Goal: Task Accomplishment & Management: Complete application form

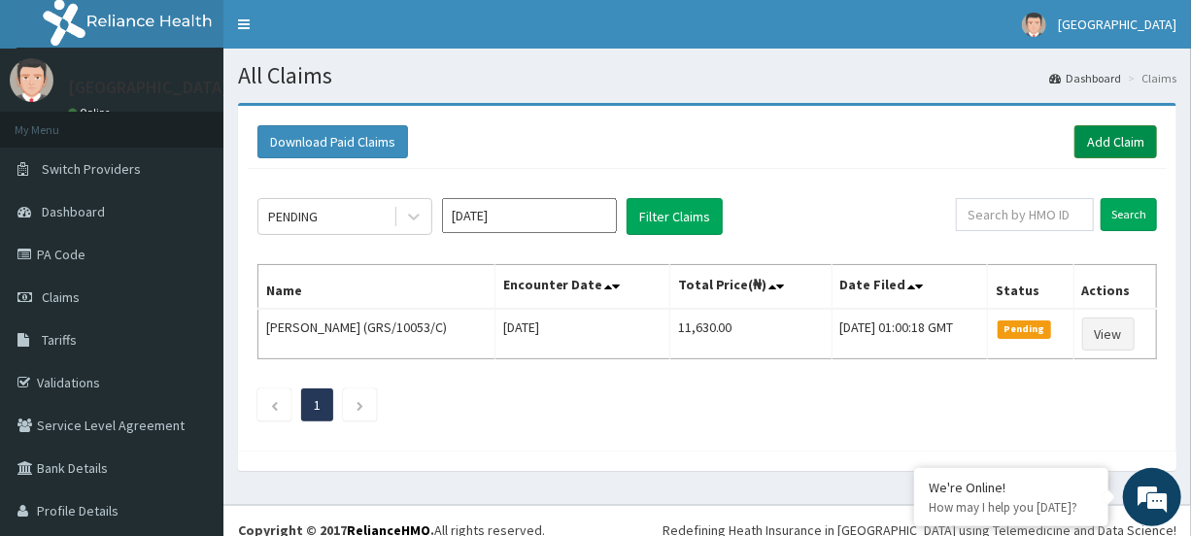
click at [1106, 143] on link "Add Claim" at bounding box center [1116, 141] width 83 height 33
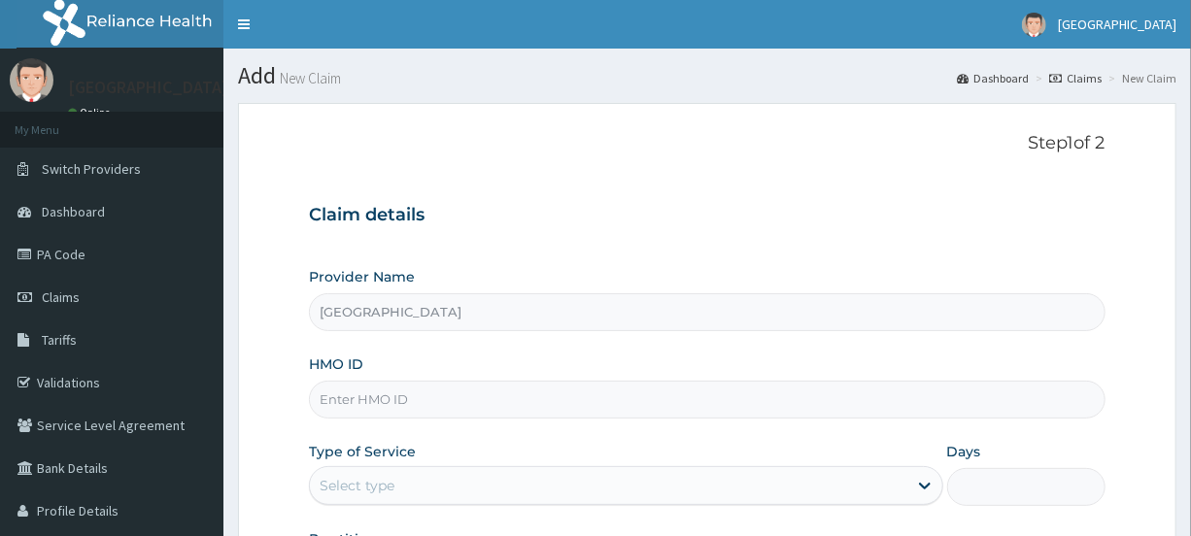
type input "[GEOGRAPHIC_DATA]"
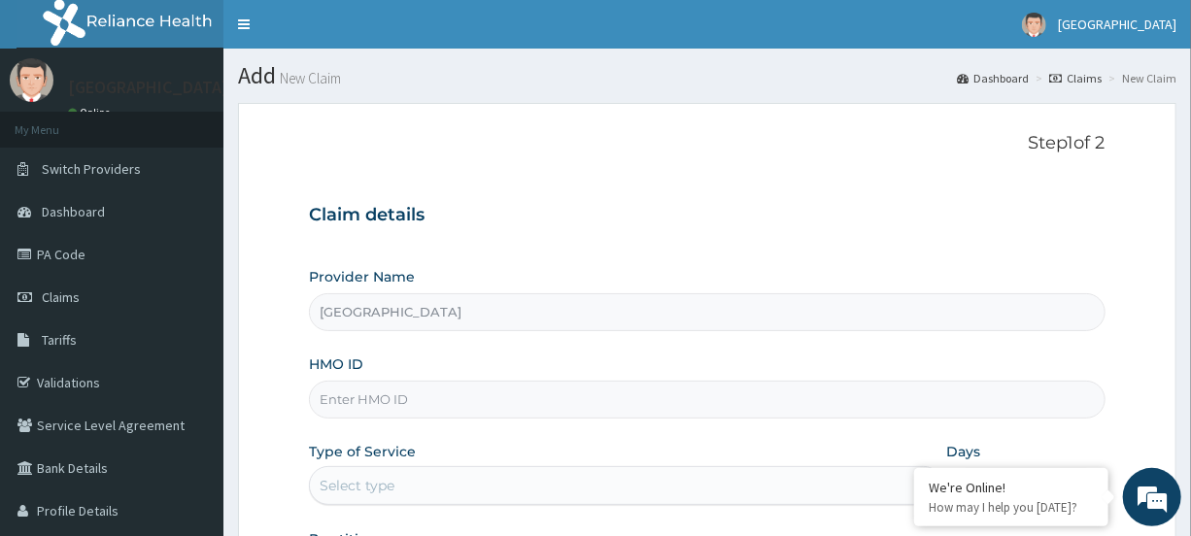
click at [358, 297] on input "[GEOGRAPHIC_DATA]" at bounding box center [707, 312] width 796 height 38
click at [361, 311] on input "[GEOGRAPHIC_DATA]" at bounding box center [707, 312] width 796 height 38
click at [400, 395] on input "HMO ID" at bounding box center [707, 400] width 796 height 38
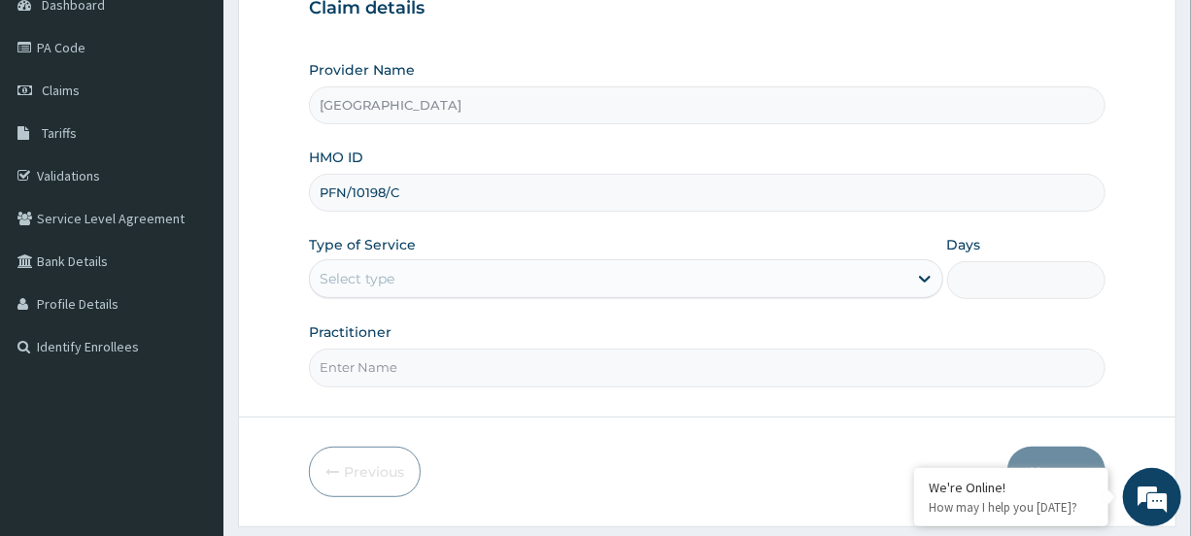
scroll to position [246, 0]
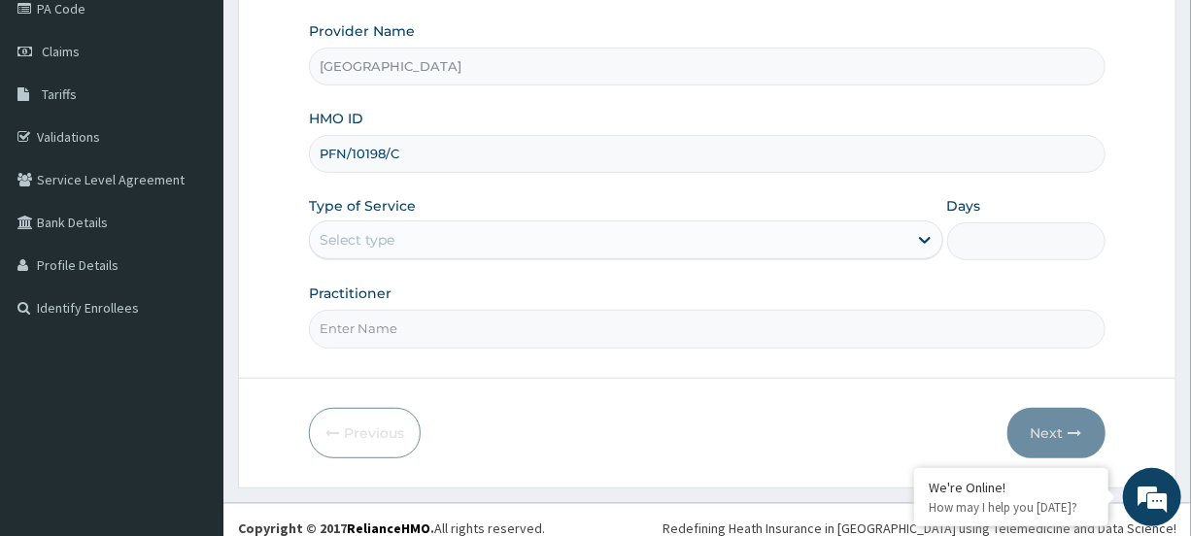
type input "PFN/10198/C"
click at [480, 232] on div "Select type" at bounding box center [608, 239] width 597 height 31
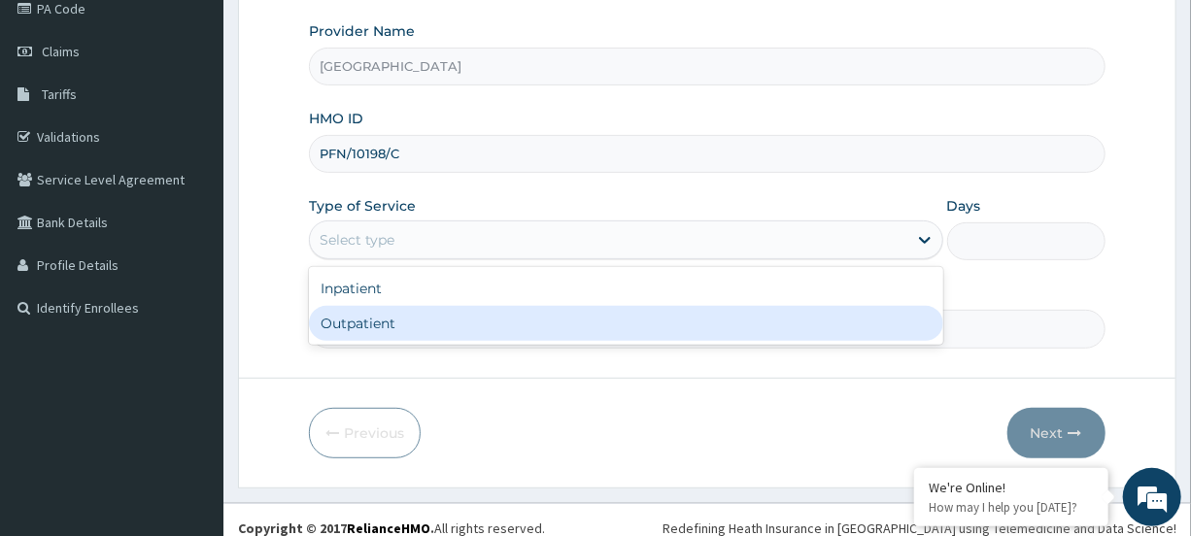
click at [446, 329] on div "Outpatient" at bounding box center [626, 323] width 634 height 35
type input "1"
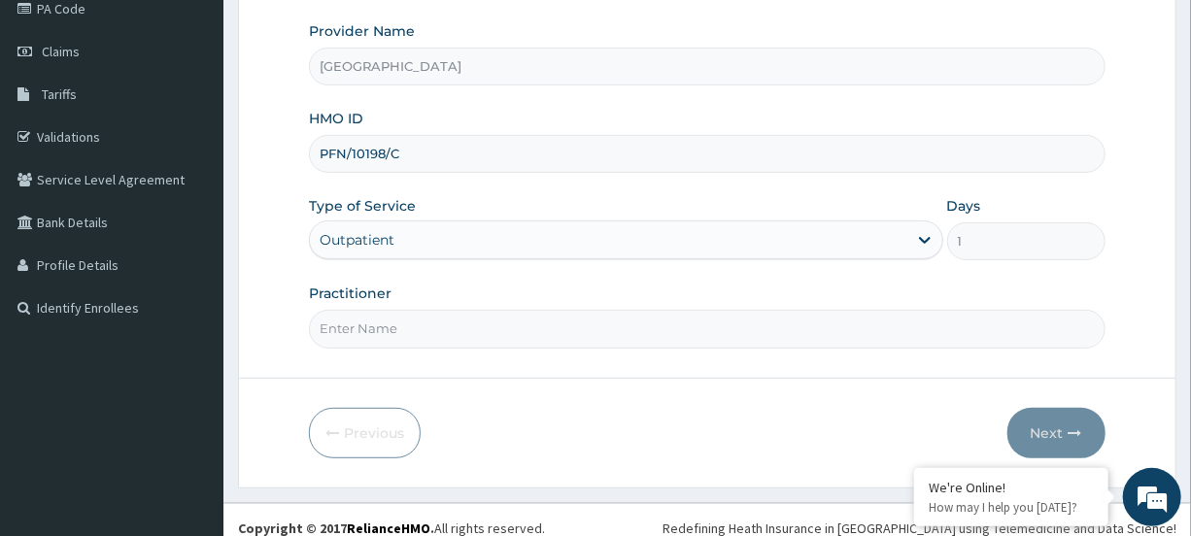
click at [483, 336] on input "Practitioner" at bounding box center [707, 329] width 796 height 38
type input "DR MOSES"
click at [1066, 435] on button "Next" at bounding box center [1057, 433] width 98 height 51
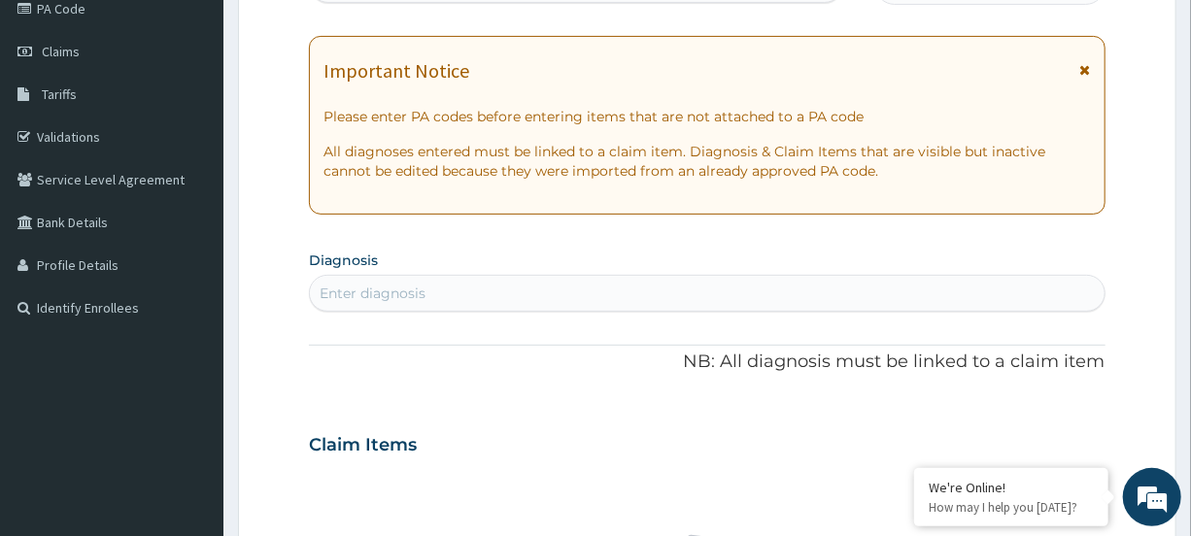
click at [1085, 70] on icon at bounding box center [1086, 70] width 11 height 14
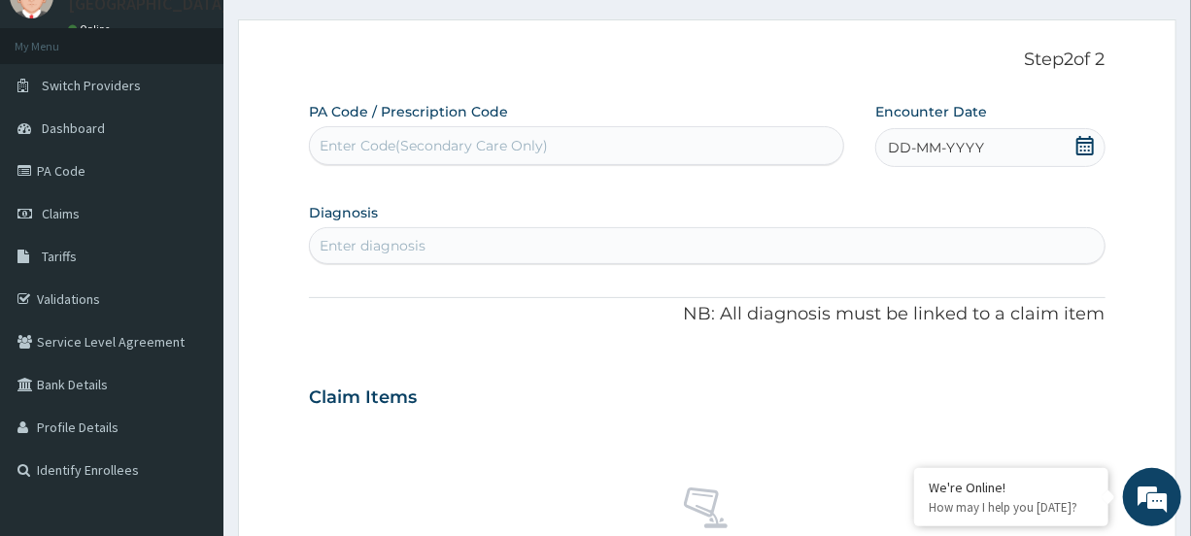
scroll to position [75, 0]
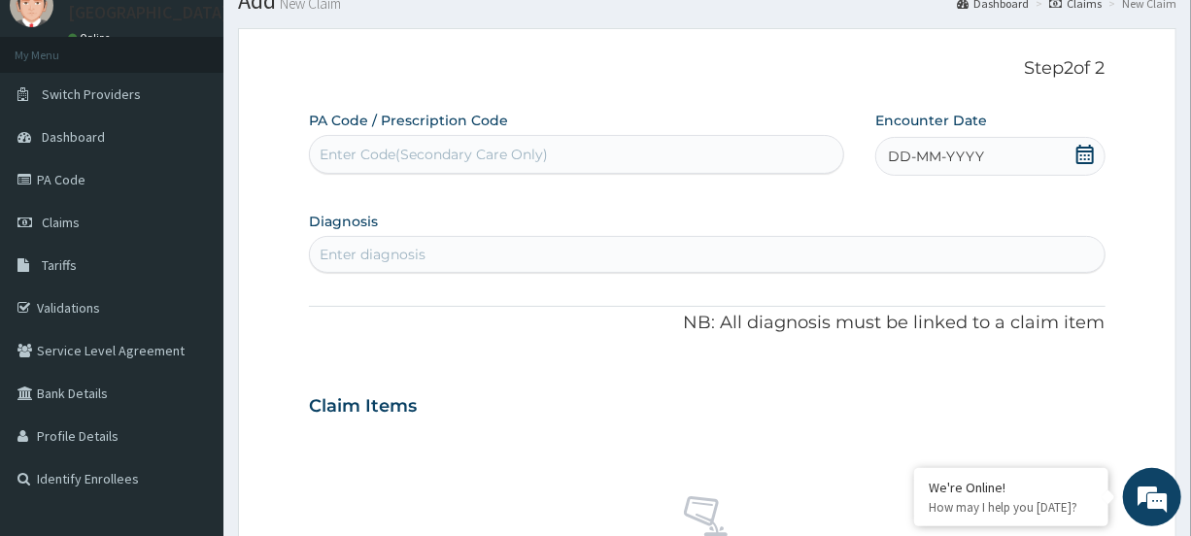
click at [1089, 153] on icon at bounding box center [1085, 154] width 19 height 19
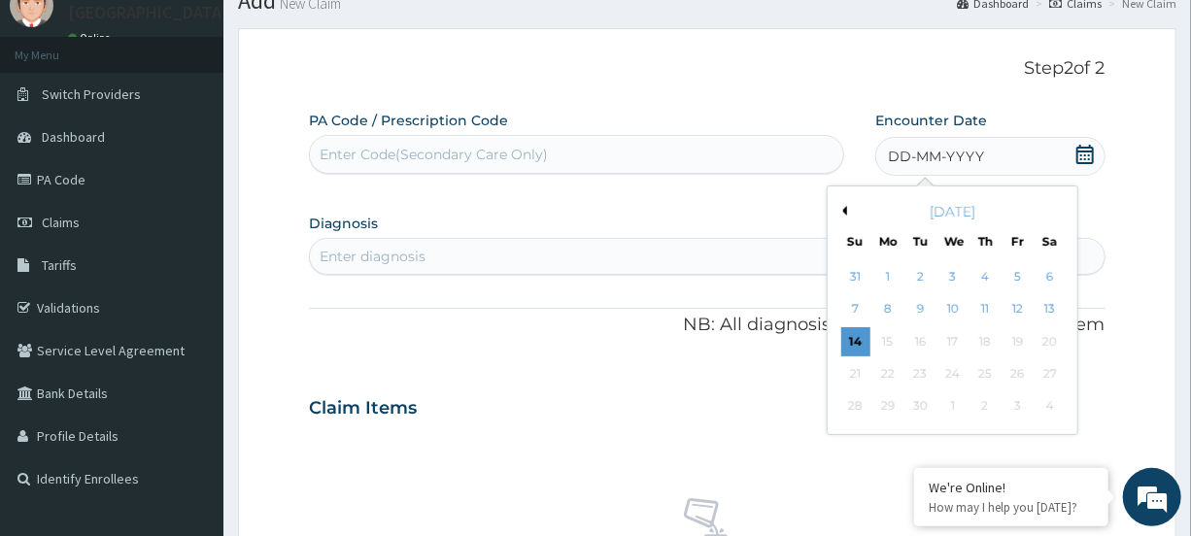
click at [890, 279] on div "1" at bounding box center [888, 276] width 29 height 29
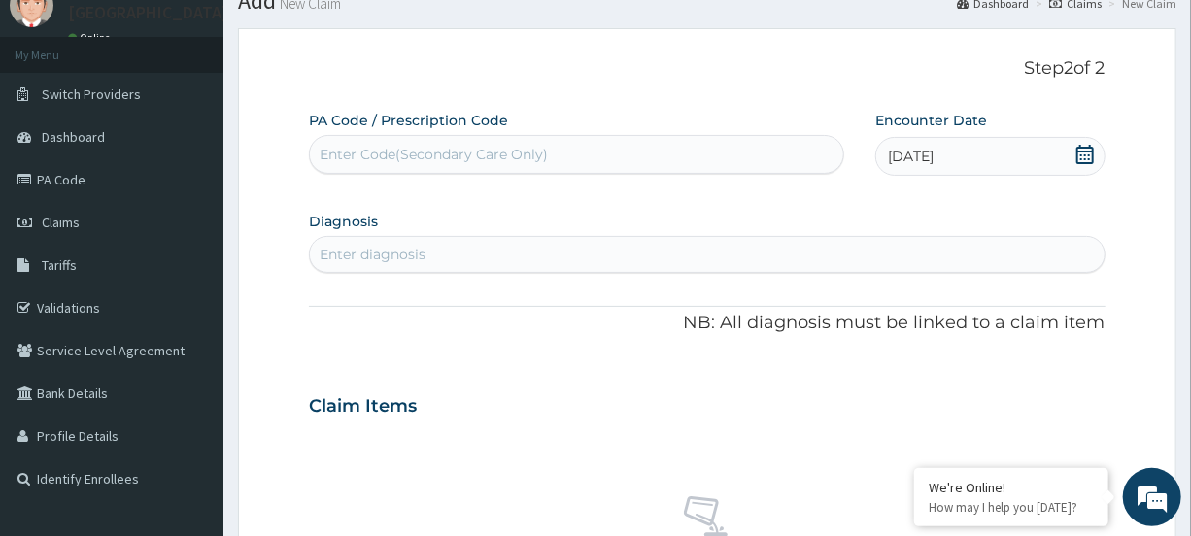
click at [436, 262] on div "Enter diagnosis" at bounding box center [707, 254] width 794 height 31
type input "MALA"
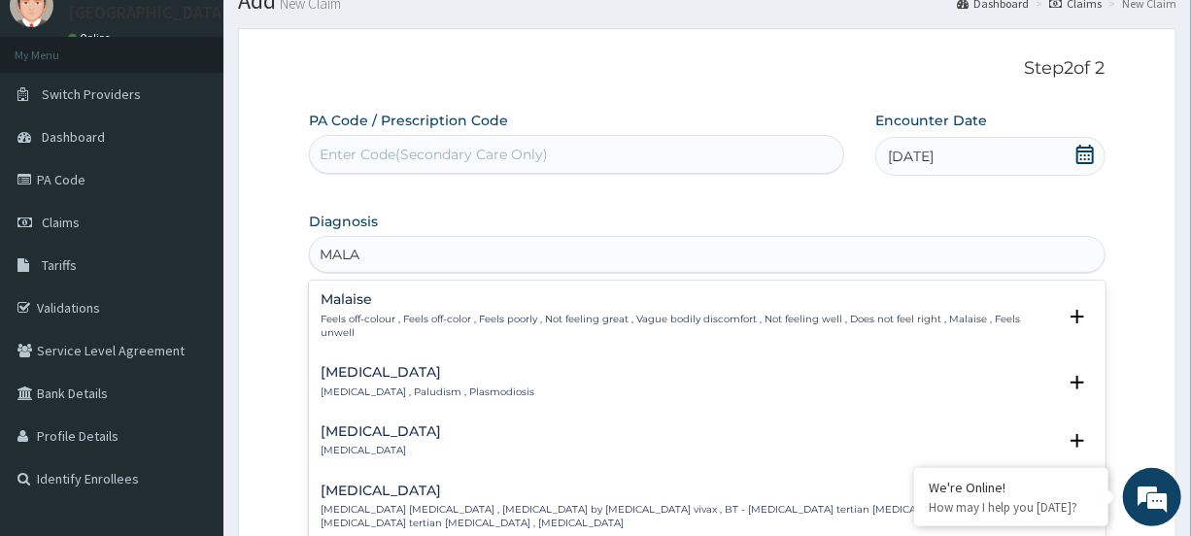
click at [395, 377] on h4 "[MEDICAL_DATA]" at bounding box center [428, 372] width 214 height 15
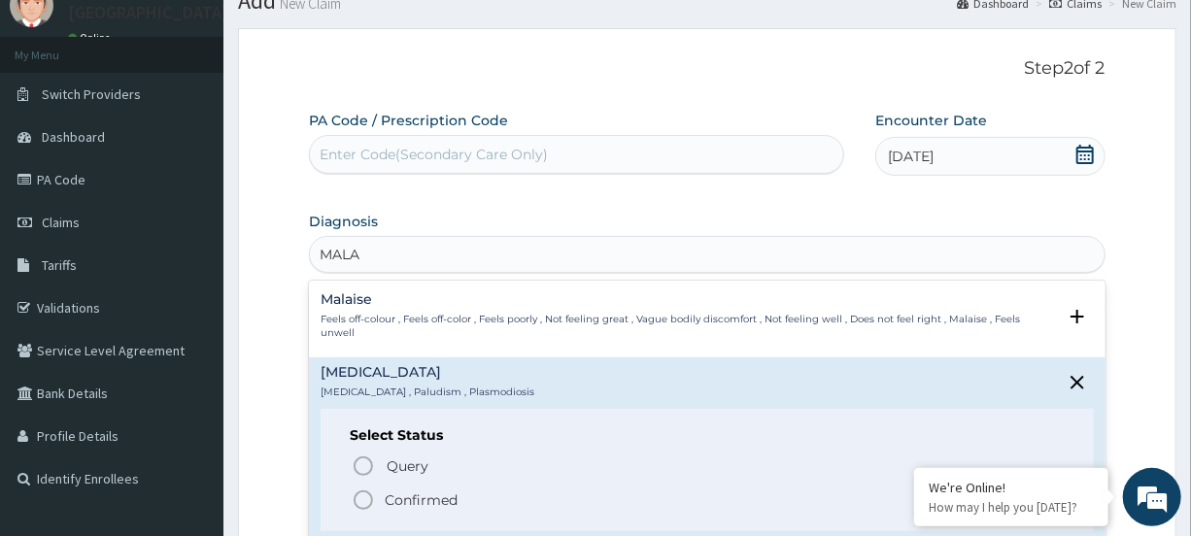
click at [369, 490] on icon "status option filled" at bounding box center [363, 500] width 23 height 23
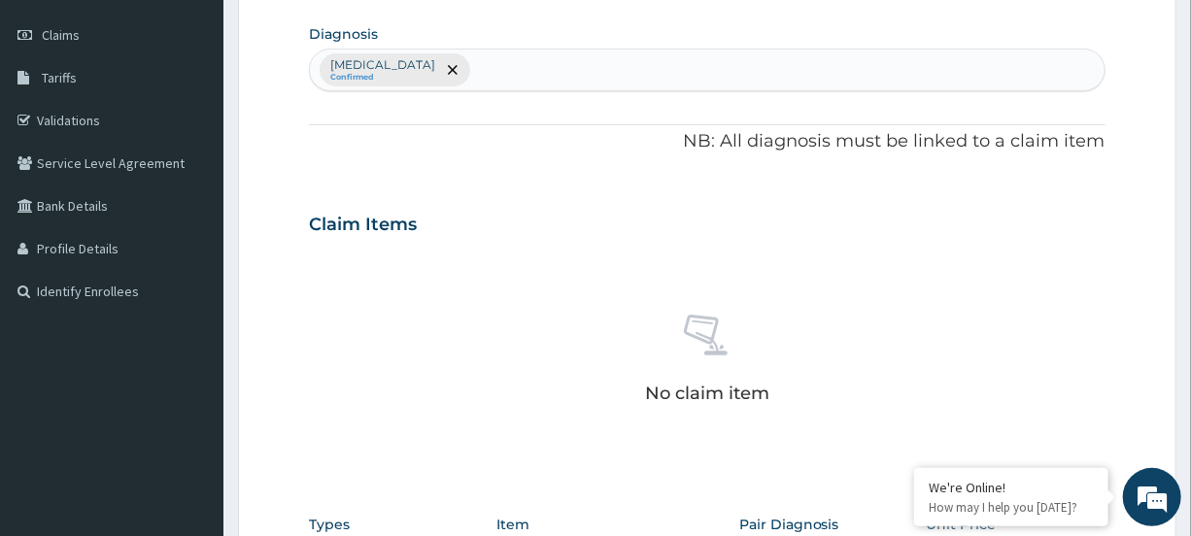
scroll to position [382, 0]
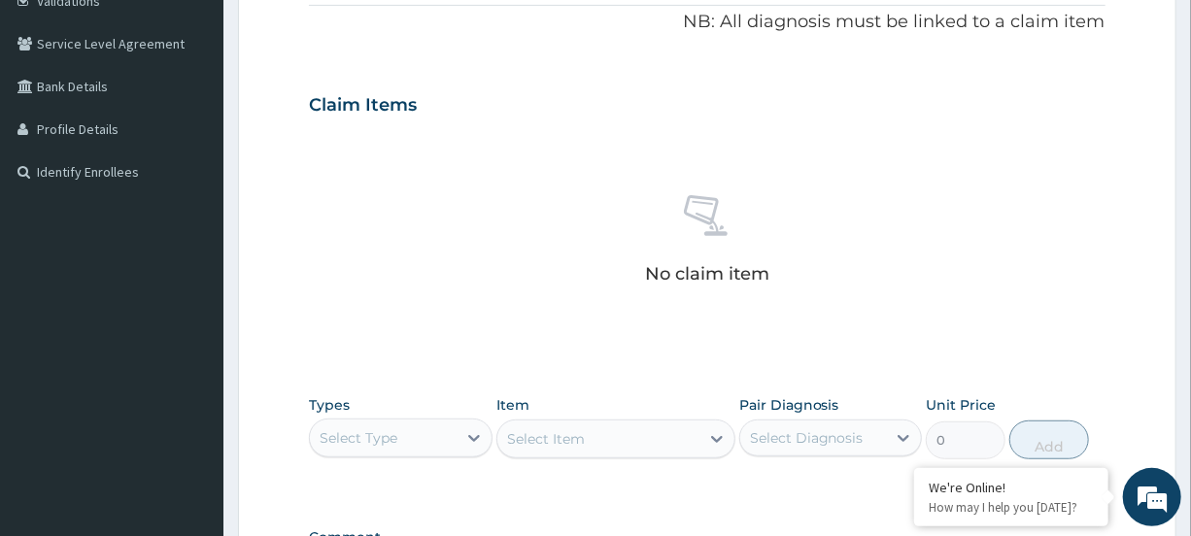
click at [442, 436] on div "Select Type" at bounding box center [383, 438] width 146 height 31
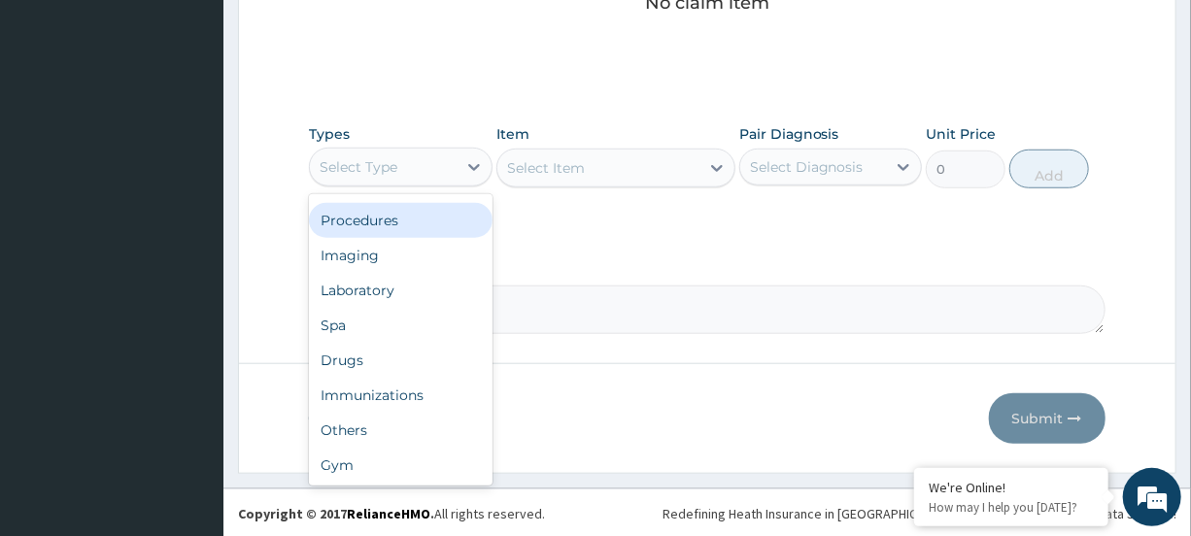
scroll to position [0, 0]
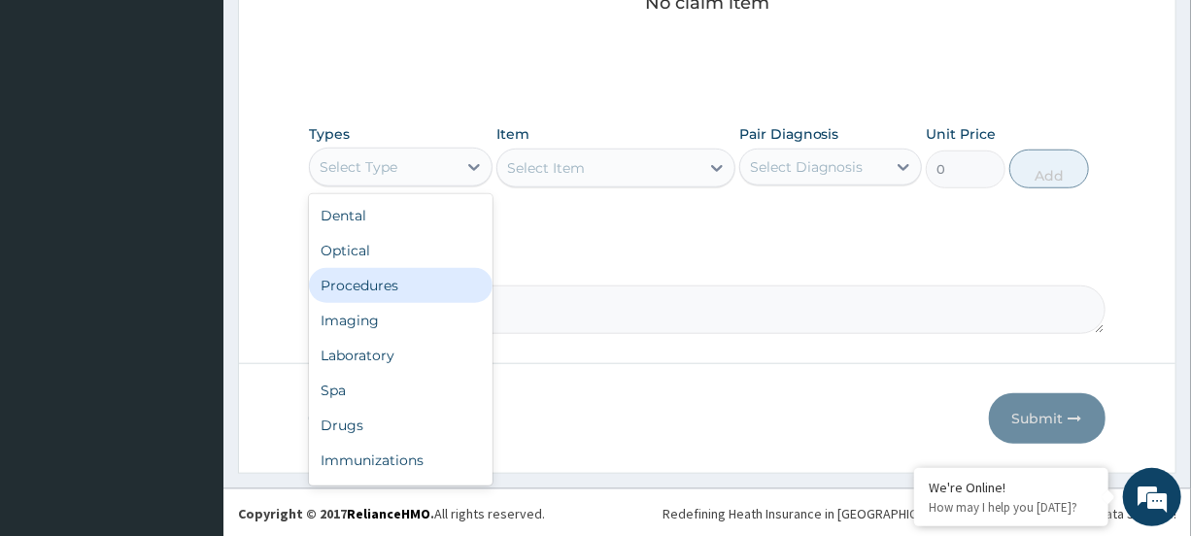
click at [433, 291] on div "Procedures" at bounding box center [400, 285] width 183 height 35
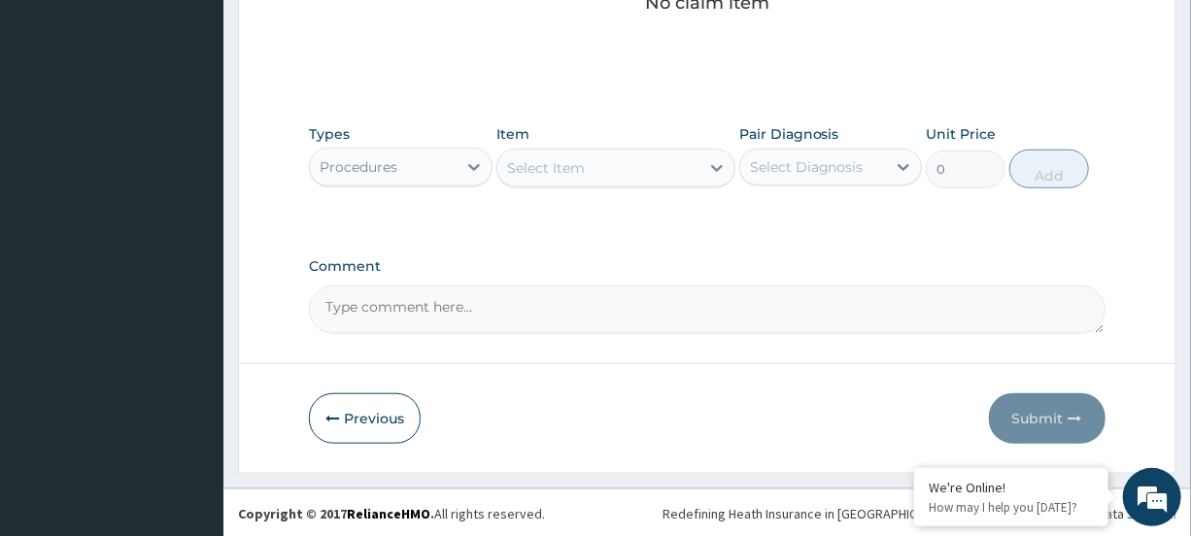
click at [652, 153] on div "Select Item" at bounding box center [599, 168] width 202 height 31
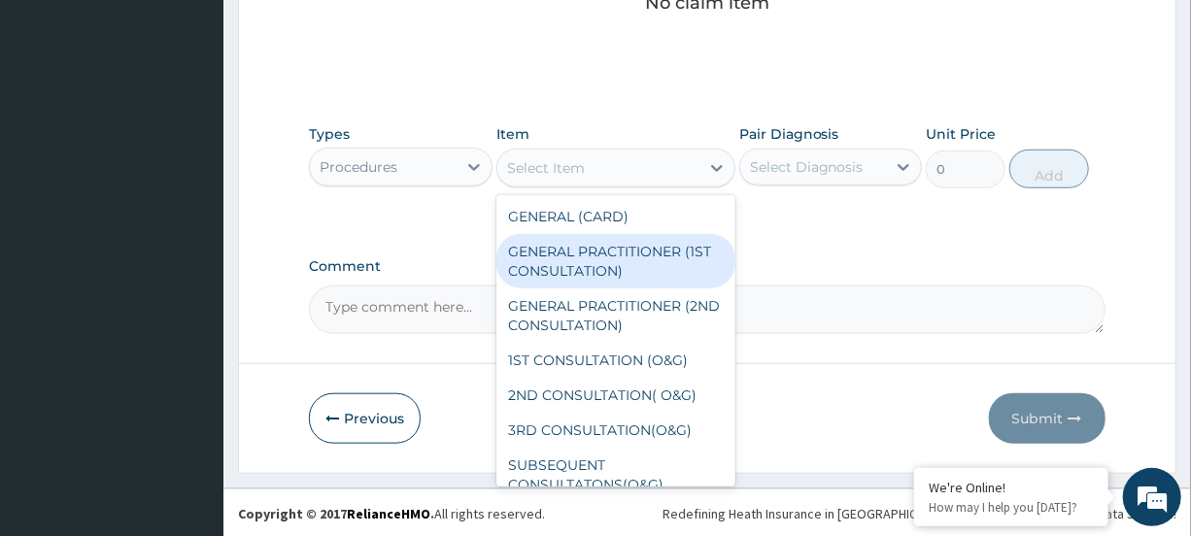
click at [643, 247] on div "GENERAL PRACTITIONER (1ST CONSULTATION)" at bounding box center [616, 261] width 239 height 54
type input "1500"
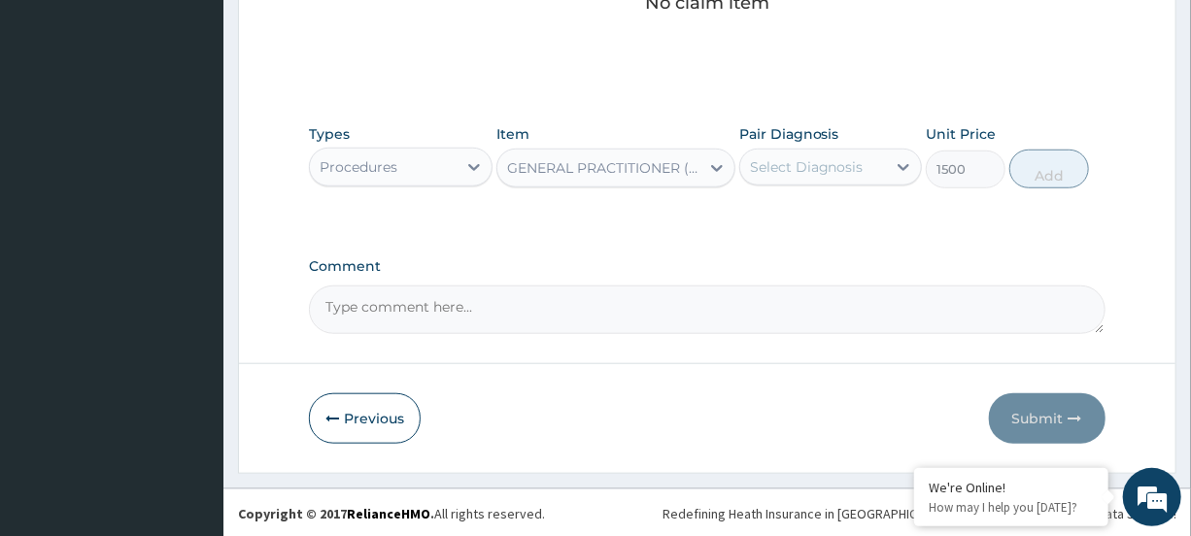
click at [873, 160] on div "Select Diagnosis" at bounding box center [813, 167] width 146 height 31
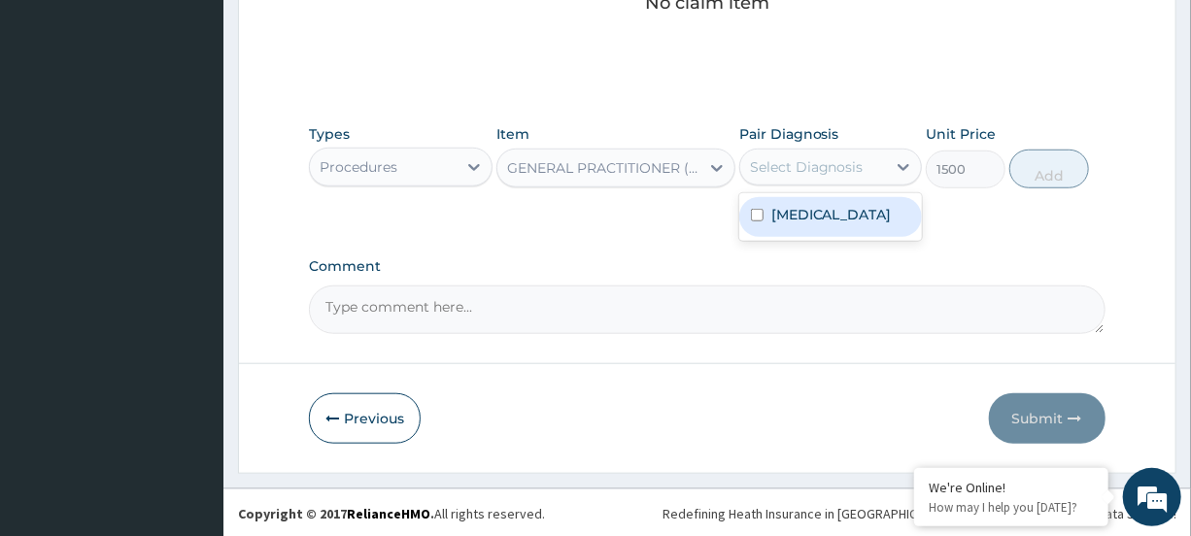
click at [870, 212] on div "[MEDICAL_DATA]" at bounding box center [830, 217] width 183 height 40
checkbox input "true"
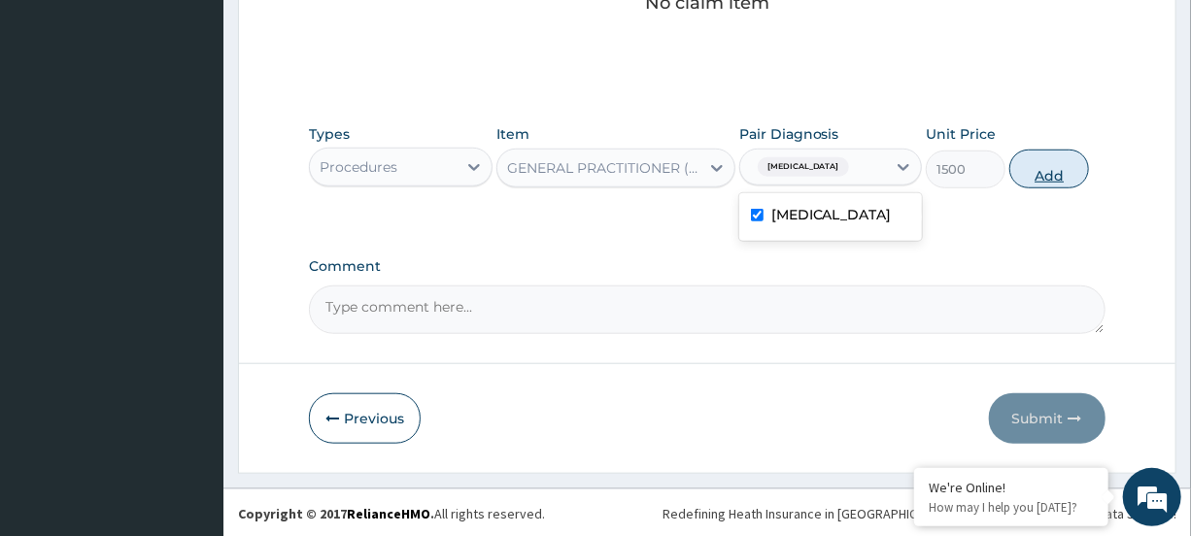
click at [1067, 172] on button "Add" at bounding box center [1050, 169] width 80 height 39
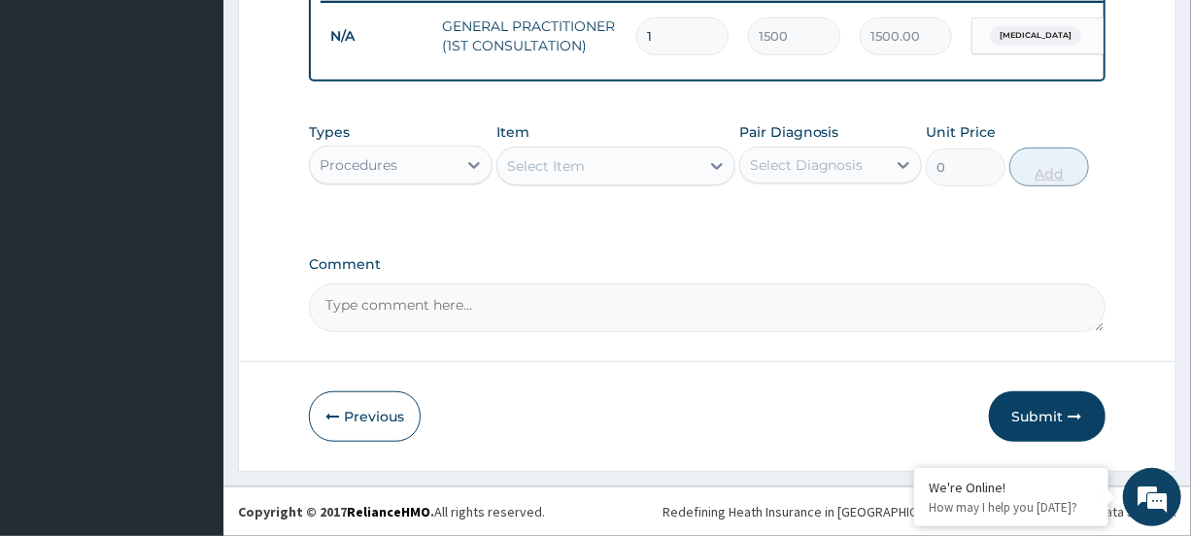
scroll to position [576, 0]
click at [394, 163] on div "Procedures" at bounding box center [359, 164] width 78 height 19
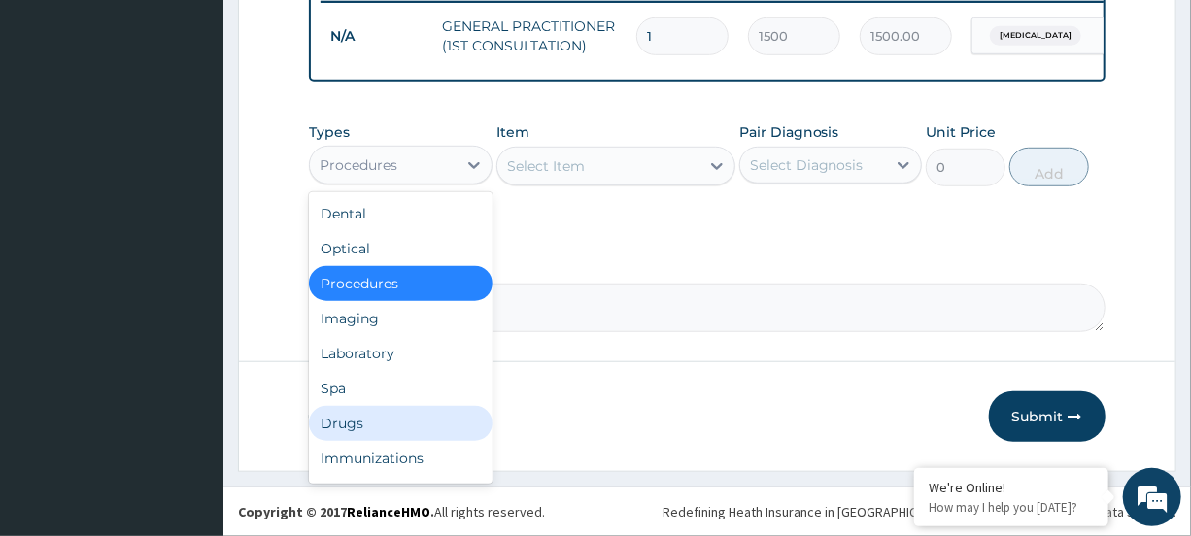
click at [365, 408] on div "Drugs" at bounding box center [400, 423] width 183 height 35
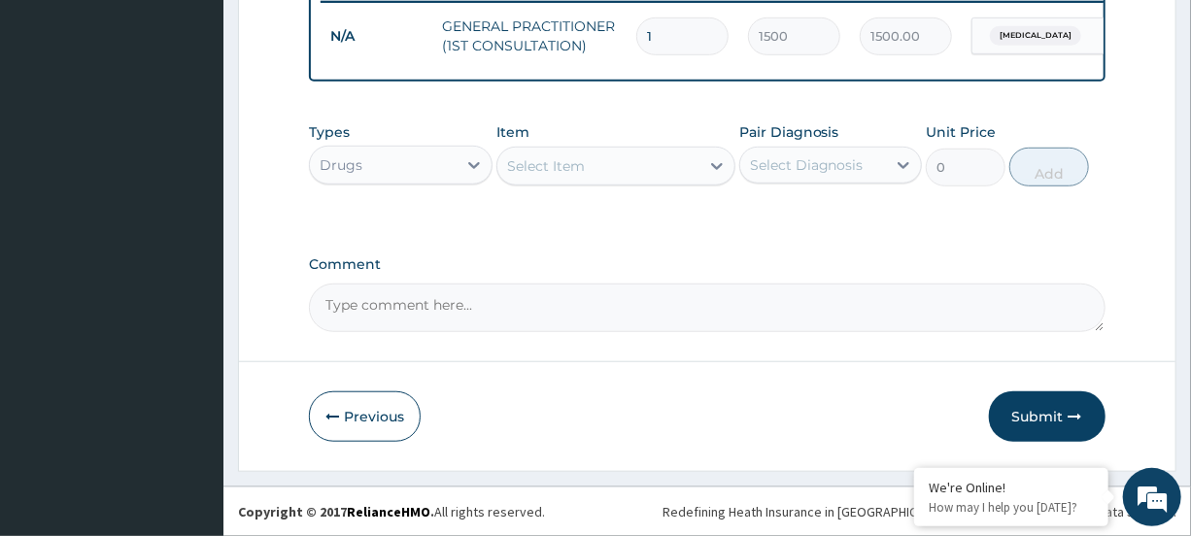
click at [648, 162] on div "Select Item" at bounding box center [599, 166] width 202 height 31
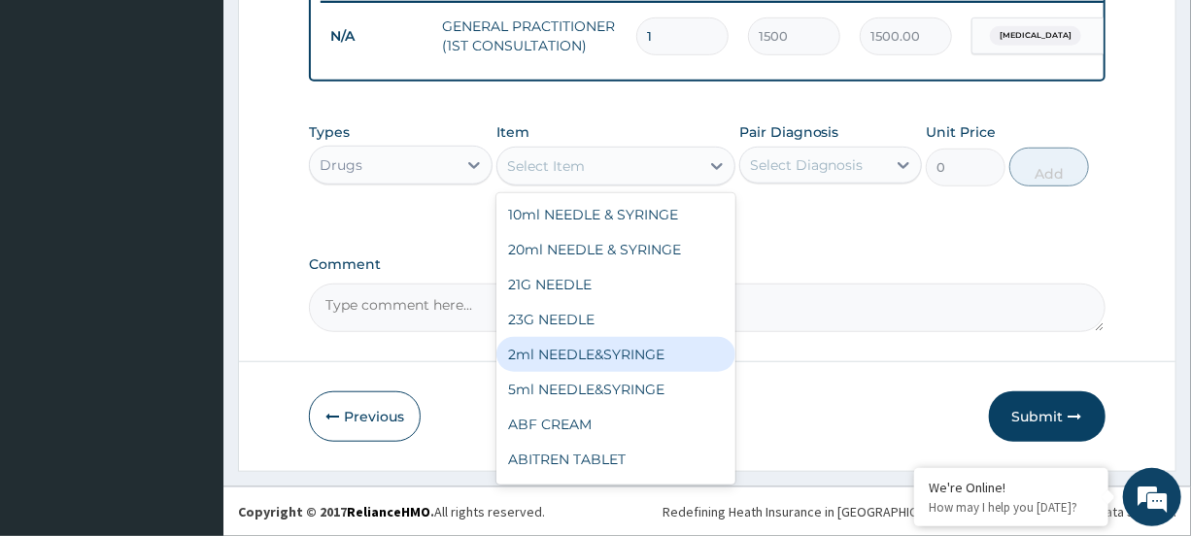
click at [562, 348] on div "2ml NEEDLE&SYRINGE" at bounding box center [616, 354] width 239 height 35
type input "30"
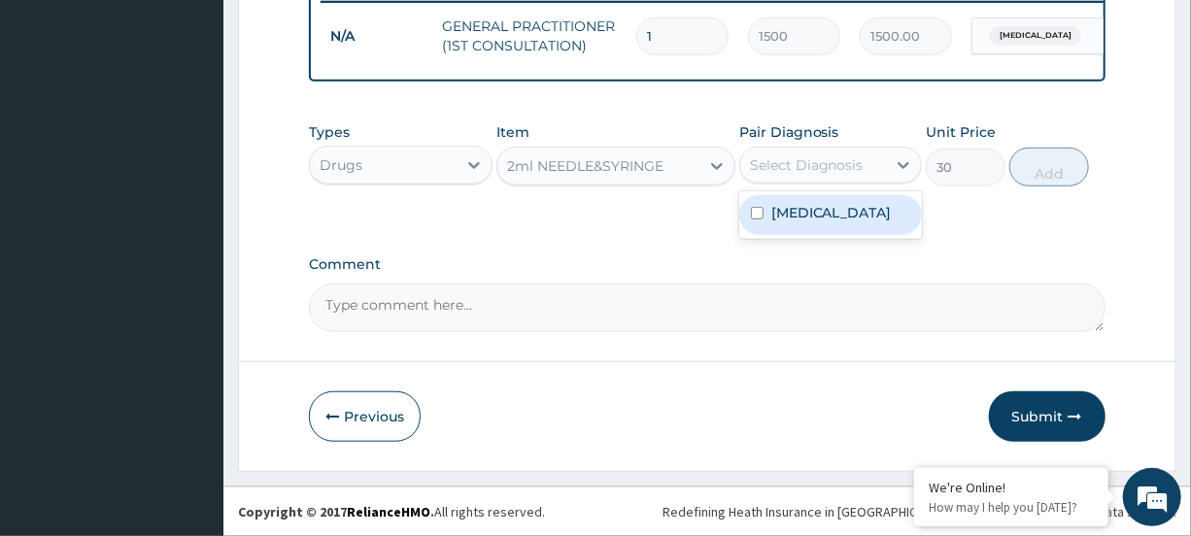
click at [874, 166] on div "Select Diagnosis" at bounding box center [813, 165] width 146 height 31
click at [832, 204] on div "[MEDICAL_DATA]" at bounding box center [830, 215] width 183 height 40
checkbox input "true"
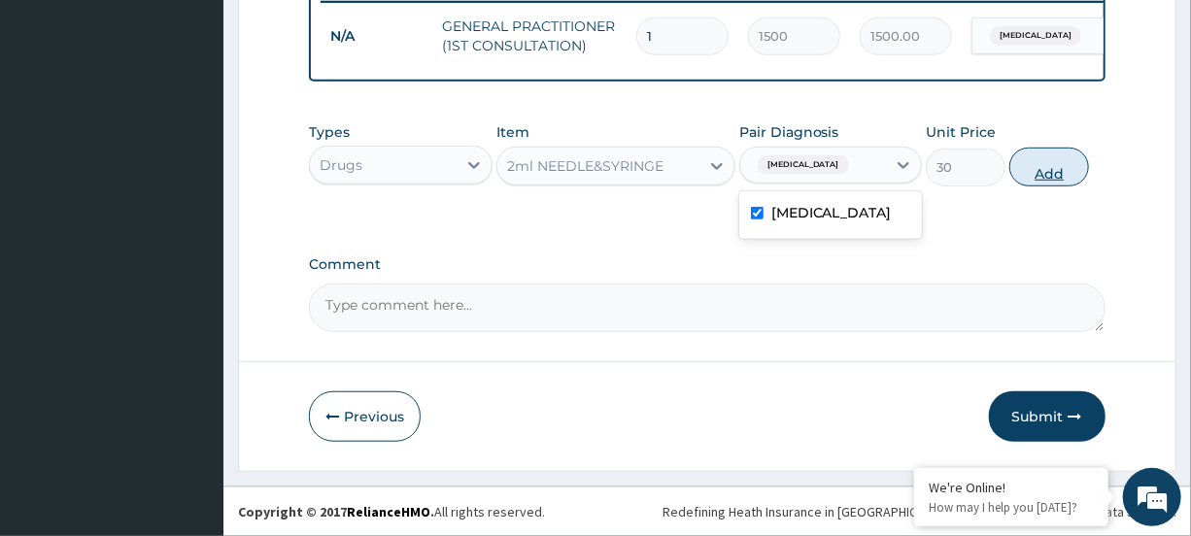
click at [1040, 169] on button "Add" at bounding box center [1050, 167] width 80 height 39
type input "0"
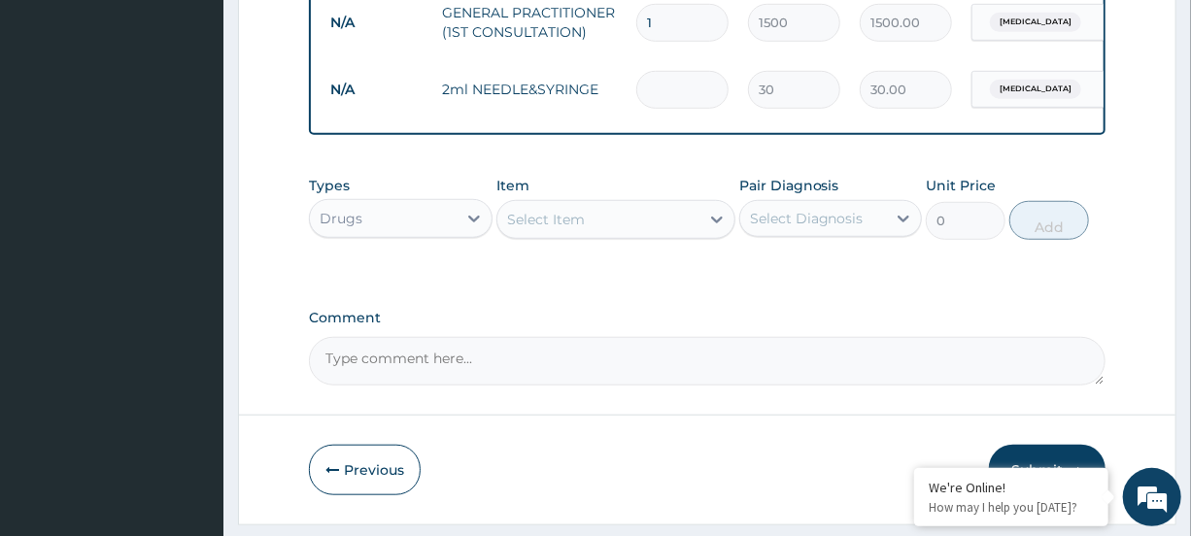
type input "0.00"
type input "8"
type input "240.00"
type input "8"
click at [544, 229] on div "Select Item" at bounding box center [546, 219] width 78 height 19
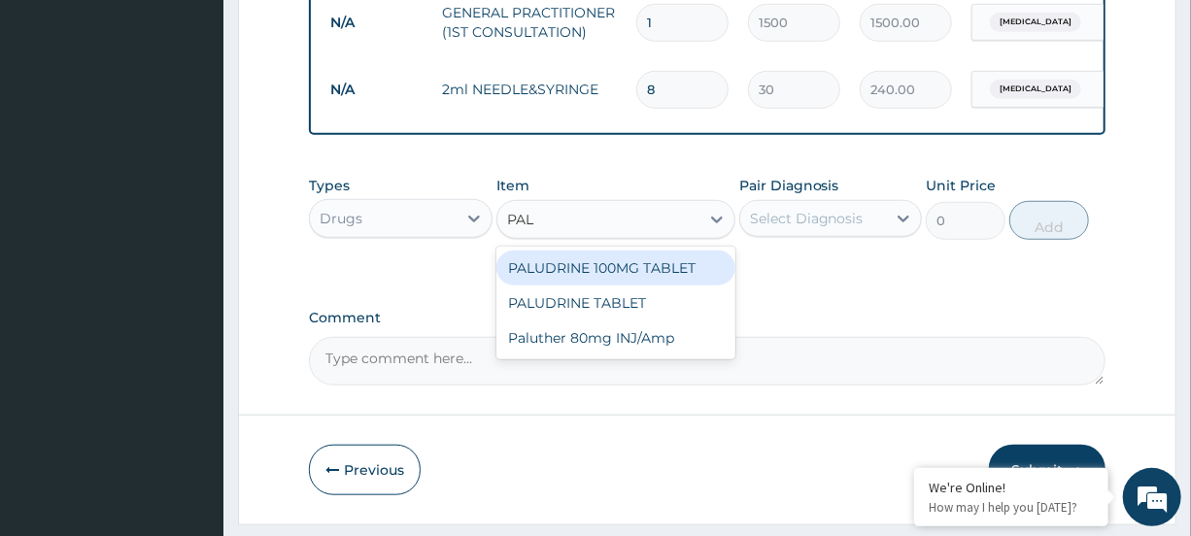
type input "PALU"
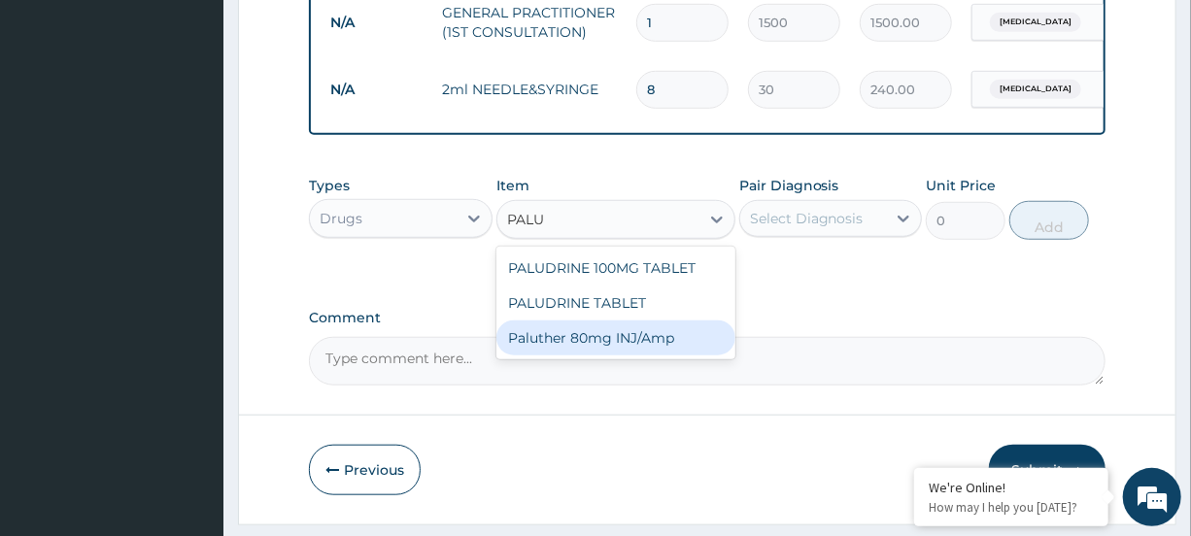
click at [573, 356] on div "Paluther 80mg INJ/Amp" at bounding box center [616, 338] width 239 height 35
type input "500"
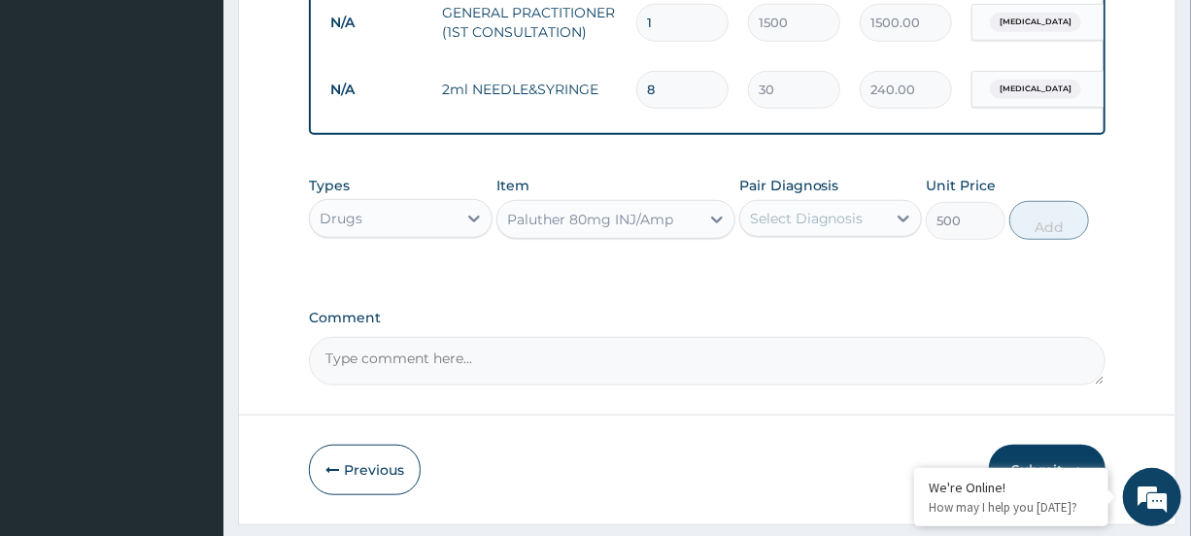
click at [827, 228] on div "Select Diagnosis" at bounding box center [807, 218] width 114 height 19
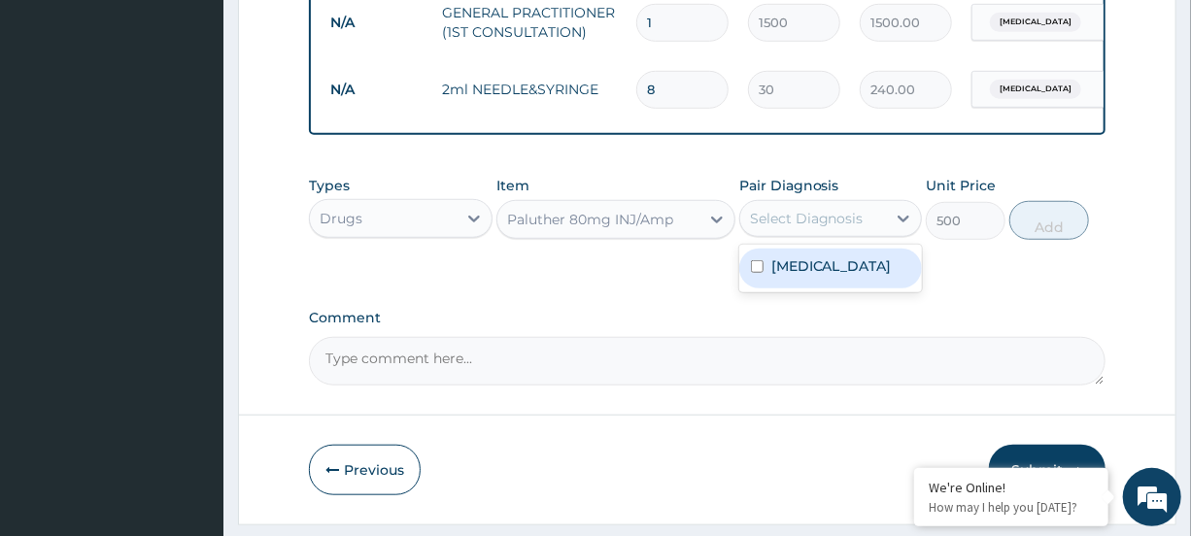
click at [807, 276] on label "Malaria" at bounding box center [832, 266] width 120 height 19
checkbox input "true"
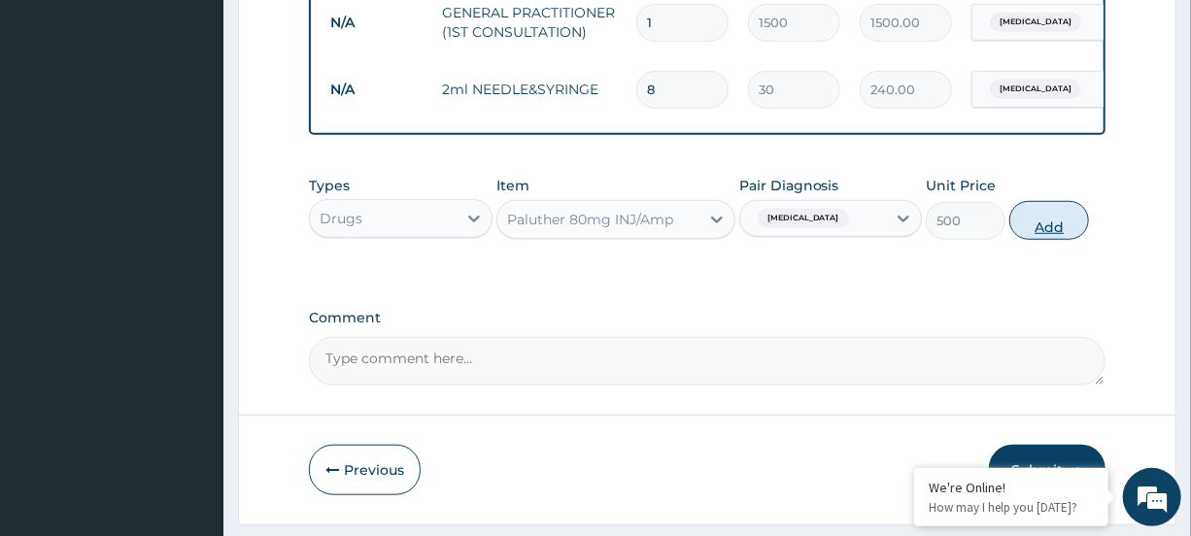
click at [1052, 240] on button "Add" at bounding box center [1050, 220] width 80 height 39
type input "0"
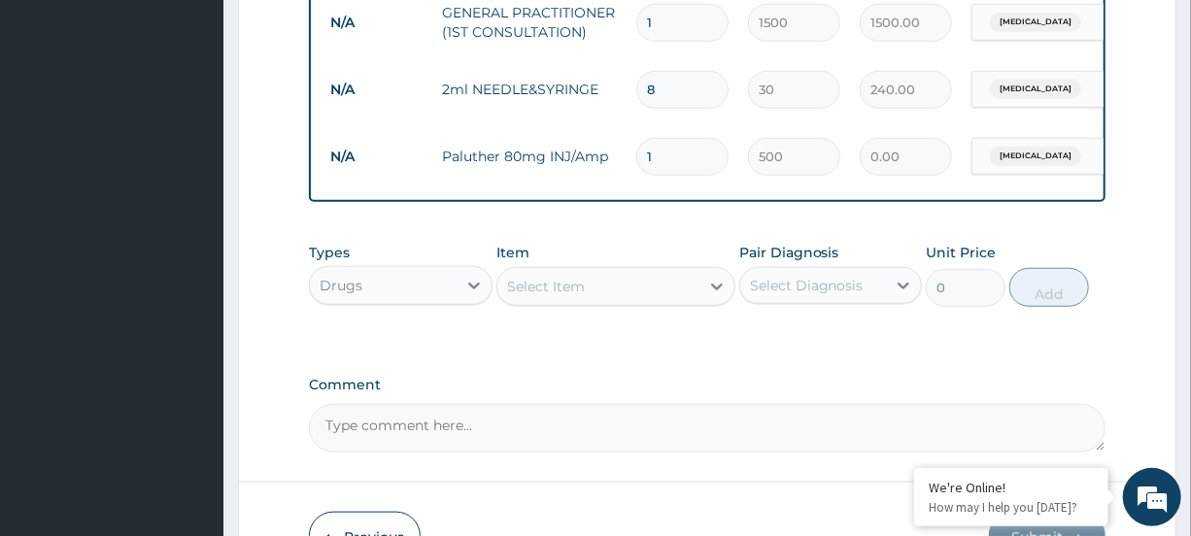
type input "0.00"
type input "3"
type input "1500.00"
type input "3"
click at [607, 301] on div "Select Item" at bounding box center [599, 286] width 202 height 31
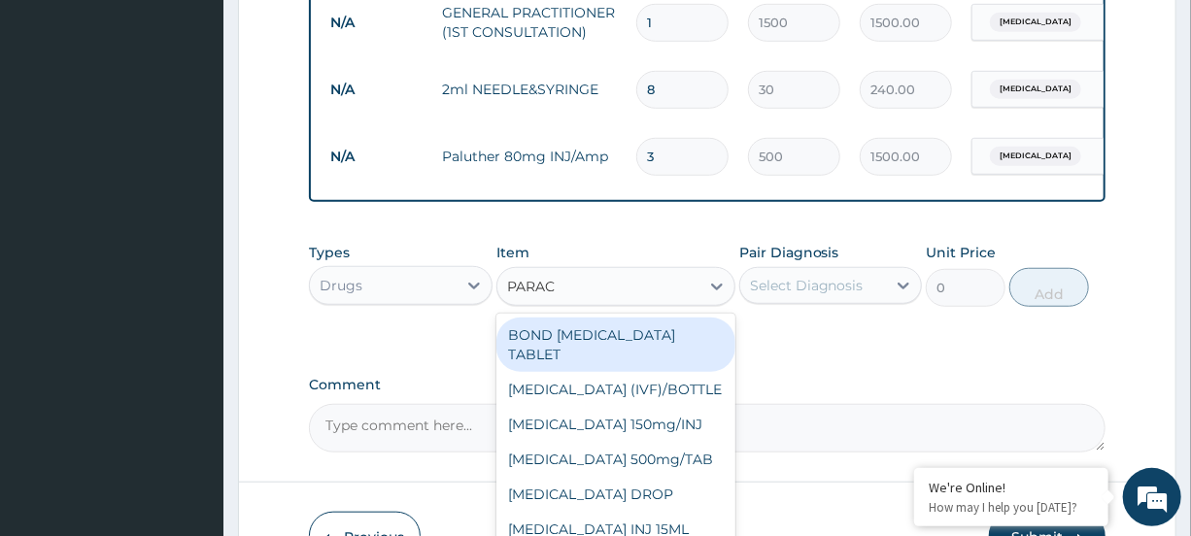
type input "PARACE"
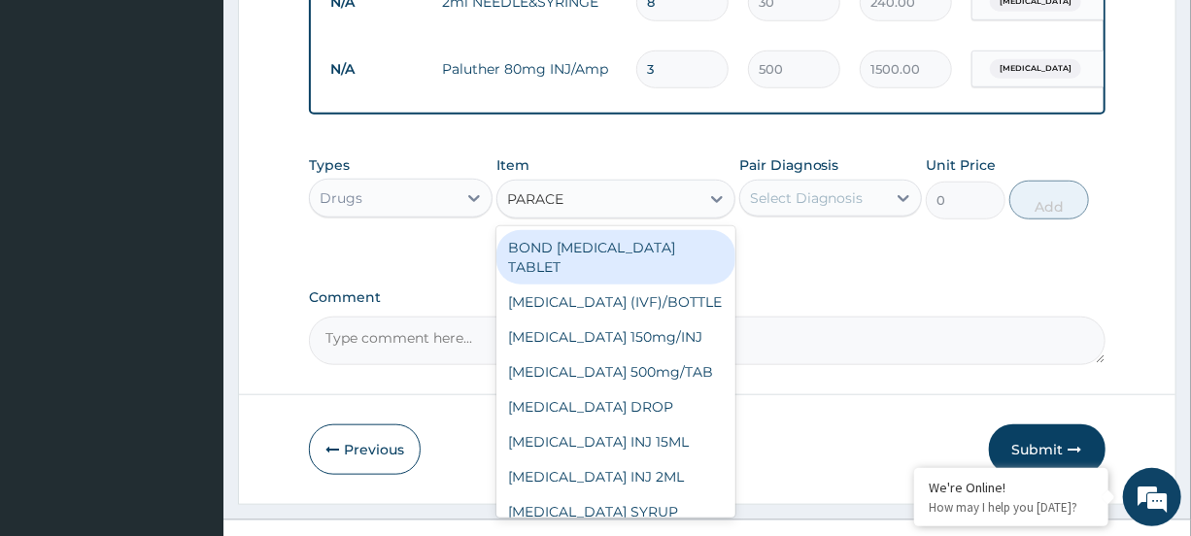
scroll to position [711, 0]
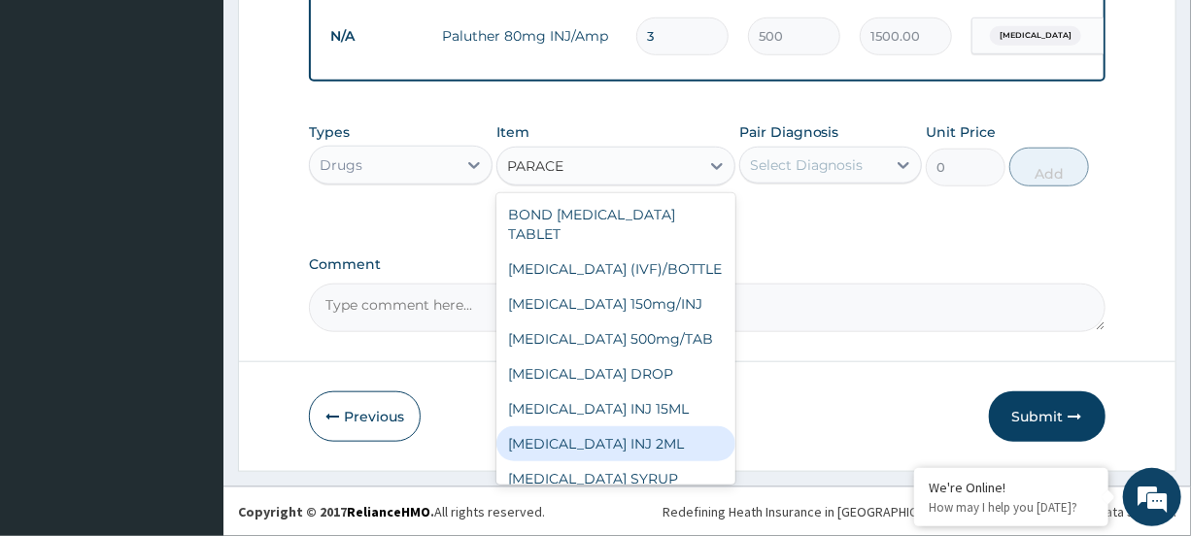
click at [687, 441] on div "[MEDICAL_DATA] INJ 2ML" at bounding box center [616, 444] width 239 height 35
type input "250"
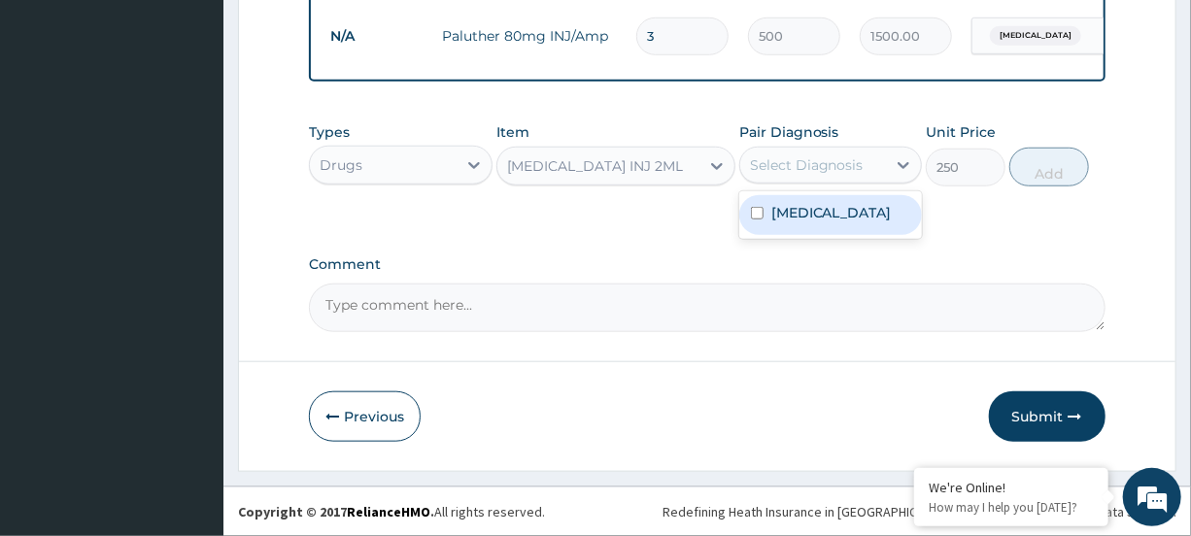
click at [885, 158] on div "Select Diagnosis" at bounding box center [813, 165] width 146 height 31
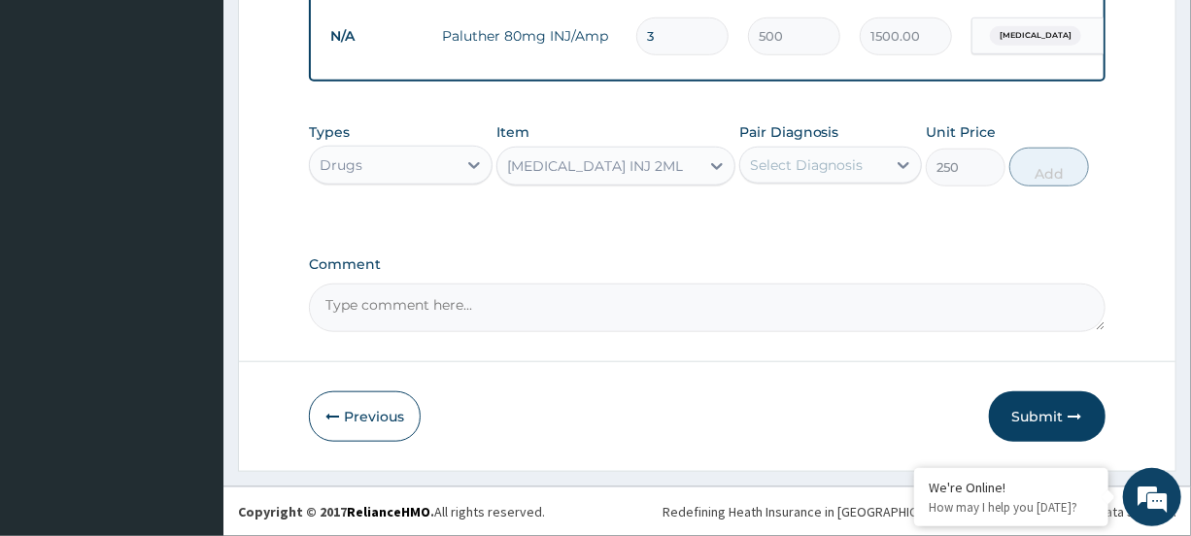
drag, startPoint x: 874, startPoint y: 187, endPoint x: 874, endPoint y: 199, distance: 12.6
click at [874, 190] on div "Types Drugs Item PARACETAMOL INJ 2ML Pair Diagnosis Select Diagnosis Unit Price…" at bounding box center [707, 155] width 796 height 84
click at [890, 163] on div at bounding box center [903, 165] width 35 height 35
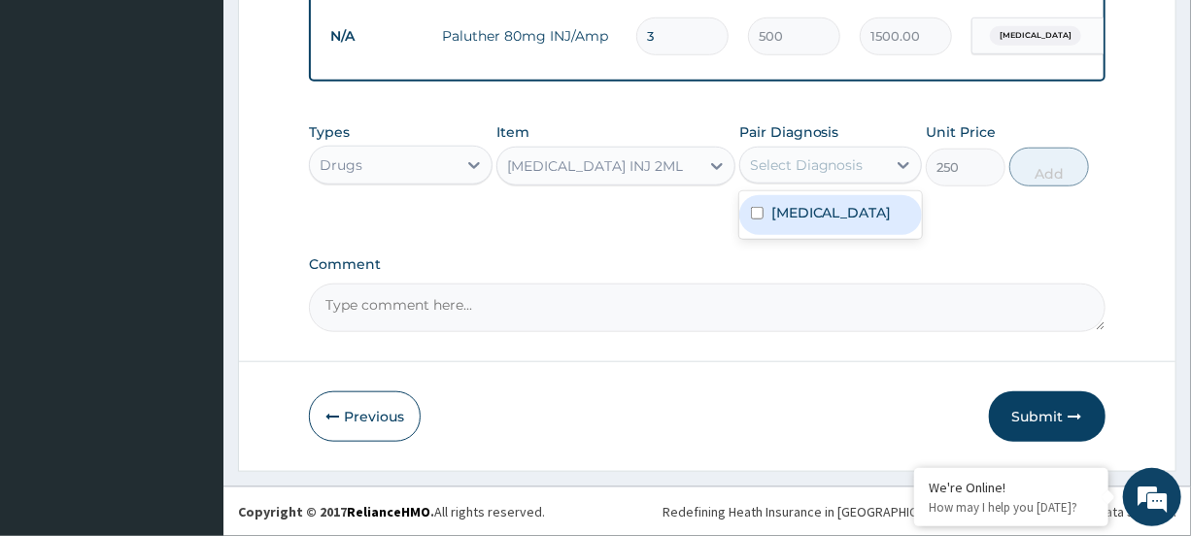
click at [867, 219] on div "[MEDICAL_DATA]" at bounding box center [830, 215] width 183 height 40
checkbox input "true"
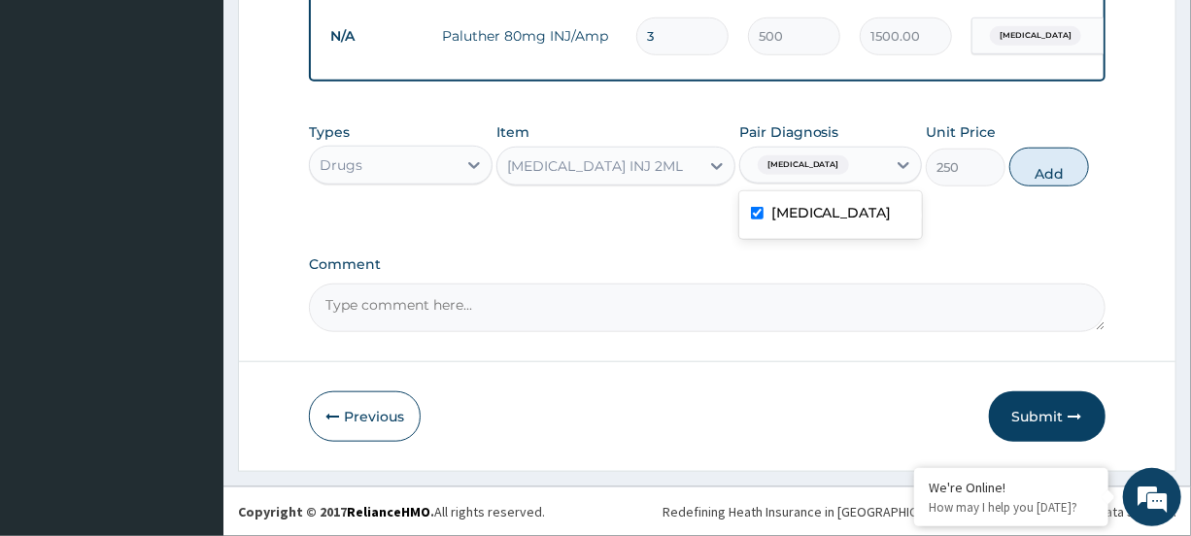
drag, startPoint x: 1037, startPoint y: 172, endPoint x: 1023, endPoint y: 186, distance: 19.2
click at [1038, 173] on button "Add" at bounding box center [1050, 167] width 80 height 39
type input "0"
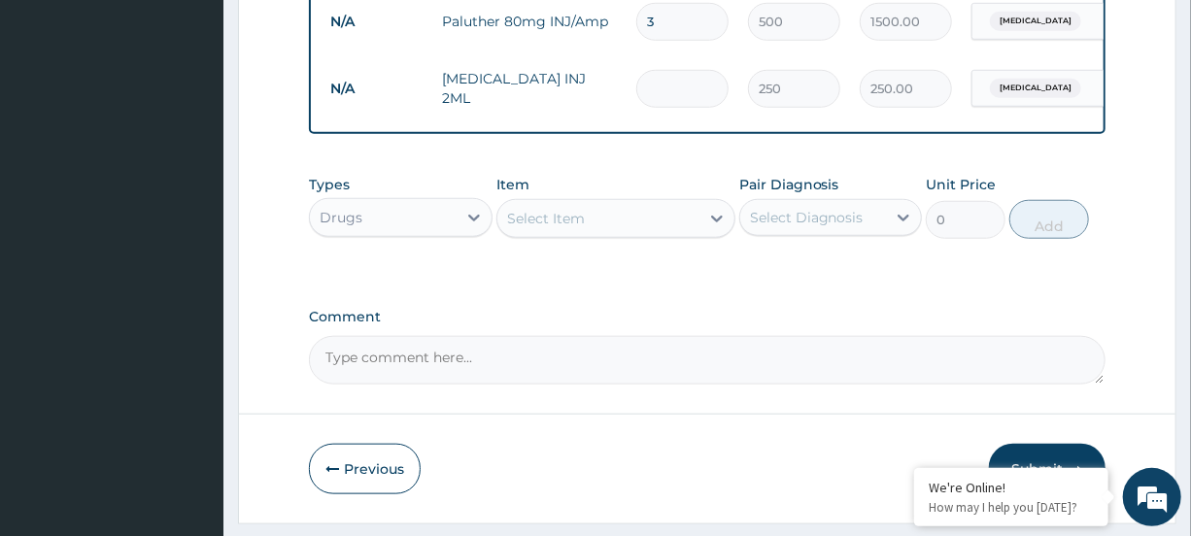
type input "0.00"
type input "3"
type input "750.00"
type input "3"
click at [673, 226] on div "Select Item" at bounding box center [599, 218] width 202 height 31
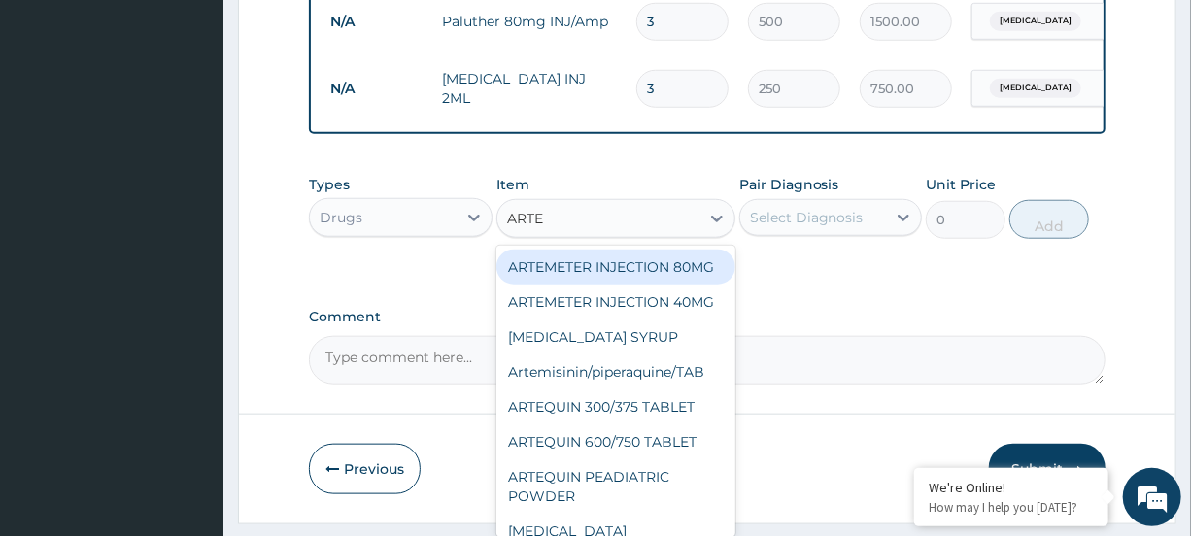
type input "ARTEM"
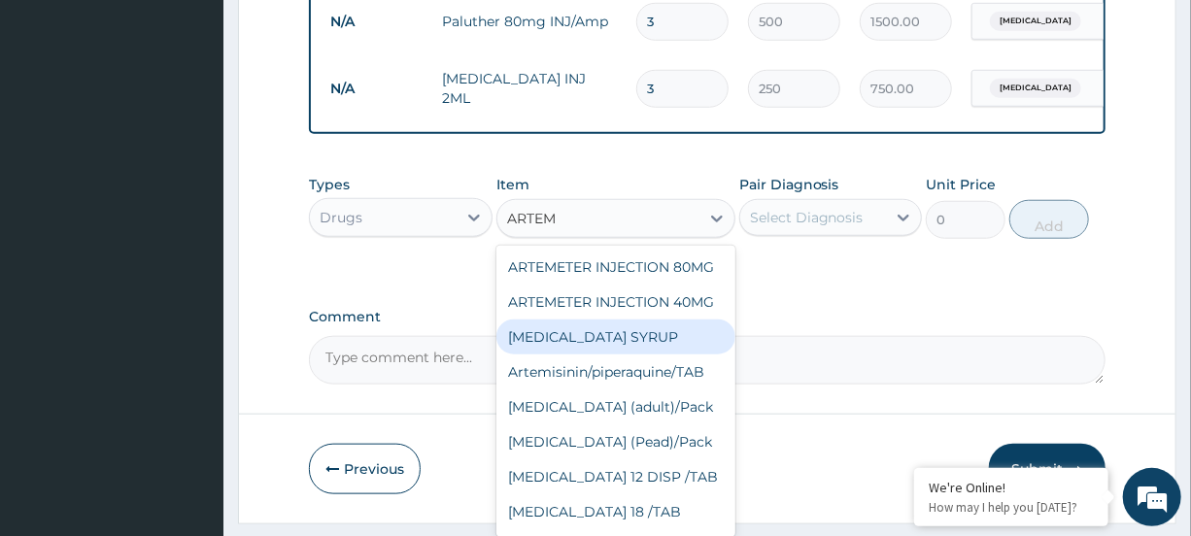
click at [635, 355] on div "[MEDICAL_DATA] SYRUP" at bounding box center [616, 337] width 239 height 35
type input "1300"
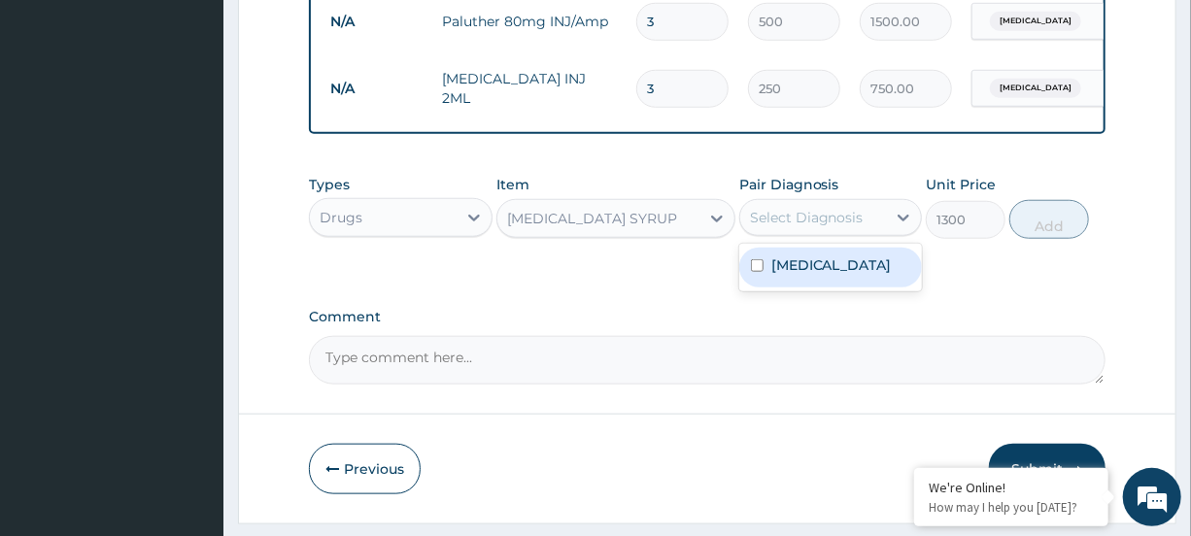
click at [853, 227] on div "Select Diagnosis" at bounding box center [807, 217] width 114 height 19
click at [836, 277] on div "[MEDICAL_DATA]" at bounding box center [830, 268] width 183 height 40
checkbox input "true"
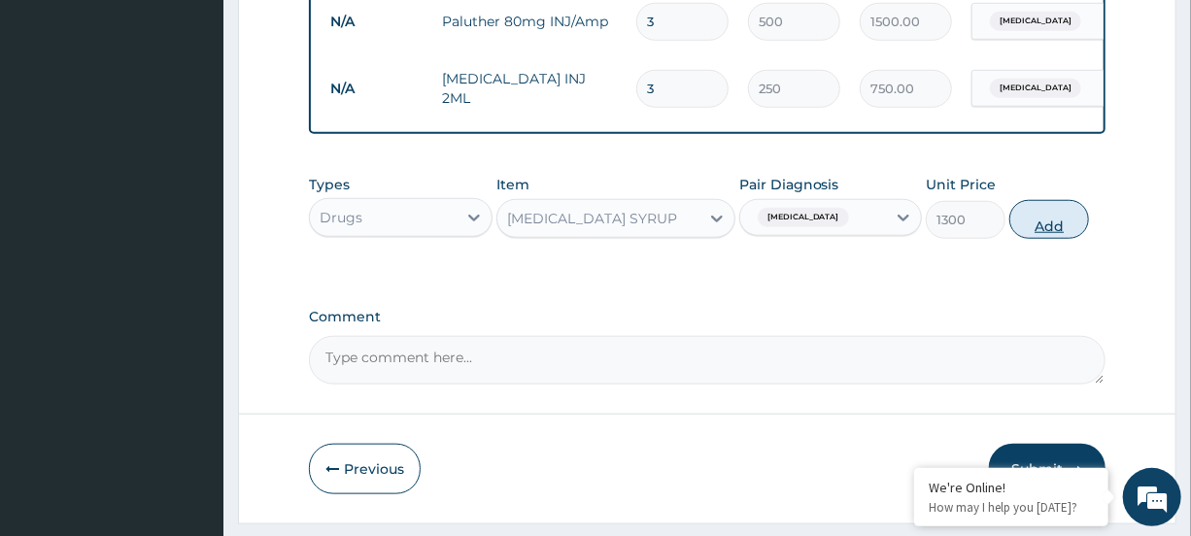
click at [1021, 239] on button "Add" at bounding box center [1050, 219] width 80 height 39
type input "0"
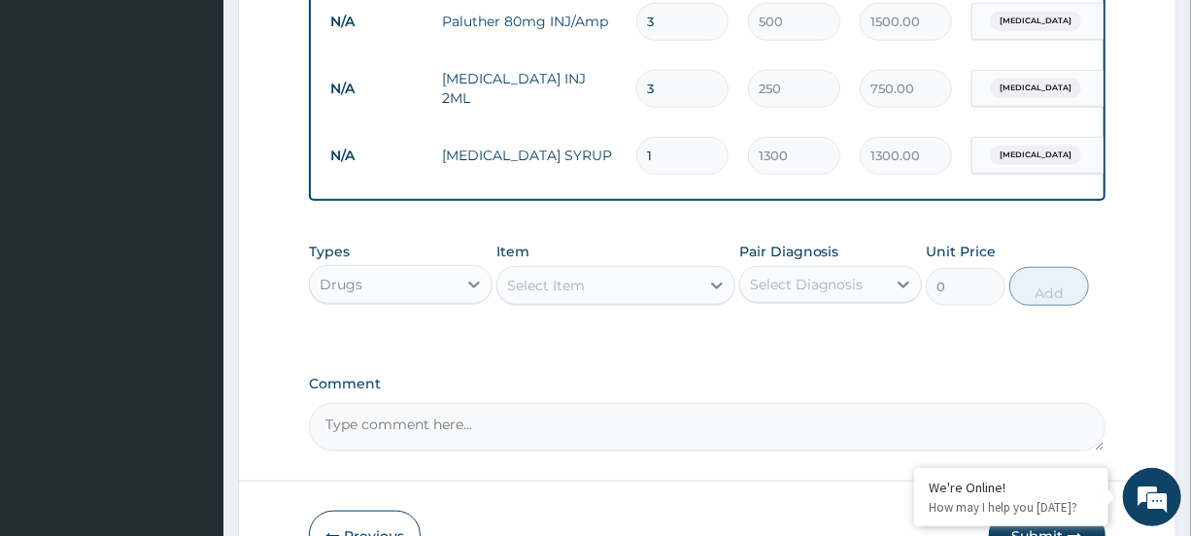
click at [604, 301] on div "Select Item" at bounding box center [599, 285] width 202 height 31
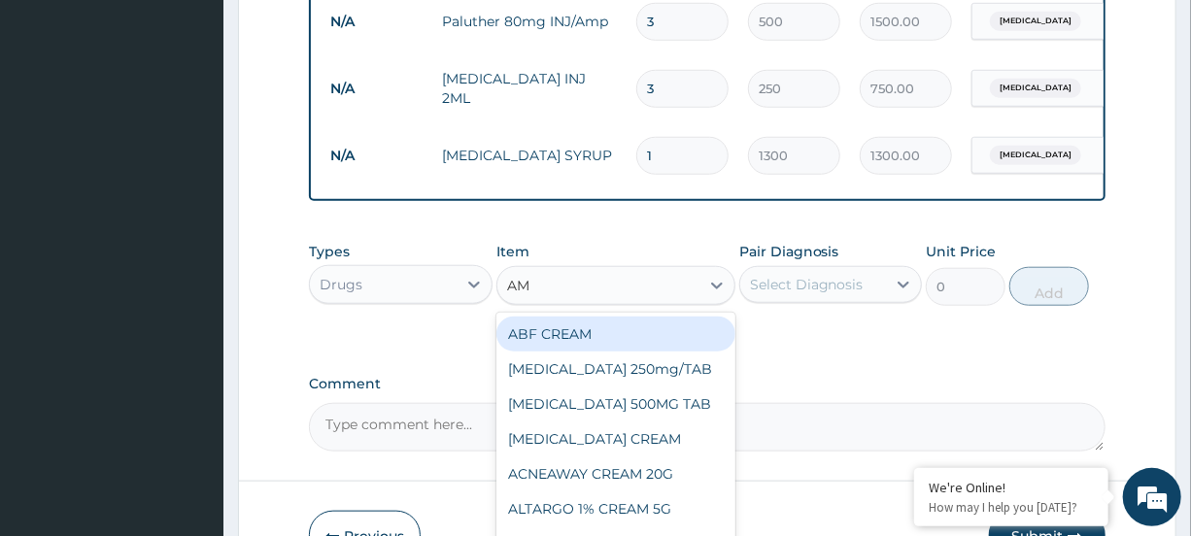
type input "AMP"
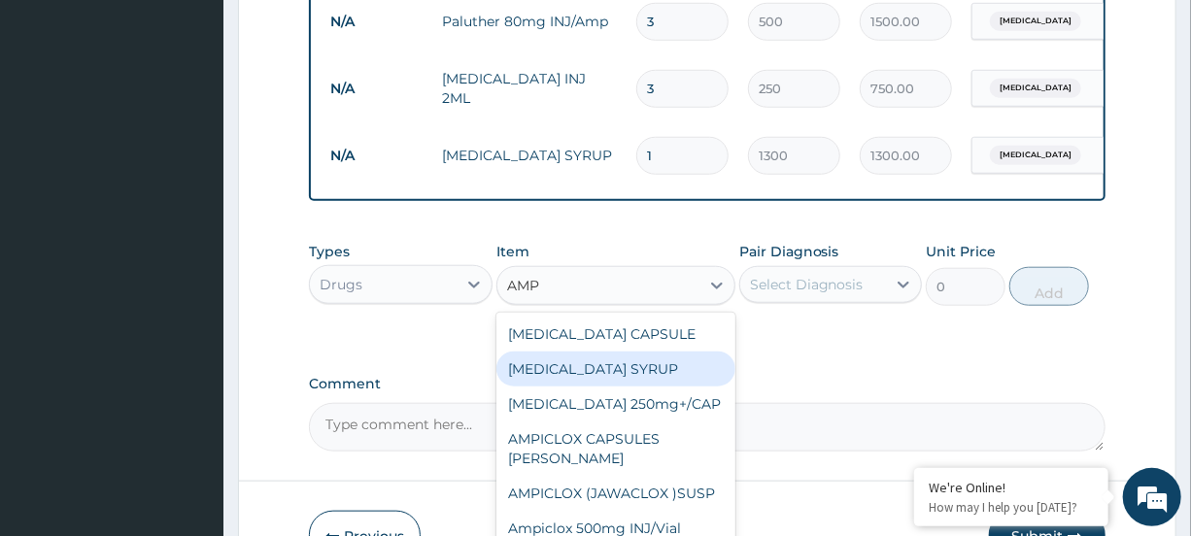
click at [622, 374] on div "[MEDICAL_DATA] SYRUP" at bounding box center [616, 369] width 239 height 35
type input "500"
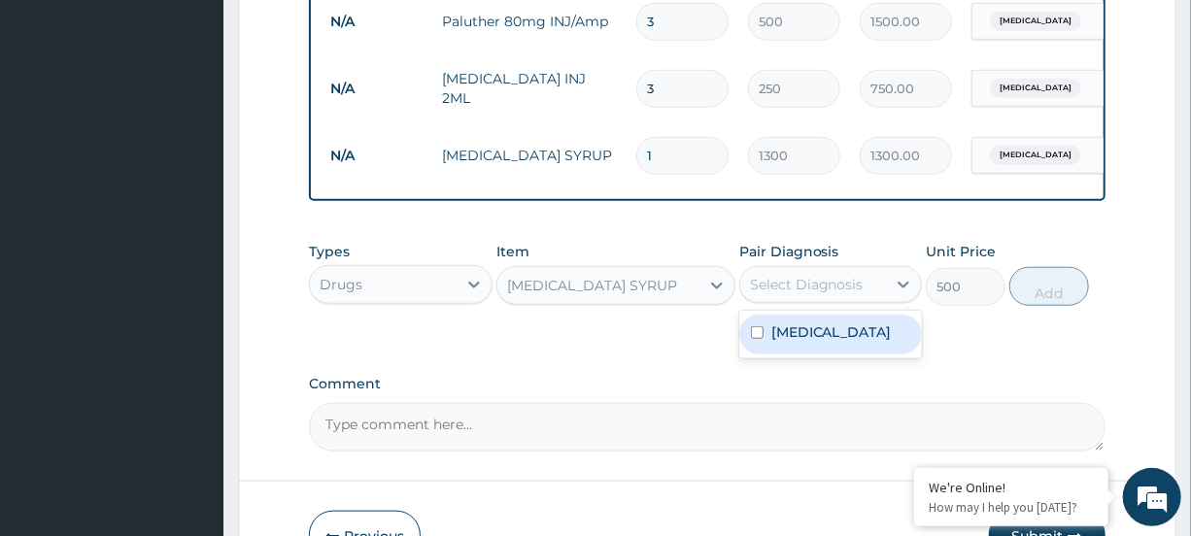
click at [847, 292] on div "Select Diagnosis" at bounding box center [807, 284] width 114 height 19
click at [834, 335] on div "[MEDICAL_DATA]" at bounding box center [830, 335] width 183 height 40
checkbox input "true"
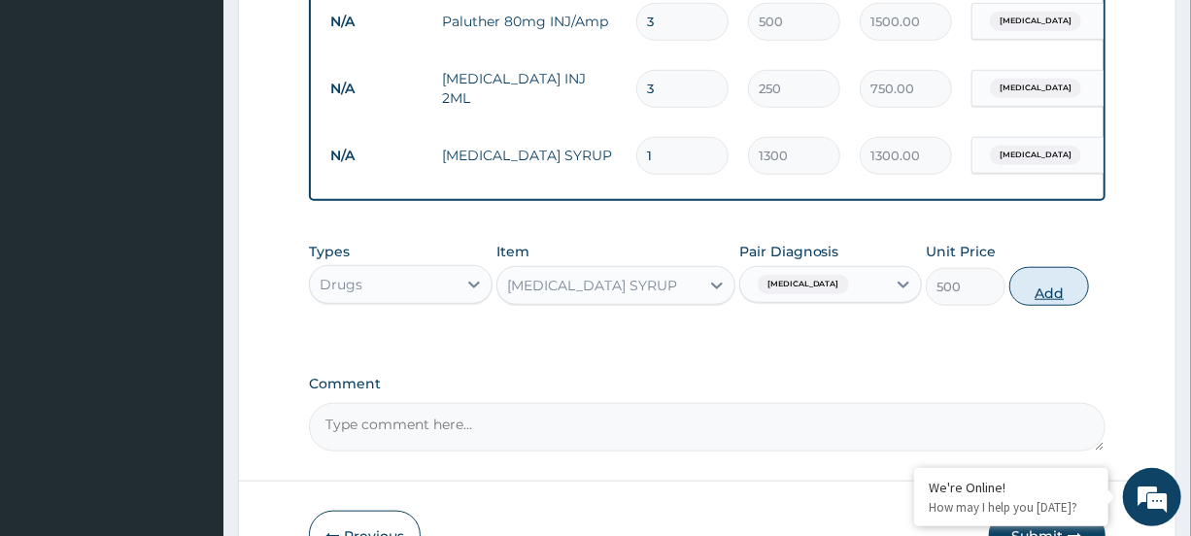
click at [1033, 306] on button "Add" at bounding box center [1050, 286] width 80 height 39
type input "0"
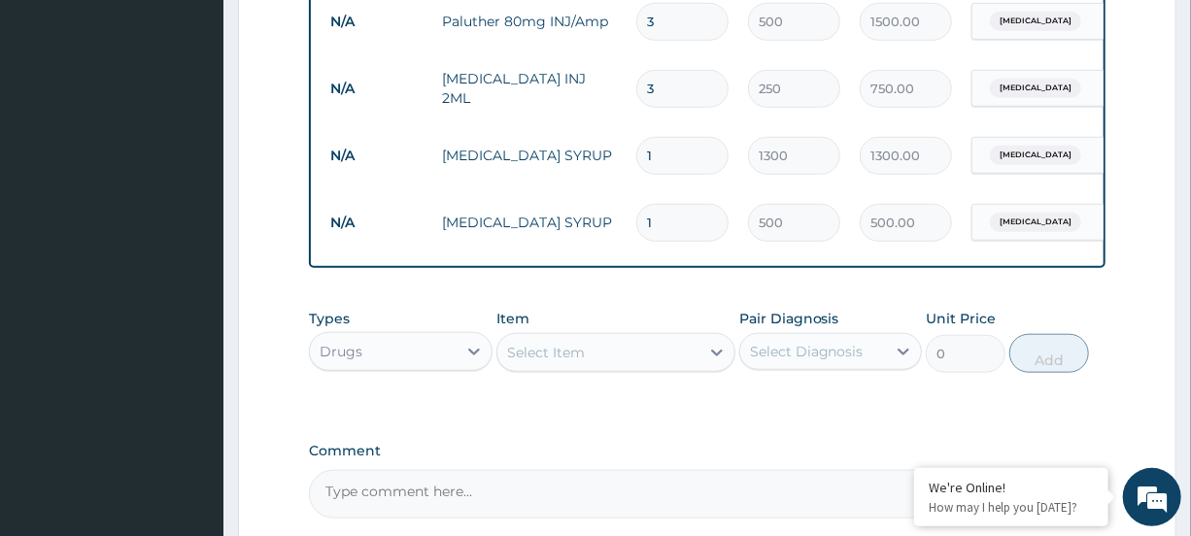
click at [648, 368] on div "Select Item" at bounding box center [599, 352] width 202 height 31
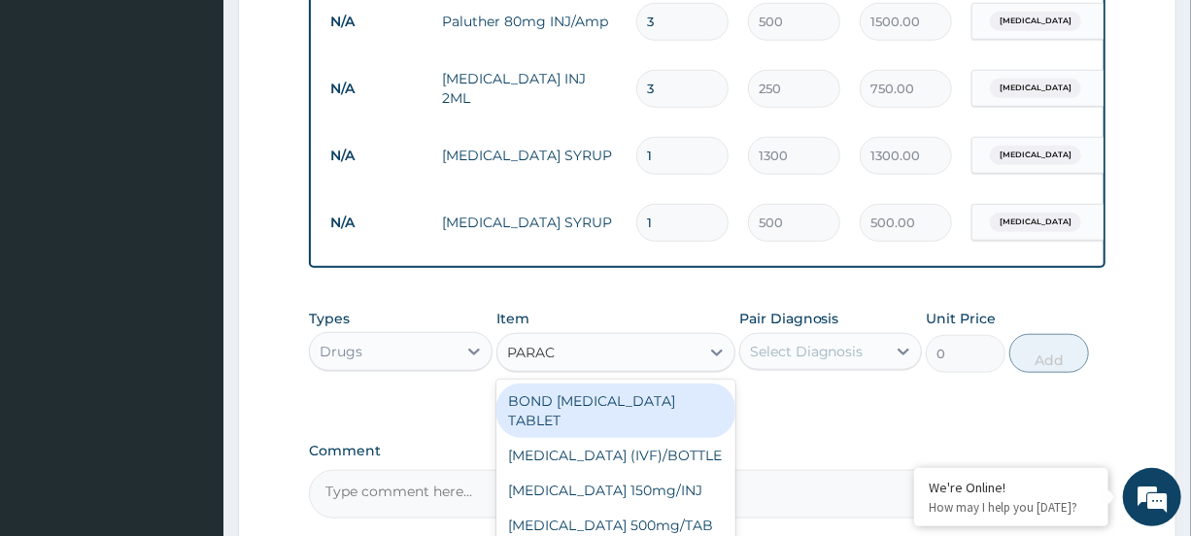
type input "PARACE"
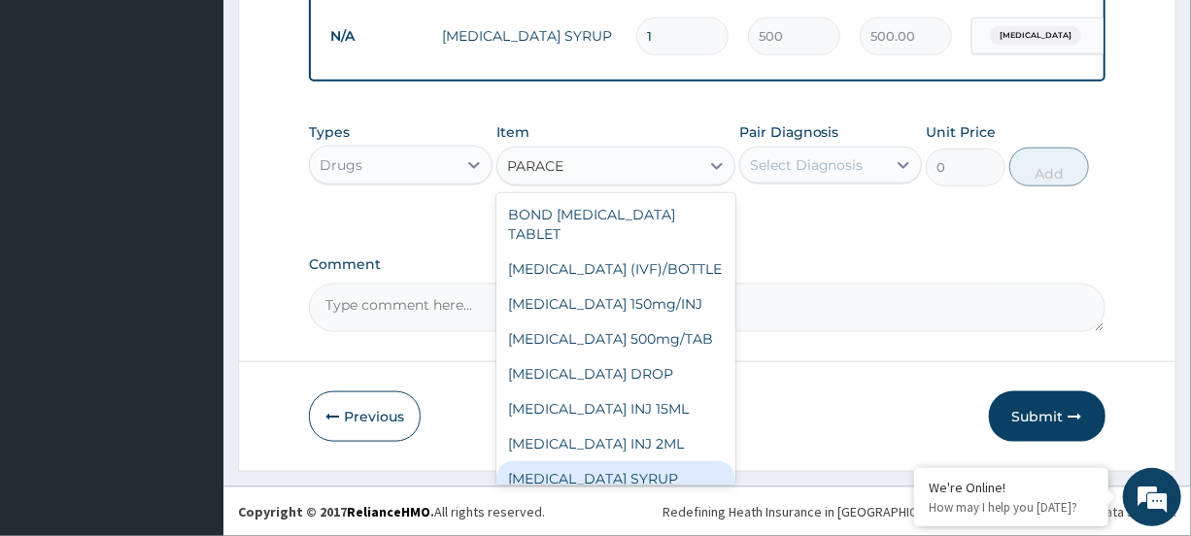
click at [642, 480] on div "PARACETAMOL SYRUP" at bounding box center [616, 479] width 239 height 35
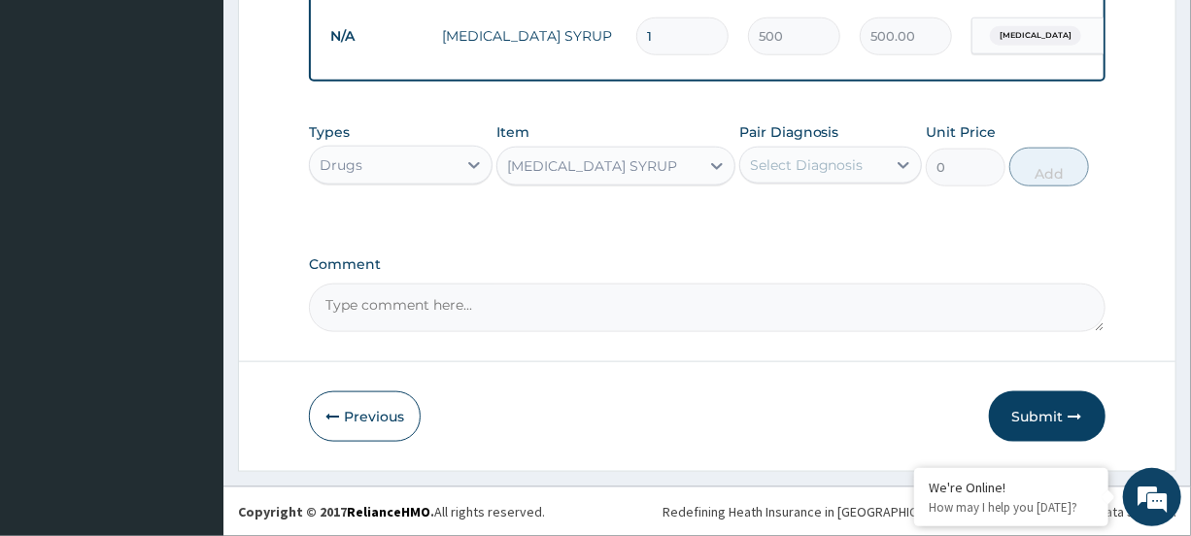
type input "300"
click at [883, 175] on div "Select Diagnosis" at bounding box center [813, 165] width 146 height 31
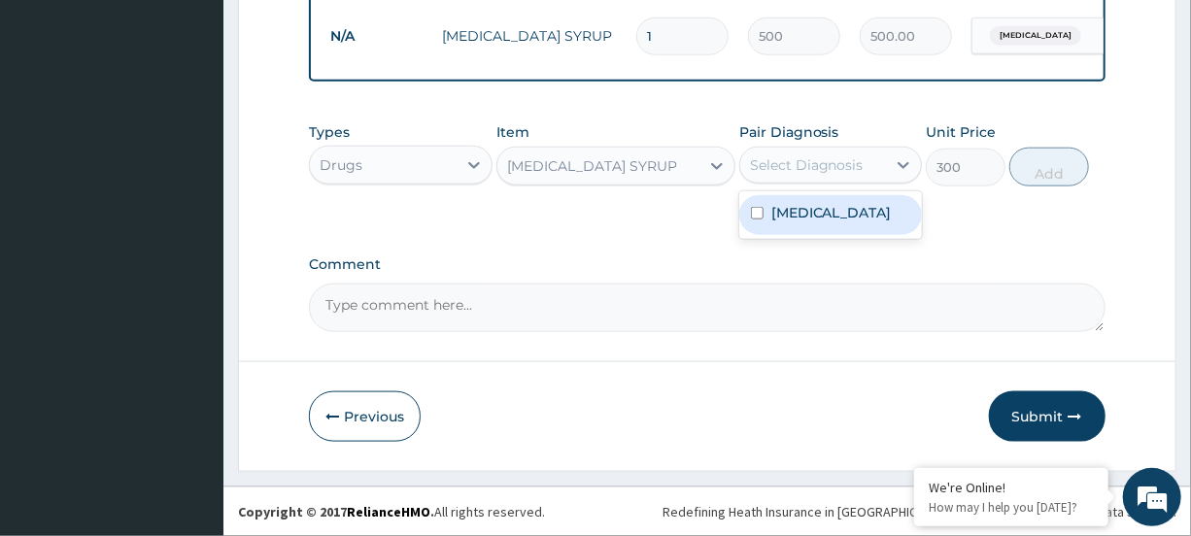
click at [870, 228] on div "Malaria" at bounding box center [830, 215] width 183 height 40
checkbox input "true"
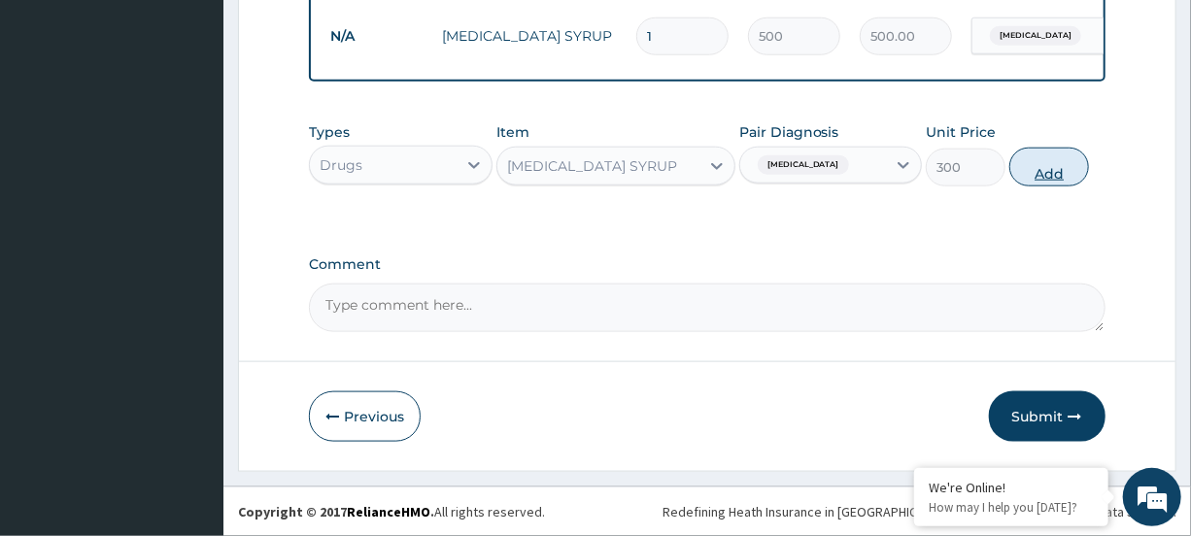
click at [1034, 162] on button "Add" at bounding box center [1050, 167] width 80 height 39
type input "0"
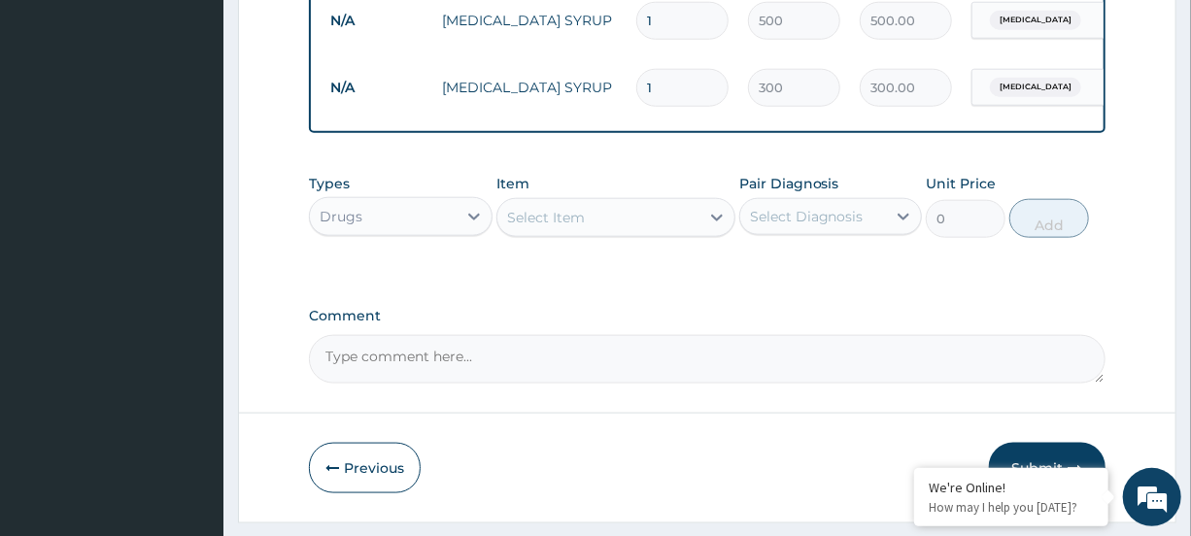
click at [685, 233] on div "Select Item" at bounding box center [599, 217] width 202 height 31
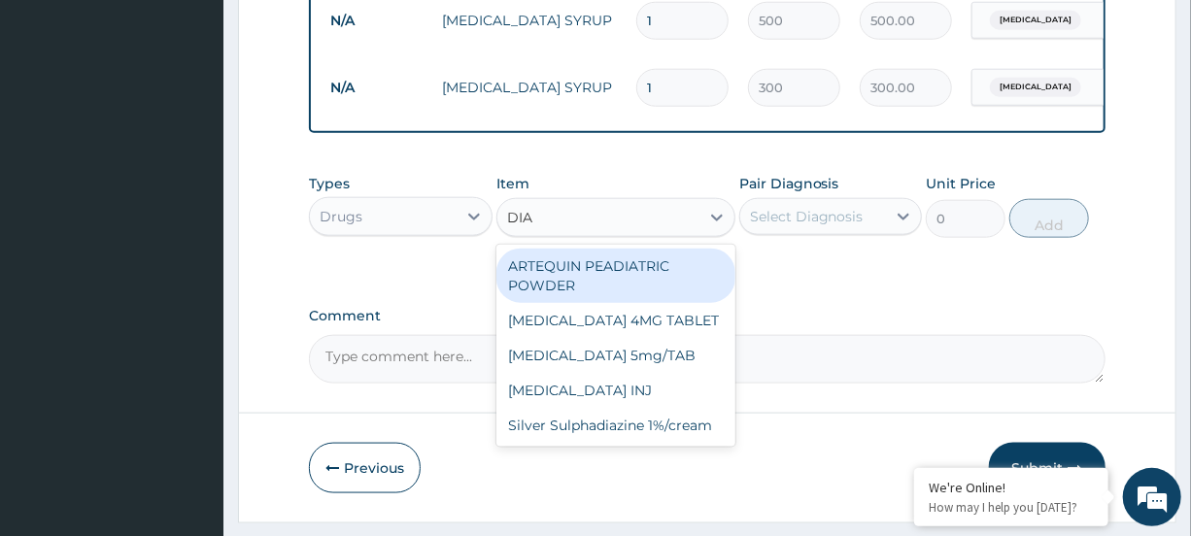
type input "DIAZ"
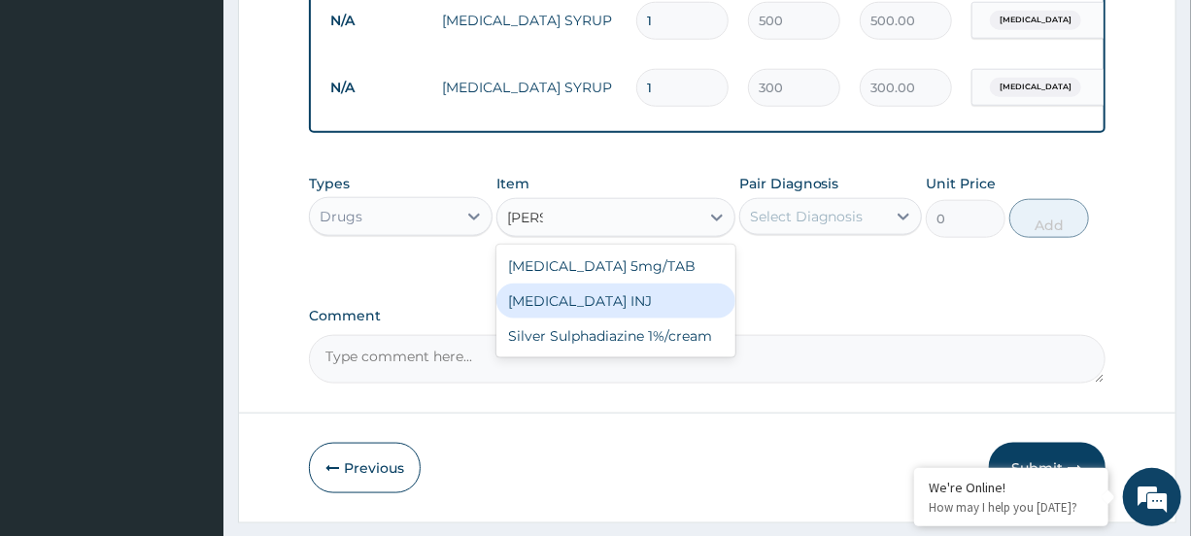
click at [626, 313] on div "[MEDICAL_DATA] INJ" at bounding box center [616, 301] width 239 height 35
type input "500"
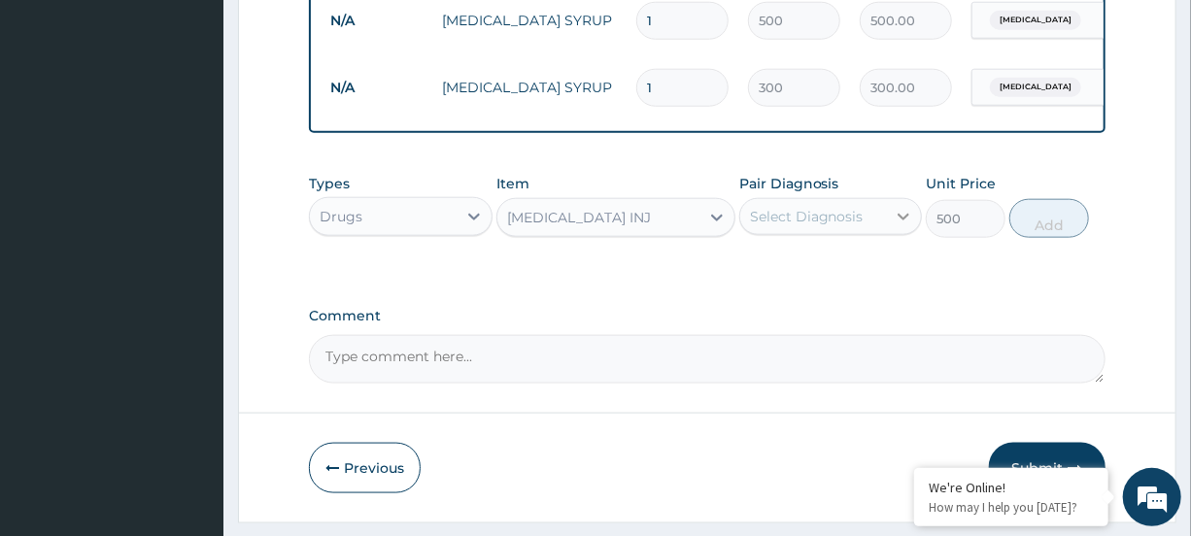
click at [888, 229] on div at bounding box center [903, 216] width 35 height 35
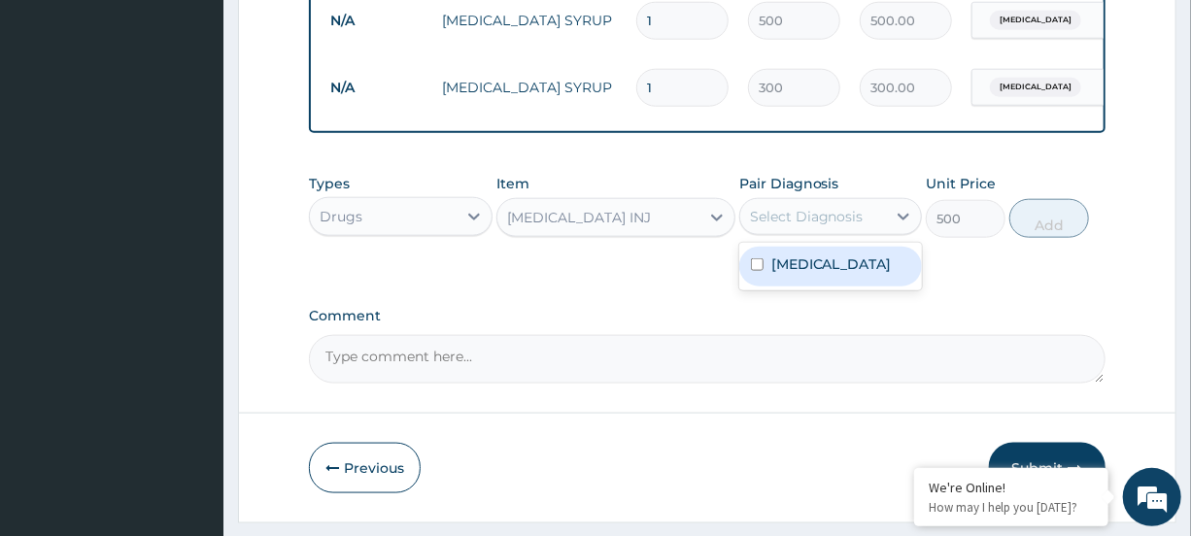
click at [882, 275] on div "[MEDICAL_DATA]" at bounding box center [830, 267] width 183 height 40
checkbox input "true"
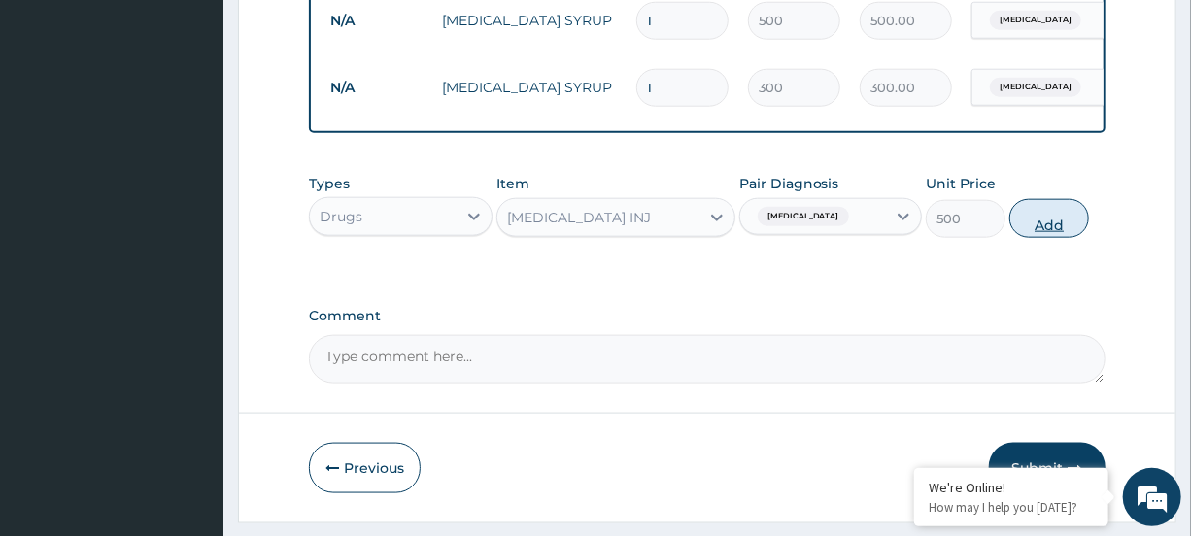
click at [1075, 238] on button "Add" at bounding box center [1050, 218] width 80 height 39
type input "0"
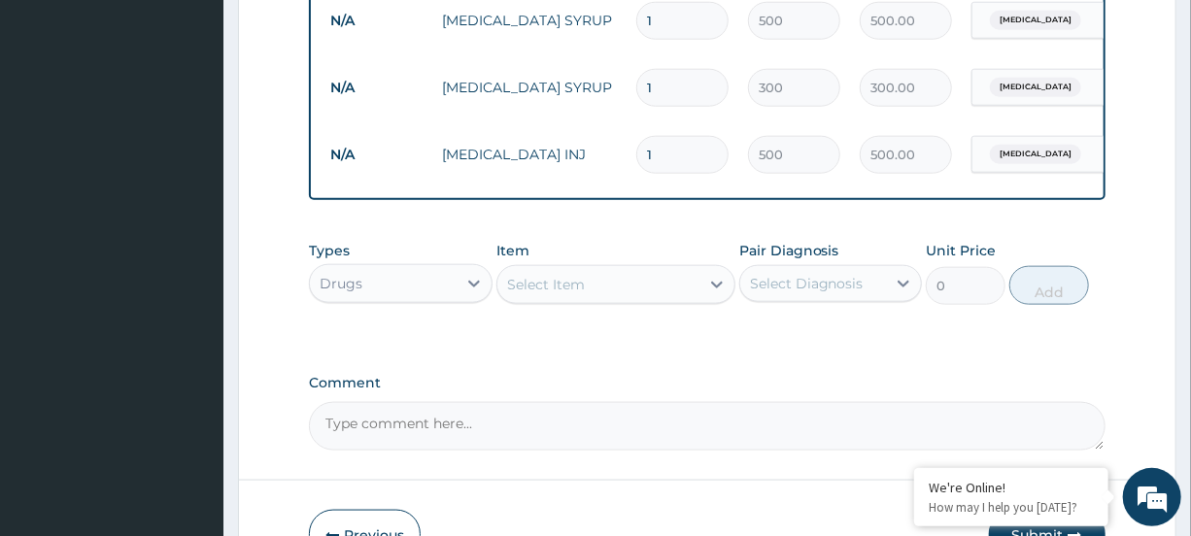
click at [655, 300] on div "Select Item" at bounding box center [599, 284] width 202 height 31
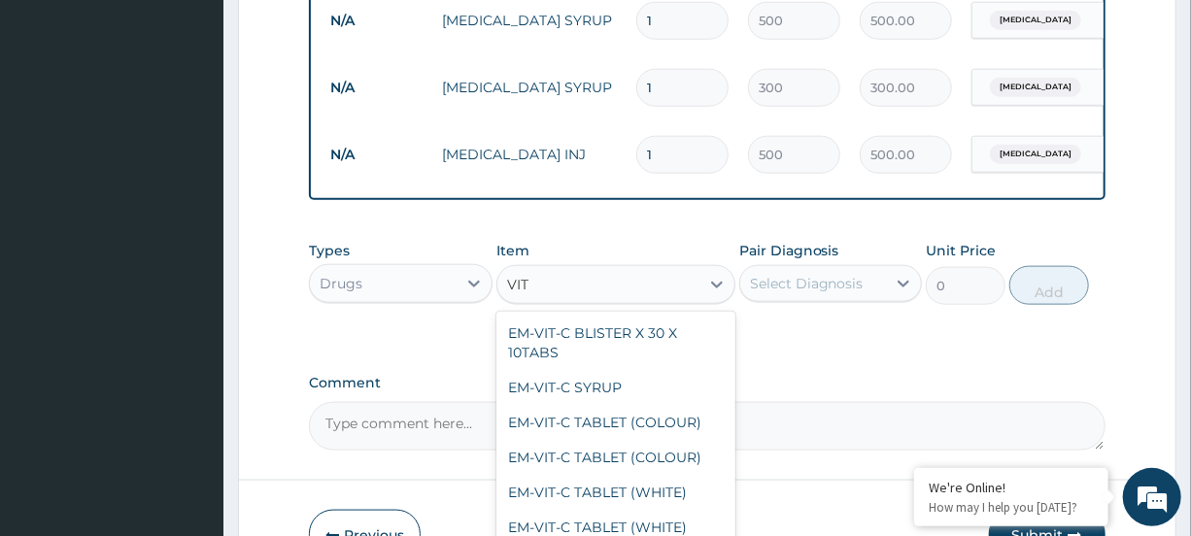
scroll to position [403, 0]
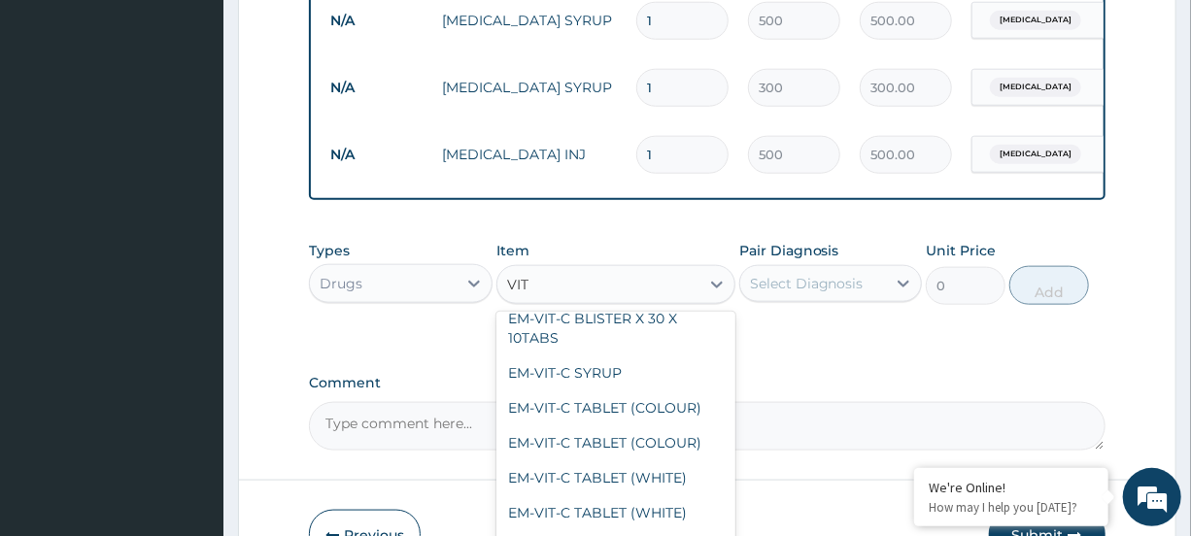
type input "VIT B"
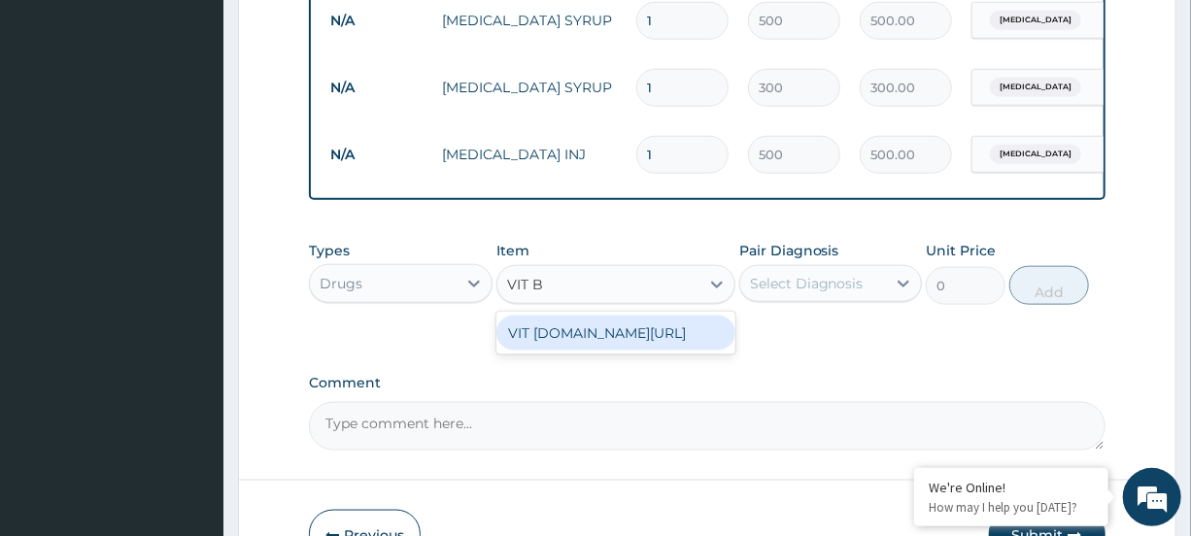
click at [704, 343] on div "VIT [DOMAIN_NAME][URL]" at bounding box center [616, 333] width 239 height 35
type input "20"
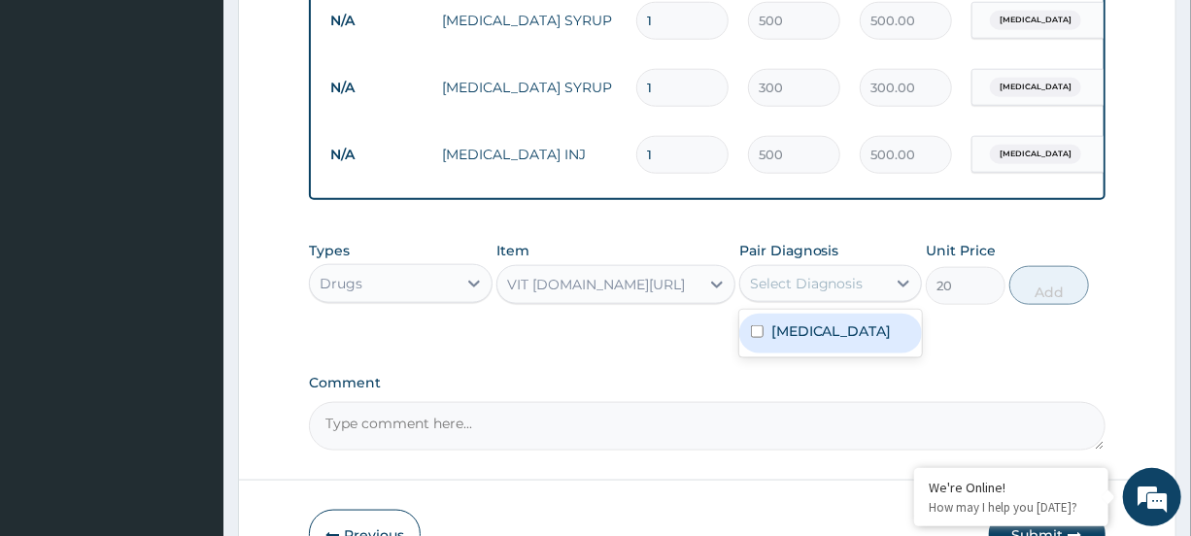
click at [794, 293] on div "Select Diagnosis" at bounding box center [807, 283] width 114 height 19
click at [790, 341] on label "[MEDICAL_DATA]" at bounding box center [832, 331] width 120 height 19
checkbox input "true"
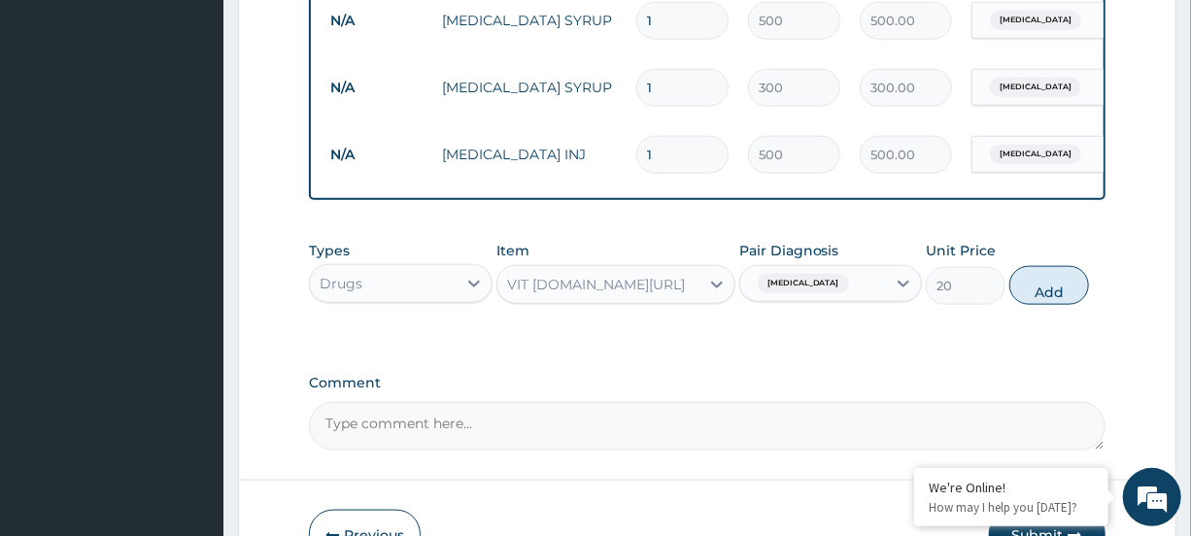
drag, startPoint x: 1067, startPoint y: 292, endPoint x: 1059, endPoint y: 308, distance: 18.3
click at [1067, 293] on button "Add" at bounding box center [1050, 285] width 80 height 39
type input "0"
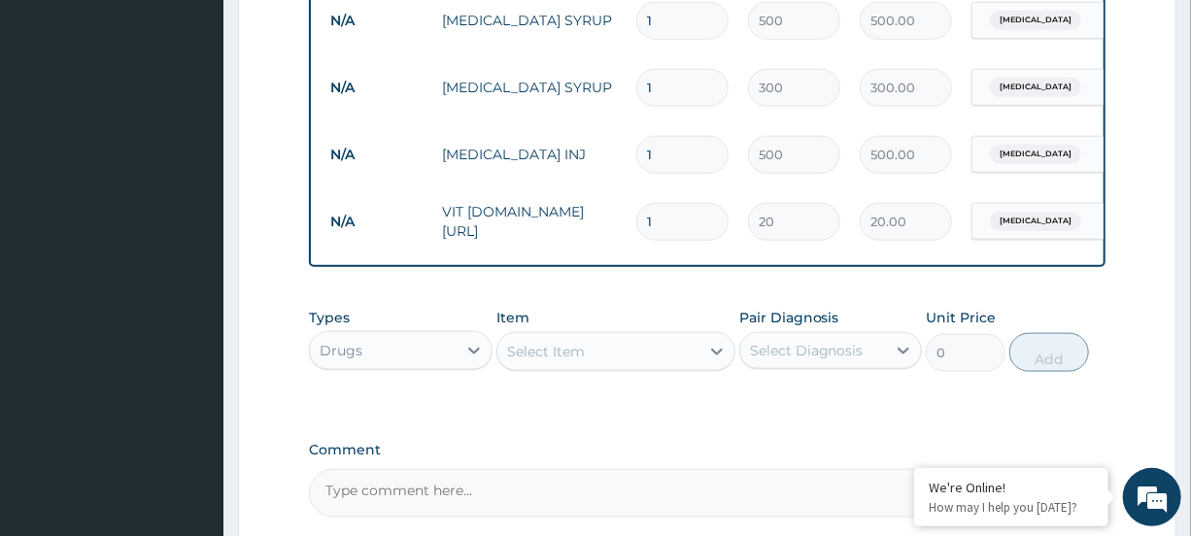
type input "12"
type input "240.00"
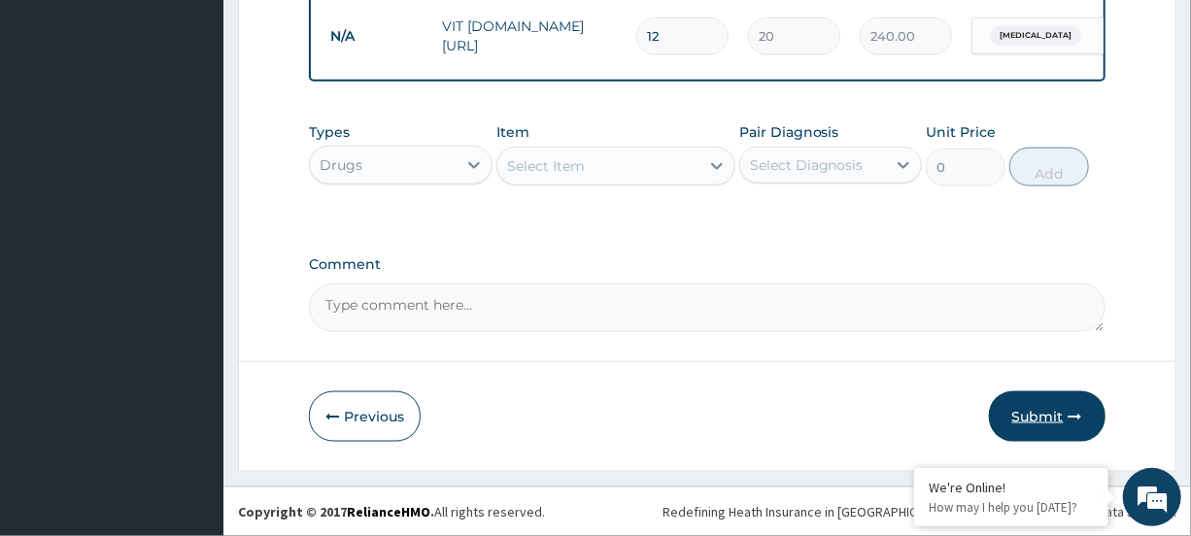
type input "12"
click at [1054, 432] on button "Submit" at bounding box center [1047, 417] width 117 height 51
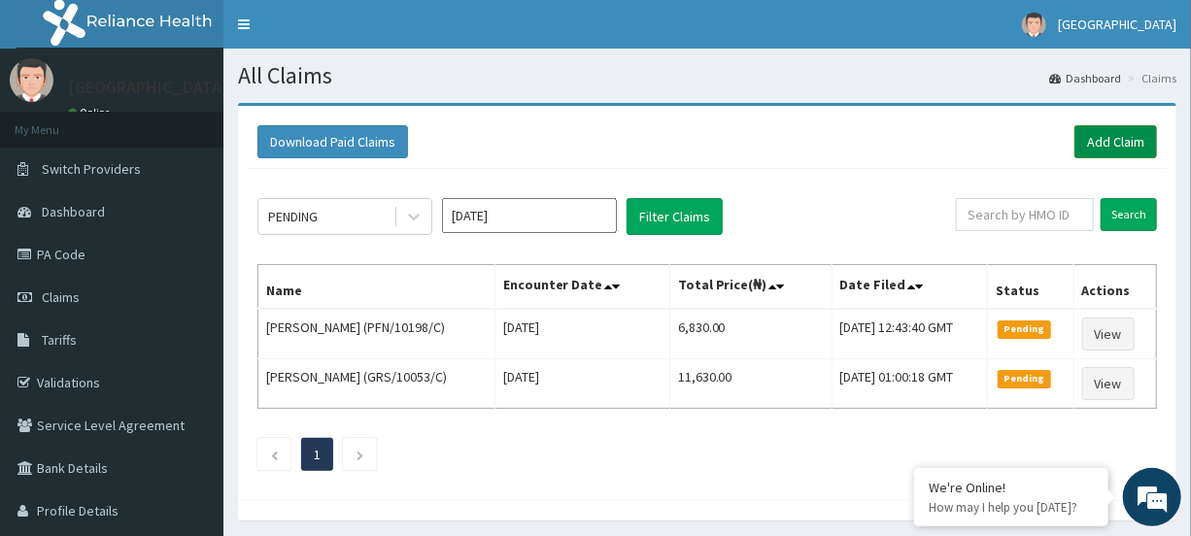
click at [1121, 142] on link "Add Claim" at bounding box center [1116, 141] width 83 height 33
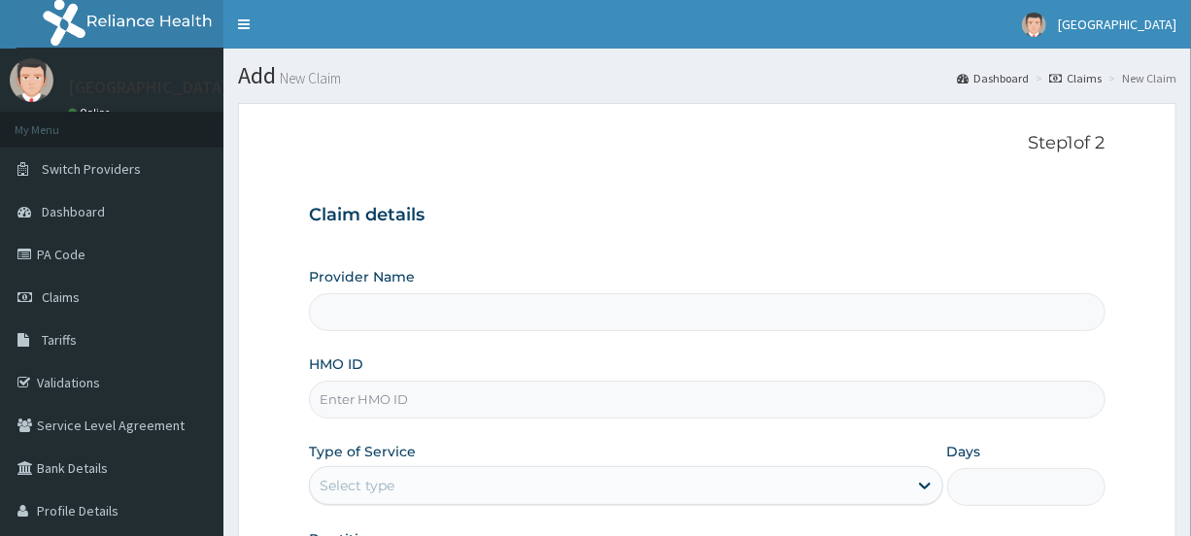
type input "[GEOGRAPHIC_DATA]"
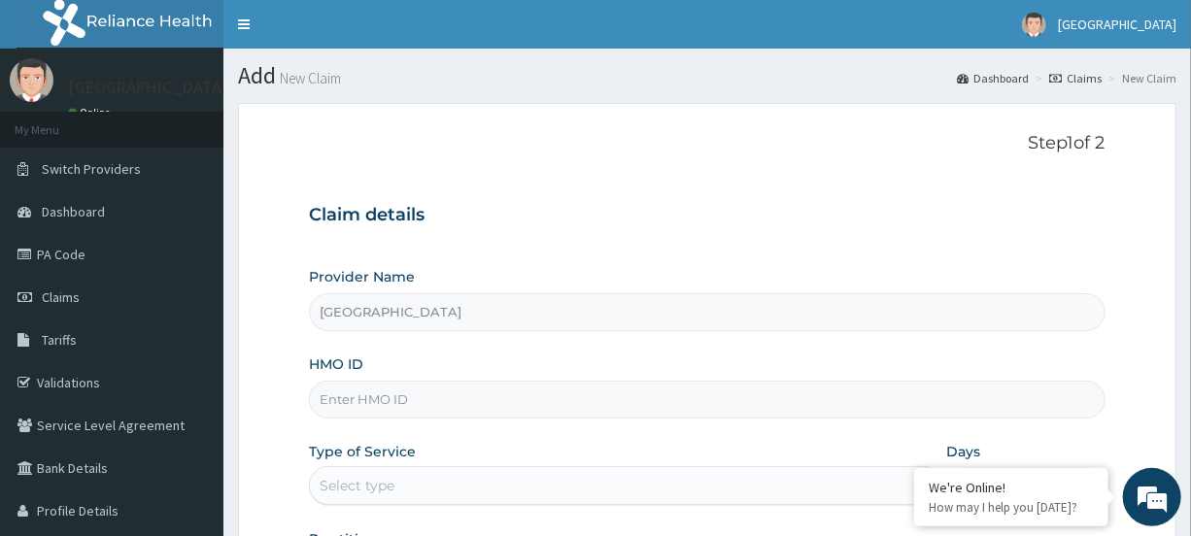
click at [417, 395] on input "HMO ID" at bounding box center [707, 400] width 796 height 38
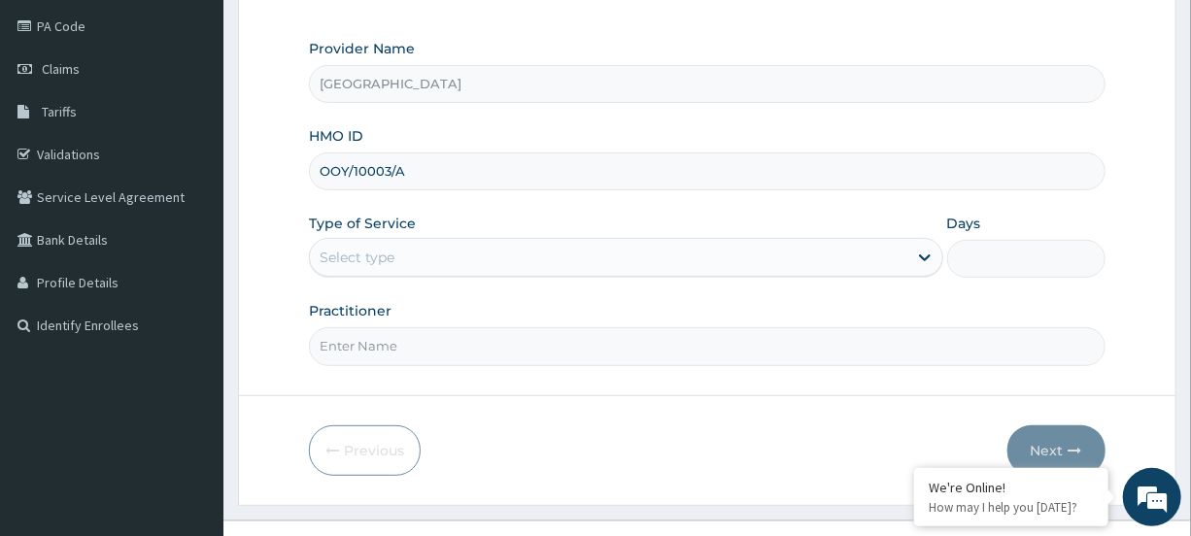
scroll to position [231, 0]
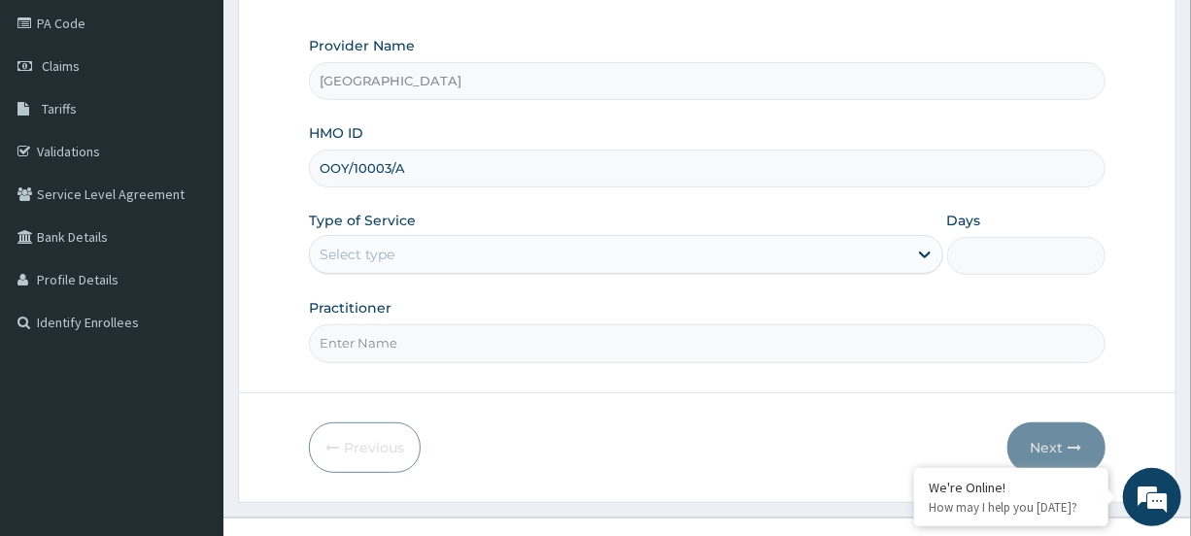
type input "OOY/10003/A"
click at [466, 260] on div "Select type" at bounding box center [608, 254] width 597 height 31
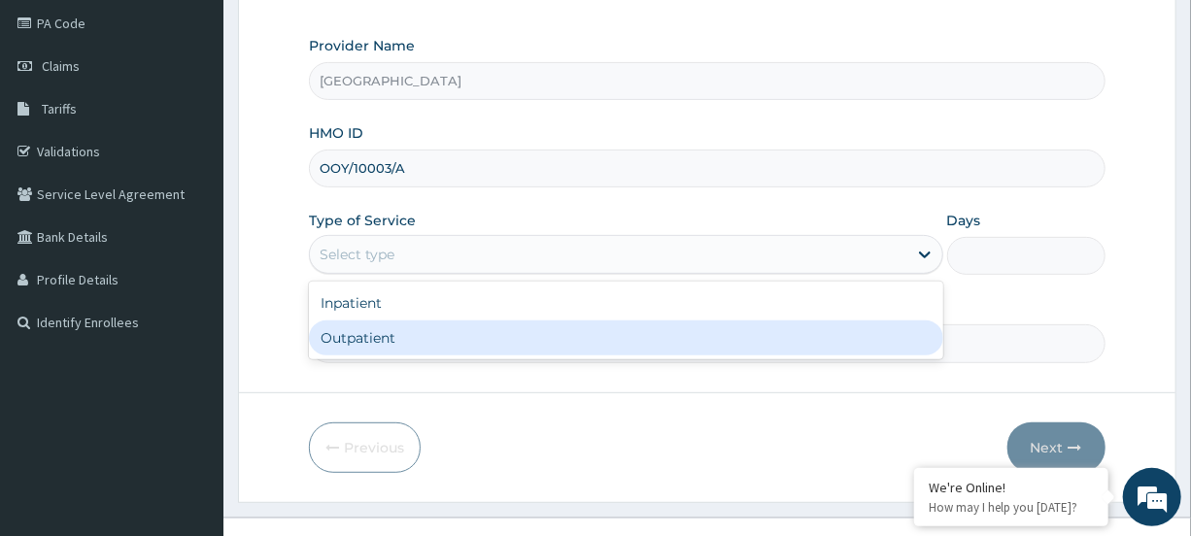
click at [460, 325] on div "Outpatient" at bounding box center [626, 338] width 634 height 35
type input "1"
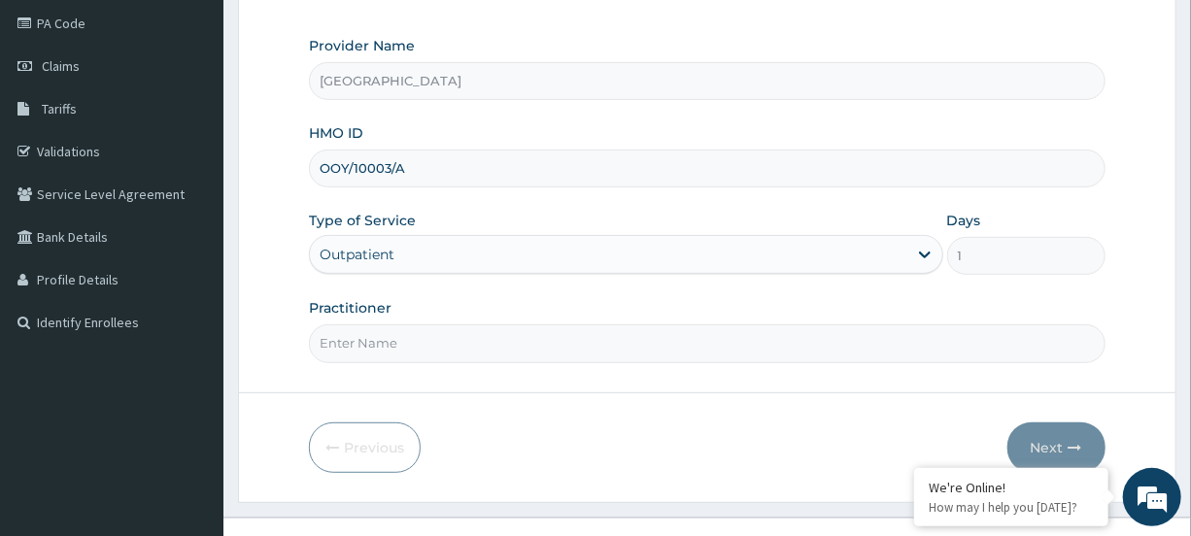
click at [426, 356] on input "Practitioner" at bounding box center [707, 344] width 796 height 38
type input "dr jide"
click at [1057, 443] on button "Next" at bounding box center [1057, 448] width 98 height 51
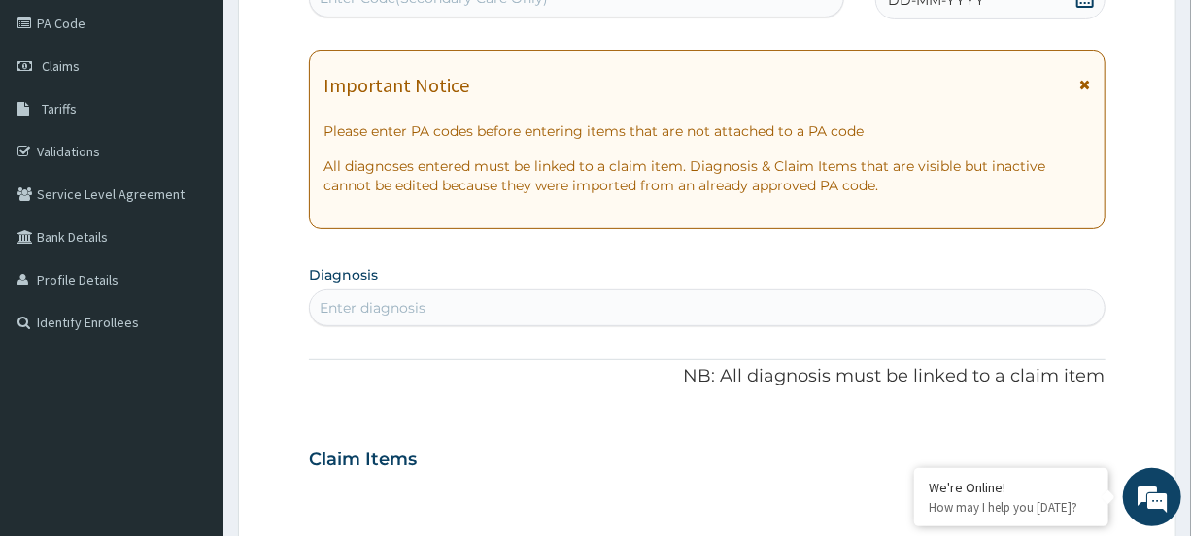
click at [1088, 82] on icon at bounding box center [1086, 85] width 11 height 14
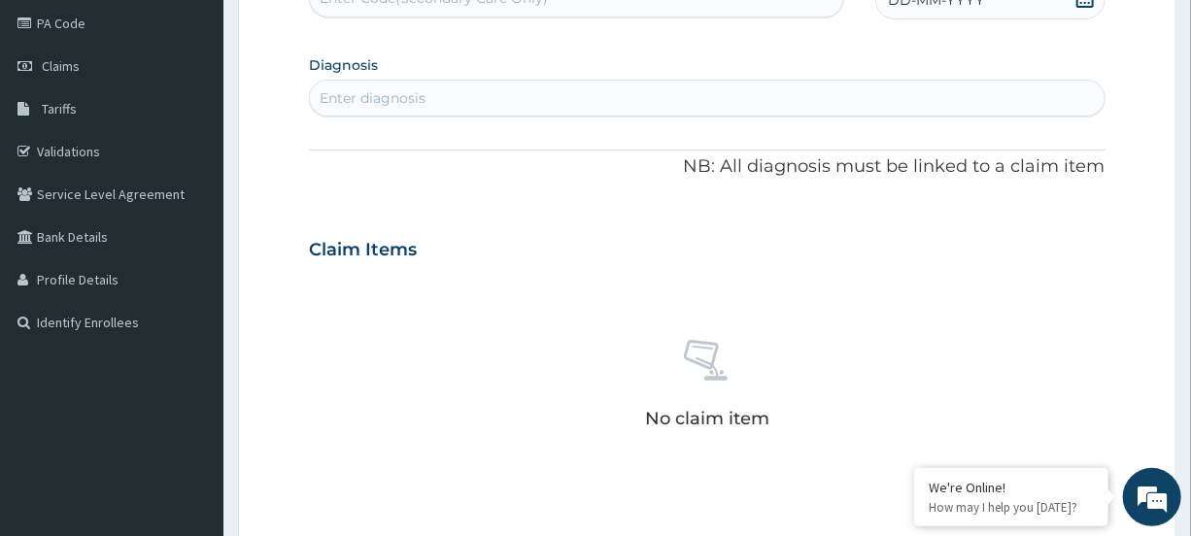
click at [543, 100] on div "Enter diagnosis" at bounding box center [707, 98] width 794 height 31
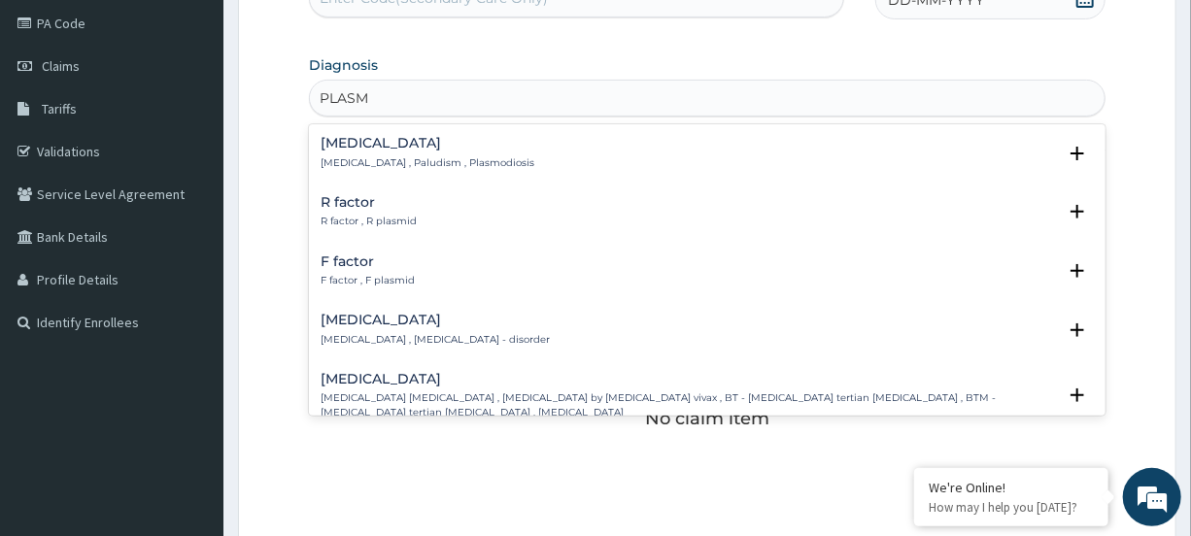
type input "PLASMO"
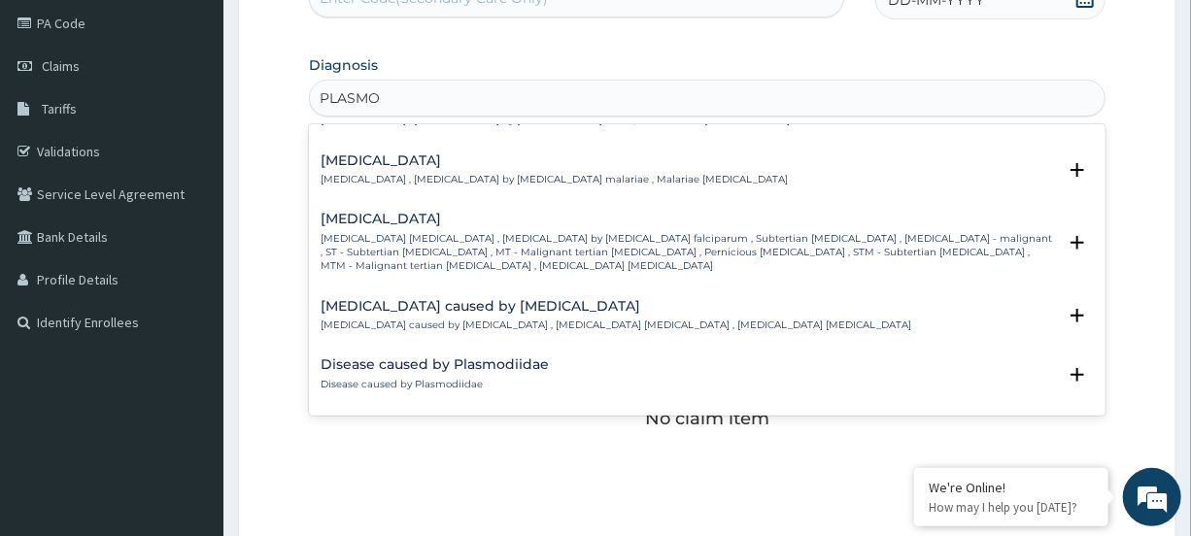
scroll to position [217, 0]
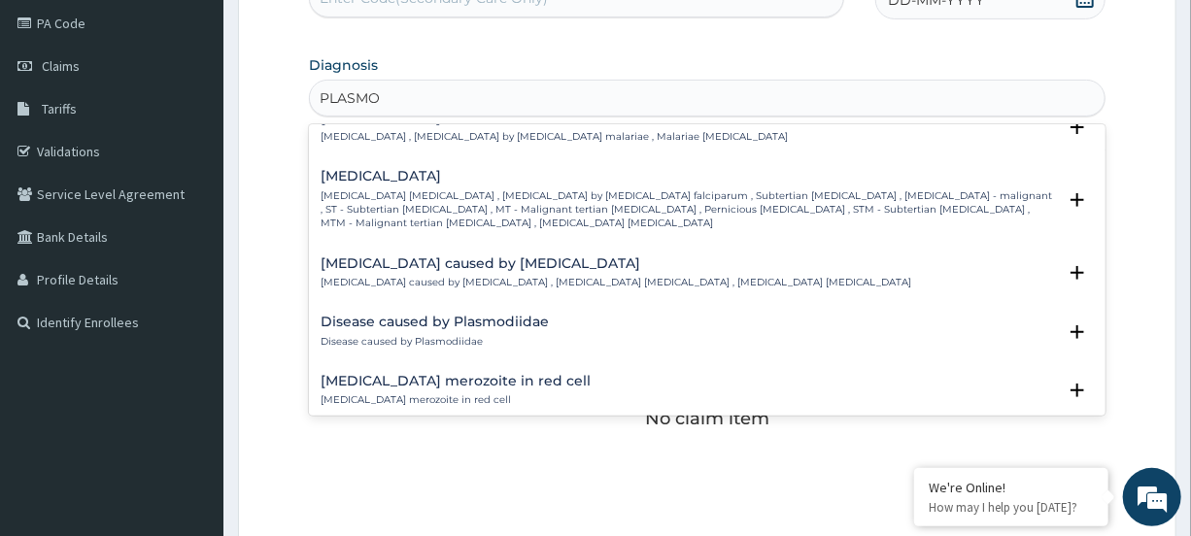
click at [493, 185] on div "Falciparum malaria Falciparum malaria , Malignant tertian malaria , Malaria by …" at bounding box center [688, 199] width 735 height 61
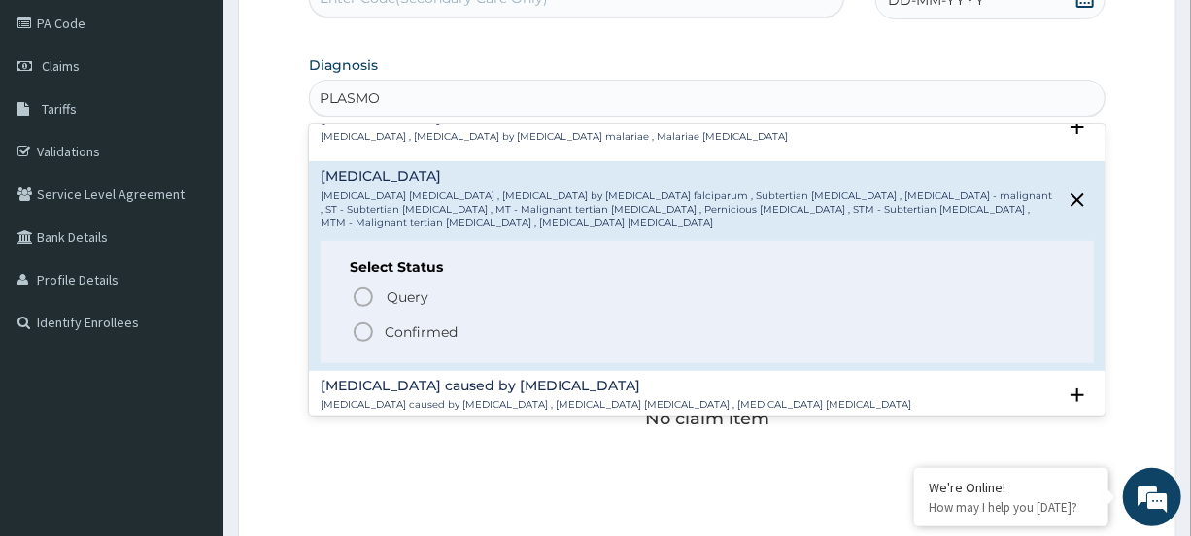
click at [363, 326] on icon "status option filled" at bounding box center [363, 332] width 23 height 23
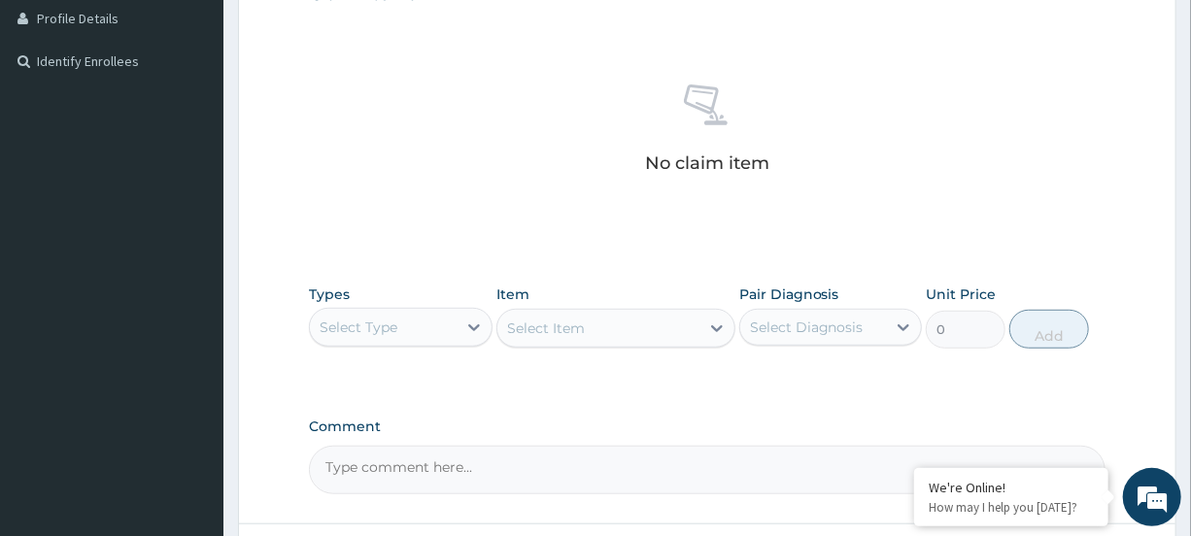
scroll to position [503, 0]
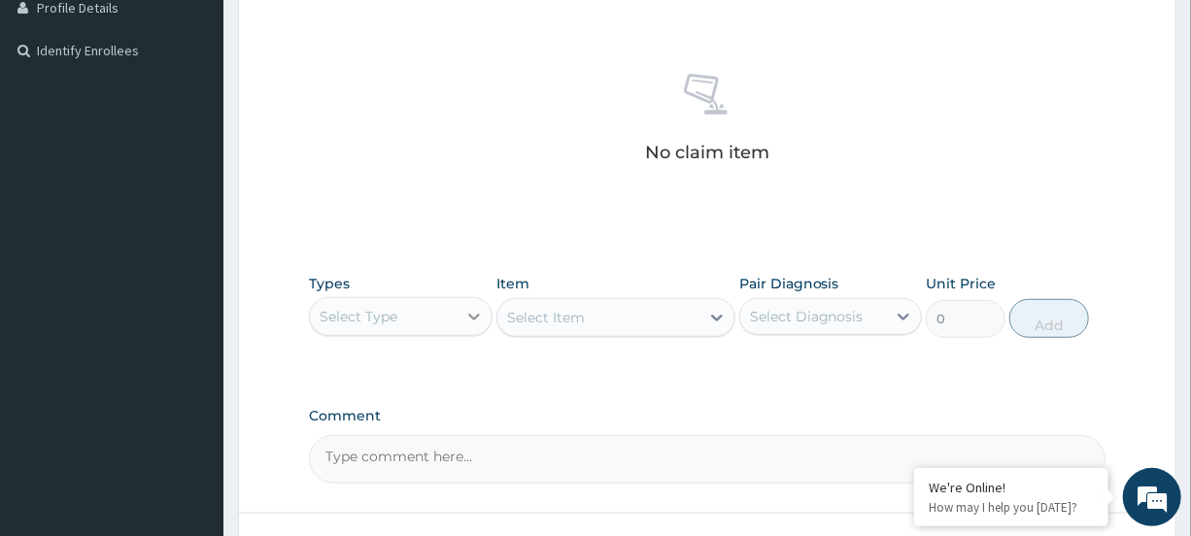
click at [460, 319] on div at bounding box center [474, 316] width 35 height 35
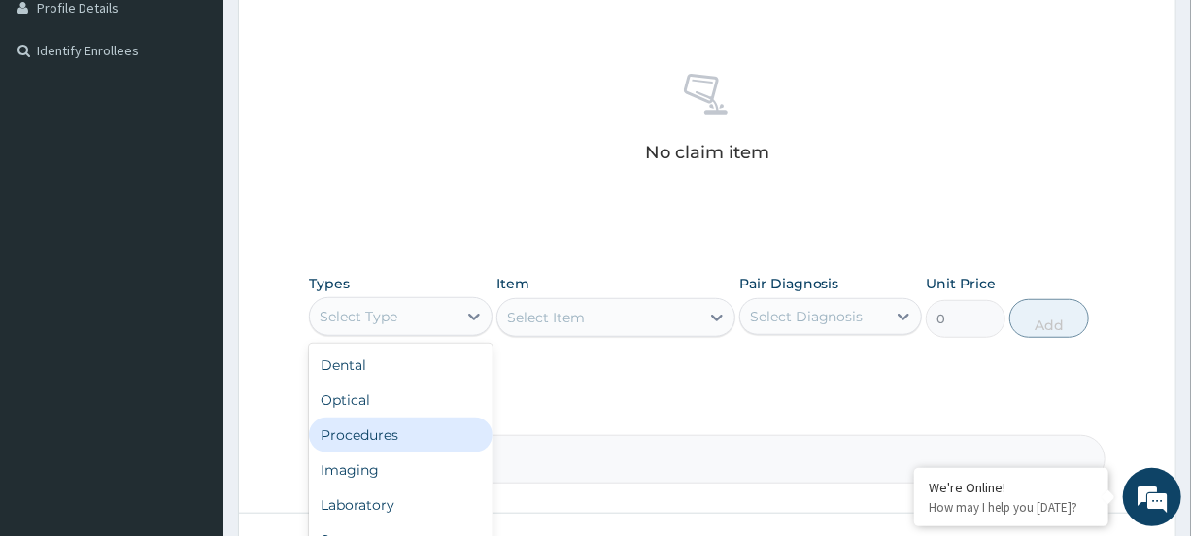
click at [427, 441] on div "Procedures" at bounding box center [400, 435] width 183 height 35
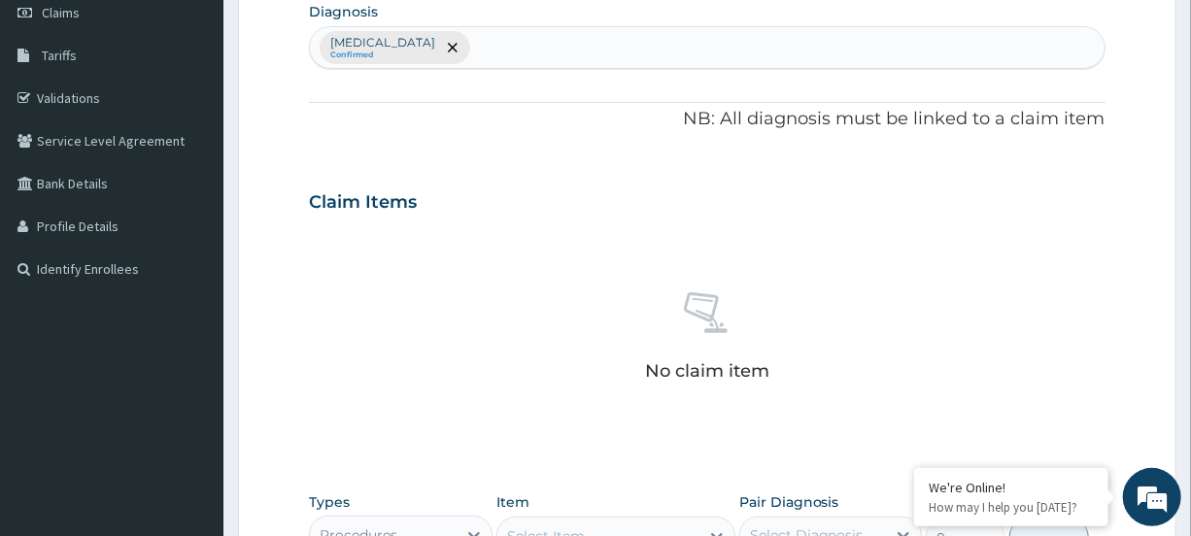
scroll to position [279, 0]
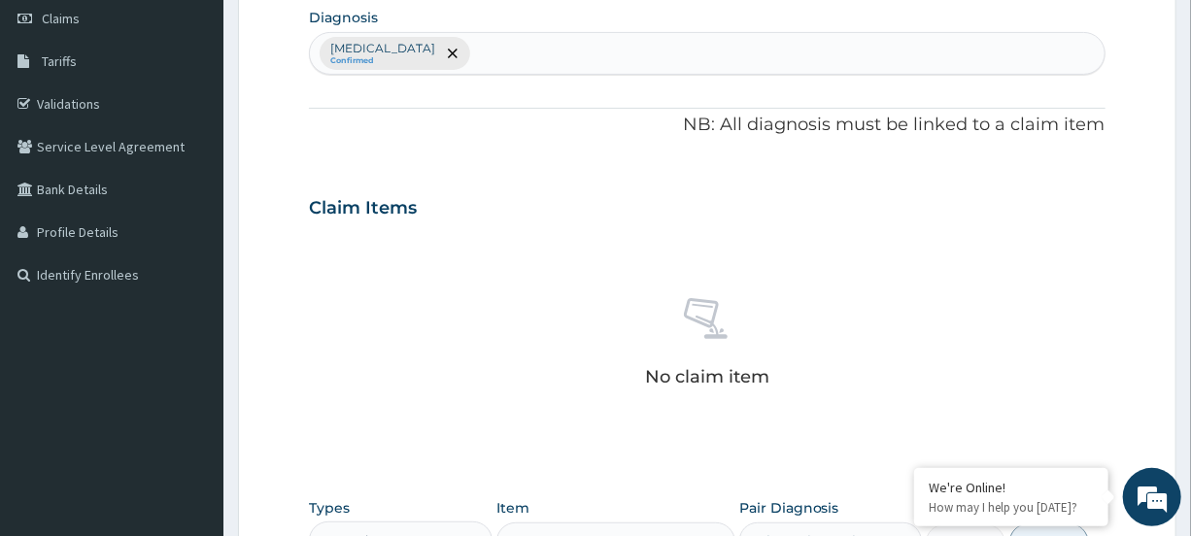
click at [567, 38] on div "Falciparum malaria Confirmed" at bounding box center [707, 53] width 794 height 41
type input "PUD"
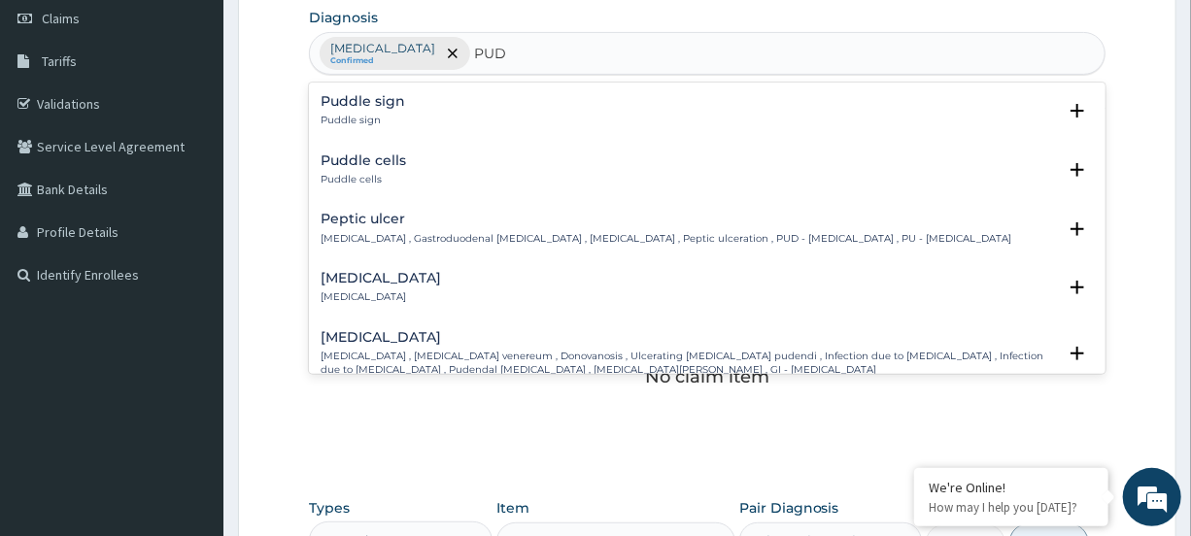
click at [379, 213] on h4 "Peptic ulcer" at bounding box center [666, 219] width 691 height 15
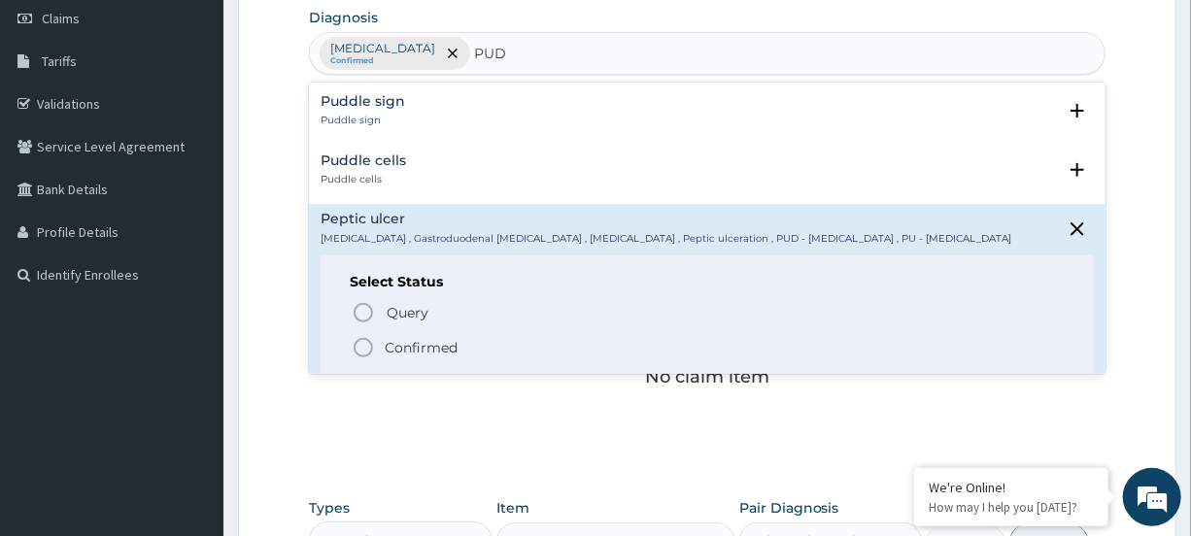
click at [369, 350] on icon "status option filled" at bounding box center [363, 347] width 23 height 23
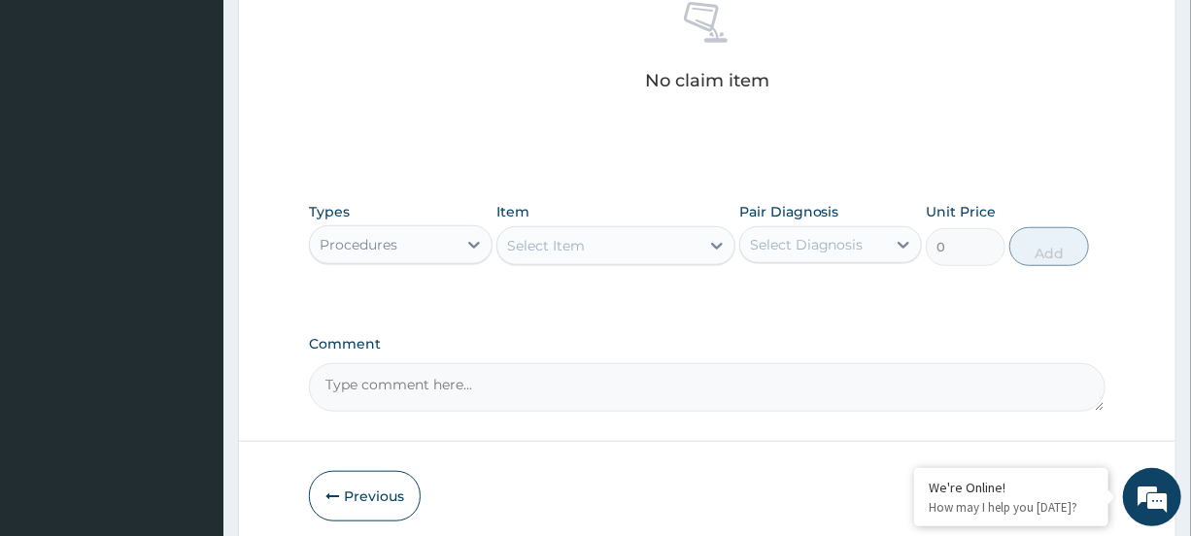
scroll to position [580, 0]
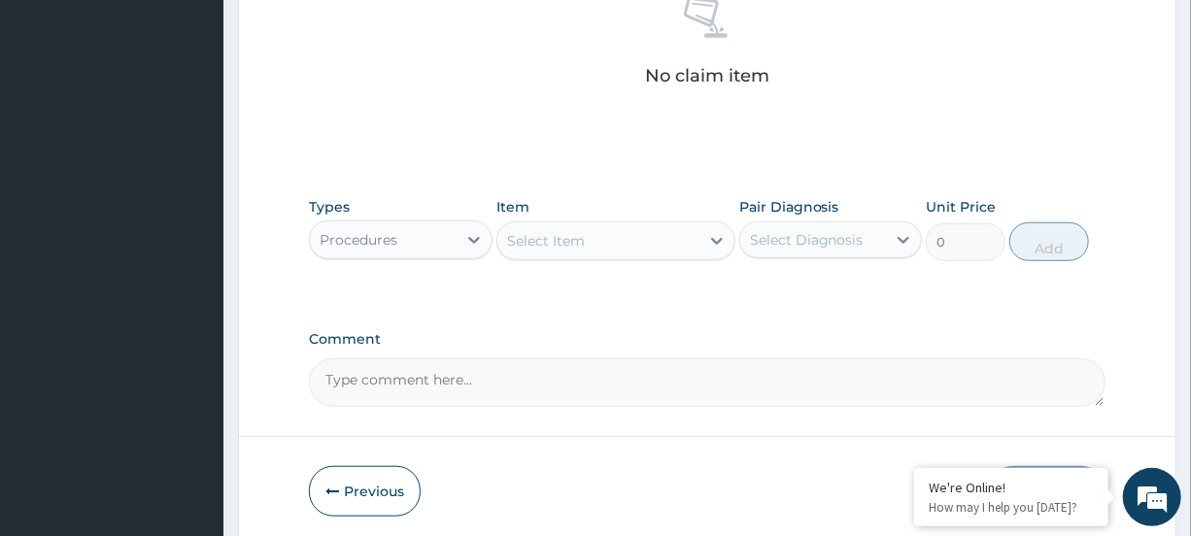
click at [639, 237] on div "Select Item" at bounding box center [599, 240] width 202 height 31
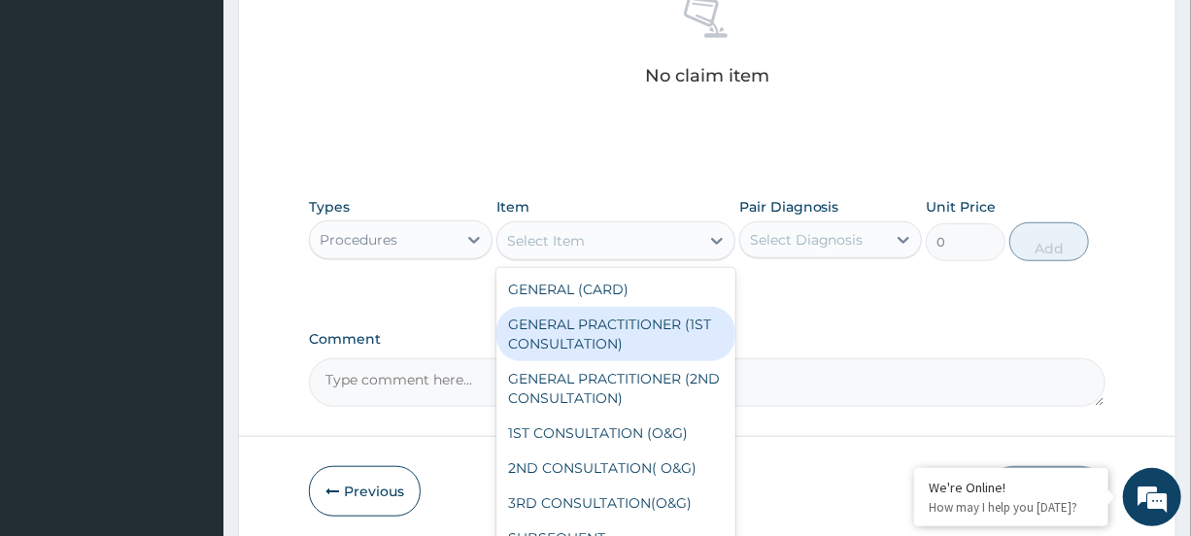
drag, startPoint x: 622, startPoint y: 328, endPoint x: 630, endPoint y: 320, distance: 11.7
click at [623, 326] on div "GENERAL PRACTITIONER (1ST CONSULTATION)" at bounding box center [616, 334] width 239 height 54
type input "1500"
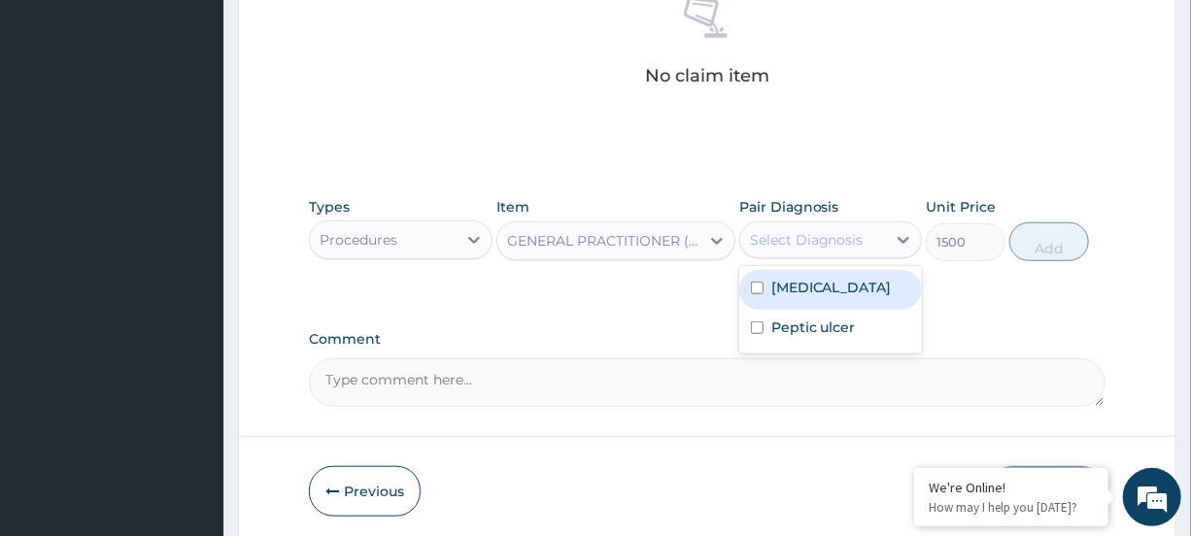
click at [862, 241] on div "Select Diagnosis" at bounding box center [813, 239] width 146 height 31
click at [864, 278] on label "[MEDICAL_DATA]" at bounding box center [832, 287] width 120 height 19
checkbox input "true"
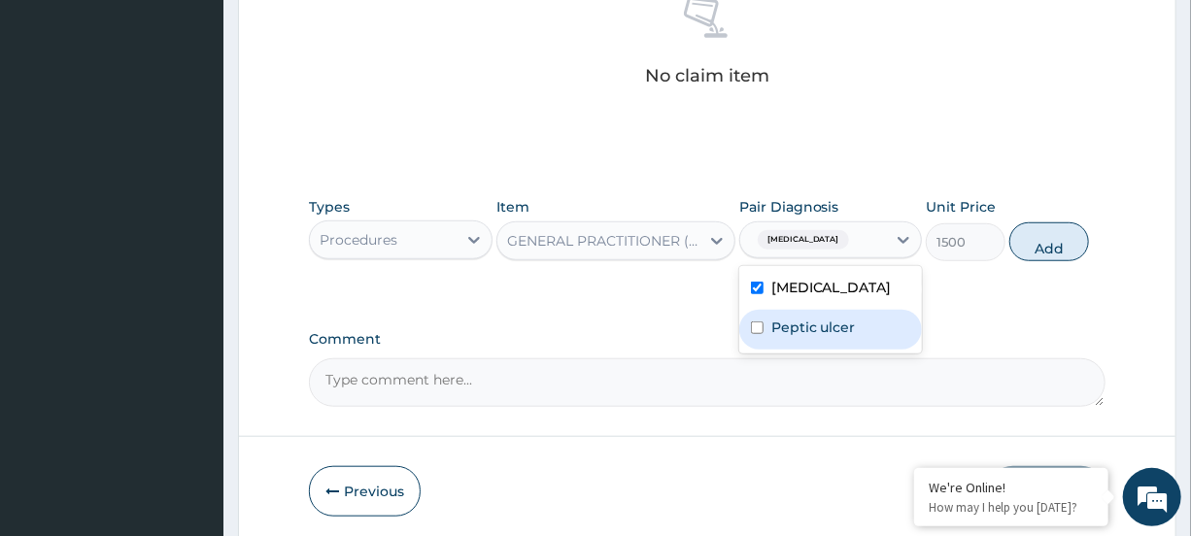
click at [802, 321] on label "Peptic ulcer" at bounding box center [814, 327] width 85 height 19
checkbox input "true"
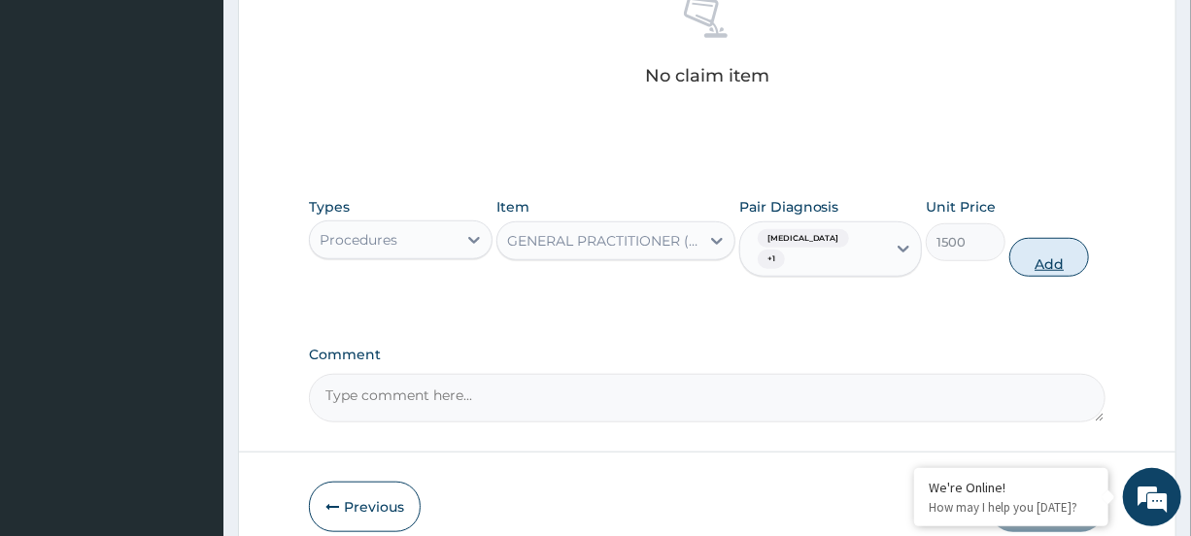
click at [1035, 253] on button "Add" at bounding box center [1050, 257] width 80 height 39
type input "0"
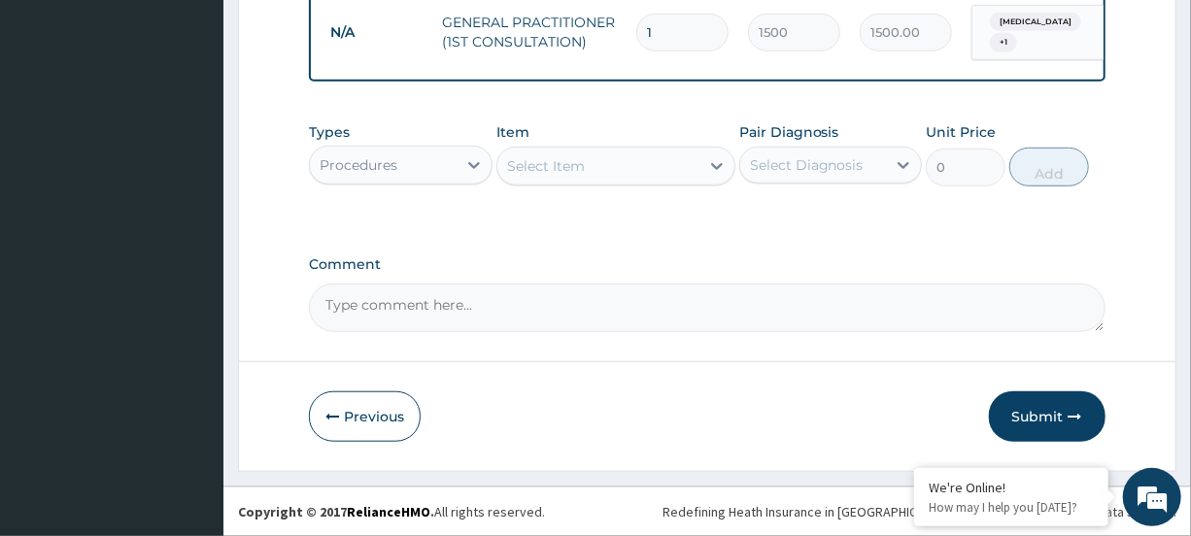
click at [564, 176] on div "Select Item" at bounding box center [546, 165] width 78 height 19
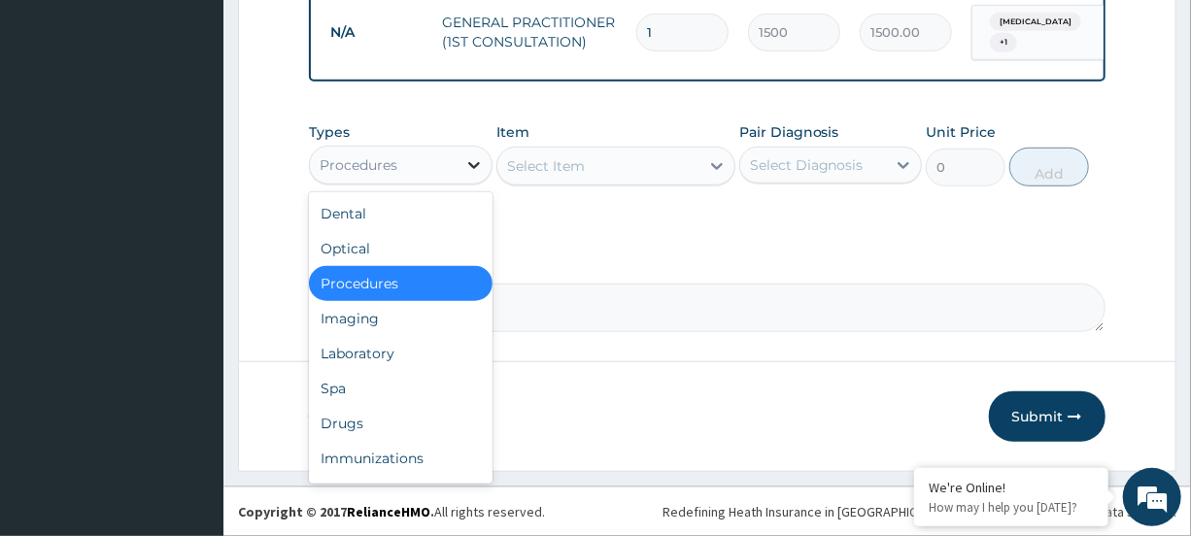
click at [464, 163] on icon at bounding box center [473, 164] width 19 height 19
click at [397, 360] on div "Laboratory" at bounding box center [400, 353] width 183 height 35
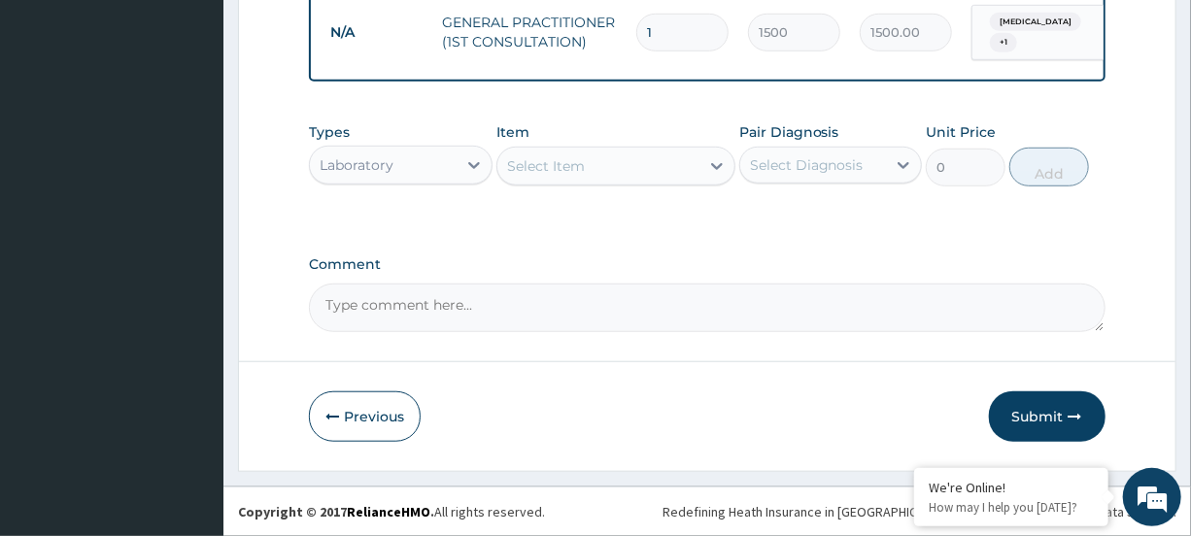
click at [635, 171] on div "Select Item" at bounding box center [599, 166] width 202 height 31
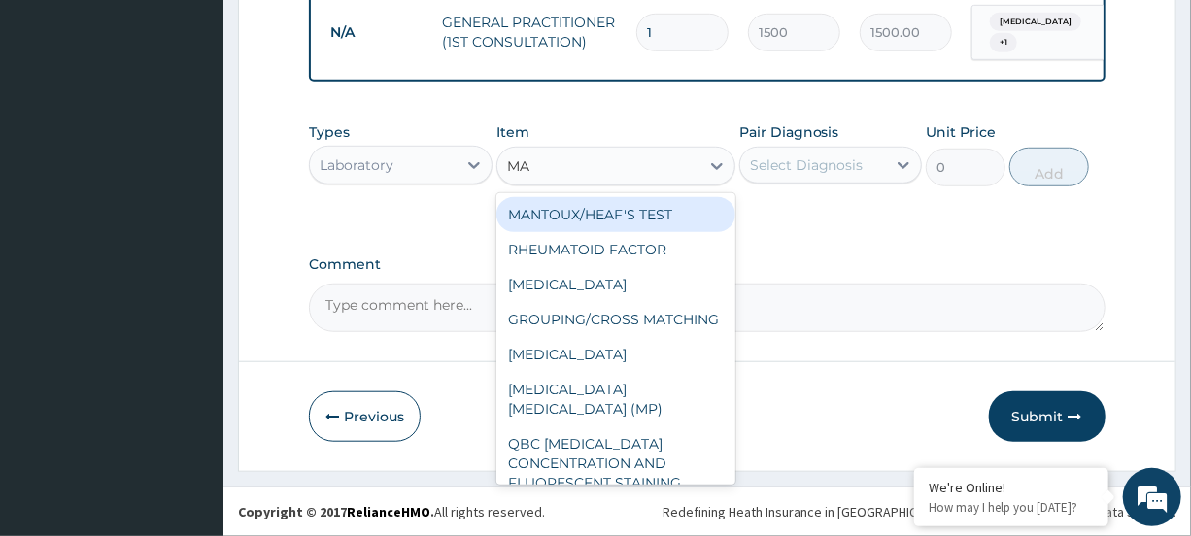
type input "MAL"
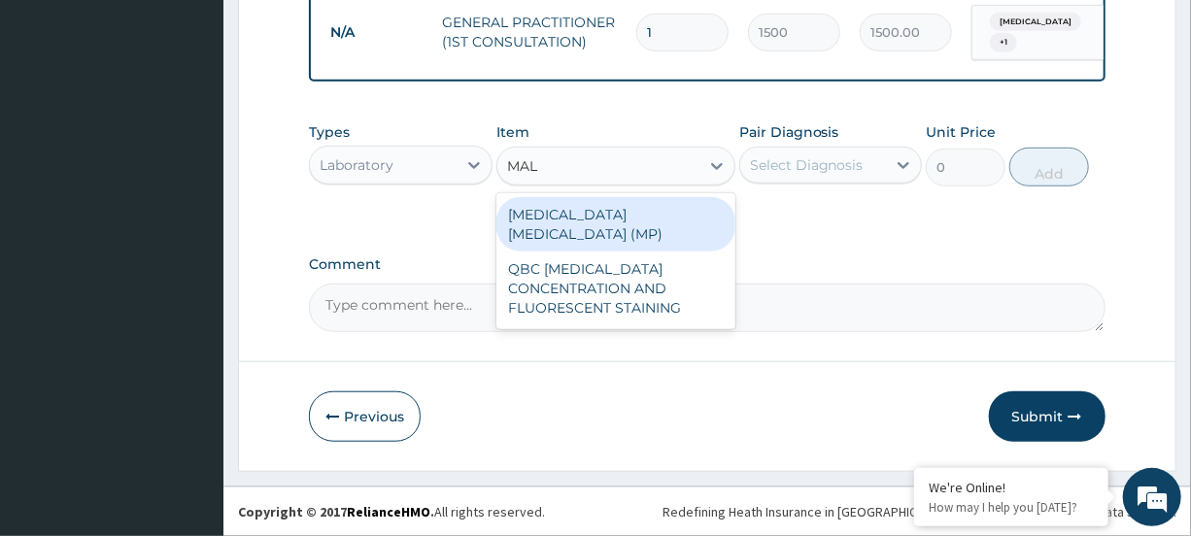
click at [645, 205] on div "[MEDICAL_DATA] [MEDICAL_DATA] (MP)" at bounding box center [616, 224] width 239 height 54
type input "560"
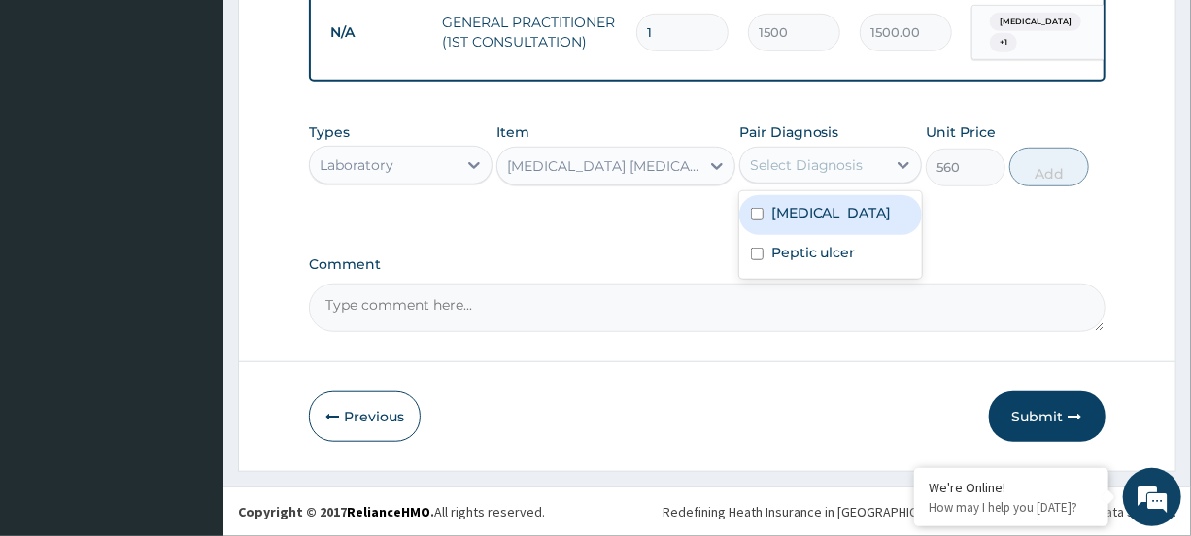
click at [829, 167] on div "Select Diagnosis" at bounding box center [807, 164] width 114 height 19
click at [823, 204] on div "[MEDICAL_DATA]" at bounding box center [830, 215] width 183 height 40
checkbox input "true"
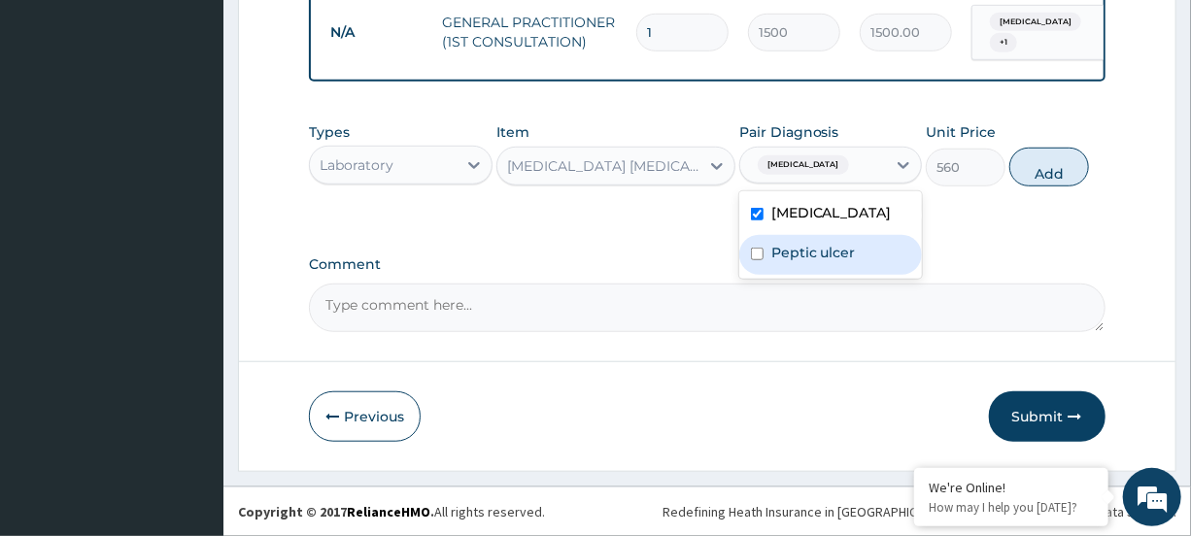
drag, startPoint x: 807, startPoint y: 244, endPoint x: 863, endPoint y: 240, distance: 56.5
click at [807, 243] on div "Peptic ulcer" at bounding box center [830, 255] width 183 height 40
checkbox input "true"
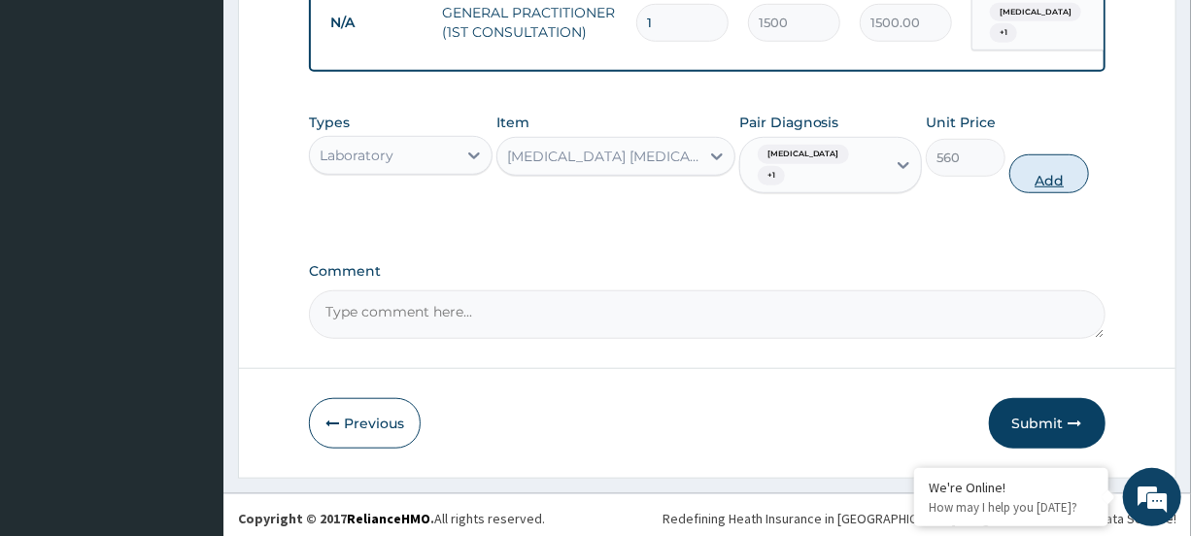
click at [1048, 175] on button "Add" at bounding box center [1050, 174] width 80 height 39
type input "0"
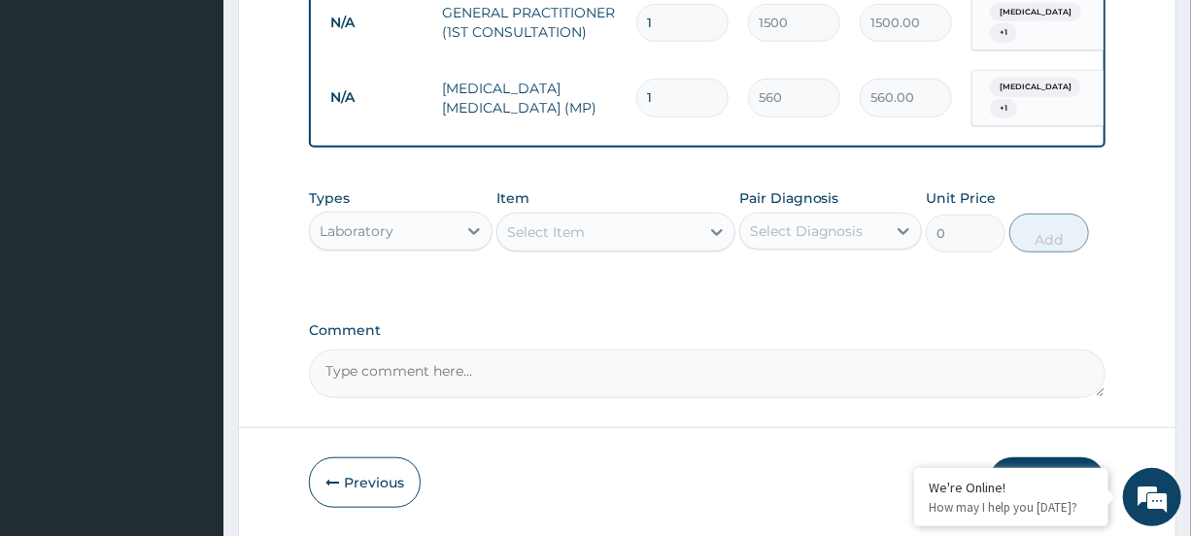
click at [696, 243] on div "Select Item" at bounding box center [599, 232] width 202 height 31
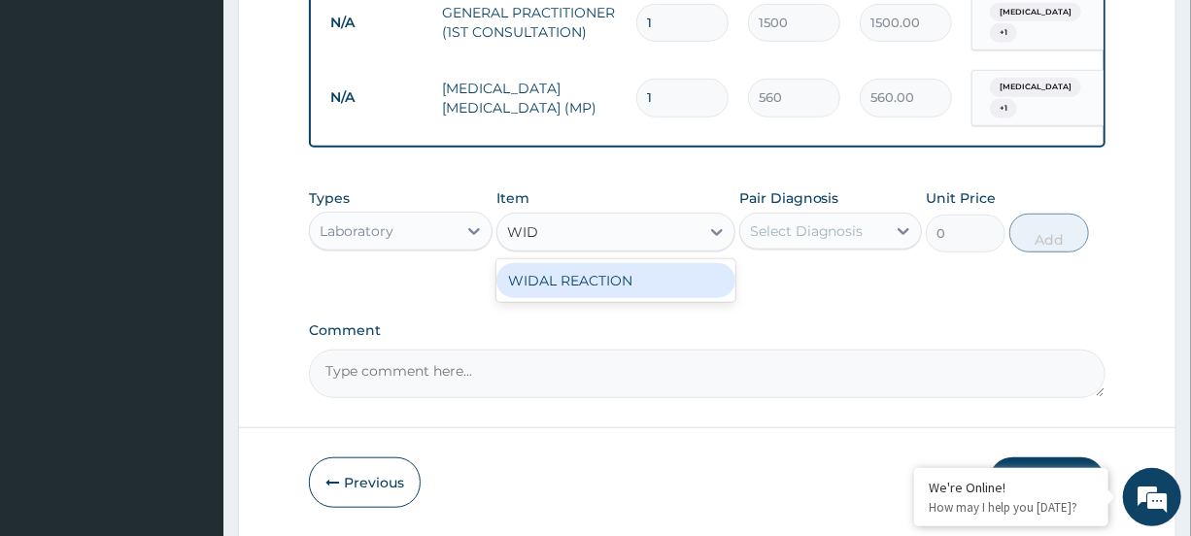
type input "WIDA"
click at [691, 297] on div "WIDAL REACTION" at bounding box center [616, 280] width 239 height 35
type input "800"
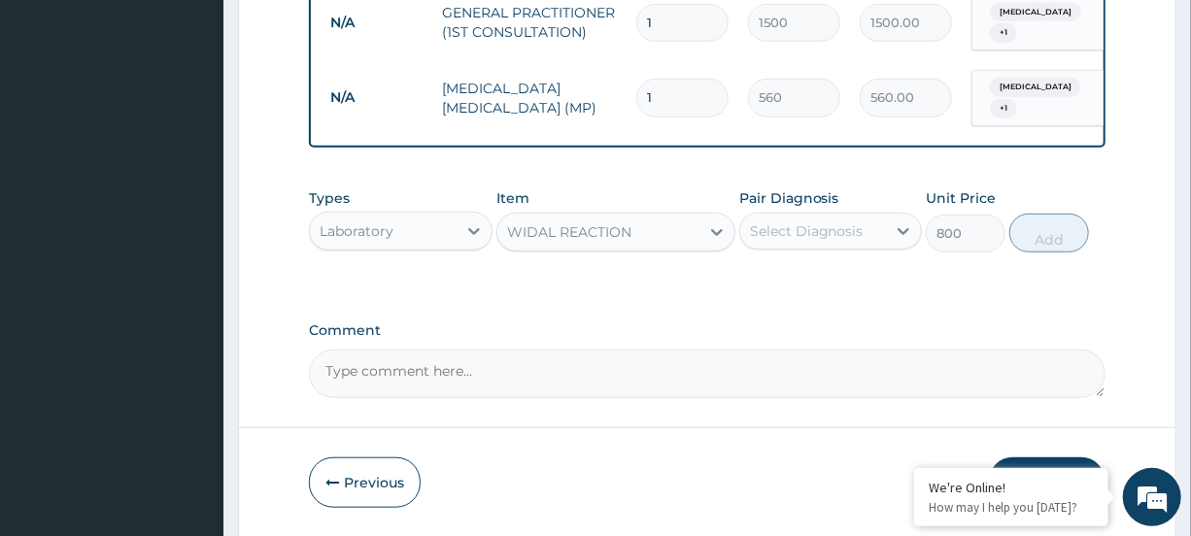
click at [866, 247] on div "Select Diagnosis" at bounding box center [813, 231] width 146 height 31
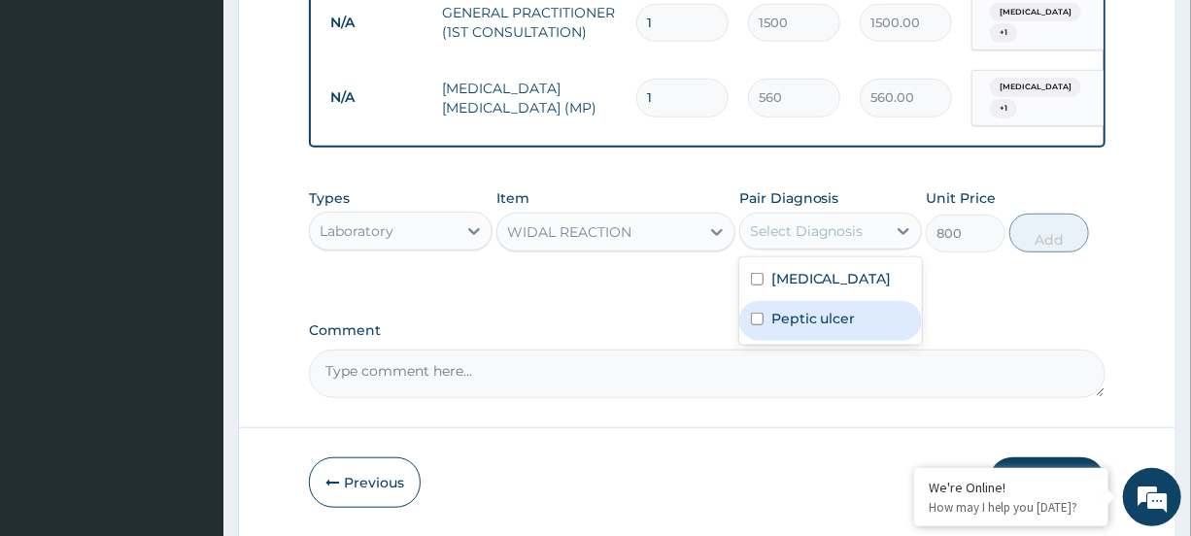
click at [862, 325] on div "Peptic ulcer" at bounding box center [830, 321] width 183 height 40
checkbox input "true"
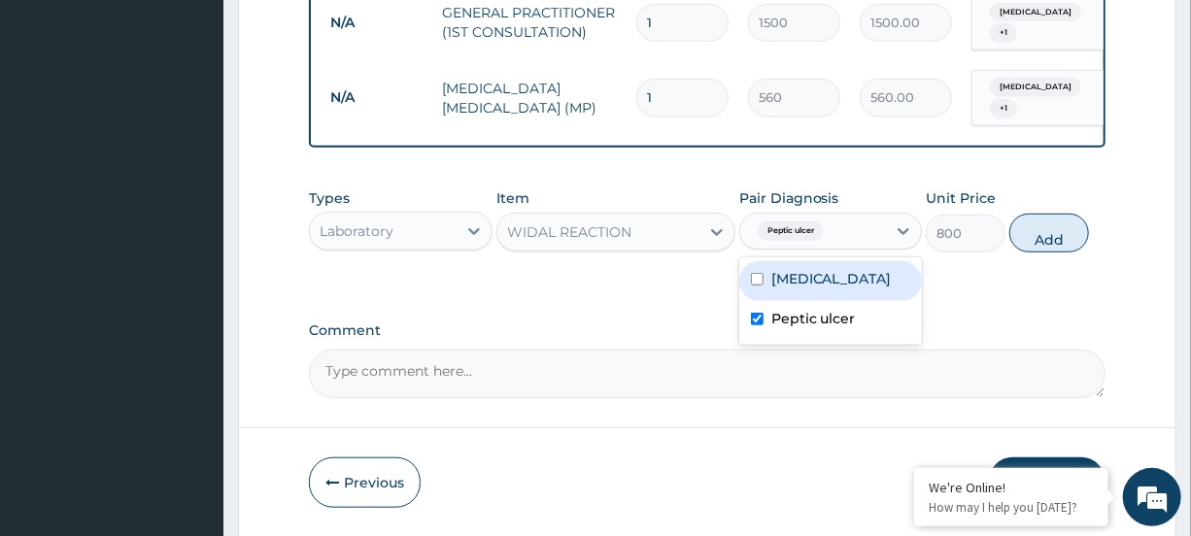
click at [865, 301] on div "[MEDICAL_DATA]" at bounding box center [830, 281] width 183 height 40
checkbox input "true"
click at [1059, 244] on button "Add" at bounding box center [1050, 233] width 80 height 39
type input "0"
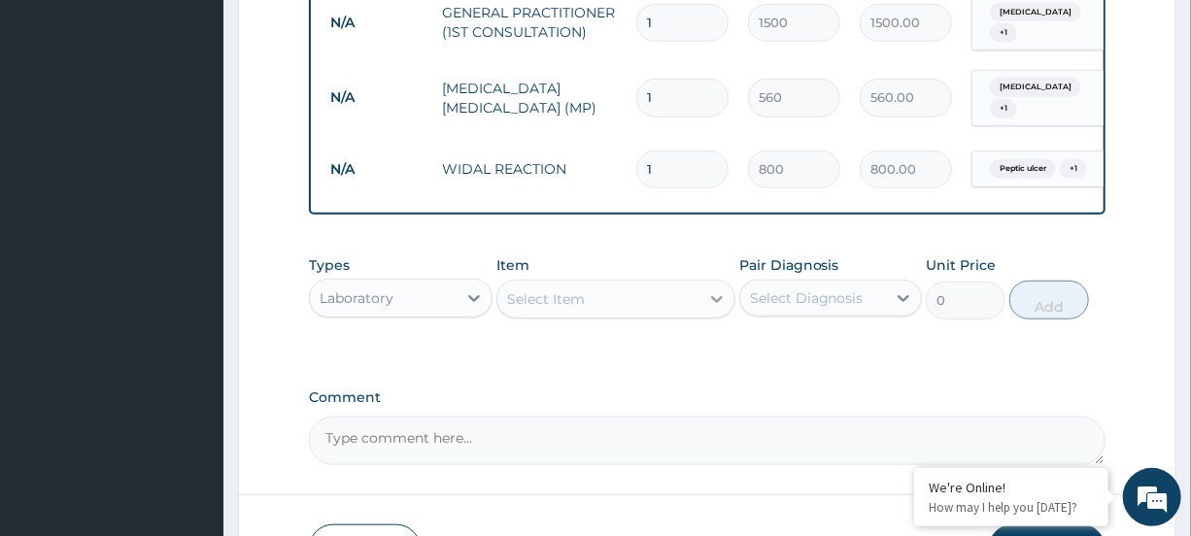
click at [702, 315] on div at bounding box center [717, 299] width 35 height 35
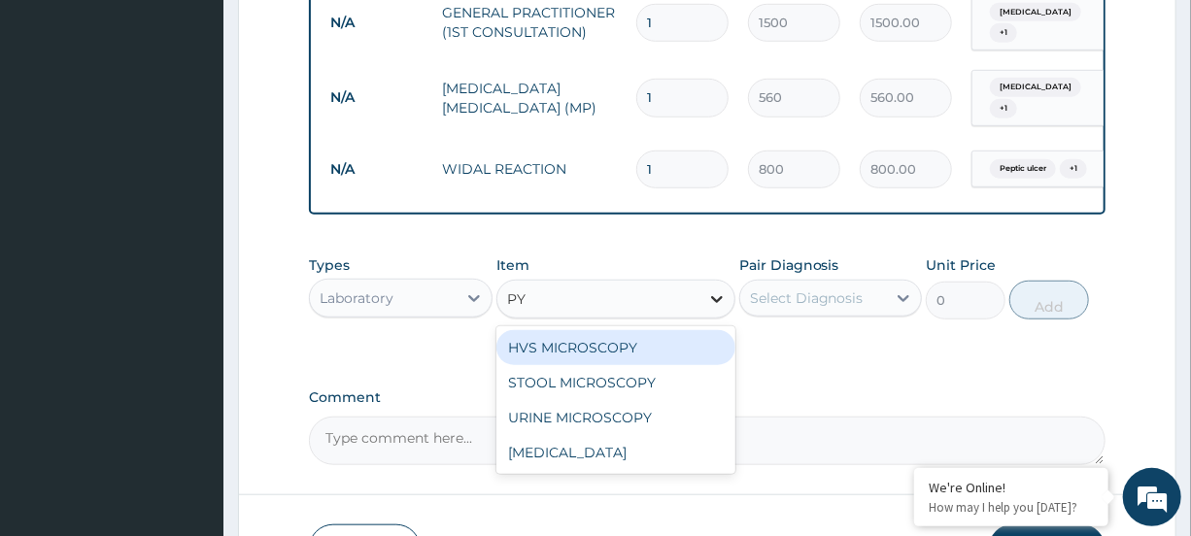
type input "PYL"
click at [666, 365] on div "HELICOBACTER PYLORI" at bounding box center [616, 347] width 239 height 35
type input "2960"
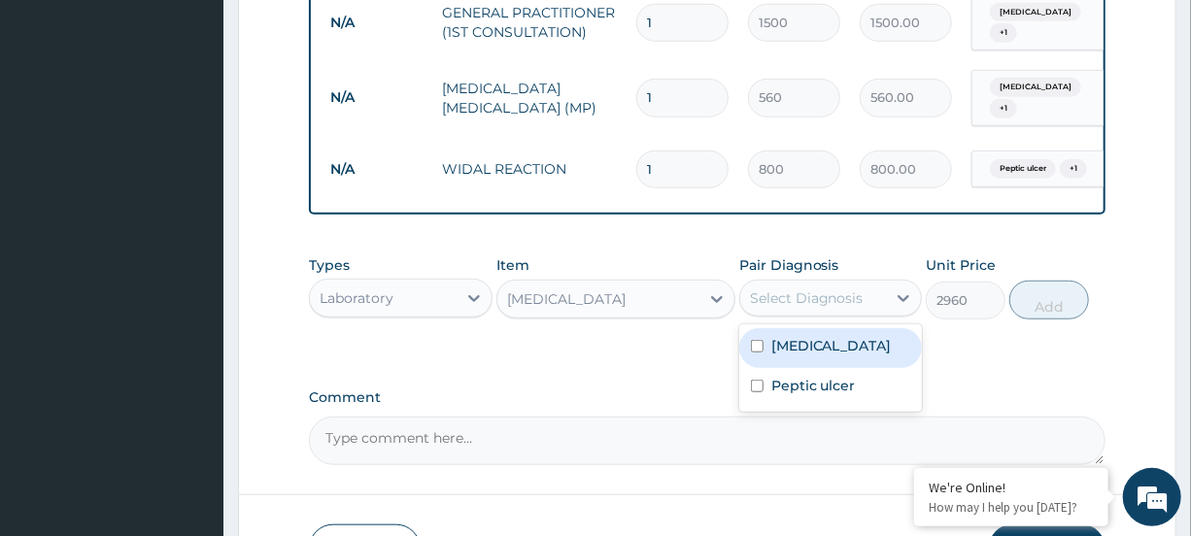
click at [862, 309] on div "Select Diagnosis" at bounding box center [813, 298] width 146 height 31
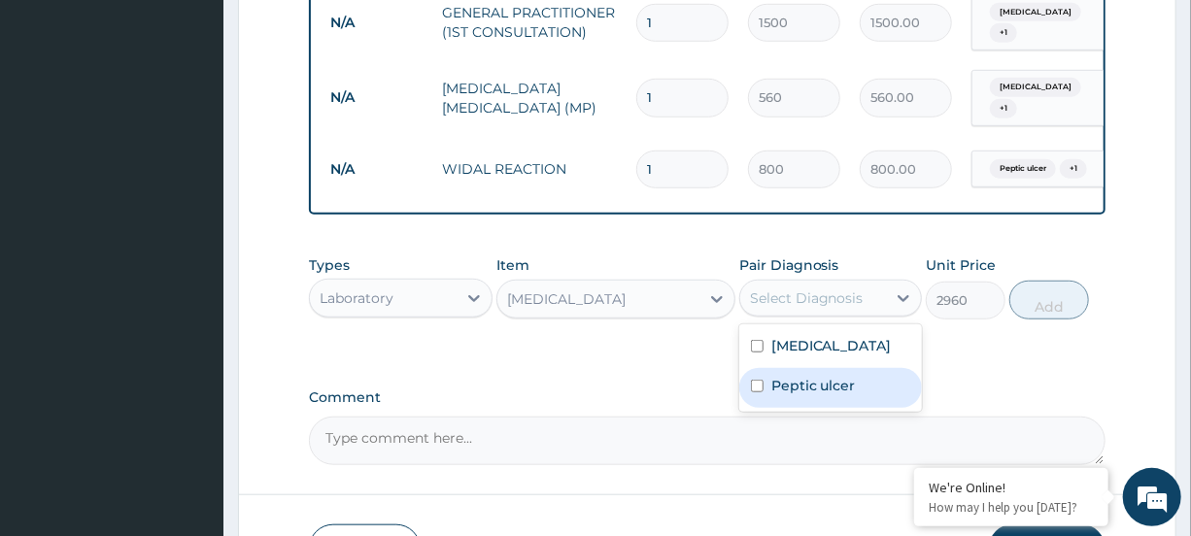
click at [772, 395] on label "Peptic ulcer" at bounding box center [814, 385] width 85 height 19
checkbox input "true"
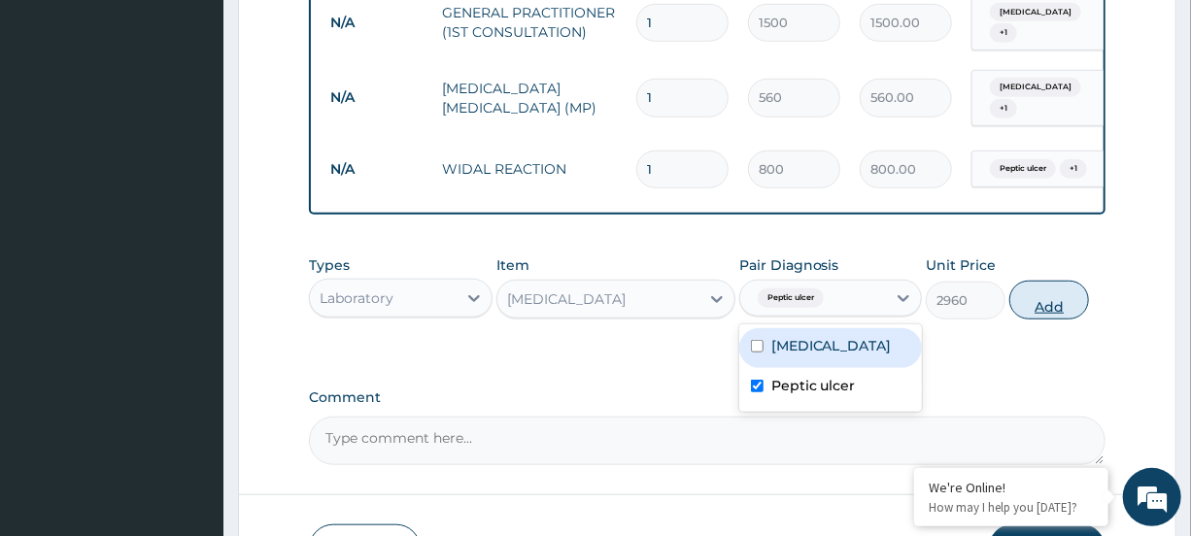
click at [1025, 320] on button "Add" at bounding box center [1050, 300] width 80 height 39
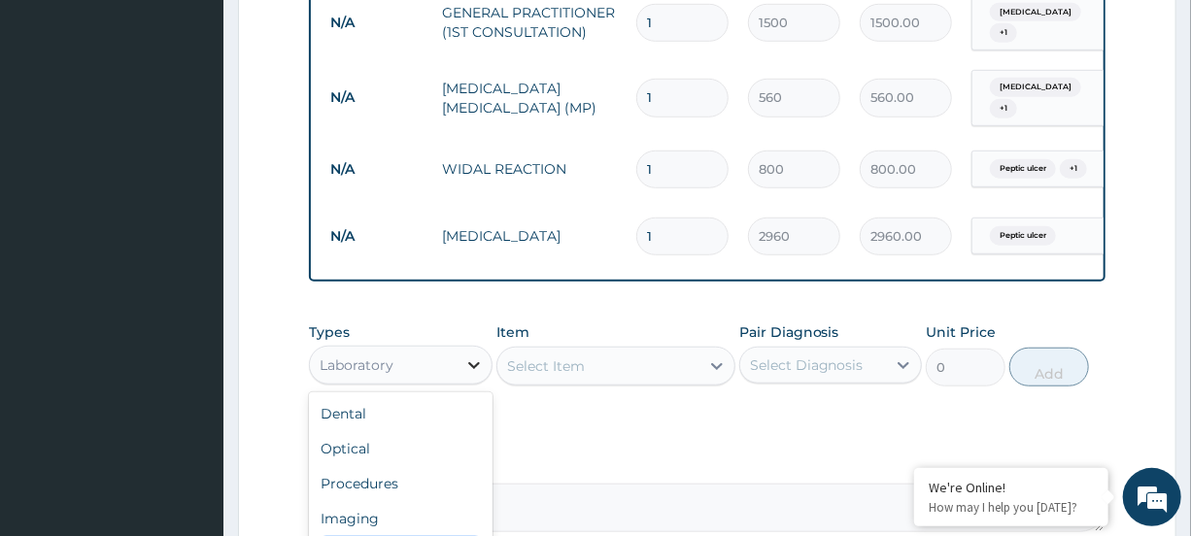
click at [468, 372] on icon at bounding box center [473, 365] width 19 height 19
click at [1038, 301] on div "PA Code / Prescription Code Enter Code(Secondary Care Only) Encounter Date DD-M…" at bounding box center [707, 68] width 796 height 927
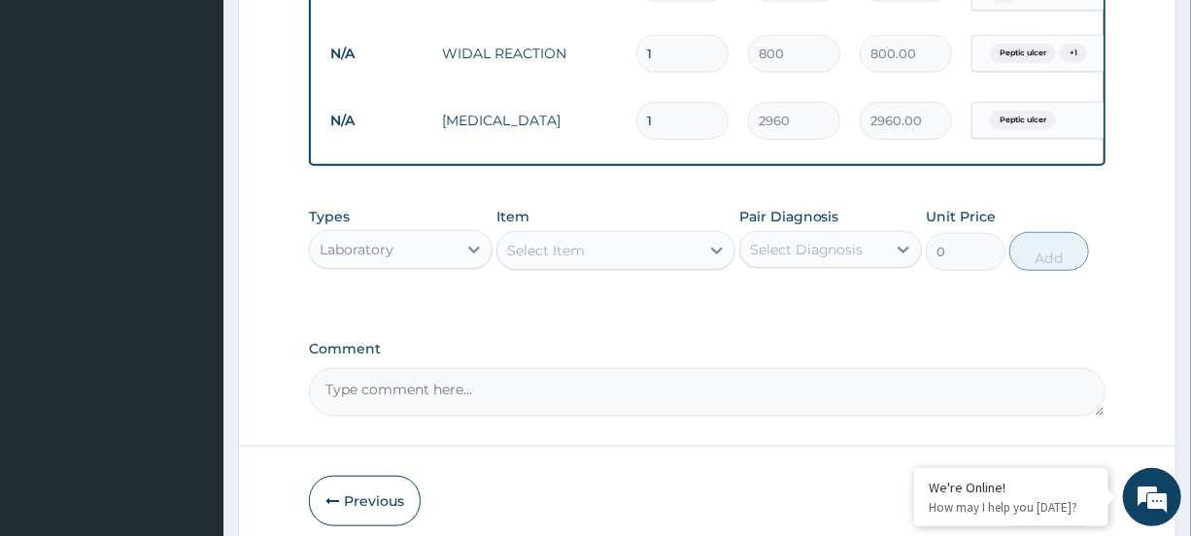
scroll to position [703, 0]
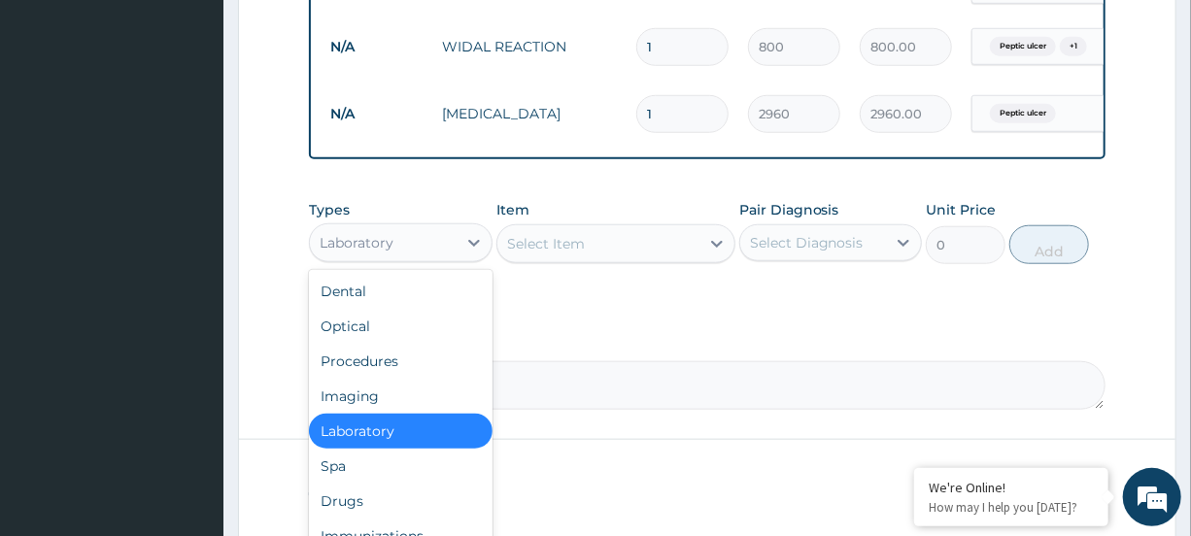
click at [409, 258] on div "Laboratory" at bounding box center [383, 242] width 146 height 31
click at [360, 507] on div "Drugs" at bounding box center [400, 501] width 183 height 35
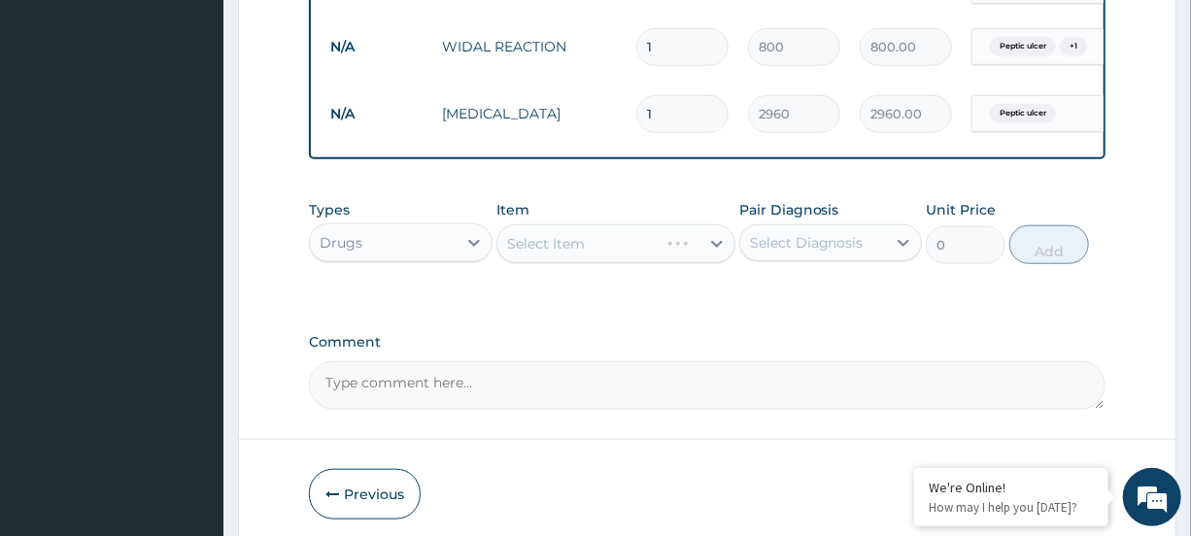
click at [653, 258] on div "Select Item" at bounding box center [616, 243] width 239 height 39
click at [621, 262] on div "Select Item" at bounding box center [616, 243] width 239 height 39
click at [641, 224] on div "Item Select Item" at bounding box center [616, 232] width 239 height 64
click at [640, 251] on div "Select Item" at bounding box center [599, 243] width 202 height 31
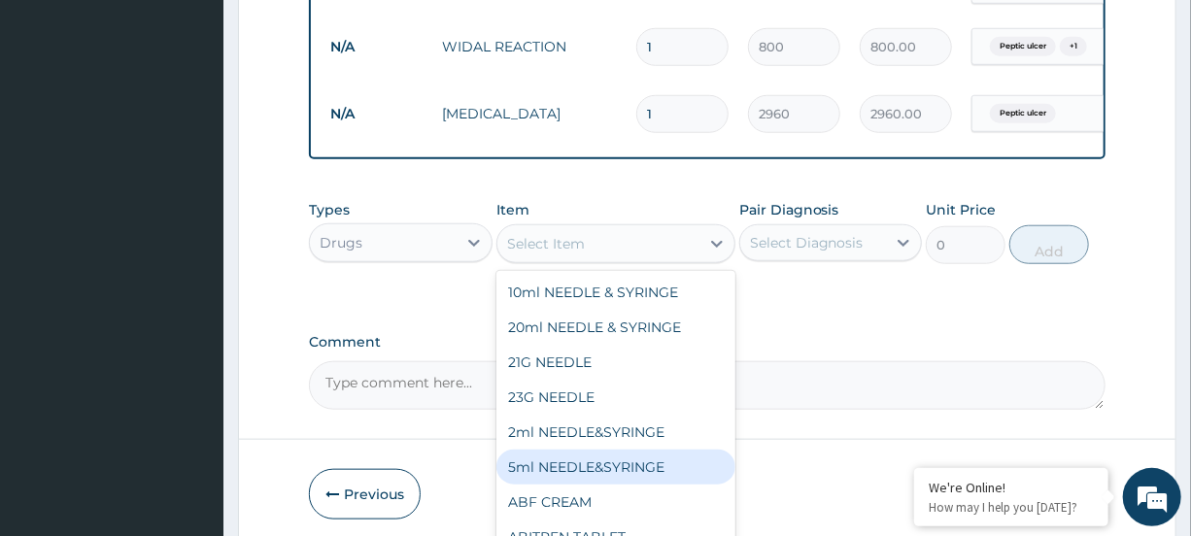
click at [632, 468] on div "5ml NEEDLE&SYRINGE" at bounding box center [616, 467] width 239 height 35
type input "30"
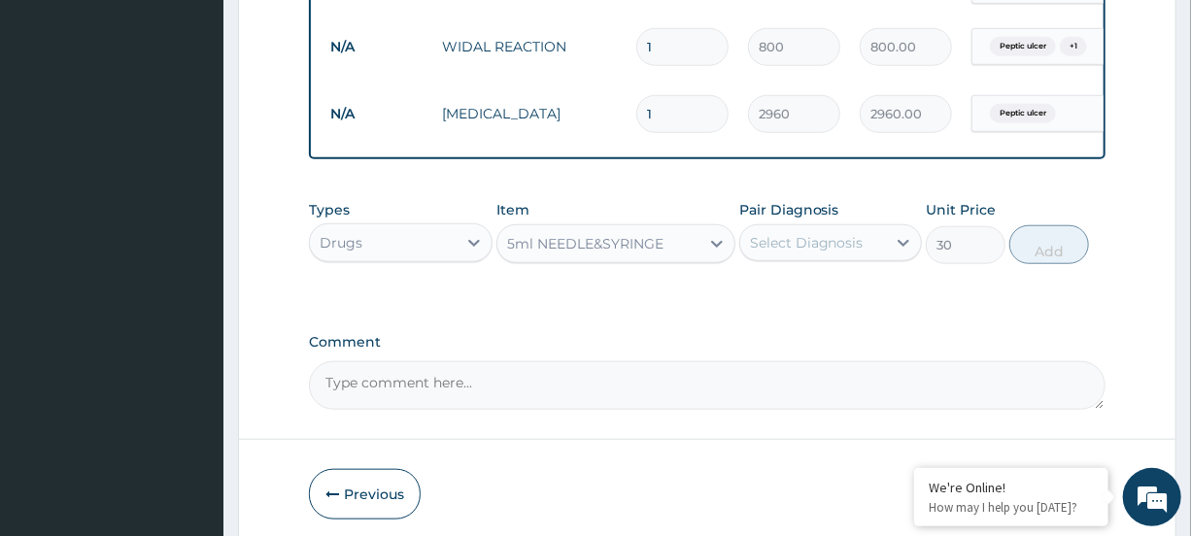
click at [828, 253] on div "Select Diagnosis" at bounding box center [807, 242] width 114 height 19
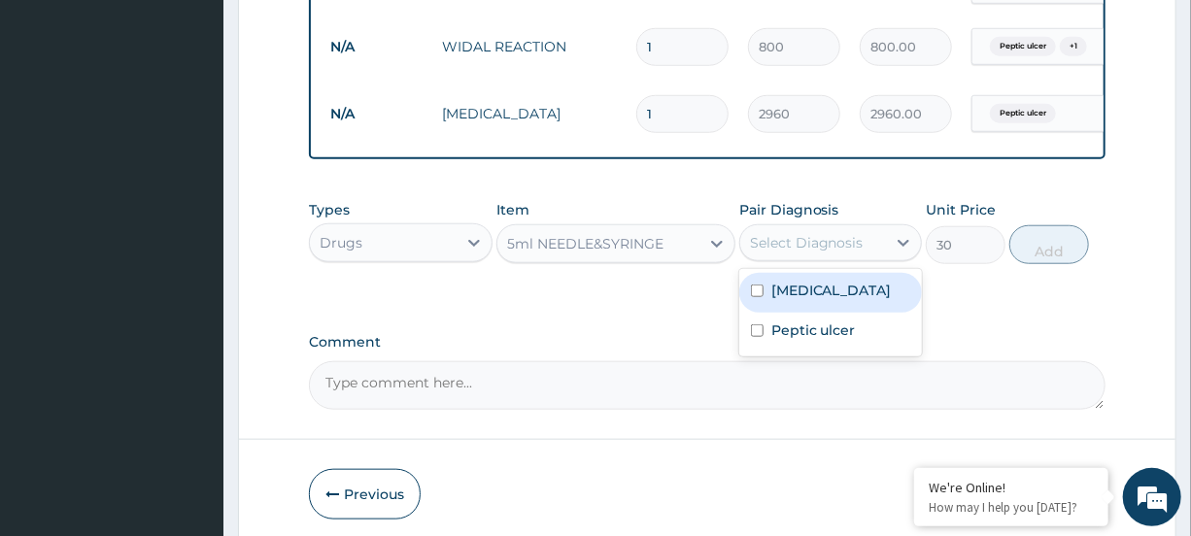
click at [815, 300] on label "[MEDICAL_DATA]" at bounding box center [832, 290] width 120 height 19
checkbox input "true"
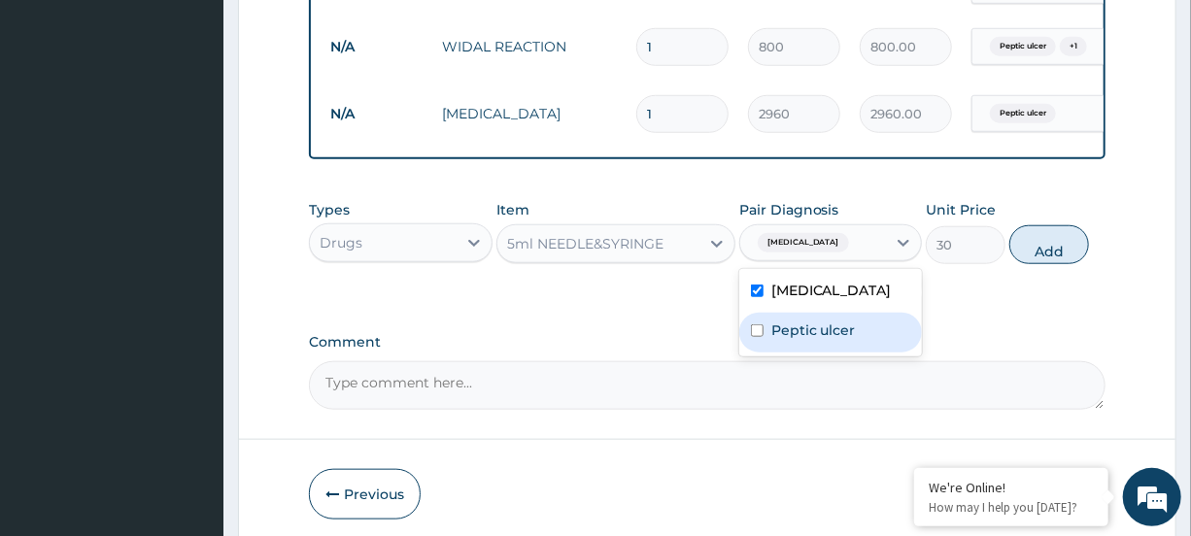
drag, startPoint x: 795, startPoint y: 350, endPoint x: 804, endPoint y: 343, distance: 11.1
click at [795, 340] on label "Peptic ulcer" at bounding box center [814, 330] width 85 height 19
checkbox input "true"
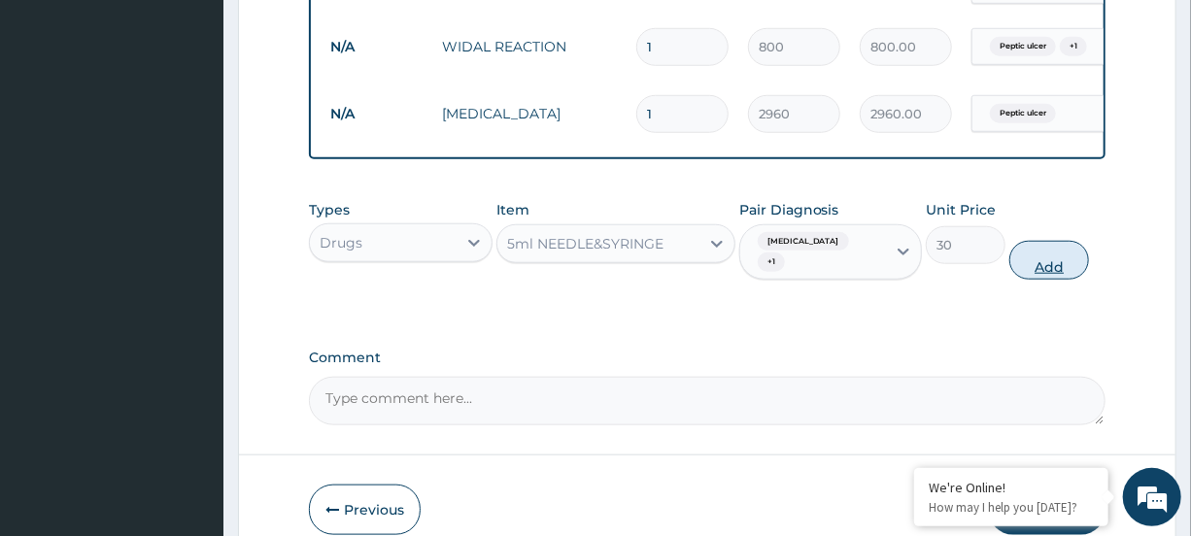
click at [1023, 273] on button "Add" at bounding box center [1050, 260] width 80 height 39
type input "0"
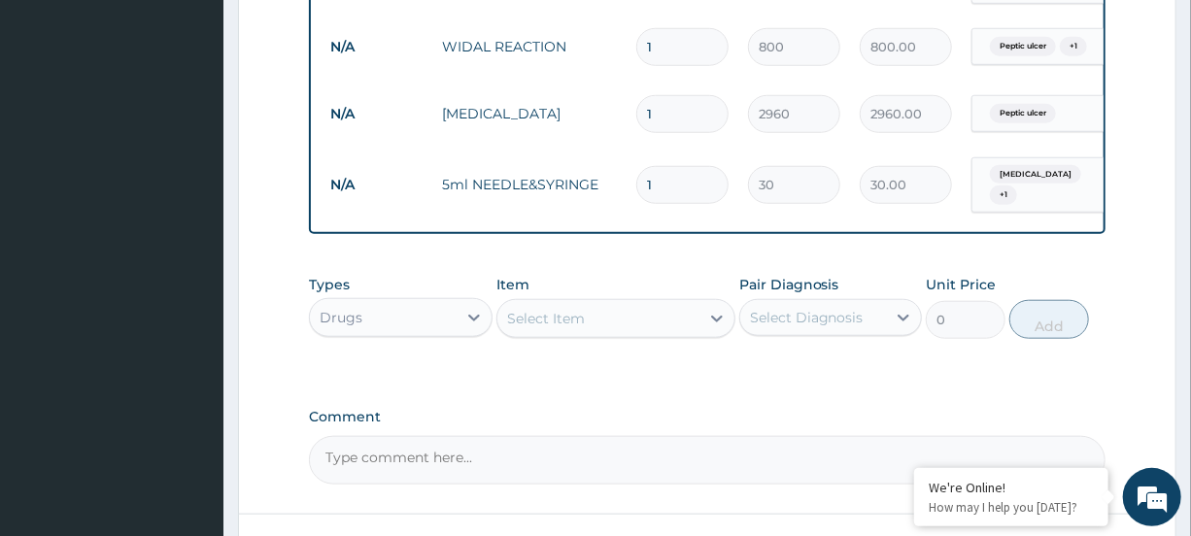
type input "10"
type input "300.00"
type input "10"
click at [712, 325] on icon at bounding box center [716, 318] width 19 height 19
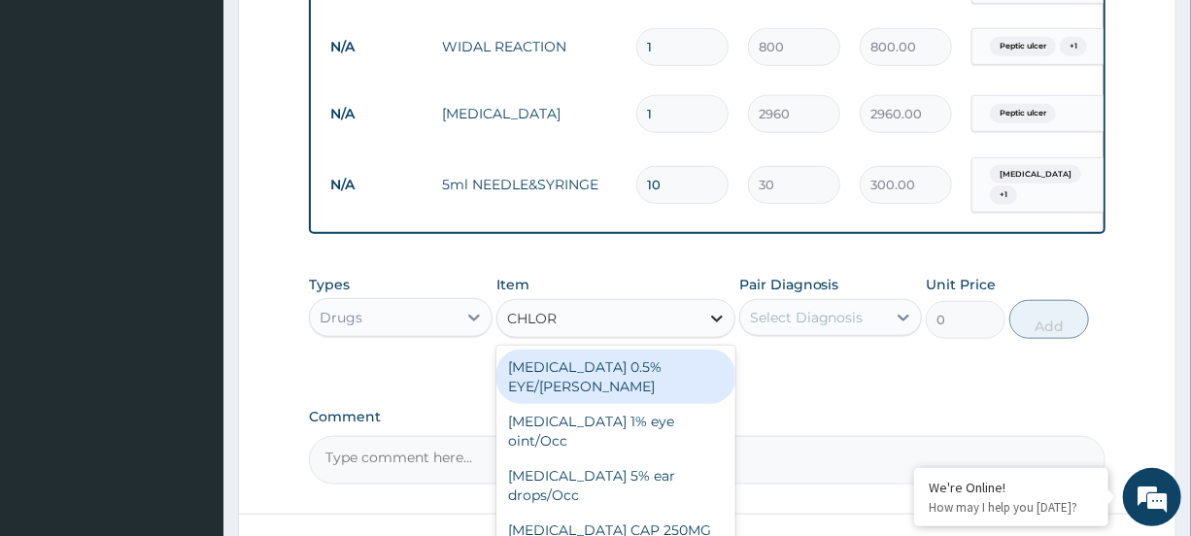
type input "CHLORO"
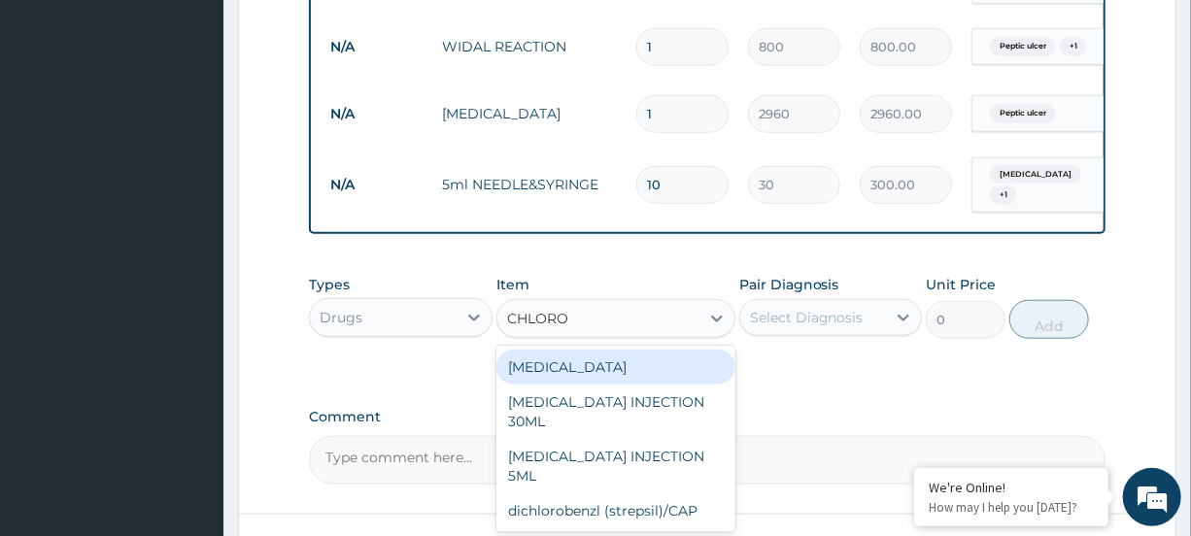
scroll to position [869, 0]
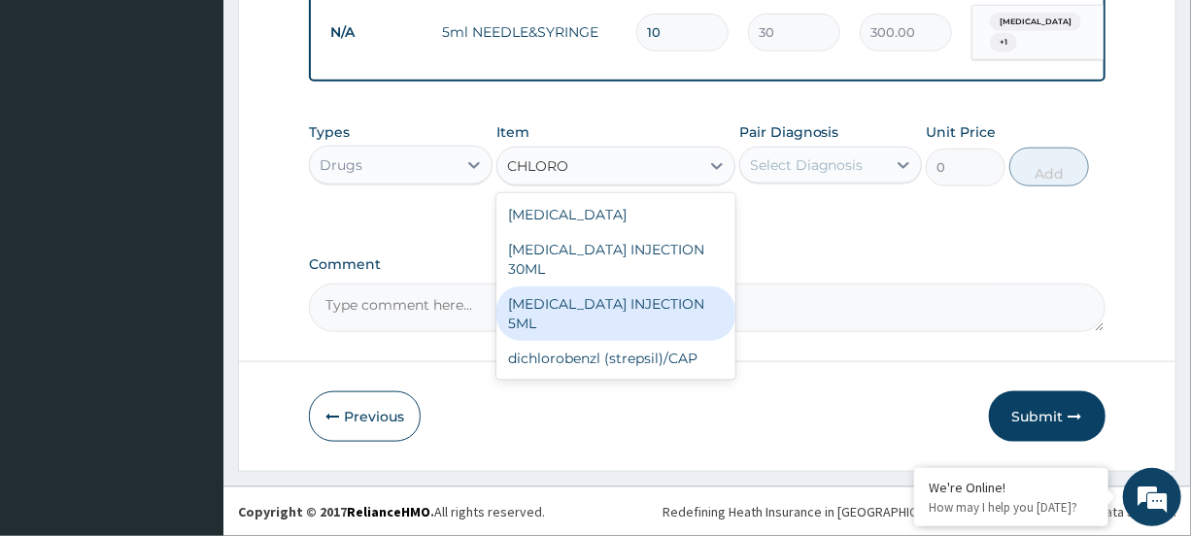
click at [670, 305] on div "[MEDICAL_DATA] INJECTION 5ML" at bounding box center [616, 314] width 239 height 54
type input "500"
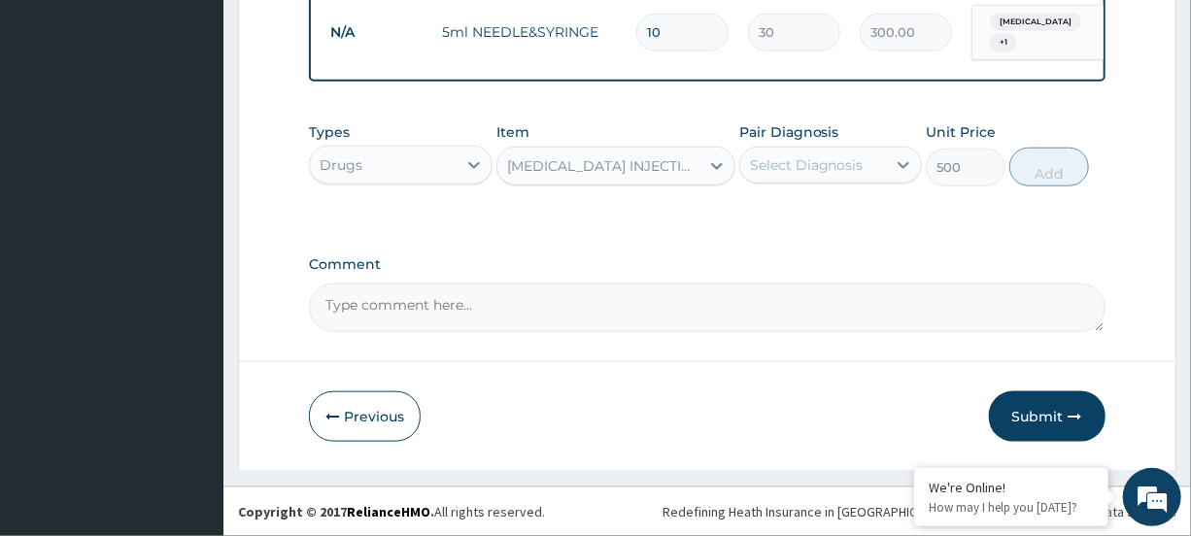
click at [869, 155] on div "Select Diagnosis" at bounding box center [813, 165] width 146 height 31
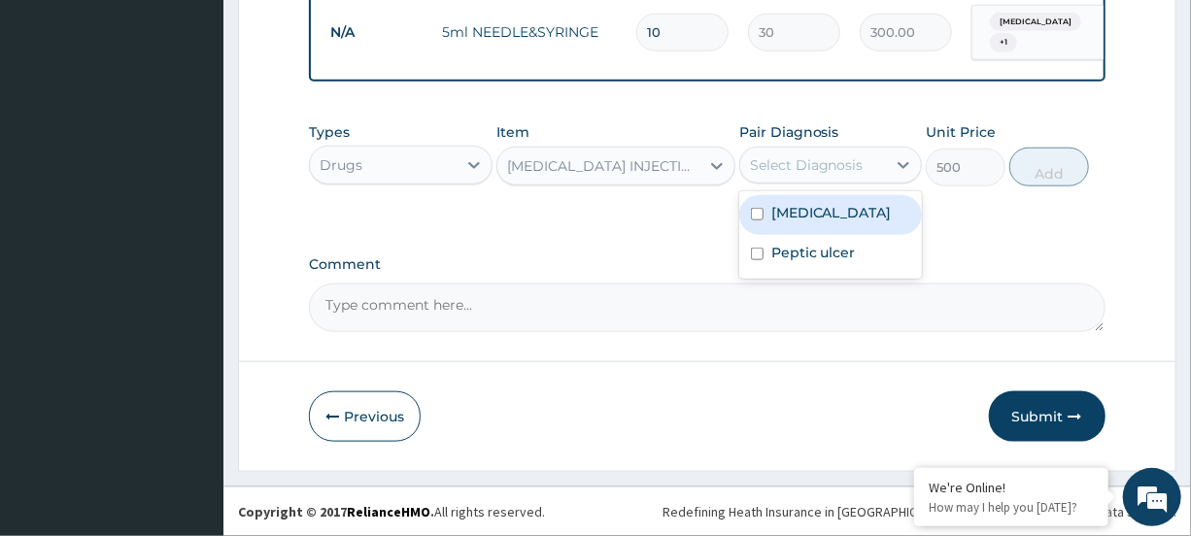
click at [862, 206] on label "Falciparum malaria" at bounding box center [832, 212] width 120 height 19
checkbox input "true"
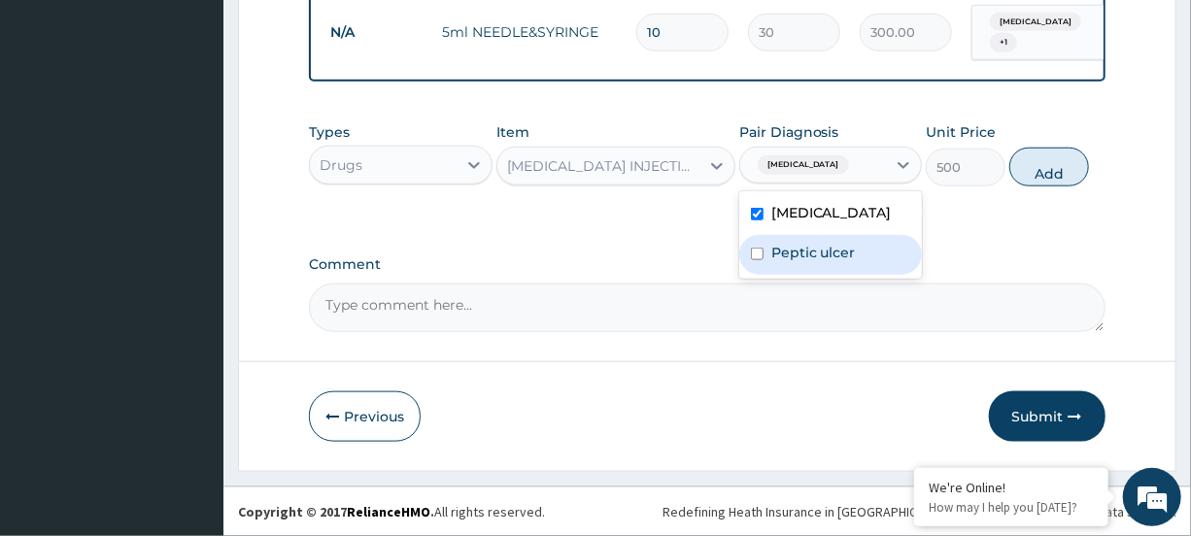
drag, startPoint x: 830, startPoint y: 249, endPoint x: 868, endPoint y: 233, distance: 41.0
click at [831, 250] on label "Peptic ulcer" at bounding box center [814, 252] width 85 height 19
checkbox input "true"
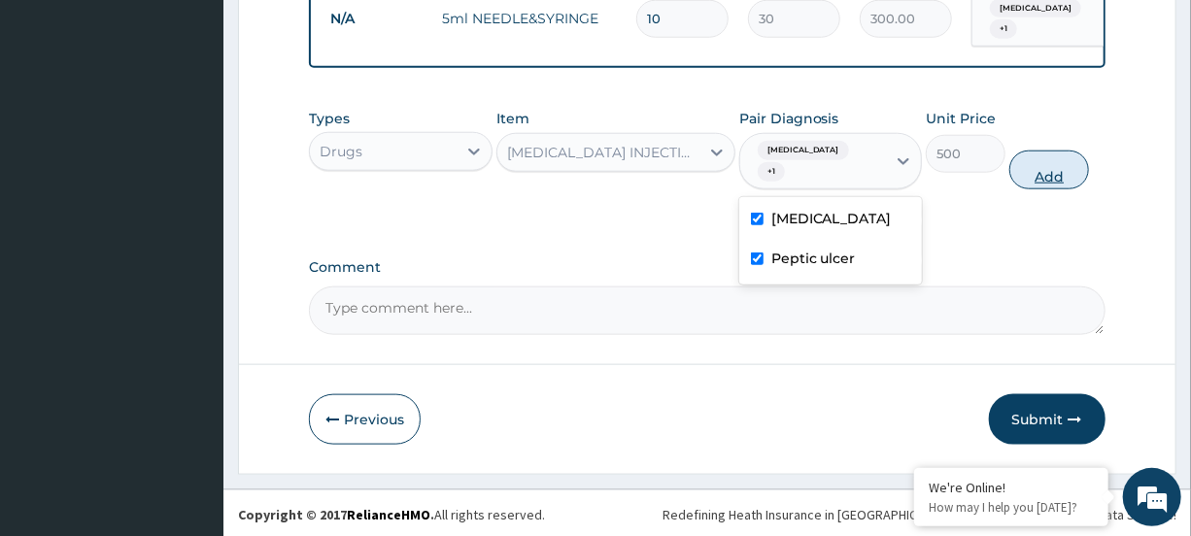
click at [1038, 185] on button "Add" at bounding box center [1050, 170] width 80 height 39
type input "0"
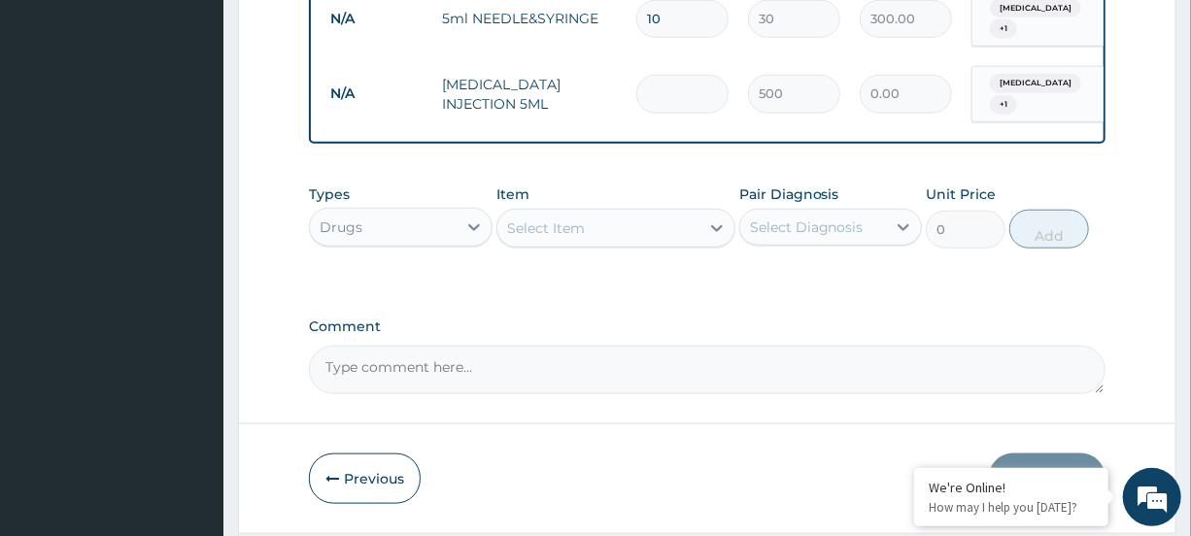
type input "0.00"
type input "3"
type input "1500.00"
type input "3"
click at [671, 240] on div "Select Item" at bounding box center [599, 228] width 202 height 31
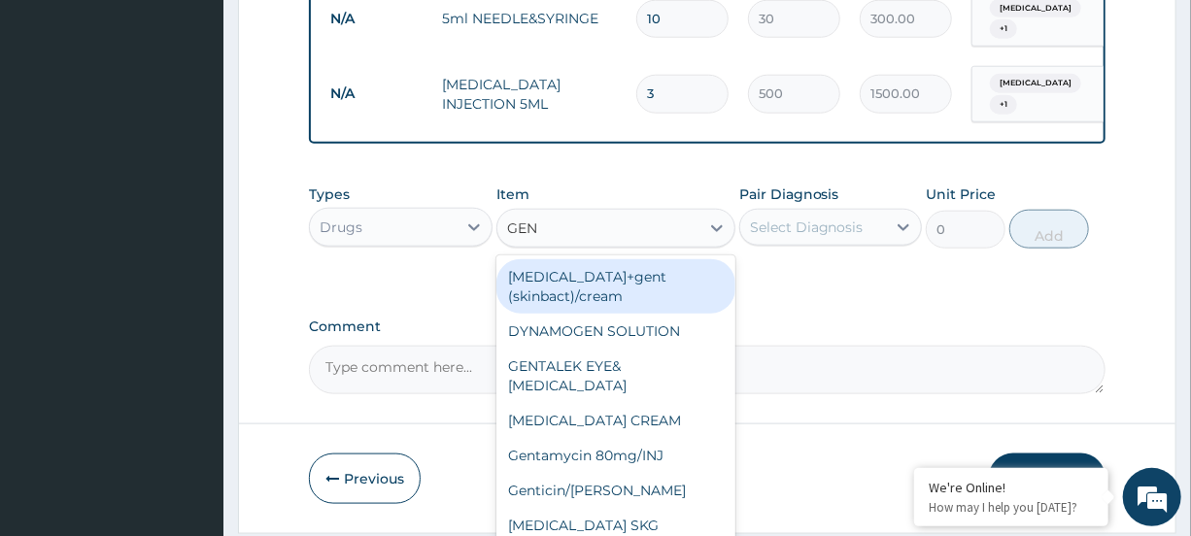
type input "GENT"
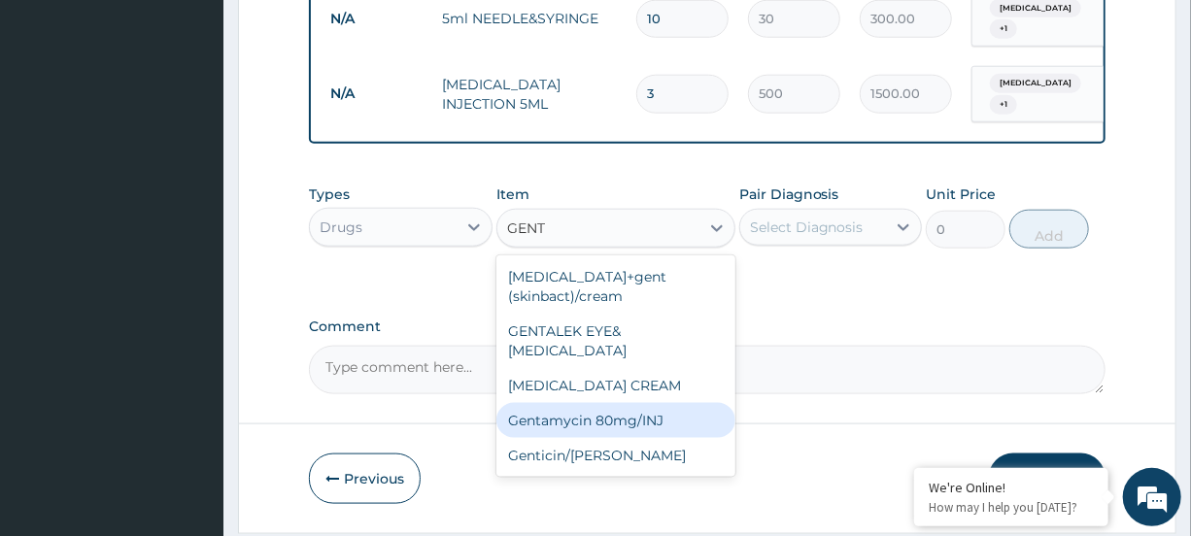
drag, startPoint x: 616, startPoint y: 404, endPoint x: 669, endPoint y: 366, distance: 64.7
click at [617, 403] on div "Gentamycin 80mg/INJ" at bounding box center [616, 420] width 239 height 35
type input "500"
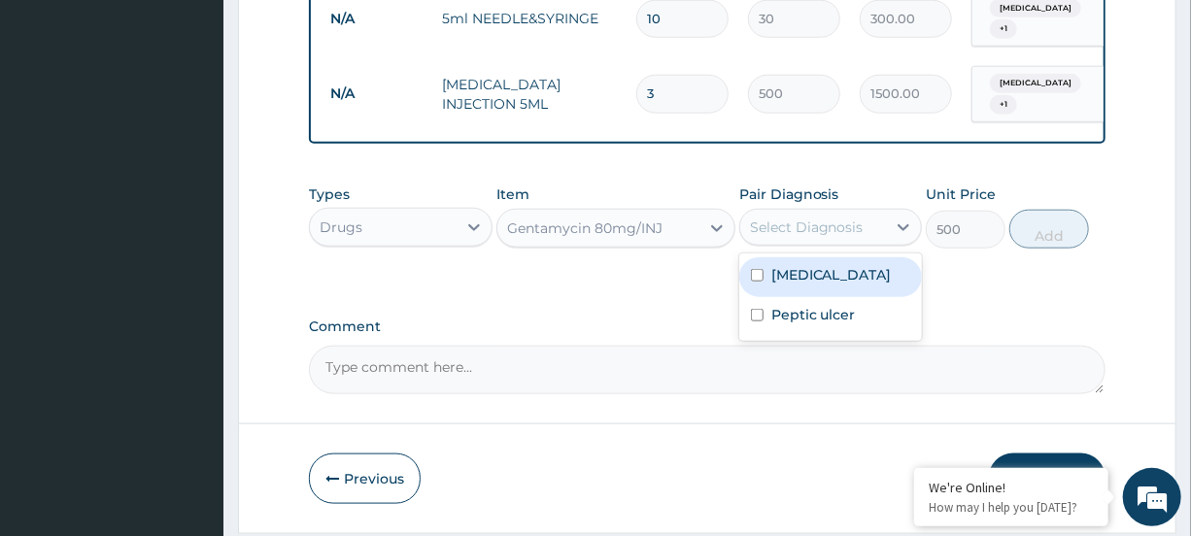
click at [856, 237] on div "Select Diagnosis" at bounding box center [807, 227] width 114 height 19
click at [835, 285] on label "Falciparum malaria" at bounding box center [832, 274] width 120 height 19
checkbox input "true"
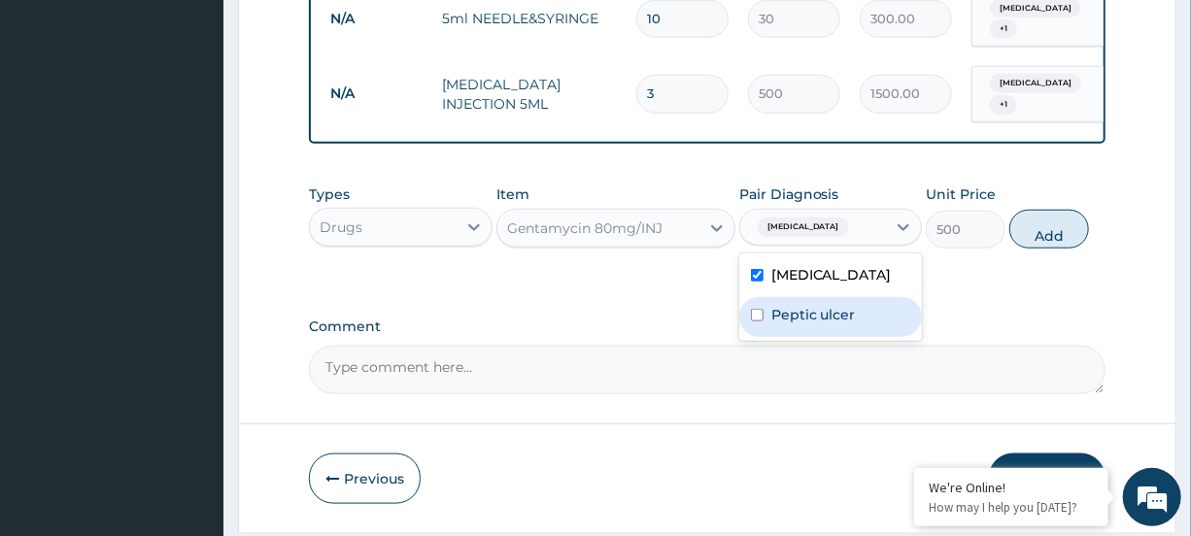
drag, startPoint x: 816, startPoint y: 336, endPoint x: 824, endPoint y: 329, distance: 10.3
click at [821, 325] on label "Peptic ulcer" at bounding box center [814, 314] width 85 height 19
checkbox input "true"
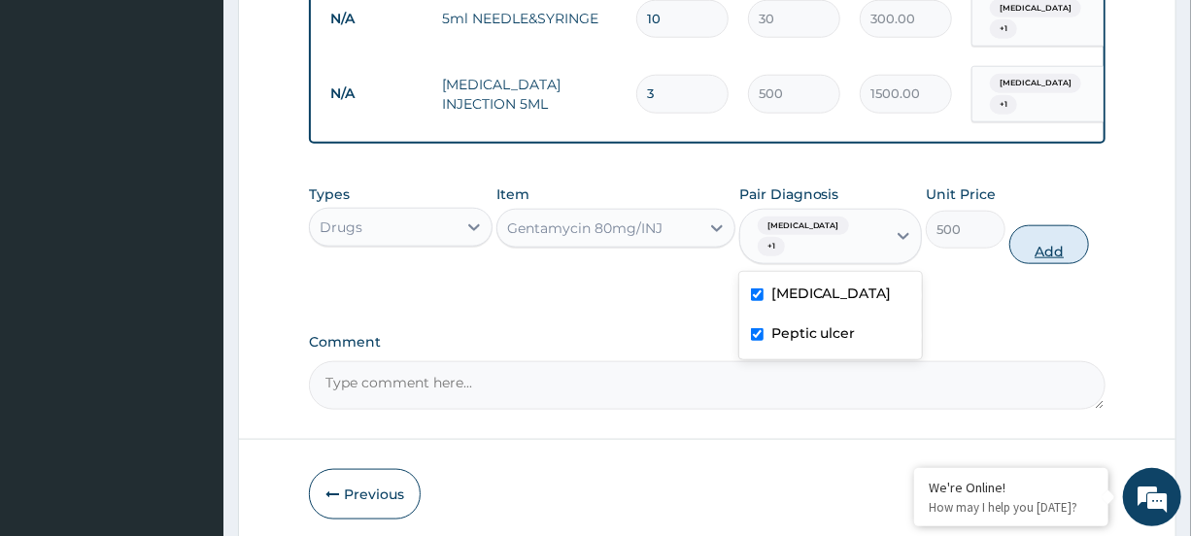
click at [1069, 259] on button "Add" at bounding box center [1050, 244] width 80 height 39
type input "0"
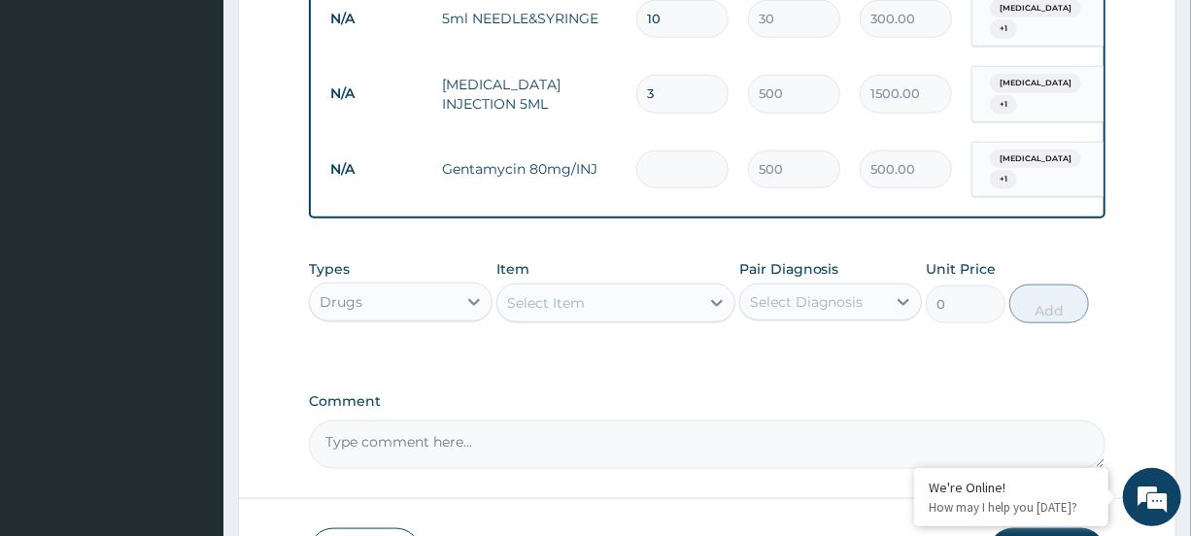
type input "0.00"
type input "3"
type input "1500.00"
type input "3"
click at [661, 312] on div "Select Item" at bounding box center [599, 303] width 202 height 31
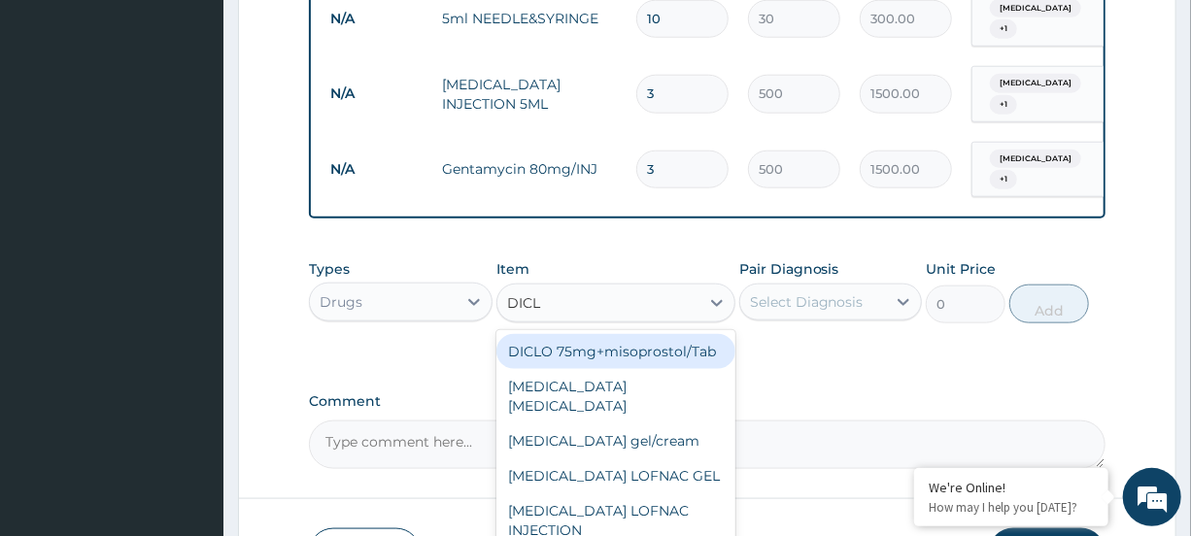
type input "DICLO"
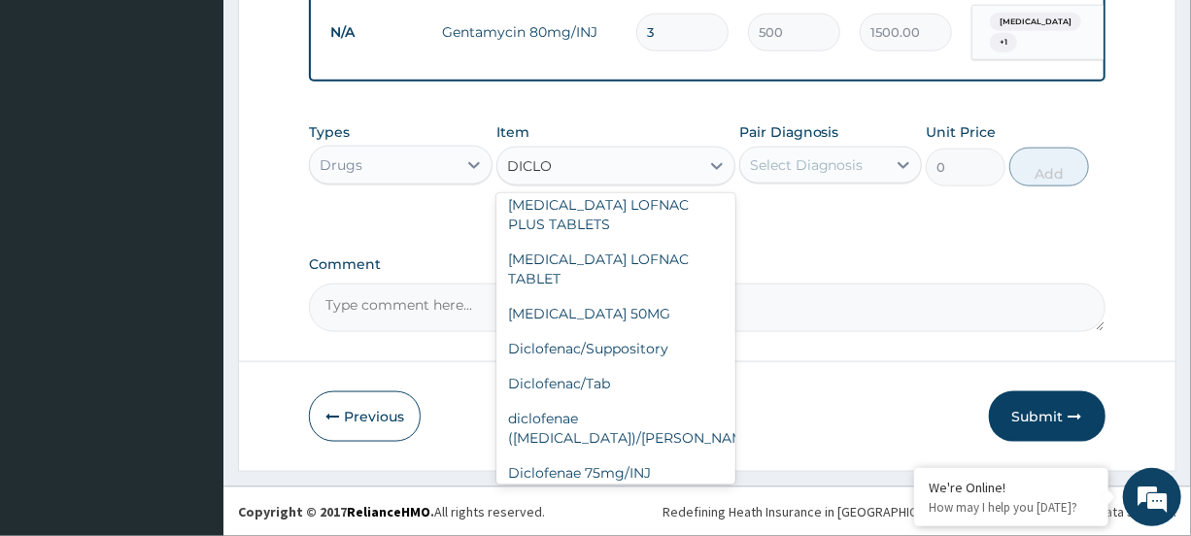
scroll to position [239, 0]
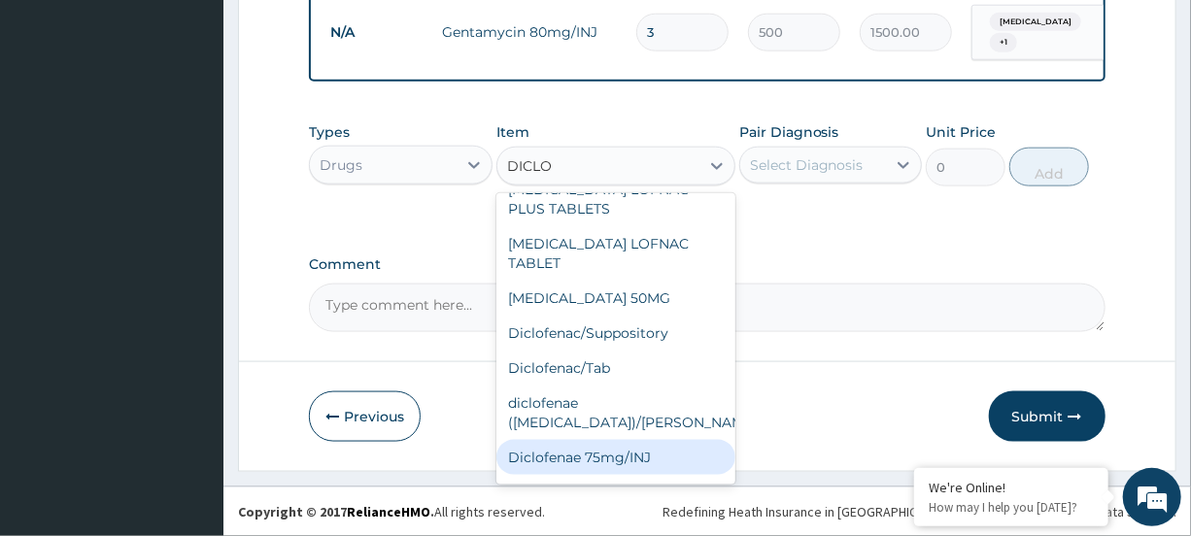
drag, startPoint x: 660, startPoint y: 396, endPoint x: 666, endPoint y: 385, distance: 13.0
click at [660, 440] on div "Diclofenae 75mg/INJ" at bounding box center [616, 457] width 239 height 35
type input "500"
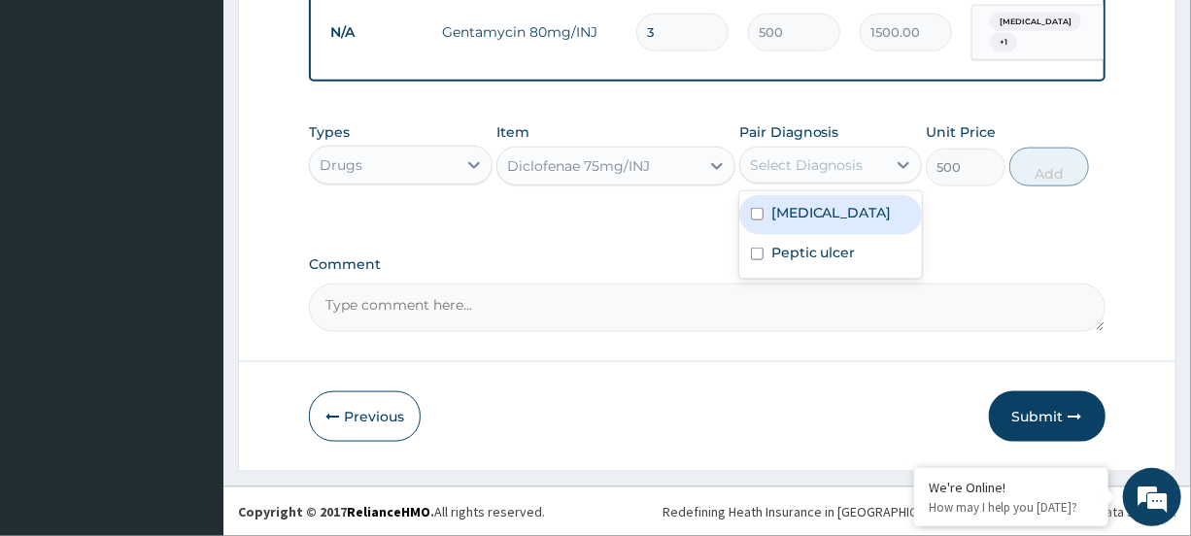
click at [866, 171] on div "Select Diagnosis" at bounding box center [813, 165] width 146 height 31
click at [855, 206] on label "Falciparum malaria" at bounding box center [832, 212] width 120 height 19
checkbox input "true"
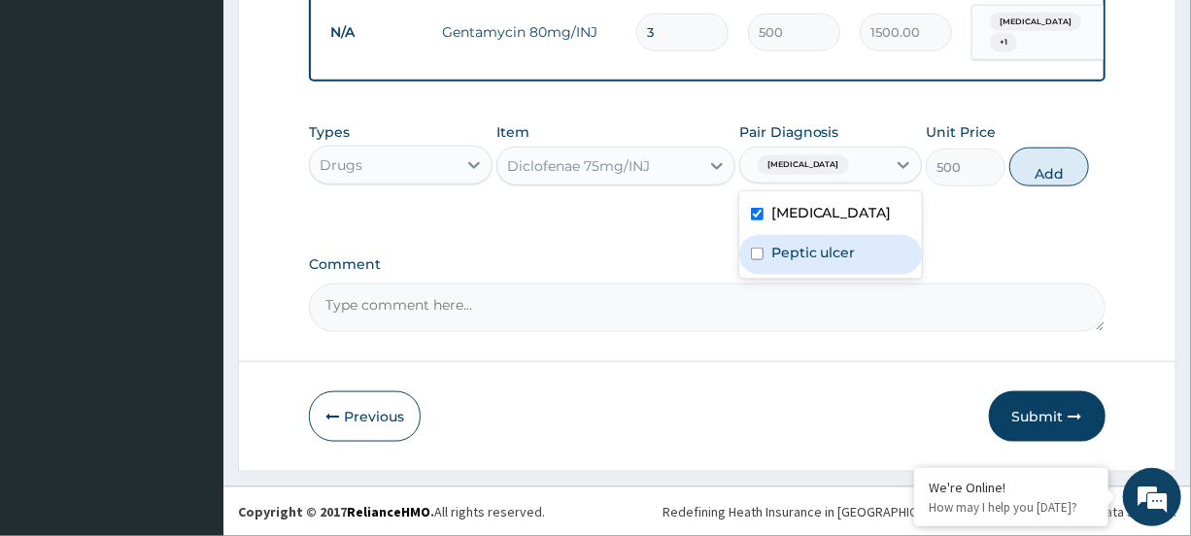
click at [827, 243] on label "Peptic ulcer" at bounding box center [814, 252] width 85 height 19
checkbox input "true"
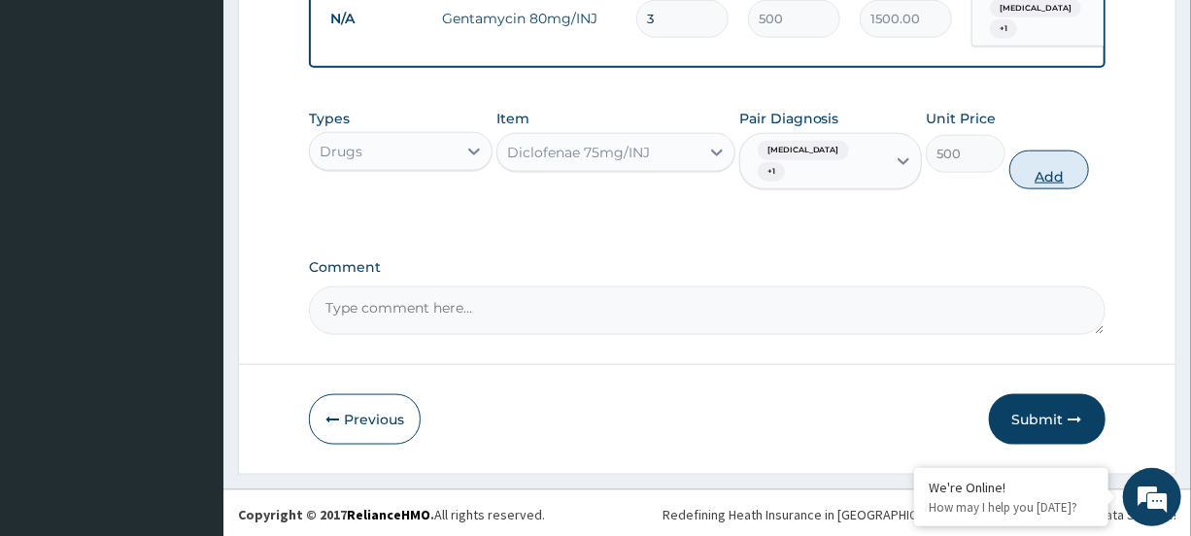
click at [1030, 182] on button "Add" at bounding box center [1050, 170] width 80 height 39
type input "0"
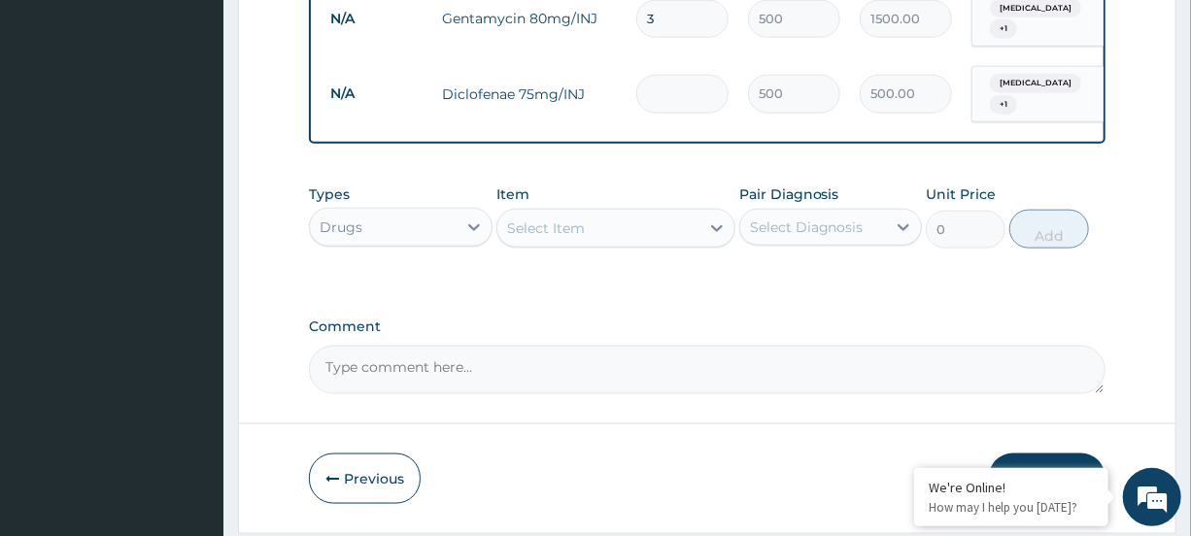
type input "0.00"
type input "3"
type input "1500.00"
type input "3"
click at [655, 244] on div "Select Item" at bounding box center [599, 228] width 202 height 31
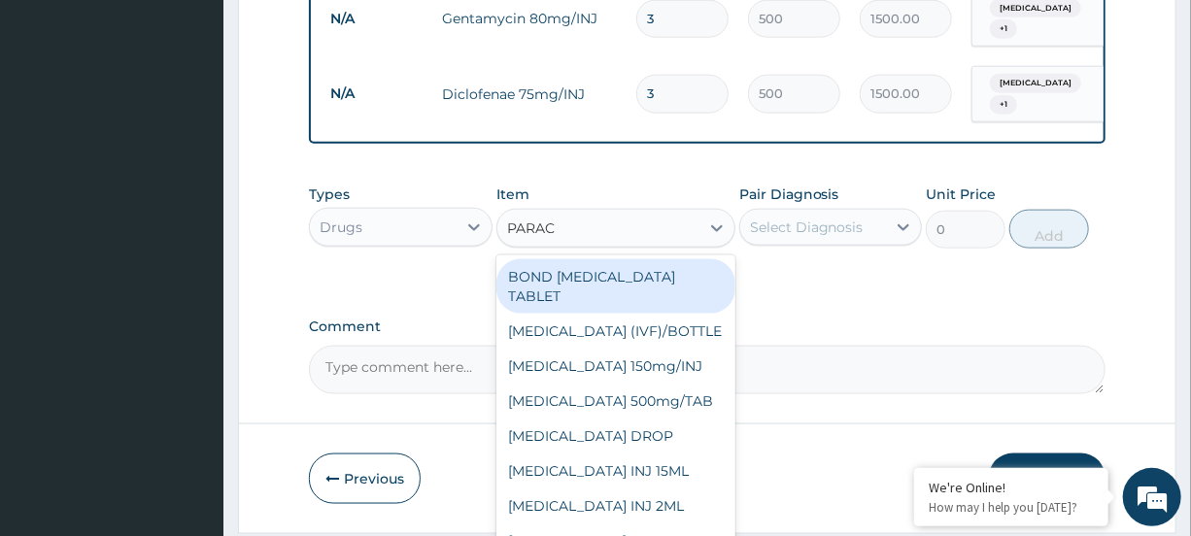
type input "PARACE"
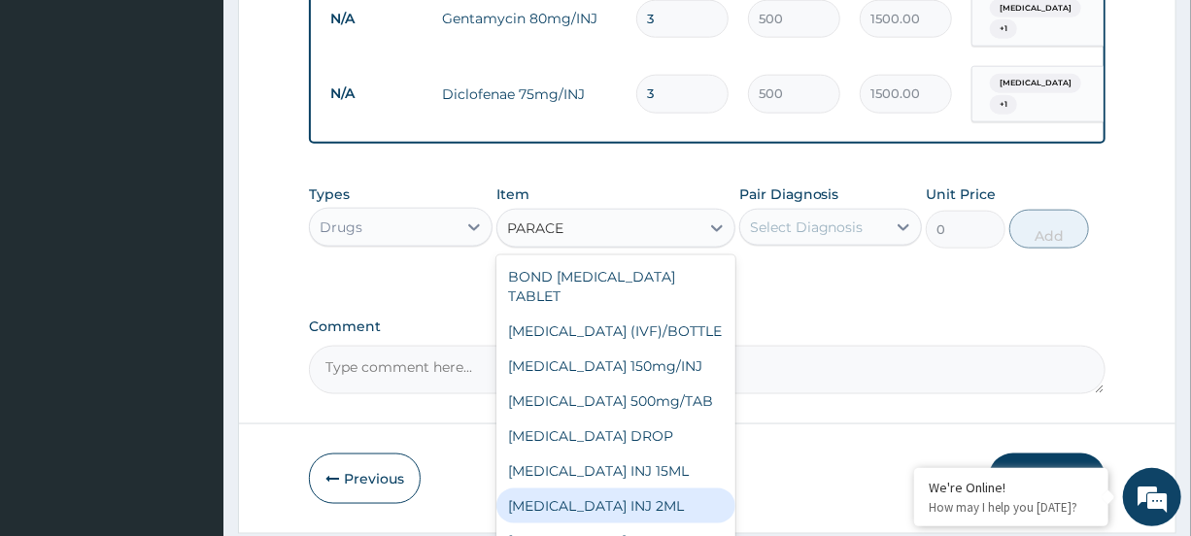
click at [646, 518] on div "PARACETAMOL INJ 2ML" at bounding box center [616, 506] width 239 height 35
type input "250"
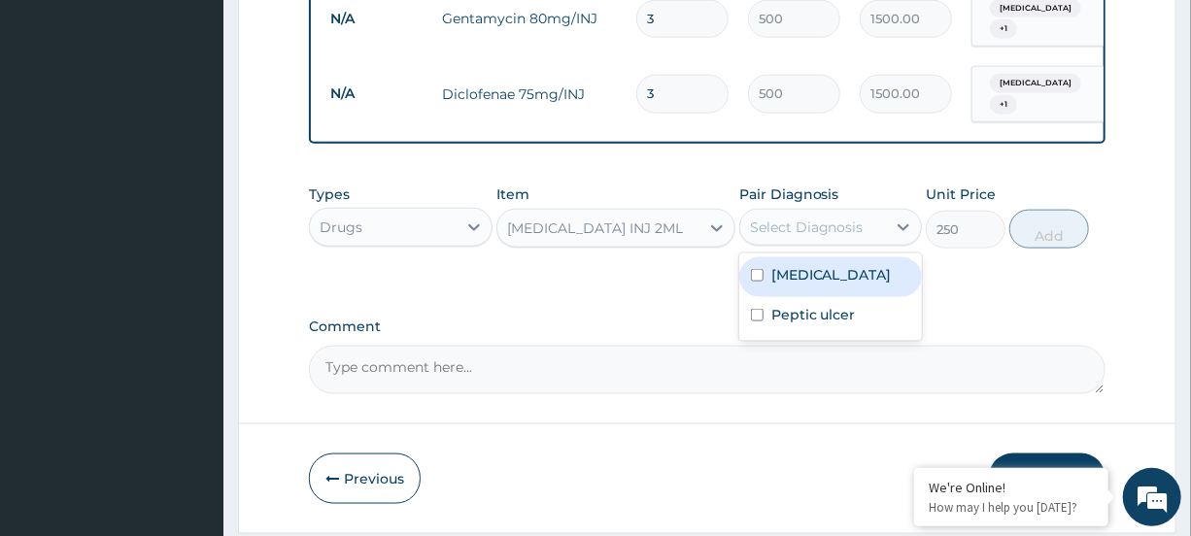
click at [856, 237] on div "Select Diagnosis" at bounding box center [807, 227] width 114 height 19
click at [854, 272] on div "Falciparum malaria" at bounding box center [830, 278] width 183 height 40
checkbox input "true"
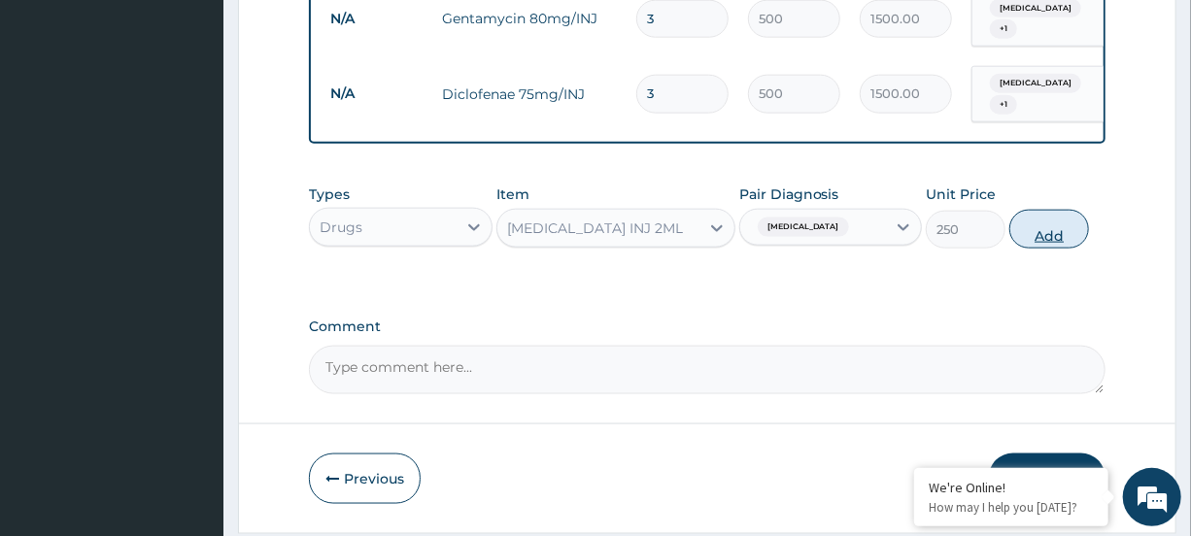
click at [1030, 242] on button "Add" at bounding box center [1050, 229] width 80 height 39
type input "0"
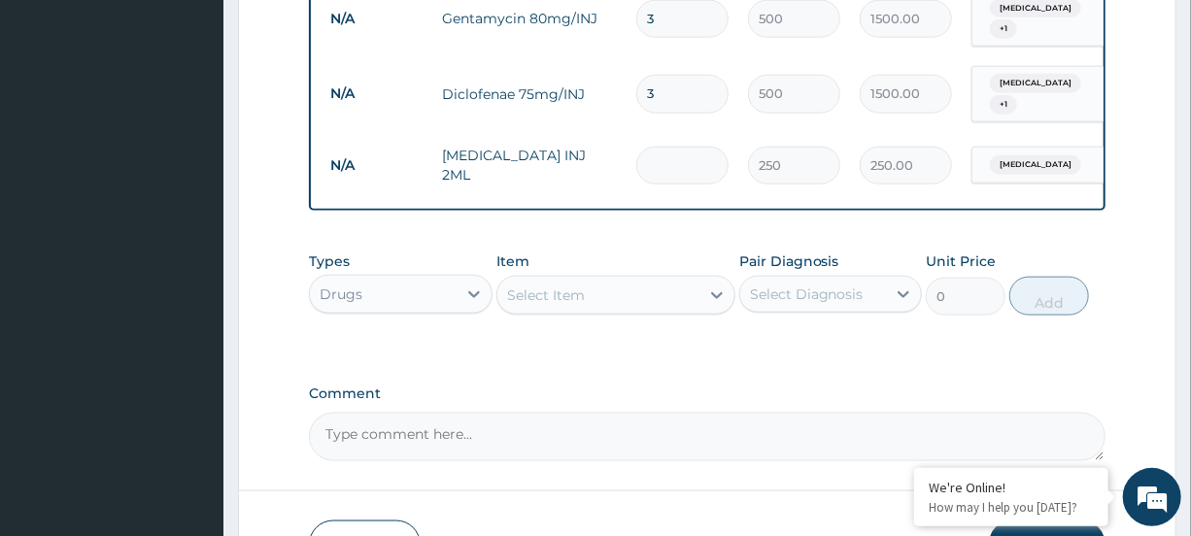
type input "0.00"
type input "3"
type input "750.00"
type input "3"
click at [688, 311] on div "Select Item" at bounding box center [599, 295] width 202 height 31
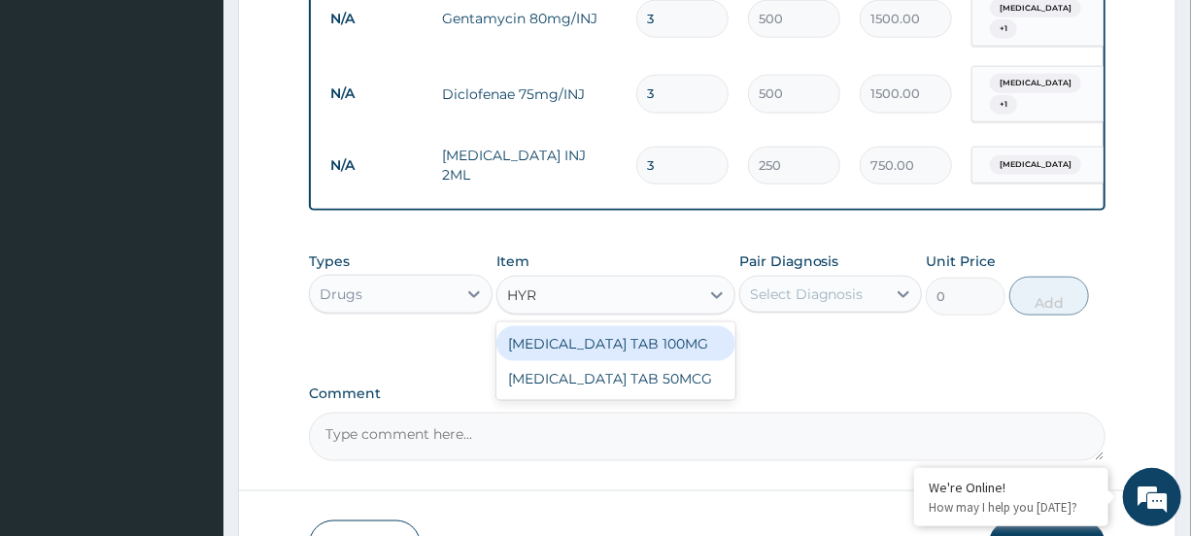
type input "HY"
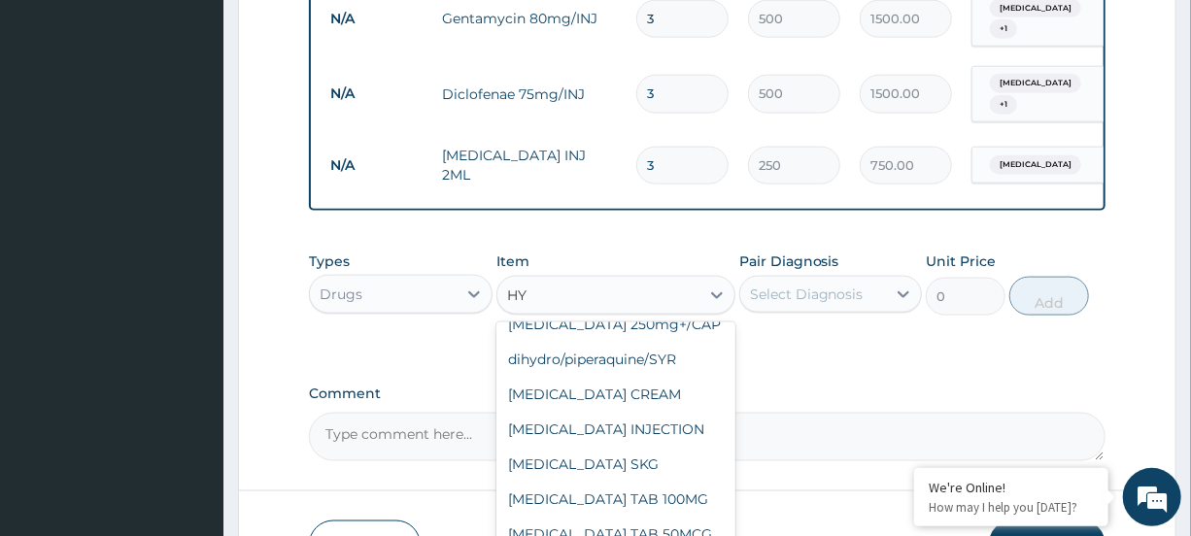
scroll to position [96, 0]
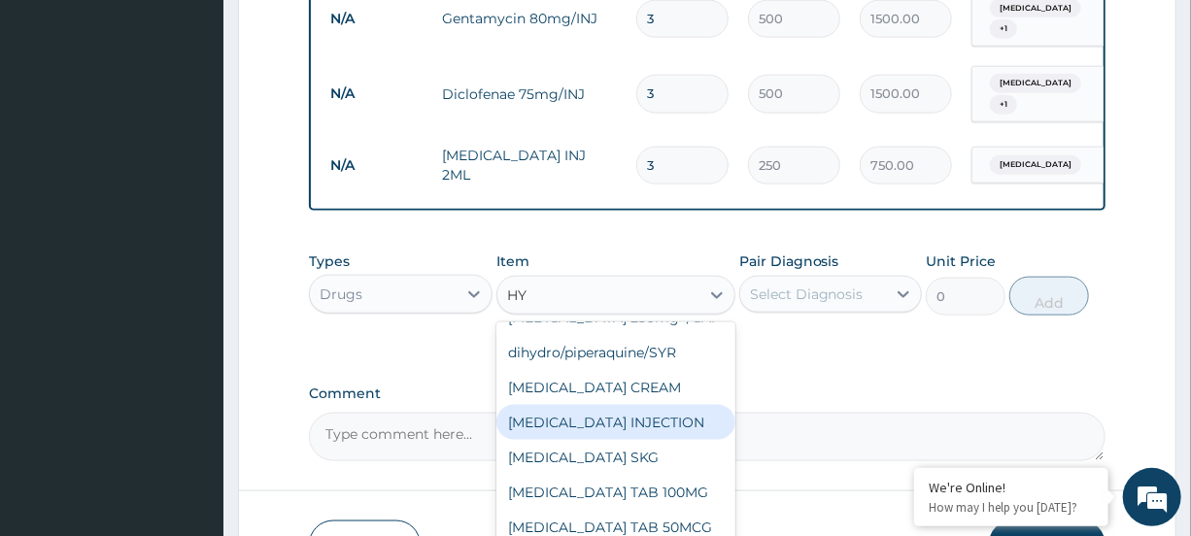
click at [630, 440] on div "HYDROCORTISONE INJECTION" at bounding box center [616, 422] width 239 height 35
type input "500"
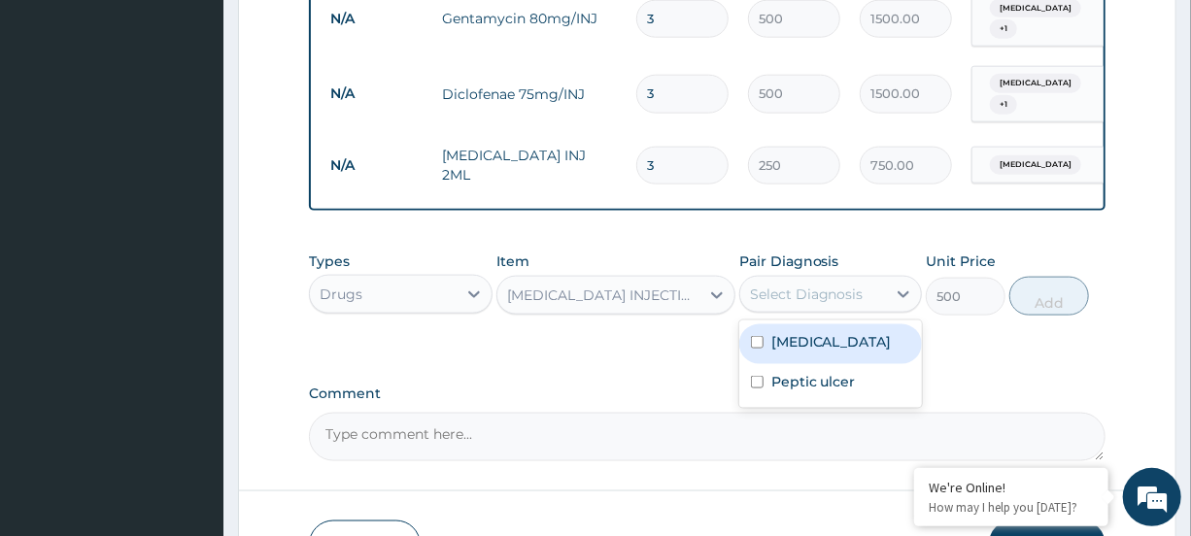
click at [849, 304] on div "Select Diagnosis" at bounding box center [807, 294] width 114 height 19
click at [834, 352] on label "Falciparum malaria" at bounding box center [832, 341] width 120 height 19
checkbox input "true"
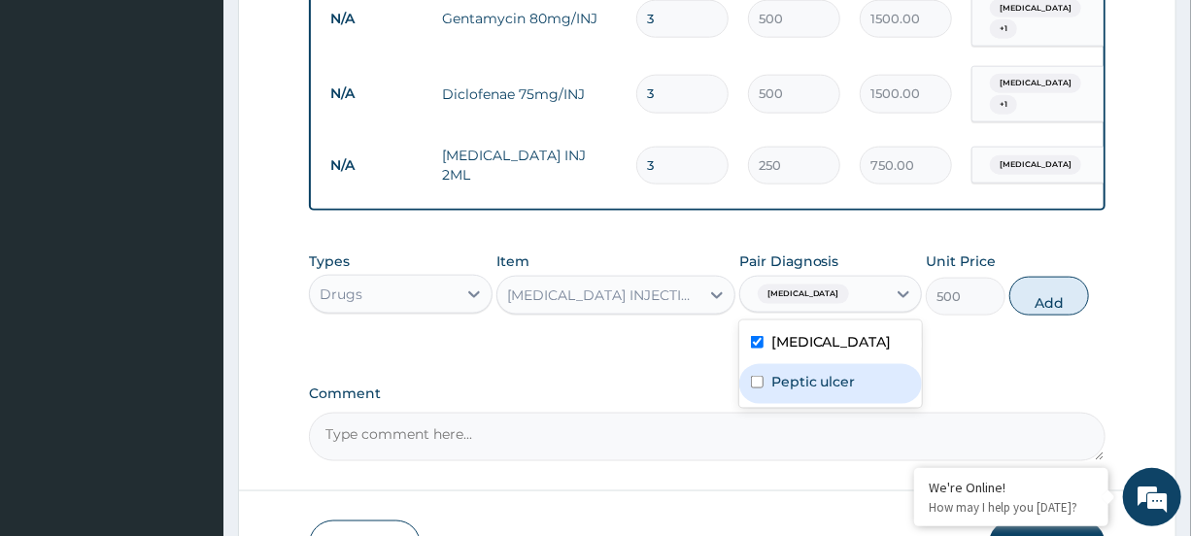
click at [822, 392] on label "Peptic ulcer" at bounding box center [814, 381] width 85 height 19
checkbox input "true"
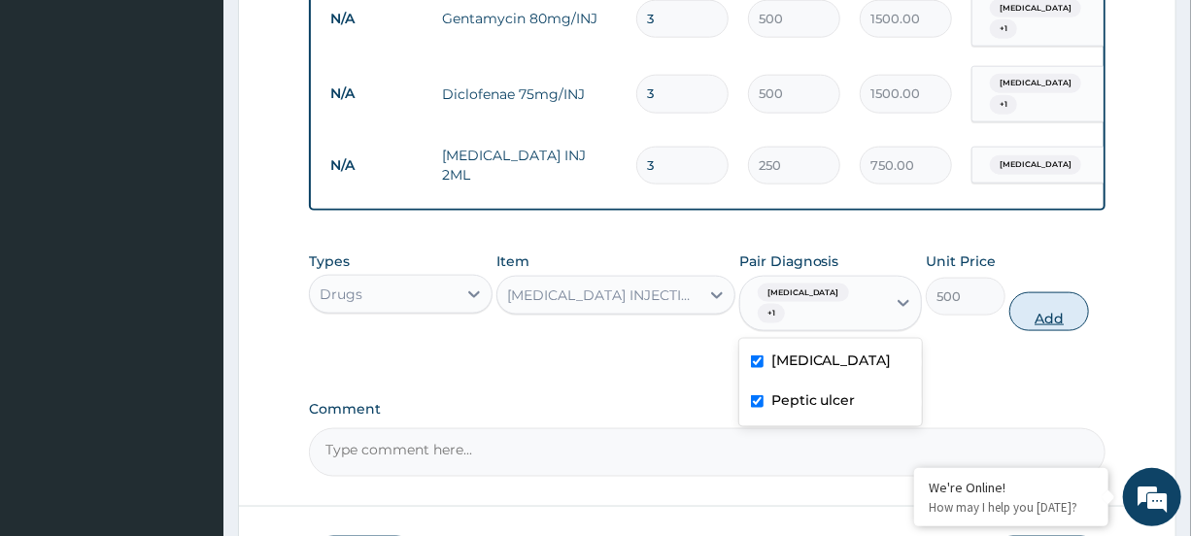
click at [1020, 326] on button "Add" at bounding box center [1050, 311] width 80 height 39
type input "0"
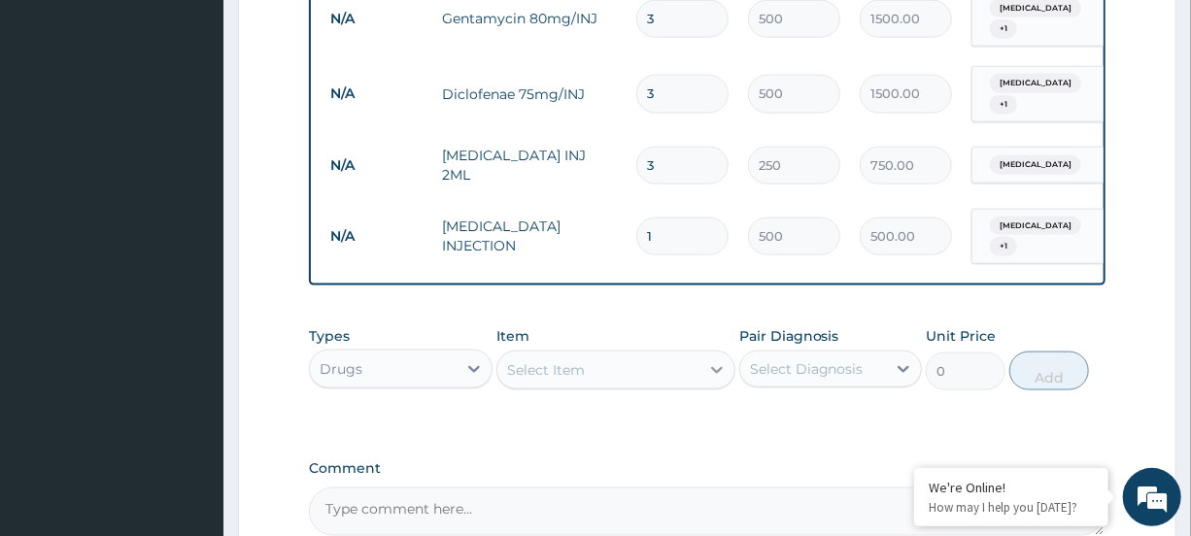
click at [704, 388] on div at bounding box center [717, 370] width 35 height 35
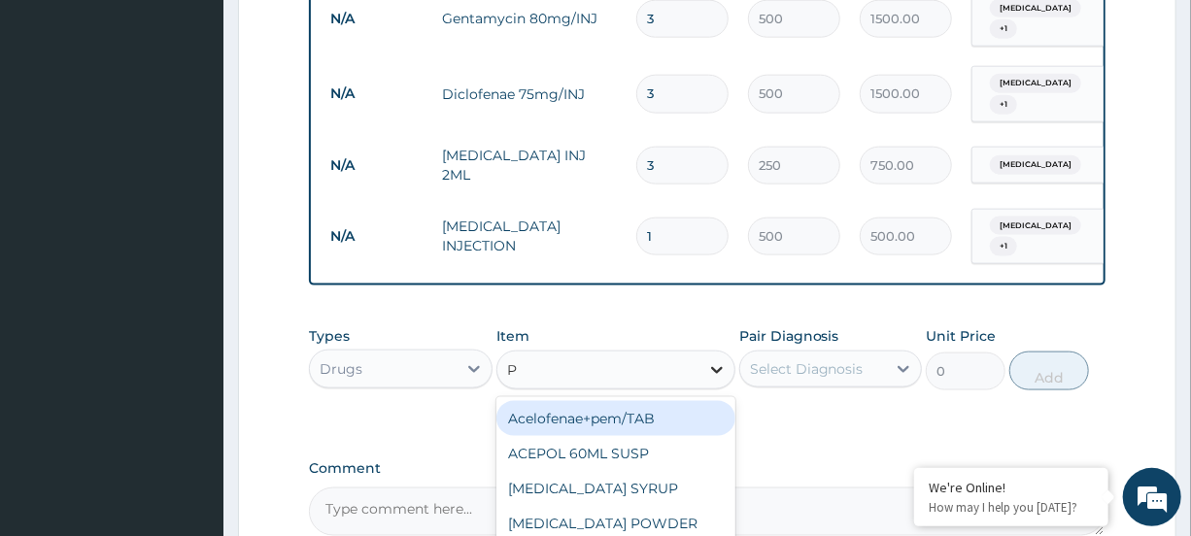
type input "PR"
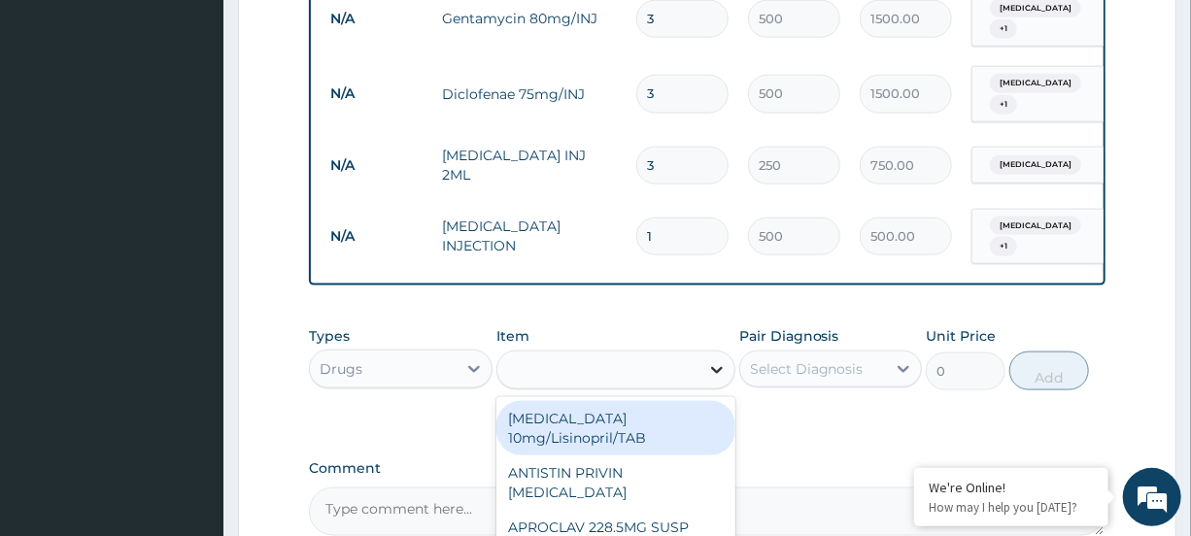
type input "50"
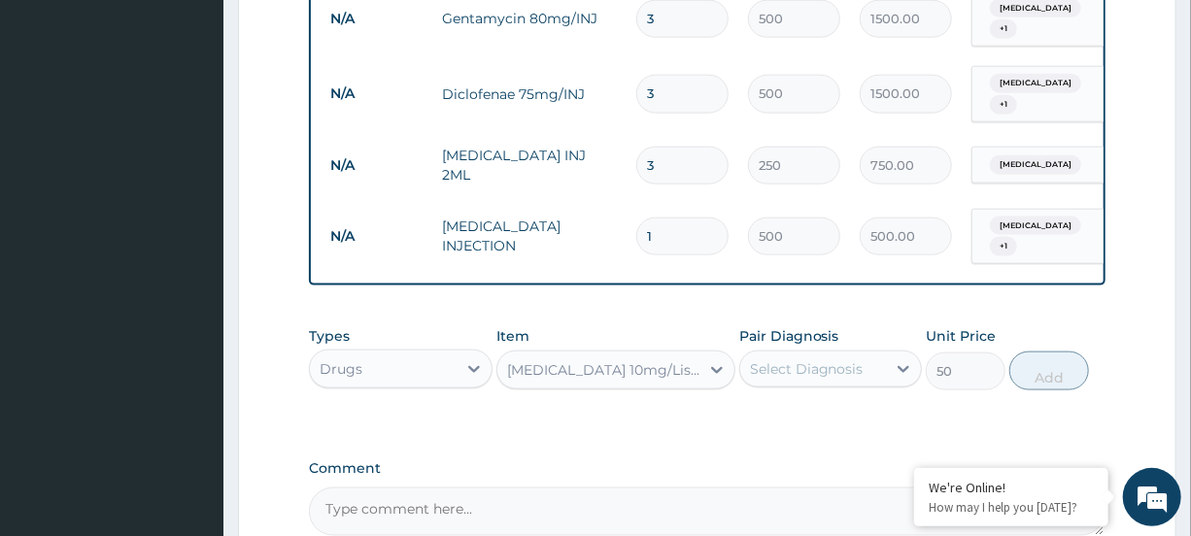
click at [633, 380] on div "Amlodipine 10mg/Lisinopril/TAB" at bounding box center [604, 370] width 194 height 19
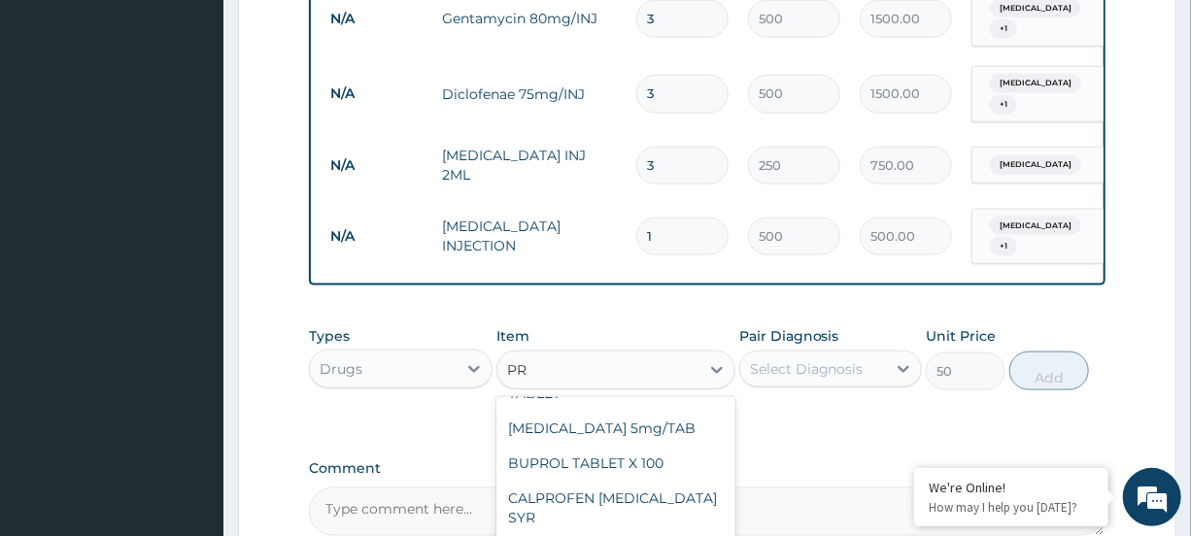
scroll to position [0, 0]
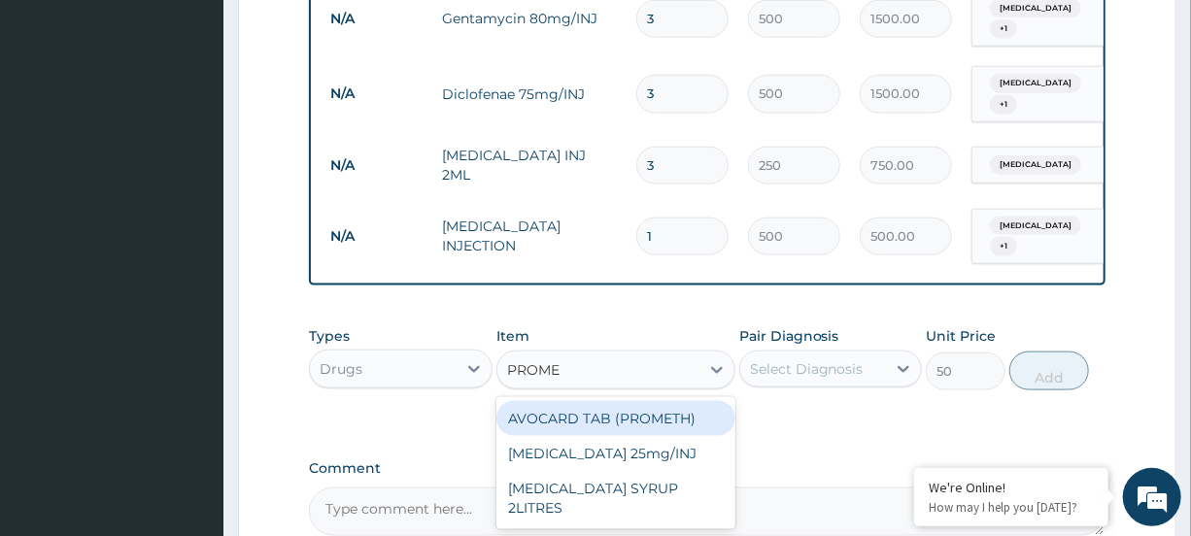
type input "PROMET"
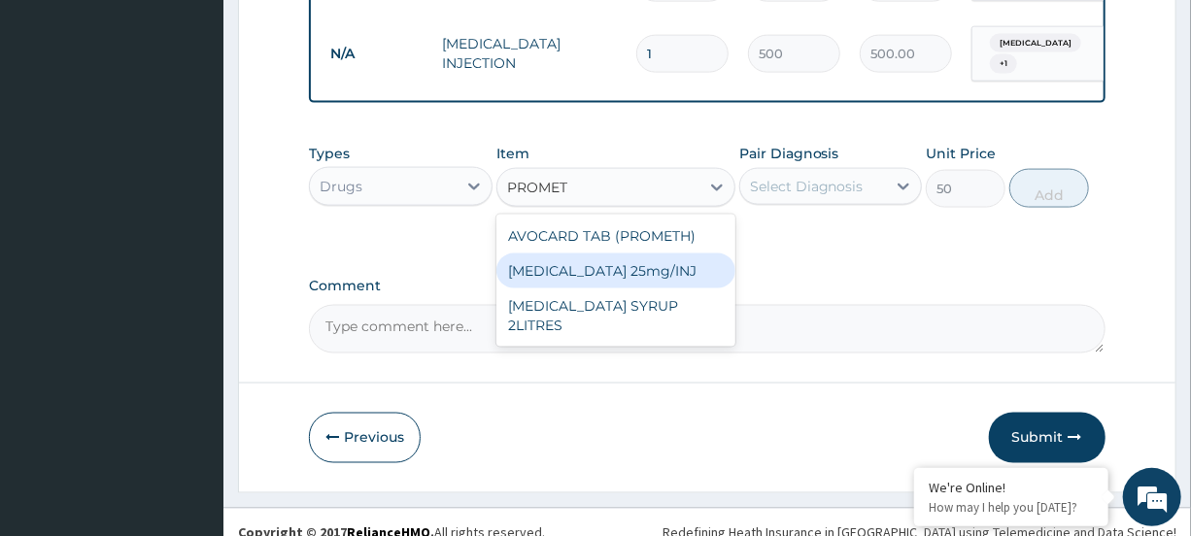
scroll to position [1236, 0]
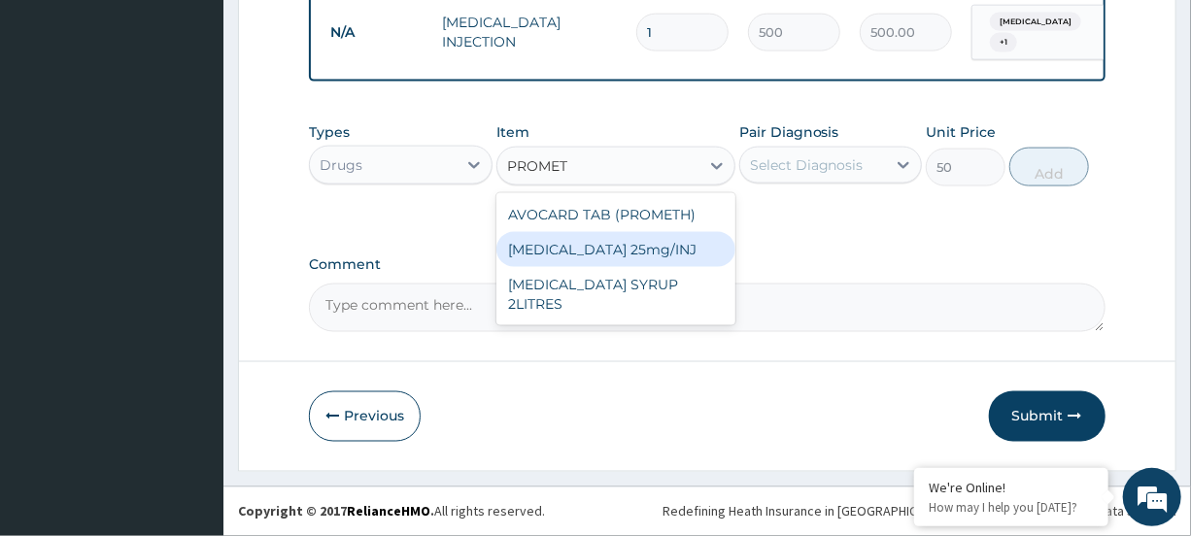
click at [583, 261] on div "Promethazine 25mg/INJ" at bounding box center [616, 249] width 239 height 35
type input "500"
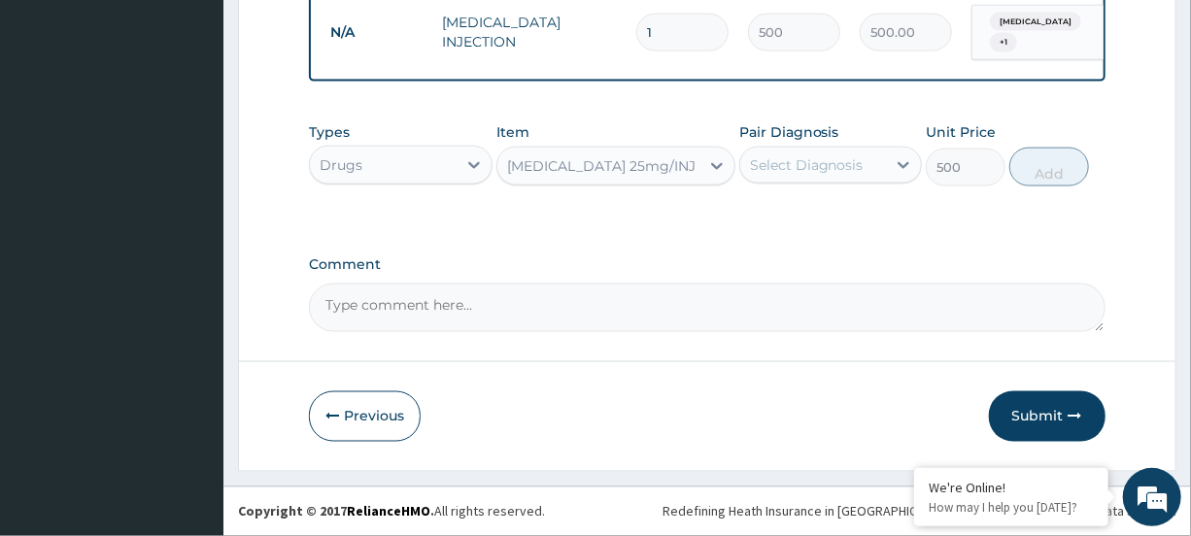
click at [873, 148] on div "Select Diagnosis" at bounding box center [830, 165] width 183 height 37
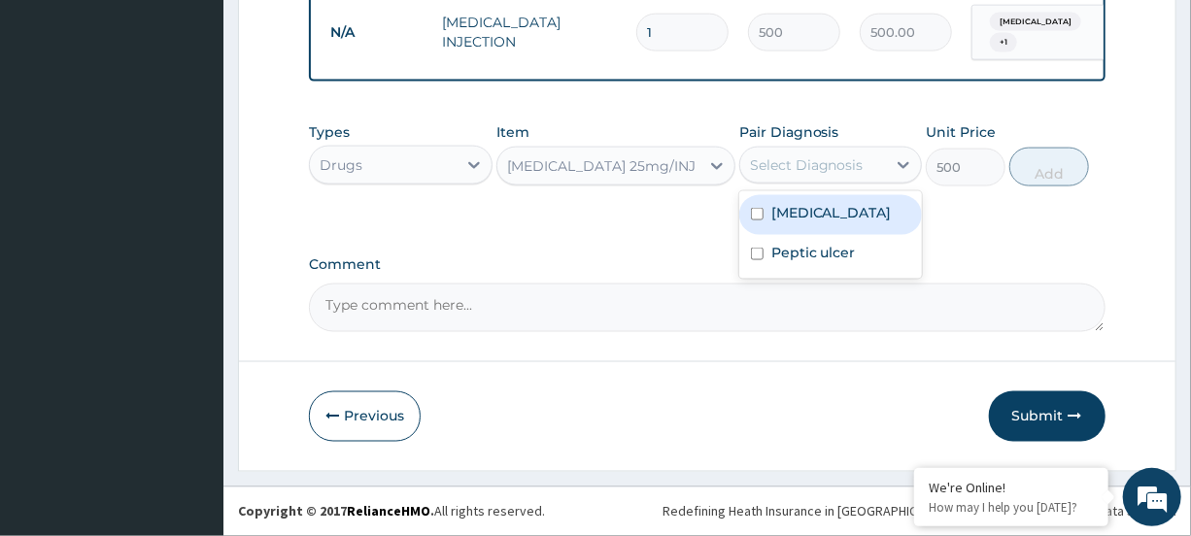
click at [860, 185] on div "Pair Diagnosis option Peptic ulcer, selected. option Falciparum malaria focused…" at bounding box center [830, 154] width 183 height 64
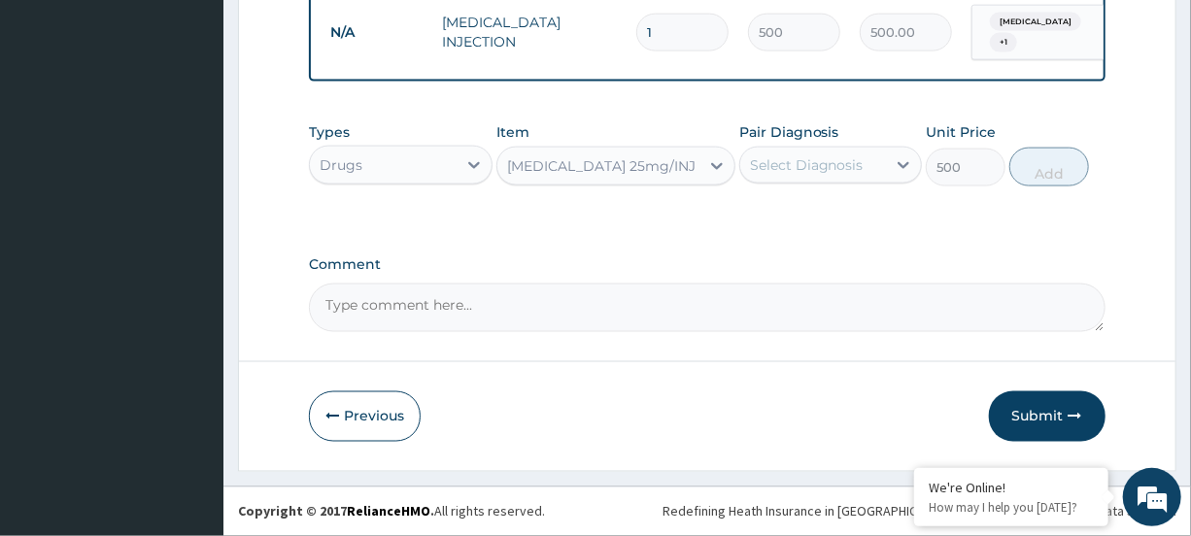
click at [854, 160] on div "Select Diagnosis" at bounding box center [807, 164] width 114 height 19
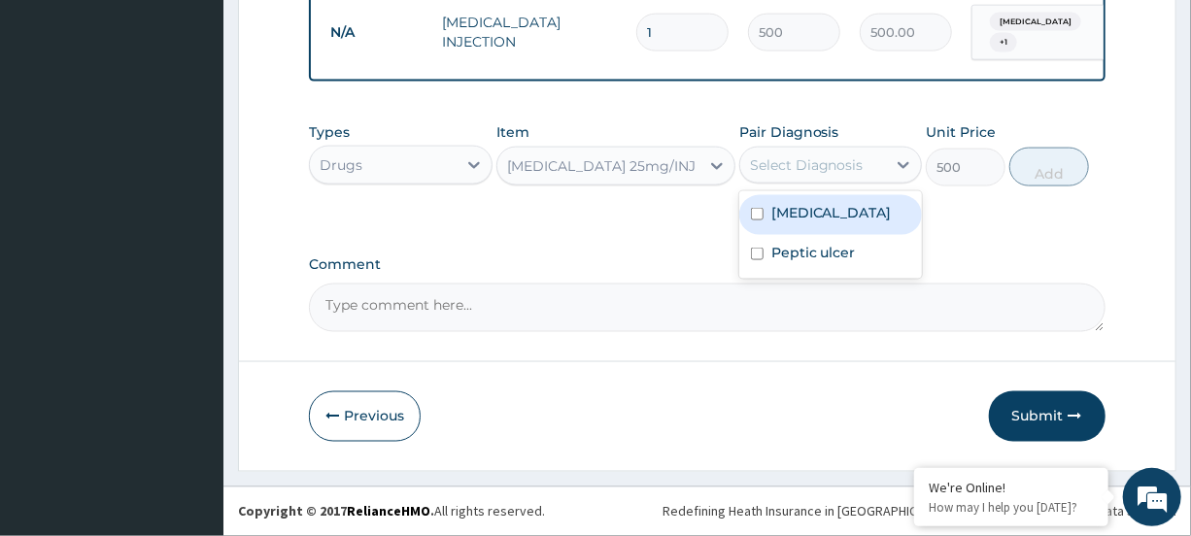
click at [836, 227] on div "Falciparum malaria" at bounding box center [830, 215] width 183 height 40
checkbox input "true"
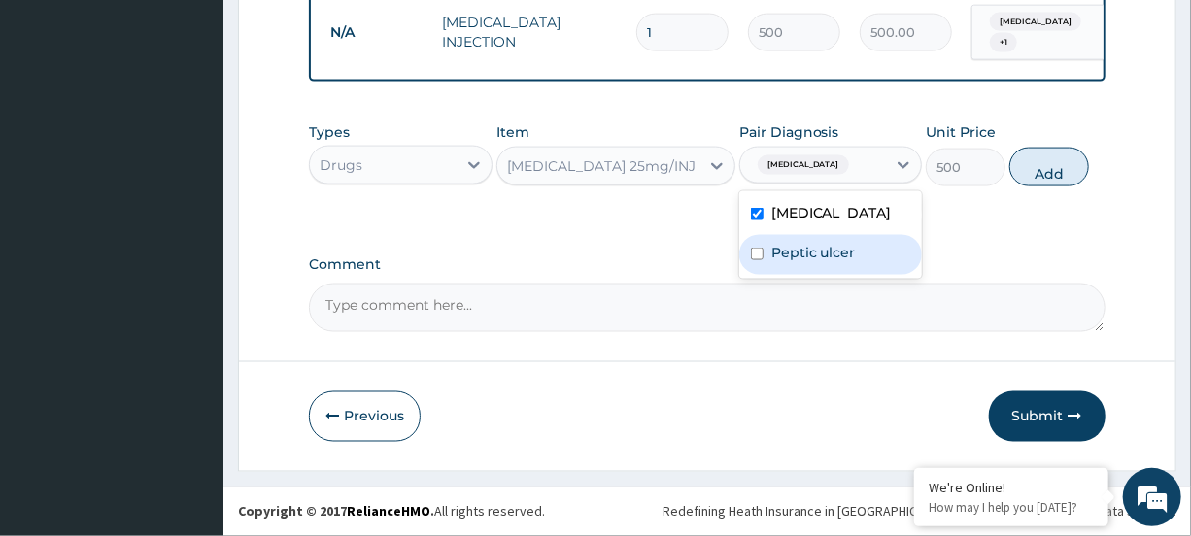
click at [827, 247] on label "Peptic ulcer" at bounding box center [814, 252] width 85 height 19
checkbox input "true"
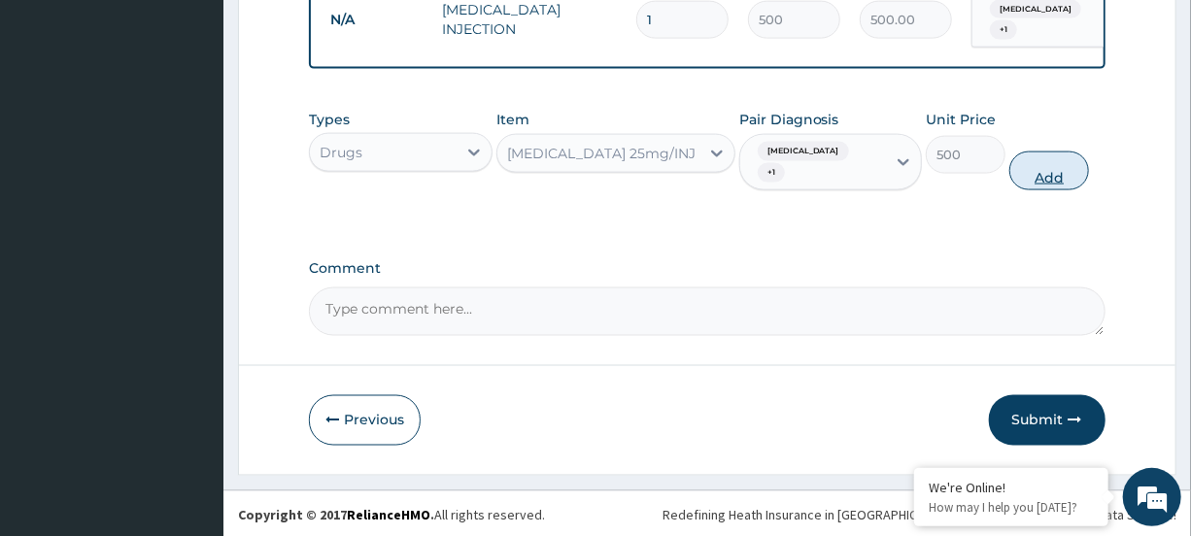
click at [1048, 180] on button "Add" at bounding box center [1050, 171] width 80 height 39
type input "0"
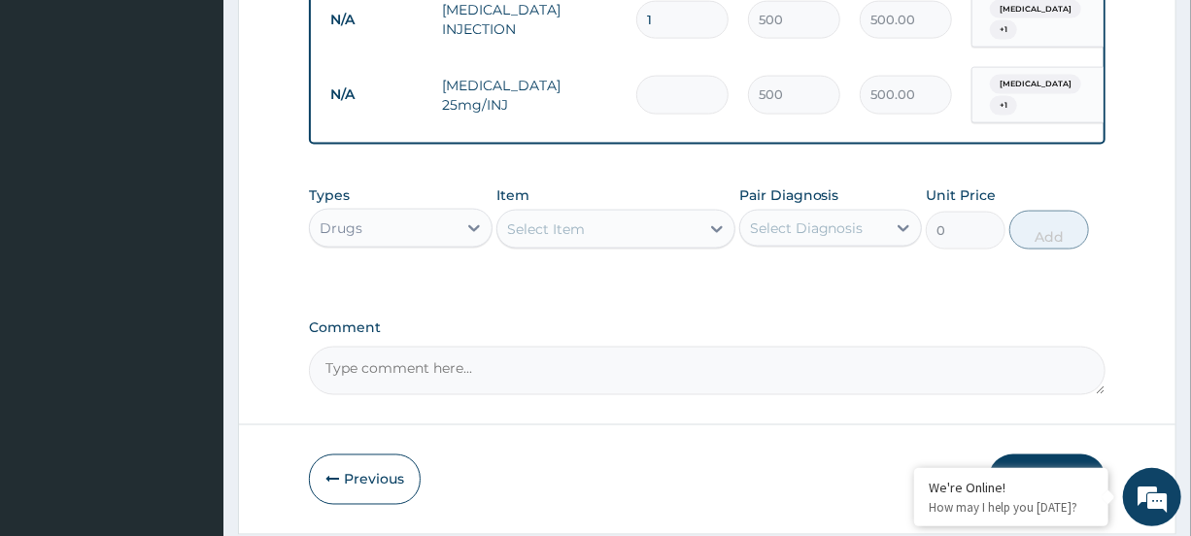
type input "0.00"
type input "3"
type input "1500.00"
type input "3"
click at [678, 233] on div "Select Item" at bounding box center [599, 229] width 202 height 31
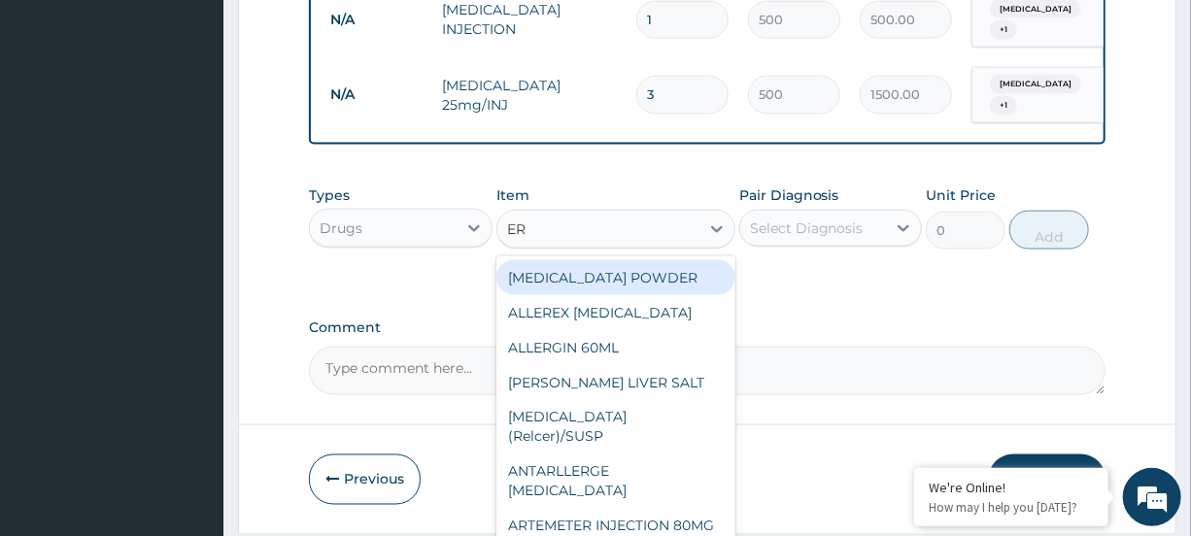
type input "ERY"
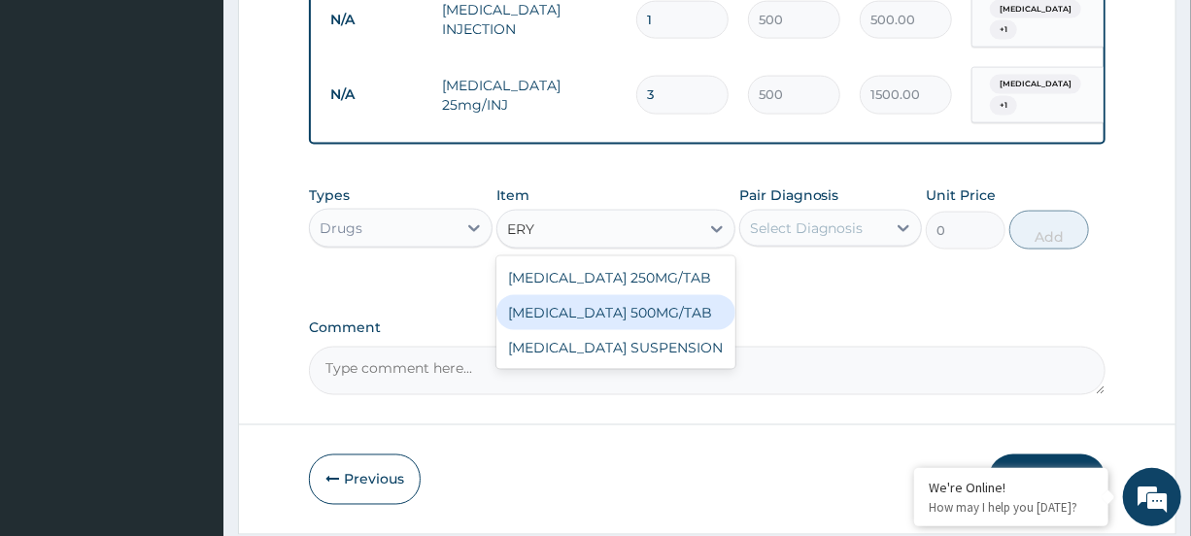
click at [709, 323] on div "ERYTHROMYCIN 500MG/TAB" at bounding box center [616, 312] width 239 height 35
type input "70"
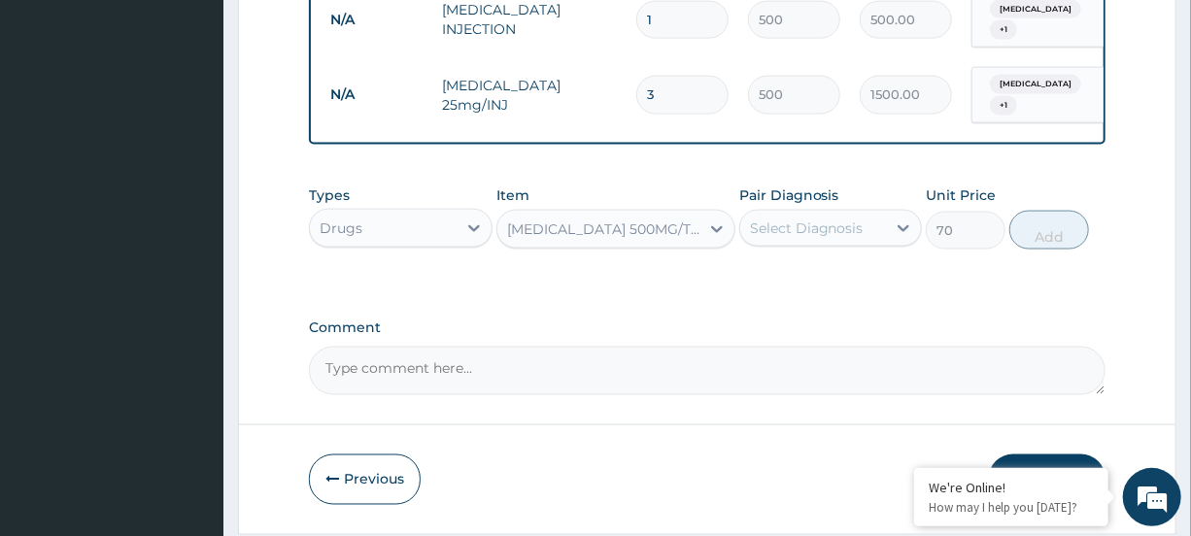
click at [875, 235] on div "Select Diagnosis" at bounding box center [813, 228] width 146 height 31
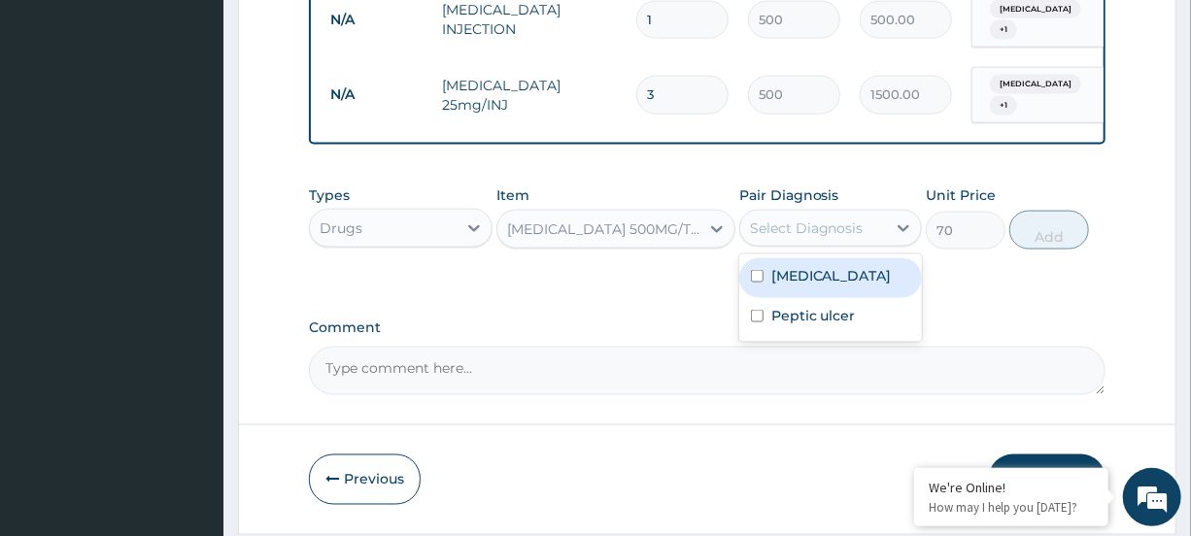
click at [865, 286] on label "Falciparum malaria" at bounding box center [832, 275] width 120 height 19
checkbox input "true"
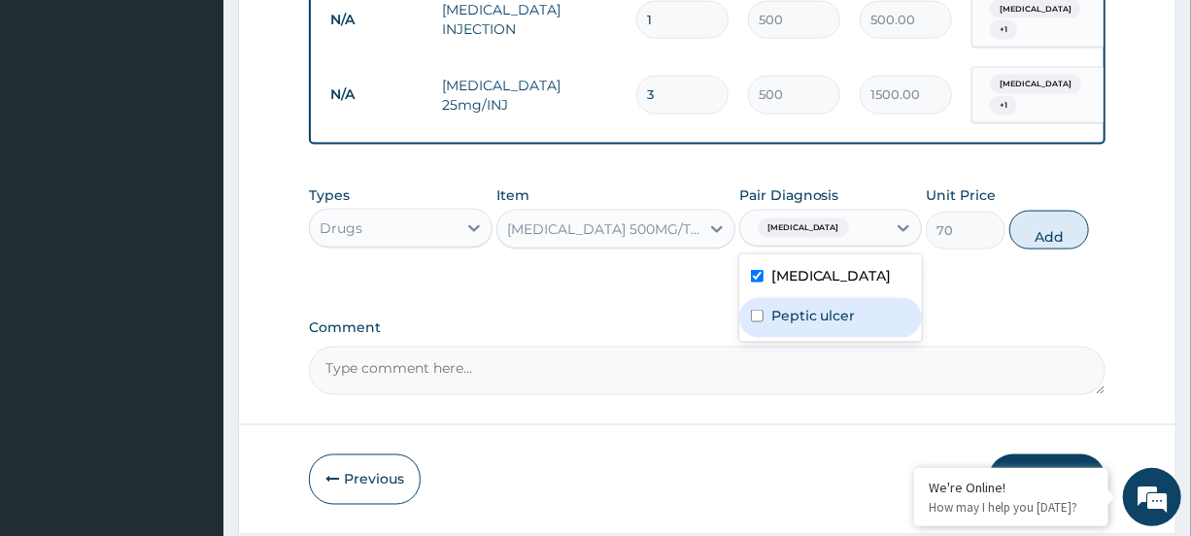
click at [853, 328] on div "Peptic ulcer" at bounding box center [830, 318] width 183 height 40
checkbox input "true"
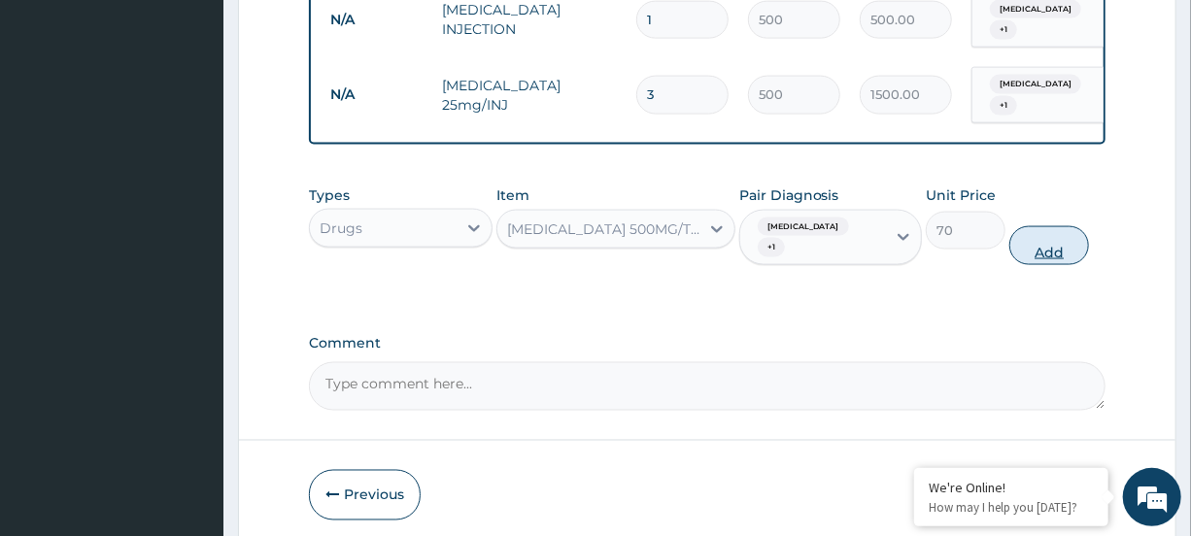
click at [1048, 265] on button "Add" at bounding box center [1050, 245] width 80 height 39
type input "0"
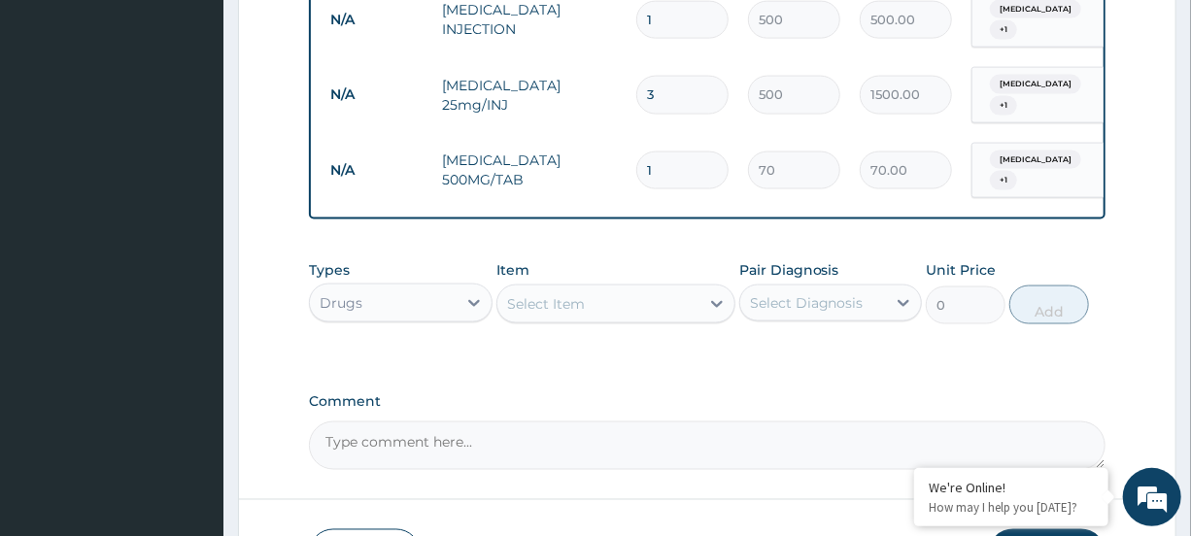
type input "12"
type input "840.00"
type input "12"
click at [699, 310] on div "Select Item" at bounding box center [599, 304] width 202 height 31
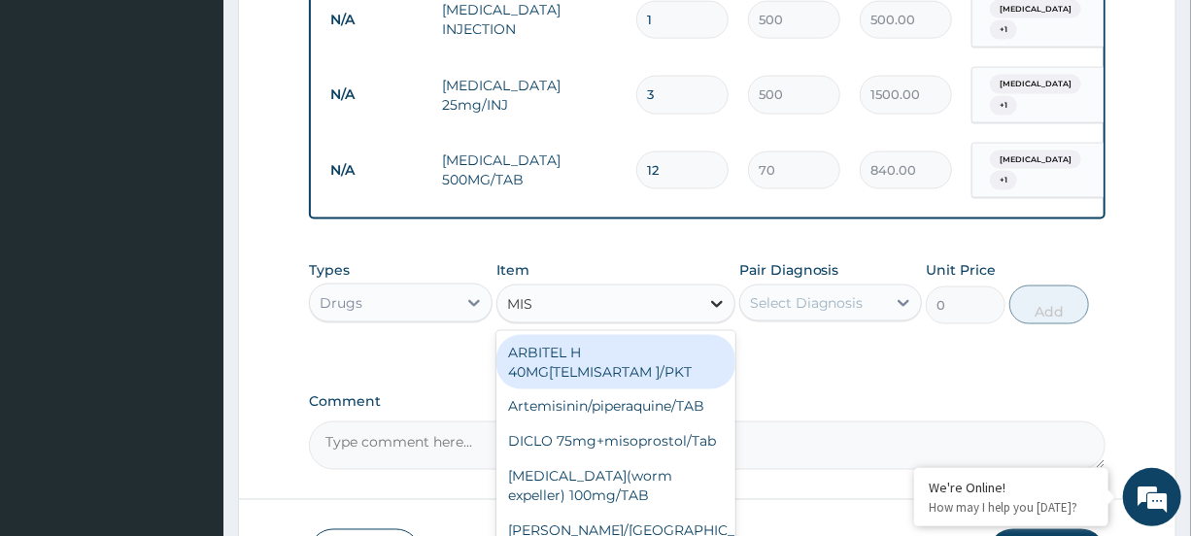
type input "MIST"
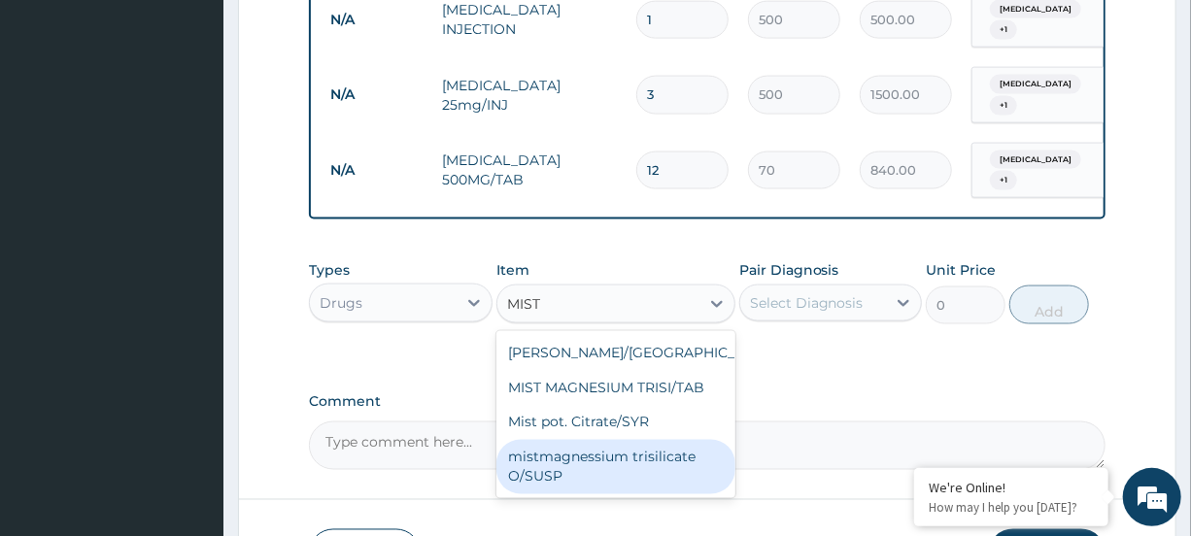
click at [636, 473] on div "mistmagnessium trisilicate O/SUSP" at bounding box center [616, 467] width 239 height 54
type input "1000"
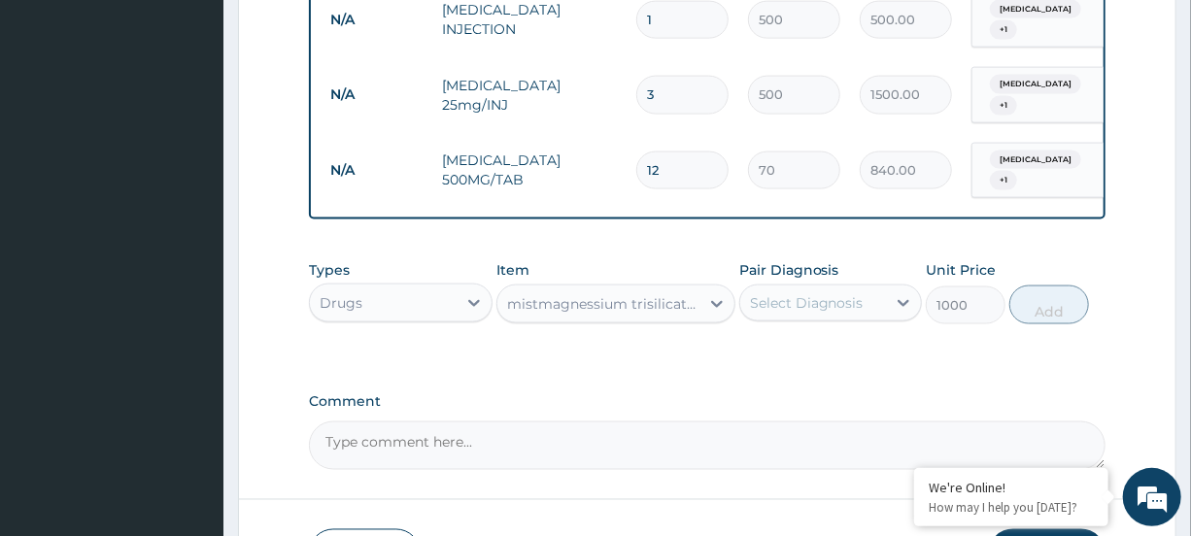
click at [854, 313] on div "Select Diagnosis" at bounding box center [807, 302] width 114 height 19
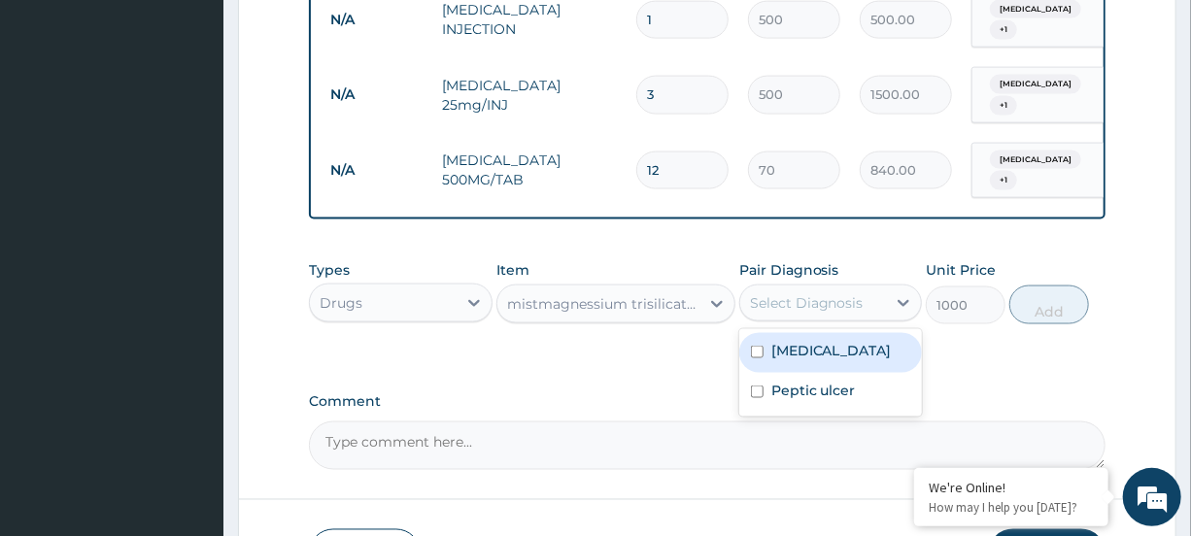
click at [844, 359] on label "Falciparum malaria" at bounding box center [832, 350] width 120 height 19
checkbox input "true"
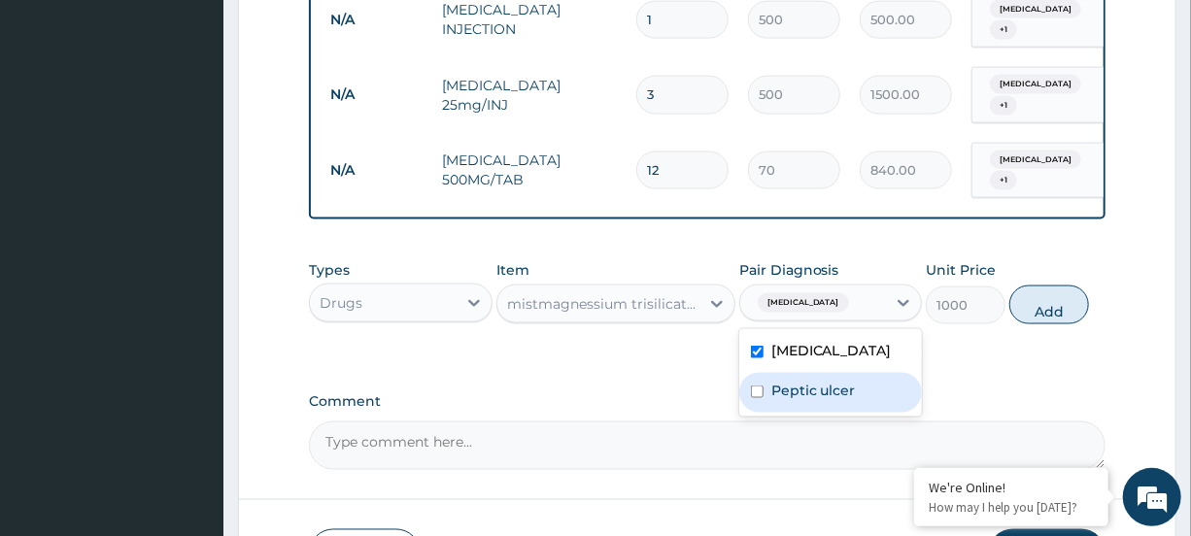
click at [834, 400] on label "Peptic ulcer" at bounding box center [814, 390] width 85 height 19
checkbox input "true"
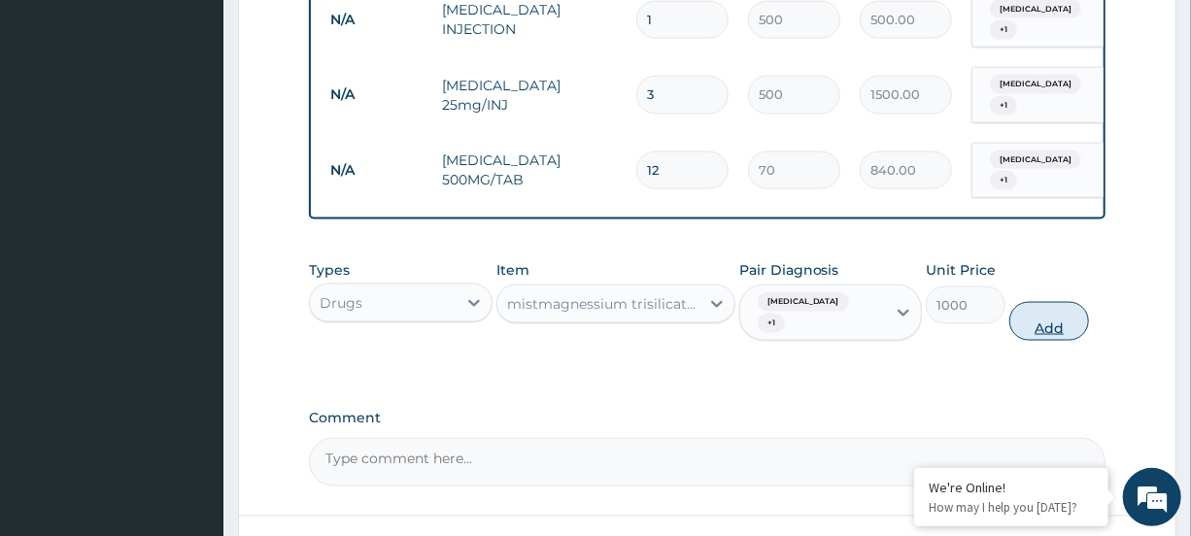
click at [1023, 335] on button "Add" at bounding box center [1050, 321] width 80 height 39
type input "0"
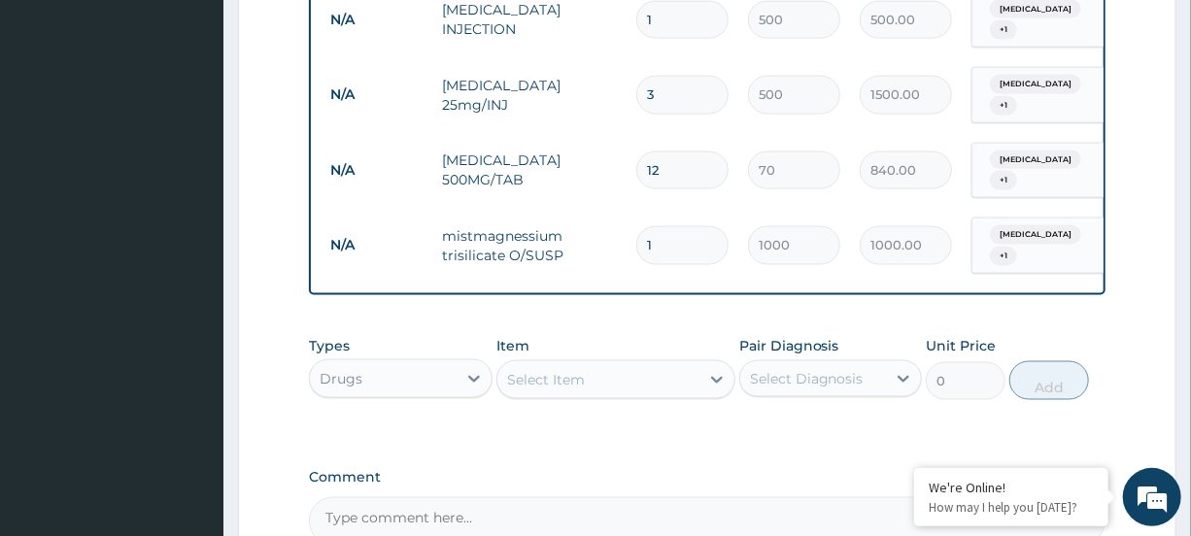
click at [653, 389] on div "Select Item" at bounding box center [599, 379] width 202 height 31
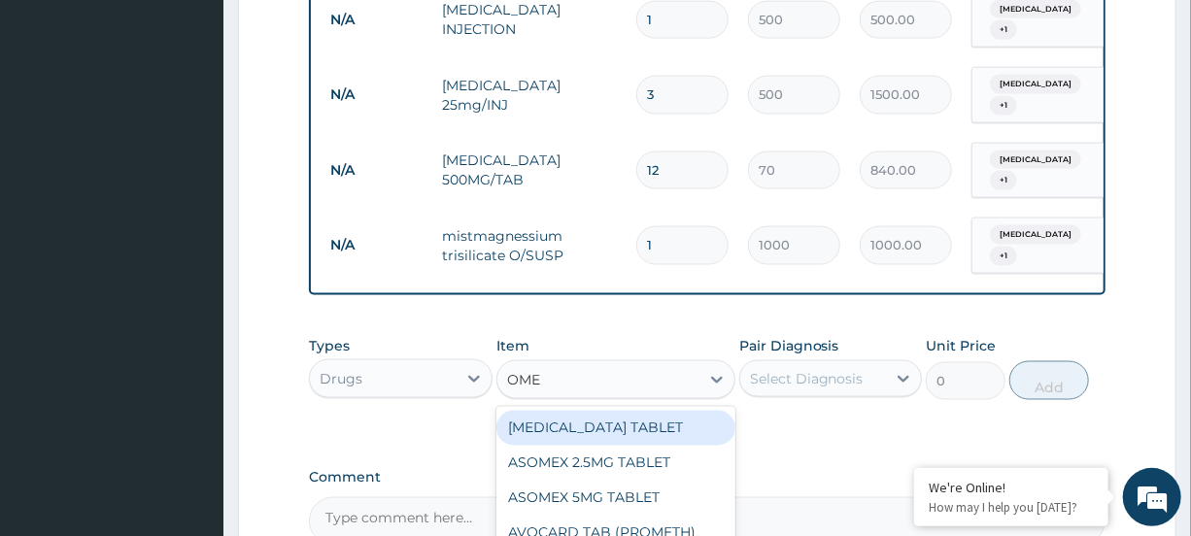
type input "OMEP"
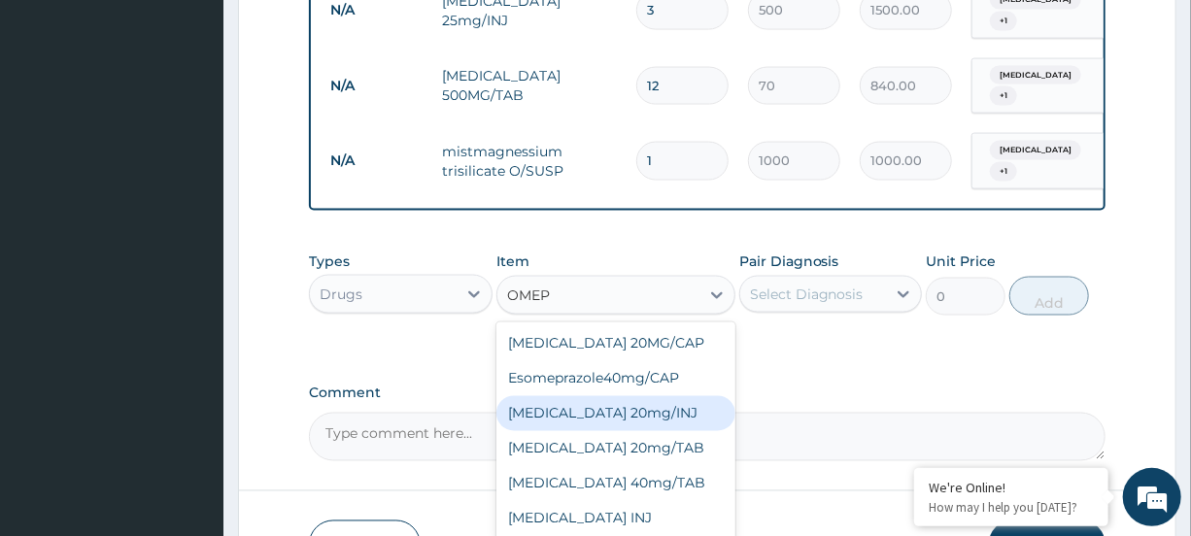
scroll to position [1390, 0]
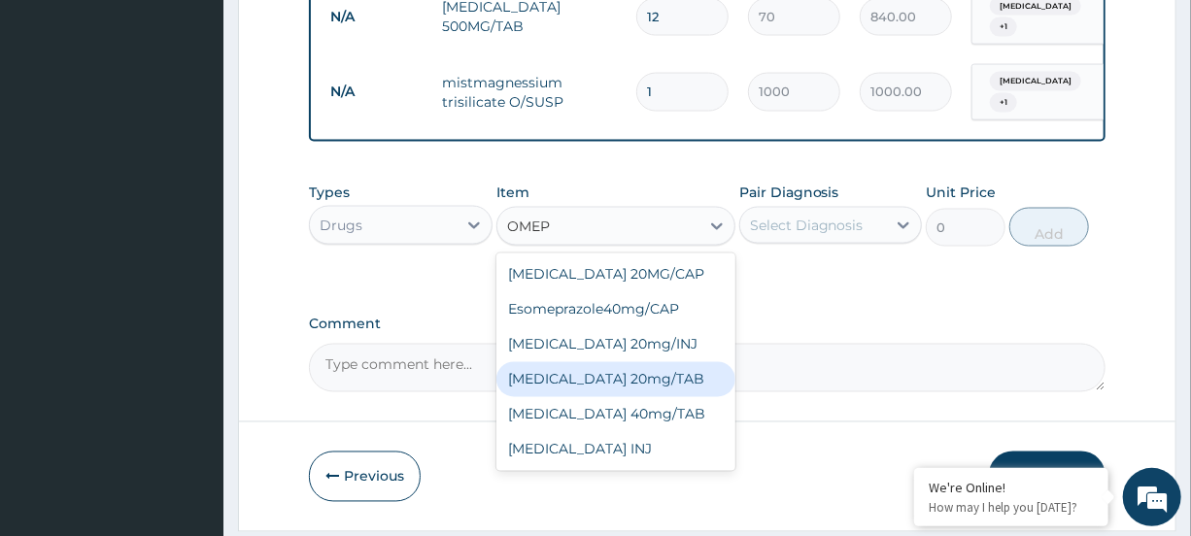
click at [660, 393] on div "OMEPRAZOLE 20mg/TAB" at bounding box center [616, 379] width 239 height 35
type input "100"
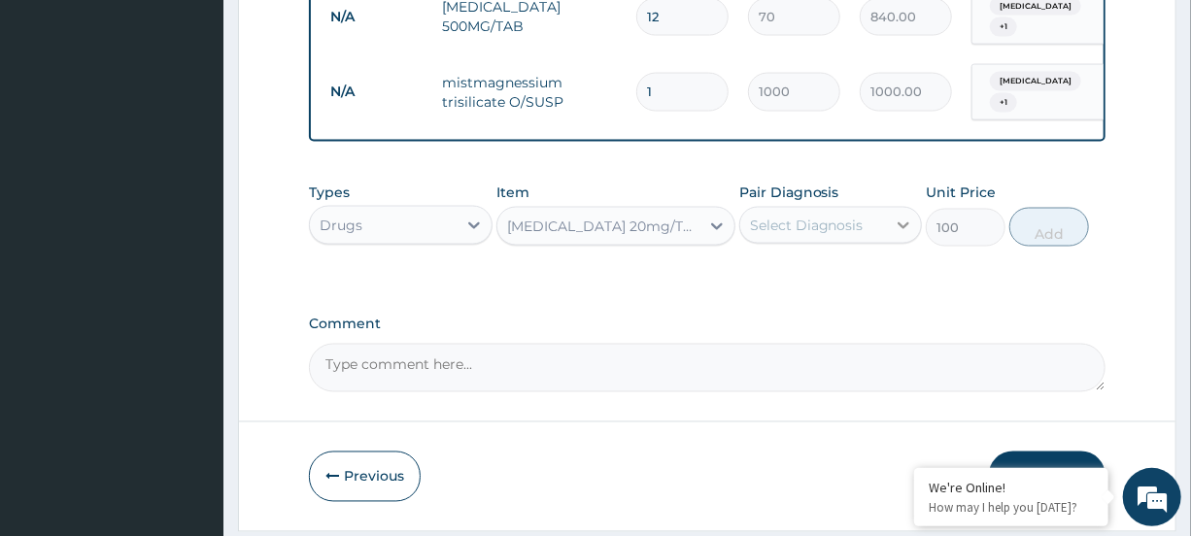
click at [897, 235] on icon at bounding box center [903, 225] width 19 height 19
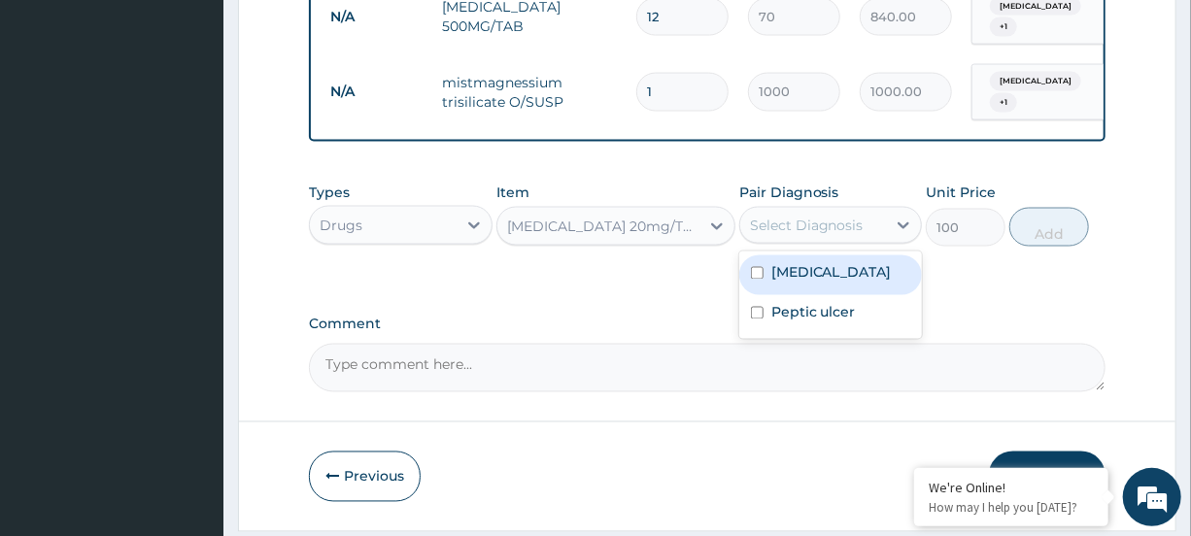
click at [870, 283] on label "Falciparum malaria" at bounding box center [832, 272] width 120 height 19
checkbox input "true"
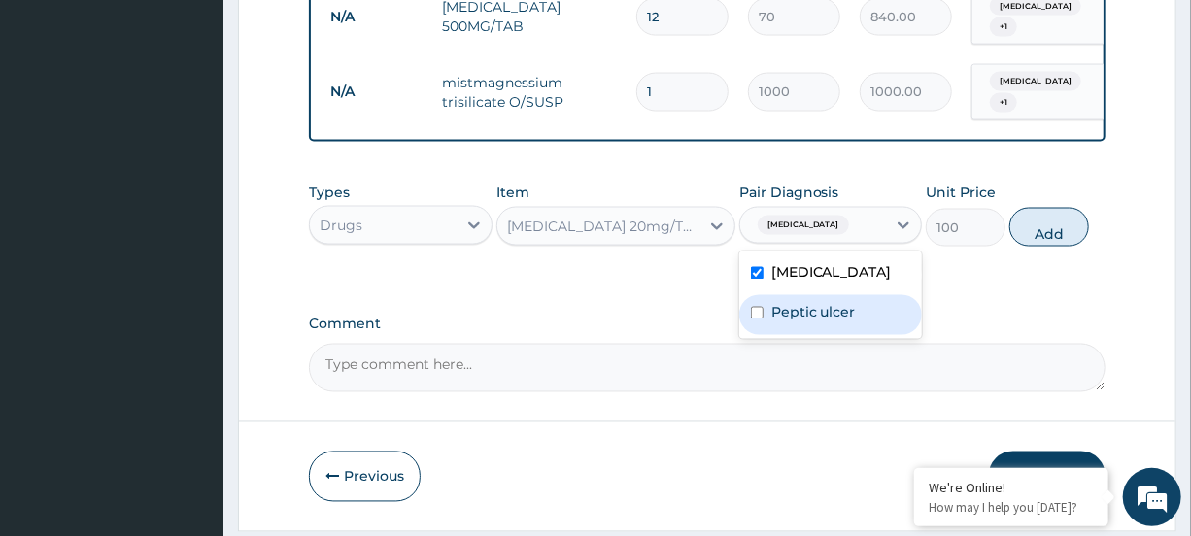
click at [806, 323] on label "Peptic ulcer" at bounding box center [814, 312] width 85 height 19
checkbox input "true"
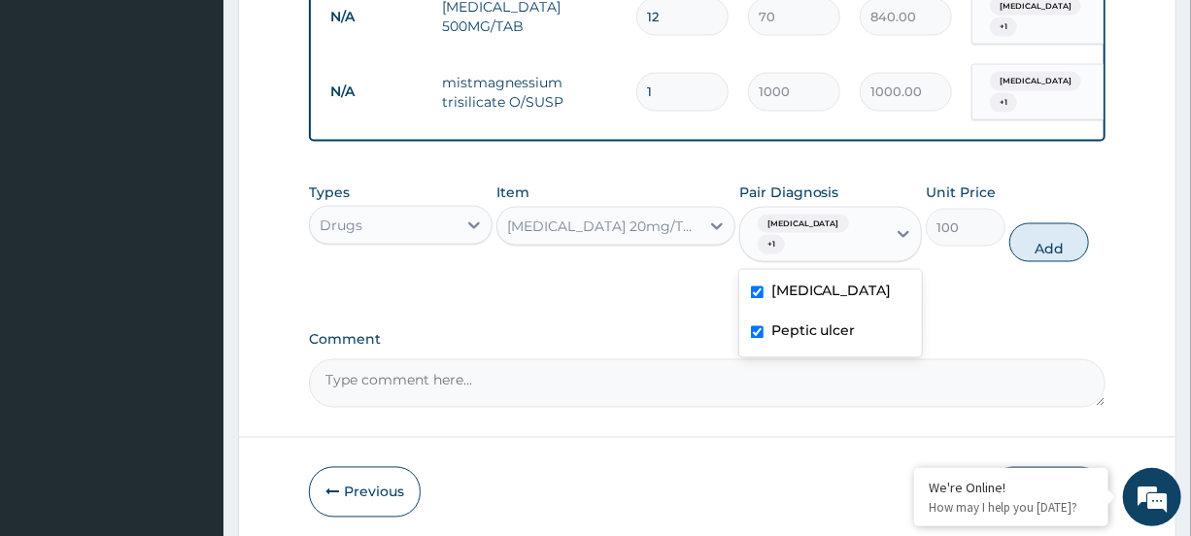
click at [867, 301] on label "Falciparum malaria" at bounding box center [832, 291] width 120 height 19
checkbox input "false"
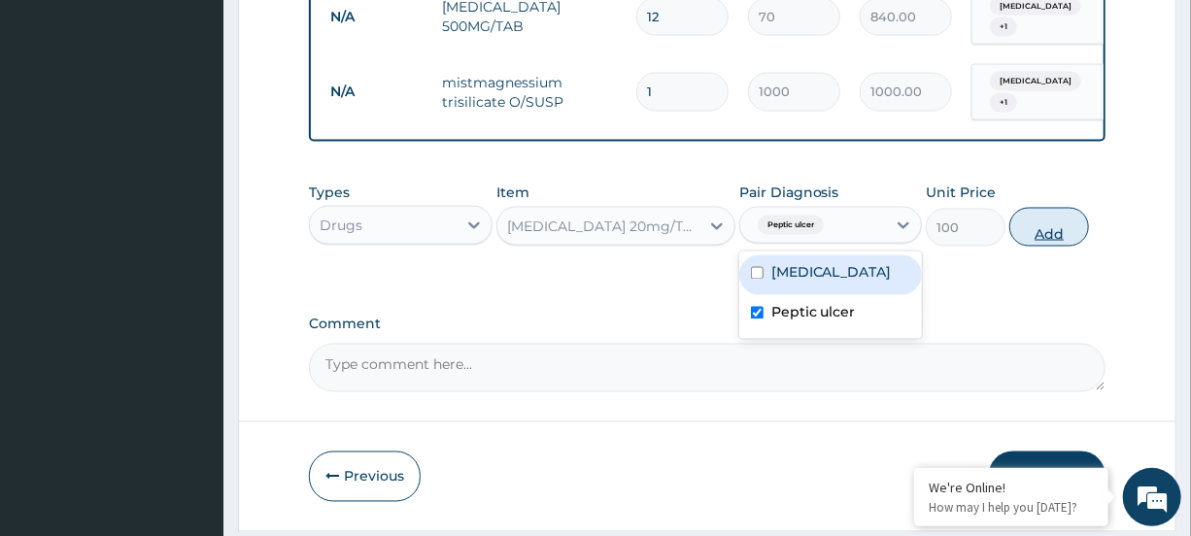
click at [1049, 247] on button "Add" at bounding box center [1050, 227] width 80 height 39
type input "0"
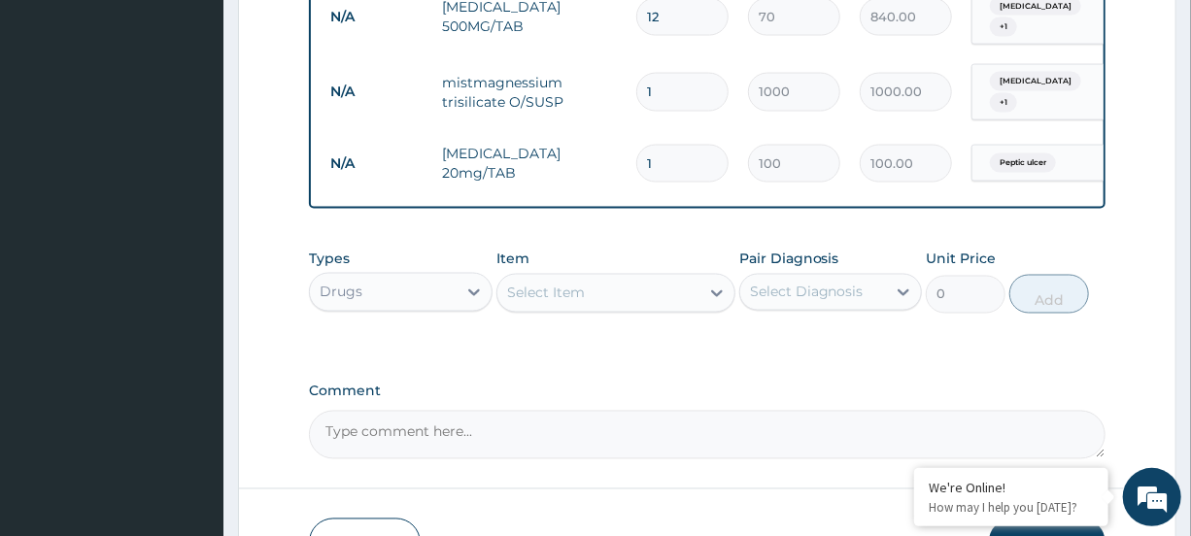
type input "12"
type input "1200.00"
type input "12"
click at [687, 301] on div "Select Item" at bounding box center [599, 293] width 202 height 31
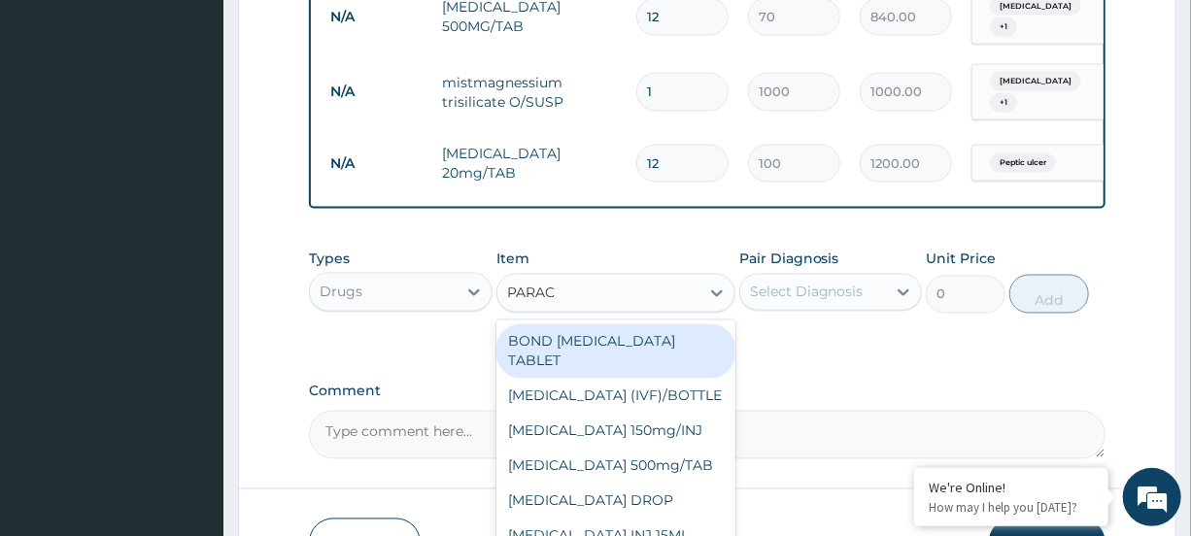
type input "PARACE"
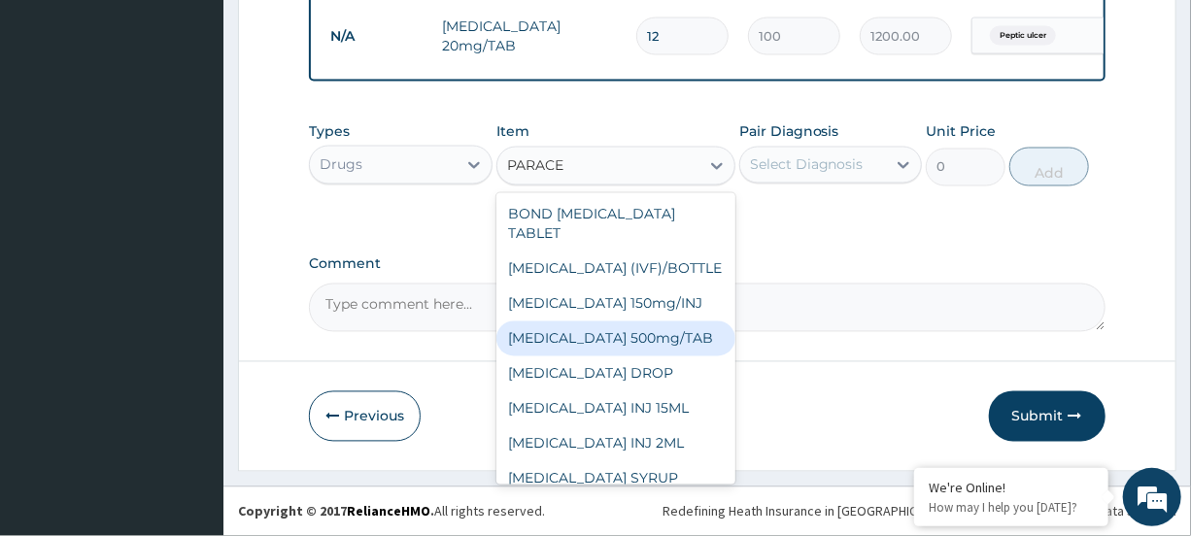
click at [654, 337] on div "PARACETAMOL 500mg/TAB" at bounding box center [616, 339] width 239 height 35
type input "15"
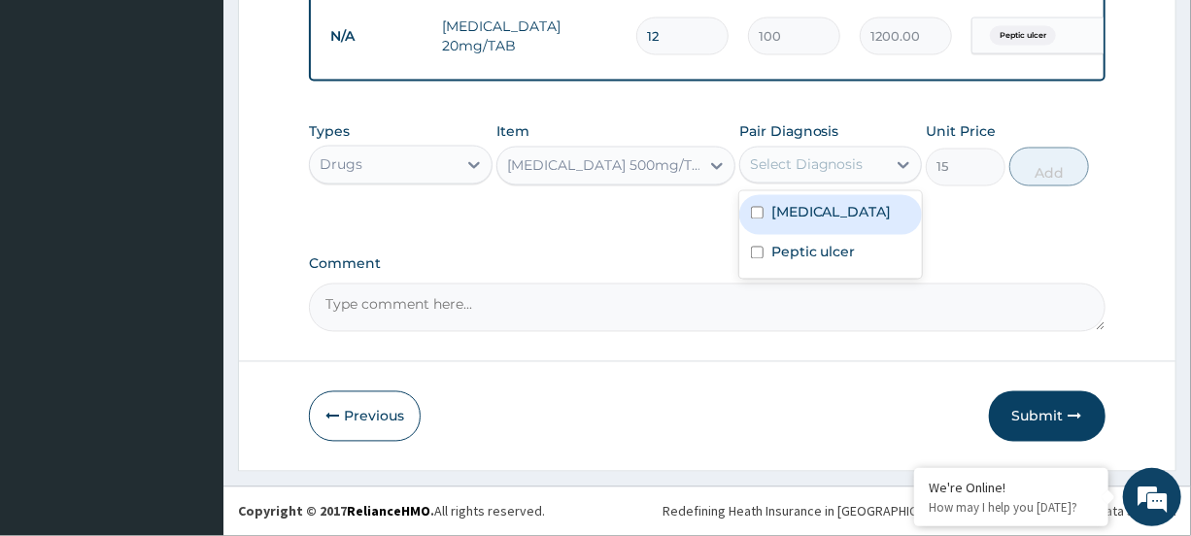
click at [864, 167] on div "Select Diagnosis" at bounding box center [813, 165] width 146 height 31
click at [844, 211] on label "Falciparum malaria" at bounding box center [832, 212] width 120 height 19
checkbox input "true"
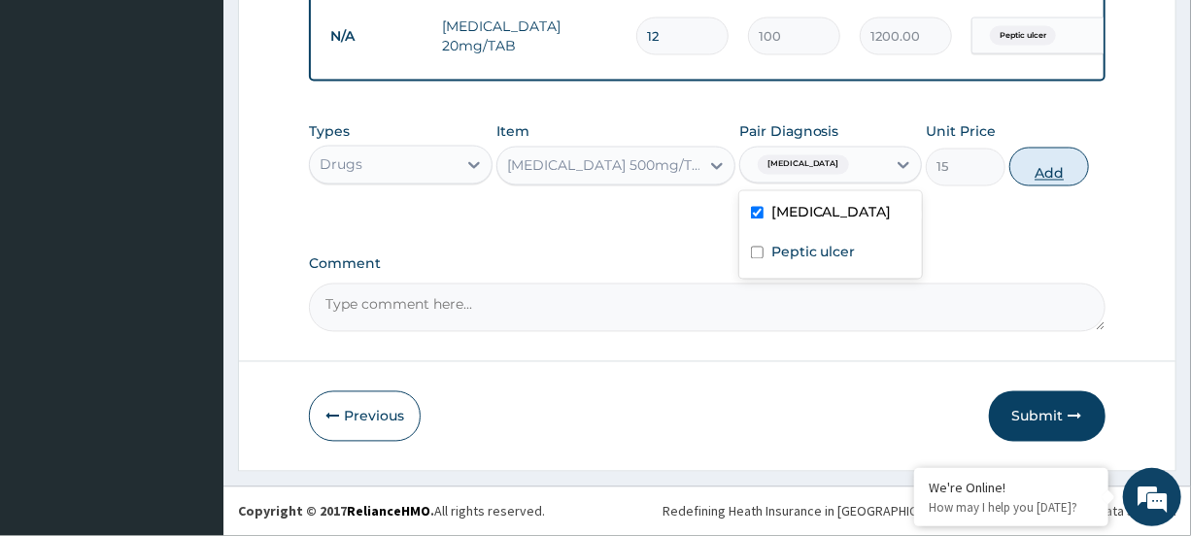
click at [1038, 166] on button "Add" at bounding box center [1050, 167] width 80 height 39
type input "0"
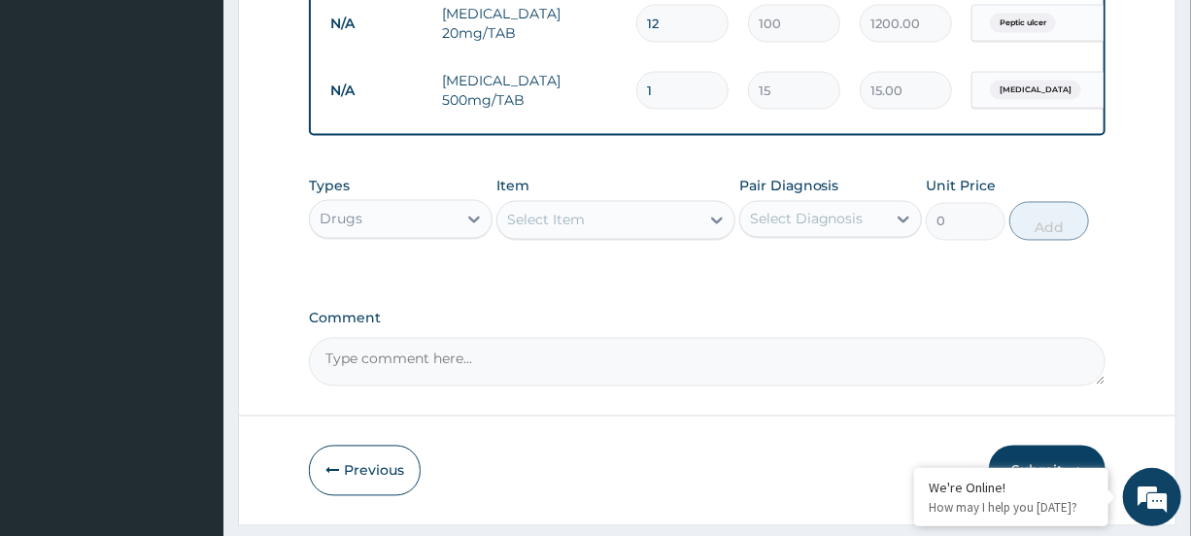
type input "18"
type input "270.00"
type input "18"
click at [670, 232] on div "Select Item" at bounding box center [599, 220] width 202 height 31
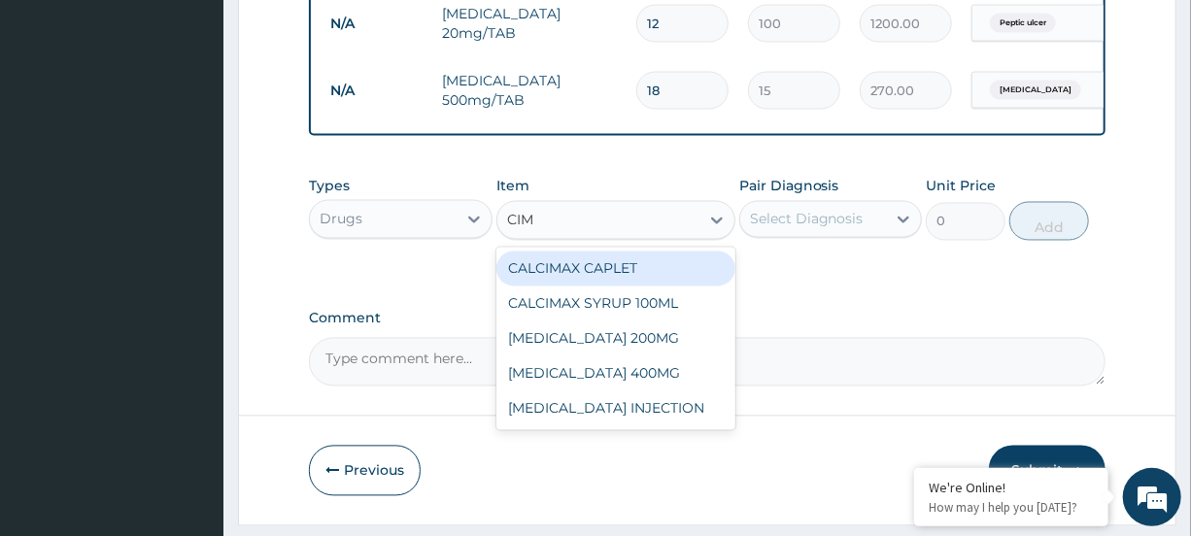
type input "CIME"
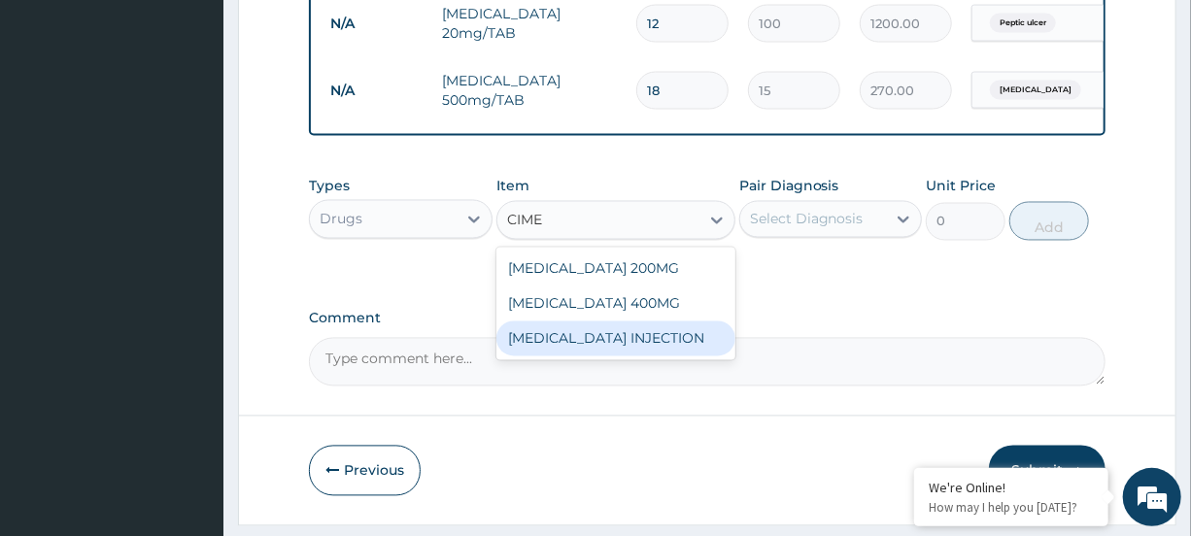
drag, startPoint x: 632, startPoint y: 343, endPoint x: 641, endPoint y: 340, distance: 10.1
click at [633, 343] on div "CIMETIDINE INJECTION" at bounding box center [616, 339] width 239 height 35
type input "500"
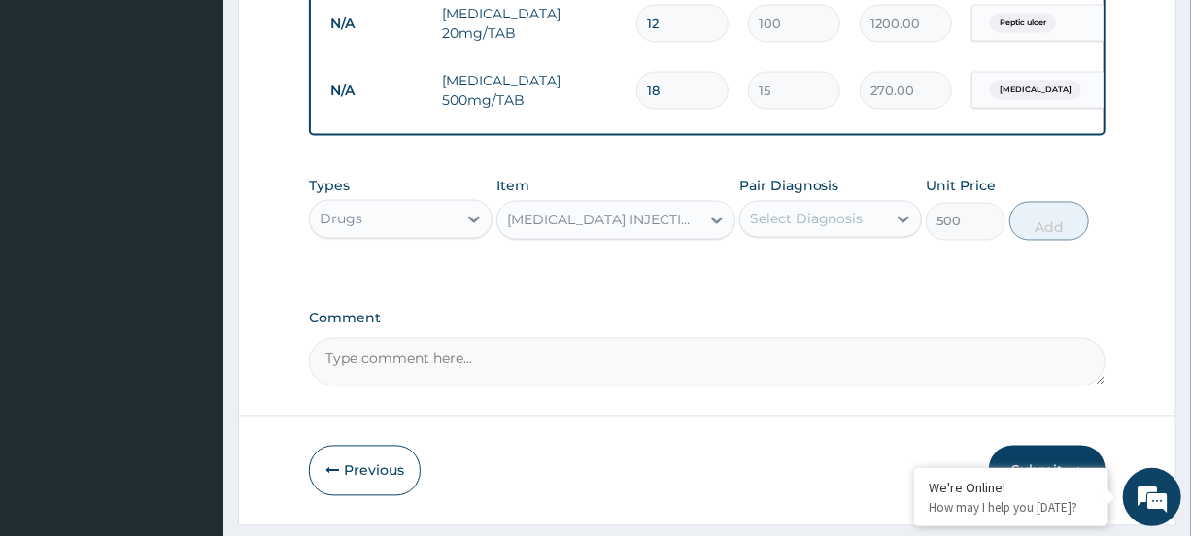
click at [871, 235] on div "Select Diagnosis" at bounding box center [813, 219] width 146 height 31
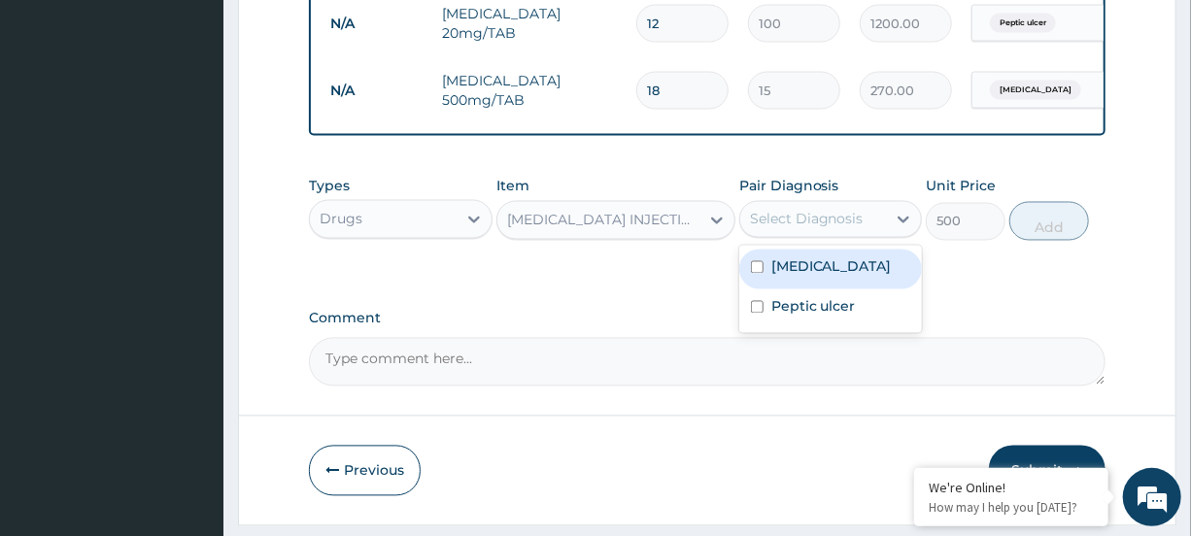
click at [863, 277] on label "Falciparum malaria" at bounding box center [832, 267] width 120 height 19
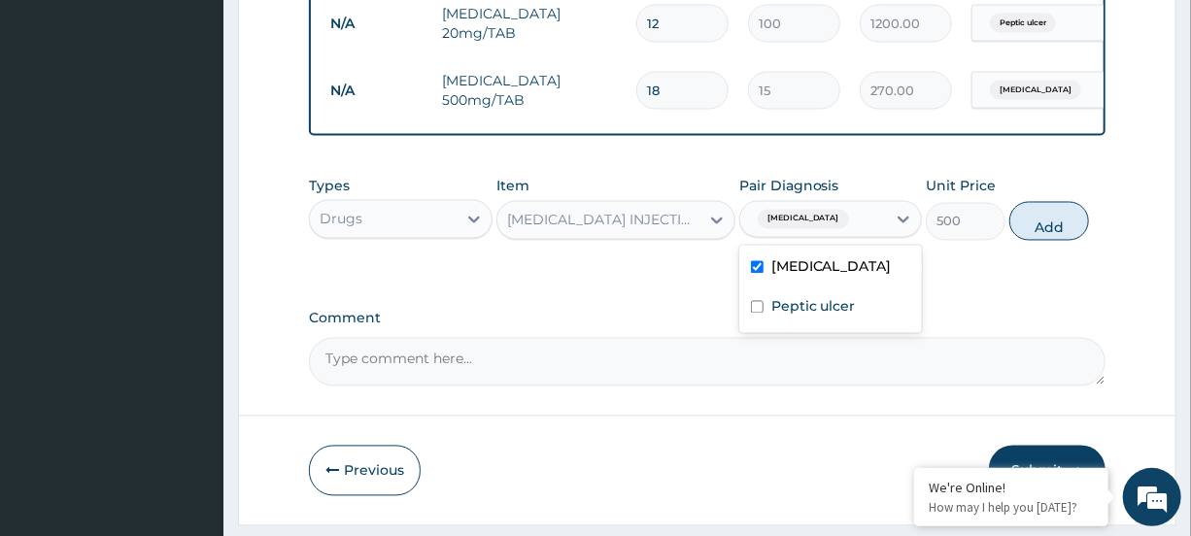
click at [863, 277] on label "Falciparum malaria" at bounding box center [832, 267] width 120 height 19
checkbox input "false"
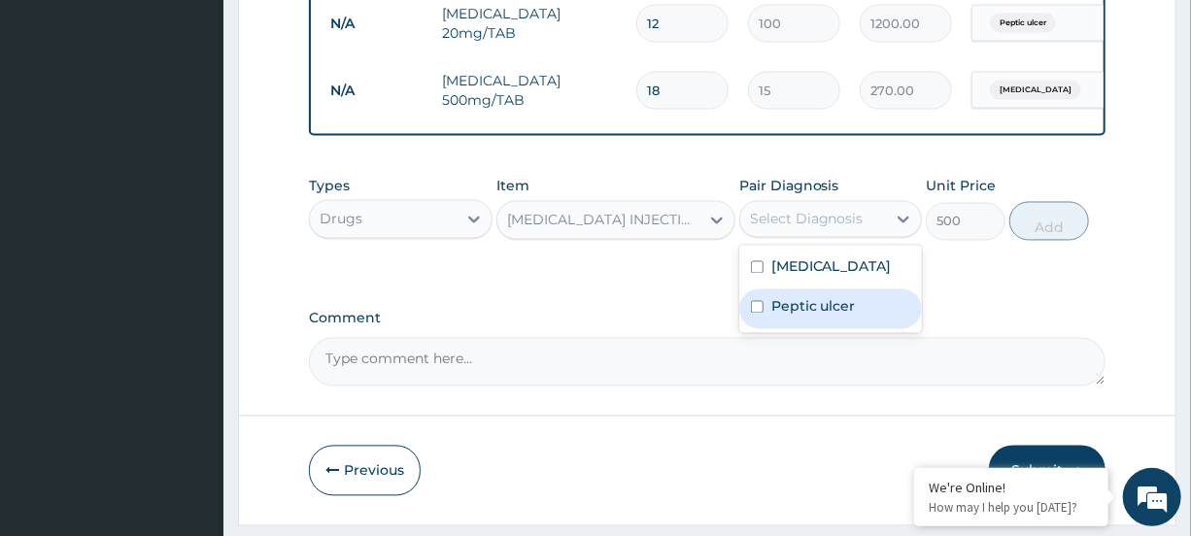
drag, startPoint x: 830, startPoint y: 327, endPoint x: 839, endPoint y: 319, distance: 12.4
click at [831, 317] on label "Peptic ulcer" at bounding box center [814, 306] width 85 height 19
checkbox input "true"
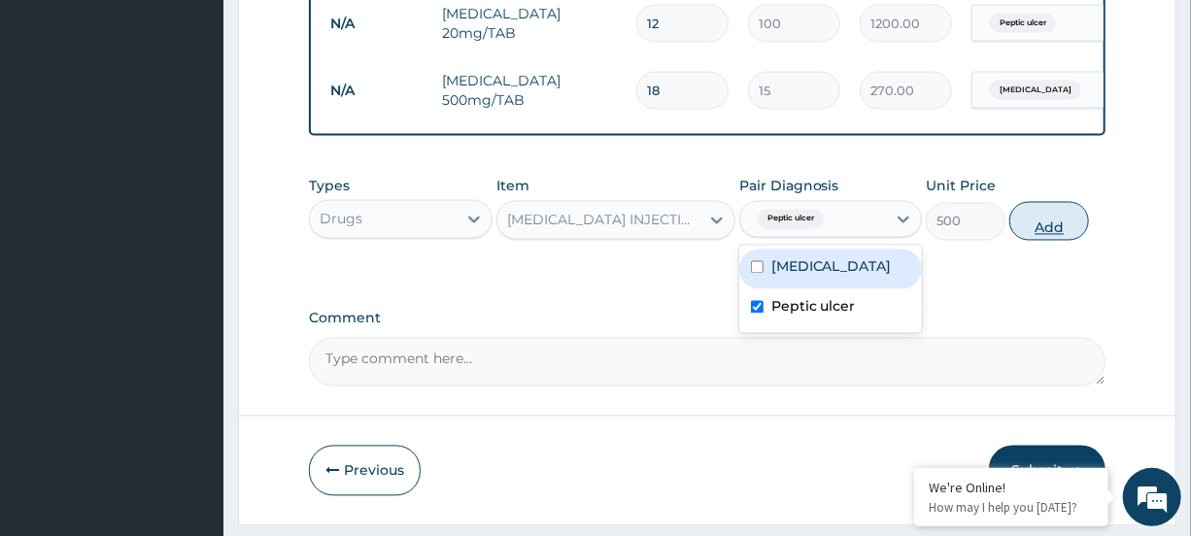
click at [1050, 241] on button "Add" at bounding box center [1050, 221] width 80 height 39
type input "0"
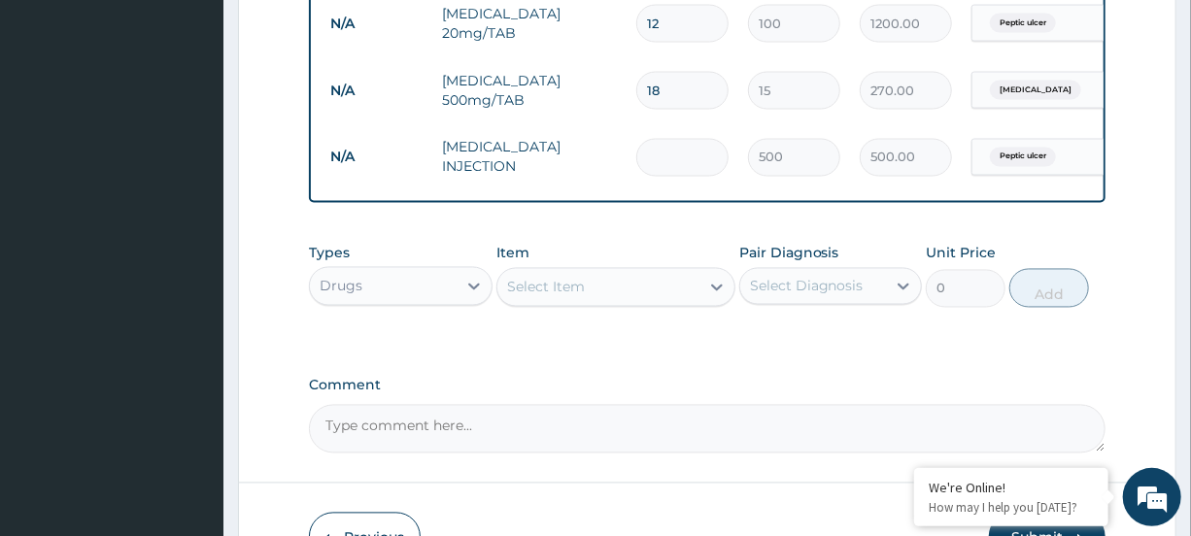
type input "0.00"
type input "2"
type input "1000.00"
type input "2"
click at [697, 303] on div "Select Item" at bounding box center [599, 287] width 202 height 31
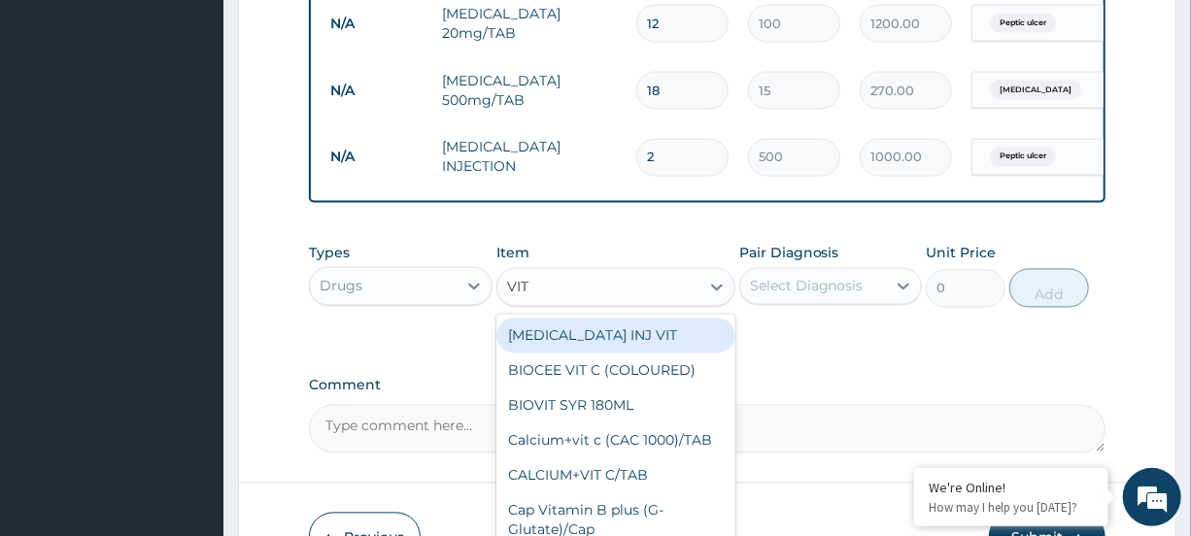
type input "VIT B"
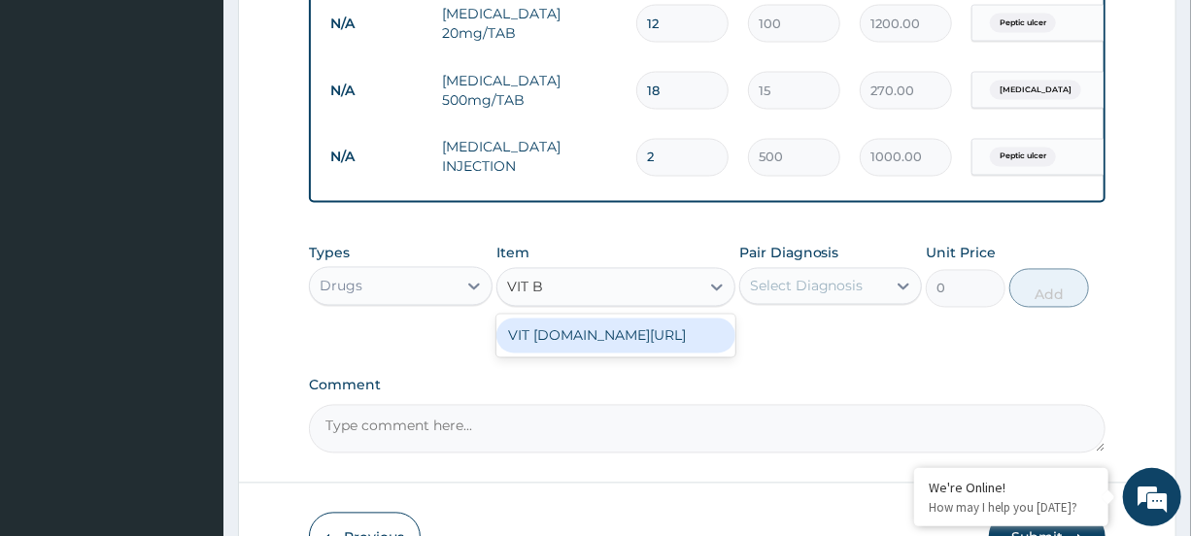
click at [651, 354] on div "VIT B.co/TAB" at bounding box center [616, 336] width 239 height 35
type input "20"
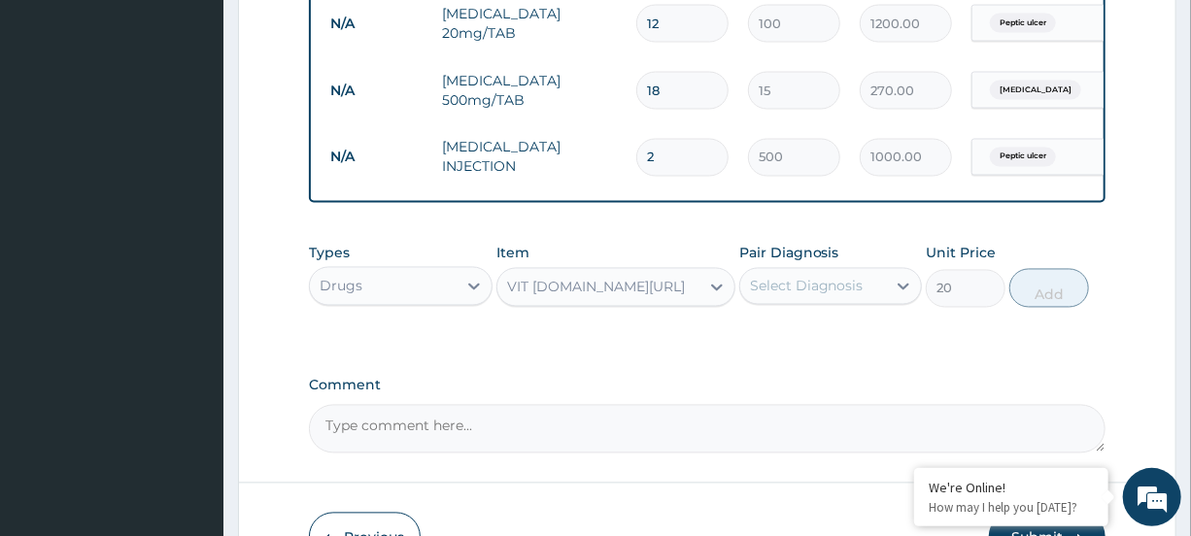
click at [807, 296] on div "Select Diagnosis" at bounding box center [807, 286] width 114 height 19
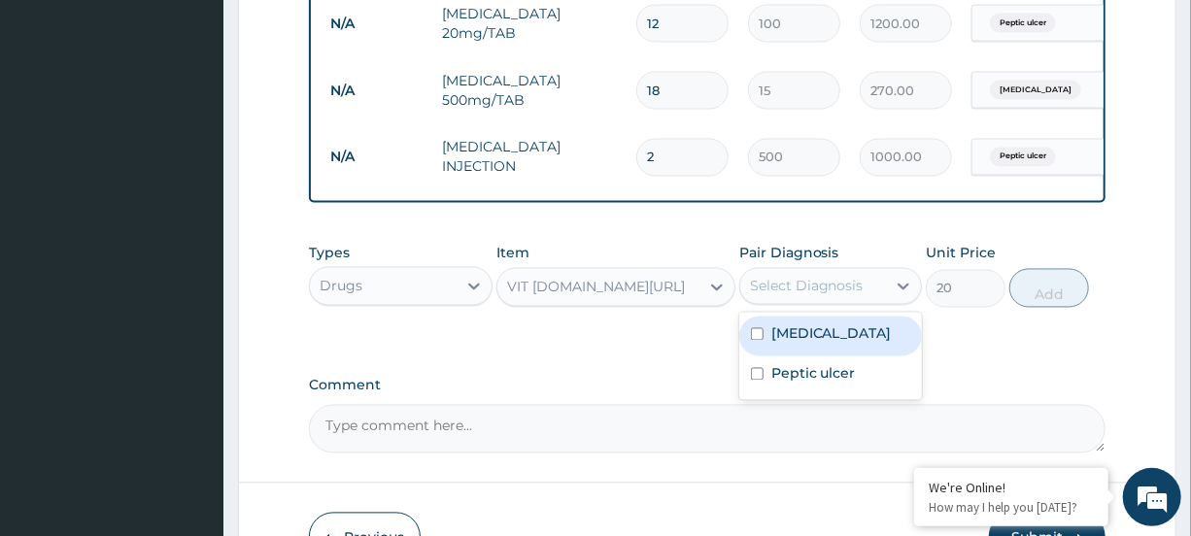
click at [805, 344] on label "Falciparum malaria" at bounding box center [832, 334] width 120 height 19
checkbox input "true"
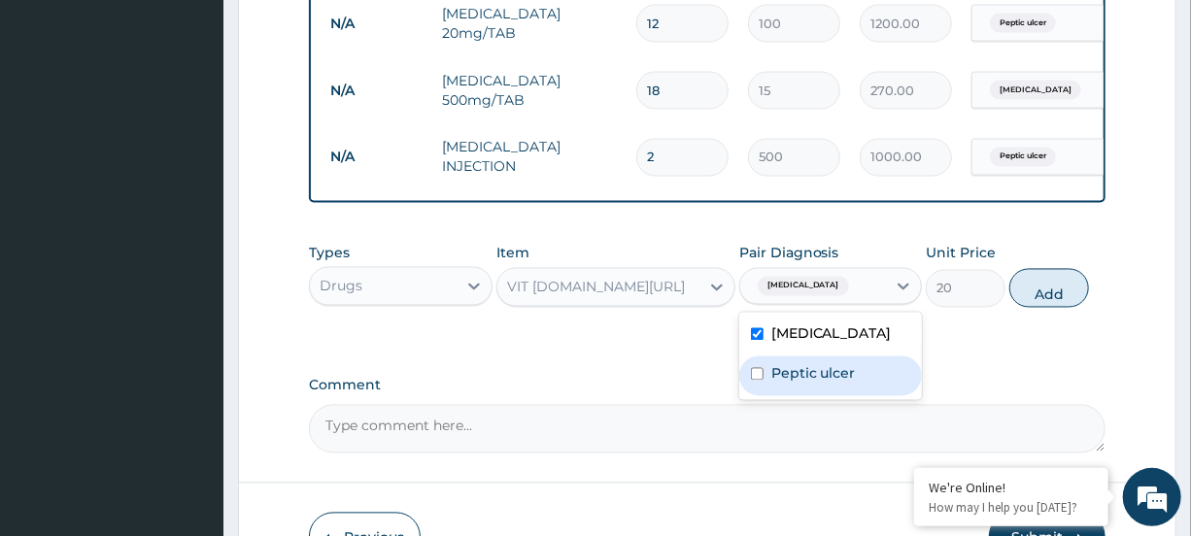
click at [794, 384] on label "Peptic ulcer" at bounding box center [814, 373] width 85 height 19
checkbox input "true"
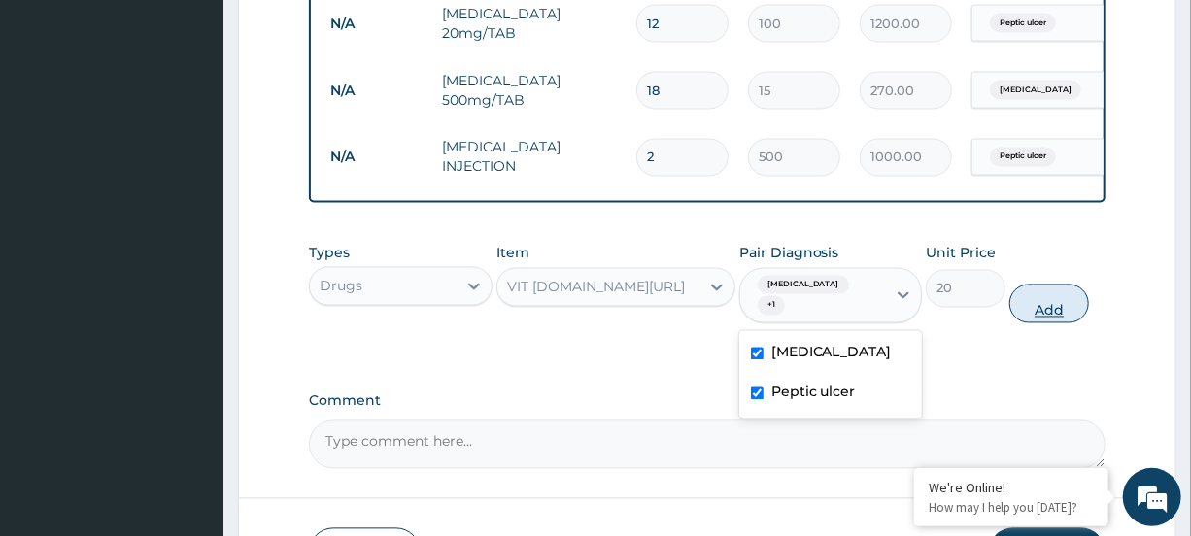
click at [1043, 317] on button "Add" at bounding box center [1050, 304] width 80 height 39
type input "0"
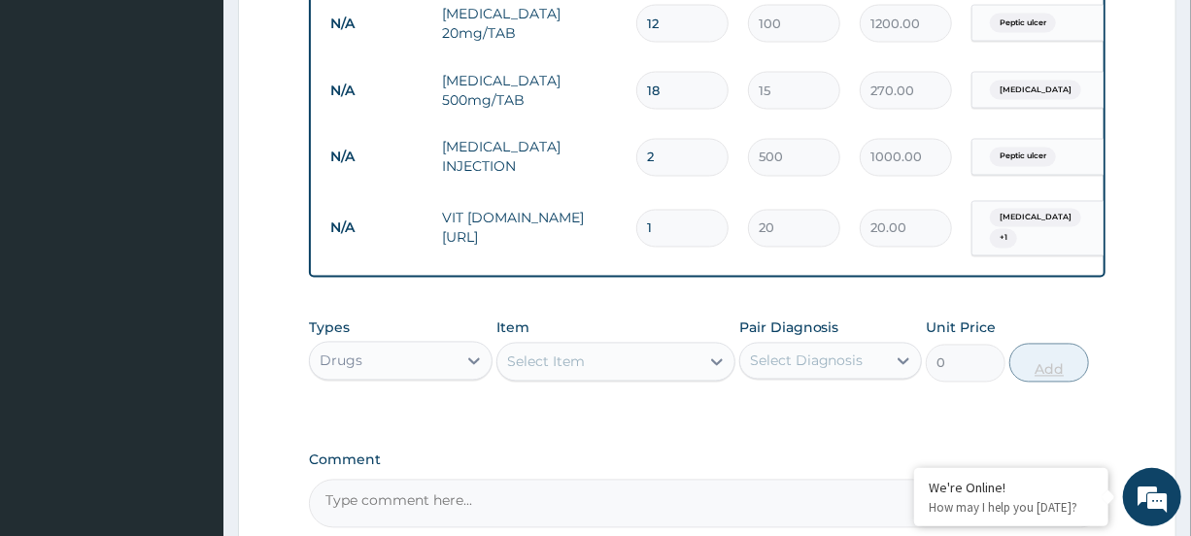
type input "12"
type input "240.00"
type input "12"
drag, startPoint x: 699, startPoint y: 390, endPoint x: 704, endPoint y: 366, distance: 24.0
click at [699, 378] on div "Select Item" at bounding box center [599, 362] width 202 height 31
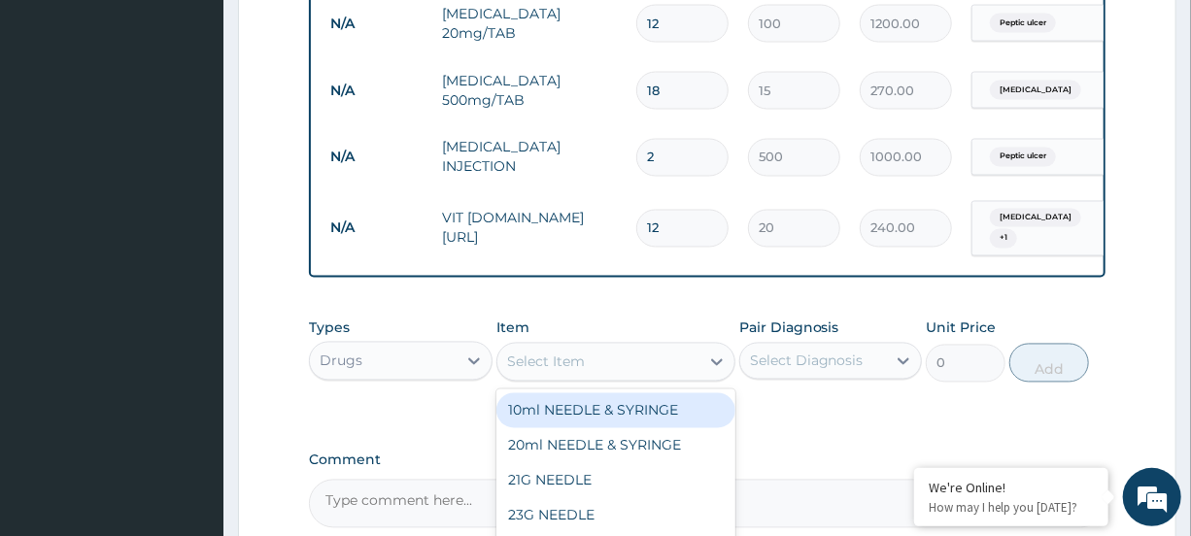
scroll to position [1739, 0]
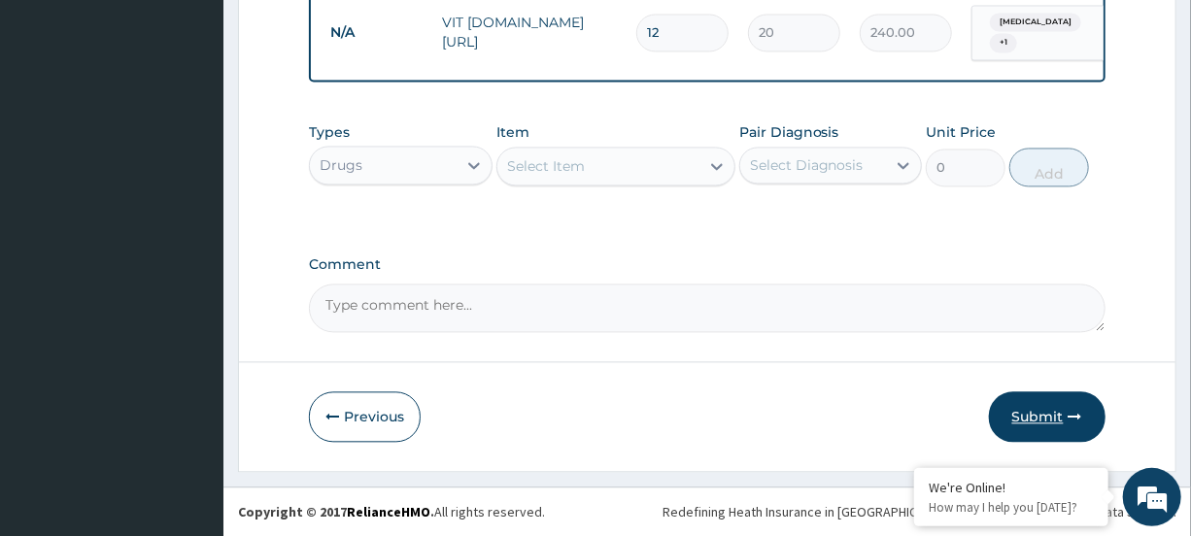
click at [1064, 427] on button "Submit" at bounding box center [1047, 417] width 117 height 51
click at [1061, 409] on button "Submit" at bounding box center [1047, 417] width 117 height 51
click at [1053, 407] on button "Submit" at bounding box center [1047, 417] width 117 height 51
click at [1053, 405] on button "Submit" at bounding box center [1047, 417] width 117 height 51
click at [1029, 414] on button "Submit" at bounding box center [1047, 417] width 117 height 51
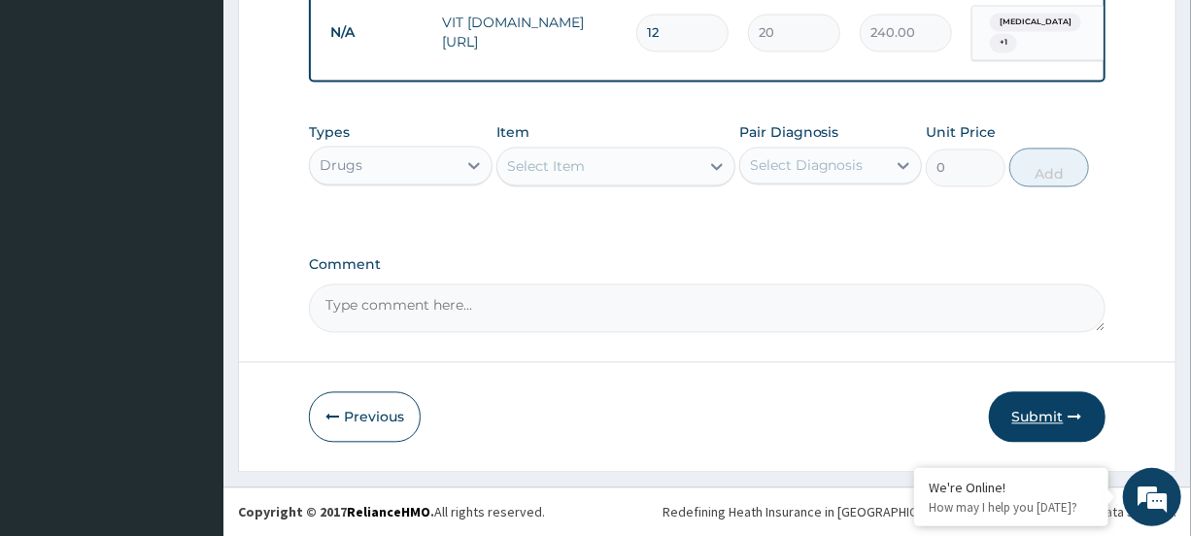
click at [1057, 417] on button "Submit" at bounding box center [1047, 417] width 117 height 51
click at [1035, 420] on button "Submit" at bounding box center [1047, 417] width 117 height 51
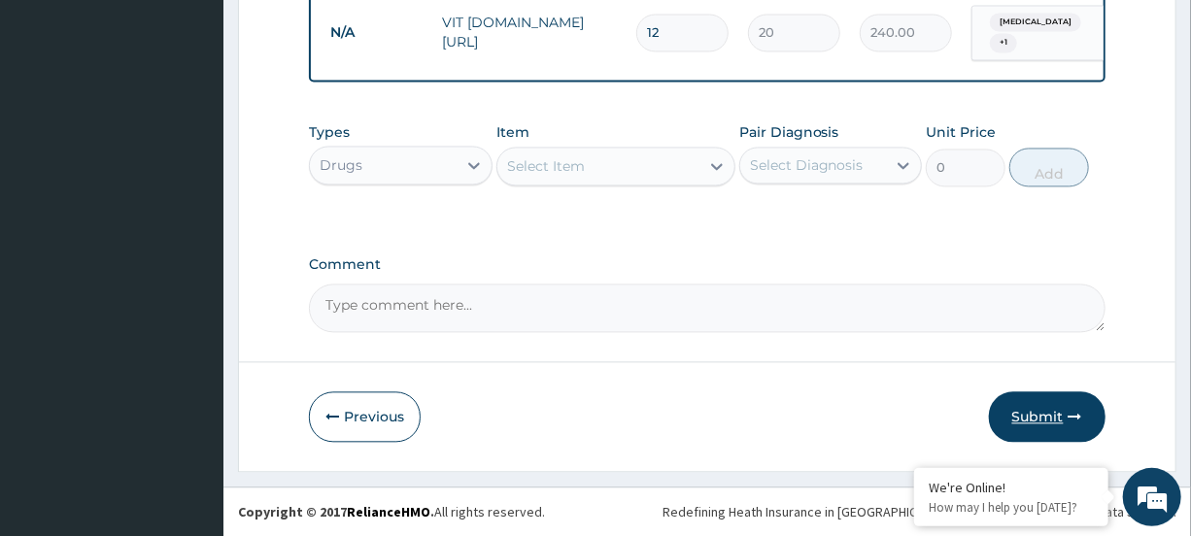
click at [1034, 419] on button "Submit" at bounding box center [1047, 417] width 117 height 51
click at [1033, 418] on button "Submit" at bounding box center [1047, 417] width 117 height 51
click at [1040, 412] on button "Submit" at bounding box center [1047, 417] width 117 height 51
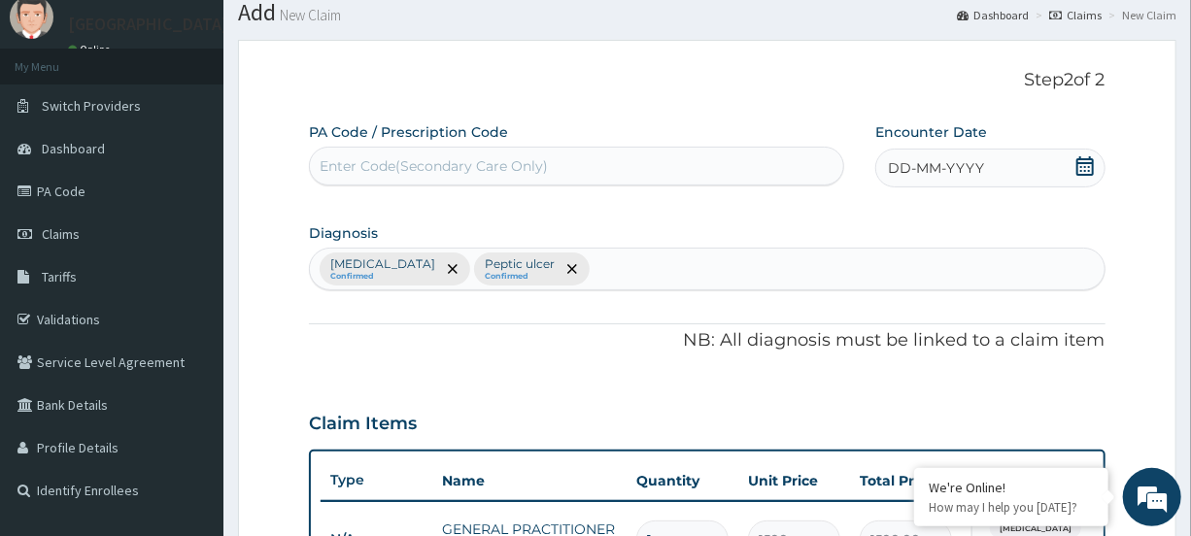
scroll to position [55, 0]
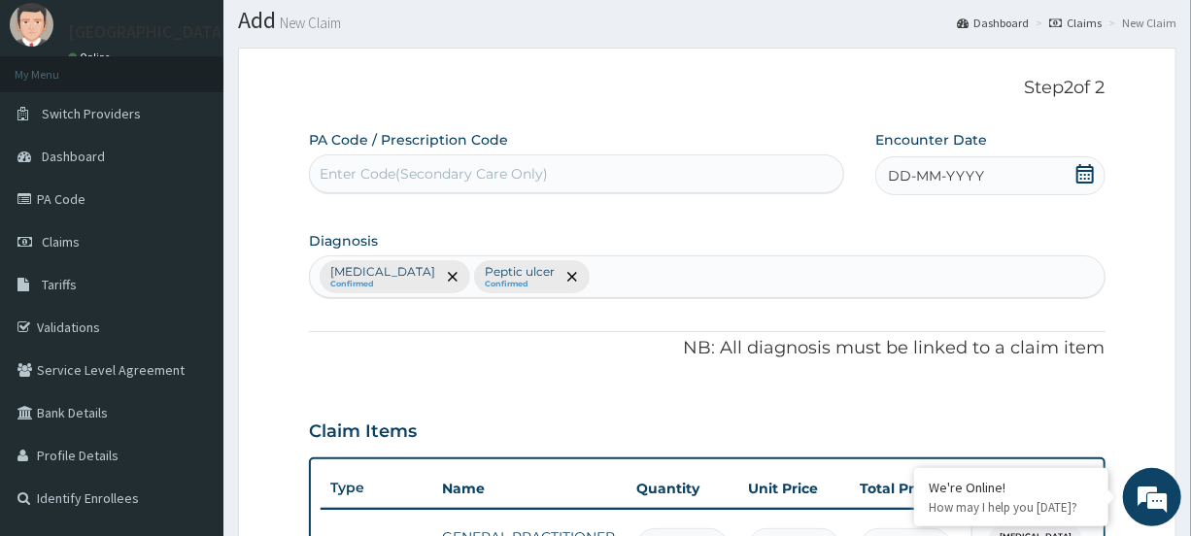
click at [1088, 172] on icon at bounding box center [1085, 173] width 19 height 19
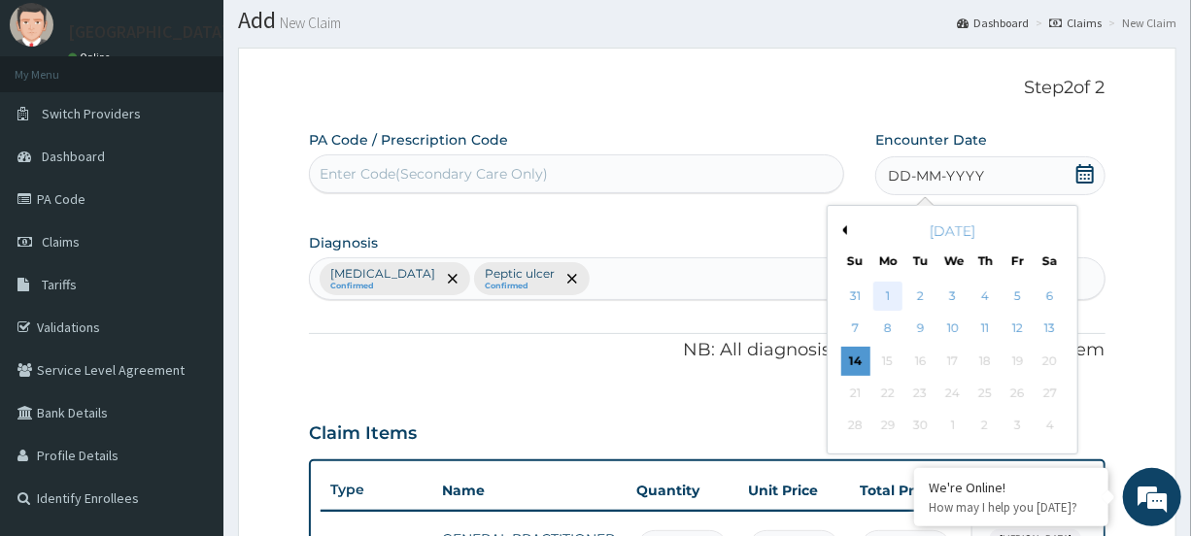
click at [881, 292] on div "1" at bounding box center [888, 296] width 29 height 29
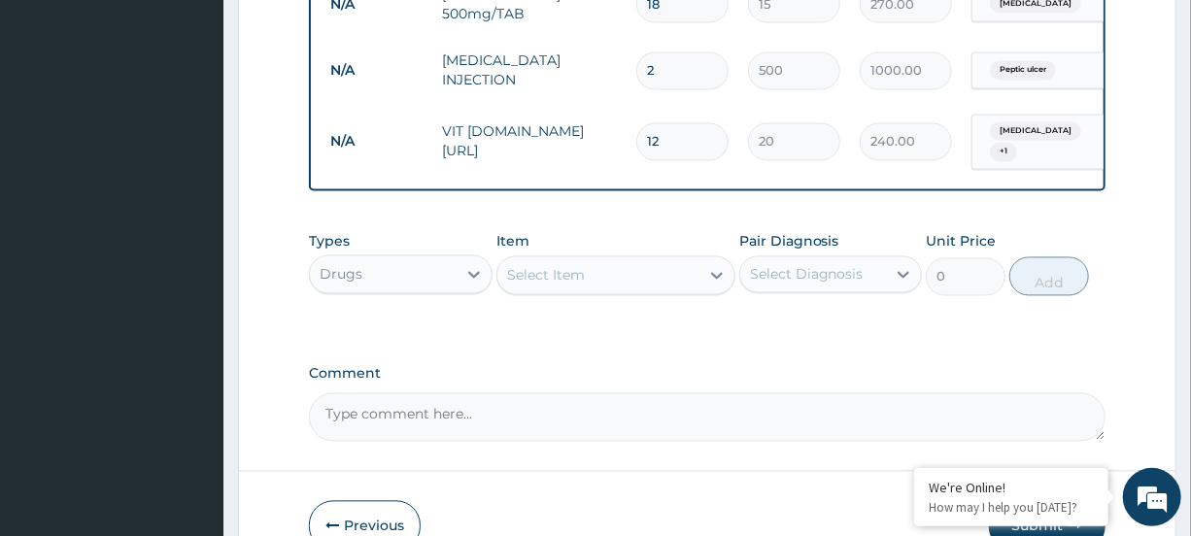
scroll to position [1700, 0]
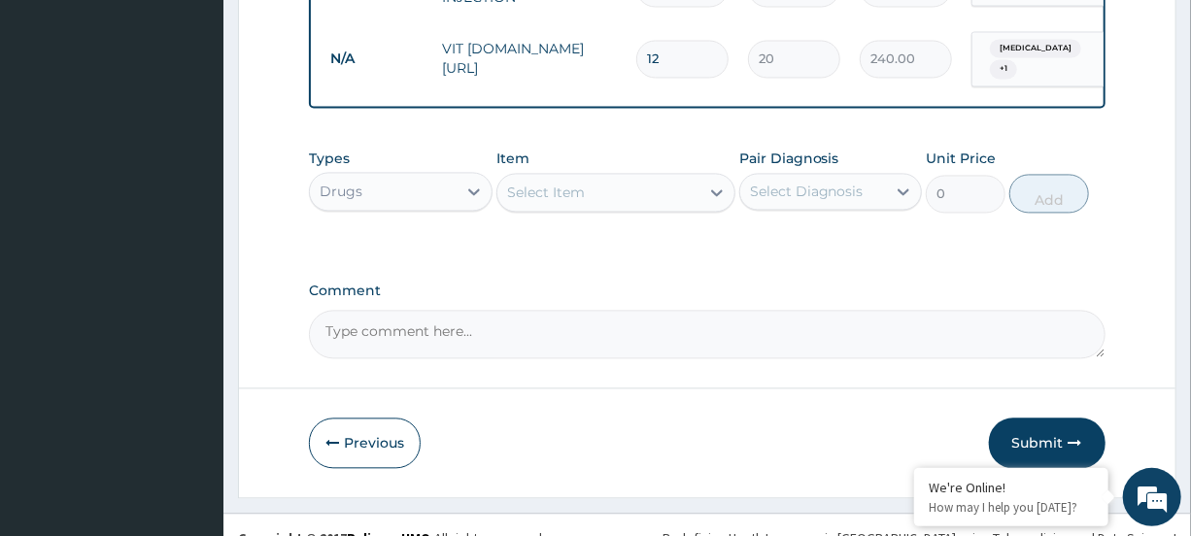
click at [1036, 454] on button "Submit" at bounding box center [1047, 443] width 117 height 51
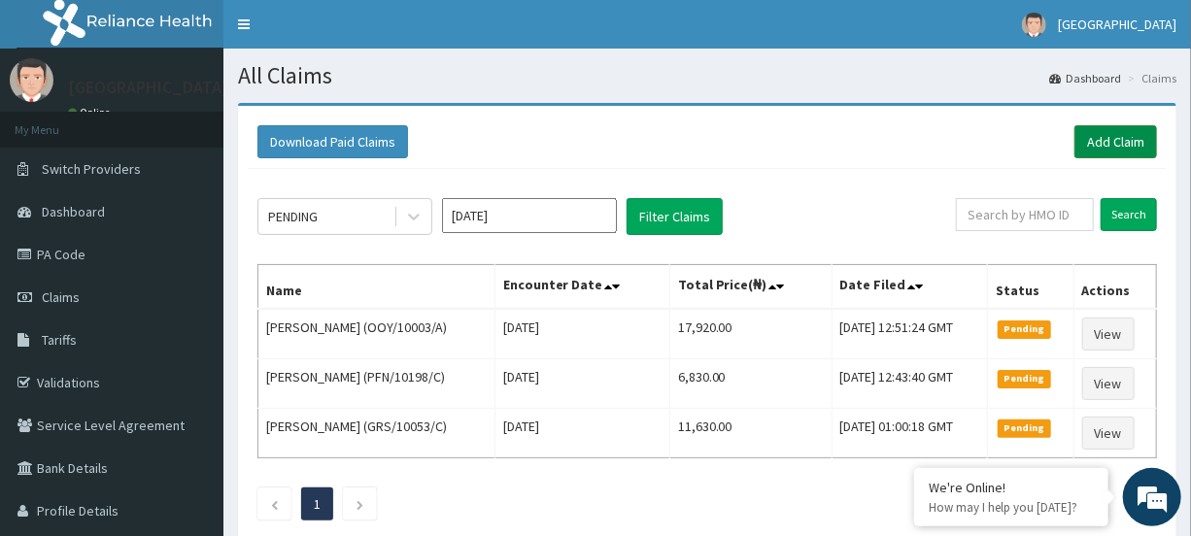
click at [1081, 132] on link "Add Claim" at bounding box center [1116, 141] width 83 height 33
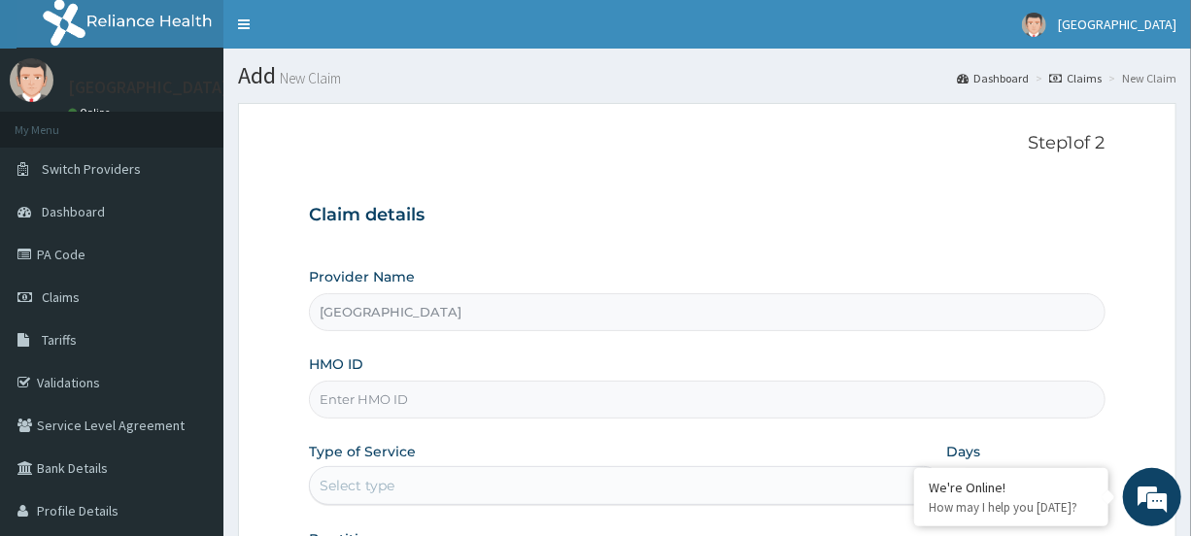
click at [475, 410] on input "HMO ID" at bounding box center [707, 400] width 796 height 38
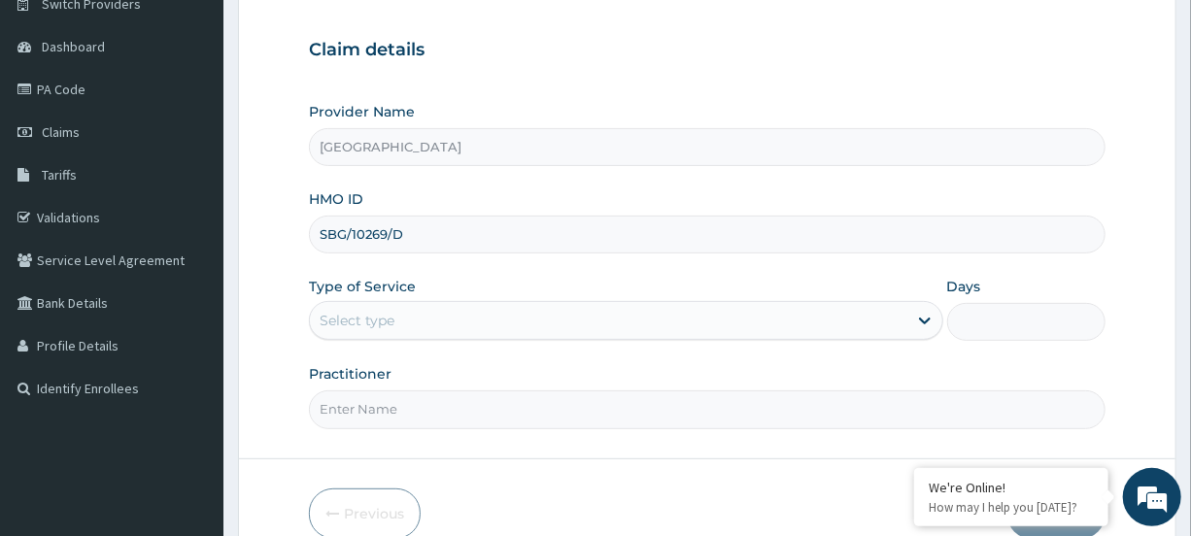
scroll to position [168, 0]
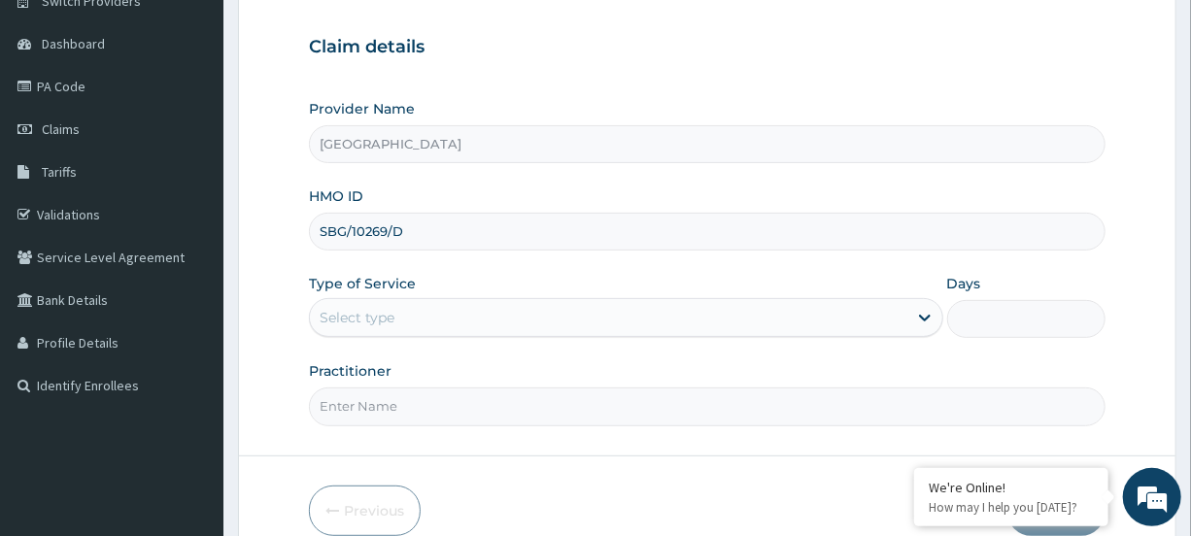
type input "SBG/10269/D"
click at [621, 321] on div "Select type" at bounding box center [608, 317] width 597 height 31
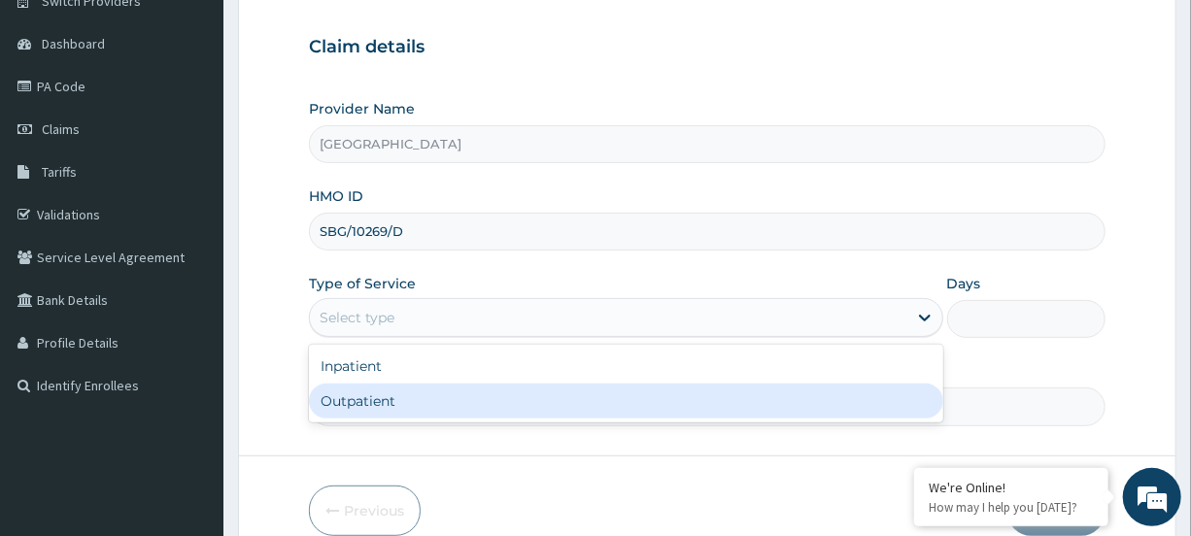
click at [566, 394] on div "Outpatient" at bounding box center [626, 401] width 634 height 35
type input "1"
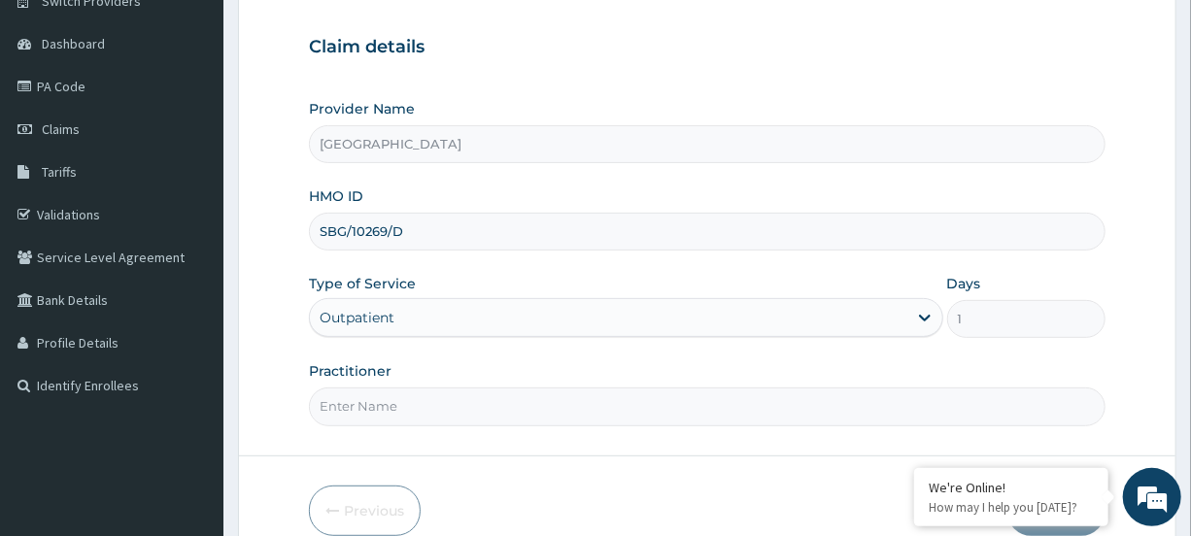
click at [373, 413] on input "Practitioner" at bounding box center [707, 407] width 796 height 38
type input "DR MOSES"
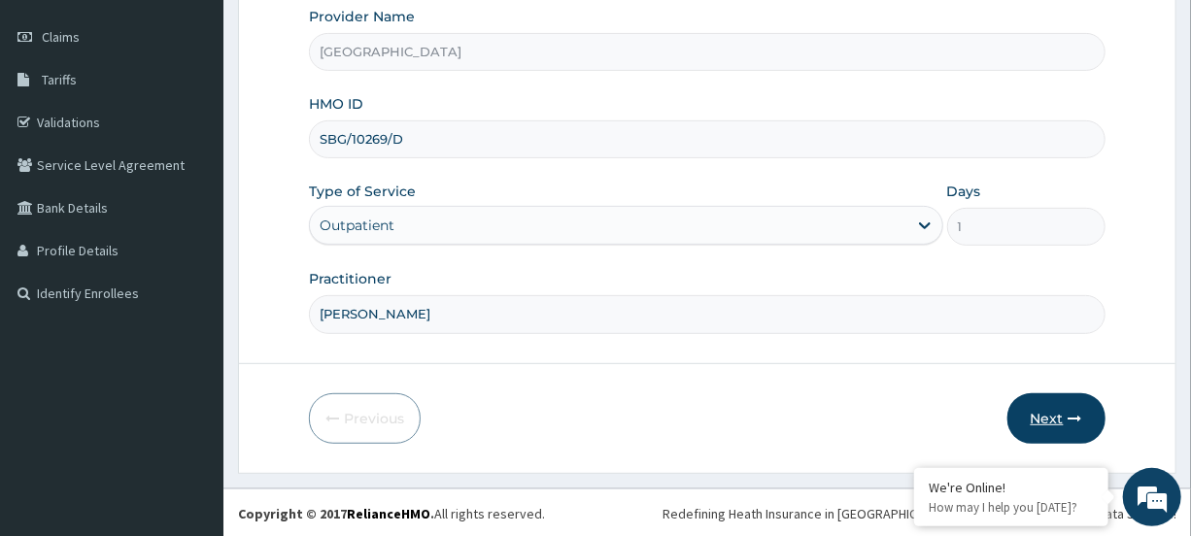
click at [1059, 408] on button "Next" at bounding box center [1057, 419] width 98 height 51
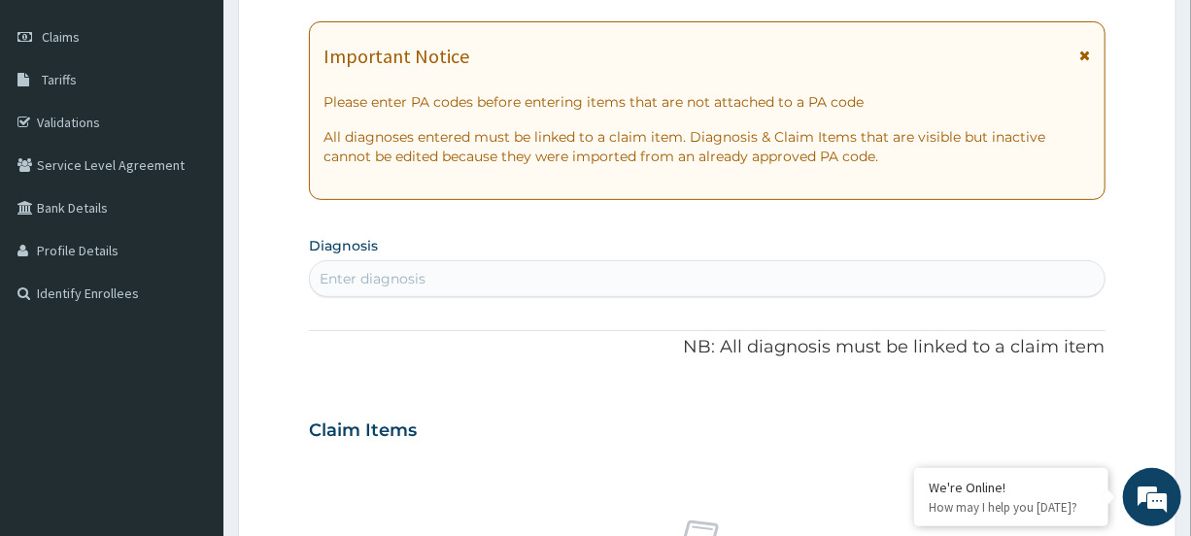
click at [1087, 50] on icon at bounding box center [1086, 56] width 11 height 14
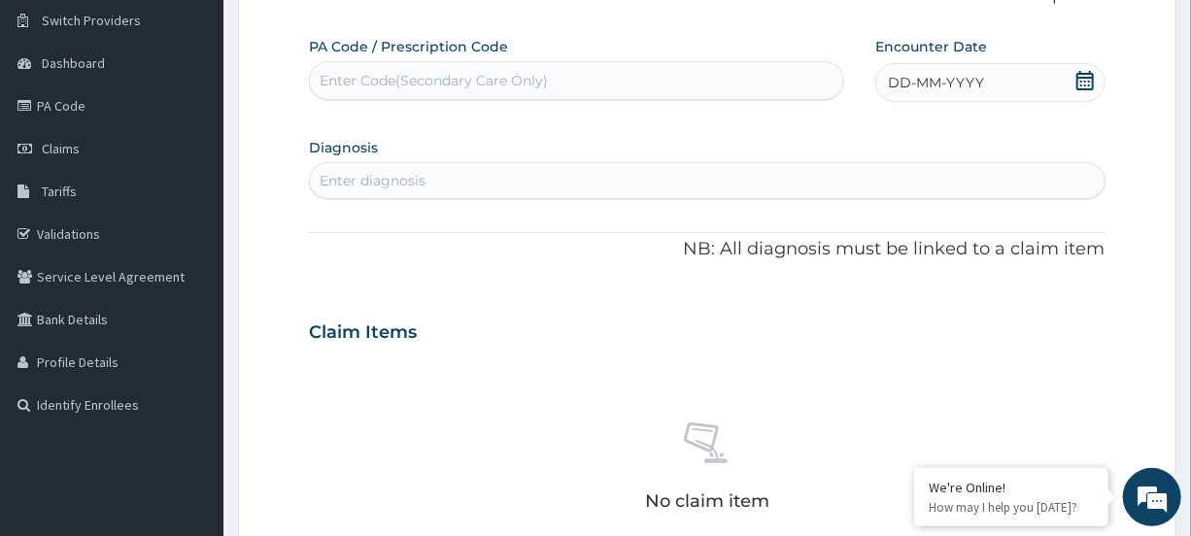
scroll to position [126, 0]
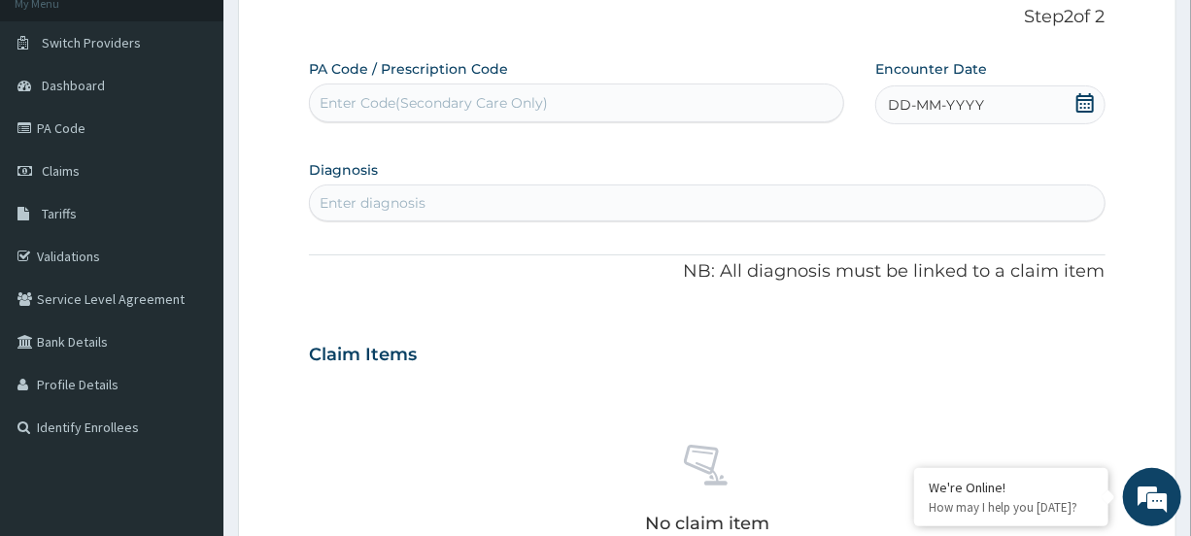
click at [1073, 105] on div "DD-MM-YYYY" at bounding box center [990, 105] width 229 height 39
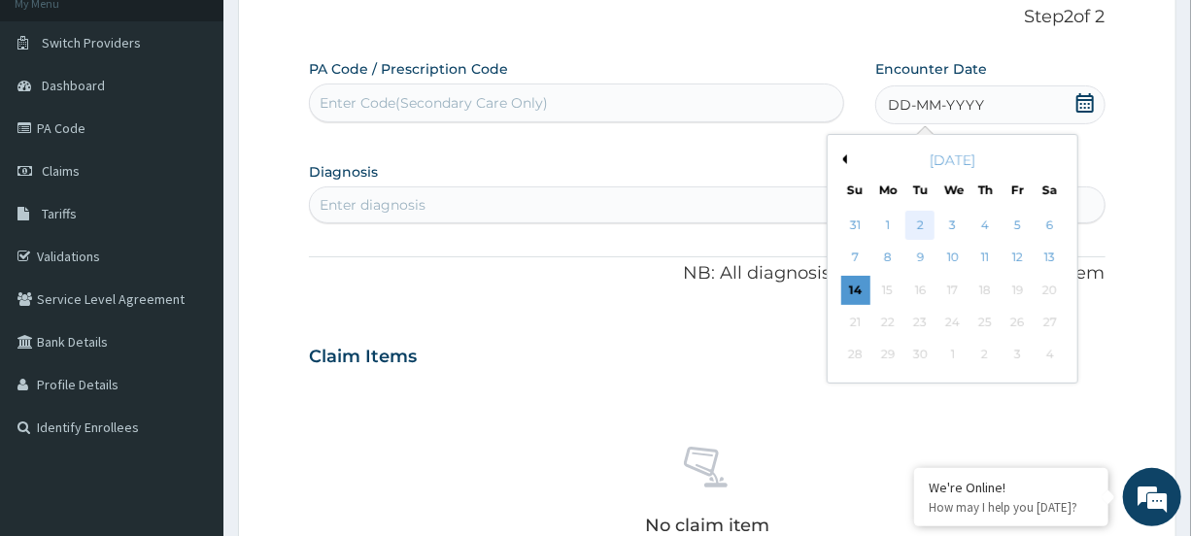
click at [917, 217] on div "2" at bounding box center [921, 225] width 29 height 29
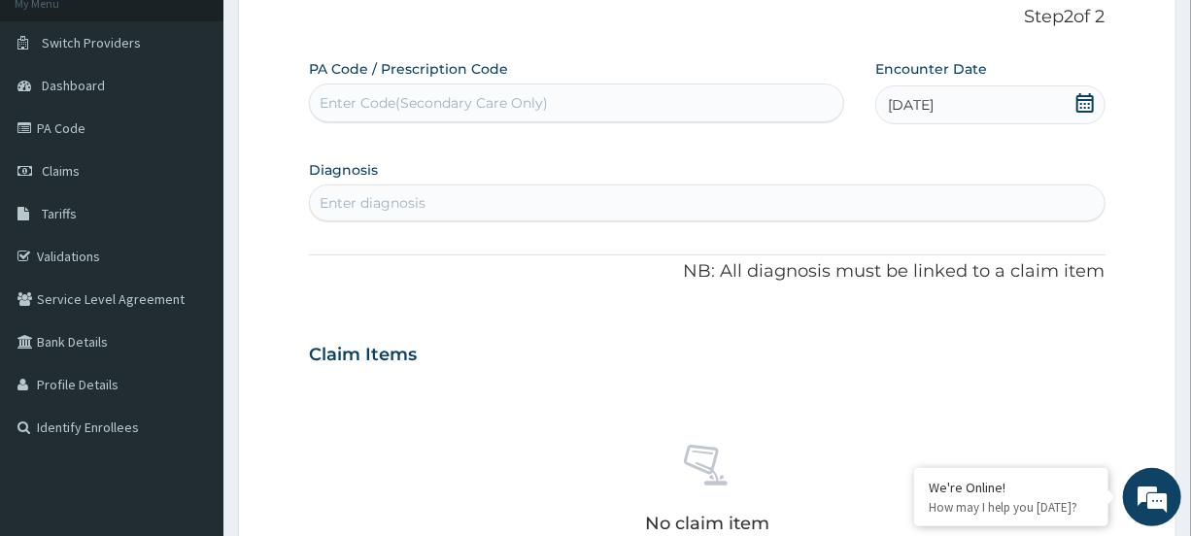
click at [494, 194] on div "Enter diagnosis" at bounding box center [707, 203] width 794 height 31
type input "MALA"
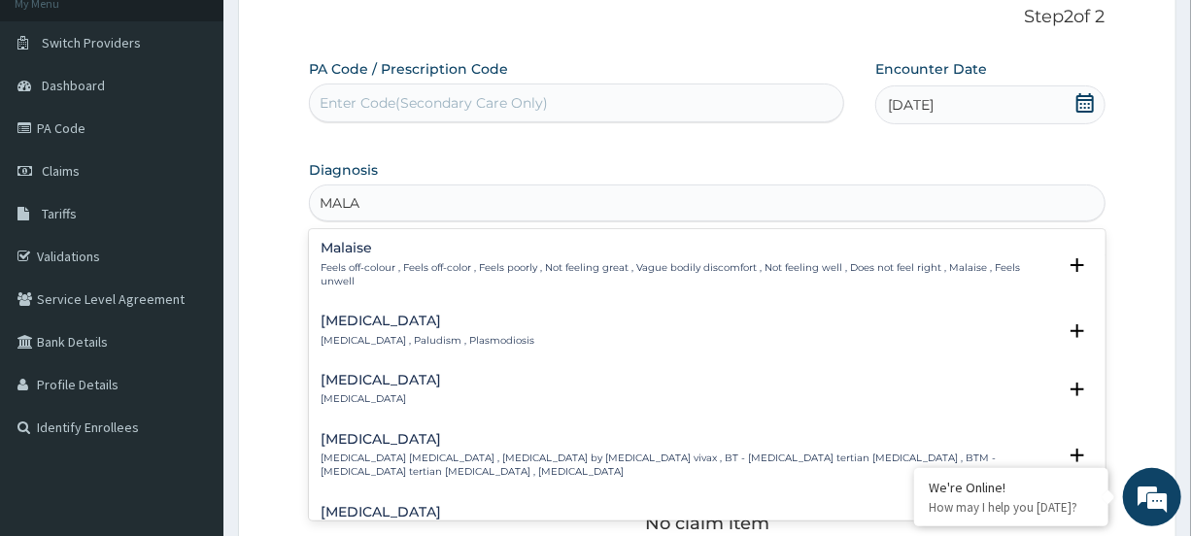
click at [379, 327] on div "Malaria Malaria , Paludism , Plasmodiosis" at bounding box center [428, 331] width 214 height 34
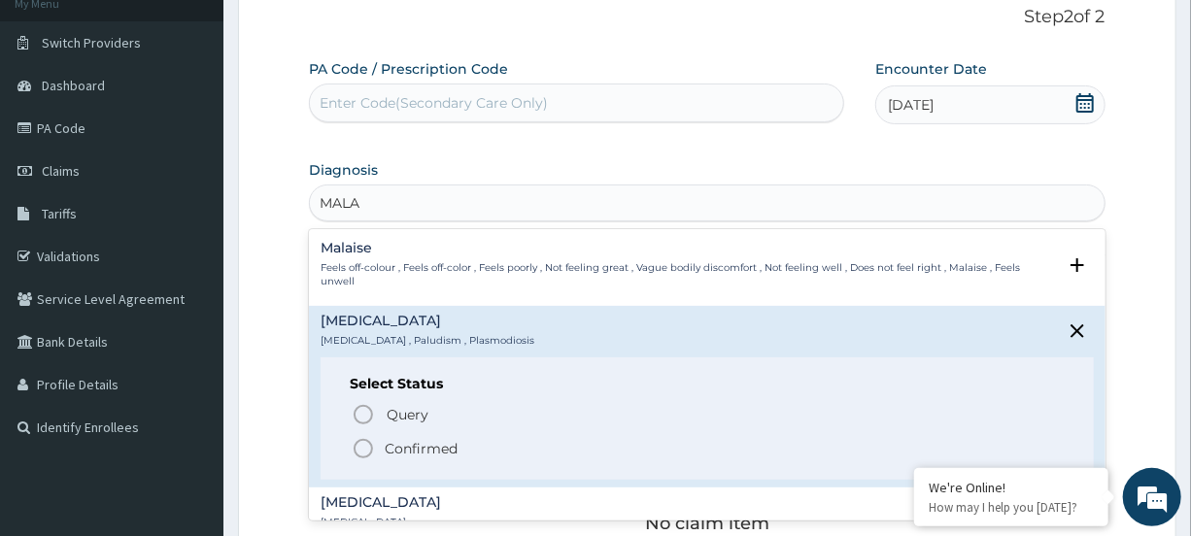
click at [369, 445] on icon "status option filled" at bounding box center [363, 448] width 23 height 23
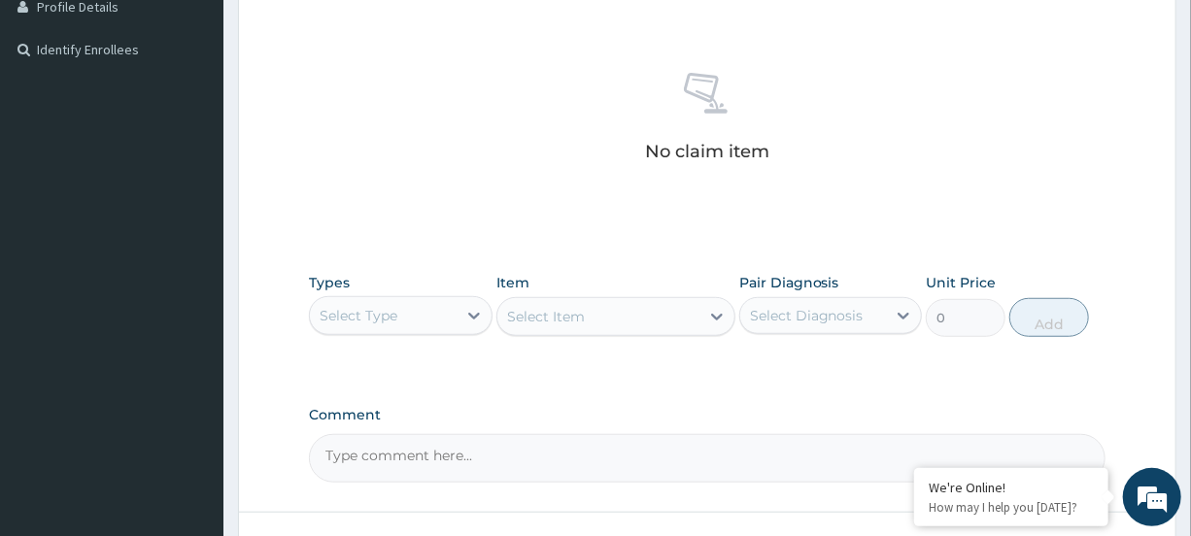
scroll to position [505, 0]
click at [458, 316] on div at bounding box center [474, 314] width 35 height 35
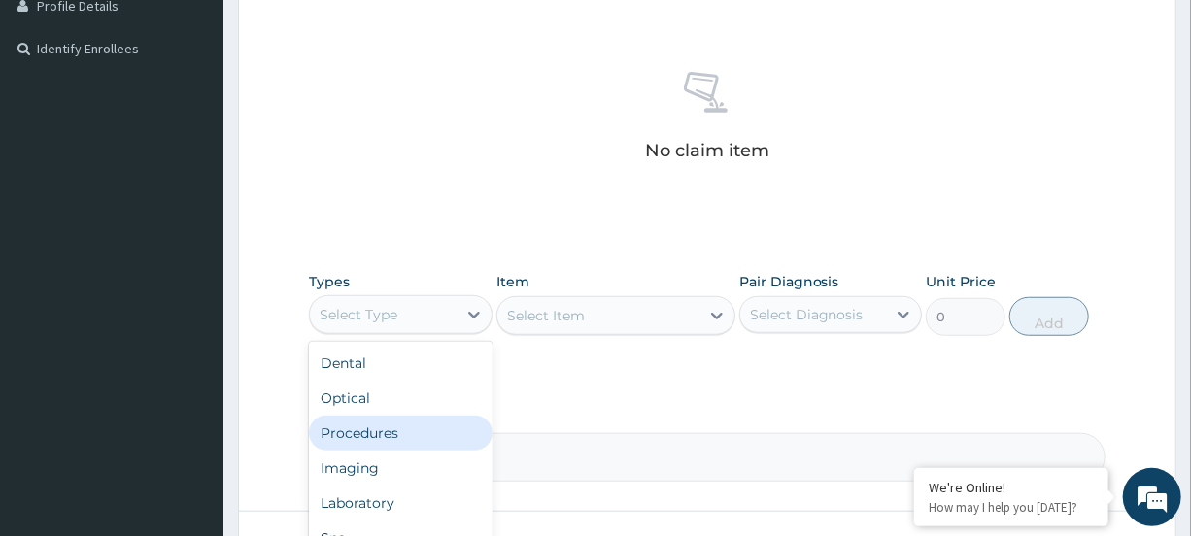
click at [408, 427] on div "Procedures" at bounding box center [400, 433] width 183 height 35
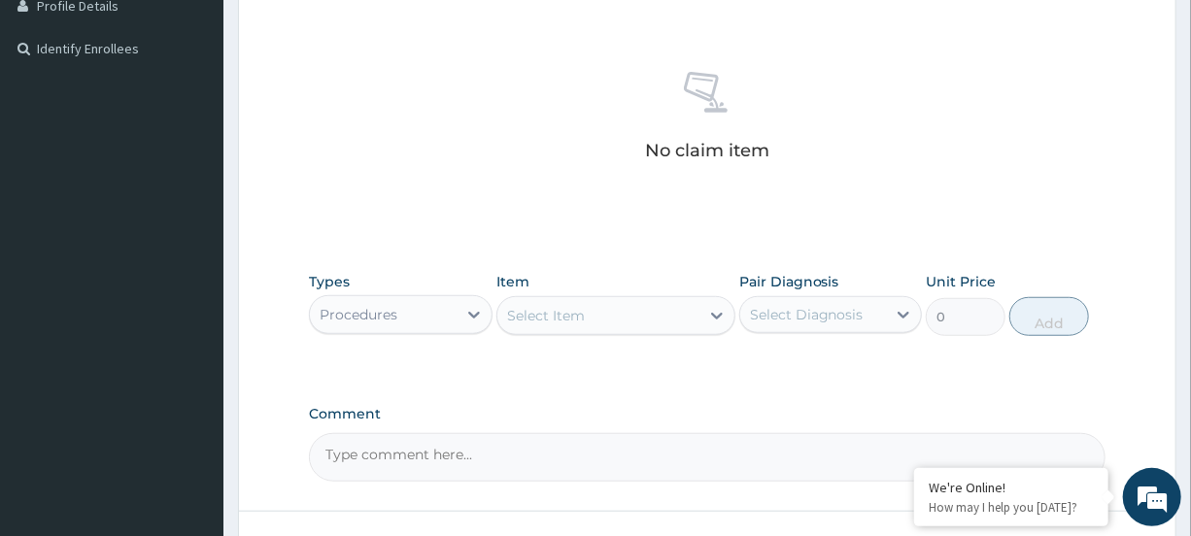
click at [664, 326] on div "Select Item" at bounding box center [599, 315] width 202 height 31
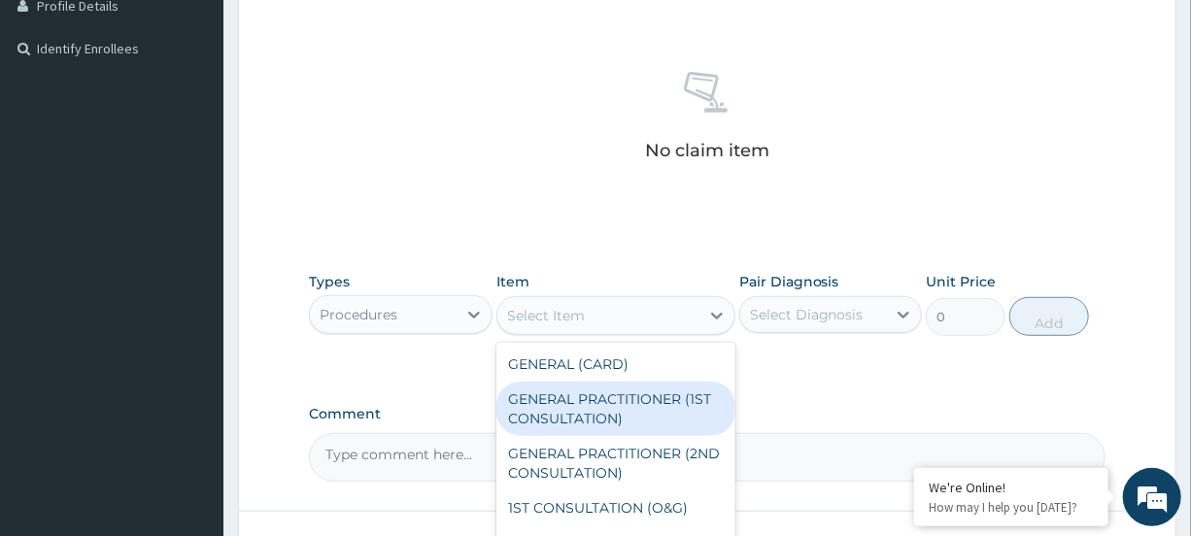
click at [633, 417] on div "GENERAL PRACTITIONER (1ST CONSULTATION)" at bounding box center [616, 409] width 239 height 54
type input "1500"
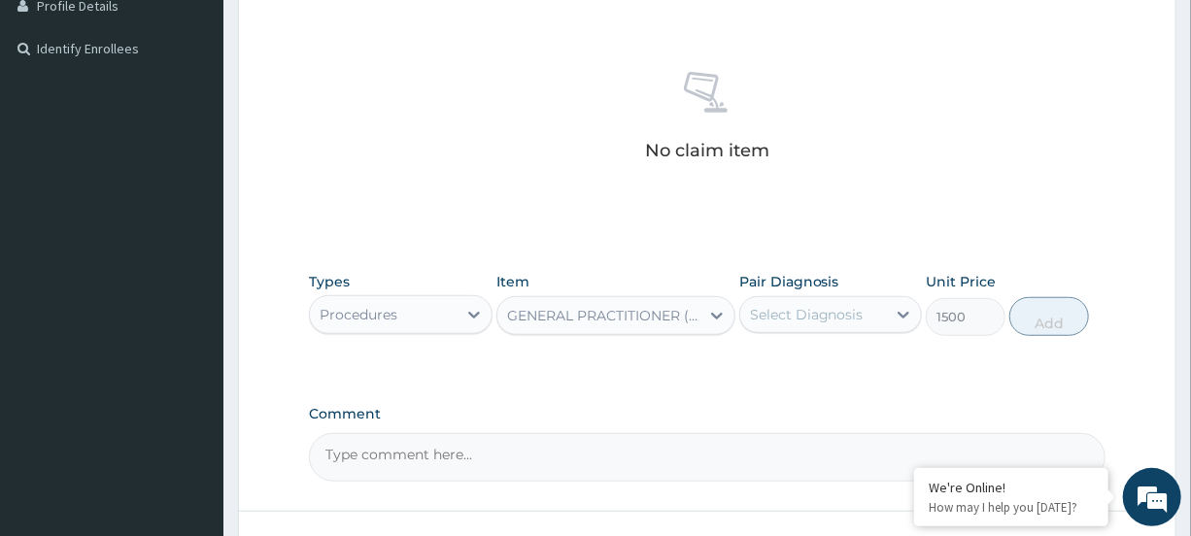
click at [841, 316] on div "Select Diagnosis" at bounding box center [807, 314] width 114 height 19
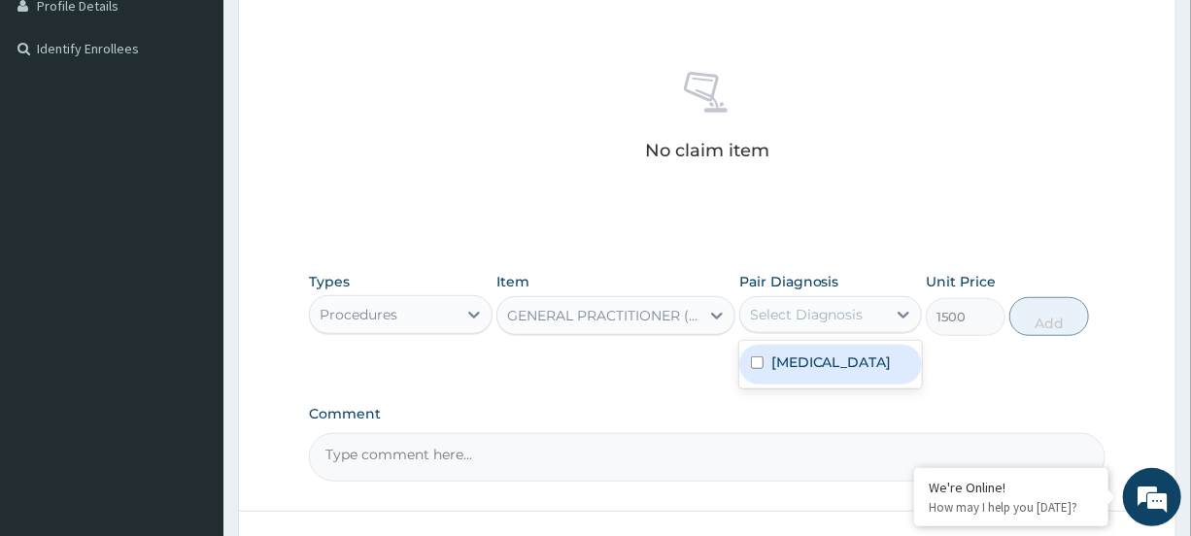
click at [825, 369] on div "Malaria" at bounding box center [830, 365] width 183 height 40
checkbox input "true"
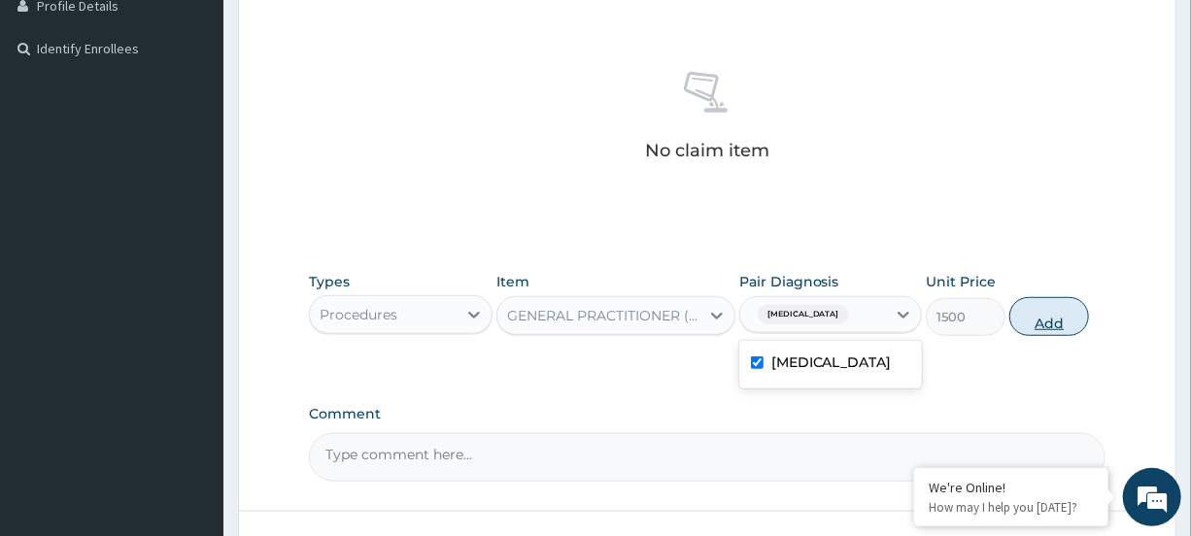
click at [1034, 314] on button "Add" at bounding box center [1050, 316] width 80 height 39
type input "0"
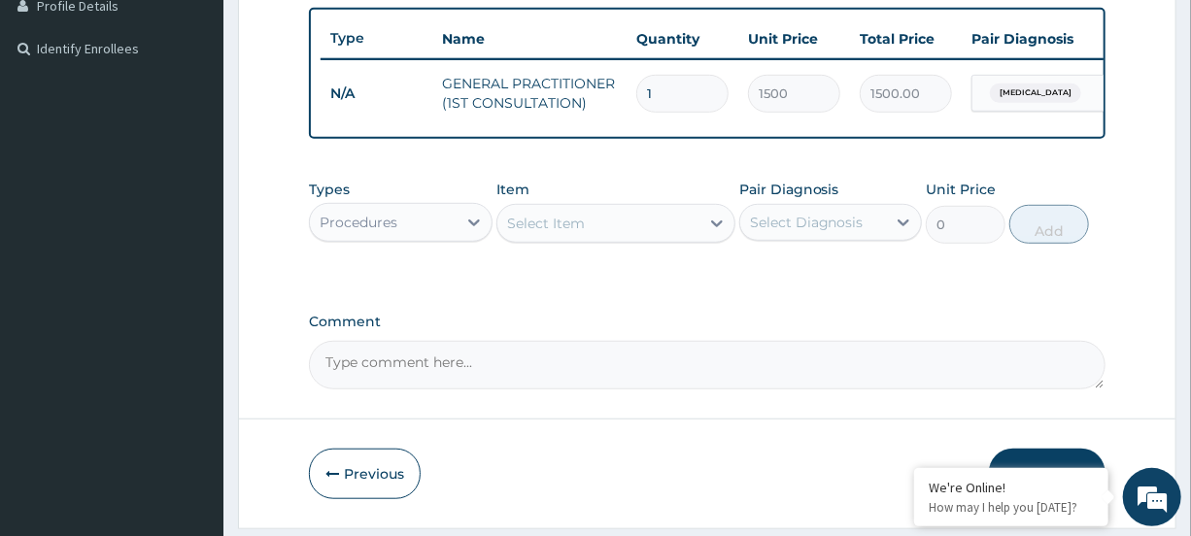
click at [447, 238] on div "Procedures" at bounding box center [383, 222] width 146 height 31
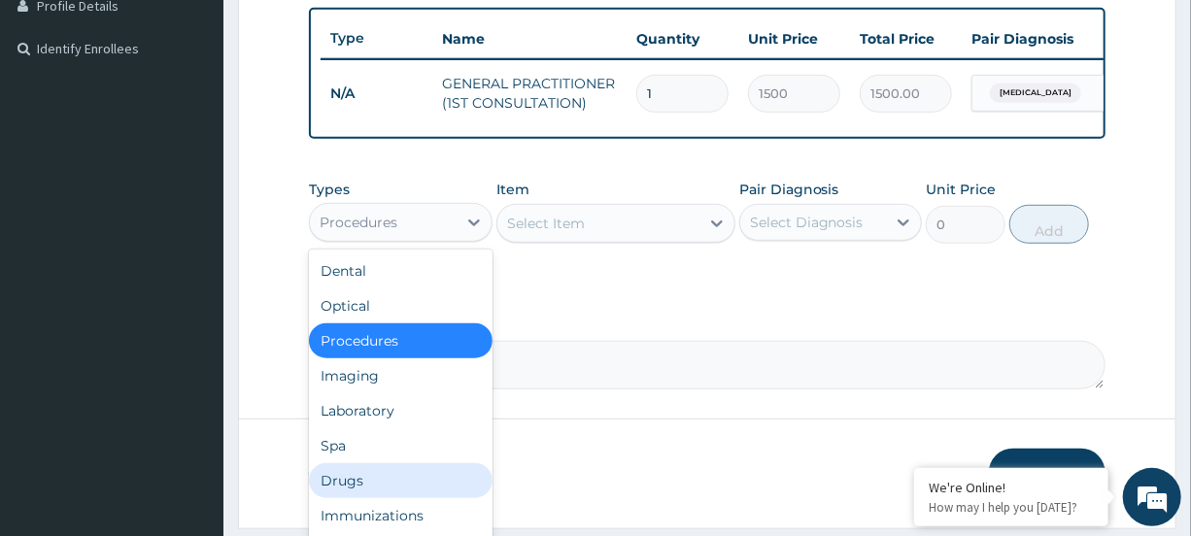
click at [402, 491] on div "Drugs" at bounding box center [400, 481] width 183 height 35
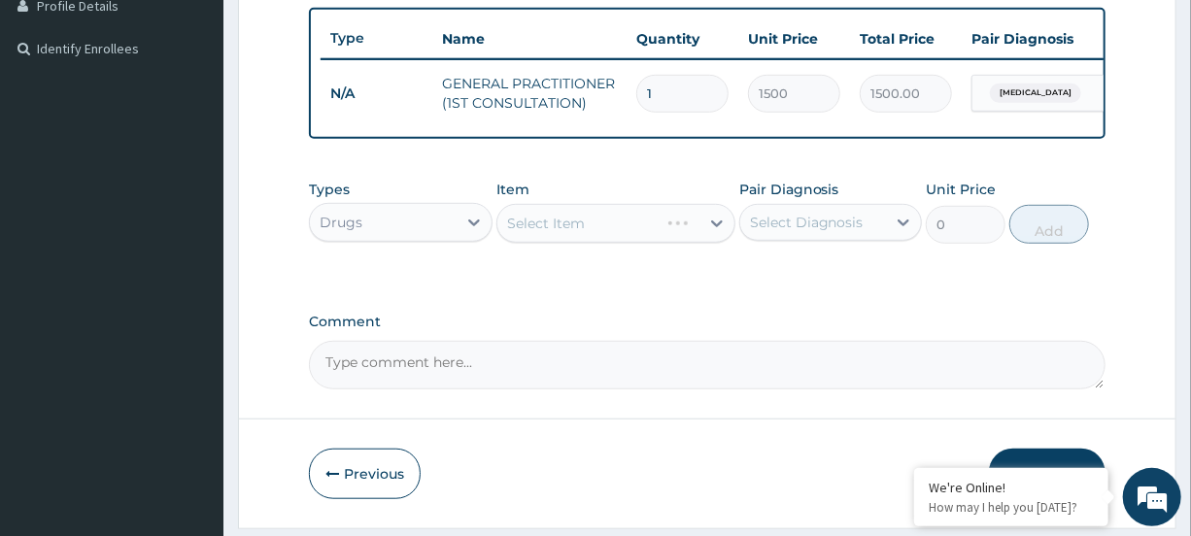
click at [645, 243] on div "Select Item" at bounding box center [616, 223] width 239 height 39
click at [645, 239] on div "Select Item" at bounding box center [599, 223] width 202 height 31
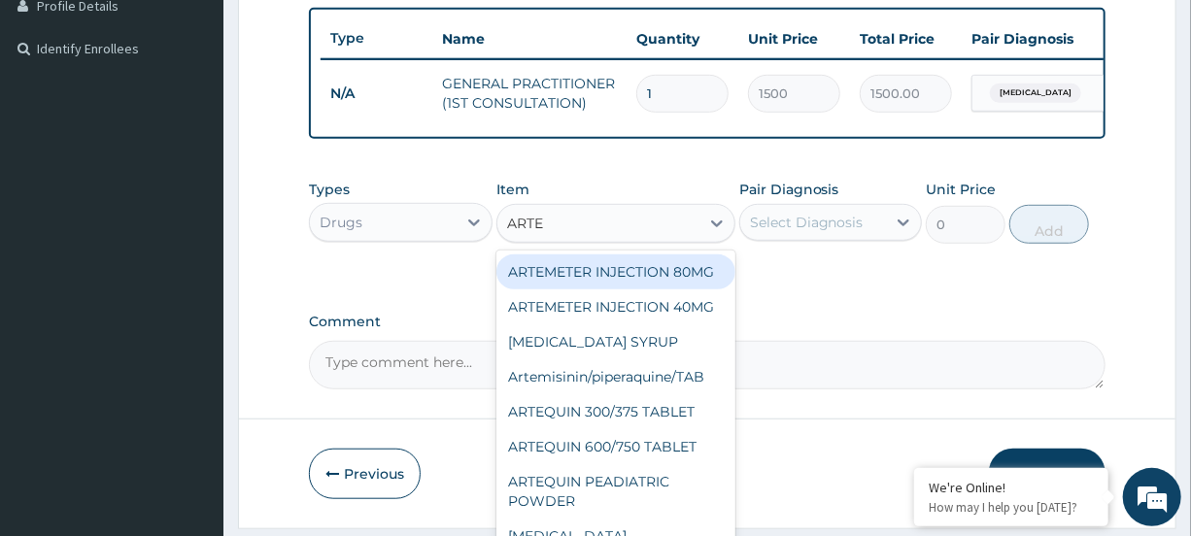
type input "ARTEM"
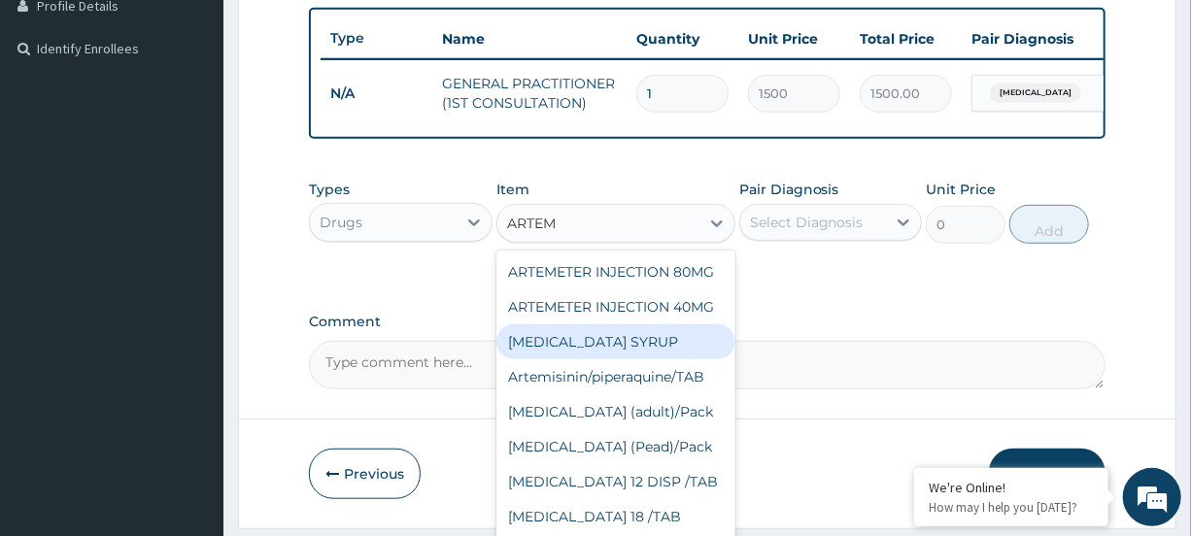
click at [640, 360] on div "ARTEMETHER SYRUP" at bounding box center [616, 342] width 239 height 35
type input "1300"
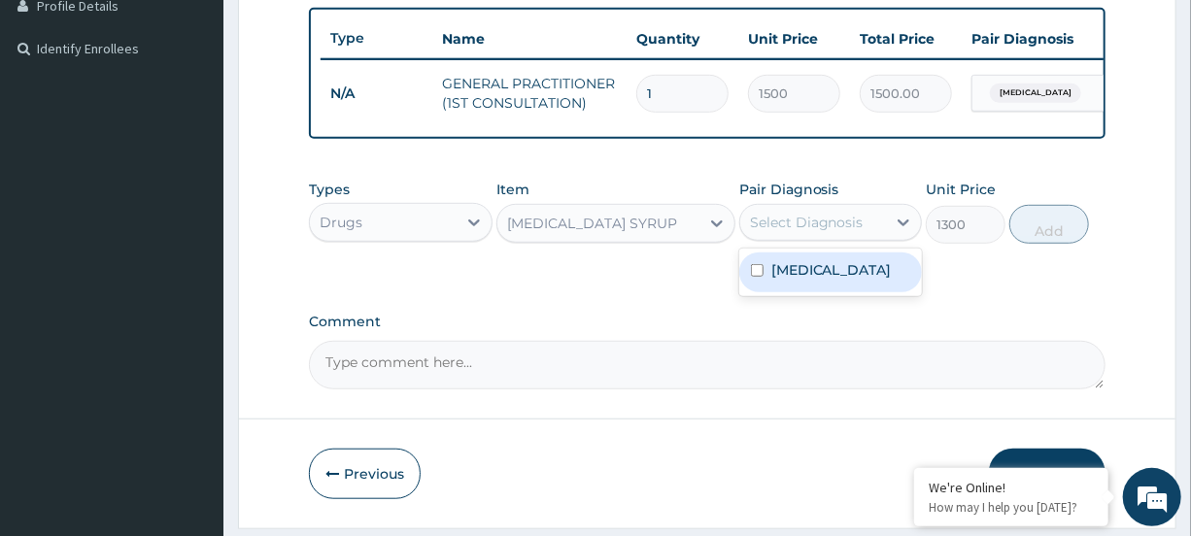
click at [847, 223] on div "Select Diagnosis" at bounding box center [813, 222] width 146 height 31
click at [840, 292] on div "Malaria" at bounding box center [830, 273] width 183 height 40
checkbox input "true"
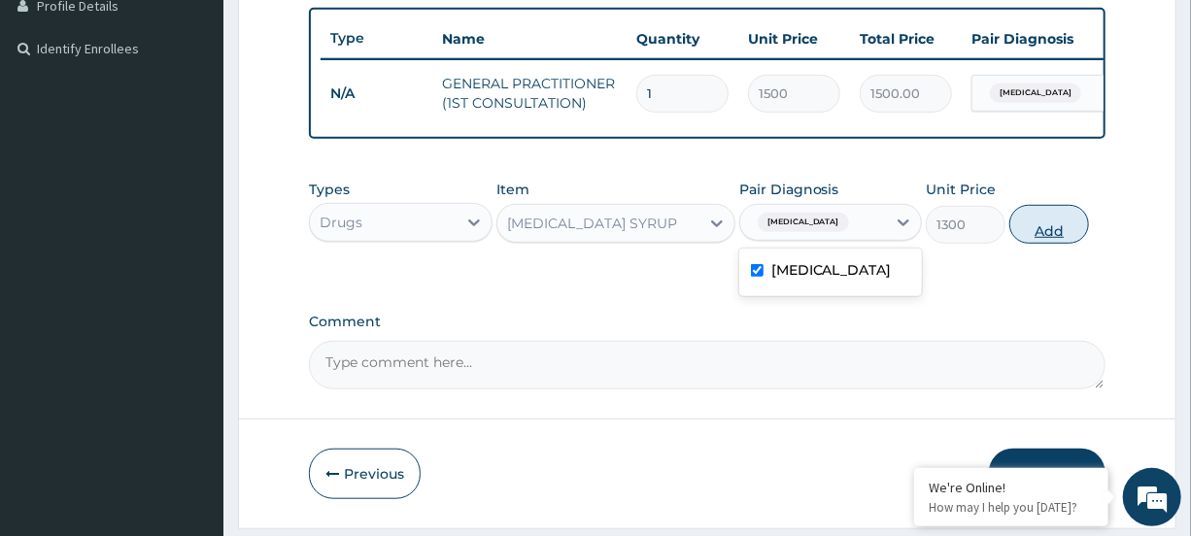
click at [1054, 242] on button "Add" at bounding box center [1050, 224] width 80 height 39
type input "0"
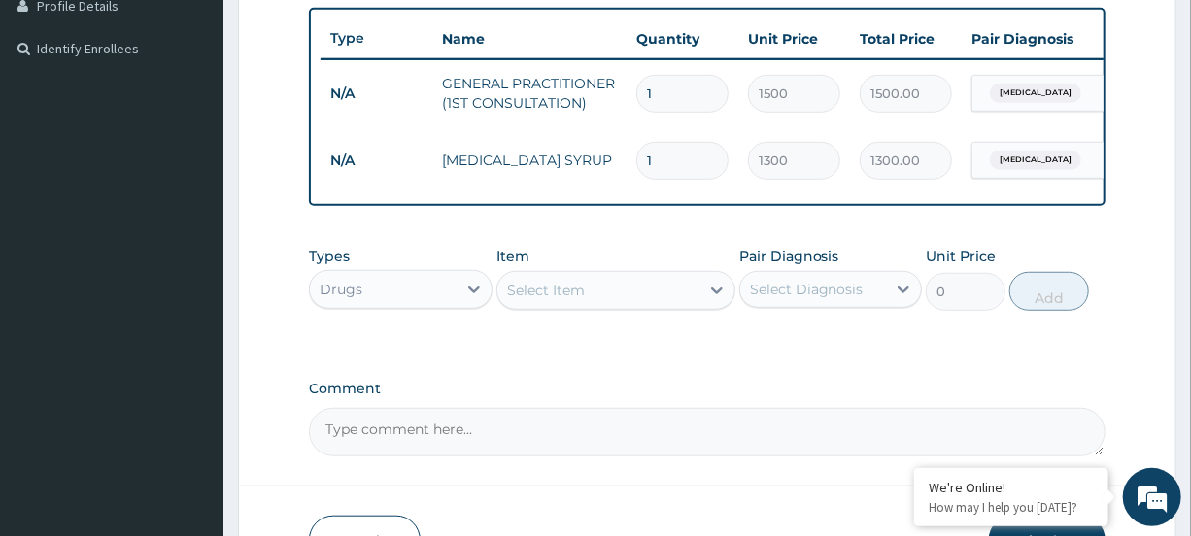
click at [689, 297] on div "Select Item" at bounding box center [599, 290] width 202 height 31
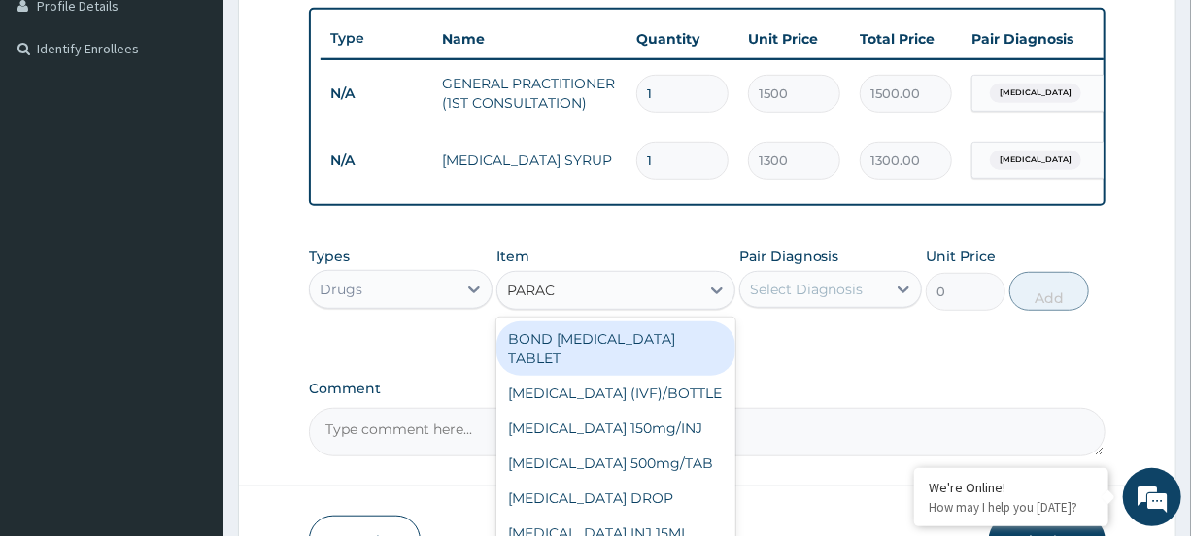
type input "PARACE"
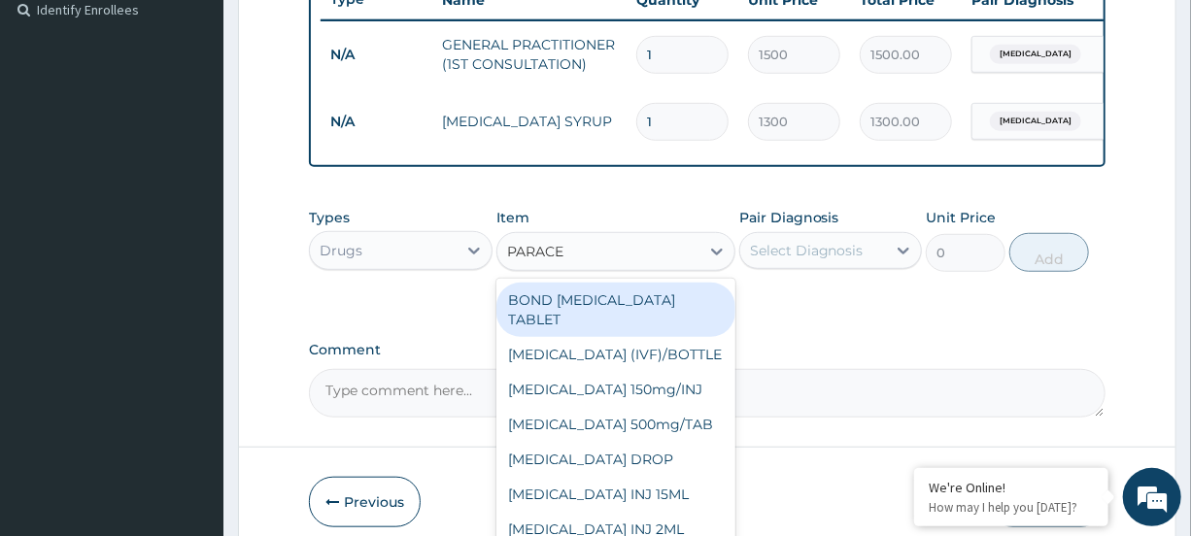
scroll to position [643, 0]
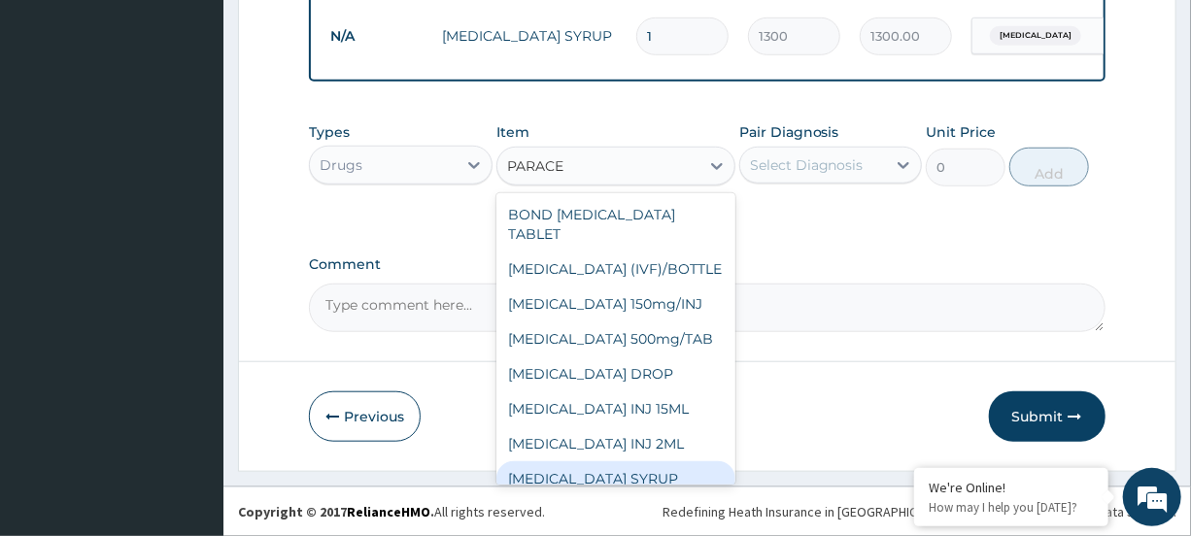
click at [620, 463] on div "PARACETAMOL SYRUP" at bounding box center [616, 479] width 239 height 35
type input "300"
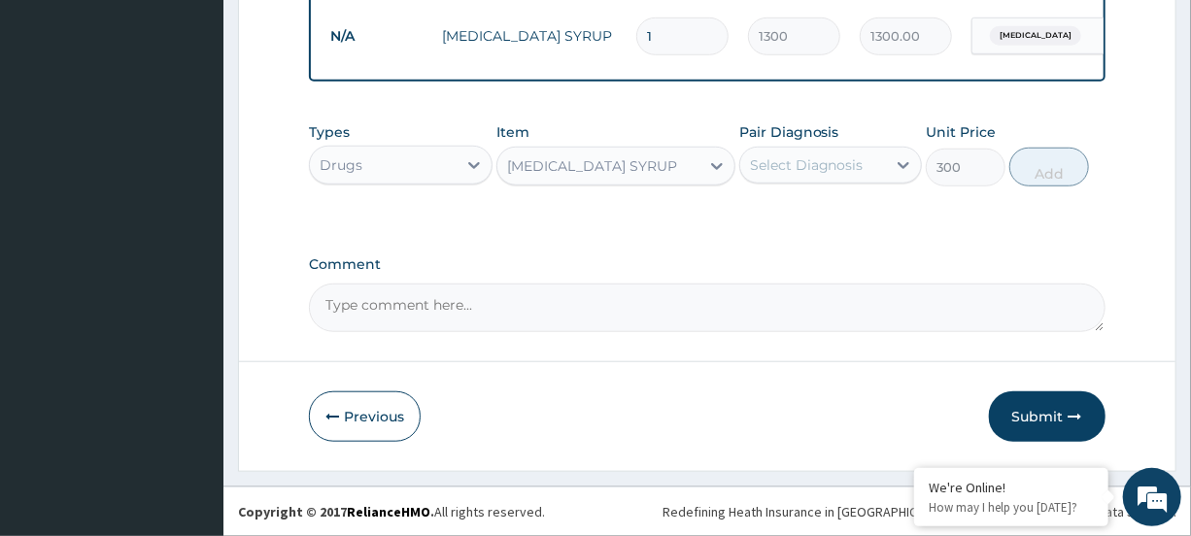
click at [807, 165] on div "Select Diagnosis" at bounding box center [807, 164] width 114 height 19
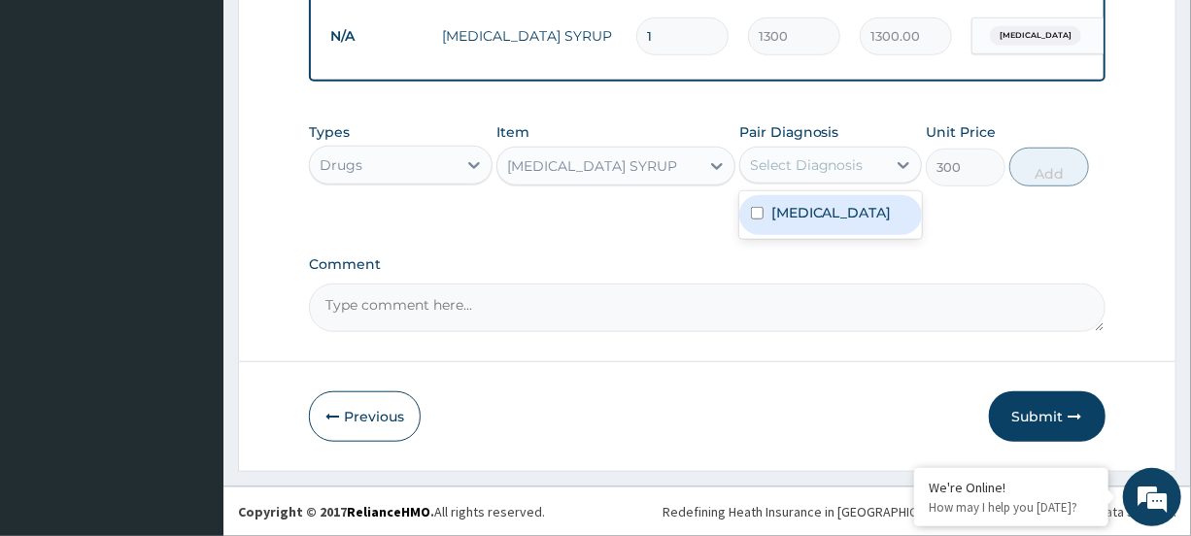
click at [801, 210] on label "Malaria" at bounding box center [832, 212] width 120 height 19
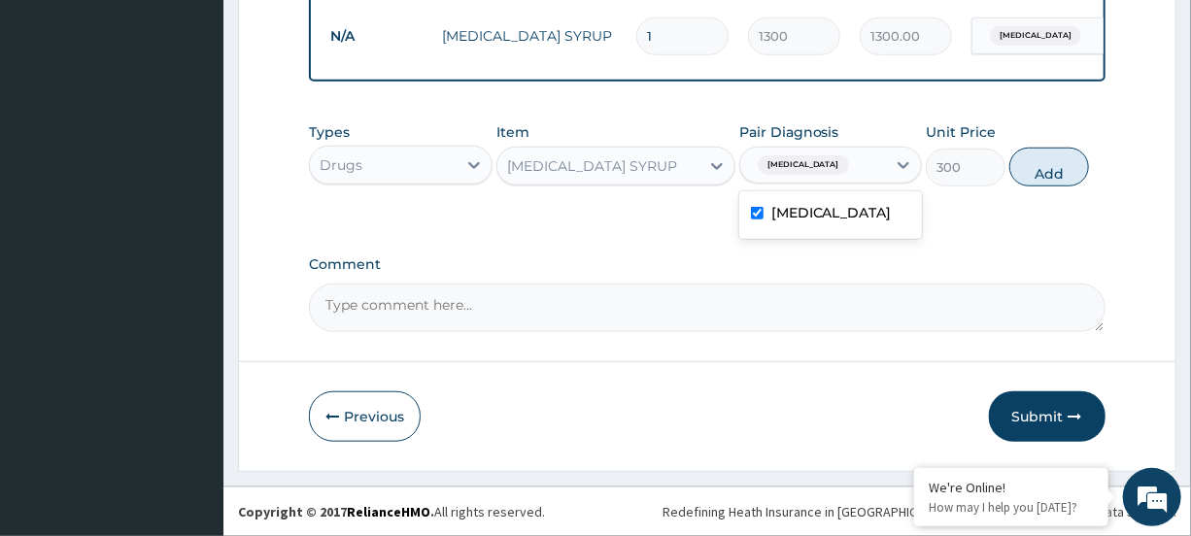
checkbox input "true"
click at [1049, 172] on button "Add" at bounding box center [1050, 167] width 80 height 39
type input "0"
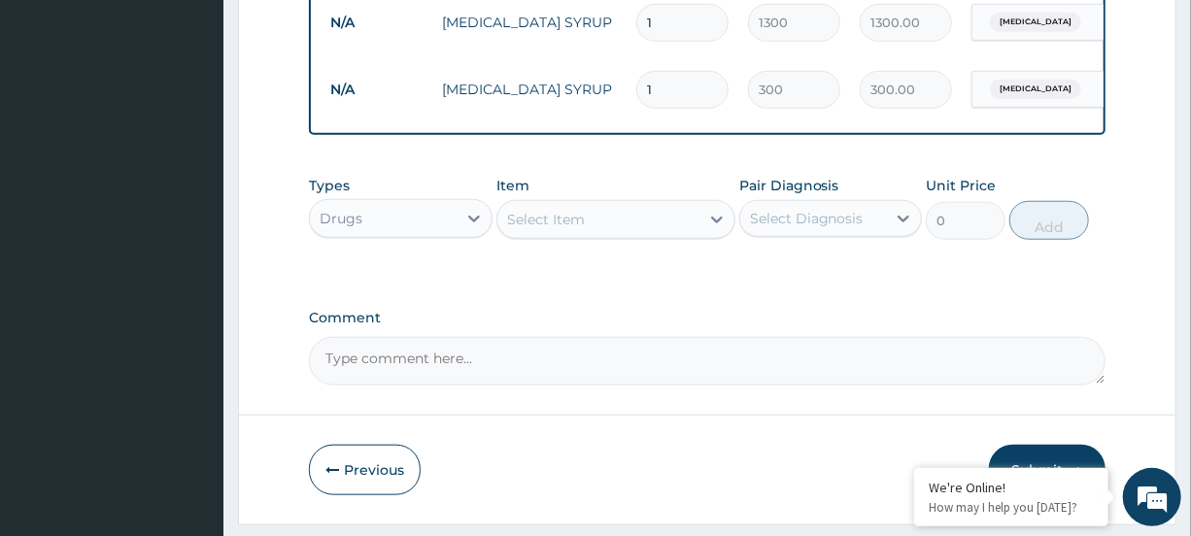
click at [679, 235] on div "Select Item" at bounding box center [599, 219] width 202 height 31
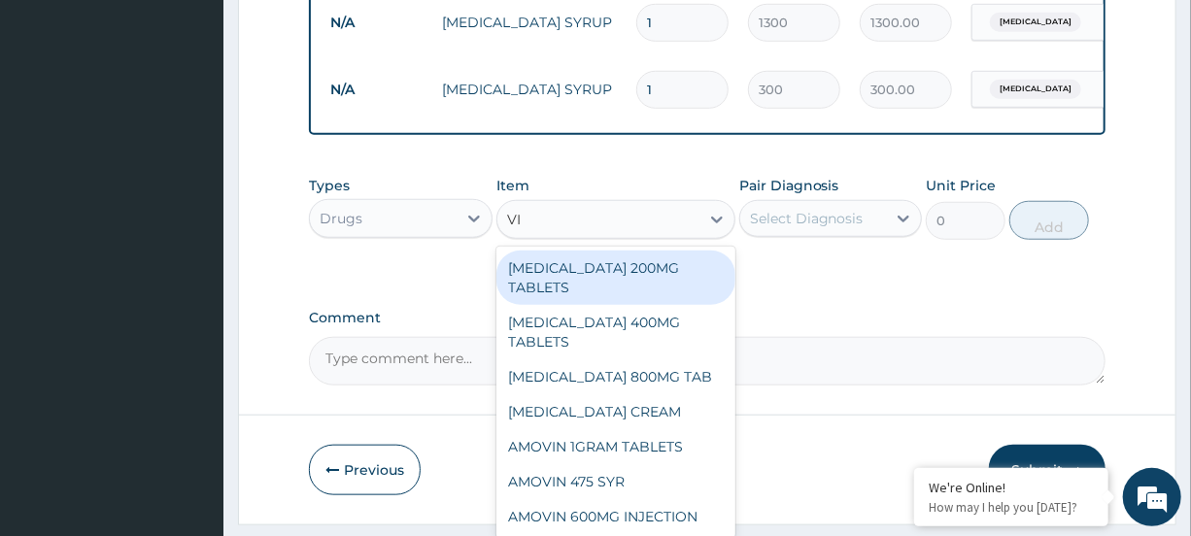
type input "VIT"
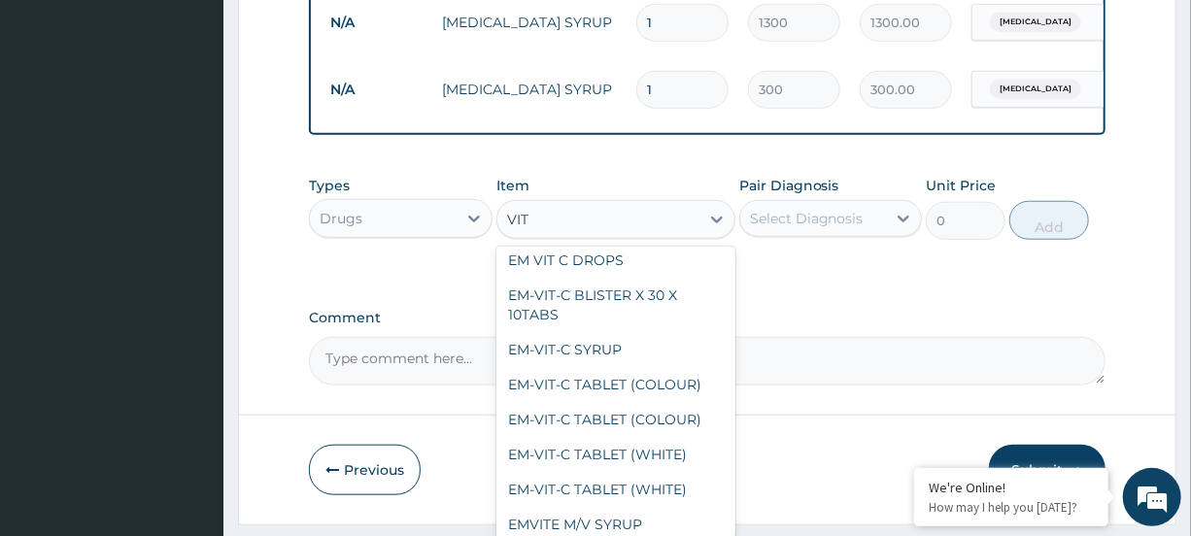
scroll to position [376, 0]
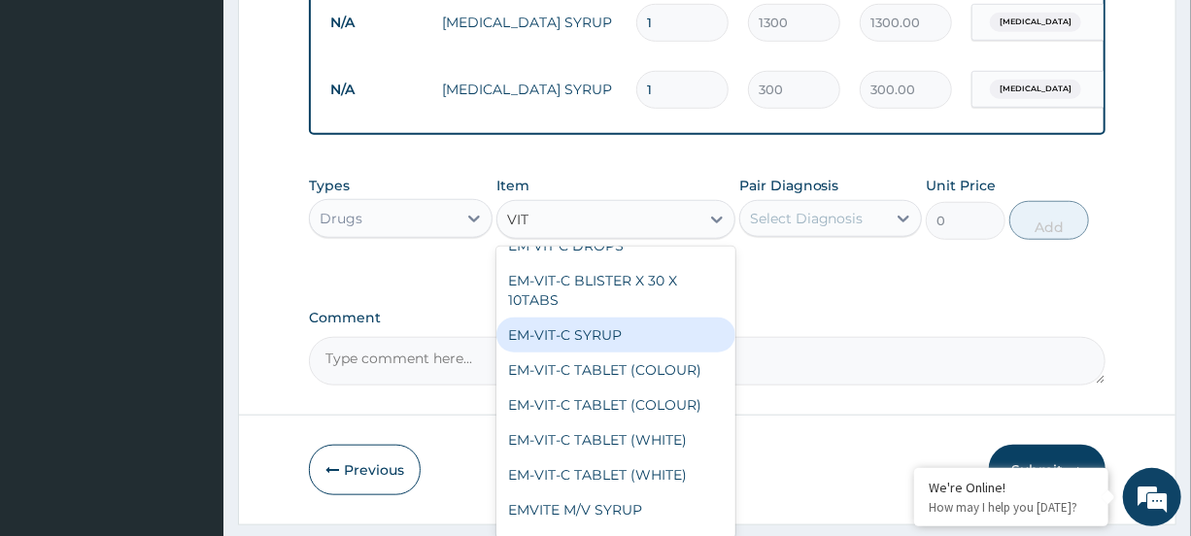
click at [643, 350] on div "EM-VIT-C SYRUP" at bounding box center [616, 335] width 239 height 35
type input "500"
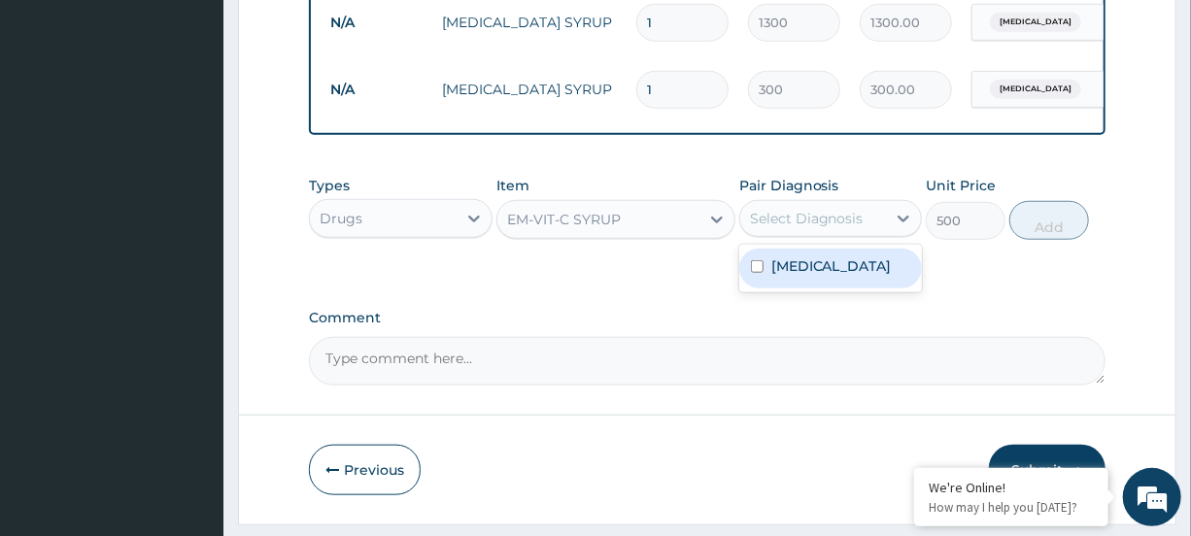
click at [828, 234] on div "Select Diagnosis" at bounding box center [813, 218] width 146 height 31
click at [815, 276] on label "Malaria" at bounding box center [832, 266] width 120 height 19
checkbox input "true"
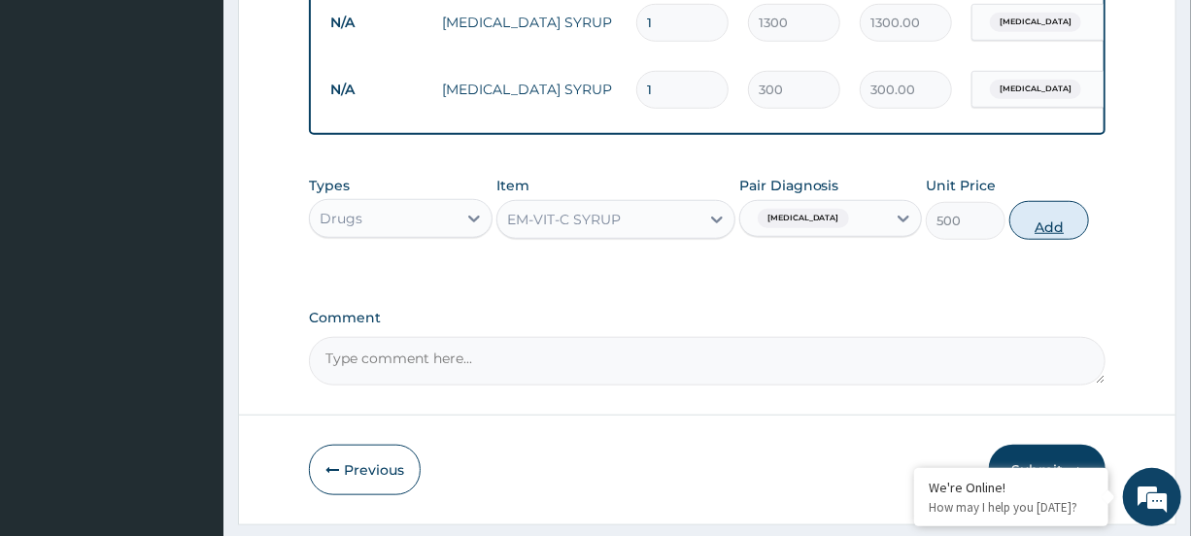
click at [1016, 238] on button "Add" at bounding box center [1050, 220] width 80 height 39
type input "0"
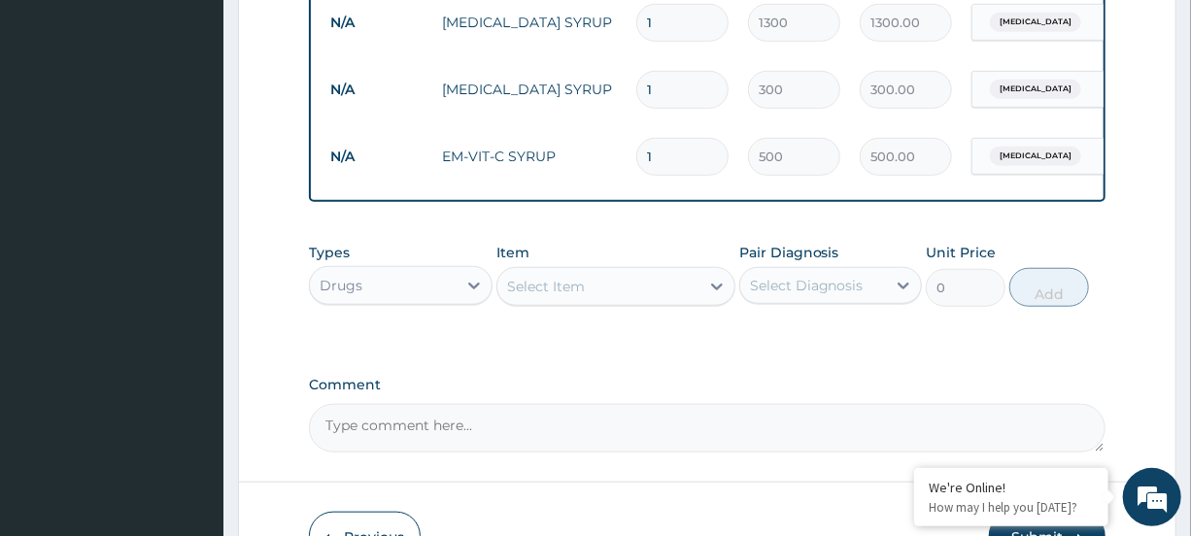
click at [680, 294] on div "Select Item" at bounding box center [599, 286] width 202 height 31
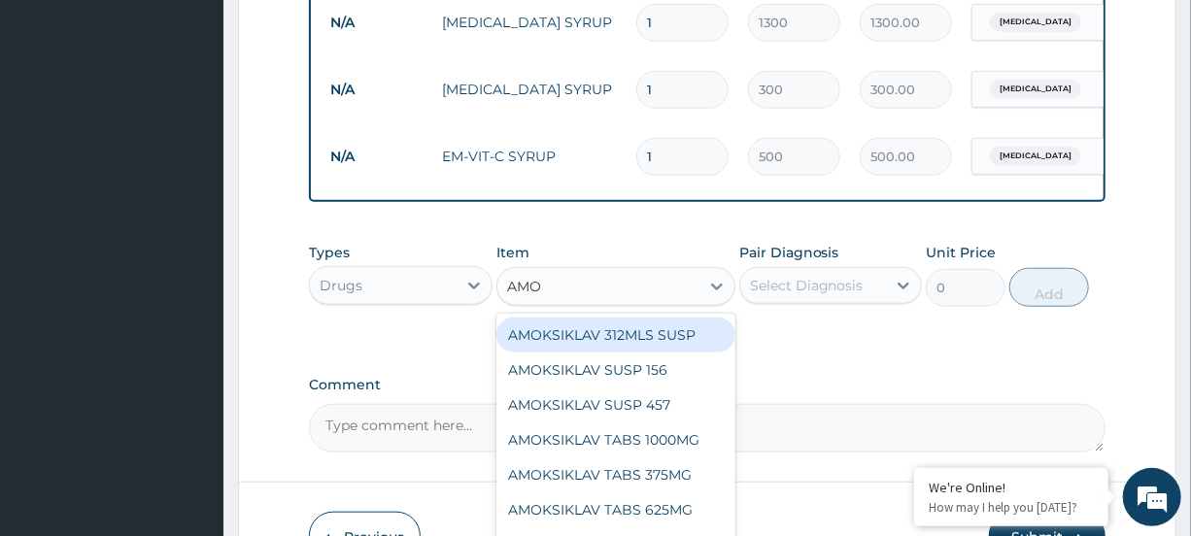
type input "AMOX"
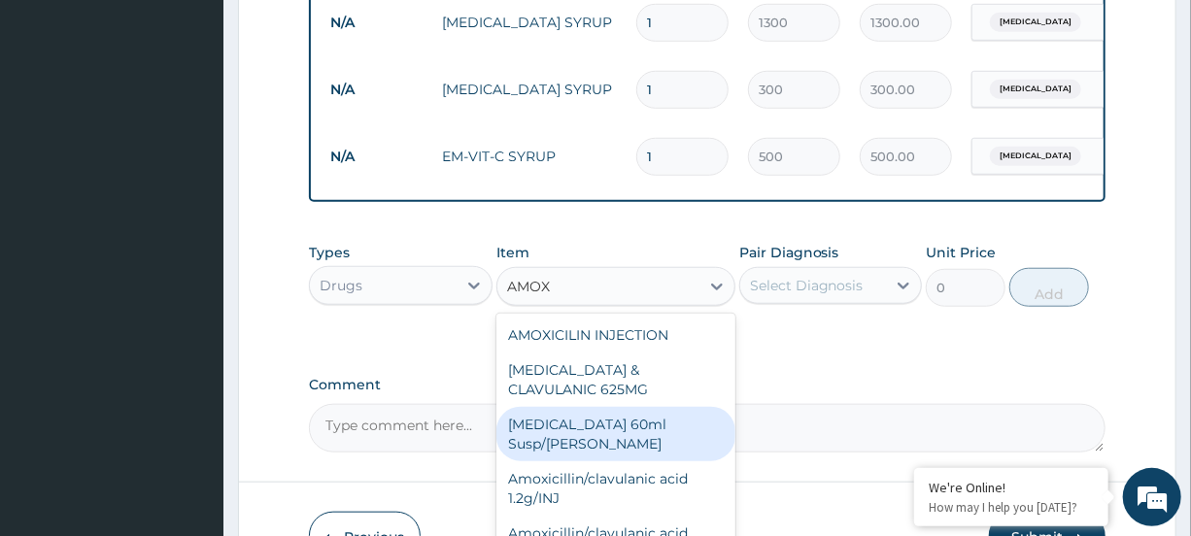
click at [654, 441] on div "Amoxicillin 60ml Susp/bott" at bounding box center [616, 434] width 239 height 54
type input "700"
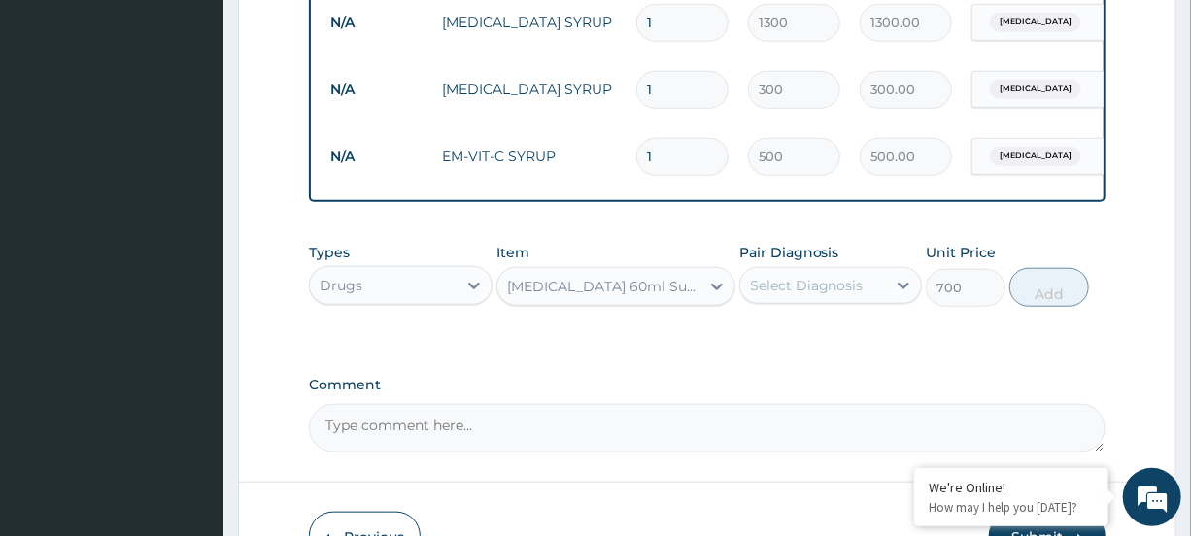
click at [852, 289] on div "Select Diagnosis" at bounding box center [813, 285] width 146 height 31
click at [832, 346] on div "Malaria" at bounding box center [830, 336] width 183 height 40
checkbox input "true"
drag, startPoint x: 1058, startPoint y: 302, endPoint x: 1049, endPoint y: 307, distance: 10.0
click at [1059, 302] on button "Add" at bounding box center [1050, 287] width 80 height 39
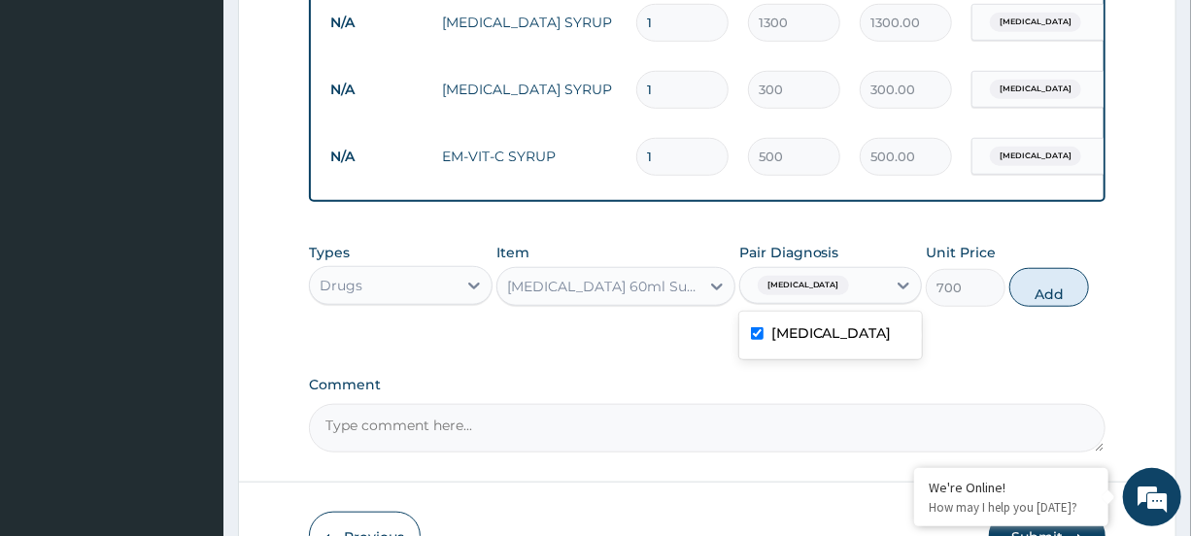
type input "0"
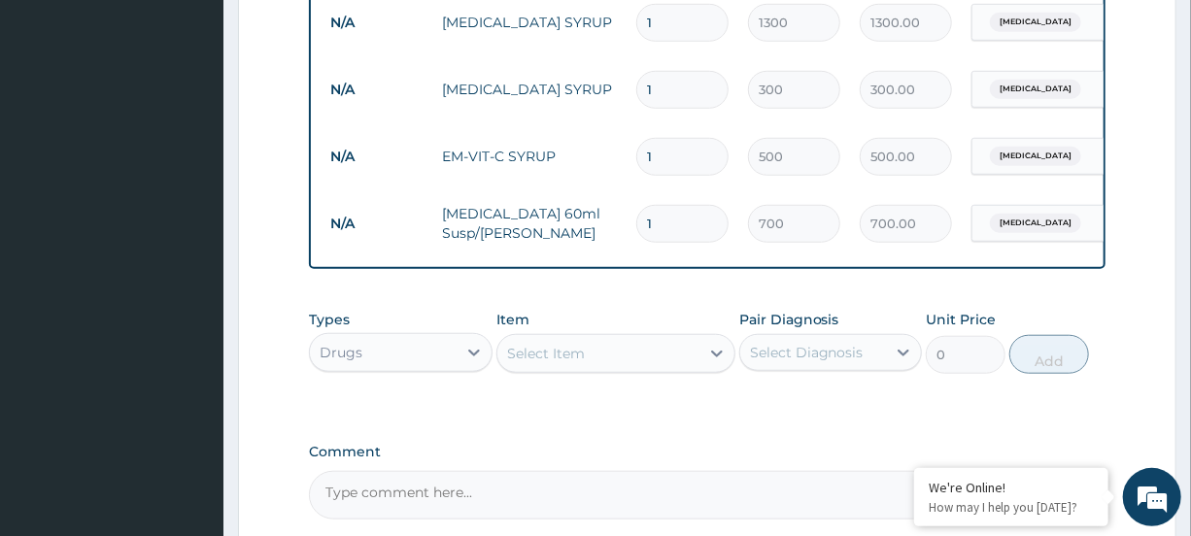
click at [613, 369] on div "Select Item" at bounding box center [599, 353] width 202 height 31
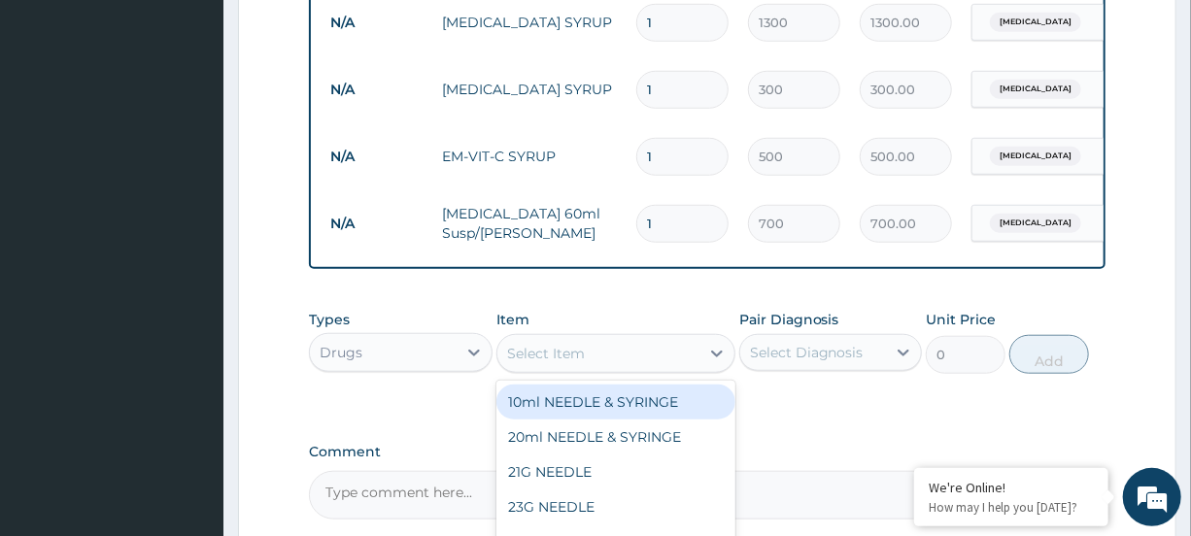
type input "P"
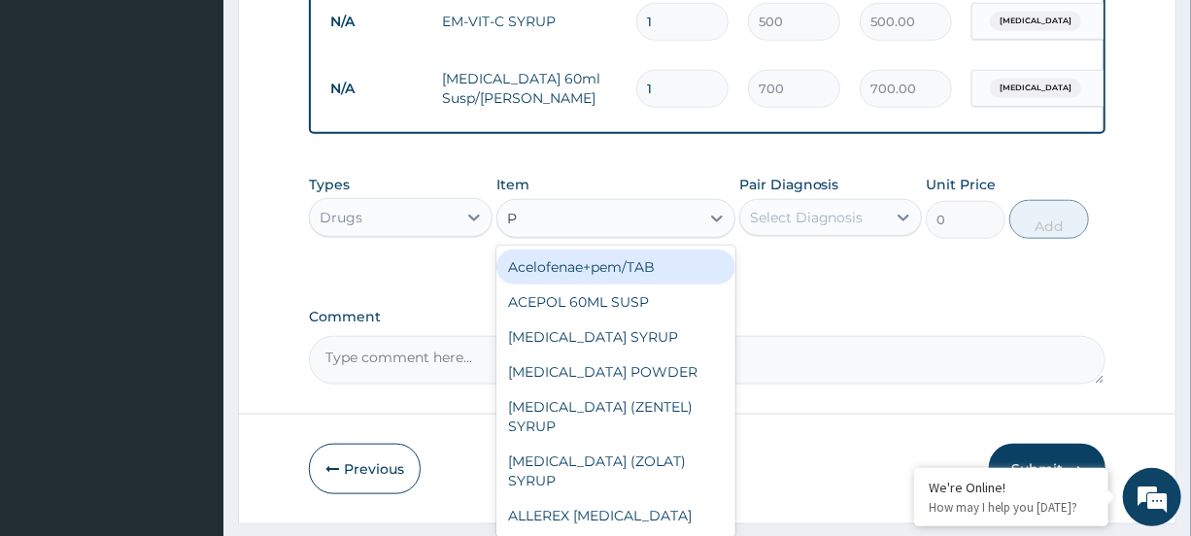
scroll to position [822, 0]
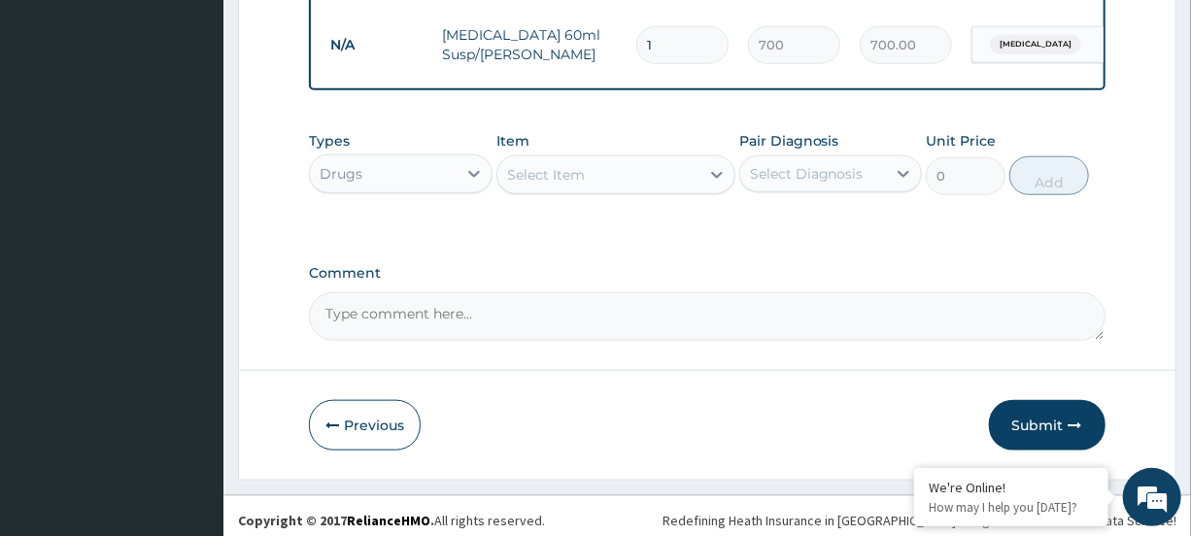
click at [643, 185] on div "Select Item" at bounding box center [599, 174] width 202 height 31
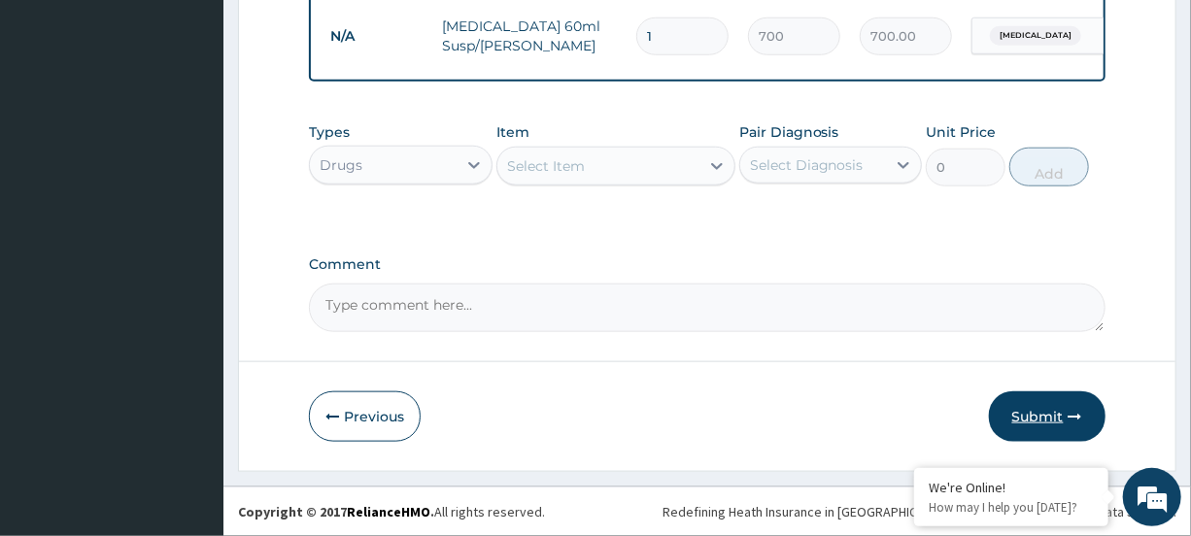
click at [1068, 419] on button "Submit" at bounding box center [1047, 417] width 117 height 51
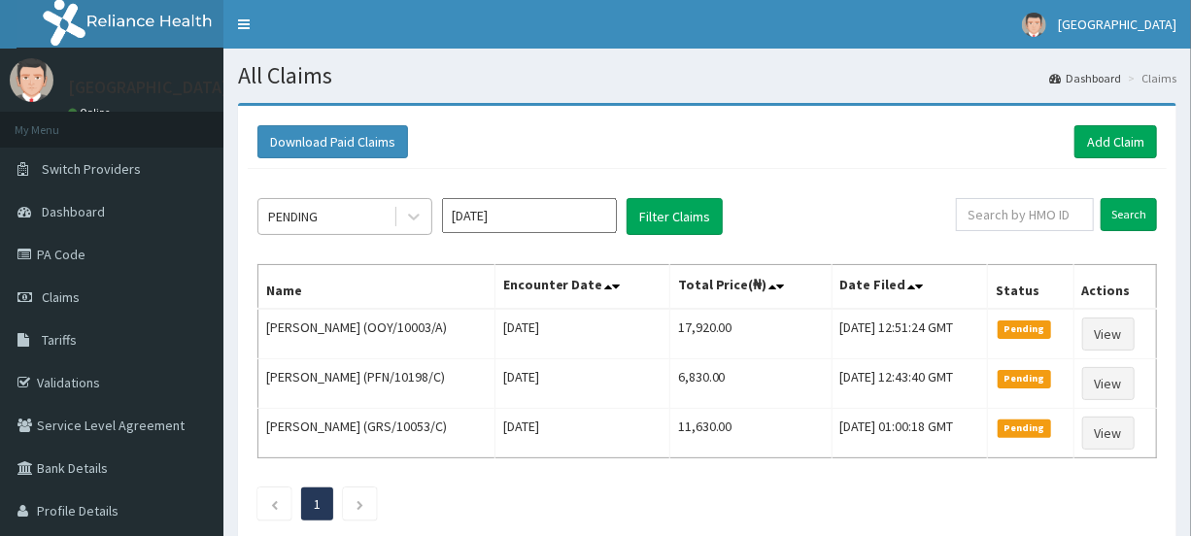
click at [357, 221] on div "PENDING" at bounding box center [325, 216] width 135 height 31
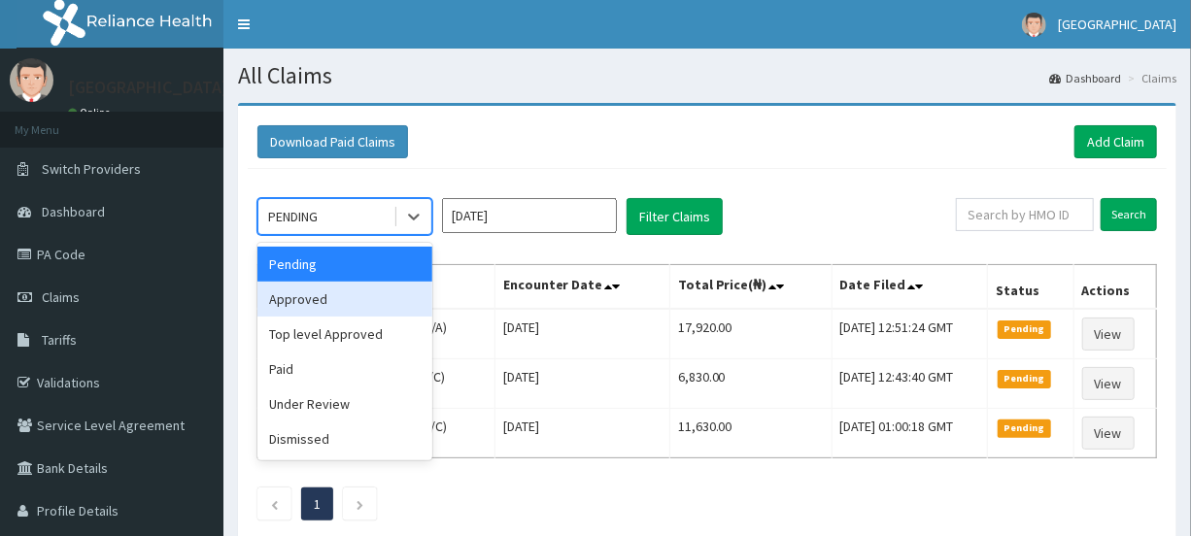
click at [340, 303] on div "Approved" at bounding box center [345, 299] width 175 height 35
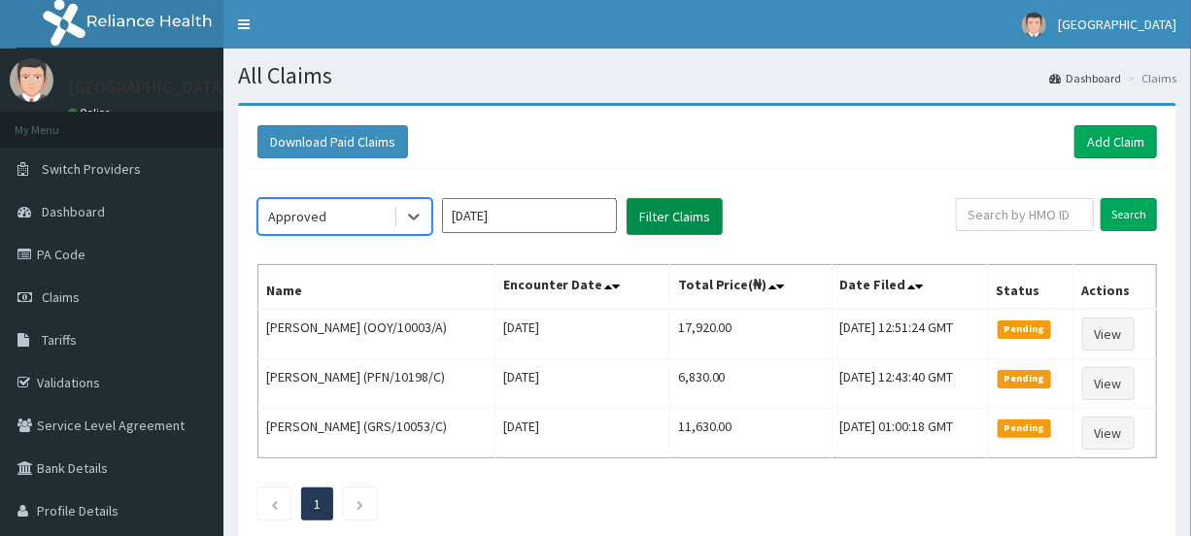
click at [649, 214] on button "Filter Claims" at bounding box center [675, 216] width 96 height 37
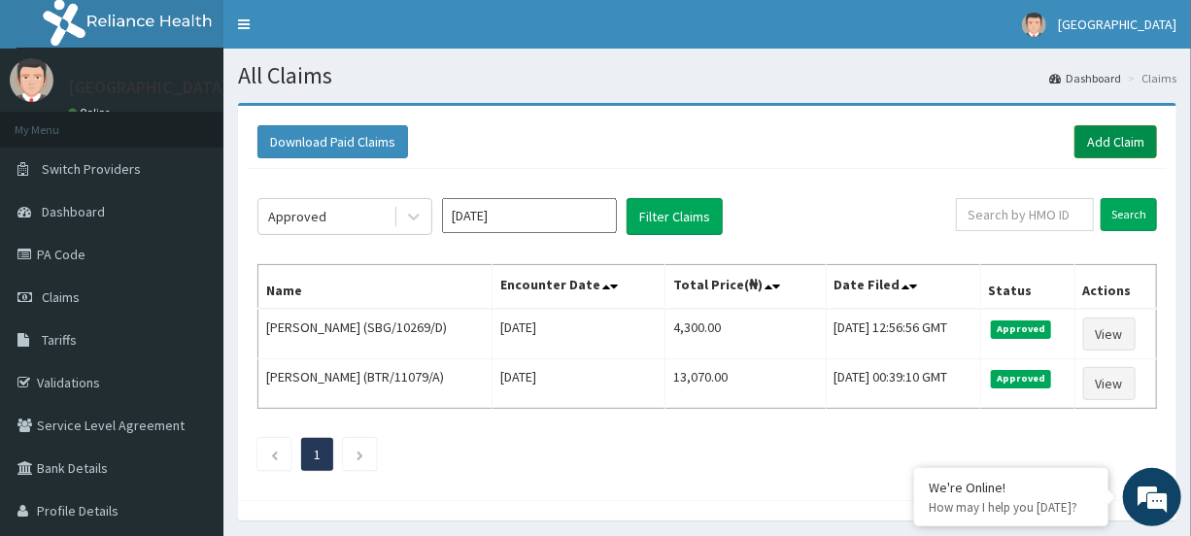
click at [1104, 150] on link "Add Claim" at bounding box center [1116, 141] width 83 height 33
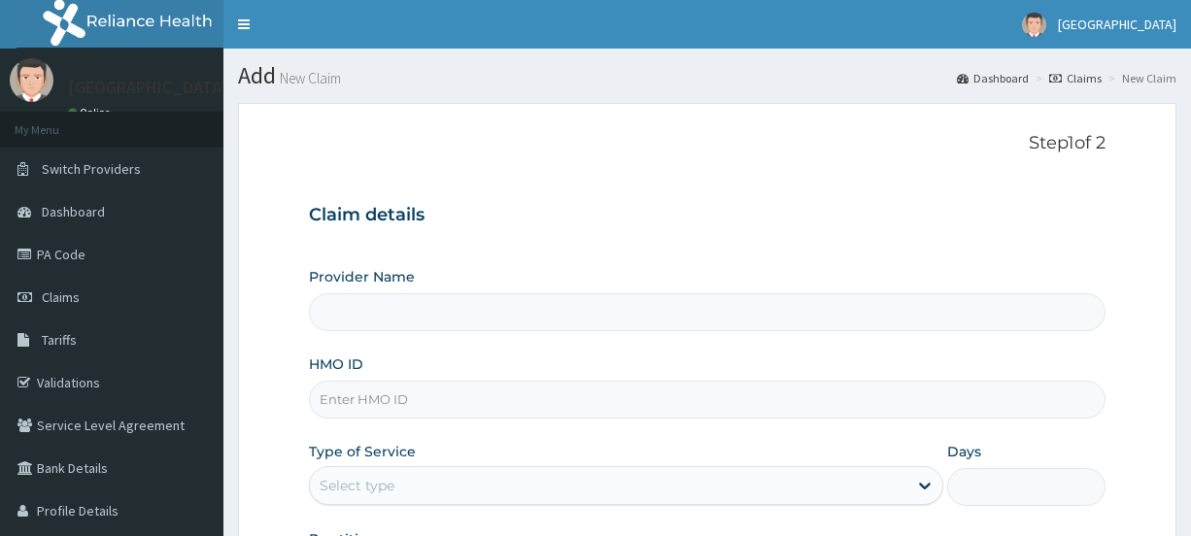
click at [390, 403] on input "HMO ID" at bounding box center [707, 400] width 796 height 38
type input "[GEOGRAPHIC_DATA]"
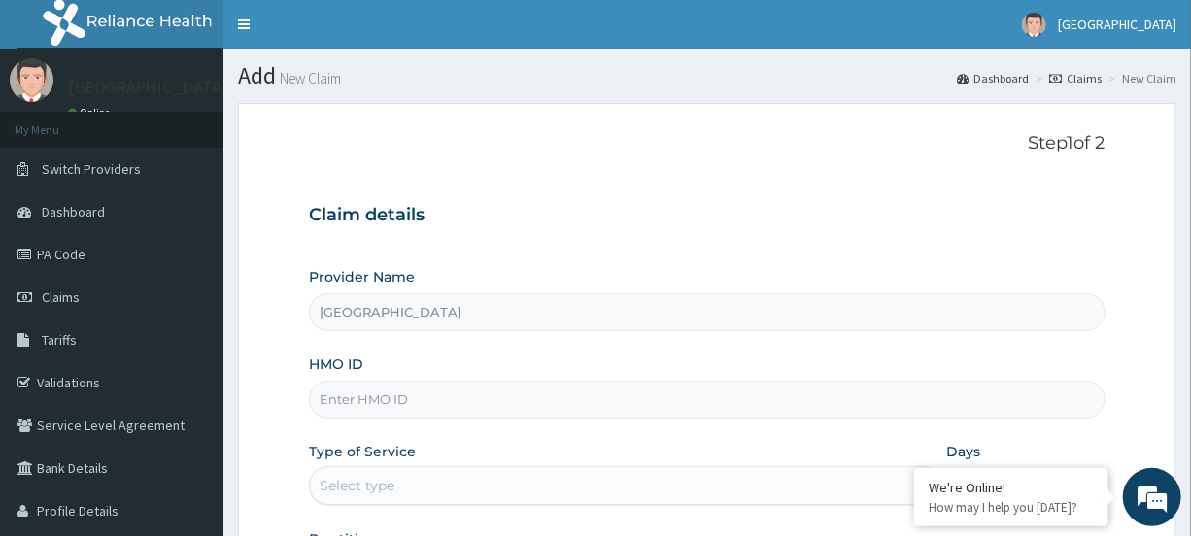
click at [349, 399] on input "HMO ID" at bounding box center [707, 400] width 796 height 38
type input "IAS/1000"
click at [86, 296] on link "Claims" at bounding box center [111, 297] width 223 height 43
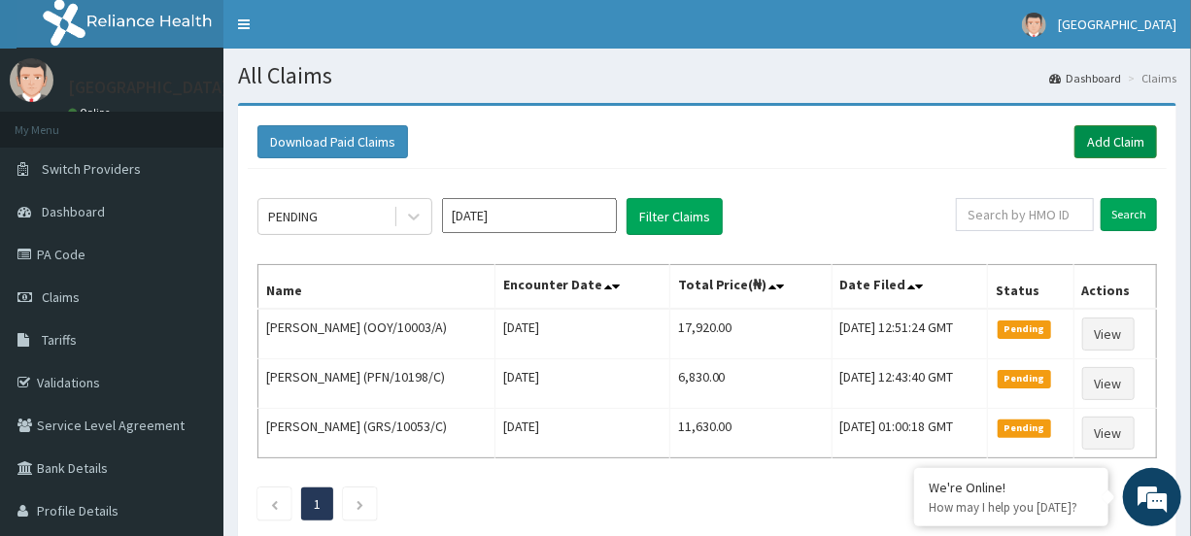
click at [1114, 146] on link "Add Claim" at bounding box center [1116, 141] width 83 height 33
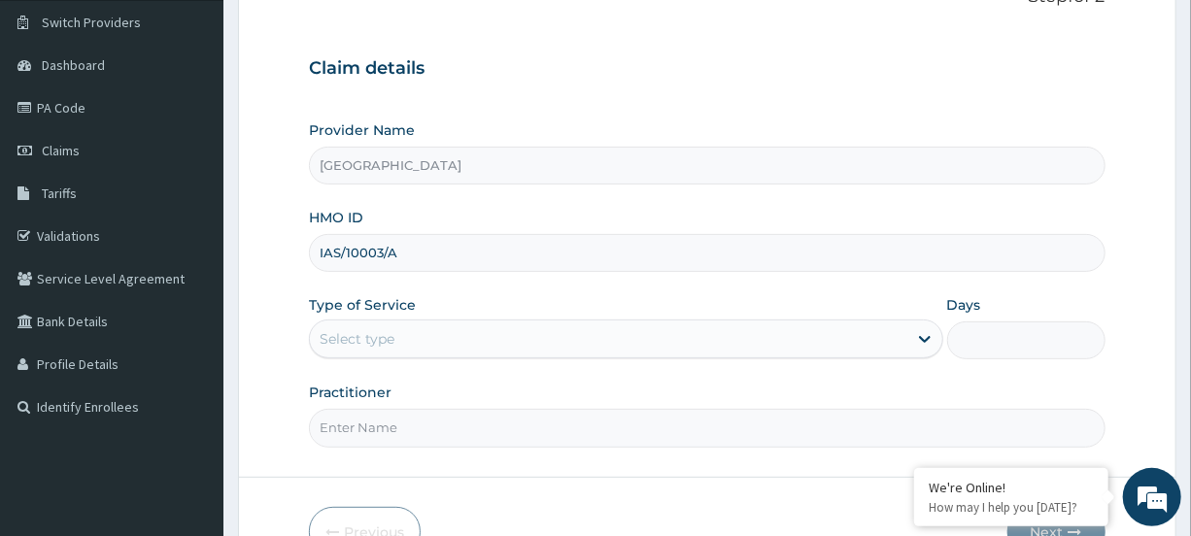
scroll to position [165, 0]
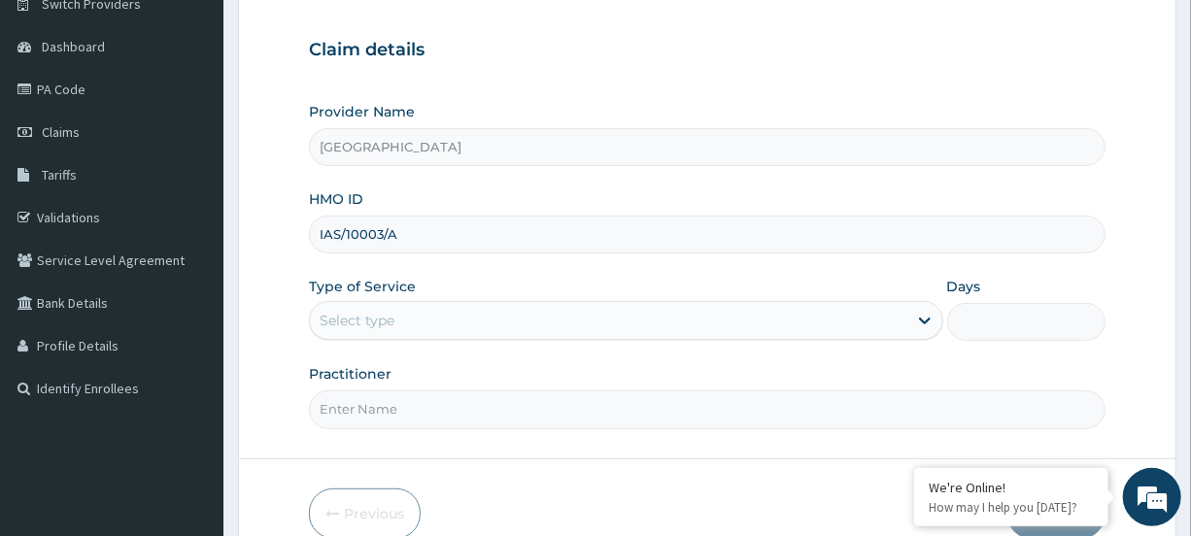
type input "IAS/10003/A"
click at [562, 331] on div "Select type" at bounding box center [608, 320] width 597 height 31
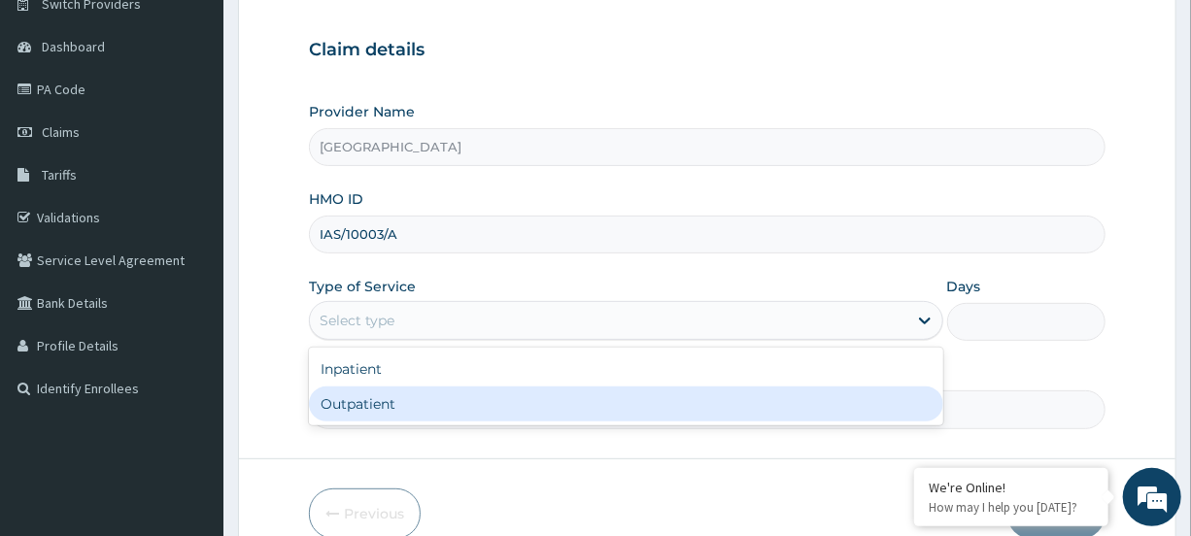
click at [537, 399] on div "Outpatient" at bounding box center [626, 404] width 634 height 35
type input "1"
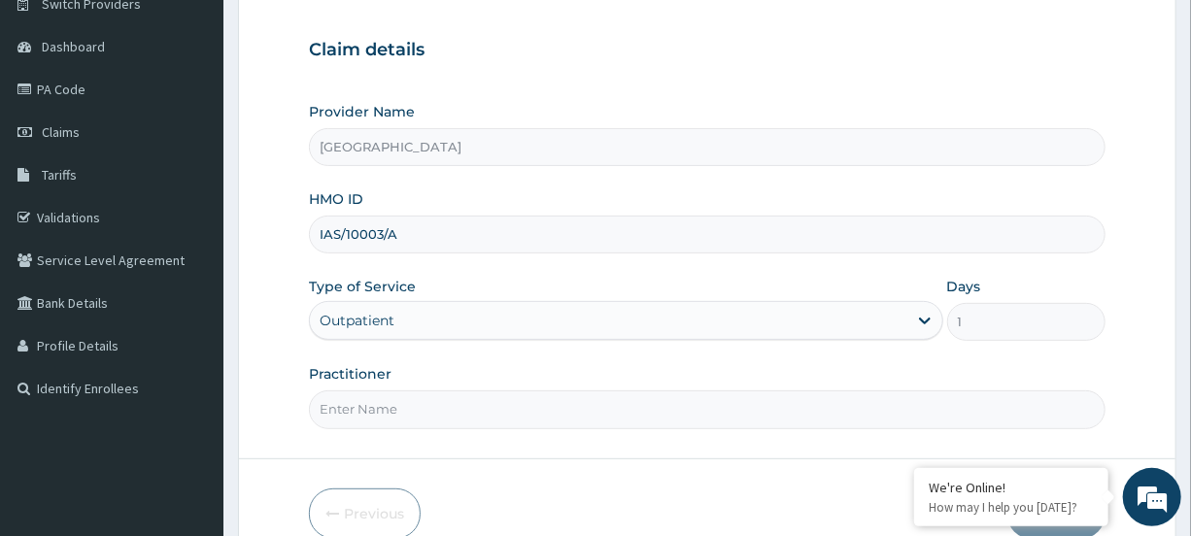
click at [376, 407] on input "Practitioner" at bounding box center [707, 410] width 796 height 38
type input "[PERSON_NAME]"
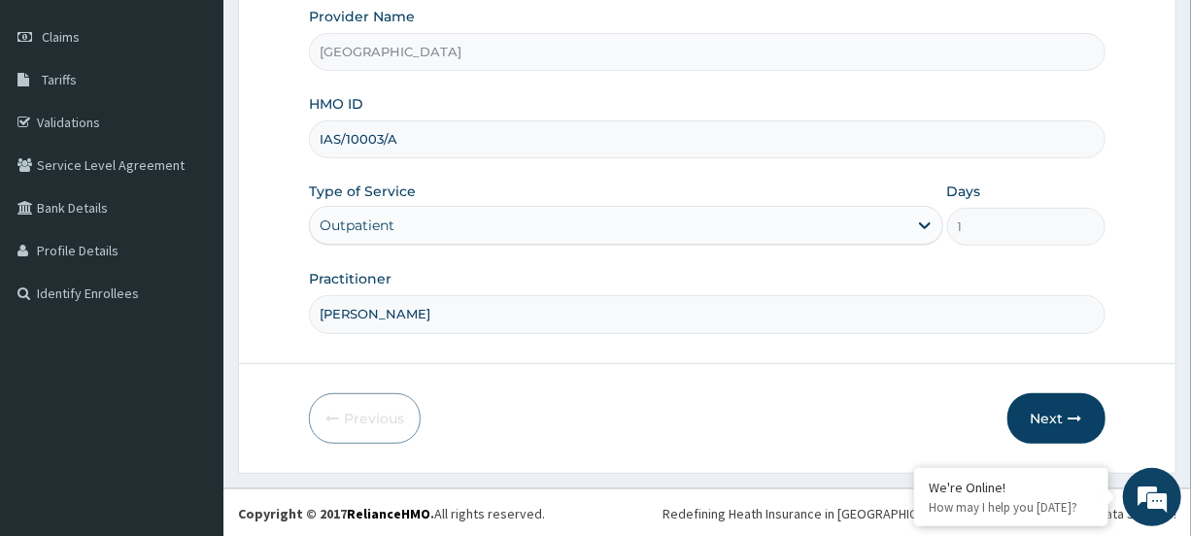
scroll to position [0, 0]
click at [1036, 409] on button "Next" at bounding box center [1057, 419] width 98 height 51
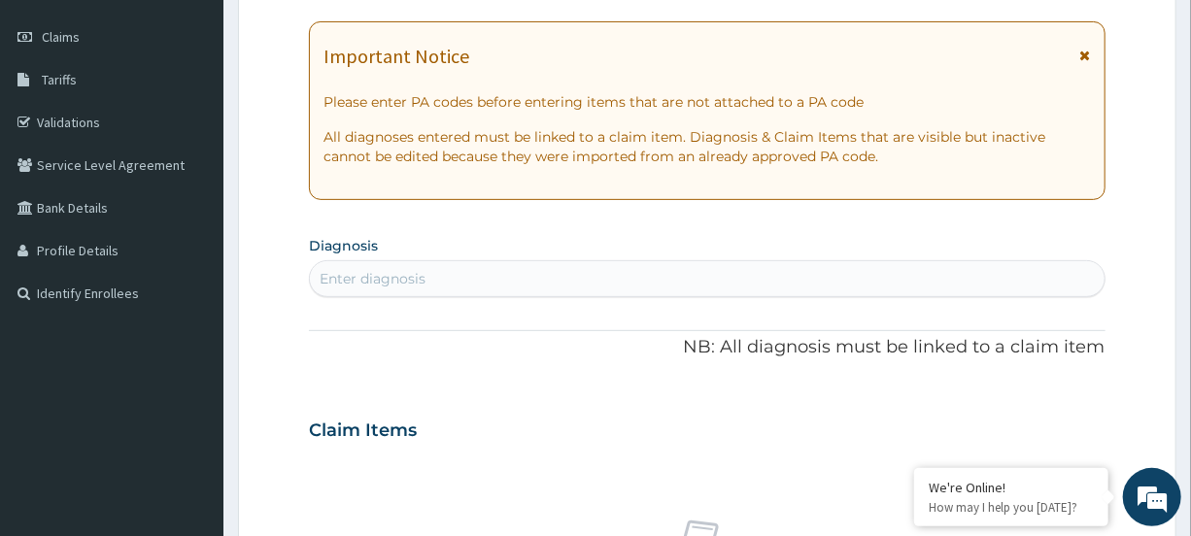
click at [1089, 54] on icon at bounding box center [1086, 56] width 11 height 14
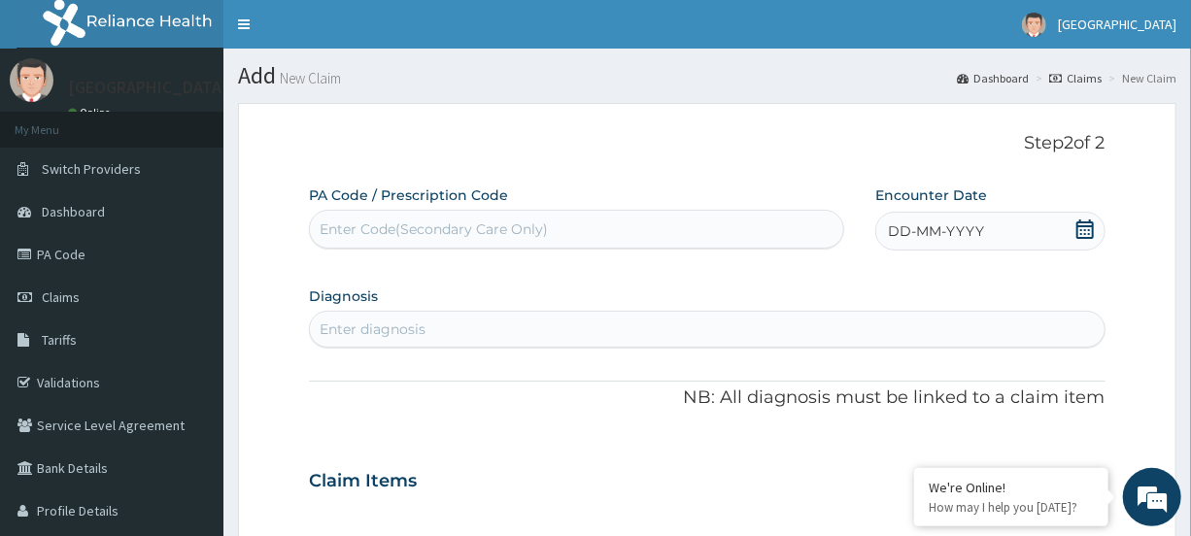
click at [1079, 234] on icon at bounding box center [1085, 229] width 19 height 19
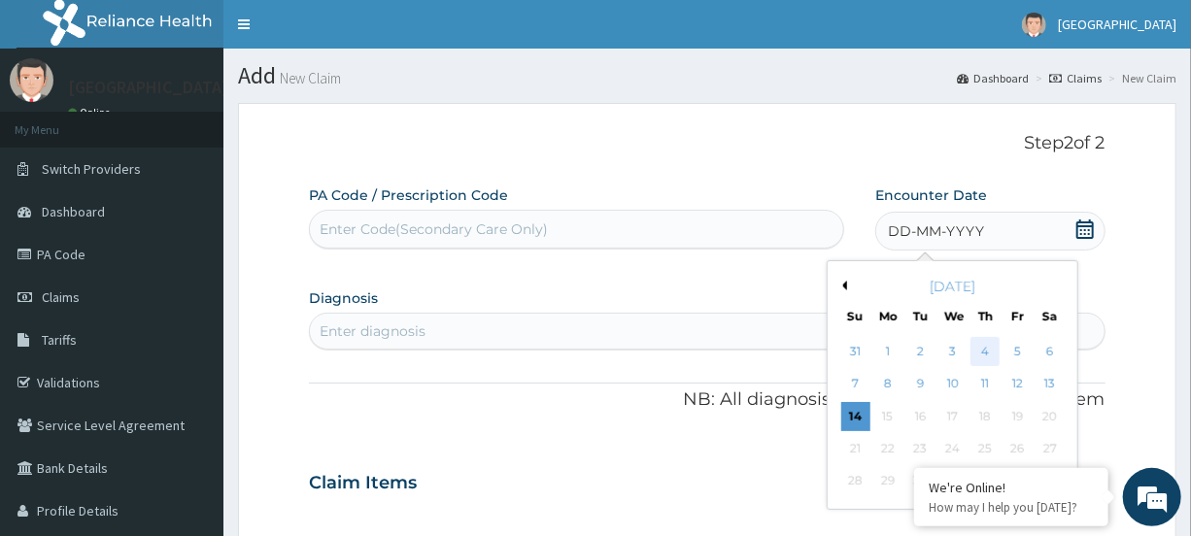
click at [980, 356] on div "4" at bounding box center [985, 351] width 29 height 29
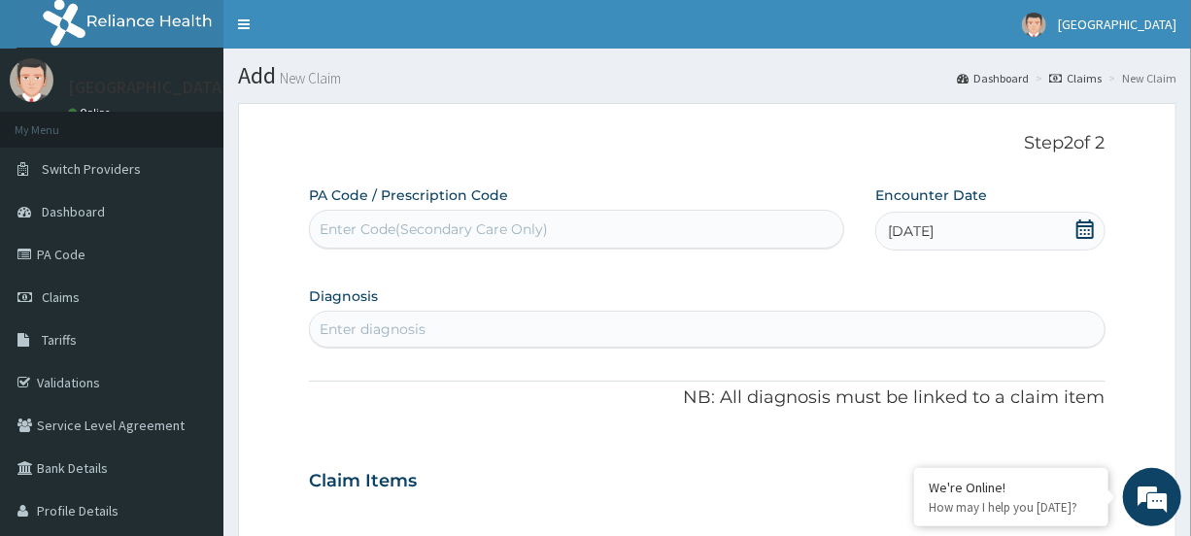
click at [472, 341] on div "Enter diagnosis" at bounding box center [707, 329] width 794 height 31
type input "PLASMO"
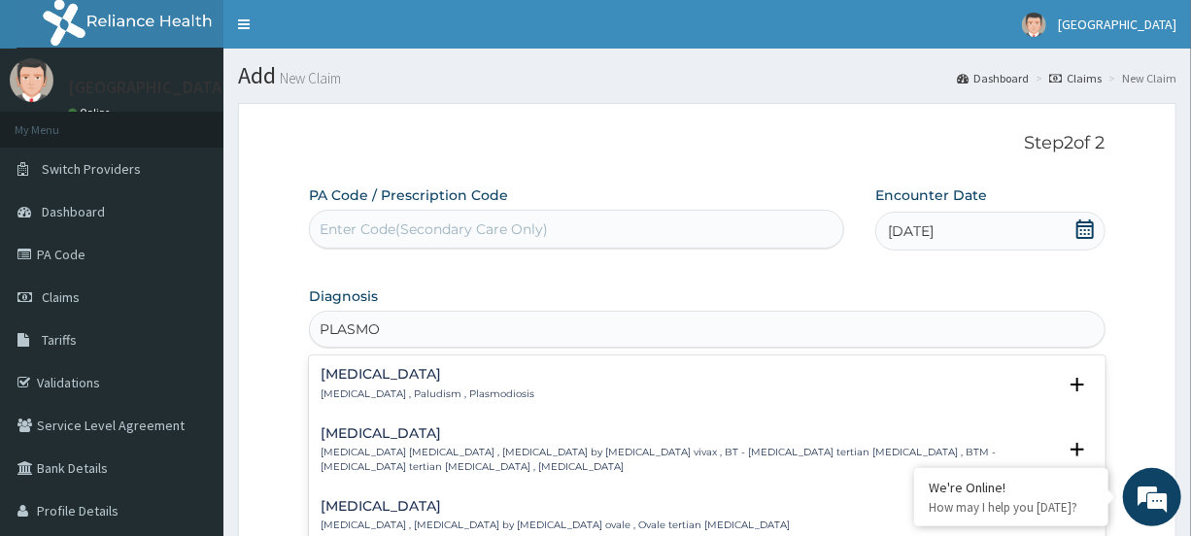
click at [381, 397] on p "[MEDICAL_DATA] , Paludism , Plasmodiosis" at bounding box center [428, 395] width 214 height 14
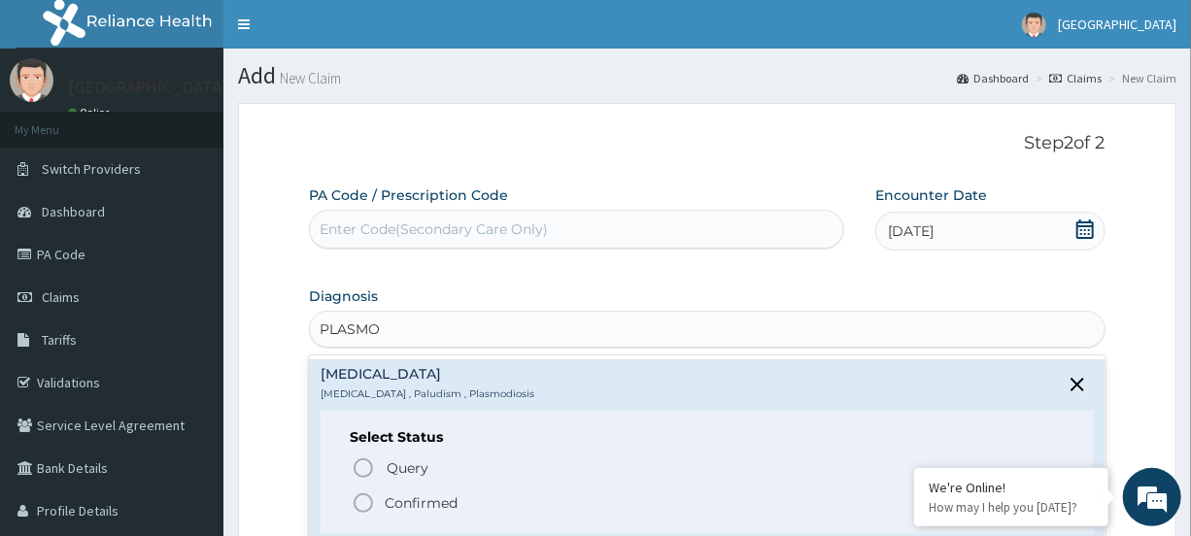
click at [369, 498] on icon "status option filled" at bounding box center [363, 503] width 23 height 23
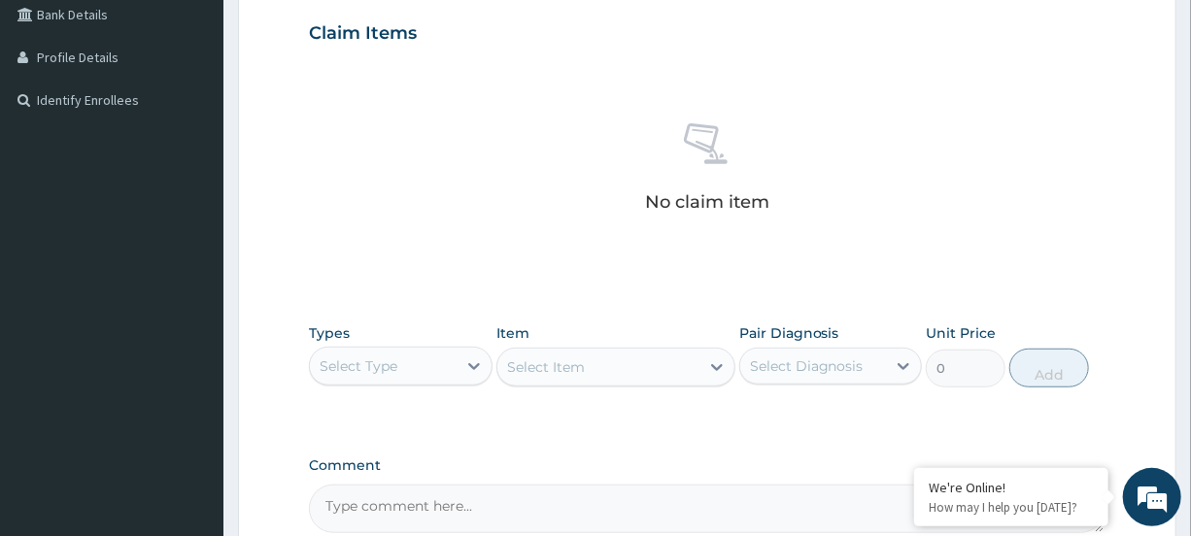
scroll to position [653, 0]
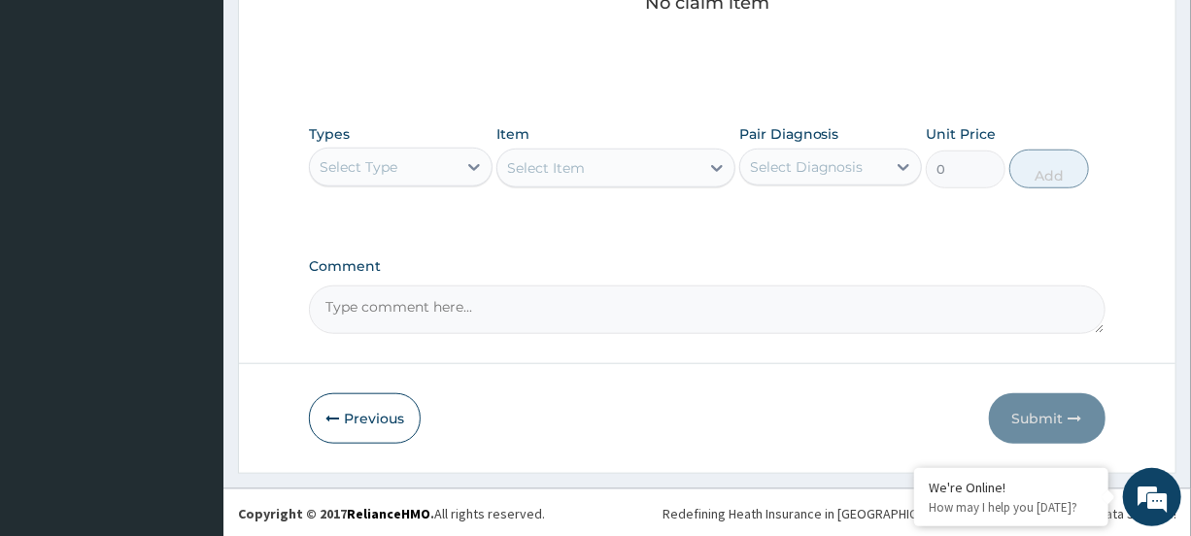
click at [447, 169] on div "Select Type" at bounding box center [383, 167] width 146 height 31
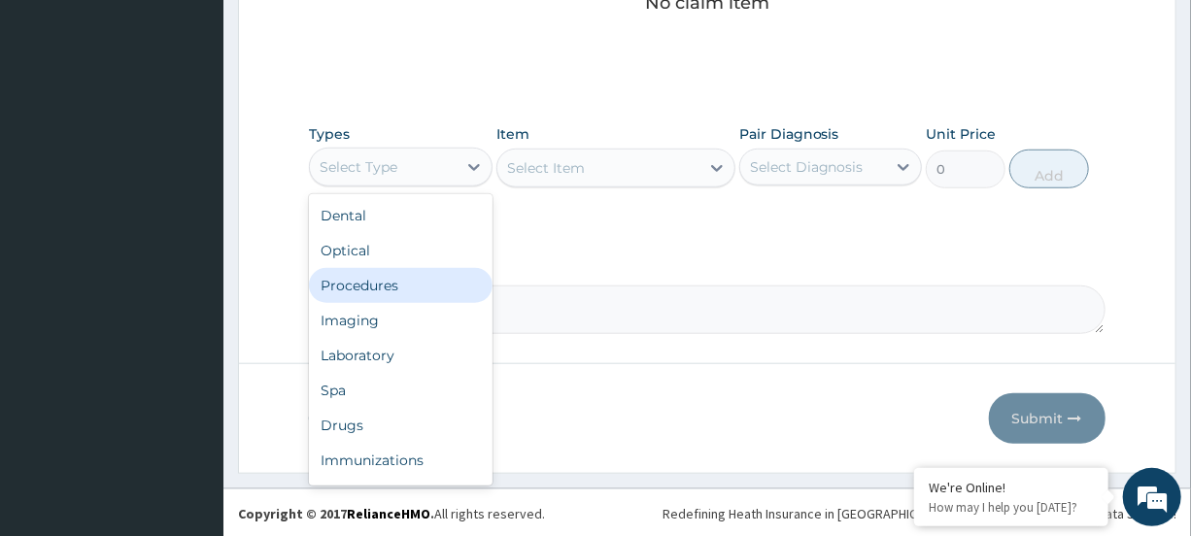
click at [396, 268] on div "Procedures" at bounding box center [400, 285] width 183 height 35
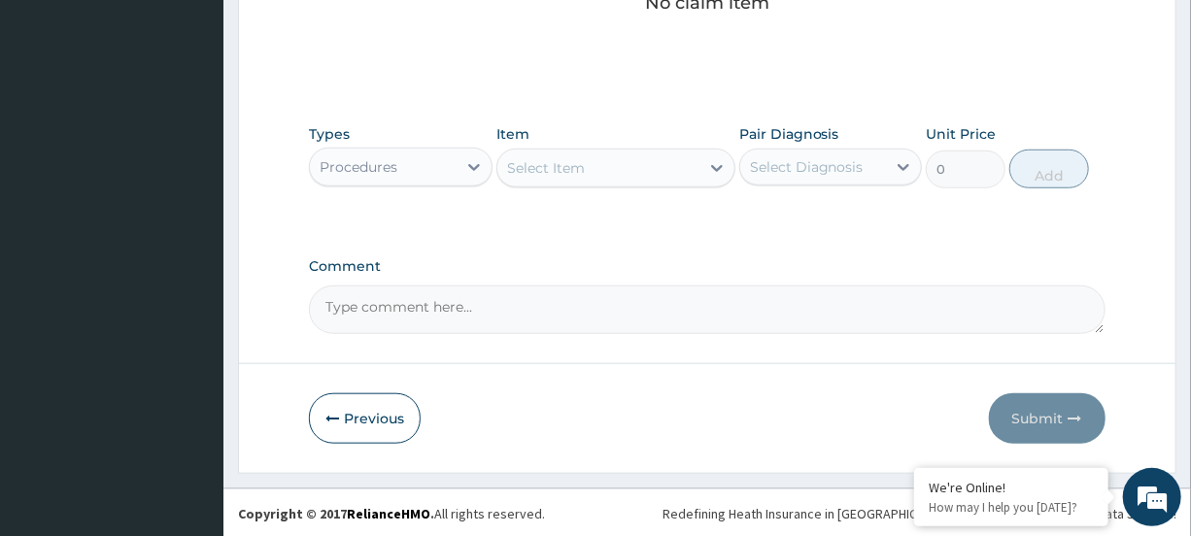
click at [567, 175] on div "Select Item" at bounding box center [546, 167] width 78 height 19
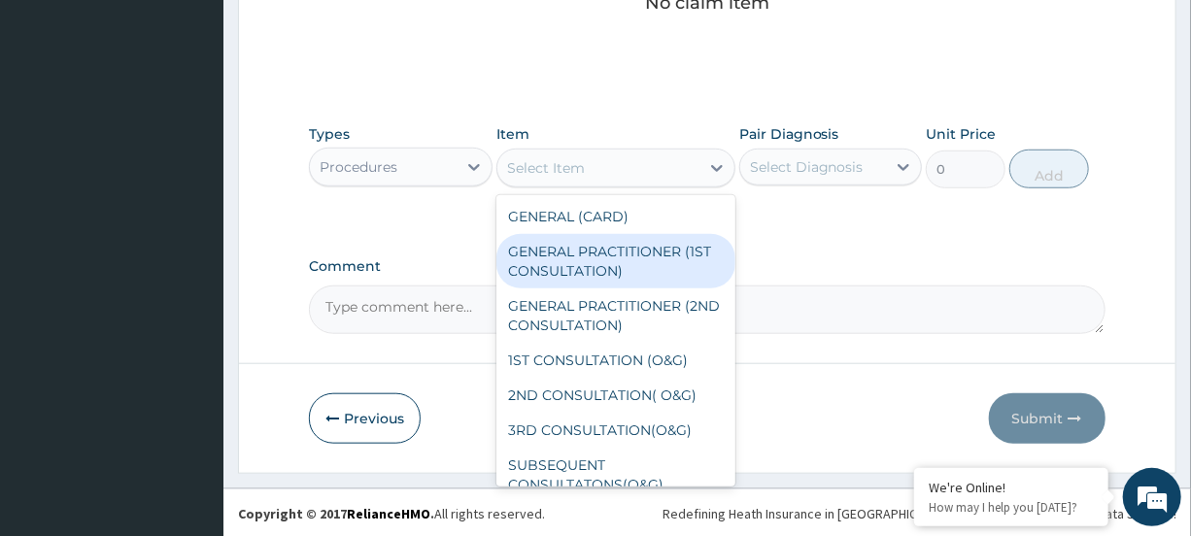
click at [569, 254] on div "GENERAL PRACTITIONER (1ST CONSULTATION)" at bounding box center [616, 261] width 239 height 54
type input "1500"
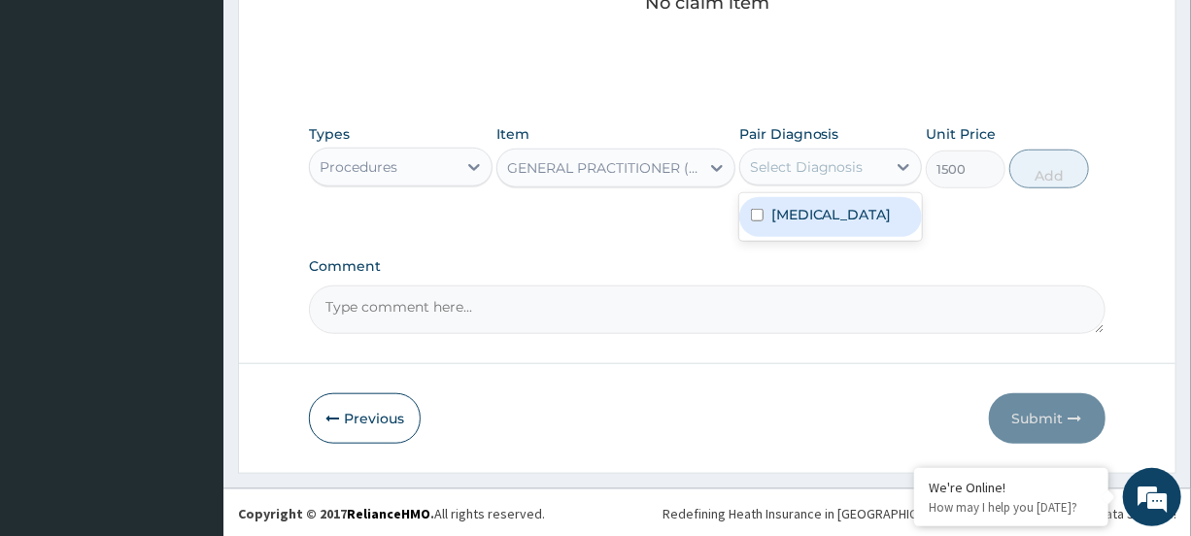
click at [825, 157] on div "Select Diagnosis" at bounding box center [807, 166] width 114 height 19
click at [804, 222] on label "[MEDICAL_DATA]" at bounding box center [832, 214] width 120 height 19
checkbox input "true"
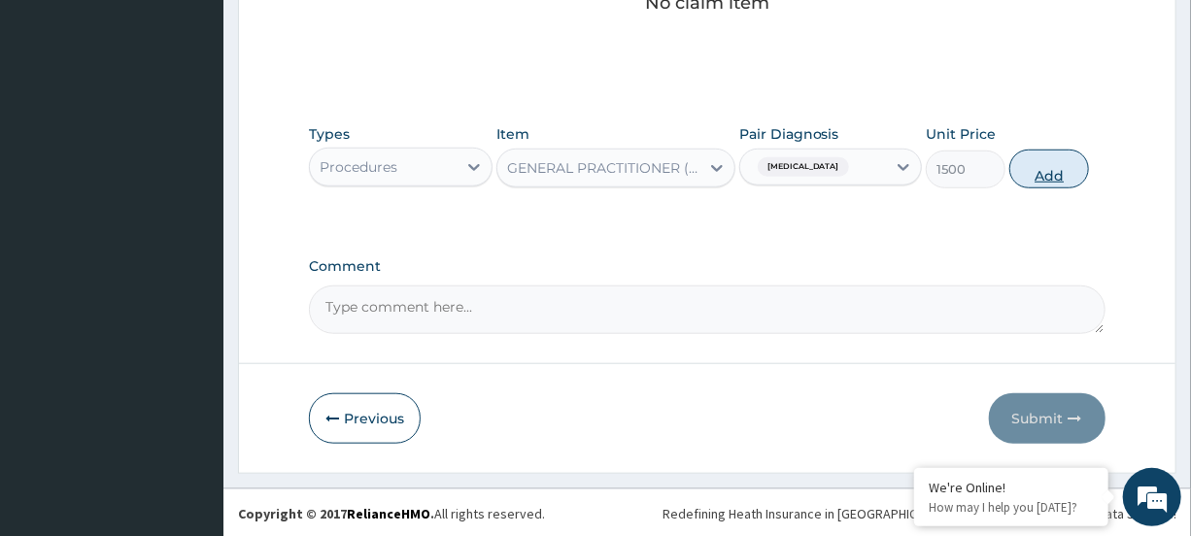
click at [1035, 175] on button "Add" at bounding box center [1050, 169] width 80 height 39
type input "0"
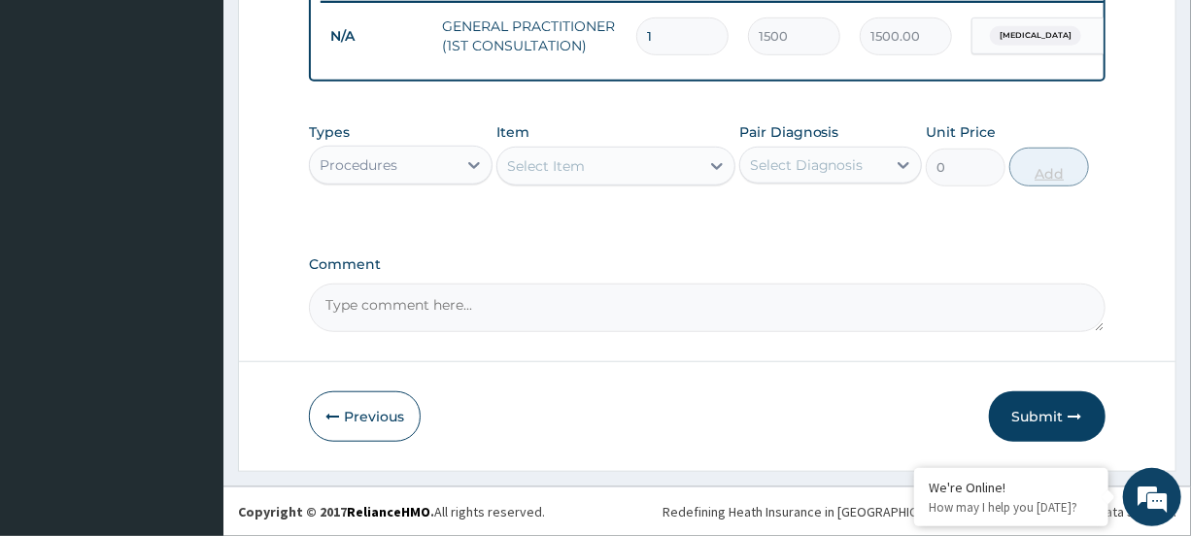
scroll to position [576, 0]
click at [567, 165] on div "Select Item" at bounding box center [546, 165] width 78 height 19
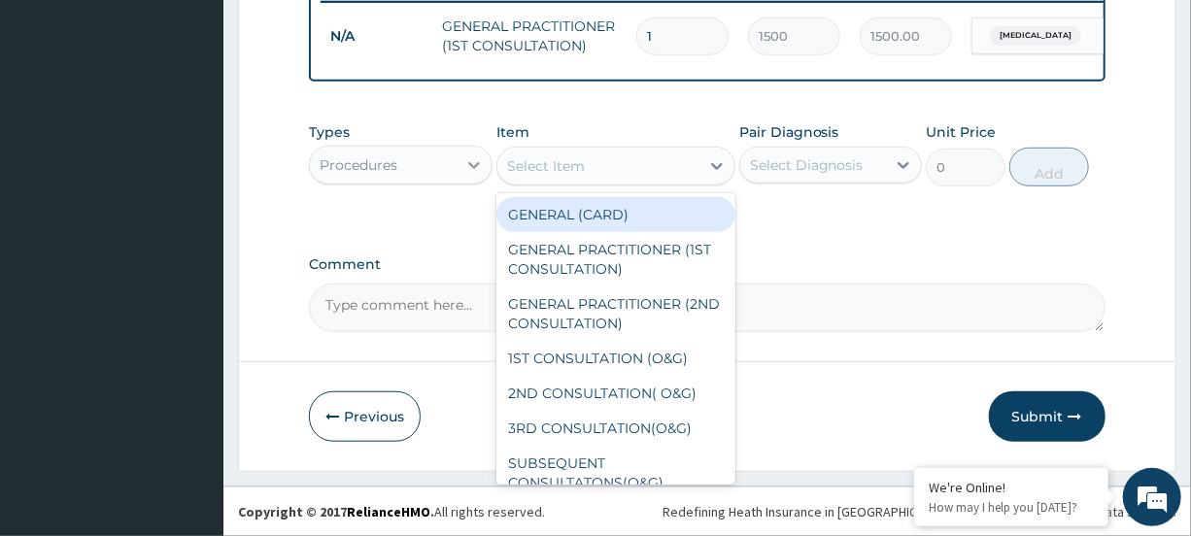
click at [459, 169] on div at bounding box center [474, 165] width 35 height 35
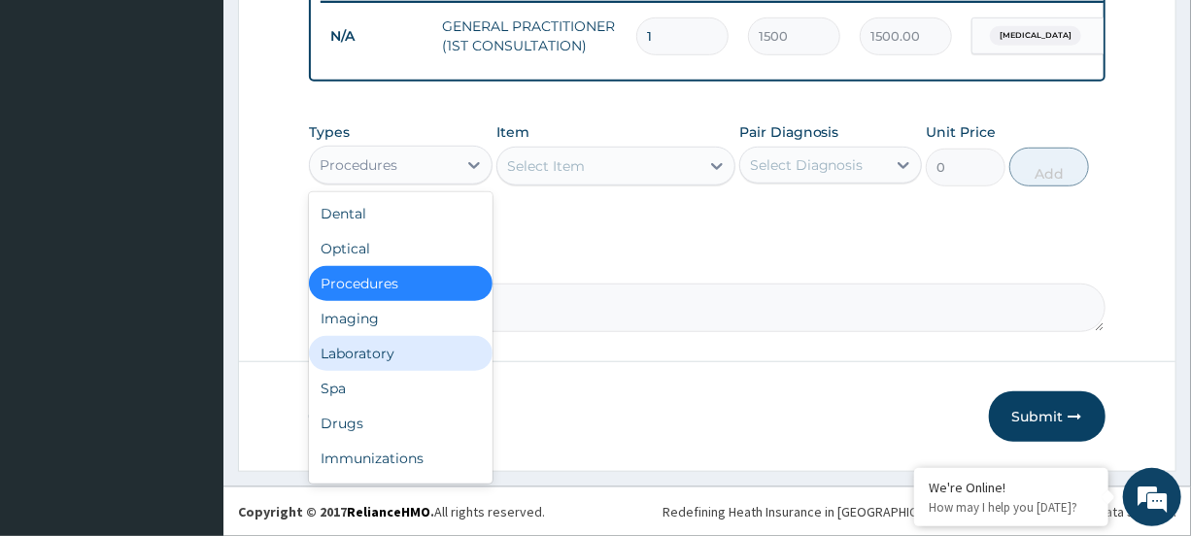
drag, startPoint x: 378, startPoint y: 366, endPoint x: 375, endPoint y: 356, distance: 11.1
click at [375, 359] on div "Laboratory" at bounding box center [400, 353] width 183 height 35
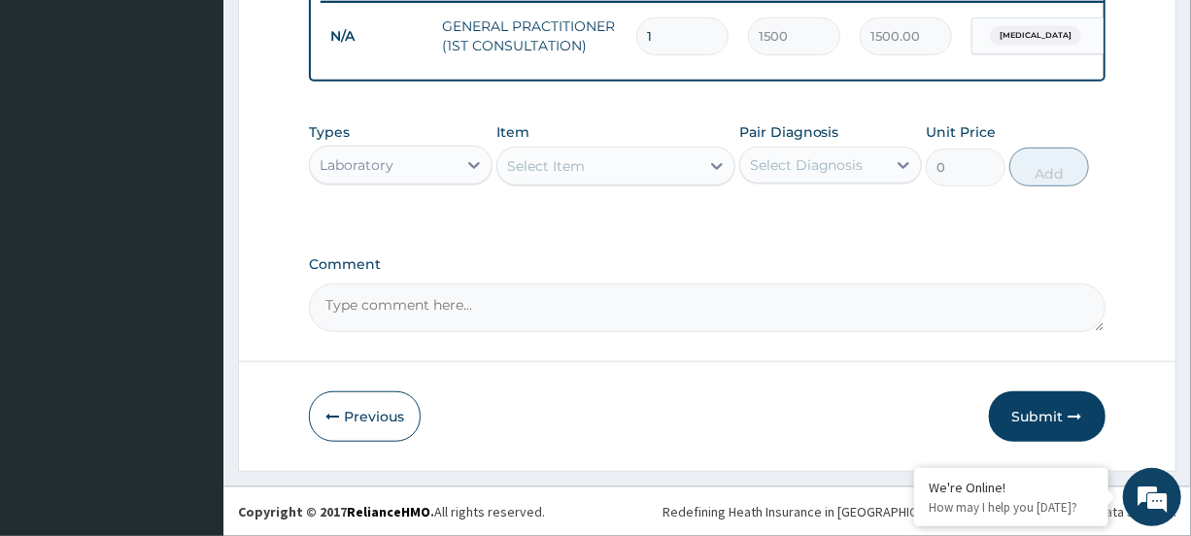
click at [646, 164] on div "Select Item" at bounding box center [599, 166] width 202 height 31
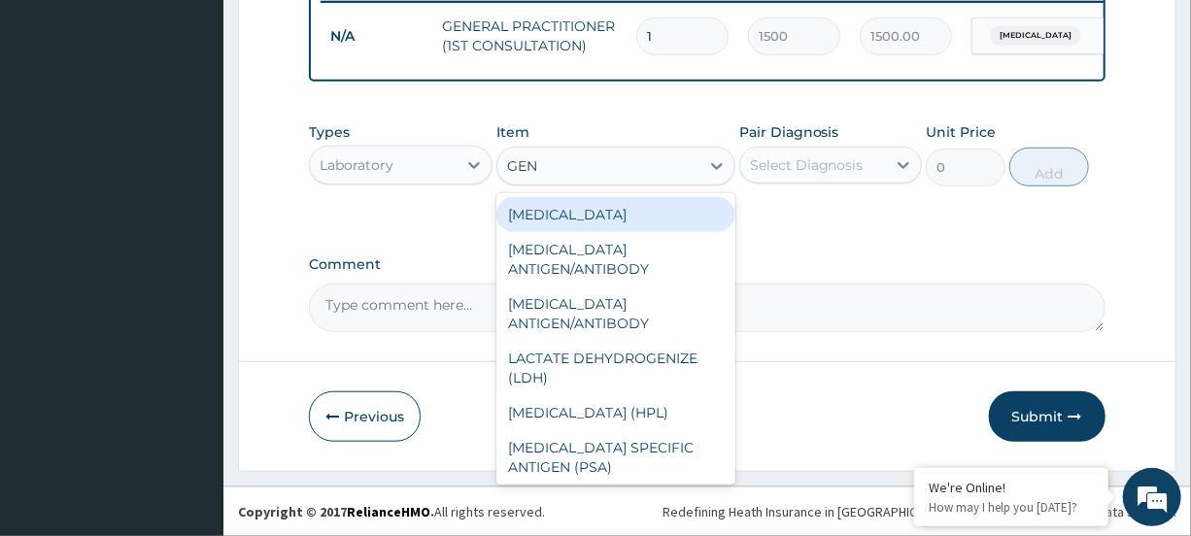
type input "GENO"
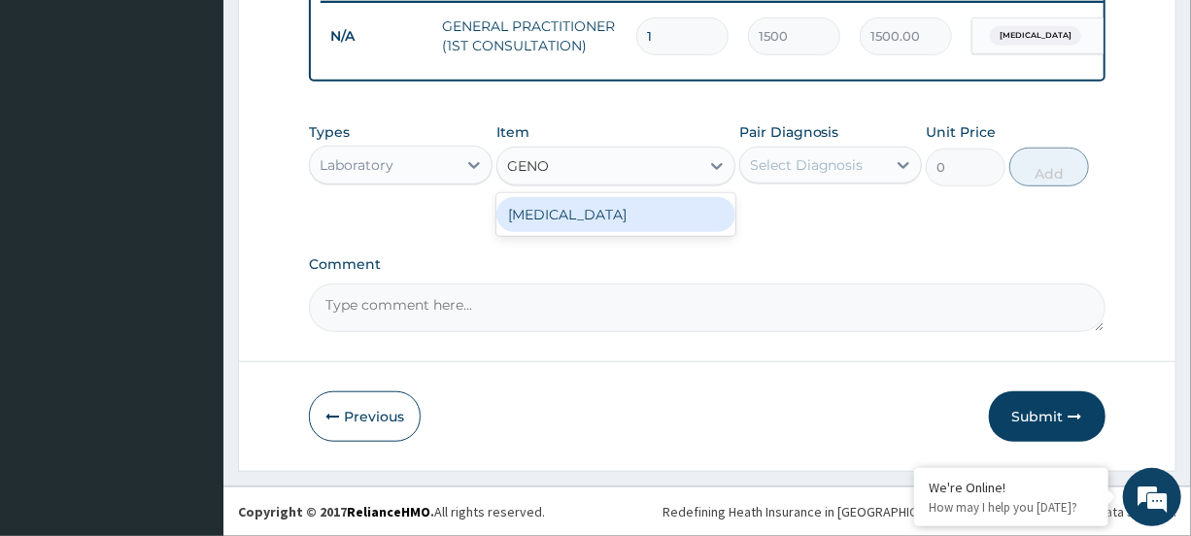
click at [638, 223] on div "GENOTYPE" at bounding box center [616, 214] width 239 height 35
type input "800"
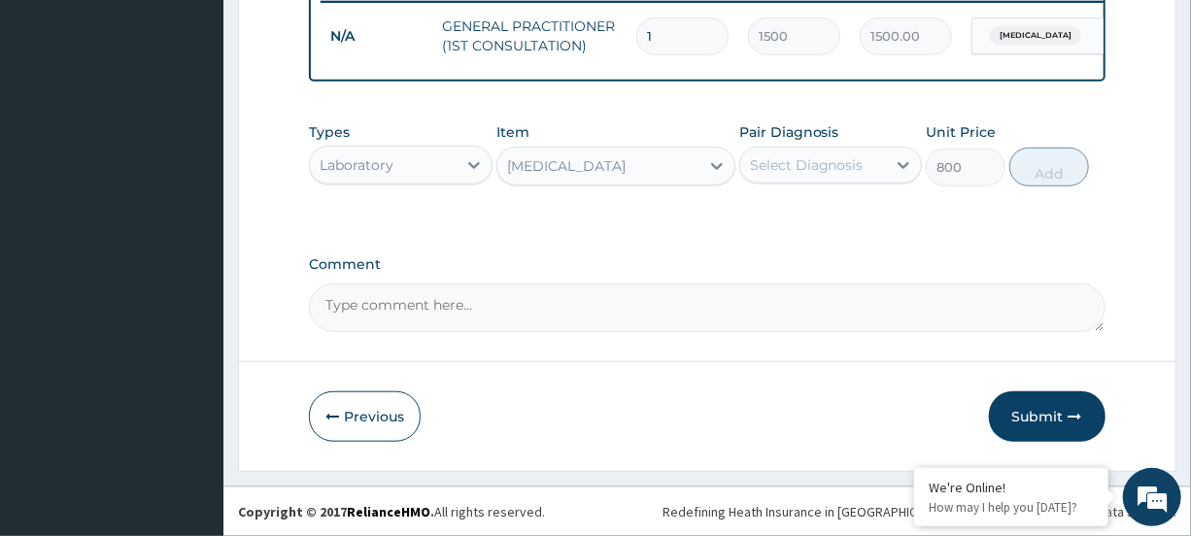
click at [801, 163] on div "Select Diagnosis" at bounding box center [807, 164] width 114 height 19
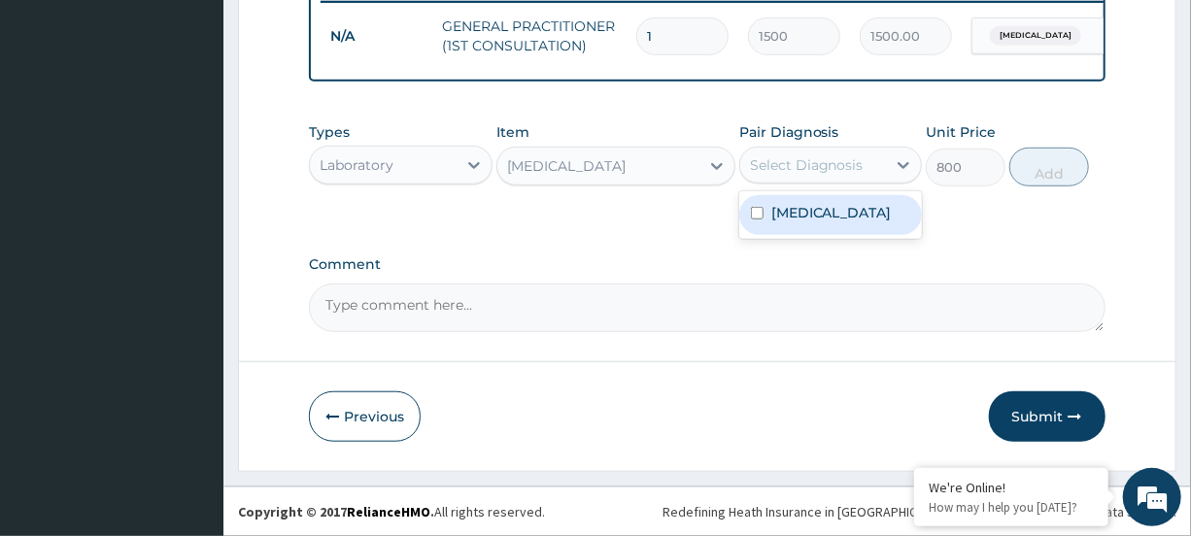
click at [797, 213] on label "[MEDICAL_DATA]" at bounding box center [832, 212] width 120 height 19
checkbox input "true"
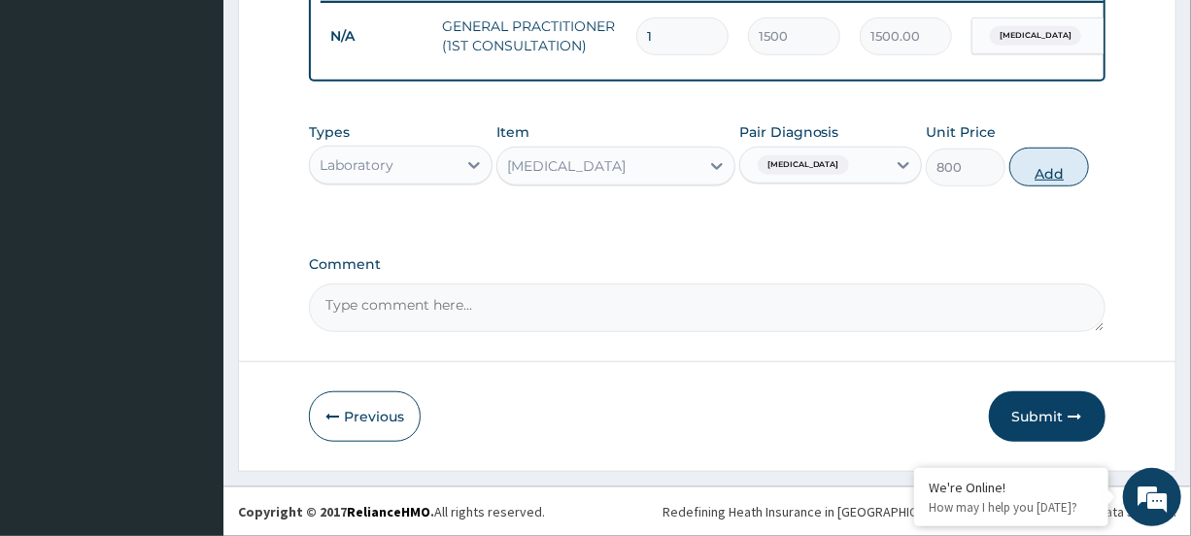
click at [1025, 168] on button "Add" at bounding box center [1050, 167] width 80 height 39
type input "0"
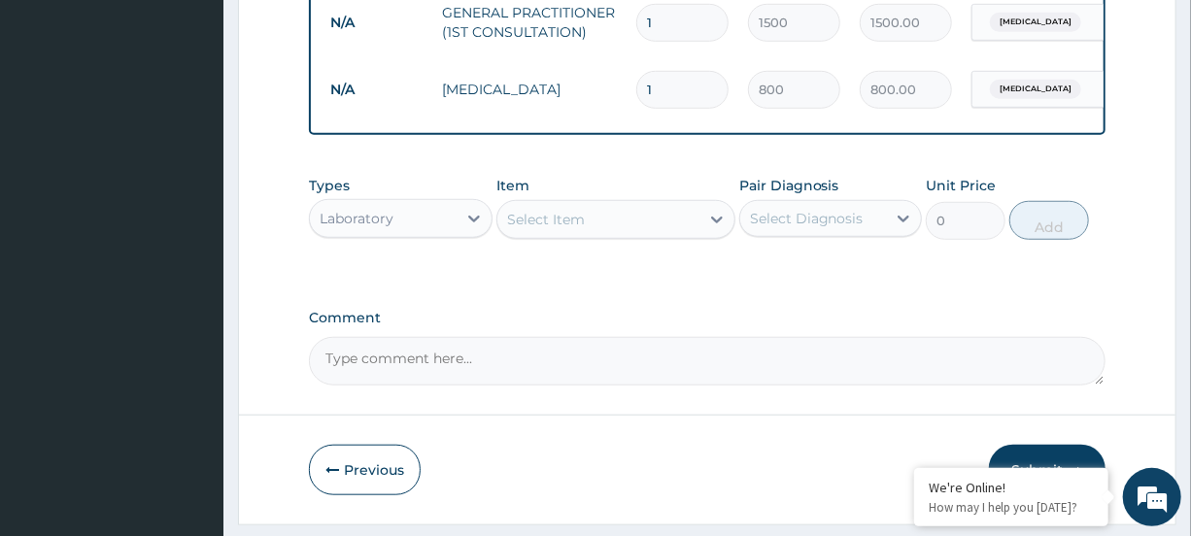
click at [700, 229] on div at bounding box center [717, 219] width 35 height 35
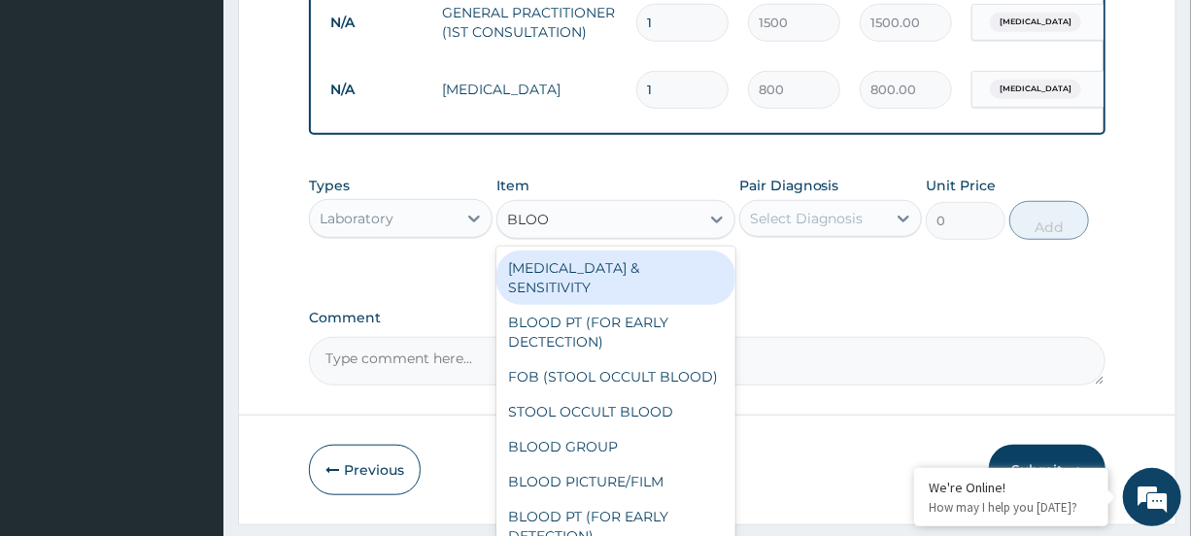
type input "BLOOD"
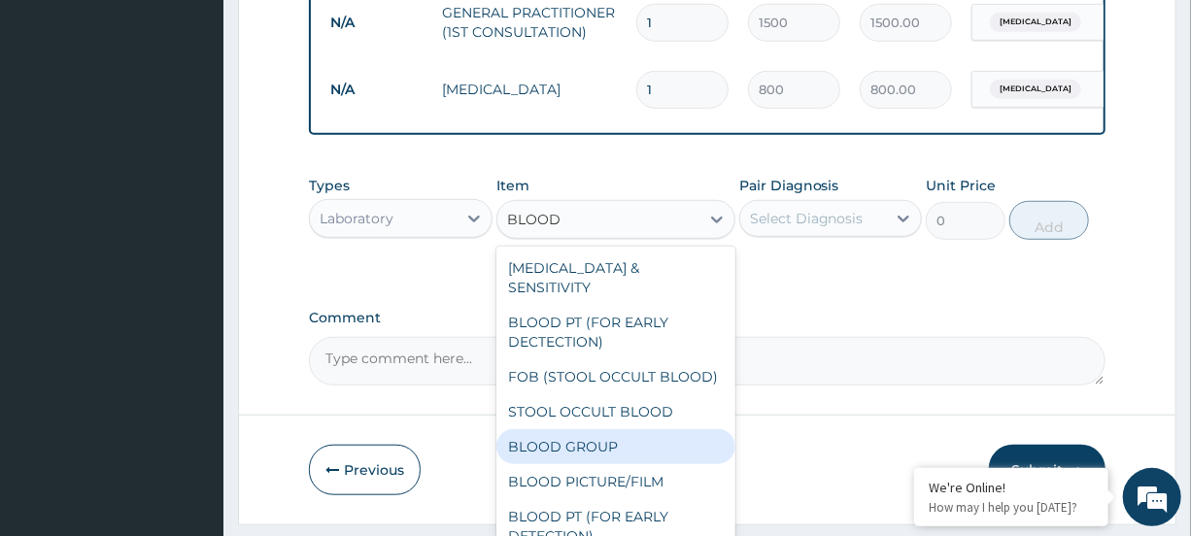
click at [626, 464] on div "BLOOD GROUP" at bounding box center [616, 446] width 239 height 35
type input "560"
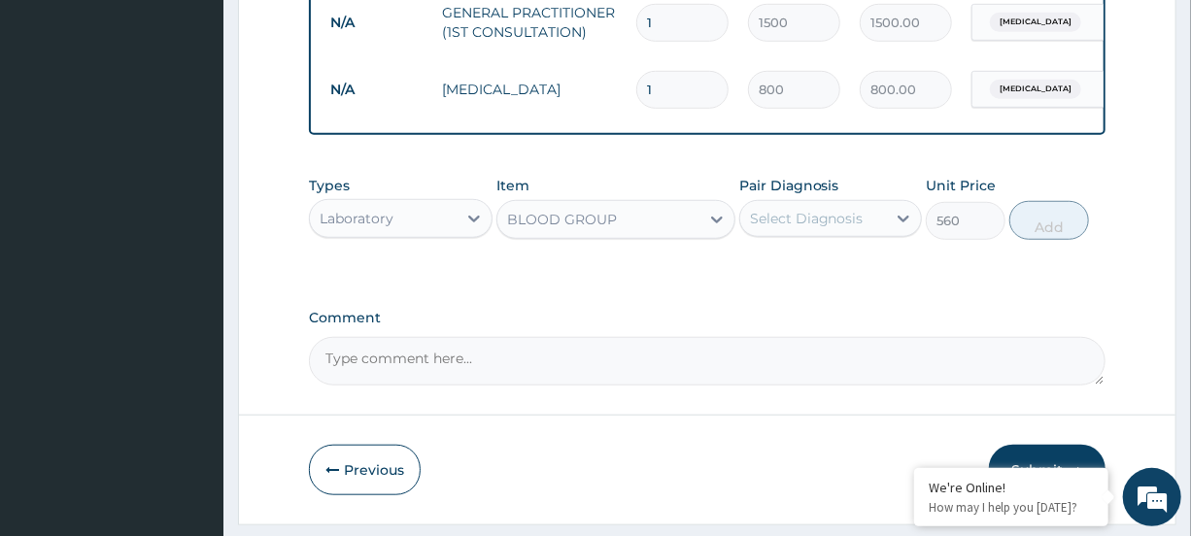
click at [848, 234] on div "Select Diagnosis" at bounding box center [813, 218] width 146 height 31
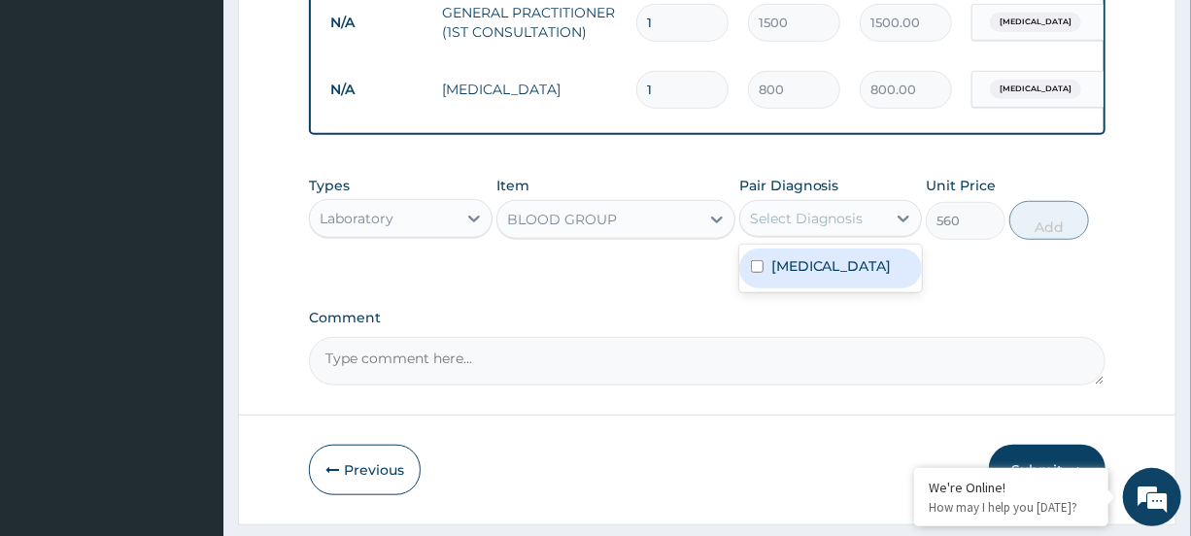
click at [840, 274] on div "[MEDICAL_DATA]" at bounding box center [830, 269] width 183 height 40
checkbox input "true"
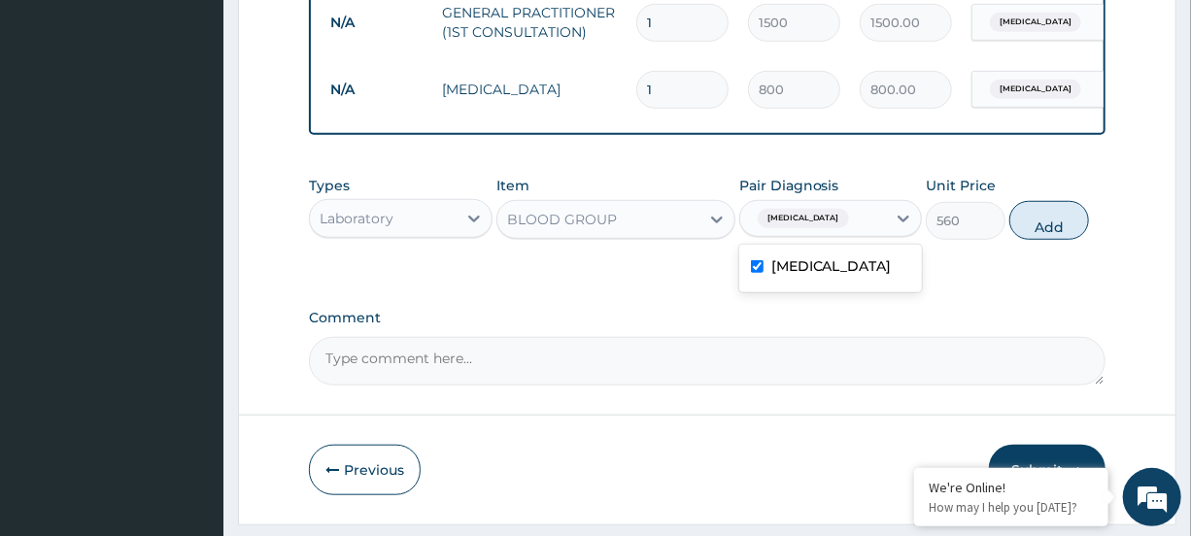
click at [1024, 238] on button "Add" at bounding box center [1050, 220] width 80 height 39
type input "0"
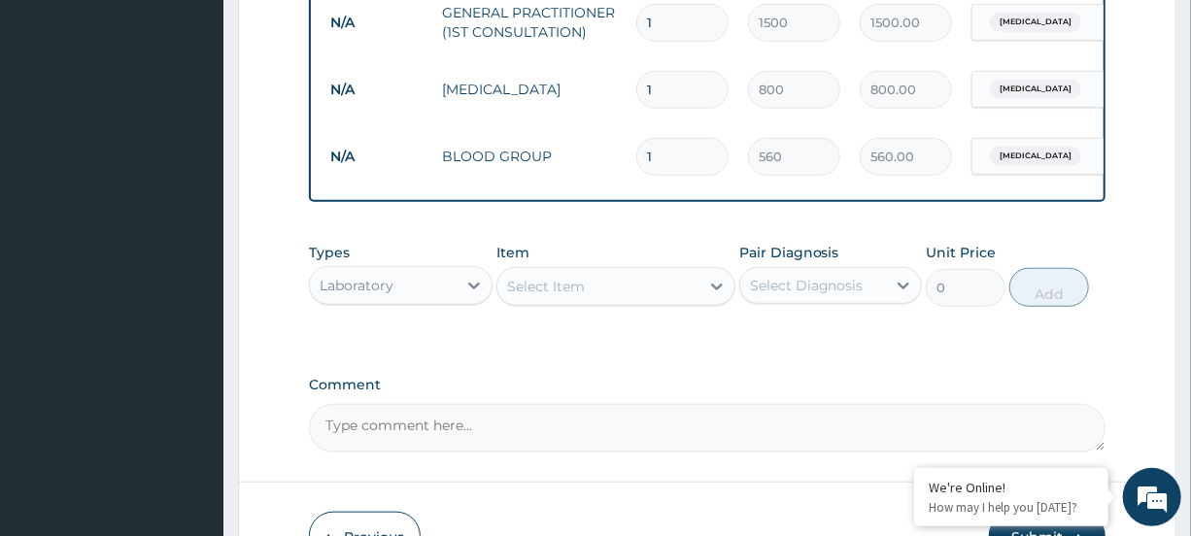
drag, startPoint x: 626, startPoint y: 313, endPoint x: 632, endPoint y: 277, distance: 36.4
click at [627, 302] on div "Select Item" at bounding box center [599, 286] width 202 height 31
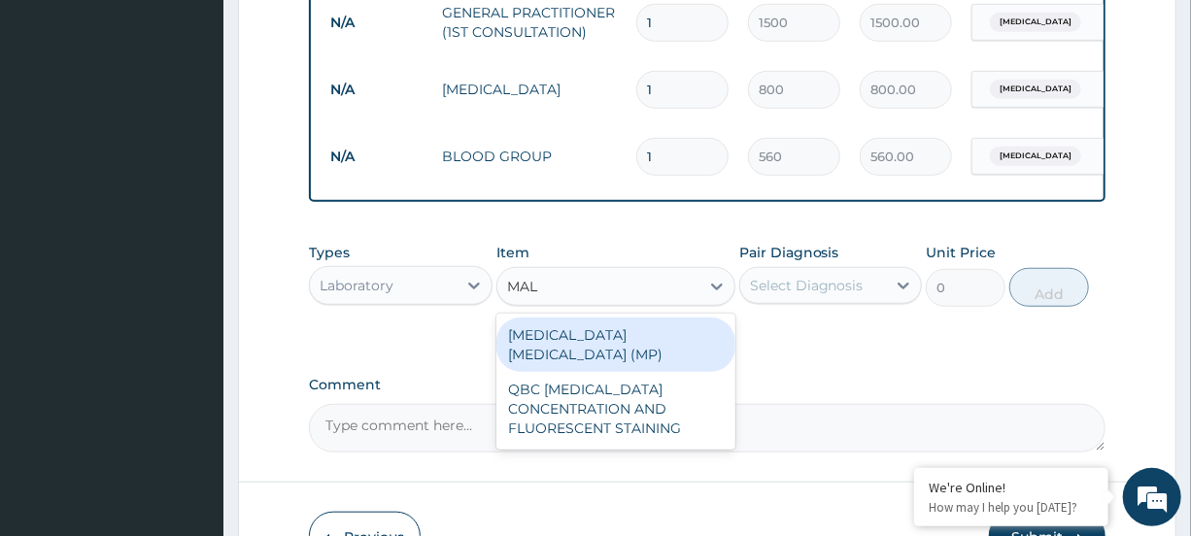
type input "MALA"
click at [634, 352] on div "MALARIA PARASITE (MP)" at bounding box center [616, 345] width 239 height 54
type input "560"
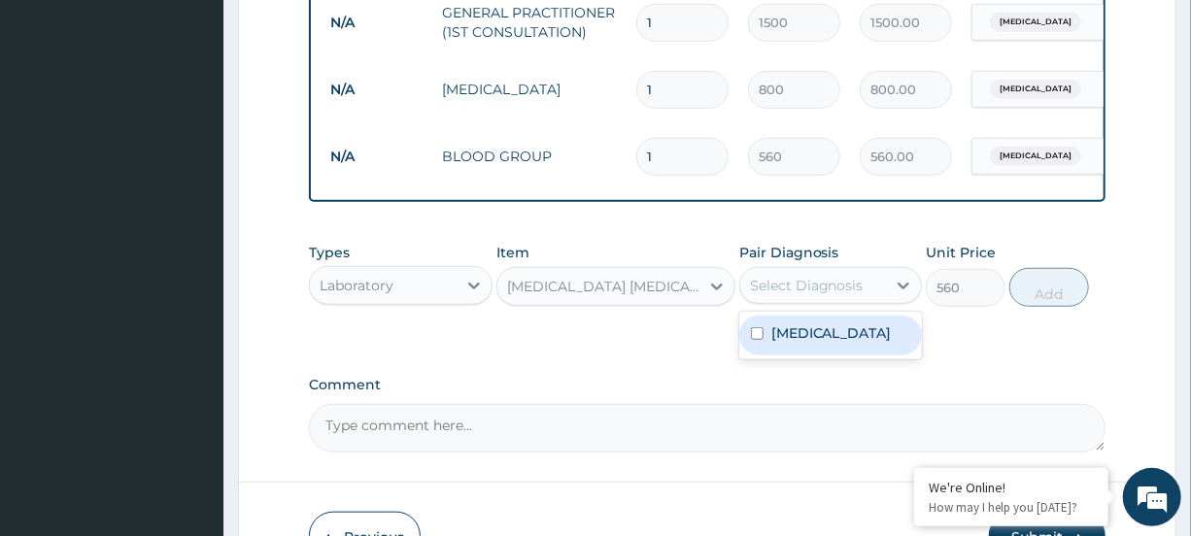
drag, startPoint x: 838, startPoint y: 297, endPoint x: 825, endPoint y: 328, distance: 33.6
click at [839, 295] on div "Select Diagnosis" at bounding box center [807, 285] width 114 height 19
click at [821, 352] on div "[MEDICAL_DATA]" at bounding box center [830, 336] width 183 height 40
checkbox input "true"
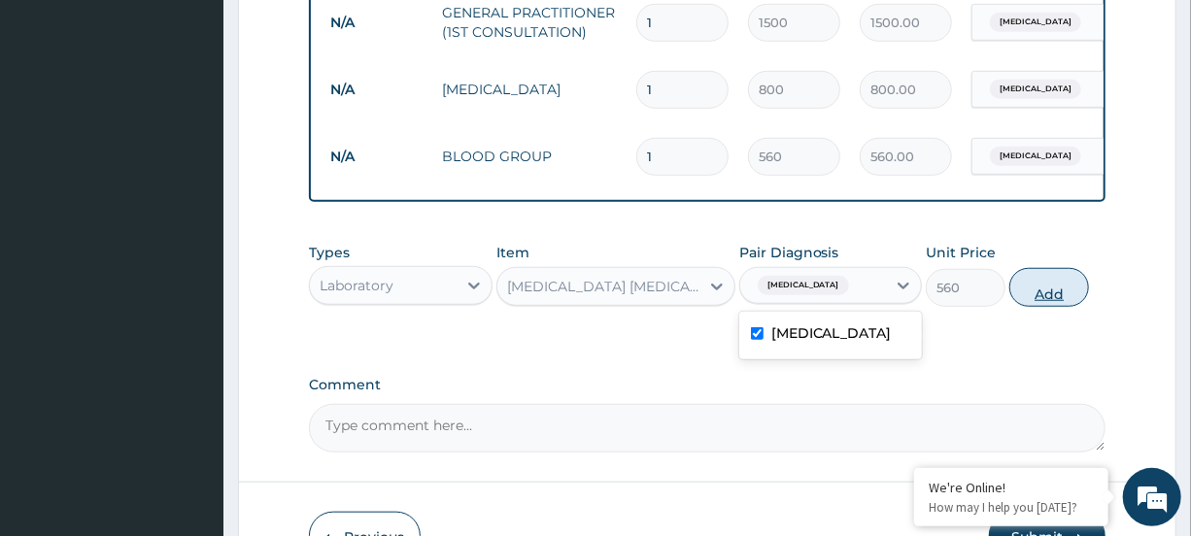
click at [1074, 302] on button "Add" at bounding box center [1050, 287] width 80 height 39
type input "0"
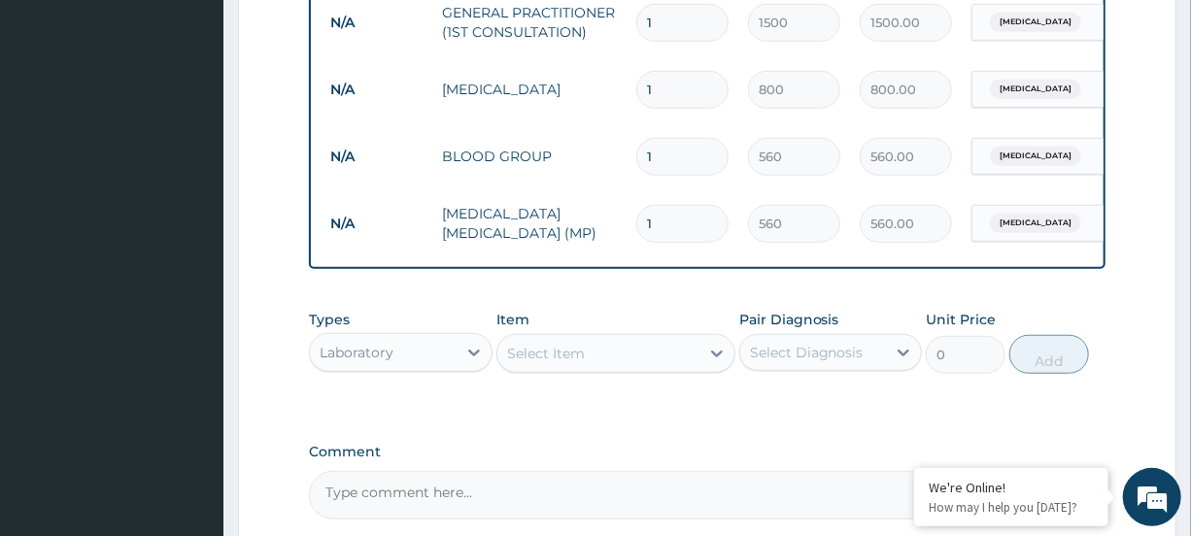
click at [649, 369] on div "Select Item" at bounding box center [599, 353] width 202 height 31
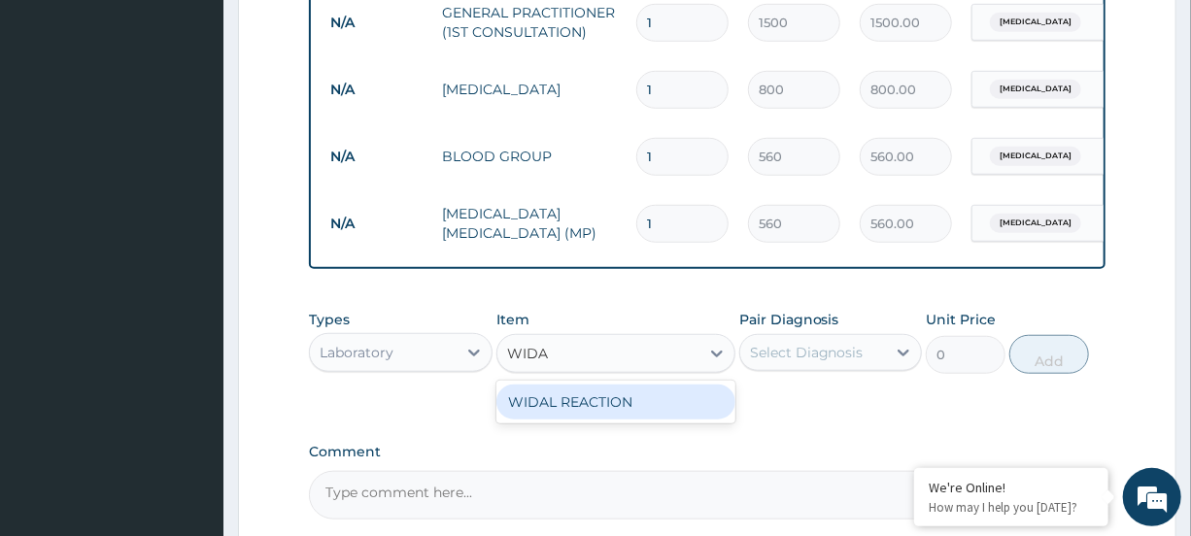
type input "WIDAL"
click at [635, 420] on div "WIDAL REACTION" at bounding box center [616, 402] width 239 height 35
type input "800"
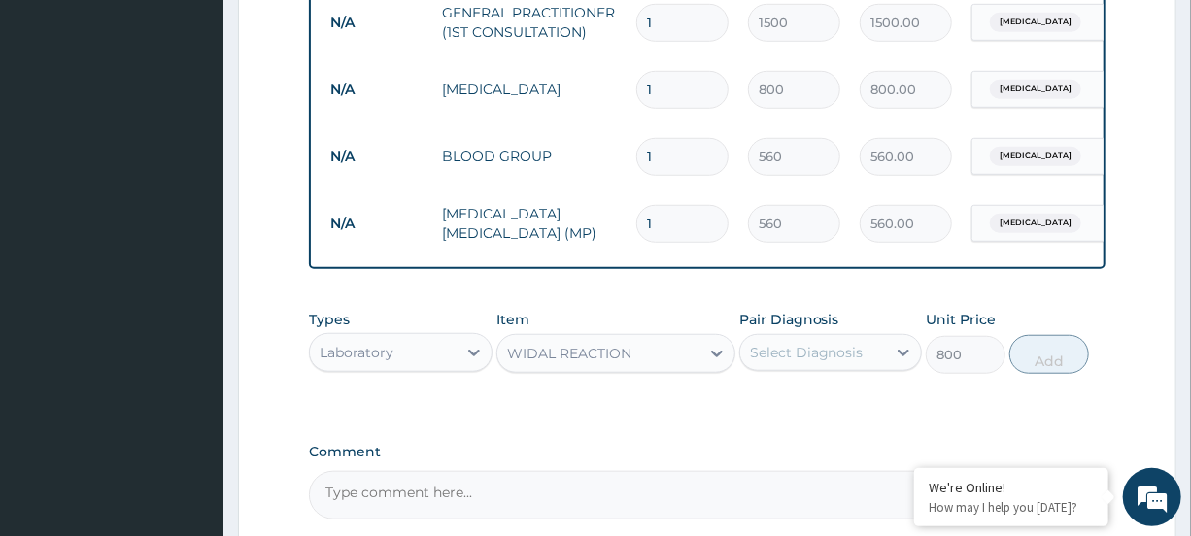
click at [859, 368] on div "Select Diagnosis" at bounding box center [813, 352] width 146 height 31
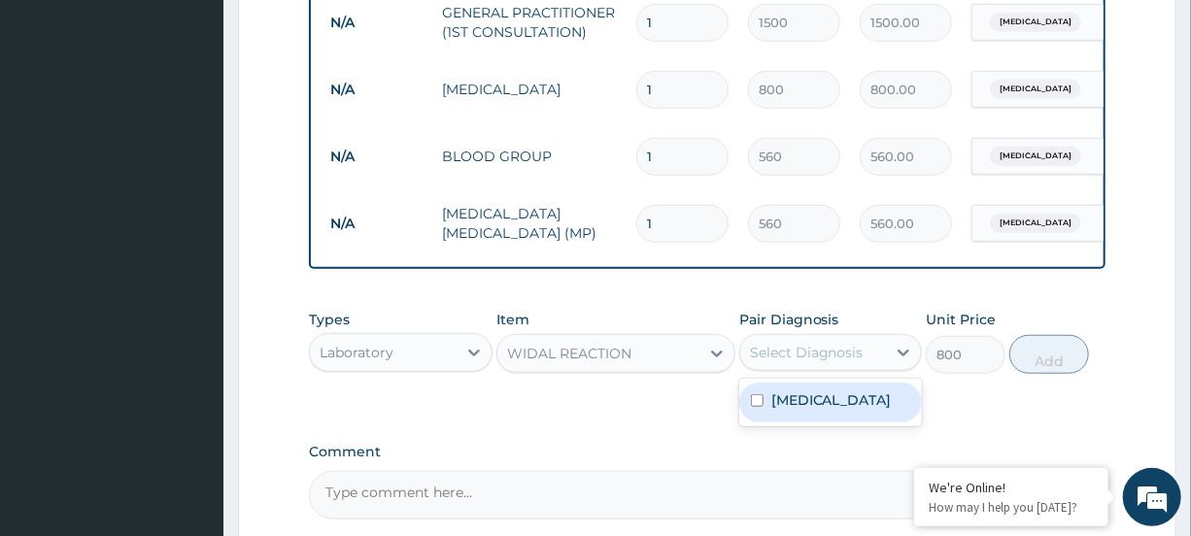
click at [842, 412] on div "[MEDICAL_DATA]" at bounding box center [830, 403] width 183 height 40
checkbox input "true"
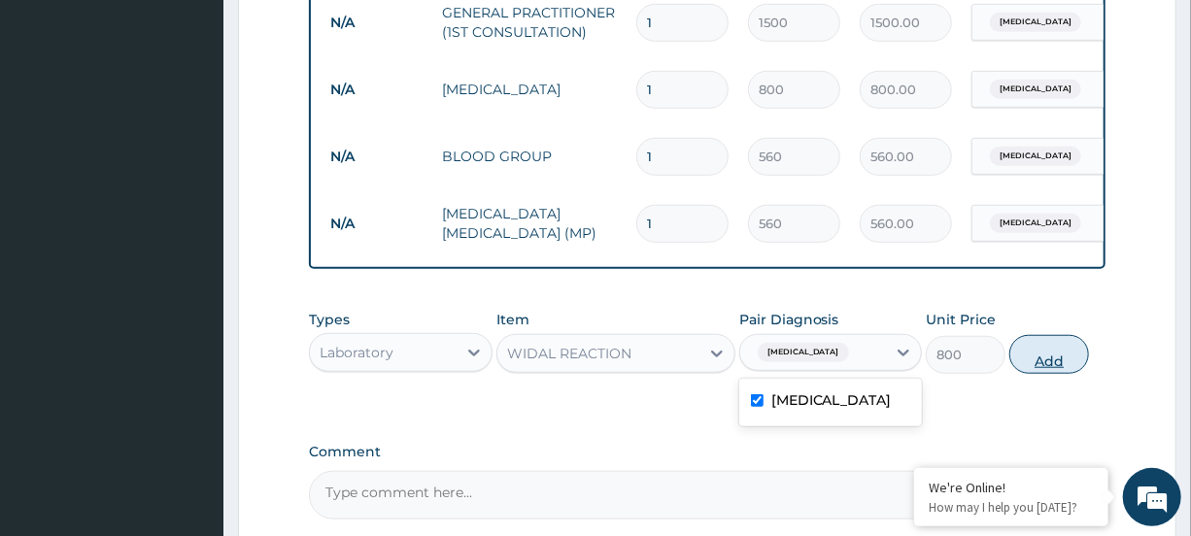
click at [1059, 367] on button "Add" at bounding box center [1050, 354] width 80 height 39
type input "0"
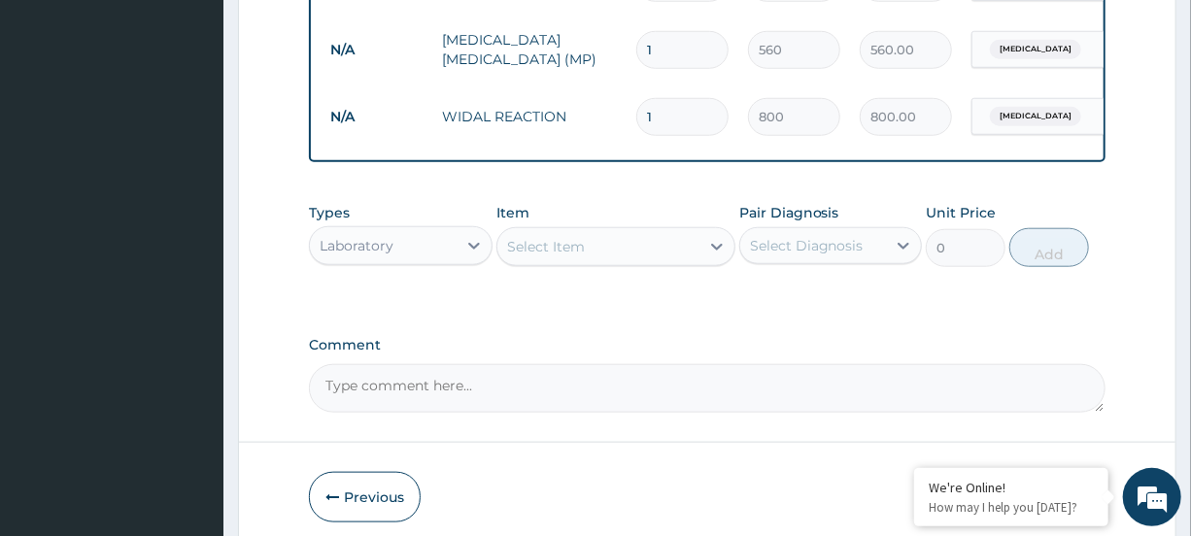
scroll to position [769, 0]
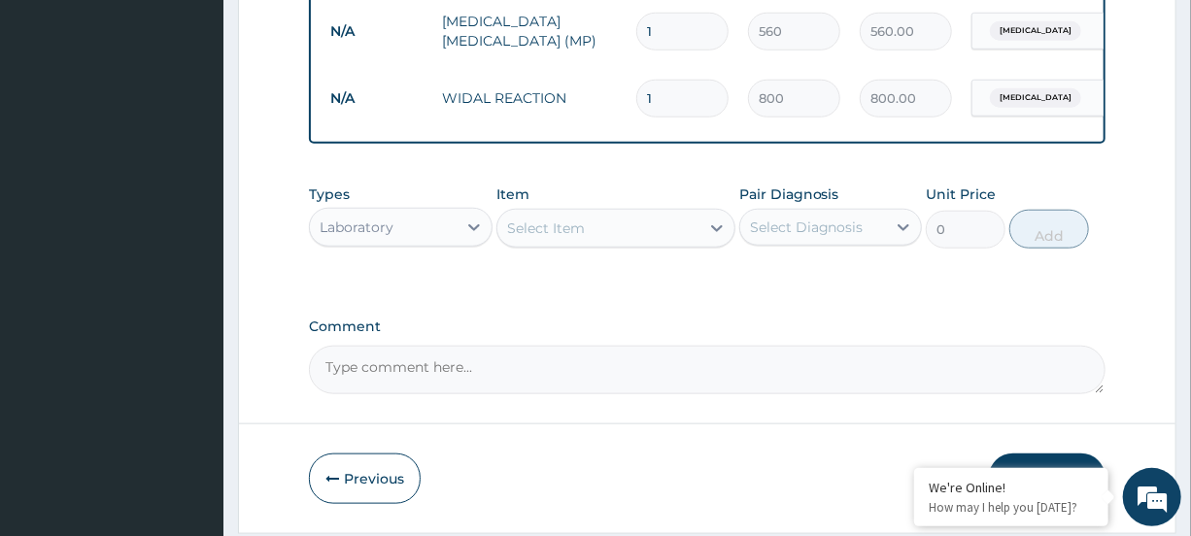
click at [411, 240] on div "Laboratory" at bounding box center [383, 227] width 146 height 31
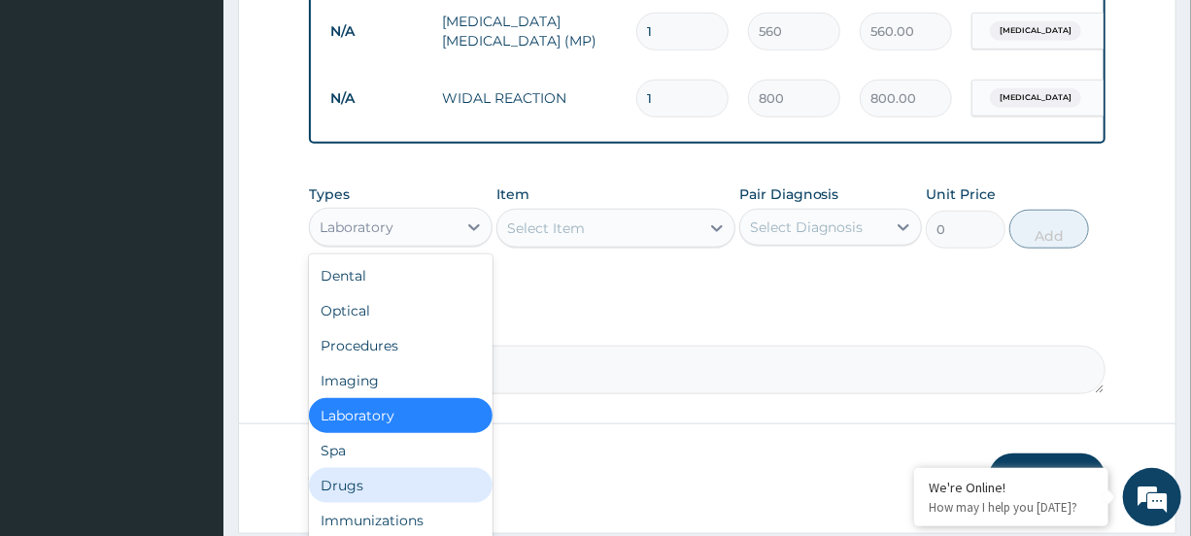
click at [354, 484] on div "Drugs" at bounding box center [400, 485] width 183 height 35
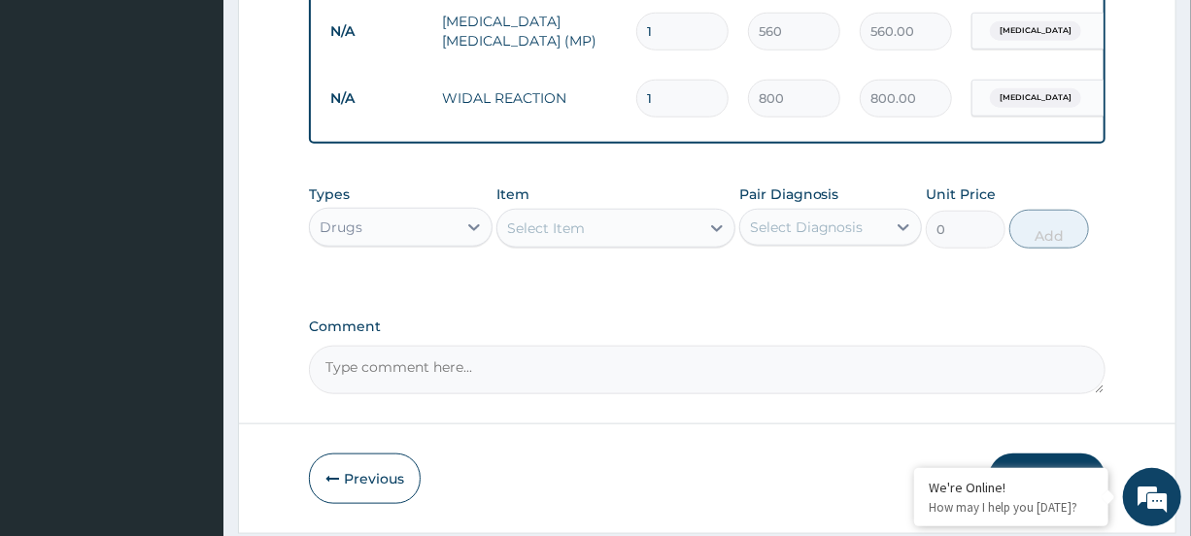
click at [612, 244] on div "Select Item" at bounding box center [599, 228] width 202 height 31
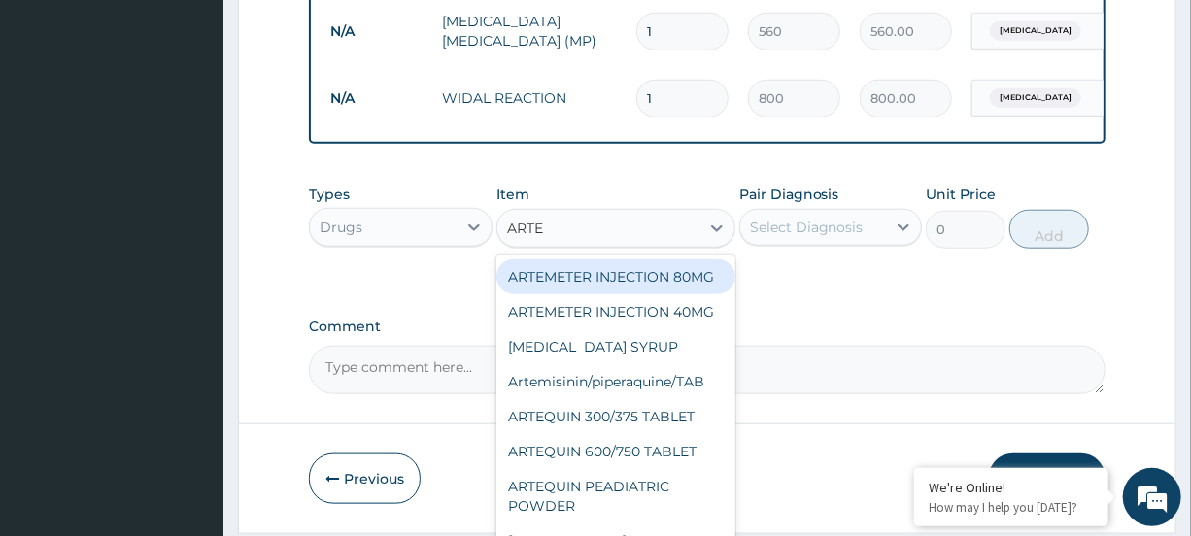
type input "ARTEM"
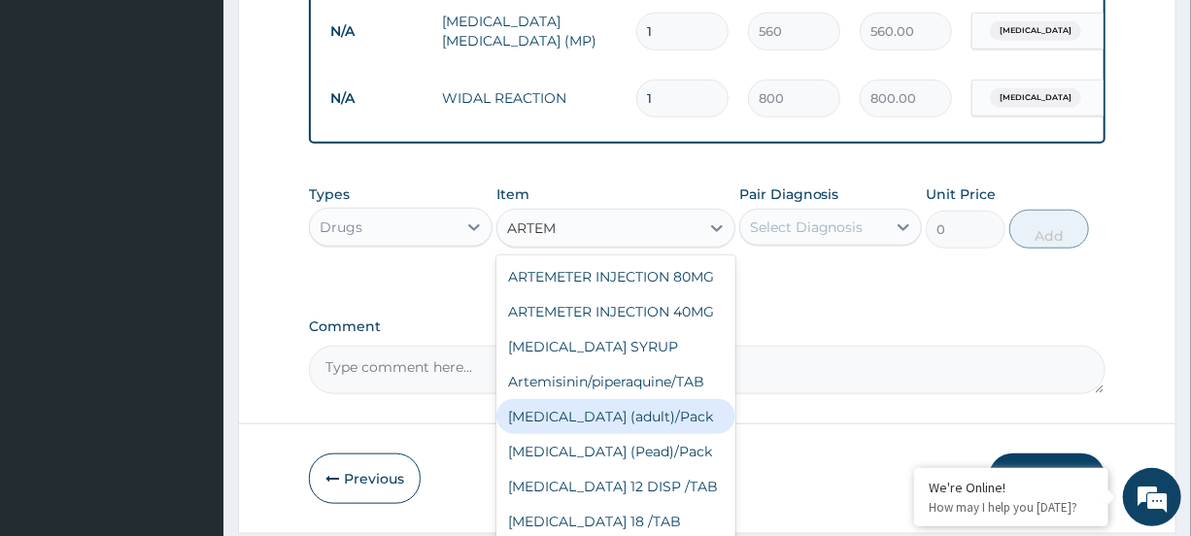
click at [604, 434] on div "[MEDICAL_DATA] (adult)/Pack" at bounding box center [616, 416] width 239 height 35
type input "2500"
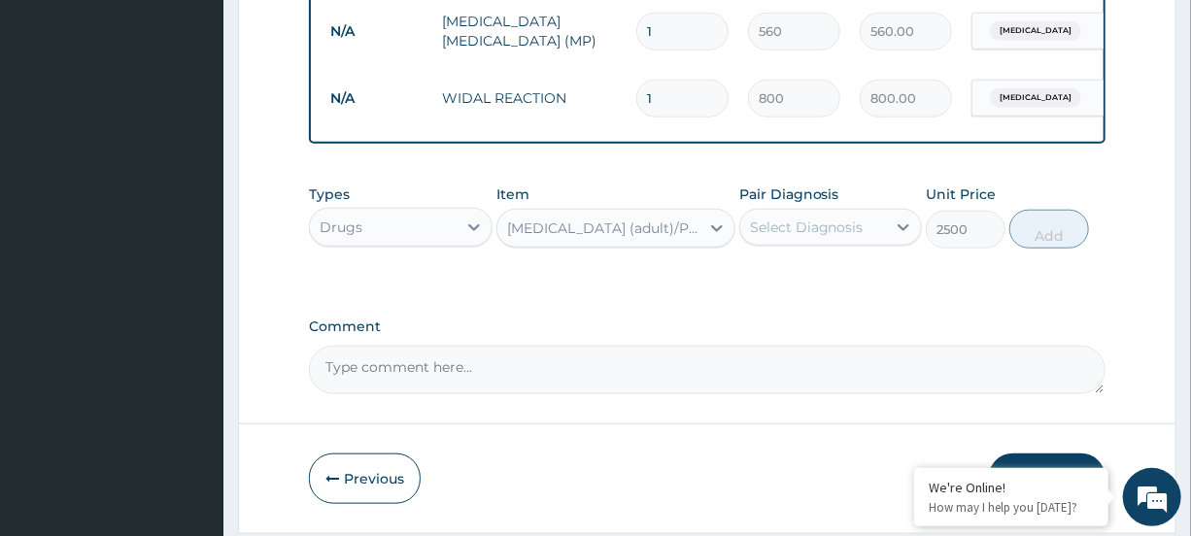
click at [854, 237] on div "Select Diagnosis" at bounding box center [807, 227] width 114 height 19
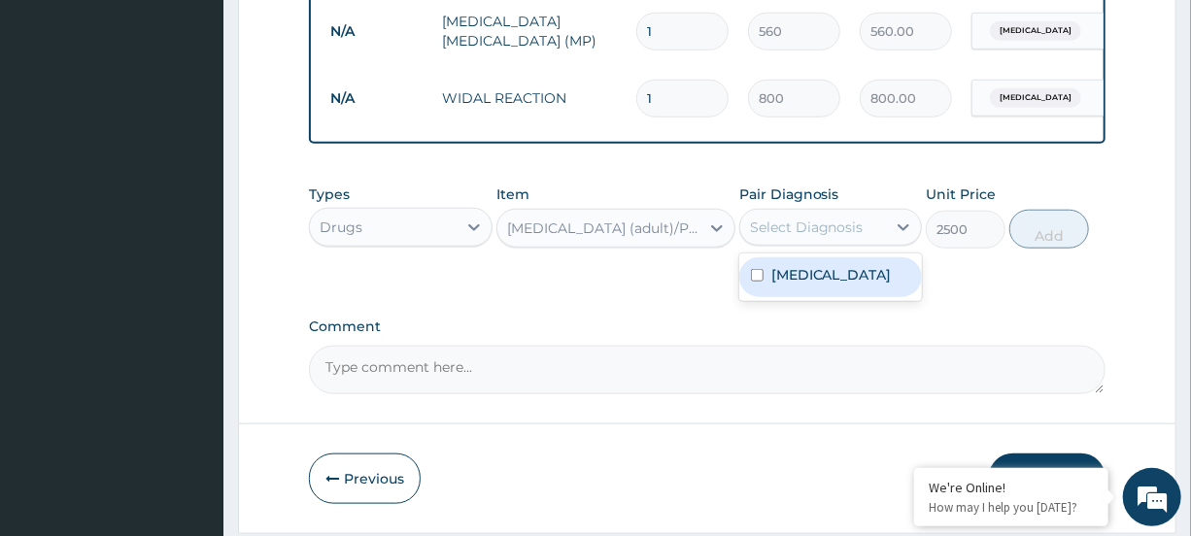
click at [833, 297] on div "[MEDICAL_DATA]" at bounding box center [830, 278] width 183 height 40
checkbox input "true"
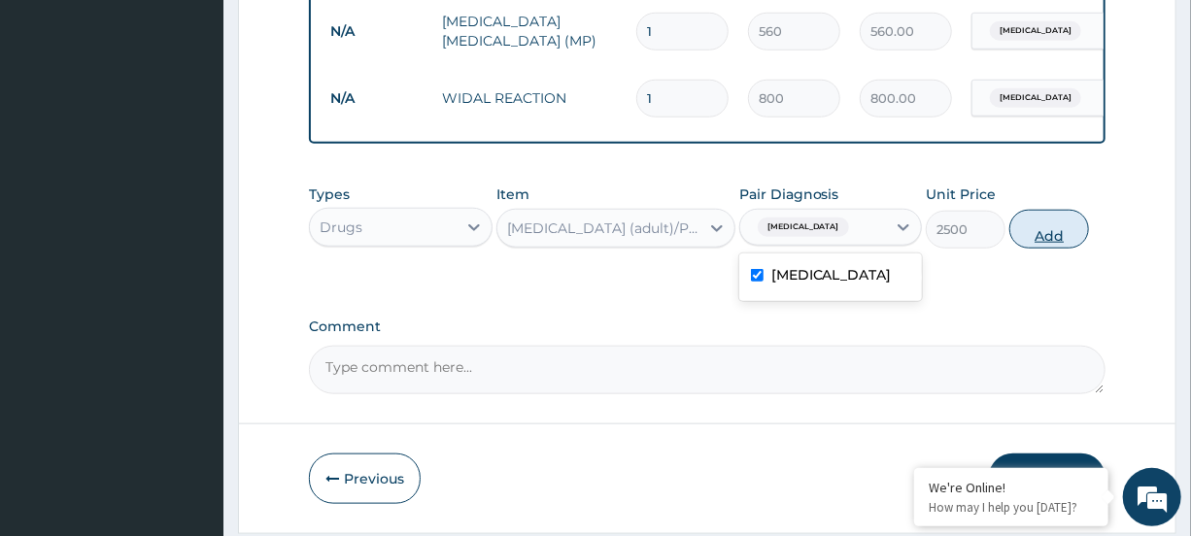
click at [1049, 249] on button "Add" at bounding box center [1050, 229] width 80 height 39
type input "0"
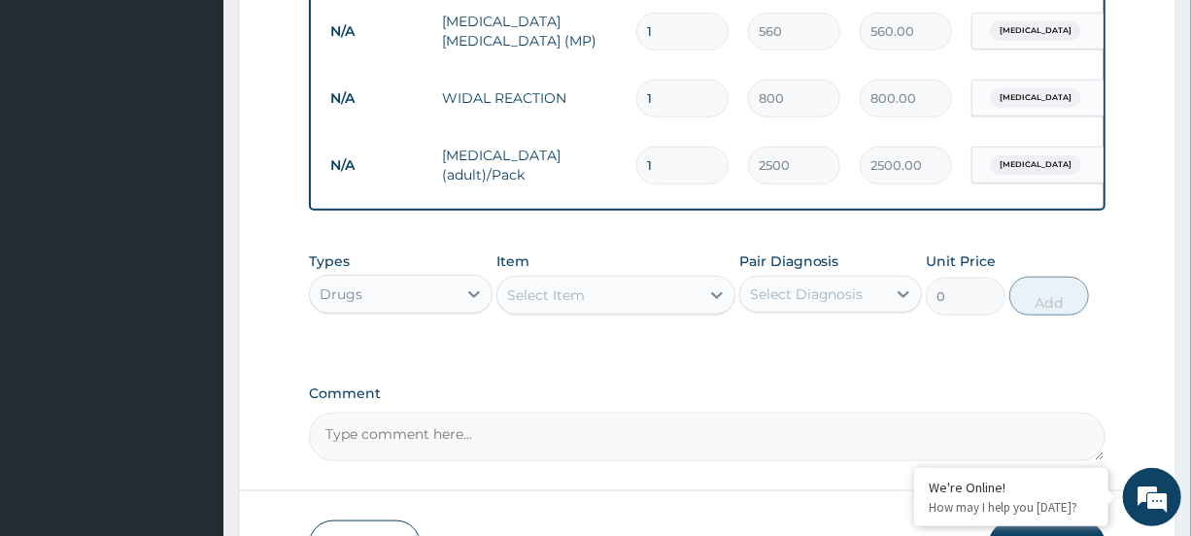
click at [670, 311] on div "Select Item" at bounding box center [599, 295] width 202 height 31
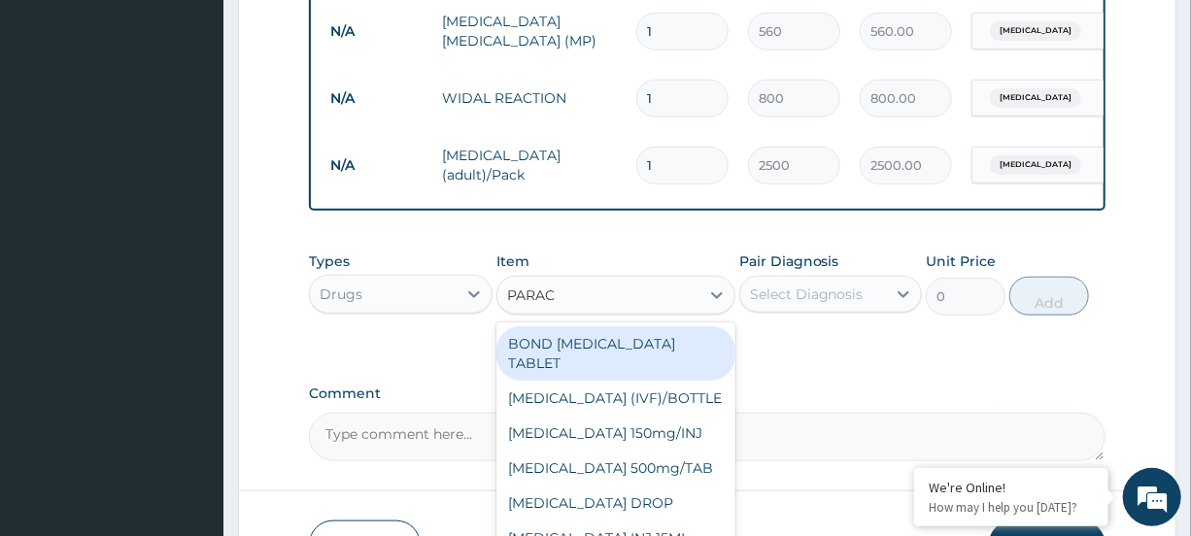
type input "PARACE"
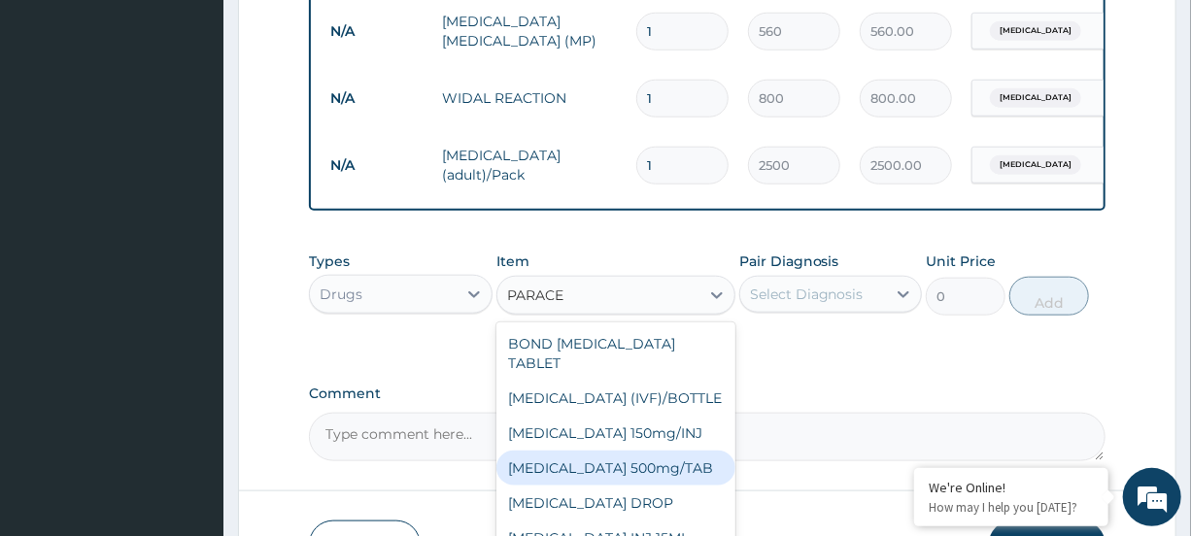
click at [687, 478] on div "[MEDICAL_DATA] 500mg/TAB" at bounding box center [616, 468] width 239 height 35
type input "15"
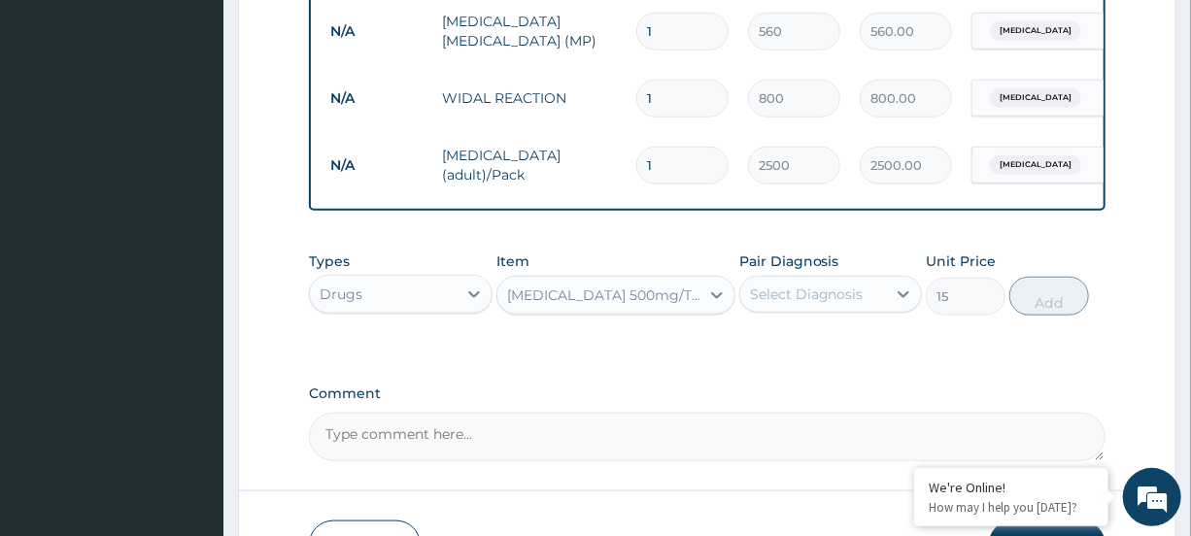
click at [837, 289] on div "Pair Diagnosis Select Diagnosis" at bounding box center [830, 284] width 183 height 64
click at [836, 304] on div "Select Diagnosis" at bounding box center [807, 294] width 114 height 19
click at [835, 359] on div "[MEDICAL_DATA]" at bounding box center [830, 345] width 183 height 40
checkbox input "true"
click at [1057, 316] on button "Add" at bounding box center [1050, 296] width 80 height 39
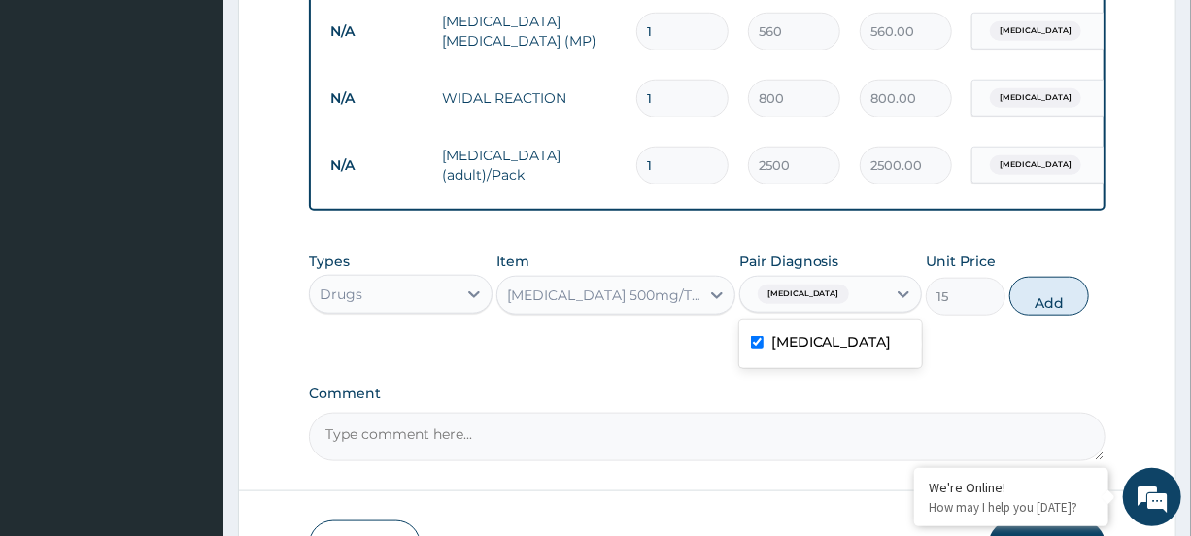
type input "0"
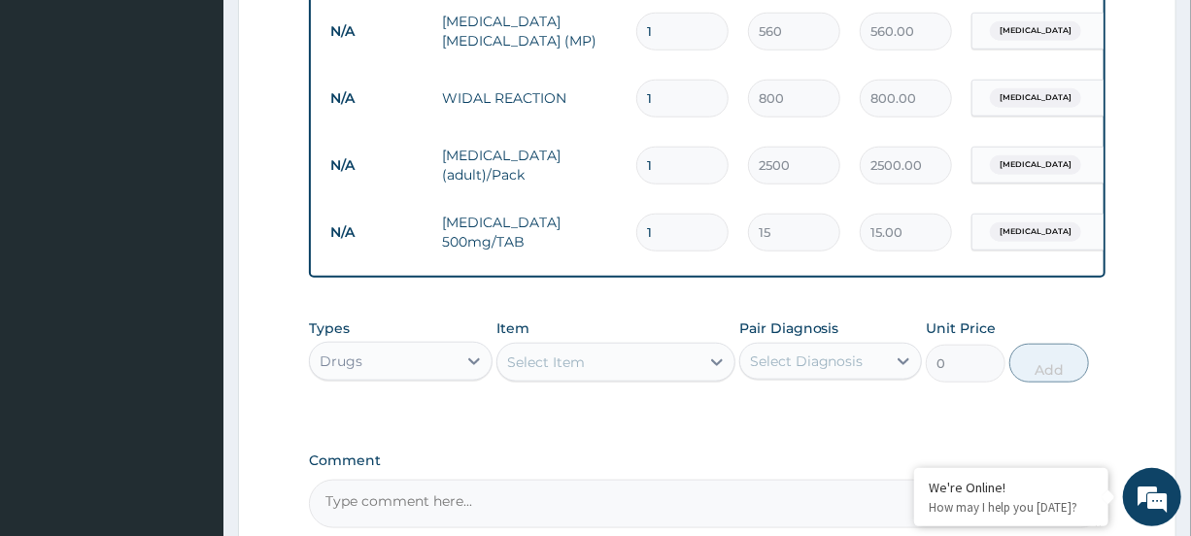
type input "18"
type input "270.00"
type input "18"
click at [639, 367] on div "Select Item" at bounding box center [599, 362] width 202 height 31
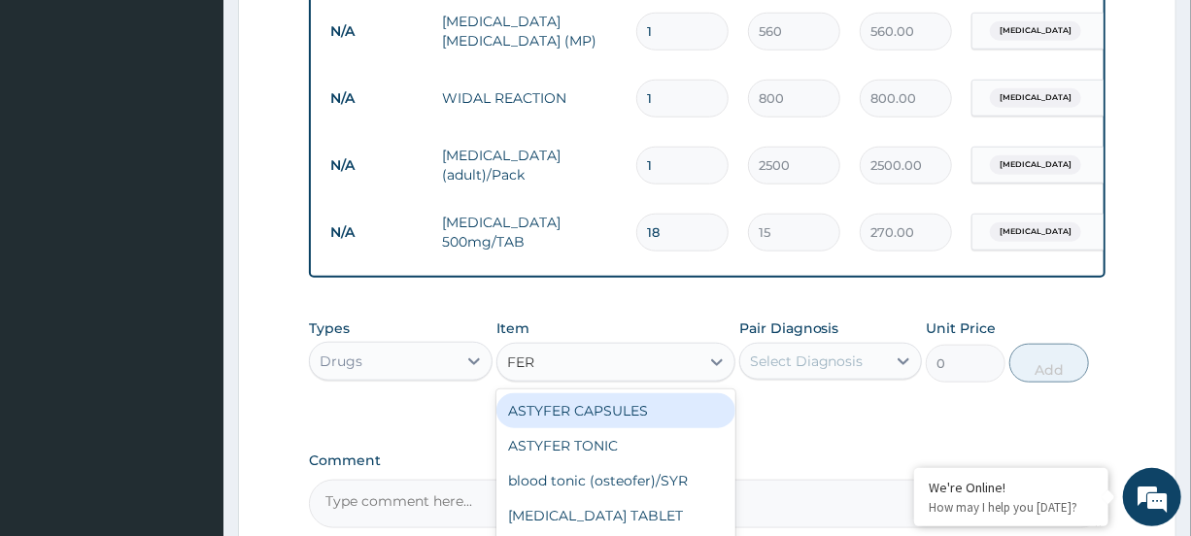
type input "FERR"
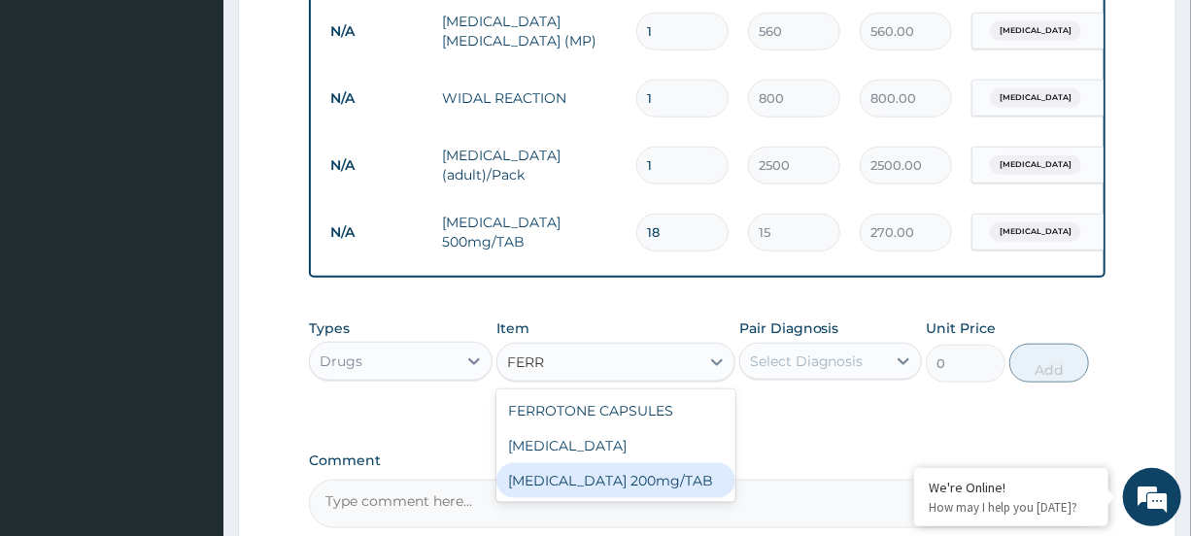
click at [612, 485] on div "[MEDICAL_DATA] 200mg/TAB" at bounding box center [616, 481] width 239 height 35
type input "4"
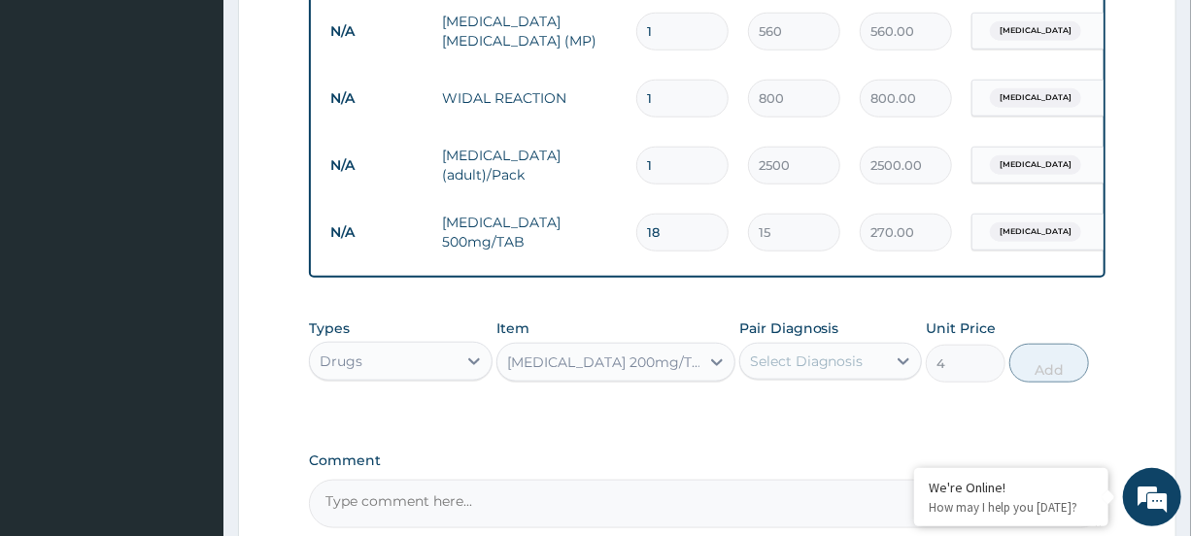
click at [855, 364] on div "Select Diagnosis" at bounding box center [813, 361] width 146 height 31
click at [842, 406] on div "[MEDICAL_DATA]" at bounding box center [830, 412] width 183 height 48
click at [842, 418] on div "[MEDICAL_DATA]" at bounding box center [830, 412] width 183 height 40
checkbox input "true"
click at [1069, 376] on button "Add" at bounding box center [1050, 363] width 80 height 39
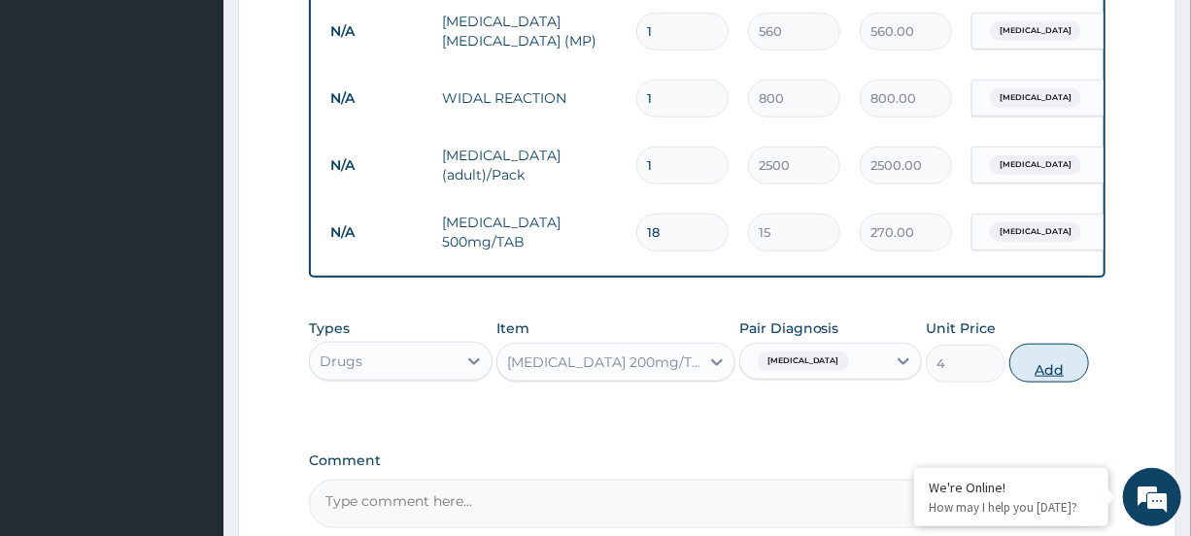
type input "0"
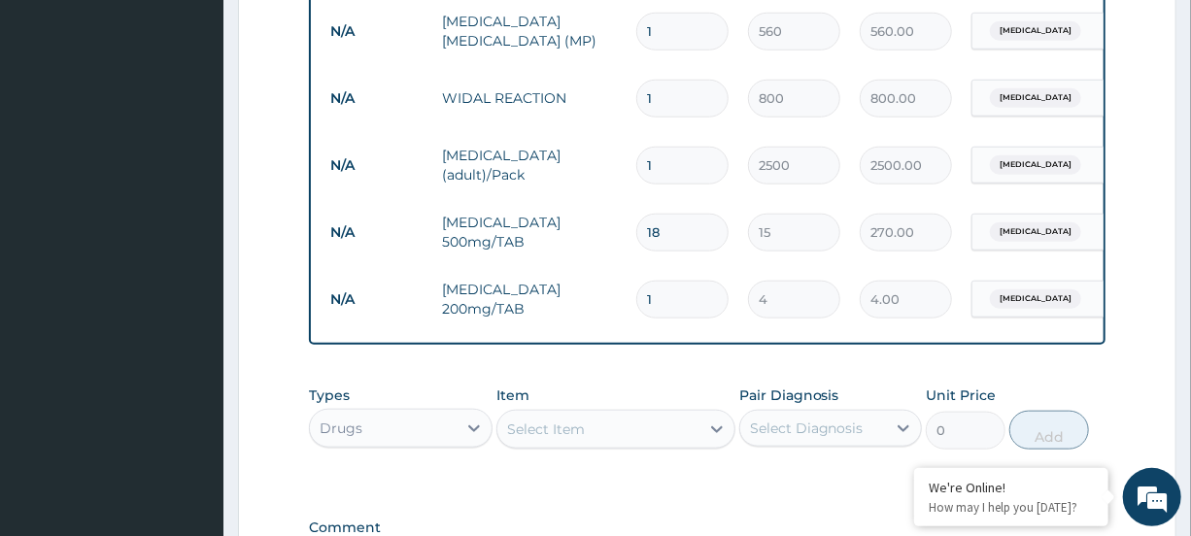
type input "12"
type input "48.00"
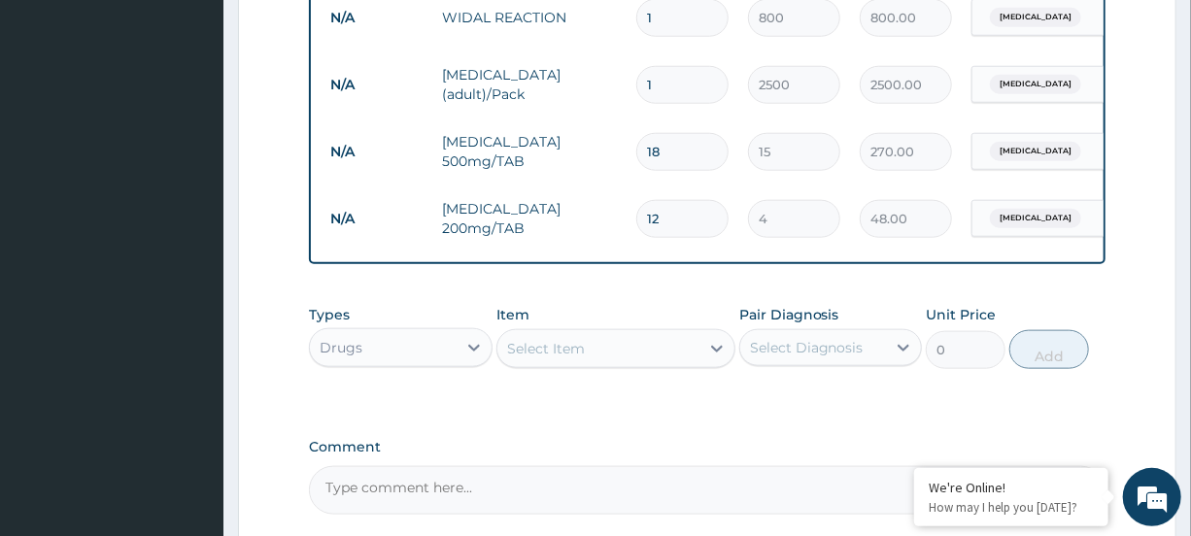
scroll to position [980, 0]
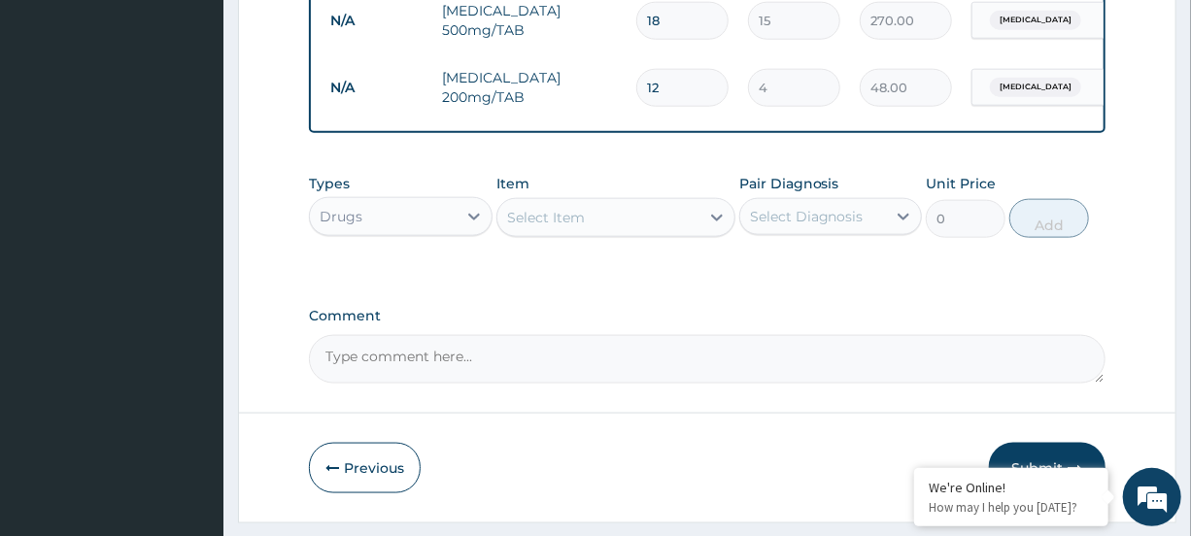
type input "12"
click at [680, 231] on div "Select Item" at bounding box center [599, 217] width 202 height 31
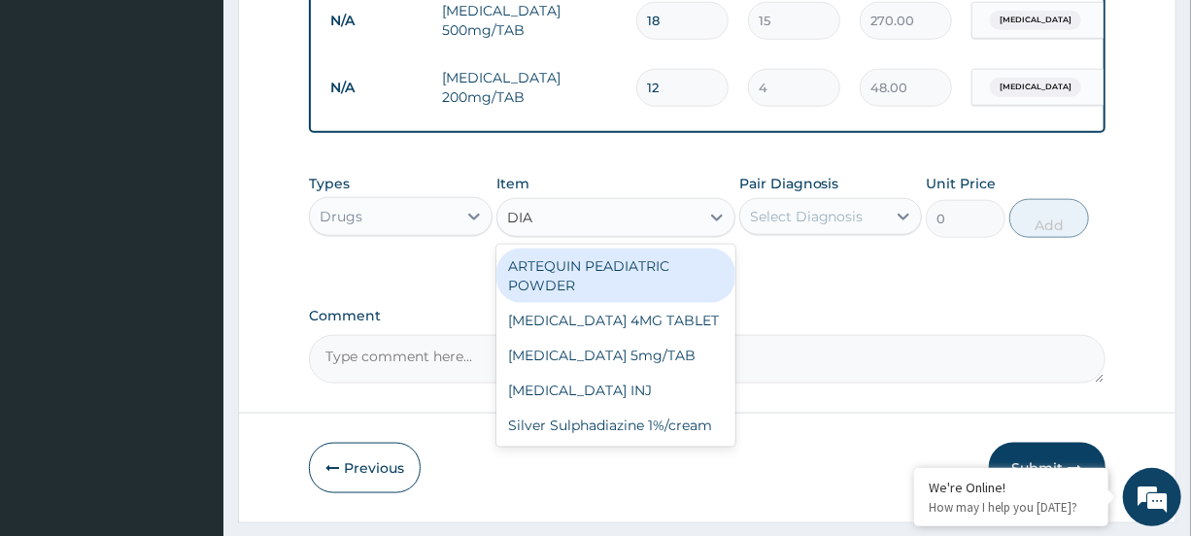
type input "[PERSON_NAME]"
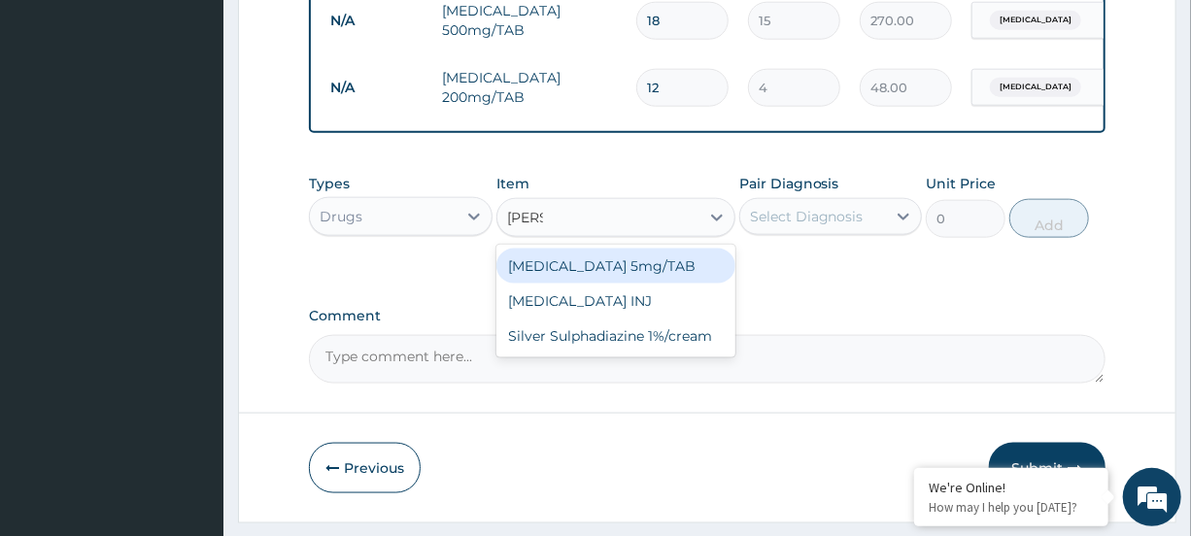
click at [661, 279] on div "[MEDICAL_DATA] 5mg/TAB" at bounding box center [616, 266] width 239 height 35
type input "30"
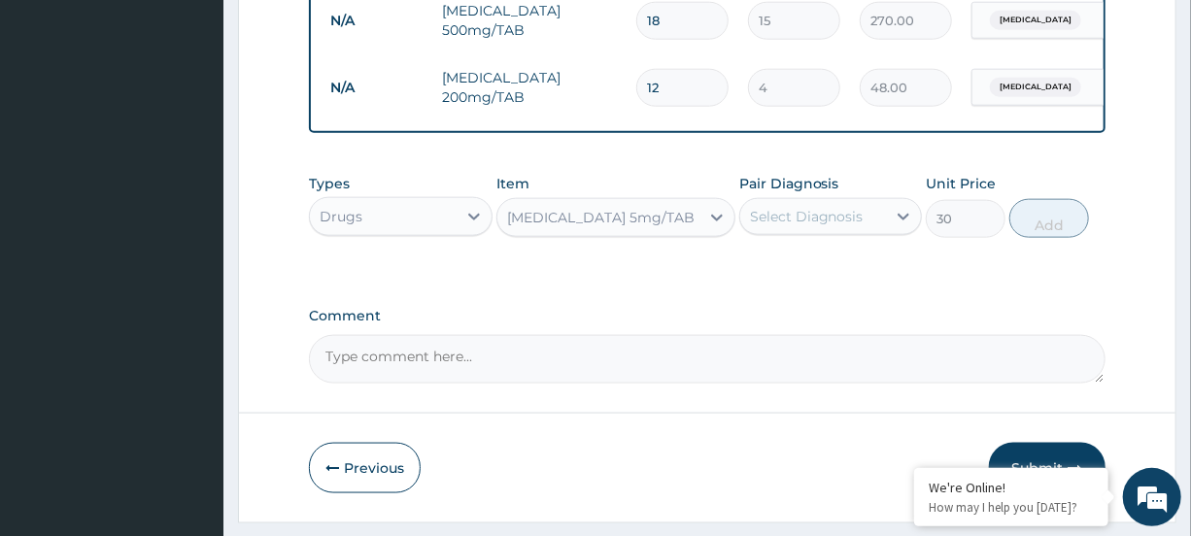
click at [854, 226] on div "Select Diagnosis" at bounding box center [807, 216] width 114 height 19
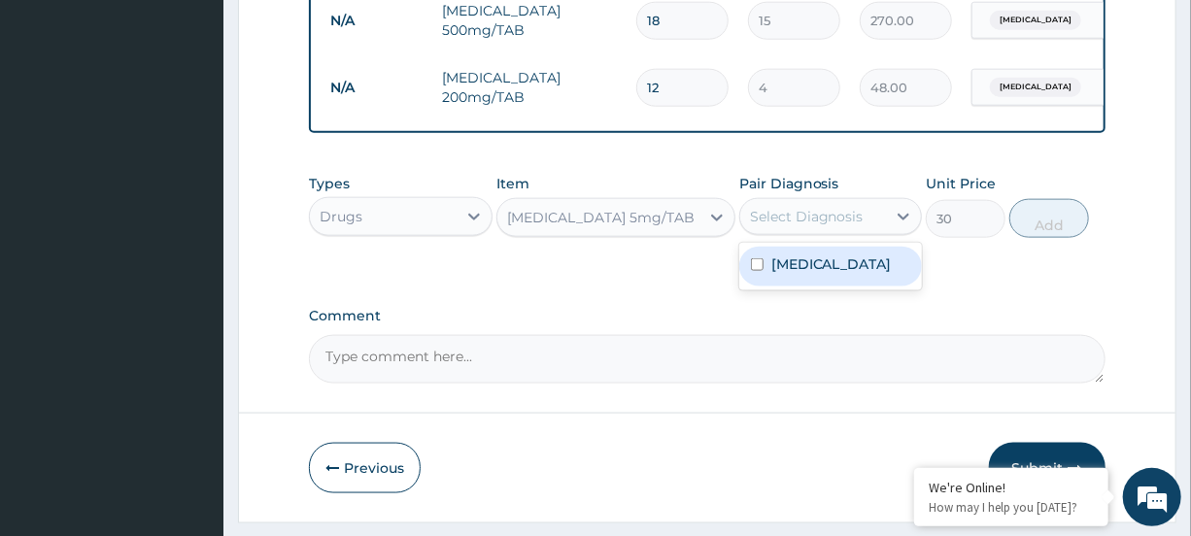
click at [837, 275] on div "[MEDICAL_DATA]" at bounding box center [830, 267] width 183 height 40
checkbox input "true"
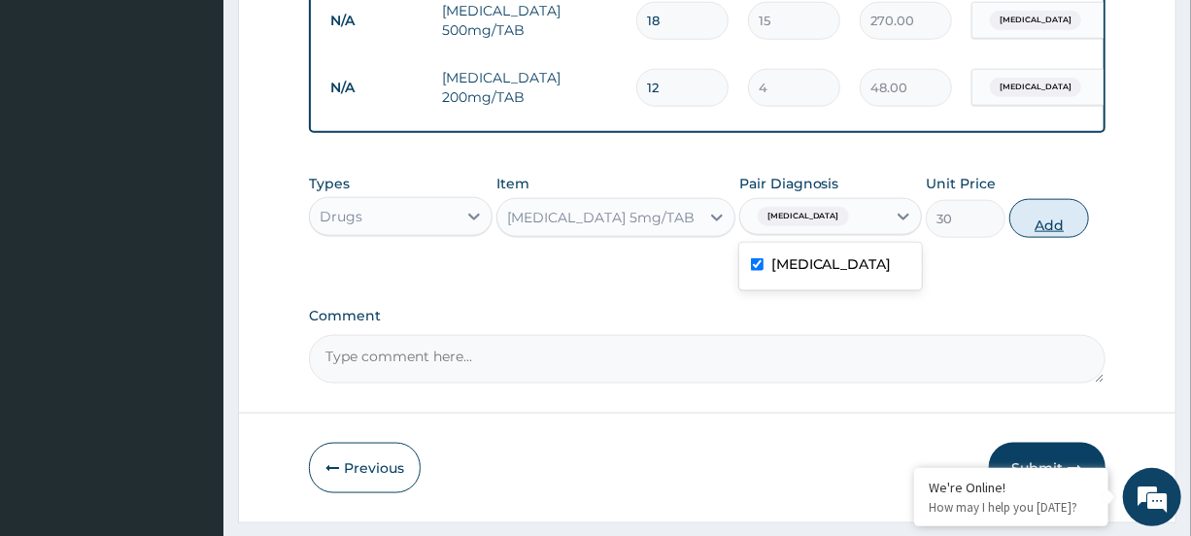
click at [1032, 238] on button "Add" at bounding box center [1050, 218] width 80 height 39
type input "0"
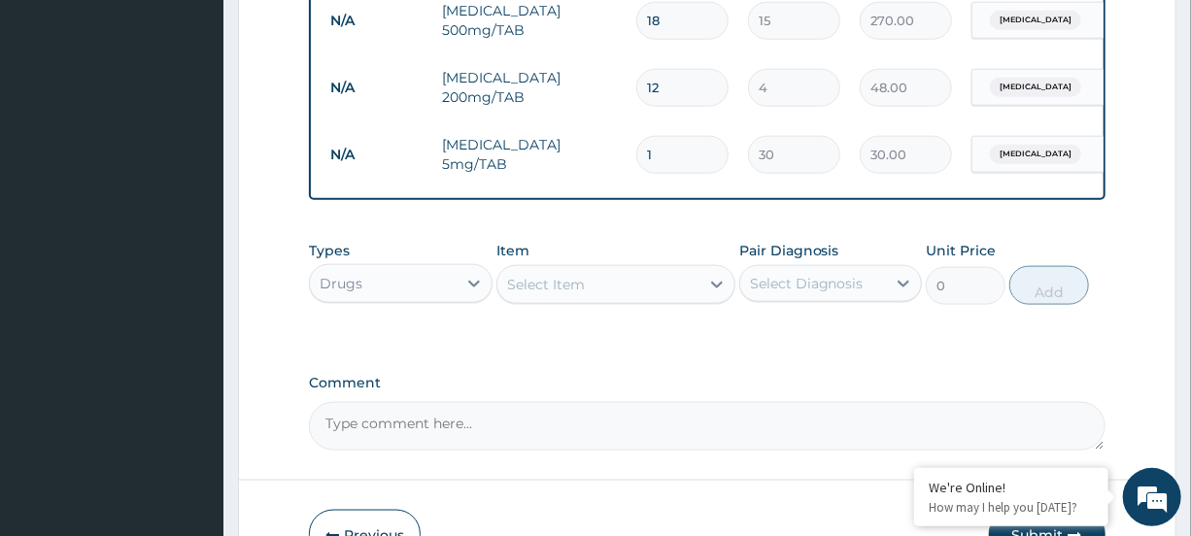
type input "12"
type input "360.00"
type input "12"
click at [691, 300] on div "Select Item" at bounding box center [599, 284] width 202 height 31
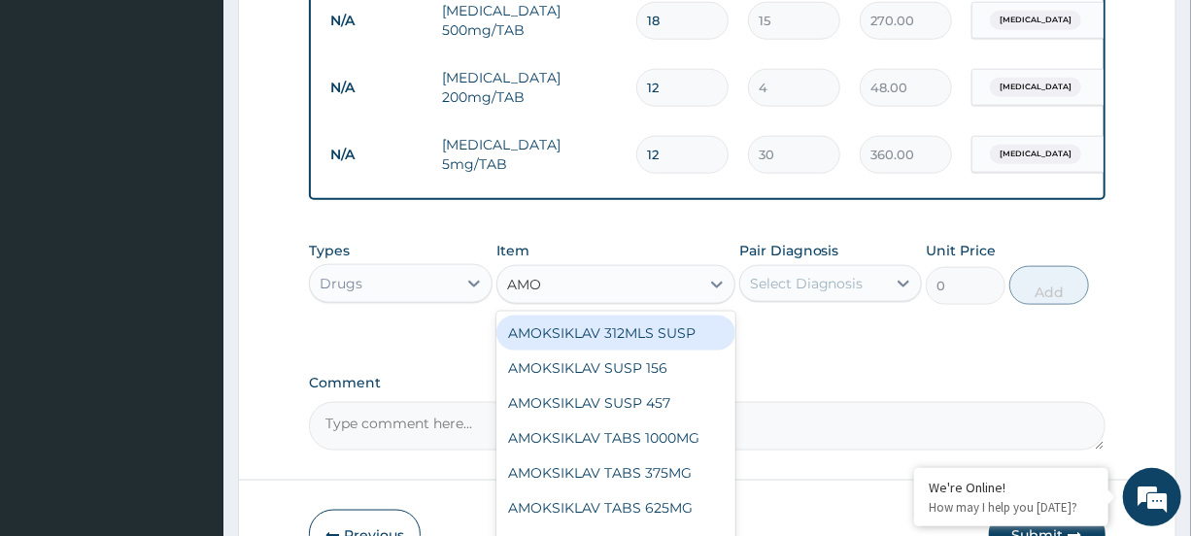
type input "AMOX"
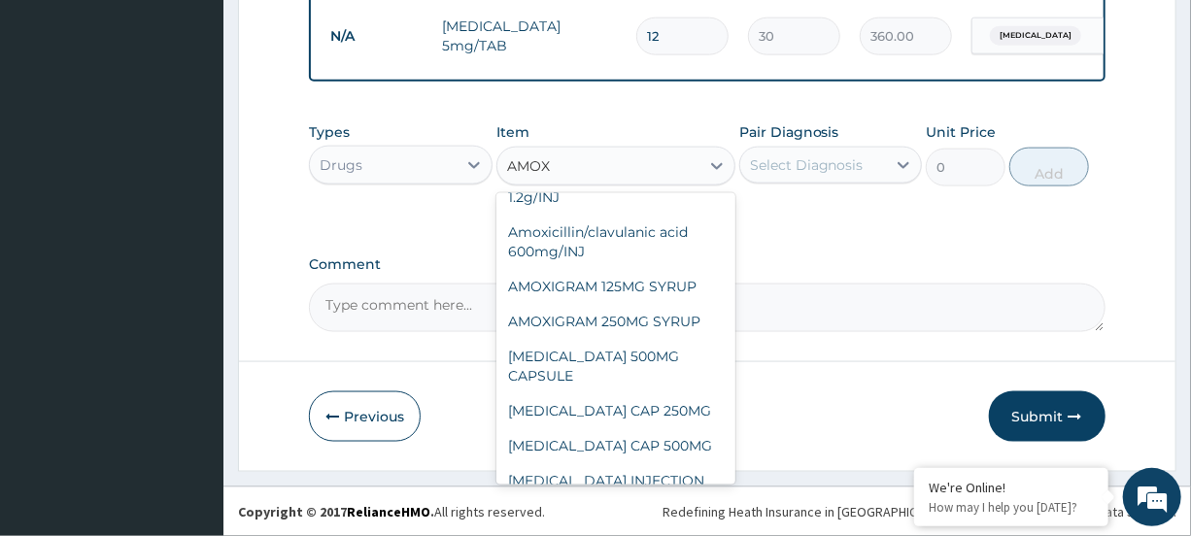
scroll to position [189, 0]
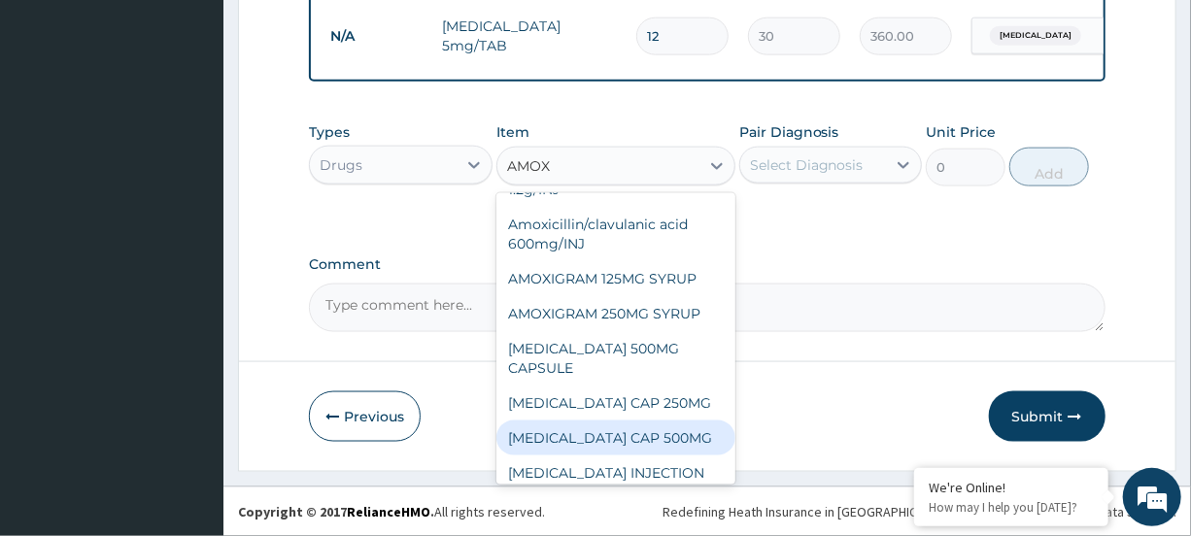
drag, startPoint x: 634, startPoint y: 394, endPoint x: 687, endPoint y: 346, distance: 71.6
click at [633, 421] on div "[MEDICAL_DATA] CAP 500MG" at bounding box center [616, 438] width 239 height 35
type input "50"
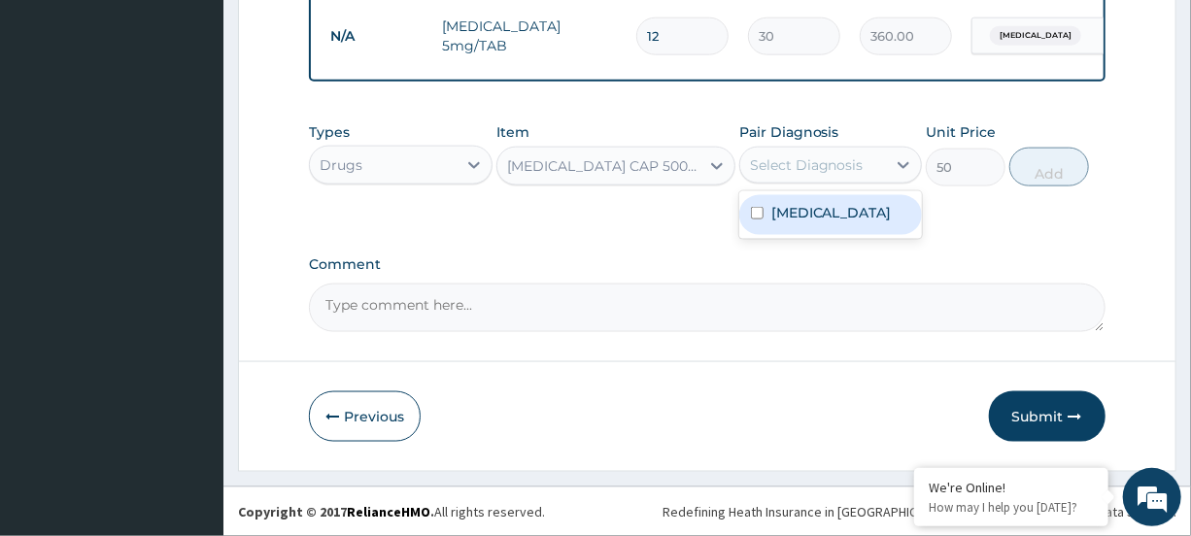
click at [866, 159] on div "Select Diagnosis" at bounding box center [813, 165] width 146 height 31
click at [845, 219] on div "[MEDICAL_DATA]" at bounding box center [830, 215] width 183 height 40
checkbox input "true"
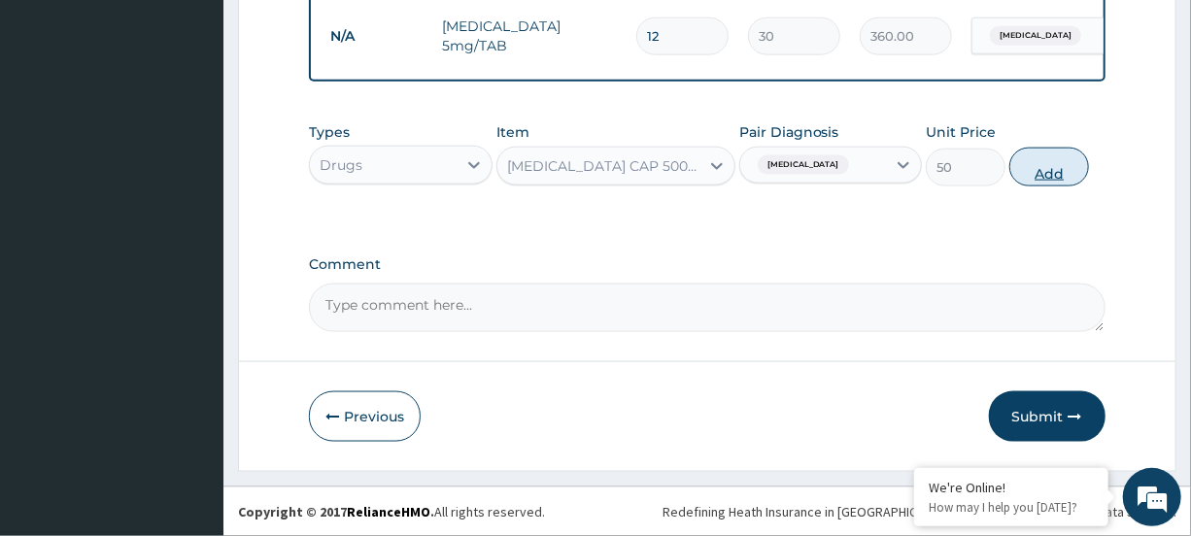
click at [1020, 168] on button "Add" at bounding box center [1050, 167] width 80 height 39
type input "0"
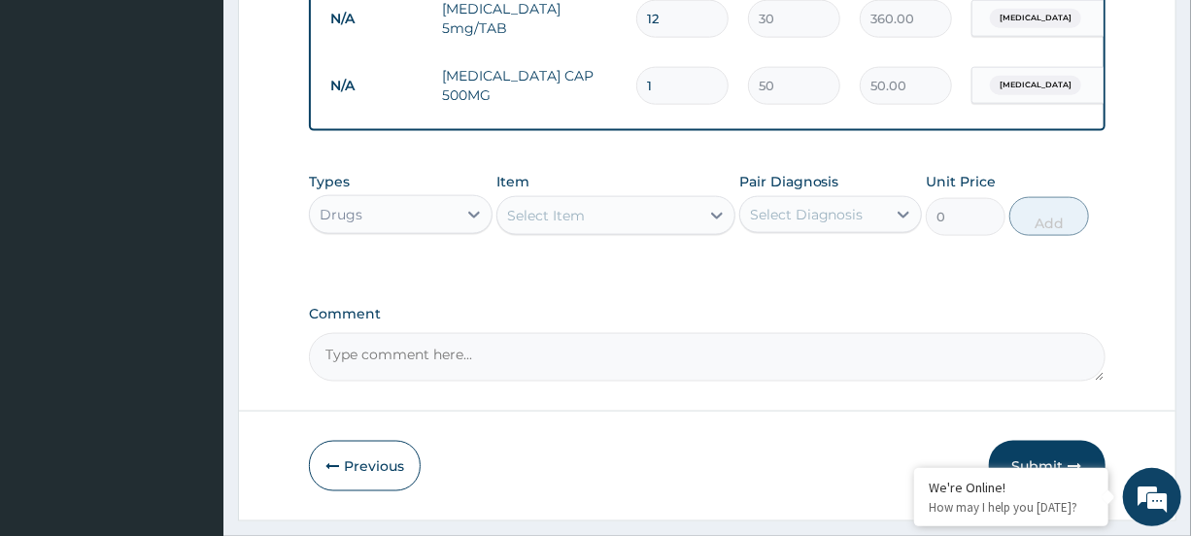
type input "12"
type input "600.00"
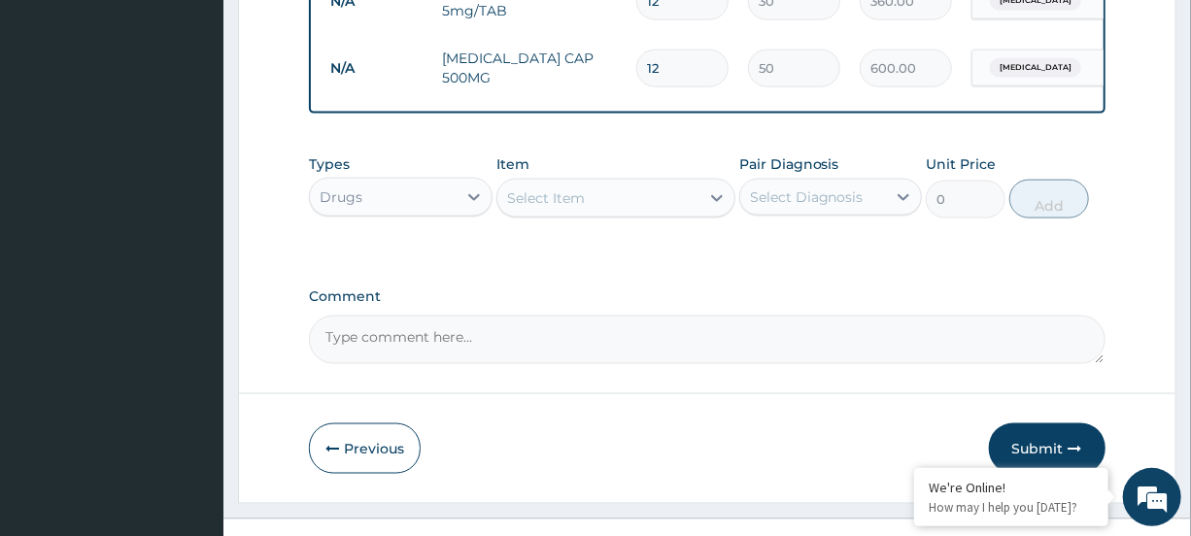
scroll to position [1184, 0]
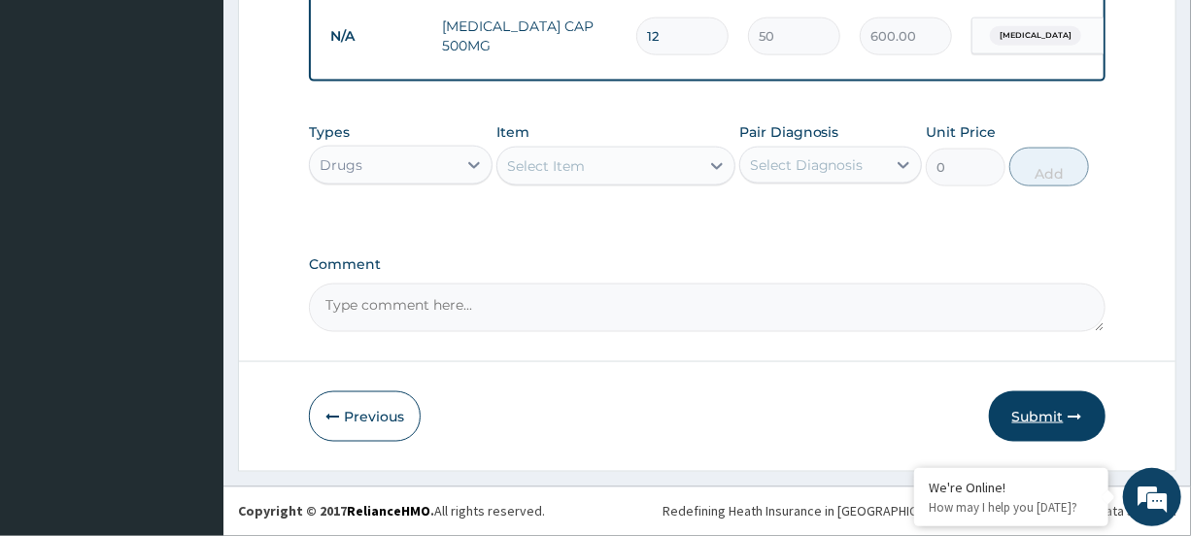
type input "12"
click at [1049, 434] on button "Submit" at bounding box center [1047, 417] width 117 height 51
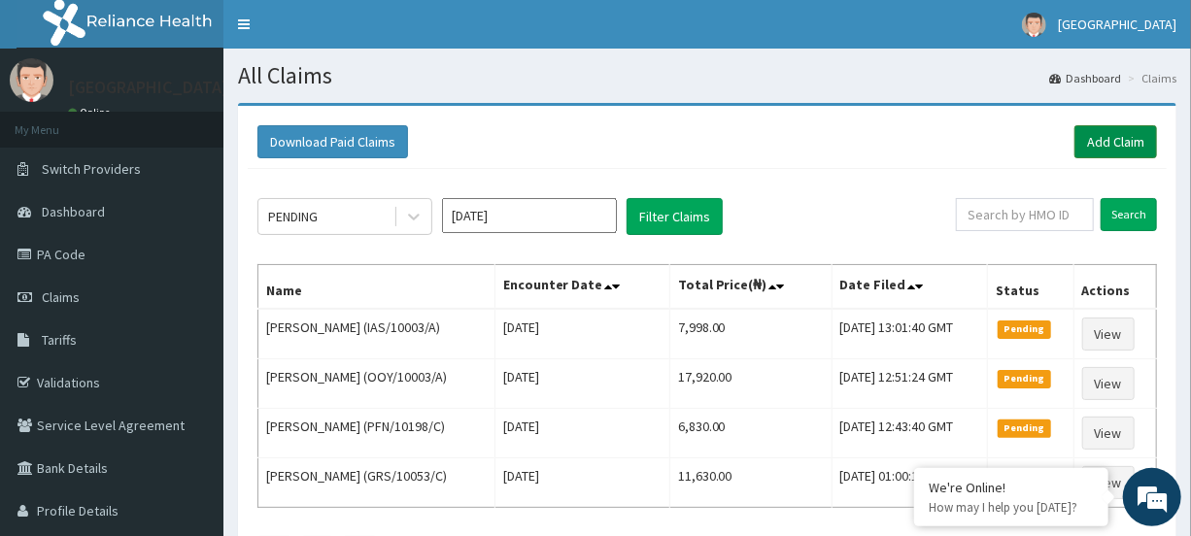
click at [1109, 146] on link "Add Claim" at bounding box center [1116, 141] width 83 height 33
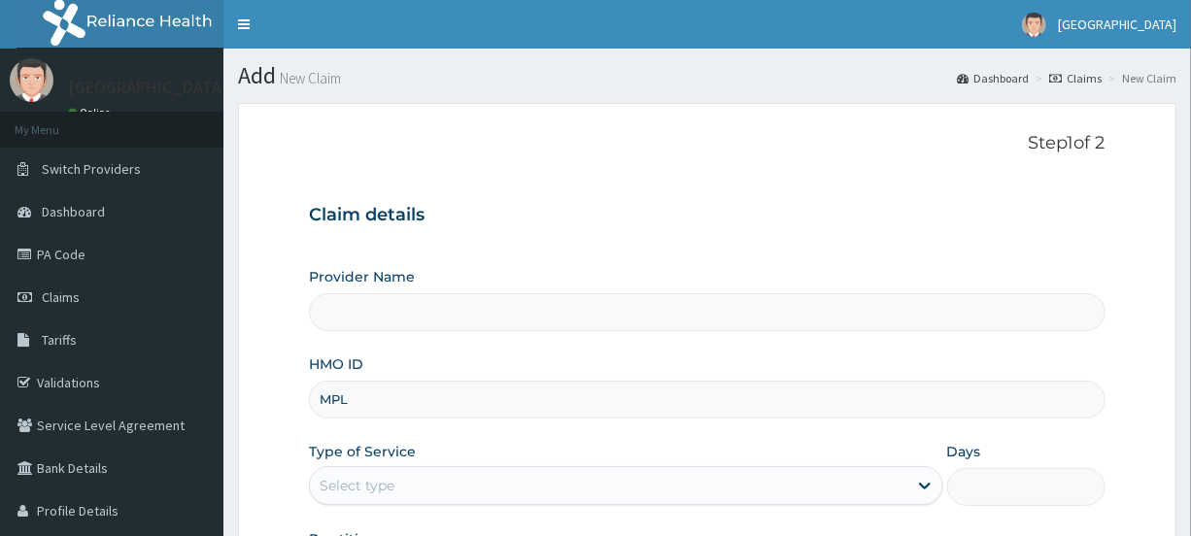
type input "[GEOGRAPHIC_DATA]"
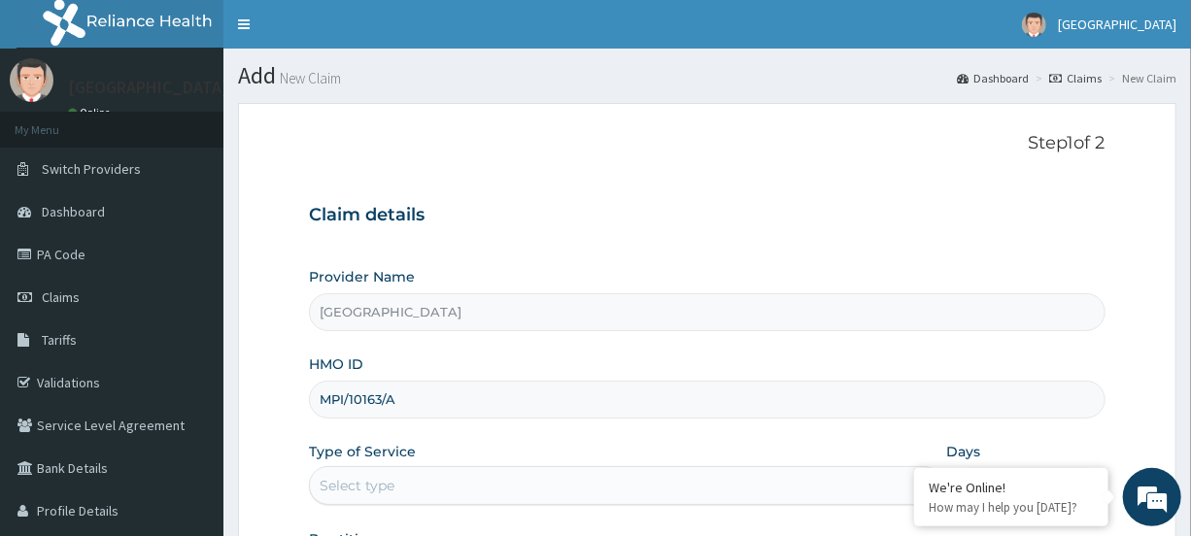
type input "MPI/10163/A"
drag, startPoint x: 1189, startPoint y: 254, endPoint x: 1205, endPoint y: 399, distance: 146.6
click at [1190, 399] on html "R EL Toggle navigation [GEOGRAPHIC_DATA] [GEOGRAPHIC_DATA] - [EMAIL_ADDRESS][DO…" at bounding box center [595, 399] width 1191 height 799
click at [1098, 273] on div "Provider Name [GEOGRAPHIC_DATA]" at bounding box center [707, 299] width 796 height 64
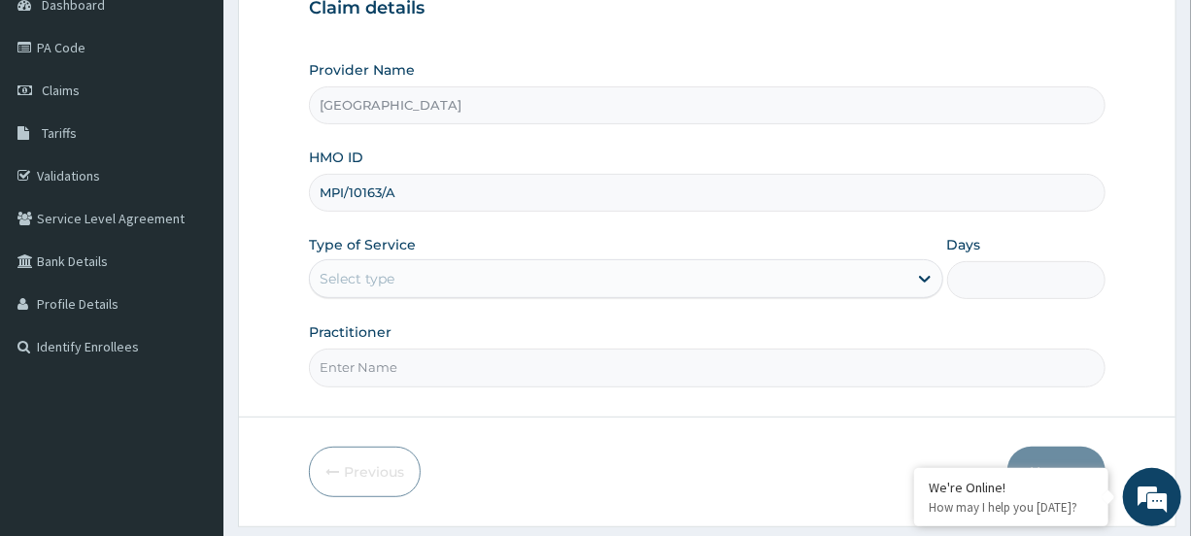
scroll to position [209, 0]
click at [501, 289] on div "Select type" at bounding box center [608, 276] width 597 height 31
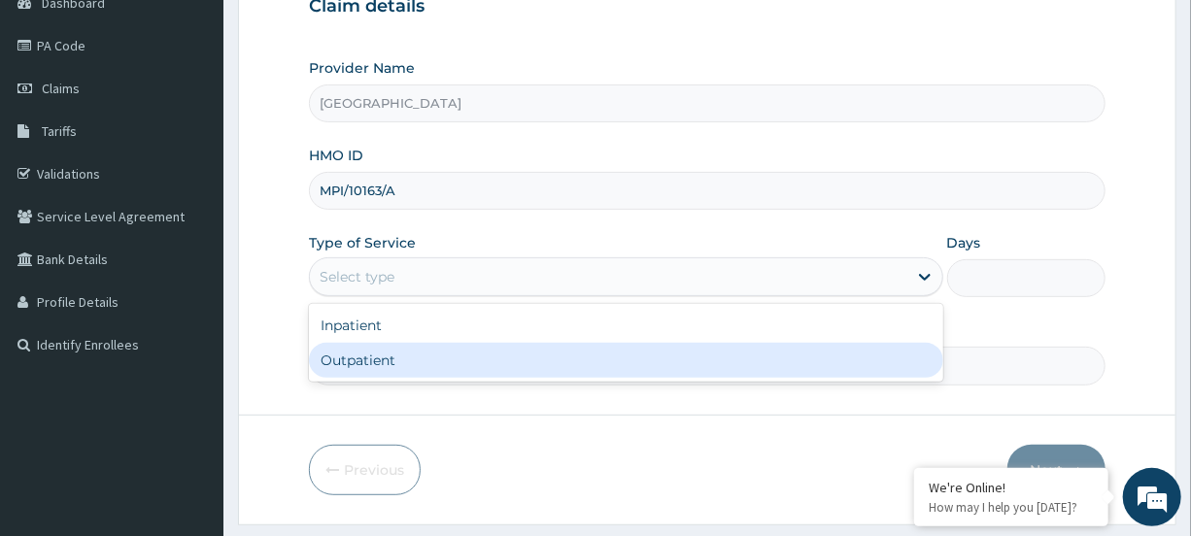
click at [504, 367] on div "Outpatient" at bounding box center [626, 360] width 634 height 35
type input "1"
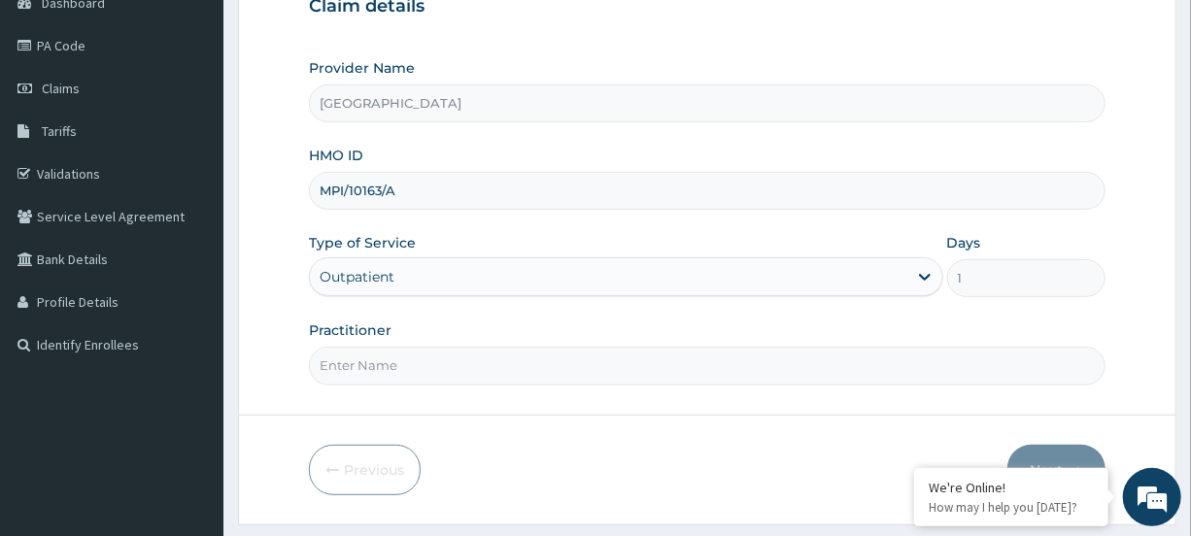
click at [468, 375] on input "Practitioner" at bounding box center [707, 366] width 796 height 38
type input "[PERSON_NAME]"
click at [1044, 450] on button "Next" at bounding box center [1057, 470] width 98 height 51
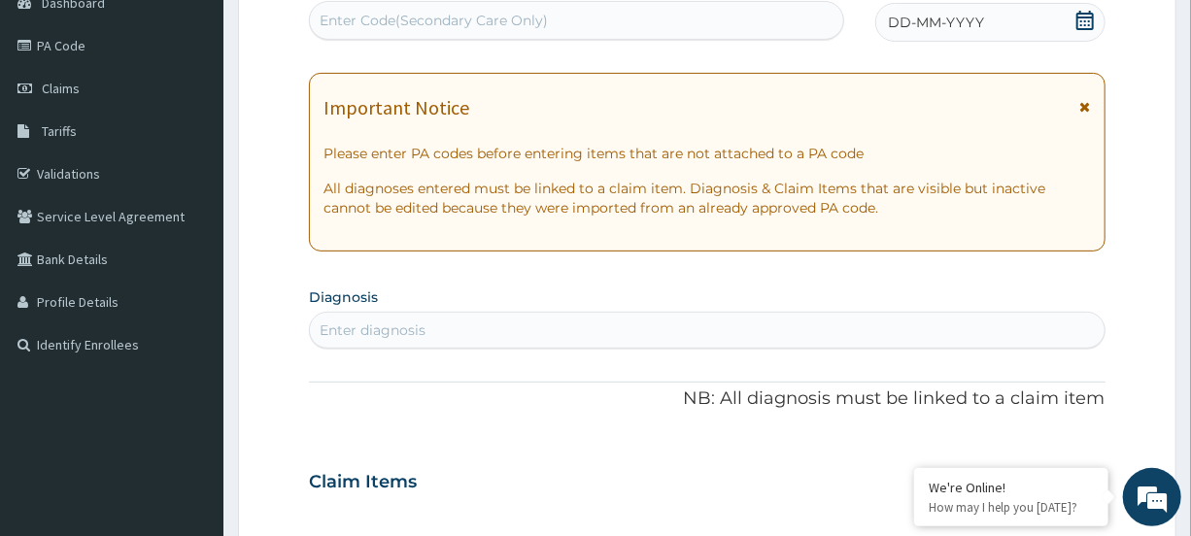
click at [1087, 105] on icon at bounding box center [1086, 107] width 11 height 14
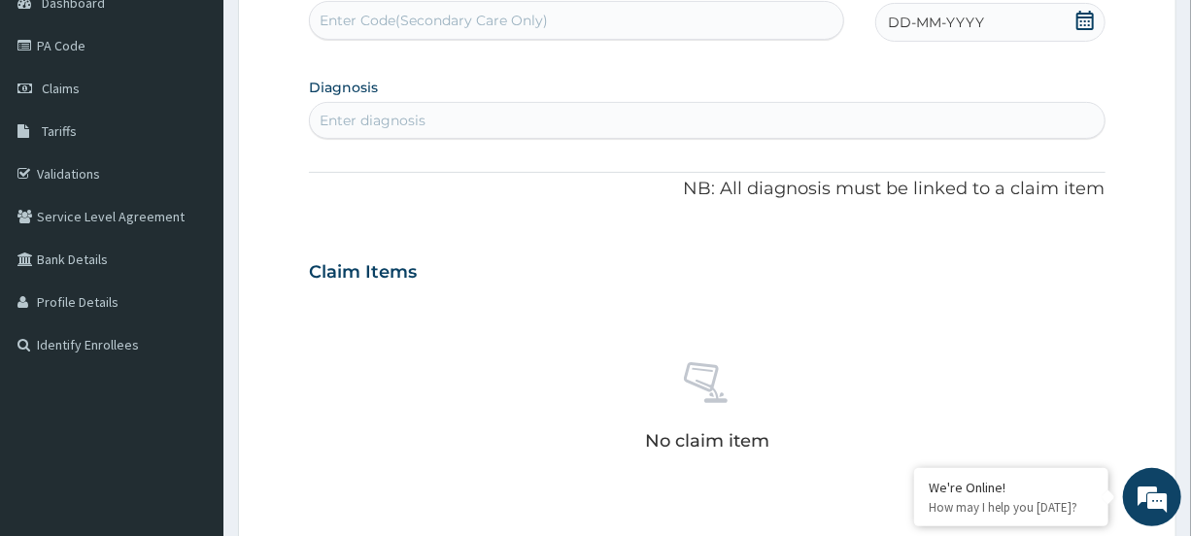
click at [1079, 27] on icon at bounding box center [1085, 20] width 17 height 19
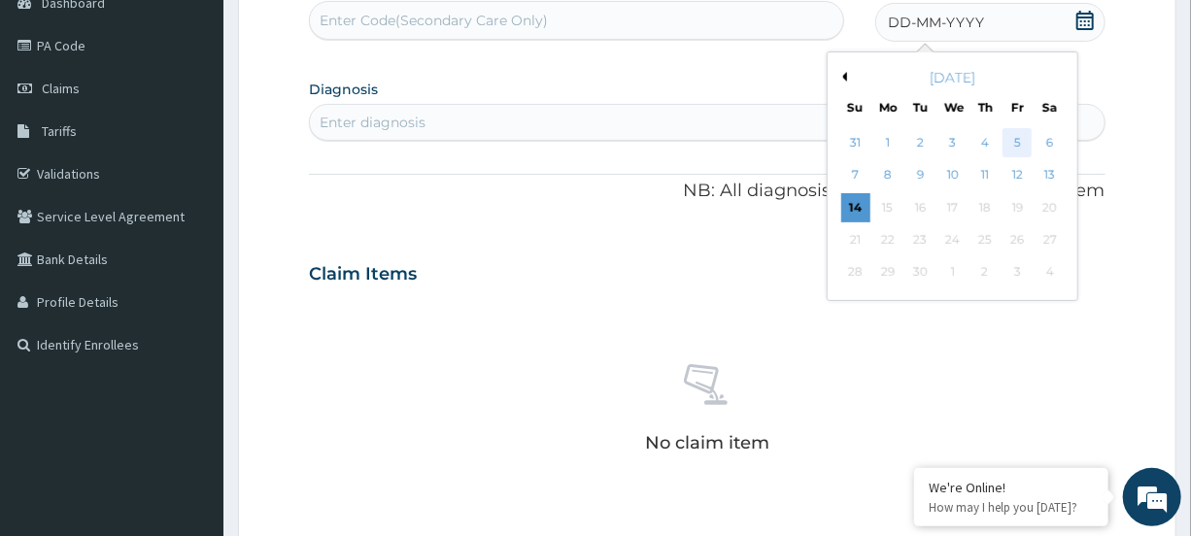
click at [1019, 136] on div "5" at bounding box center [1018, 142] width 29 height 29
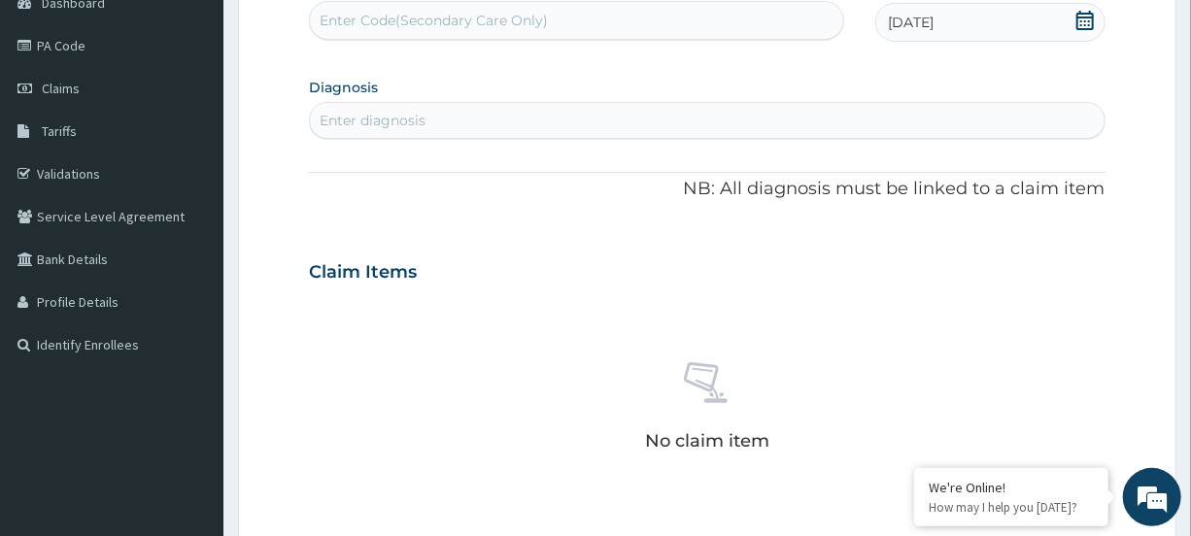
click at [400, 120] on div "Enter diagnosis" at bounding box center [373, 120] width 106 height 19
type input "PLASMO"
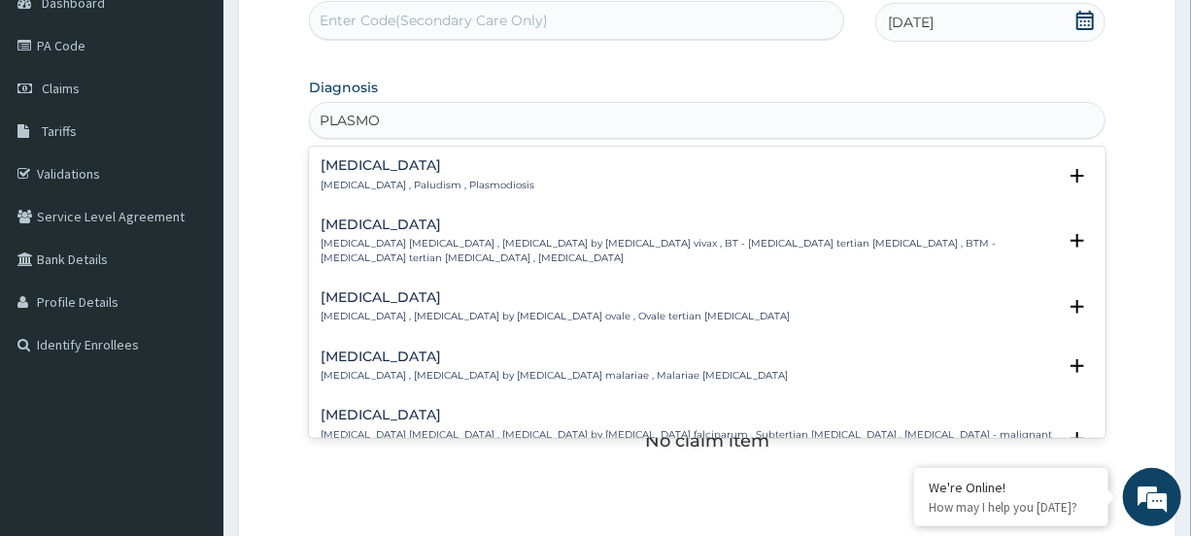
click at [353, 165] on h4 "[MEDICAL_DATA]" at bounding box center [428, 165] width 214 height 15
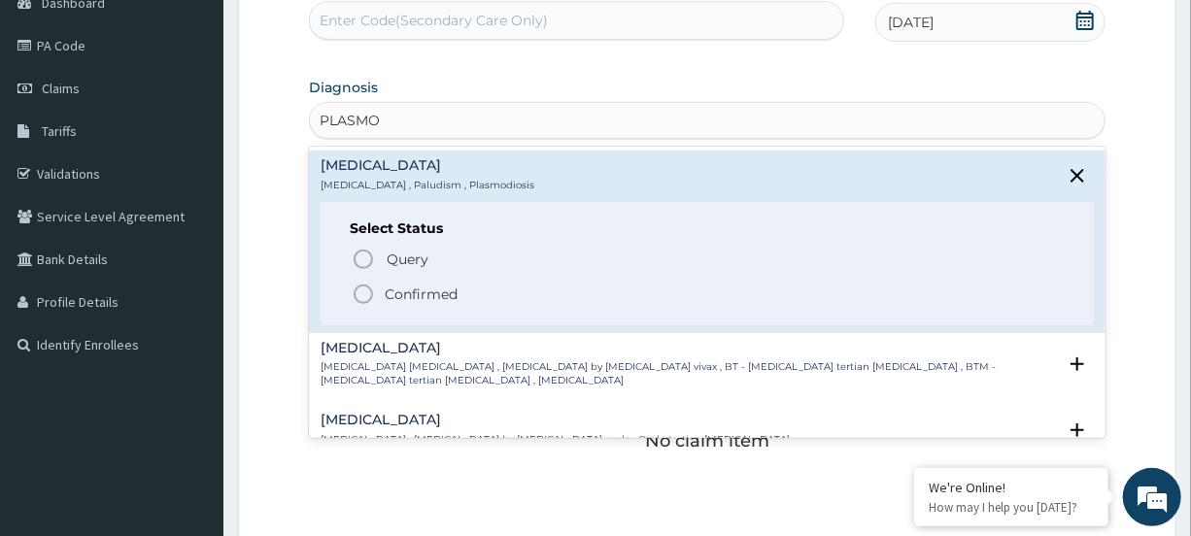
click at [362, 288] on icon "status option filled" at bounding box center [363, 294] width 23 height 23
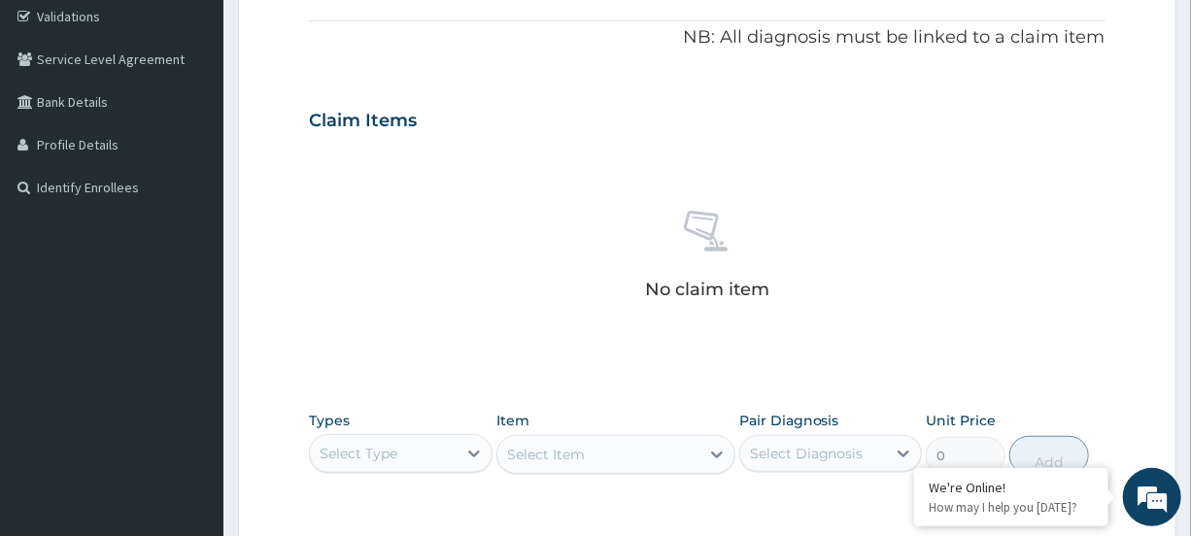
scroll to position [604, 0]
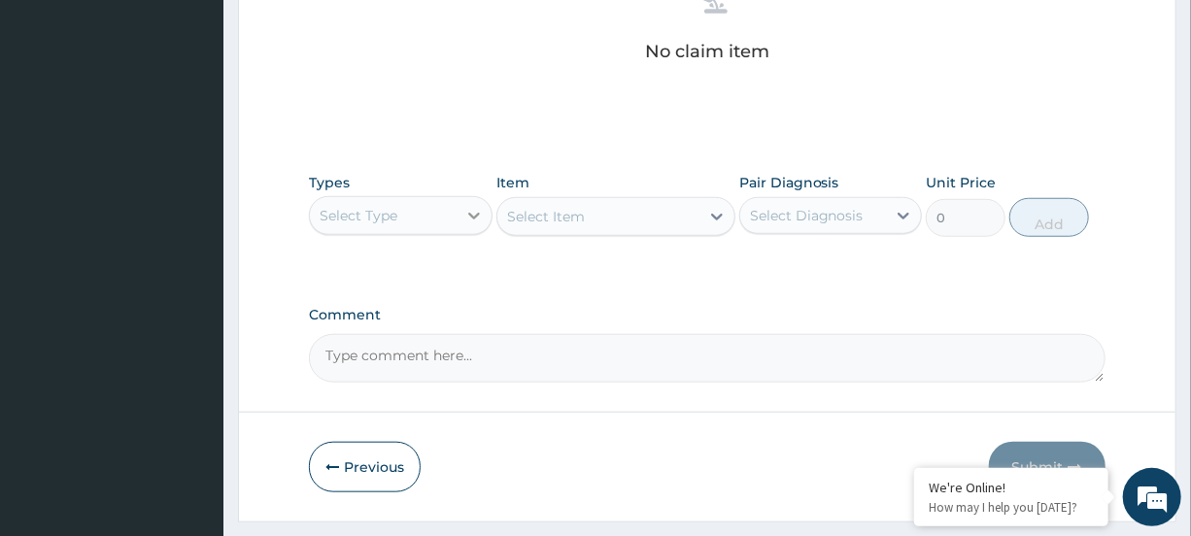
click at [468, 216] on icon at bounding box center [473, 215] width 19 height 19
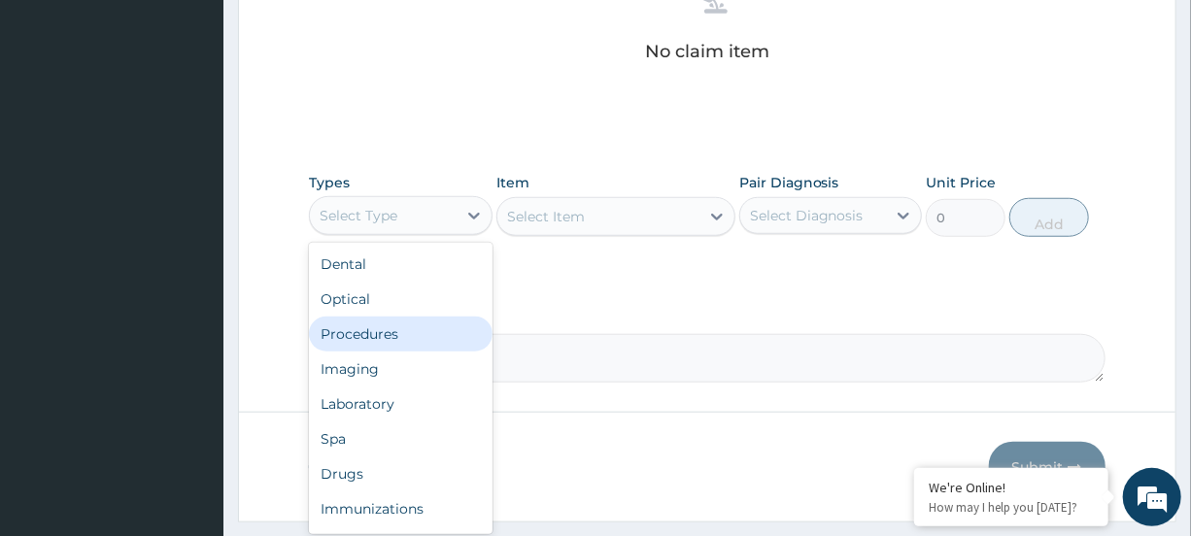
click at [449, 344] on div "Procedures" at bounding box center [400, 334] width 183 height 35
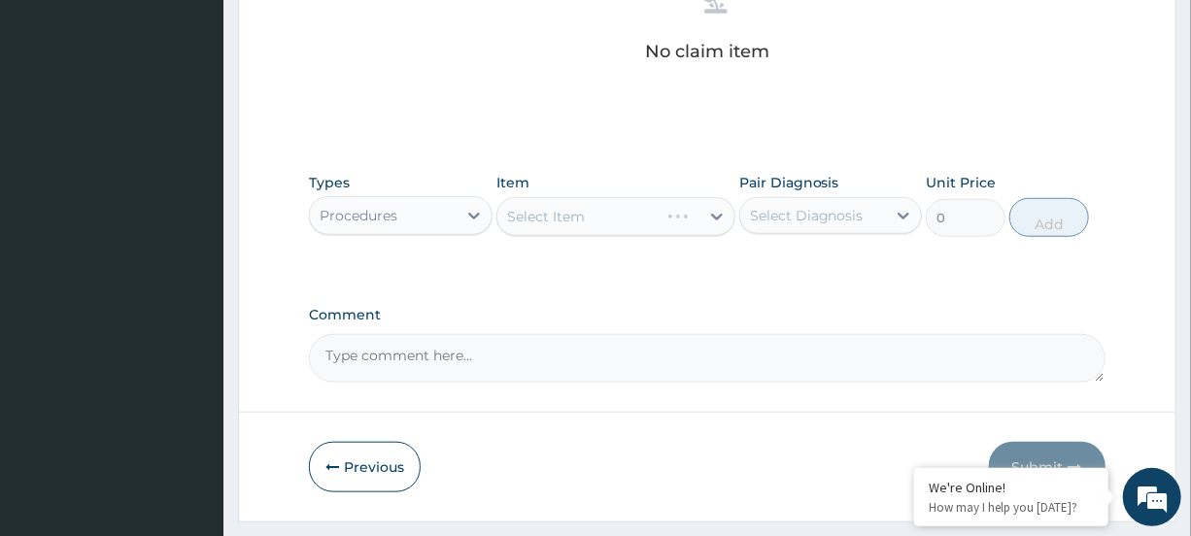
click at [645, 210] on div "Select Item" at bounding box center [616, 216] width 239 height 39
click at [676, 217] on div "Select Item" at bounding box center [599, 216] width 202 height 31
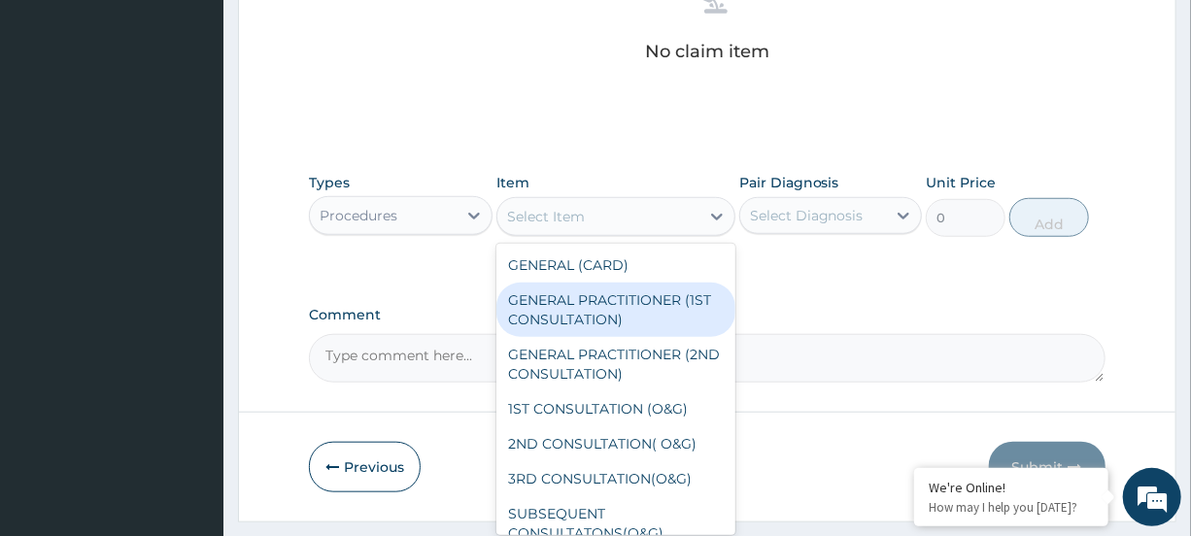
click at [673, 293] on div "GENERAL PRACTITIONER (1ST CONSULTATION)" at bounding box center [616, 310] width 239 height 54
type input "1500"
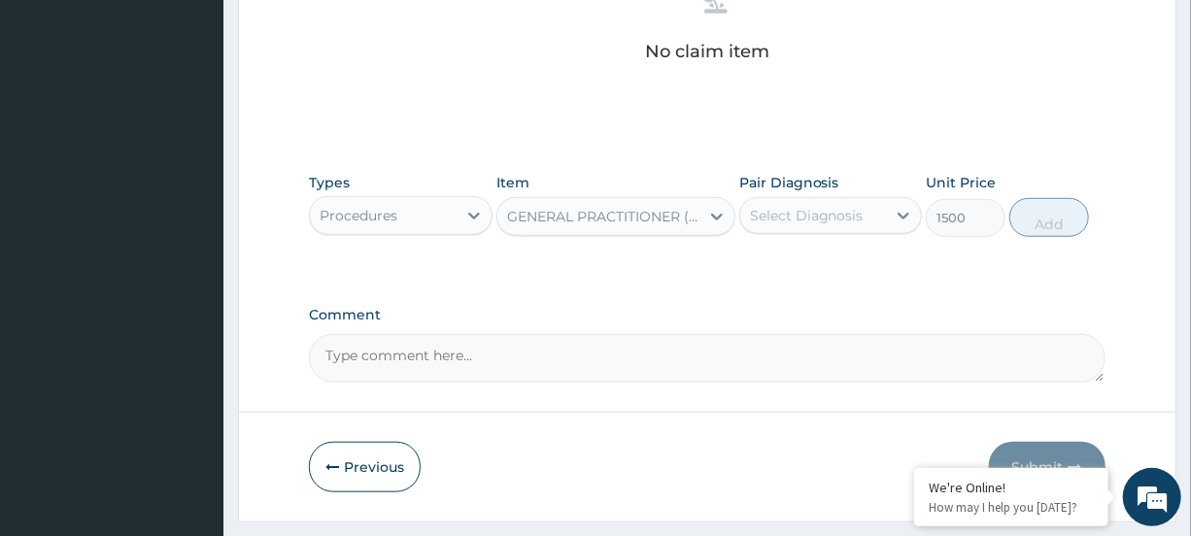
click at [829, 223] on div "Select Diagnosis" at bounding box center [807, 215] width 114 height 19
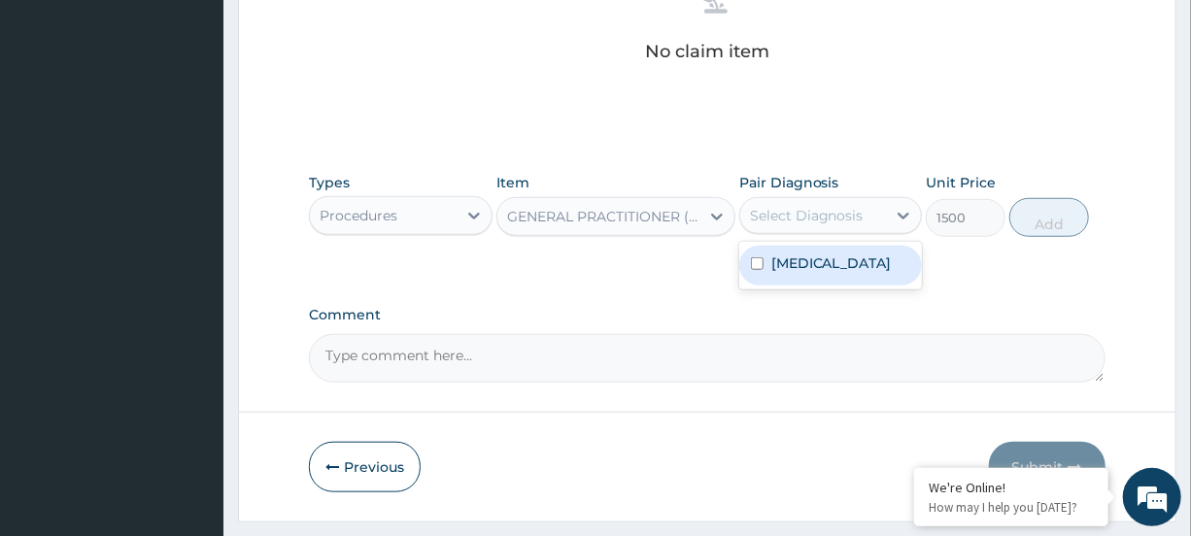
click at [816, 254] on label "[MEDICAL_DATA]" at bounding box center [832, 263] width 120 height 19
checkbox input "true"
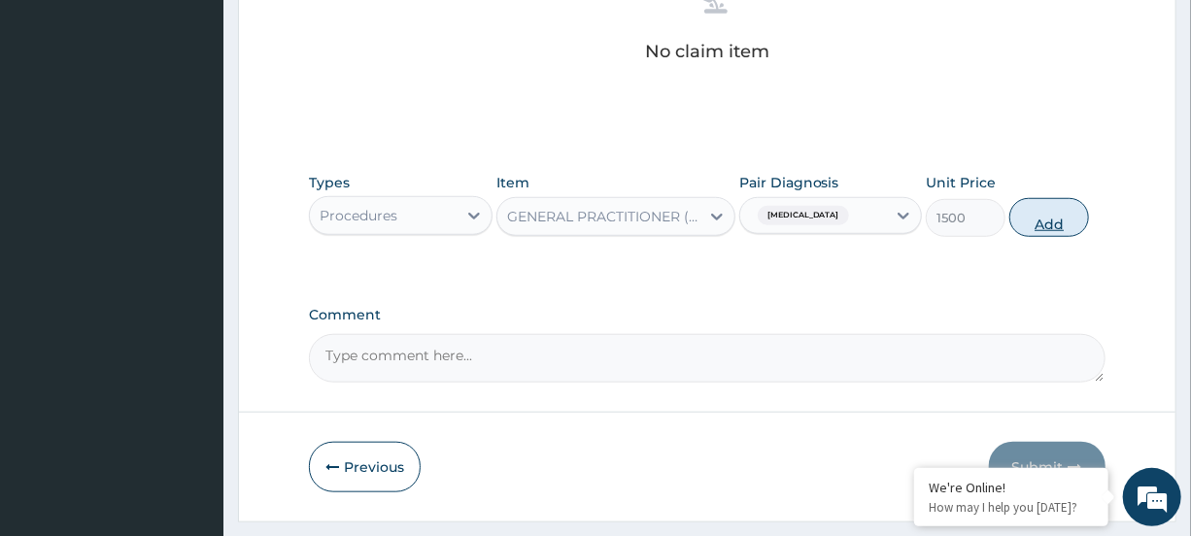
click at [1040, 224] on button "Add" at bounding box center [1050, 217] width 80 height 39
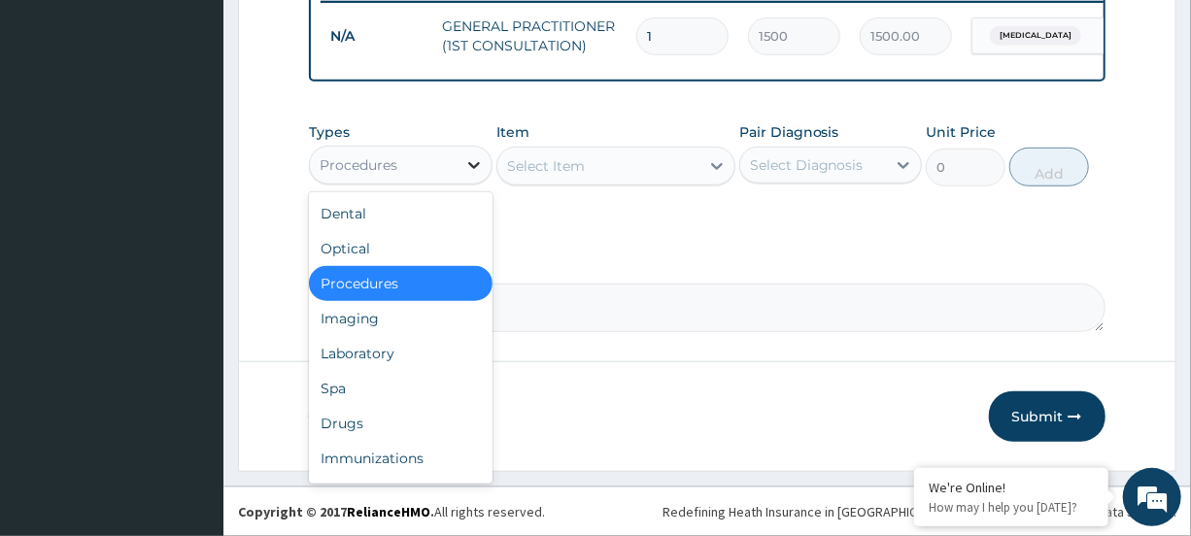
click at [465, 158] on icon at bounding box center [473, 164] width 19 height 19
drag, startPoint x: 407, startPoint y: 417, endPoint x: 406, endPoint y: 407, distance: 9.8
click at [406, 416] on div "Drugs" at bounding box center [400, 423] width 183 height 35
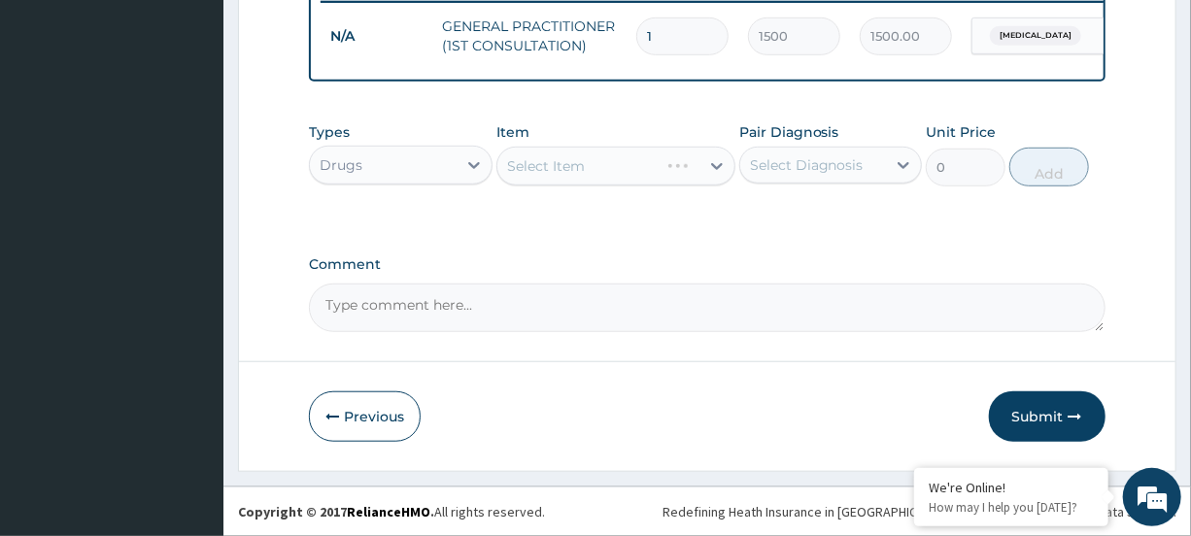
click at [669, 160] on div "Select Item" at bounding box center [616, 166] width 239 height 39
click at [661, 168] on div "Select Item" at bounding box center [599, 166] width 202 height 31
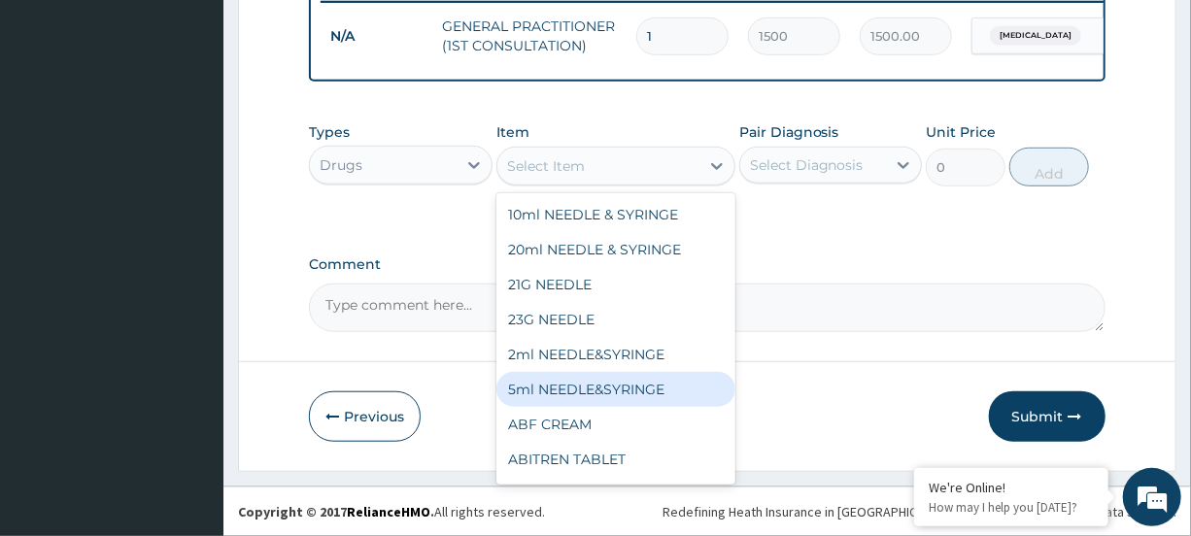
click at [636, 381] on div "5ml NEEDLE&SYRINGE" at bounding box center [616, 389] width 239 height 35
type input "30"
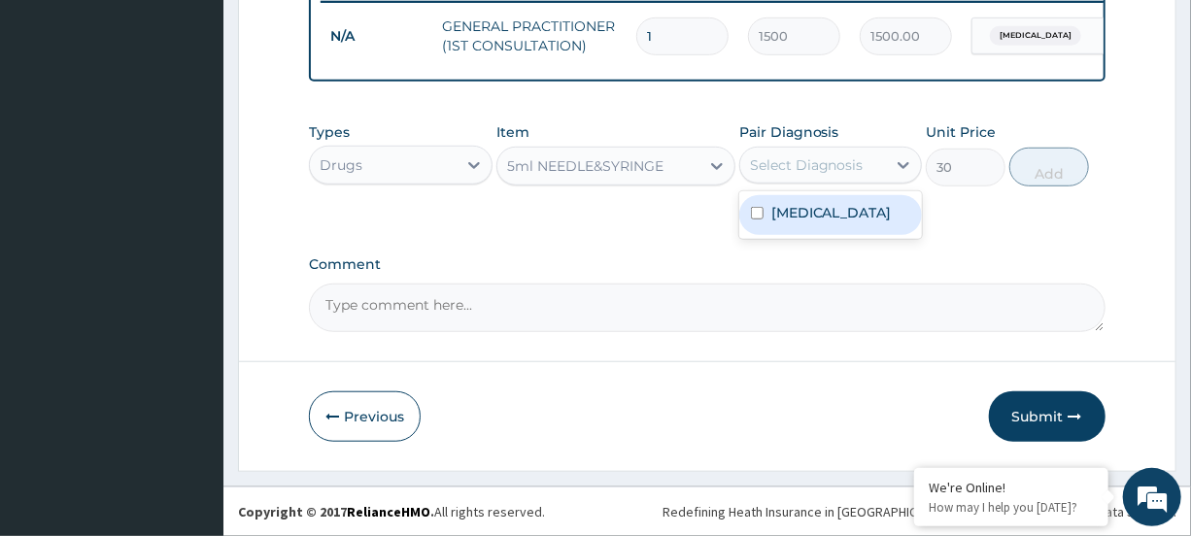
click at [836, 161] on div "Select Diagnosis" at bounding box center [807, 164] width 114 height 19
click at [814, 213] on label "[MEDICAL_DATA]" at bounding box center [832, 212] width 120 height 19
checkbox input "true"
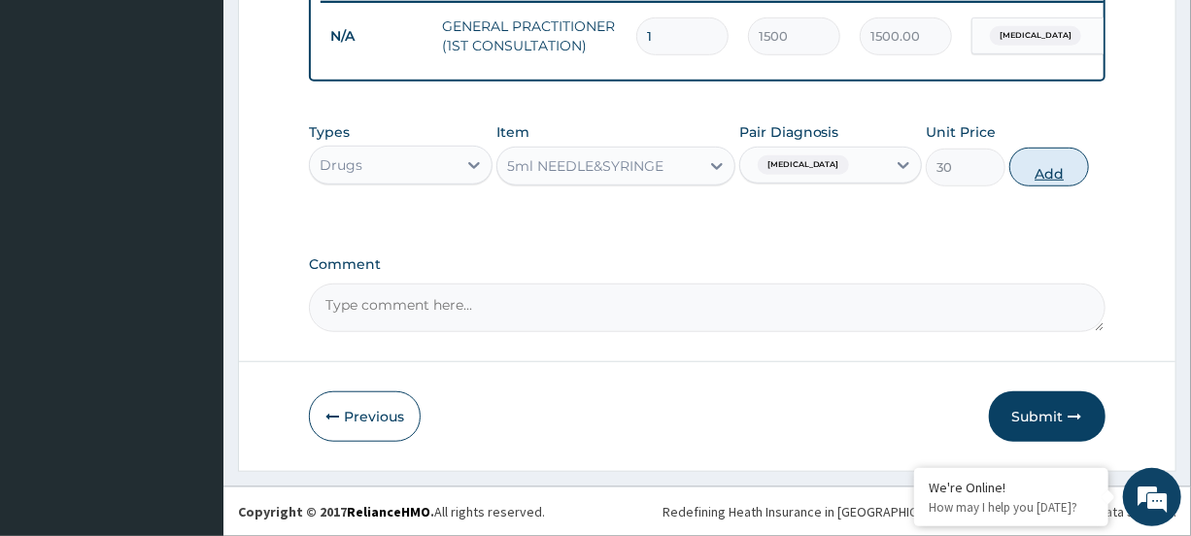
click at [1045, 172] on button "Add" at bounding box center [1050, 167] width 80 height 39
type input "0"
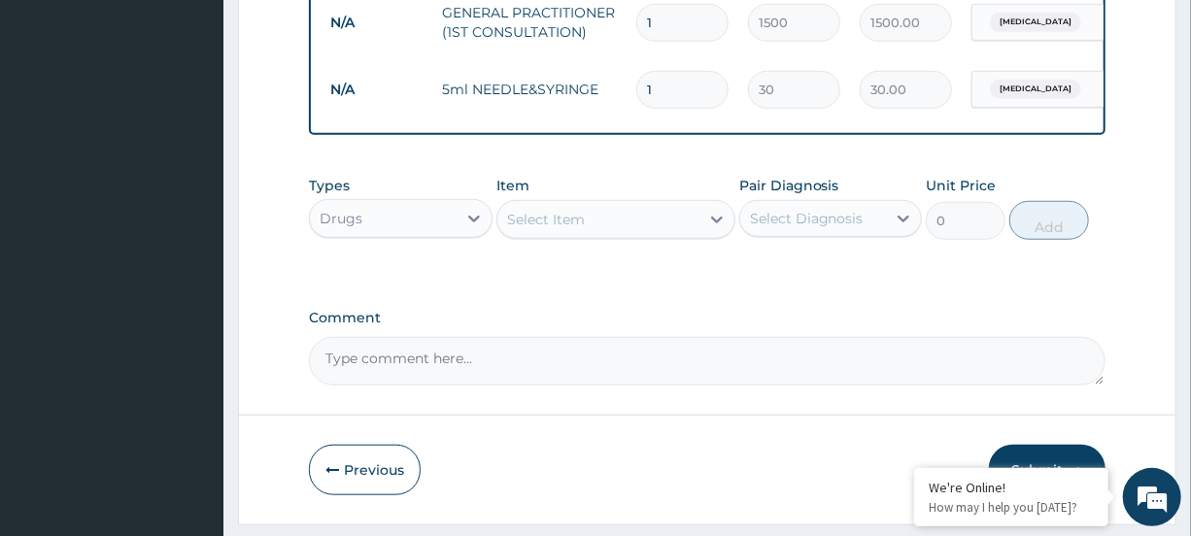
type input "0.00"
type input "8"
type input "240.00"
type input "8"
click at [684, 235] on div "Select Item" at bounding box center [599, 219] width 202 height 31
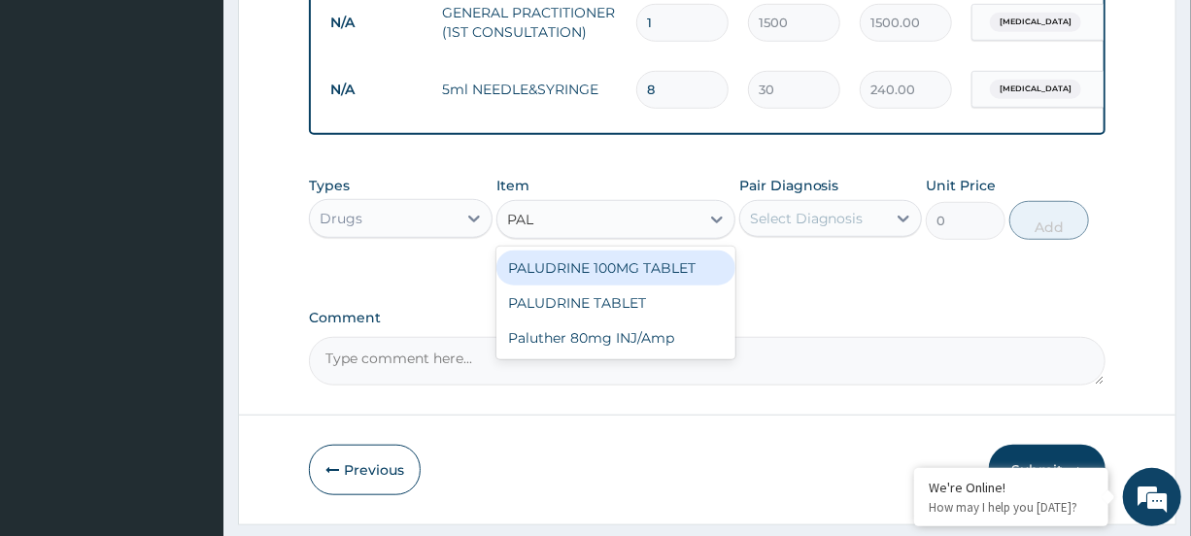
type input "PALU"
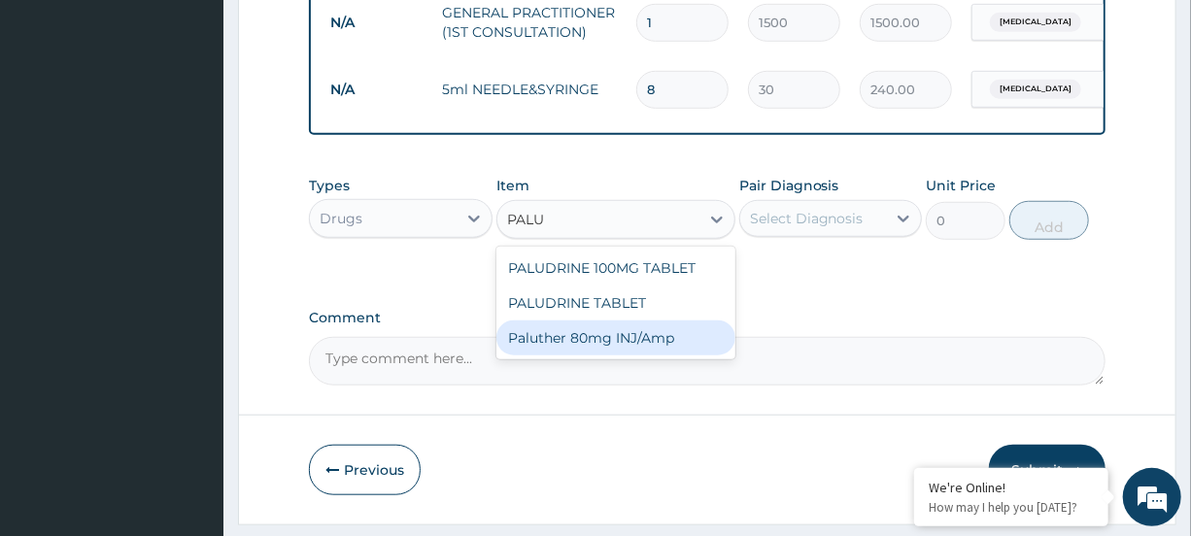
click at [635, 356] on div "Paluther 80mg INJ/Amp" at bounding box center [616, 338] width 239 height 35
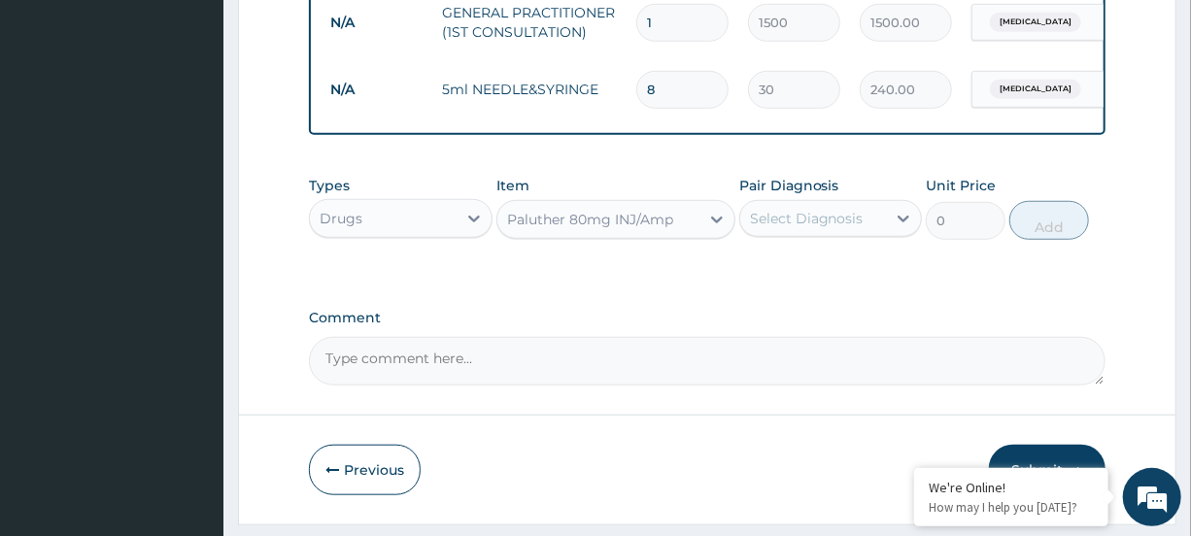
type input "500"
click at [869, 223] on div "Select Diagnosis" at bounding box center [813, 218] width 146 height 31
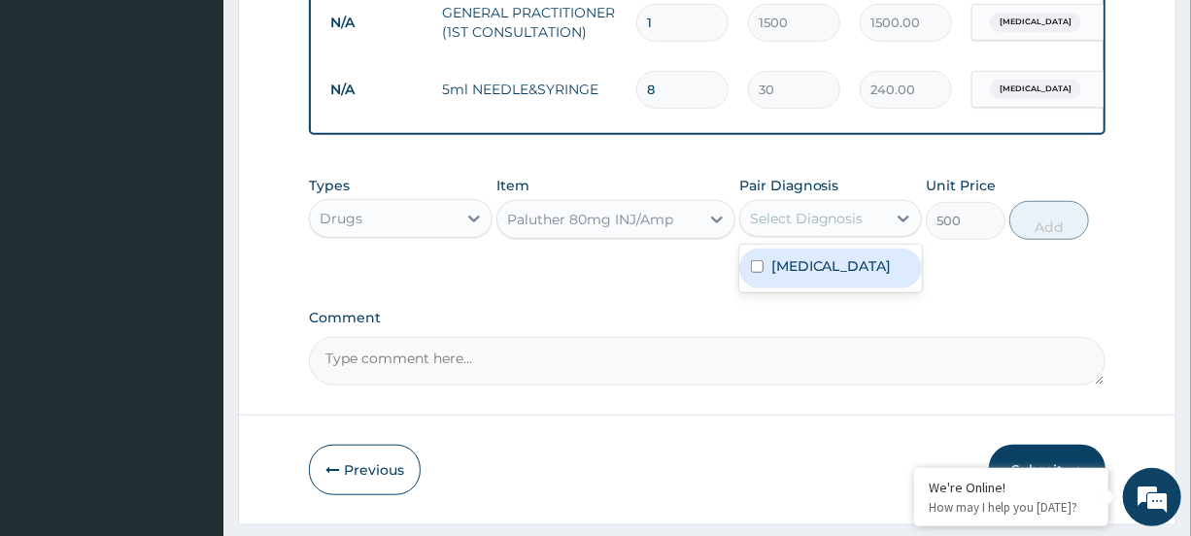
click at [865, 279] on div "[MEDICAL_DATA]" at bounding box center [830, 269] width 183 height 40
checkbox input "true"
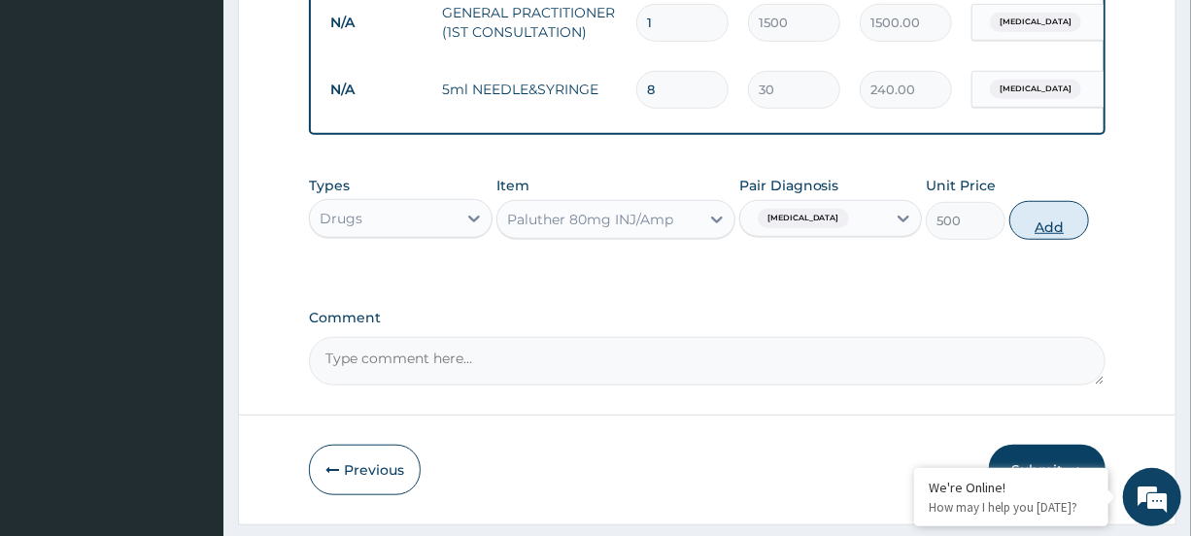
click at [1031, 240] on button "Add" at bounding box center [1050, 220] width 80 height 39
type input "0"
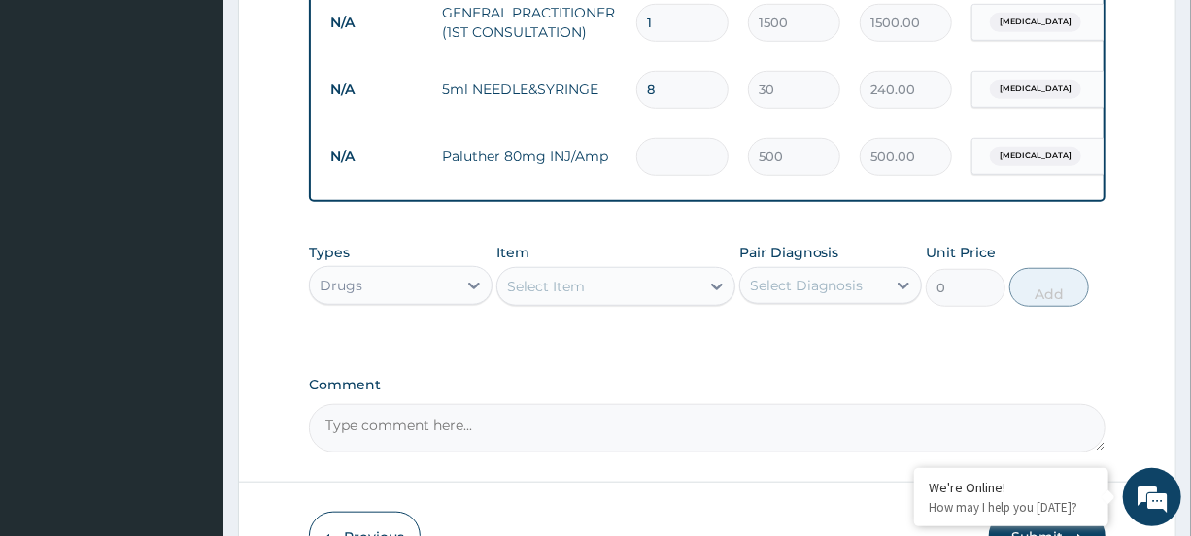
type input "0.00"
type input "3"
type input "1500.00"
type input "3"
click at [698, 300] on div "Select Item" at bounding box center [599, 286] width 202 height 31
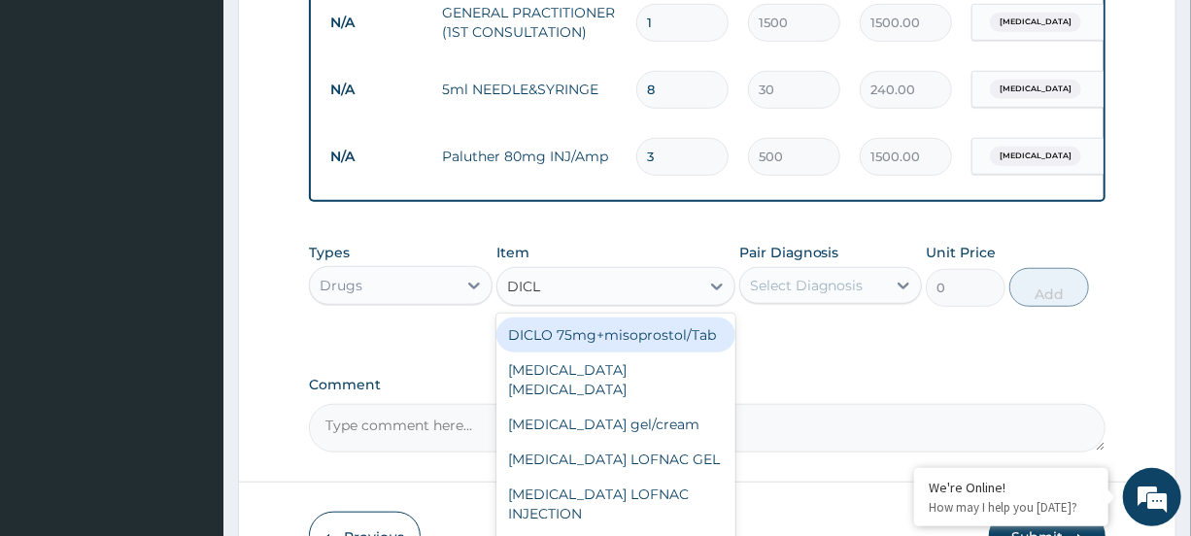
type input "DICLO"
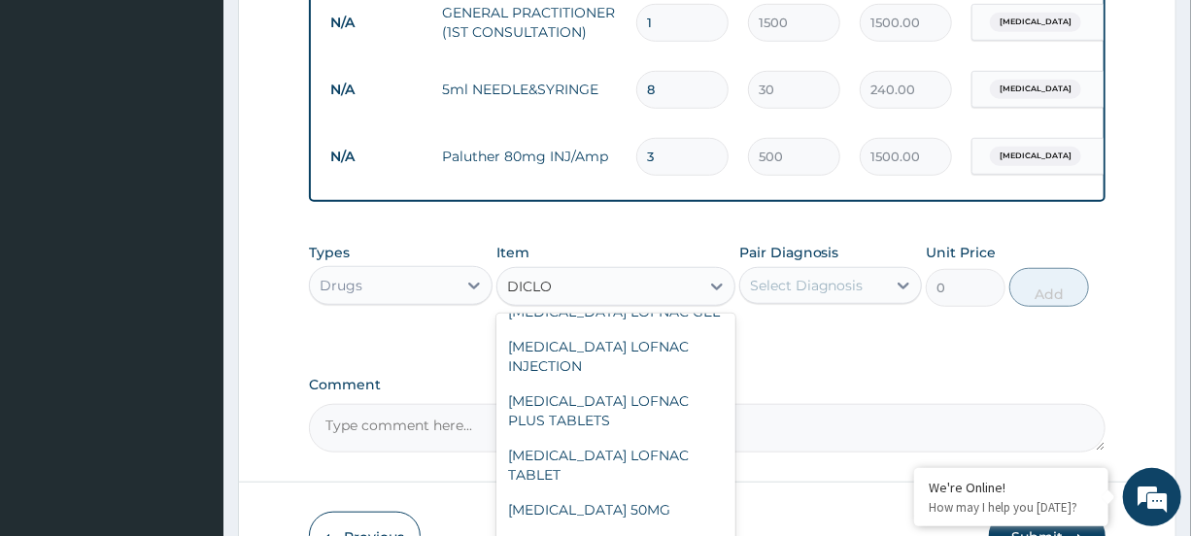
scroll to position [283, 0]
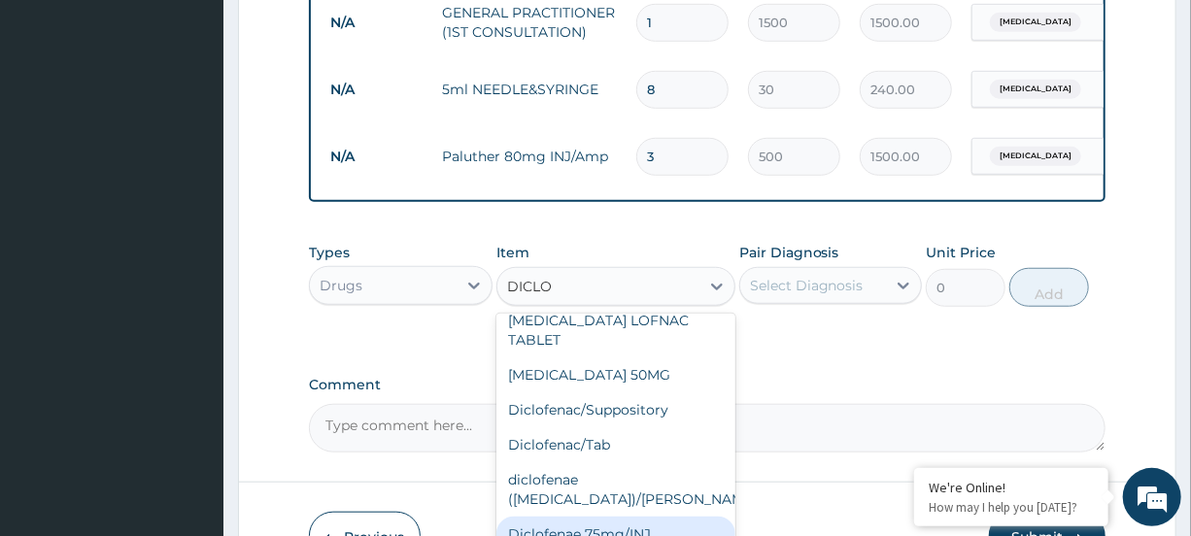
click at [640, 517] on div "Diclofenae 75mg/INJ" at bounding box center [616, 534] width 239 height 35
type input "500"
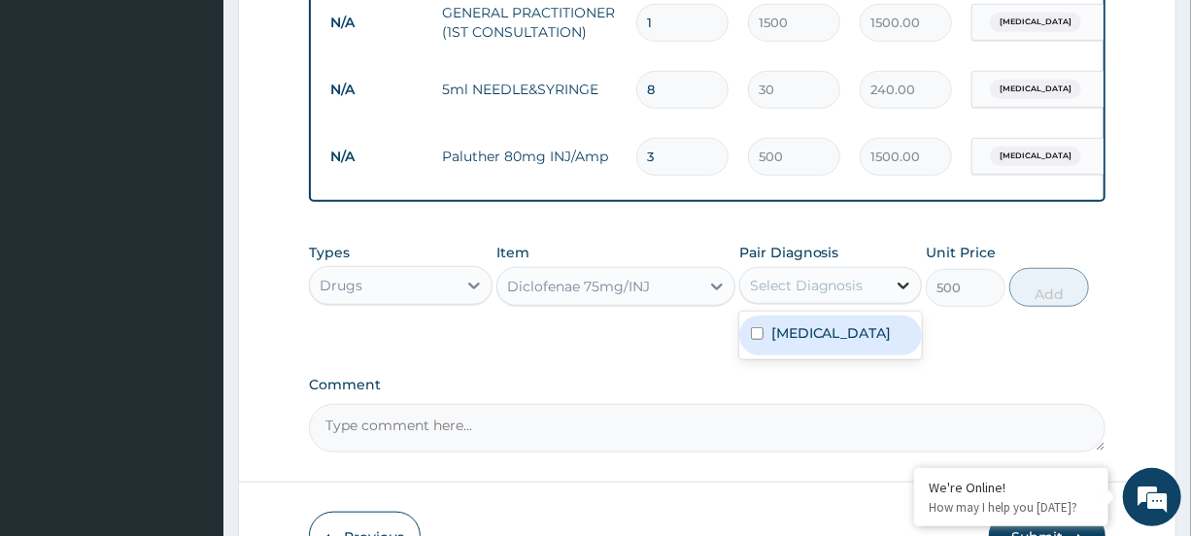
click at [886, 293] on div at bounding box center [903, 285] width 35 height 35
click at [858, 356] on div "[MEDICAL_DATA]" at bounding box center [830, 336] width 183 height 40
checkbox input "true"
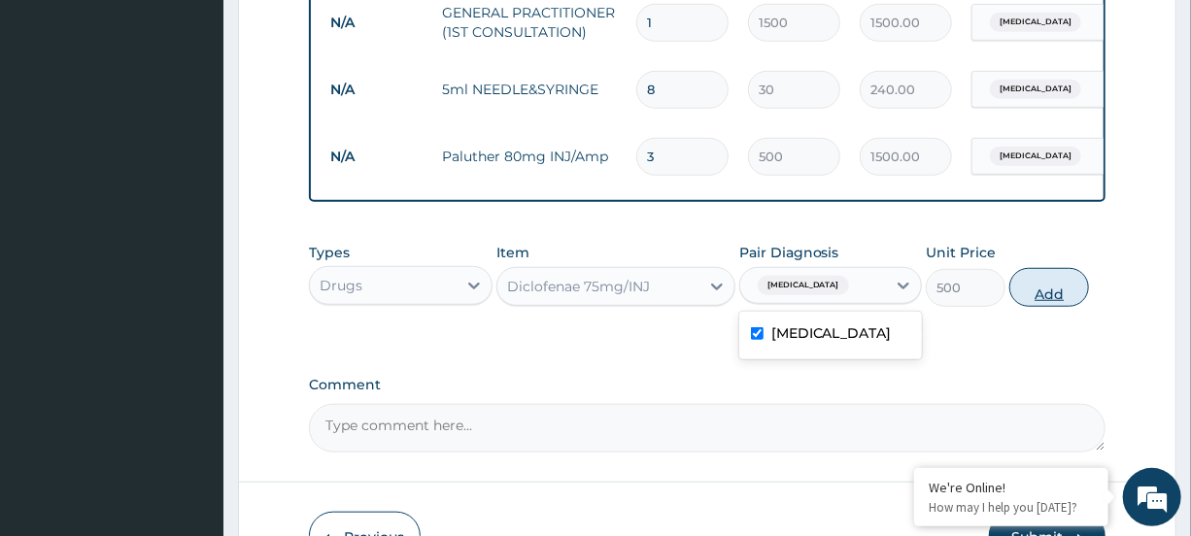
click at [1050, 307] on button "Add" at bounding box center [1050, 287] width 80 height 39
type input "0"
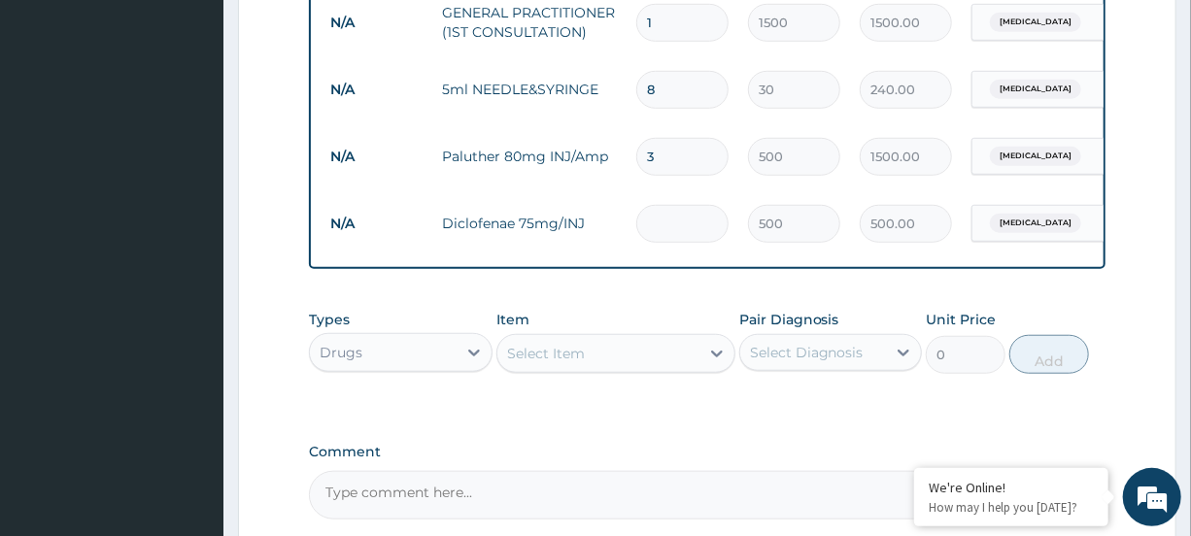
type input "0.00"
type input "3"
type input "1500.00"
type input "3"
click at [682, 361] on div "Select Item" at bounding box center [599, 353] width 202 height 31
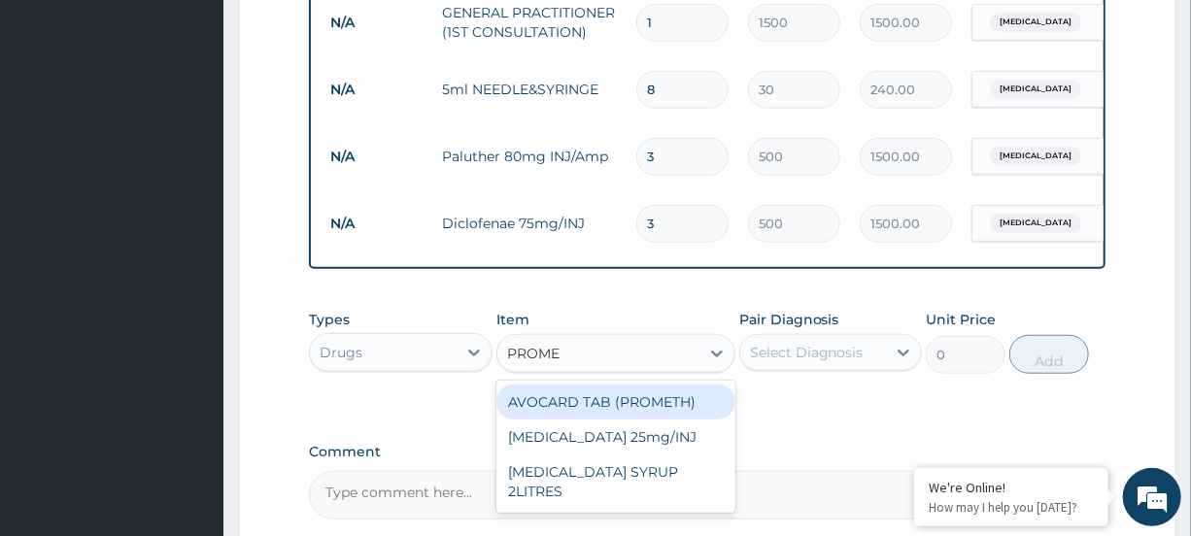
type input "PROMET"
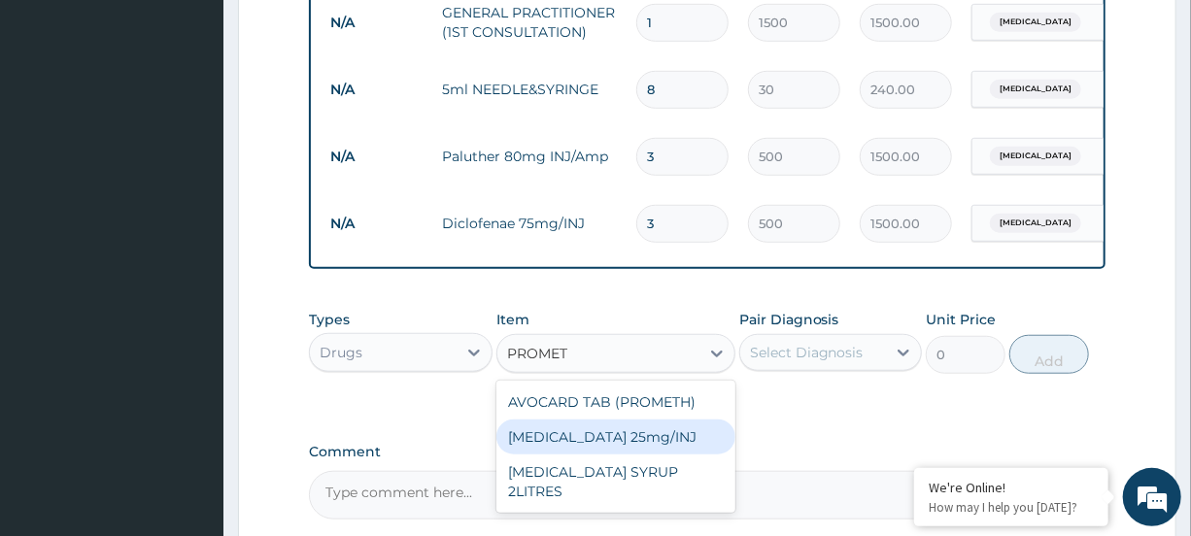
click at [599, 447] on div "[MEDICAL_DATA] 25mg/INJ" at bounding box center [616, 437] width 239 height 35
type input "500"
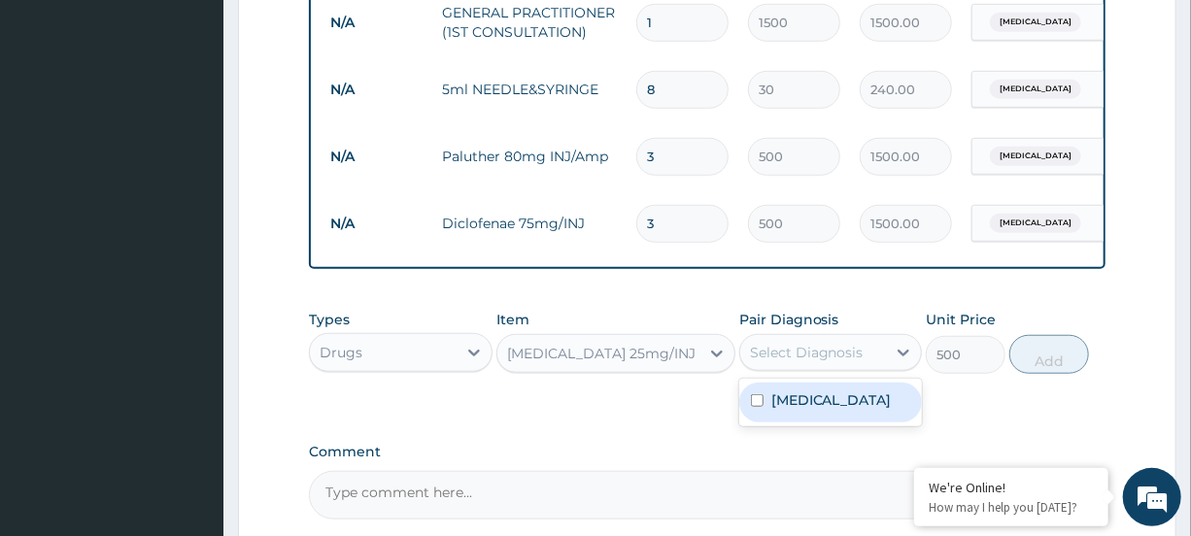
click at [856, 362] on div "Select Diagnosis" at bounding box center [807, 352] width 114 height 19
click at [841, 405] on div "[MEDICAL_DATA]" at bounding box center [830, 403] width 183 height 40
checkbox input "true"
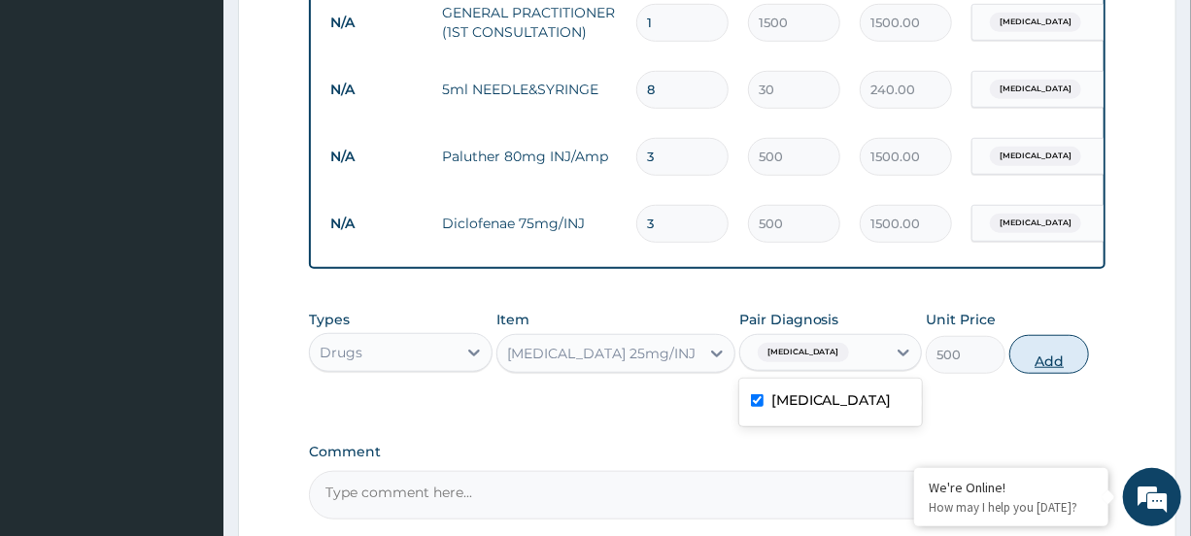
click at [1056, 374] on button "Add" at bounding box center [1050, 354] width 80 height 39
type input "0"
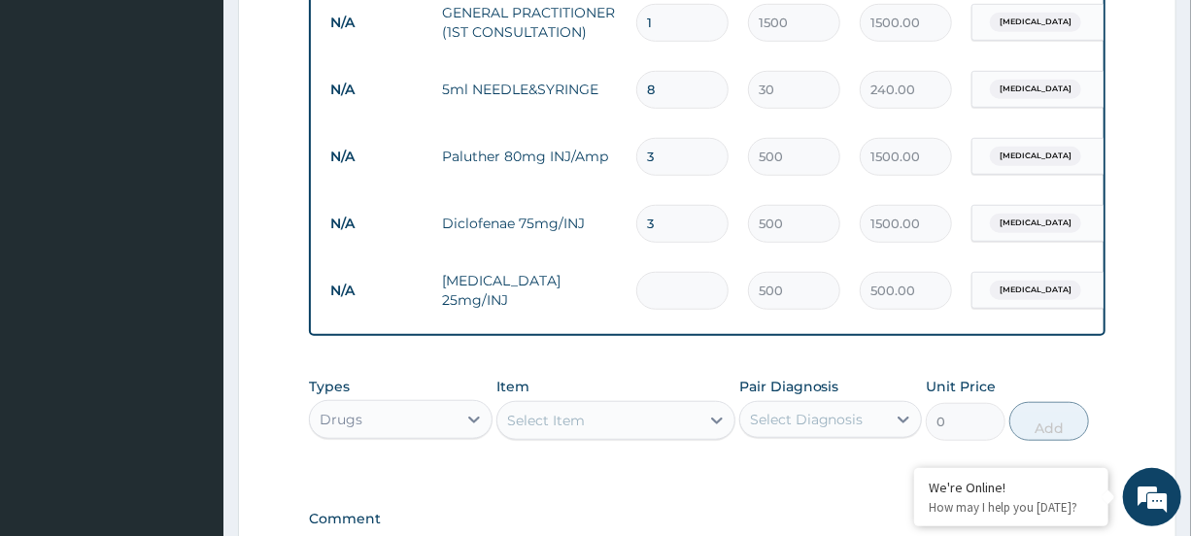
type input "0.00"
type input "3"
type input "1500.00"
type input "3"
click at [640, 428] on div "Select Item" at bounding box center [599, 420] width 202 height 31
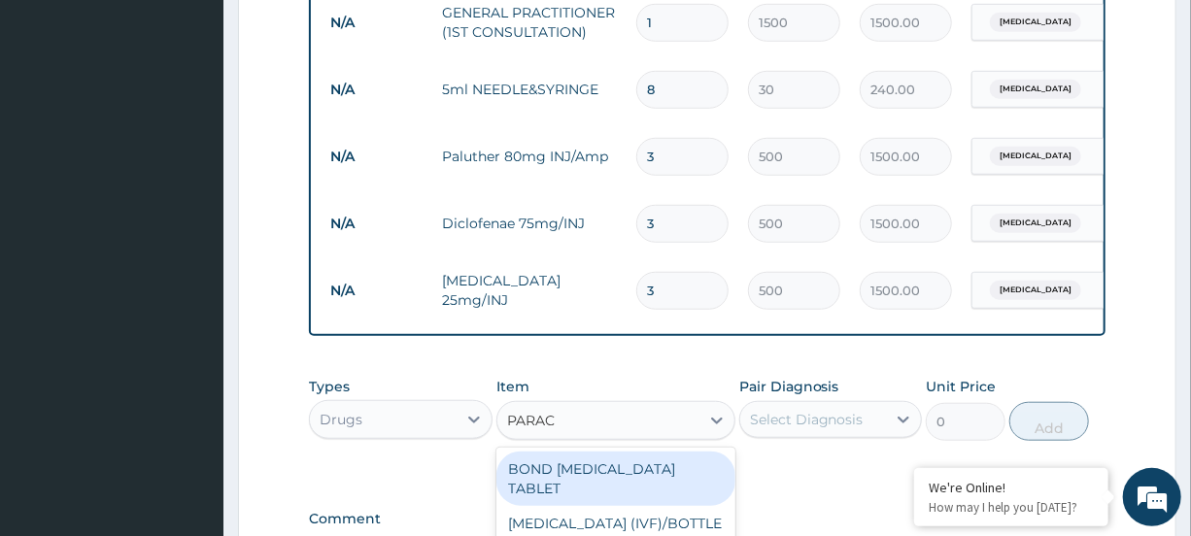
type input "PARACE"
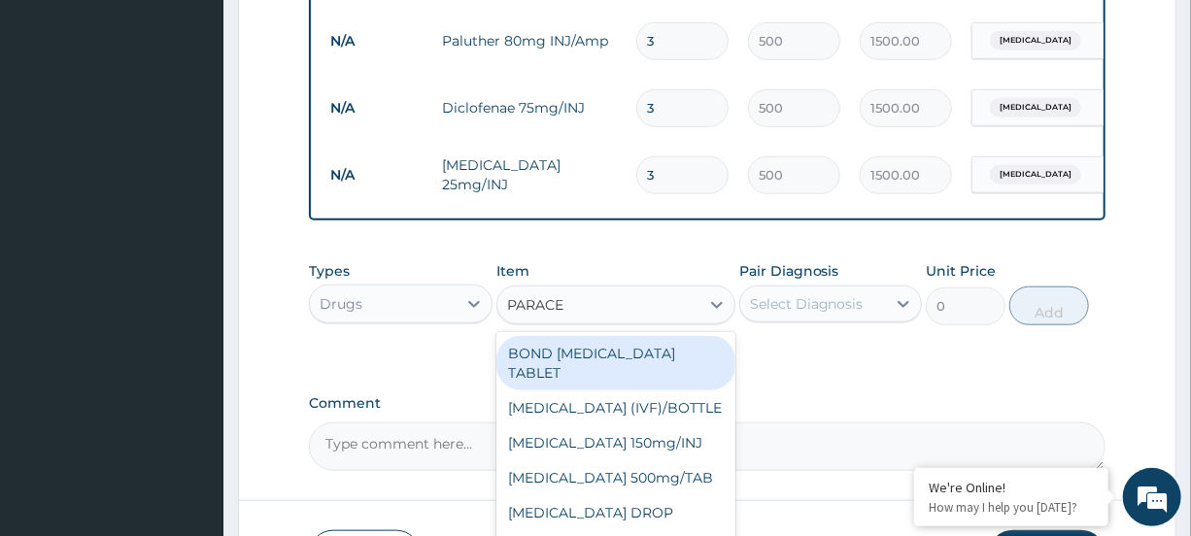
scroll to position [845, 0]
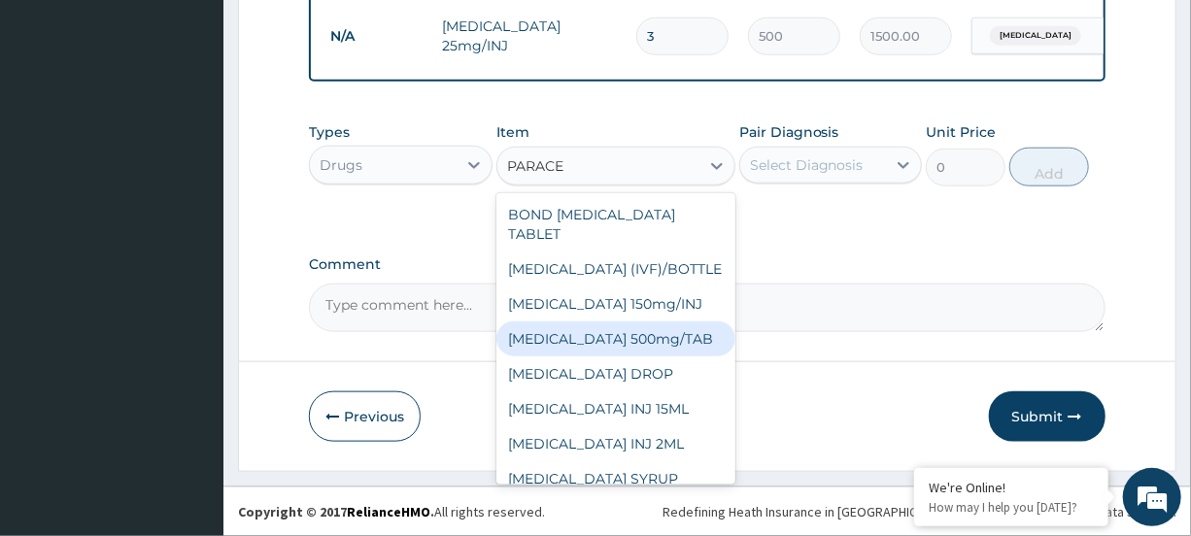
click at [610, 346] on div "[MEDICAL_DATA] 500mg/TAB" at bounding box center [616, 339] width 239 height 35
type input "15"
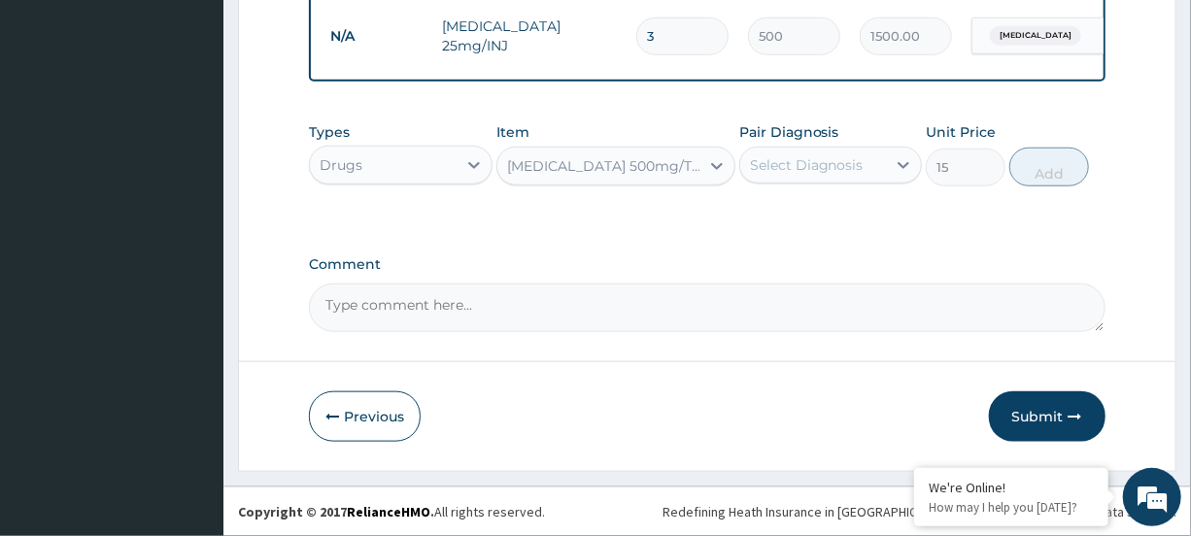
click at [854, 165] on div "Select Diagnosis" at bounding box center [807, 164] width 114 height 19
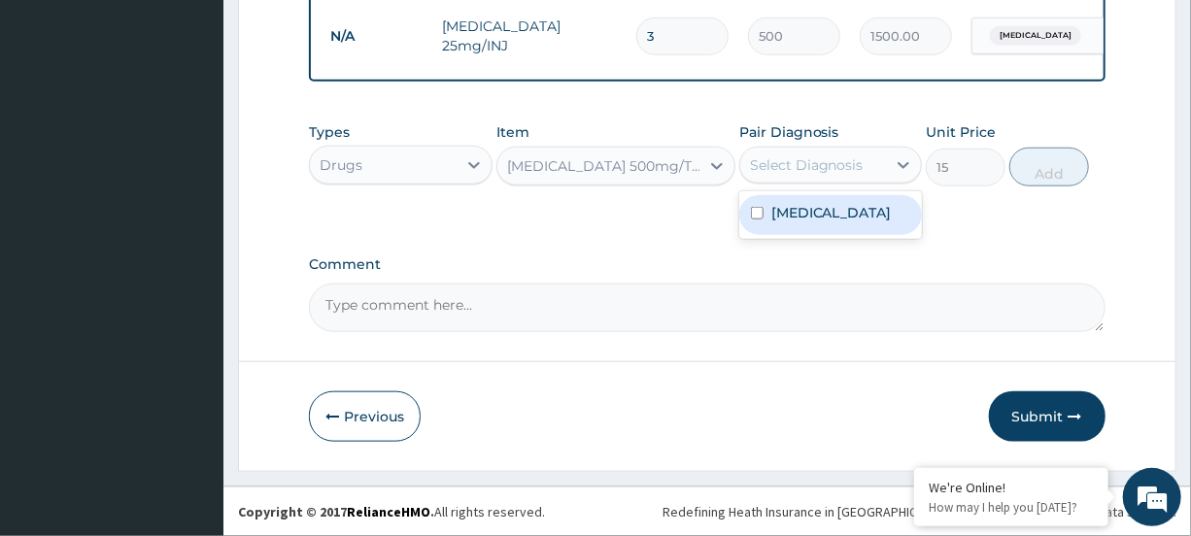
click at [854, 201] on div "[MEDICAL_DATA]" at bounding box center [830, 215] width 183 height 40
checkbox input "true"
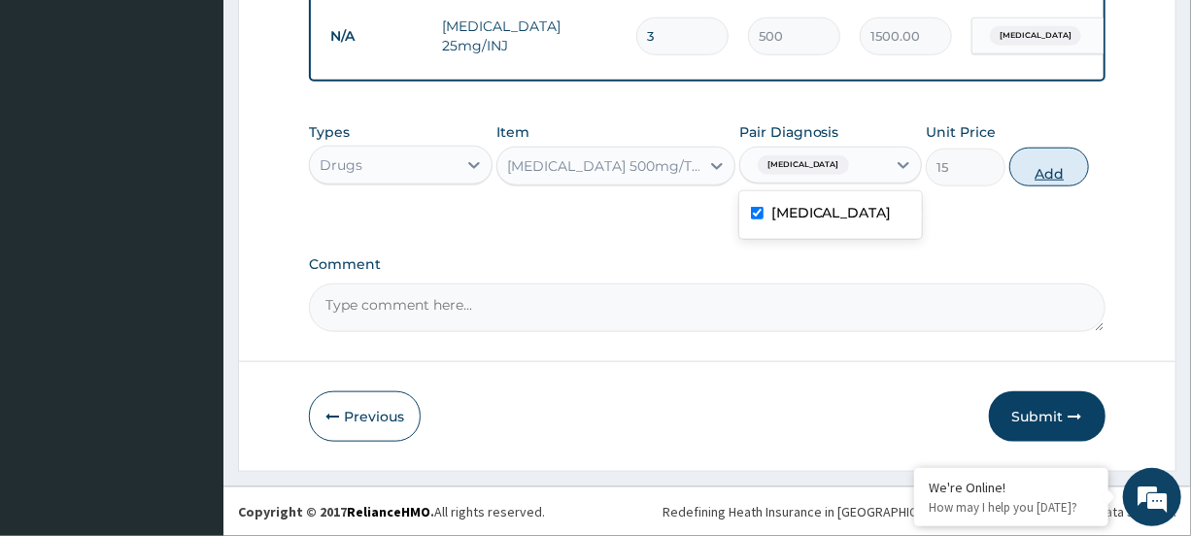
click at [1037, 163] on button "Add" at bounding box center [1050, 167] width 80 height 39
type input "0"
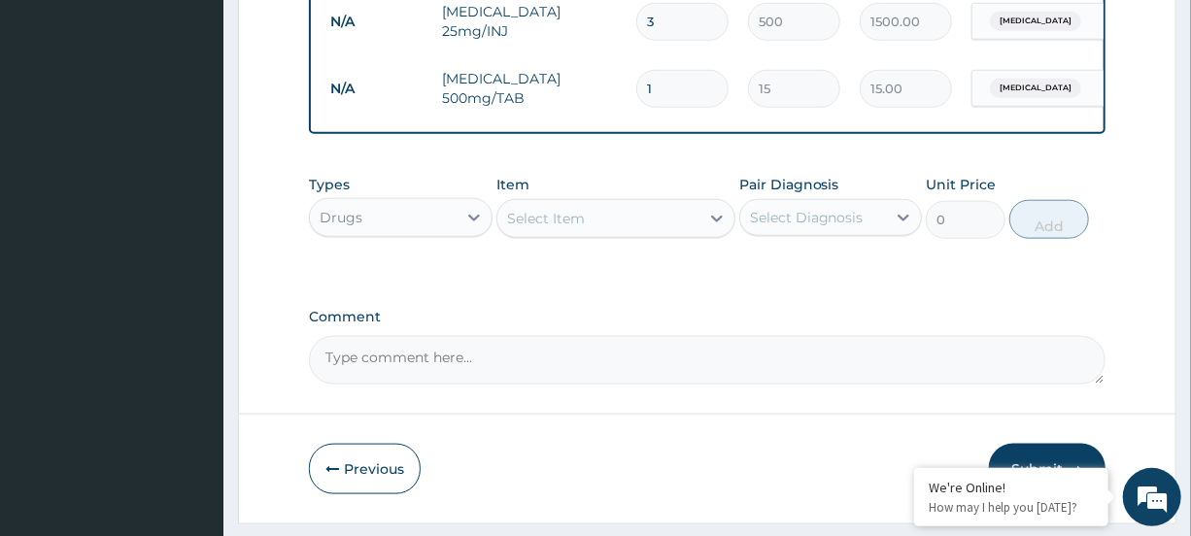
type input "18"
type input "270.00"
type input "18"
click at [679, 230] on div "Select Item" at bounding box center [599, 218] width 202 height 31
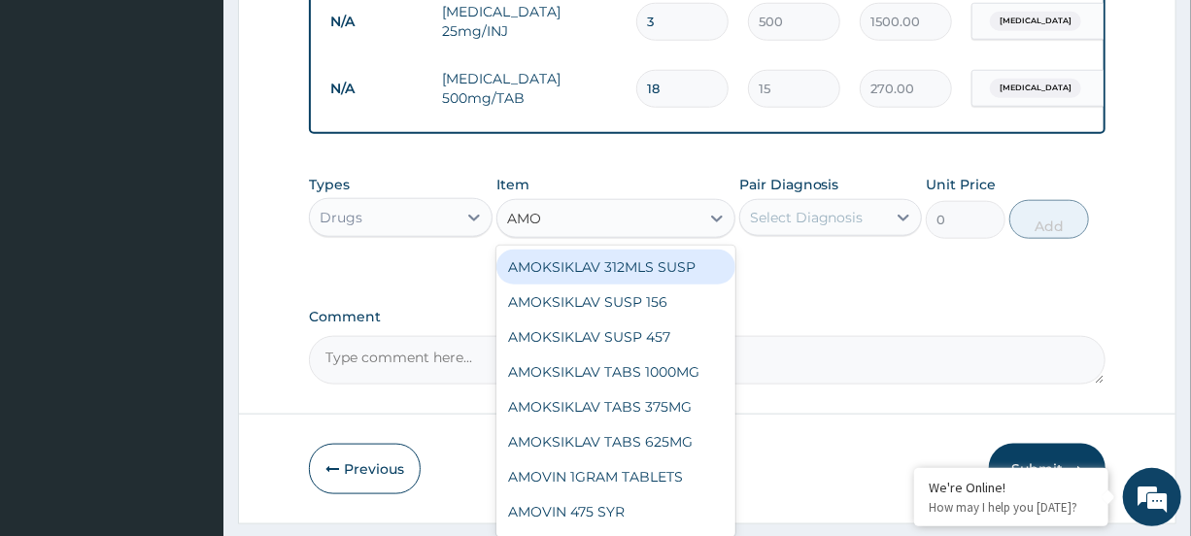
type input "AMOX"
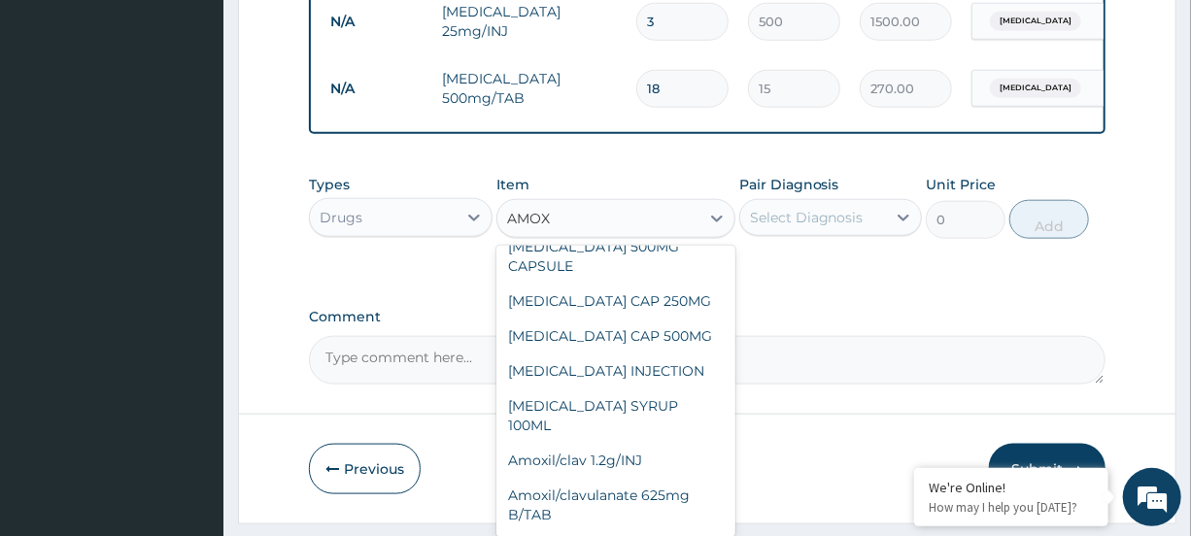
scroll to position [287, 0]
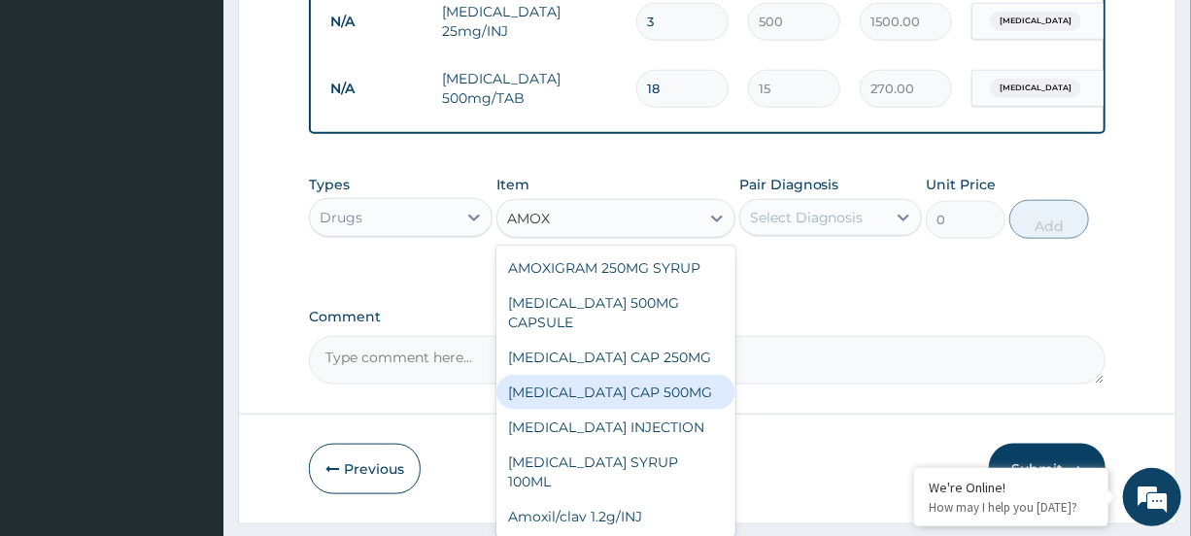
click at [609, 375] on div "[MEDICAL_DATA] CAP 500MG" at bounding box center [616, 392] width 239 height 35
type input "50"
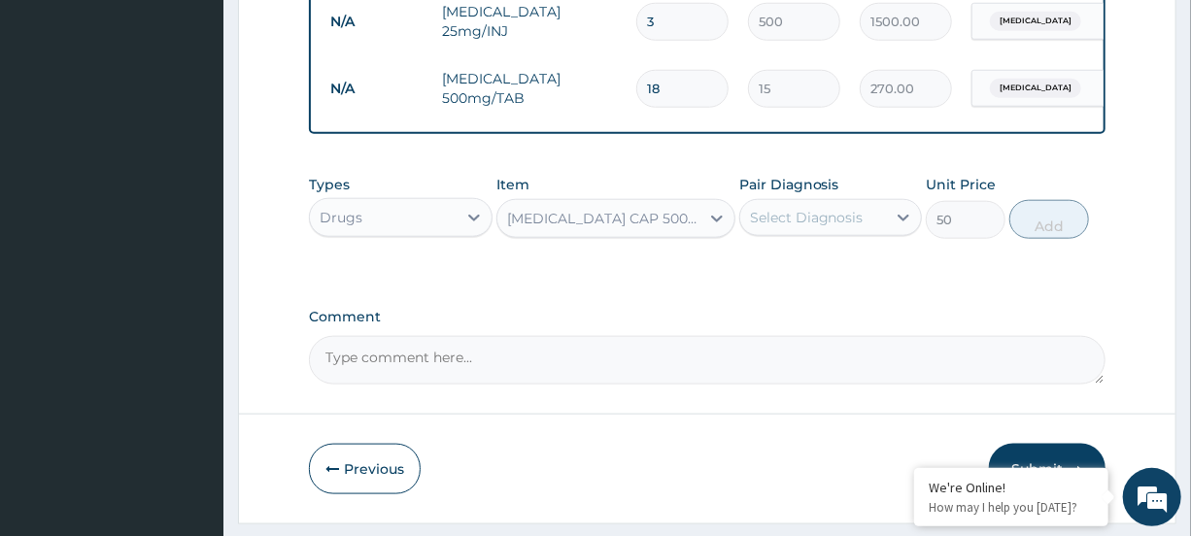
click at [825, 227] on div "Select Diagnosis" at bounding box center [807, 217] width 114 height 19
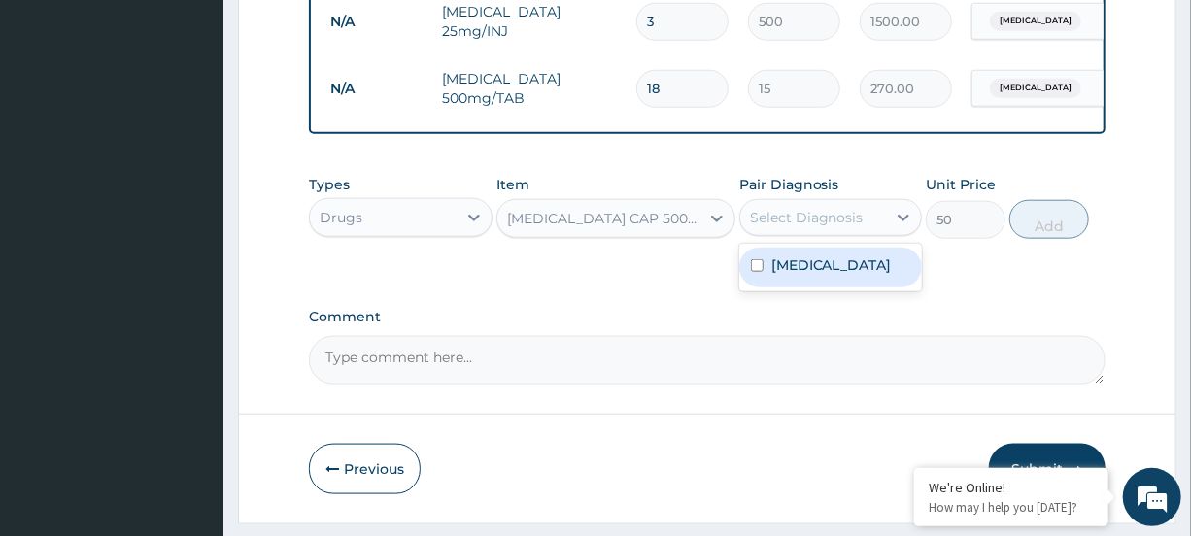
click at [828, 274] on div "[MEDICAL_DATA]" at bounding box center [830, 268] width 183 height 40
checkbox input "true"
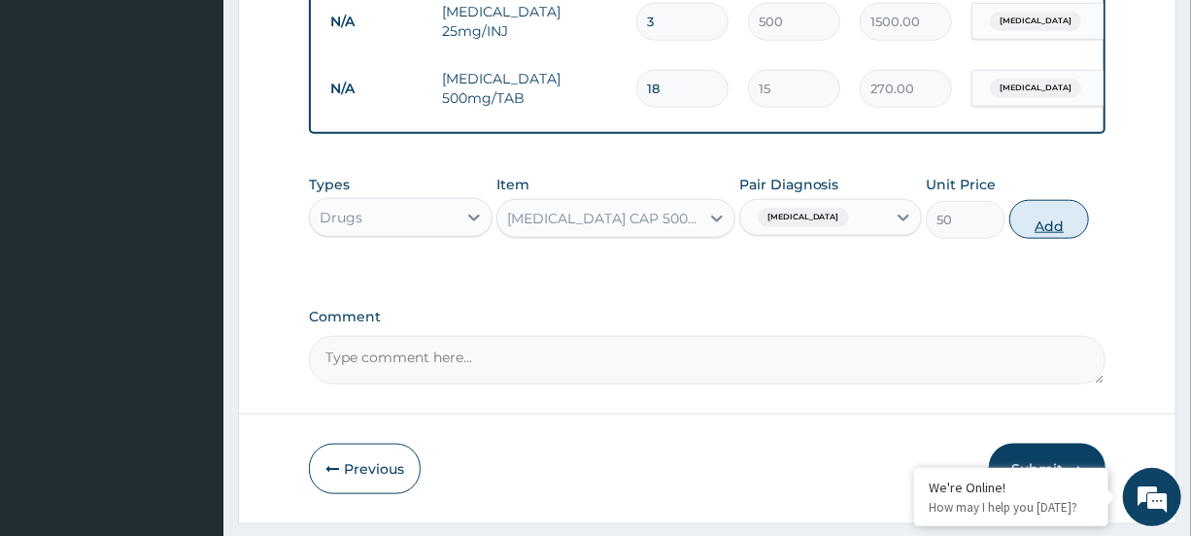
click at [1018, 232] on button "Add" at bounding box center [1050, 219] width 80 height 39
type input "0"
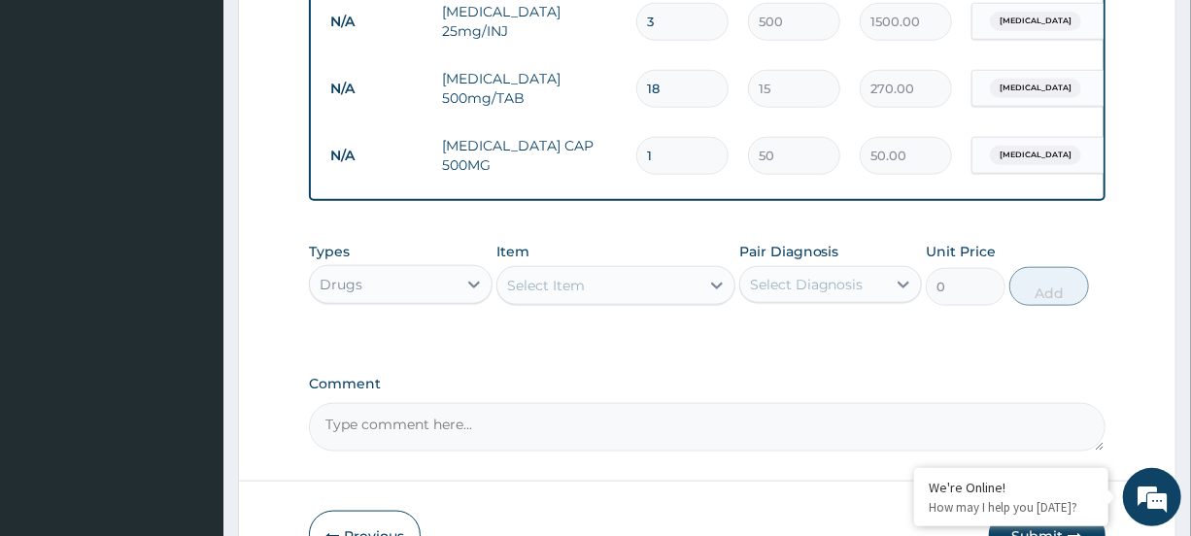
type input "12"
type input "600.00"
type input "12"
click at [684, 301] on div "Select Item" at bounding box center [599, 285] width 202 height 31
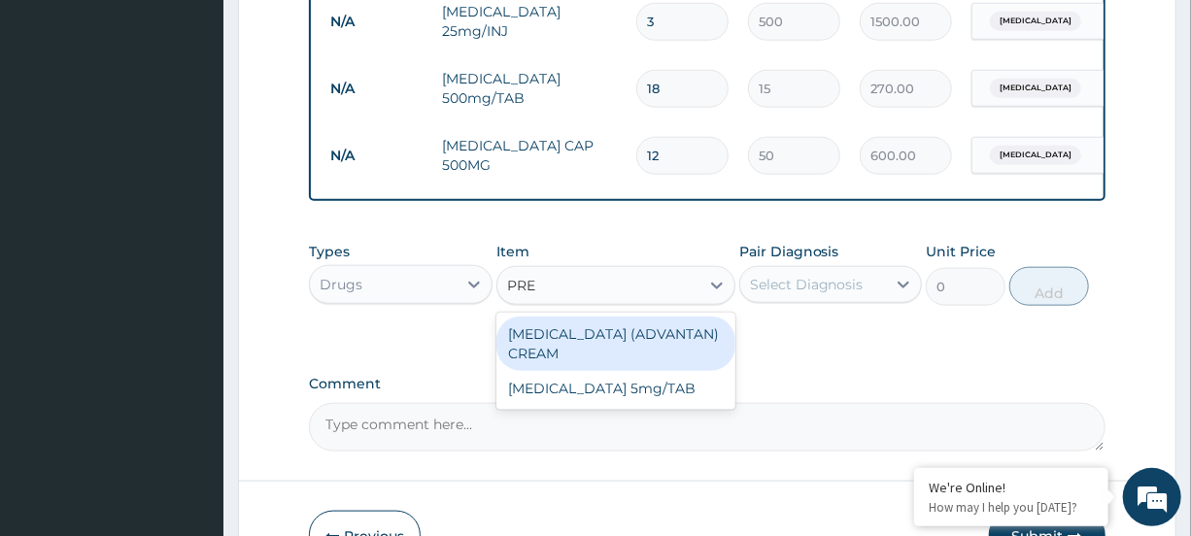
type input "PRED"
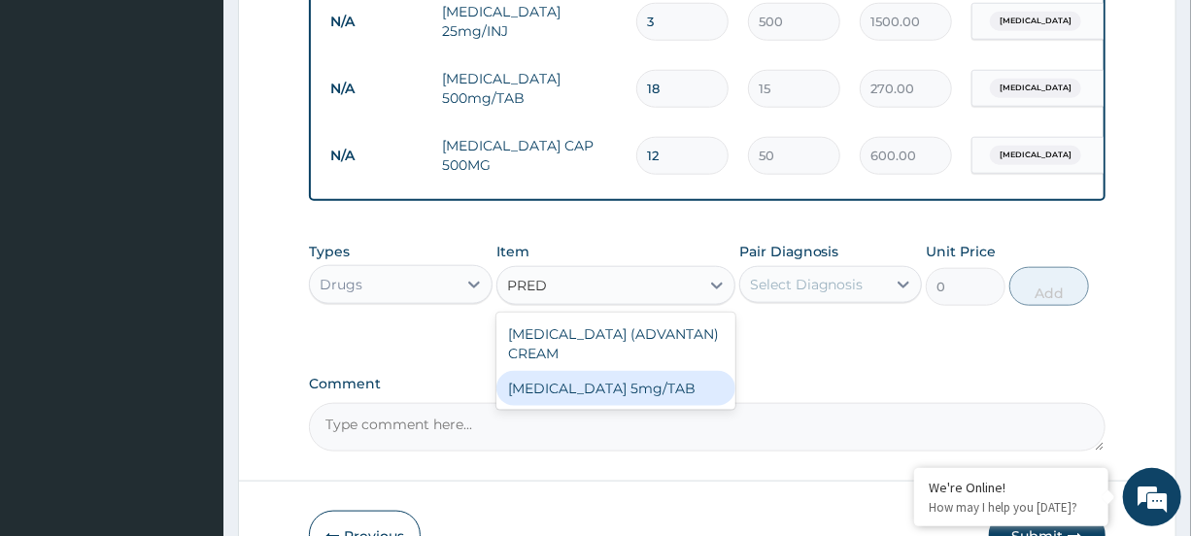
click at [587, 401] on div "[MEDICAL_DATA] 5mg/TAB" at bounding box center [616, 388] width 239 height 35
type input "8"
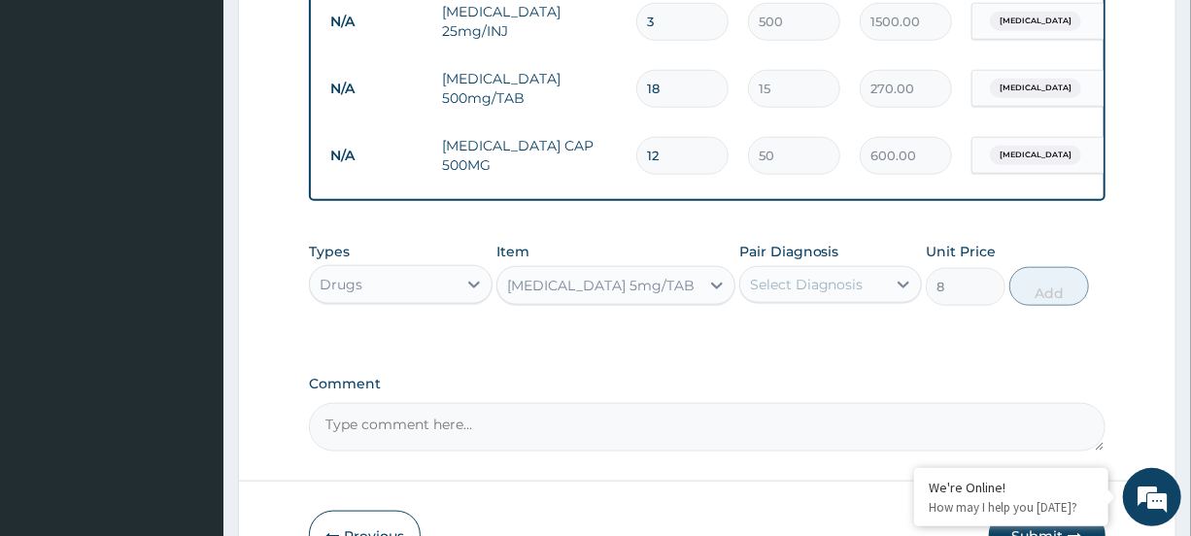
click at [866, 298] on div "Select Diagnosis" at bounding box center [813, 284] width 146 height 31
click at [858, 355] on div "[MEDICAL_DATA]" at bounding box center [830, 335] width 183 height 40
checkbox input "true"
click at [1043, 302] on button "Add" at bounding box center [1050, 286] width 80 height 39
type input "0"
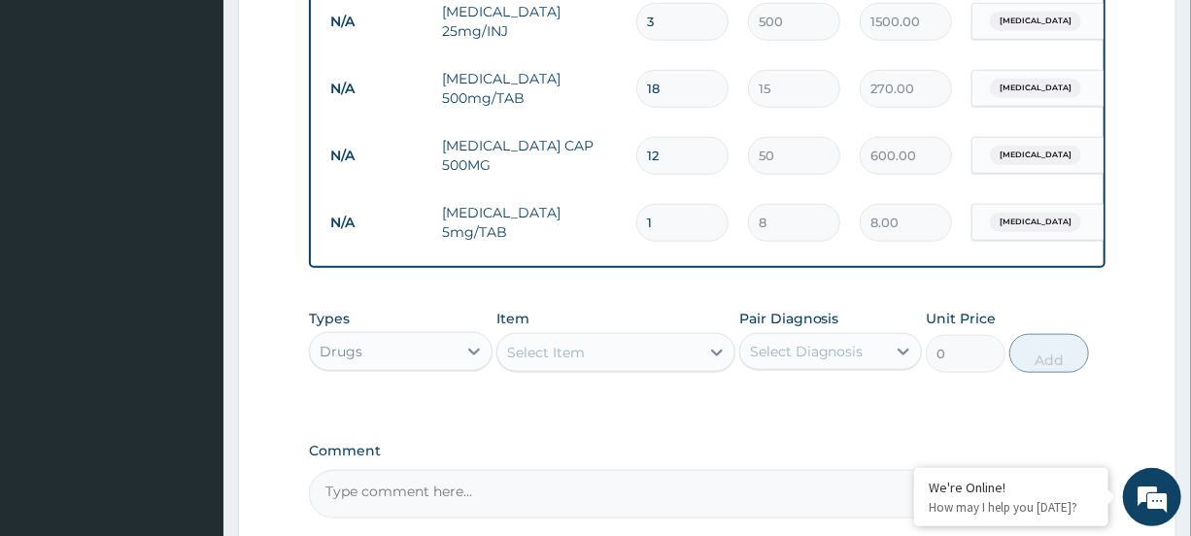
type input "12"
type input "96.00"
type input "12"
click at [713, 370] on div at bounding box center [717, 352] width 35 height 35
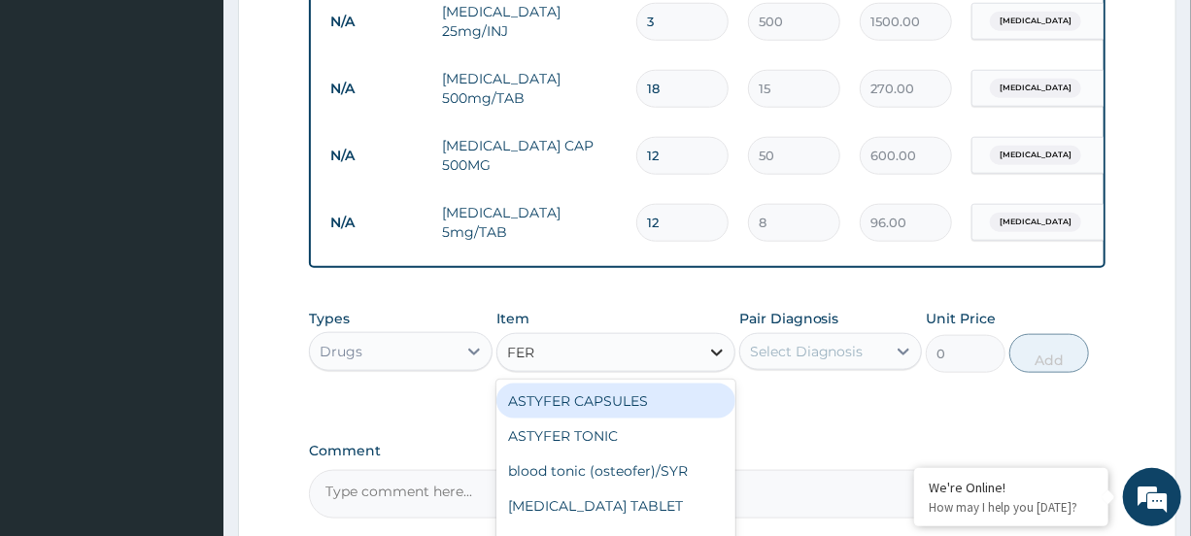
type input "FERR"
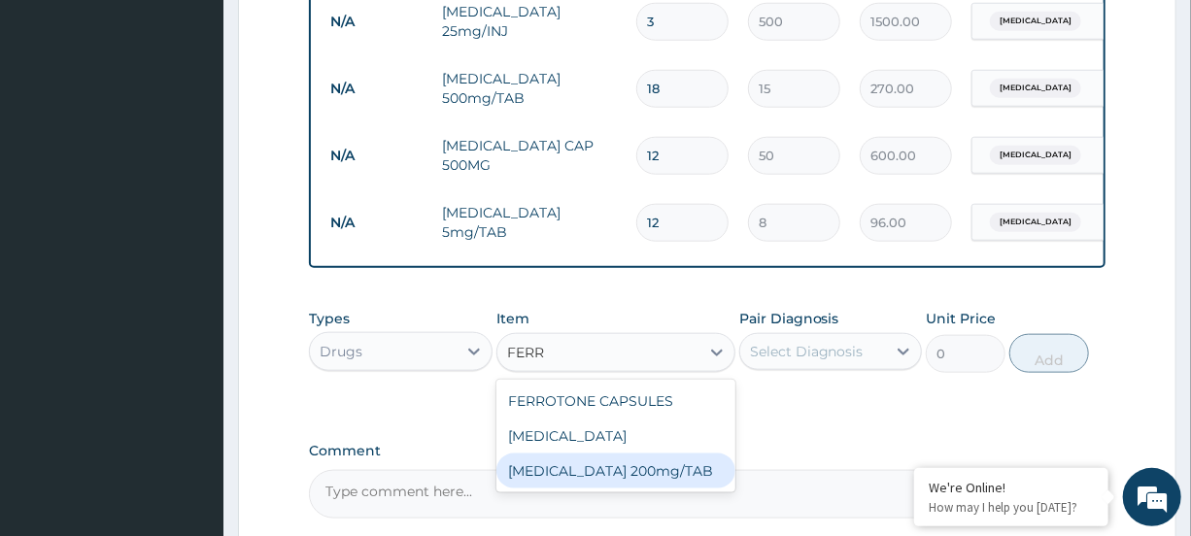
click at [659, 489] on div "[MEDICAL_DATA] 200mg/TAB" at bounding box center [616, 471] width 239 height 35
type input "4"
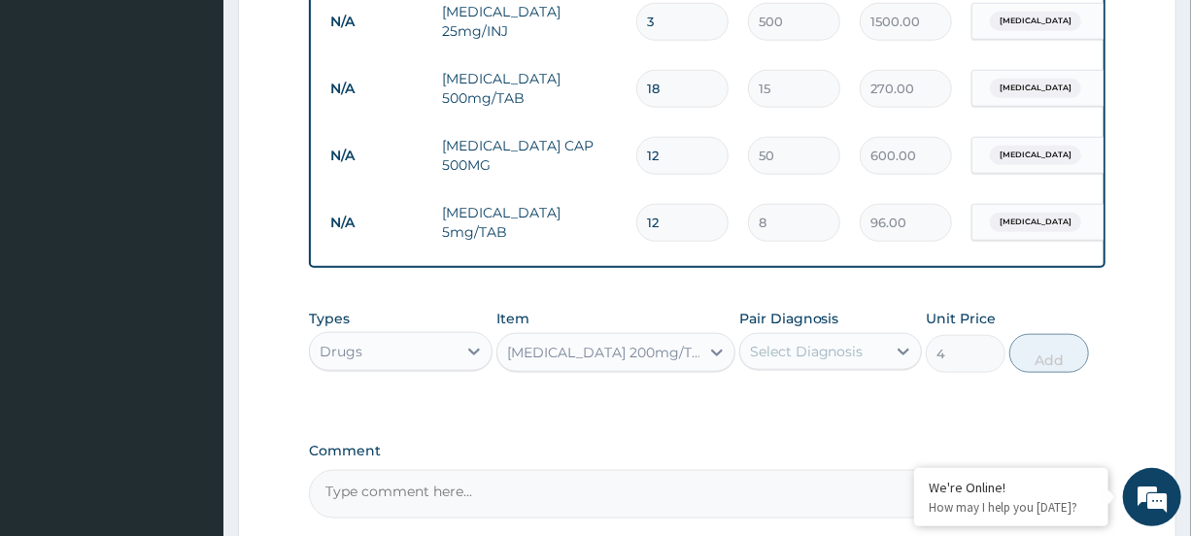
click at [835, 361] on div "Select Diagnosis" at bounding box center [807, 351] width 114 height 19
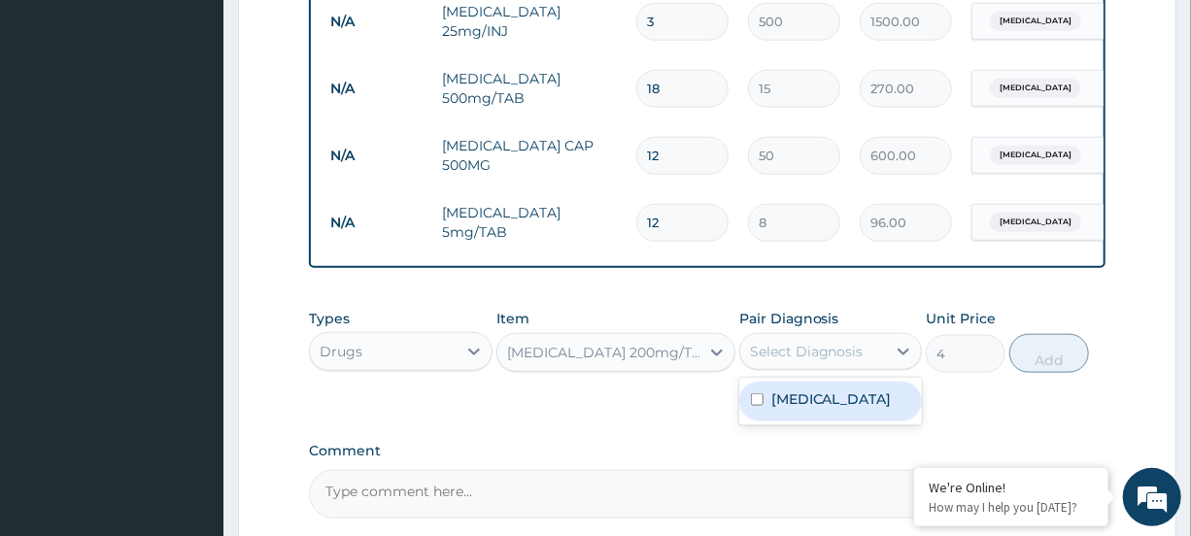
click at [833, 412] on div "[MEDICAL_DATA]" at bounding box center [830, 402] width 183 height 40
checkbox input "true"
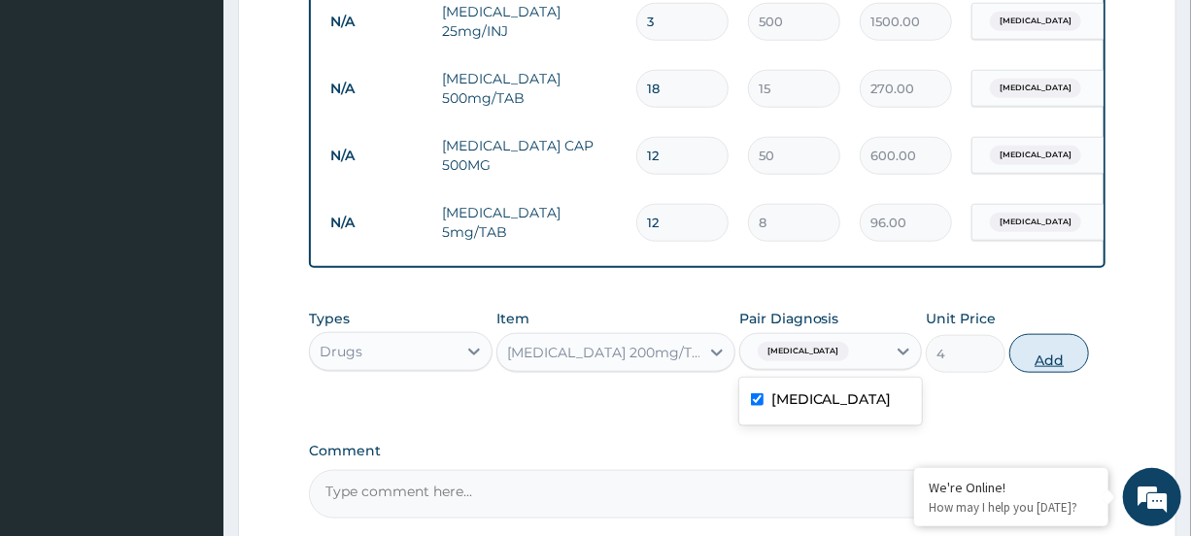
click at [1040, 363] on button "Add" at bounding box center [1050, 353] width 80 height 39
type input "0"
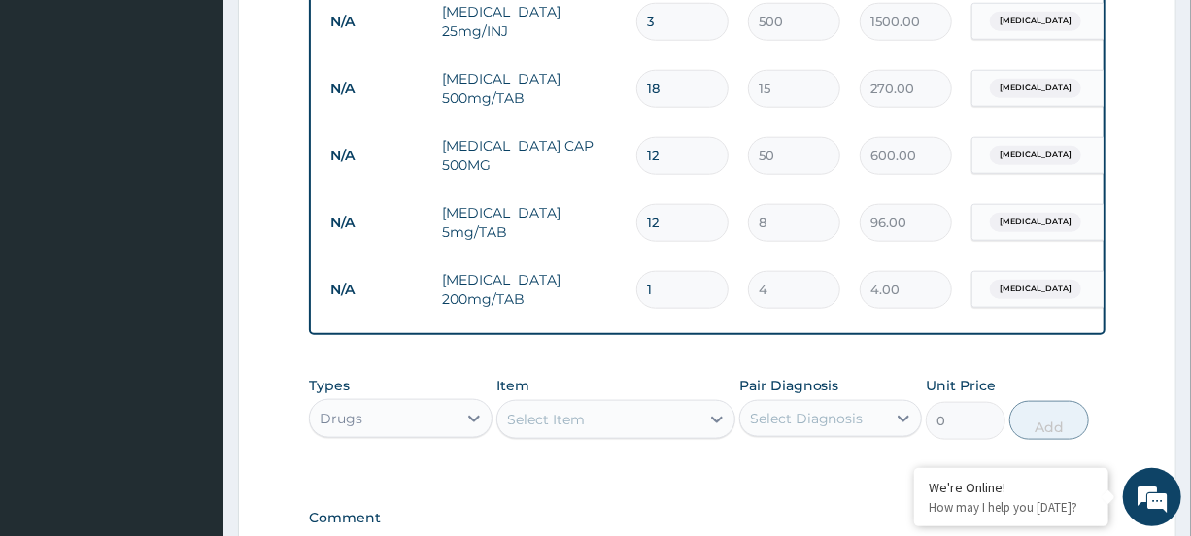
type input "12"
type input "48.00"
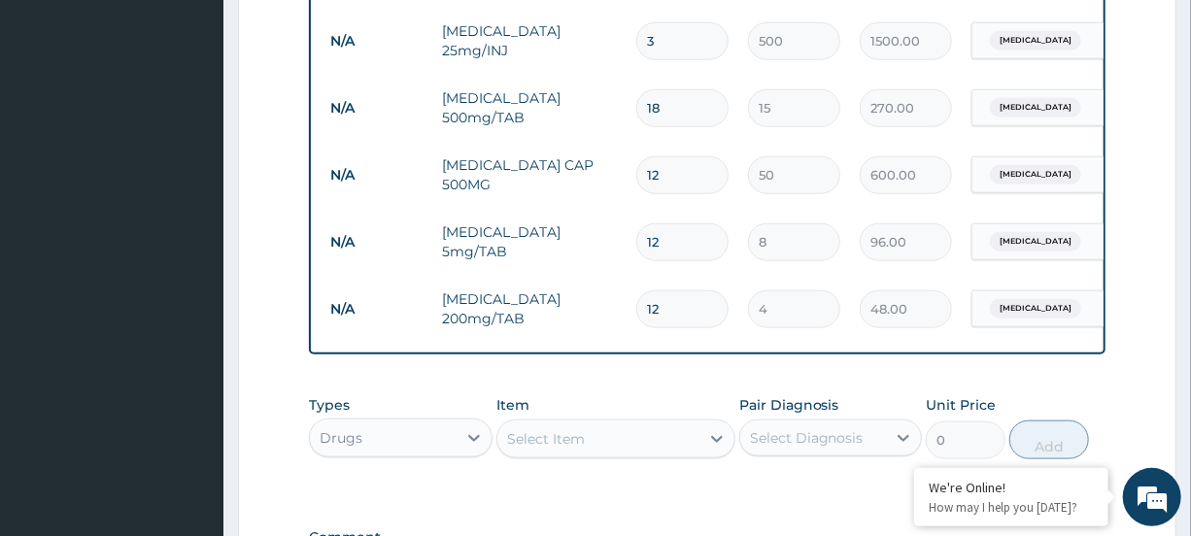
scroll to position [855, 0]
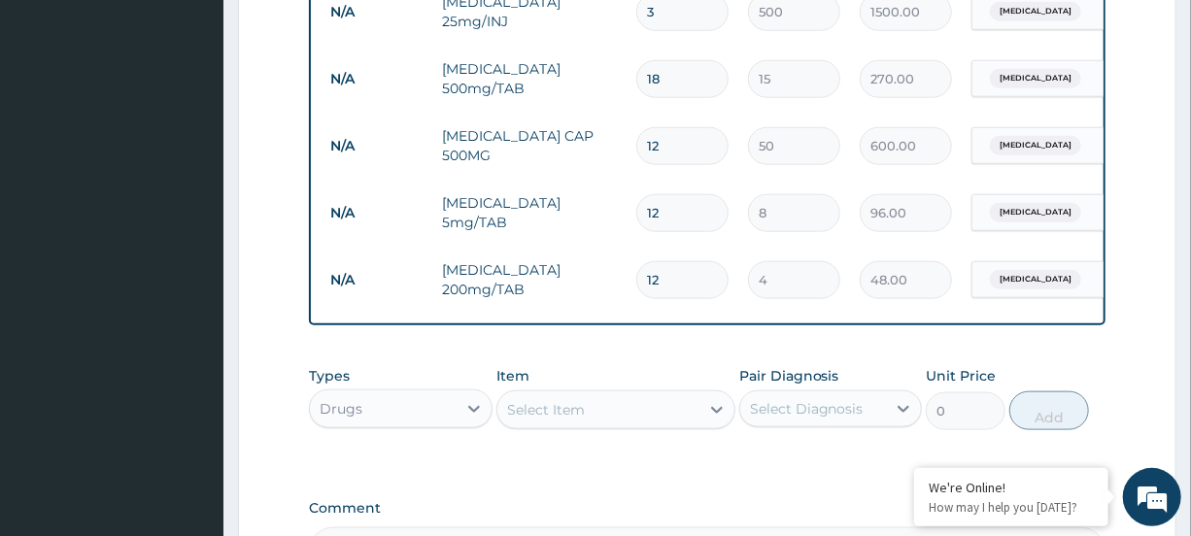
type input "12"
click at [680, 426] on div "Select Item" at bounding box center [599, 410] width 202 height 31
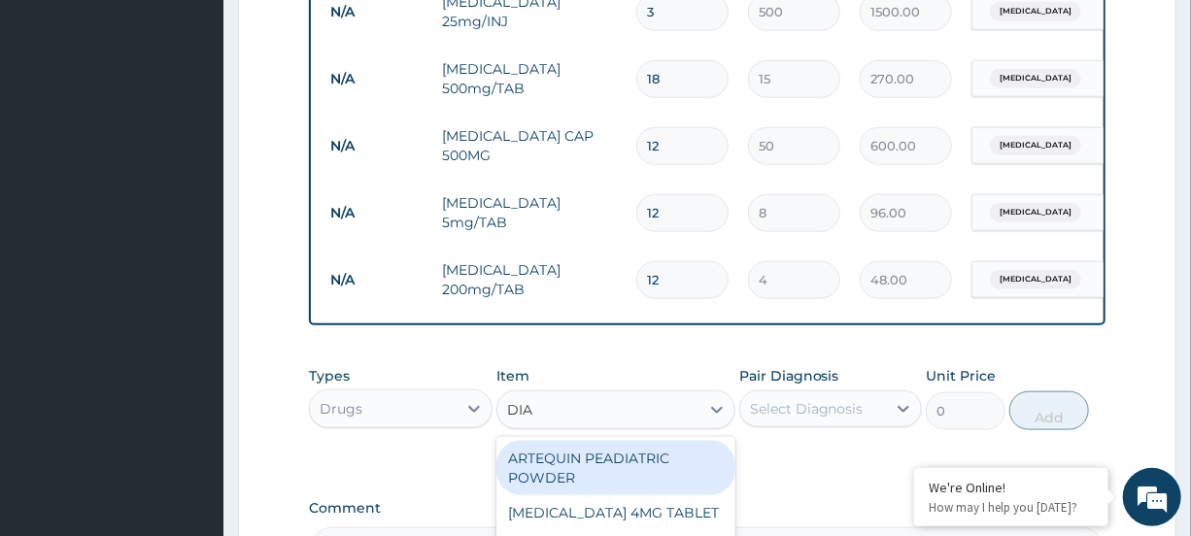
type input "DIAZ"
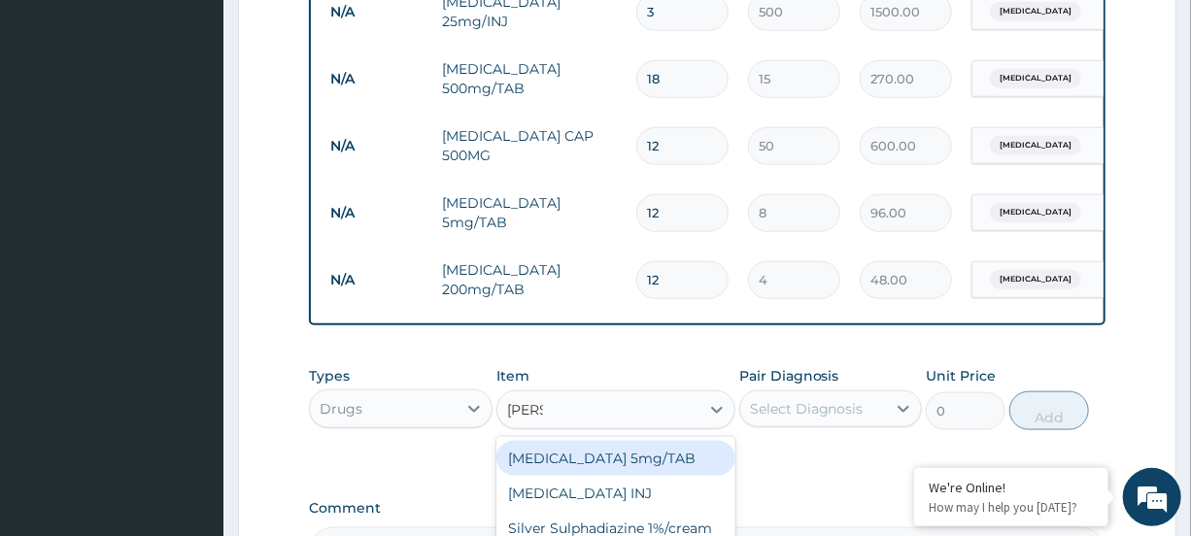
click at [612, 476] on div "Diazepam 5mg/TAB" at bounding box center [616, 458] width 239 height 35
type input "30"
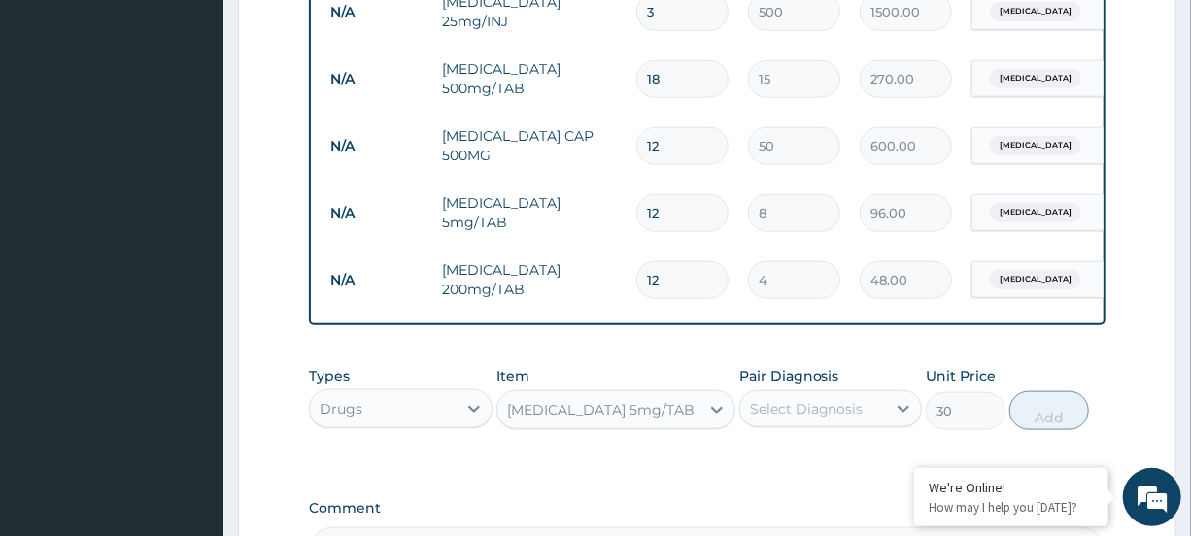
click at [827, 425] on div "Select Diagnosis" at bounding box center [813, 409] width 146 height 31
click at [823, 477] on div "Malaria" at bounding box center [830, 459] width 183 height 40
checkbox input "true"
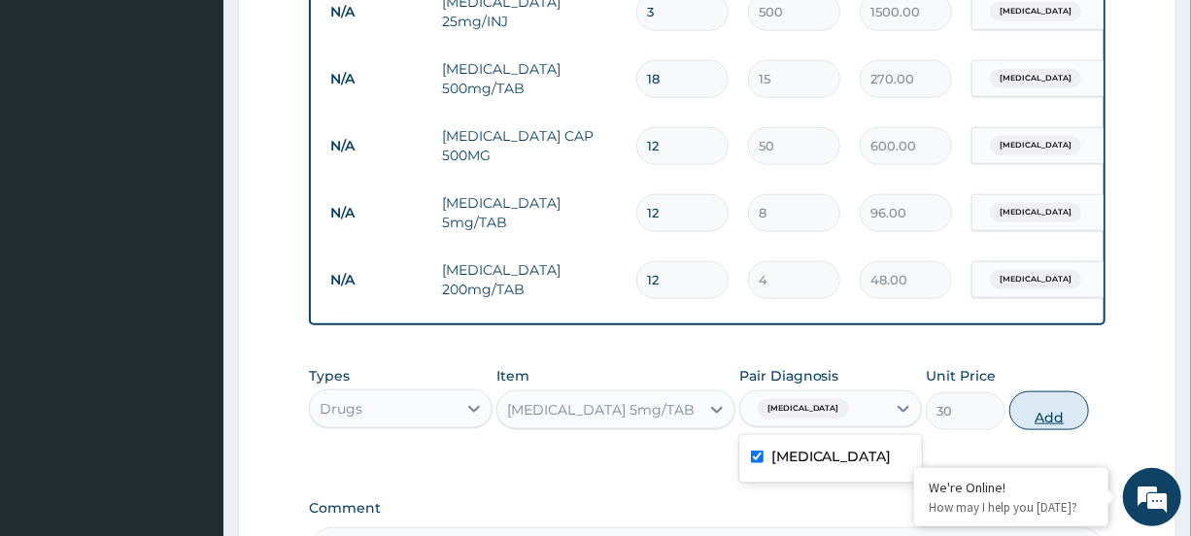
click at [1052, 430] on button "Add" at bounding box center [1050, 411] width 80 height 39
type input "0"
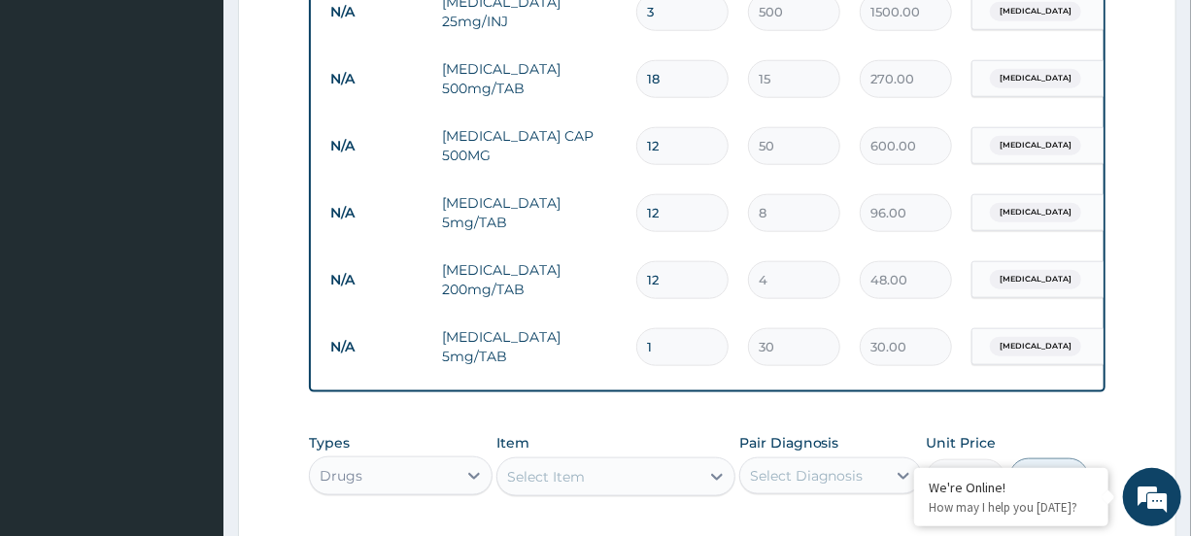
type input "12"
type input "360.00"
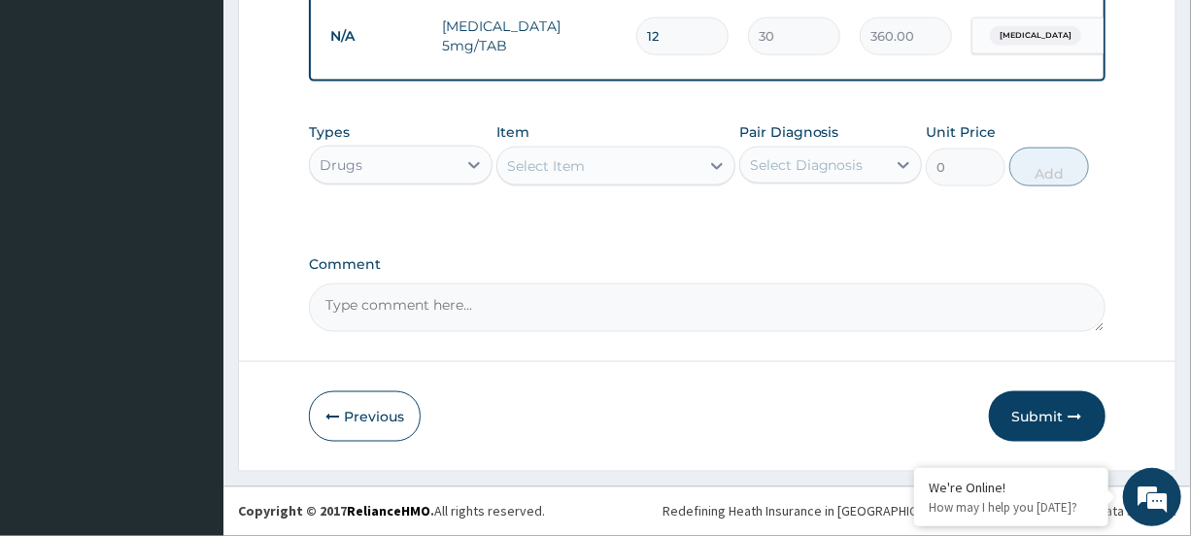
type input "12"
click at [658, 155] on div "Select Item" at bounding box center [599, 166] width 202 height 31
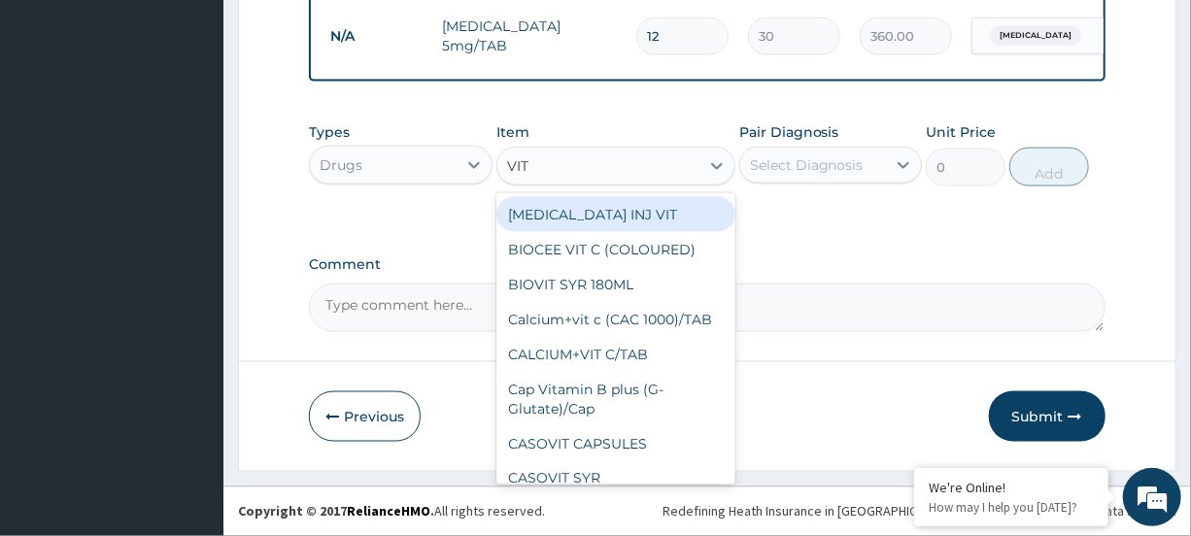
type input "VIT B"
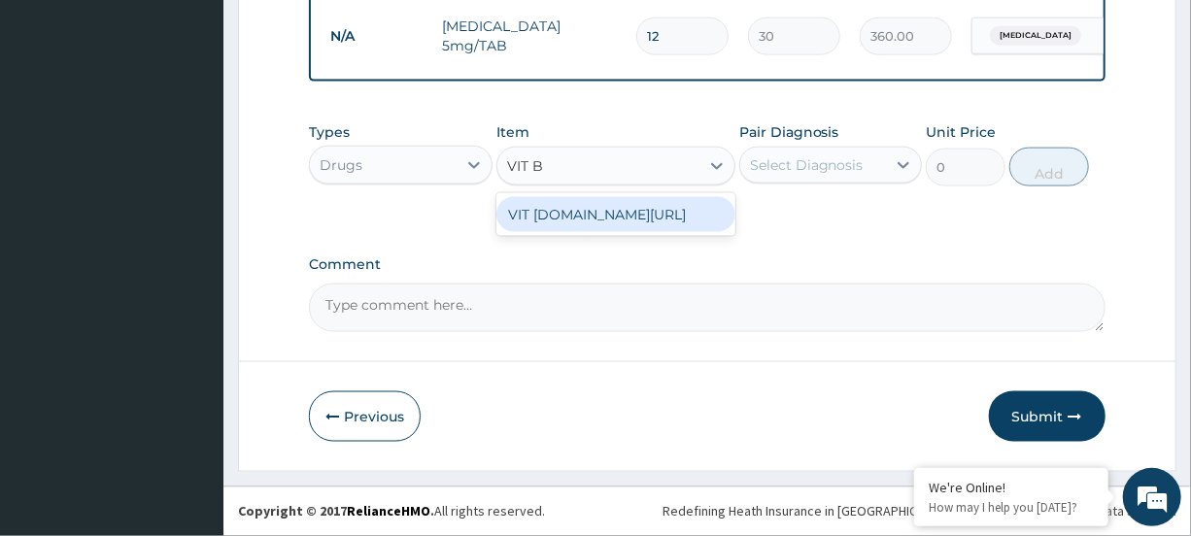
click at [620, 213] on div "VIT [DOMAIN_NAME][URL]" at bounding box center [616, 214] width 239 height 35
type input "20"
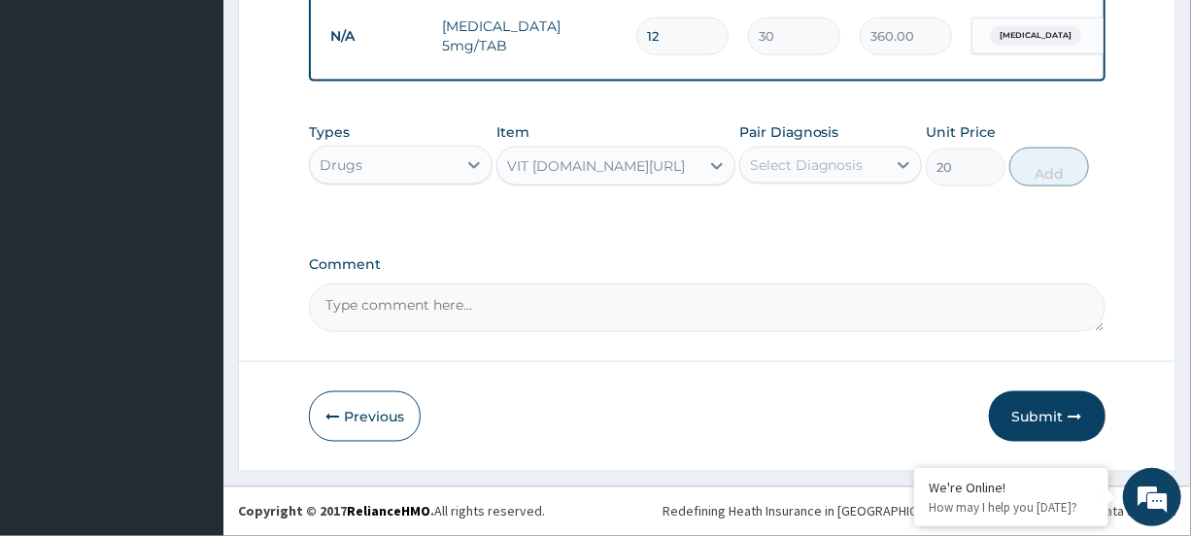
click at [856, 170] on div "Select Diagnosis" at bounding box center [807, 164] width 114 height 19
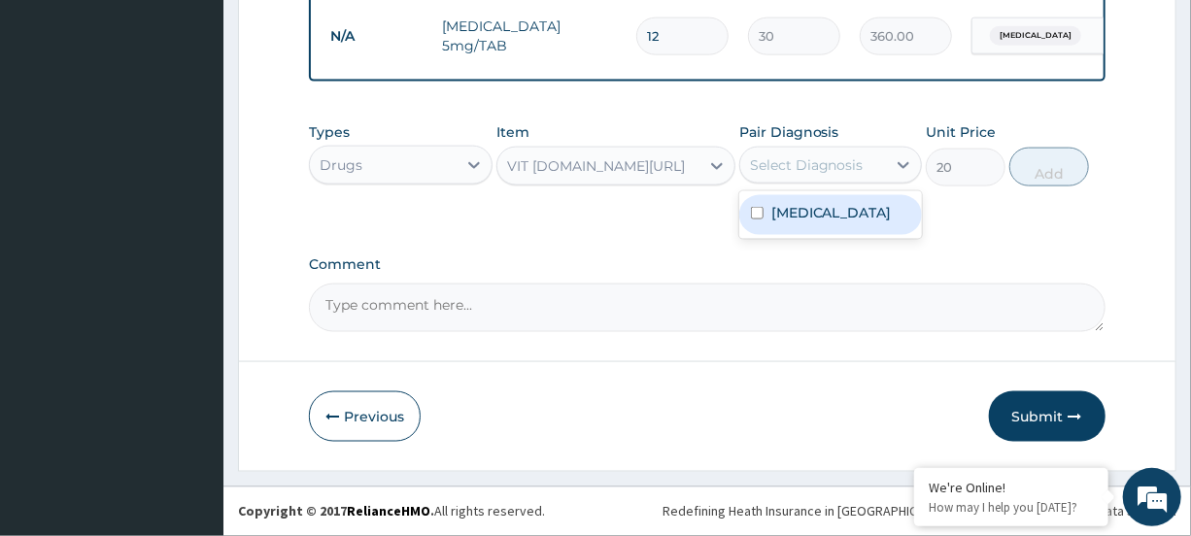
click at [848, 204] on div "[MEDICAL_DATA]" at bounding box center [830, 215] width 183 height 40
checkbox input "true"
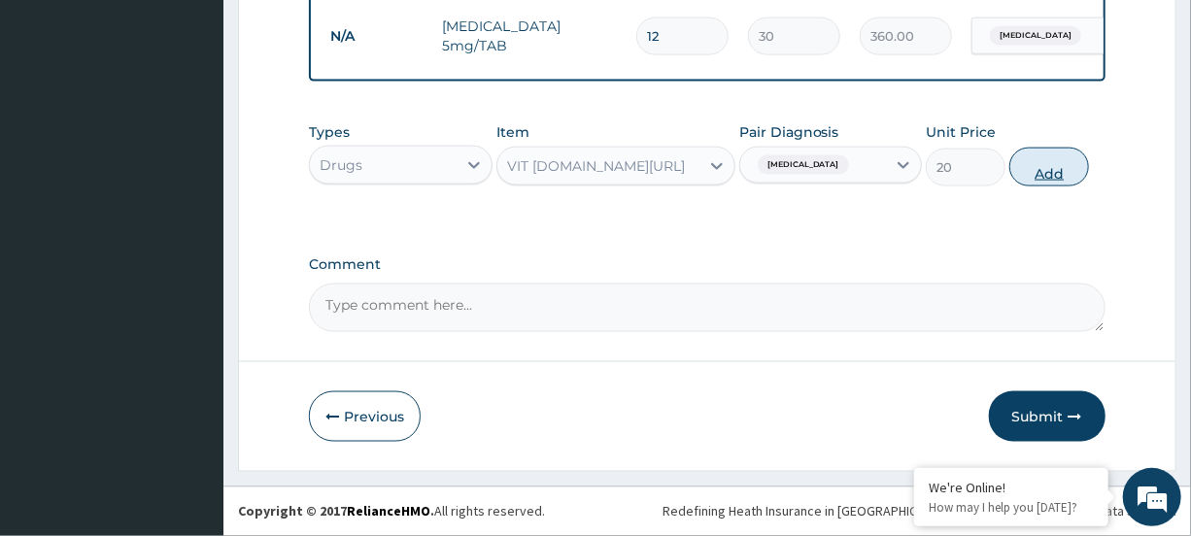
click at [1033, 179] on button "Add" at bounding box center [1050, 167] width 80 height 39
type input "0"
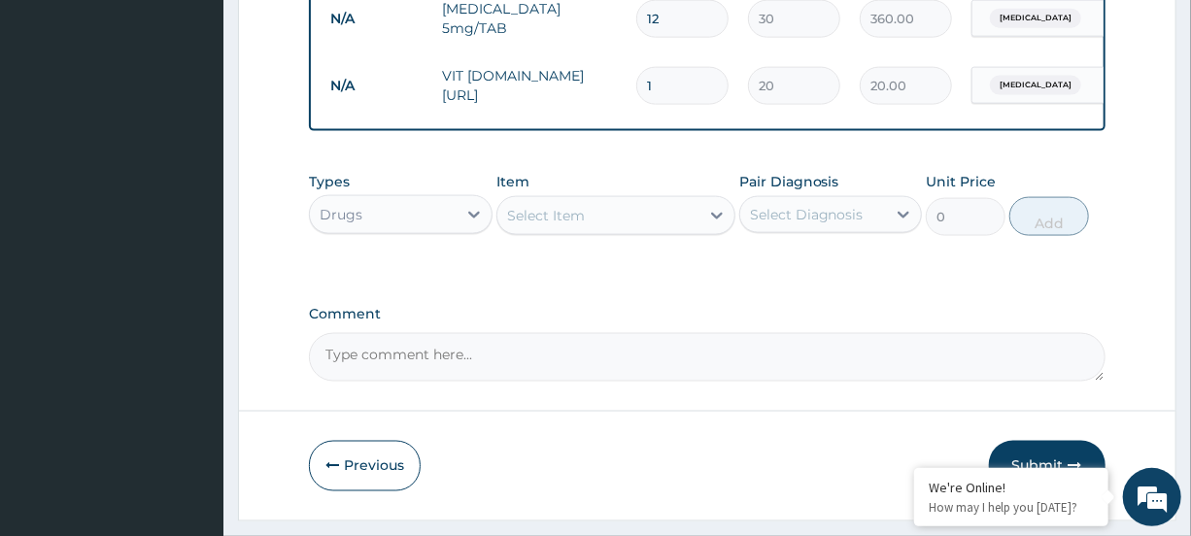
type input "12"
type input "240.00"
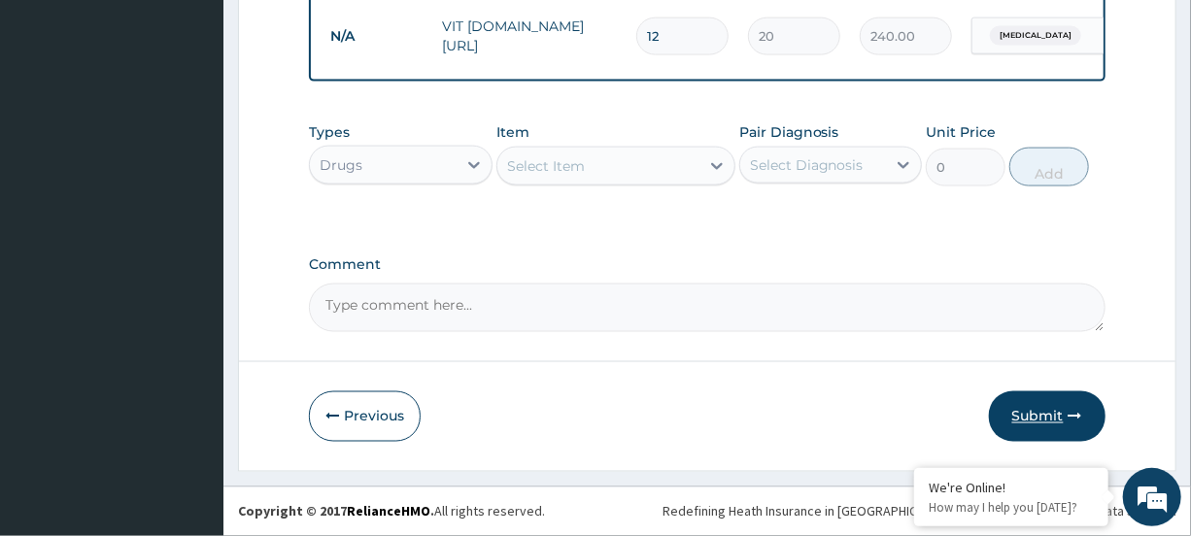
type input "12"
click at [1086, 415] on button "Submit" at bounding box center [1047, 417] width 117 height 51
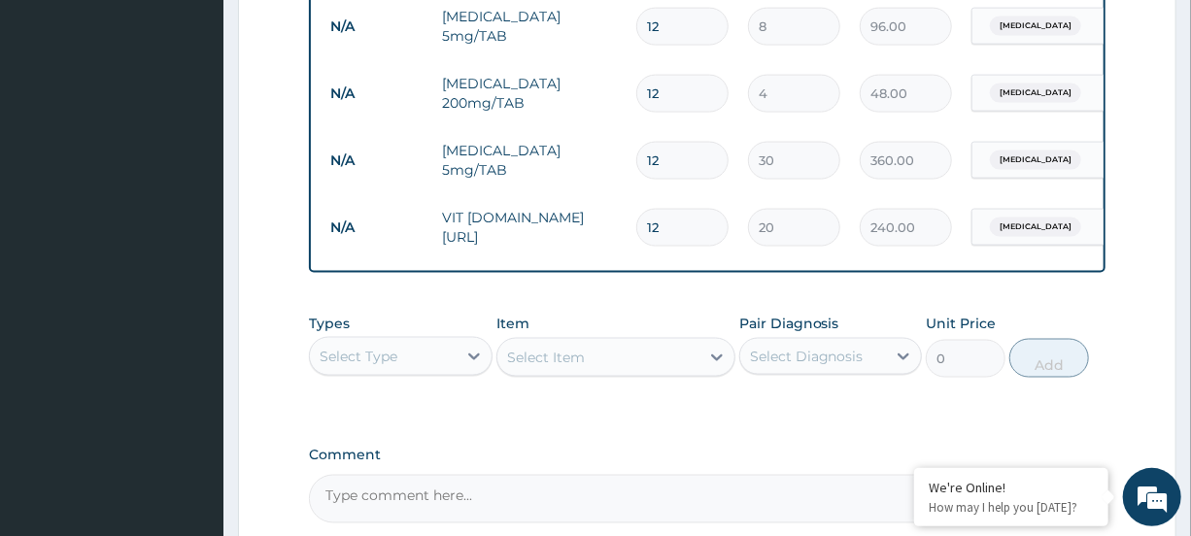
scroll to position [1460, 0]
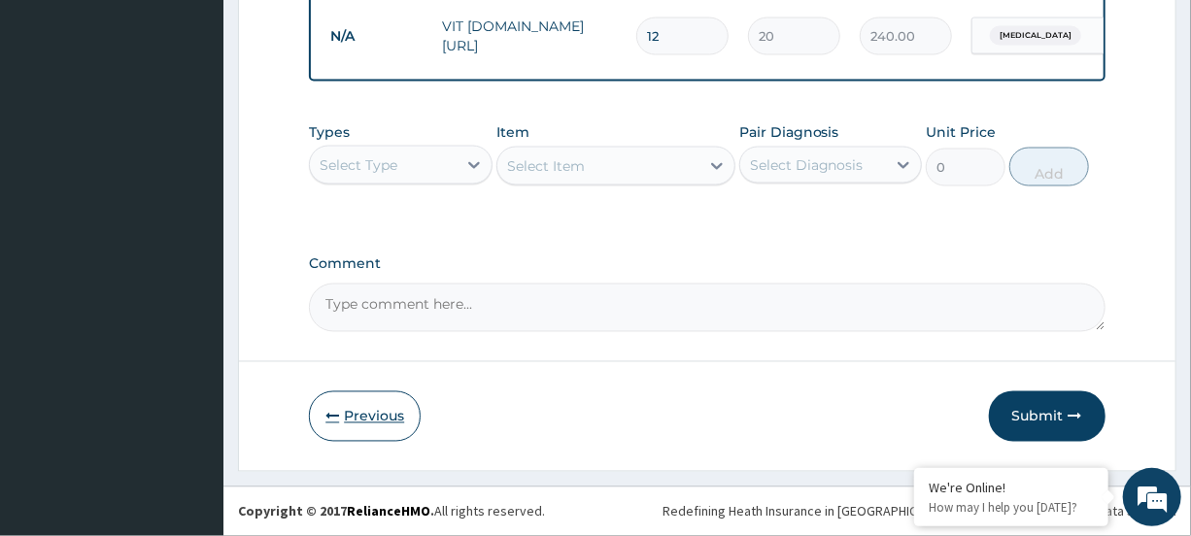
click at [330, 423] on icon "button" at bounding box center [333, 417] width 14 height 14
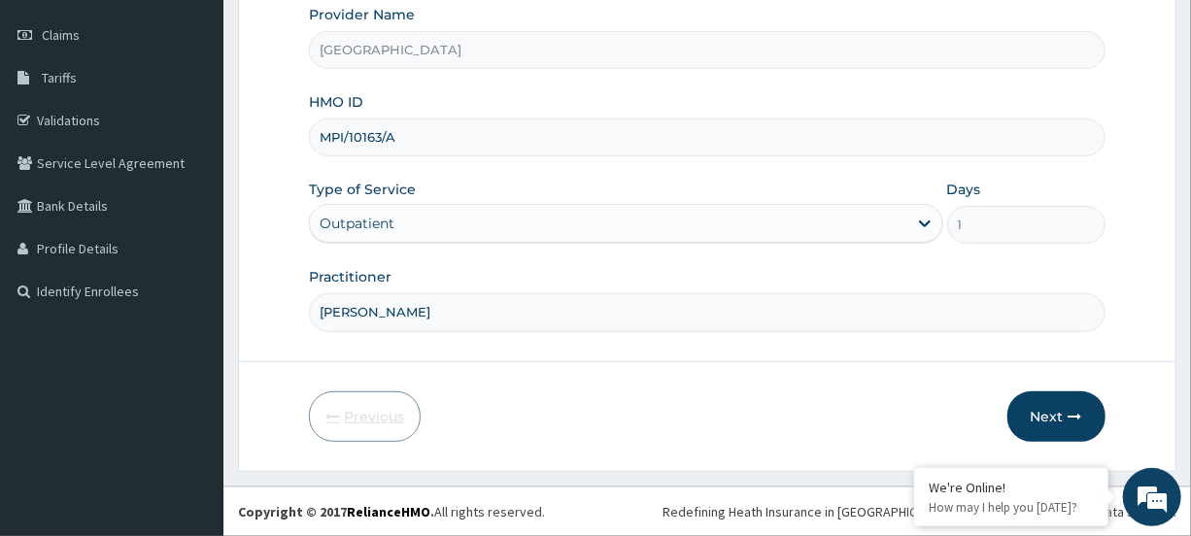
scroll to position [260, 0]
click at [343, 135] on input "MPI/10163/A" at bounding box center [707, 139] width 796 height 38
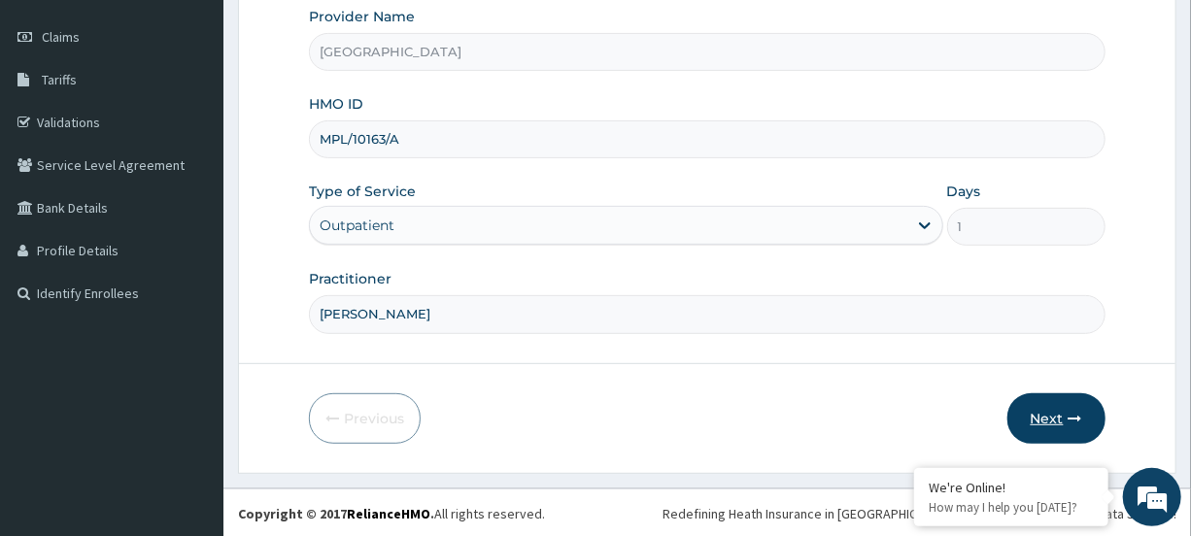
type input "MPL/10163/A"
click at [1056, 414] on button "Next" at bounding box center [1057, 419] width 98 height 51
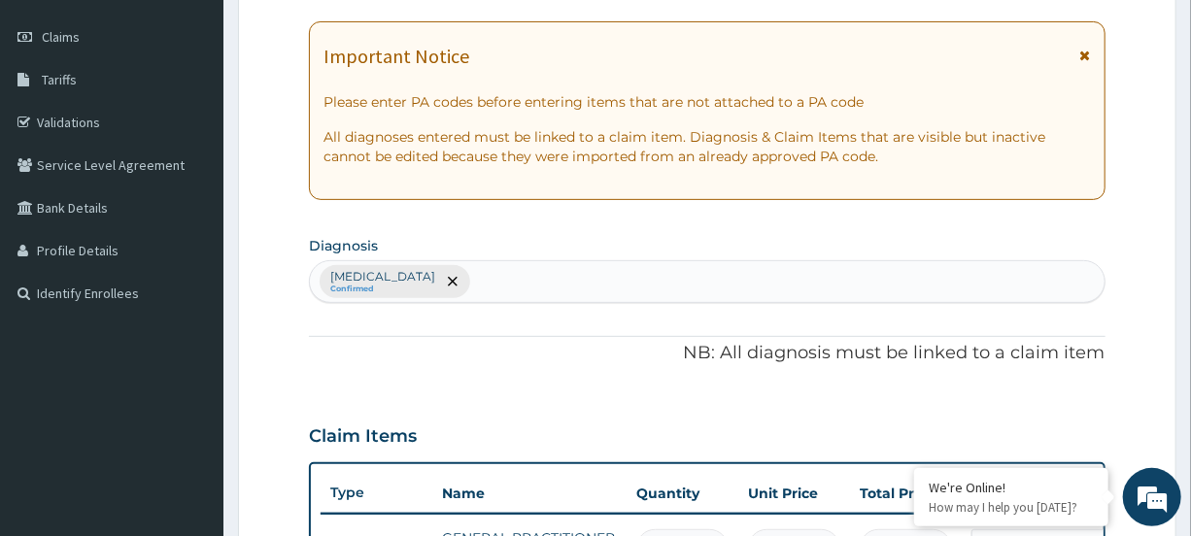
click at [1087, 54] on icon at bounding box center [1086, 56] width 11 height 14
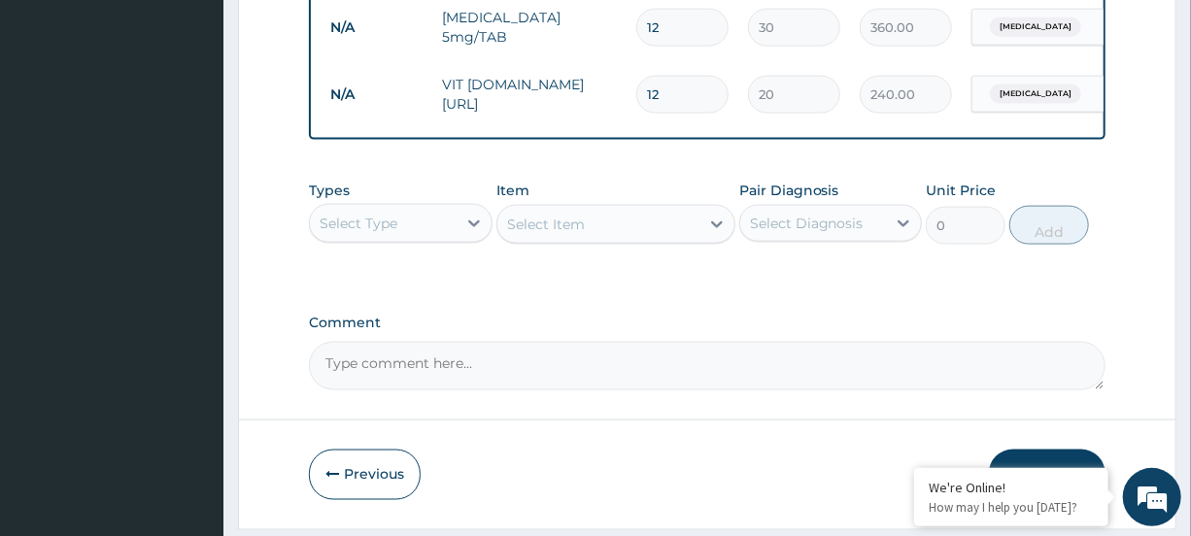
scroll to position [1252, 0]
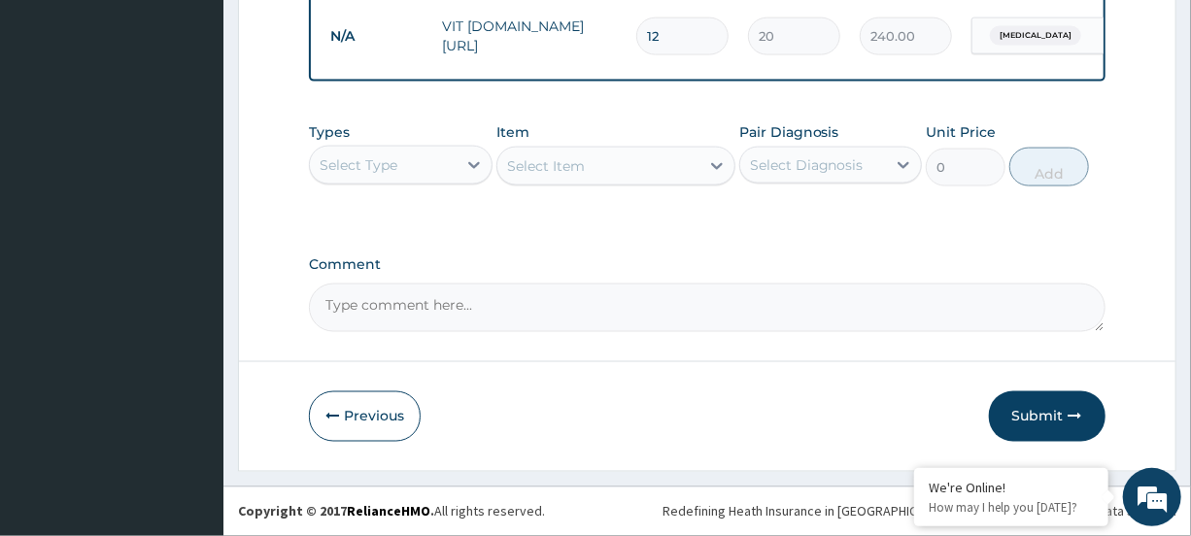
click at [1040, 429] on button "Submit" at bounding box center [1047, 417] width 117 height 51
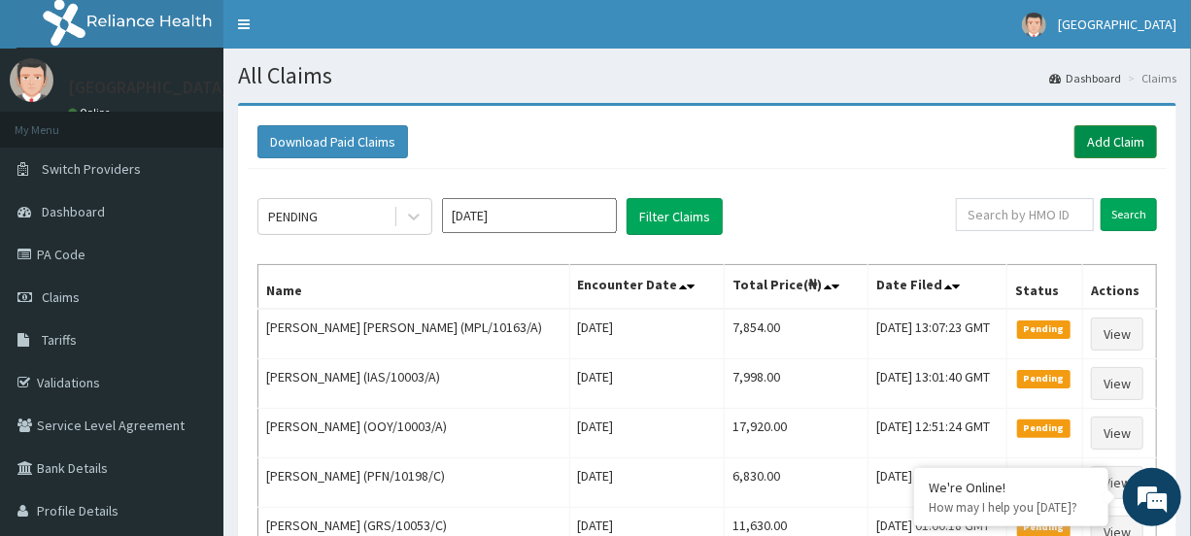
click at [1108, 144] on link "Add Claim" at bounding box center [1116, 141] width 83 height 33
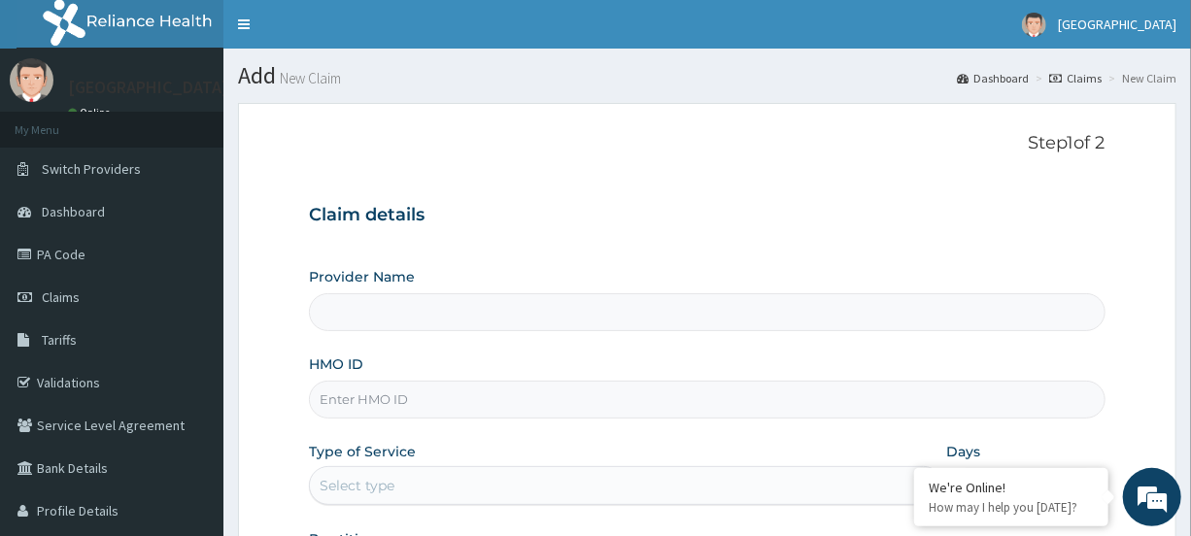
type input "[GEOGRAPHIC_DATA]"
click at [370, 411] on input "HMO ID" at bounding box center [707, 400] width 796 height 38
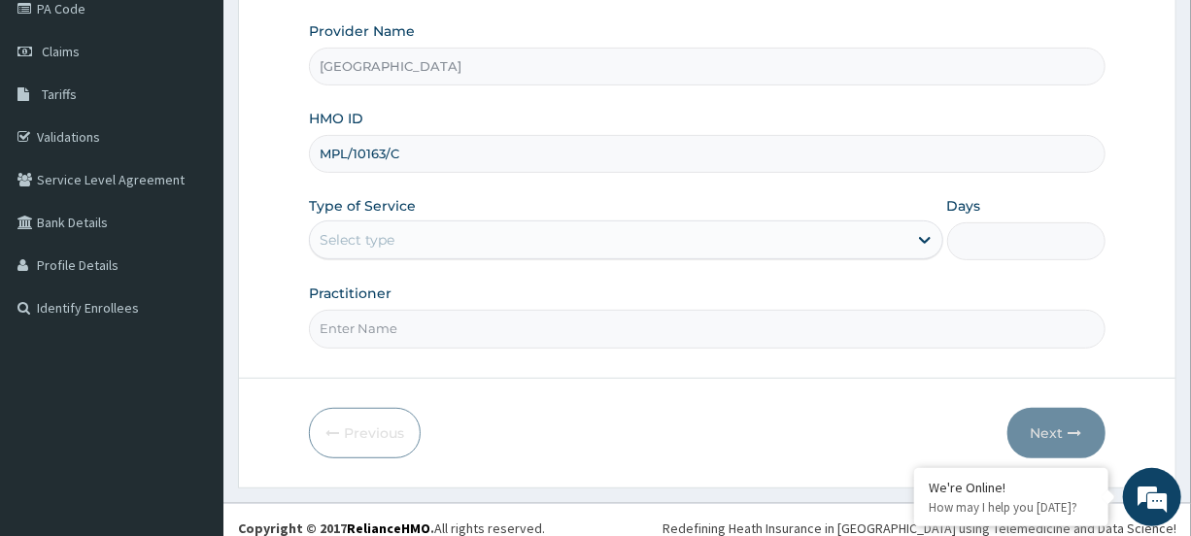
scroll to position [248, 0]
type input "MPL/10163/C"
click at [512, 259] on div "Provider Name New Merit Hospital HMO ID MPL/10163/C Type of Service Select type…" at bounding box center [707, 182] width 796 height 326
click at [513, 245] on div "Select type" at bounding box center [608, 238] width 597 height 31
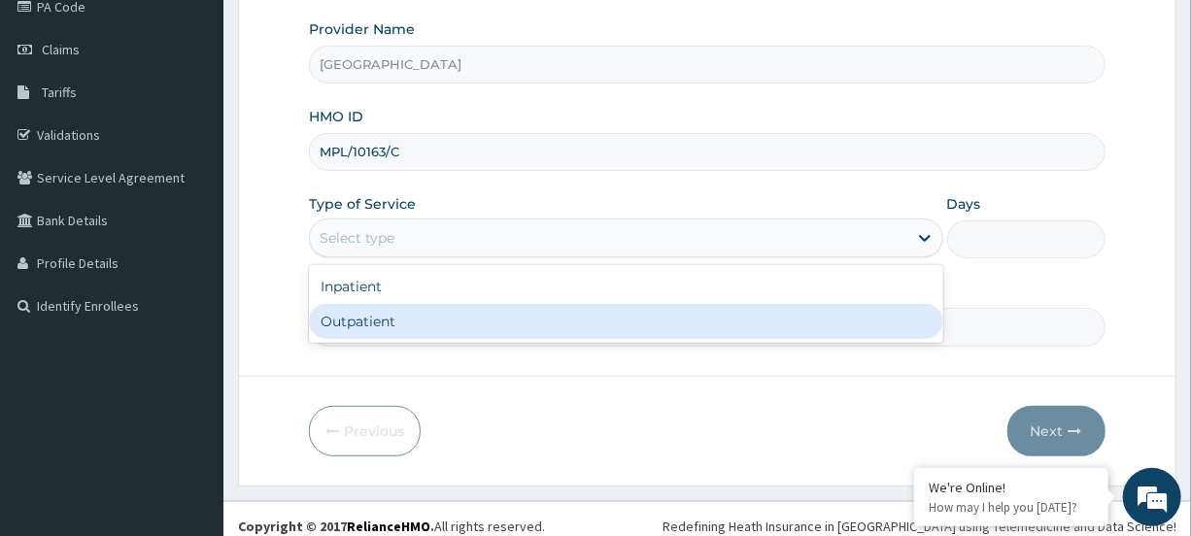
click at [494, 314] on div "Outpatient" at bounding box center [626, 321] width 634 height 35
type input "1"
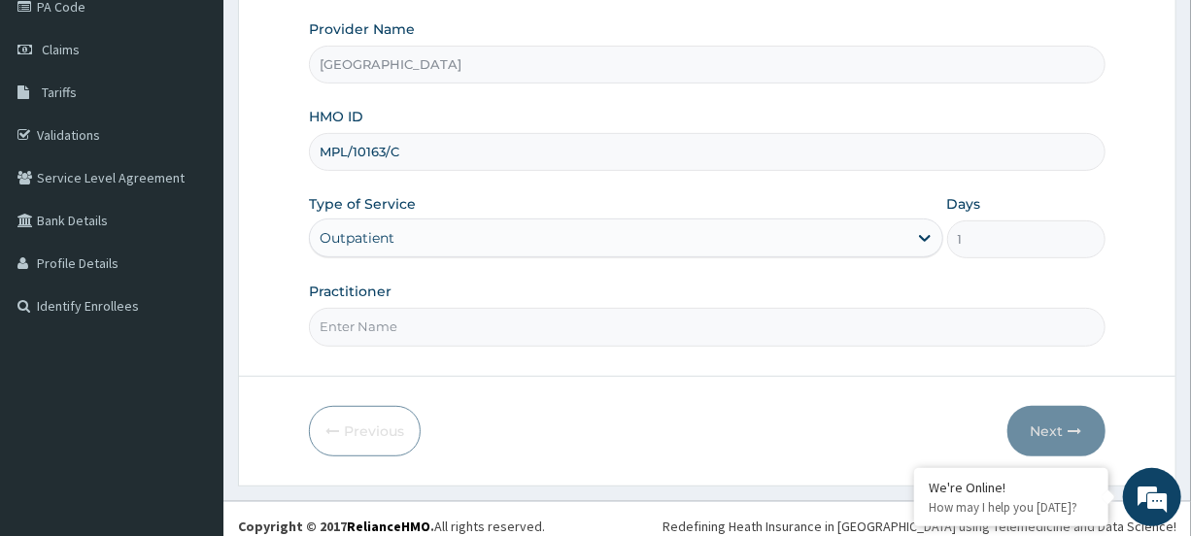
click at [469, 321] on input "Practitioner" at bounding box center [707, 327] width 796 height 38
type input "[PERSON_NAME]"
click at [1038, 422] on button "Next" at bounding box center [1057, 431] width 98 height 51
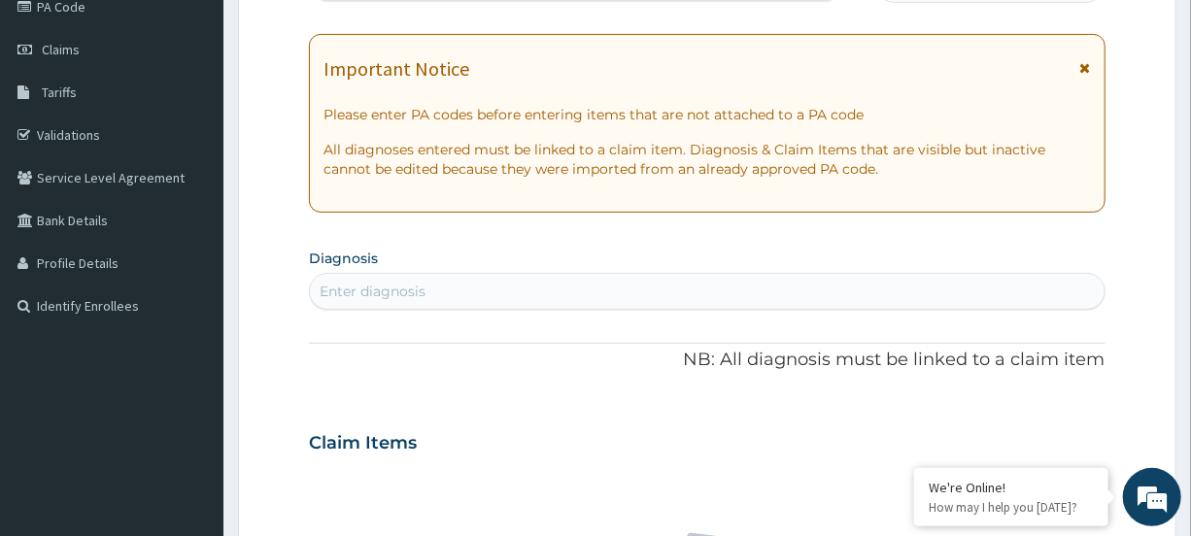
click at [1088, 70] on icon at bounding box center [1086, 68] width 11 height 14
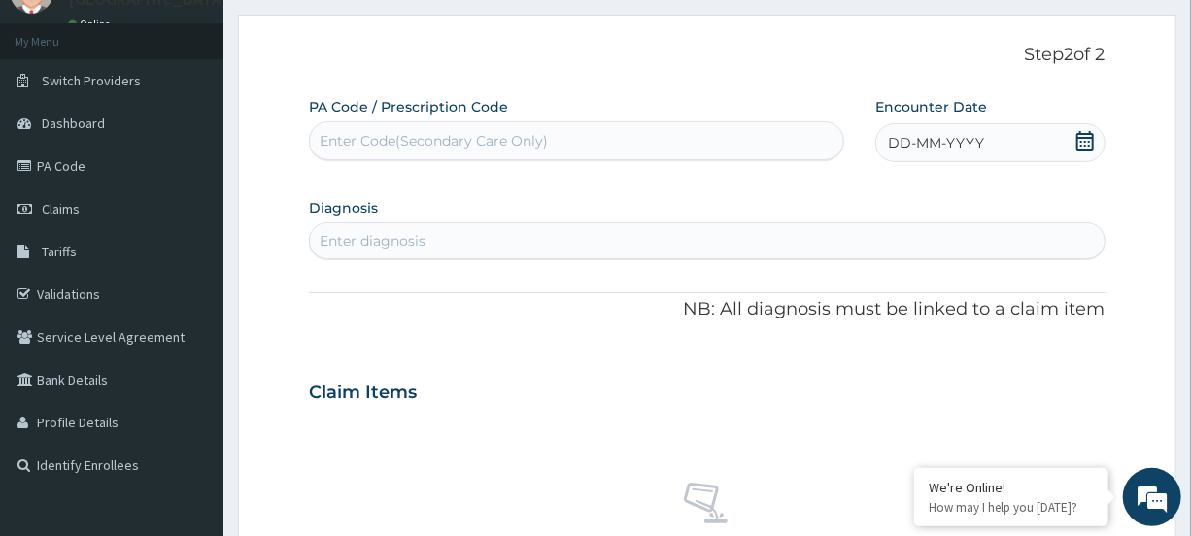
scroll to position [46, 0]
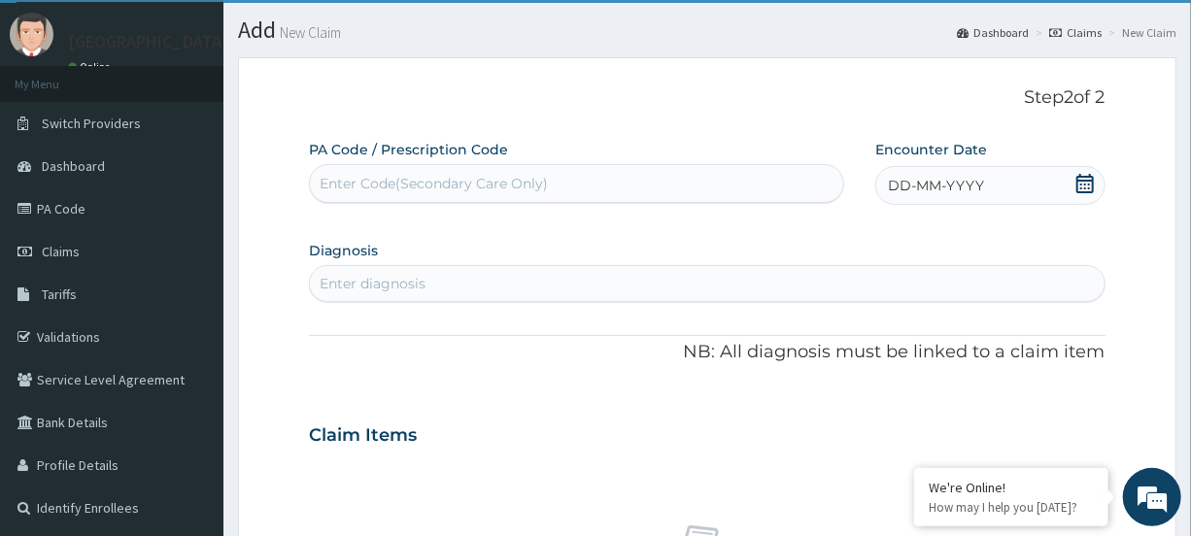
click at [1080, 186] on icon at bounding box center [1085, 183] width 19 height 19
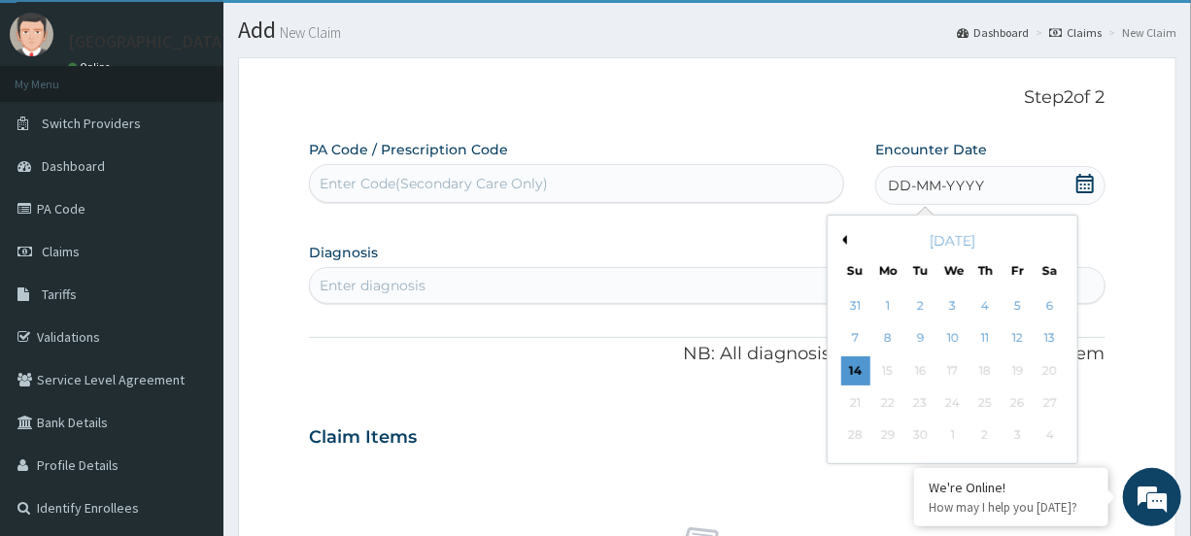
click at [1013, 302] on div "5" at bounding box center [1018, 306] width 29 height 29
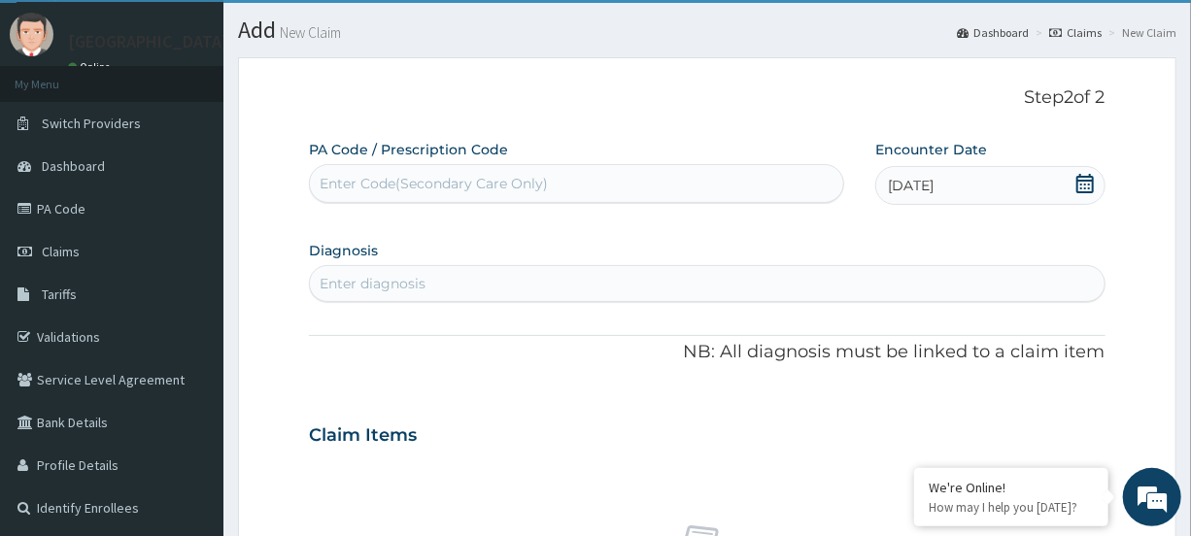
click at [367, 270] on div "Enter diagnosis" at bounding box center [707, 283] width 794 height 31
type input "PLASMO"
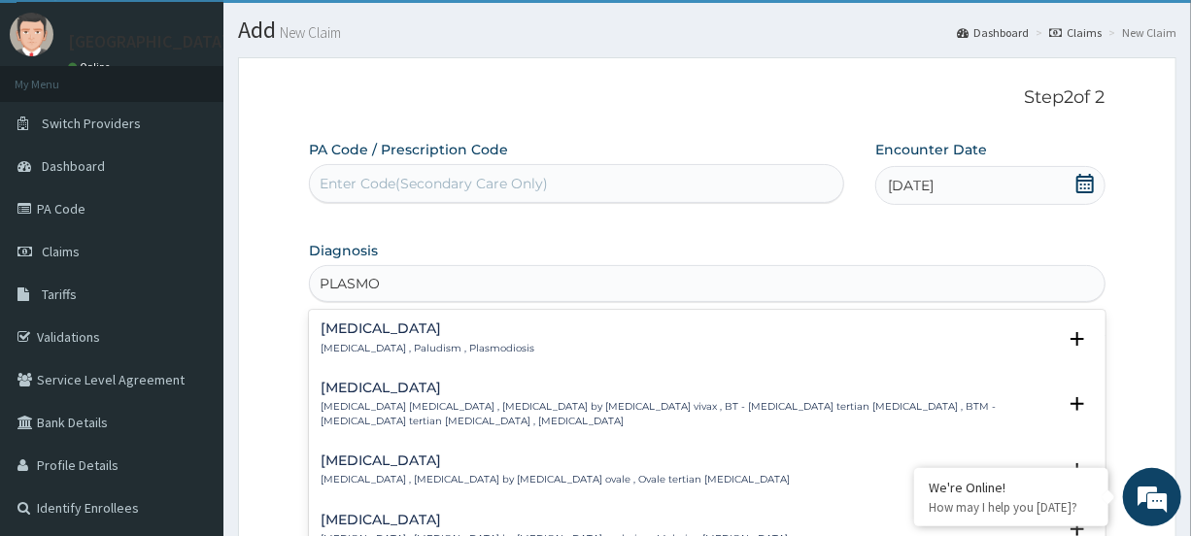
click at [370, 346] on p "[MEDICAL_DATA] , Paludism , Plasmodiosis" at bounding box center [428, 349] width 214 height 14
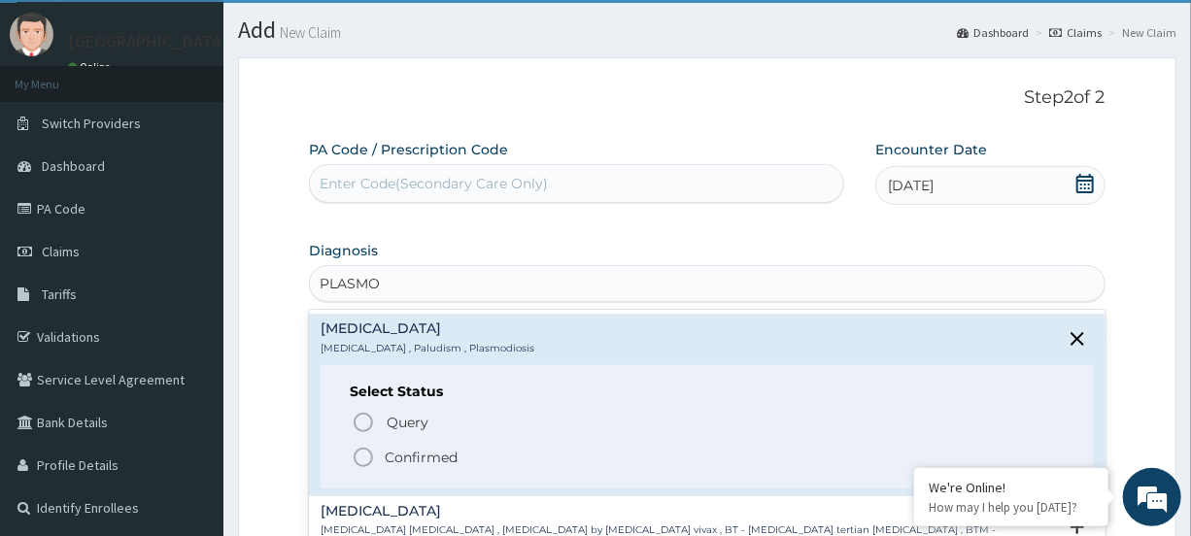
click at [361, 454] on icon "status option filled" at bounding box center [363, 457] width 23 height 23
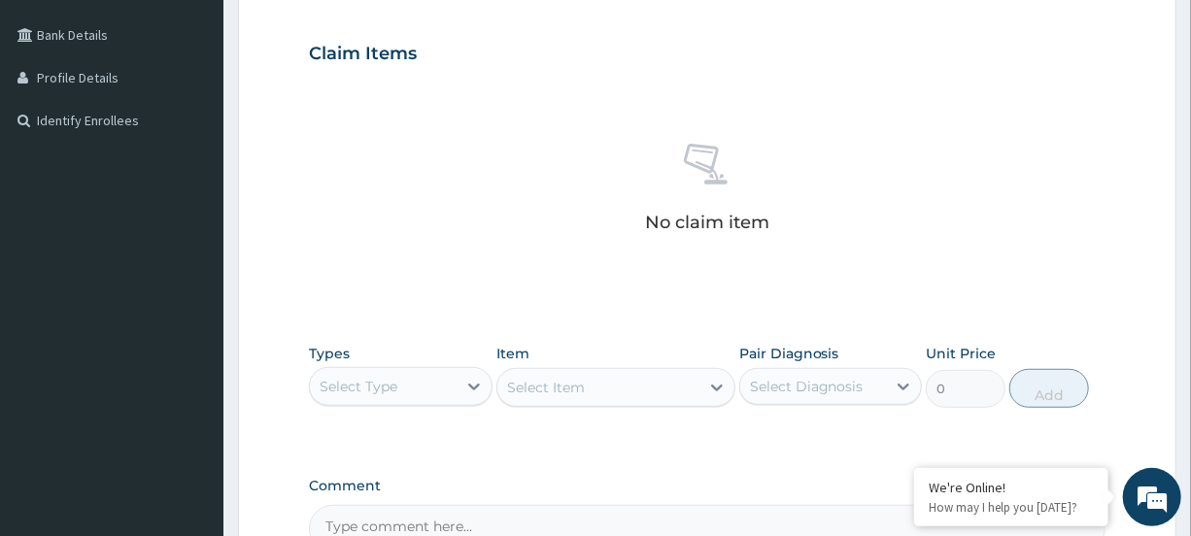
scroll to position [431, 0]
click at [419, 395] on div "Select Type" at bounding box center [383, 388] width 146 height 31
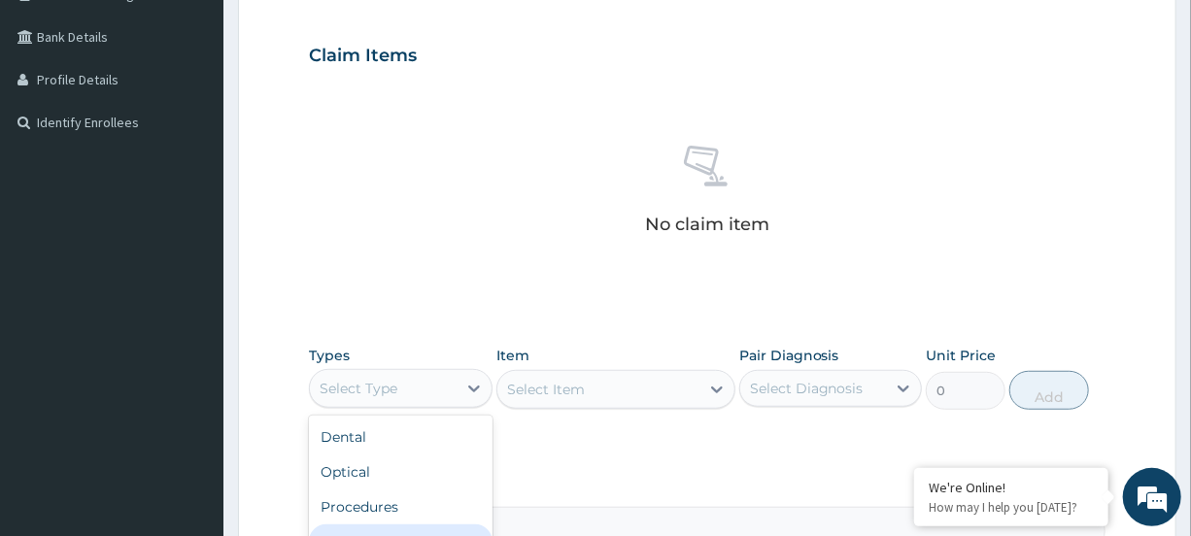
click at [396, 507] on div "Procedures" at bounding box center [400, 507] width 183 height 35
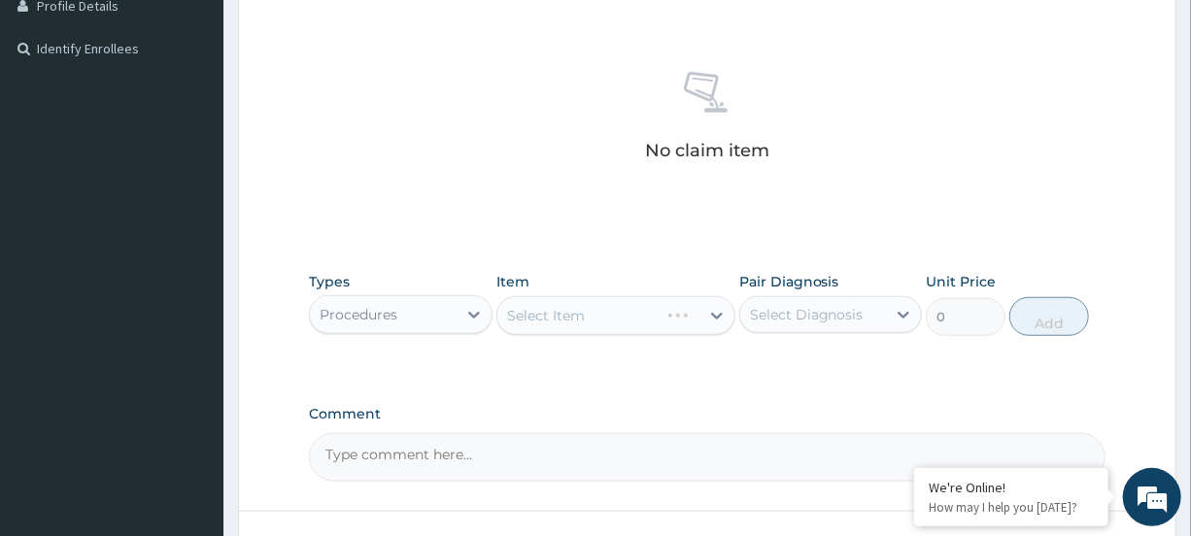
scroll to position [585, 0]
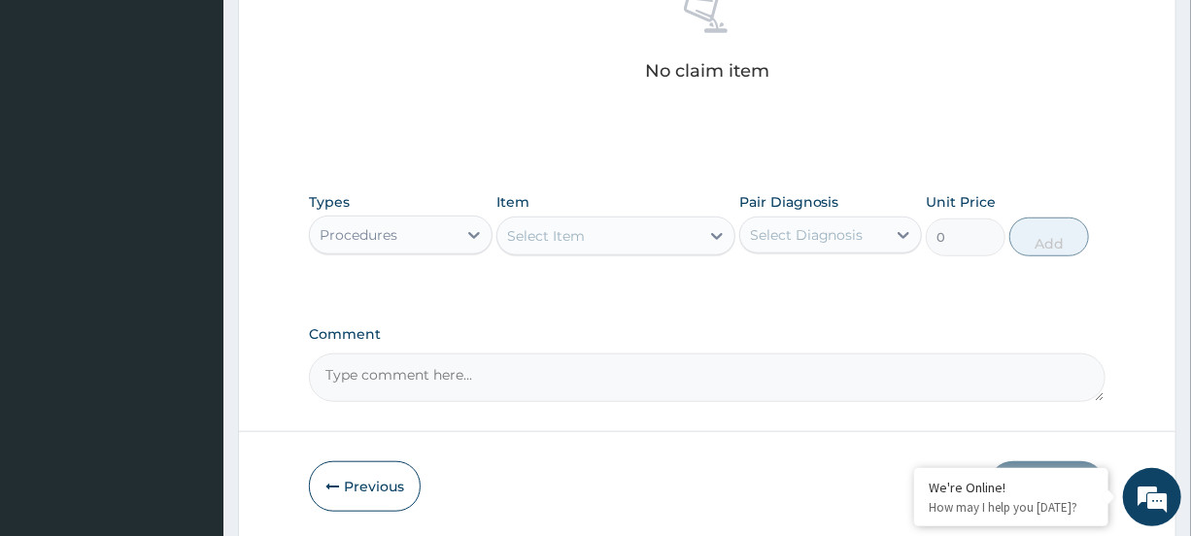
click at [675, 245] on div "Select Item" at bounding box center [599, 236] width 202 height 31
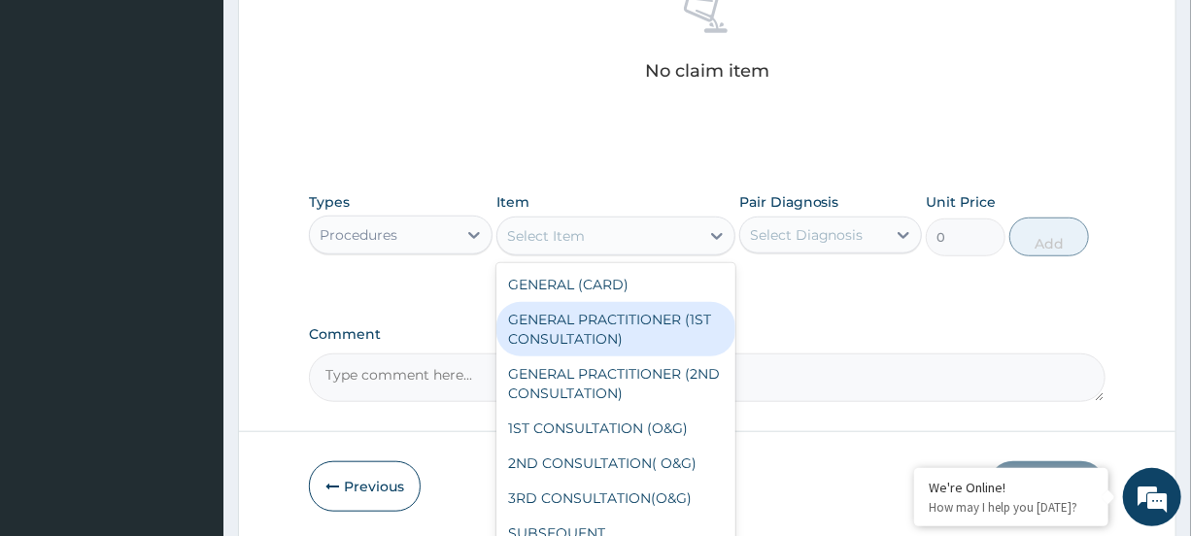
click at [653, 320] on div "GENERAL PRACTITIONER (1ST CONSULTATION)" at bounding box center [616, 329] width 239 height 54
type input "1500"
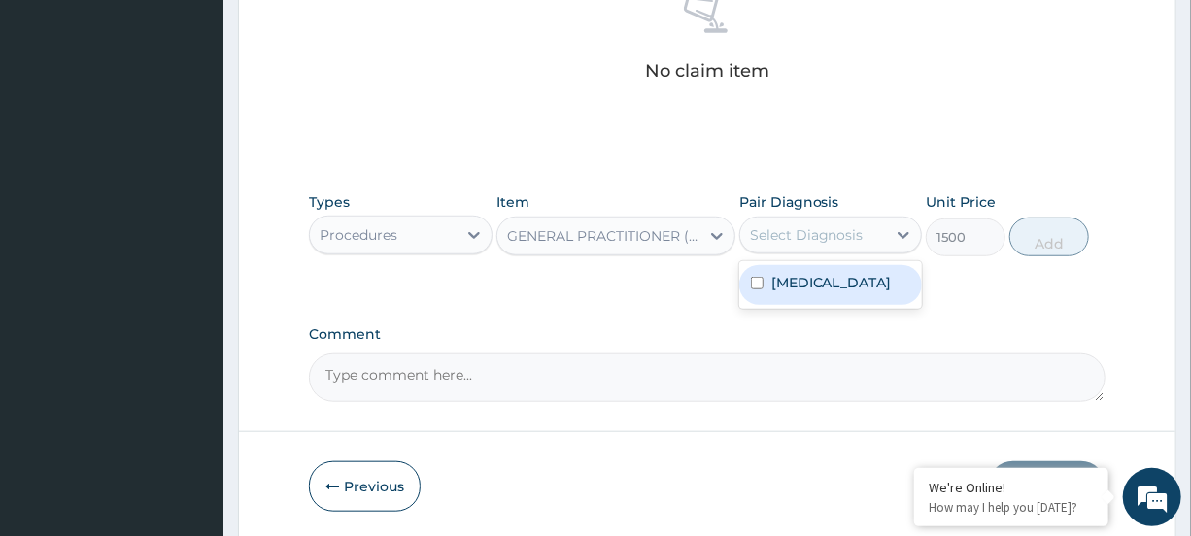
click at [848, 233] on div "Select Diagnosis" at bounding box center [807, 234] width 114 height 19
click at [853, 282] on div "Malaria" at bounding box center [830, 285] width 183 height 40
checkbox input "true"
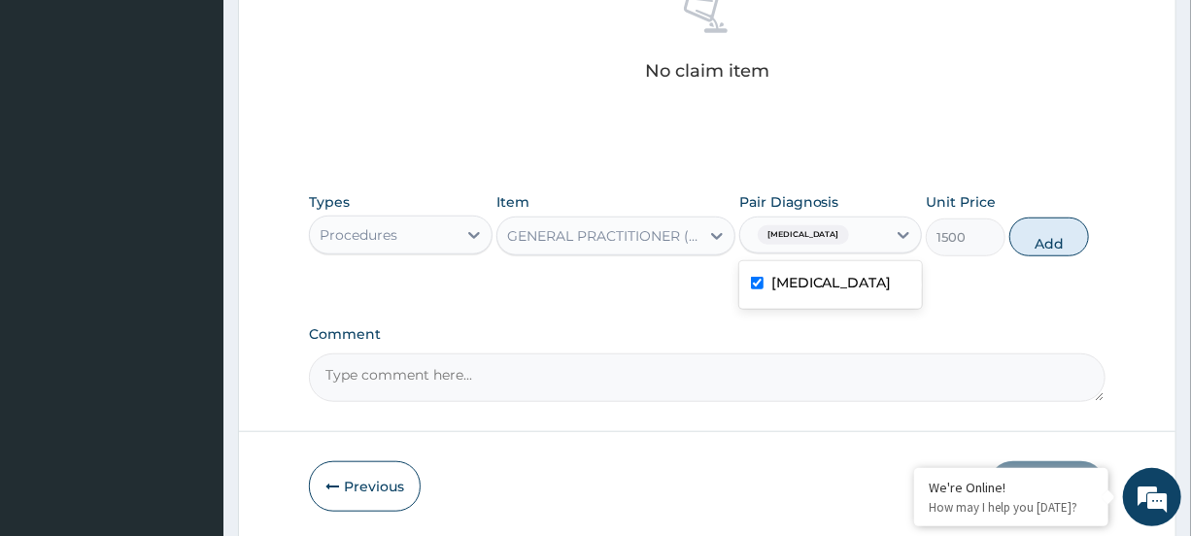
click at [1046, 243] on button "Add" at bounding box center [1050, 237] width 80 height 39
type input "0"
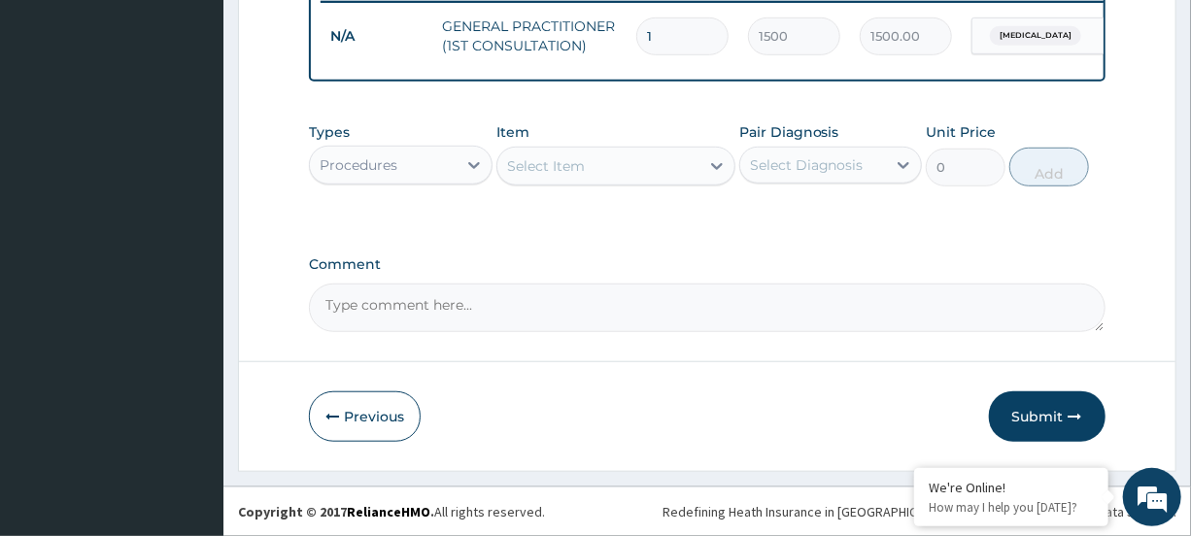
scroll to position [576, 0]
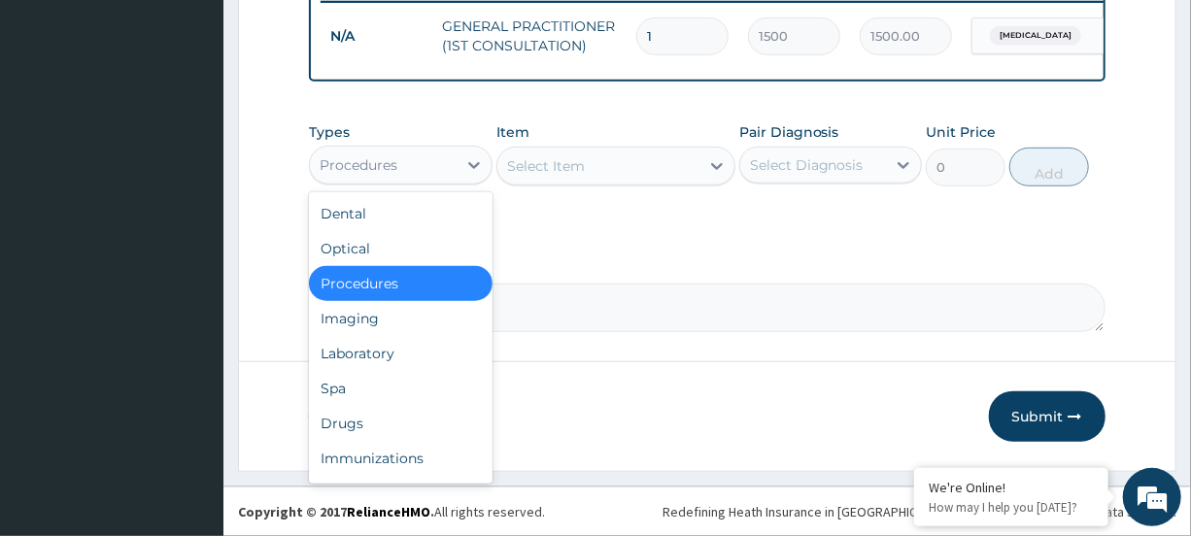
click at [415, 155] on div "Procedures" at bounding box center [383, 165] width 146 height 31
click at [350, 350] on div "Laboratory" at bounding box center [400, 353] width 183 height 35
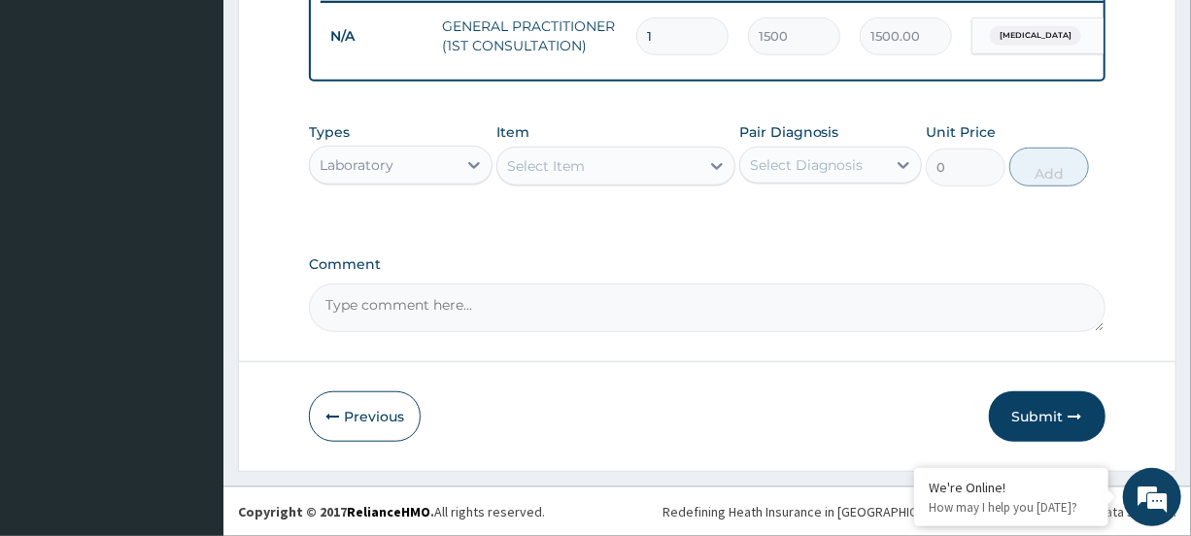
click at [630, 162] on div "Select Item" at bounding box center [599, 166] width 202 height 31
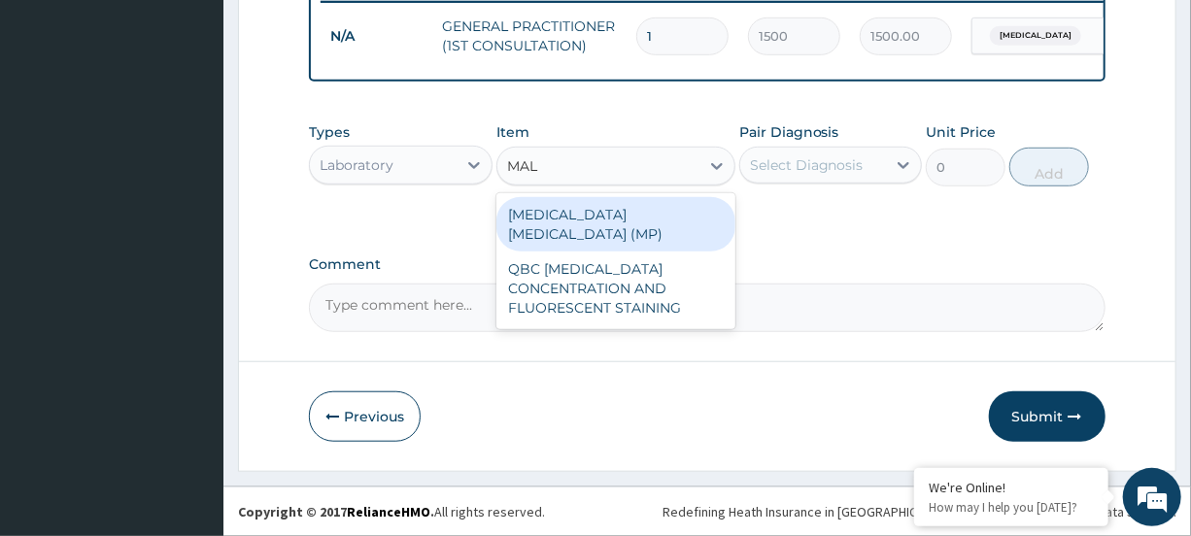
type input "MALA"
click at [613, 200] on div "MALARIA PARASITE (MP)" at bounding box center [616, 224] width 239 height 54
type input "560"
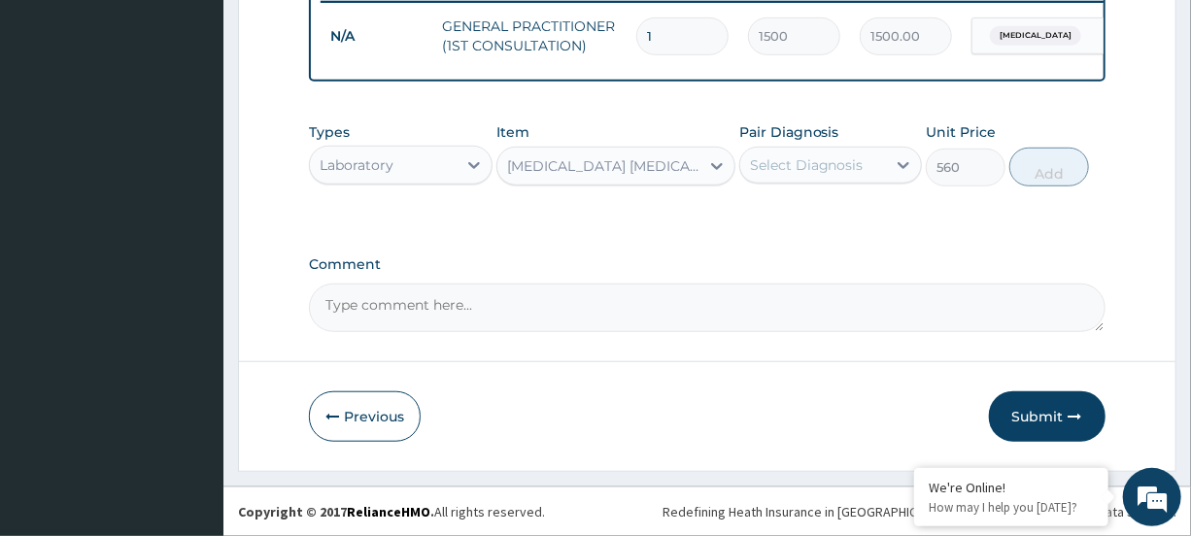
click at [816, 162] on div "Select Diagnosis" at bounding box center [807, 164] width 114 height 19
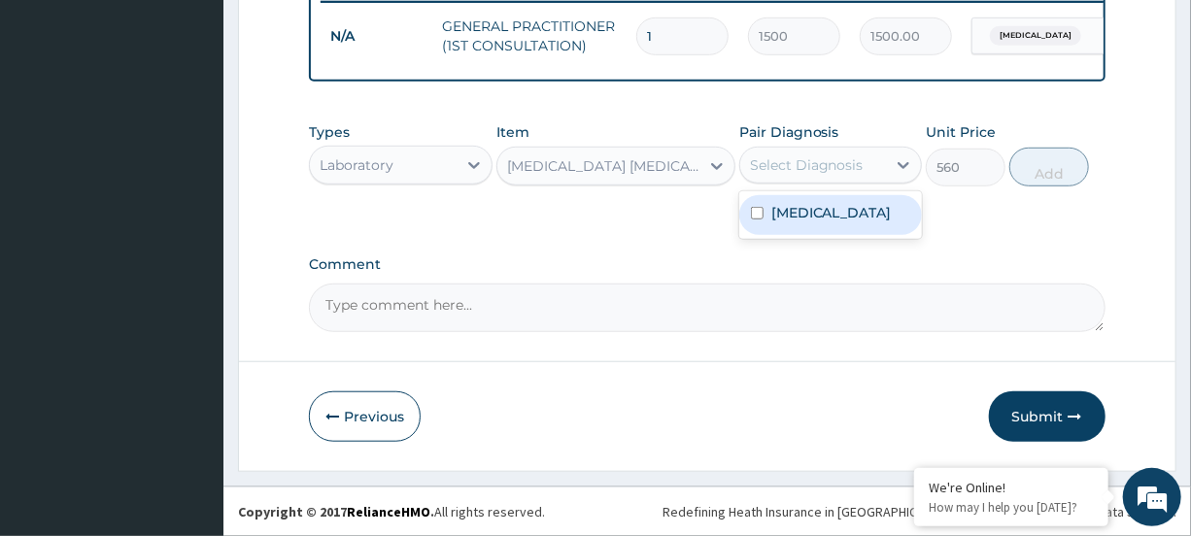
click at [804, 203] on label "Malaria" at bounding box center [832, 212] width 120 height 19
checkbox input "true"
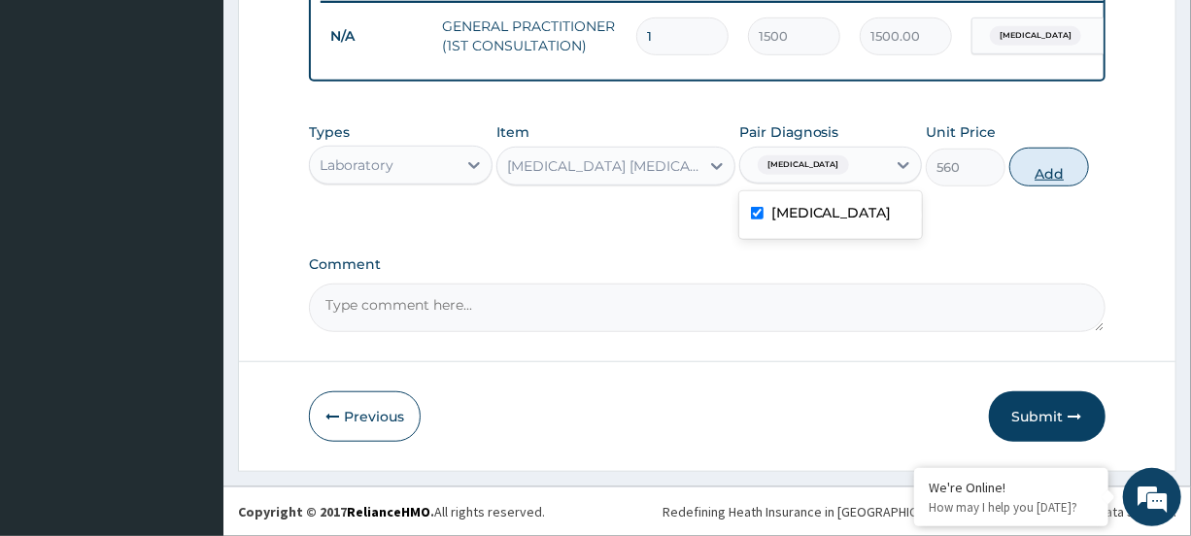
click at [1059, 174] on button "Add" at bounding box center [1050, 167] width 80 height 39
type input "0"
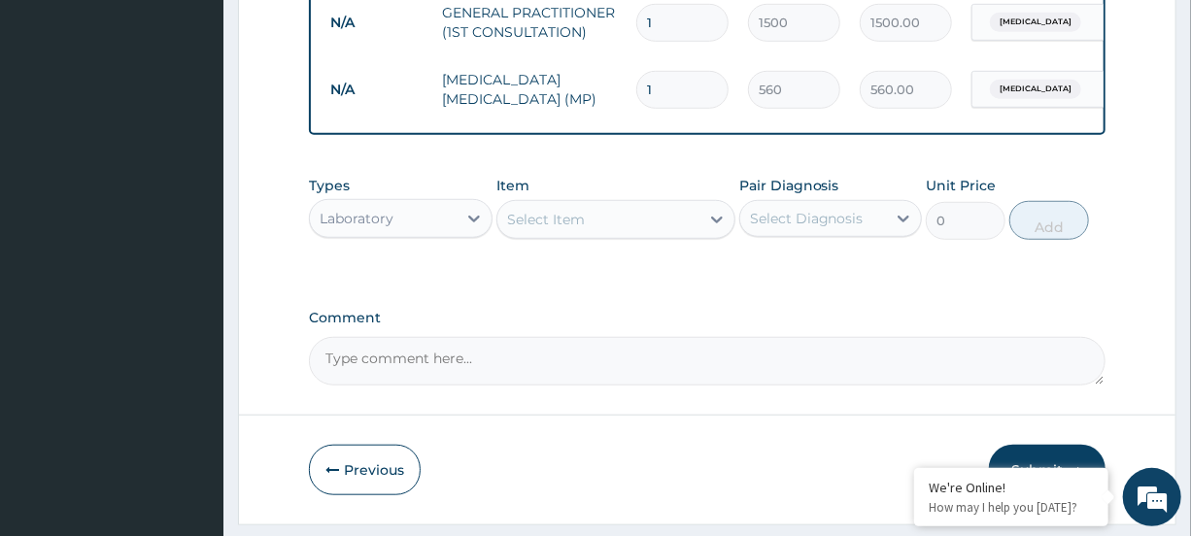
click at [622, 231] on div "Select Item" at bounding box center [599, 219] width 202 height 31
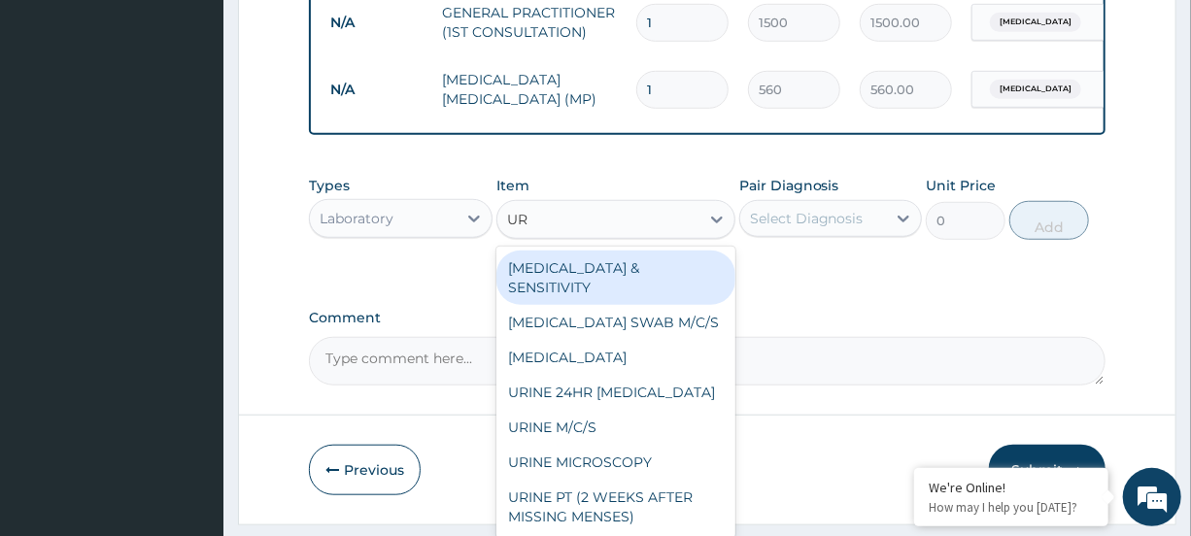
type input "URI"
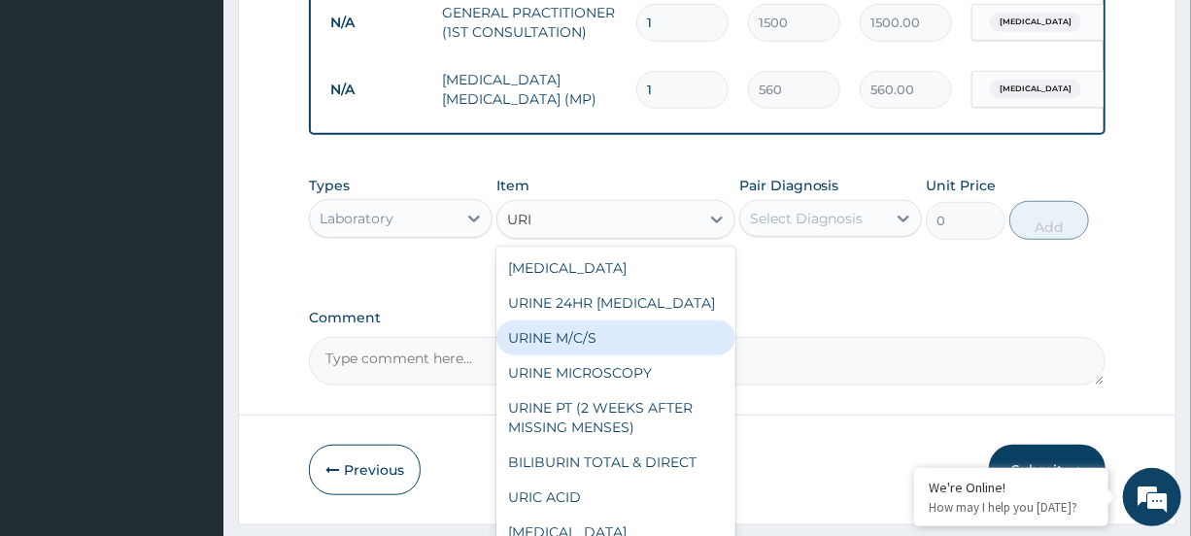
click at [561, 355] on div "URINE M/C/S" at bounding box center [616, 338] width 239 height 35
type input "640"
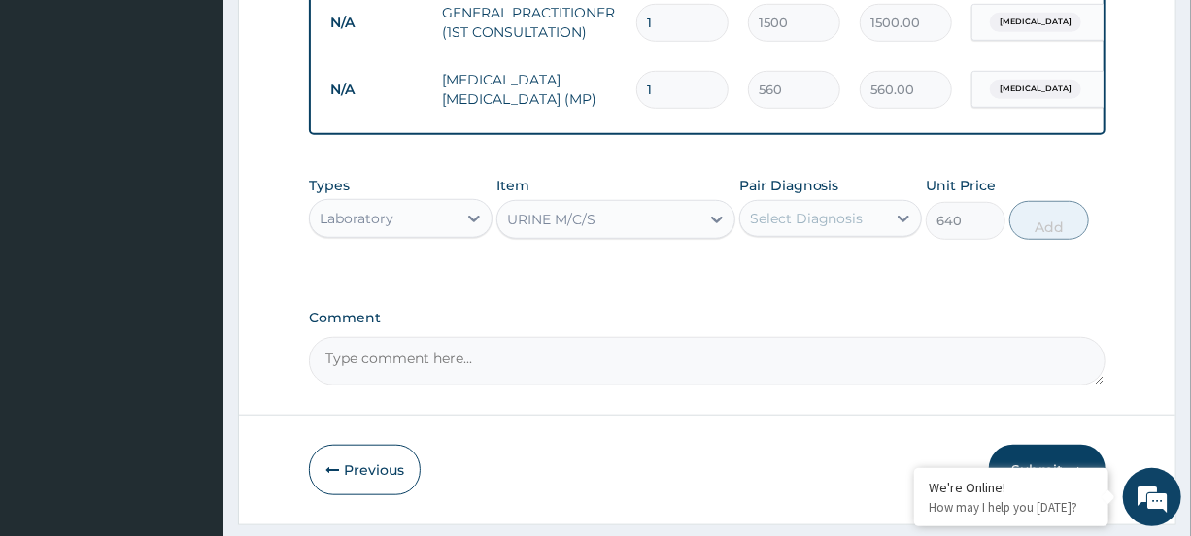
click at [849, 228] on div "Select Diagnosis" at bounding box center [807, 218] width 114 height 19
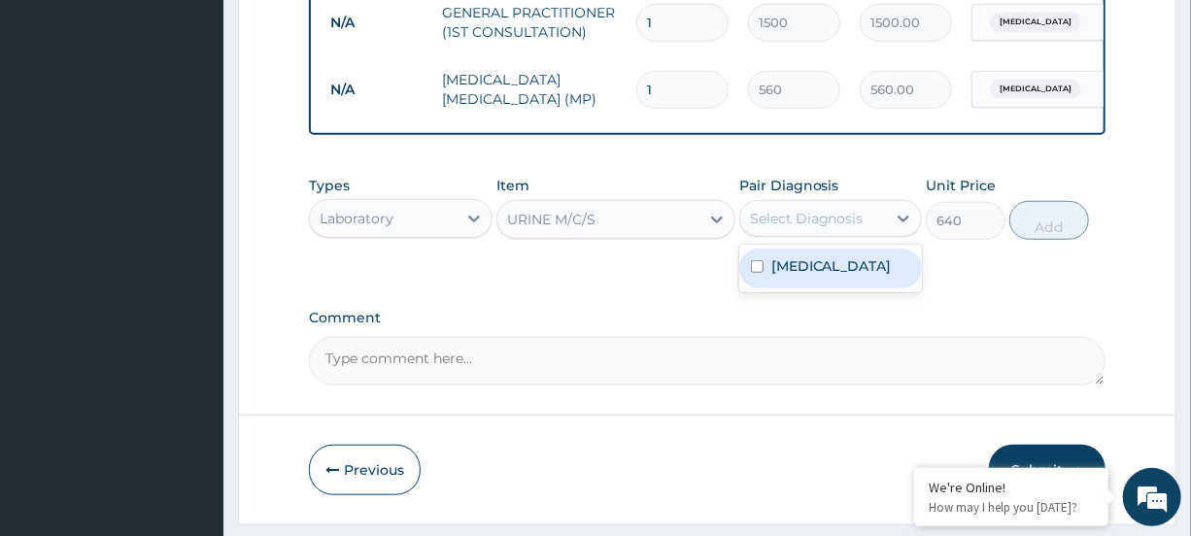
click at [828, 276] on div "Malaria" at bounding box center [830, 269] width 183 height 40
checkbox input "true"
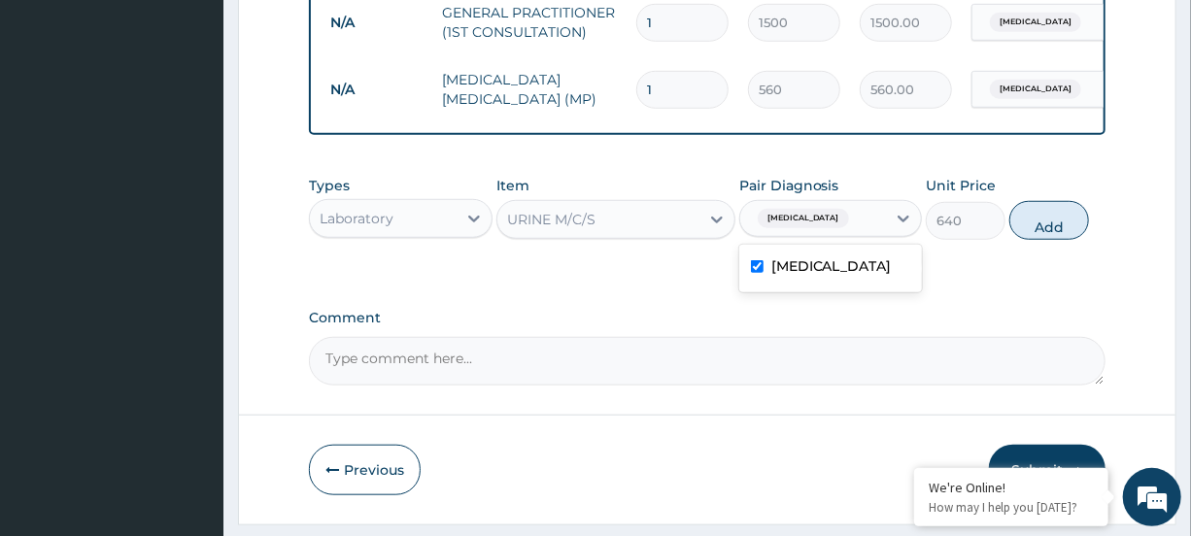
click at [1100, 231] on div "Types Laboratory Item URINE M/C/S Pair Diagnosis option Malaria, selected. opti…" at bounding box center [707, 208] width 796 height 84
click at [1069, 235] on button "Add" at bounding box center [1050, 220] width 80 height 39
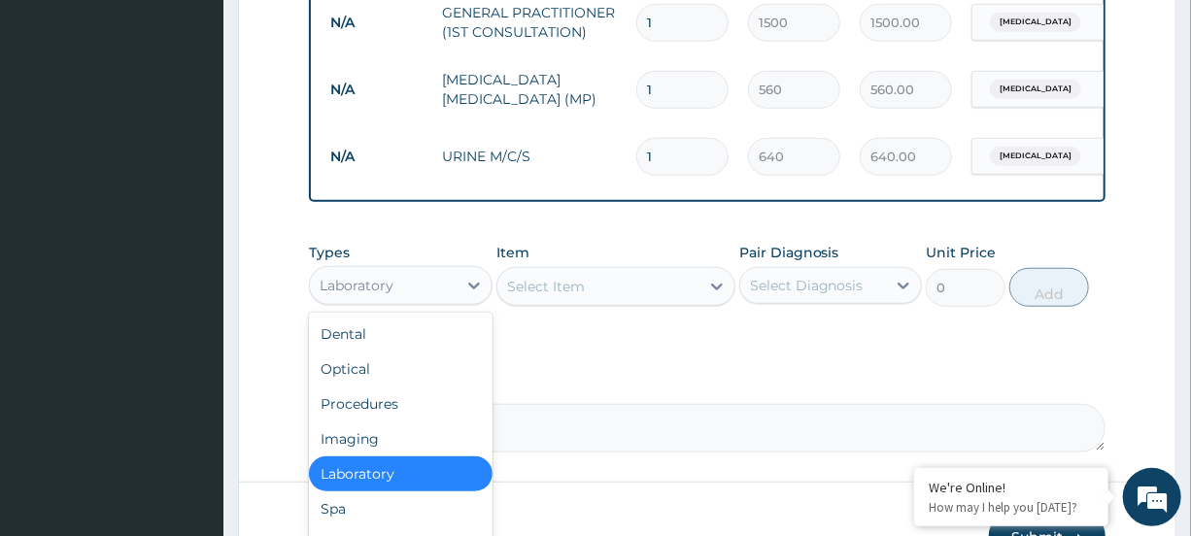
click at [429, 298] on div "Laboratory" at bounding box center [383, 285] width 146 height 31
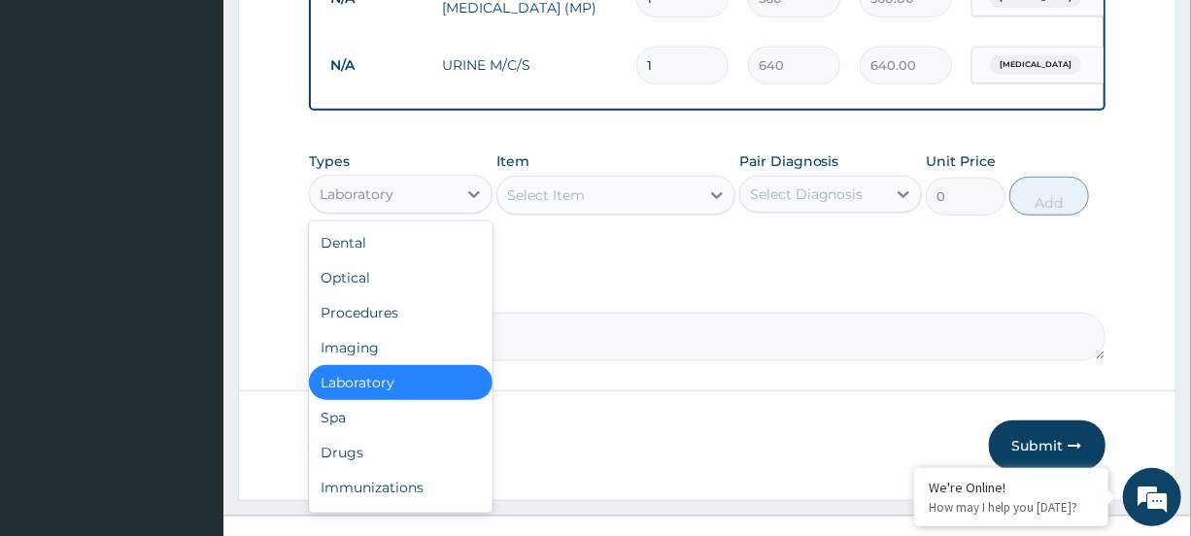
scroll to position [711, 0]
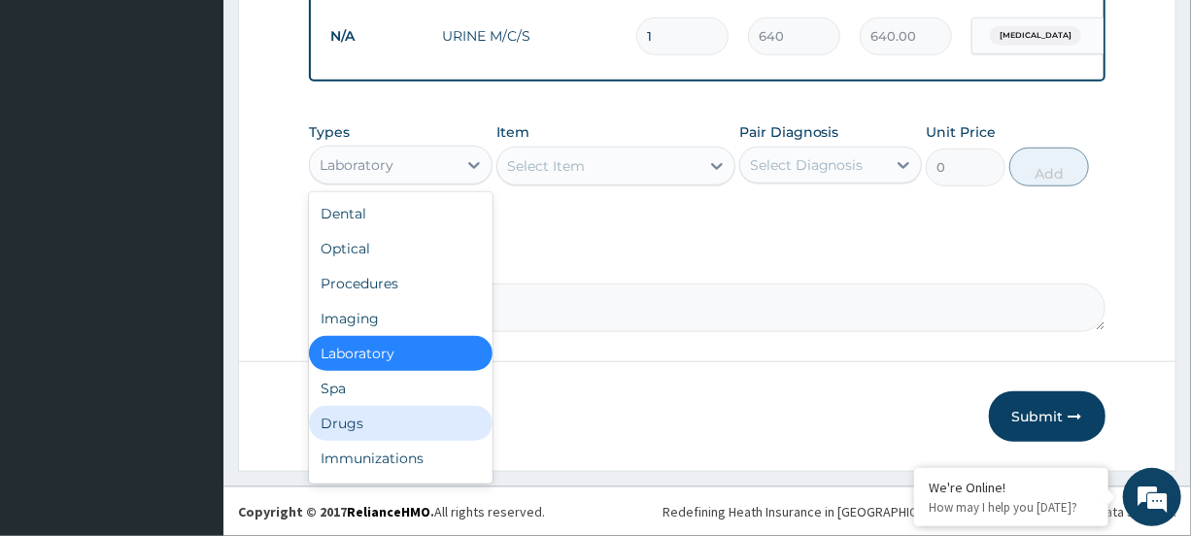
click at [339, 418] on div "Drugs" at bounding box center [400, 423] width 183 height 35
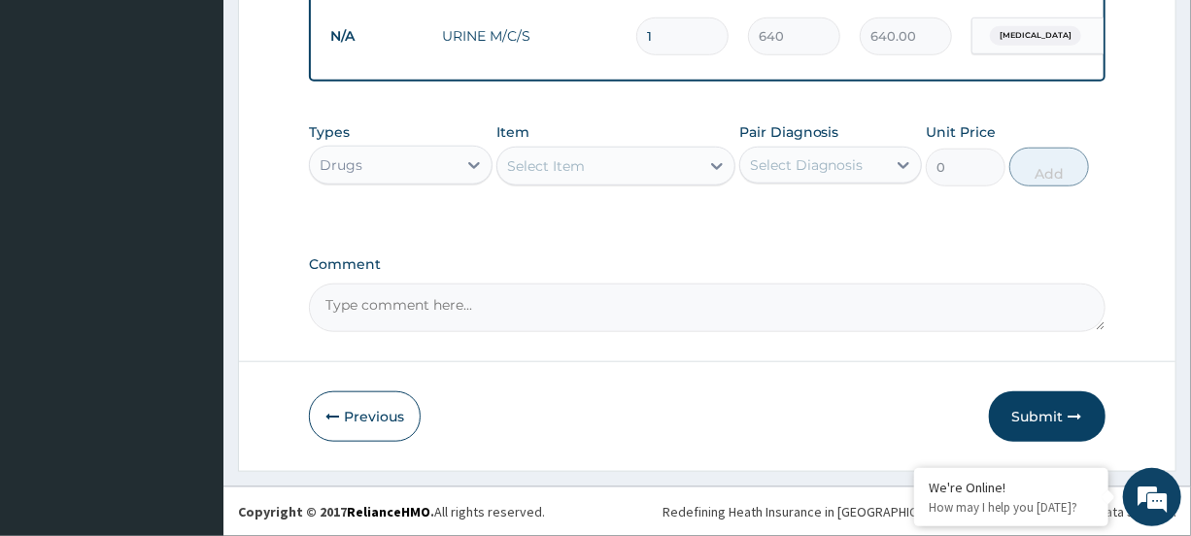
click at [610, 167] on div "Select Item" at bounding box center [599, 166] width 202 height 31
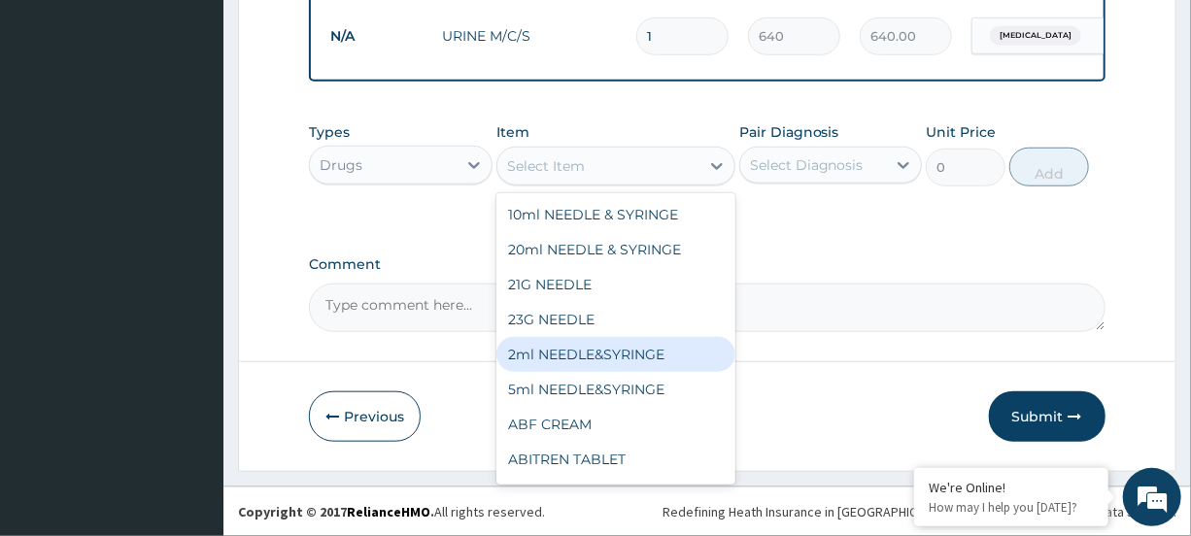
click at [612, 348] on div "2ml NEEDLE&SYRINGE" at bounding box center [616, 354] width 239 height 35
type input "30"
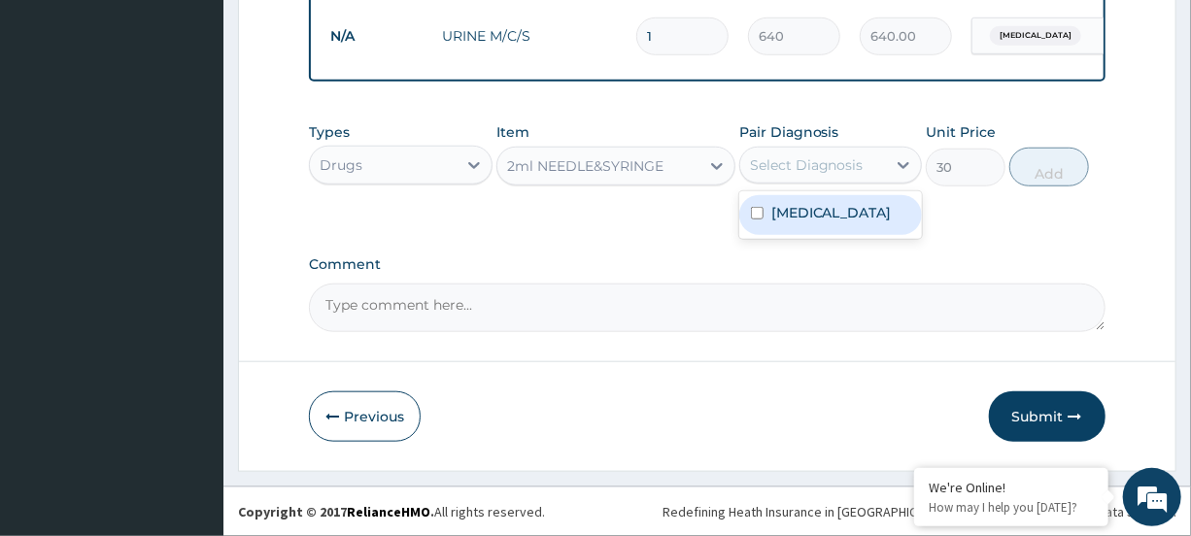
click at [802, 158] on div "Select Diagnosis" at bounding box center [807, 164] width 114 height 19
click at [799, 217] on label "[MEDICAL_DATA]" at bounding box center [832, 212] width 120 height 19
checkbox input "true"
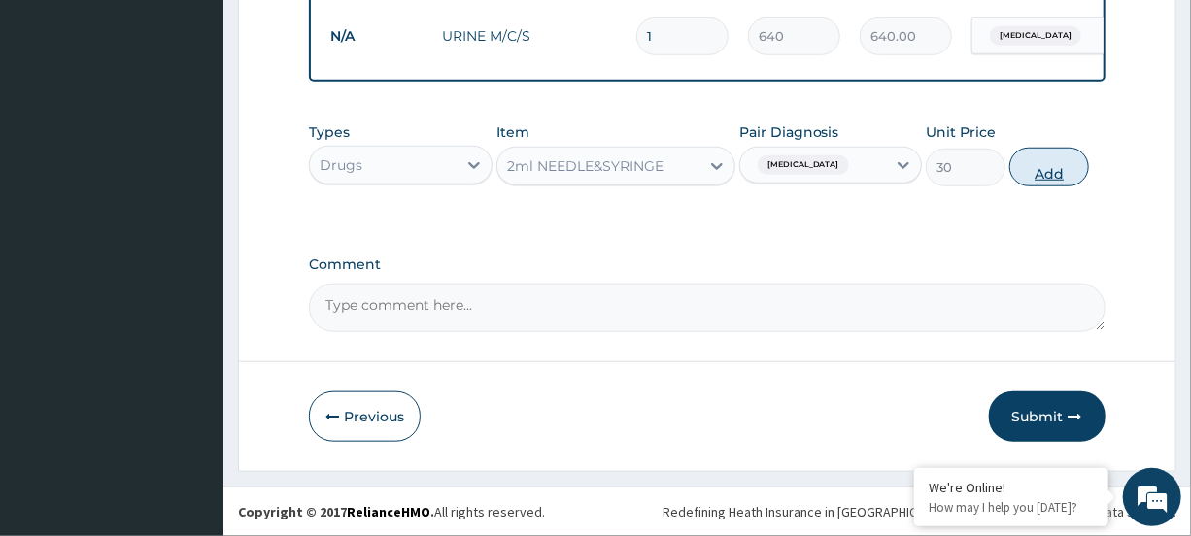
click at [1016, 173] on button "Add" at bounding box center [1050, 167] width 80 height 39
type input "0"
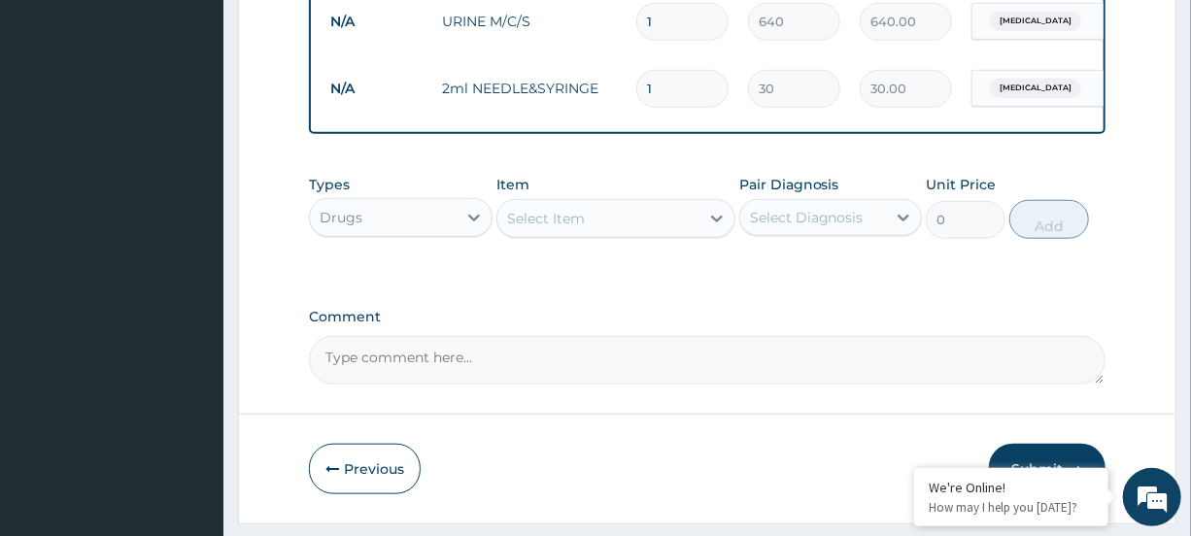
type input "0.00"
type input "8"
type input "240.00"
type input "8"
click at [666, 232] on div "Select Item" at bounding box center [599, 218] width 202 height 31
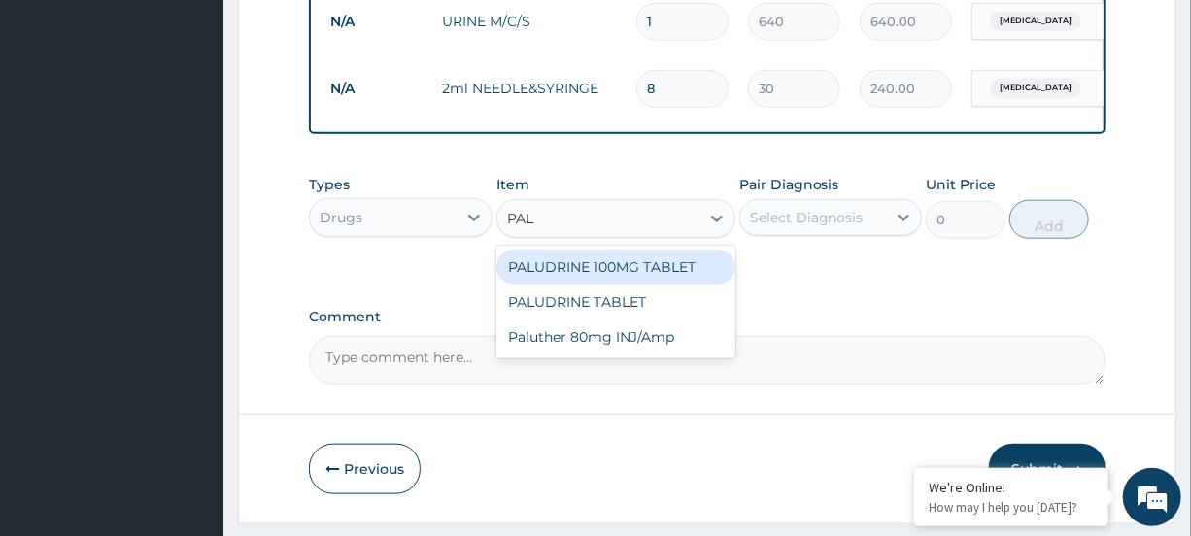
type input "PALU"
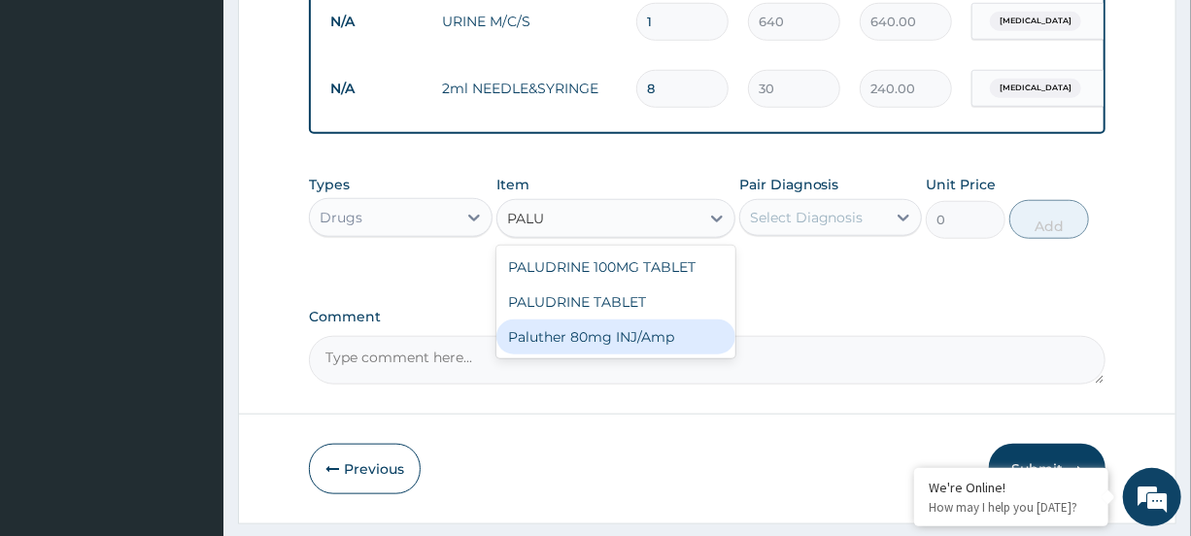
click at [617, 355] on div "Paluther 80mg INJ/Amp" at bounding box center [616, 337] width 239 height 35
type input "500"
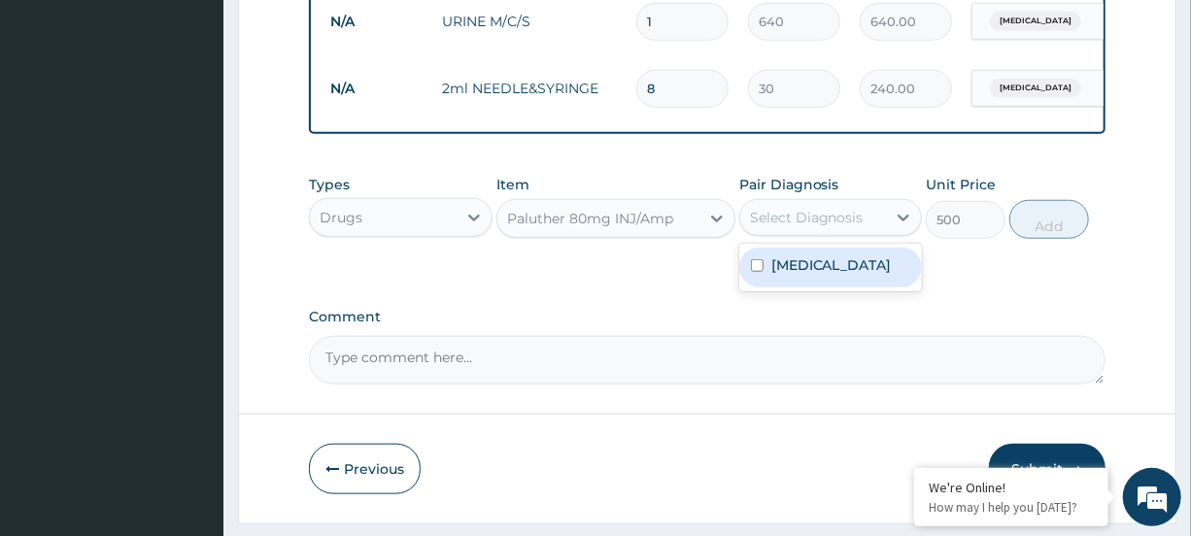
click at [865, 233] on div "Select Diagnosis" at bounding box center [813, 217] width 146 height 31
click at [856, 276] on div "[MEDICAL_DATA]" at bounding box center [830, 268] width 183 height 40
checkbox input "true"
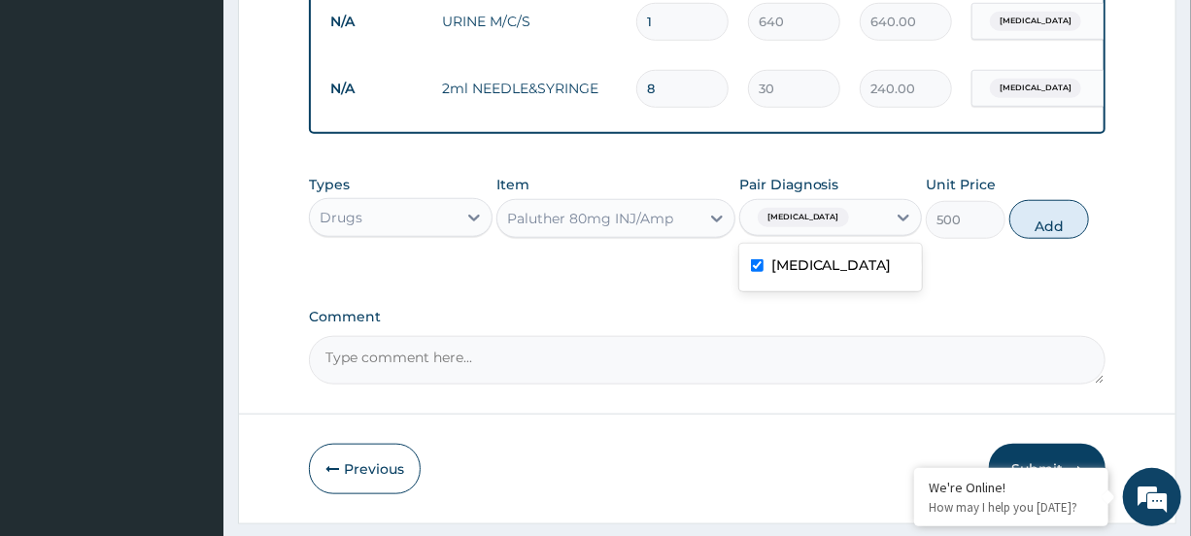
click at [1057, 236] on button "Add" at bounding box center [1050, 219] width 80 height 39
type input "0"
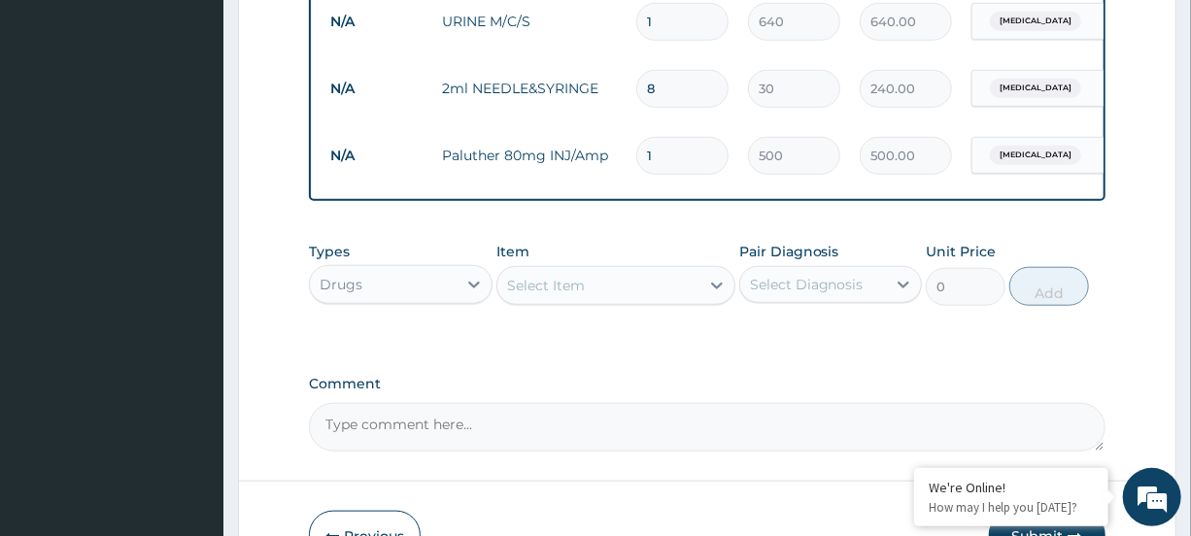
type input "0.00"
type input "3"
type input "1500.00"
type input "3"
click at [641, 301] on div "Select Item" at bounding box center [599, 285] width 202 height 31
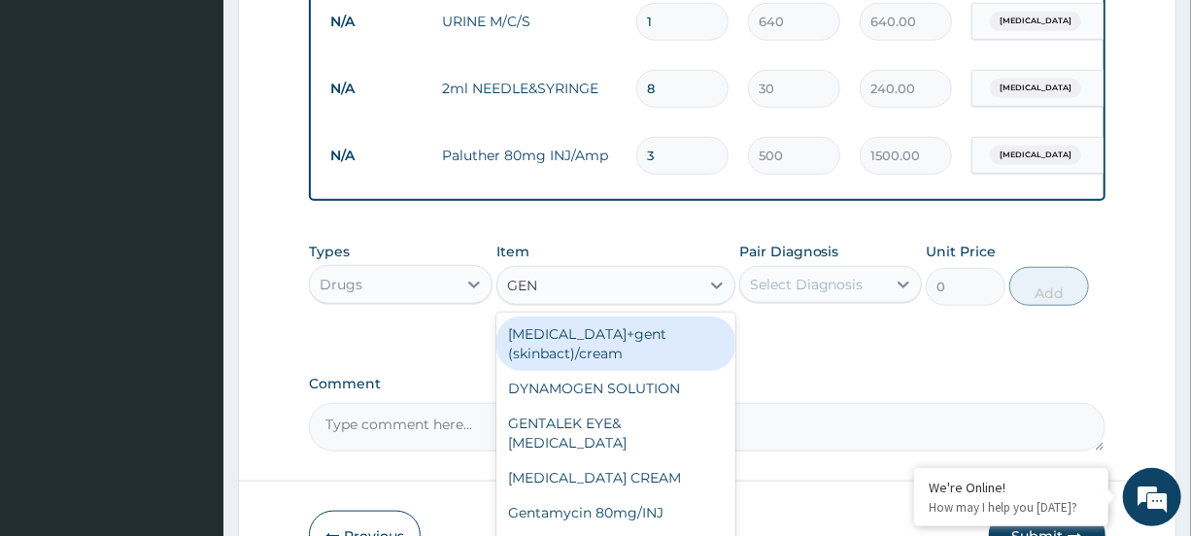
type input "GENT"
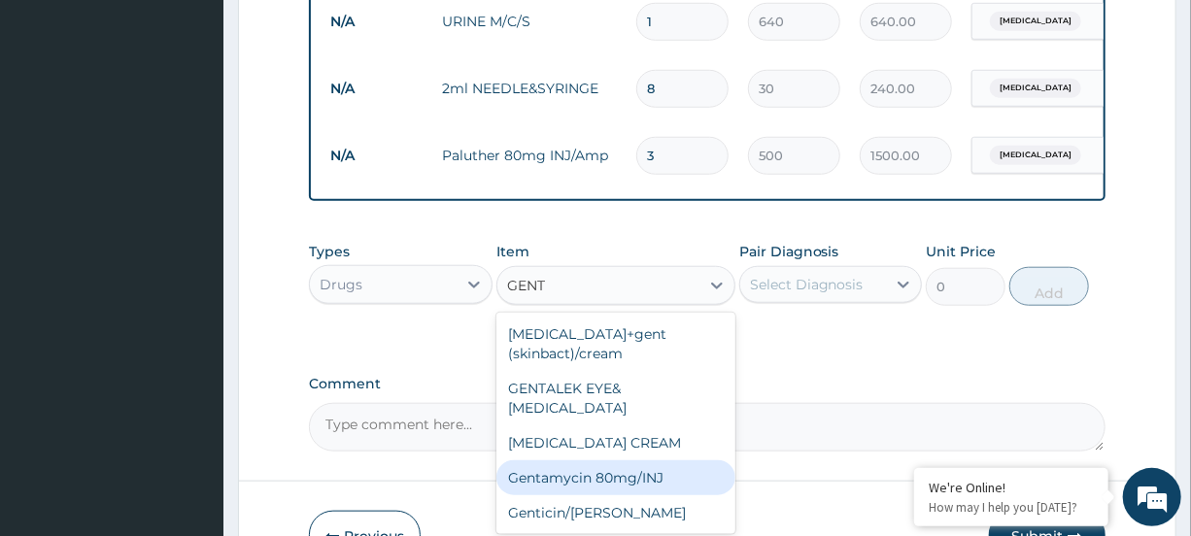
click at [609, 468] on div "Gentamycin 80mg/INJ" at bounding box center [616, 478] width 239 height 35
type input "500"
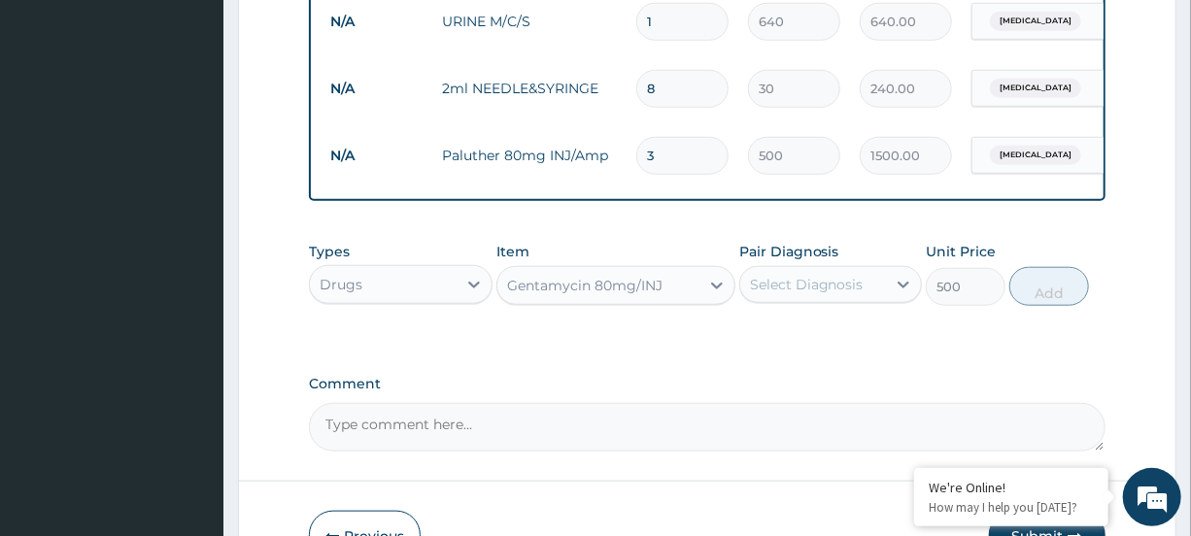
click at [862, 292] on div "Select Diagnosis" at bounding box center [813, 284] width 146 height 31
click at [850, 354] on div "[MEDICAL_DATA]" at bounding box center [830, 335] width 183 height 40
checkbox input "true"
click at [1035, 306] on button "Add" at bounding box center [1050, 286] width 80 height 39
type input "0"
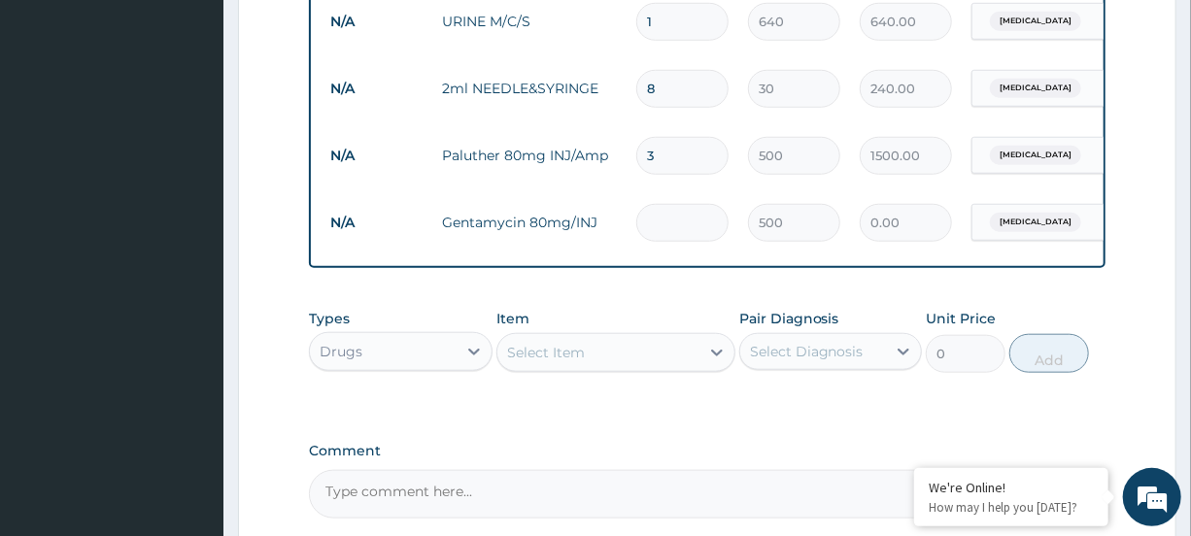
type input "0.00"
type input "3"
type input "1500.00"
type input "3"
click at [655, 368] on div "Select Item" at bounding box center [599, 352] width 202 height 31
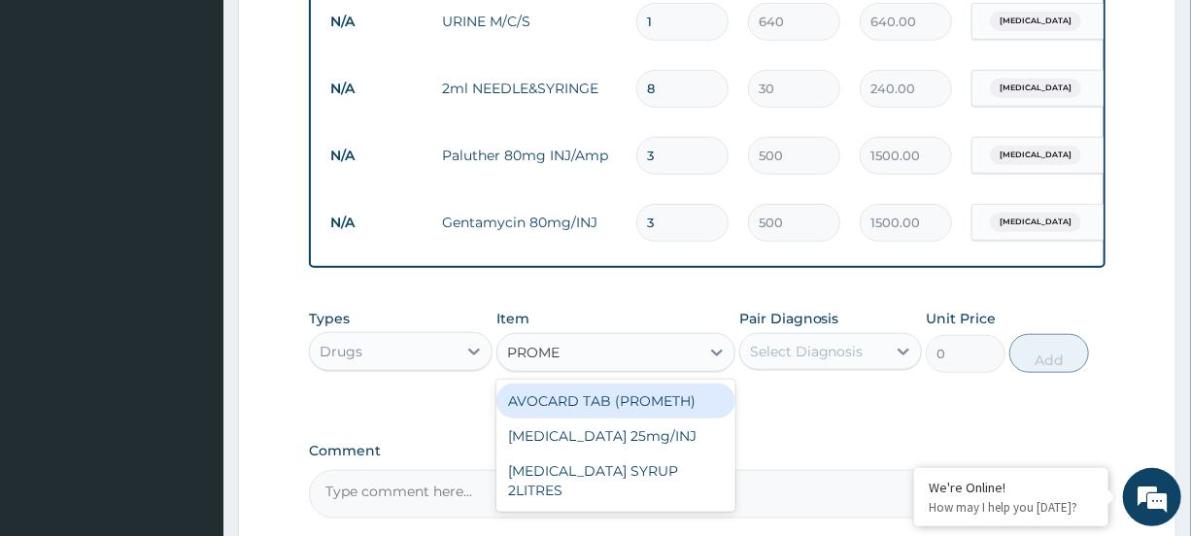
type input "PROMET"
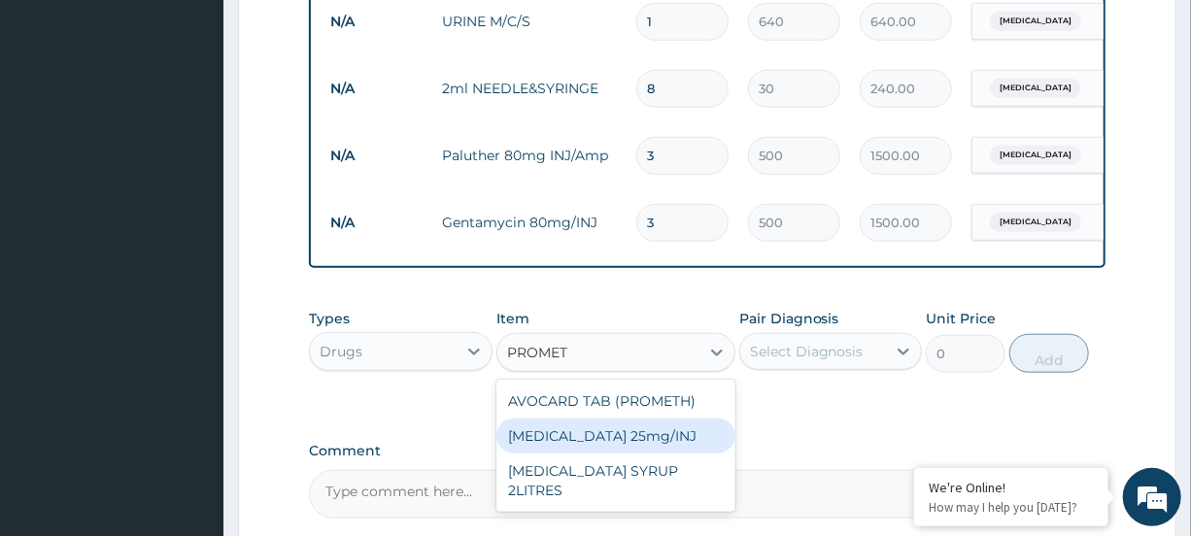
click at [606, 452] on div "[MEDICAL_DATA] 25mg/INJ" at bounding box center [616, 436] width 239 height 35
type input "500"
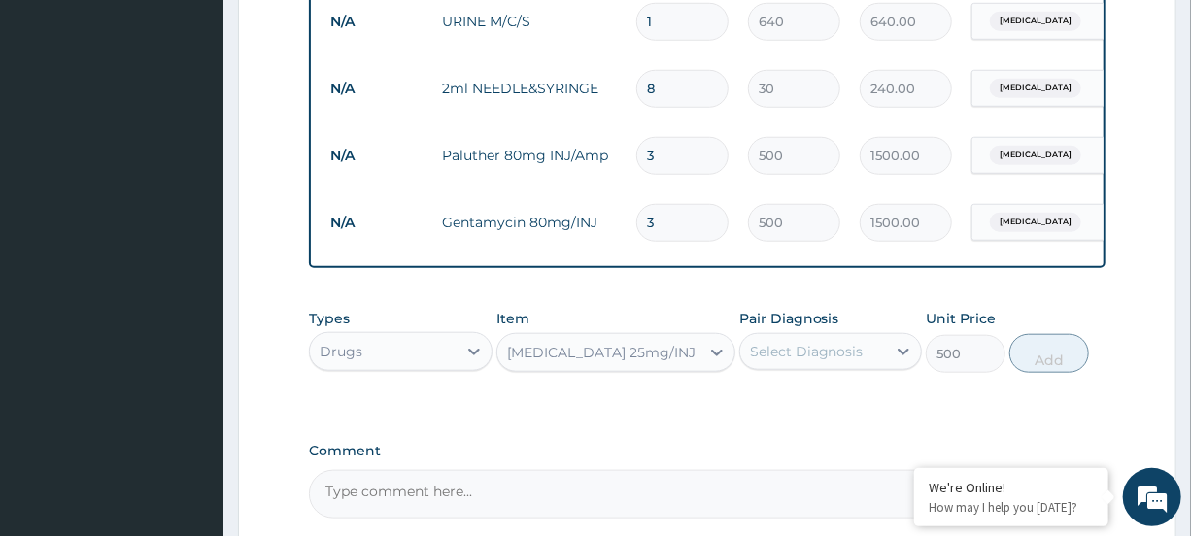
click at [795, 361] on div "Select Diagnosis" at bounding box center [807, 351] width 114 height 19
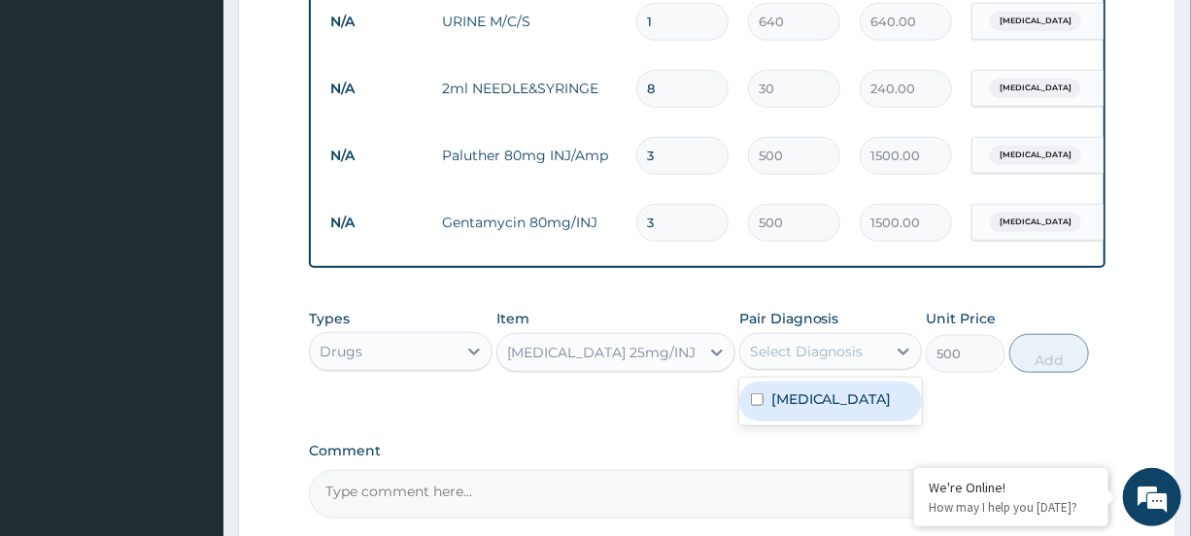
click at [788, 409] on label "[MEDICAL_DATA]" at bounding box center [832, 399] width 120 height 19
checkbox input "true"
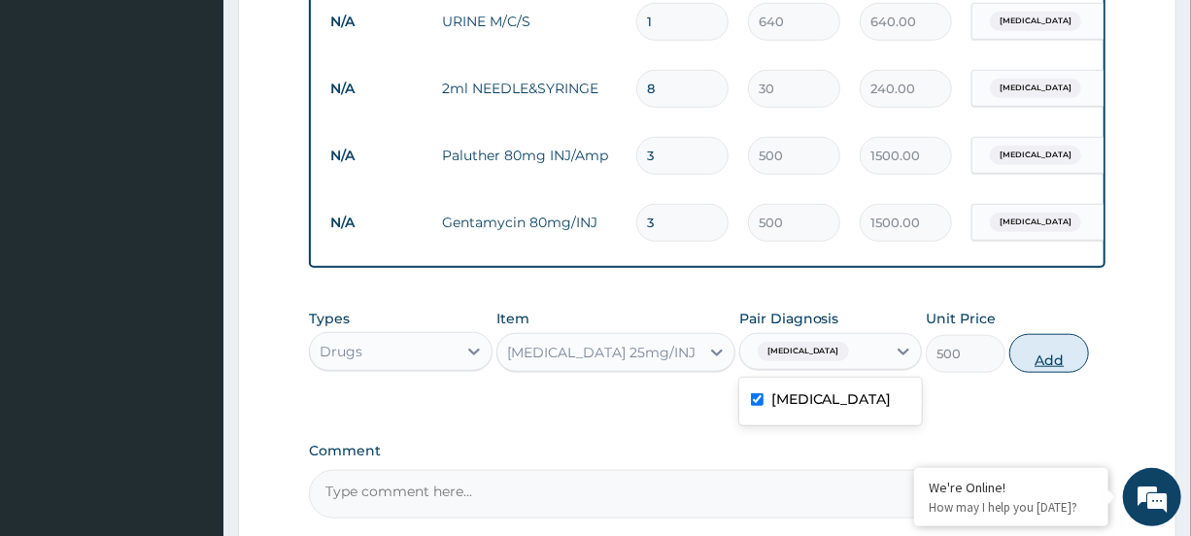
click at [1011, 374] on div "Types Drugs Item Promethazine 25mg/INJ Pair Diagnosis option Malaria, selected.…" at bounding box center [707, 341] width 796 height 84
click at [1036, 371] on button "Add" at bounding box center [1050, 353] width 80 height 39
type input "0"
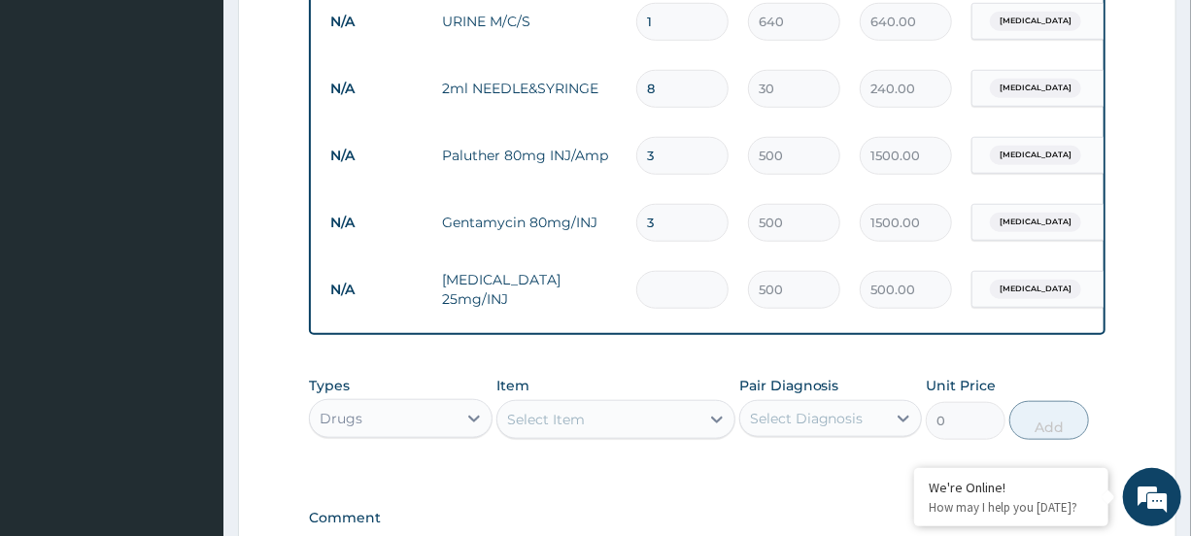
type input "0.00"
type input "3"
type input "1500.00"
type input "3"
click at [676, 435] on div "Select Item" at bounding box center [599, 419] width 202 height 31
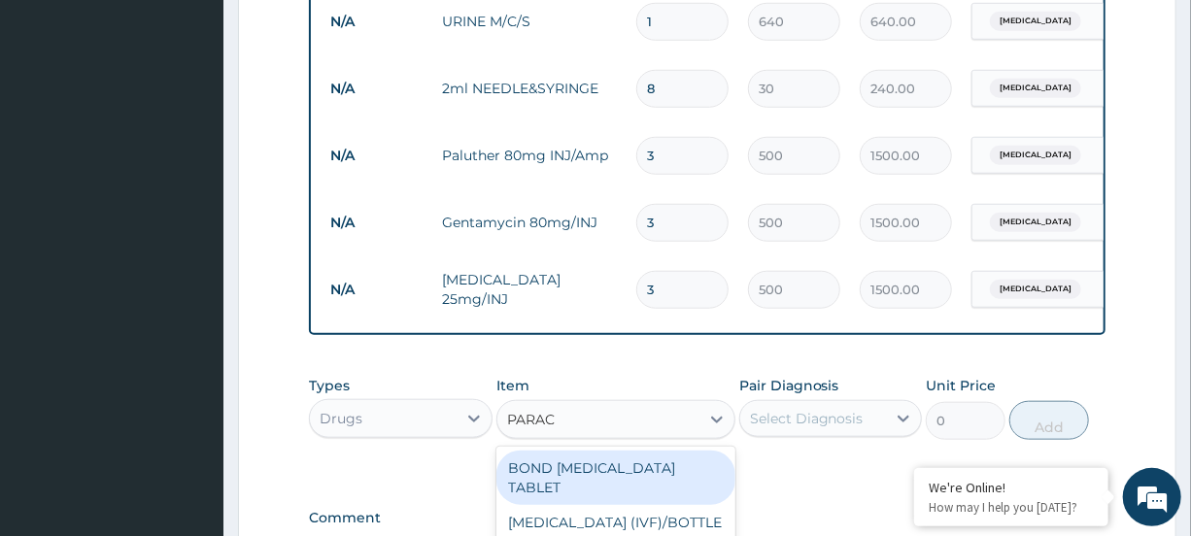
type input "PARACE"
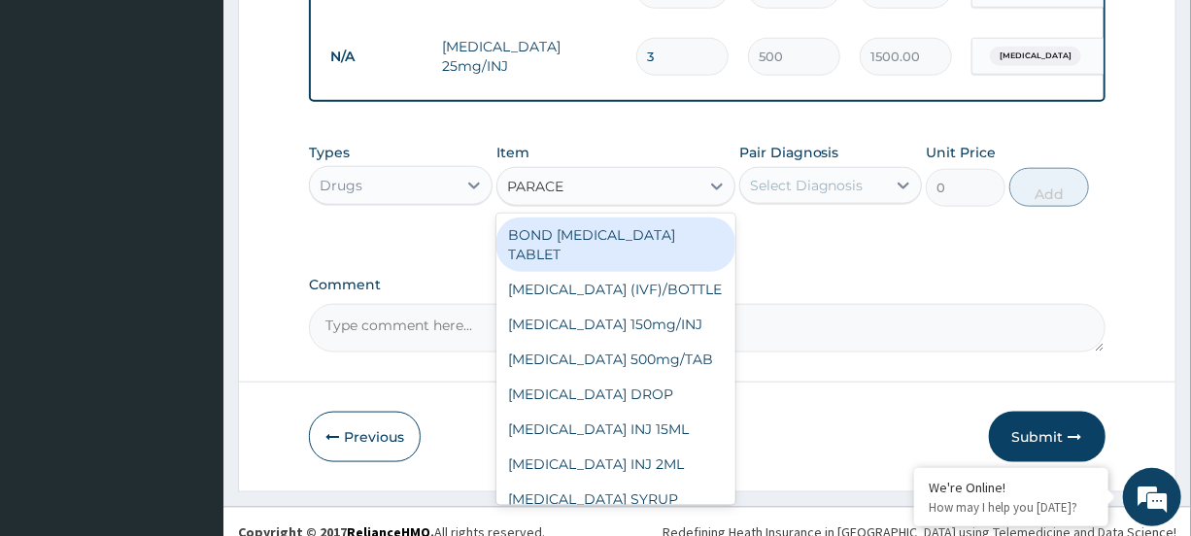
scroll to position [962, 0]
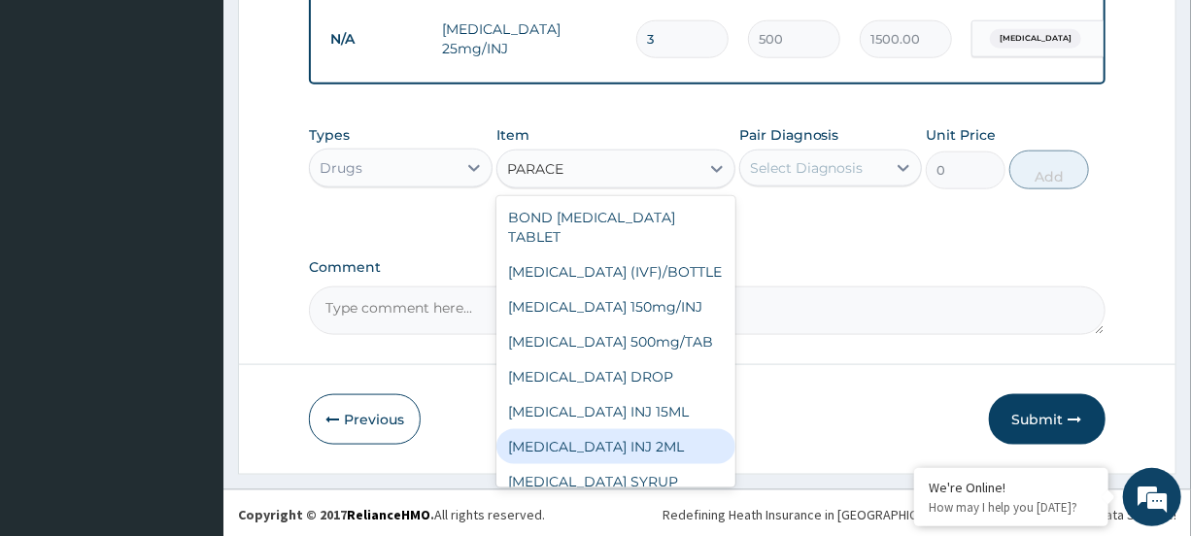
click at [635, 460] on div "[MEDICAL_DATA] INJ 2ML" at bounding box center [616, 446] width 239 height 35
type input "250"
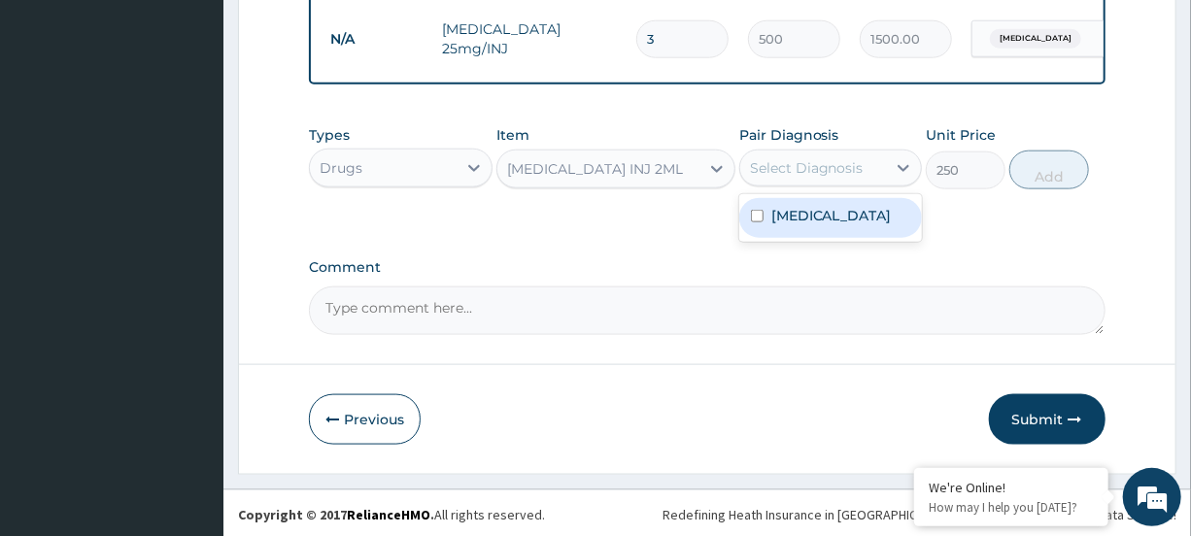
click at [844, 178] on div "Select Diagnosis" at bounding box center [807, 167] width 114 height 19
click at [833, 225] on div "[MEDICAL_DATA]" at bounding box center [830, 218] width 183 height 40
checkbox input "true"
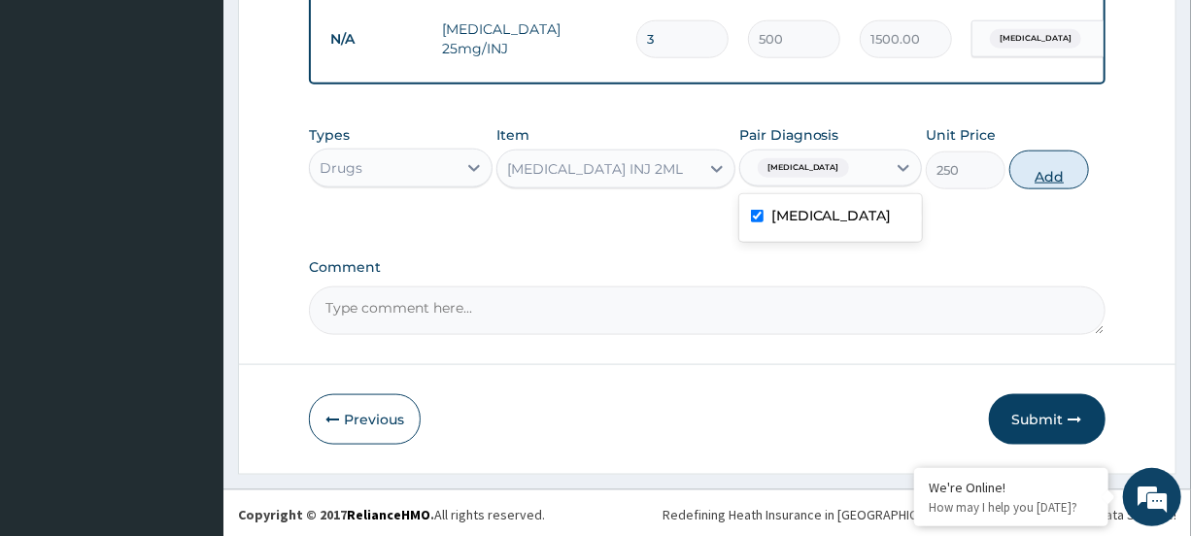
click at [1015, 189] on button "Add" at bounding box center [1050, 170] width 80 height 39
type input "0"
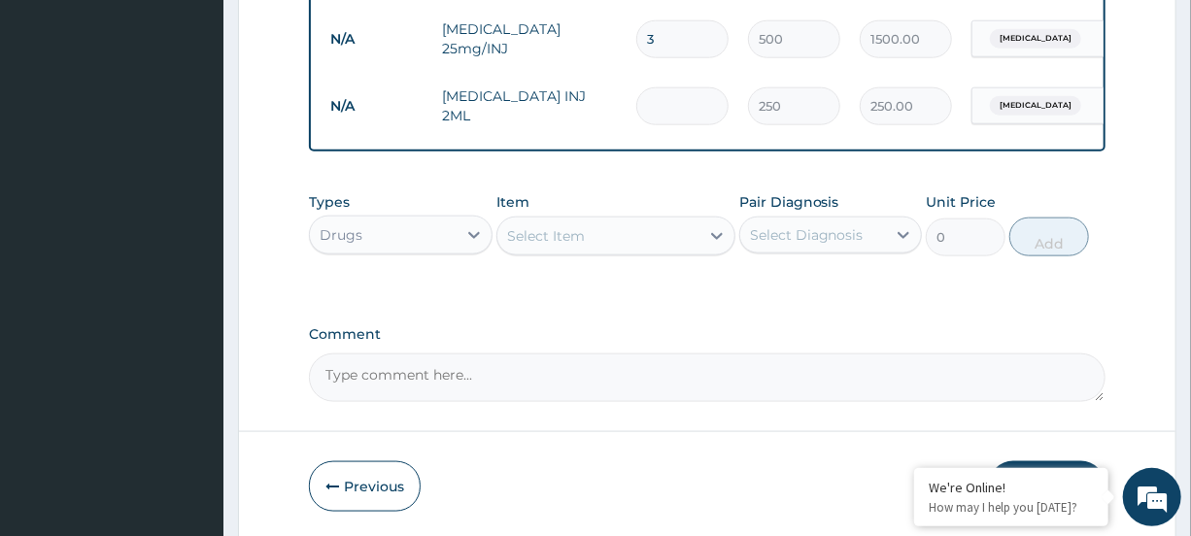
type input "0.00"
type input "2"
type input "500.00"
type input "2"
click at [697, 249] on div "Select Item" at bounding box center [599, 236] width 202 height 31
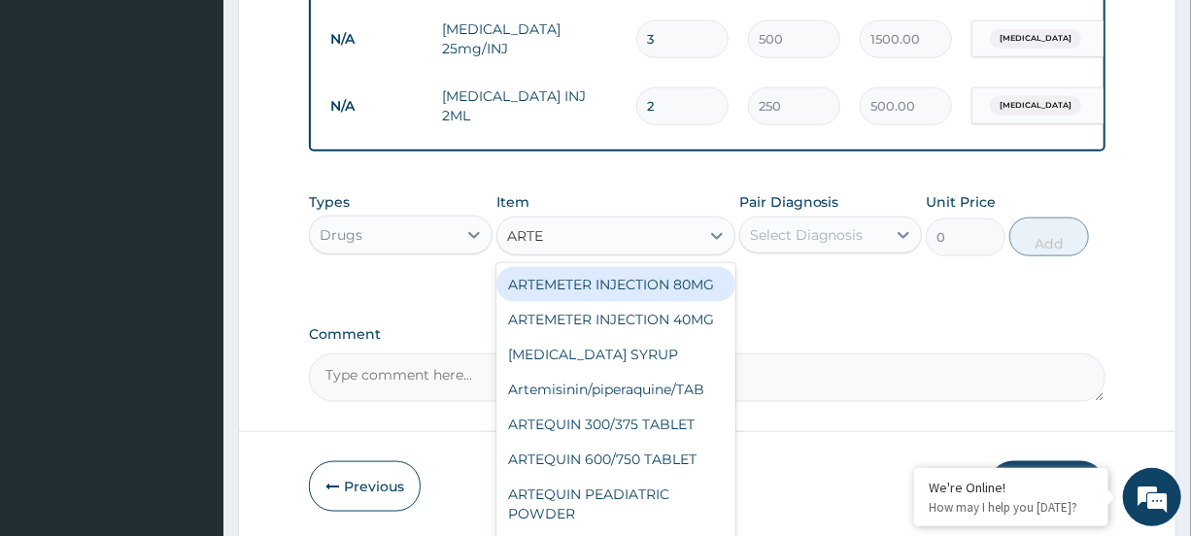
type input "ARTEM"
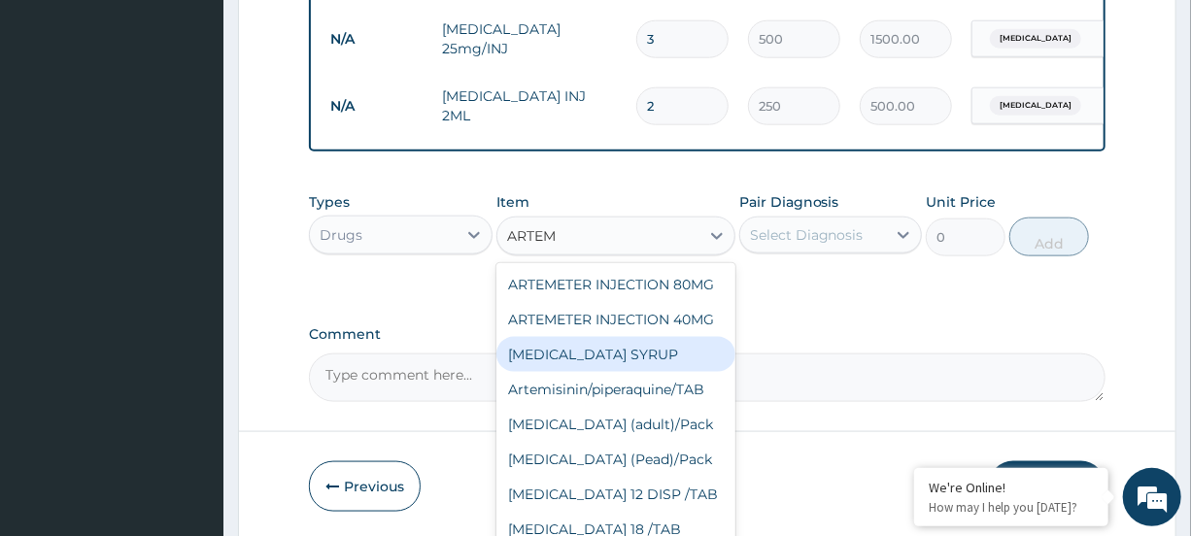
click at [548, 372] on div "[MEDICAL_DATA] SYRUP" at bounding box center [616, 354] width 239 height 35
type input "1300"
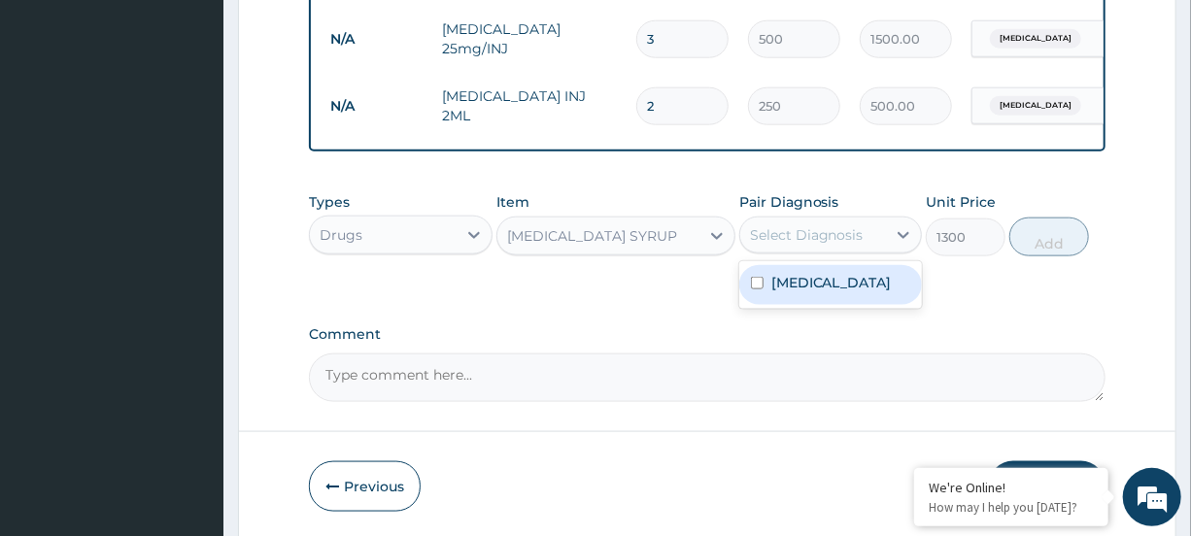
click at [809, 244] on div "Select Diagnosis" at bounding box center [807, 234] width 114 height 19
click at [807, 292] on label "[MEDICAL_DATA]" at bounding box center [832, 282] width 120 height 19
checkbox input "true"
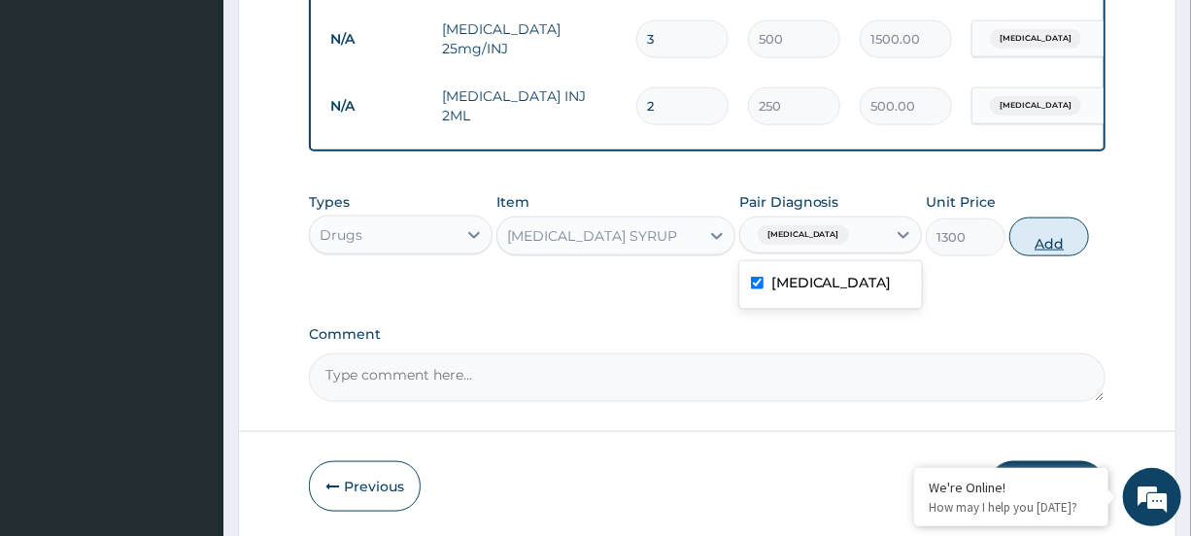
click at [1024, 257] on button "Add" at bounding box center [1050, 237] width 80 height 39
type input "0"
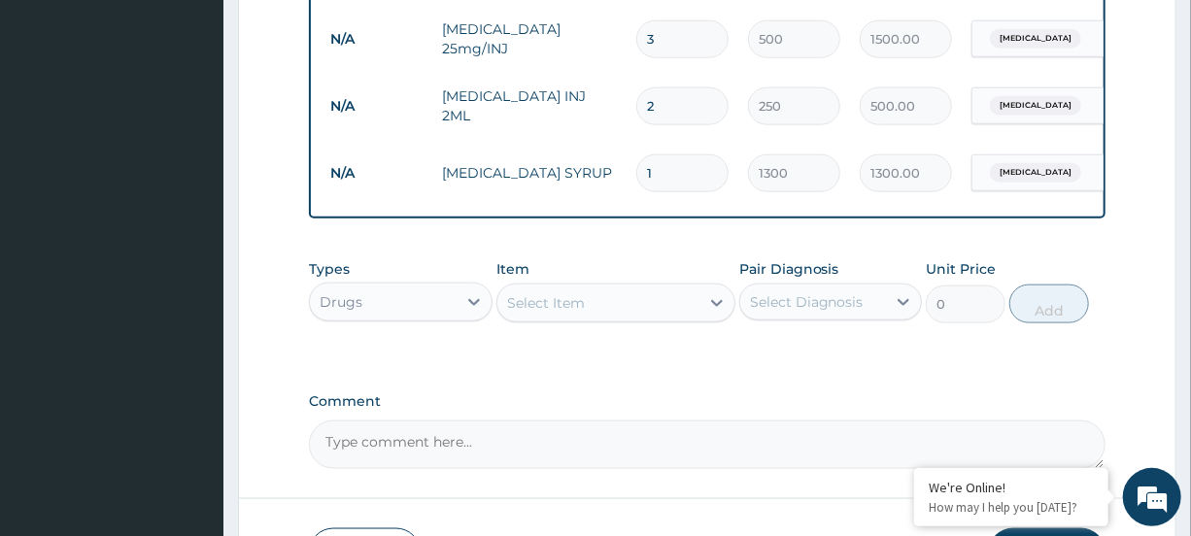
click at [677, 319] on div "Select Item" at bounding box center [599, 303] width 202 height 31
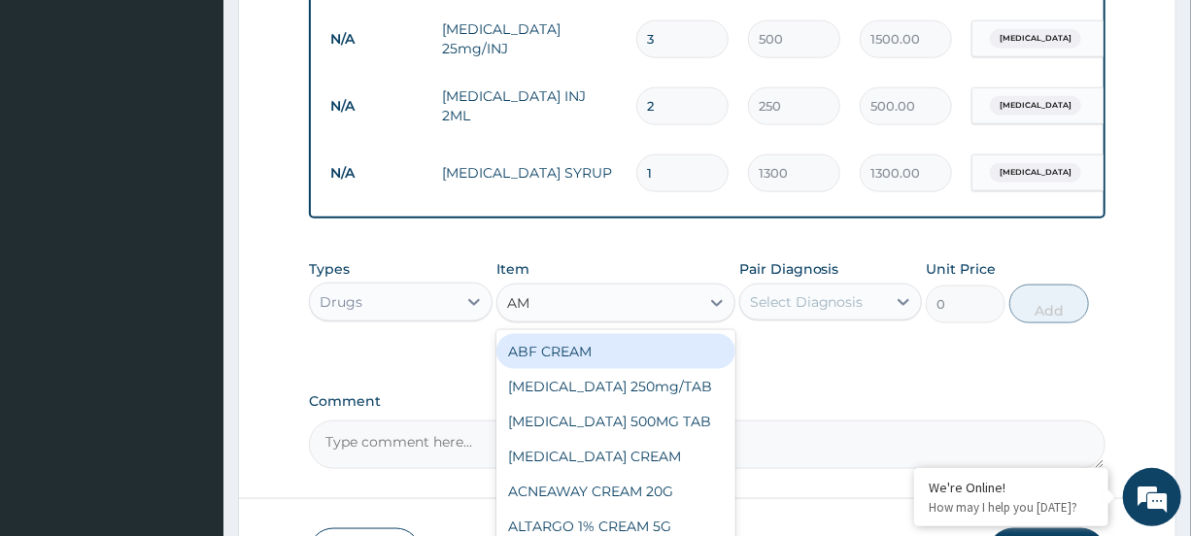
type input "AMP"
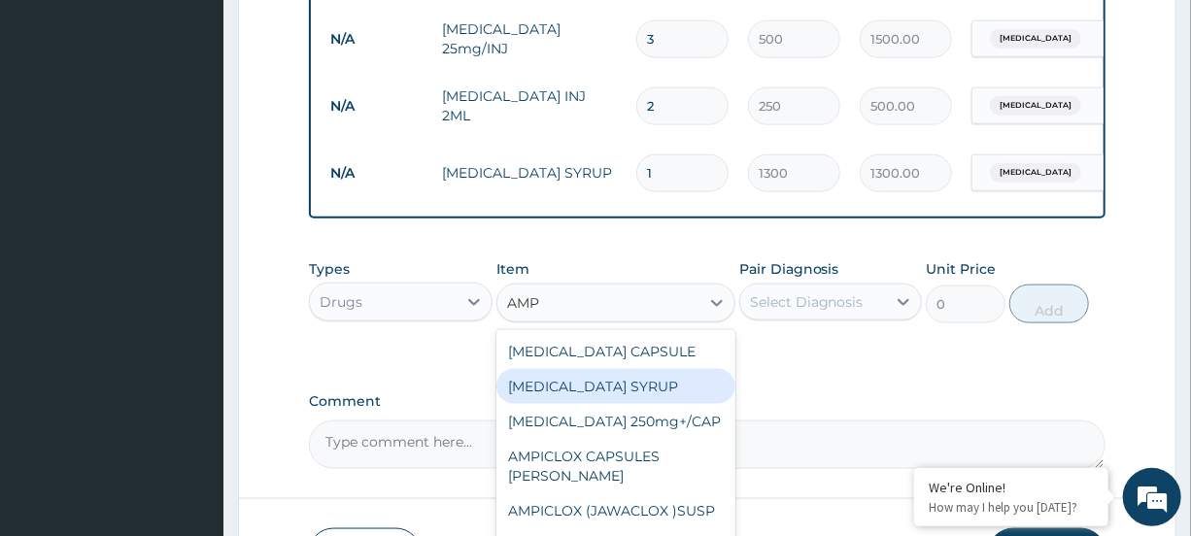
click at [631, 404] on div "[MEDICAL_DATA] SYRUP" at bounding box center [616, 386] width 239 height 35
type input "500"
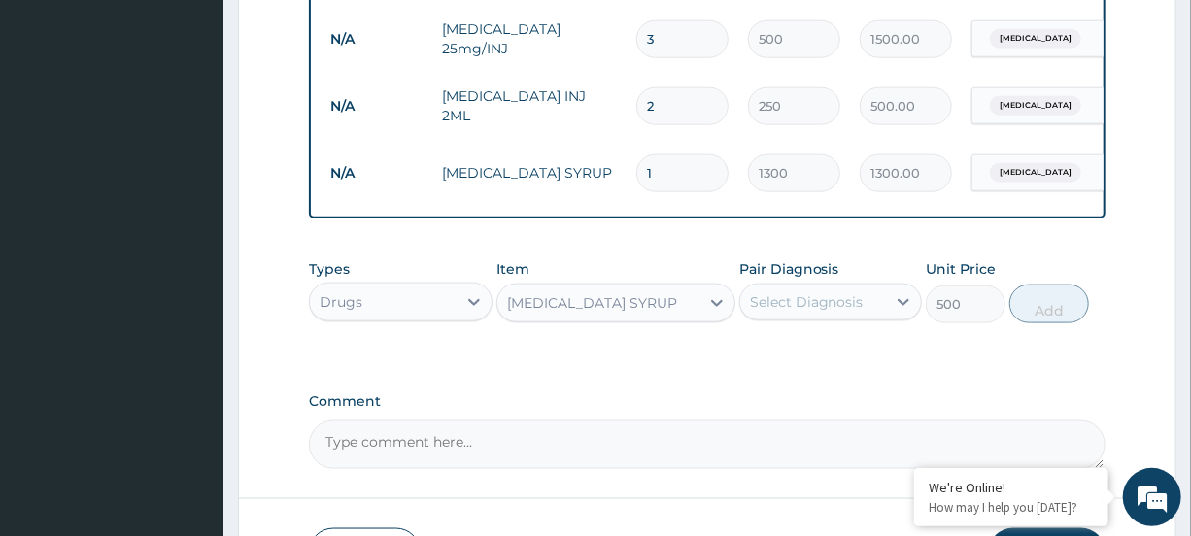
click at [817, 312] on div "Select Diagnosis" at bounding box center [807, 301] width 114 height 19
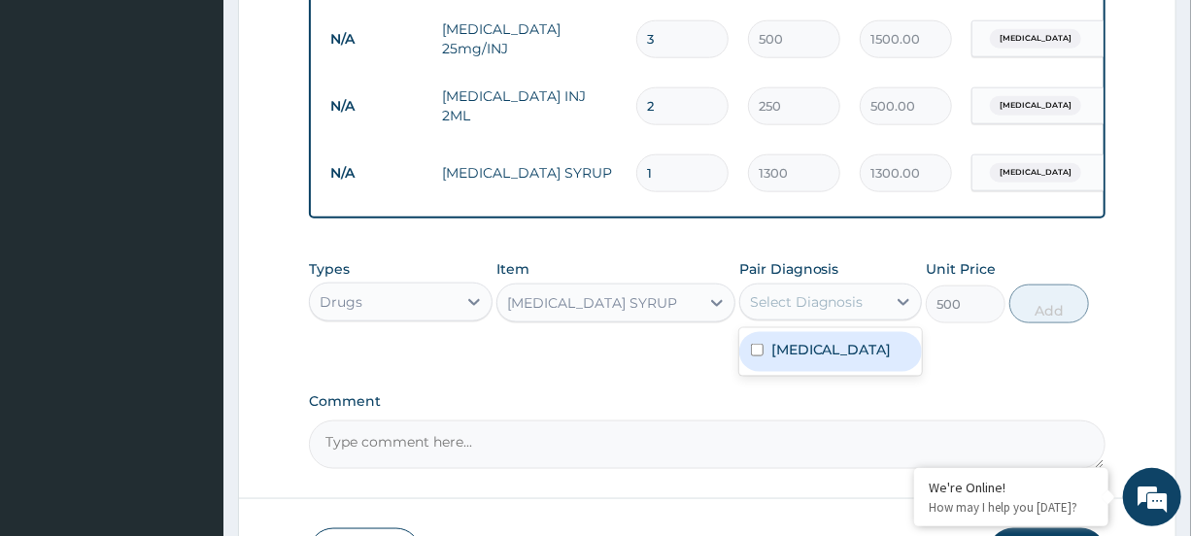
click at [805, 372] on div "[MEDICAL_DATA]" at bounding box center [830, 352] width 183 height 40
checkbox input "true"
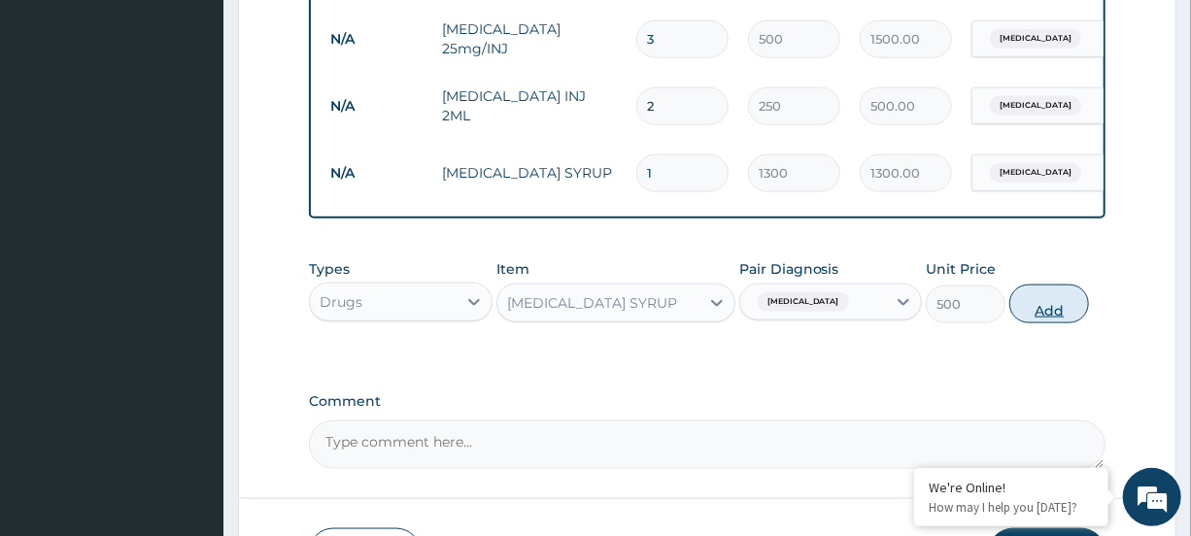
click at [1036, 324] on button "Add" at bounding box center [1050, 304] width 80 height 39
type input "0"
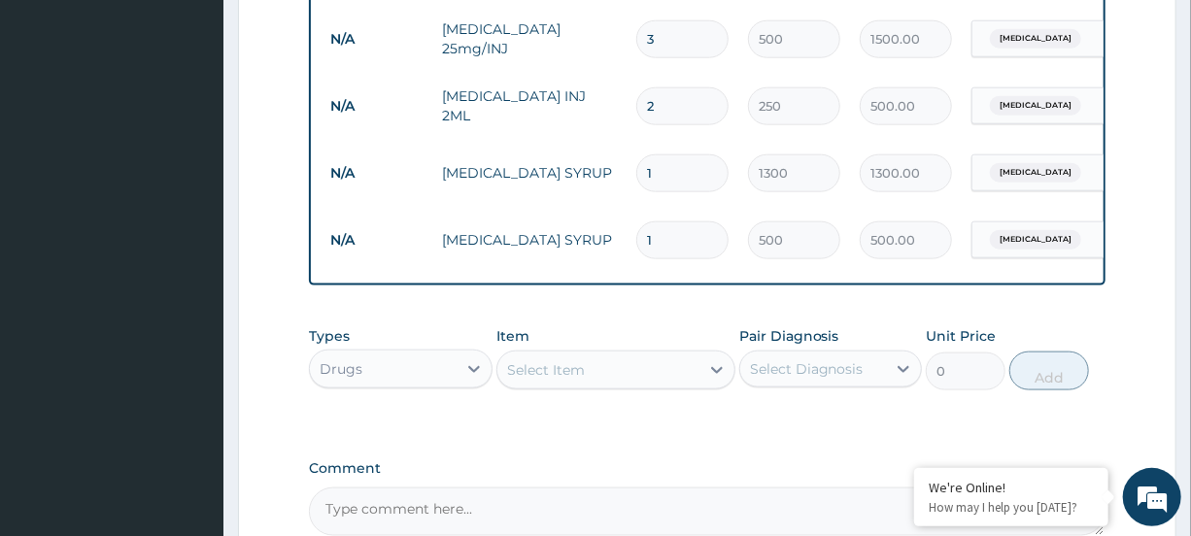
click at [673, 386] on div "Select Item" at bounding box center [599, 370] width 202 height 31
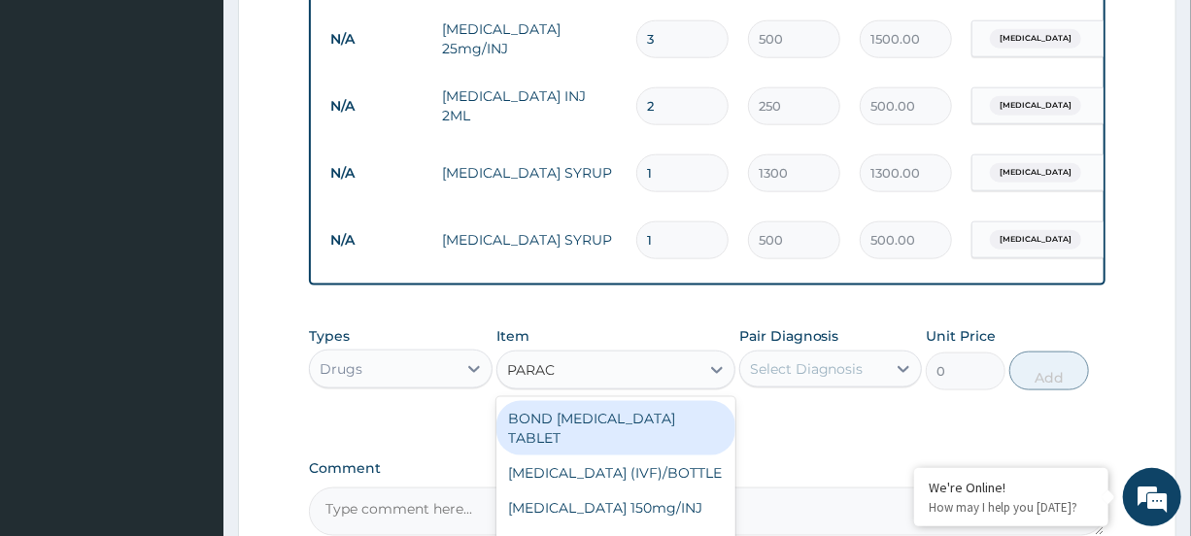
type input "PARACE"
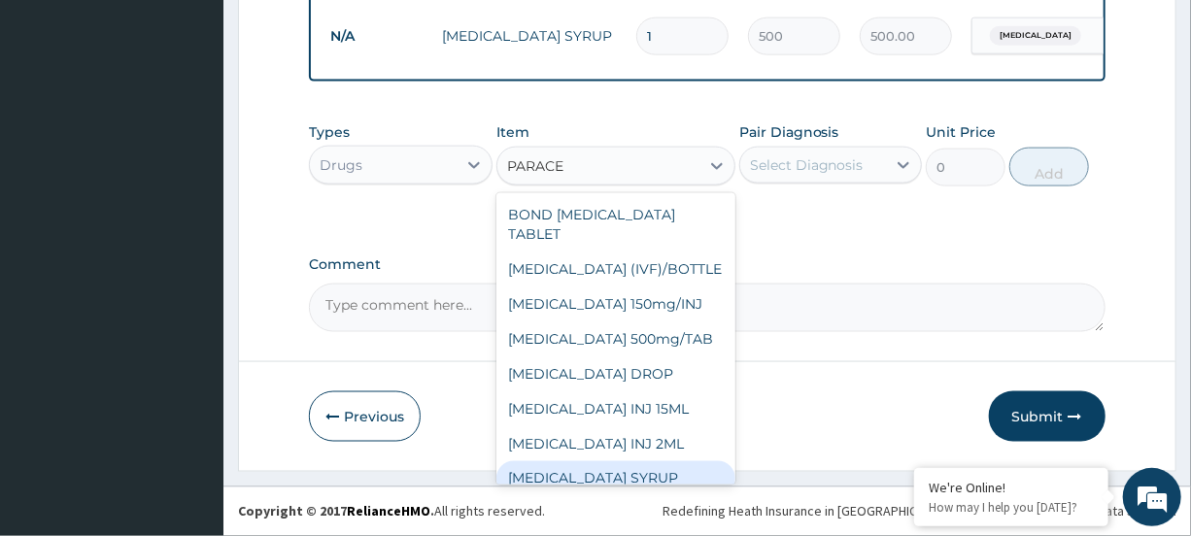
click at [650, 476] on div "[MEDICAL_DATA] SYRUP" at bounding box center [616, 479] width 239 height 35
type input "300"
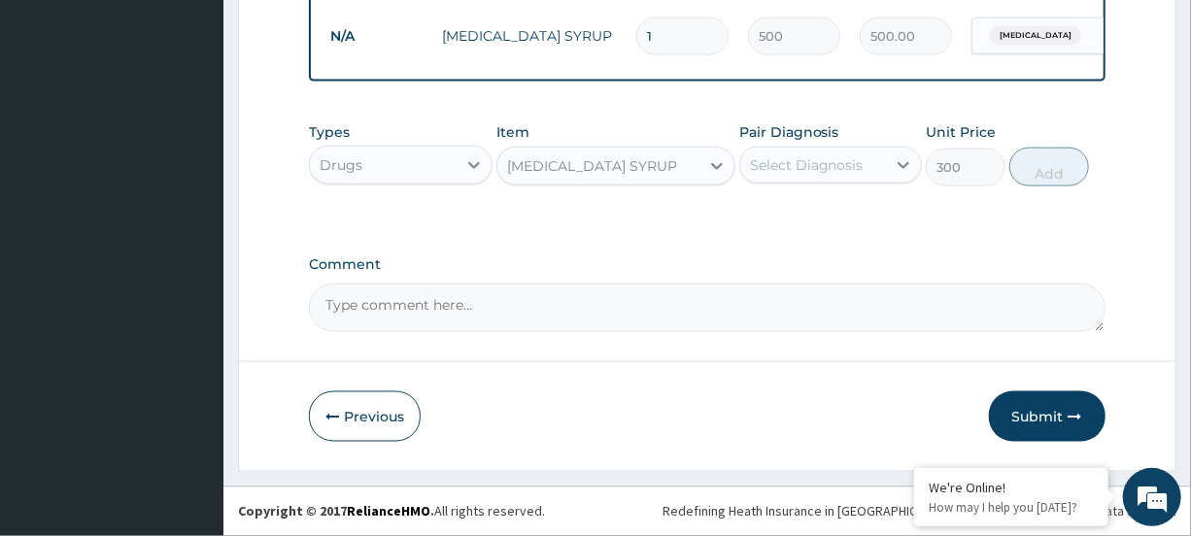
click at [851, 170] on div "Select Diagnosis" at bounding box center [807, 164] width 114 height 19
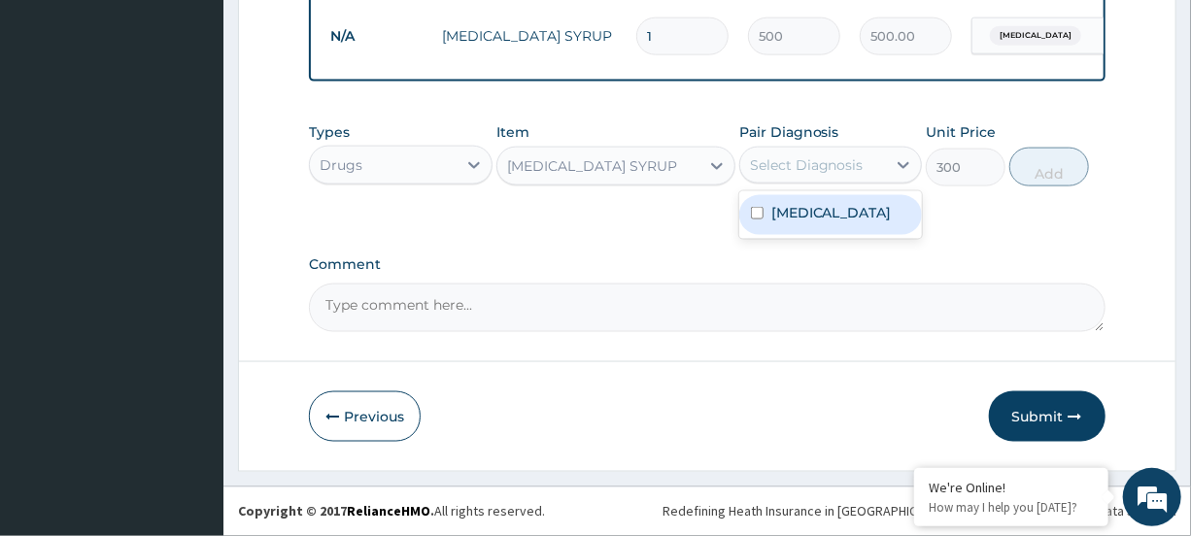
click at [844, 214] on div "[MEDICAL_DATA]" at bounding box center [830, 215] width 183 height 40
checkbox input "true"
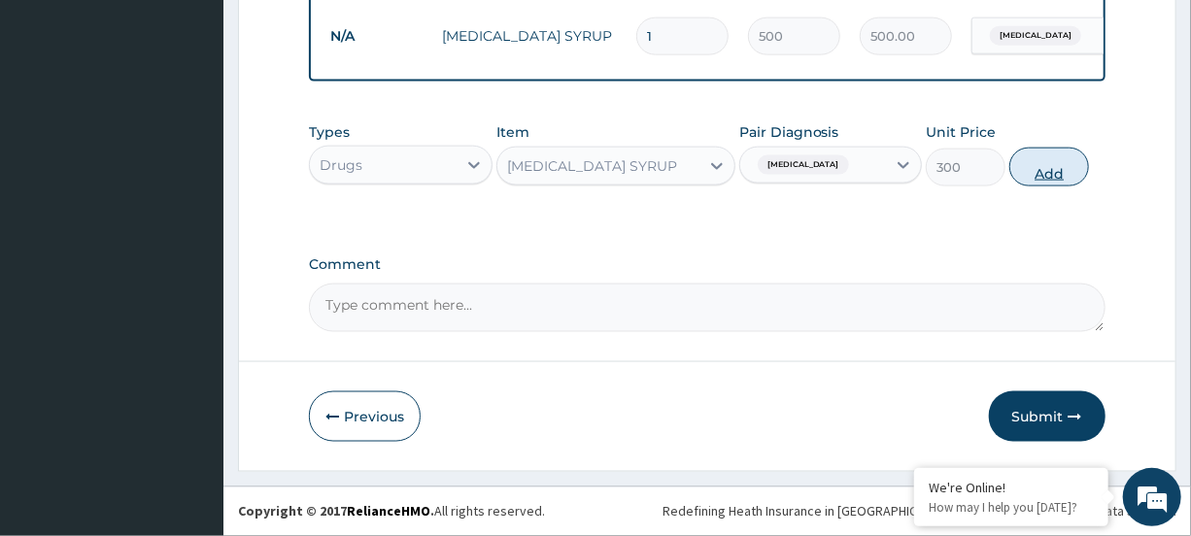
click at [1016, 165] on button "Add" at bounding box center [1050, 167] width 80 height 39
type input "0"
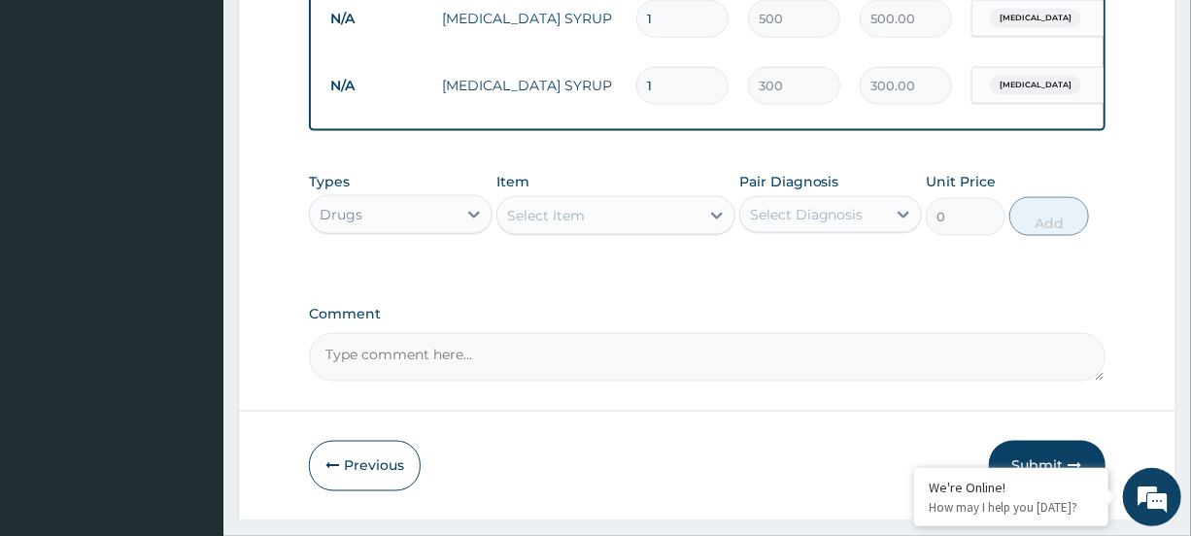
click at [674, 219] on div "Select Item" at bounding box center [599, 215] width 202 height 31
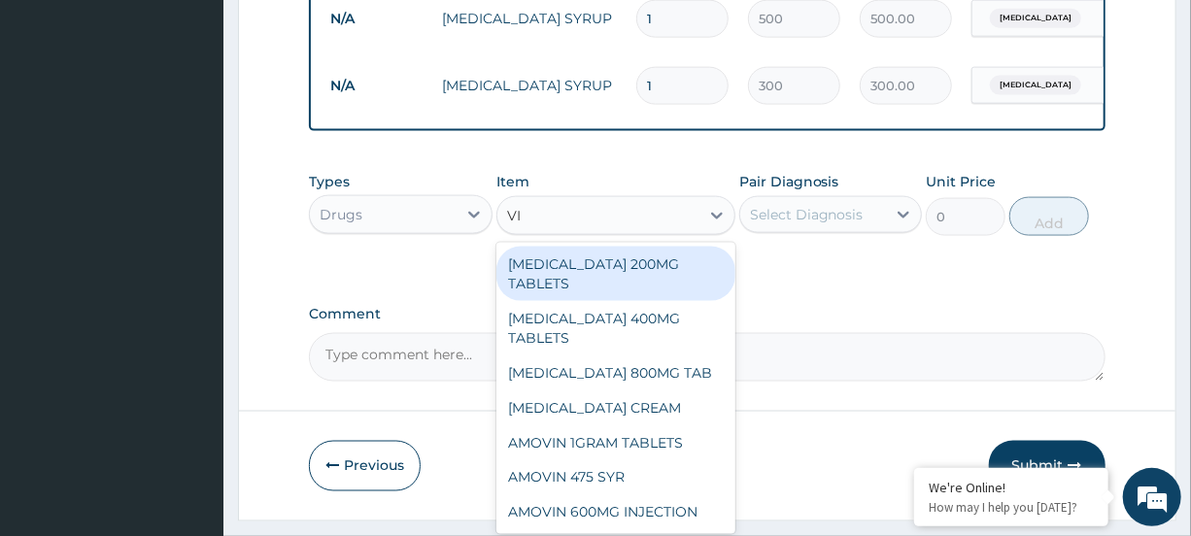
type input "VIT"
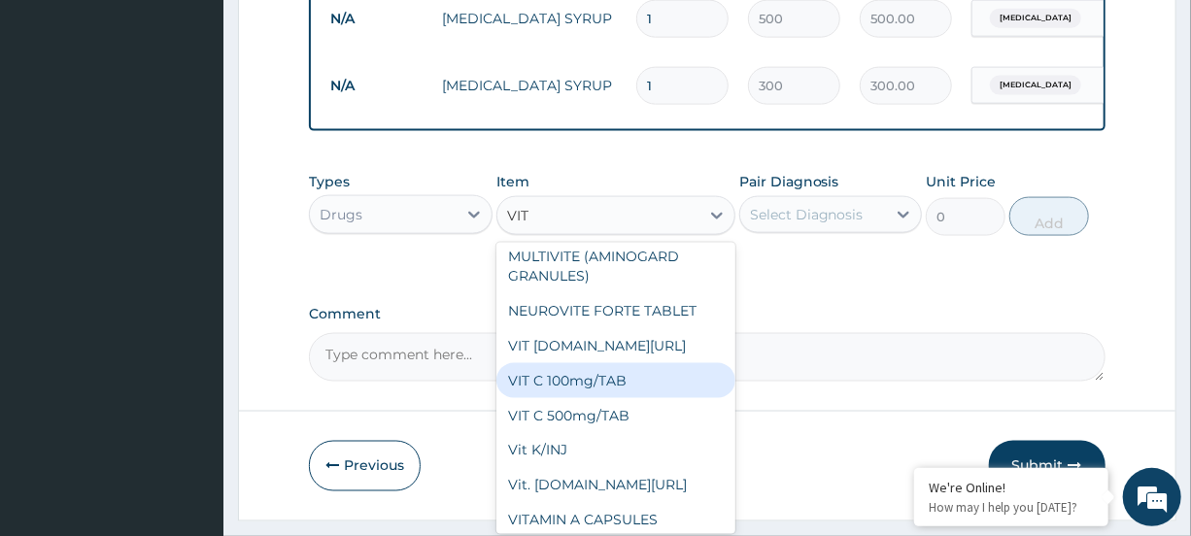
scroll to position [1455, 0]
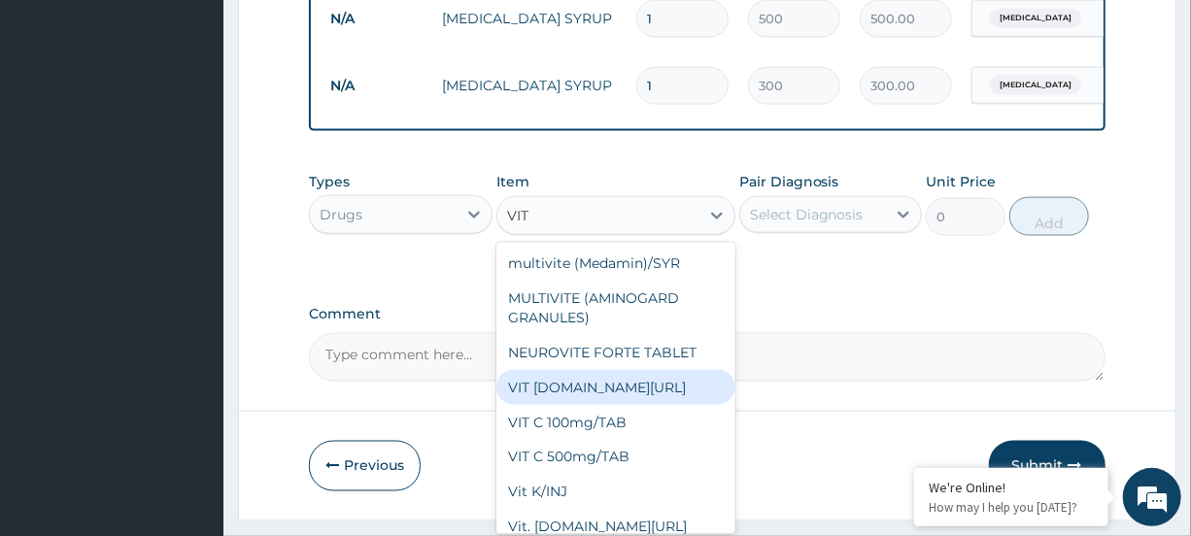
click at [573, 404] on div "VIT [DOMAIN_NAME][URL]" at bounding box center [616, 387] width 239 height 35
type input "20"
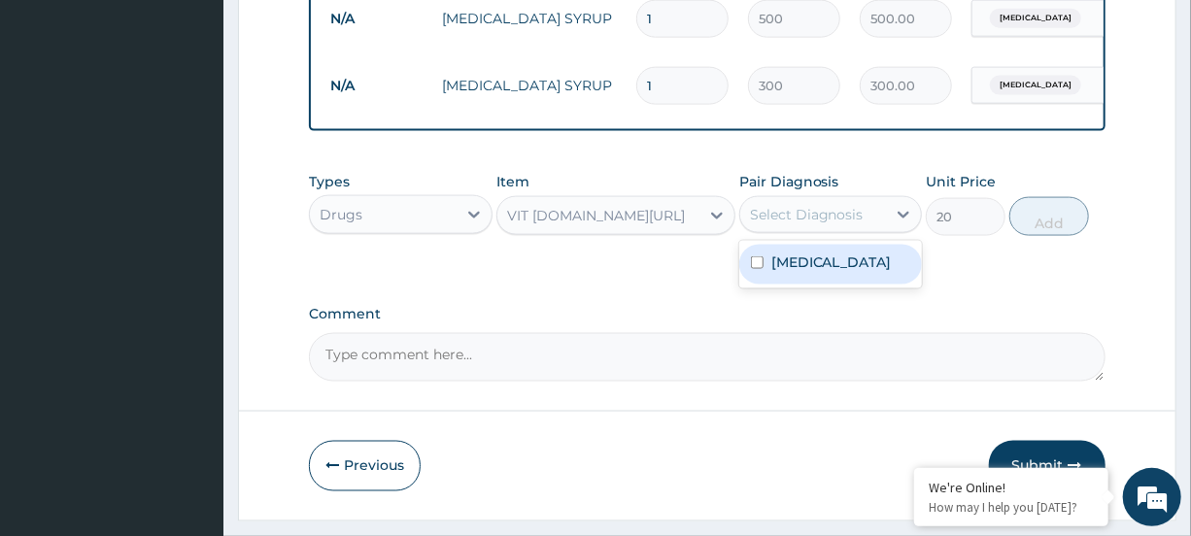
click at [829, 224] on div "Select Diagnosis" at bounding box center [807, 214] width 114 height 19
click at [826, 282] on div "[MEDICAL_DATA]" at bounding box center [830, 265] width 183 height 40
checkbox input "true"
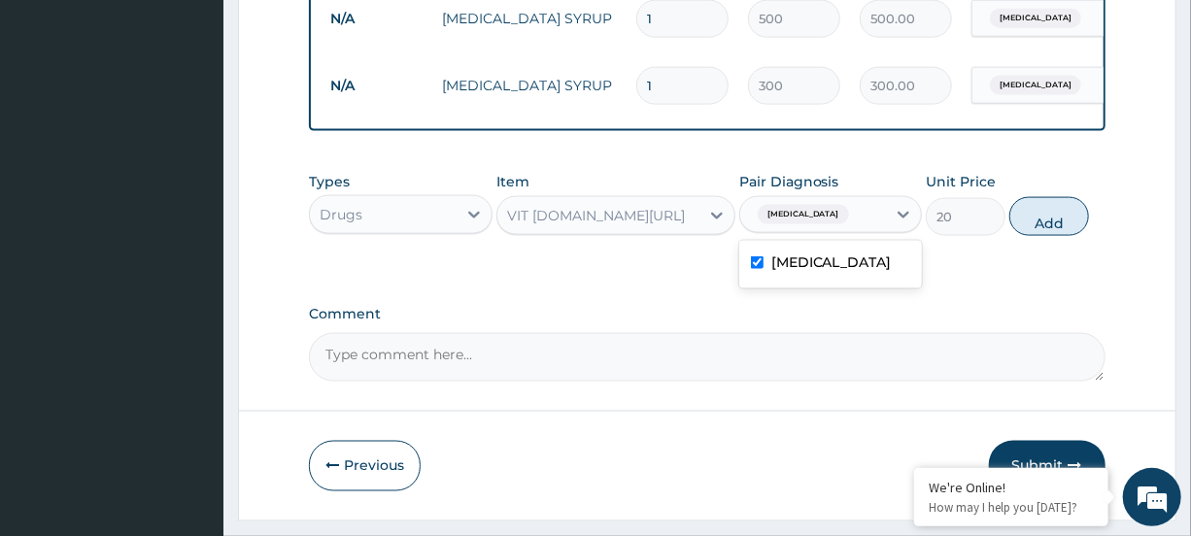
click at [1033, 234] on button "Add" at bounding box center [1050, 216] width 80 height 39
type input "0"
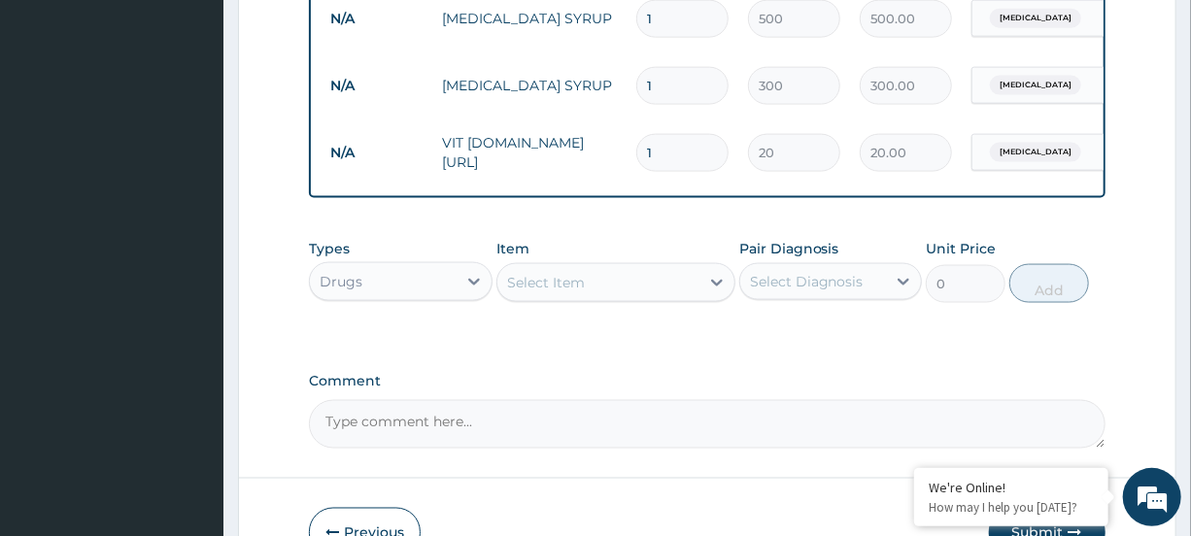
type input "12"
type input "240.00"
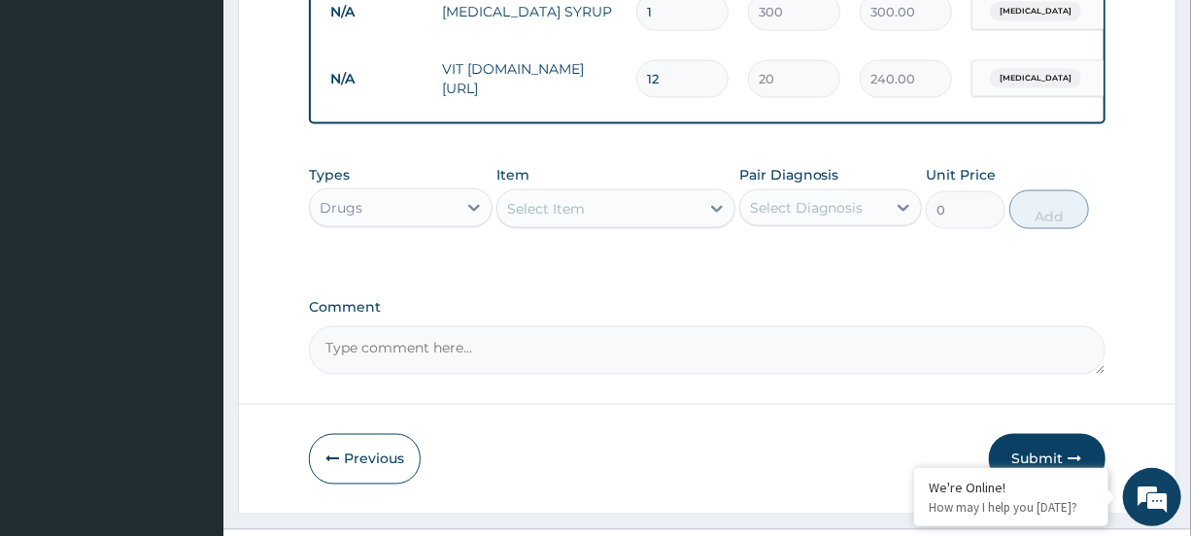
scroll to position [1319, 0]
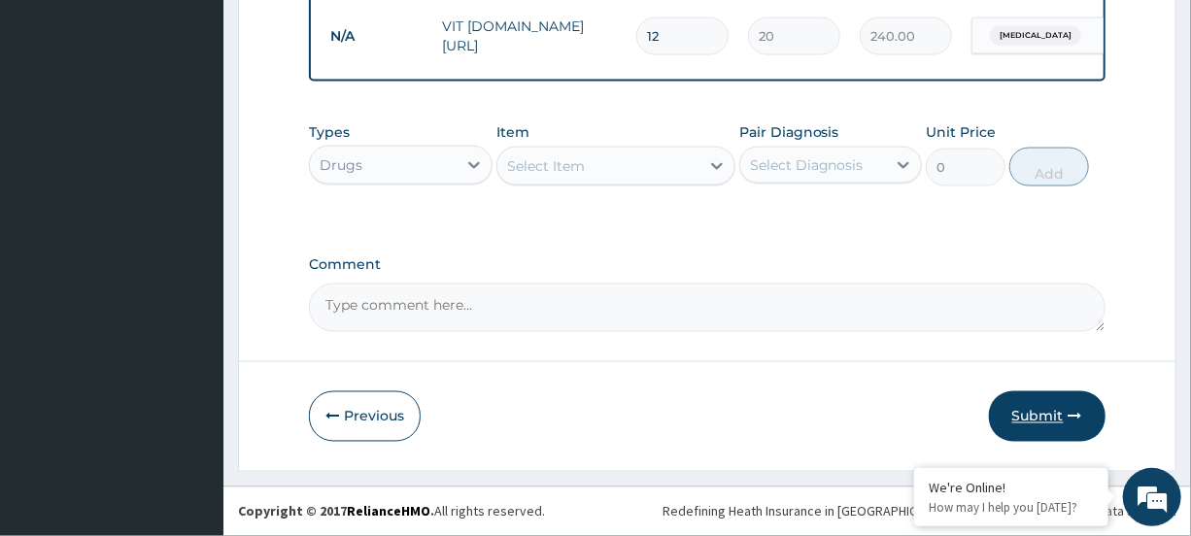
type input "12"
click at [1069, 423] on icon "button" at bounding box center [1076, 417] width 14 height 14
click at [372, 420] on button "Previous" at bounding box center [365, 417] width 112 height 51
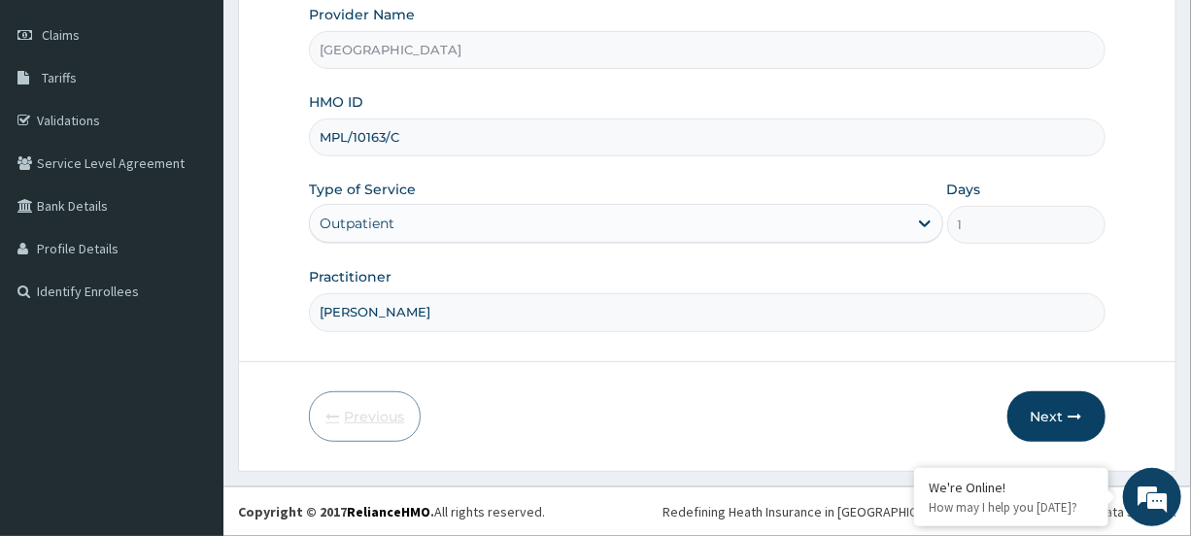
scroll to position [260, 0]
click at [407, 140] on input "MPL/10163/C" at bounding box center [707, 139] width 796 height 38
type input "MPL/10163/B"
click at [1036, 409] on button "Next" at bounding box center [1057, 419] width 98 height 51
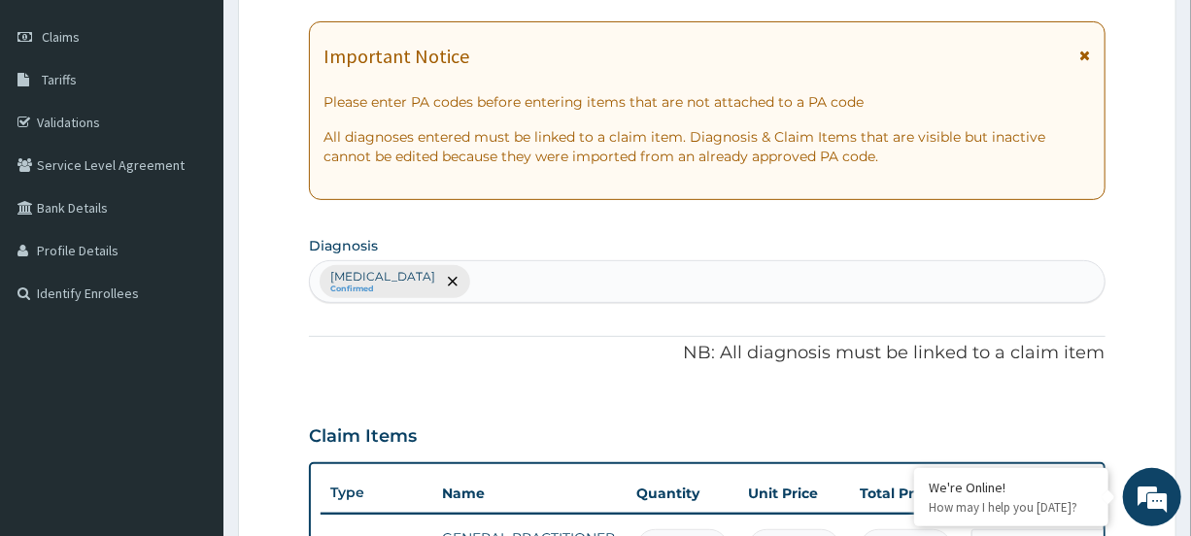
click at [1084, 49] on icon at bounding box center [1086, 56] width 11 height 14
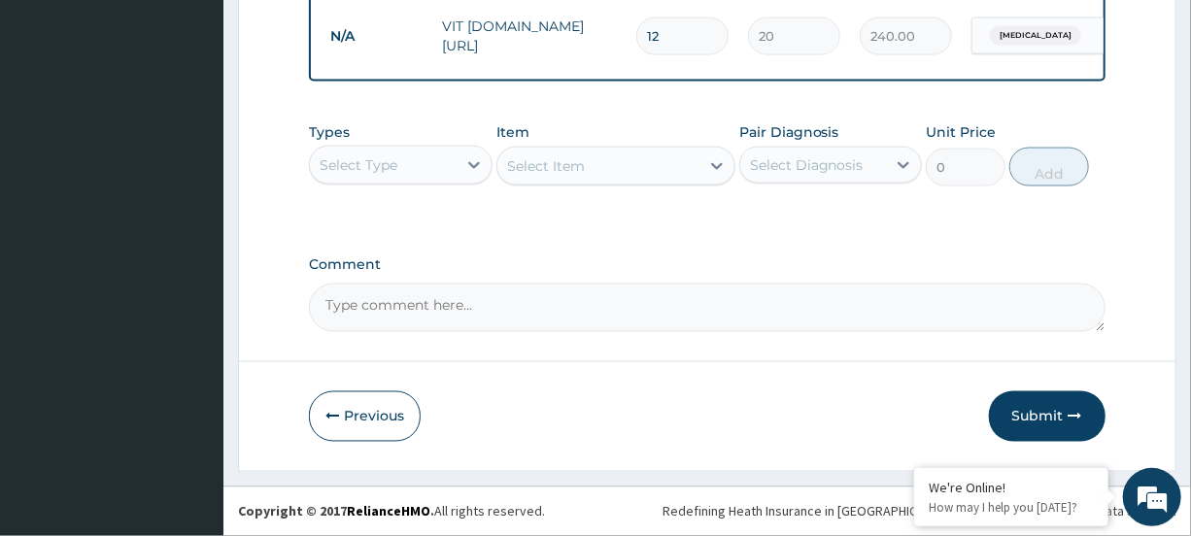
scroll to position [1319, 0]
click at [1055, 409] on button "Submit" at bounding box center [1047, 417] width 117 height 51
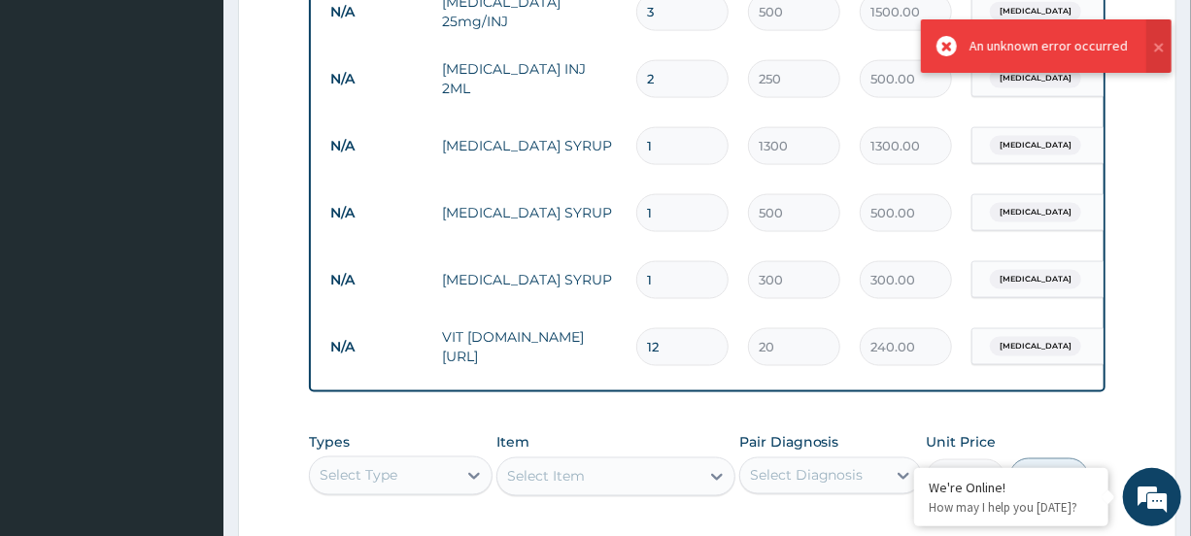
scroll to position [1159, 0]
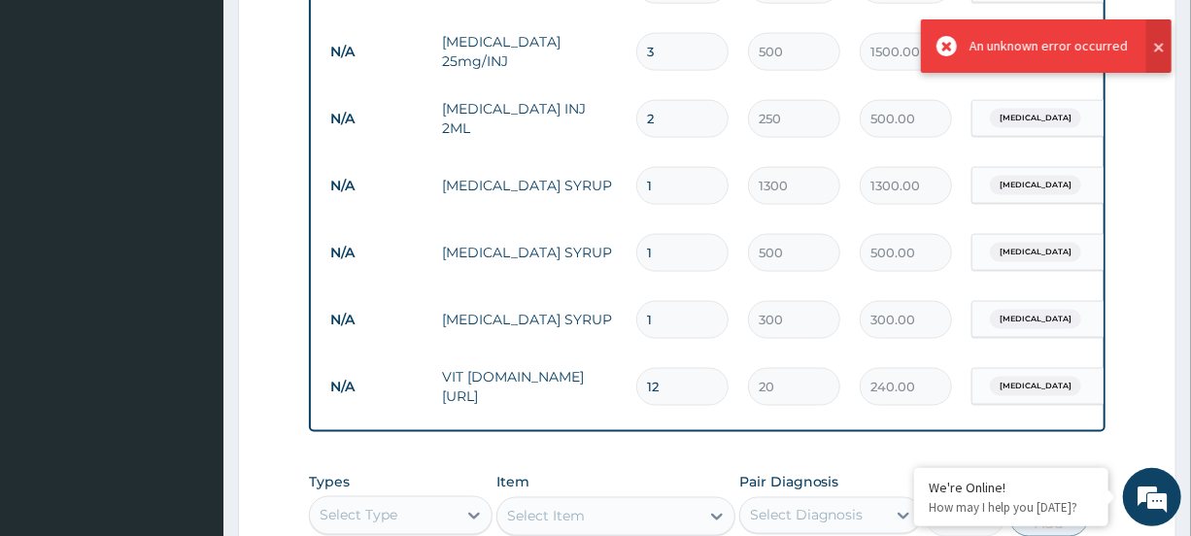
click at [1161, 47] on button at bounding box center [1159, 45] width 25 height 53
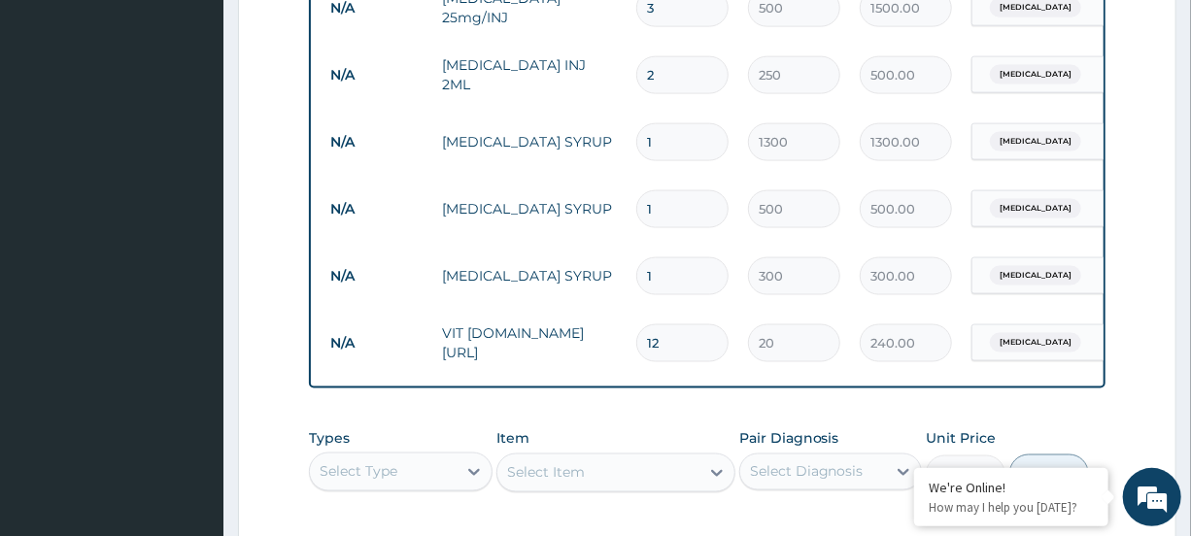
scroll to position [1528, 0]
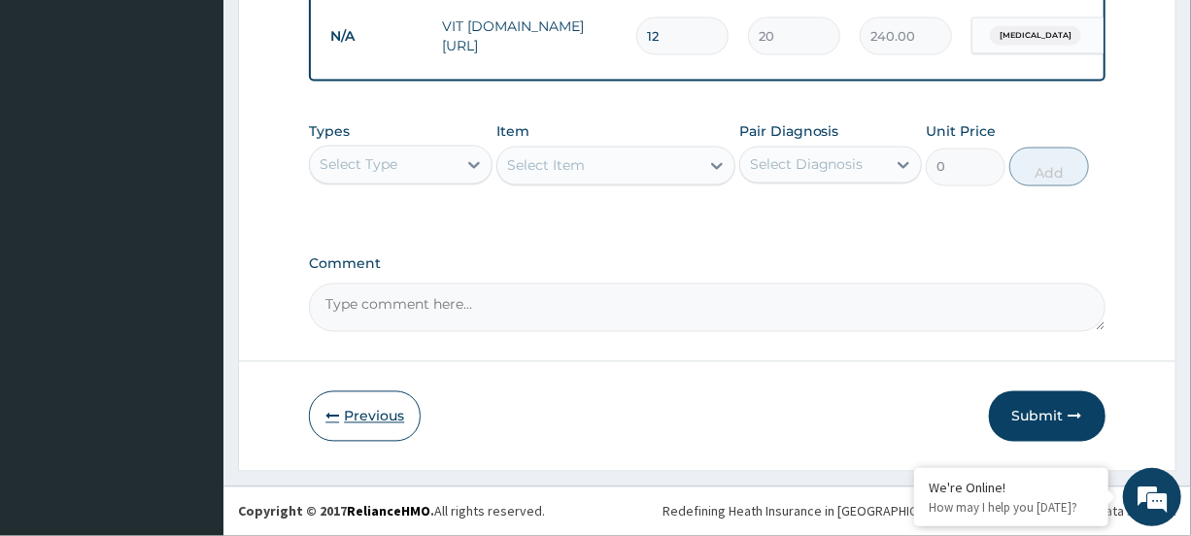
click at [326, 409] on button "Previous" at bounding box center [365, 417] width 112 height 51
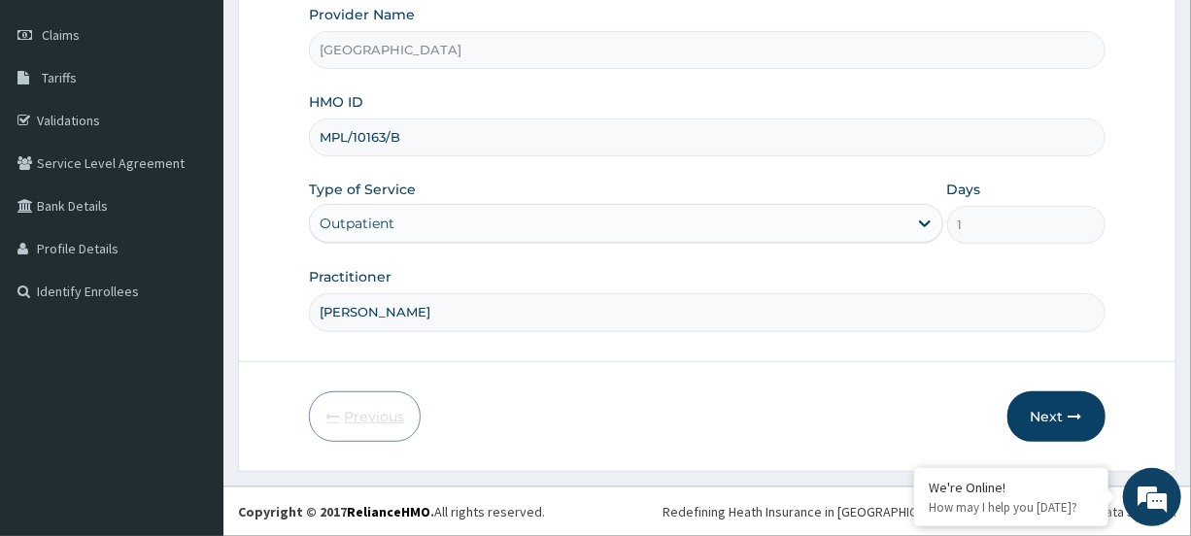
scroll to position [260, 0]
click at [416, 141] on input "MPL/10163/B" at bounding box center [707, 139] width 796 height 38
type input "MPL/10163/C"
click at [1033, 411] on button "Next" at bounding box center [1057, 419] width 98 height 51
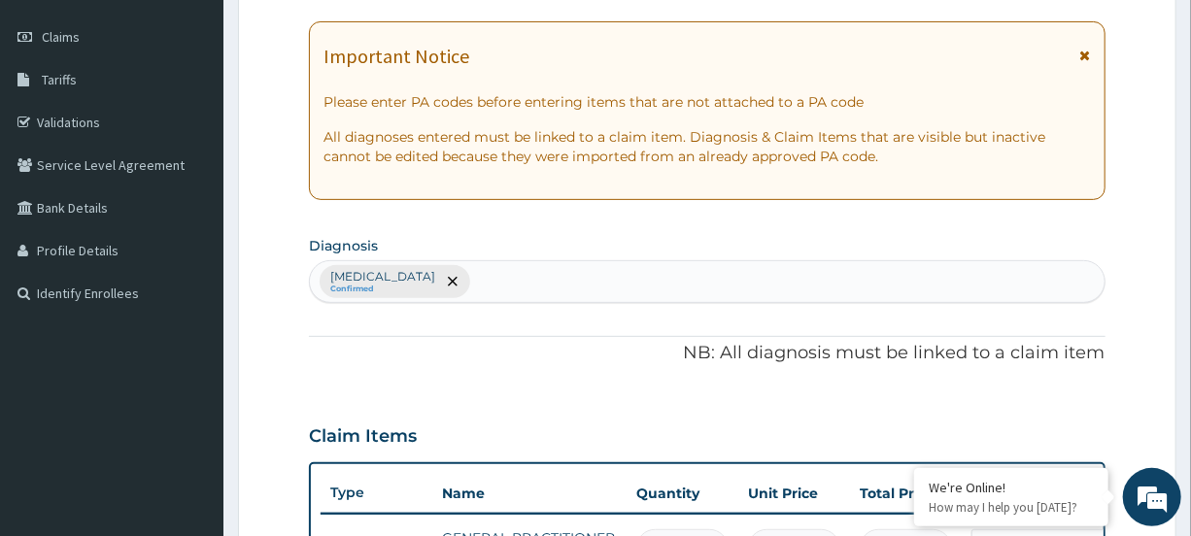
click at [1083, 52] on icon at bounding box center [1086, 56] width 11 height 14
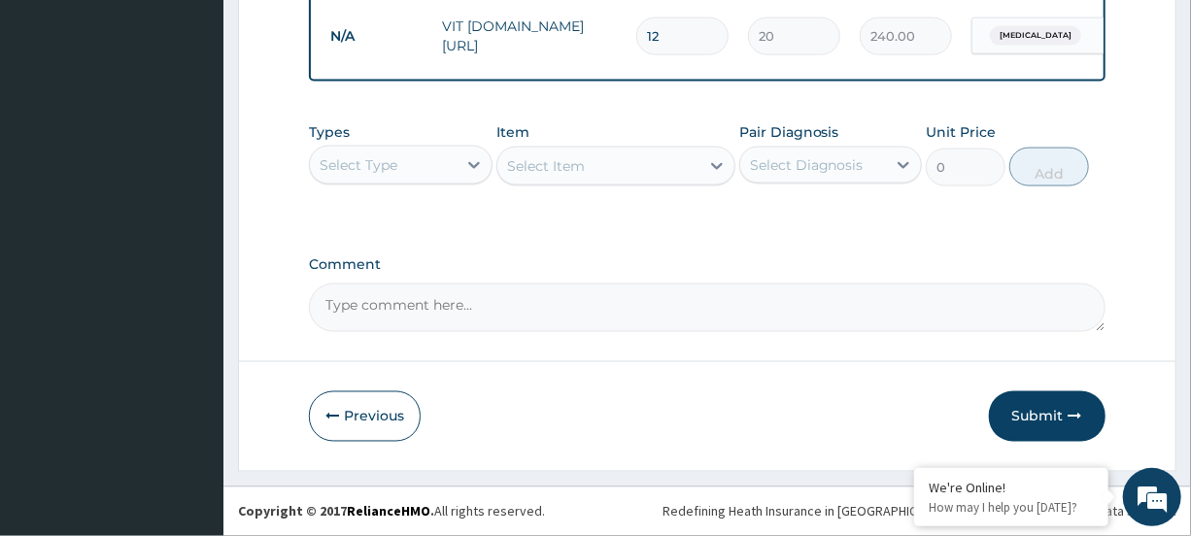
click at [1064, 401] on button "Submit" at bounding box center [1047, 417] width 117 height 51
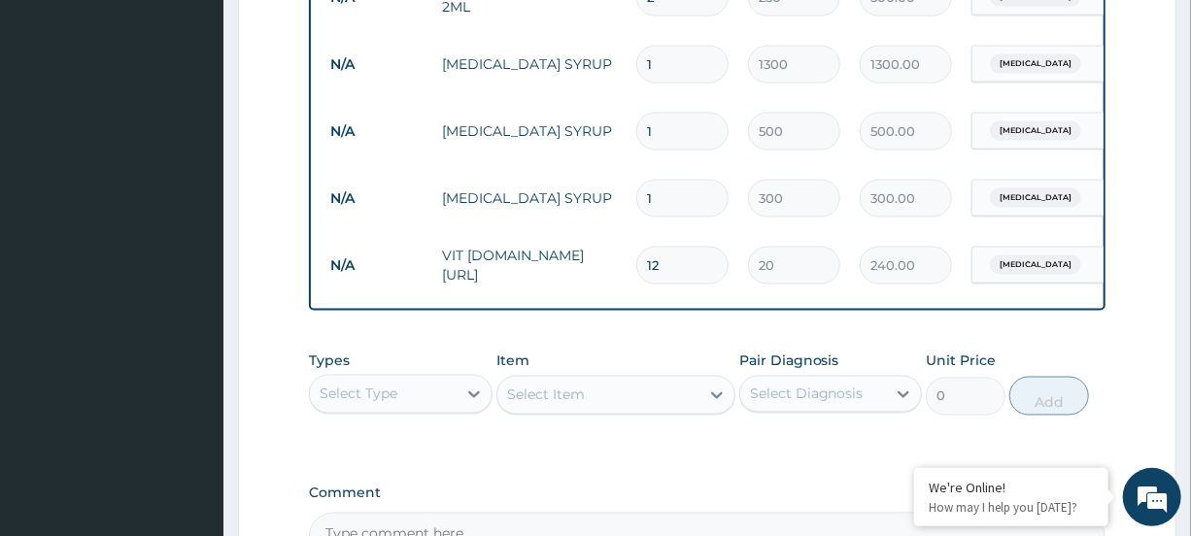
scroll to position [1528, 0]
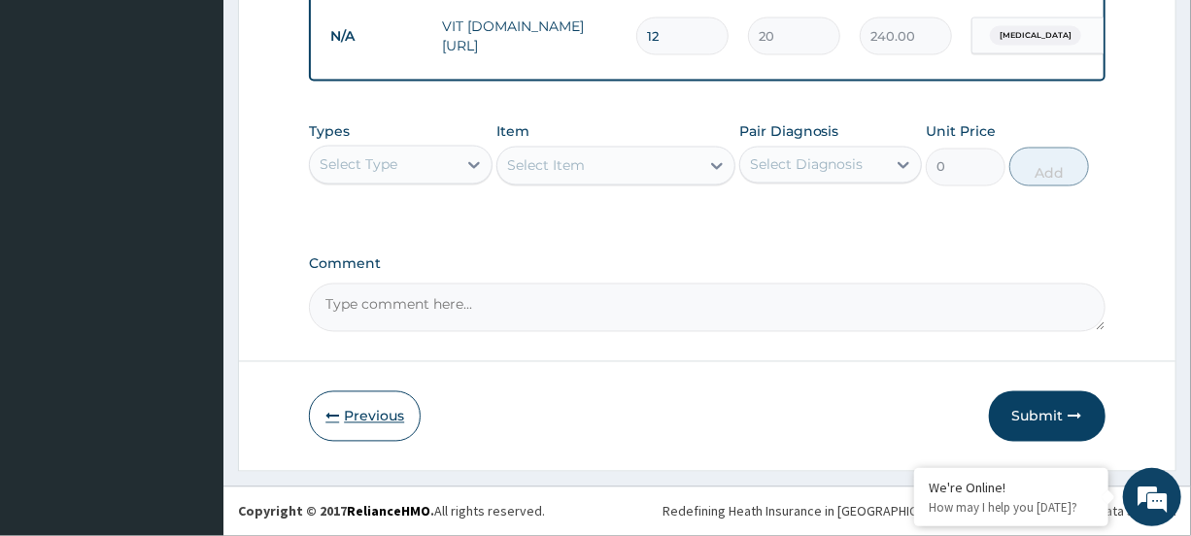
click at [361, 418] on button "Previous" at bounding box center [365, 417] width 112 height 51
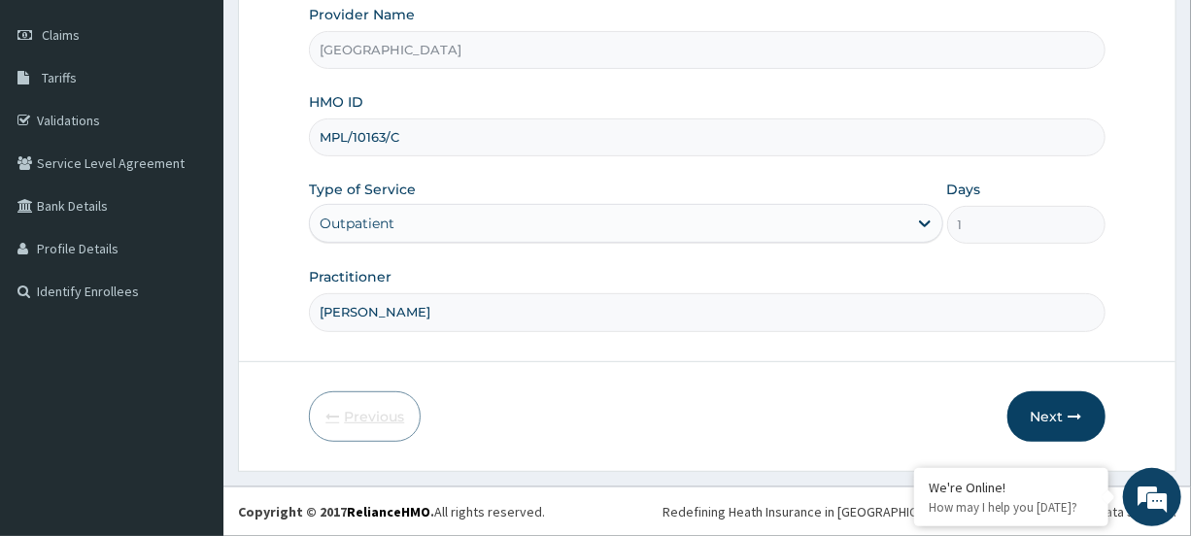
scroll to position [260, 0]
click at [339, 140] on input "MPL/10163/C" at bounding box center [707, 139] width 796 height 38
type input "MFL/10163/C"
click at [1074, 408] on button "Next" at bounding box center [1057, 419] width 98 height 51
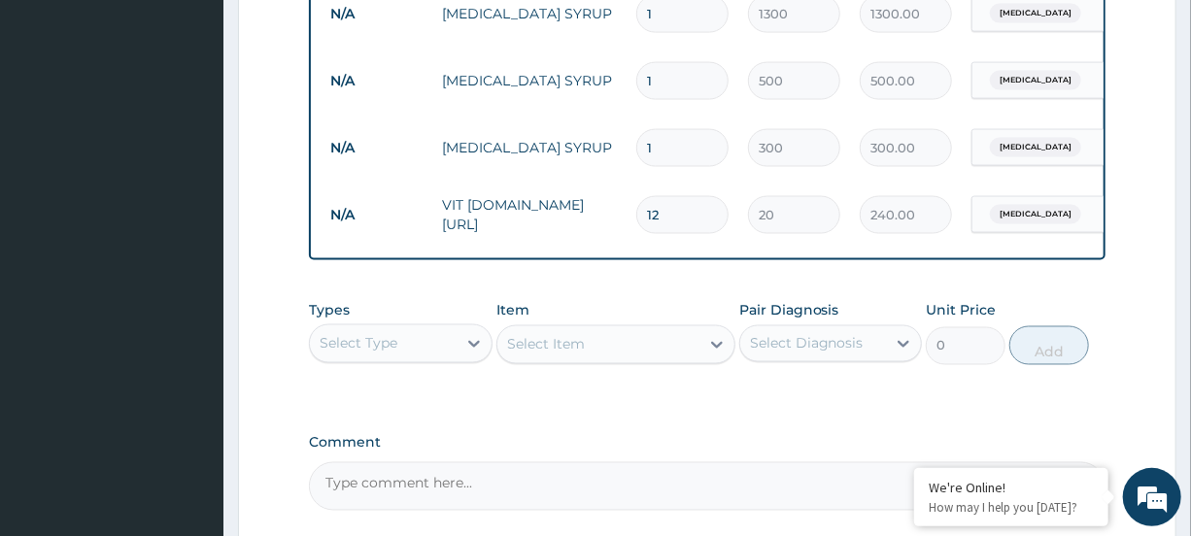
scroll to position [1528, 0]
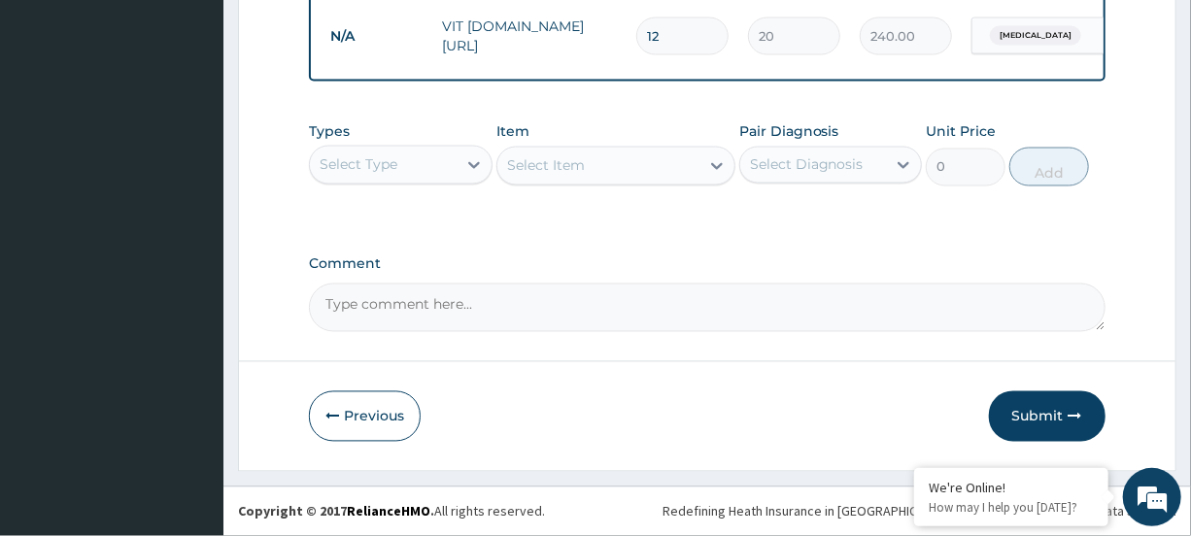
drag, startPoint x: 1053, startPoint y: 430, endPoint x: 1046, endPoint y: 423, distance: 11.0
click at [1049, 427] on button "Submit" at bounding box center [1047, 417] width 117 height 51
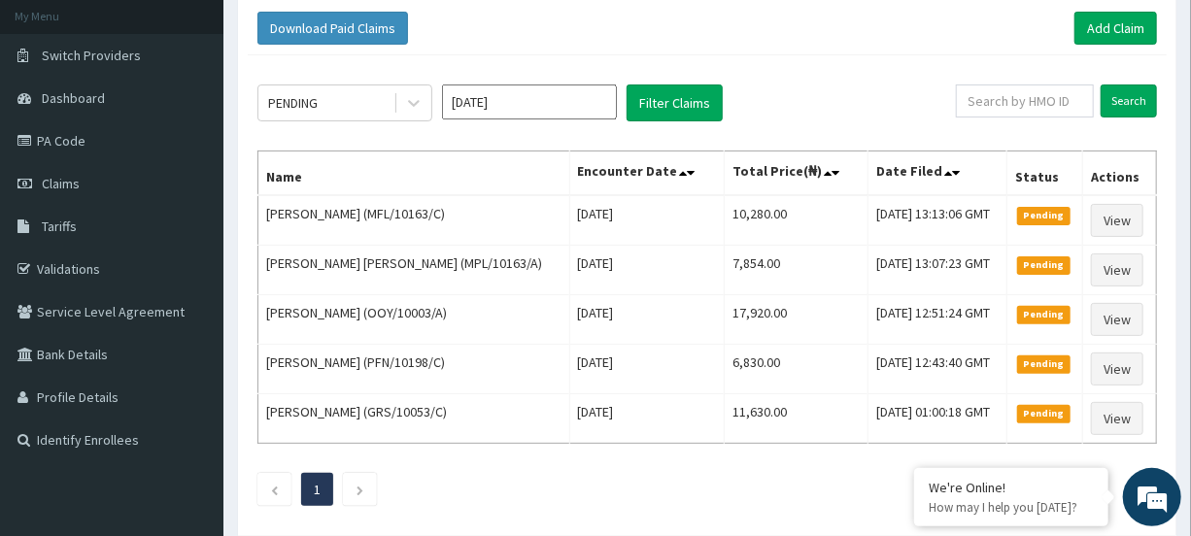
scroll to position [91, 0]
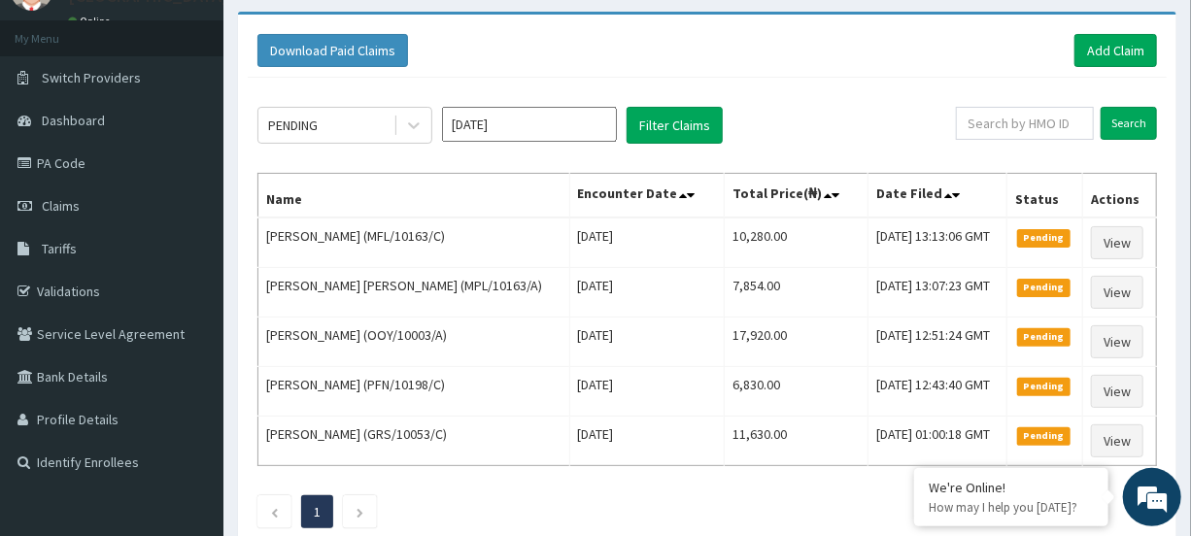
click at [1118, 31] on div "Download Paid Claims Add Claim" at bounding box center [707, 50] width 919 height 53
click at [1118, 38] on link "Add Claim" at bounding box center [1116, 50] width 83 height 33
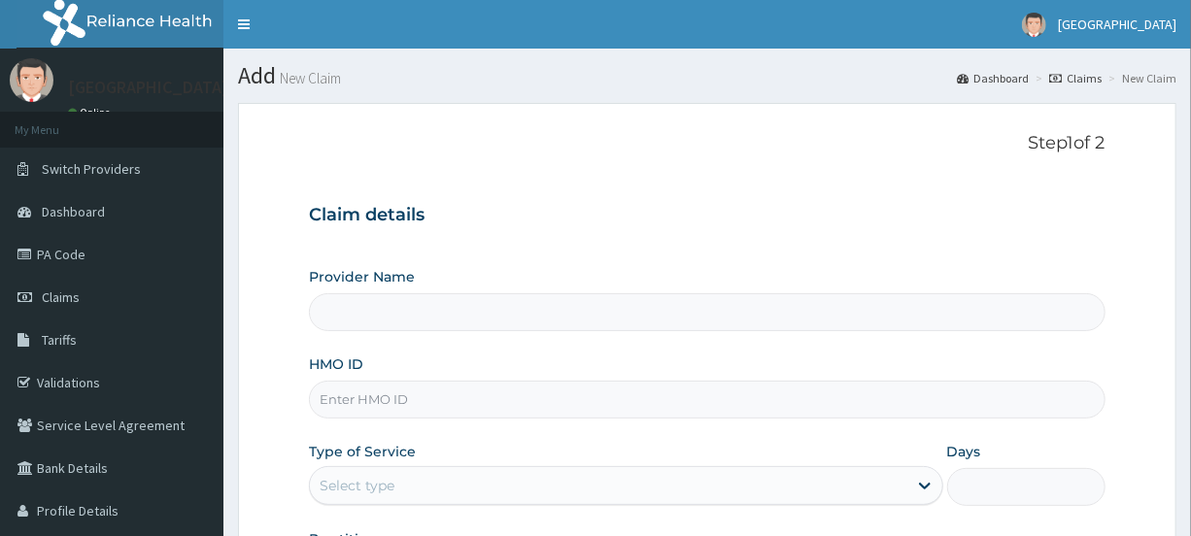
type input "[GEOGRAPHIC_DATA]"
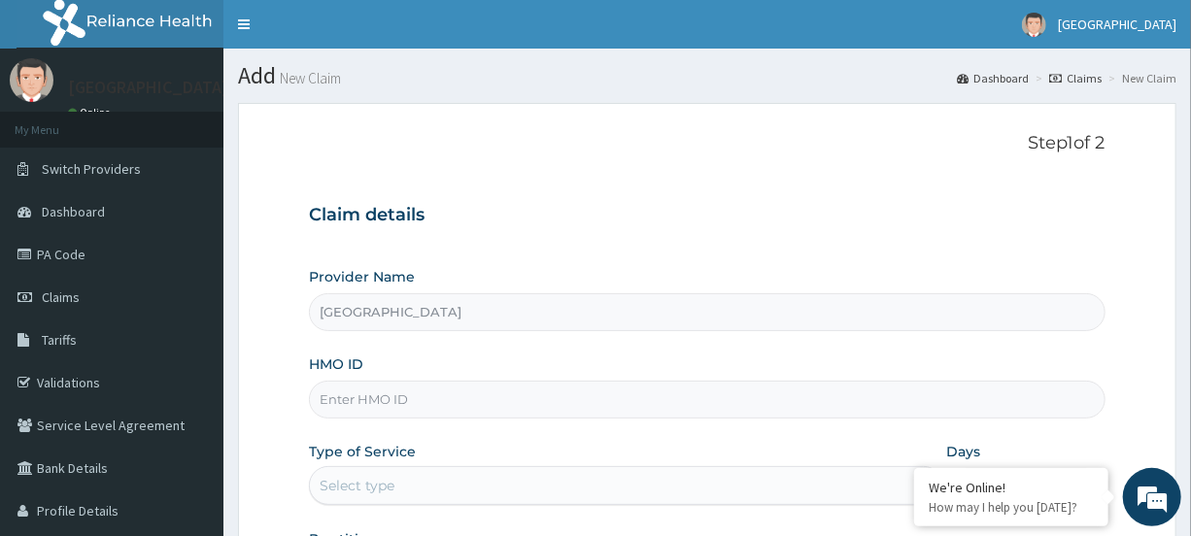
click at [389, 404] on input "HMO ID" at bounding box center [707, 400] width 796 height 38
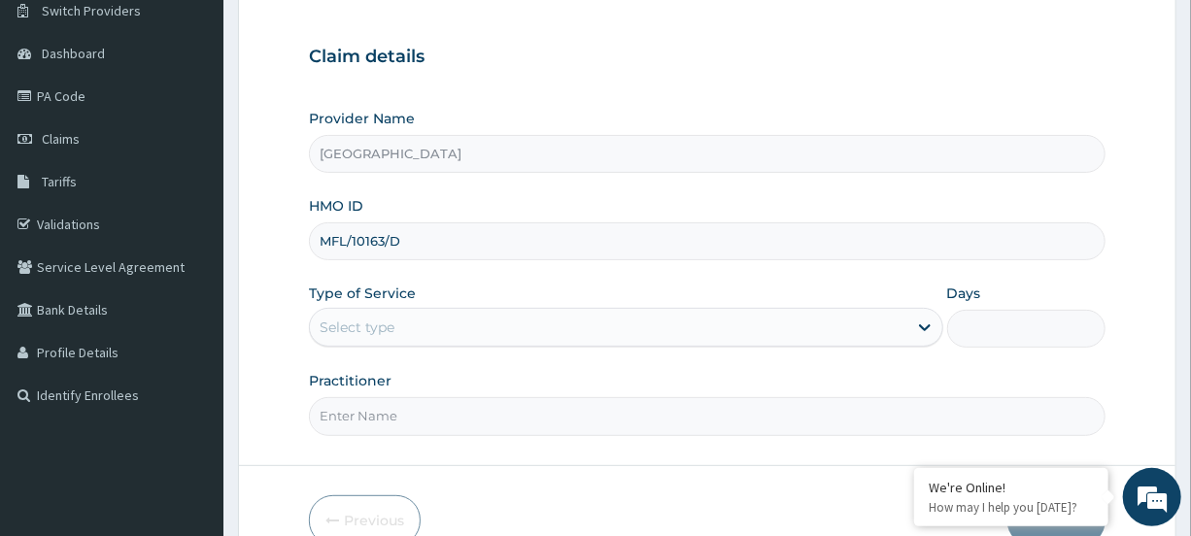
scroll to position [260, 0]
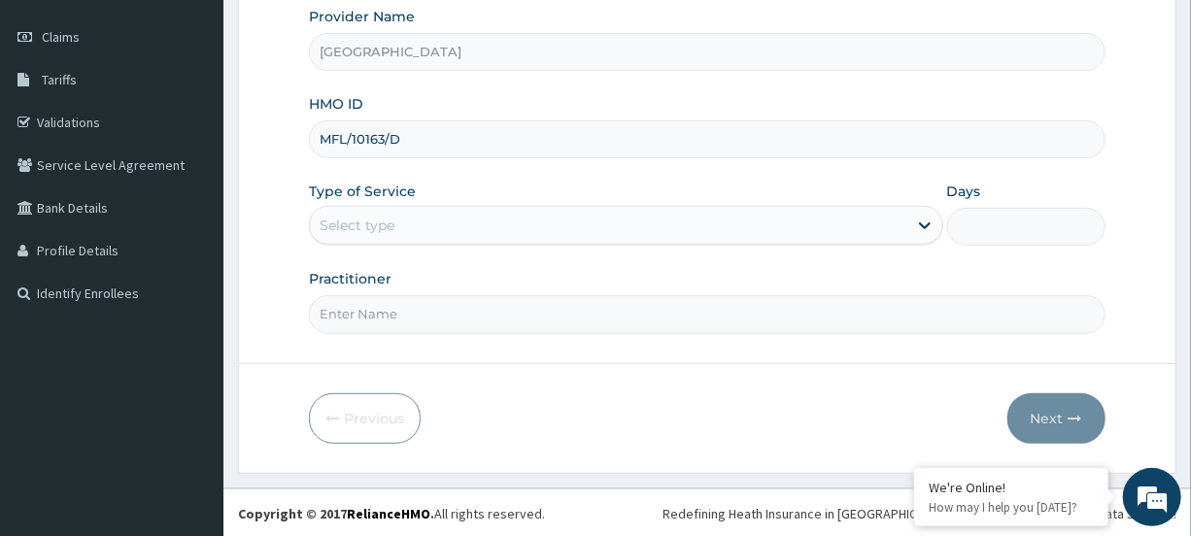
type input "MFL/10163/D"
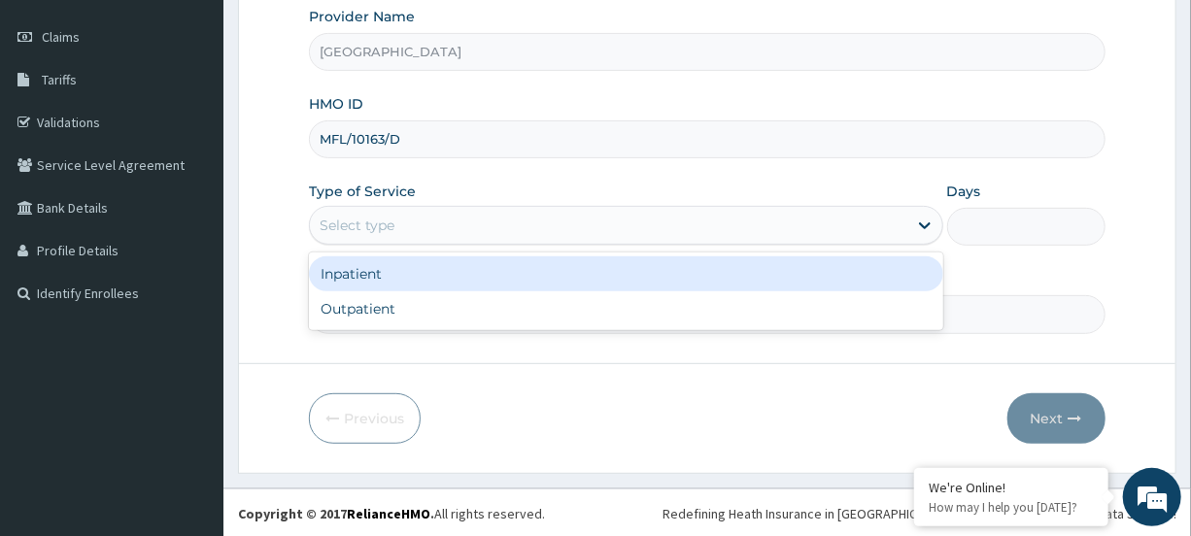
click at [780, 223] on div "Select type" at bounding box center [608, 225] width 597 height 31
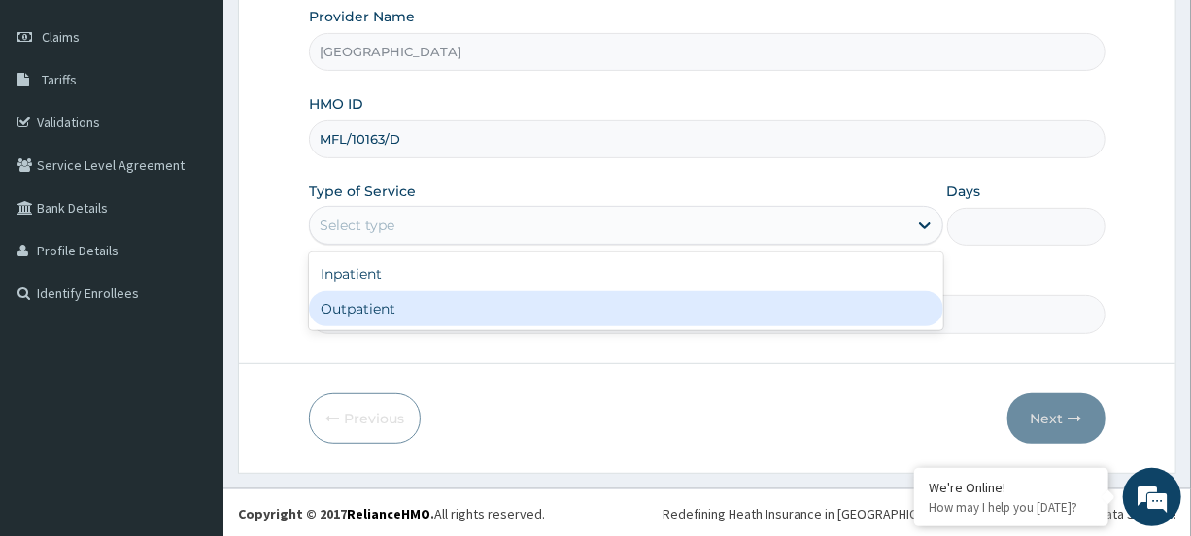
click at [758, 324] on div "Outpatient" at bounding box center [626, 309] width 634 height 35
type input "1"
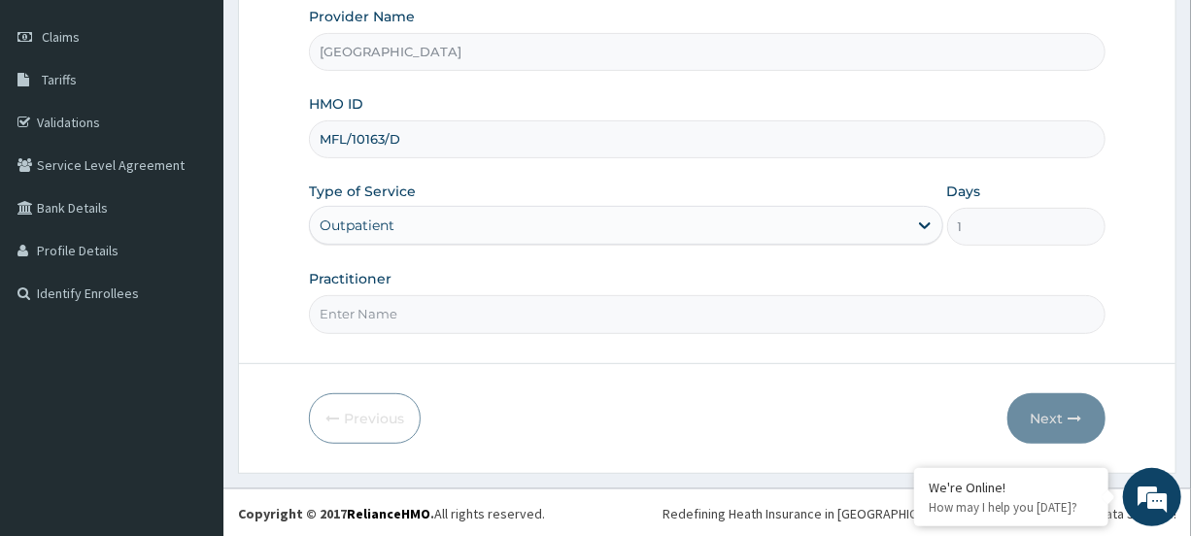
click at [572, 326] on input "Practitioner" at bounding box center [707, 314] width 796 height 38
type input "[PERSON_NAME]"
click at [1082, 410] on button "Next" at bounding box center [1057, 419] width 98 height 51
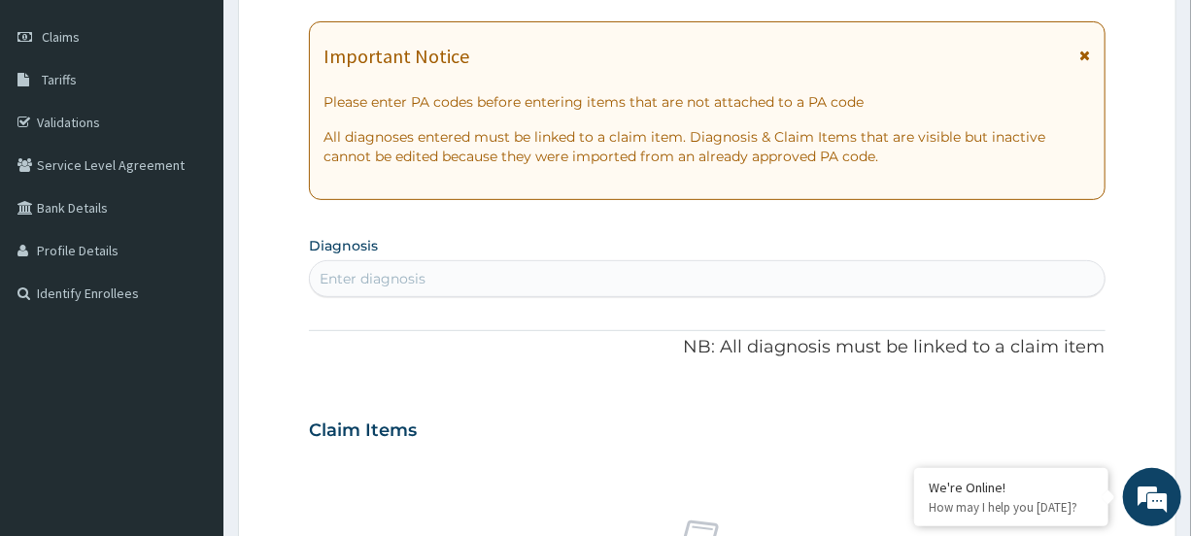
click at [1088, 55] on icon at bounding box center [1086, 56] width 11 height 14
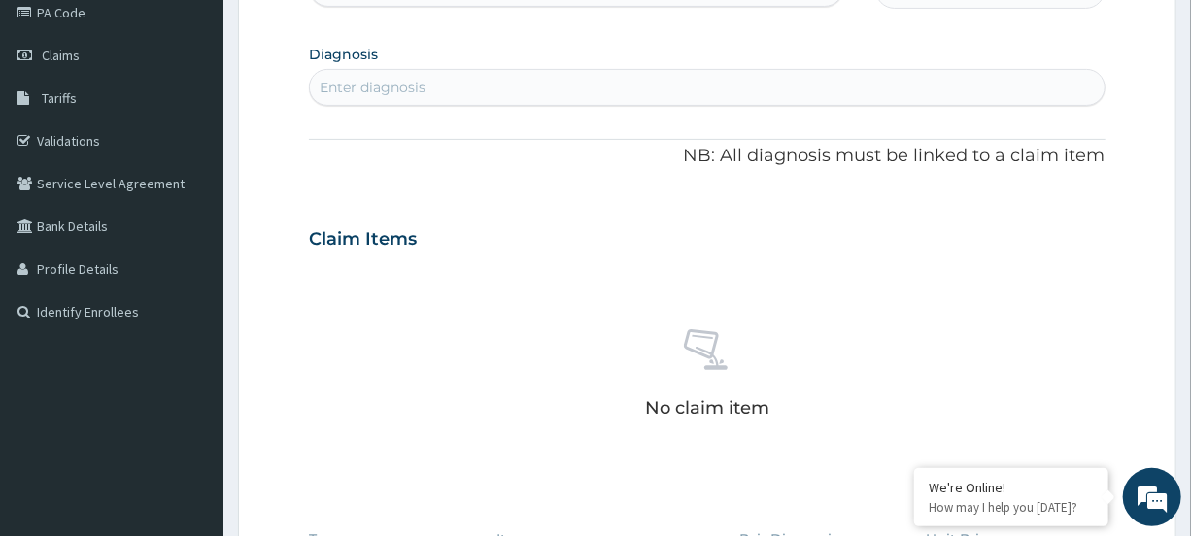
scroll to position [151, 0]
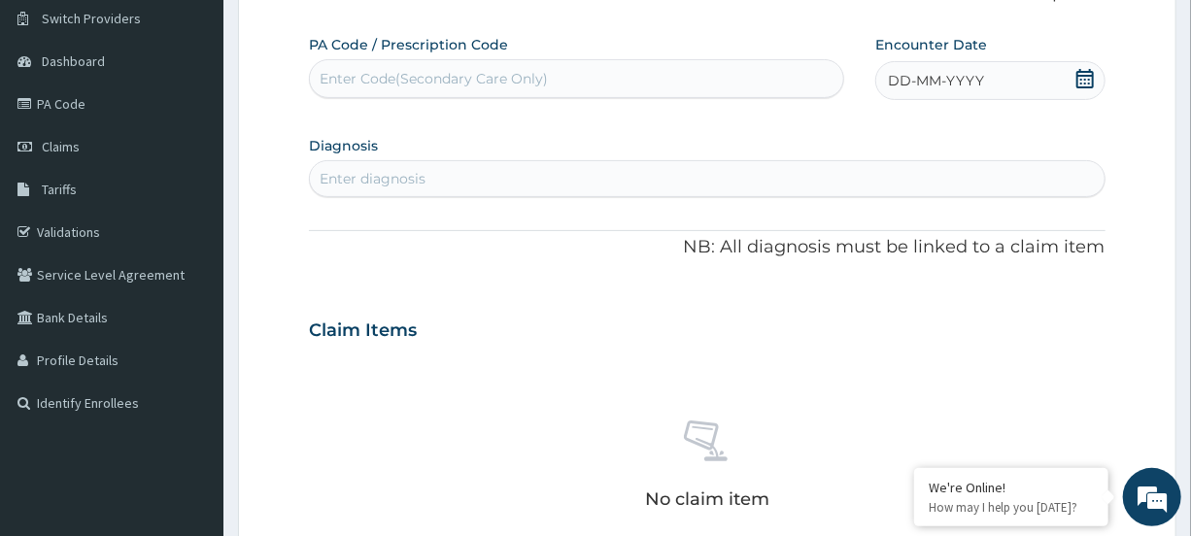
click at [1077, 75] on icon at bounding box center [1085, 78] width 17 height 19
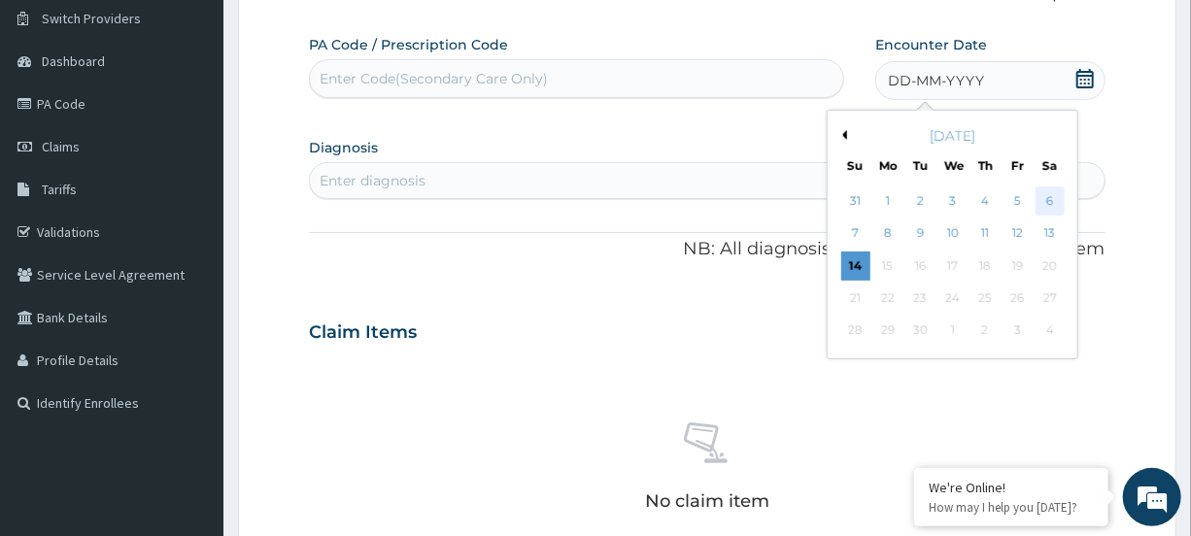
click at [1049, 194] on div "6" at bounding box center [1050, 201] width 29 height 29
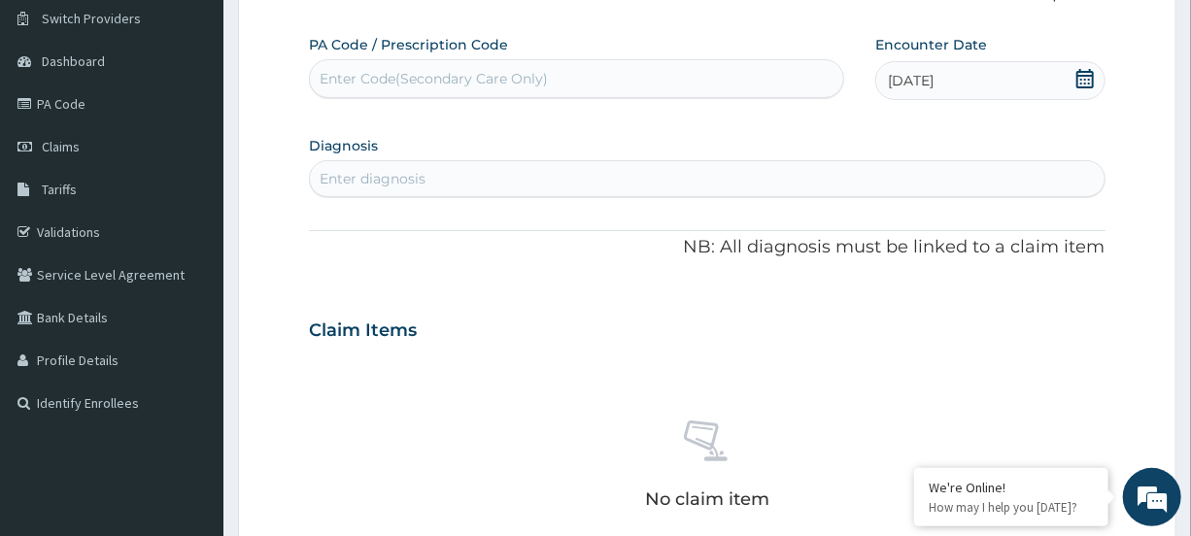
click at [362, 175] on div "Enter diagnosis" at bounding box center [373, 178] width 106 height 19
type input "PLASMO"
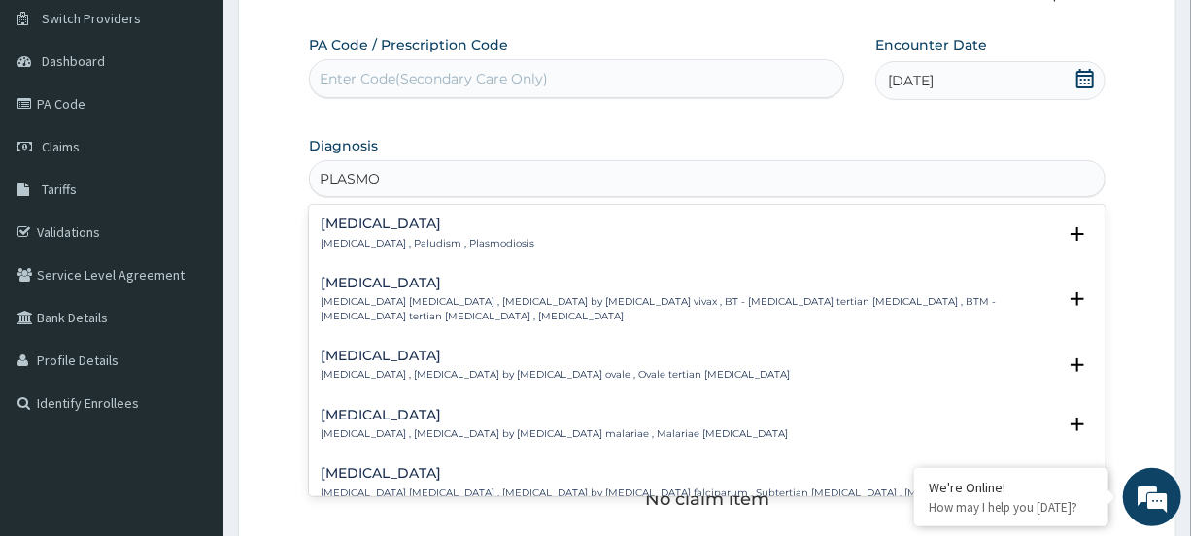
click at [361, 228] on h4 "[MEDICAL_DATA]" at bounding box center [428, 224] width 214 height 15
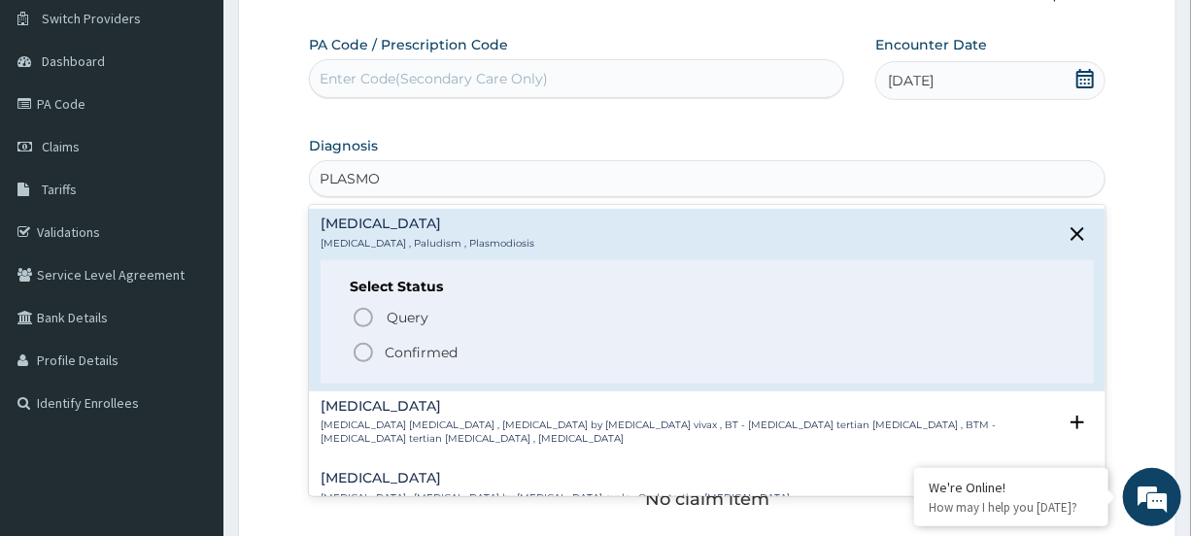
click at [365, 351] on icon "status option filled" at bounding box center [363, 352] width 23 height 23
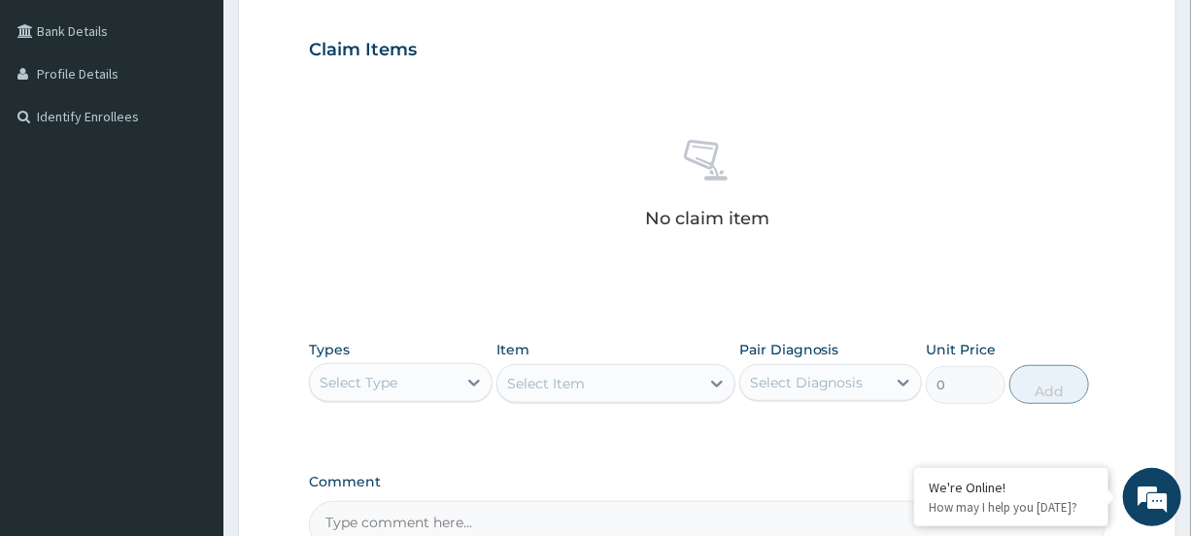
scroll to position [487, 0]
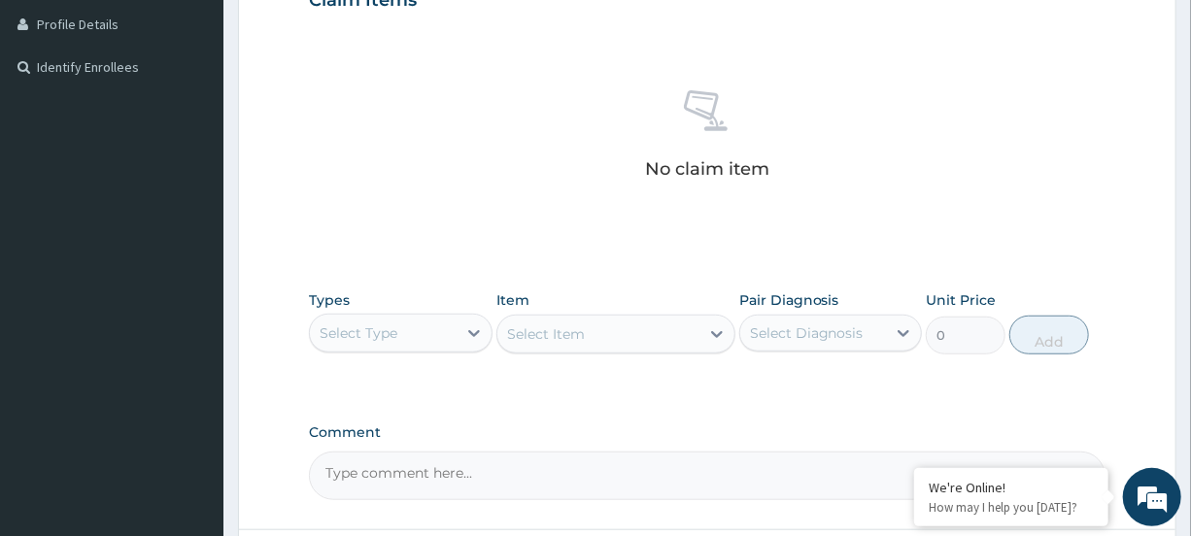
click at [413, 331] on div "Select Type" at bounding box center [383, 333] width 146 height 31
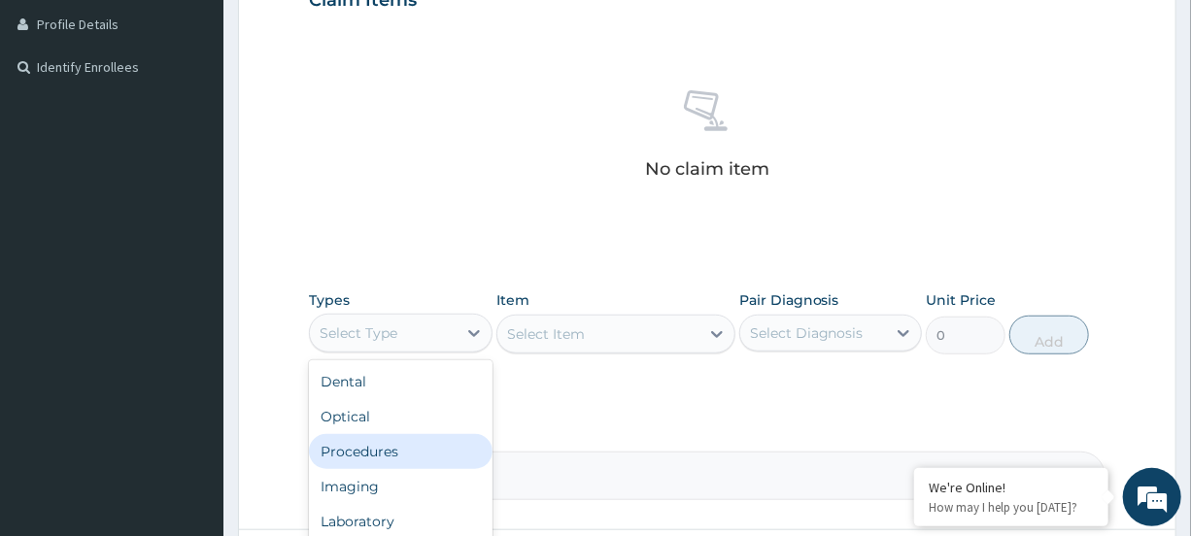
click at [394, 457] on div "Procedures" at bounding box center [400, 451] width 183 height 35
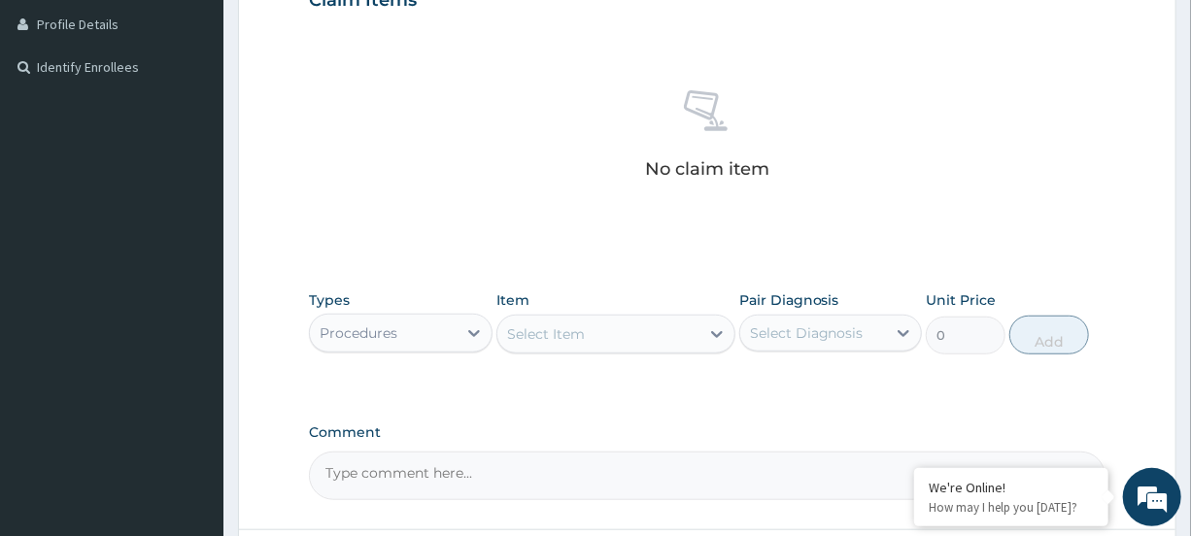
click at [650, 315] on div "Select Item" at bounding box center [616, 334] width 239 height 39
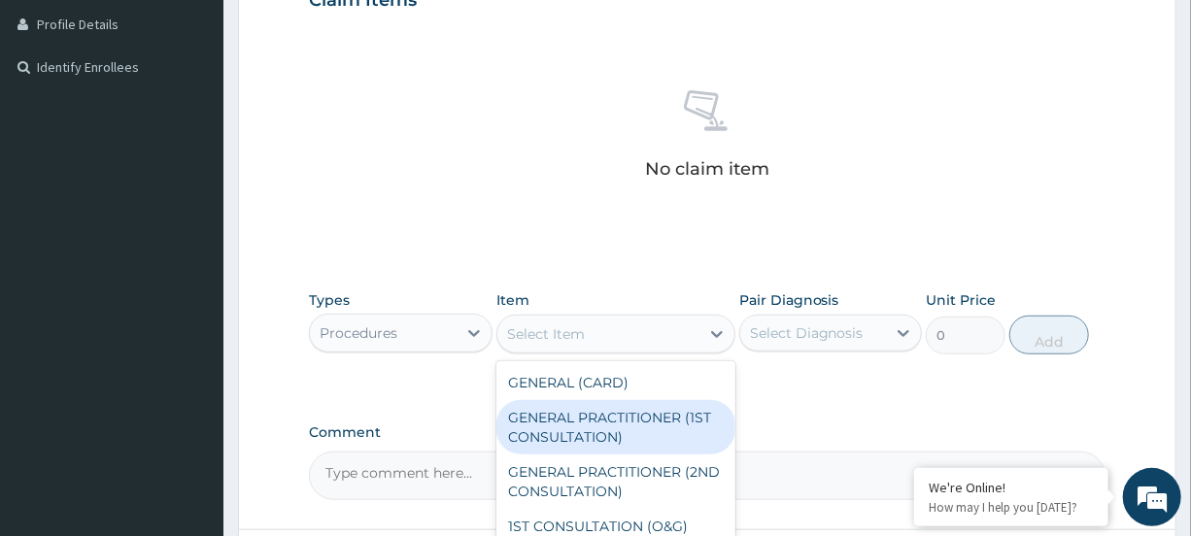
drag, startPoint x: 656, startPoint y: 408, endPoint x: 673, endPoint y: 393, distance: 23.4
click at [656, 408] on div "GENERAL PRACTITIONER (1ST CONSULTATION)" at bounding box center [616, 427] width 239 height 54
type input "1500"
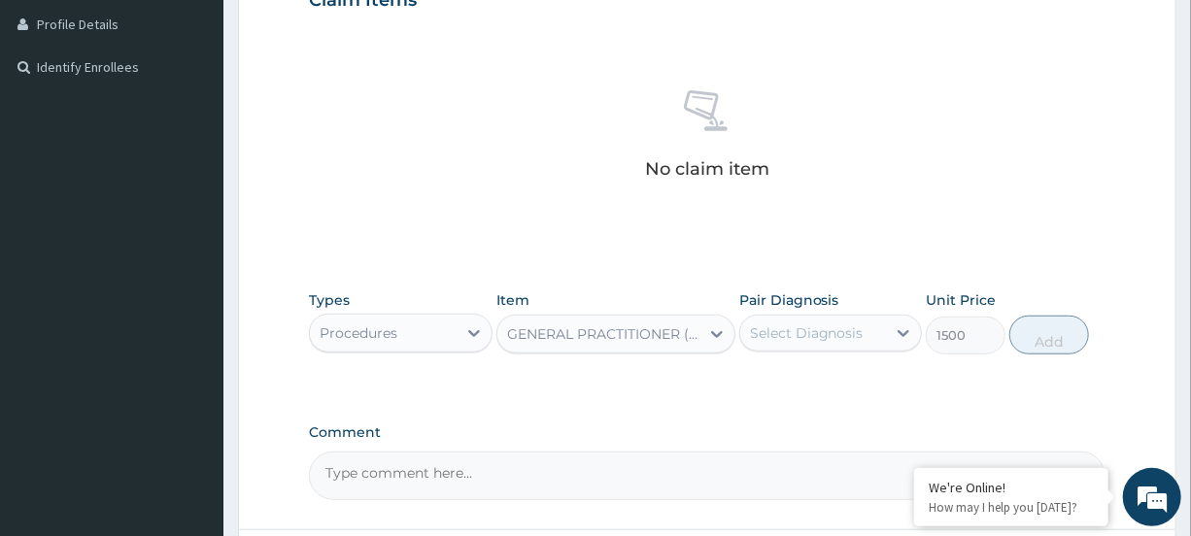
click at [884, 329] on div "Select Diagnosis" at bounding box center [813, 333] width 146 height 31
click at [874, 370] on div "[MEDICAL_DATA]" at bounding box center [830, 383] width 183 height 40
checkbox input "true"
click at [1021, 328] on button "Add" at bounding box center [1050, 335] width 80 height 39
type input "0"
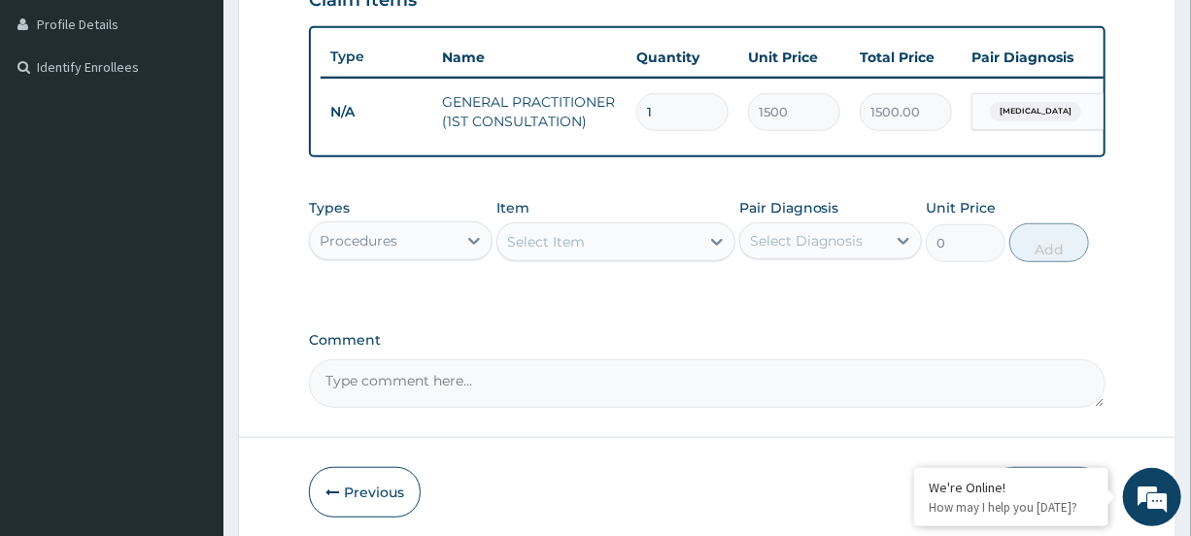
click at [407, 245] on div "Procedures" at bounding box center [383, 240] width 146 height 31
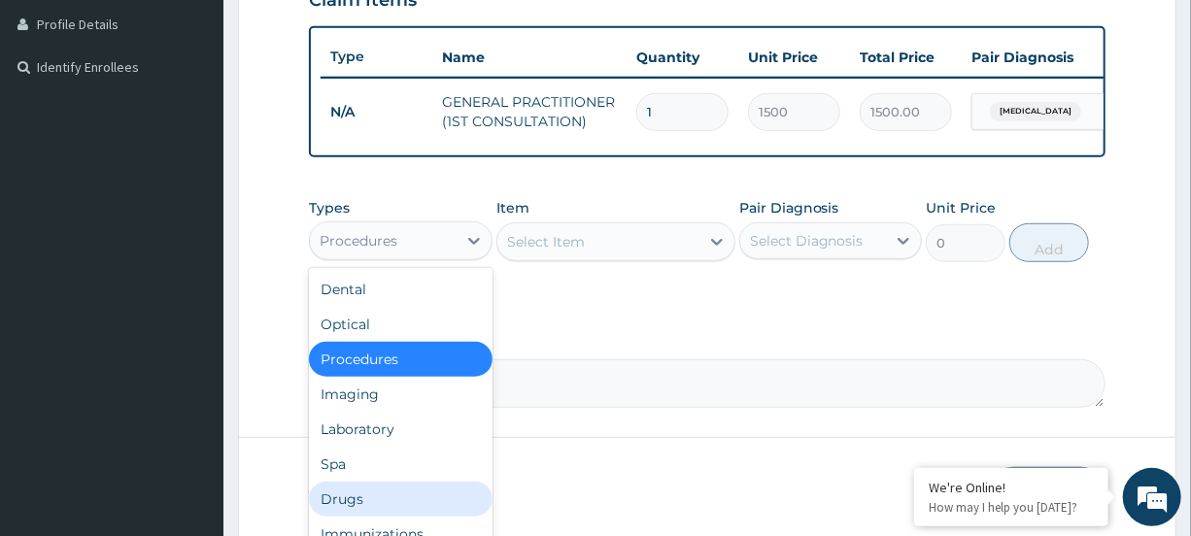
click at [389, 499] on div "Drugs" at bounding box center [400, 499] width 183 height 35
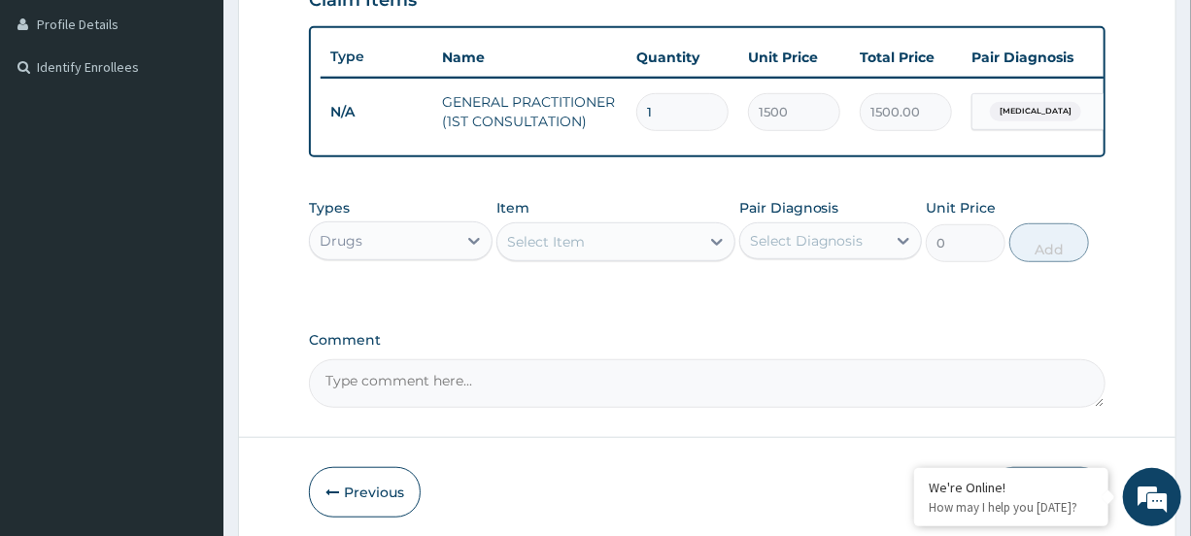
click at [660, 256] on div "Select Item" at bounding box center [599, 241] width 202 height 31
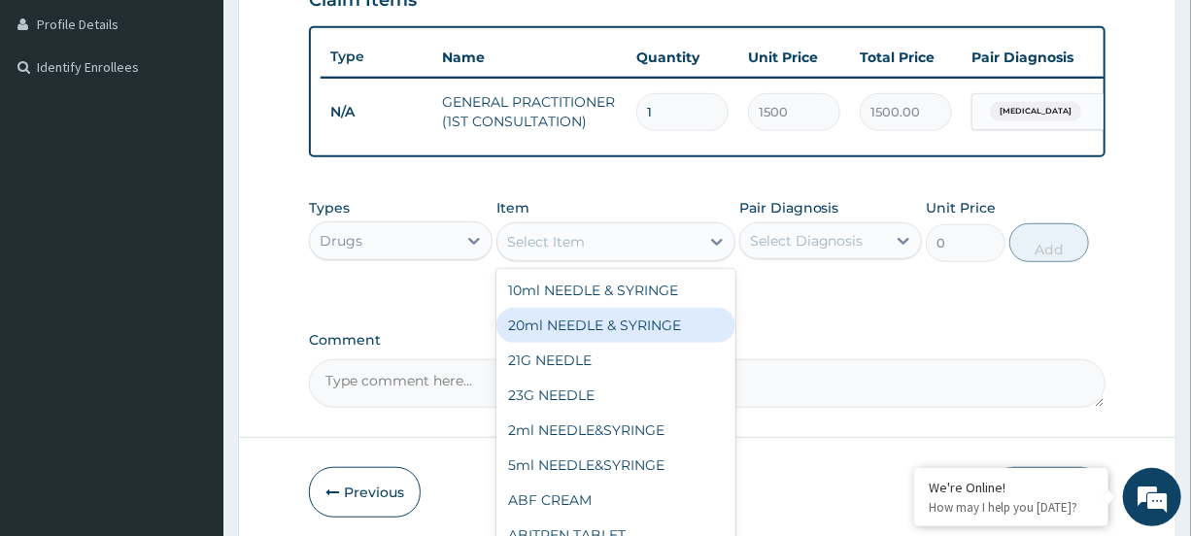
click at [616, 258] on div "Select Item" at bounding box center [599, 241] width 202 height 31
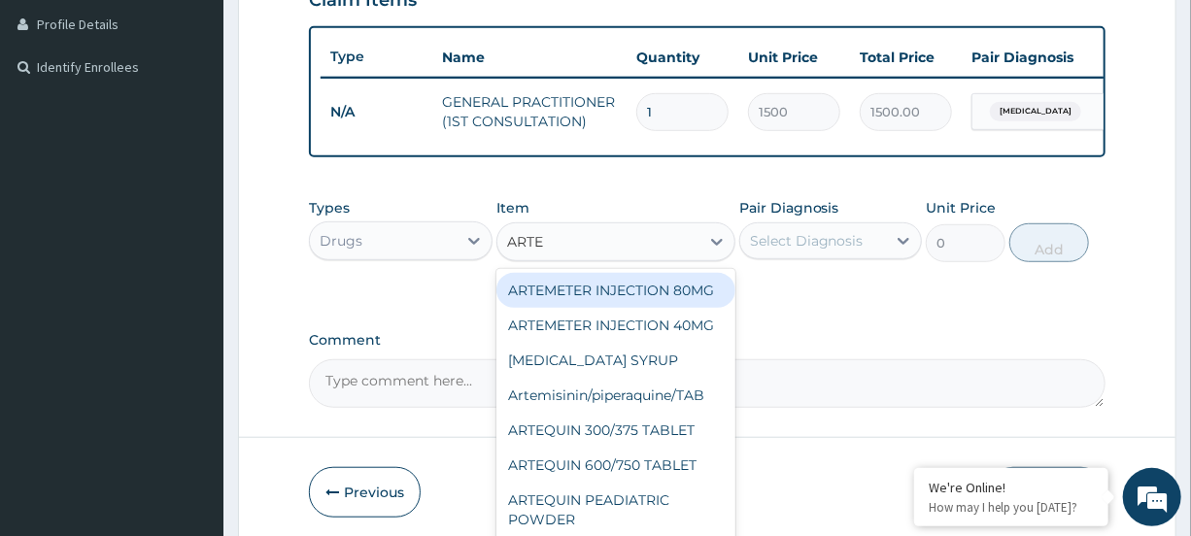
type input "ARTEM"
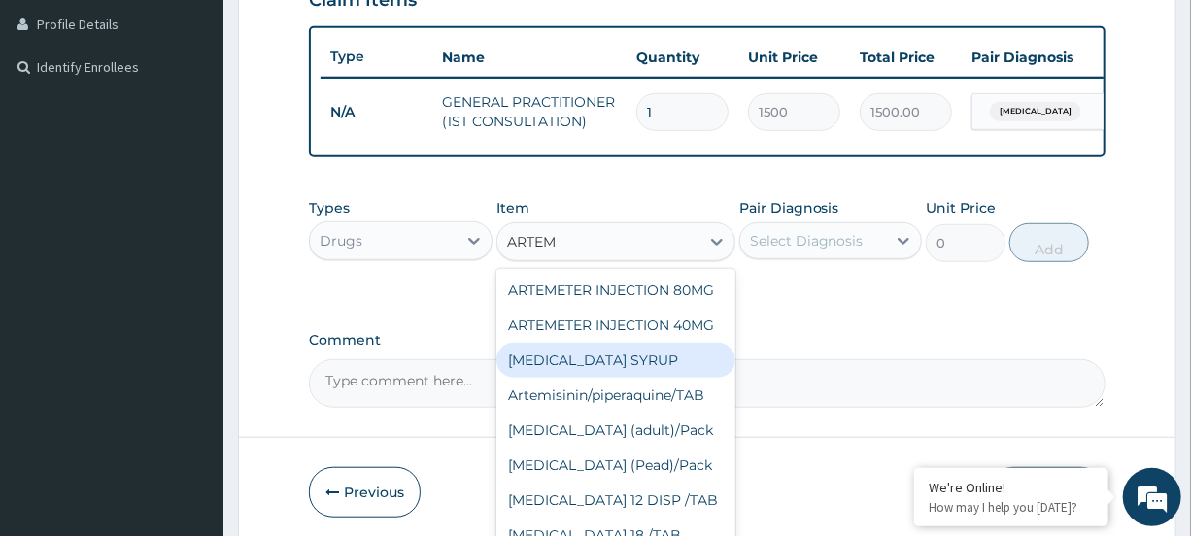
click at [599, 378] on div "[MEDICAL_DATA] SYRUP" at bounding box center [616, 360] width 239 height 35
type input "1300"
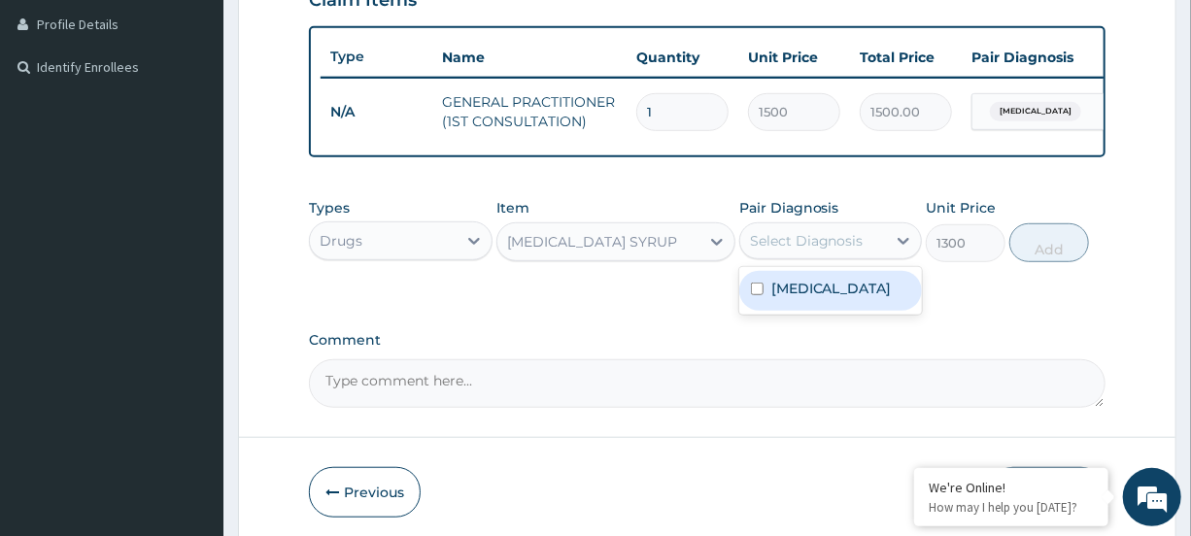
click at [815, 251] on div "Select Diagnosis" at bounding box center [807, 240] width 114 height 19
click at [799, 298] on label "[MEDICAL_DATA]" at bounding box center [832, 288] width 120 height 19
checkbox input "true"
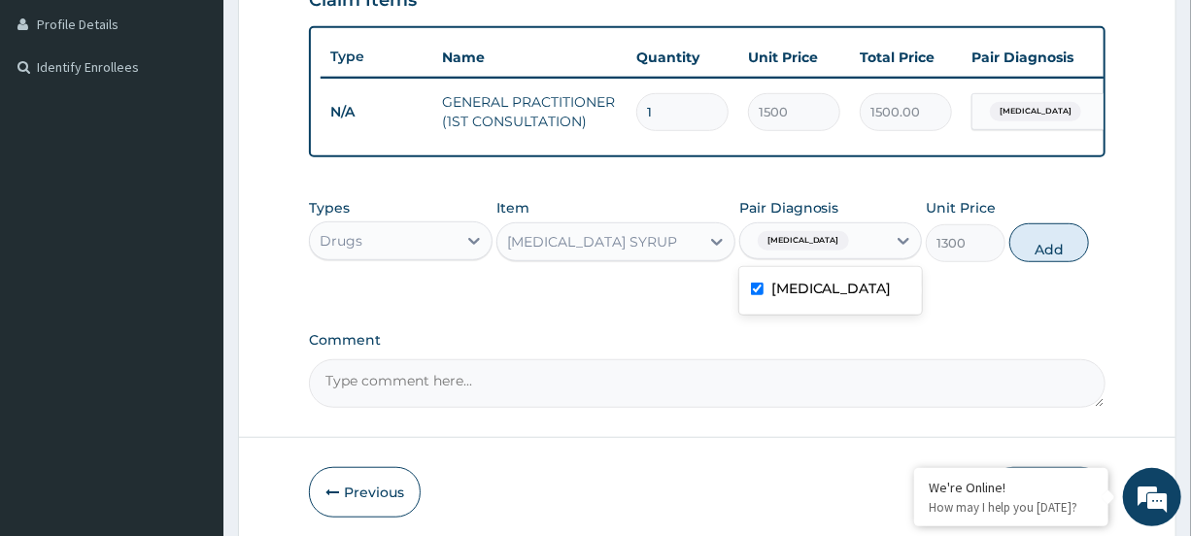
click at [1036, 245] on button "Add" at bounding box center [1050, 242] width 80 height 39
type input "0"
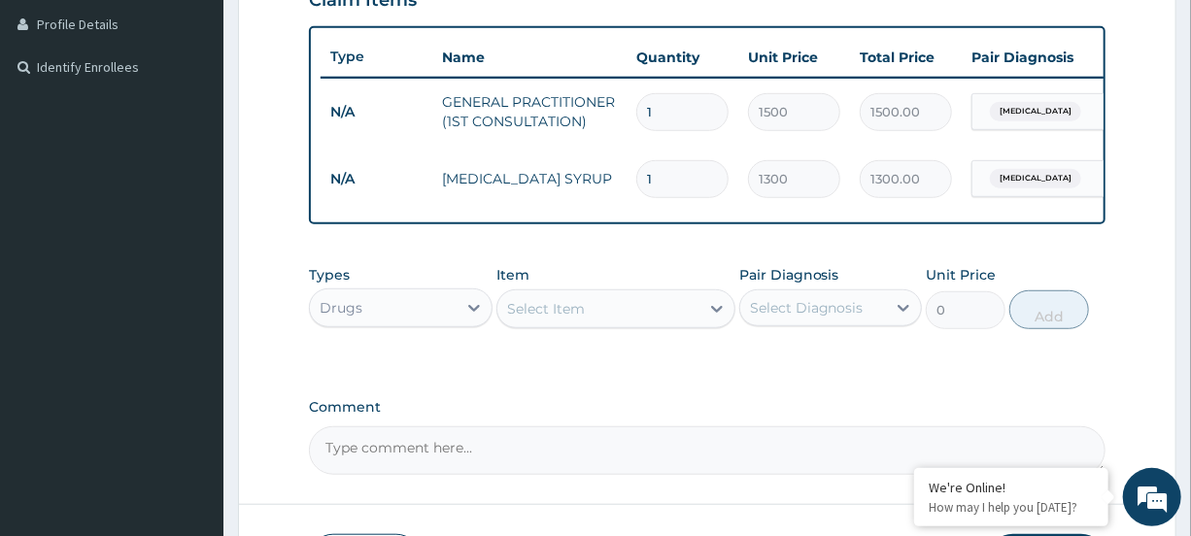
click at [690, 325] on div "Select Item" at bounding box center [599, 308] width 202 height 31
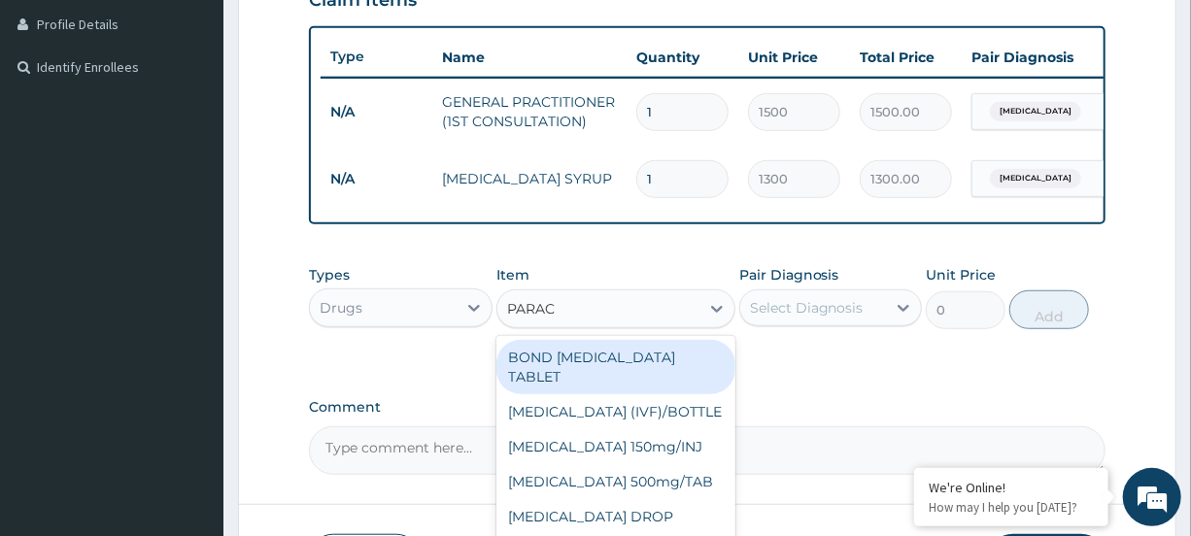
type input "PARACE"
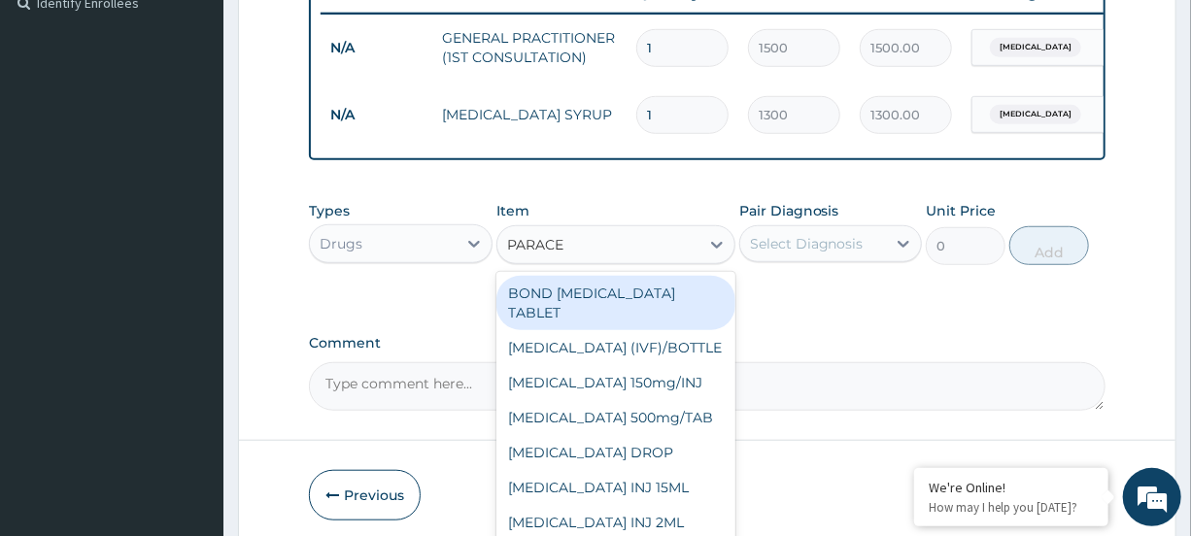
scroll to position [643, 0]
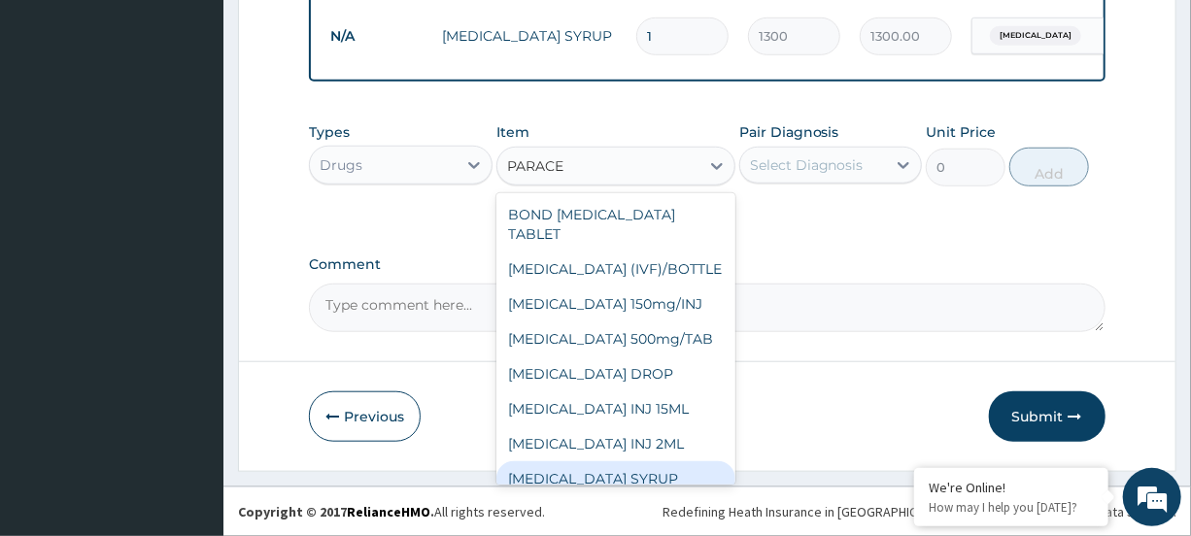
click at [653, 482] on div "[MEDICAL_DATA] SYRUP" at bounding box center [616, 479] width 239 height 35
type input "300"
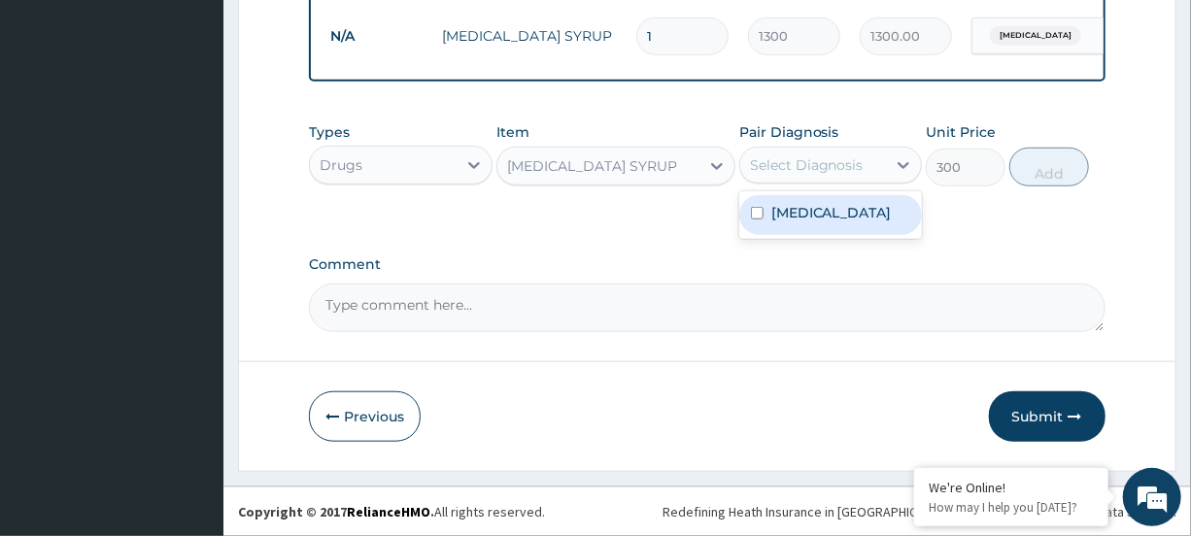
click at [858, 167] on div "Select Diagnosis" at bounding box center [813, 165] width 146 height 31
click at [851, 219] on div "[MEDICAL_DATA]" at bounding box center [830, 215] width 183 height 40
checkbox input "true"
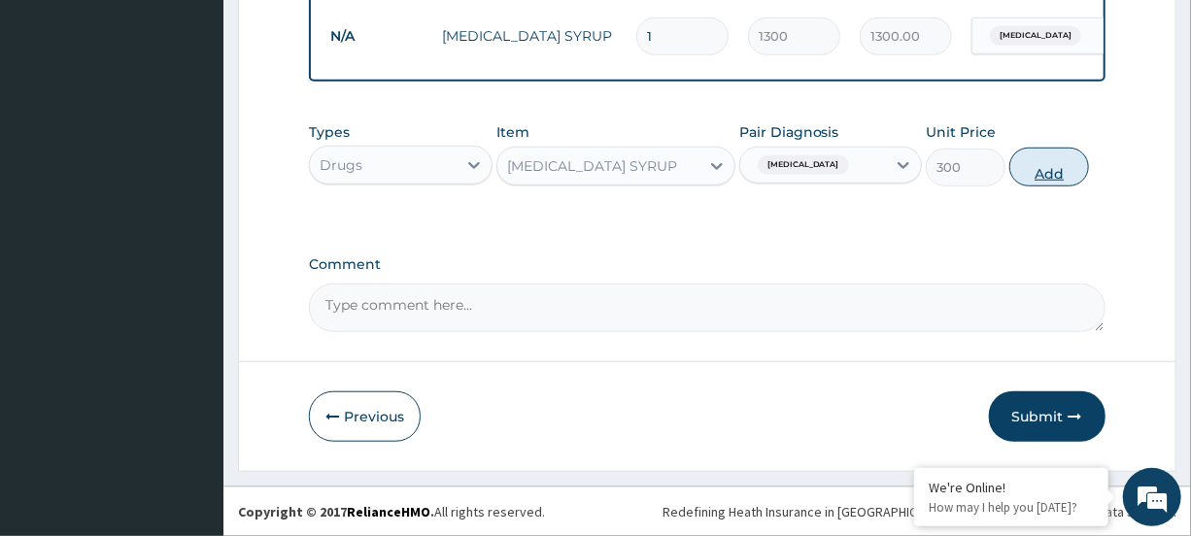
click at [1037, 166] on button "Add" at bounding box center [1050, 167] width 80 height 39
type input "0"
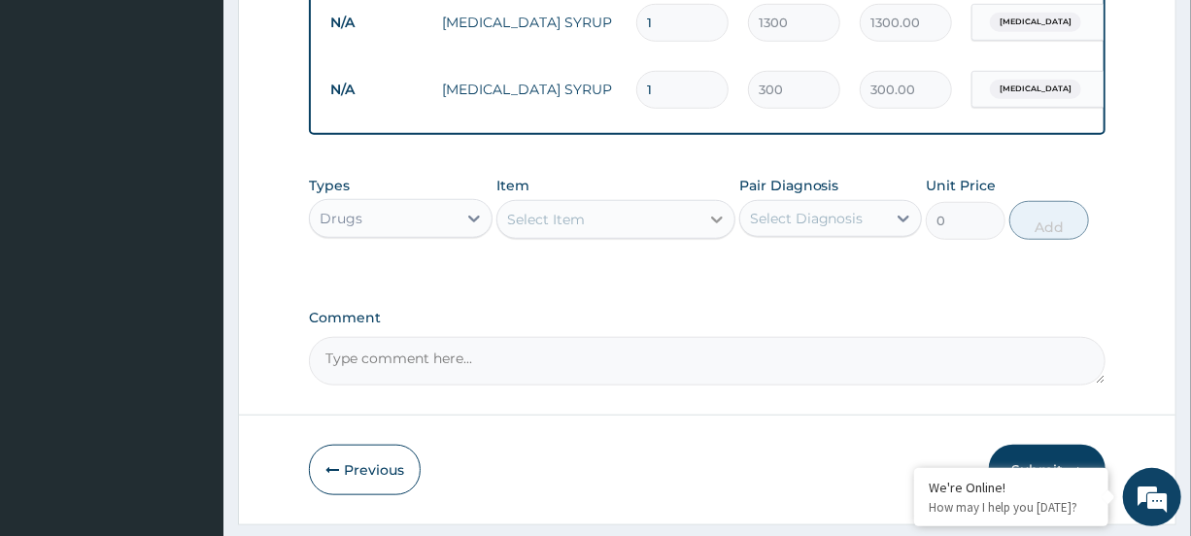
click at [712, 223] on icon at bounding box center [717, 220] width 12 height 7
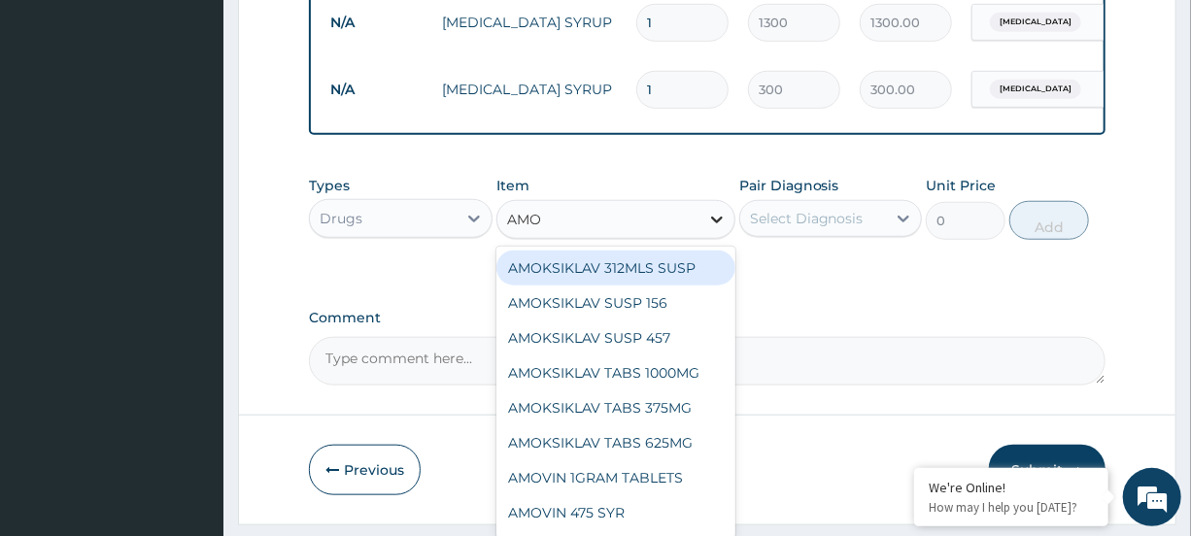
type input "AMOX"
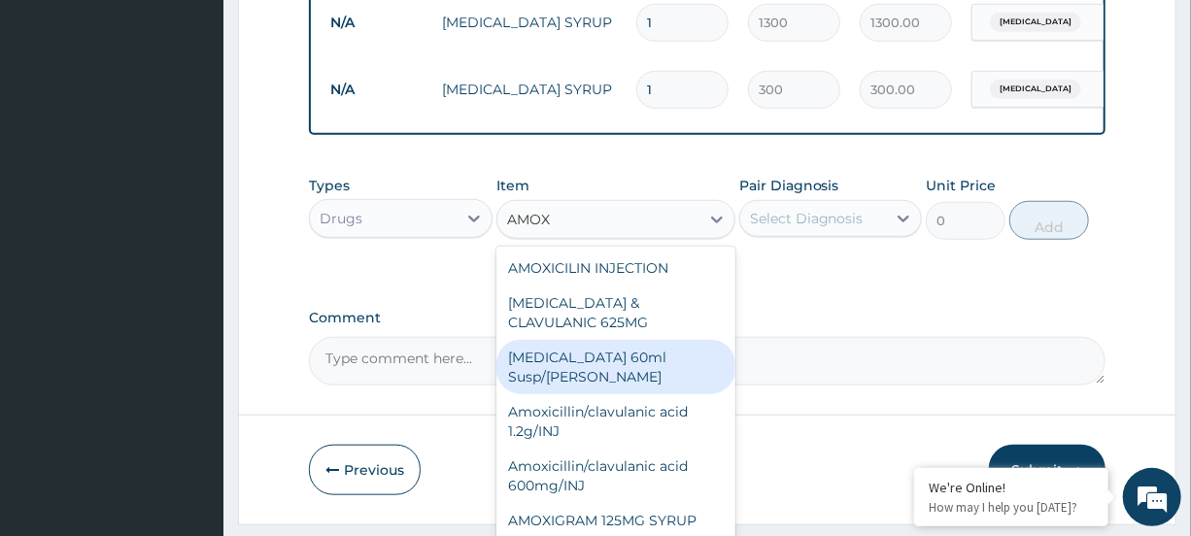
click at [641, 375] on div "[MEDICAL_DATA] 60ml Susp/[PERSON_NAME]" at bounding box center [616, 367] width 239 height 54
type input "700"
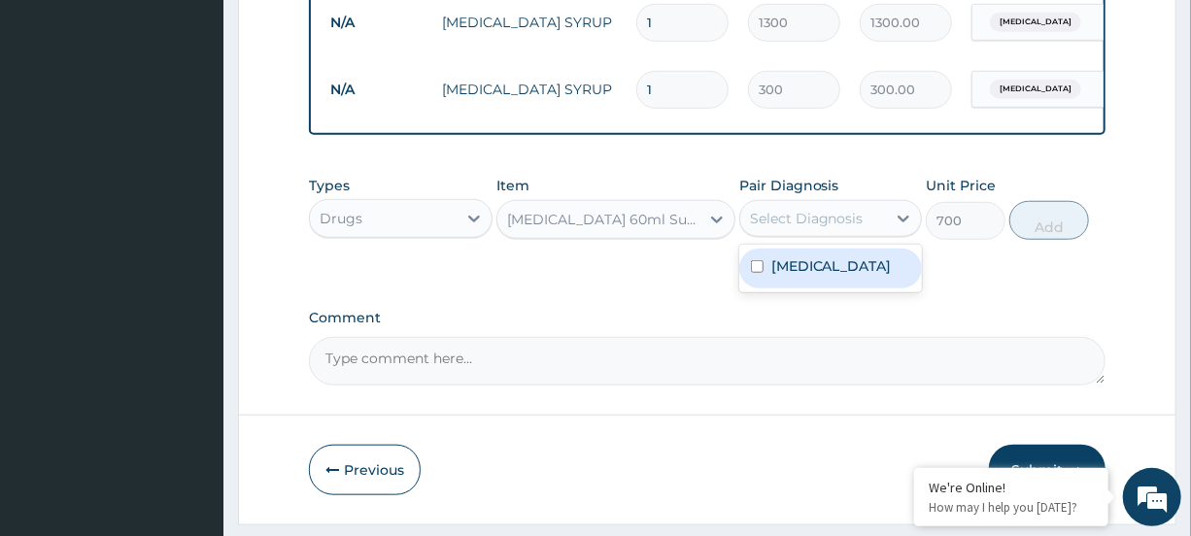
click at [880, 232] on div "Select Diagnosis" at bounding box center [813, 218] width 146 height 31
click at [848, 275] on div "[MEDICAL_DATA]" at bounding box center [830, 269] width 183 height 40
checkbox input "true"
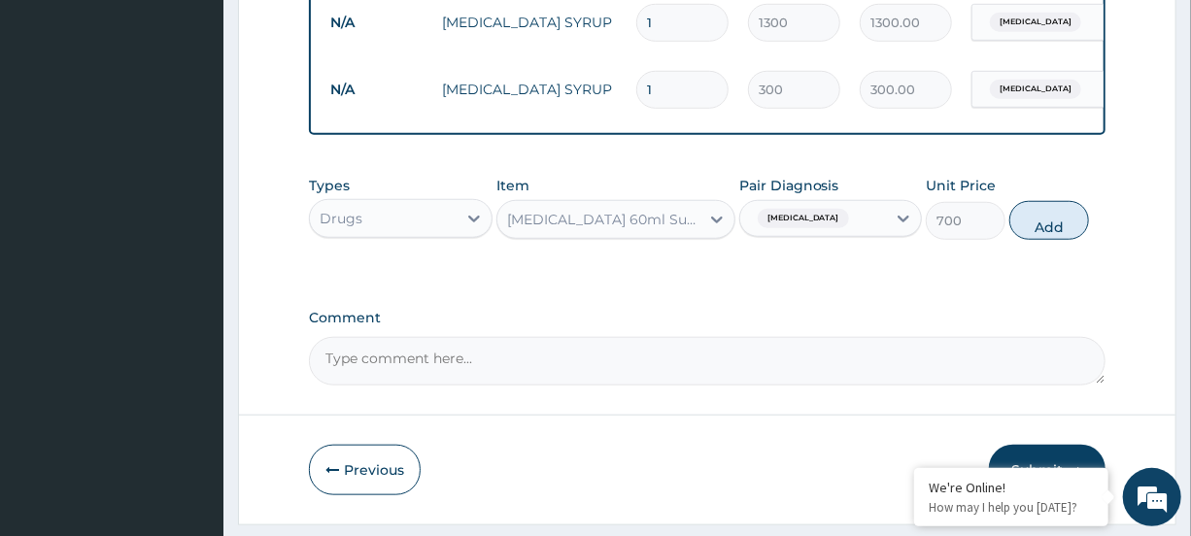
drag, startPoint x: 1055, startPoint y: 236, endPoint x: 996, endPoint y: 253, distance: 61.5
click at [1054, 236] on button "Add" at bounding box center [1050, 220] width 80 height 39
type input "0"
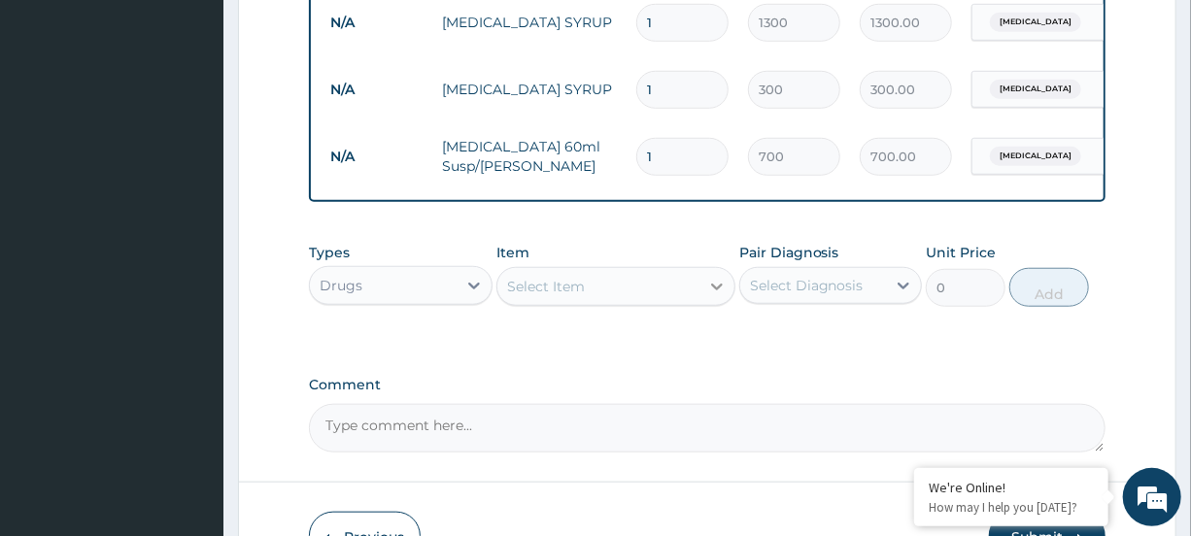
click at [703, 299] on div at bounding box center [717, 286] width 35 height 35
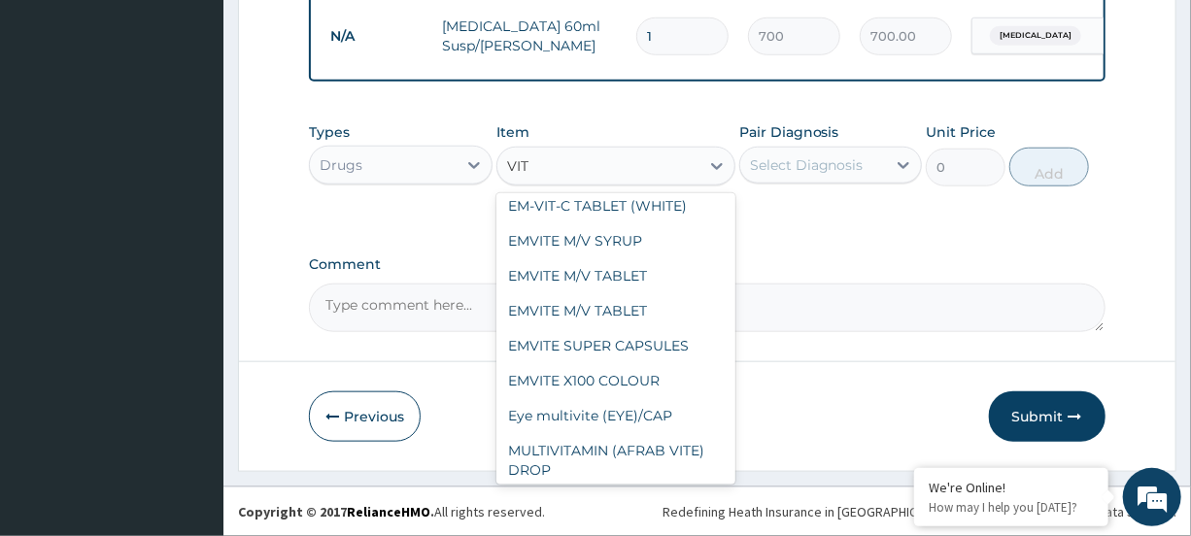
scroll to position [605, 0]
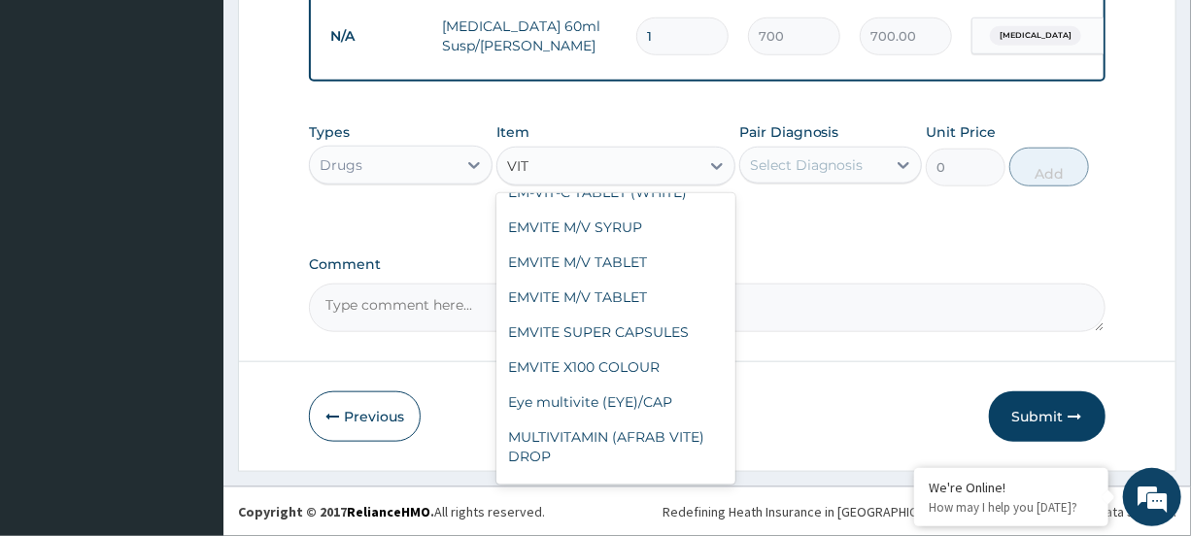
type input "VIT B"
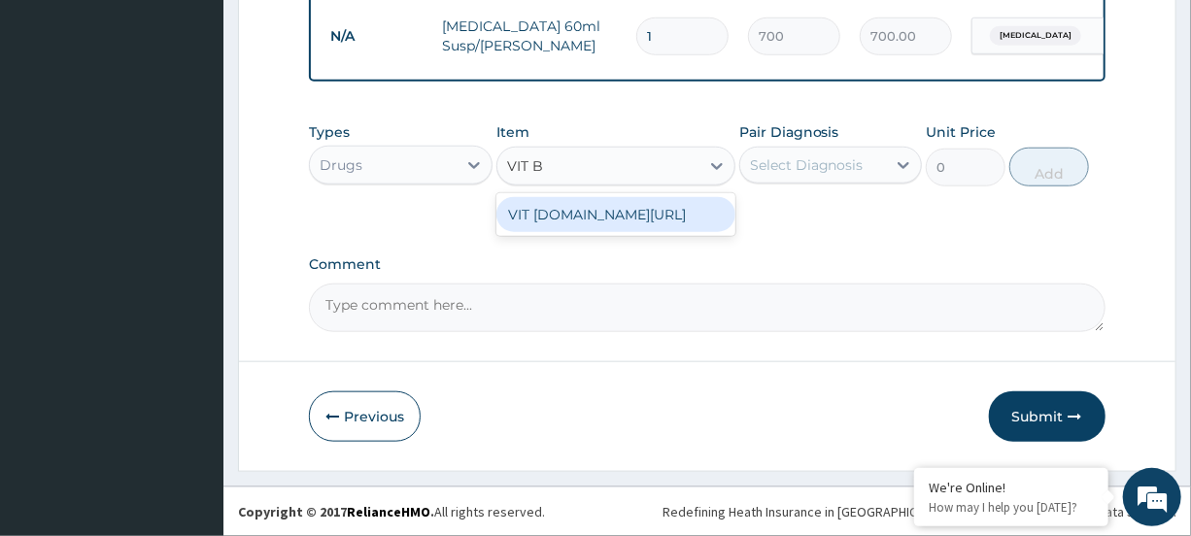
scroll to position [0, 0]
click at [641, 222] on div "VIT [DOMAIN_NAME][URL]" at bounding box center [616, 214] width 239 height 35
type input "20"
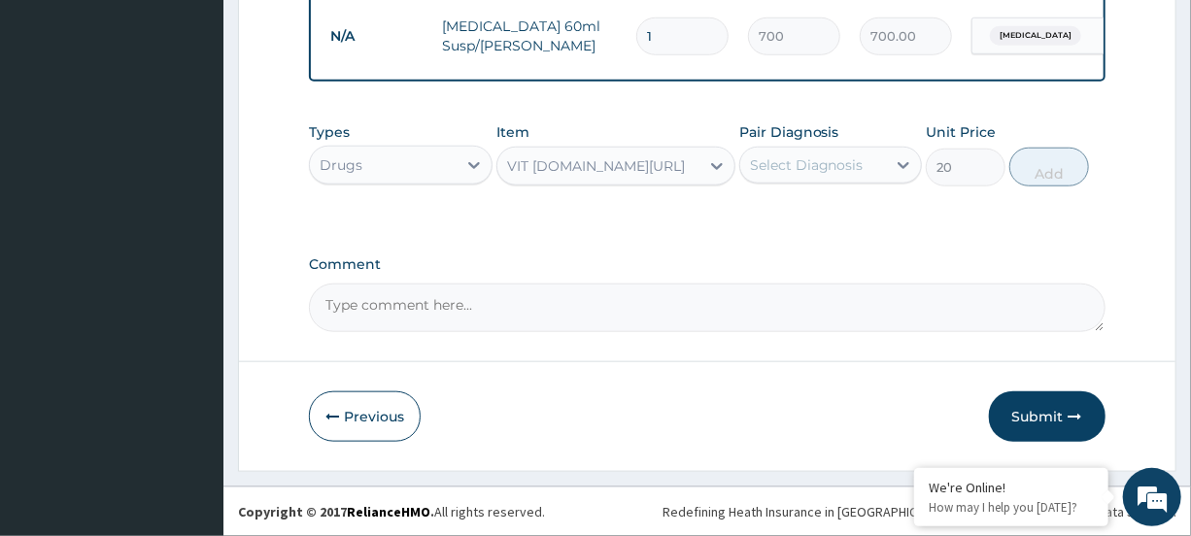
click at [863, 159] on div "Select Diagnosis" at bounding box center [813, 165] width 146 height 31
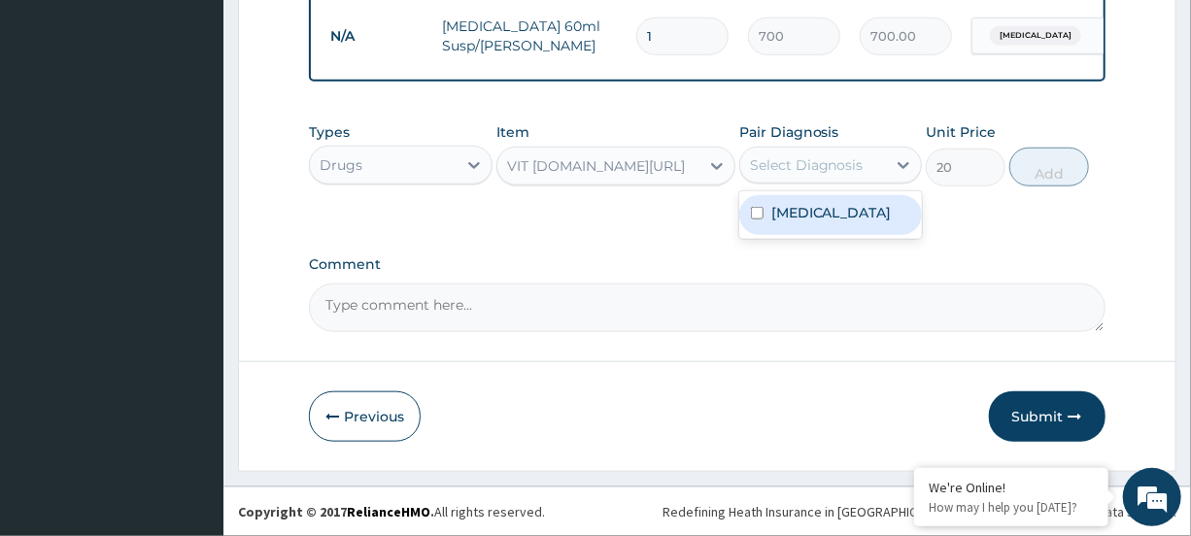
click at [837, 208] on div "[MEDICAL_DATA]" at bounding box center [830, 215] width 183 height 40
checkbox input "true"
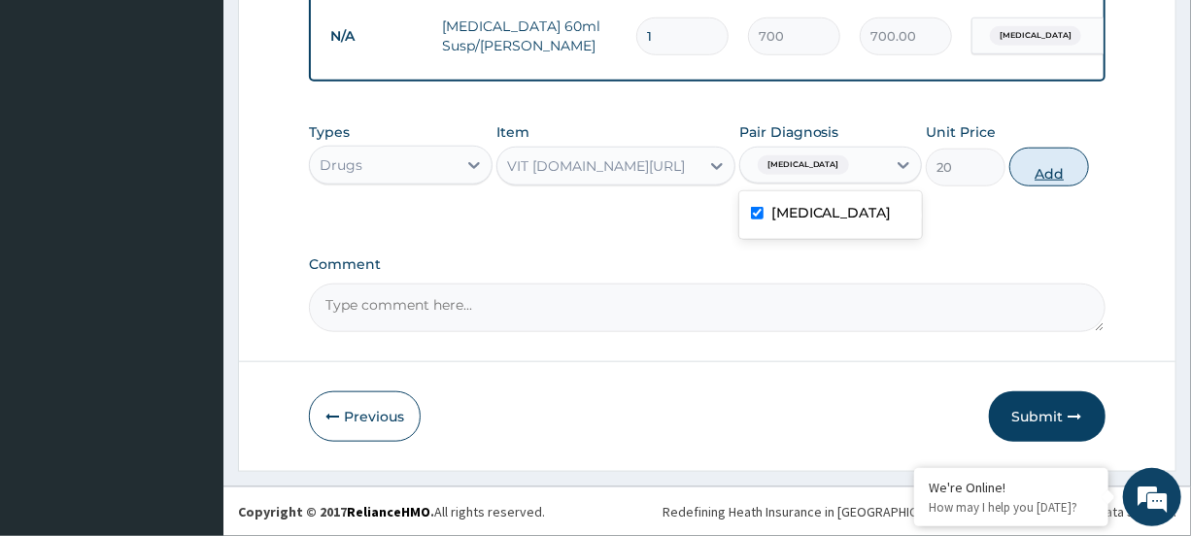
click at [1053, 170] on button "Add" at bounding box center [1050, 167] width 80 height 39
type input "0"
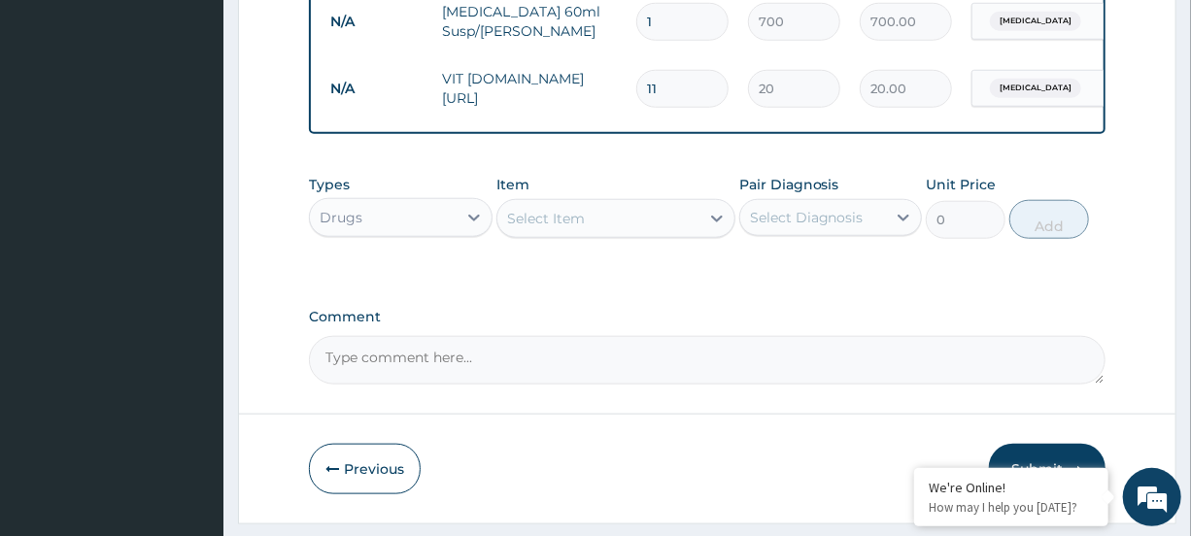
type input "112"
type input "2240.00"
type input "11"
type input "220.00"
type input "1"
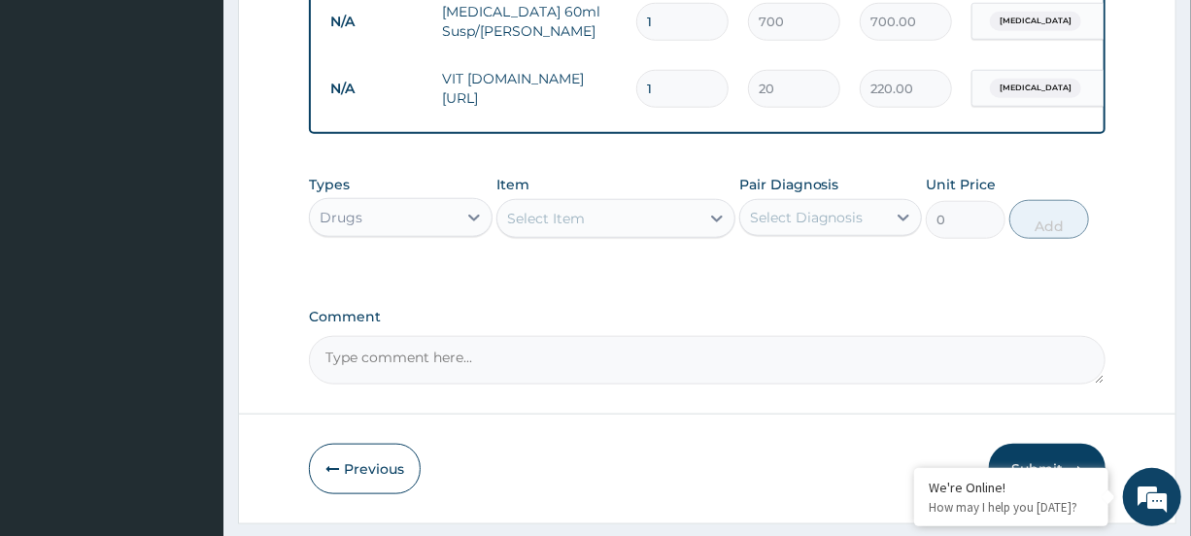
type input "20.00"
type input "12"
type input "240.00"
type input "12"
click at [658, 234] on div "Select Item" at bounding box center [599, 218] width 202 height 31
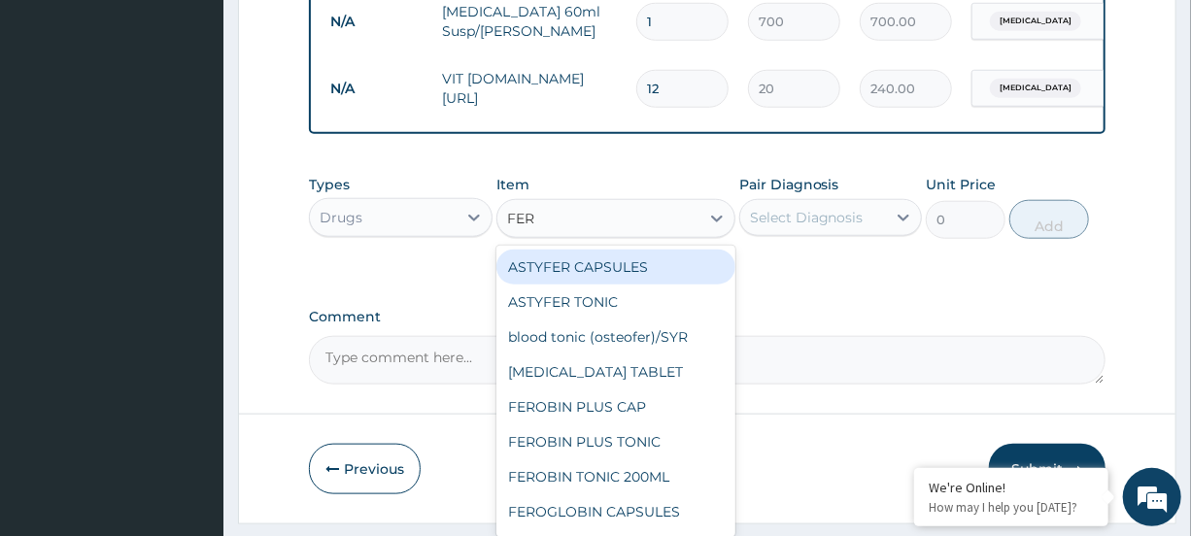
type input "FERR"
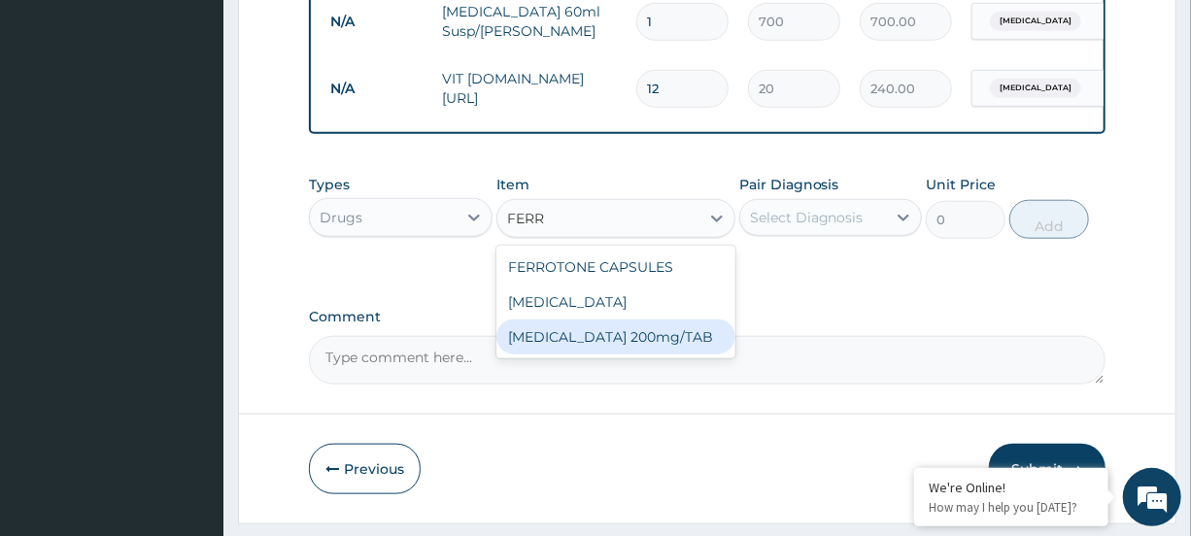
click at [648, 355] on div "[MEDICAL_DATA] 200mg/TAB" at bounding box center [616, 337] width 239 height 35
type input "4"
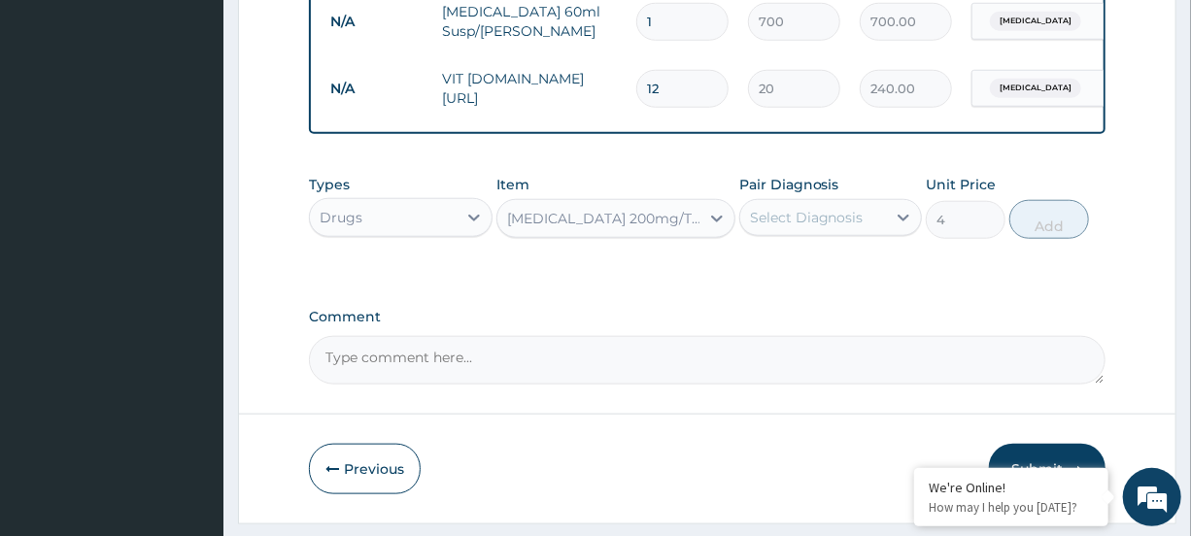
click at [839, 227] on div "Select Diagnosis" at bounding box center [807, 217] width 114 height 19
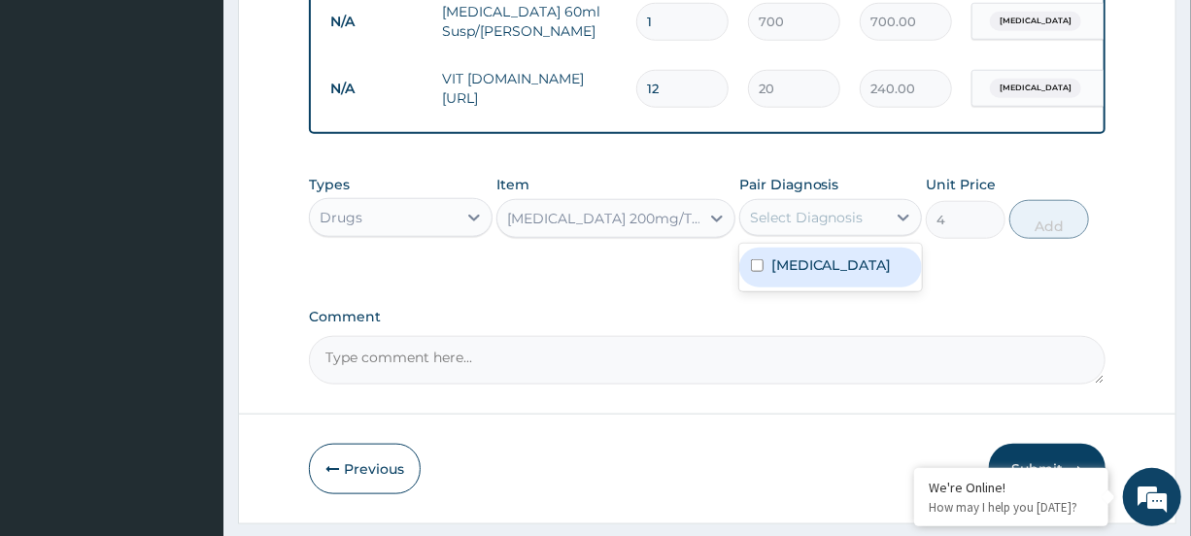
click at [836, 284] on div "[MEDICAL_DATA]" at bounding box center [830, 268] width 183 height 40
checkbox input "true"
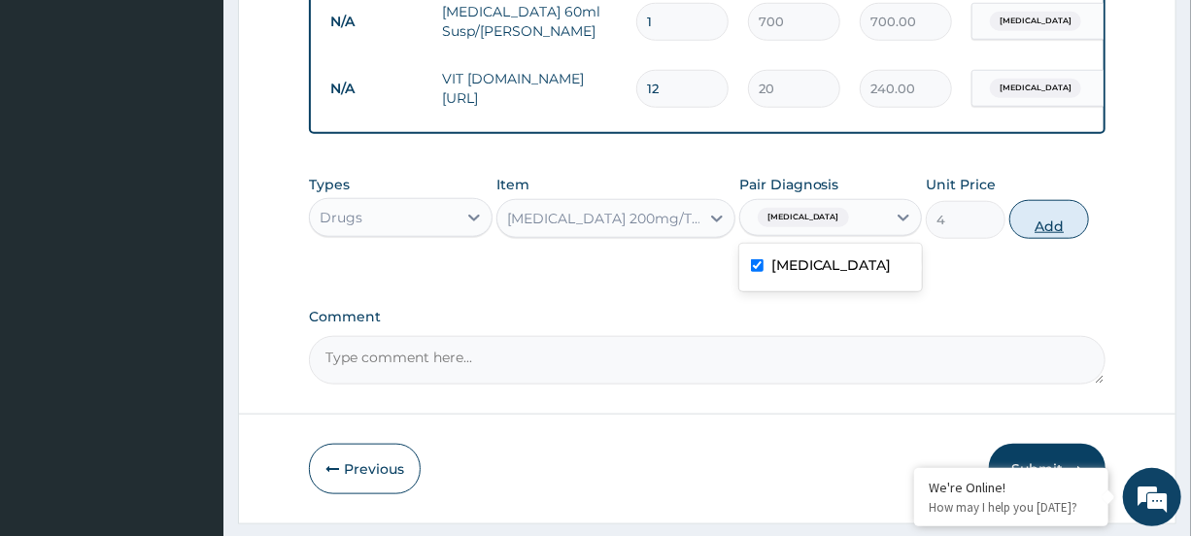
click at [1040, 230] on button "Add" at bounding box center [1050, 219] width 80 height 39
type input "0"
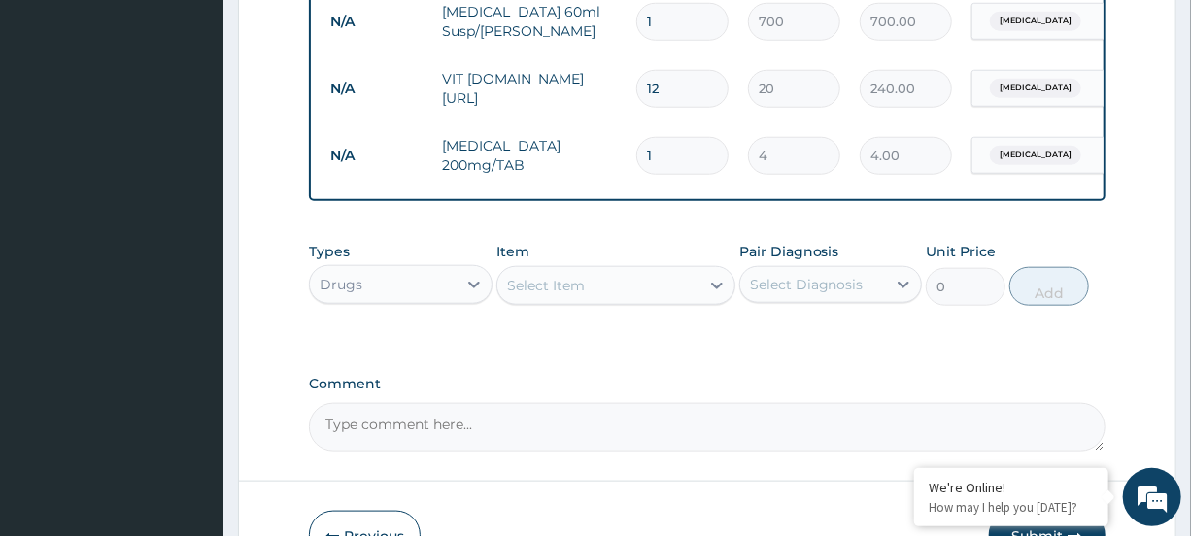
type input "12"
type input "48.00"
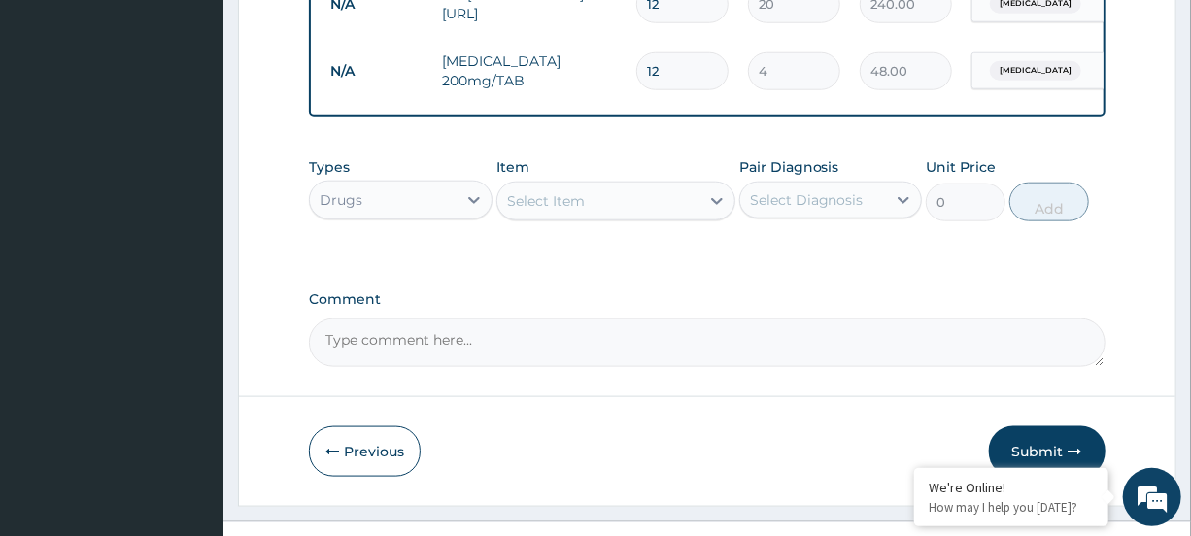
scroll to position [913, 0]
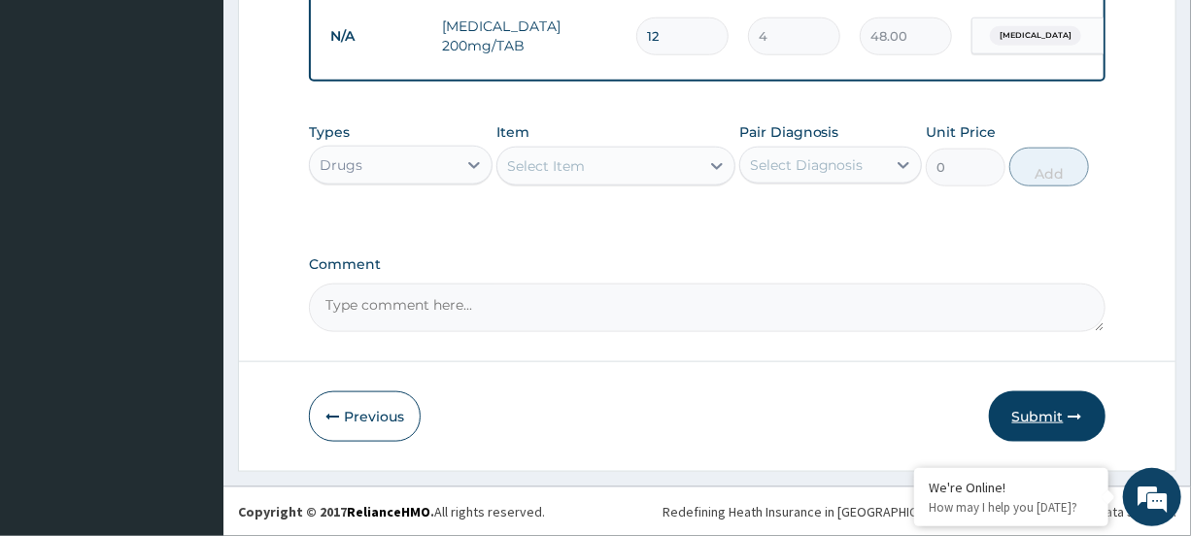
type input "12"
click at [1034, 410] on button "Submit" at bounding box center [1047, 417] width 117 height 51
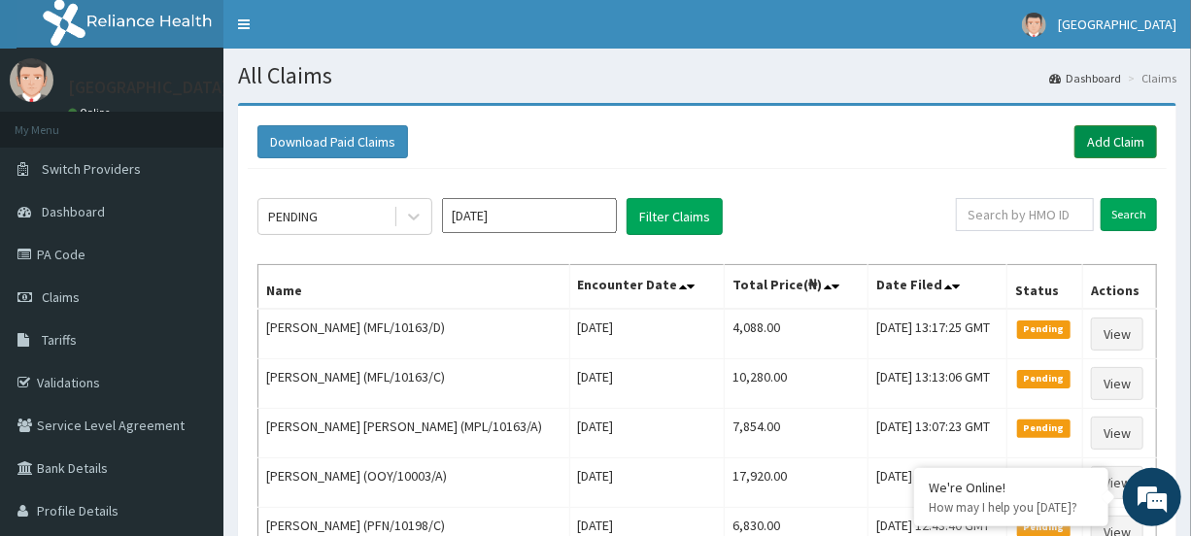
click at [1130, 142] on link "Add Claim" at bounding box center [1116, 141] width 83 height 33
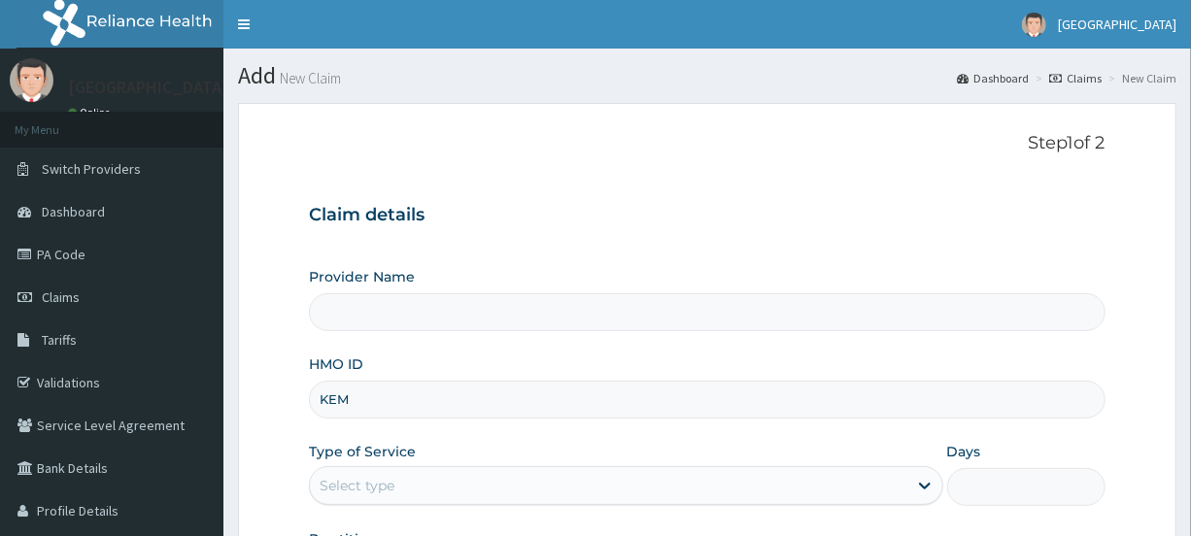
type input "KEM/"
type input "[GEOGRAPHIC_DATA]"
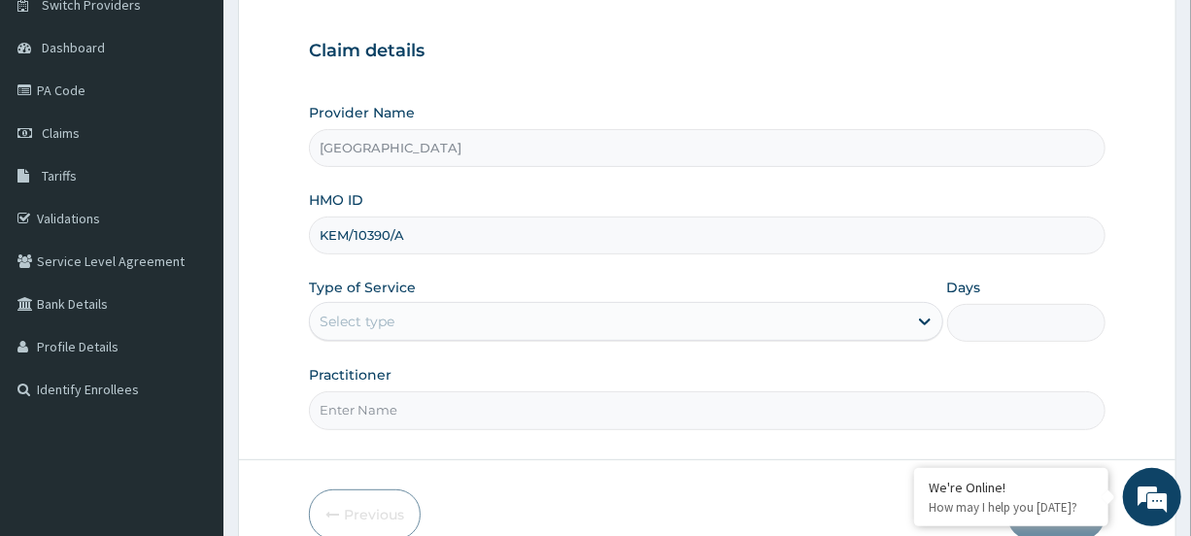
scroll to position [194, 0]
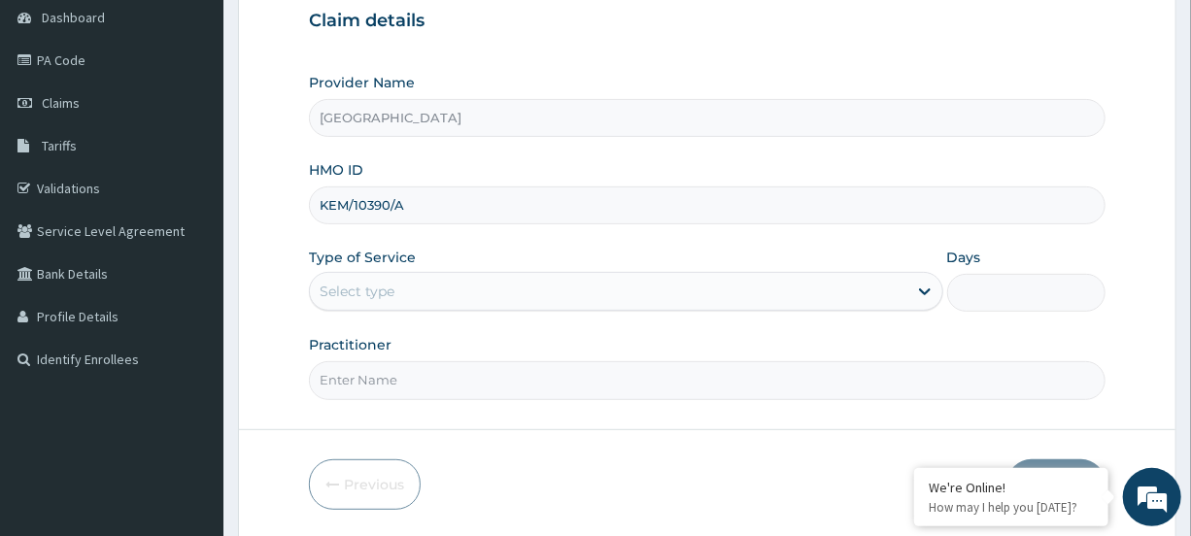
type input "KEM/10390/A"
click at [375, 281] on div "Select type" at bounding box center [608, 291] width 597 height 31
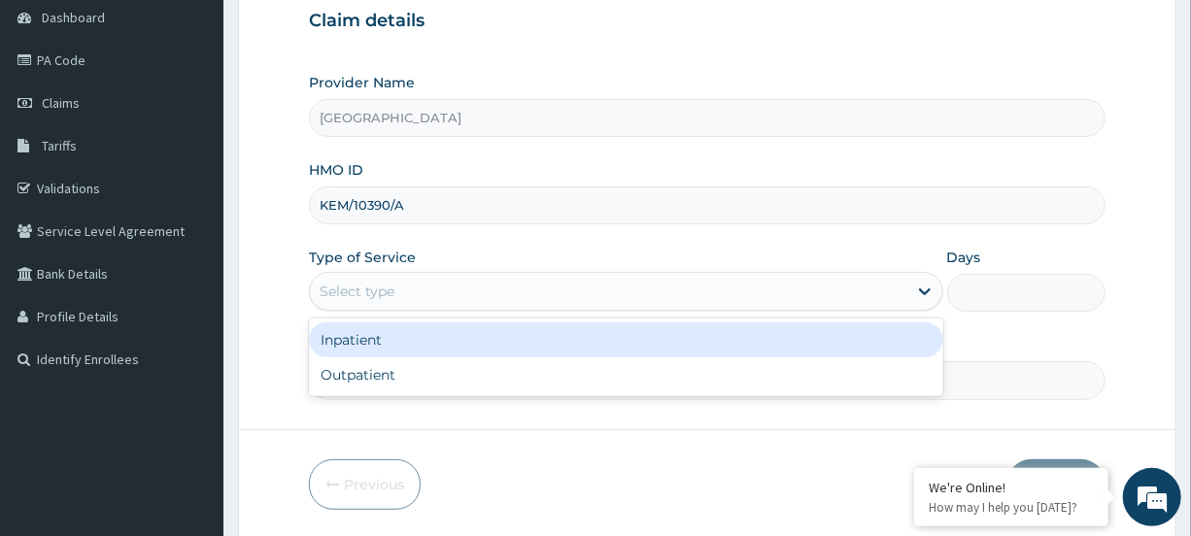
click at [371, 350] on div "Inpatient" at bounding box center [626, 340] width 634 height 35
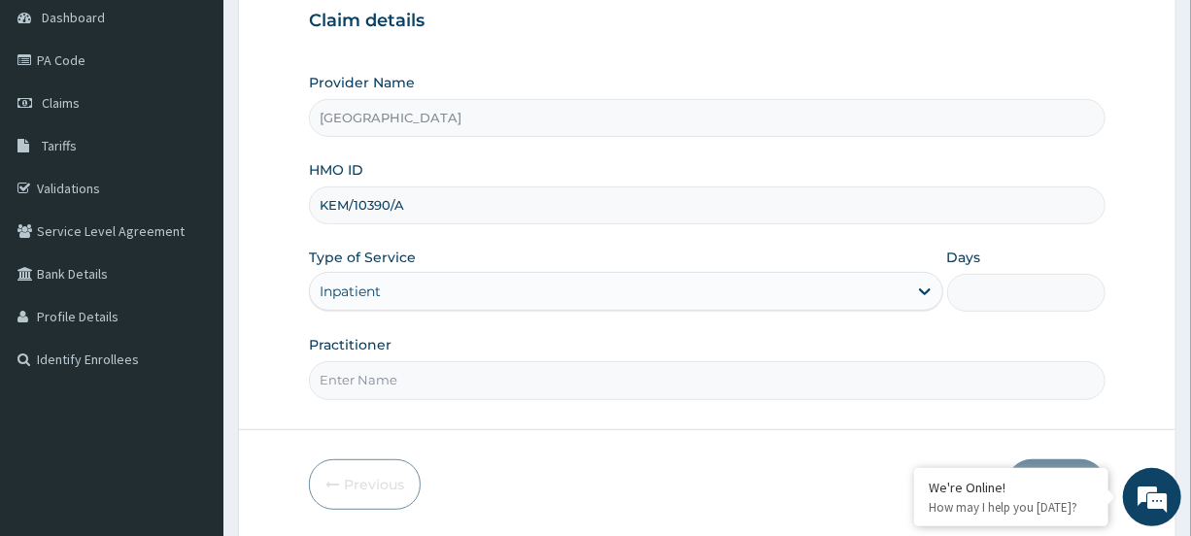
scroll to position [0, 0]
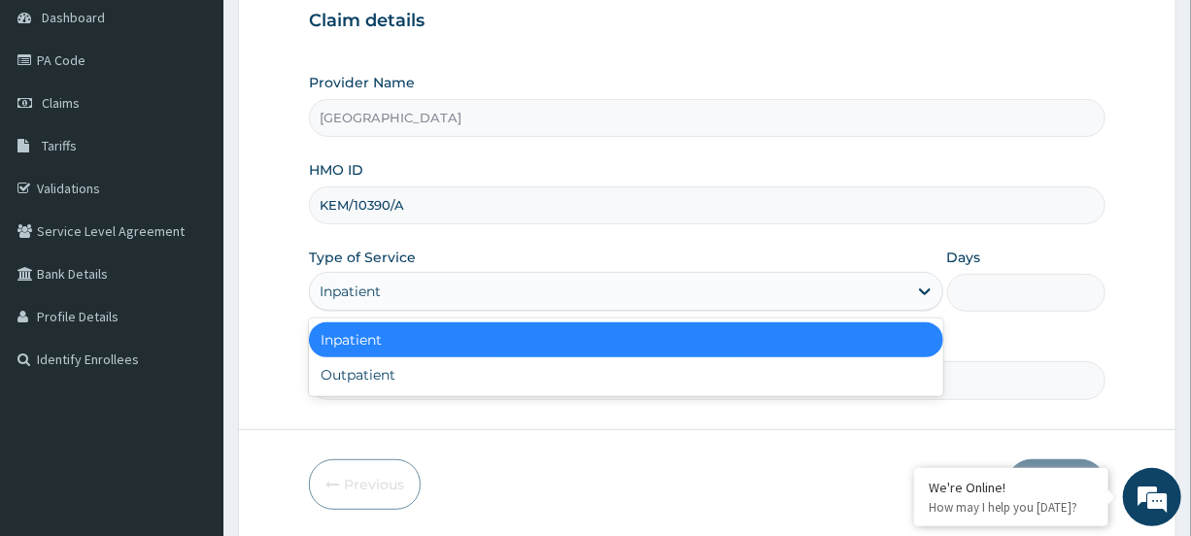
click at [386, 298] on div "Inpatient" at bounding box center [608, 291] width 597 height 31
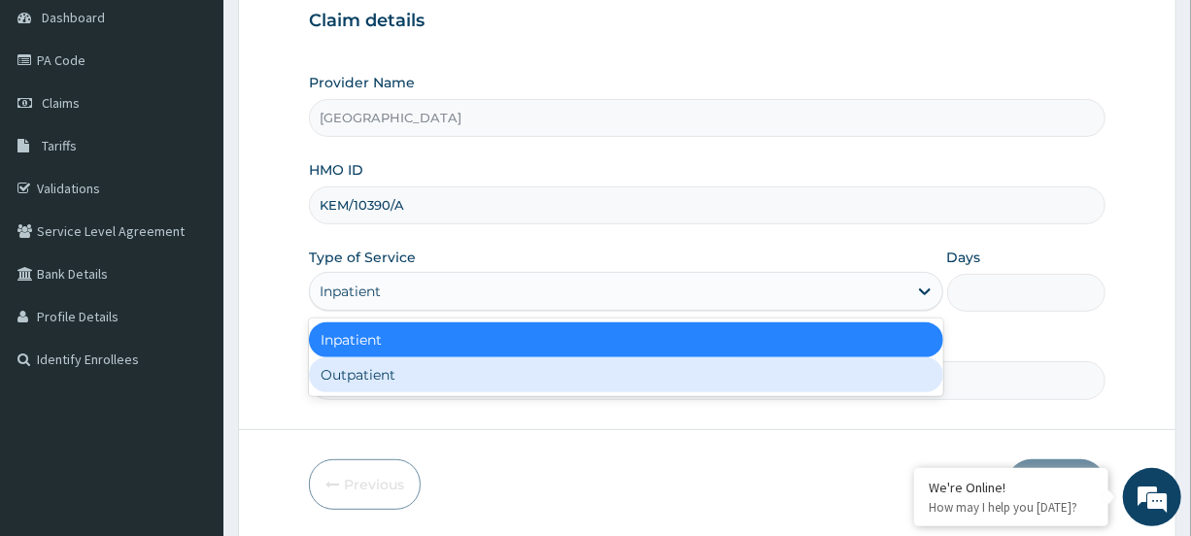
click at [379, 361] on div "Outpatient" at bounding box center [626, 375] width 634 height 35
type input "1"
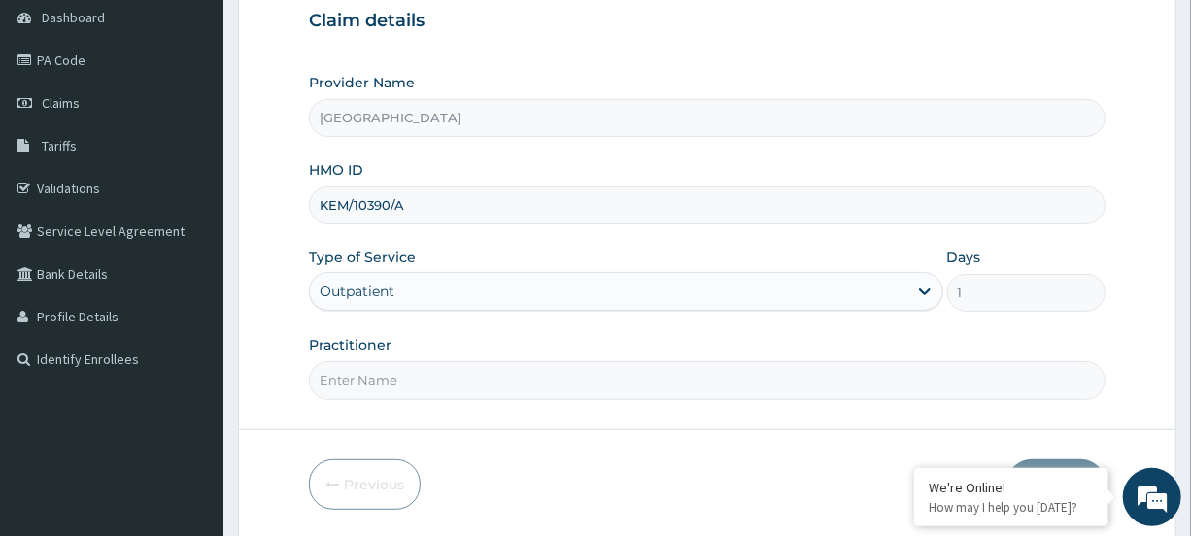
click at [383, 378] on input "Practitioner" at bounding box center [707, 380] width 796 height 38
type input "DR MOSES"
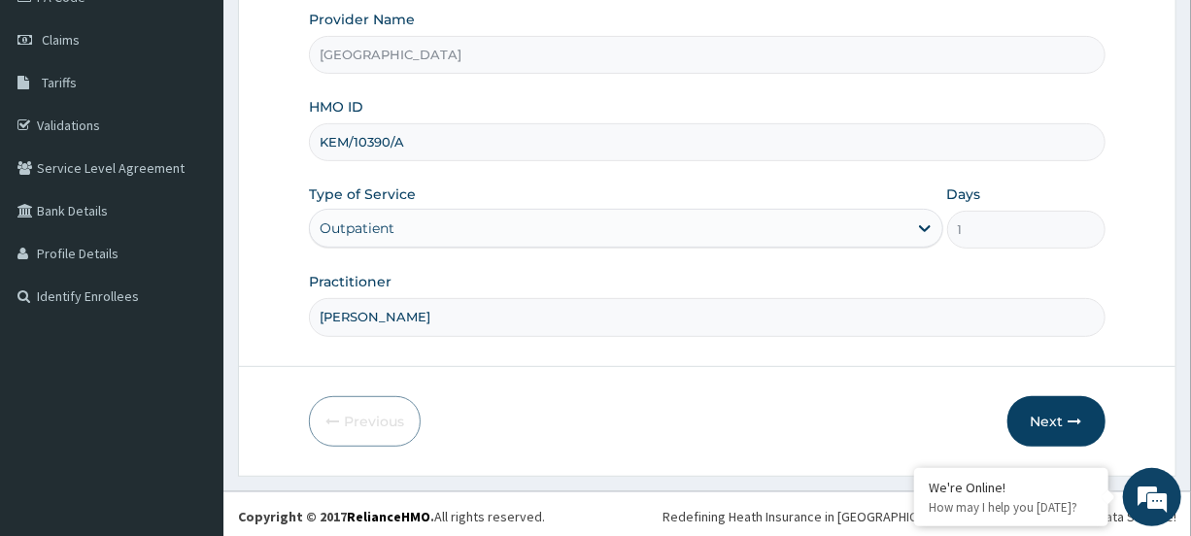
scroll to position [260, 0]
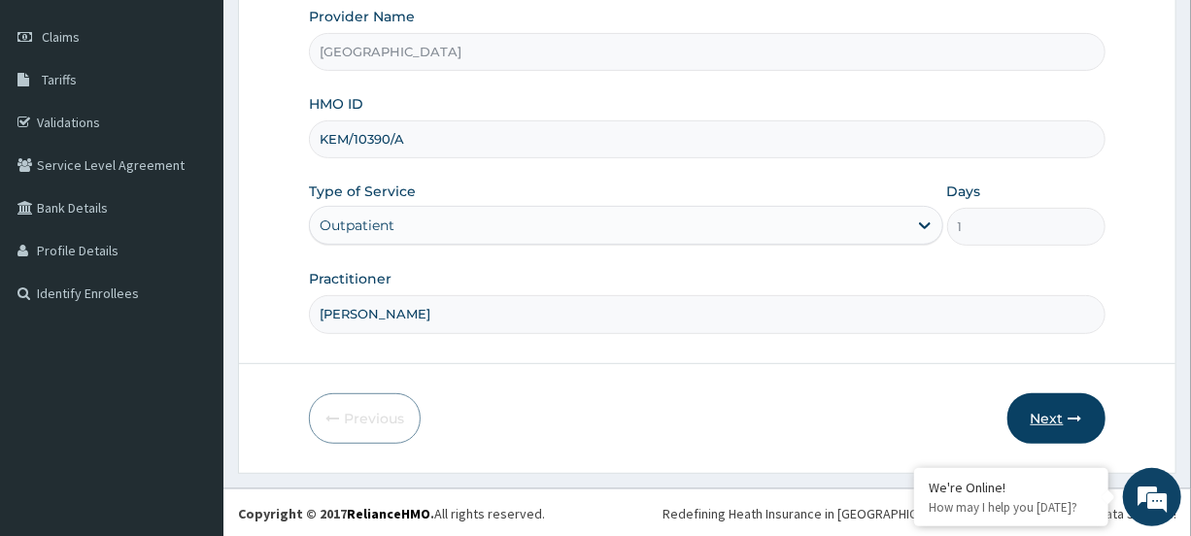
click at [1068, 421] on button "Next" at bounding box center [1057, 419] width 98 height 51
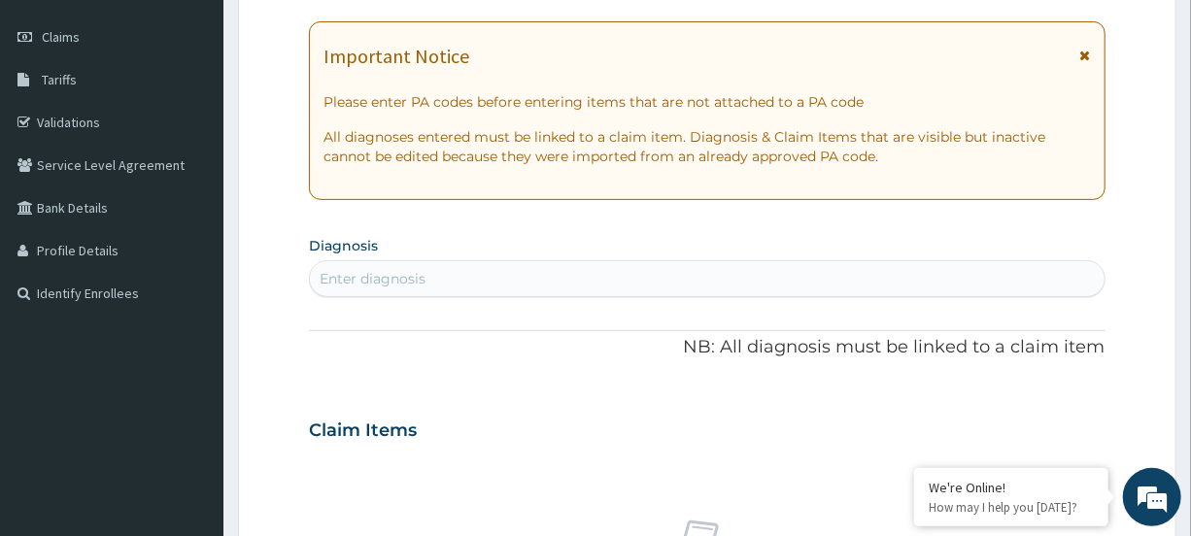
click at [1089, 50] on icon at bounding box center [1086, 56] width 11 height 14
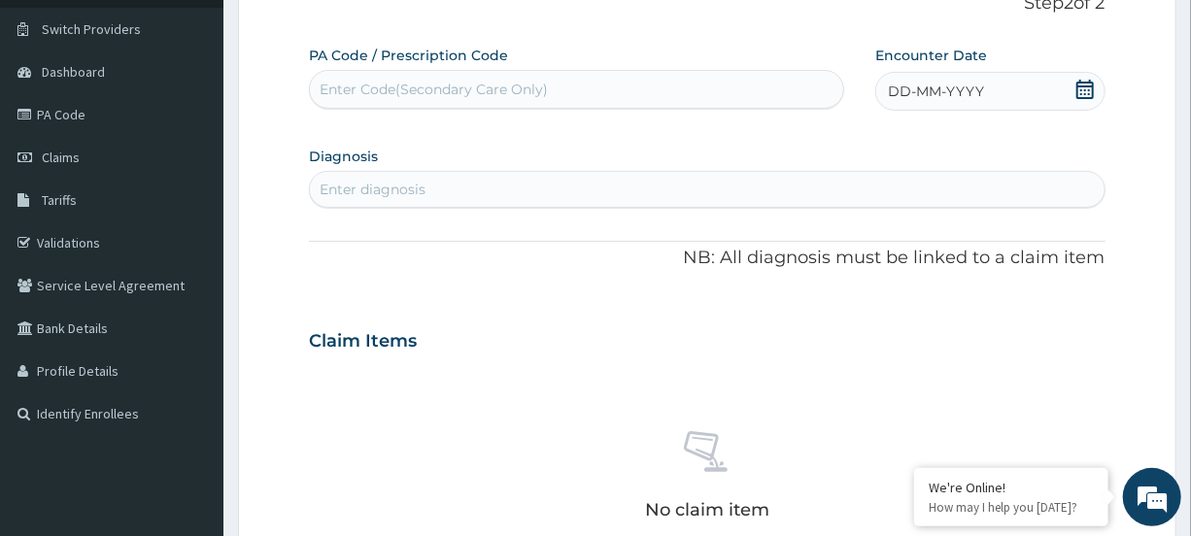
scroll to position [116, 0]
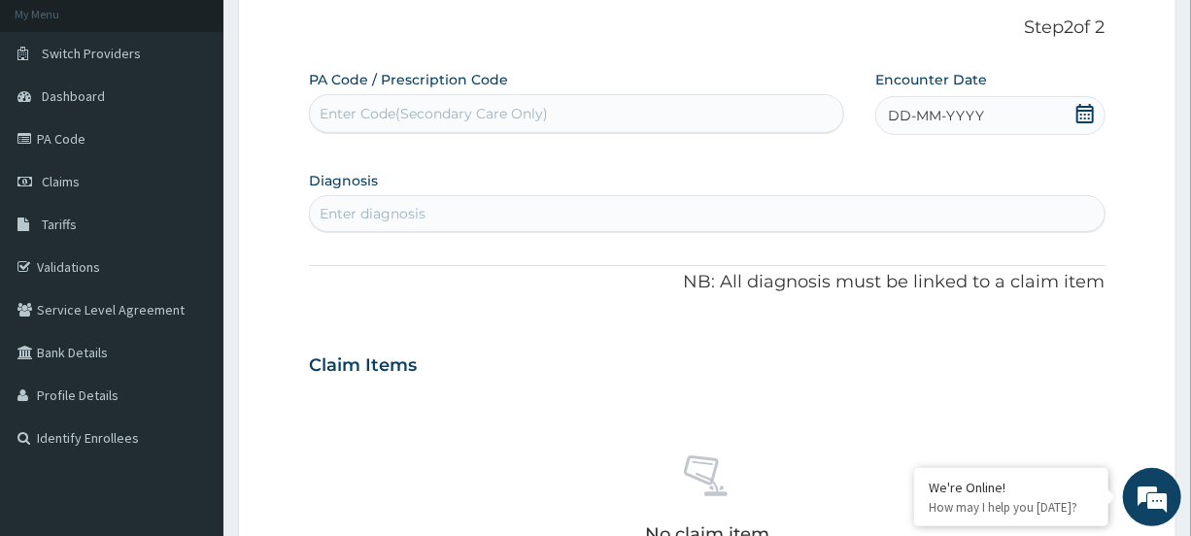
click at [1092, 106] on icon at bounding box center [1085, 113] width 17 height 19
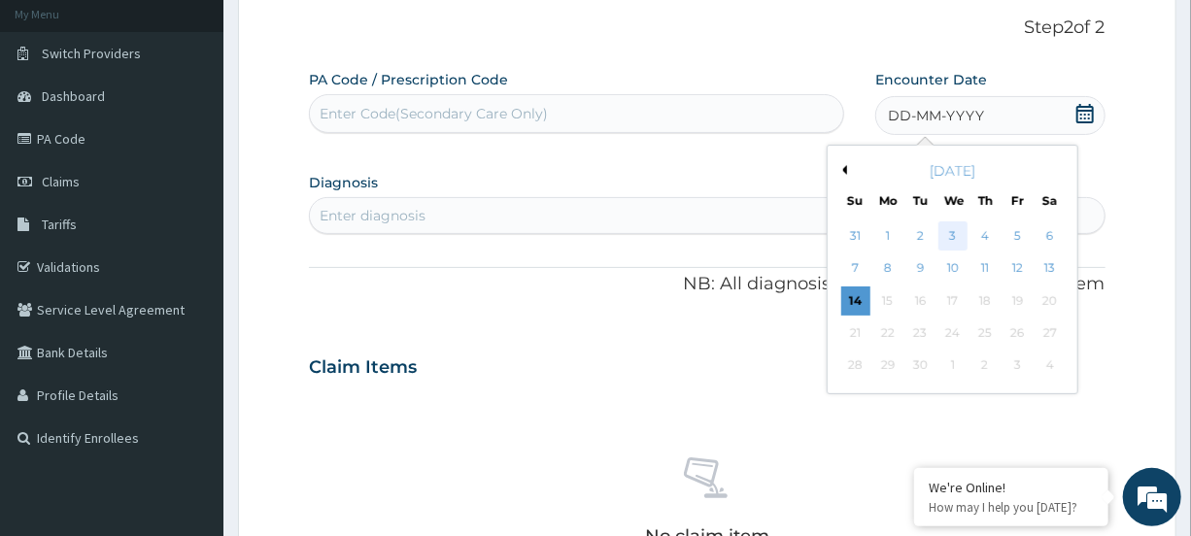
click at [955, 225] on div "3" at bounding box center [953, 236] width 29 height 29
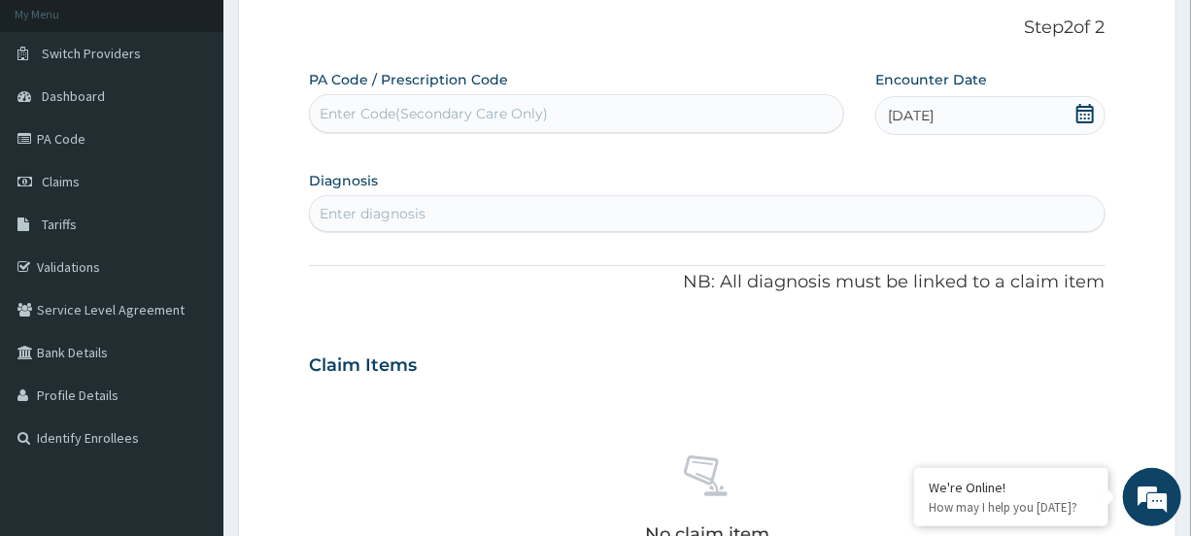
click at [475, 216] on div "Enter diagnosis" at bounding box center [707, 213] width 794 height 31
type input "PLASMO"
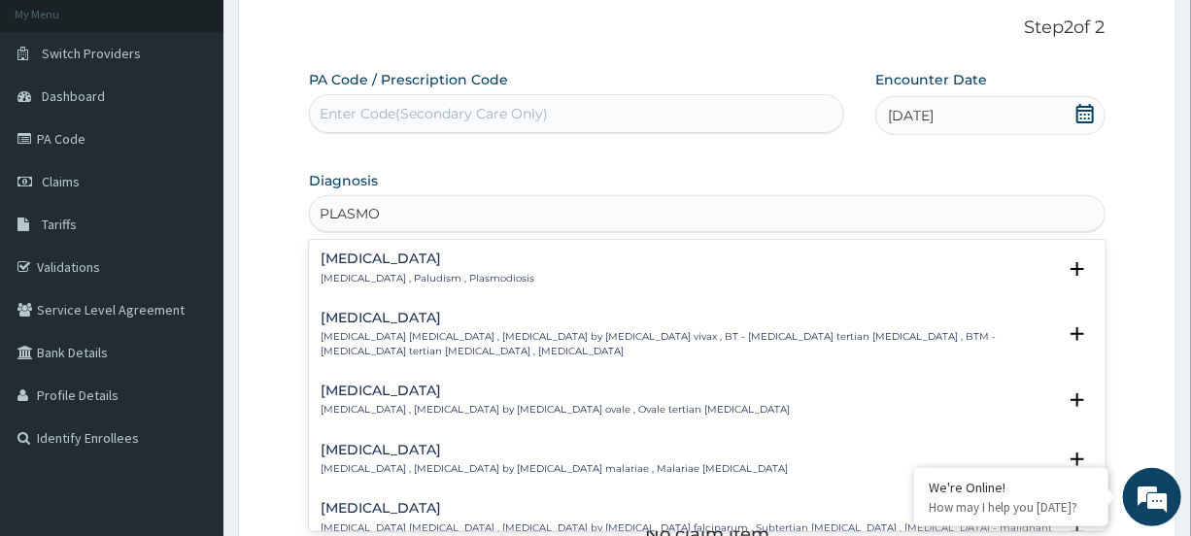
click at [408, 269] on div "Malaria Malaria , Paludism , Plasmodiosis" at bounding box center [428, 269] width 214 height 34
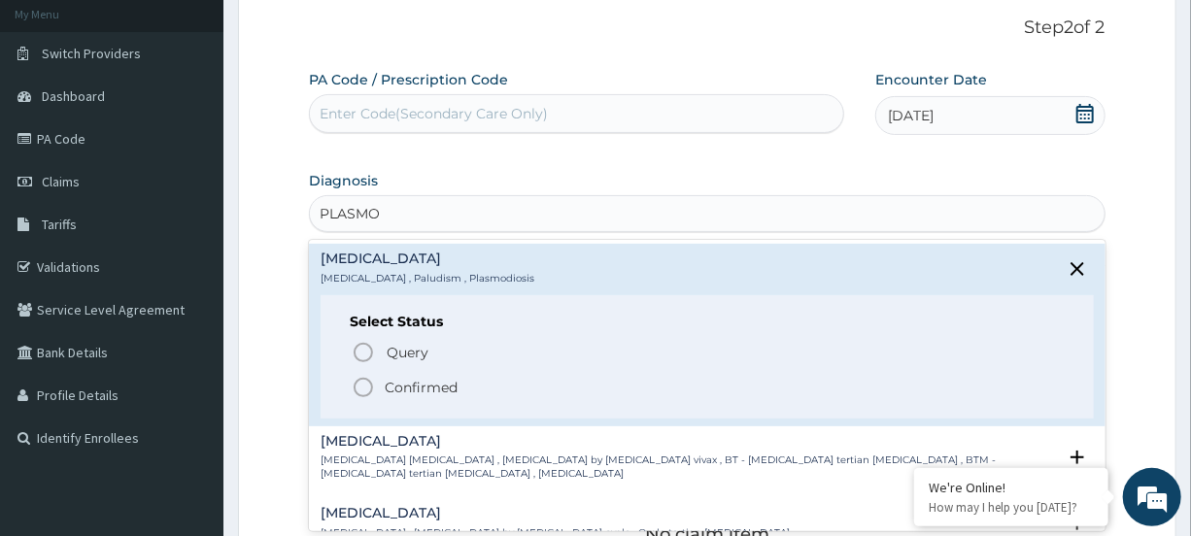
click at [363, 371] on div "Query Query covers suspected (?), Keep in view (kiv), Ruled out (r/o) Confirmed" at bounding box center [707, 368] width 714 height 59
click at [369, 382] on icon "status option filled" at bounding box center [363, 387] width 23 height 23
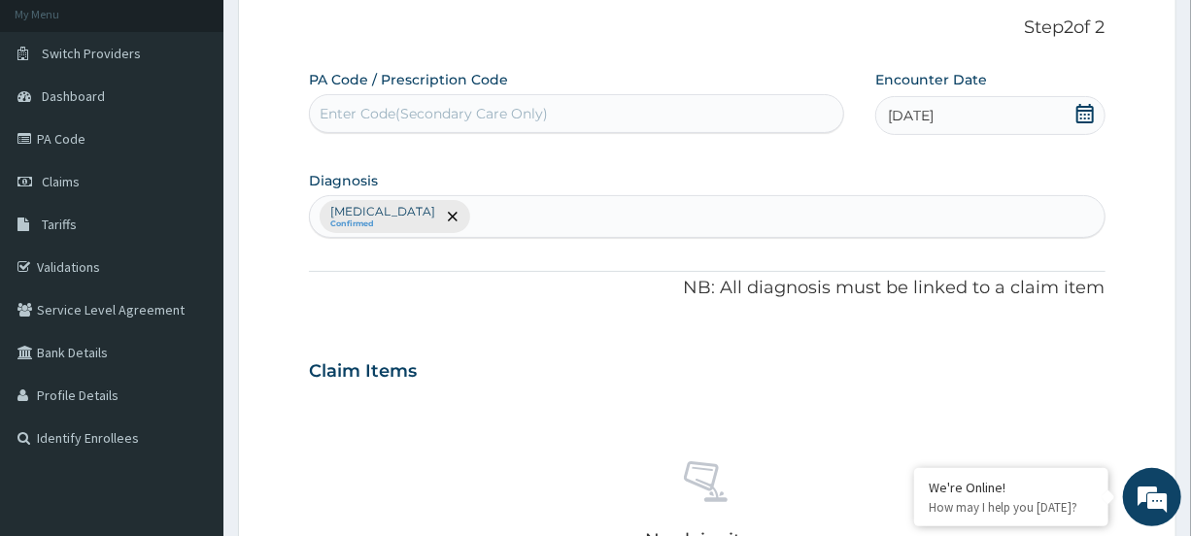
scroll to position [417, 0]
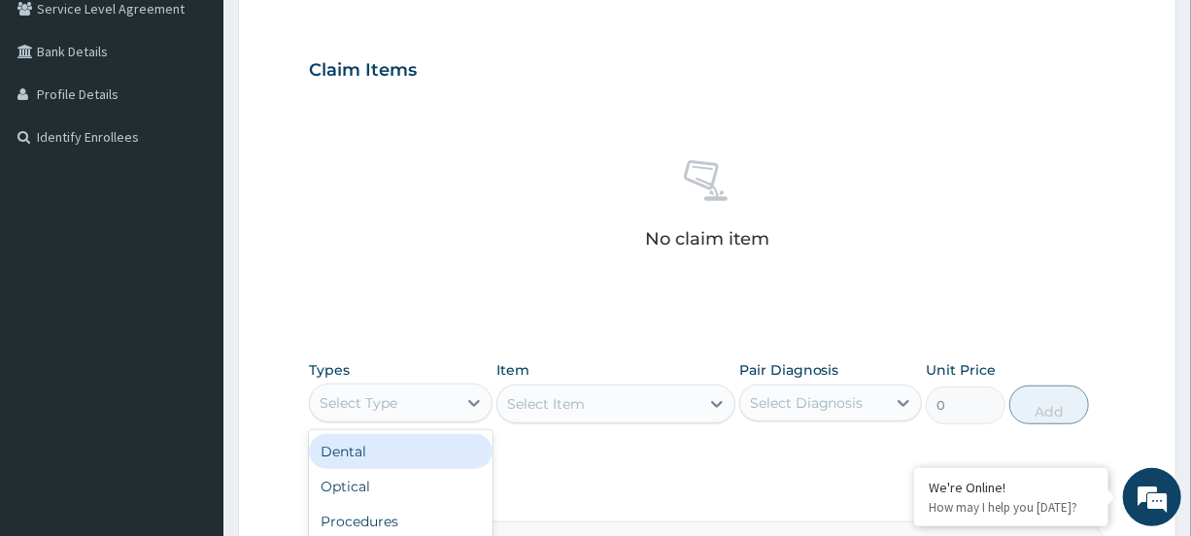
click at [429, 403] on div "Select Type" at bounding box center [383, 403] width 146 height 31
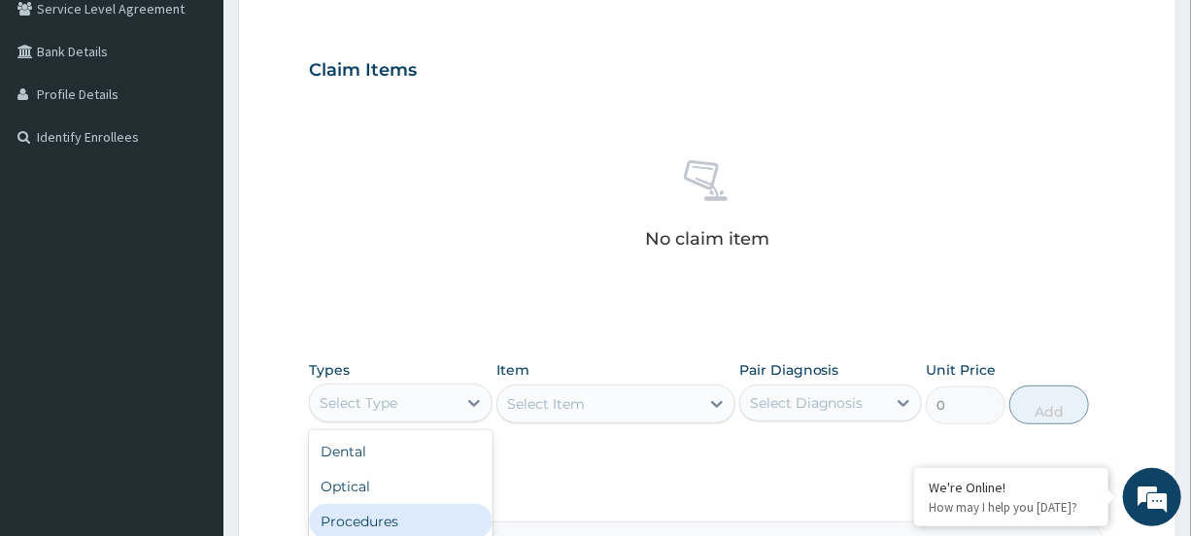
click at [391, 528] on div "Procedures" at bounding box center [400, 521] width 183 height 35
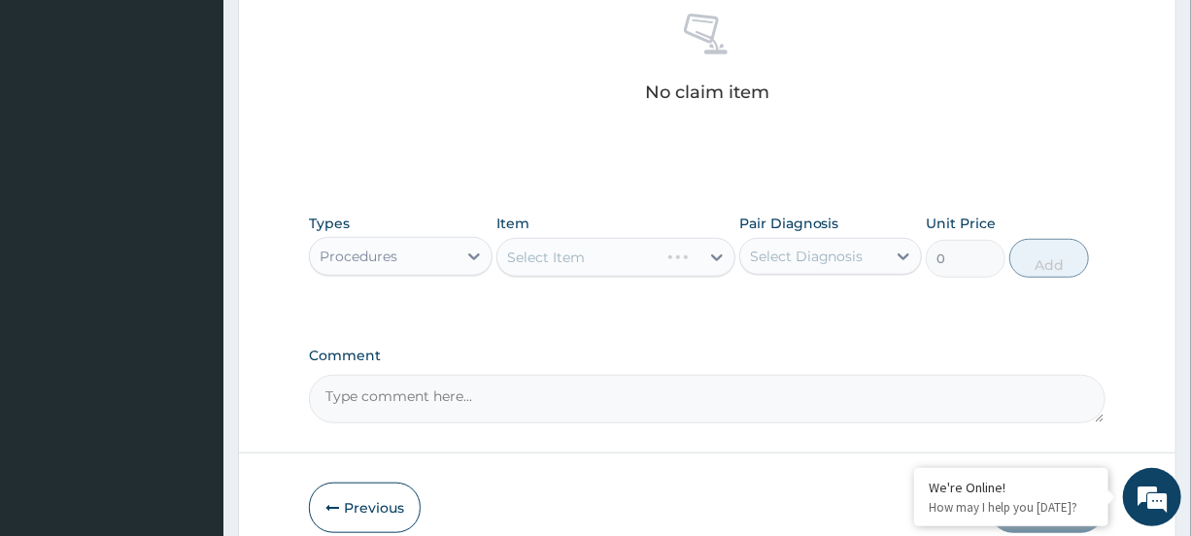
scroll to position [609, 0]
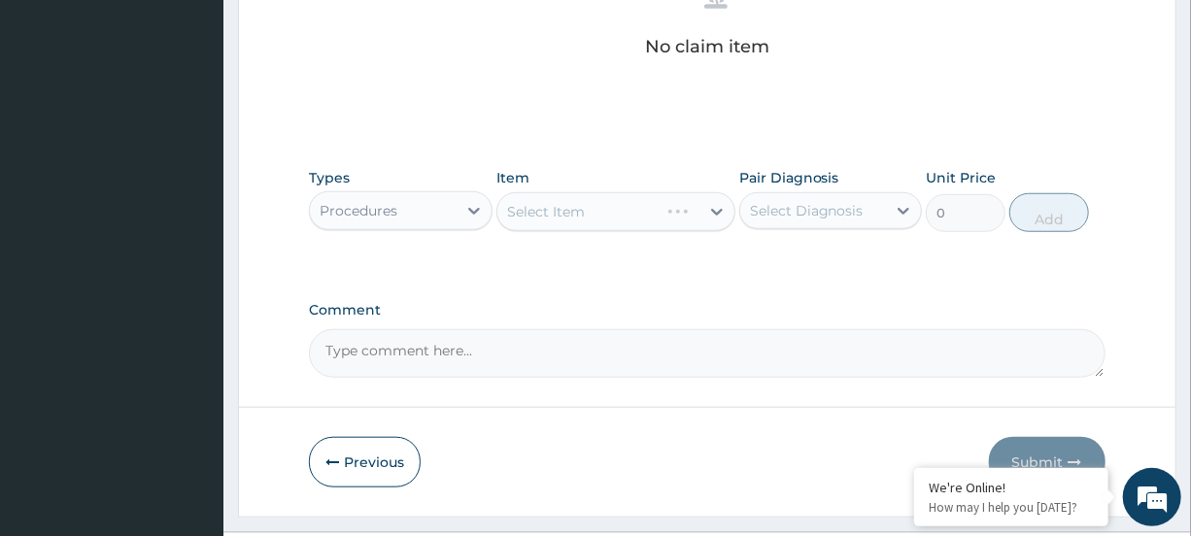
click at [618, 198] on div "Select Item" at bounding box center [616, 211] width 239 height 39
click at [612, 203] on div "Select Item" at bounding box center [616, 211] width 239 height 39
click at [609, 205] on div "Select Item" at bounding box center [616, 211] width 239 height 39
click at [631, 213] on div "Select Item" at bounding box center [599, 211] width 202 height 31
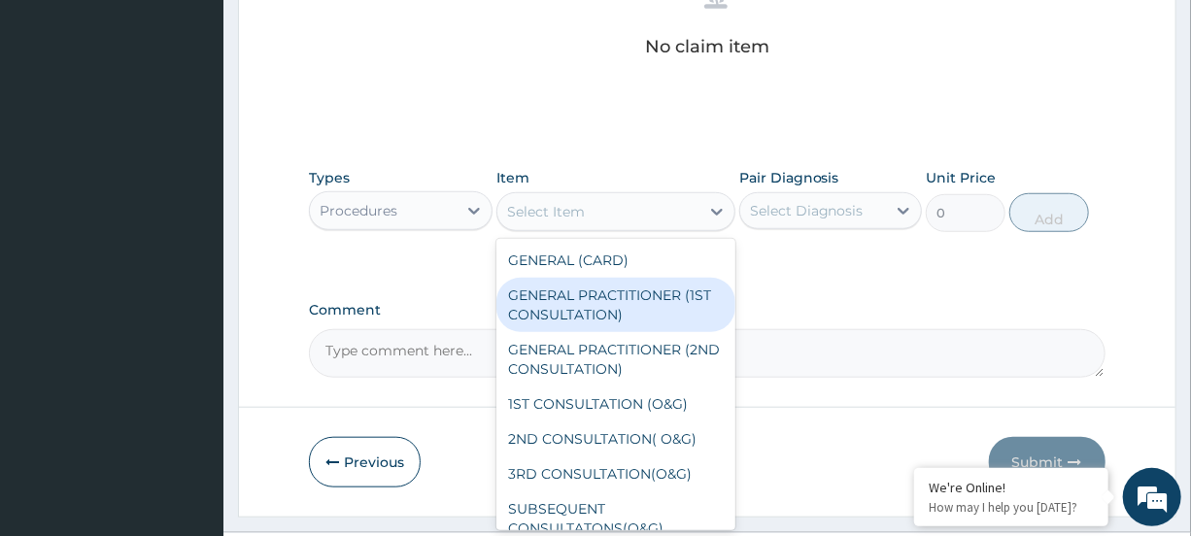
click at [621, 316] on div "GENERAL PRACTITIONER (1ST CONSULTATION)" at bounding box center [616, 305] width 239 height 54
type input "1500"
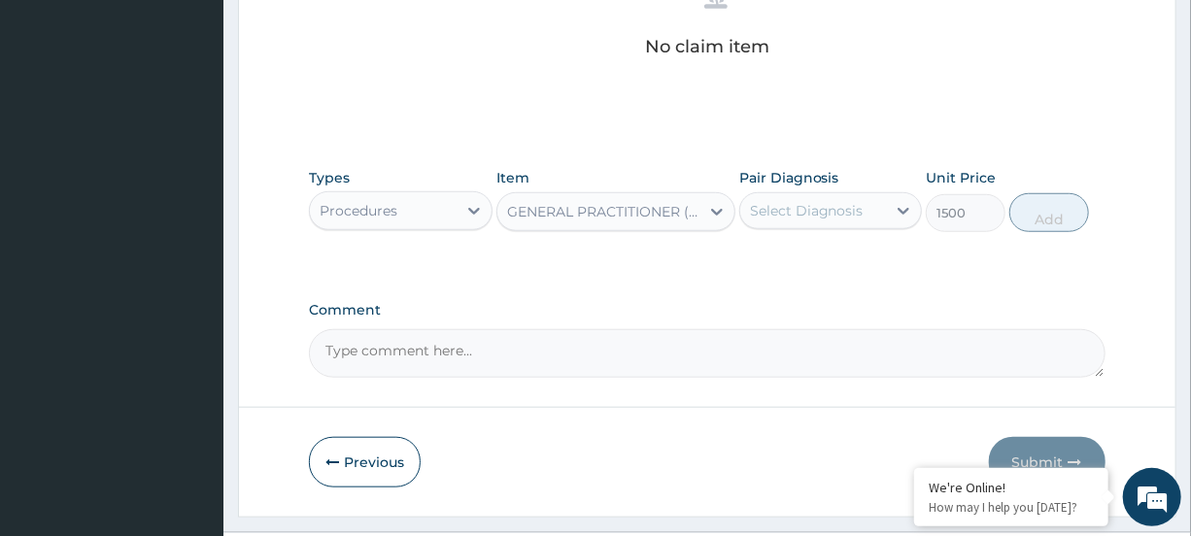
click at [863, 221] on div "Select Diagnosis" at bounding box center [813, 210] width 146 height 31
click at [843, 270] on div "[MEDICAL_DATA]" at bounding box center [830, 261] width 183 height 40
checkbox input "true"
drag, startPoint x: 1159, startPoint y: 201, endPoint x: 1104, endPoint y: 213, distance: 56.6
click at [1154, 205] on form "Step 2 of 2 PA Code / Prescription Code Enter Code(Secondary Care Only) Encount…" at bounding box center [707, 5] width 939 height 1023
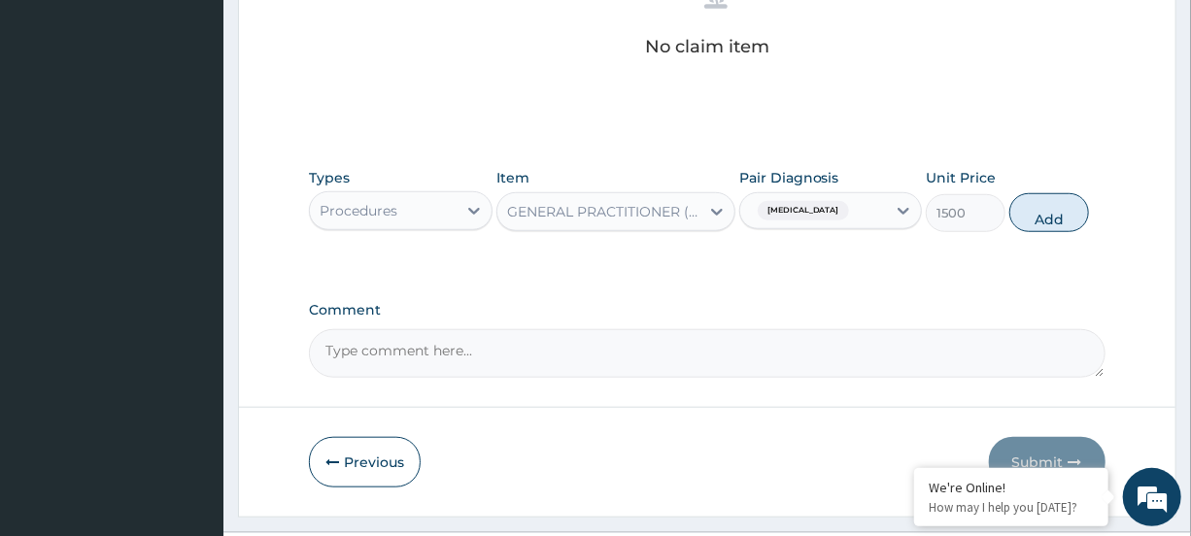
click at [1073, 213] on button "Add" at bounding box center [1050, 212] width 80 height 39
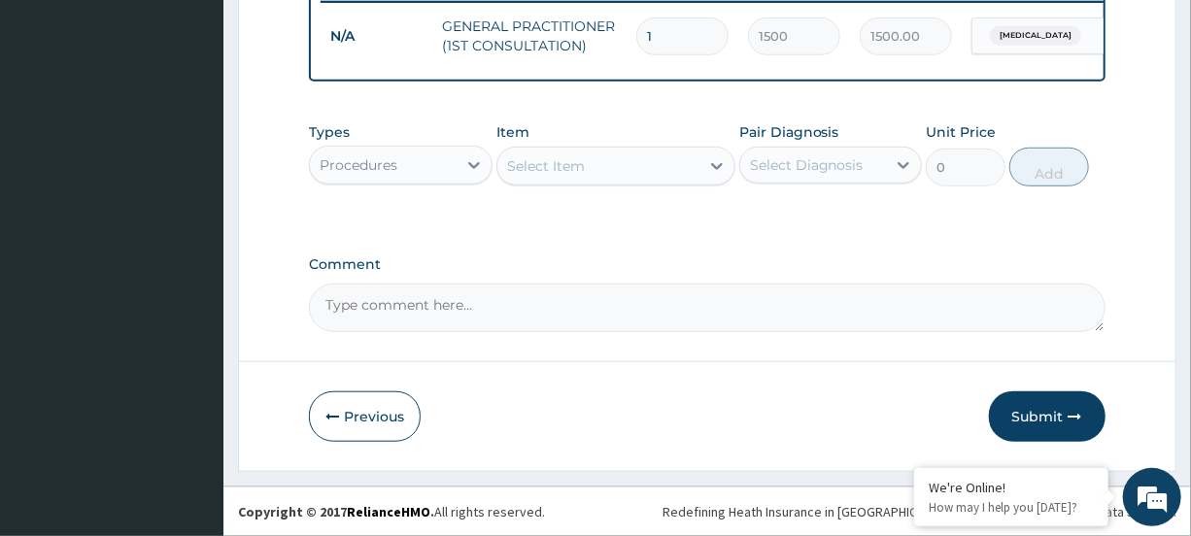
scroll to position [576, 0]
click at [473, 163] on icon at bounding box center [473, 164] width 19 height 19
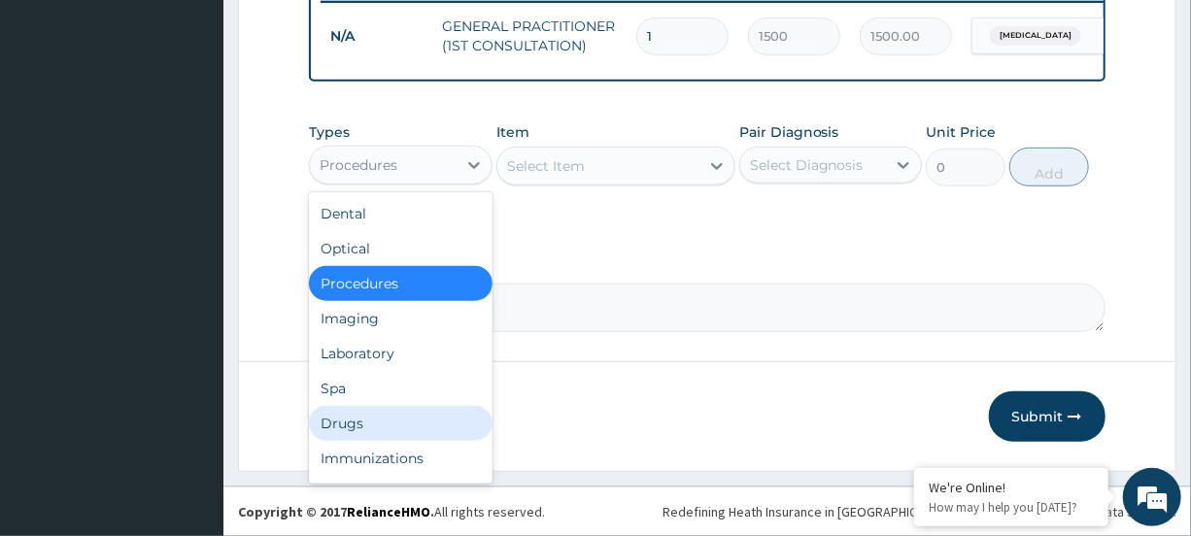
click at [351, 430] on div "Drugs" at bounding box center [400, 423] width 183 height 35
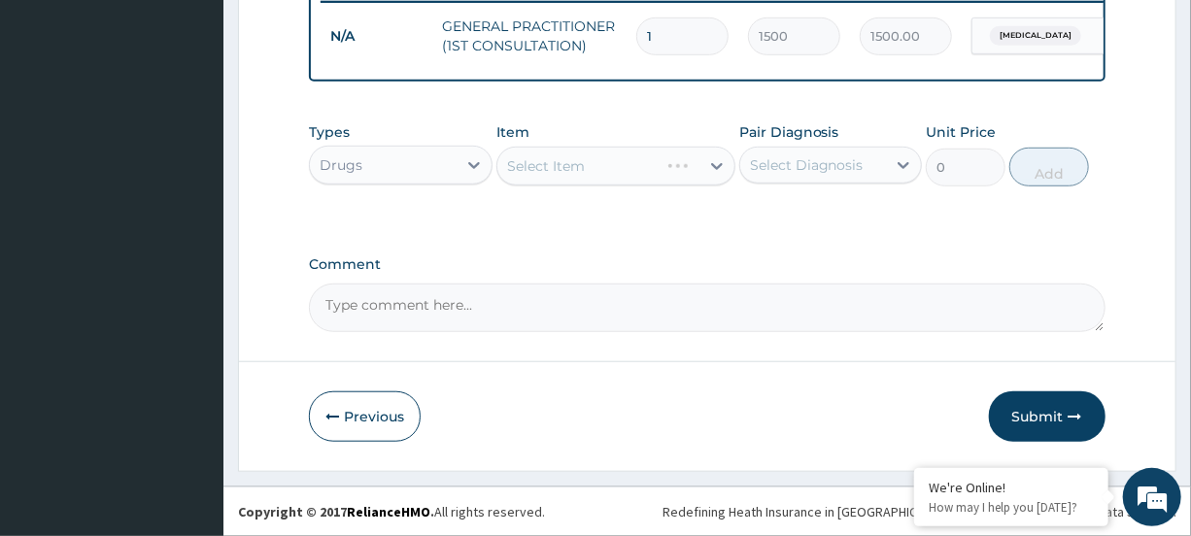
click at [643, 159] on div "Select Item" at bounding box center [616, 166] width 239 height 39
click at [635, 148] on div "Select Item" at bounding box center [616, 166] width 239 height 39
click at [635, 163] on div "Select Item" at bounding box center [599, 166] width 202 height 31
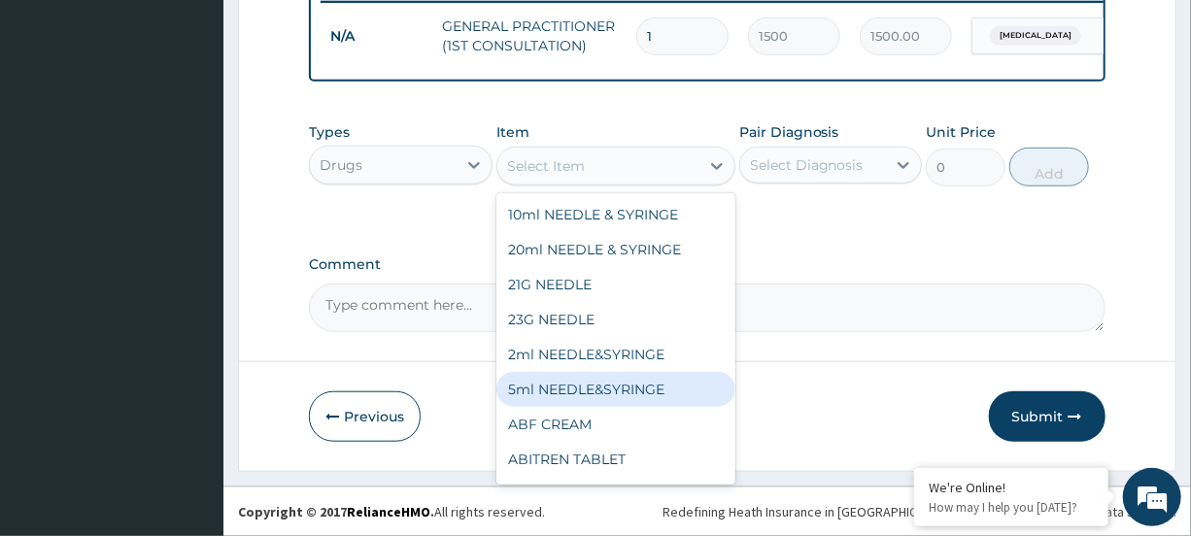
click at [625, 373] on div "5ml NEEDLE&SYRINGE" at bounding box center [616, 389] width 239 height 35
type input "30"
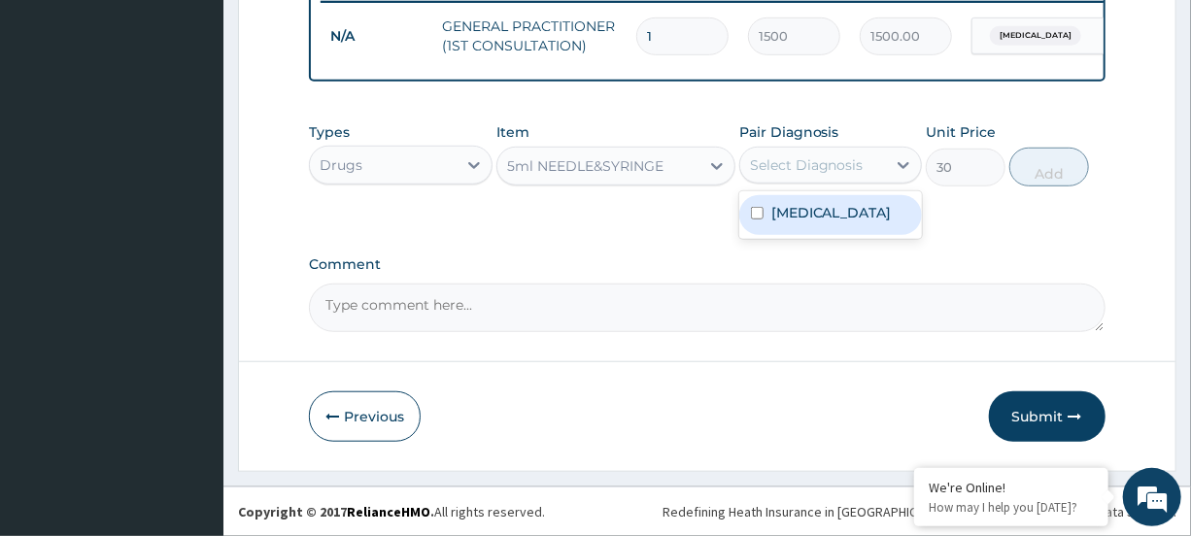
drag, startPoint x: 822, startPoint y: 172, endPoint x: 811, endPoint y: 190, distance: 21.3
click at [821, 173] on div "Select Diagnosis" at bounding box center [807, 164] width 114 height 19
click at [796, 232] on div "[MEDICAL_DATA]" at bounding box center [830, 215] width 183 height 40
checkbox input "true"
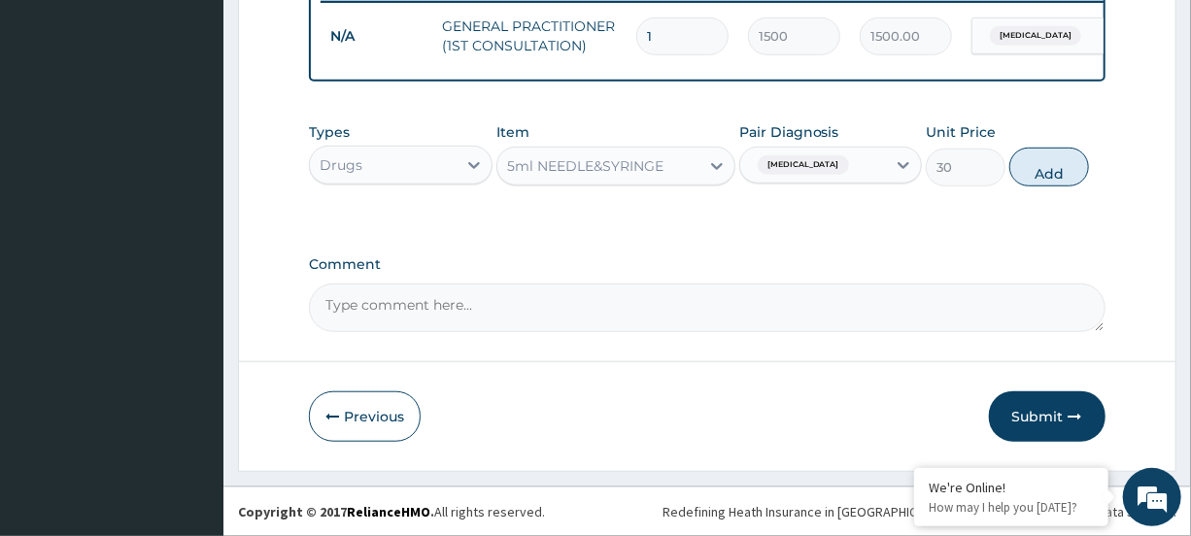
click at [1025, 175] on button "Add" at bounding box center [1050, 167] width 80 height 39
type input "0"
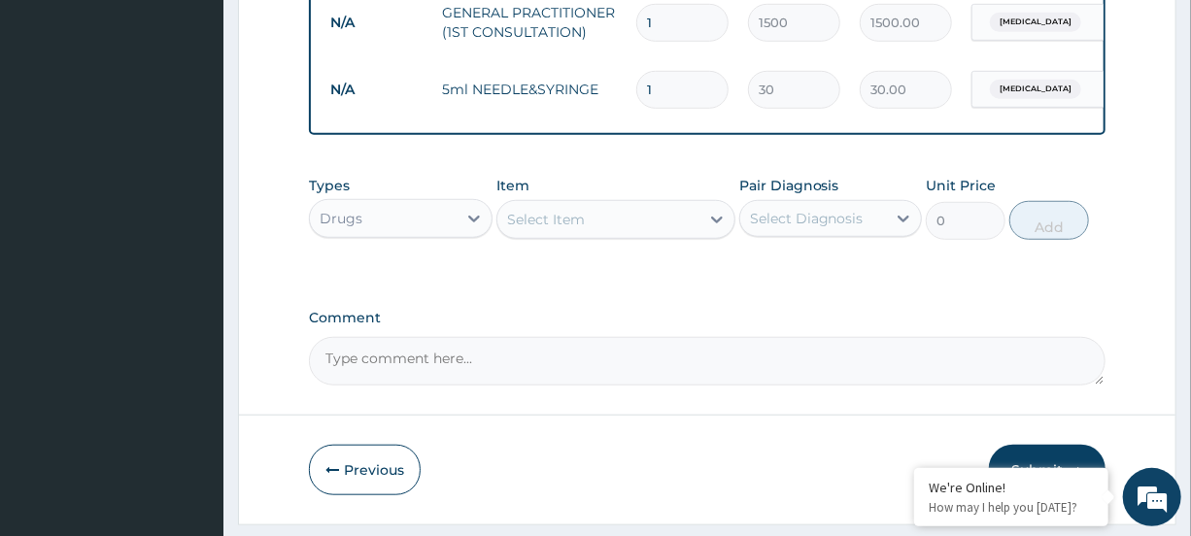
type input "0.00"
type input "8"
type input "240.00"
type input "8"
click at [661, 219] on div "Select Item" at bounding box center [599, 219] width 202 height 31
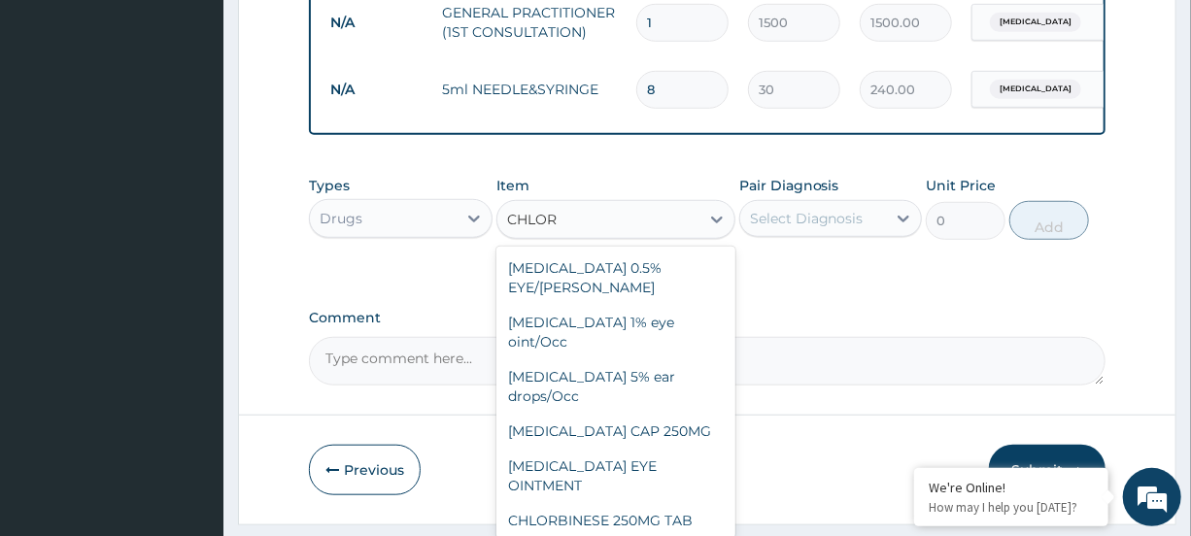
type input "CHLORO"
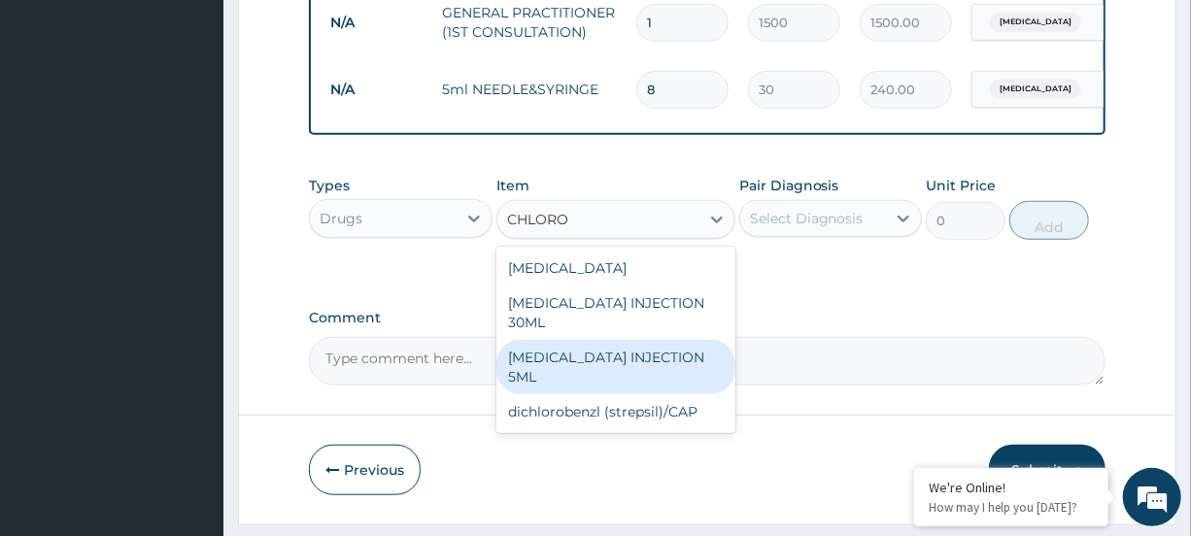
click at [569, 388] on div "[MEDICAL_DATA] INJECTION 5ML" at bounding box center [616, 367] width 239 height 54
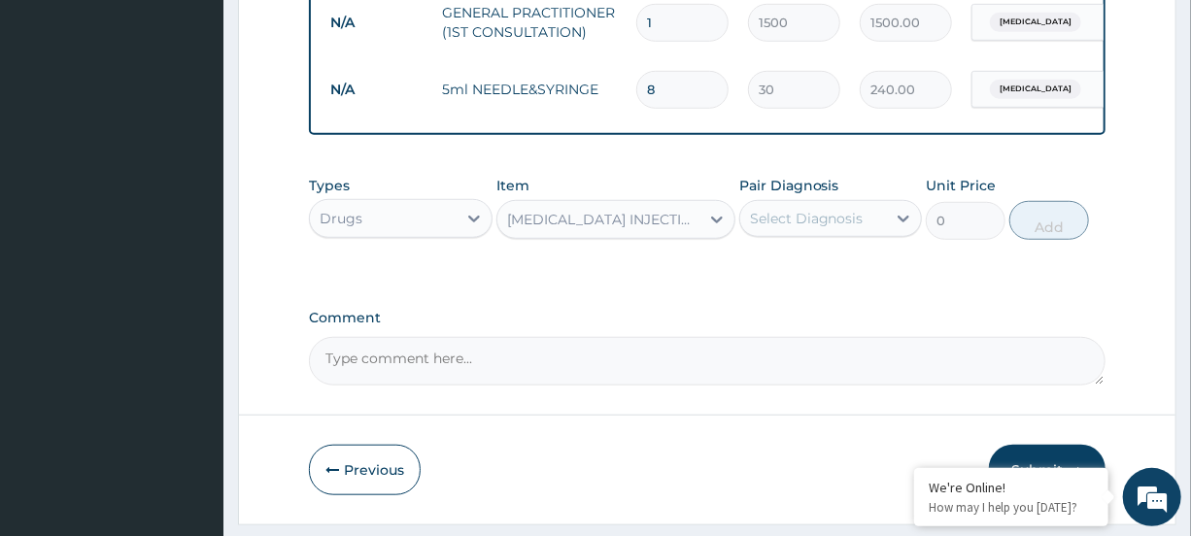
type input "500"
click at [854, 228] on div "Select Diagnosis" at bounding box center [807, 218] width 114 height 19
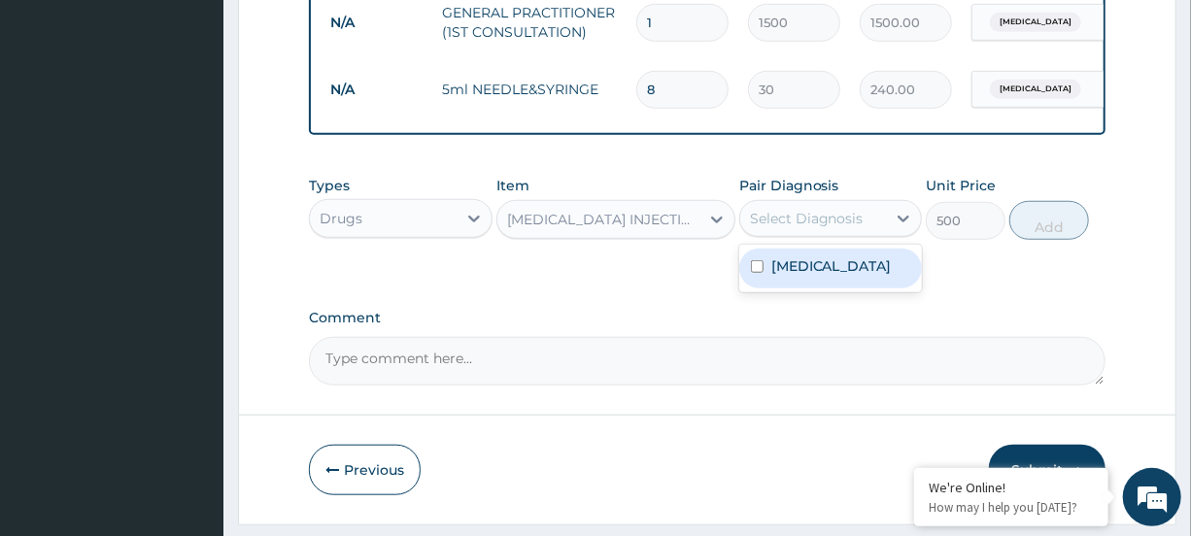
click at [841, 264] on div "[MEDICAL_DATA]" at bounding box center [830, 269] width 183 height 40
checkbox input "true"
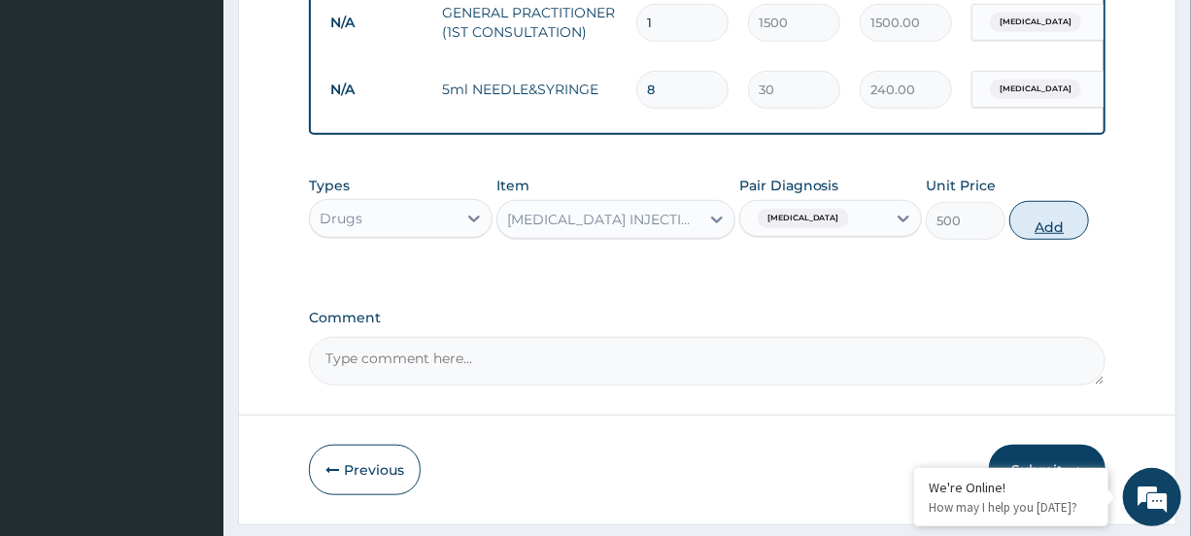
click at [1070, 235] on button "Add" at bounding box center [1050, 220] width 80 height 39
type input "0"
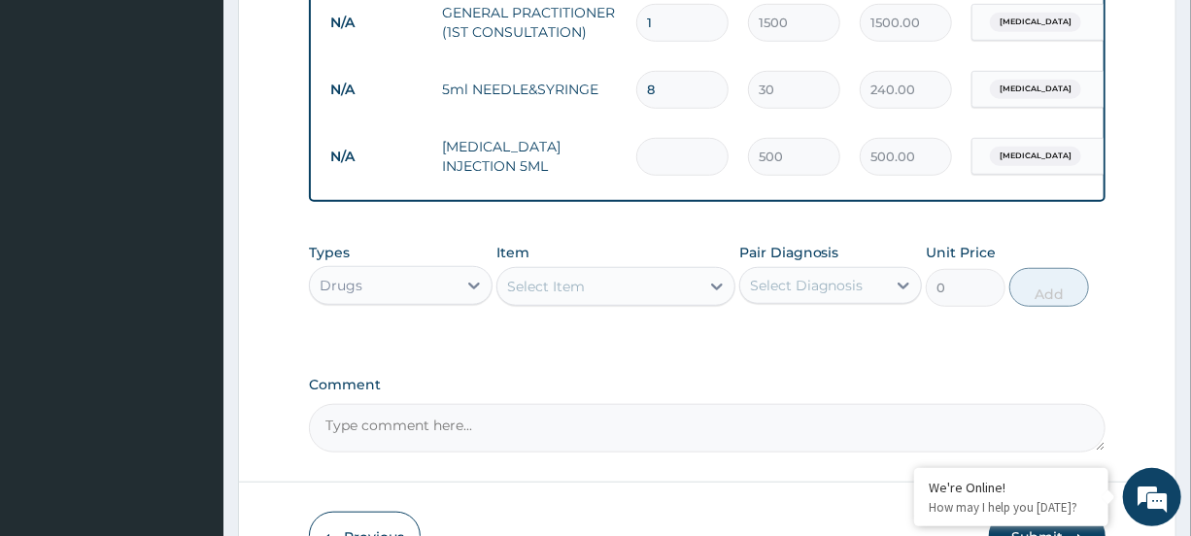
type input "0.00"
type input "3"
type input "1500.00"
type input "3"
click at [691, 298] on div "Select Item" at bounding box center [599, 286] width 202 height 31
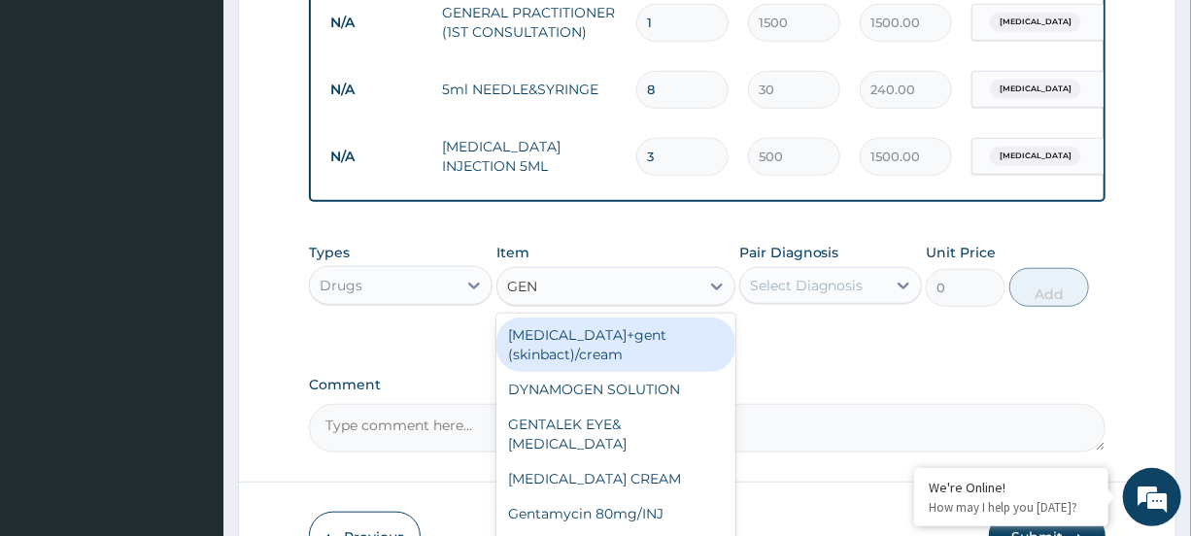
type input "GENT"
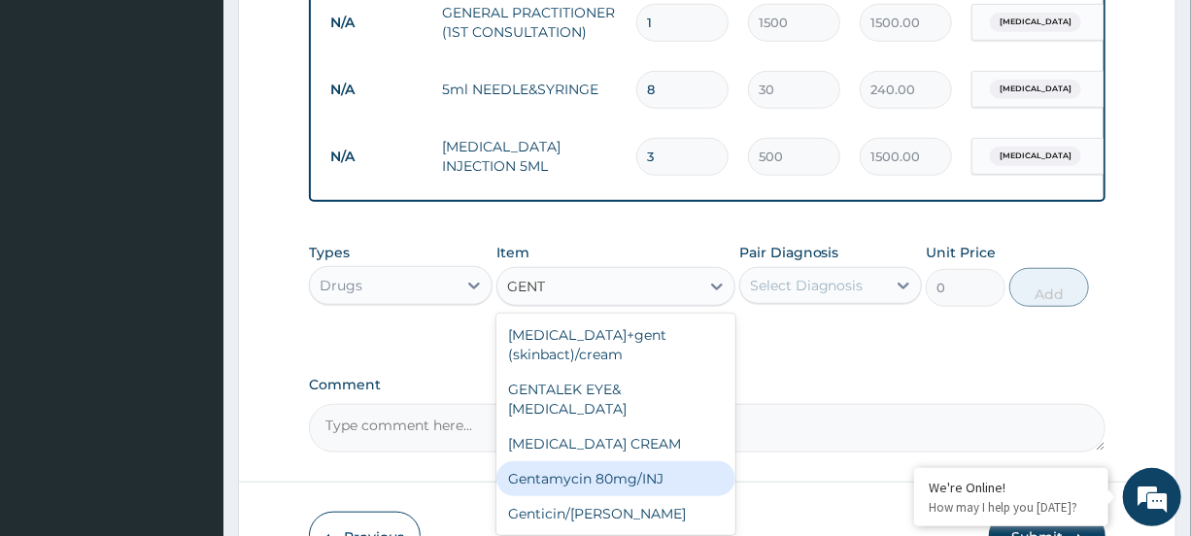
click at [635, 484] on div "Gentamycin 80mg/INJ" at bounding box center [616, 479] width 239 height 35
type input "500"
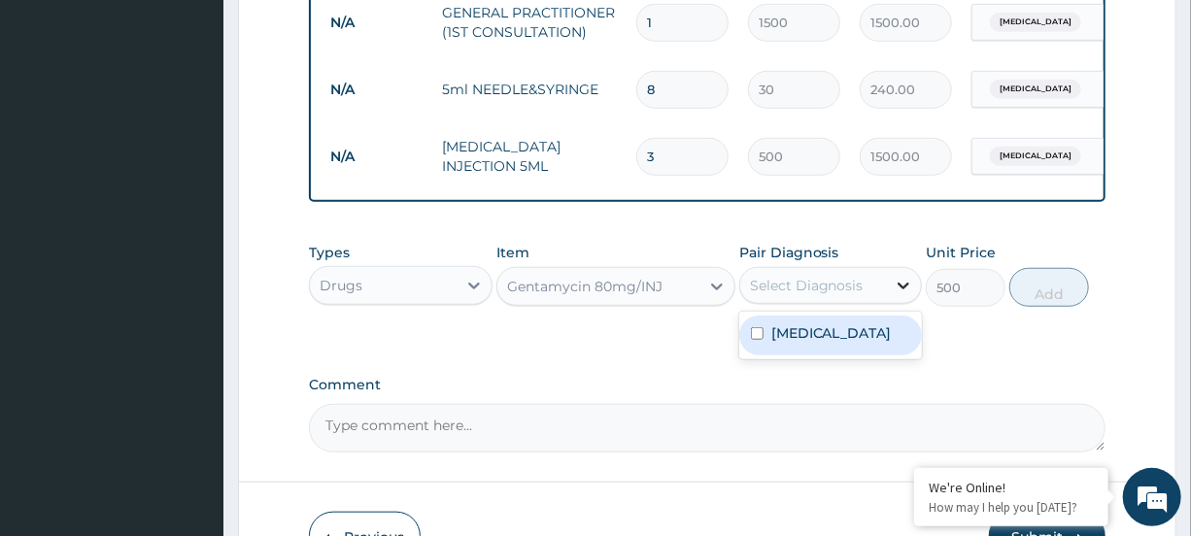
click at [890, 303] on div at bounding box center [903, 285] width 35 height 35
click at [867, 356] on div "[MEDICAL_DATA]" at bounding box center [830, 336] width 183 height 40
checkbox input "true"
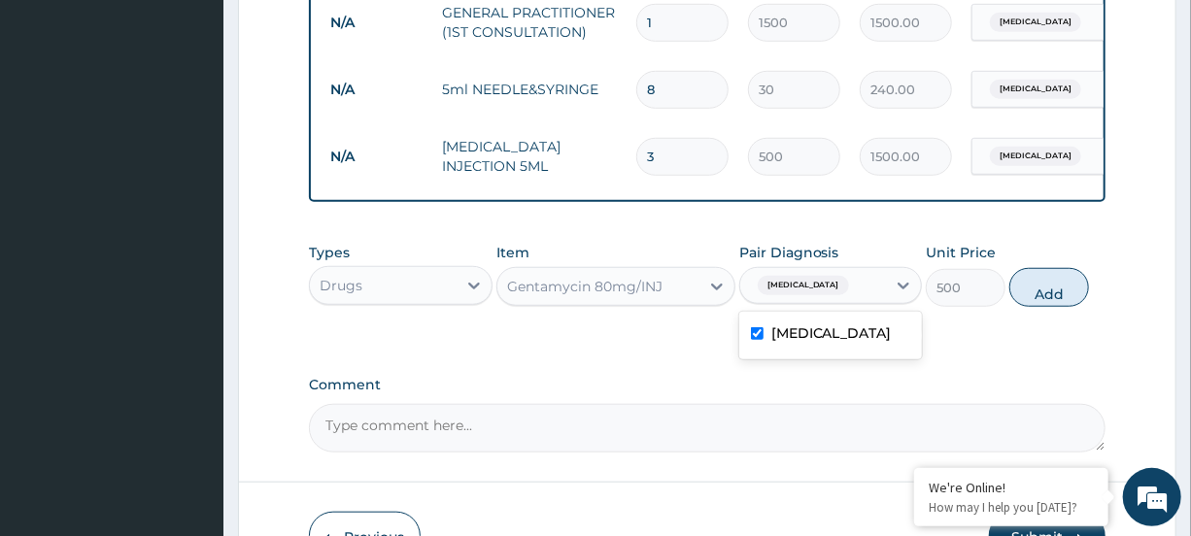
click at [1061, 307] on button "Add" at bounding box center [1050, 287] width 80 height 39
type input "0"
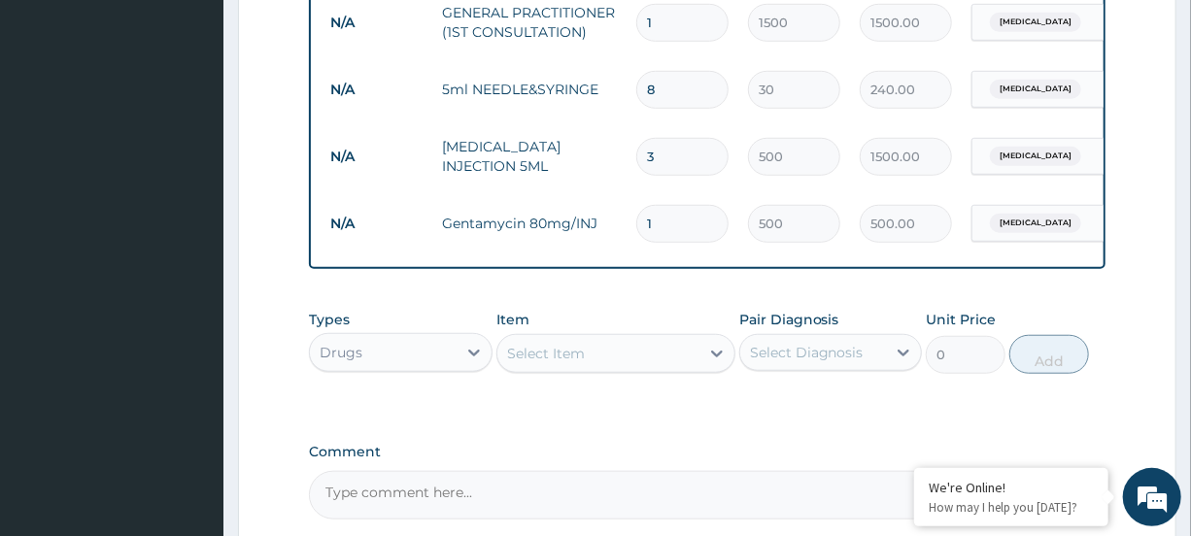
click at [627, 361] on div "Select Item" at bounding box center [599, 353] width 202 height 31
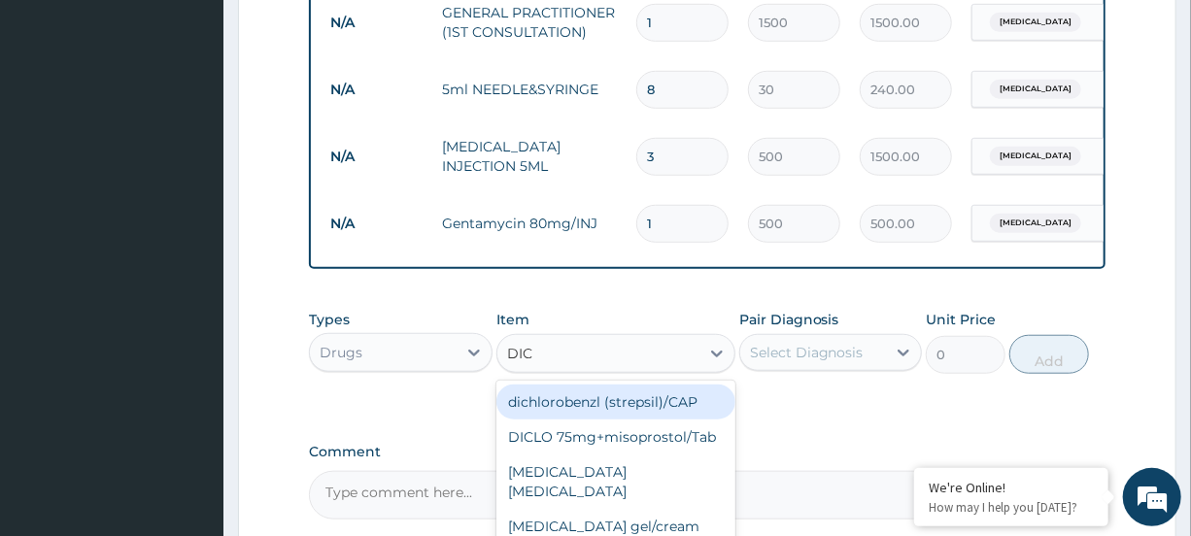
type input "DICLO"
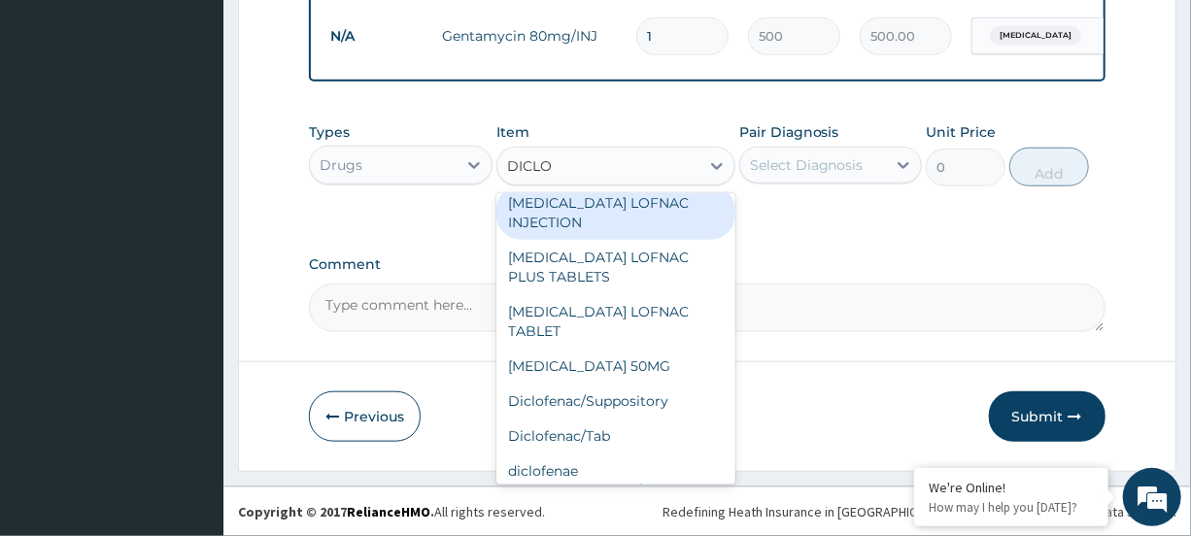
scroll to position [172, 0]
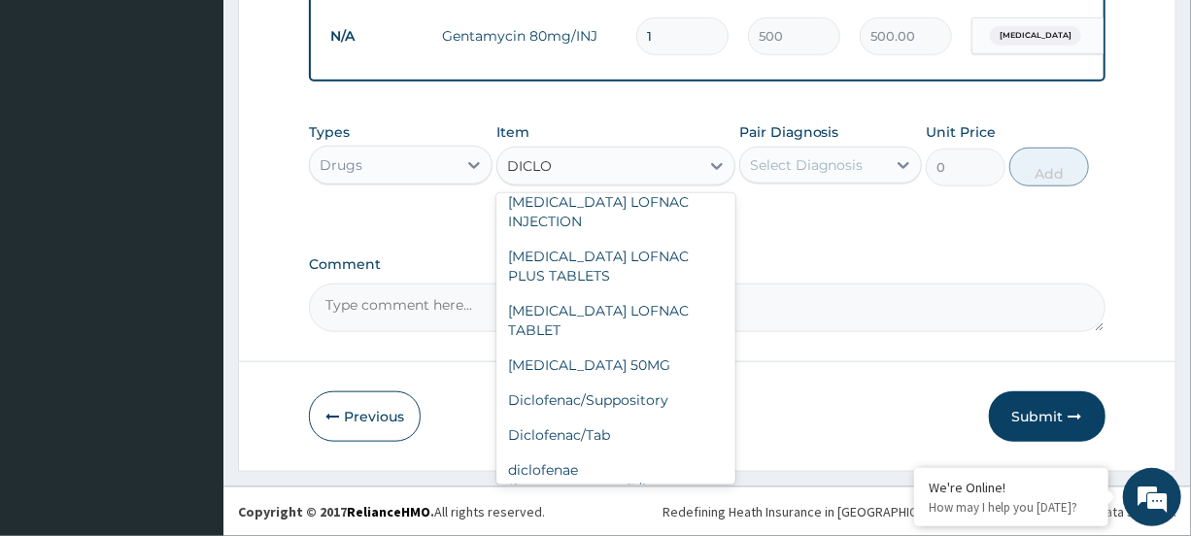
click at [593, 507] on div "Diclofenae 75mg/INJ" at bounding box center [616, 524] width 239 height 35
type input "500"
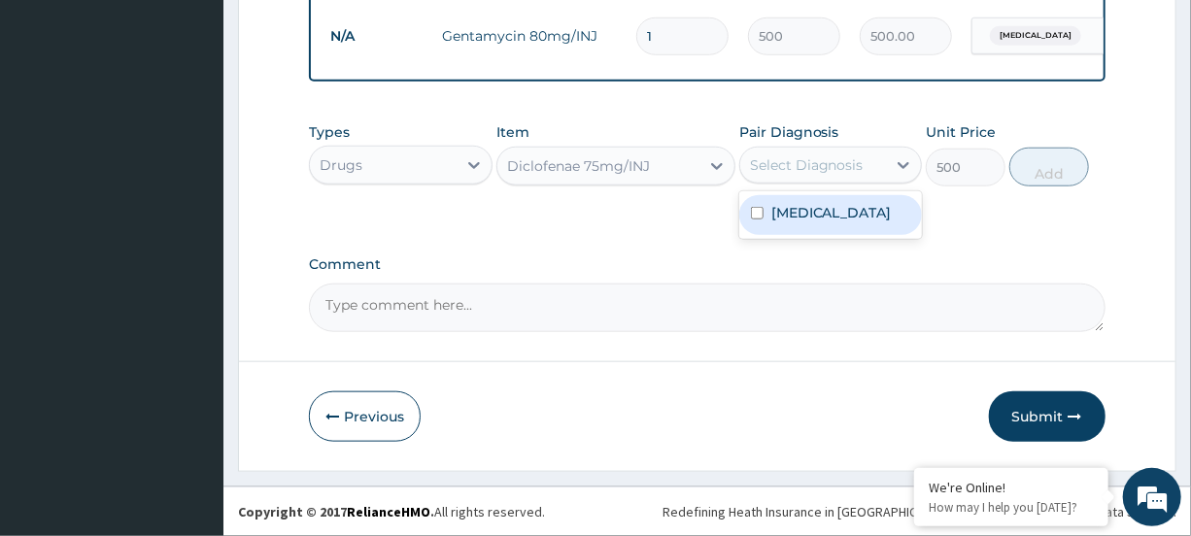
click at [826, 156] on div "Select Diagnosis" at bounding box center [813, 165] width 146 height 31
click at [810, 220] on label "[MEDICAL_DATA]" at bounding box center [832, 212] width 120 height 19
checkbox input "true"
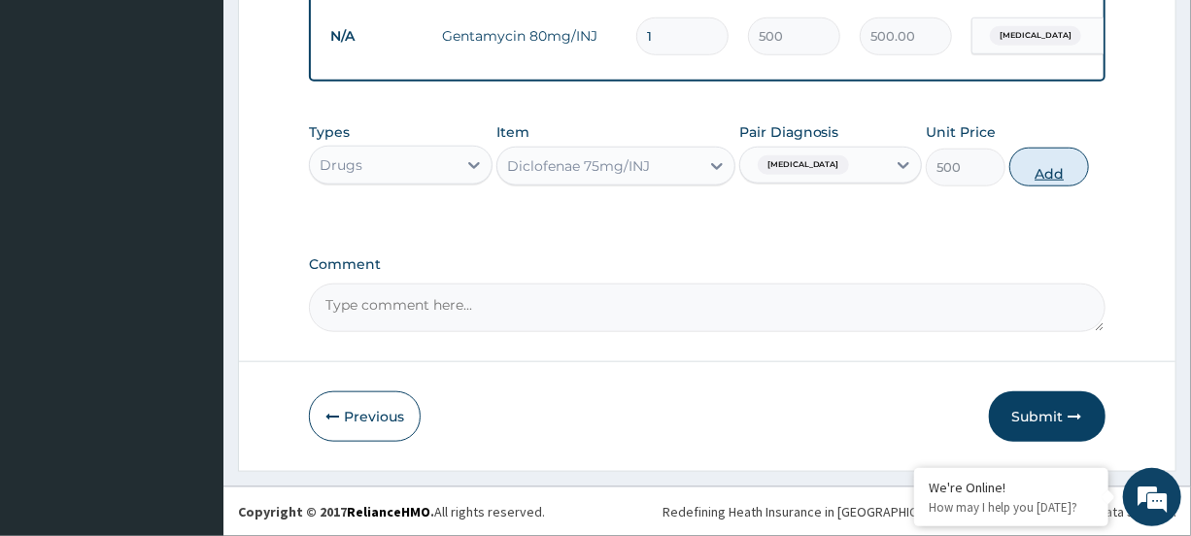
click at [1059, 176] on button "Add" at bounding box center [1050, 167] width 80 height 39
type input "0"
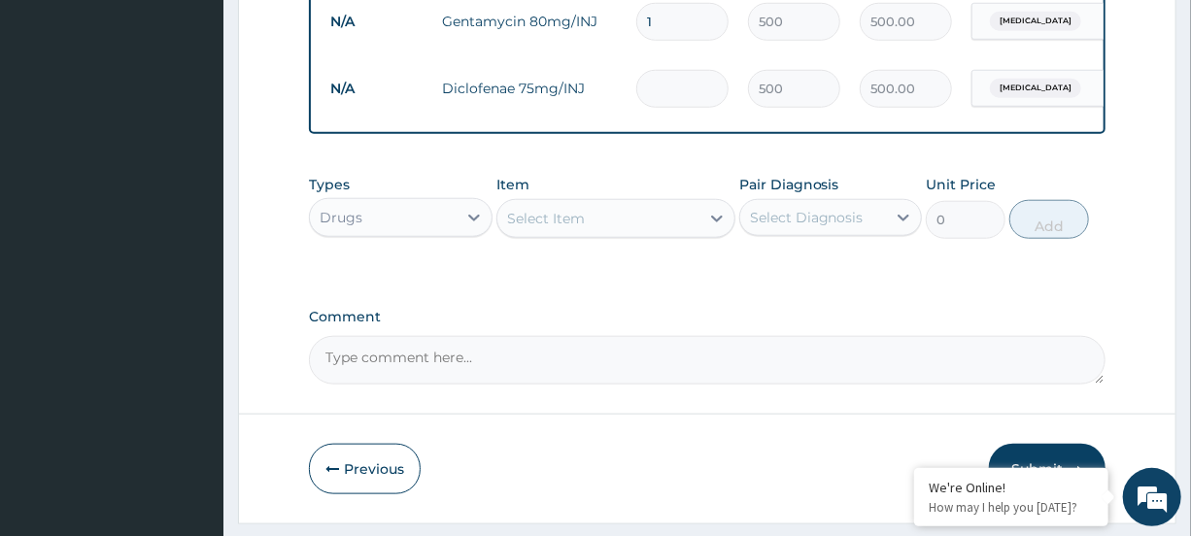
type input "0.00"
type input "3"
type input "1500.00"
type input "3"
click at [703, 236] on div at bounding box center [717, 218] width 35 height 35
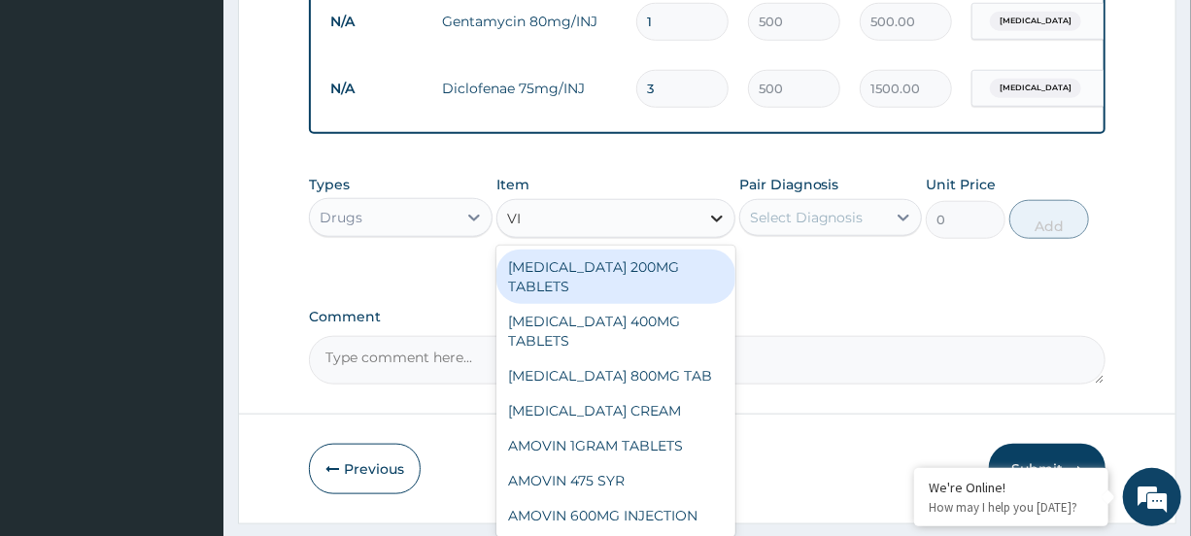
type input "VIT"
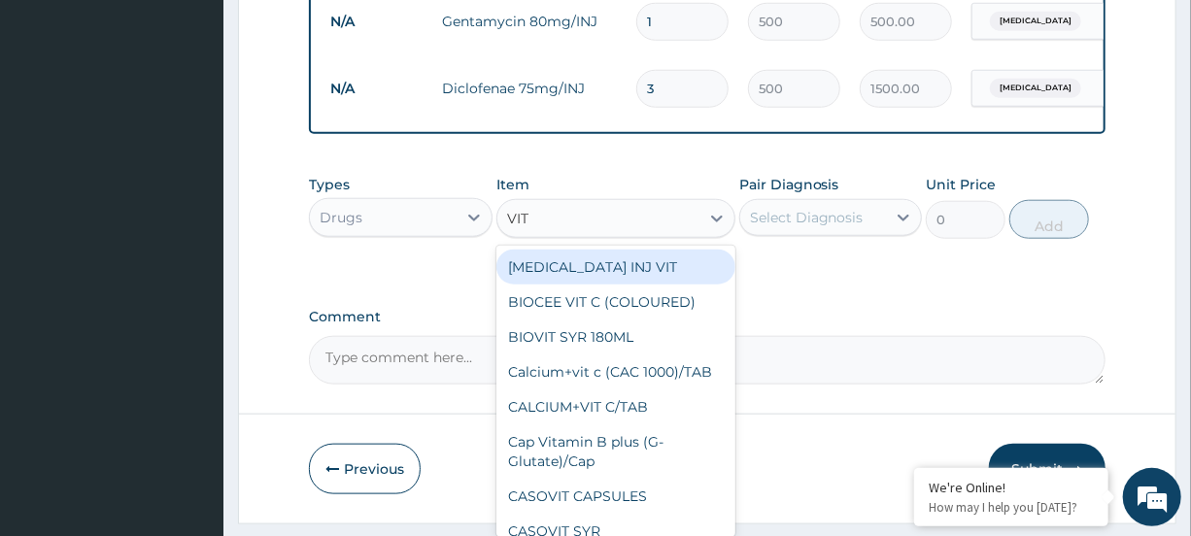
click at [658, 273] on div "[MEDICAL_DATA] INJ VIT" at bounding box center [616, 267] width 239 height 35
type input "400"
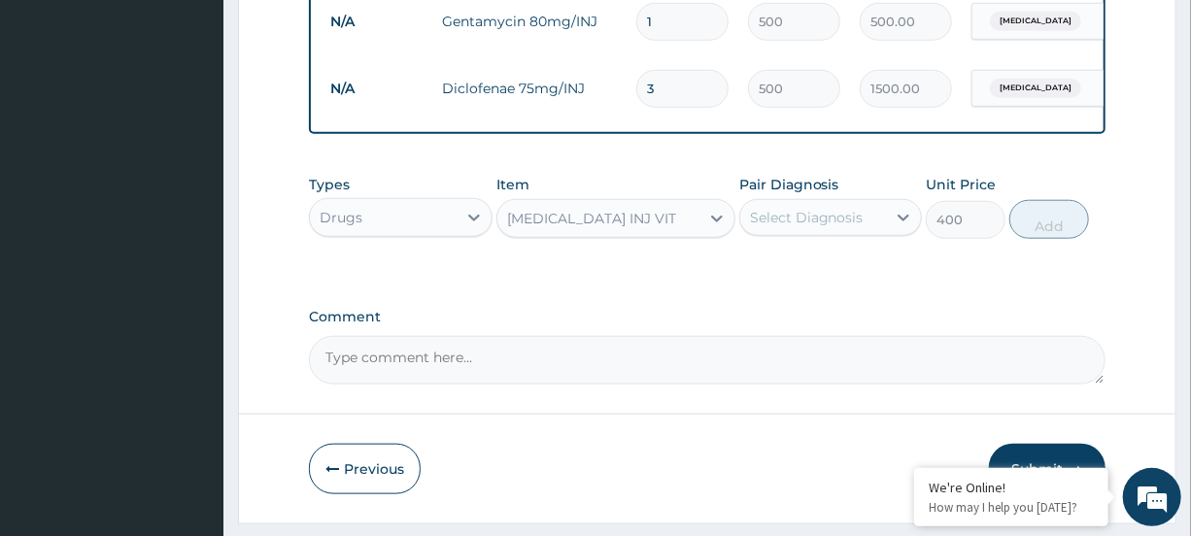
click at [809, 227] on div "Select Diagnosis" at bounding box center [807, 217] width 114 height 19
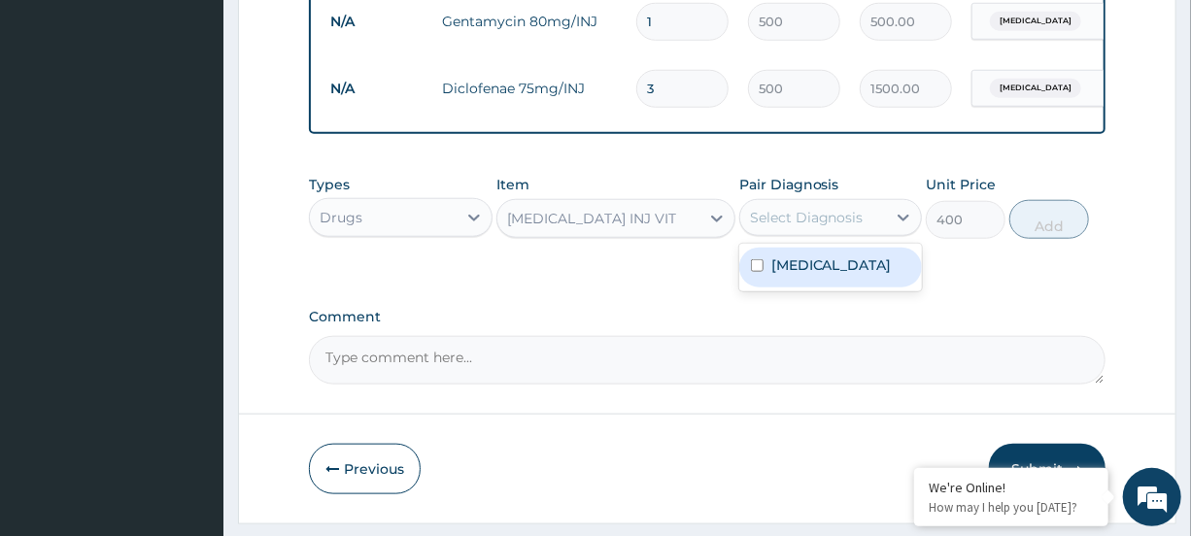
click at [798, 275] on label "[MEDICAL_DATA]" at bounding box center [832, 265] width 120 height 19
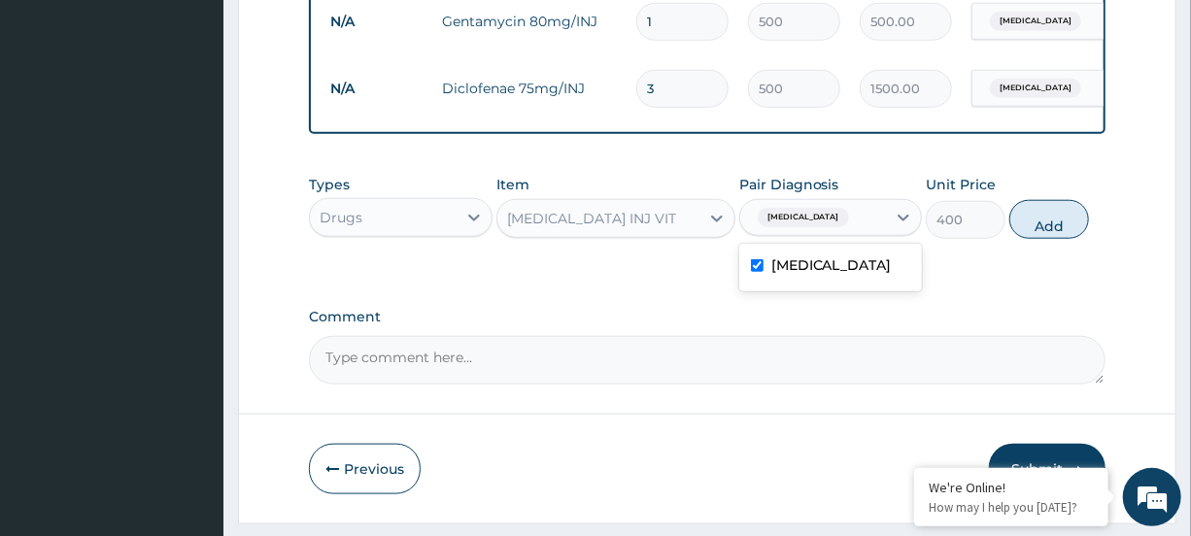
checkbox input "true"
click at [1048, 231] on button "Add" at bounding box center [1050, 219] width 80 height 39
type input "0"
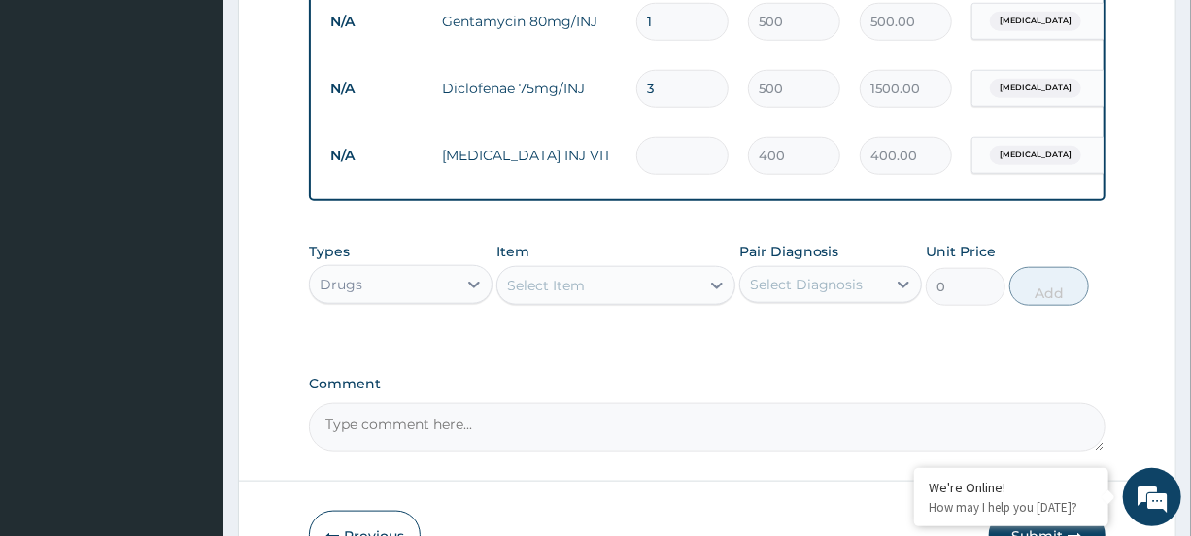
type input "0.00"
type input "3"
type input "1200.00"
type input "3"
click at [679, 292] on div "Select Item" at bounding box center [599, 285] width 202 height 31
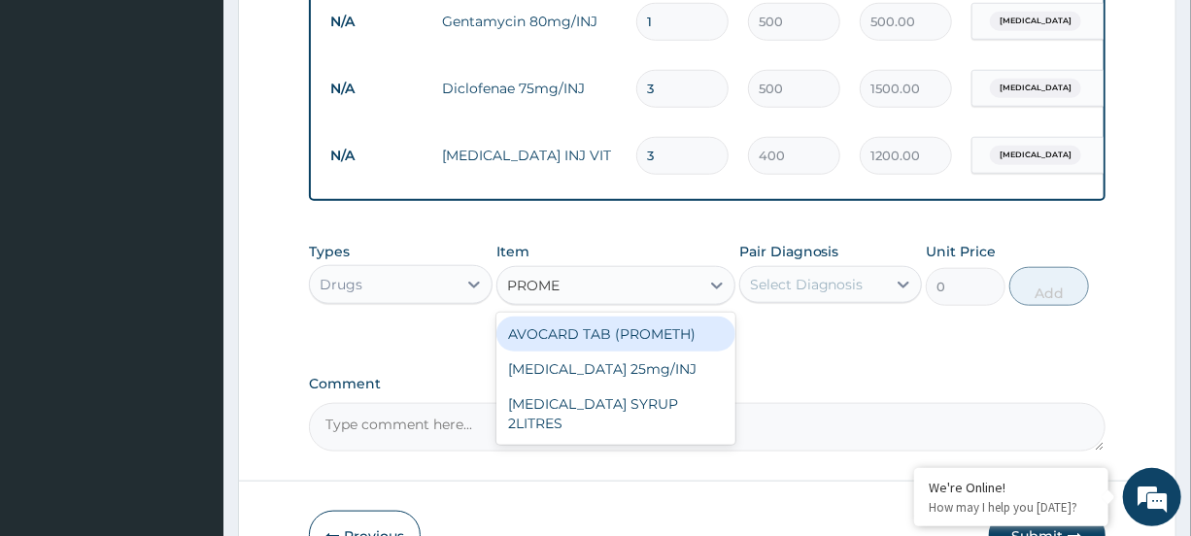
type input "PROMET"
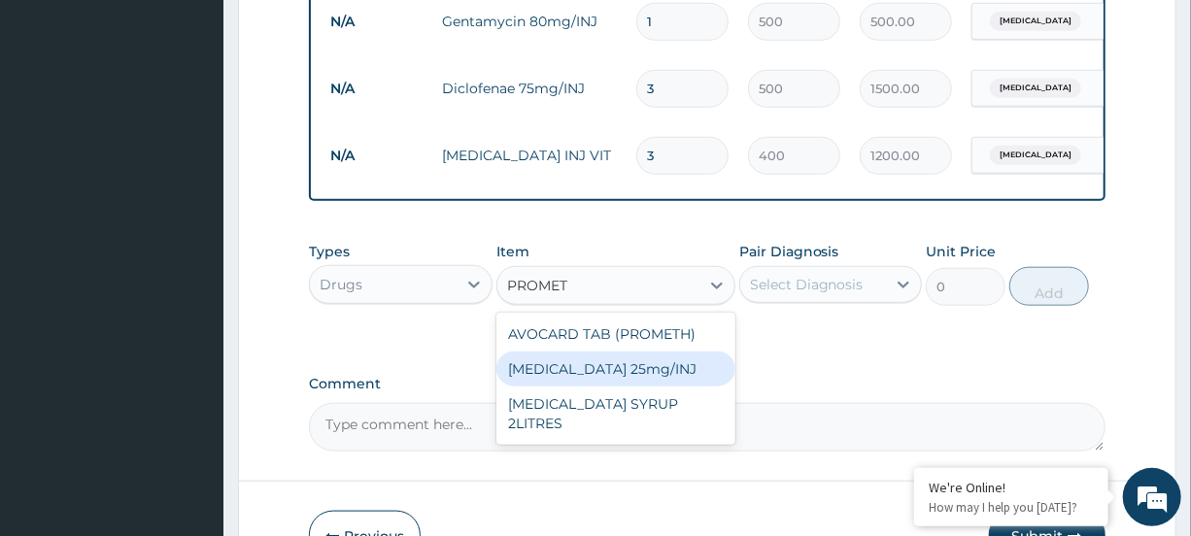
click at [616, 387] on div "[MEDICAL_DATA] 25mg/INJ" at bounding box center [616, 369] width 239 height 35
type input "500"
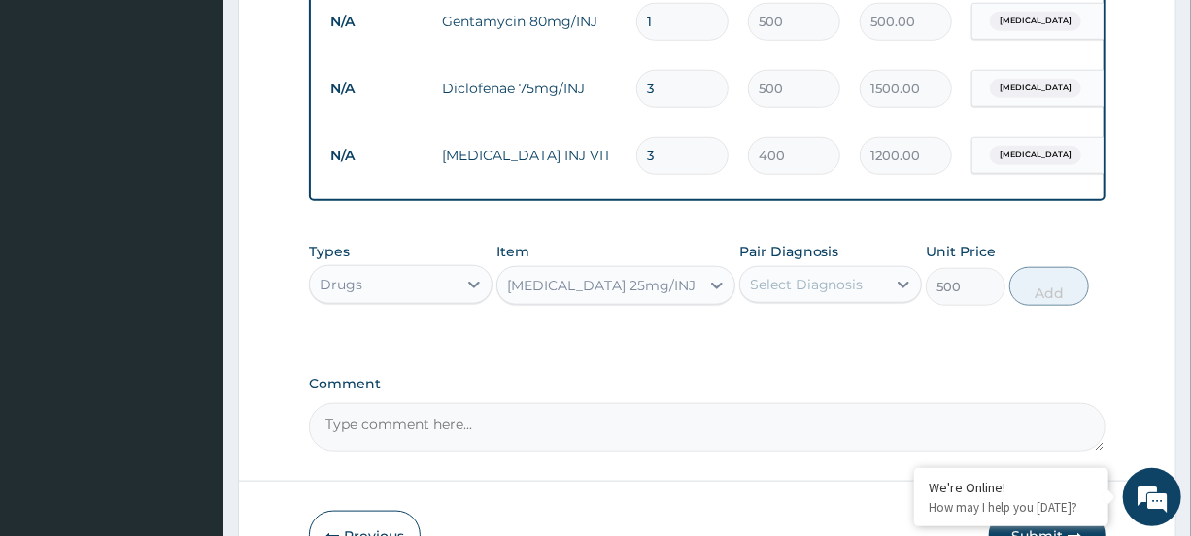
click at [829, 292] on div "Select Diagnosis" at bounding box center [807, 284] width 114 height 19
click at [810, 342] on label "[MEDICAL_DATA]" at bounding box center [832, 332] width 120 height 19
checkbox input "true"
click at [1033, 305] on button "Add" at bounding box center [1050, 286] width 80 height 39
type input "0"
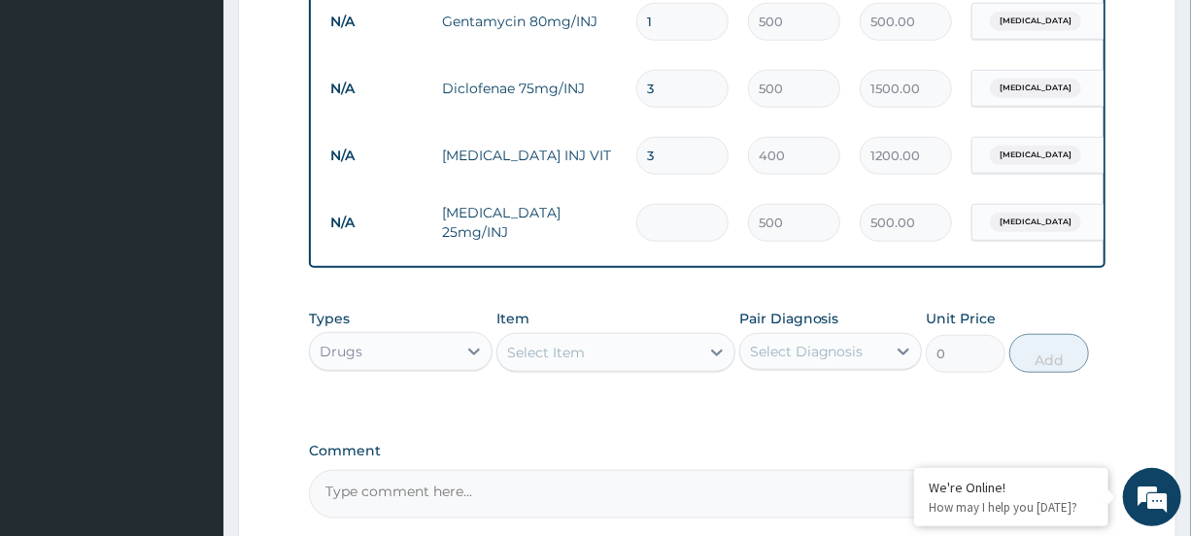
type input "0.00"
type input "3"
type input "1500.00"
type input "3"
click at [718, 350] on div at bounding box center [717, 352] width 35 height 35
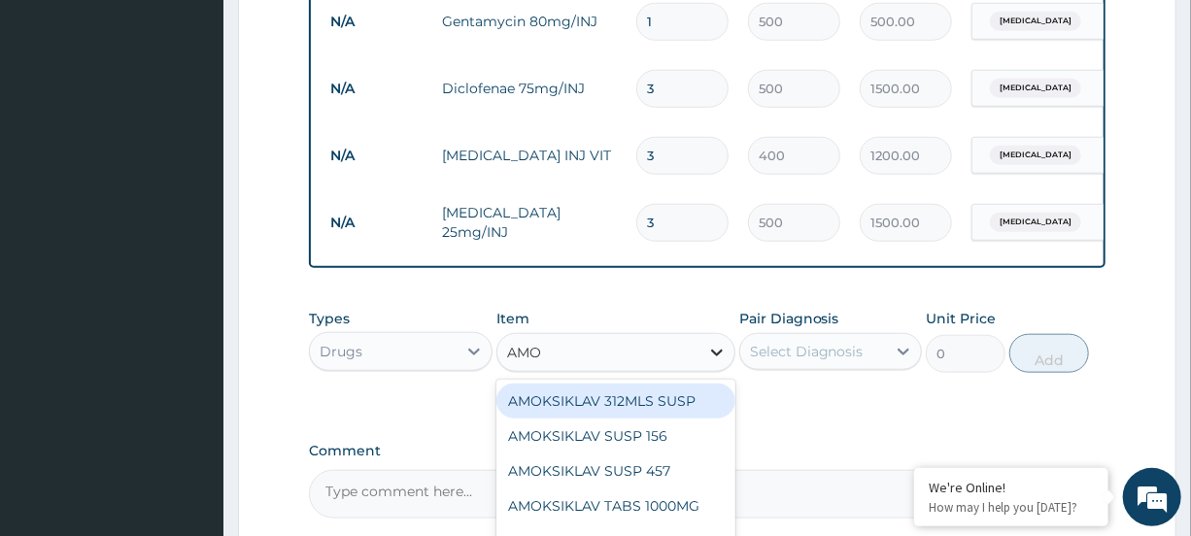
type input "AMOX"
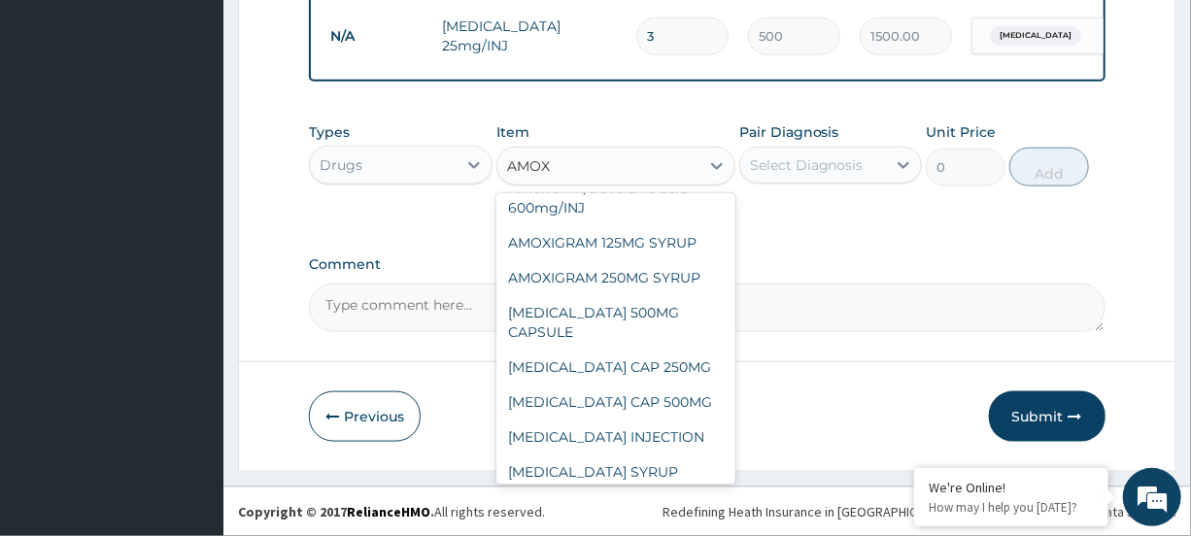
scroll to position [230, 0]
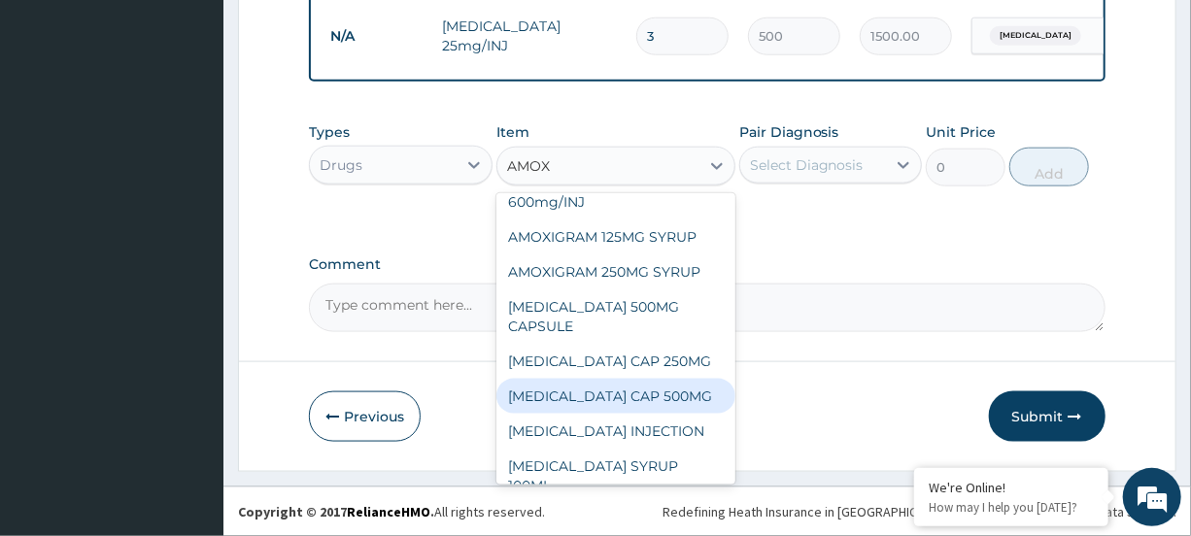
click at [654, 379] on div "AMOXIL CAP 500MG" at bounding box center [616, 396] width 239 height 35
type input "50"
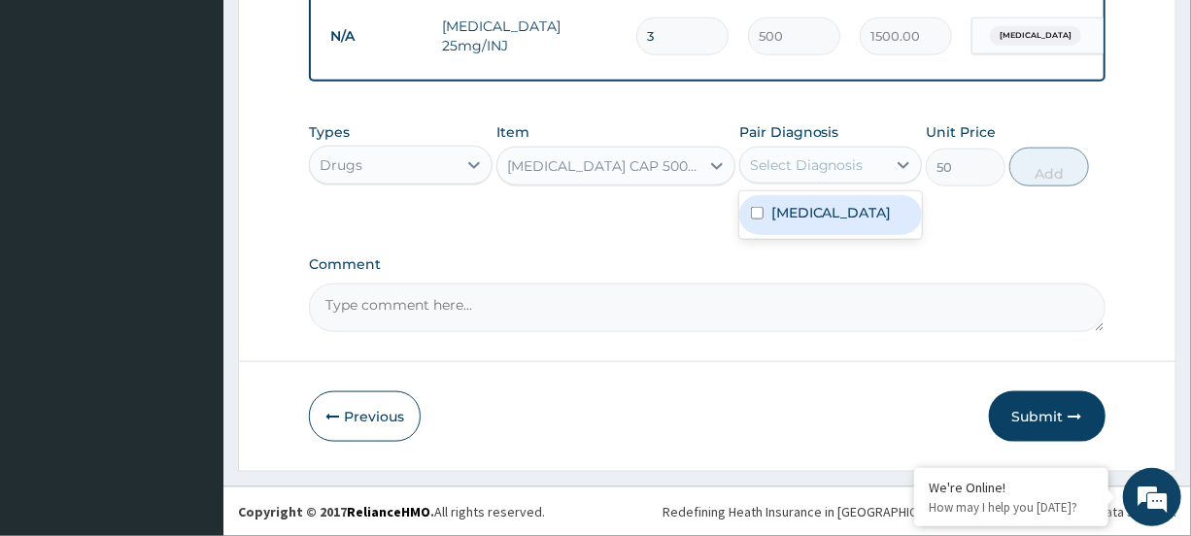
click at [874, 170] on div "Select Diagnosis" at bounding box center [813, 165] width 146 height 31
click at [844, 215] on div "Malaria" at bounding box center [830, 215] width 183 height 40
checkbox input "true"
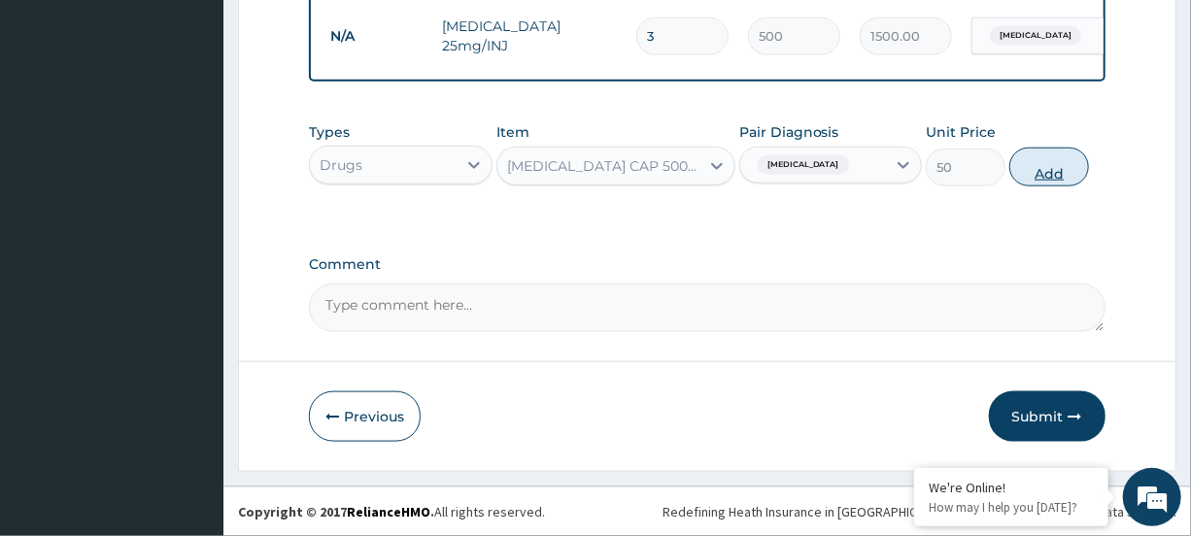
click at [1061, 171] on button "Add" at bounding box center [1050, 167] width 80 height 39
type input "0"
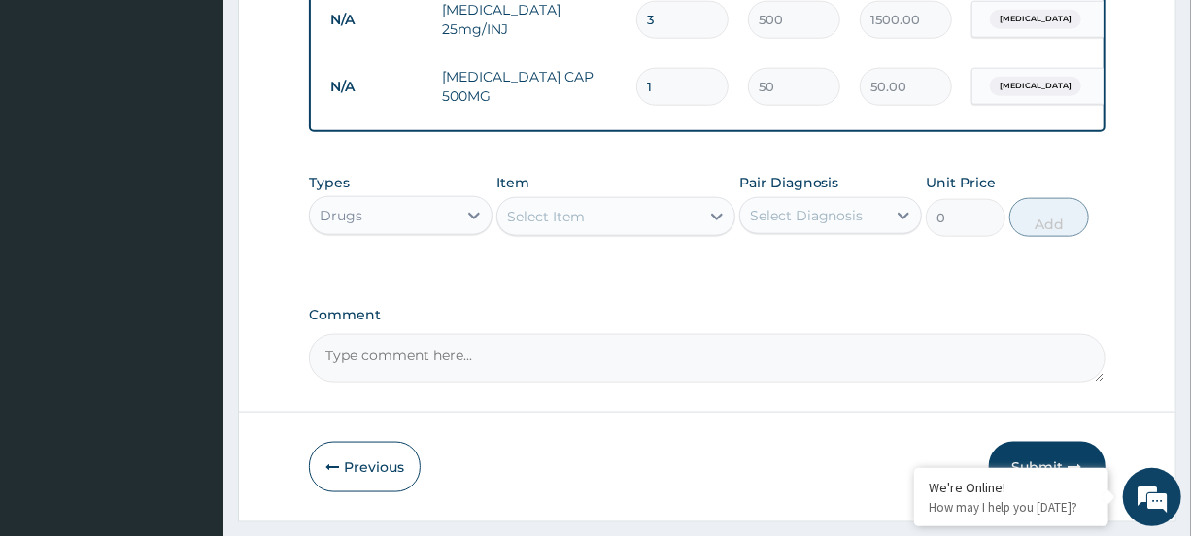
type input "12"
type input "600.00"
type input "12"
click at [700, 234] on div at bounding box center [717, 216] width 35 height 35
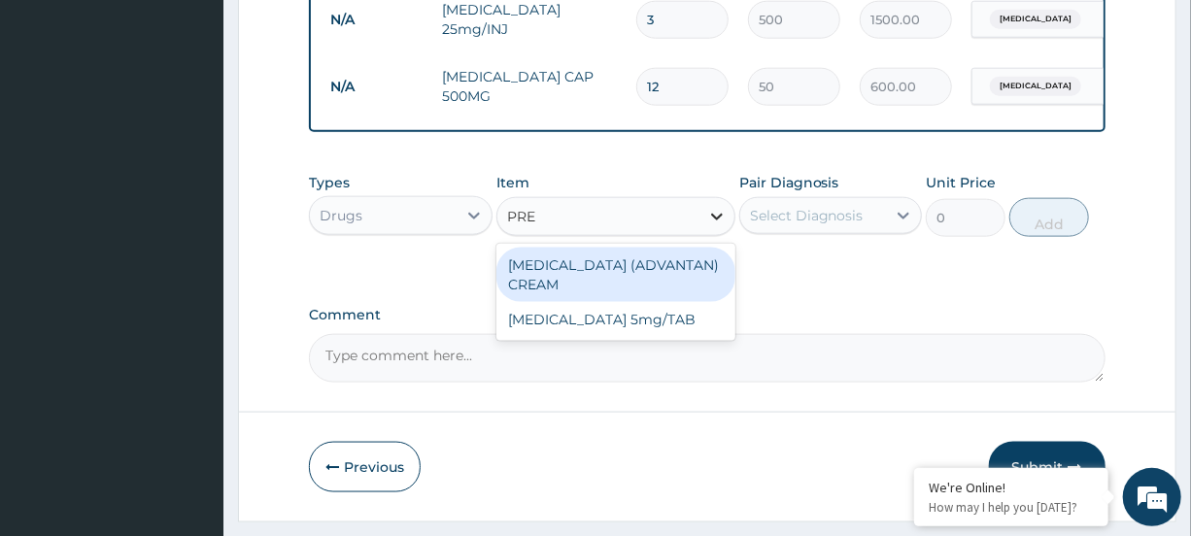
type input "PRED"
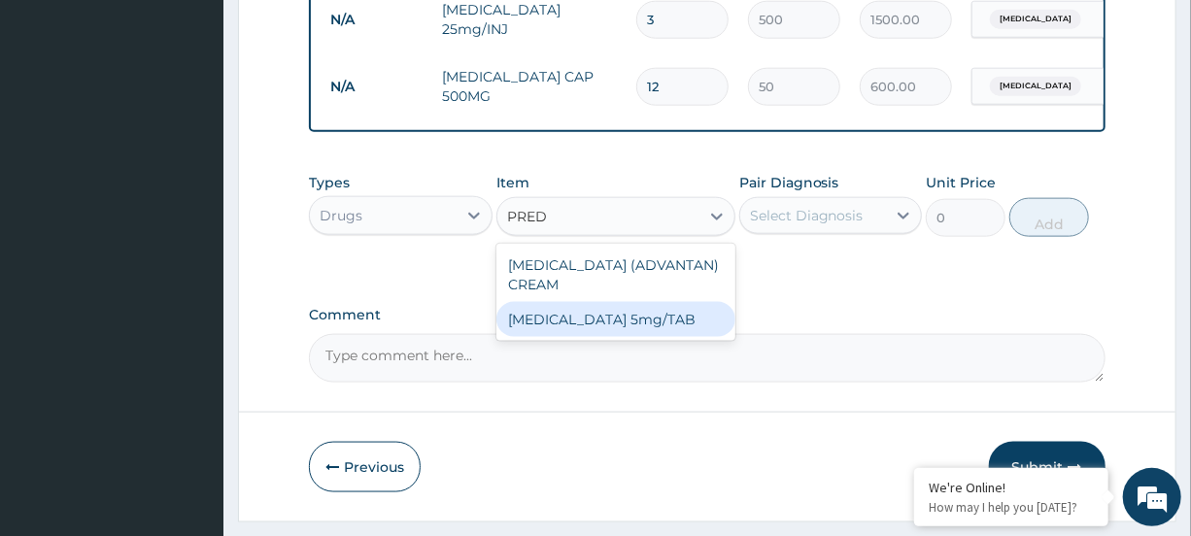
click at [661, 337] on div "[MEDICAL_DATA] 5mg/TAB" at bounding box center [616, 319] width 239 height 35
type input "8"
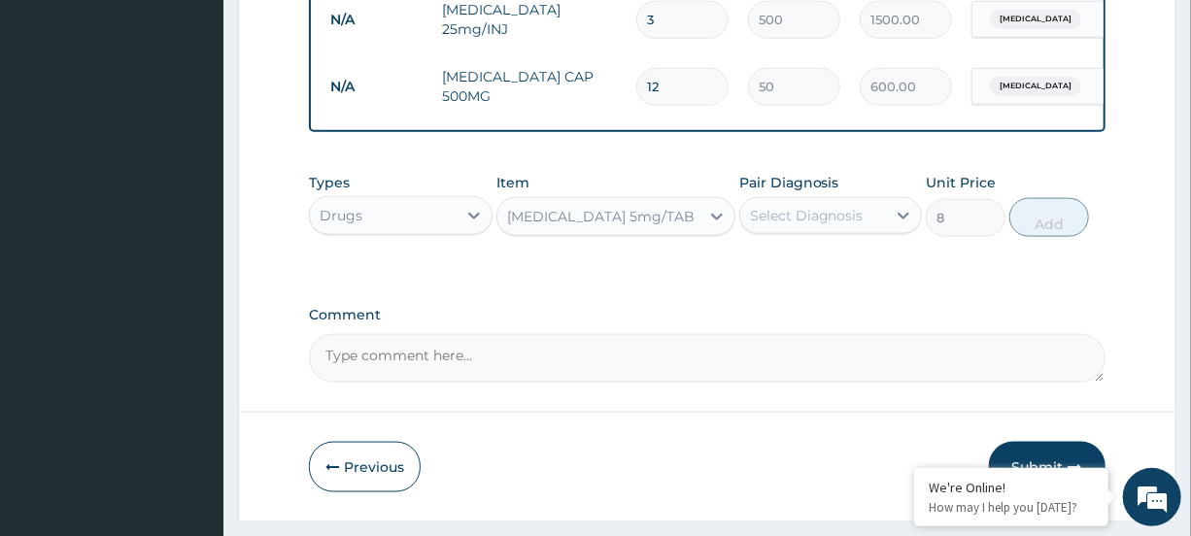
click at [851, 223] on div "Select Diagnosis" at bounding box center [807, 215] width 114 height 19
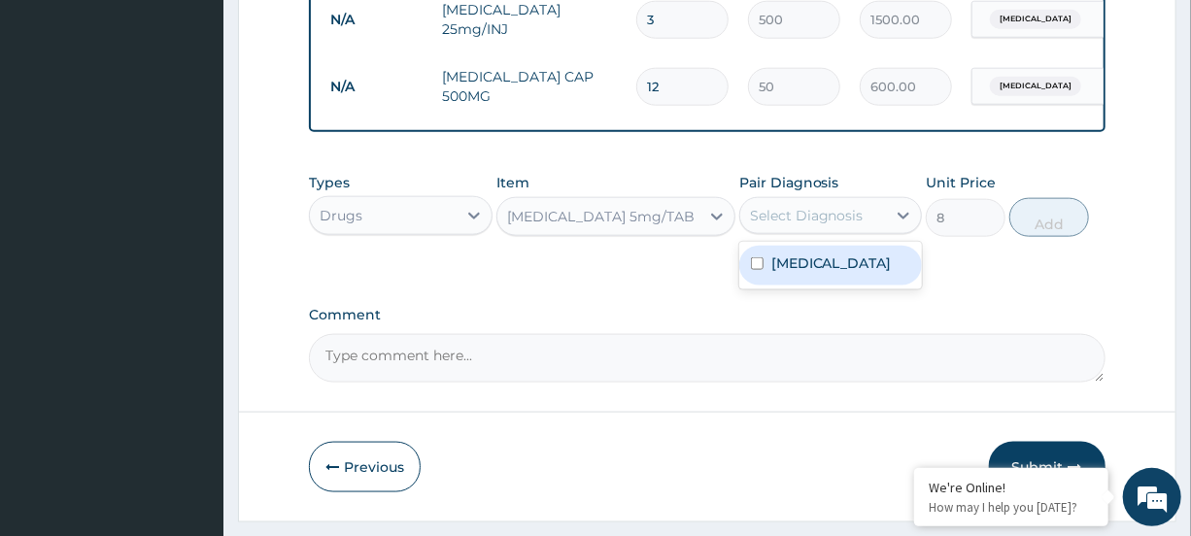
click at [825, 269] on div "[MEDICAL_DATA]" at bounding box center [830, 266] width 183 height 40
checkbox input "true"
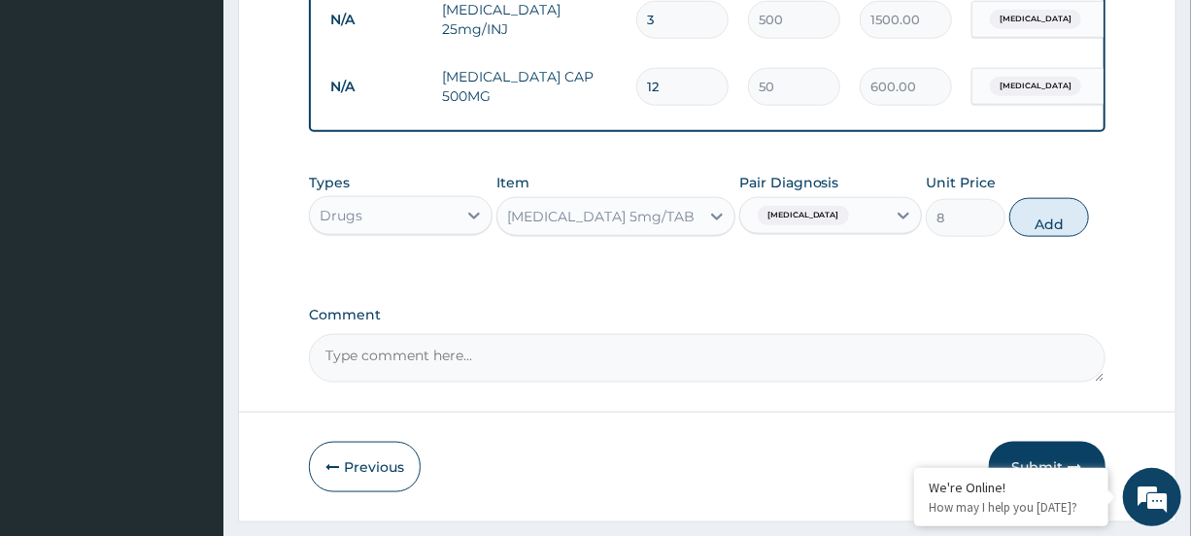
click at [1051, 237] on button "Add" at bounding box center [1050, 217] width 80 height 39
type input "0"
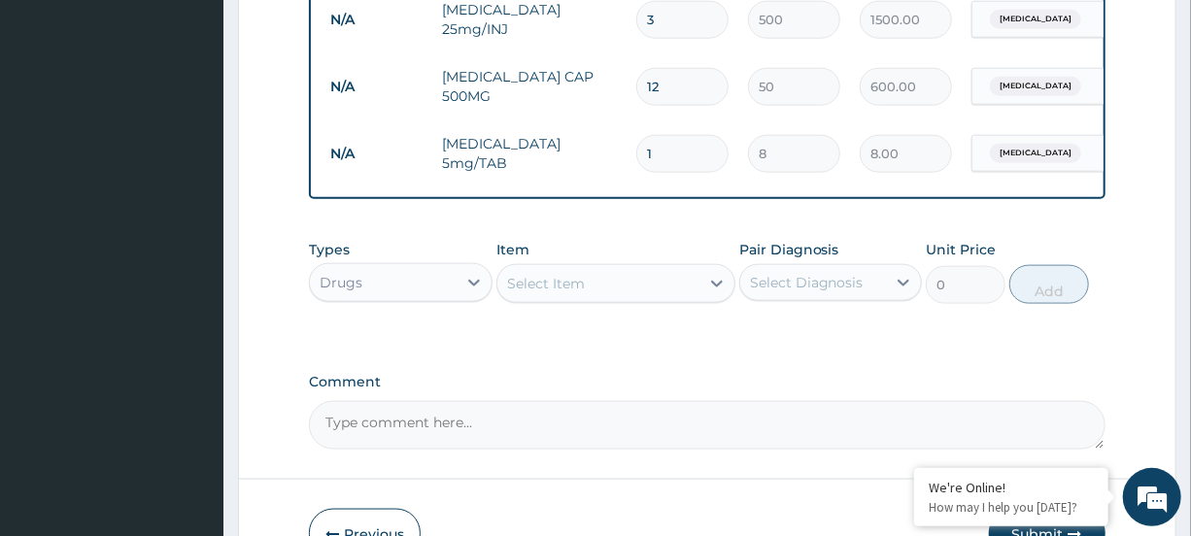
type input "12"
type input "96.00"
type input "12"
click at [705, 301] on div at bounding box center [717, 283] width 35 height 35
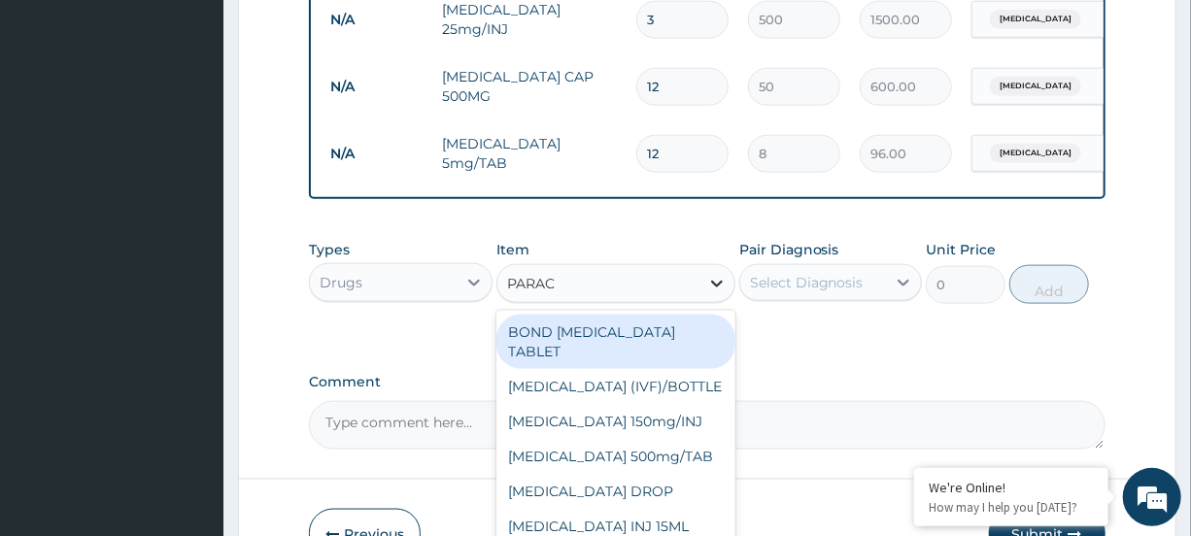
type input "PARACE"
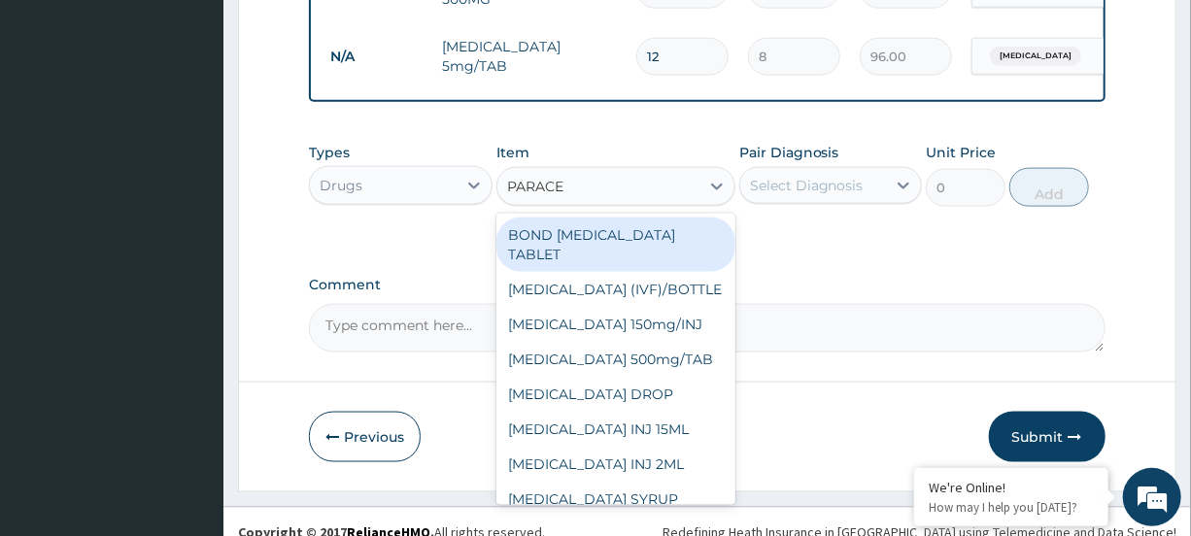
scroll to position [1116, 0]
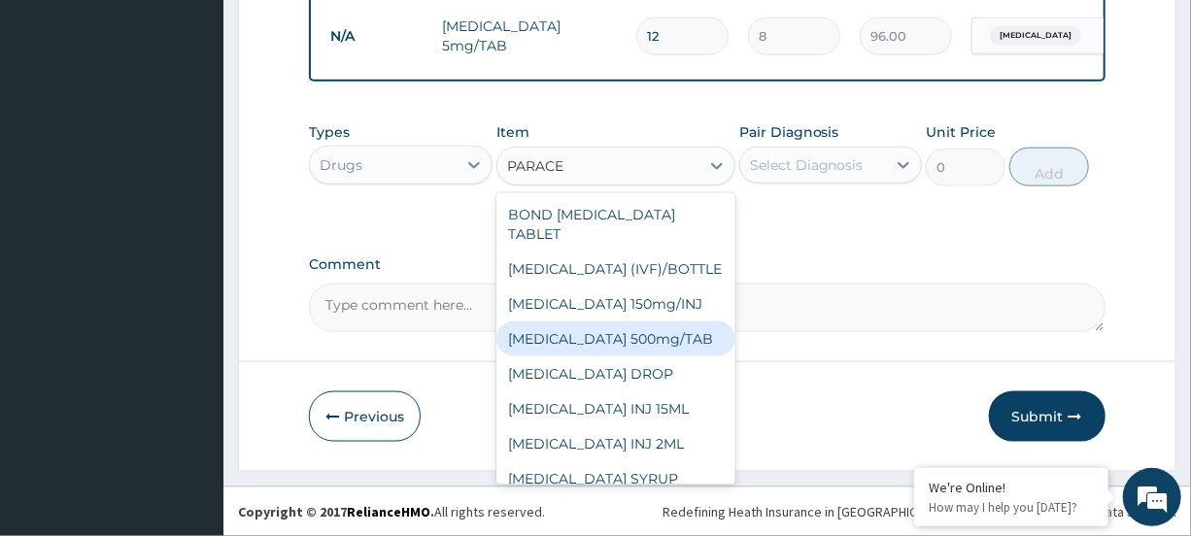
click at [638, 347] on div "[MEDICAL_DATA] 500mg/TAB" at bounding box center [616, 339] width 239 height 35
type input "15"
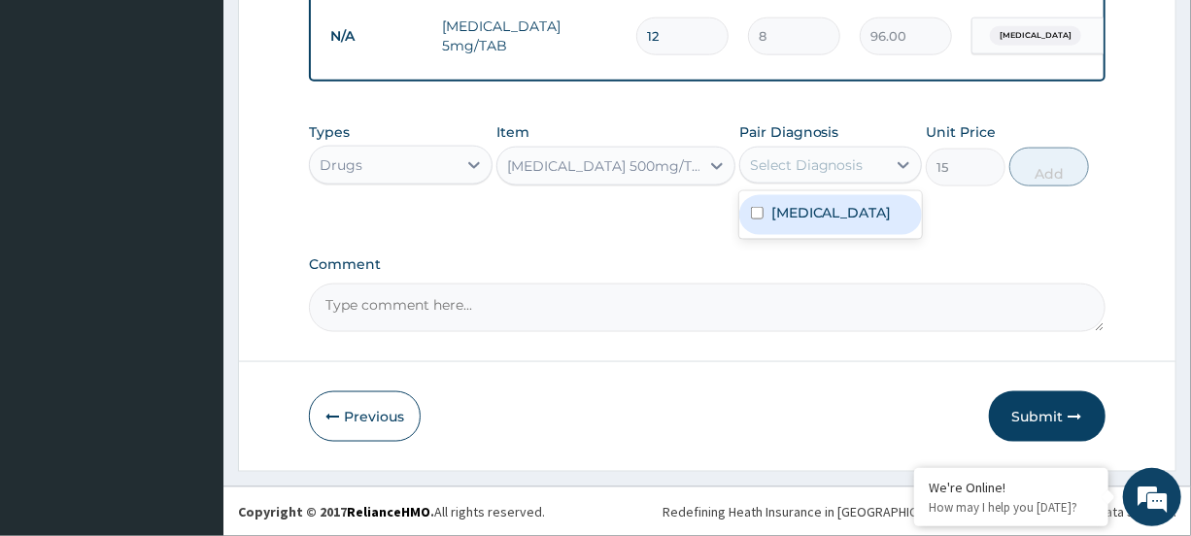
click at [865, 173] on div "Select Diagnosis" at bounding box center [813, 165] width 146 height 31
click at [844, 216] on div "[MEDICAL_DATA]" at bounding box center [830, 215] width 183 height 40
checkbox input "true"
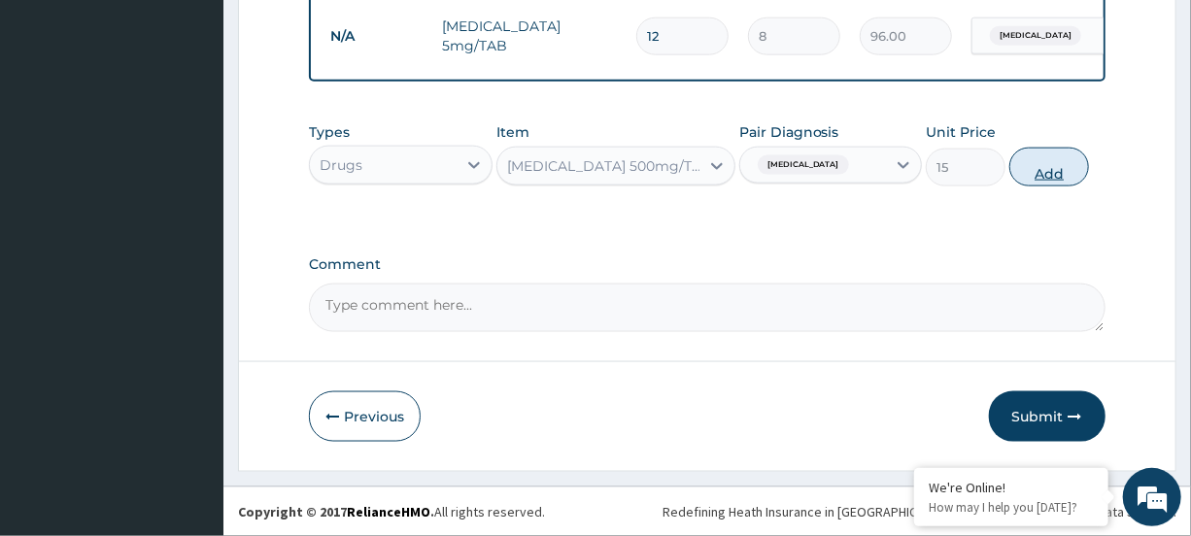
click at [1030, 167] on button "Add" at bounding box center [1050, 167] width 80 height 39
type input "0"
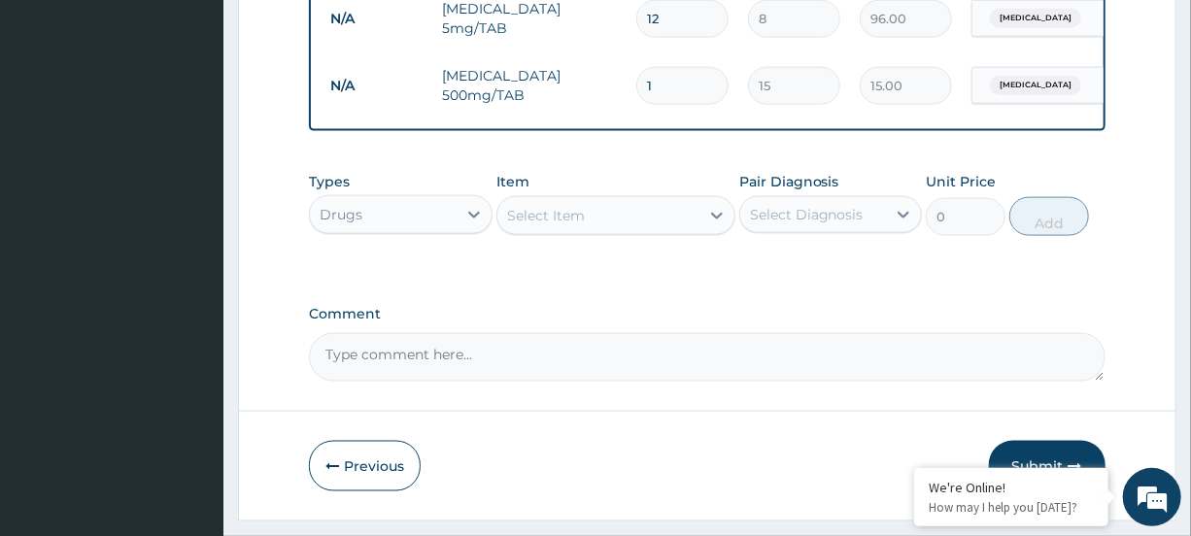
type input "18"
type input "270.00"
type input "18"
click at [687, 231] on div "Select Item" at bounding box center [599, 215] width 202 height 31
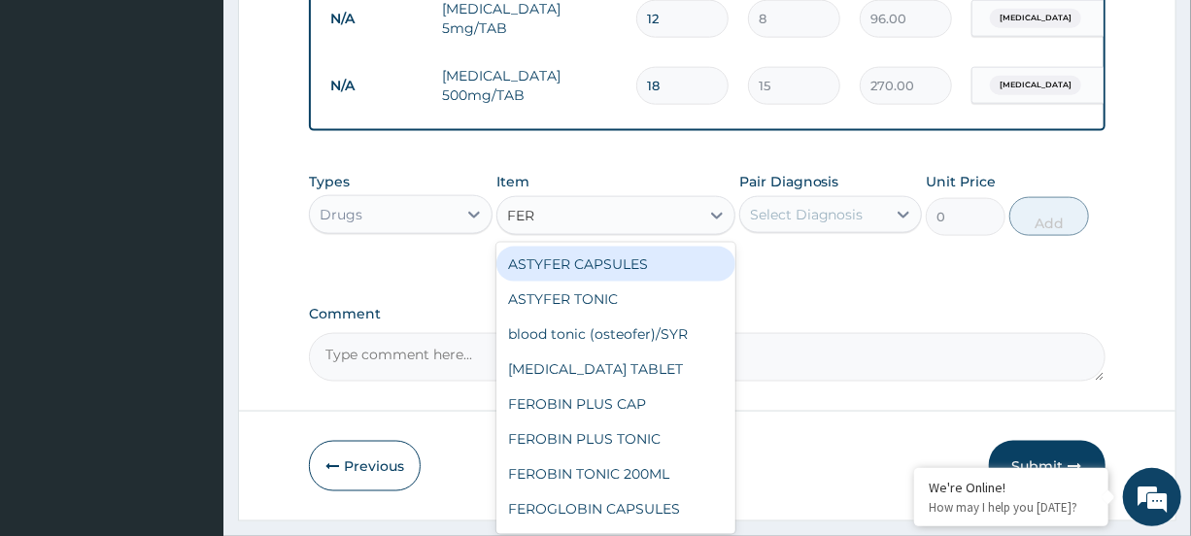
type input "FERR"
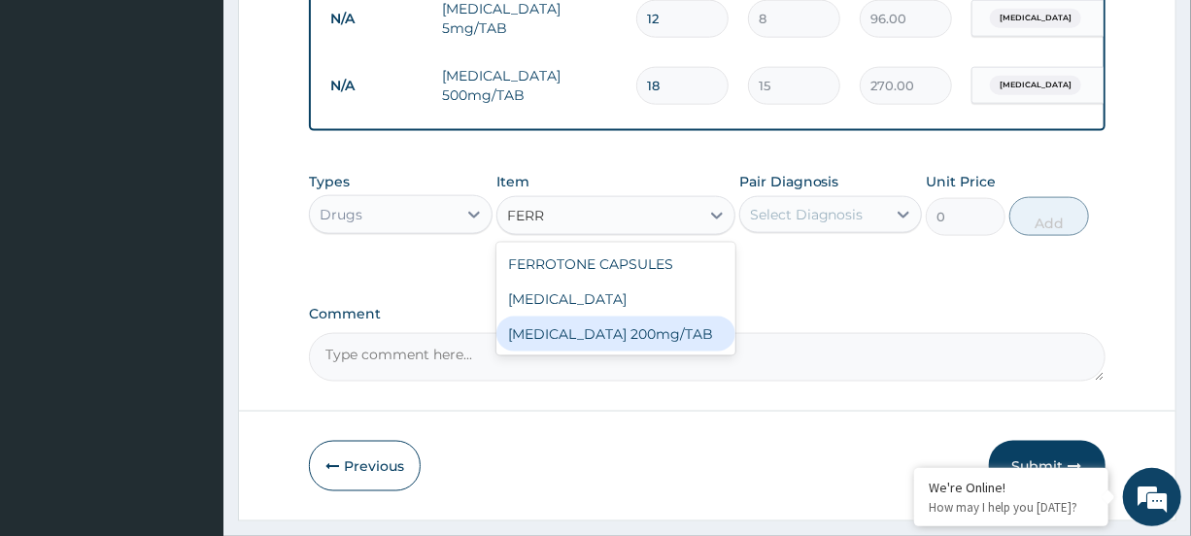
drag, startPoint x: 634, startPoint y: 357, endPoint x: 710, endPoint y: 330, distance: 81.1
click at [636, 352] on div "[MEDICAL_DATA] 200mg/TAB" at bounding box center [616, 334] width 239 height 35
type input "4"
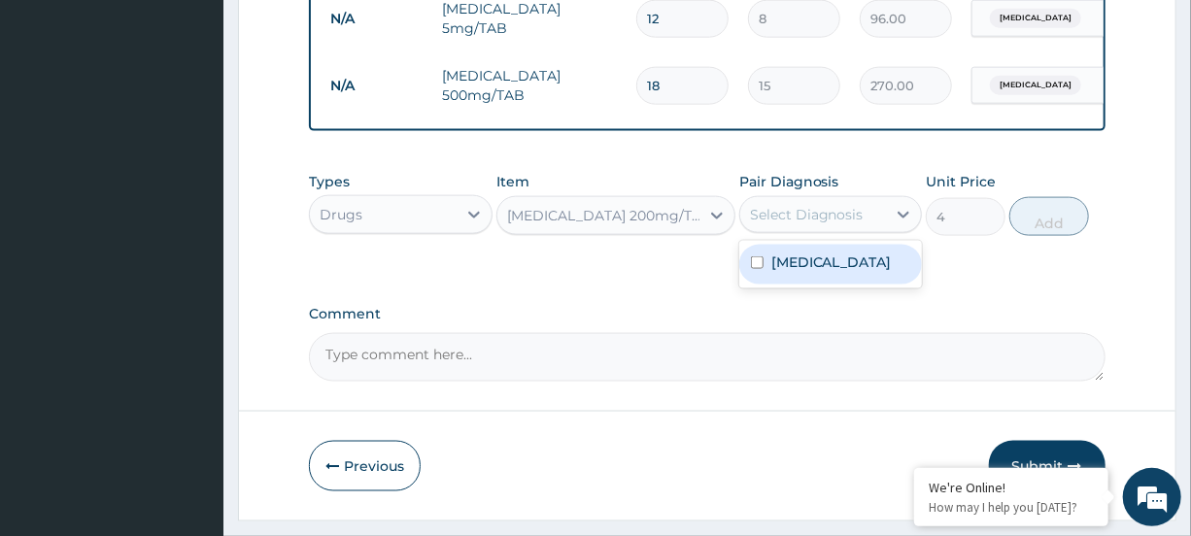
click at [824, 224] on div "Select Diagnosis" at bounding box center [807, 214] width 114 height 19
drag, startPoint x: 819, startPoint y: 279, endPoint x: 835, endPoint y: 270, distance: 17.8
click at [820, 278] on div "[MEDICAL_DATA]" at bounding box center [830, 265] width 183 height 40
checkbox input "true"
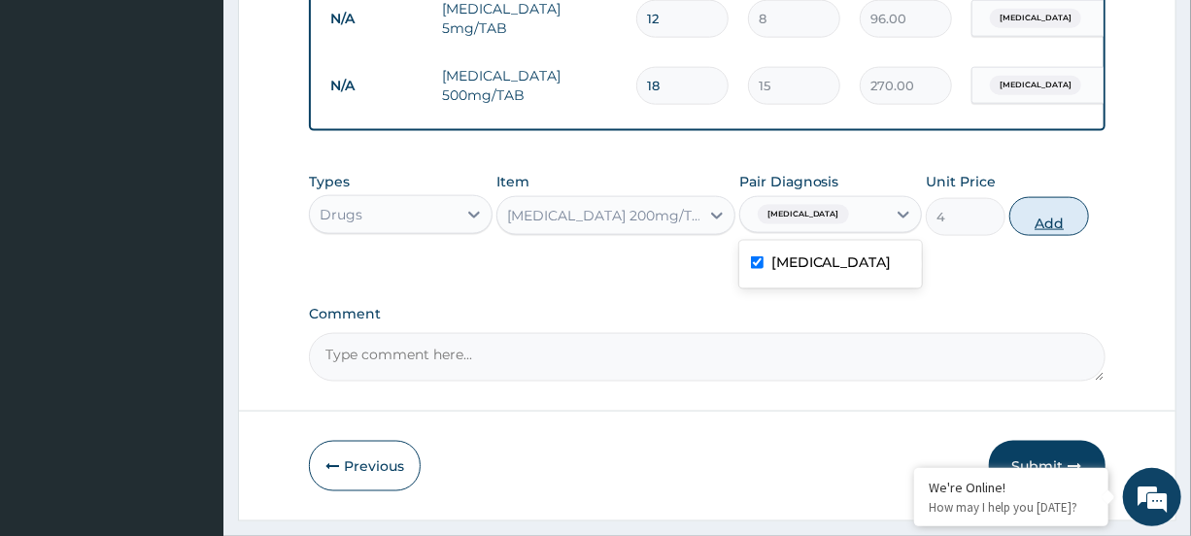
click at [1034, 232] on button "Add" at bounding box center [1050, 216] width 80 height 39
type input "0"
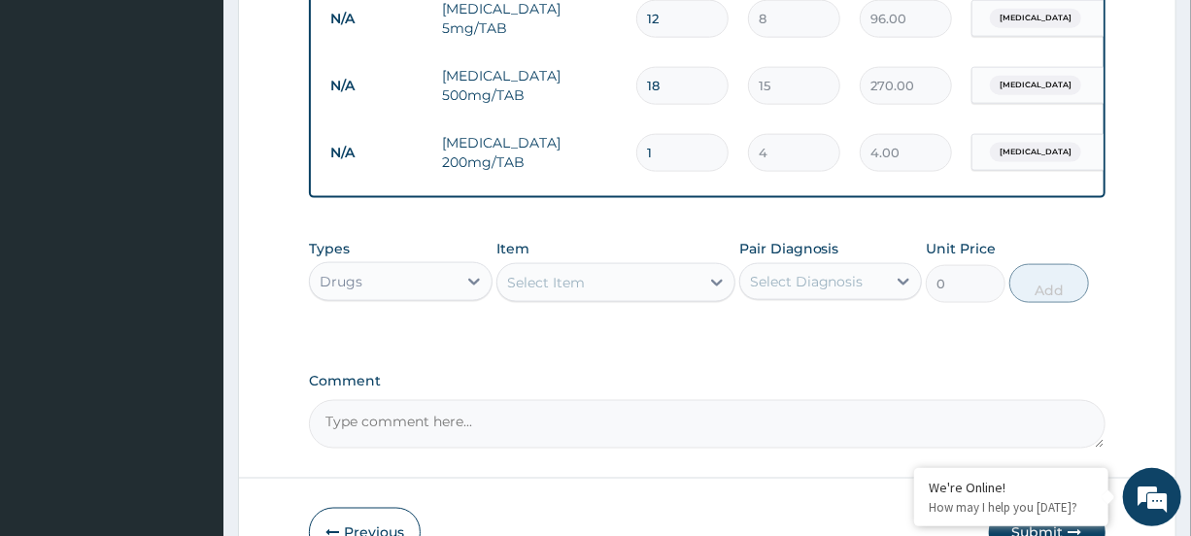
type input "12"
type input "48.00"
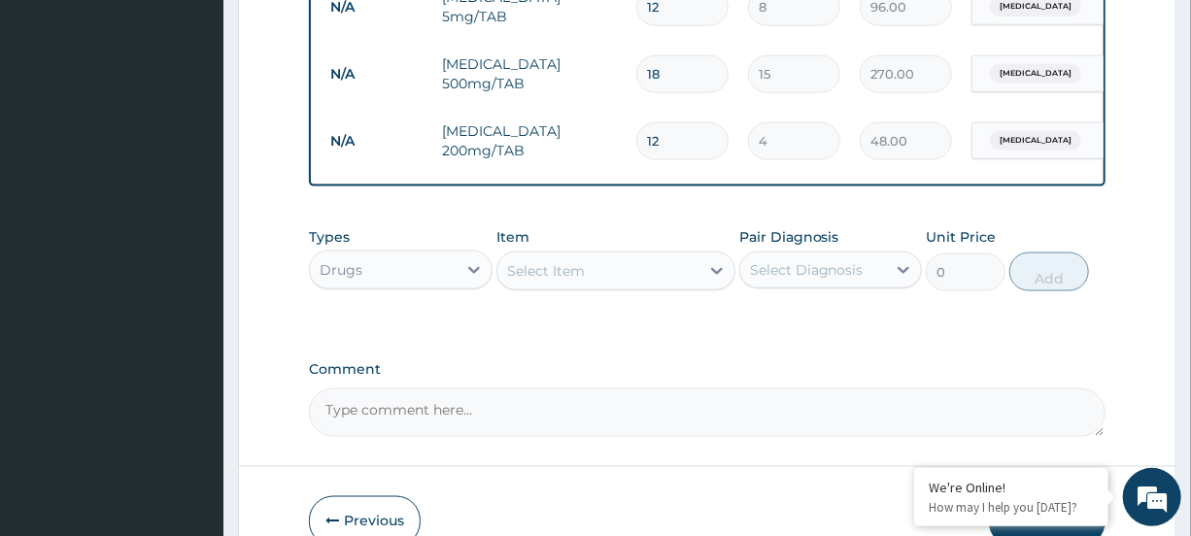
scroll to position [1138, 0]
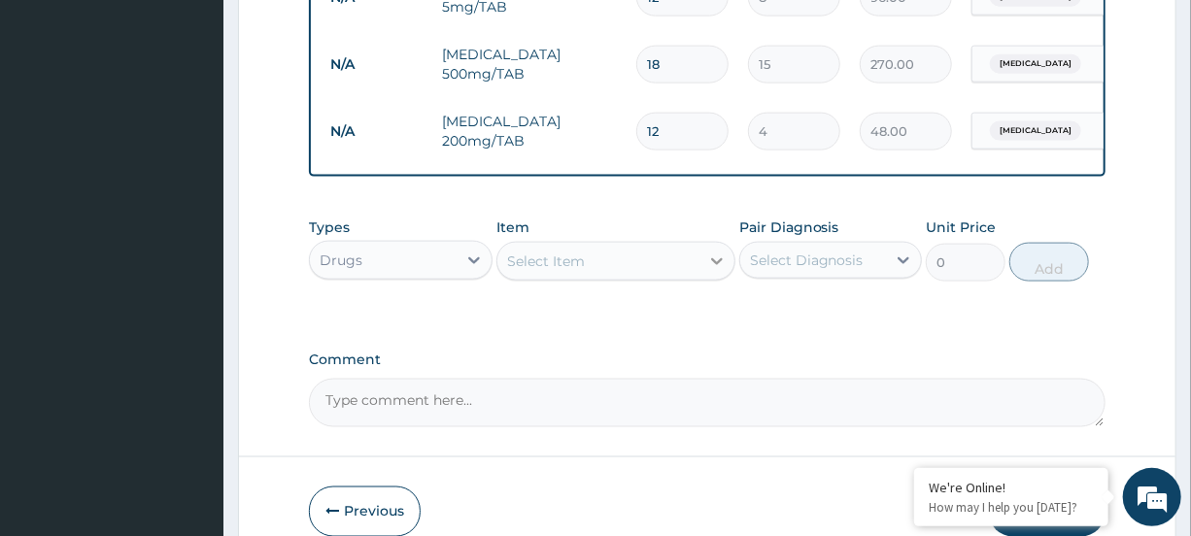
type input "12"
click at [704, 279] on div at bounding box center [717, 261] width 35 height 35
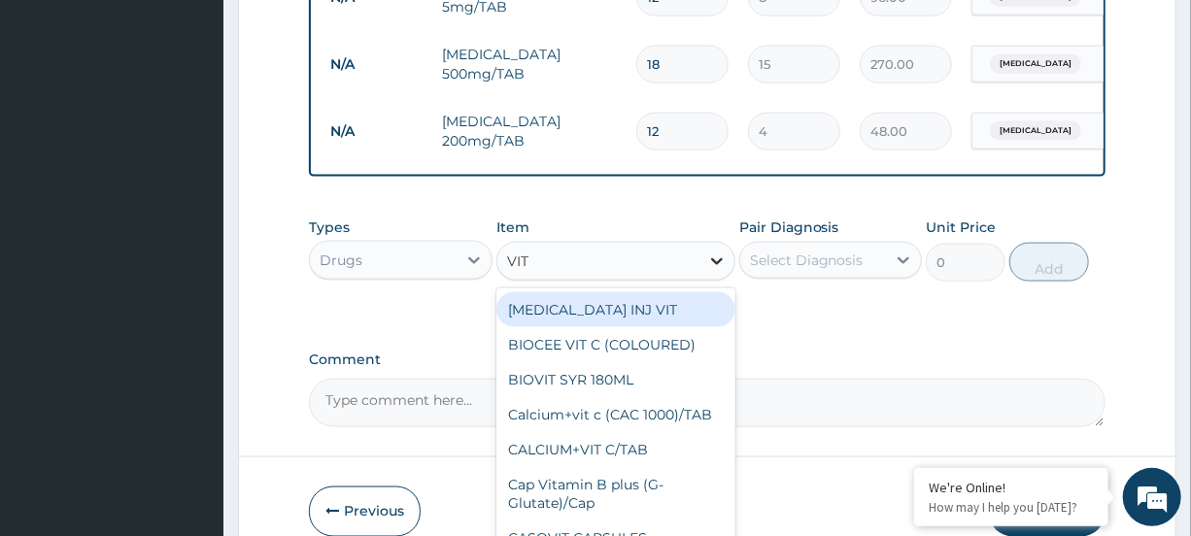
type input "VIT B"
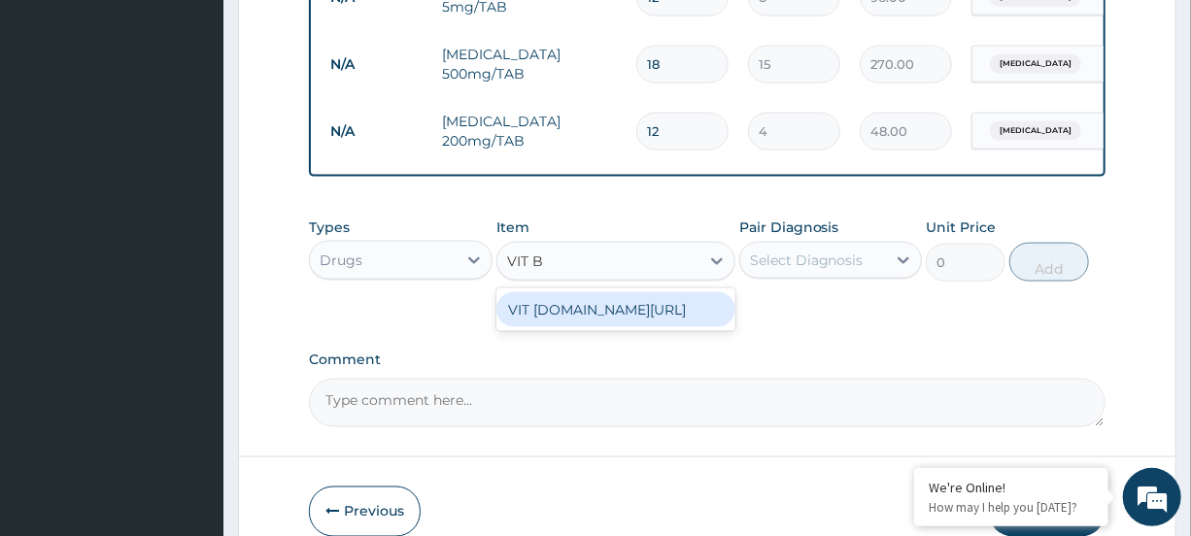
click at [668, 327] on div "VIT [DOMAIN_NAME][URL]" at bounding box center [616, 309] width 239 height 35
type input "20"
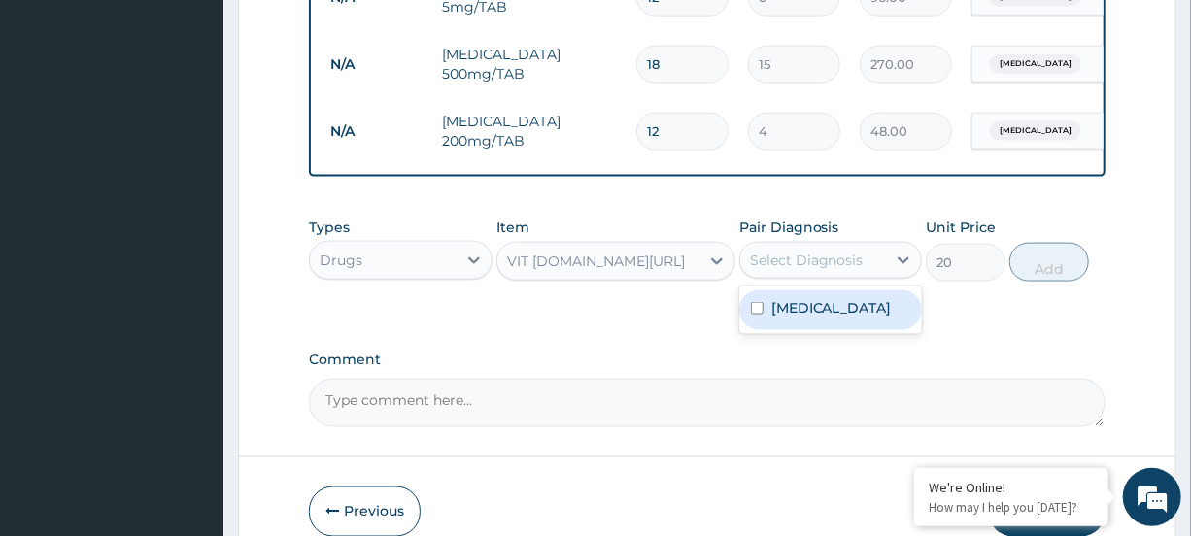
drag, startPoint x: 801, startPoint y: 280, endPoint x: 801, endPoint y: 292, distance: 11.7
click at [801, 270] on div "Select Diagnosis" at bounding box center [807, 260] width 114 height 19
click at [802, 318] on label "[MEDICAL_DATA]" at bounding box center [832, 307] width 120 height 19
checkbox input "true"
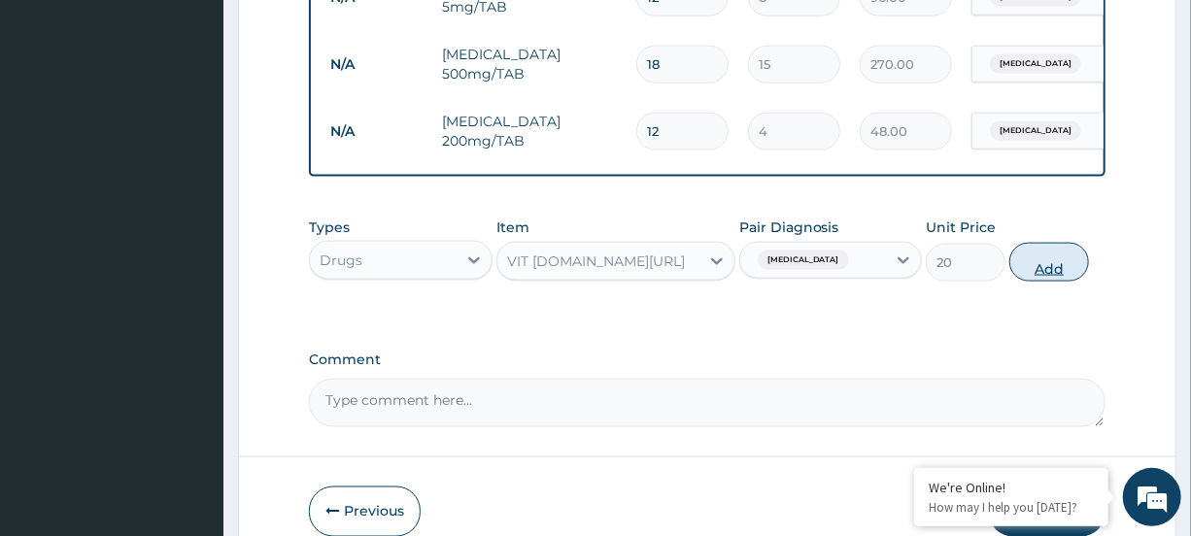
click at [1012, 291] on div "Types Drugs Item VIT B.co/TAB Pair Diagnosis Malaria Unit Price 20 Add" at bounding box center [707, 250] width 796 height 84
click at [1026, 282] on button "Add" at bounding box center [1050, 262] width 80 height 39
type input "0"
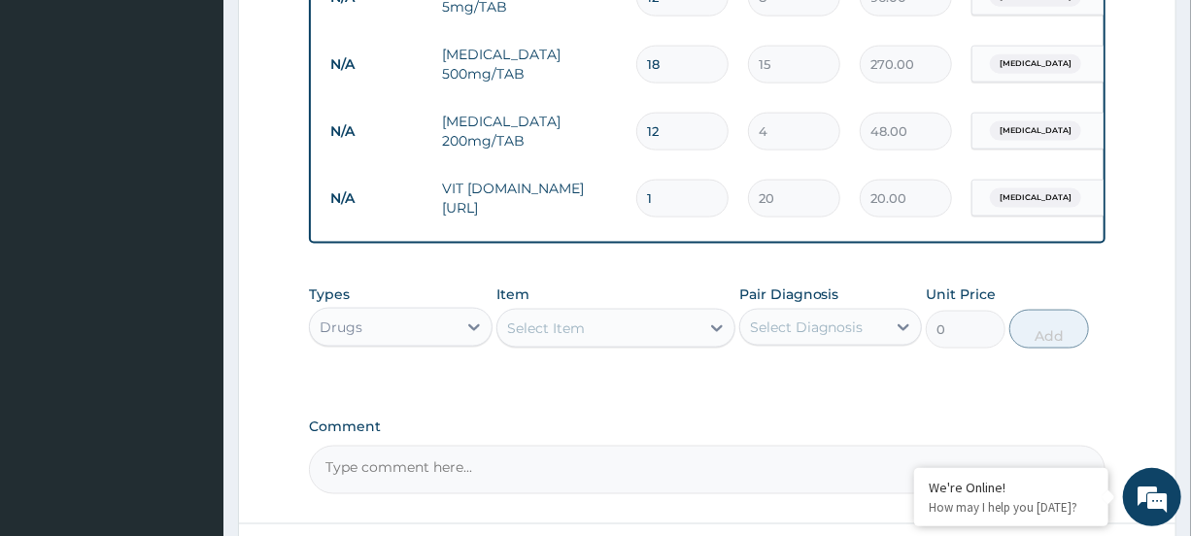
type input "12"
type input "240.00"
type input "12"
click at [670, 338] on div "Select Item" at bounding box center [599, 328] width 202 height 31
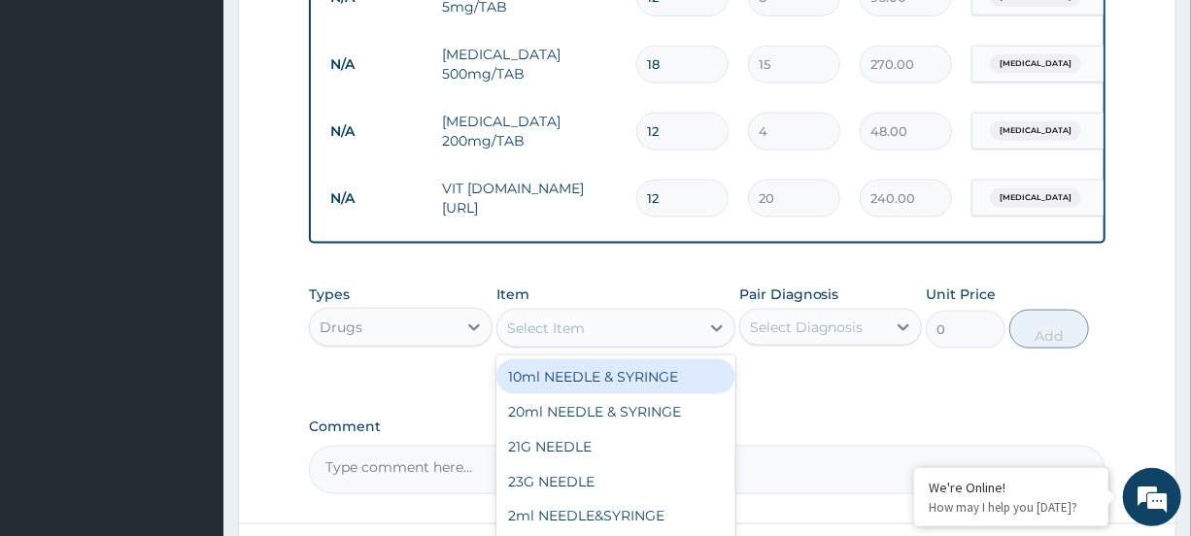
type input "S"
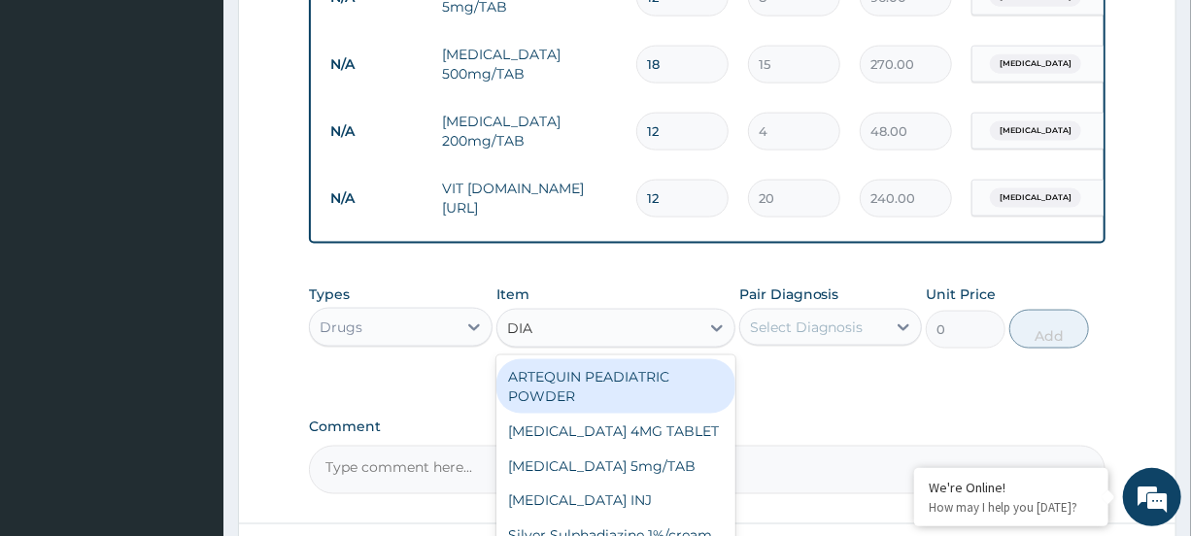
type input "DIAZ"
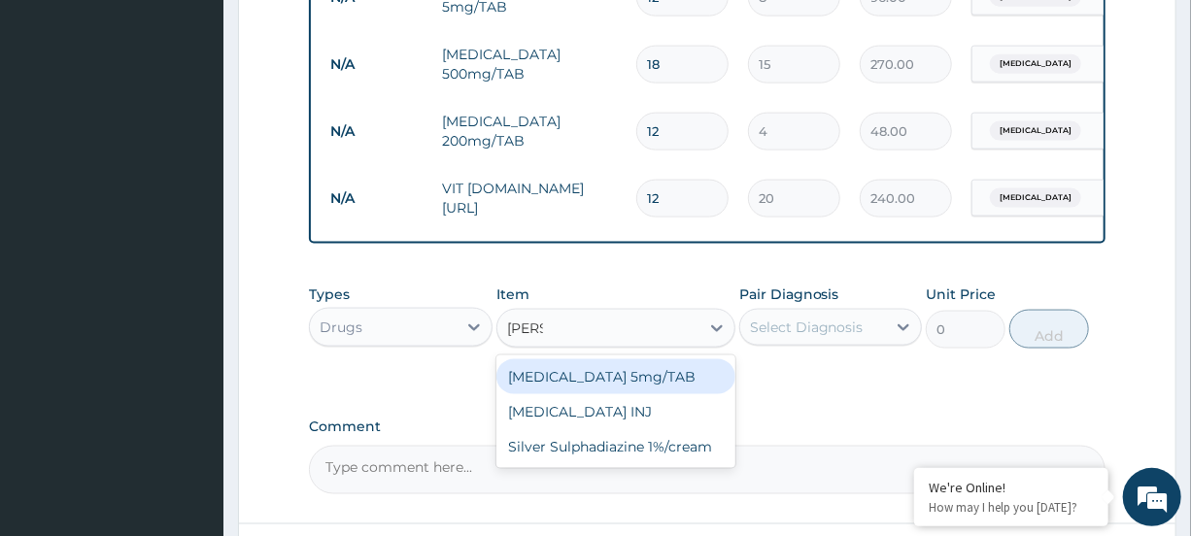
click at [657, 386] on div "Diazepam 5mg/TAB" at bounding box center [616, 377] width 239 height 35
type input "30"
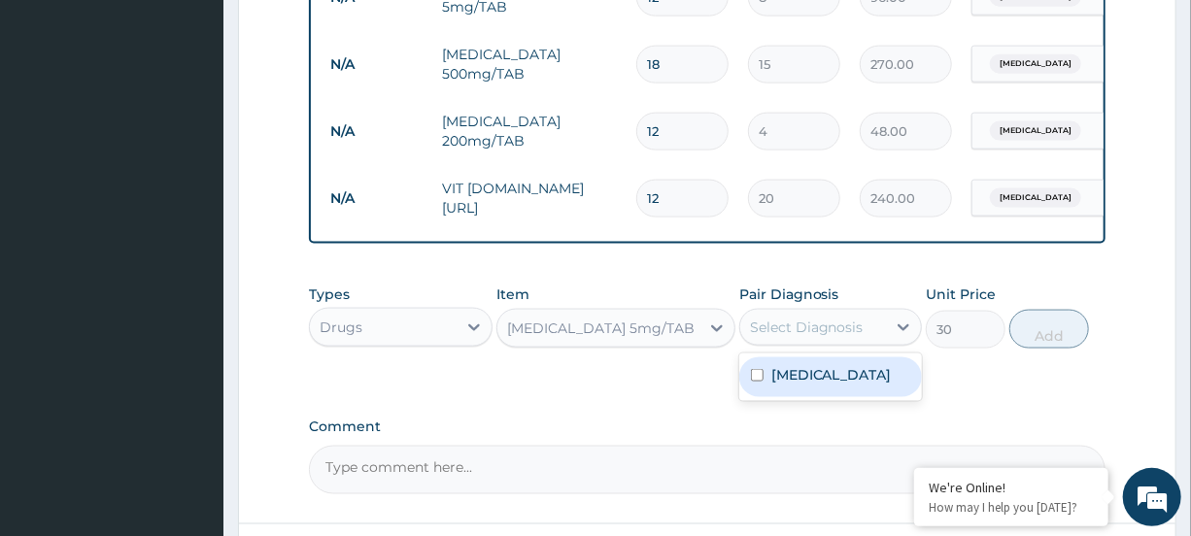
click at [802, 337] on div "Select Diagnosis" at bounding box center [807, 327] width 114 height 19
click at [790, 385] on label "Malaria" at bounding box center [832, 374] width 120 height 19
checkbox input "true"
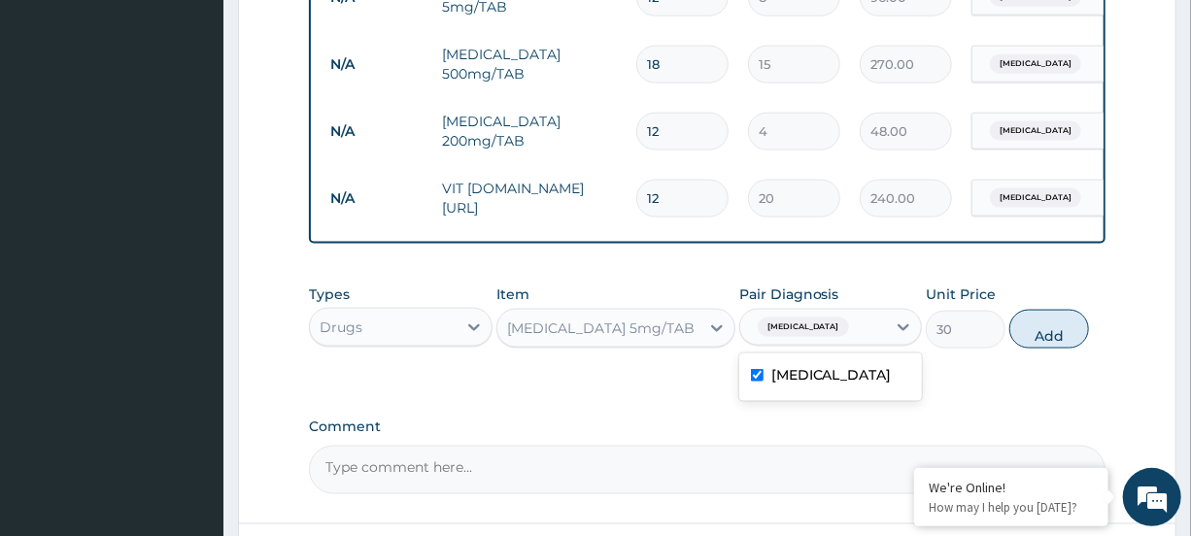
click at [1067, 349] on button "Add" at bounding box center [1050, 329] width 80 height 39
type input "0"
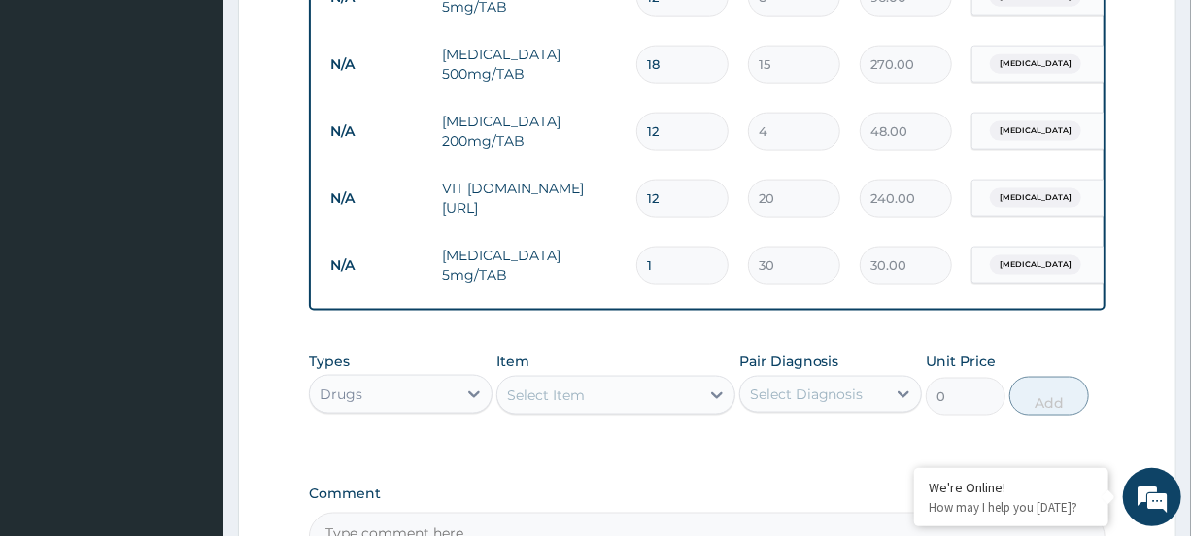
type input "12"
type input "360.00"
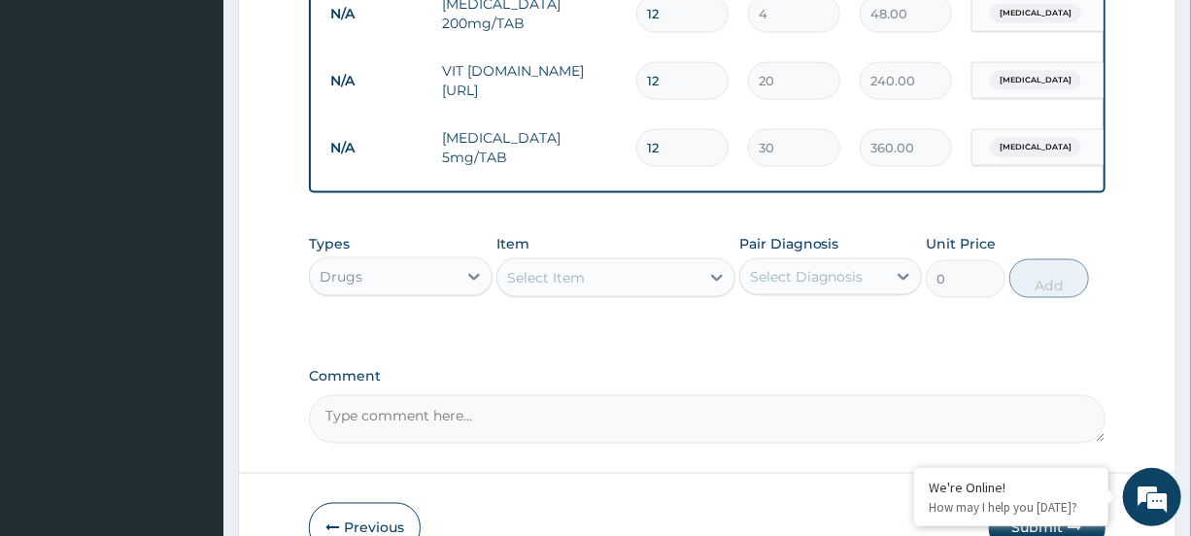
scroll to position [1387, 0]
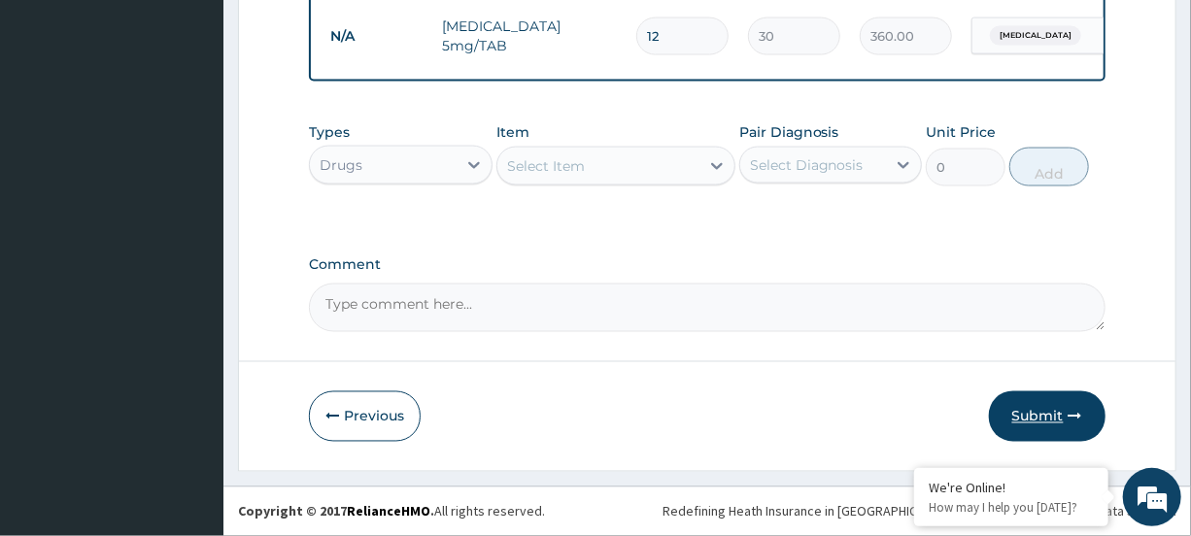
type input "12"
click at [1075, 421] on icon "button" at bounding box center [1076, 417] width 14 height 14
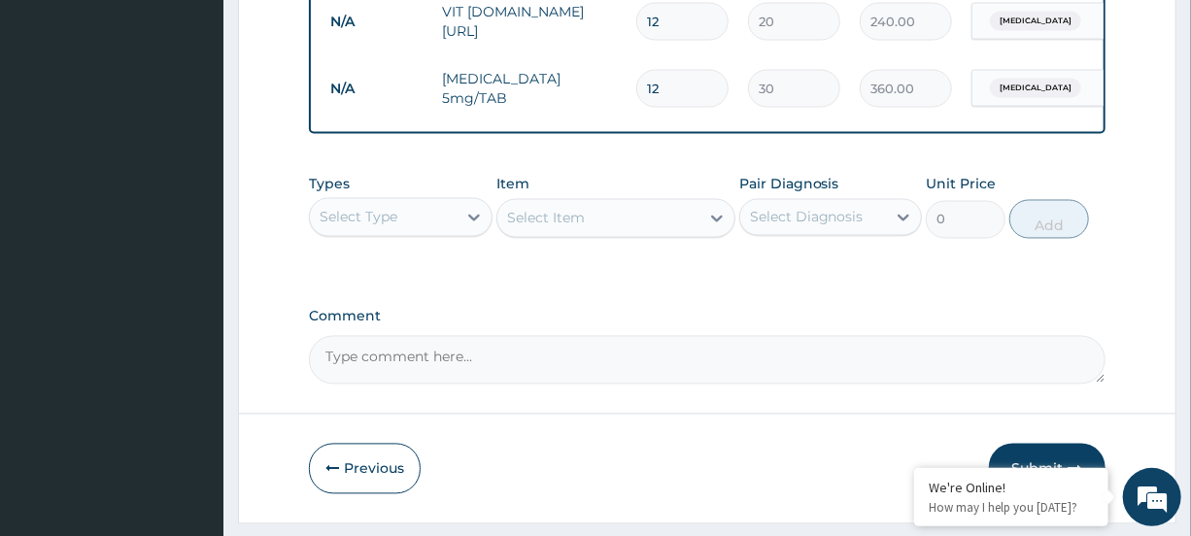
scroll to position [1596, 0]
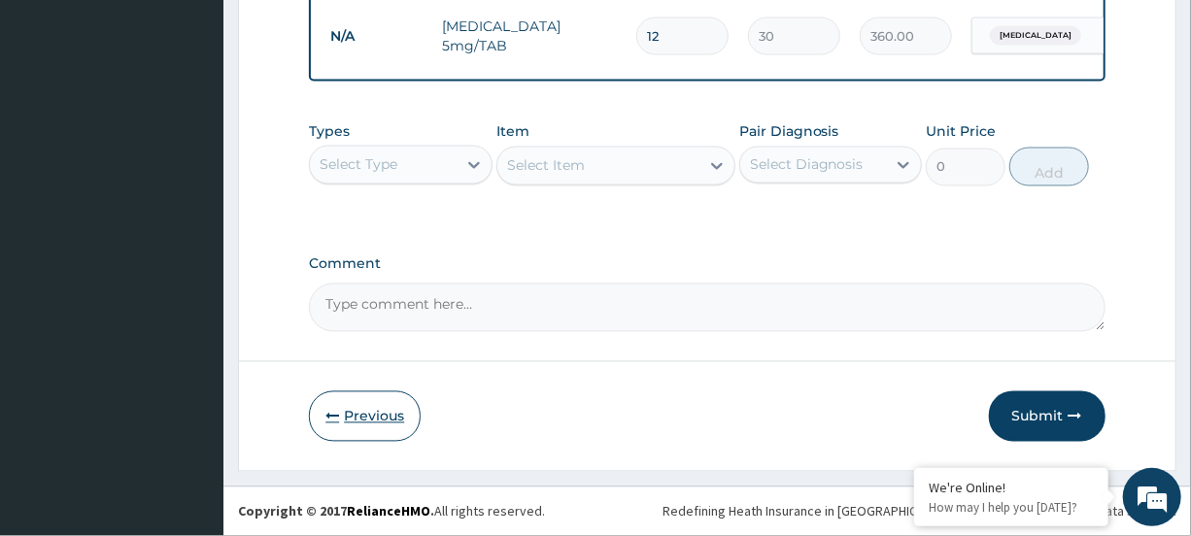
click at [380, 403] on button "Previous" at bounding box center [365, 417] width 112 height 51
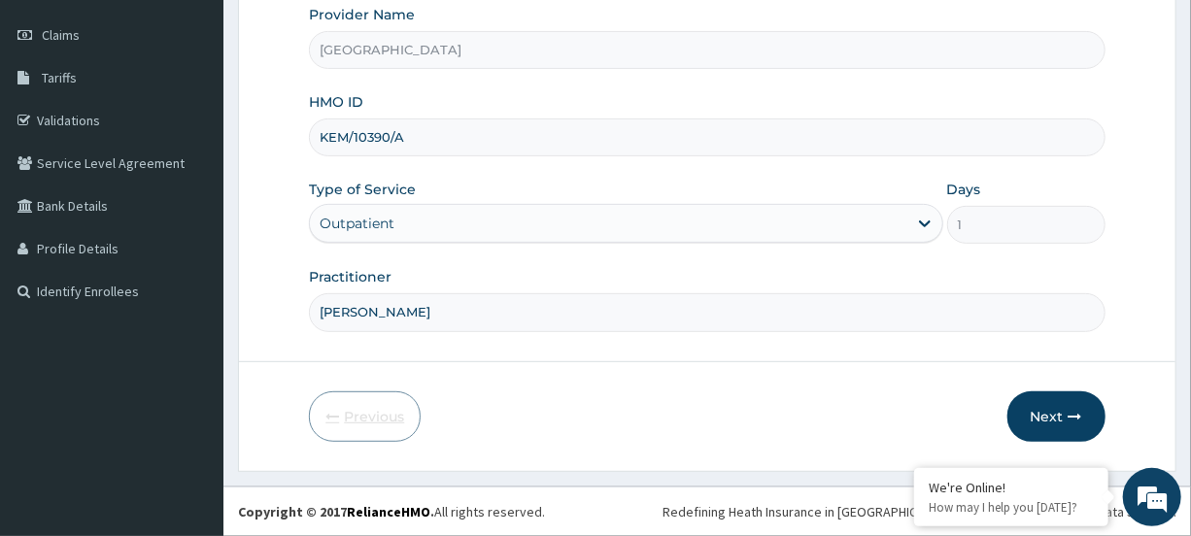
scroll to position [260, 0]
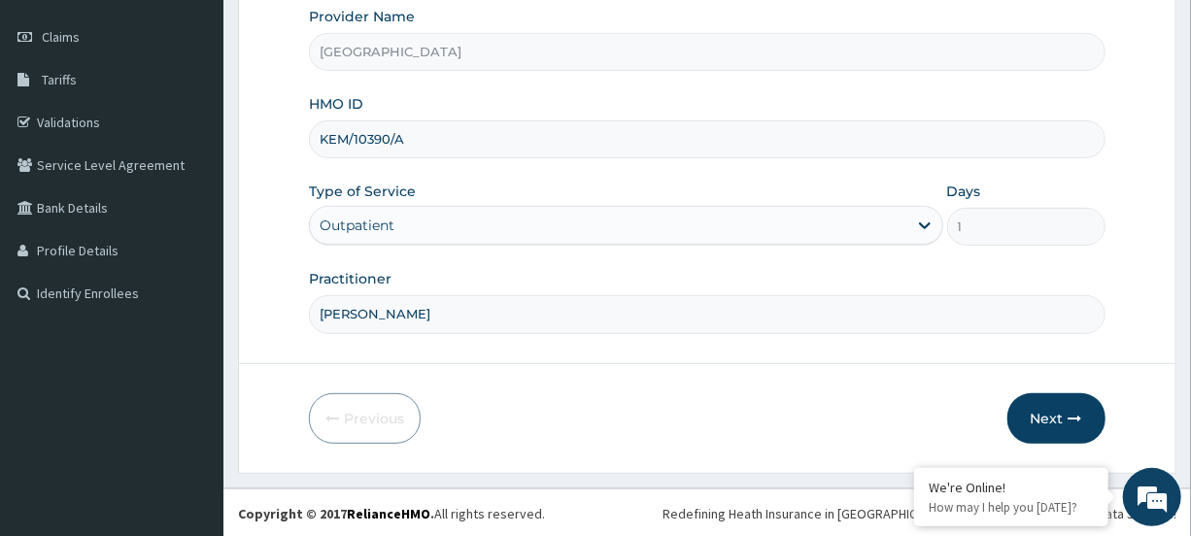
click at [350, 133] on input "KEM/10390/A" at bounding box center [707, 139] width 796 height 38
type input "KEN/10390/A"
click at [1079, 413] on icon "button" at bounding box center [1076, 419] width 14 height 14
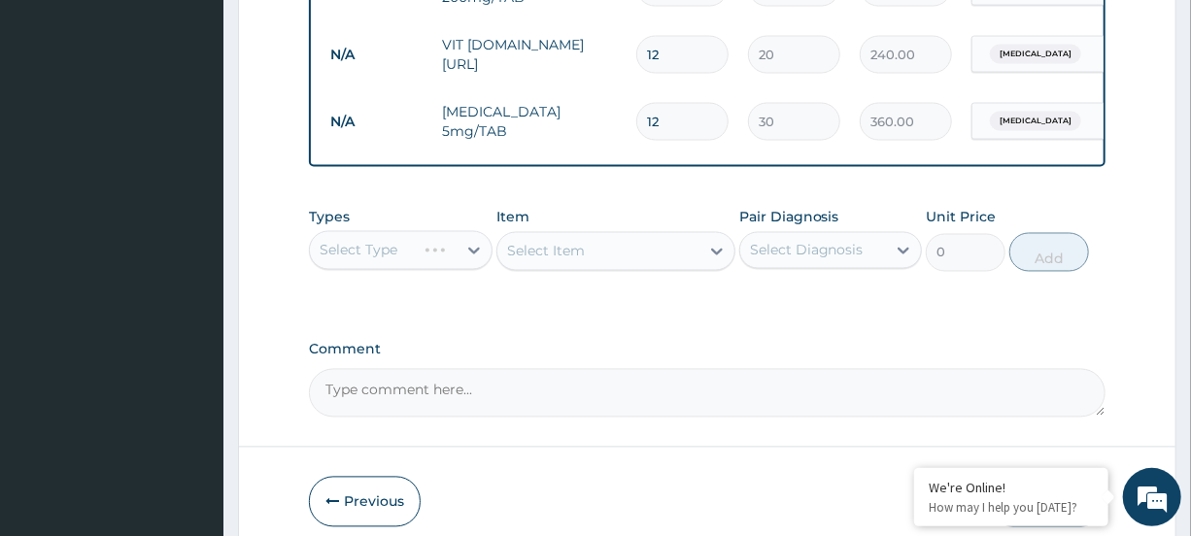
scroll to position [1596, 0]
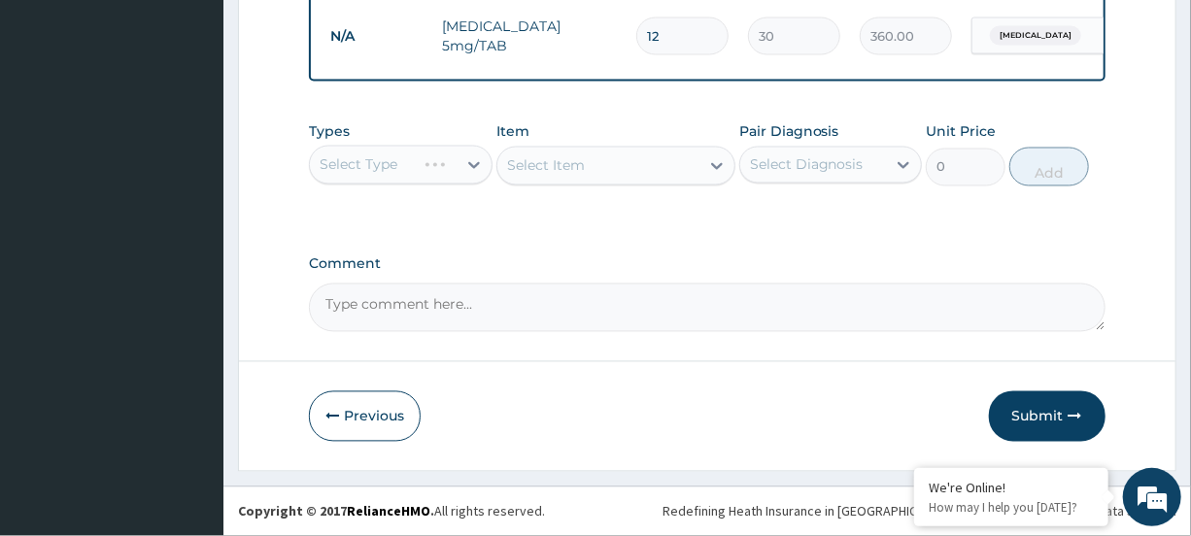
drag, startPoint x: 1064, startPoint y: 419, endPoint x: 1058, endPoint y: 407, distance: 13.0
click at [1062, 419] on button "Submit" at bounding box center [1047, 417] width 117 height 51
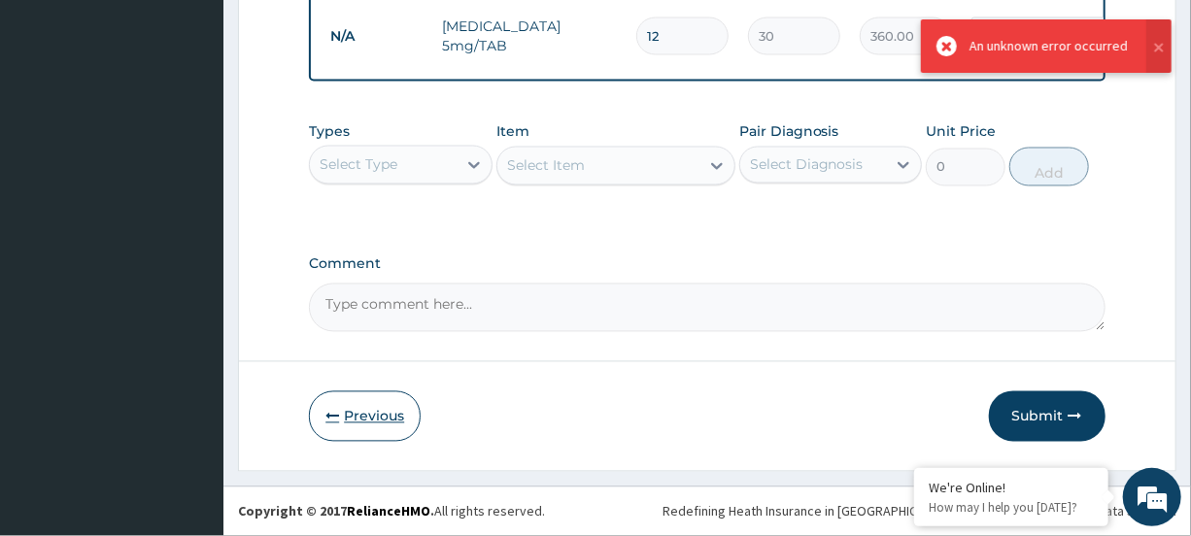
click at [389, 401] on button "Previous" at bounding box center [365, 417] width 112 height 51
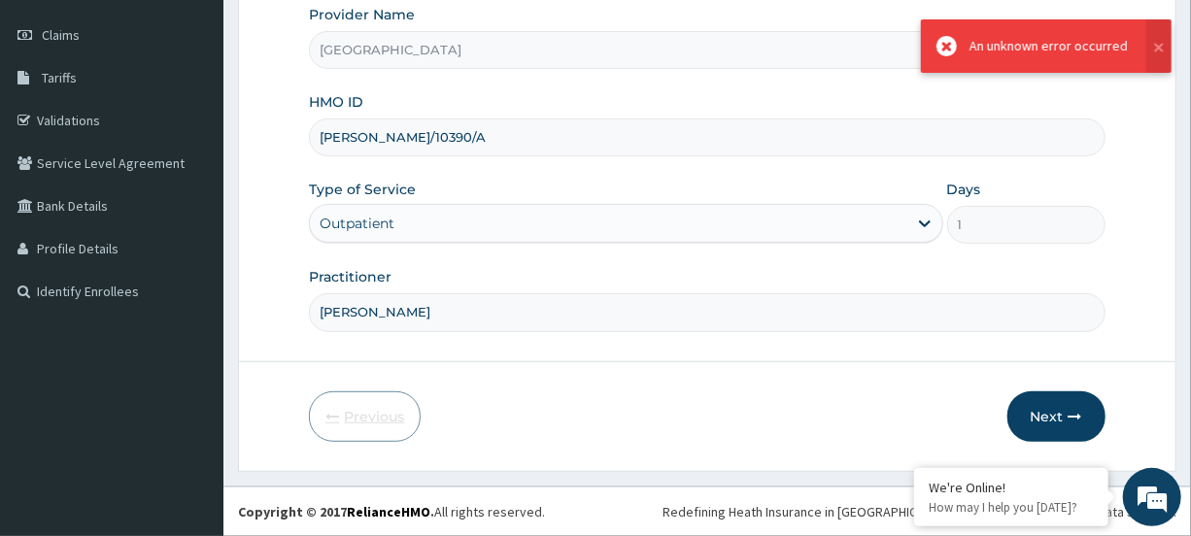
scroll to position [260, 0]
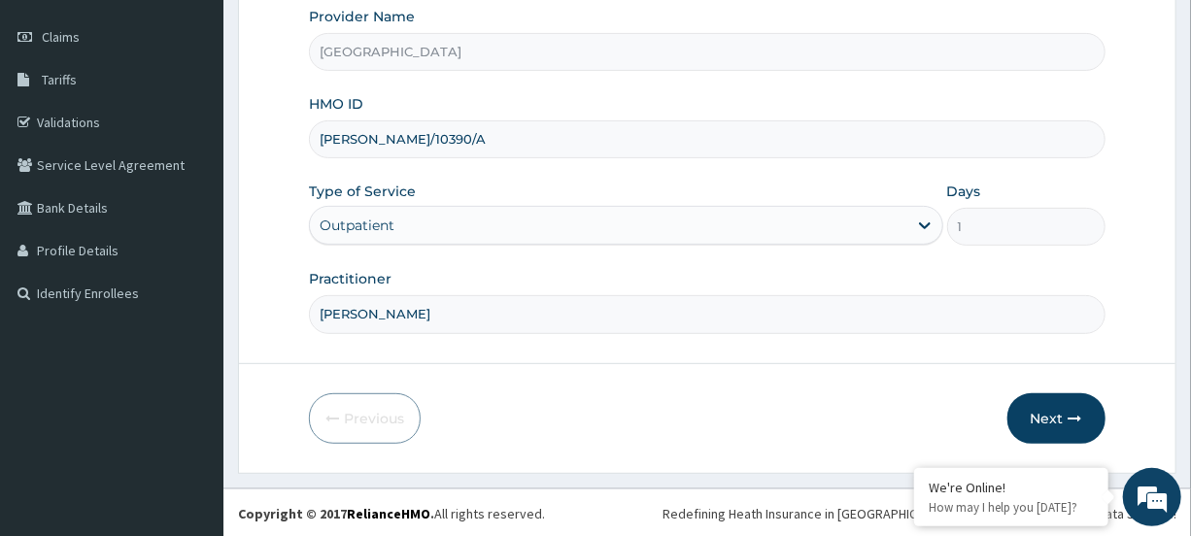
click at [438, 127] on input "KEN/10390/A" at bounding box center [707, 139] width 796 height 38
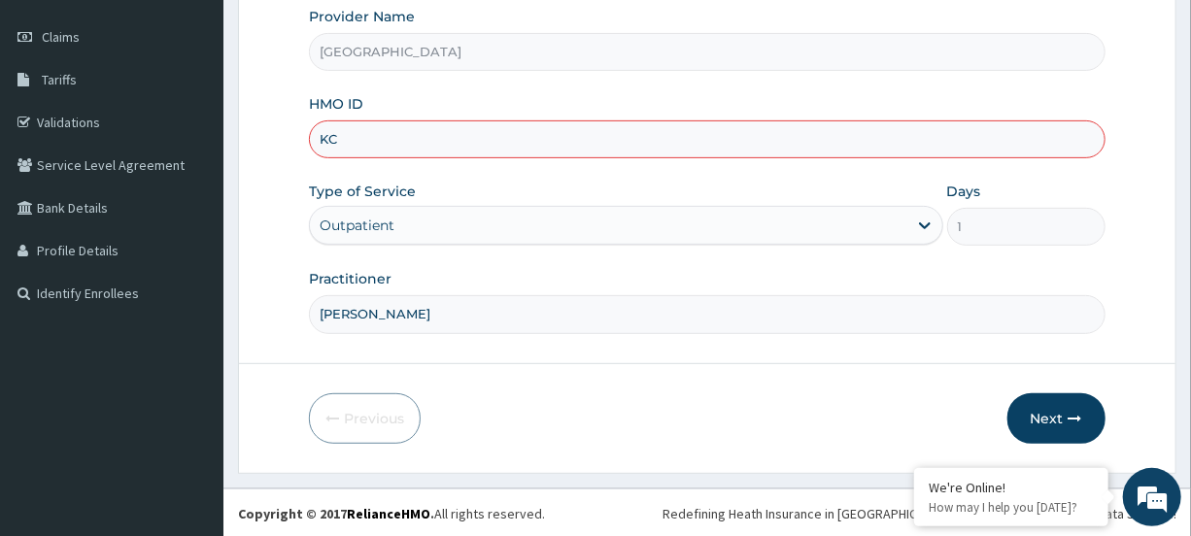
type input "K"
type input "CPD/10094/A"
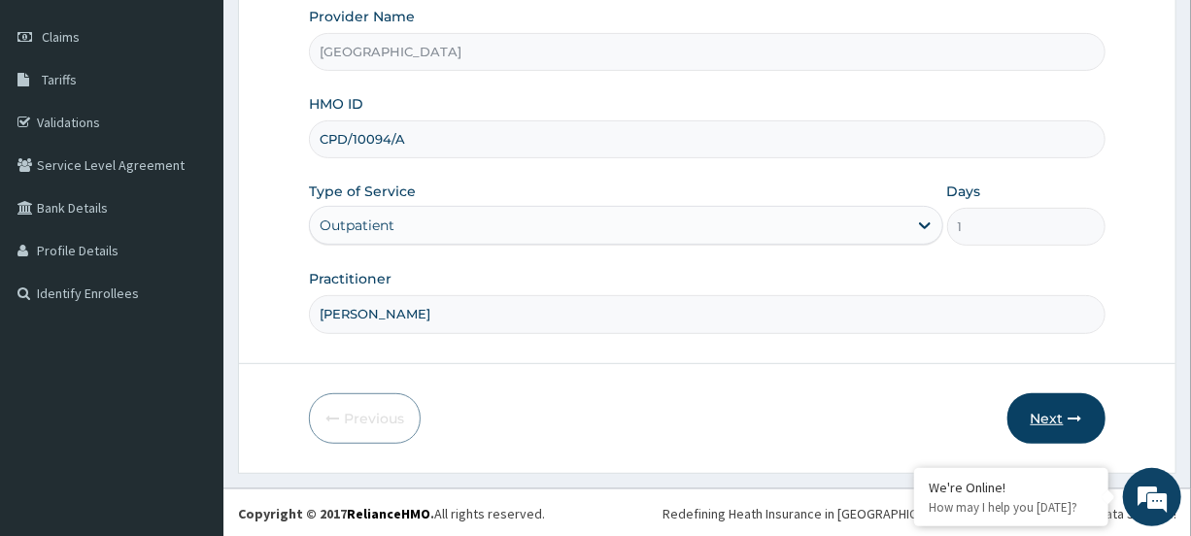
click at [1031, 408] on button "Next" at bounding box center [1057, 419] width 98 height 51
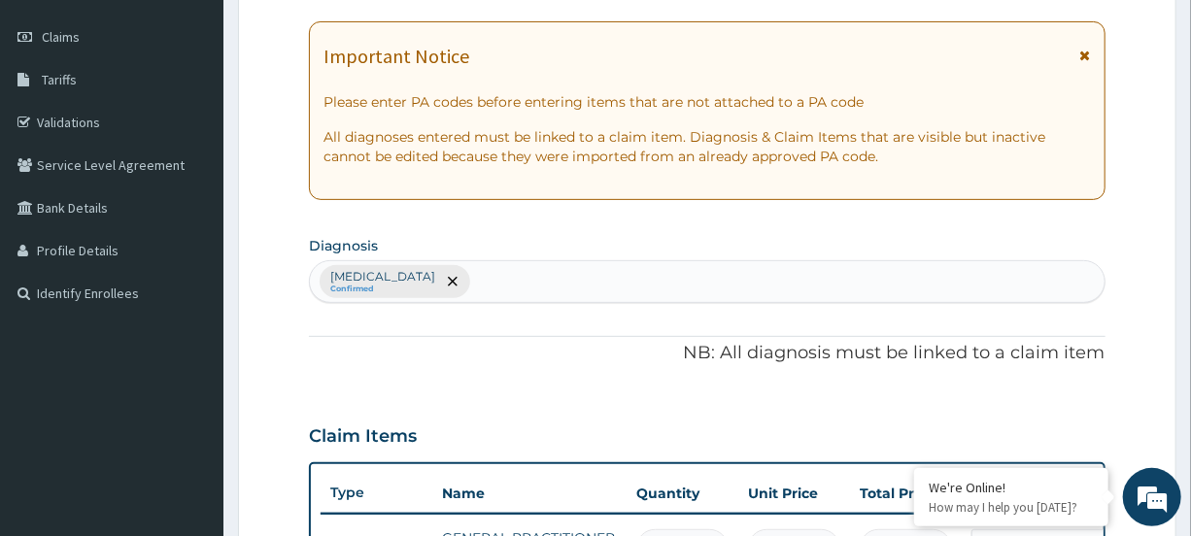
click at [1082, 51] on icon at bounding box center [1086, 56] width 11 height 14
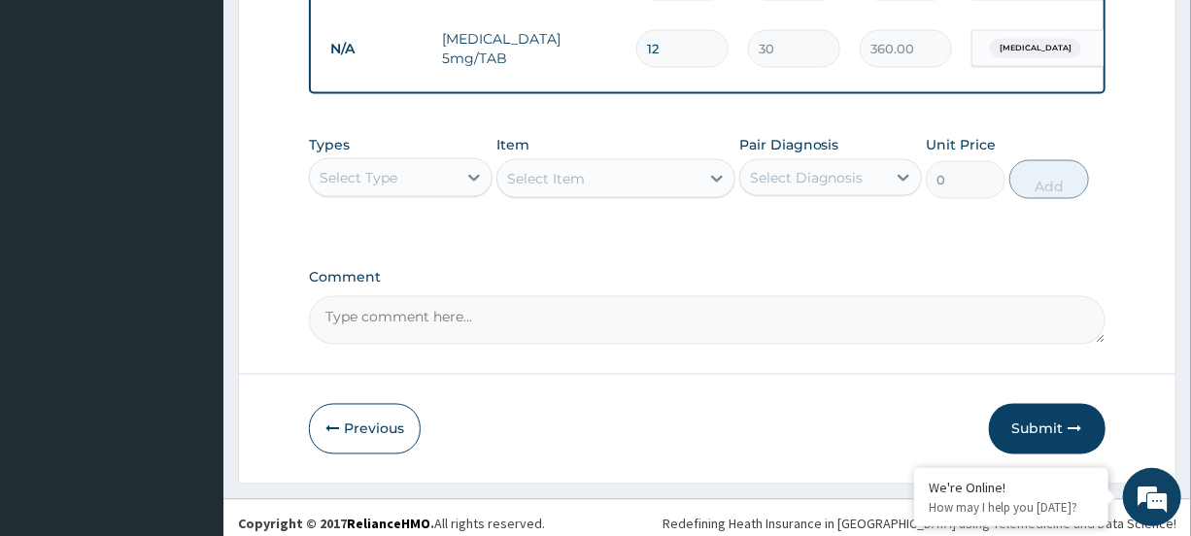
scroll to position [1349, 0]
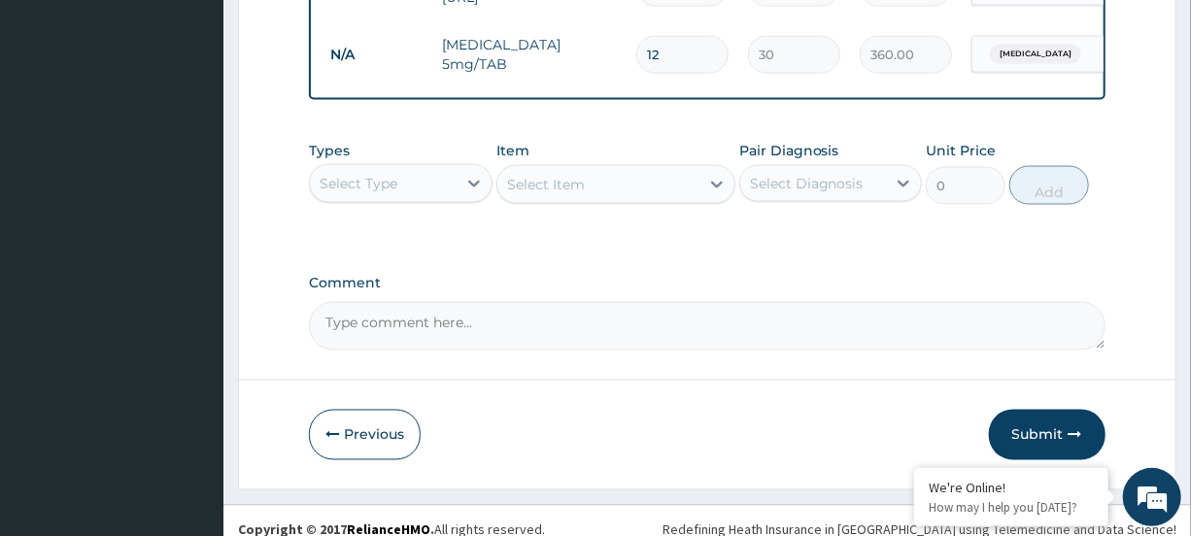
drag, startPoint x: 1047, startPoint y: 443, endPoint x: 1047, endPoint y: 428, distance: 15.5
click at [1047, 436] on button "Submit" at bounding box center [1047, 435] width 117 height 51
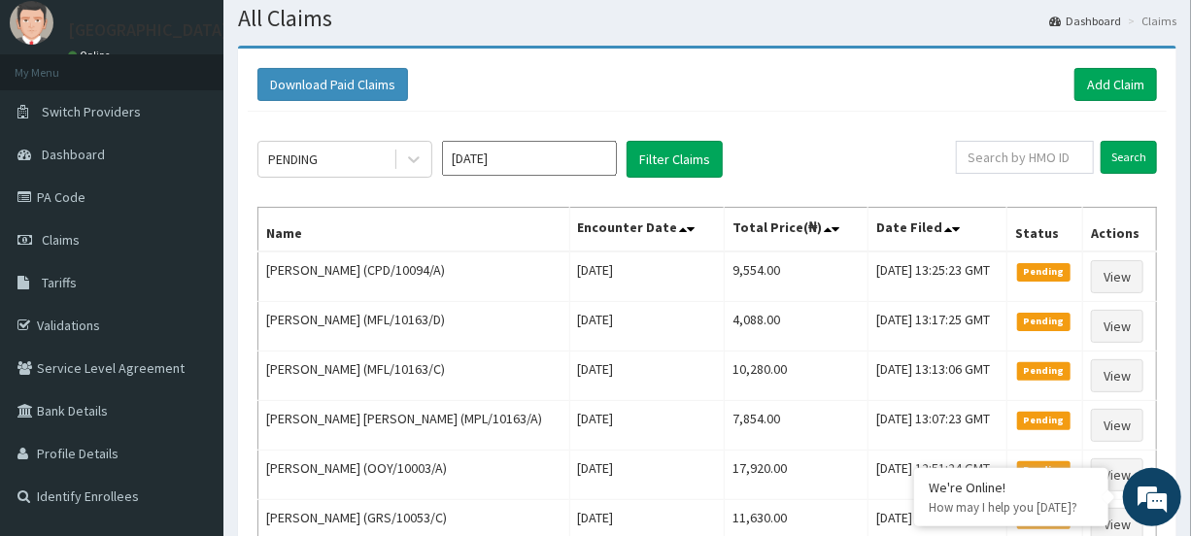
scroll to position [52, 0]
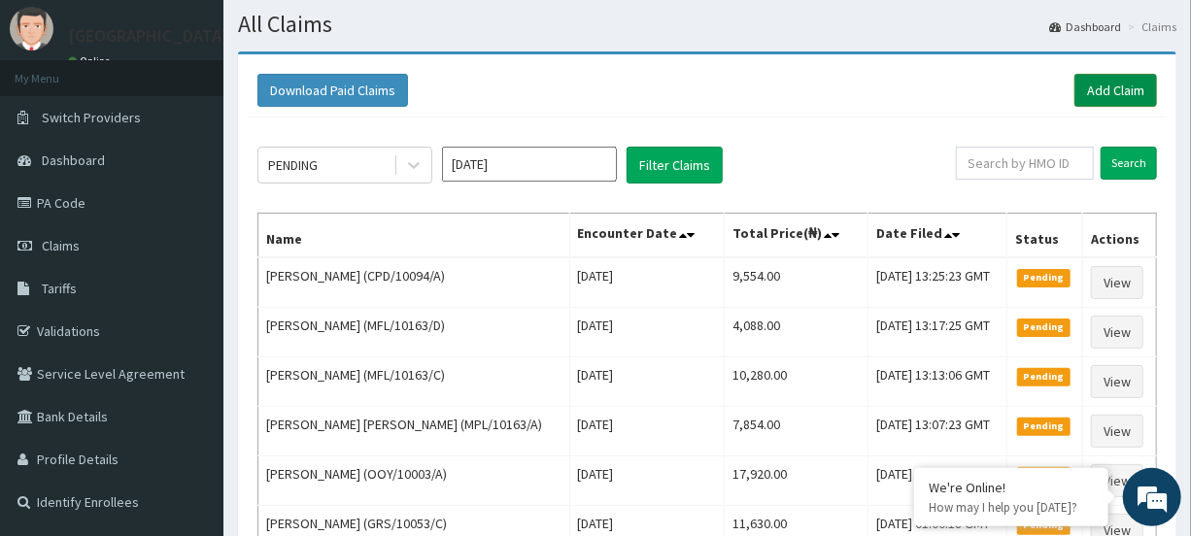
click at [1099, 78] on link "Add Claim" at bounding box center [1116, 90] width 83 height 33
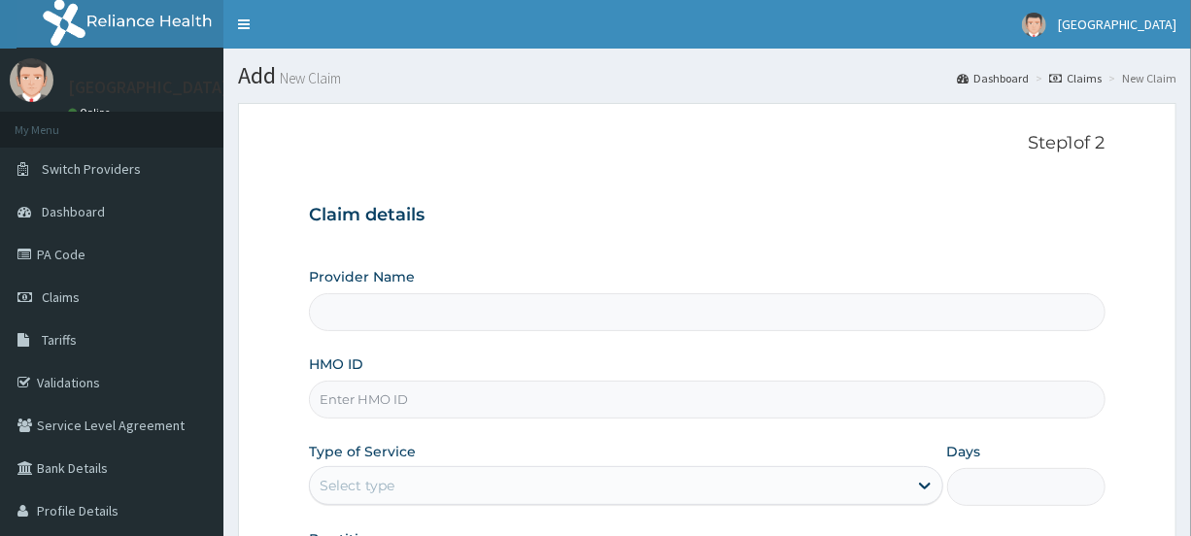
type input "[GEOGRAPHIC_DATA]"
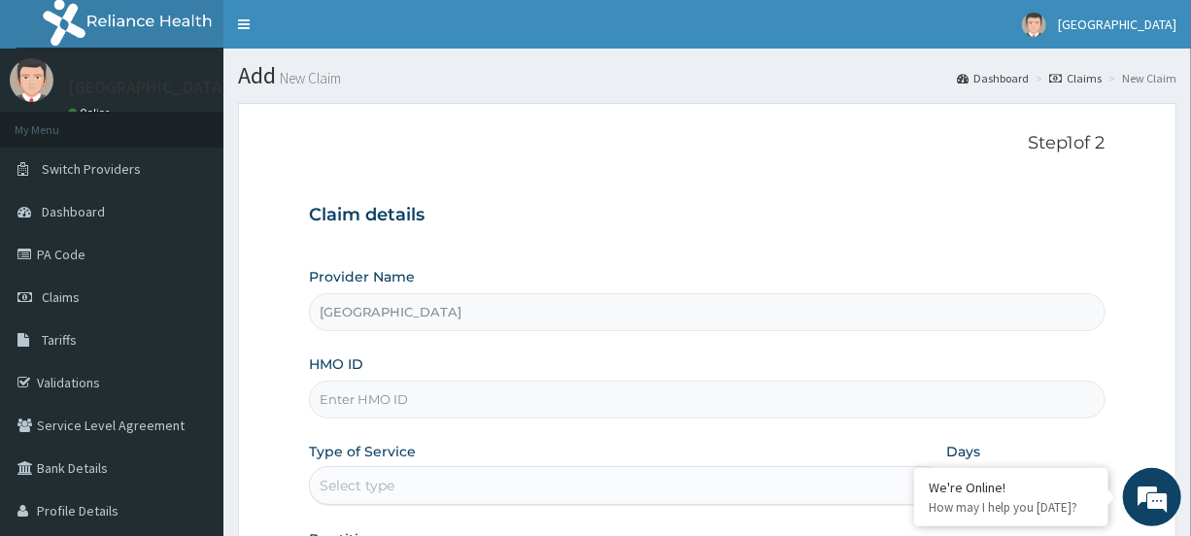
click at [333, 388] on input "HMO ID" at bounding box center [707, 400] width 796 height 38
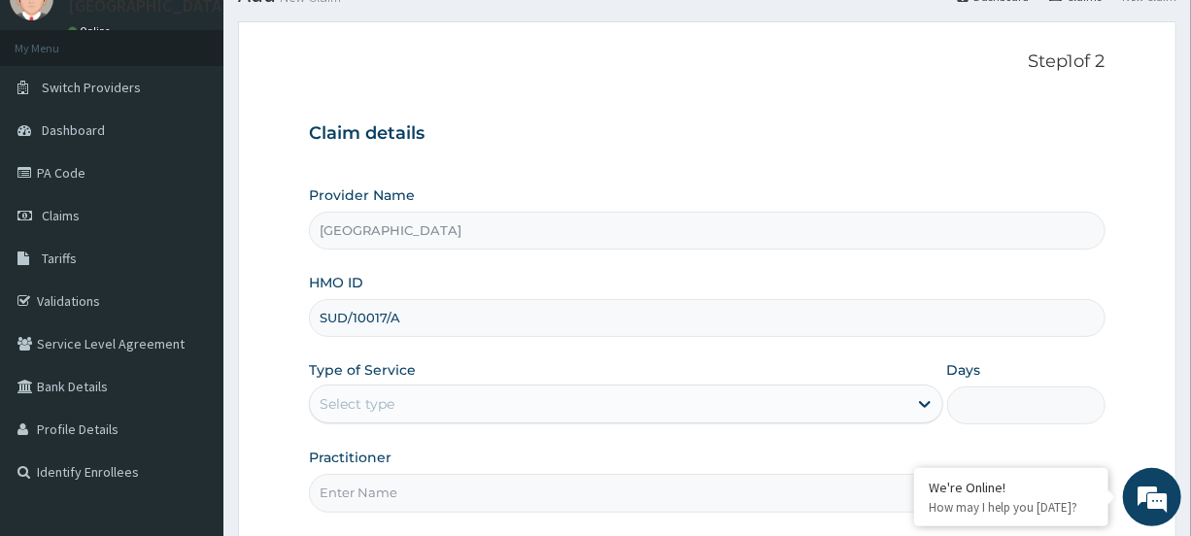
scroll to position [202, 0]
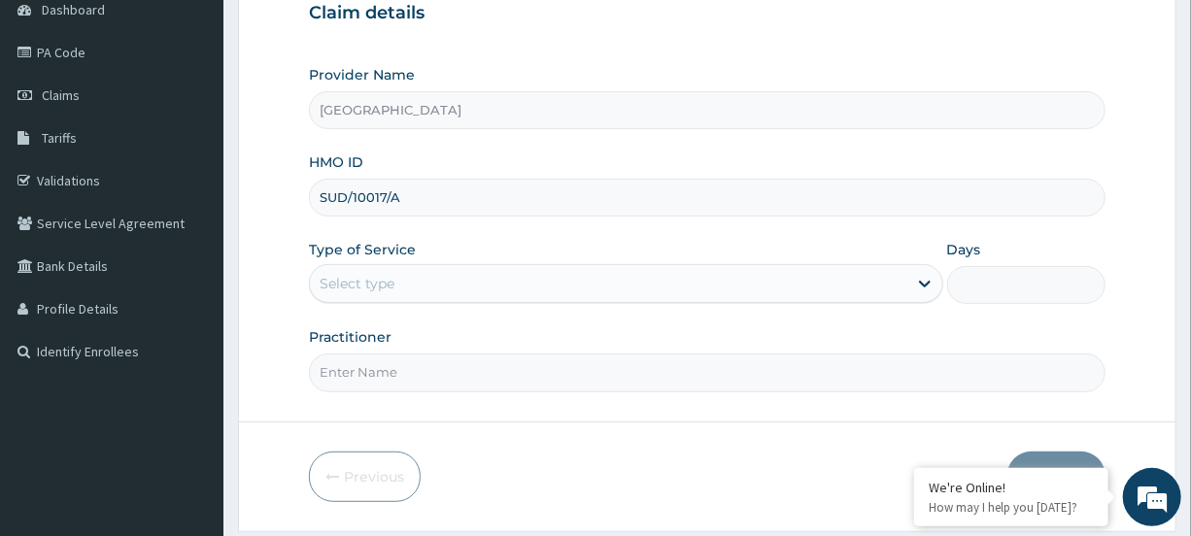
type input "SUD/10017/A"
click at [510, 295] on div "Select type" at bounding box center [608, 283] width 597 height 31
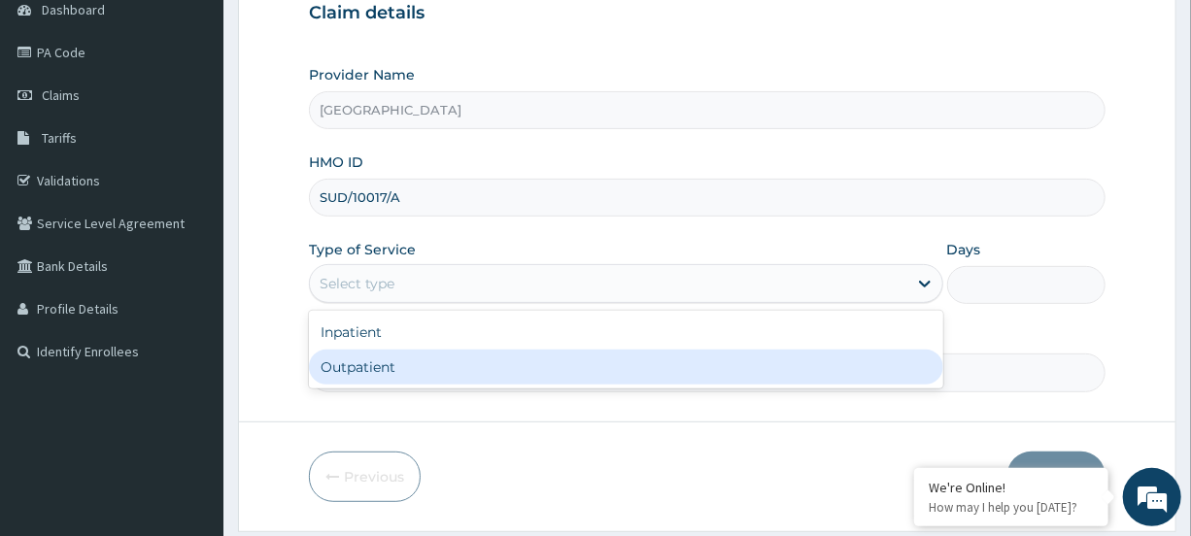
click at [482, 371] on div "Outpatient" at bounding box center [626, 367] width 634 height 35
type input "1"
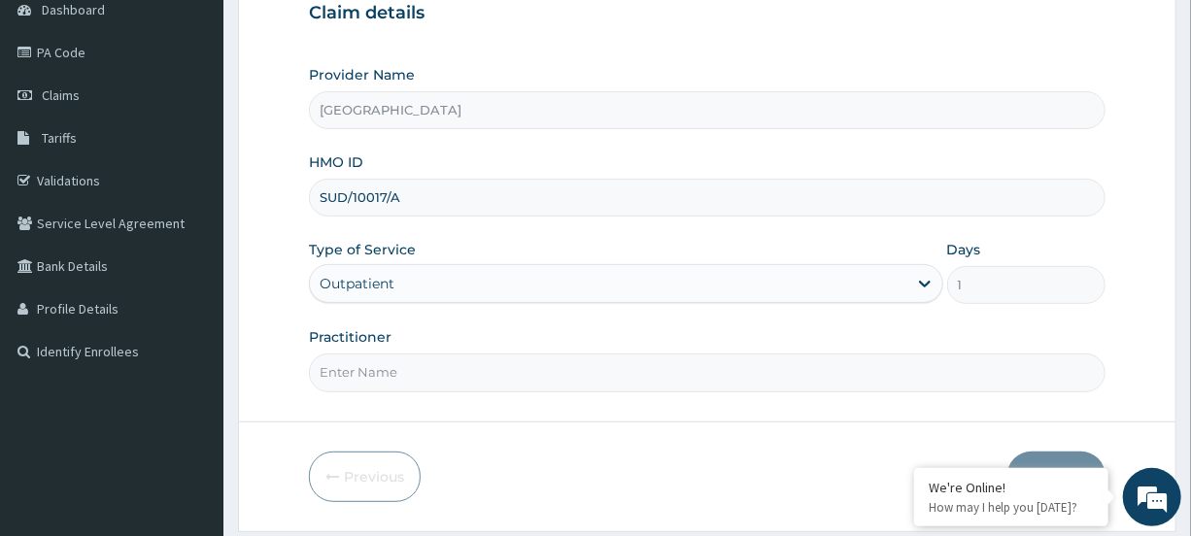
scroll to position [260, 0]
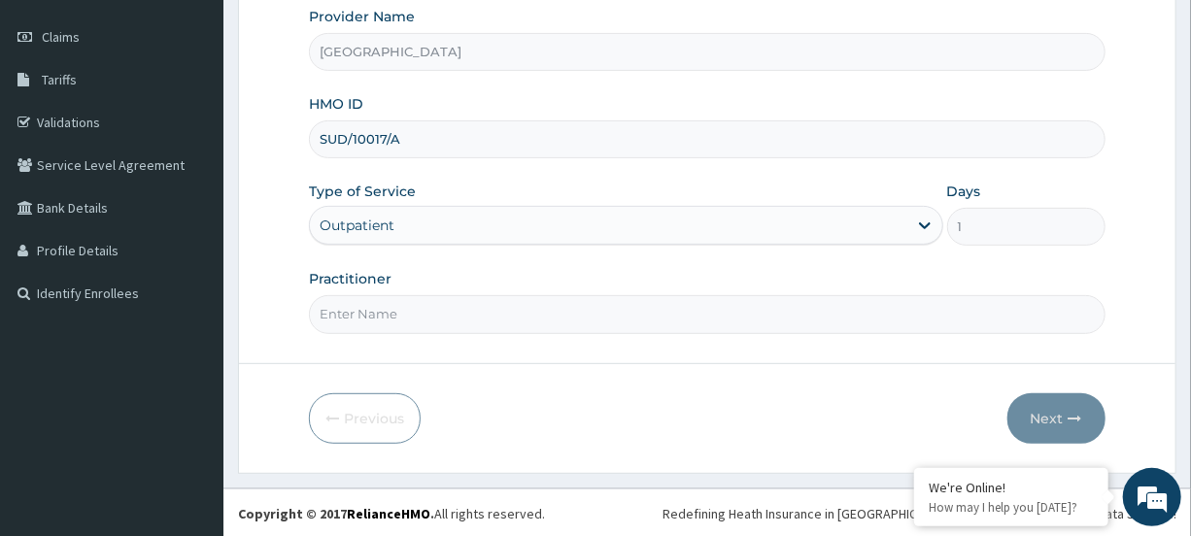
click at [353, 297] on input "Practitioner" at bounding box center [707, 314] width 796 height 38
type input "[PERSON_NAME]"
click at [1026, 401] on div "Next" at bounding box center [1057, 419] width 98 height 51
click at [1072, 414] on icon "button" at bounding box center [1076, 419] width 14 height 14
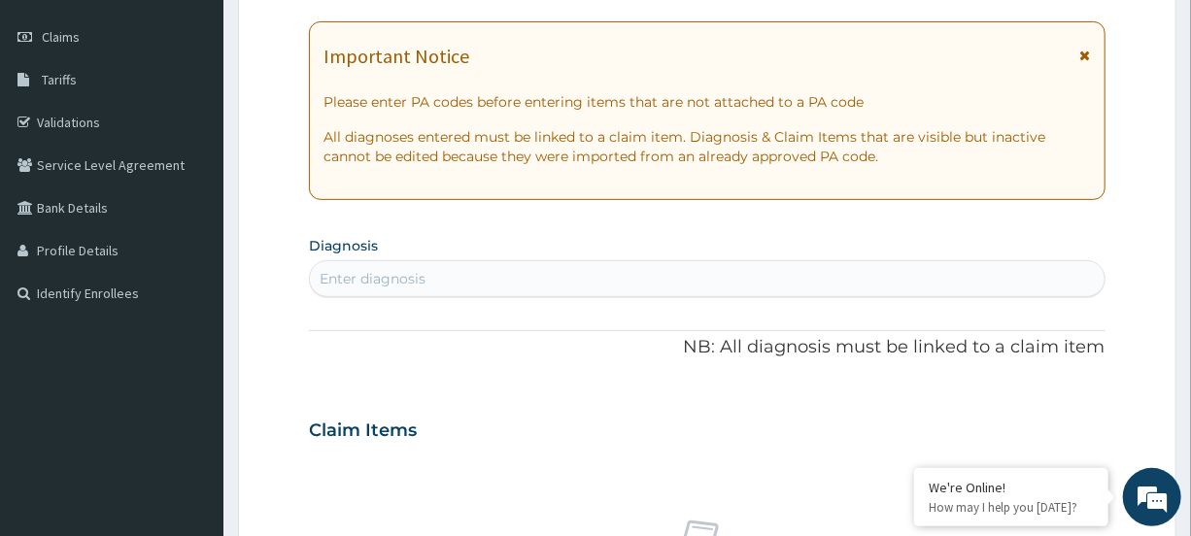
click at [1094, 53] on div "Important Notice Please enter PA codes before entering items that are not attac…" at bounding box center [707, 110] width 796 height 179
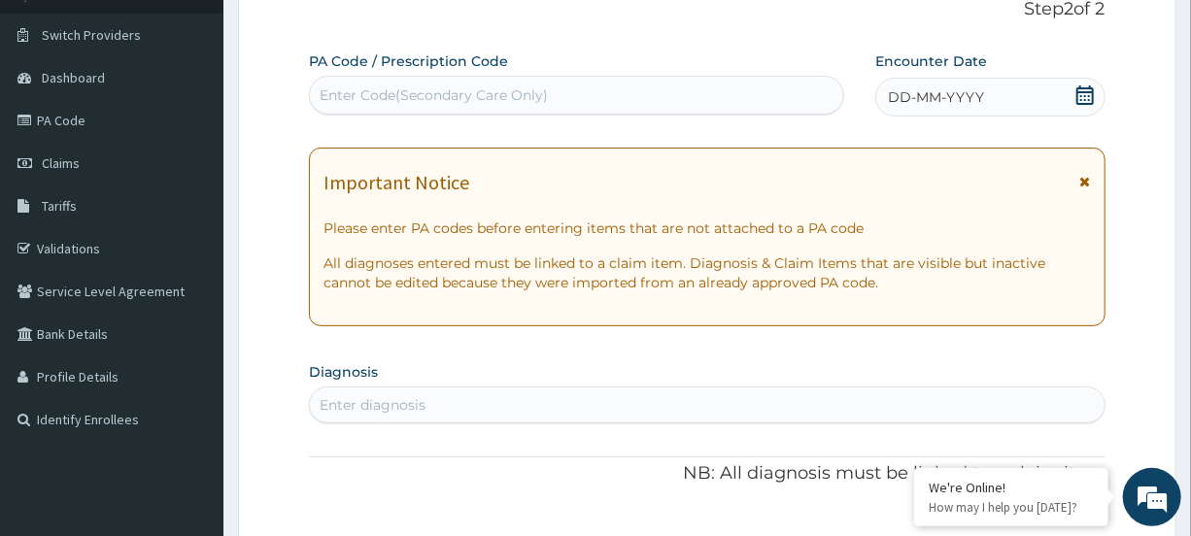
scroll to position [121, 0]
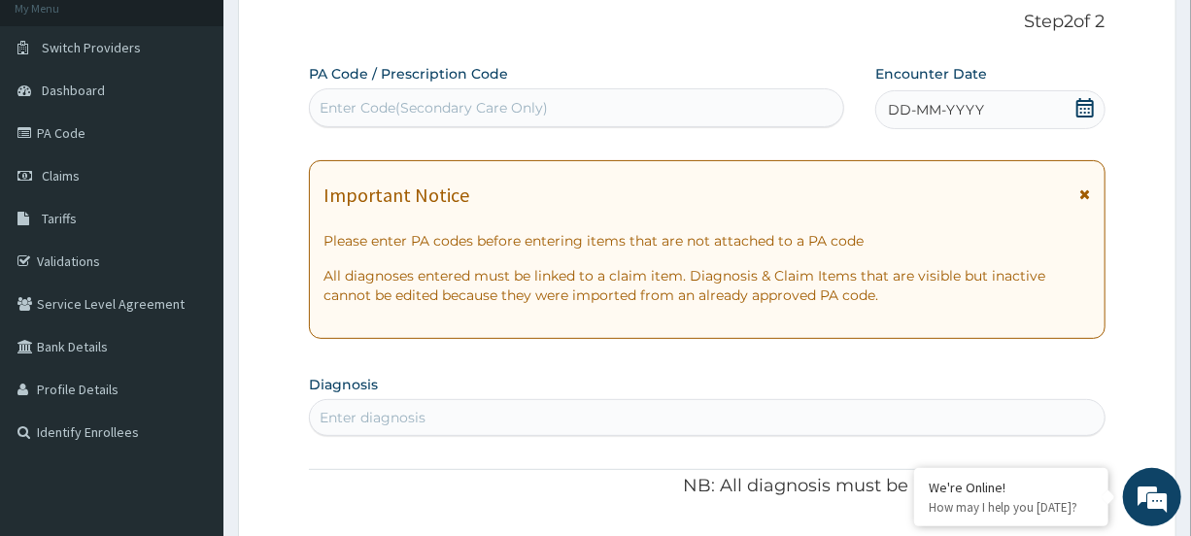
click at [1080, 187] on div "Important Notice" at bounding box center [707, 200] width 767 height 31
click at [1090, 194] on div "Important Notice Please enter PA codes before entering items that are not attac…" at bounding box center [707, 249] width 796 height 179
click at [1084, 193] on icon at bounding box center [1086, 195] width 11 height 14
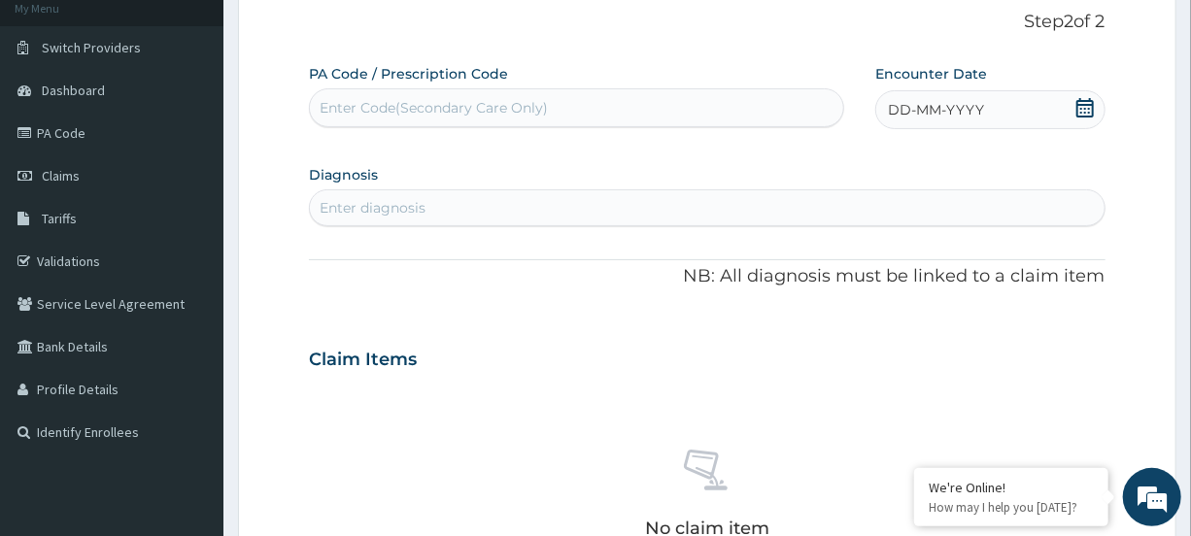
click at [1077, 111] on icon at bounding box center [1085, 107] width 17 height 19
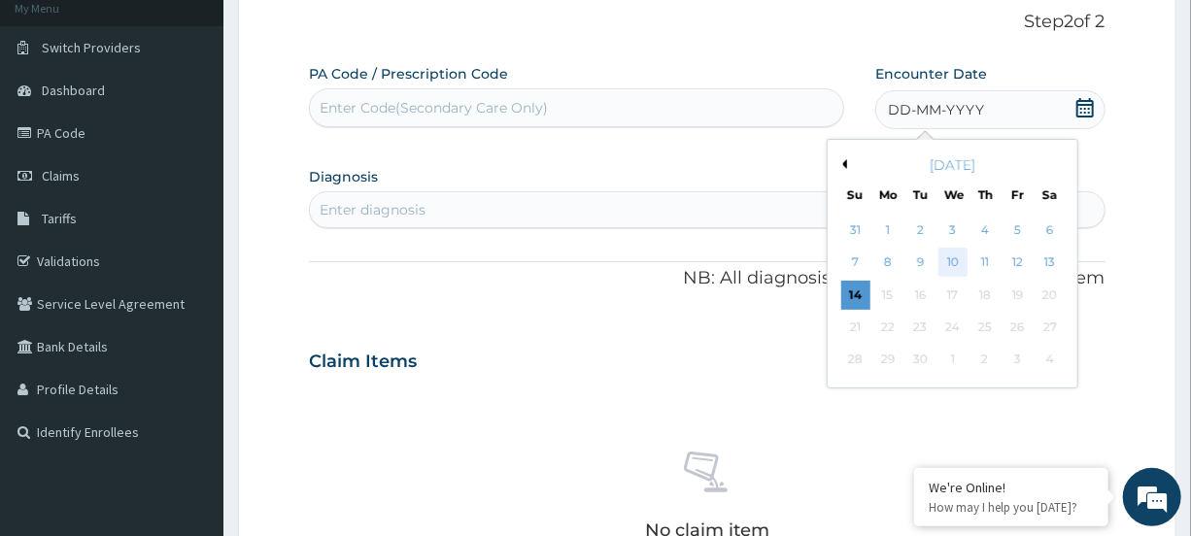
click at [951, 264] on div "10" at bounding box center [953, 263] width 29 height 29
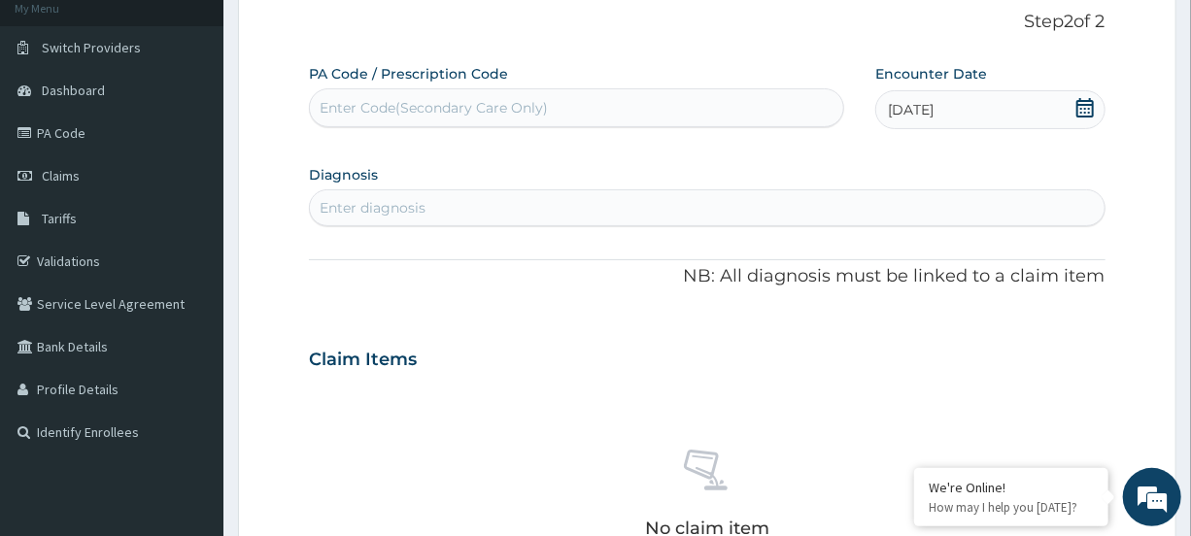
click at [412, 211] on div "Enter diagnosis" at bounding box center [373, 207] width 106 height 19
type input "PLASMO"
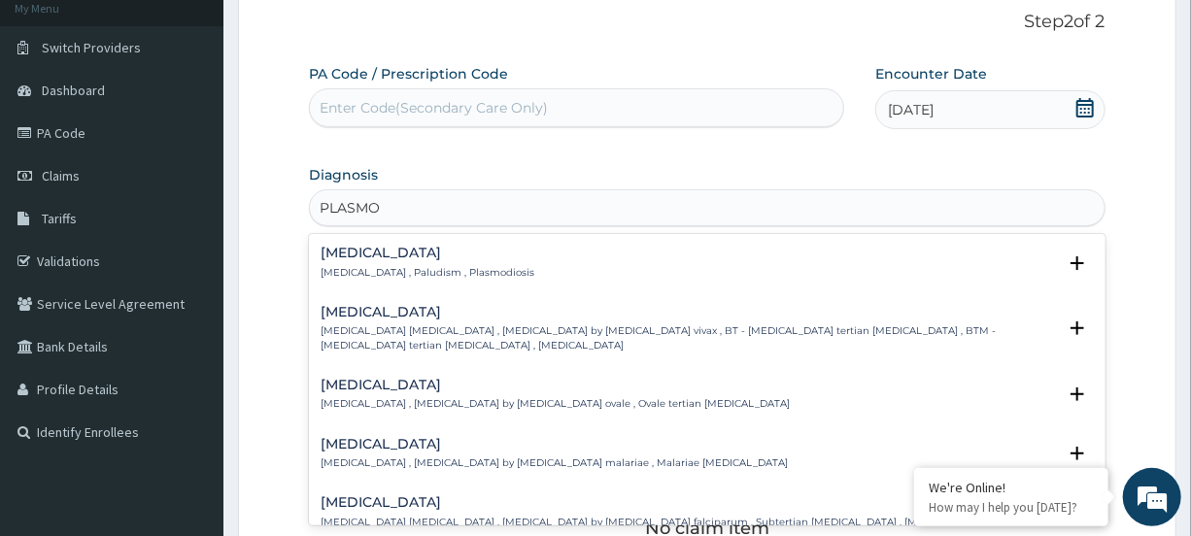
click at [380, 269] on p "[MEDICAL_DATA] , Paludism , Plasmodiosis" at bounding box center [428, 273] width 214 height 14
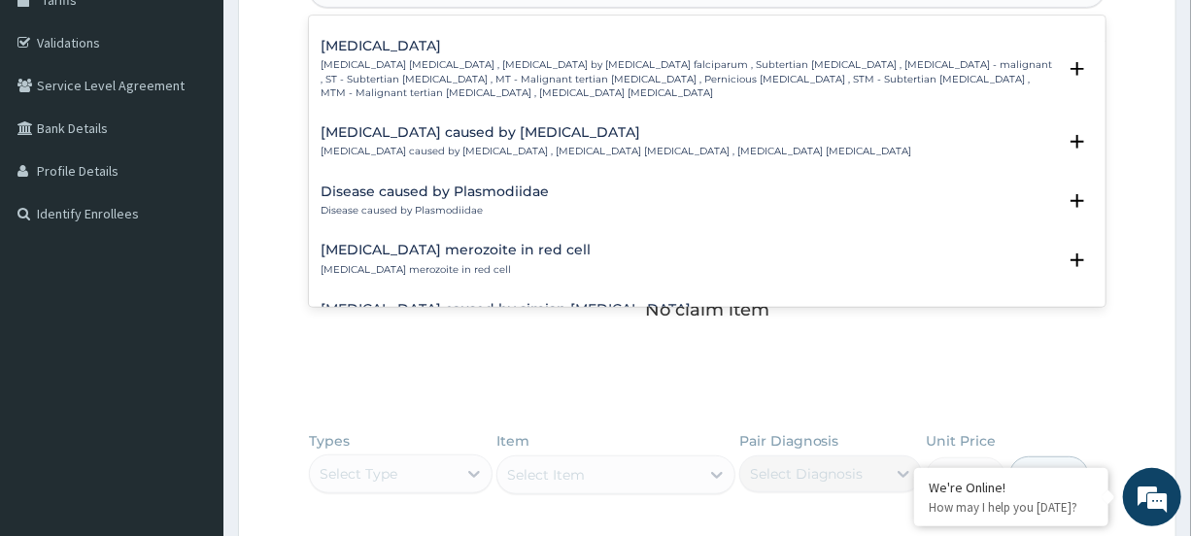
scroll to position [348, 0]
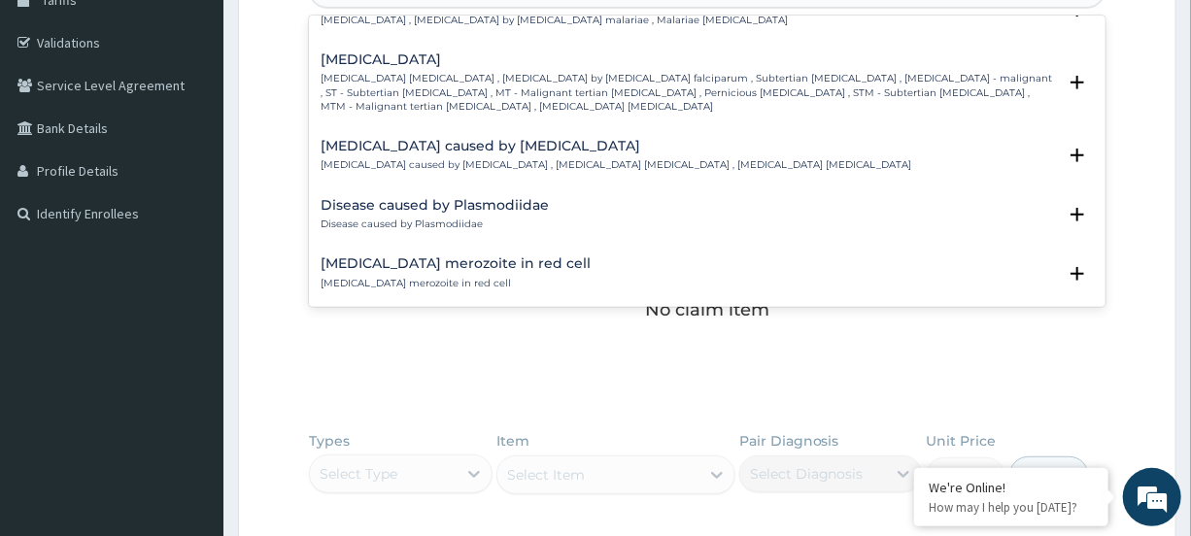
click at [478, 83] on p "[MEDICAL_DATA] [MEDICAL_DATA] , [MEDICAL_DATA] by [MEDICAL_DATA] falciparum , S…" at bounding box center [688, 93] width 735 height 42
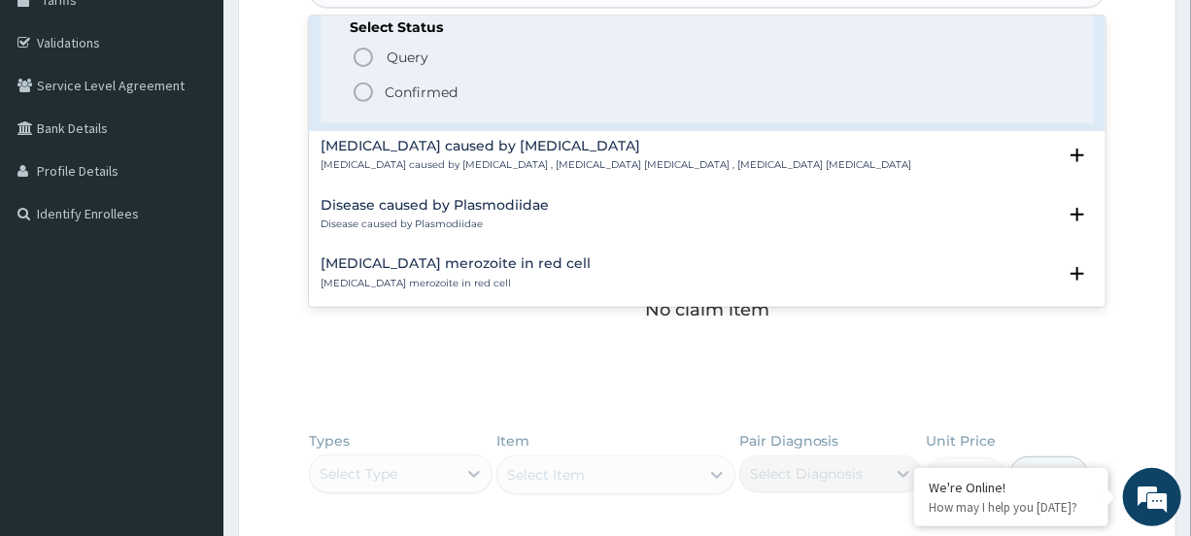
click at [368, 93] on icon "status option filled" at bounding box center [363, 92] width 23 height 23
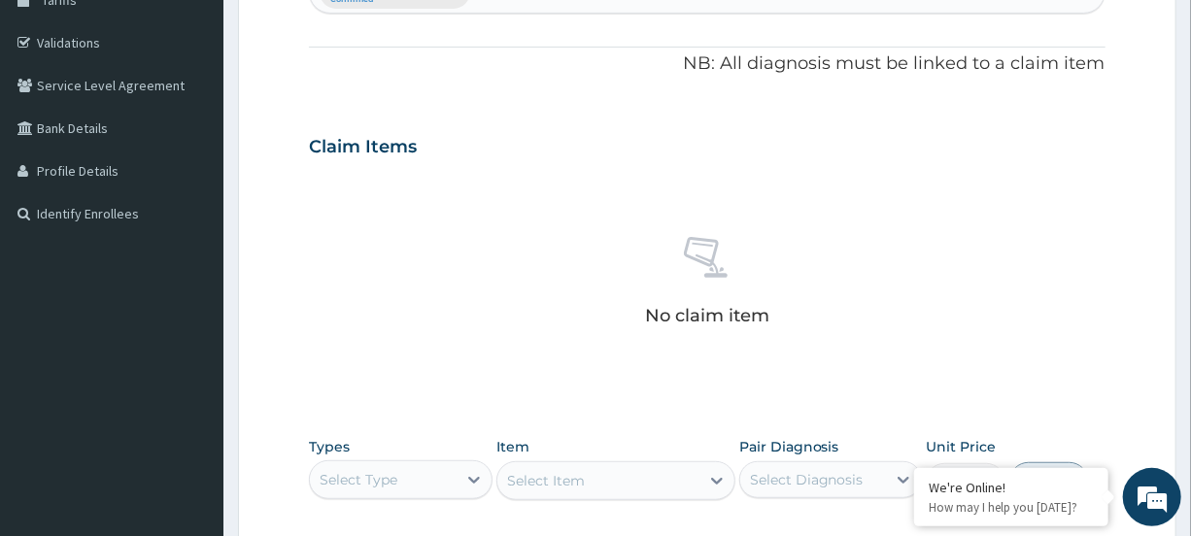
drag, startPoint x: 1189, startPoint y: 185, endPoint x: 1197, endPoint y: 244, distance: 59.8
click at [1191, 259] on html "R EL Toggle navigation [GEOGRAPHIC_DATA] [GEOGRAPHIC_DATA] - [EMAIL_ADDRESS][DO…" at bounding box center [595, 255] width 1191 height 1191
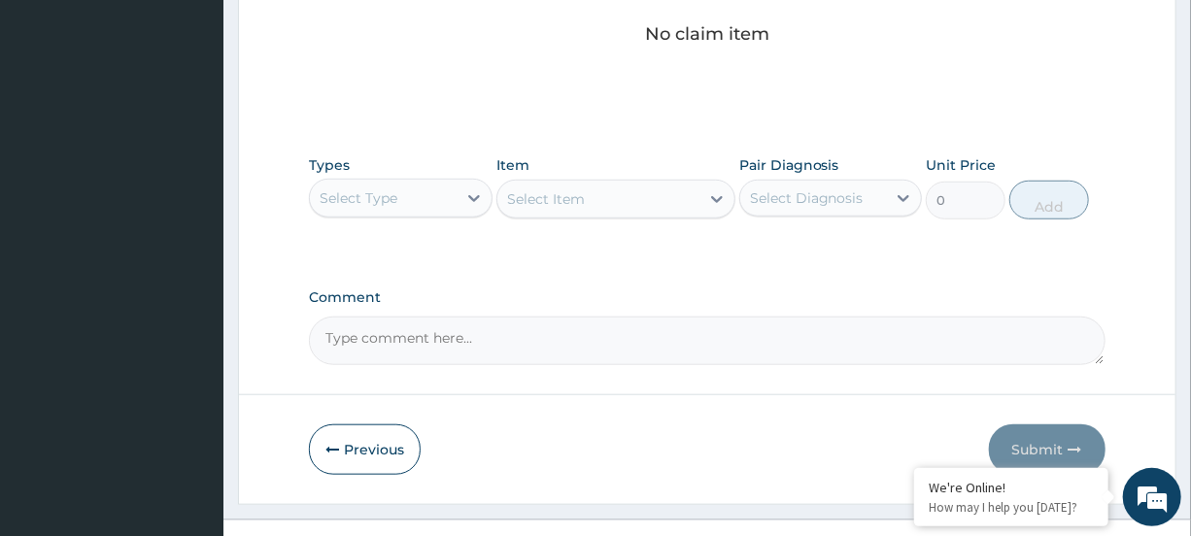
scroll to position [621, 0]
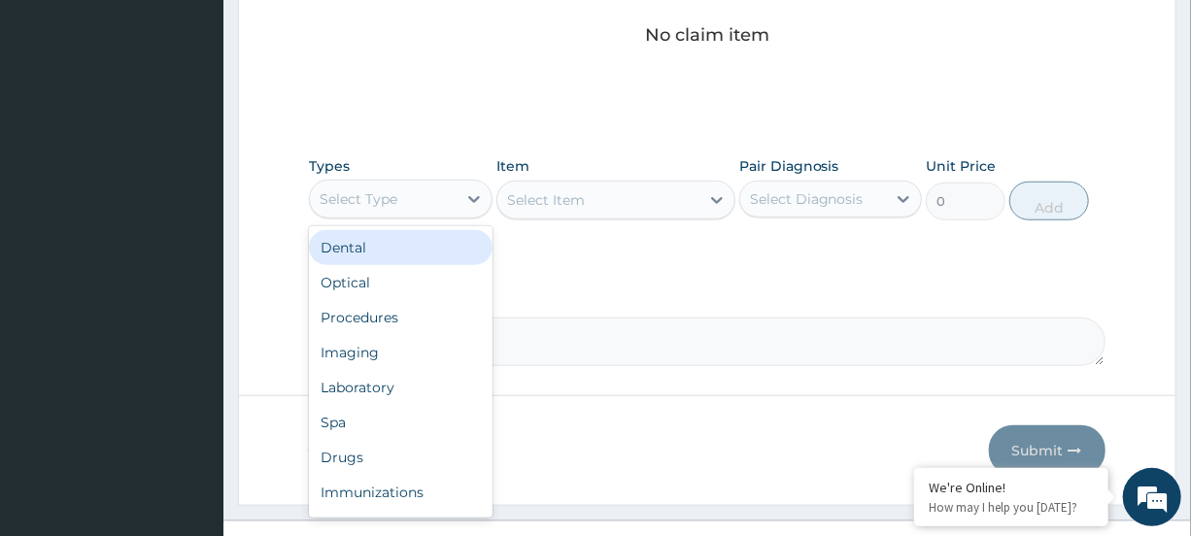
click at [413, 190] on div "Select Type" at bounding box center [383, 199] width 146 height 31
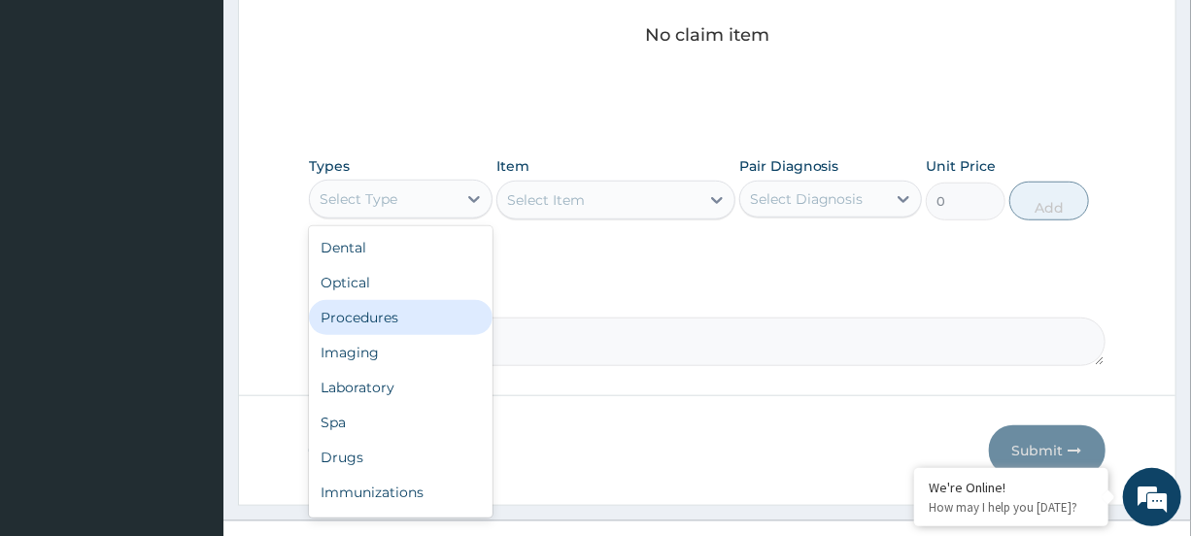
click at [362, 301] on div "Procedures" at bounding box center [400, 317] width 183 height 35
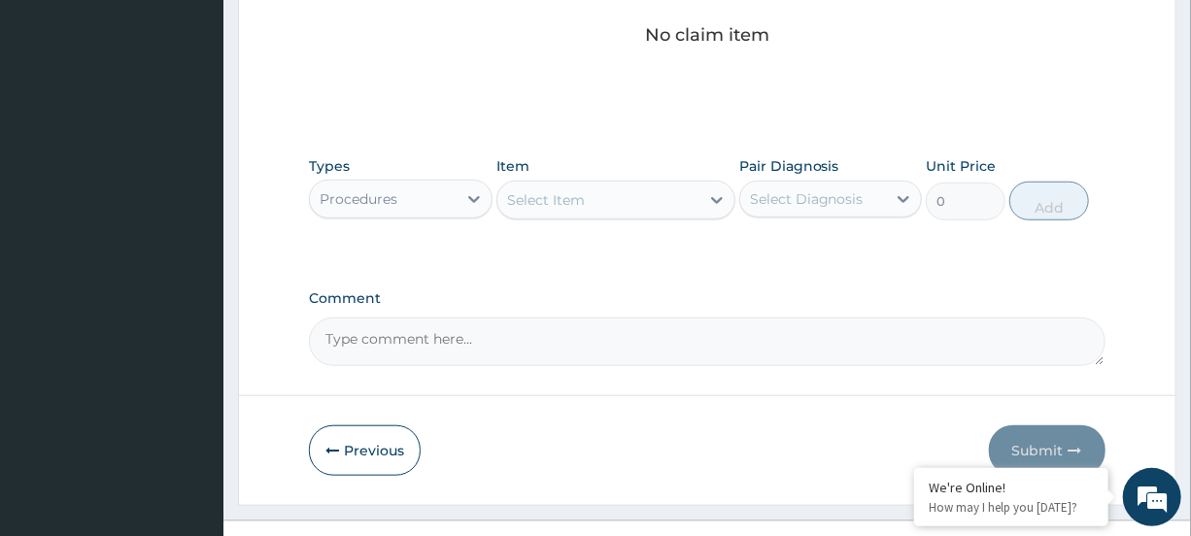
click at [619, 205] on div "Select Item" at bounding box center [599, 200] width 202 height 31
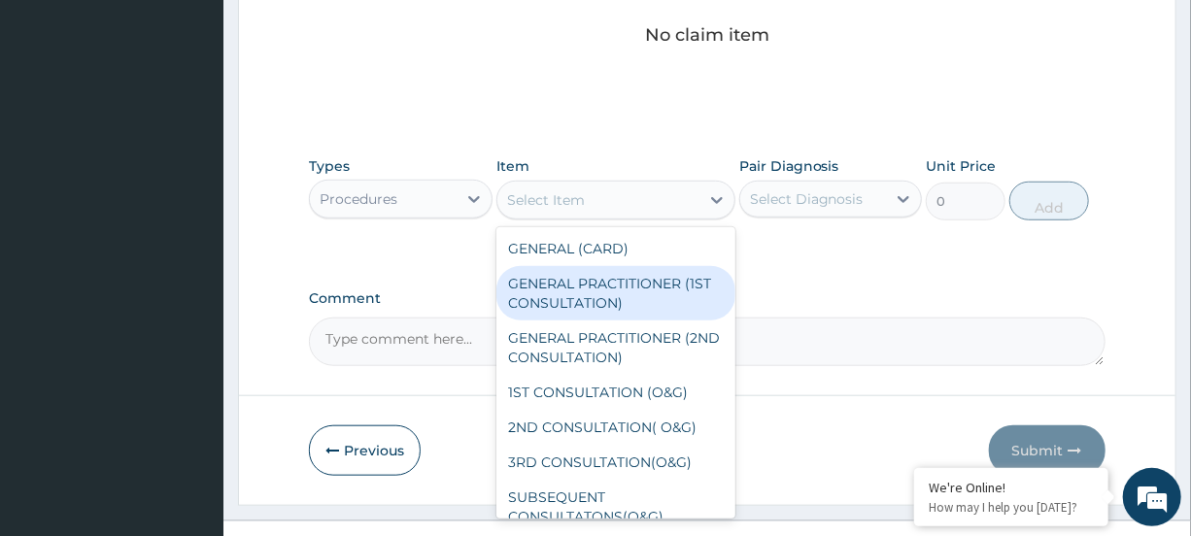
click at [609, 287] on div "GENERAL PRACTITIONER (1ST CONSULTATION)" at bounding box center [616, 293] width 239 height 54
type input "1500"
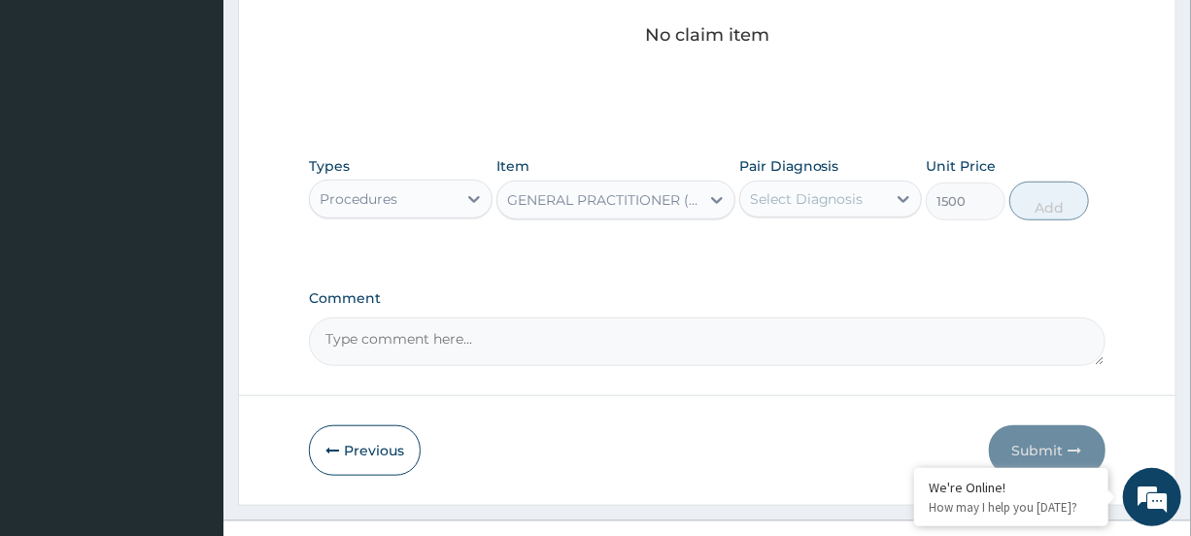
click at [854, 189] on div "Select Diagnosis" at bounding box center [807, 198] width 114 height 19
click at [840, 251] on label "[MEDICAL_DATA]" at bounding box center [832, 246] width 120 height 19
checkbox input "true"
click at [1010, 203] on div "Types Procedures Item GENERAL PRACTITIONER (1ST CONSULTATION) Pair Diagnosis [M…" at bounding box center [707, 189] width 796 height 84
click at [1027, 203] on button "Add" at bounding box center [1050, 201] width 80 height 39
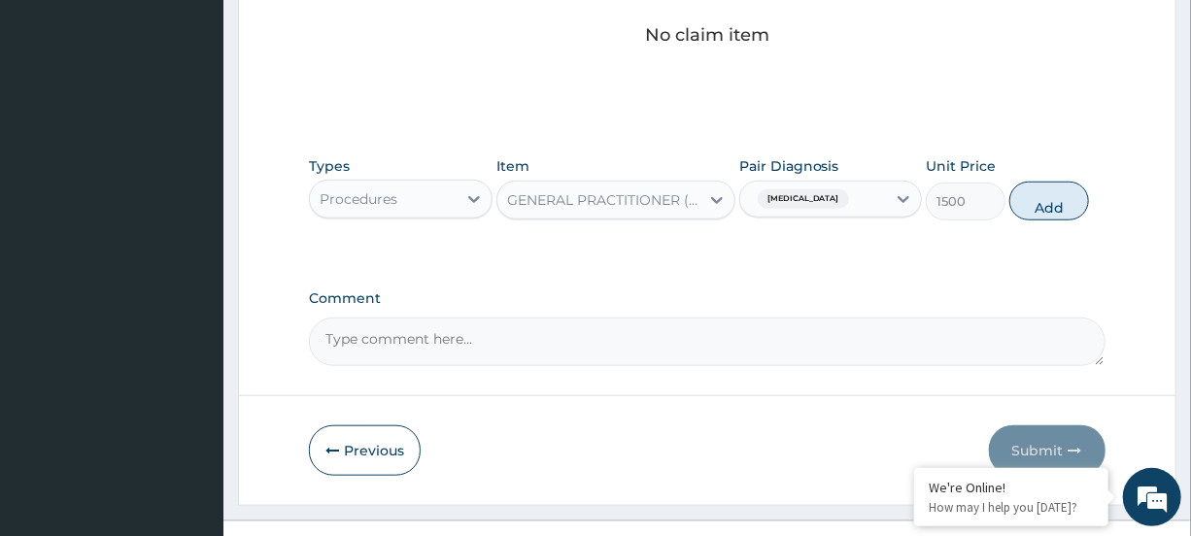
type input "0"
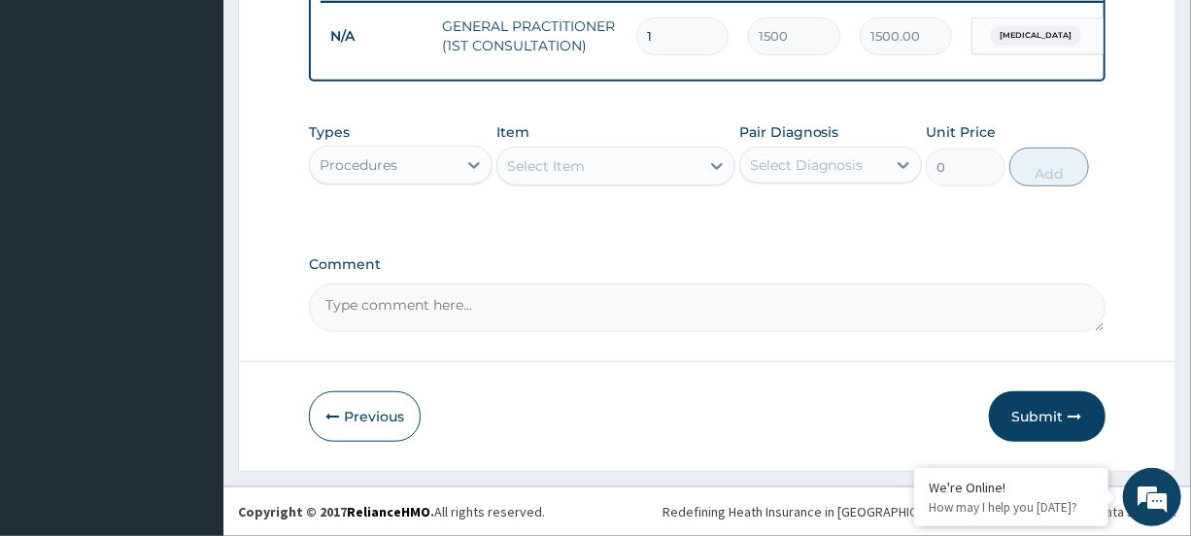
scroll to position [576, 0]
click at [407, 155] on div "Procedures" at bounding box center [383, 165] width 146 height 31
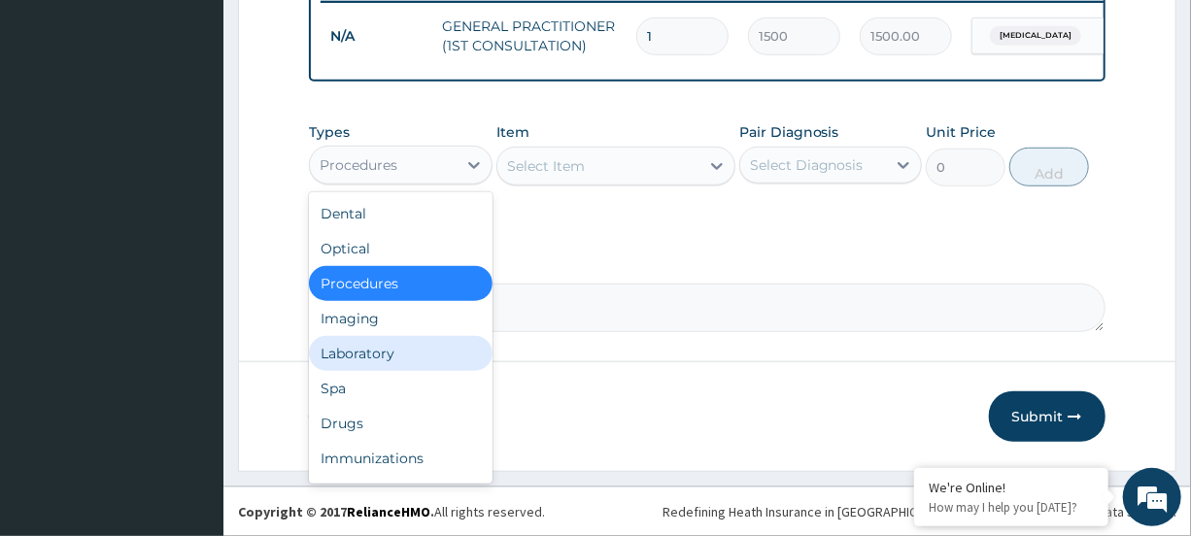
drag, startPoint x: 395, startPoint y: 345, endPoint x: 426, endPoint y: 306, distance: 49.8
click at [395, 340] on div "Laboratory" at bounding box center [400, 353] width 183 height 35
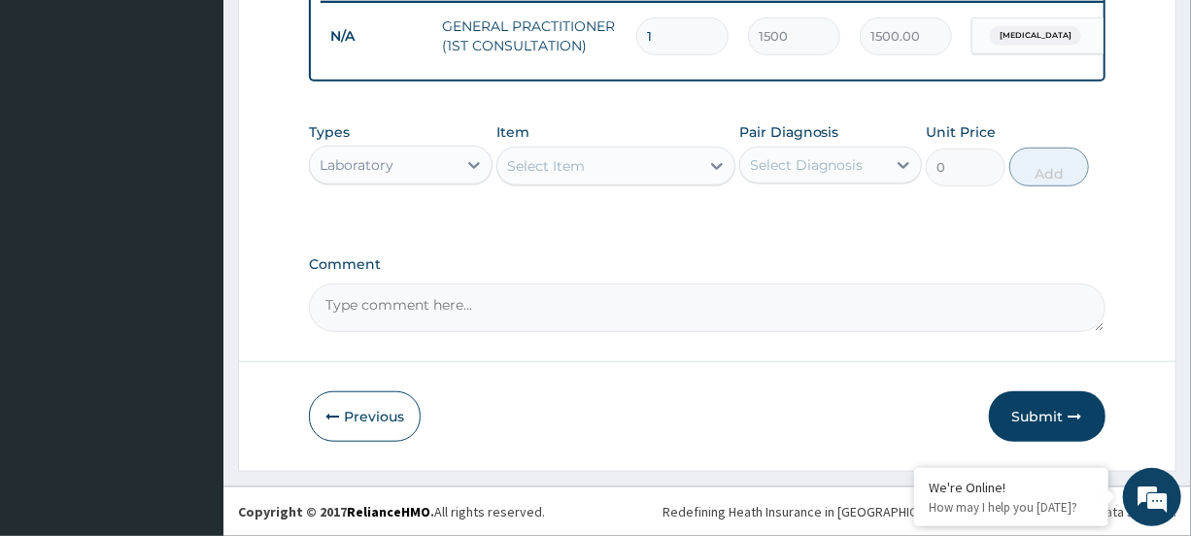
click at [641, 168] on div "Select Item" at bounding box center [599, 166] width 202 height 31
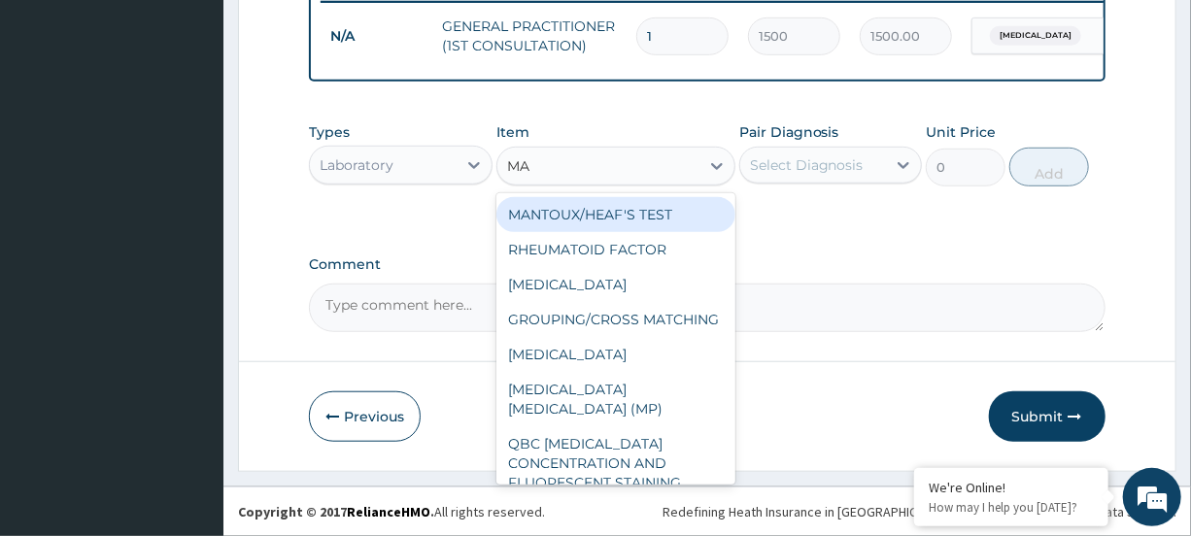
type input "MAL"
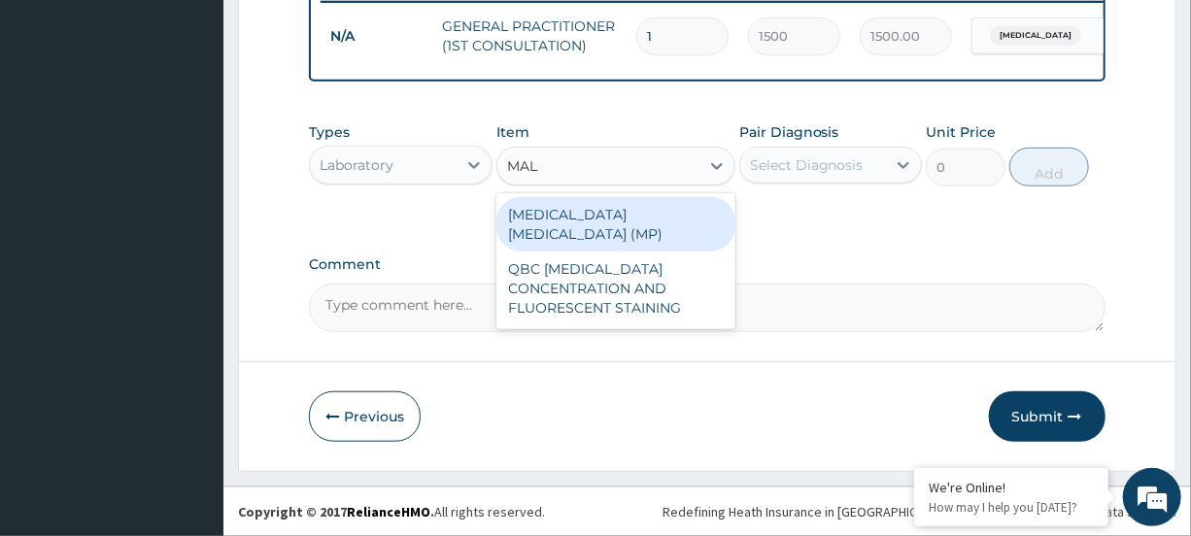
click at [631, 226] on div "[MEDICAL_DATA] [MEDICAL_DATA] (MP)" at bounding box center [616, 224] width 239 height 54
type input "560"
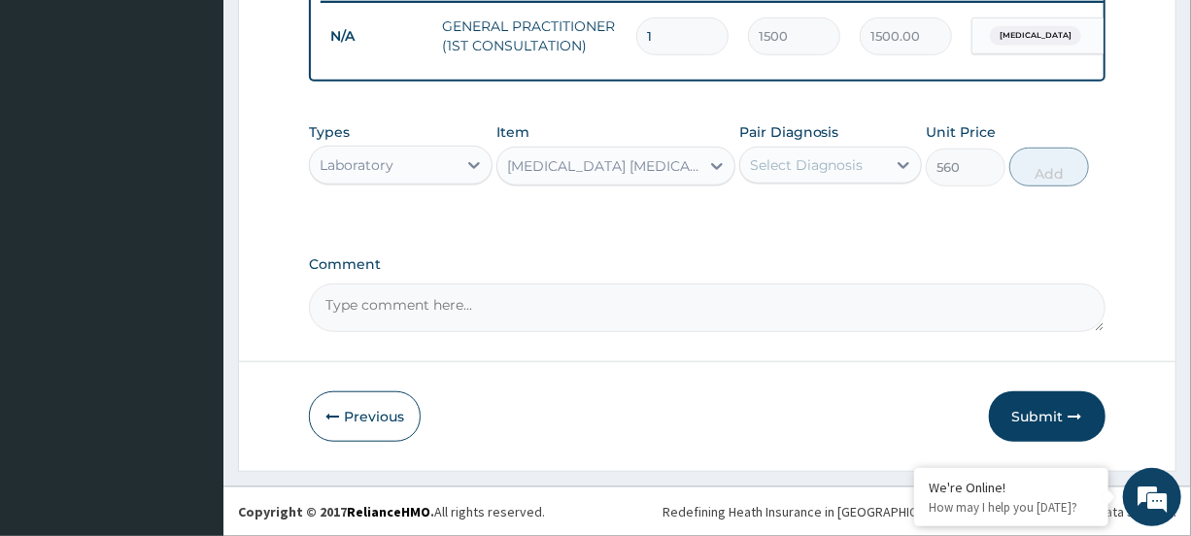
click at [821, 155] on div "Select Diagnosis" at bounding box center [807, 164] width 114 height 19
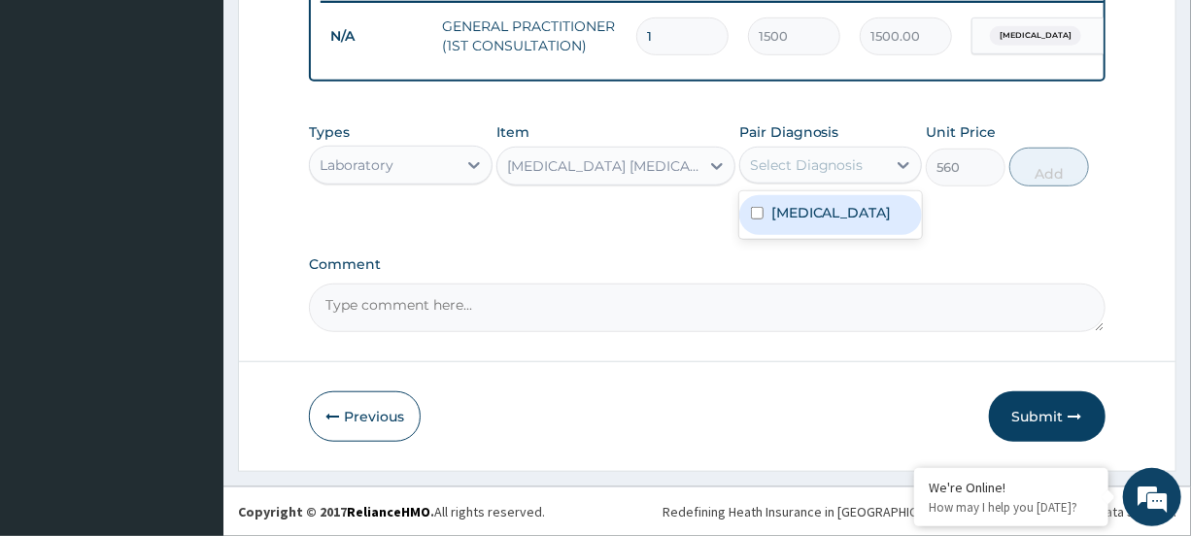
click at [813, 209] on label "[MEDICAL_DATA]" at bounding box center [832, 212] width 120 height 19
checkbox input "true"
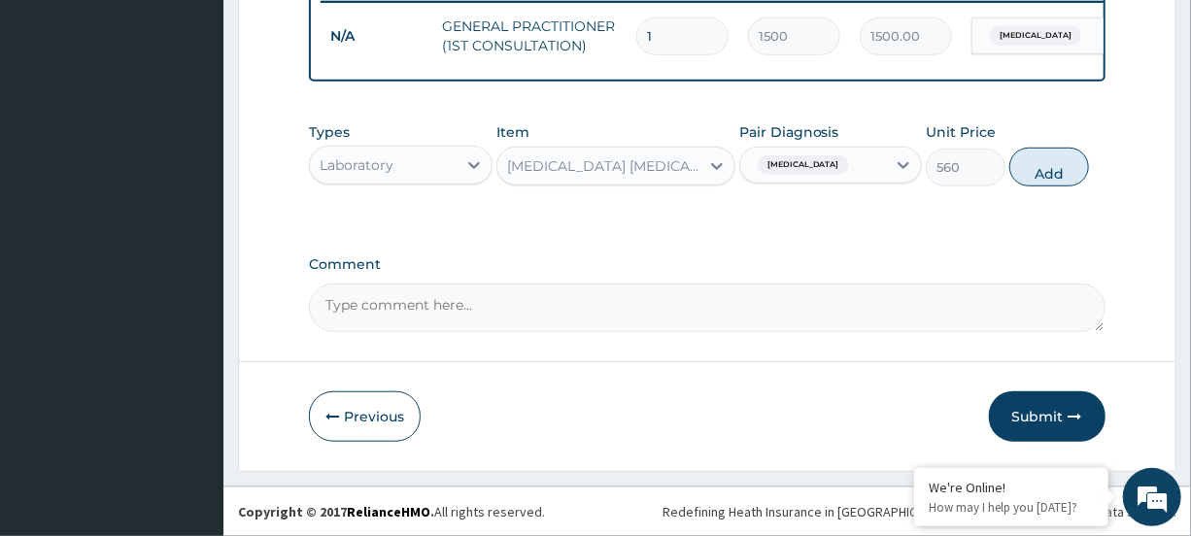
drag, startPoint x: 1057, startPoint y: 176, endPoint x: 990, endPoint y: 184, distance: 67.5
click at [1056, 176] on button "Add" at bounding box center [1050, 167] width 80 height 39
type input "0"
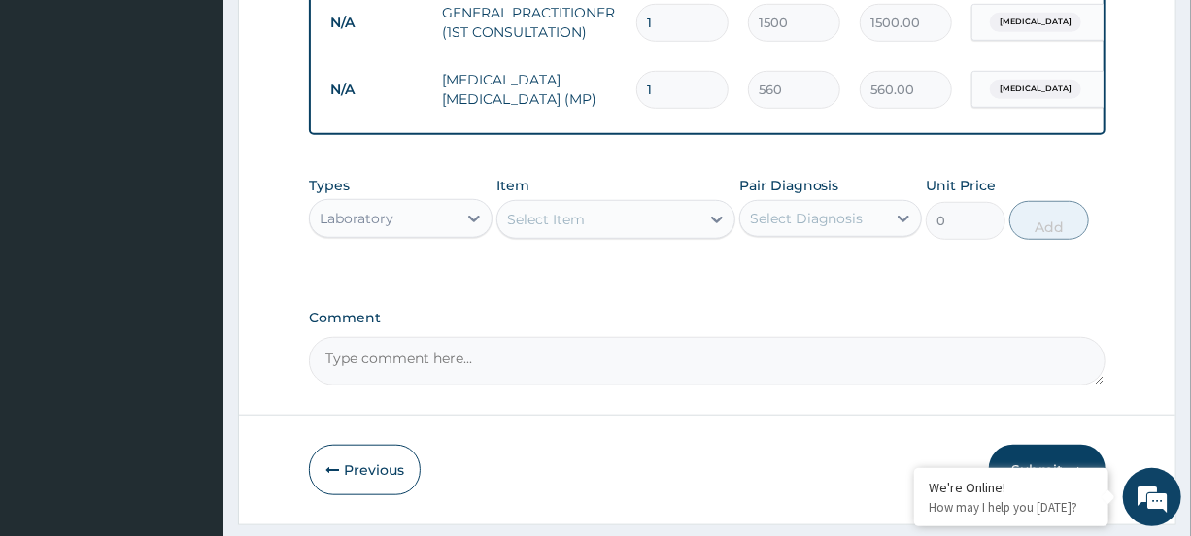
click at [674, 233] on div "Select Item" at bounding box center [599, 219] width 202 height 31
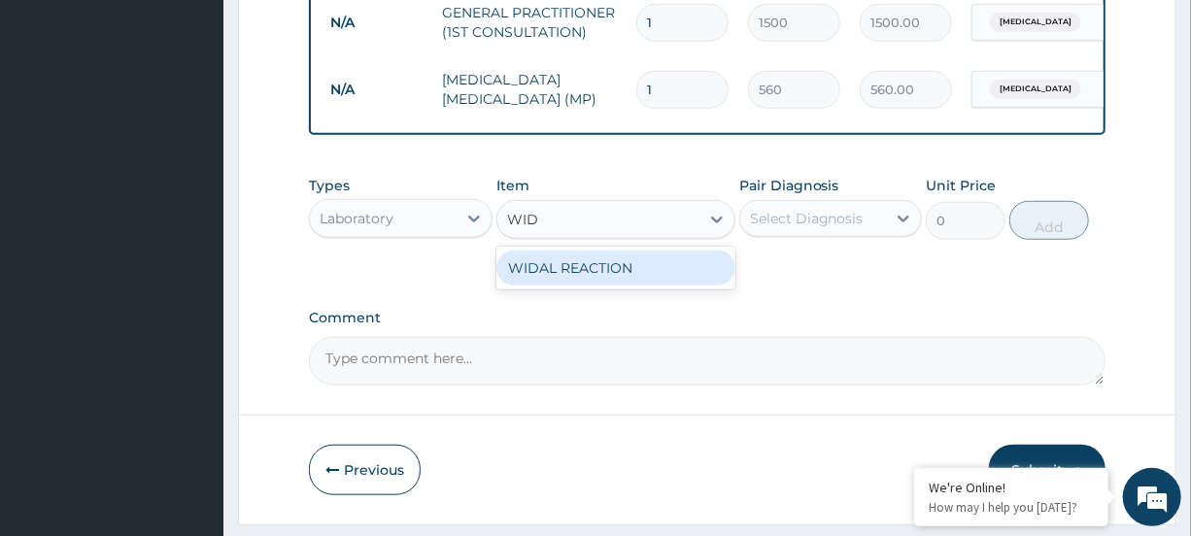
type input "WIDA"
click at [648, 286] on div "WIDAL REACTION" at bounding box center [616, 268] width 239 height 35
type input "800"
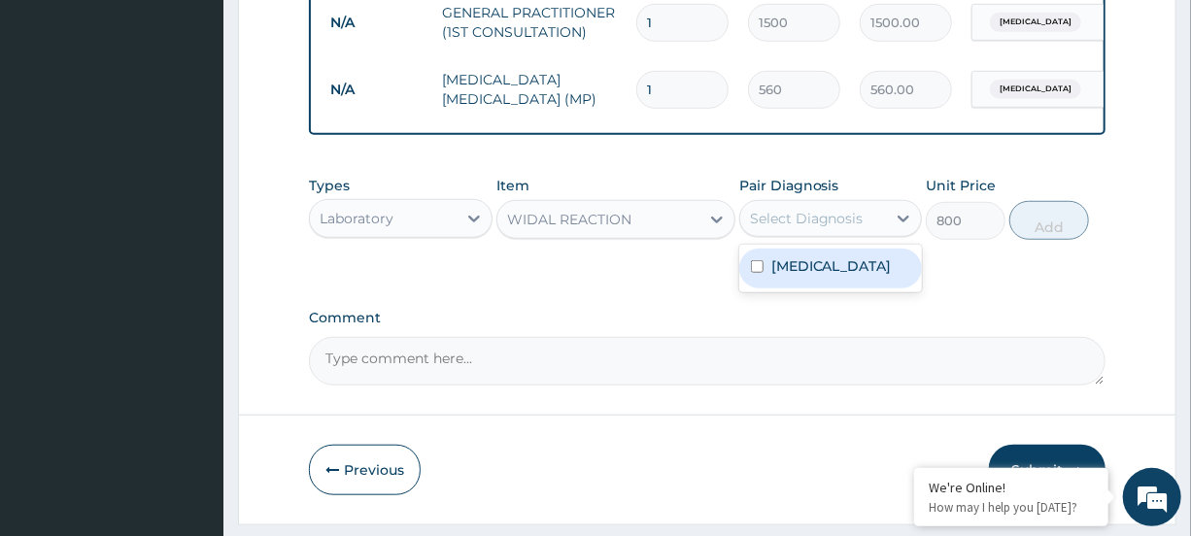
click at [835, 228] on div "Select Diagnosis" at bounding box center [807, 218] width 114 height 19
click at [830, 276] on label "[MEDICAL_DATA]" at bounding box center [832, 266] width 120 height 19
checkbox input "true"
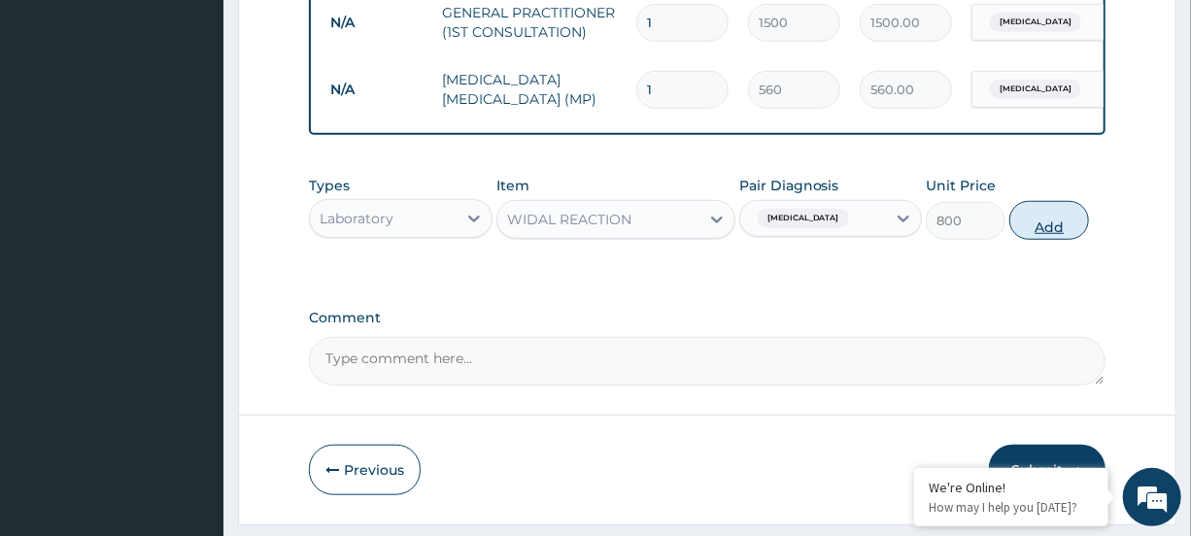
click at [1021, 240] on button "Add" at bounding box center [1050, 220] width 80 height 39
type input "0"
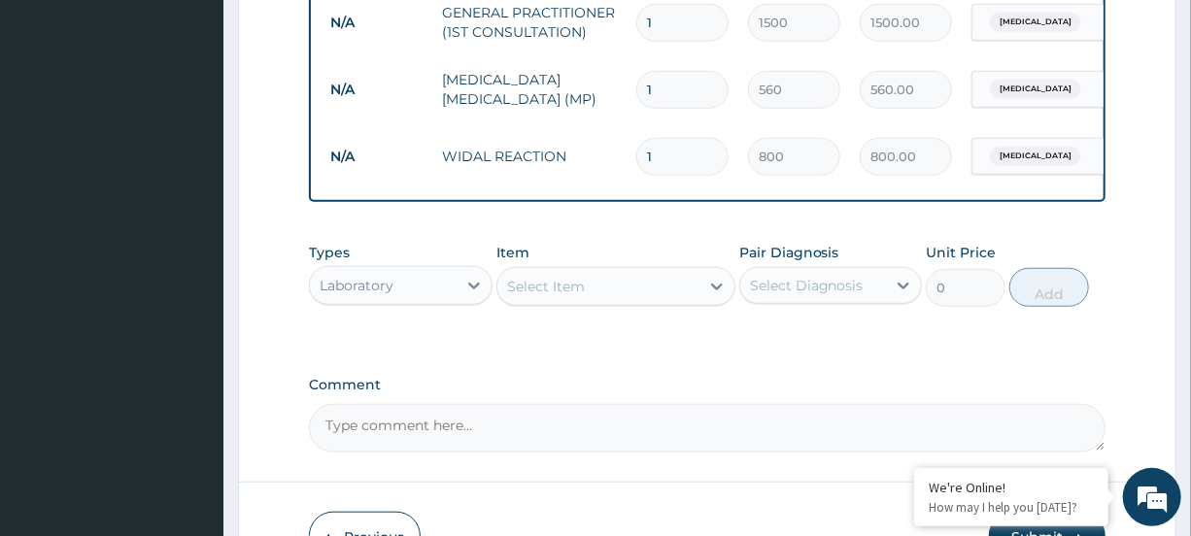
click at [680, 302] on div "Select Item" at bounding box center [599, 286] width 202 height 31
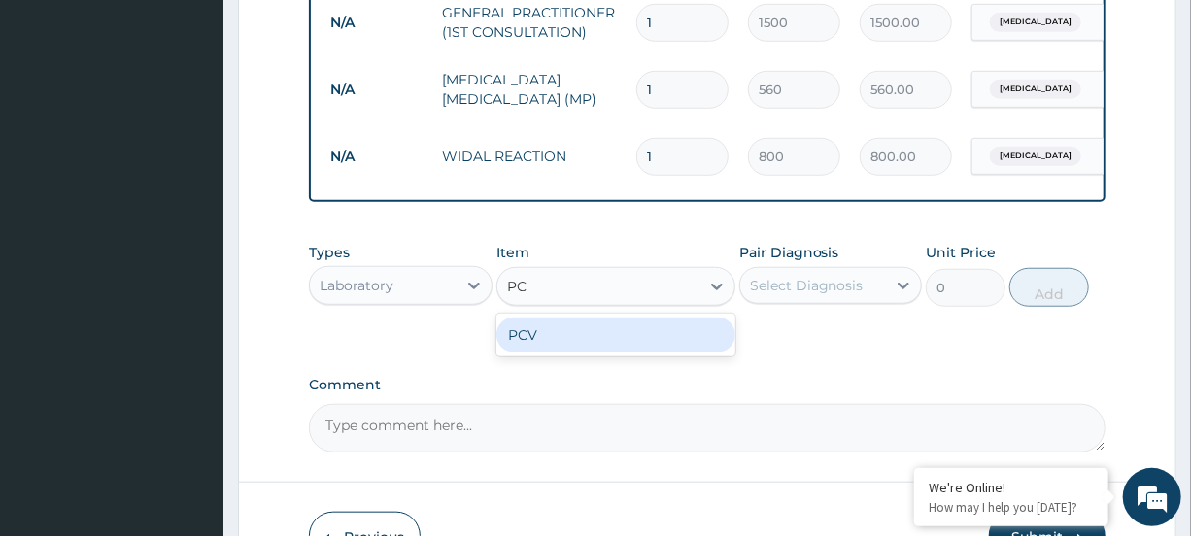
type input "PCV"
click at [666, 353] on div "PCV" at bounding box center [616, 335] width 239 height 35
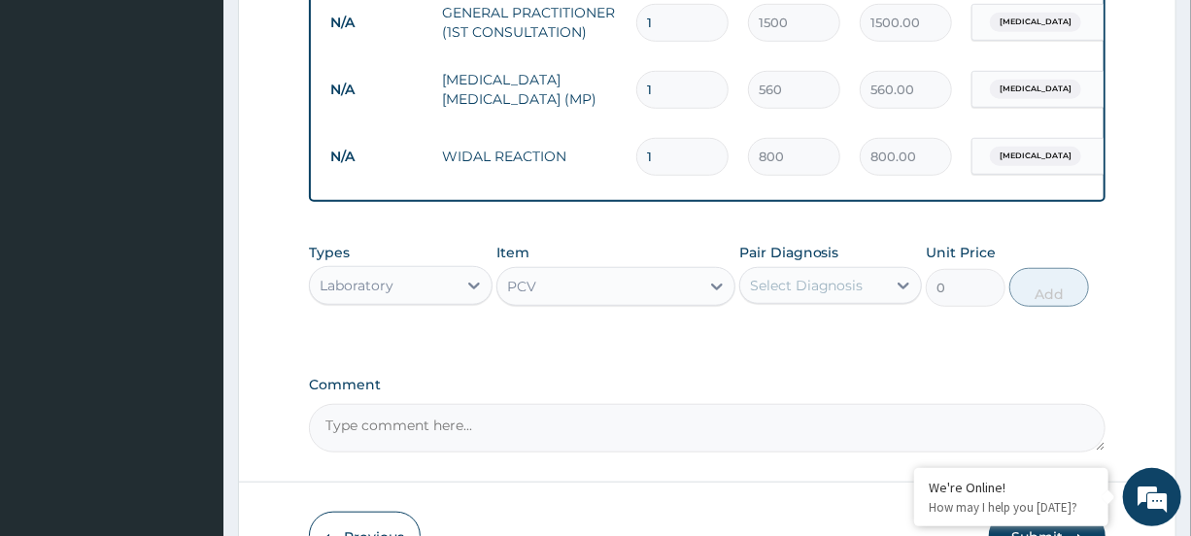
type input "400"
click at [902, 295] on icon at bounding box center [903, 285] width 19 height 19
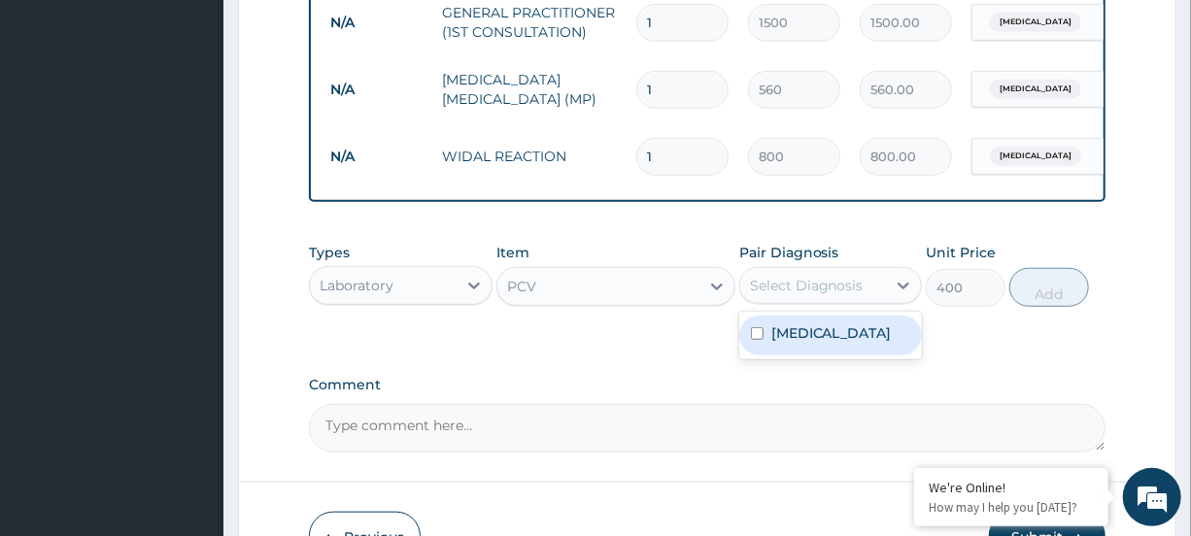
click at [850, 343] on label "[MEDICAL_DATA]" at bounding box center [832, 333] width 120 height 19
checkbox input "true"
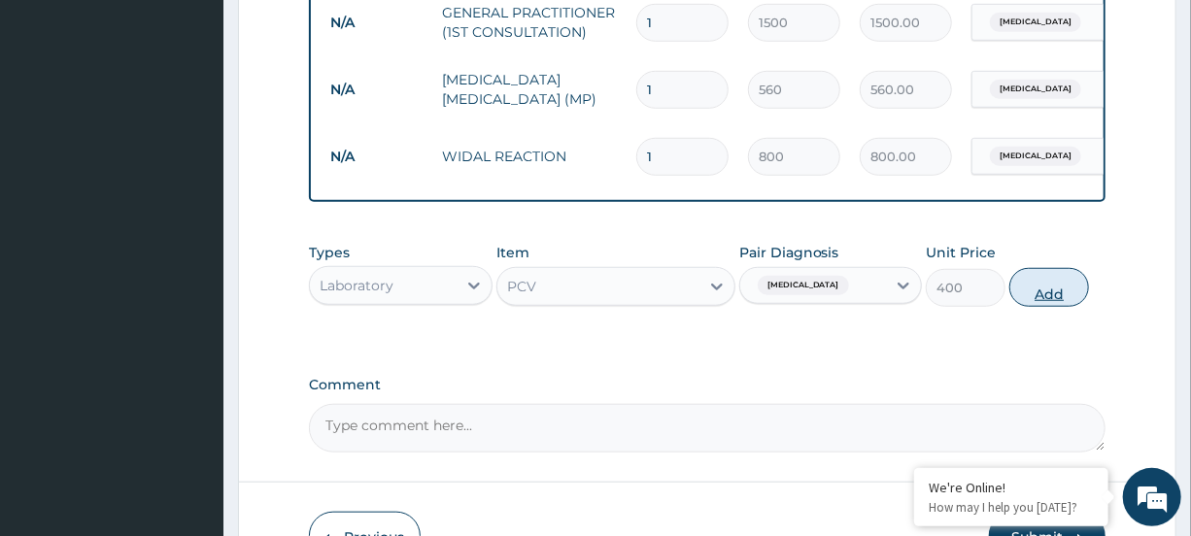
click at [1033, 293] on button "Add" at bounding box center [1050, 287] width 80 height 39
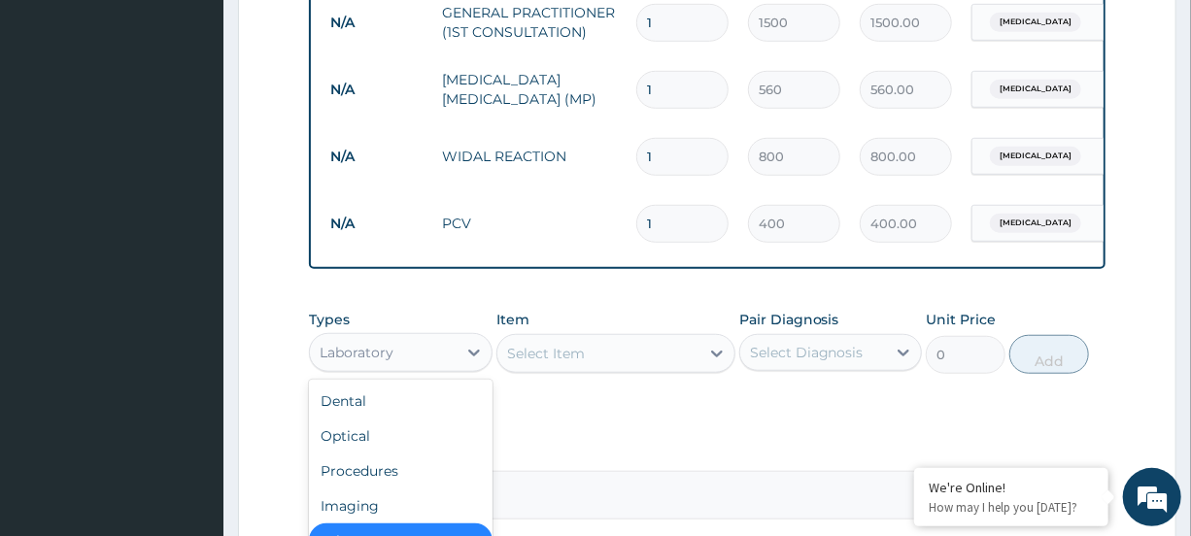
click at [410, 368] on div "Laboratory" at bounding box center [383, 352] width 146 height 31
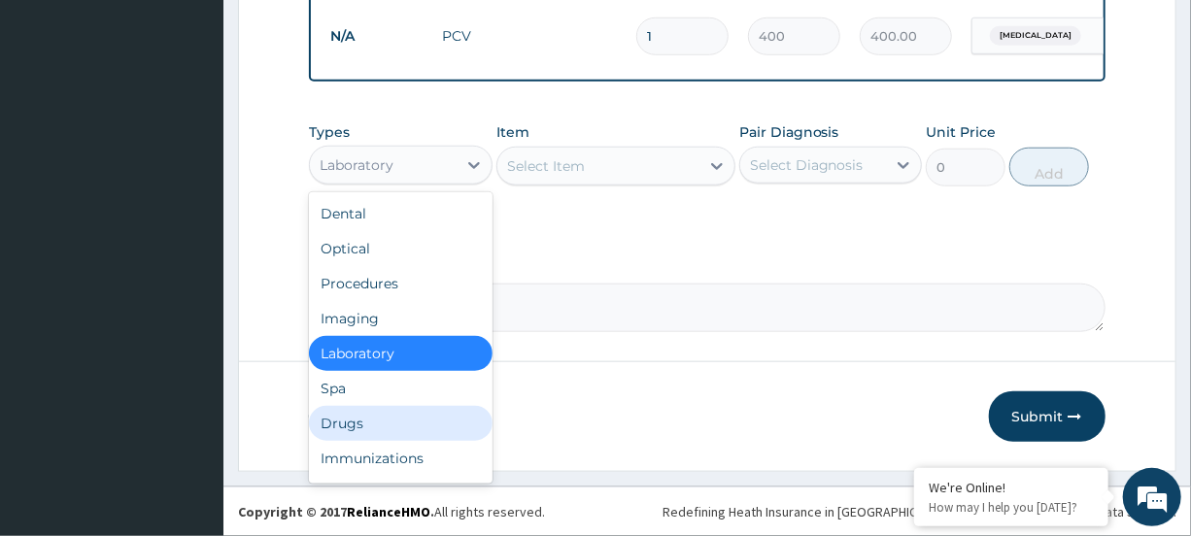
click at [352, 427] on div "Drugs" at bounding box center [400, 423] width 183 height 35
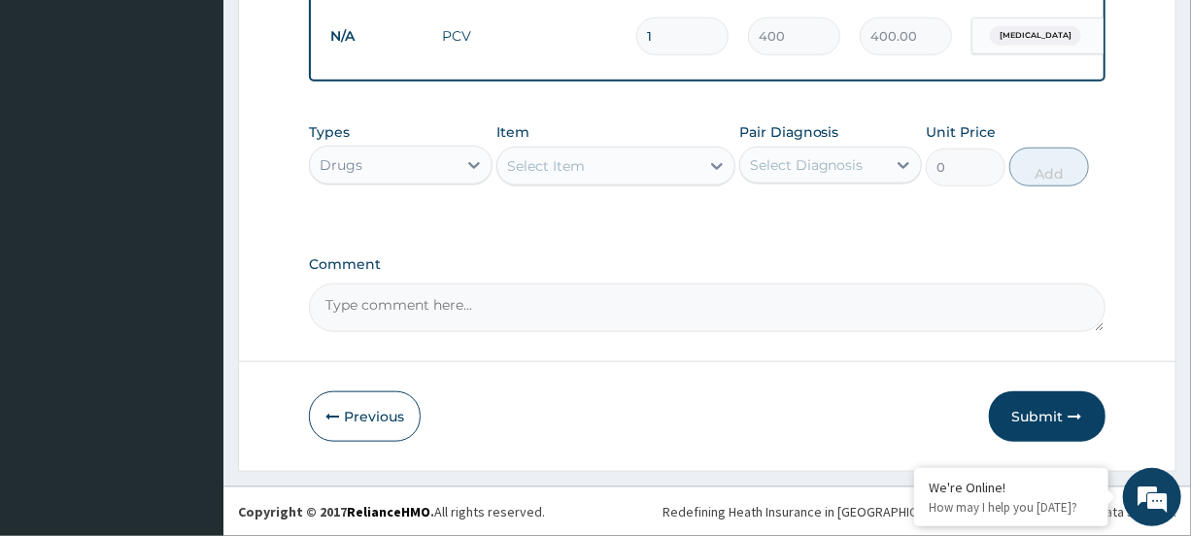
click at [620, 166] on div "Select Item" at bounding box center [599, 166] width 202 height 31
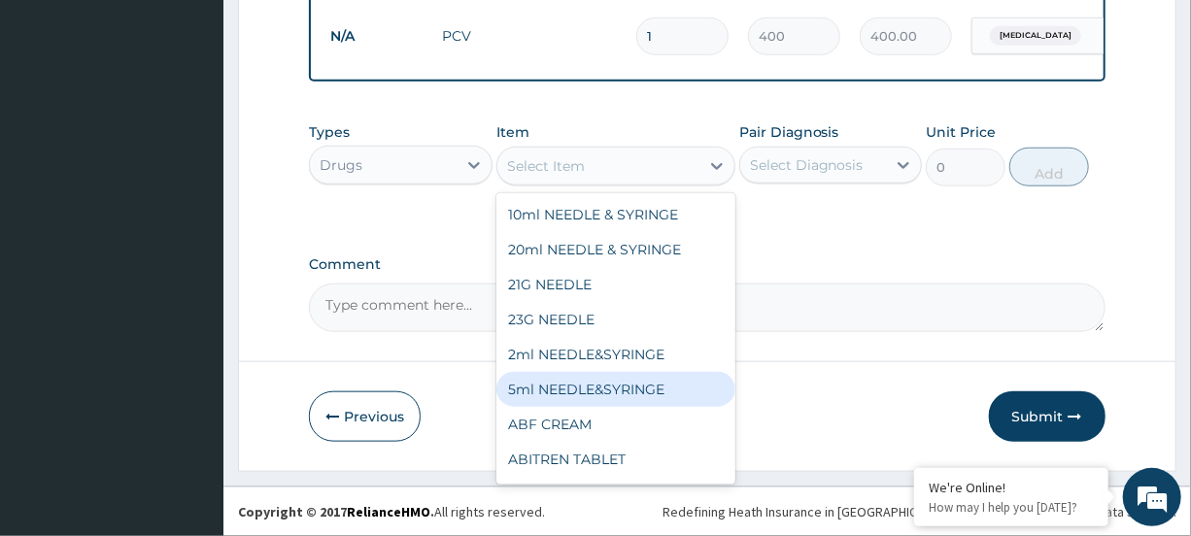
click at [600, 376] on div "5ml NEEDLE&SYRINGE" at bounding box center [616, 389] width 239 height 35
type input "30"
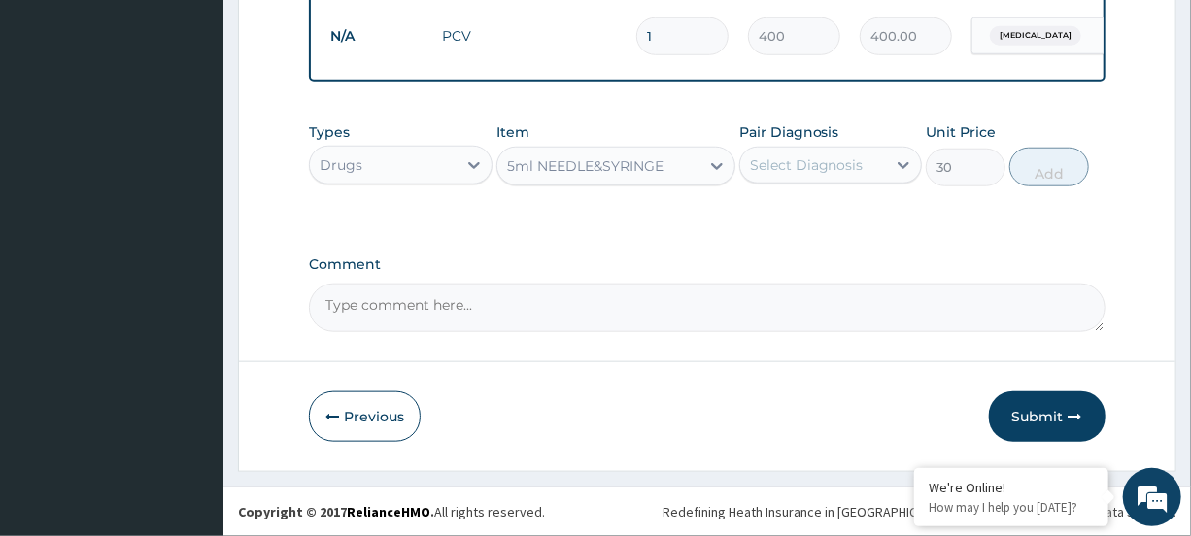
click at [814, 168] on div "Select Diagnosis" at bounding box center [807, 164] width 114 height 19
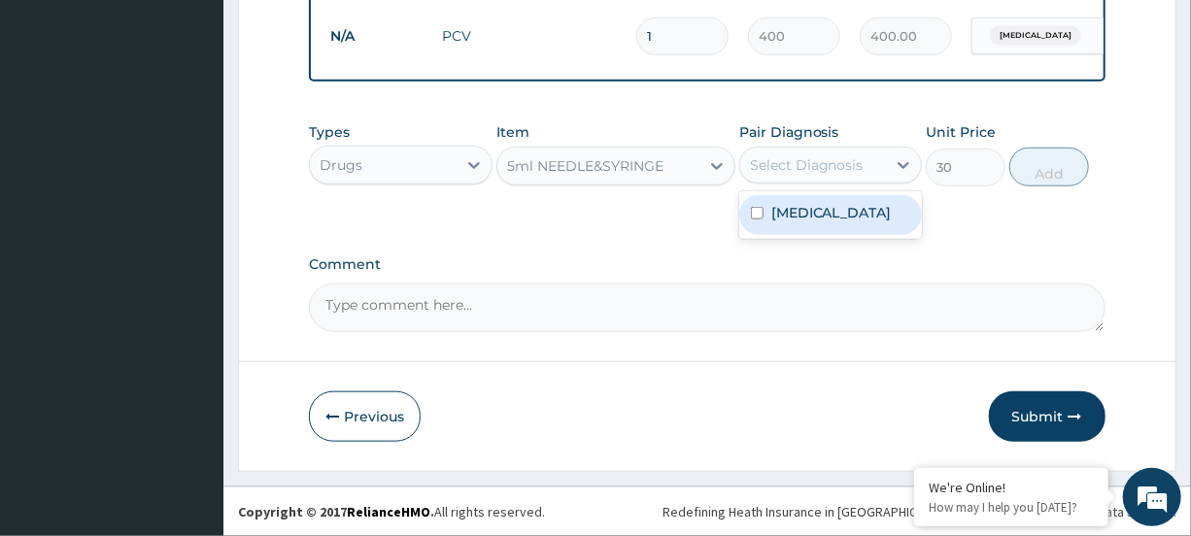
click at [801, 211] on label "[MEDICAL_DATA]" at bounding box center [832, 212] width 120 height 19
checkbox input "true"
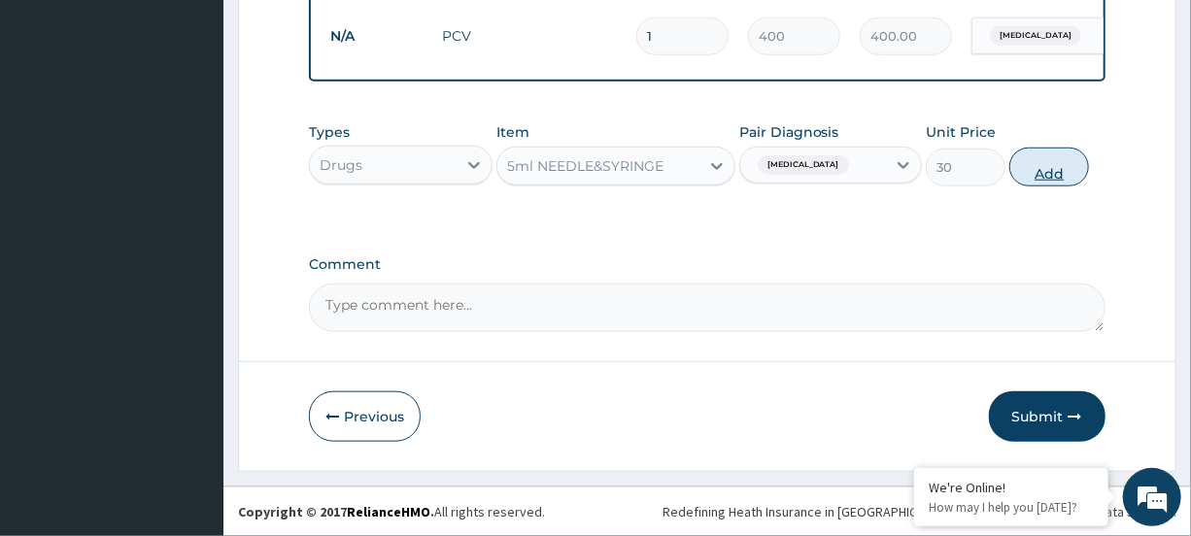
click at [1036, 168] on button "Add" at bounding box center [1050, 167] width 80 height 39
type input "0"
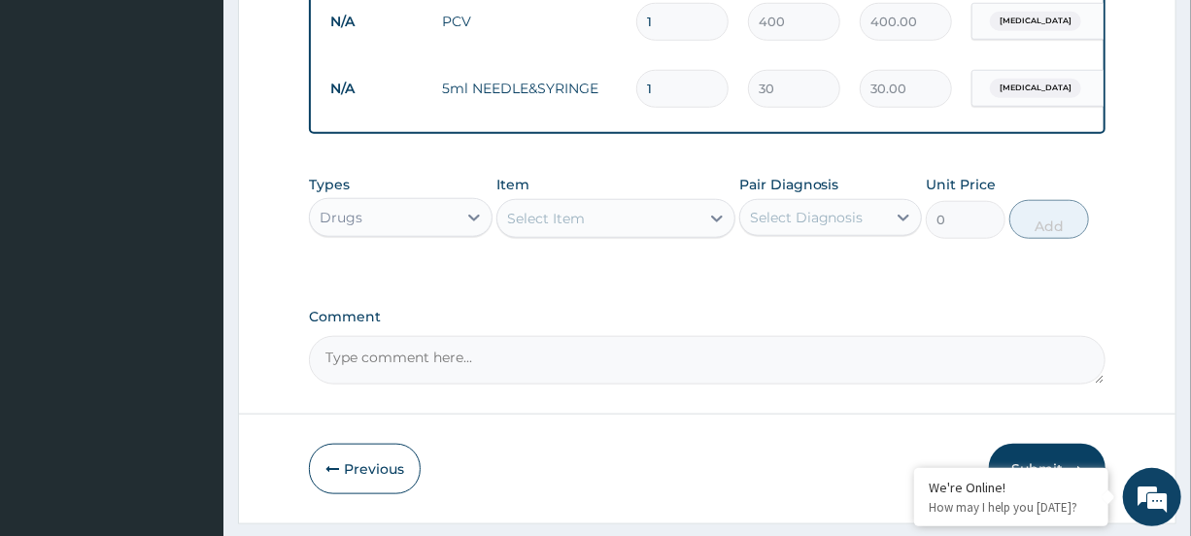
type input "0.00"
type input "8"
type input "240.00"
type input "0.00"
type input "1"
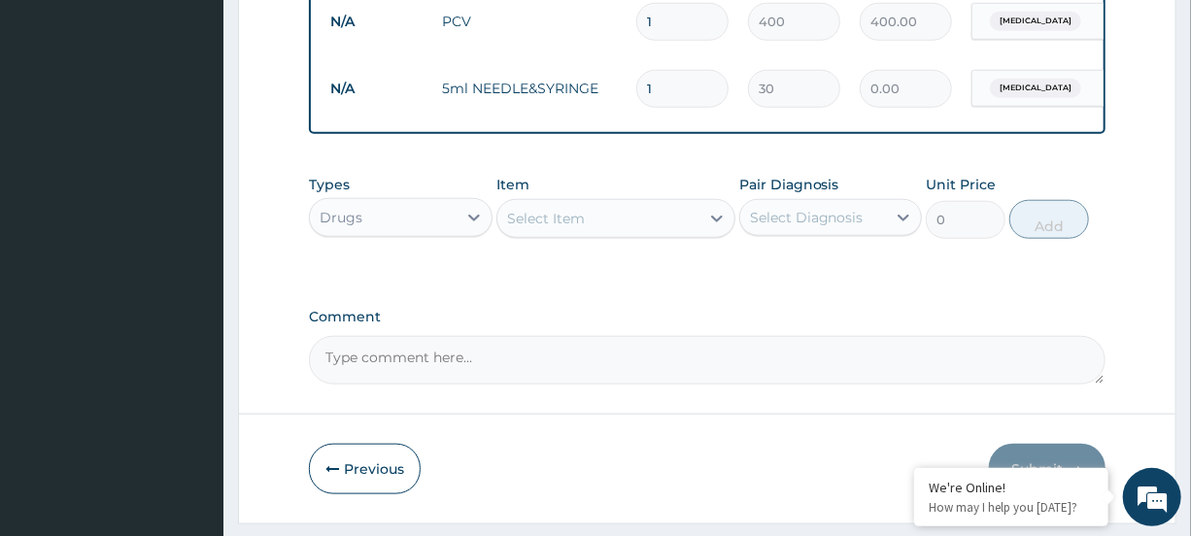
type input "30.00"
type input "10"
type input "300.00"
type input "10"
click at [691, 232] on div "Select Item" at bounding box center [599, 218] width 202 height 31
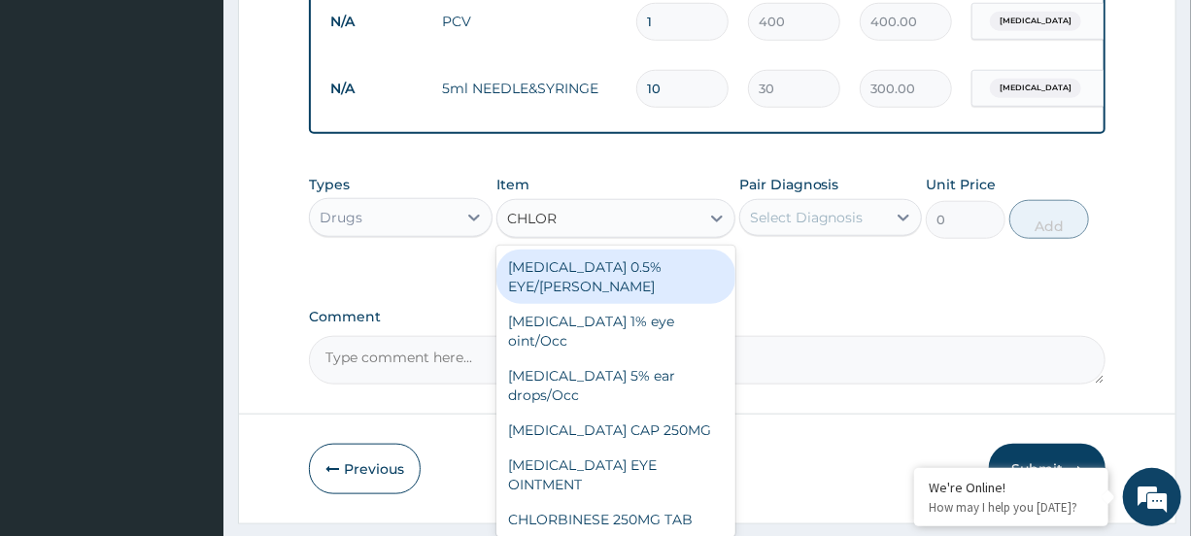
type input "CHLORO"
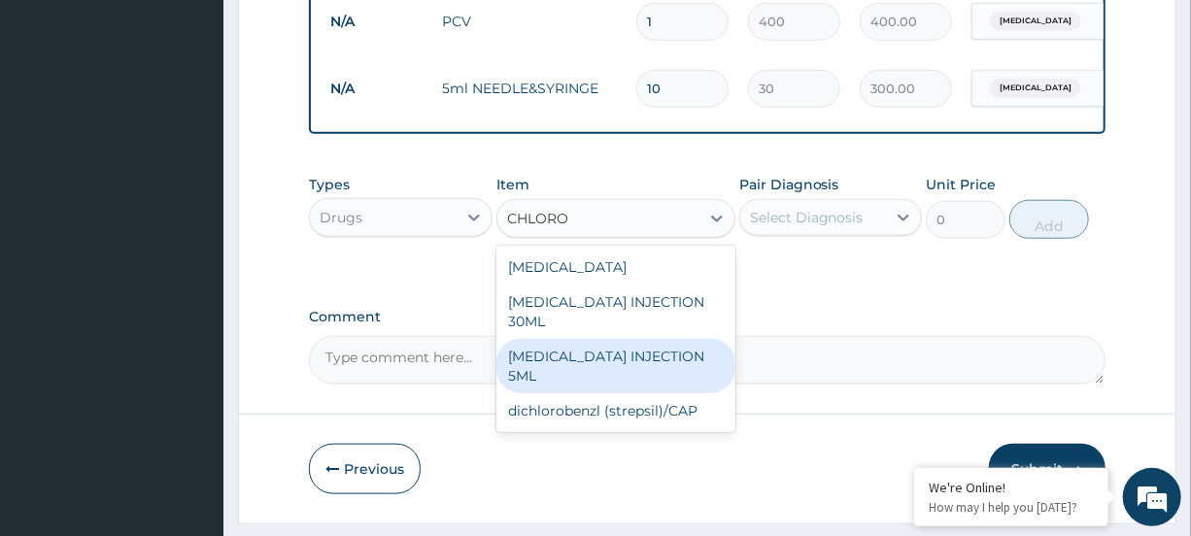
click at [610, 394] on div "[MEDICAL_DATA] INJECTION 5ML" at bounding box center [616, 366] width 239 height 54
type input "500"
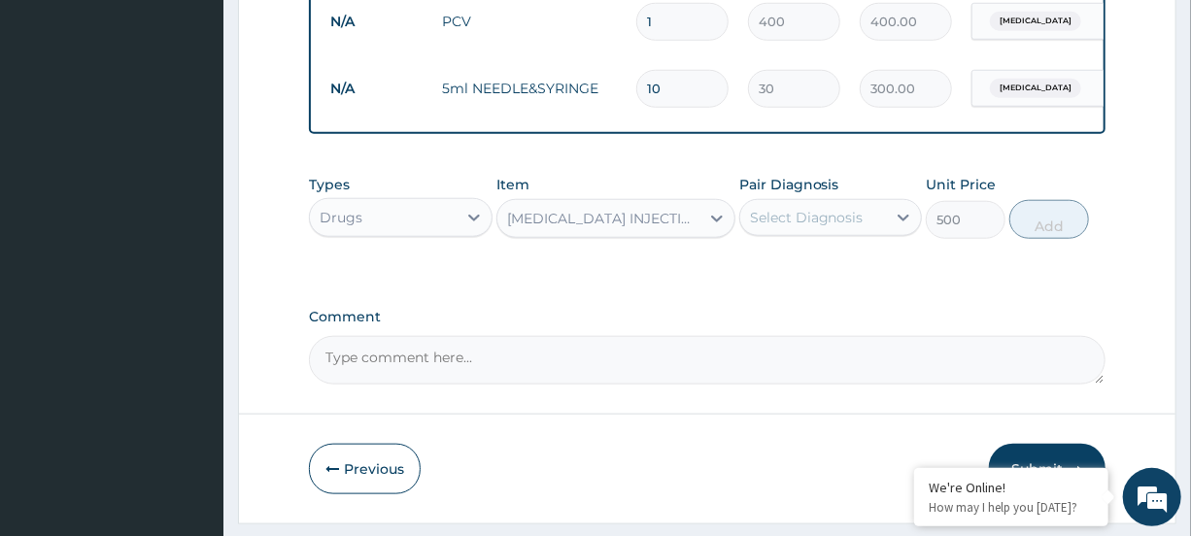
click at [854, 214] on div "Pair Diagnosis Select Diagnosis" at bounding box center [830, 207] width 183 height 64
click at [859, 233] on div "Select Diagnosis" at bounding box center [813, 217] width 146 height 31
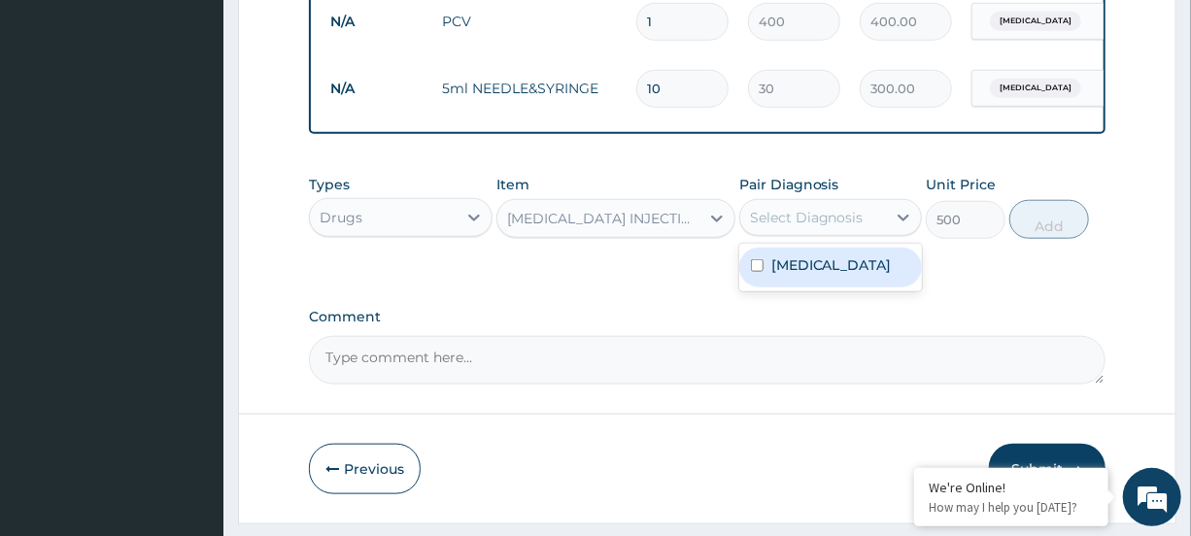
click at [851, 275] on label "[MEDICAL_DATA]" at bounding box center [832, 265] width 120 height 19
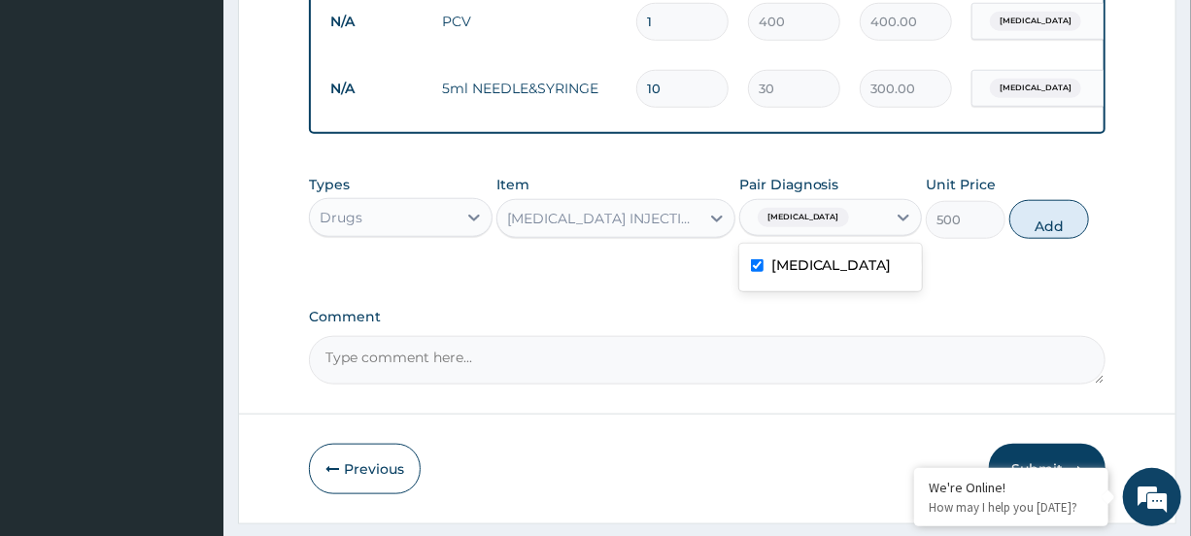
checkbox input "true"
click at [1040, 238] on button "Add" at bounding box center [1050, 219] width 80 height 39
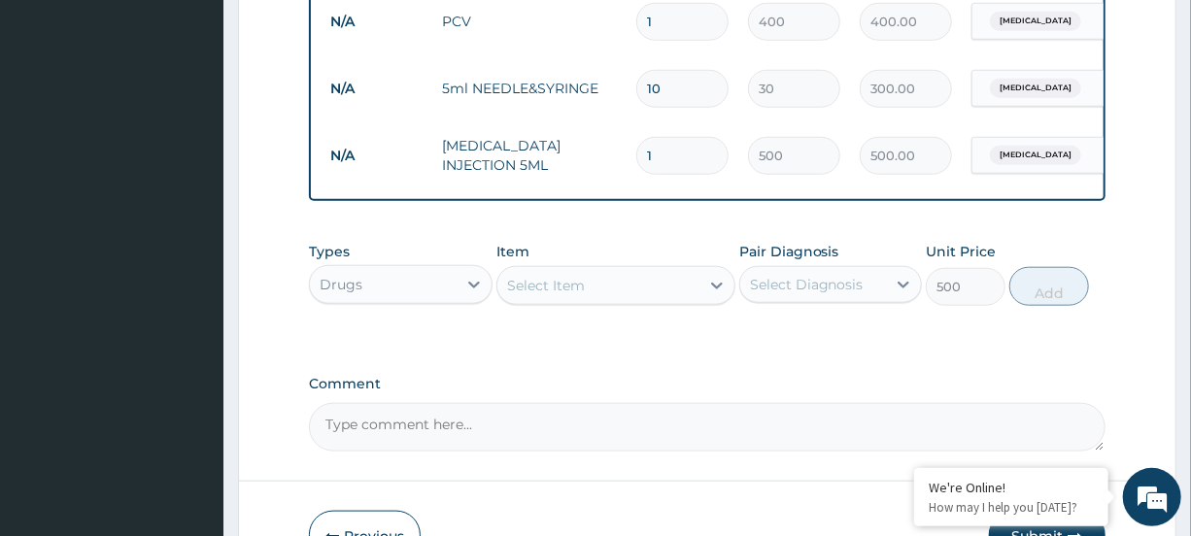
type input "0"
type input "0.00"
type input "3"
type input "1500.00"
type input "3"
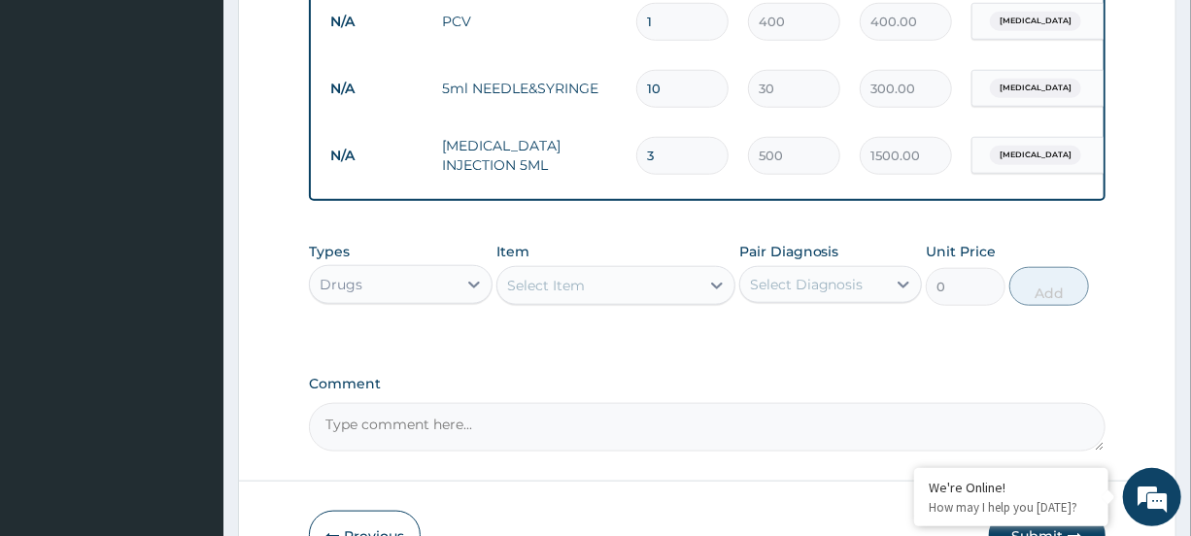
click at [666, 301] on div "Select Item" at bounding box center [599, 285] width 202 height 31
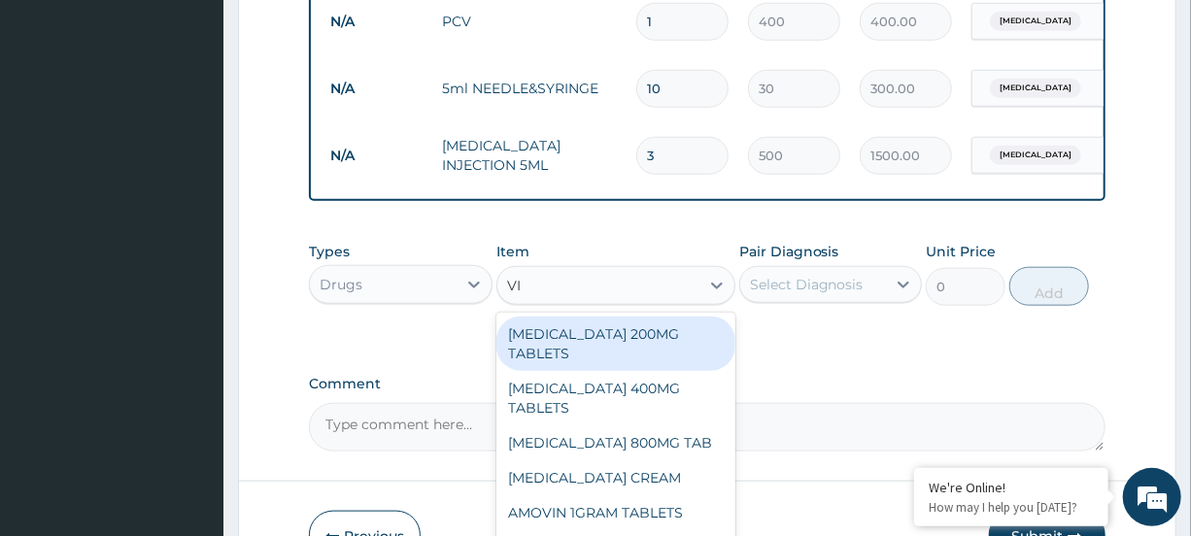
type input "VIT"
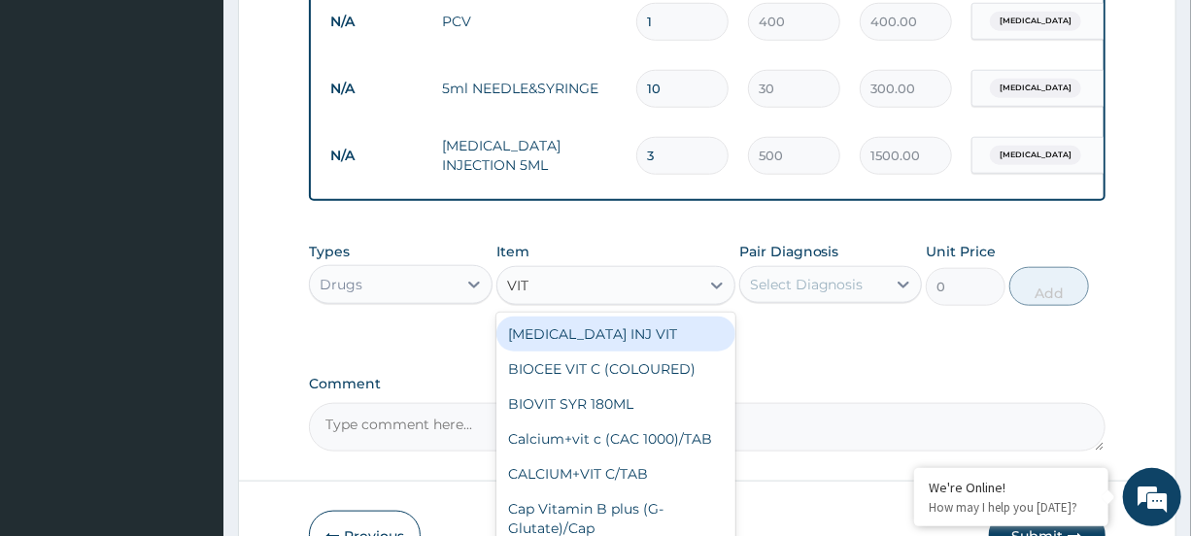
click at [645, 344] on div "[MEDICAL_DATA] INJ VIT" at bounding box center [616, 334] width 239 height 35
type input "400"
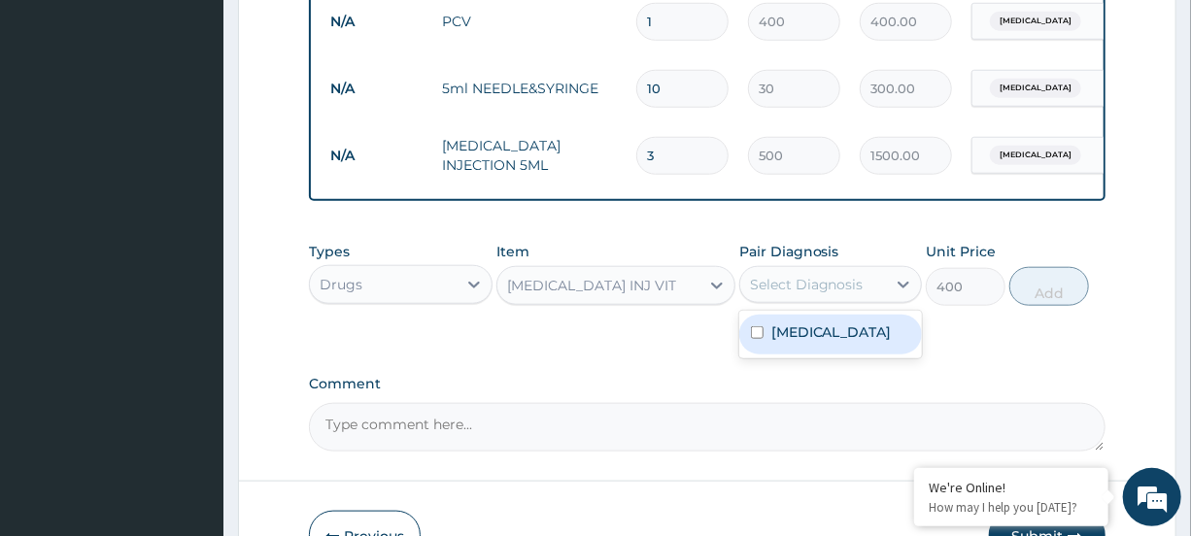
drag, startPoint x: 823, startPoint y: 295, endPoint x: 816, endPoint y: 324, distance: 29.0
click at [824, 294] on div "Select Diagnosis" at bounding box center [807, 284] width 114 height 19
click at [813, 330] on div "[MEDICAL_DATA]" at bounding box center [830, 335] width 183 height 48
click at [813, 342] on label "[MEDICAL_DATA]" at bounding box center [832, 332] width 120 height 19
checkbox input "true"
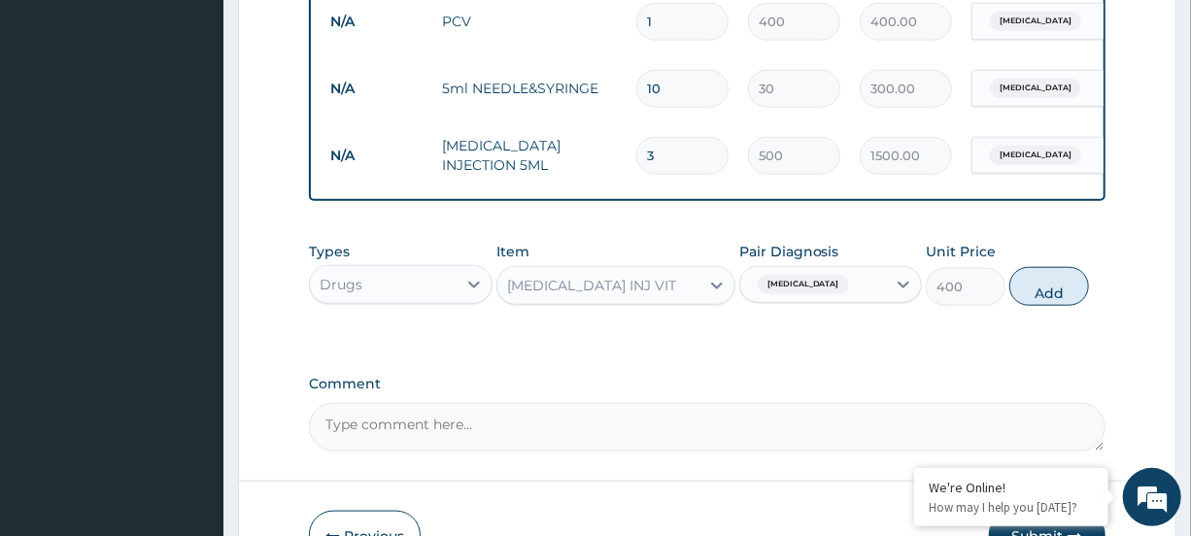
click at [1048, 306] on button "Add" at bounding box center [1050, 286] width 80 height 39
type input "0"
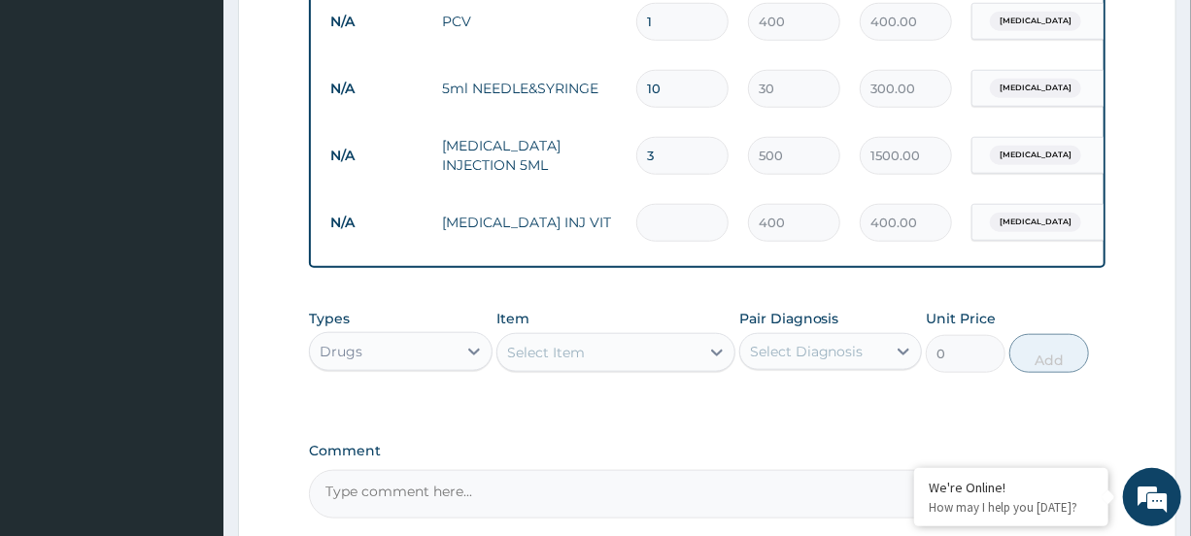
type input "0.00"
type input "3"
type input "1200.00"
type input "3"
click at [678, 365] on div "Select Item" at bounding box center [599, 352] width 202 height 31
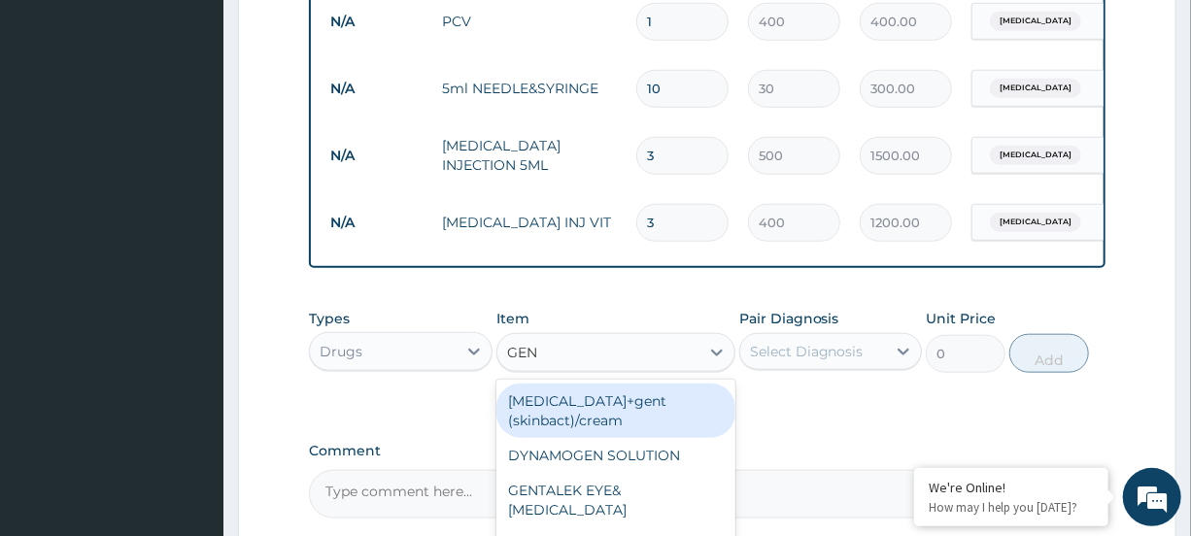
type input "GENT"
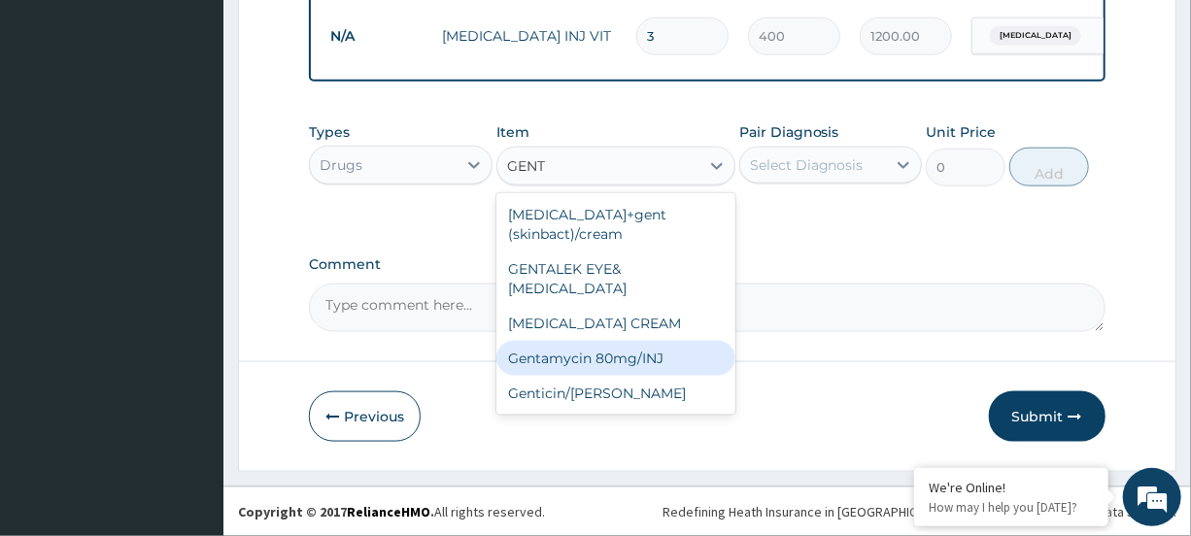
click at [568, 341] on div "Gentamycin 80mg/INJ" at bounding box center [616, 358] width 239 height 35
type input "500"
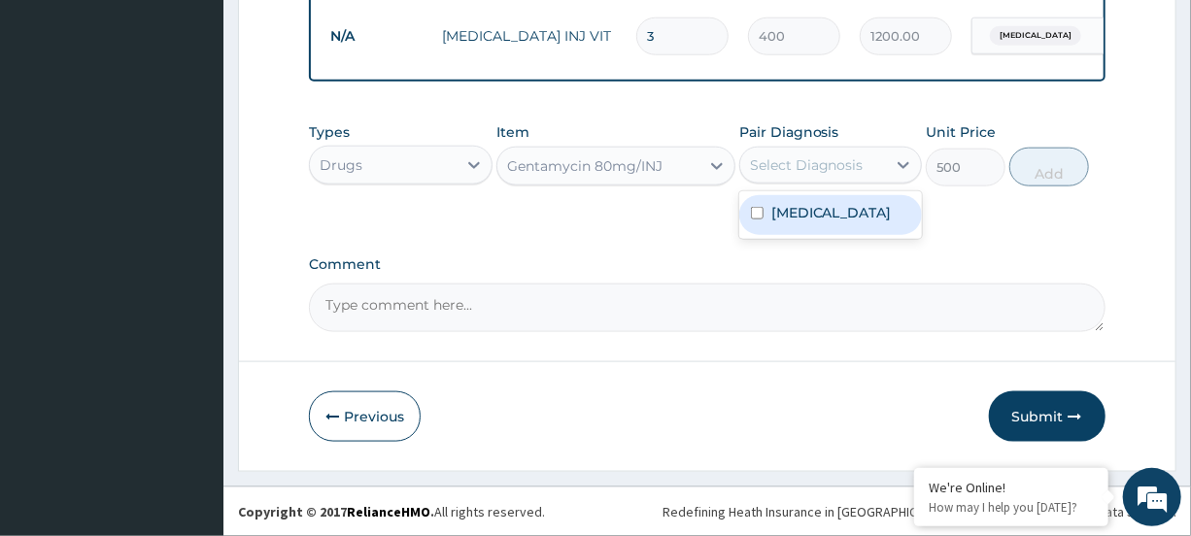
click at [833, 160] on div "Select Diagnosis" at bounding box center [807, 164] width 114 height 19
click at [825, 210] on label "[MEDICAL_DATA]" at bounding box center [832, 212] width 120 height 19
checkbox input "true"
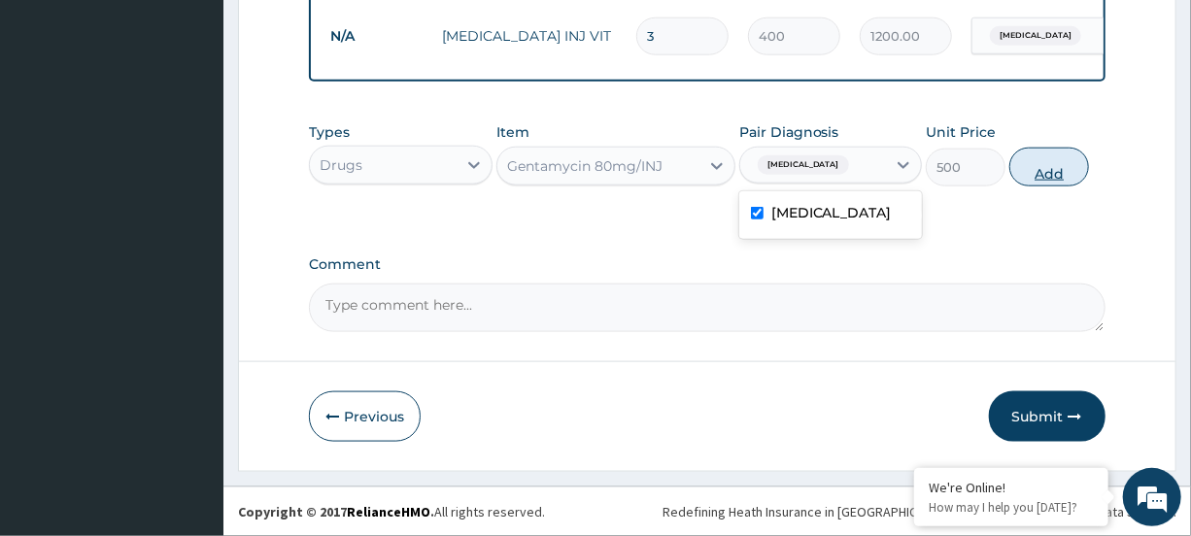
click at [1023, 166] on button "Add" at bounding box center [1050, 167] width 80 height 39
type input "0"
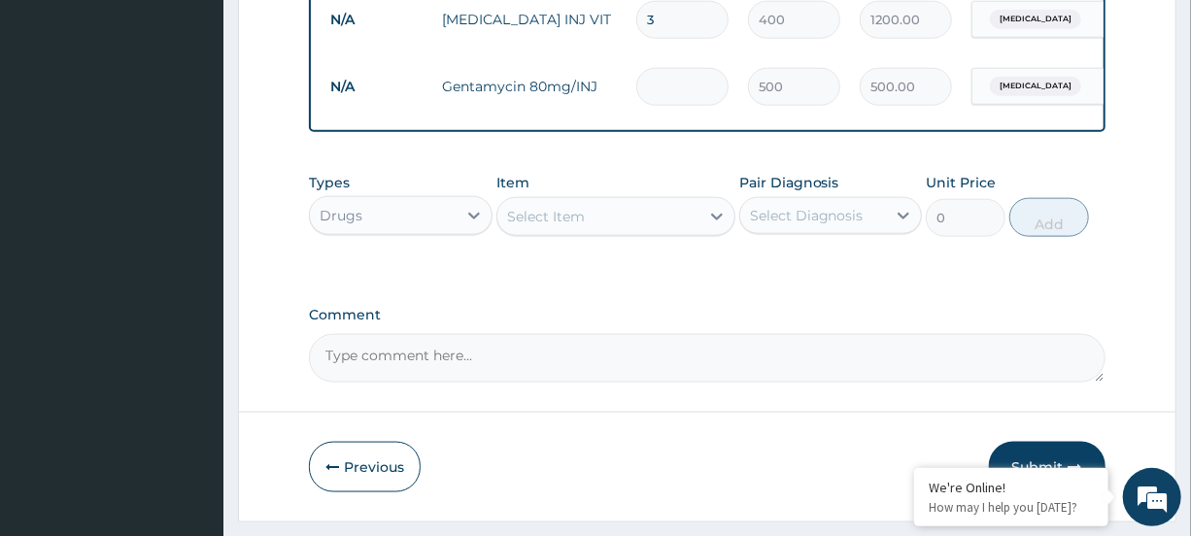
type input "0.00"
type input "3"
type input "1500.00"
type input "3"
click at [625, 232] on div "Select Item" at bounding box center [599, 216] width 202 height 31
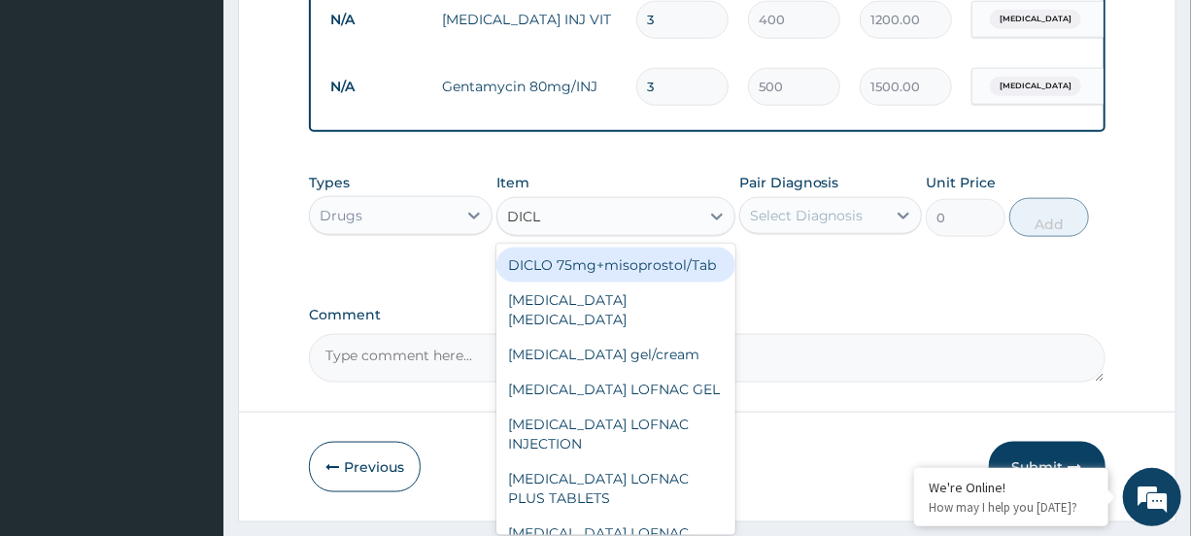
type input "DICLO"
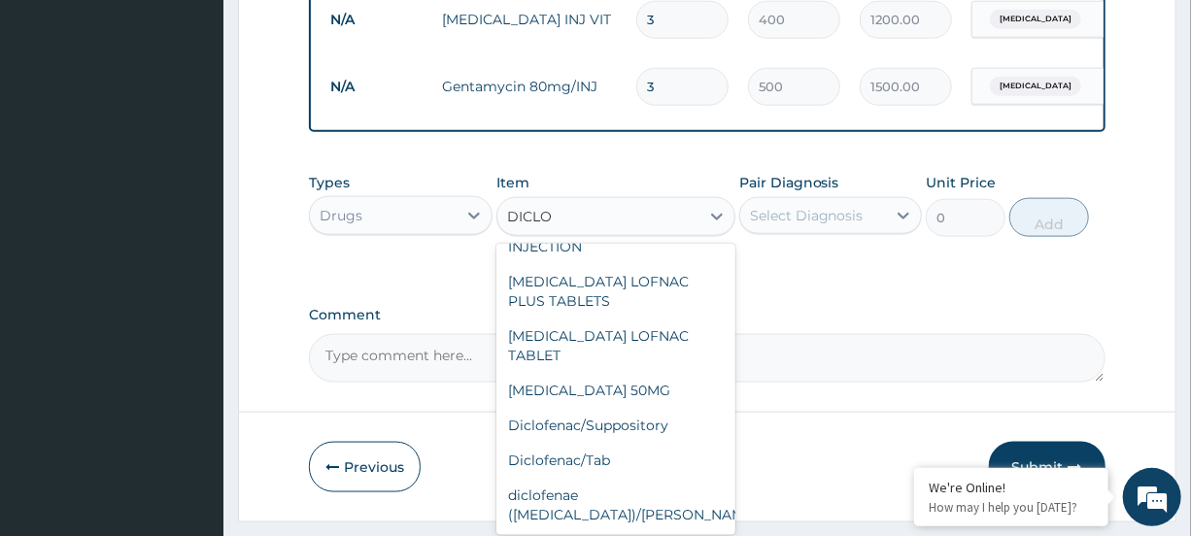
scroll to position [202, 0]
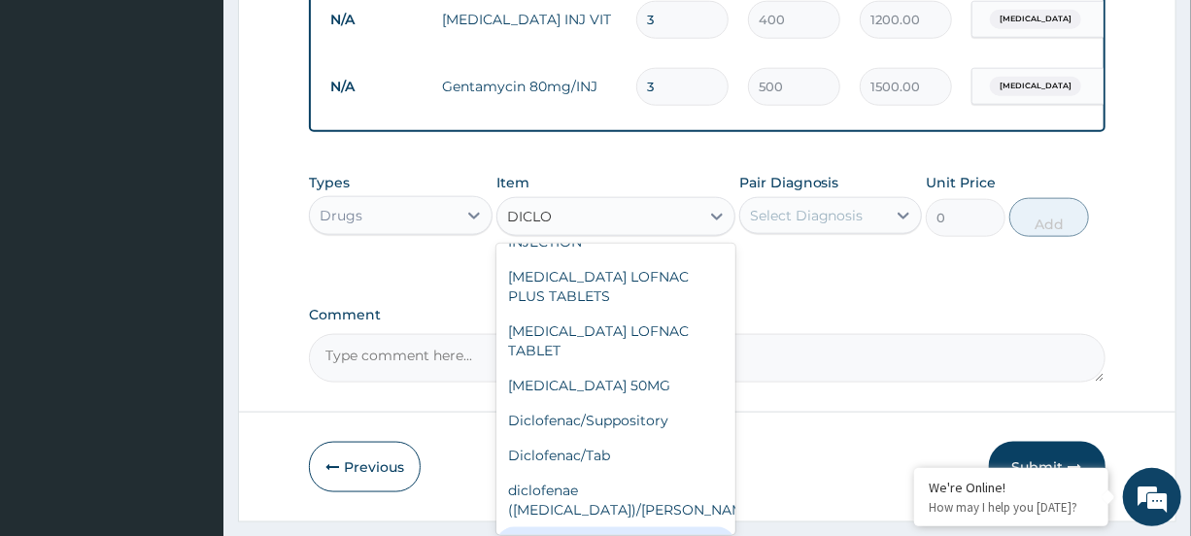
drag, startPoint x: 650, startPoint y: 497, endPoint x: 650, endPoint y: 483, distance: 13.6
click at [648, 528] on div "Diclofenae 75mg/INJ" at bounding box center [616, 545] width 239 height 35
type input "500"
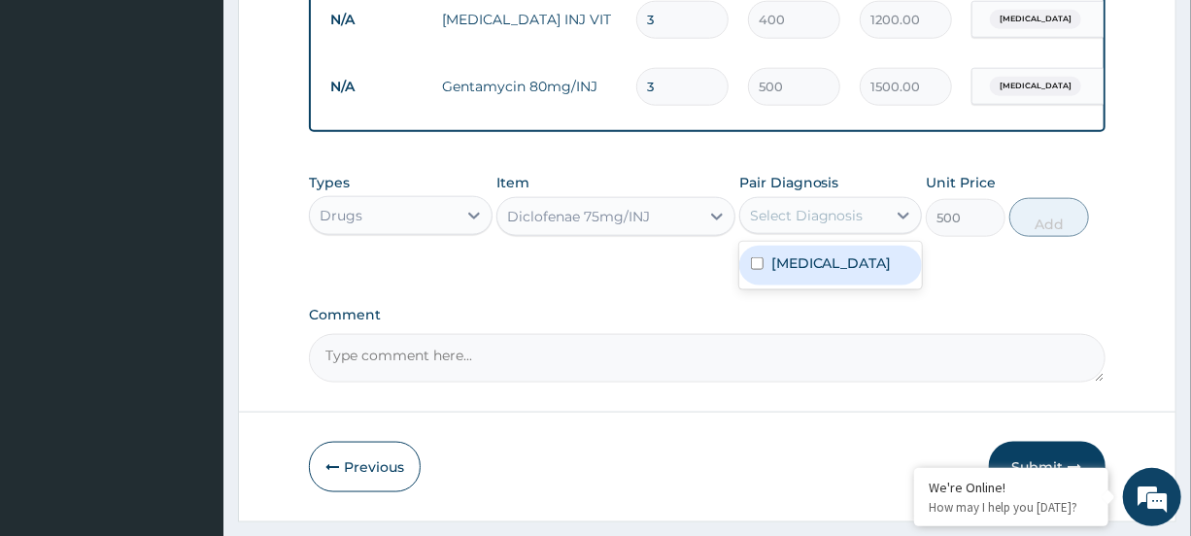
click at [850, 225] on div "Select Diagnosis" at bounding box center [807, 215] width 114 height 19
click at [849, 286] on div "[MEDICAL_DATA]" at bounding box center [830, 266] width 183 height 40
checkbox input "true"
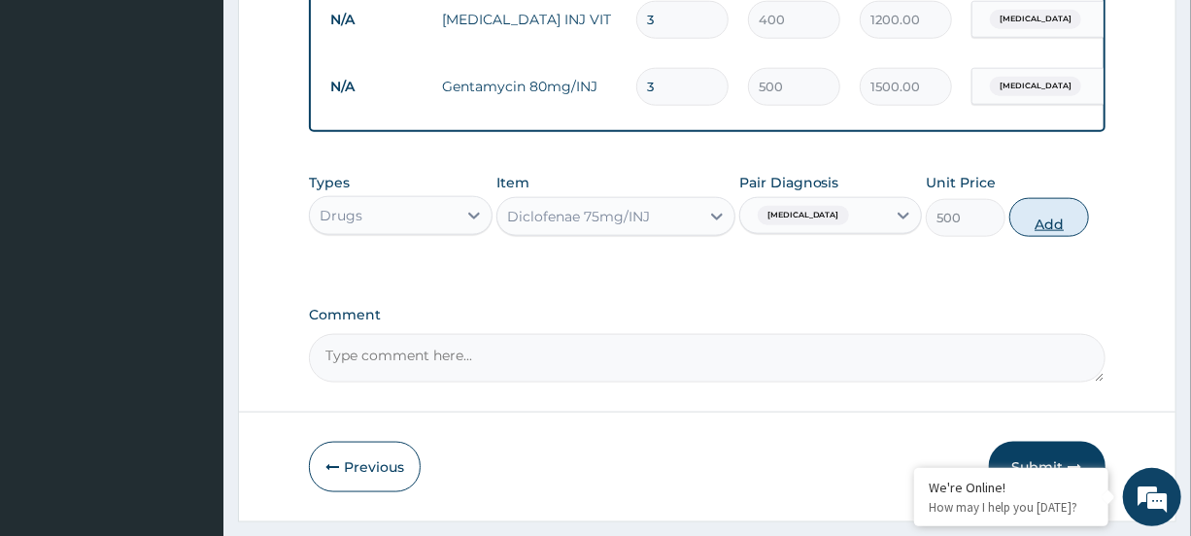
click at [1041, 237] on button "Add" at bounding box center [1050, 217] width 80 height 39
type input "0"
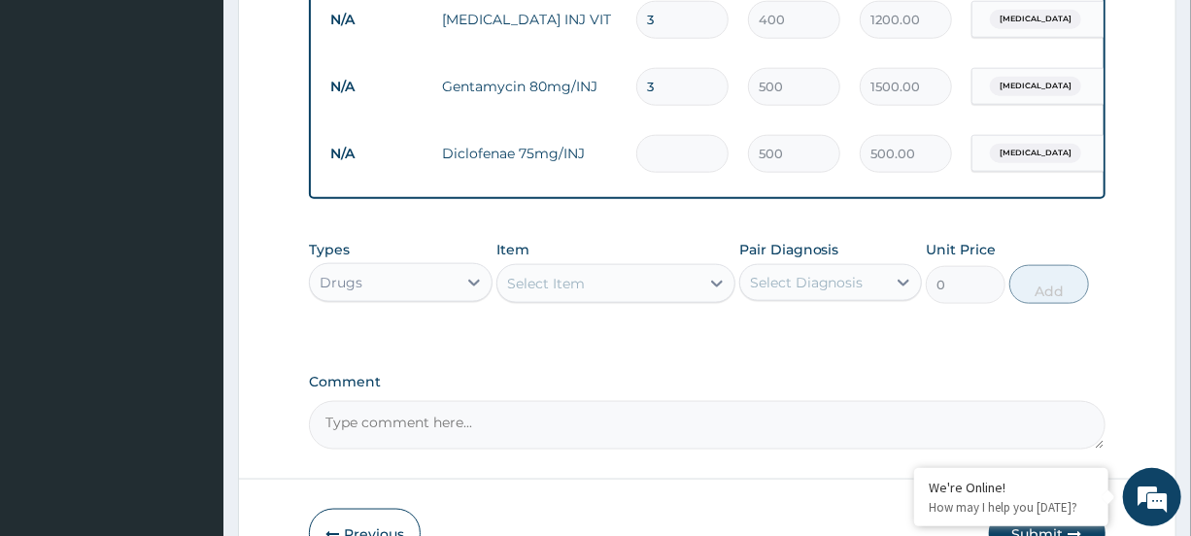
type input "0.00"
type input "3"
type input "1500.00"
type input "3"
click at [654, 292] on div "Select Item" at bounding box center [599, 283] width 202 height 31
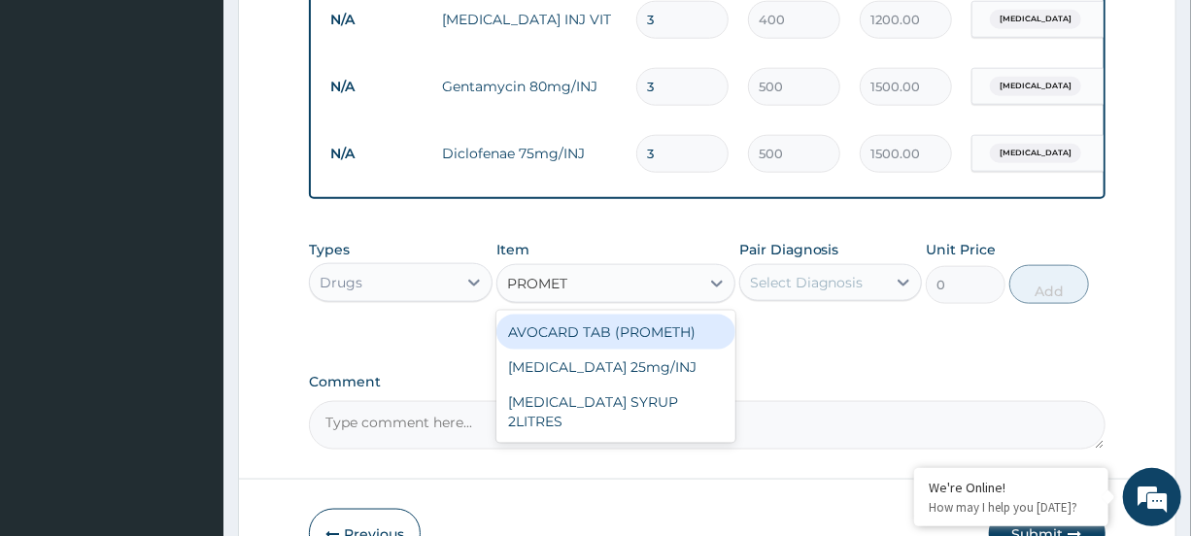
type input "PROMETH"
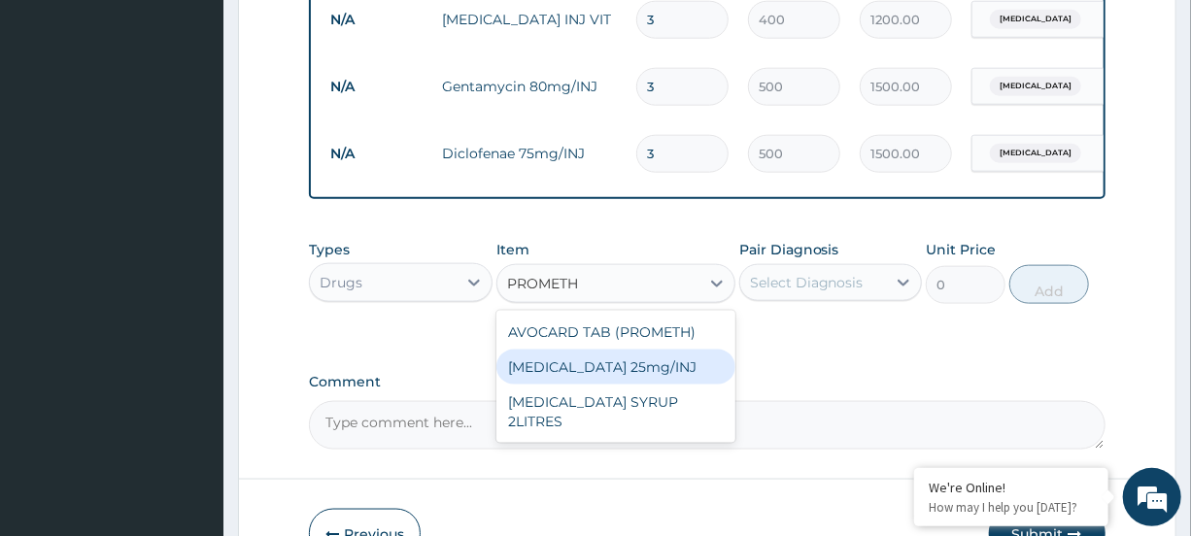
click at [571, 383] on div "Promethazine 25mg/INJ" at bounding box center [616, 367] width 239 height 35
type input "500"
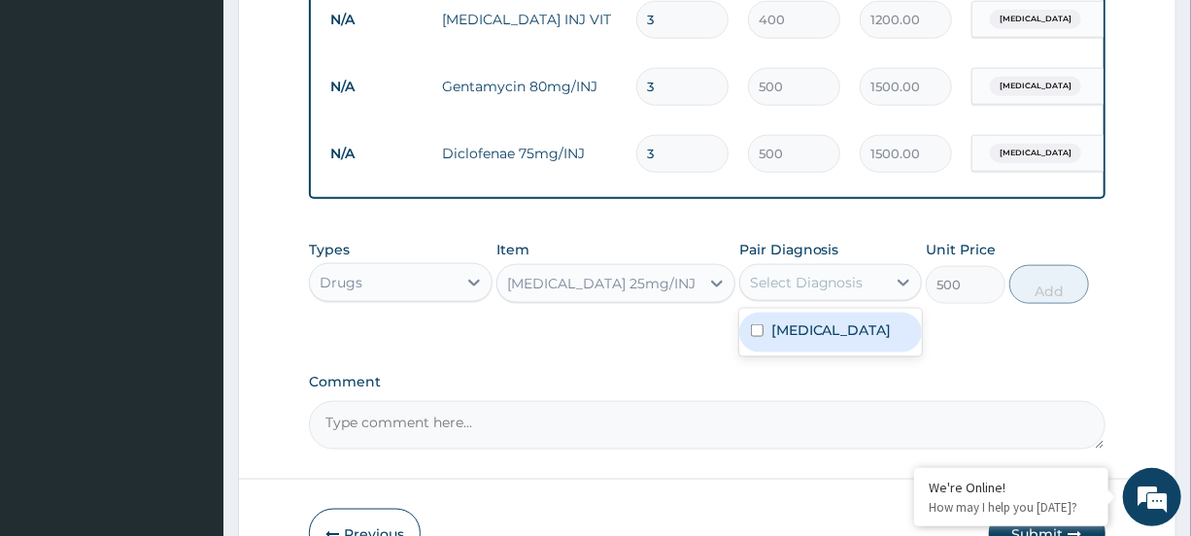
click at [846, 292] on div "Select Diagnosis" at bounding box center [807, 282] width 114 height 19
click at [841, 340] on label "Falciparum malaria" at bounding box center [832, 330] width 120 height 19
checkbox input "true"
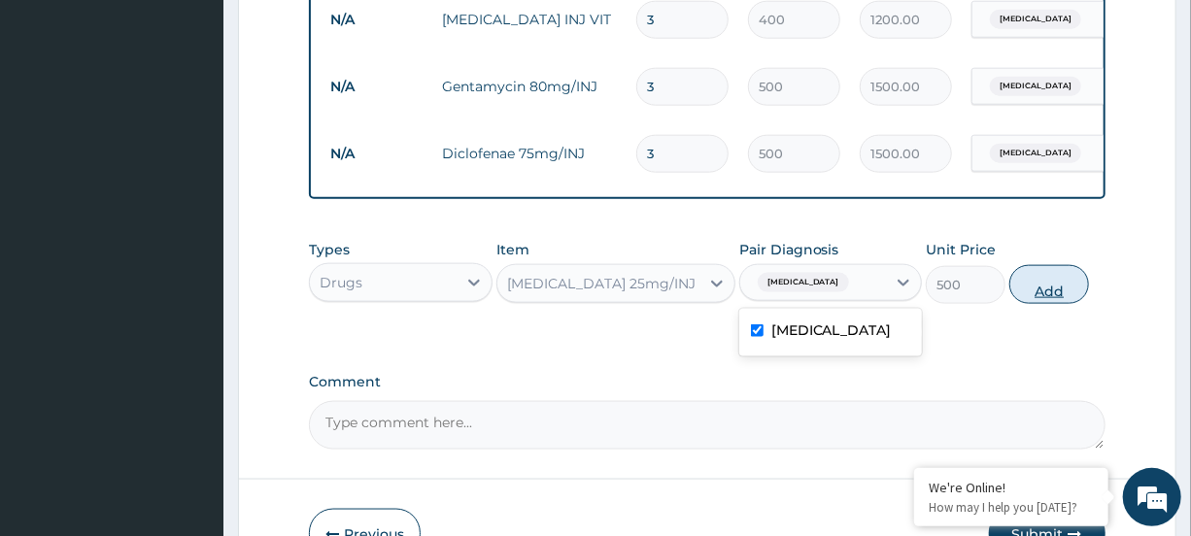
click at [1043, 304] on button "Add" at bounding box center [1050, 284] width 80 height 39
type input "0"
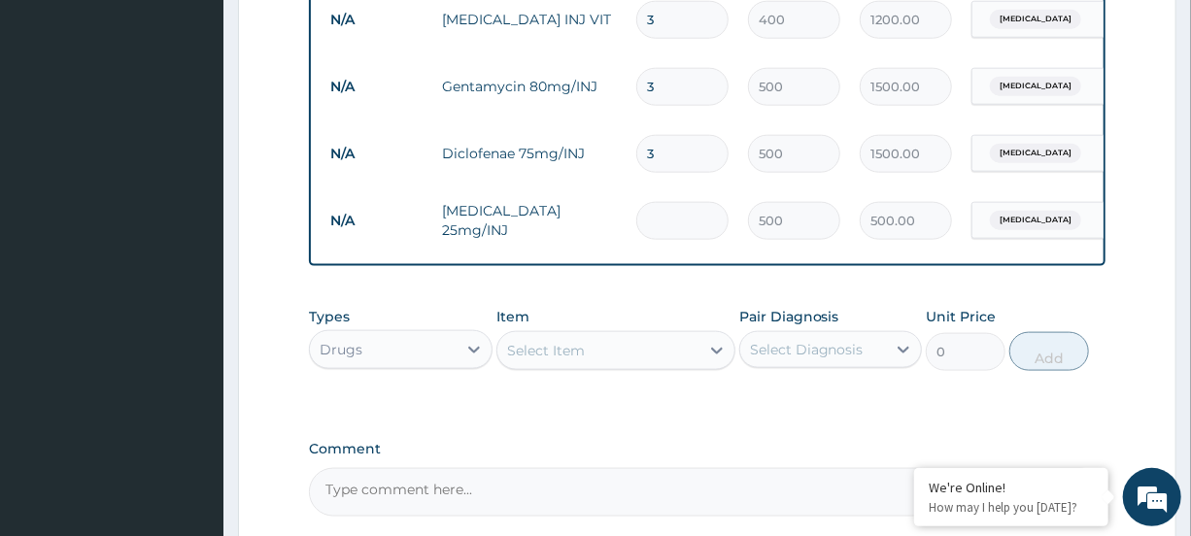
type input "0.00"
type input "3"
type input "1500.00"
type input "3"
click at [614, 366] on div "Select Item" at bounding box center [599, 350] width 202 height 31
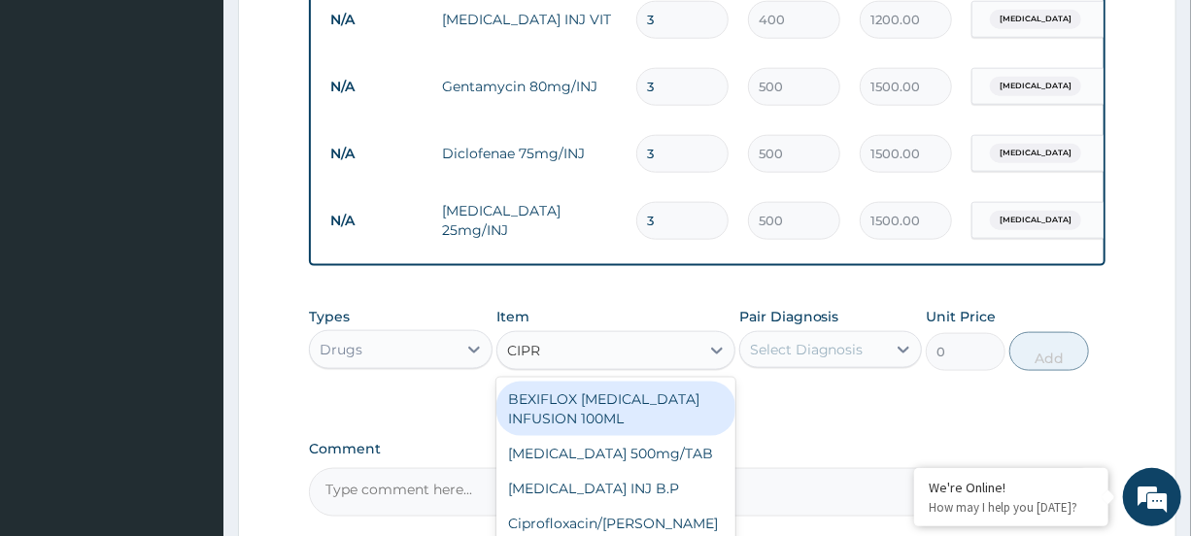
type input "CIPRO"
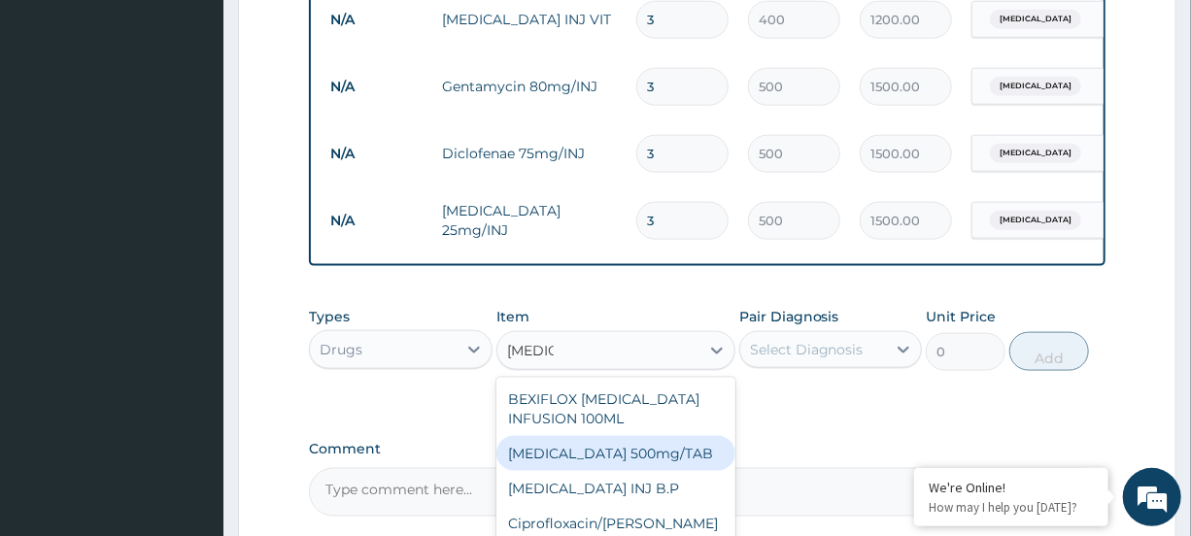
click at [559, 462] on div "[MEDICAL_DATA] 500mg/TAB" at bounding box center [616, 453] width 239 height 35
type input "90"
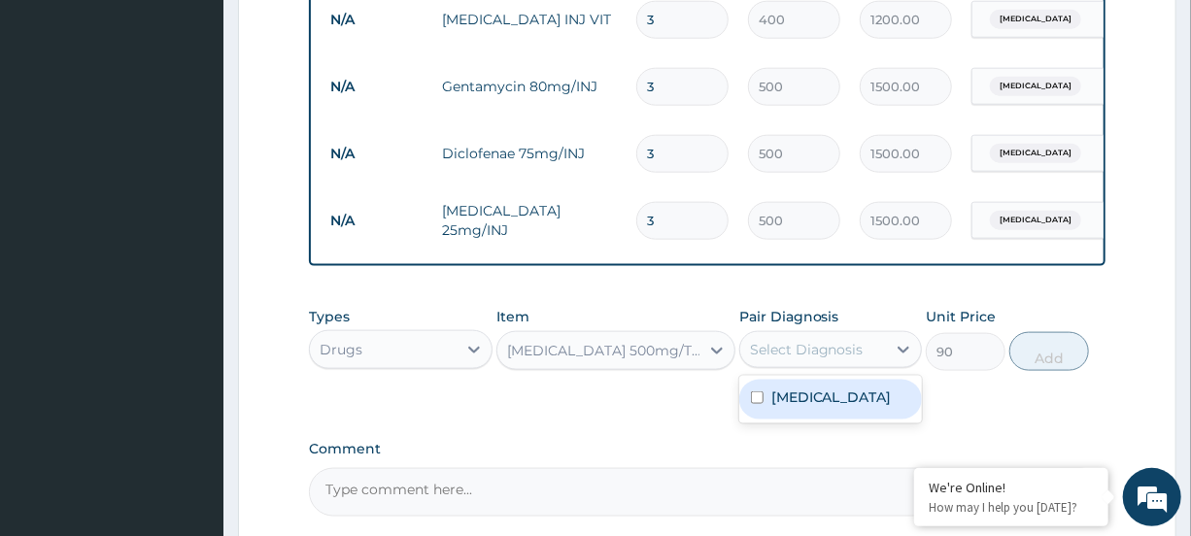
click at [844, 360] on div "Select Diagnosis" at bounding box center [807, 349] width 114 height 19
click at [843, 407] on label "[MEDICAL_DATA]" at bounding box center [832, 397] width 120 height 19
checkbox input "true"
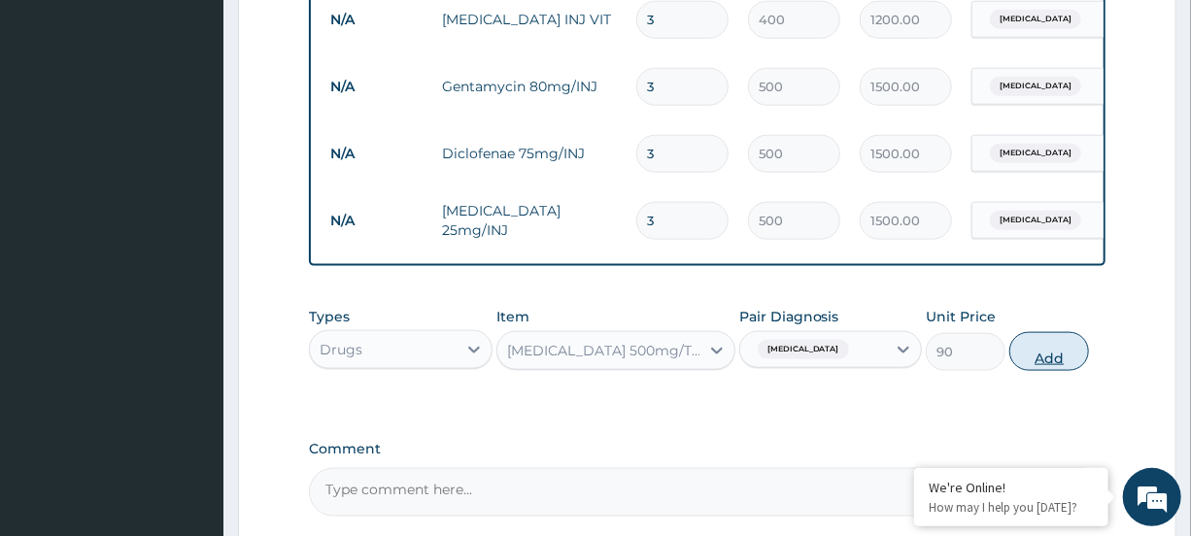
click at [1058, 360] on button "Add" at bounding box center [1050, 351] width 80 height 39
type input "0"
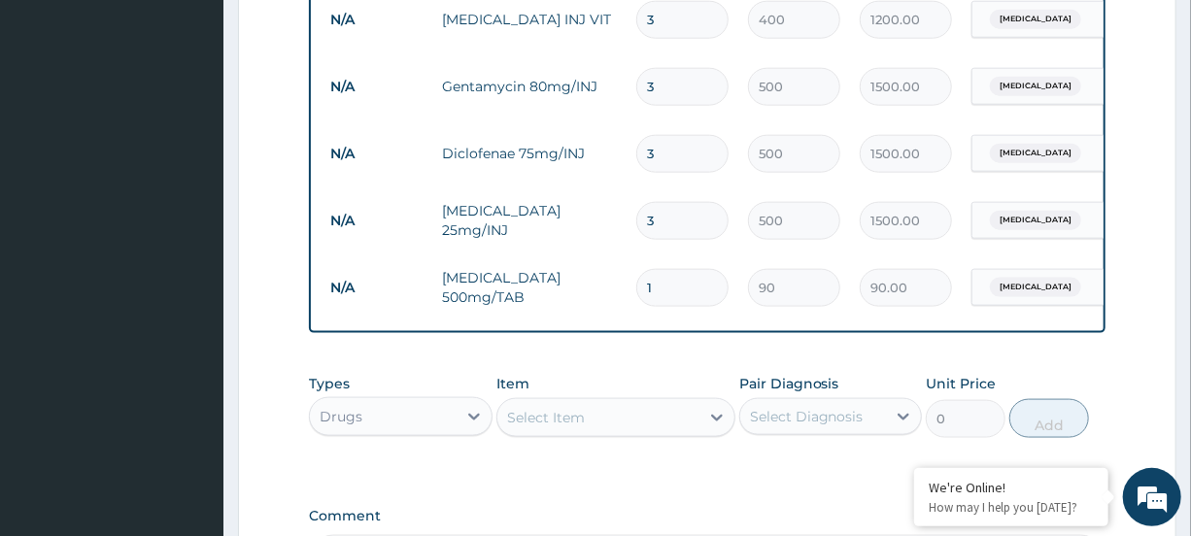
type input "12"
type input "1080.00"
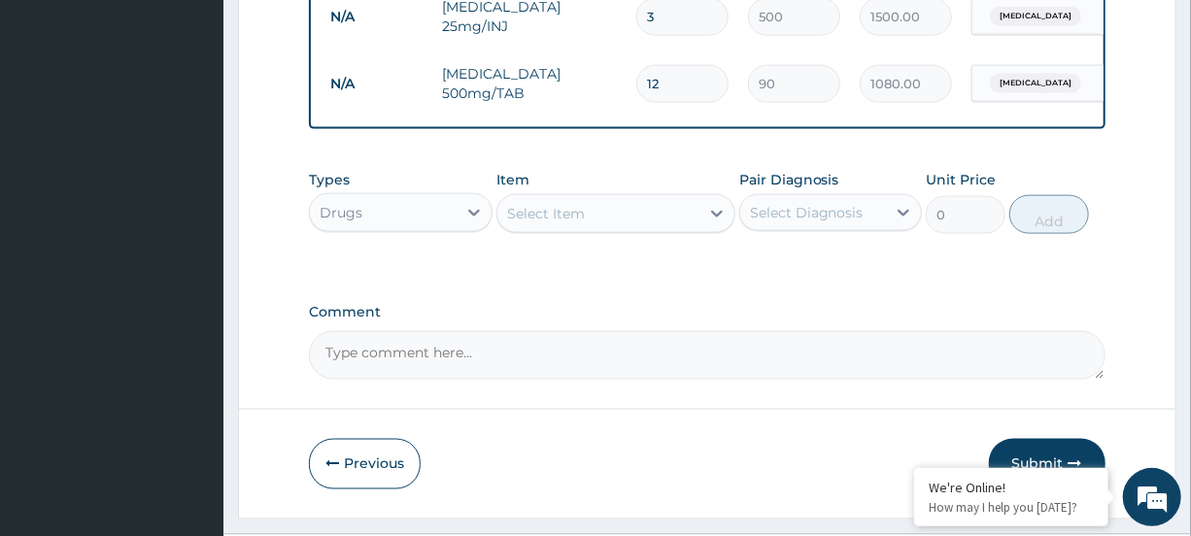
scroll to position [1180, 0]
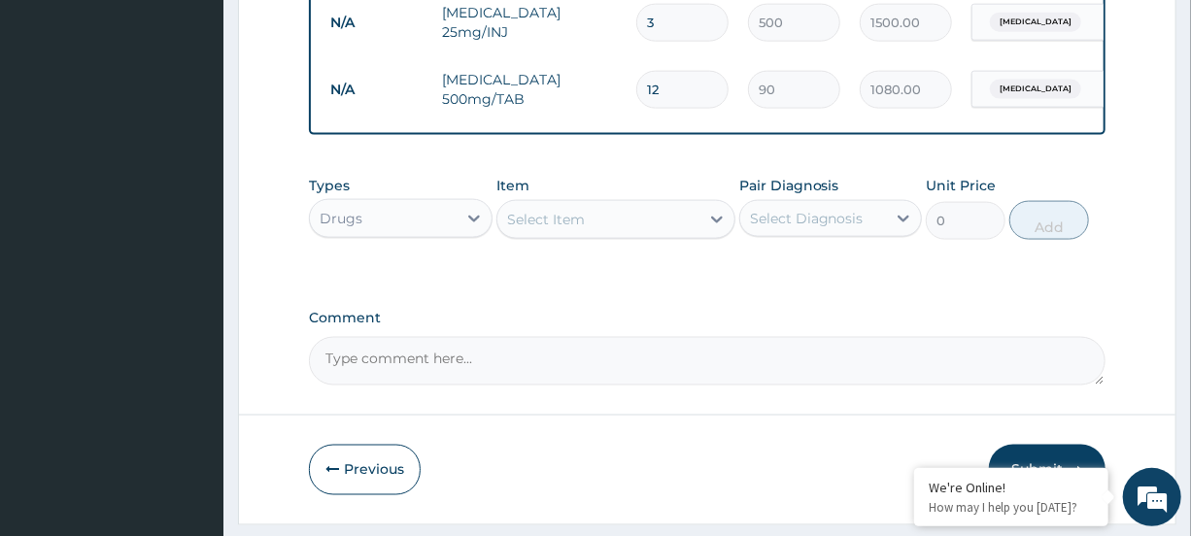
type input "12"
click at [651, 226] on div "Select Item" at bounding box center [599, 219] width 202 height 31
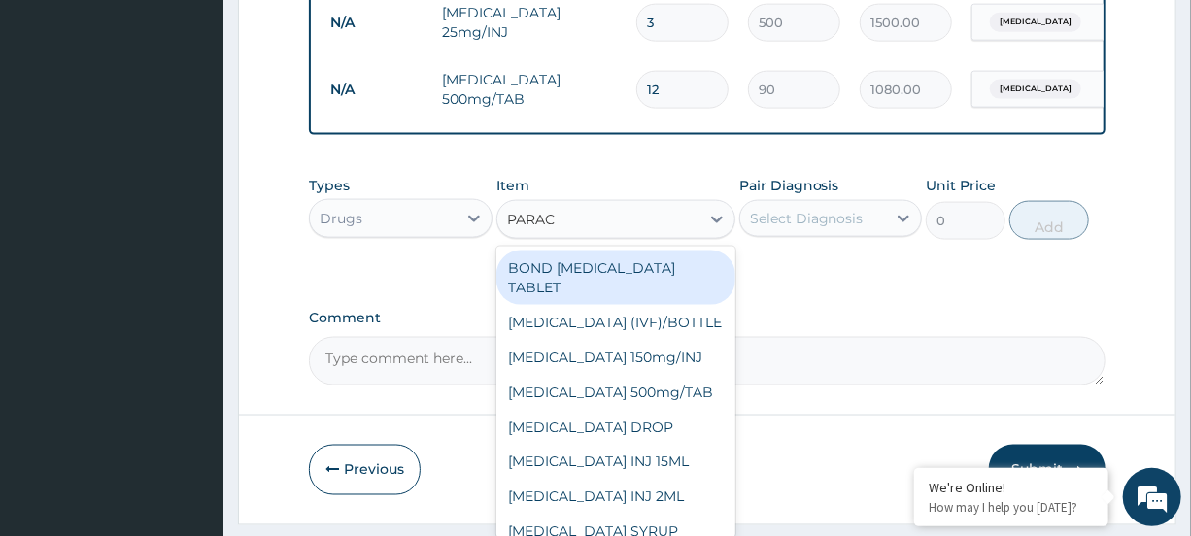
type input "PARACE"
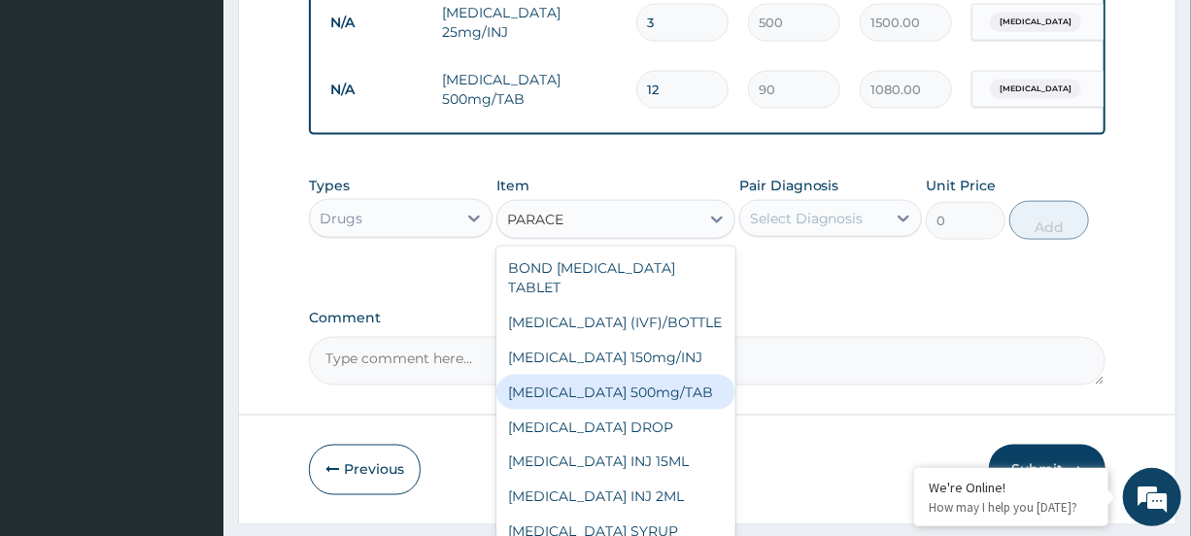
click at [653, 397] on div "[MEDICAL_DATA] 500mg/TAB" at bounding box center [616, 392] width 239 height 35
type input "15"
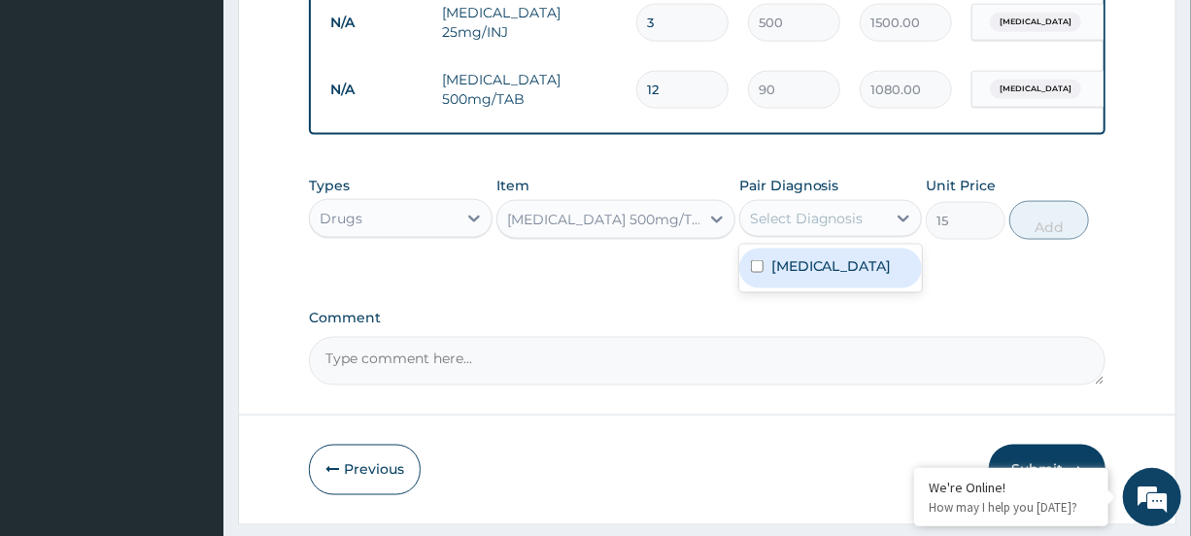
drag, startPoint x: 808, startPoint y: 248, endPoint x: 809, endPoint y: 258, distance: 10.7
click at [809, 234] on div "Select Diagnosis" at bounding box center [813, 218] width 146 height 31
click at [807, 276] on label "[MEDICAL_DATA]" at bounding box center [832, 266] width 120 height 19
checkbox input "true"
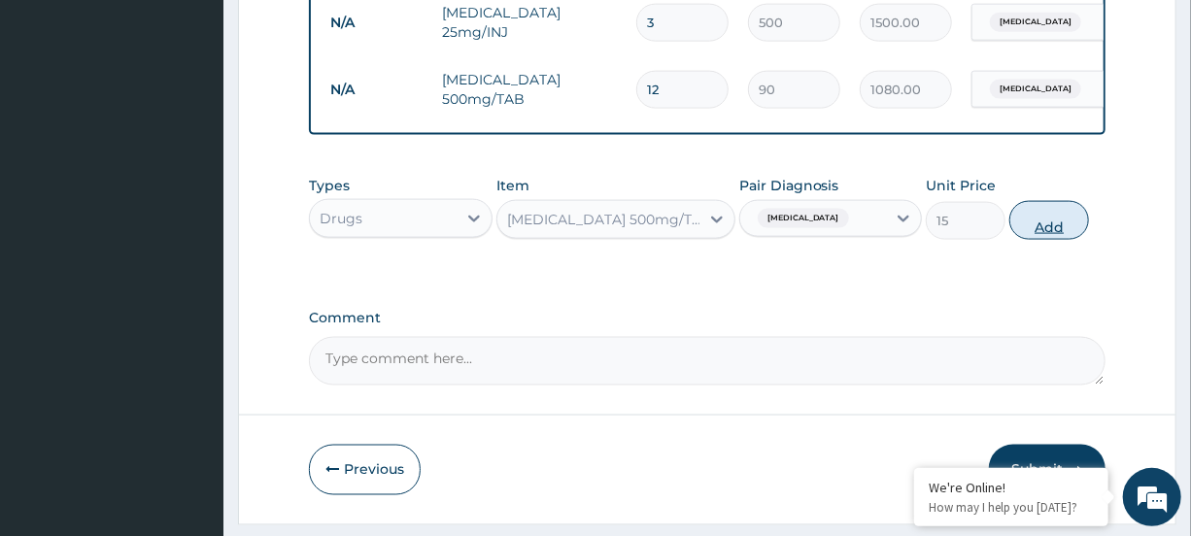
click at [1048, 239] on button "Add" at bounding box center [1050, 220] width 80 height 39
type input "0"
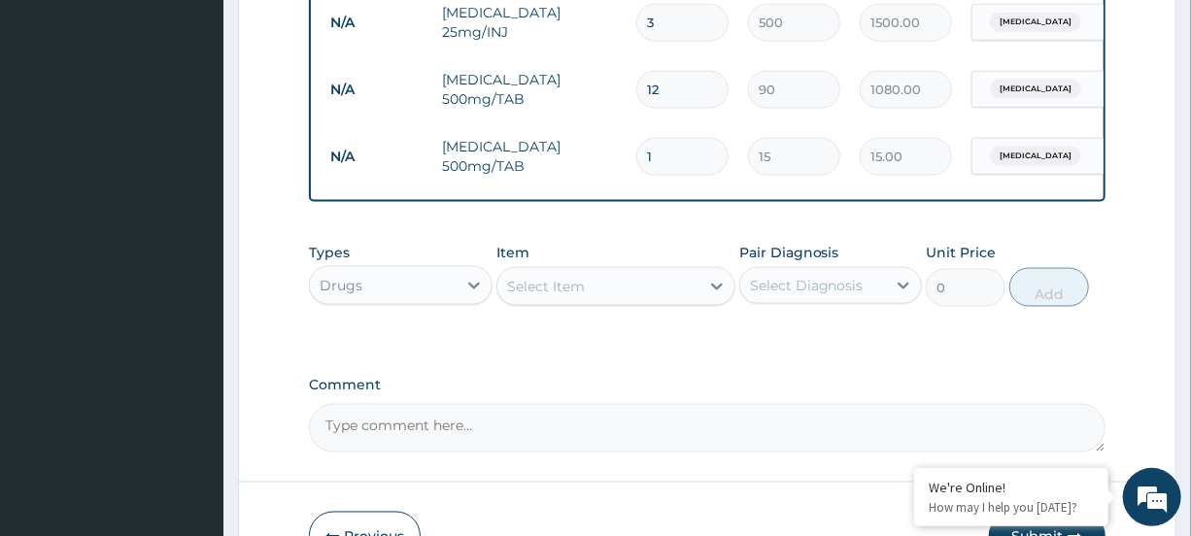
type input "18"
type input "270.00"
type input "18"
click at [649, 302] on div "Select Item" at bounding box center [599, 286] width 202 height 31
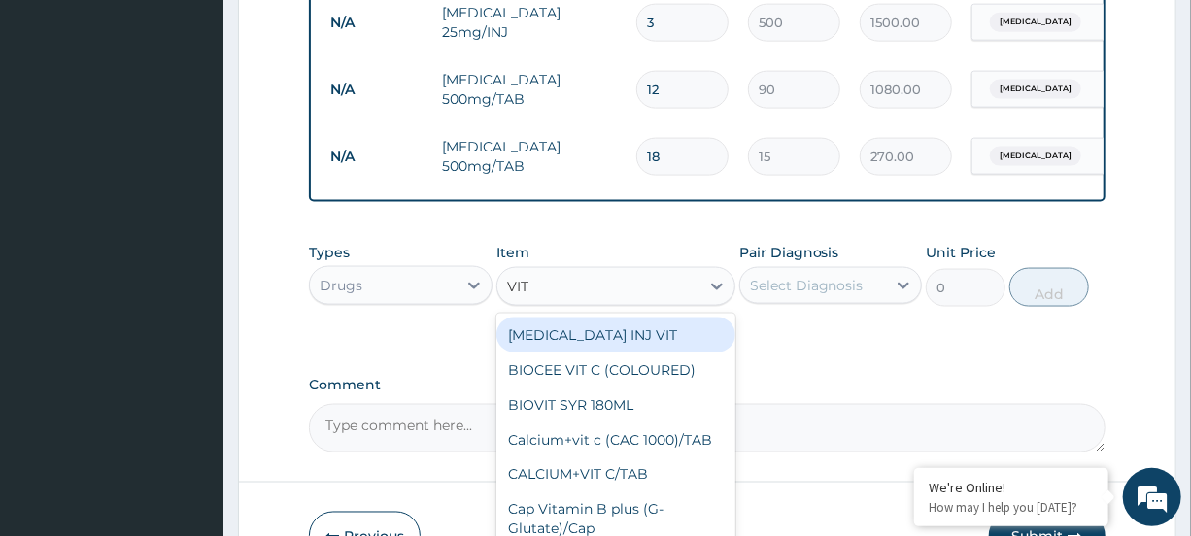
type input "VIT B"
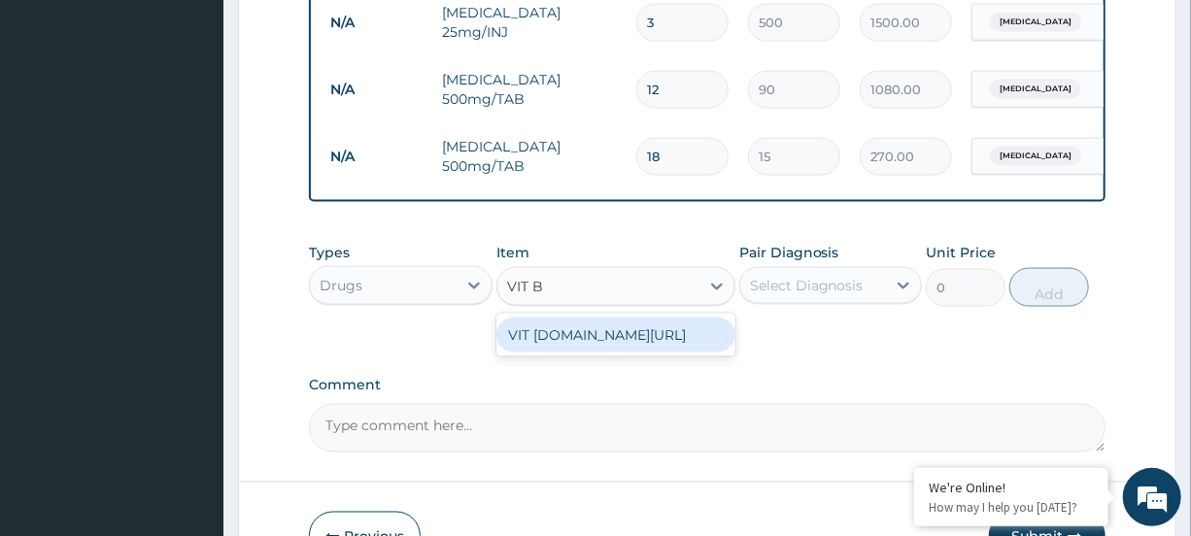
click at [690, 350] on div "VIT [DOMAIN_NAME][URL]" at bounding box center [616, 335] width 239 height 35
type input "20"
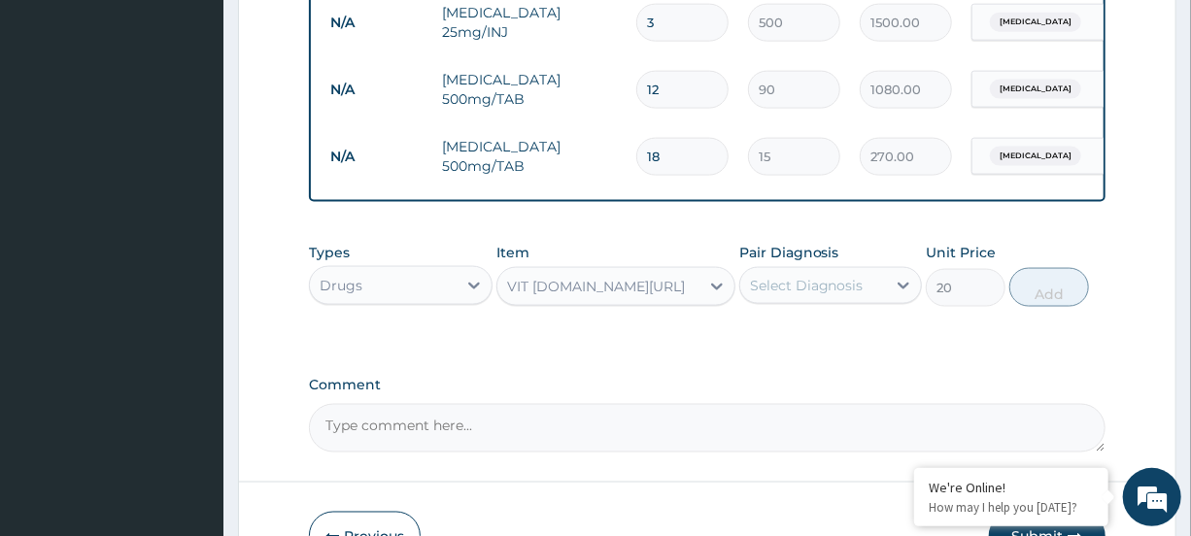
click at [829, 295] on div "Select Diagnosis" at bounding box center [807, 285] width 114 height 19
click at [829, 343] on label "[MEDICAL_DATA]" at bounding box center [832, 333] width 120 height 19
checkbox input "true"
click at [1069, 303] on button "Add" at bounding box center [1050, 287] width 80 height 39
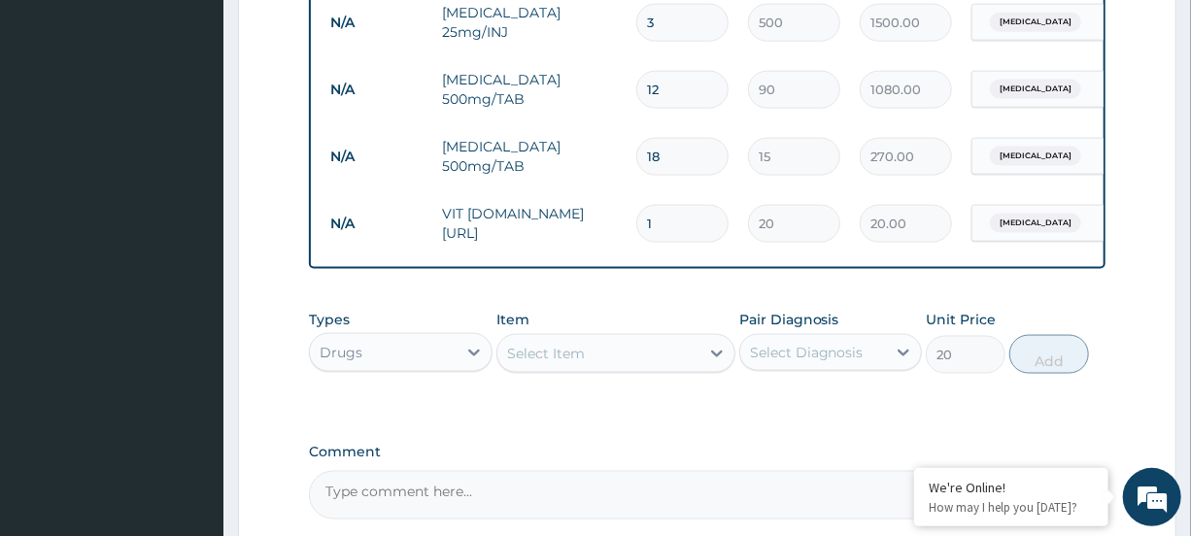
type input "0"
type input "12"
type input "240.00"
type input "12"
click at [700, 371] on div at bounding box center [717, 353] width 35 height 35
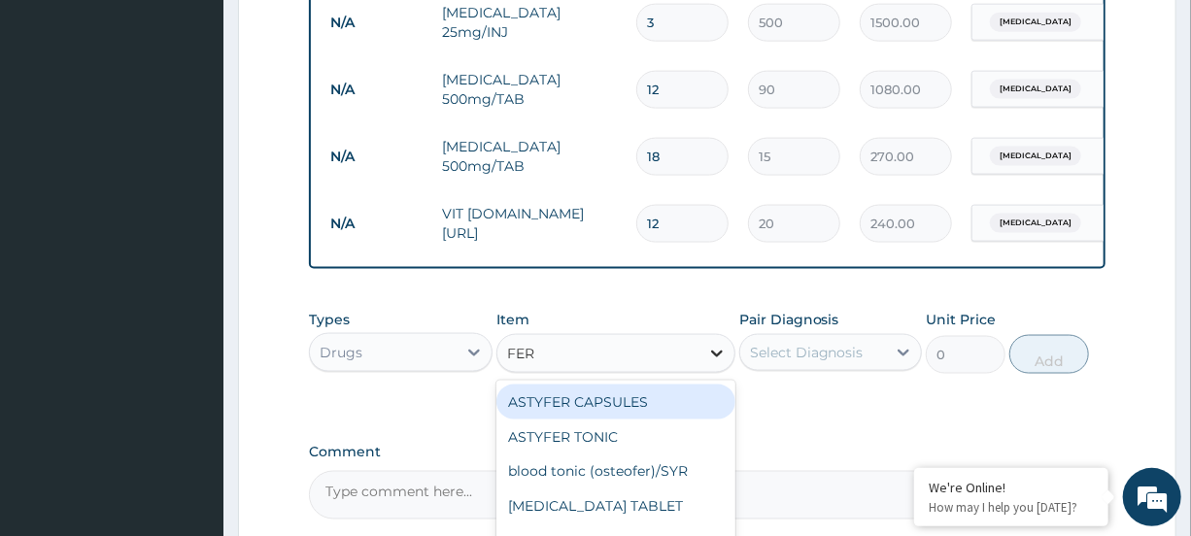
type input "FERR"
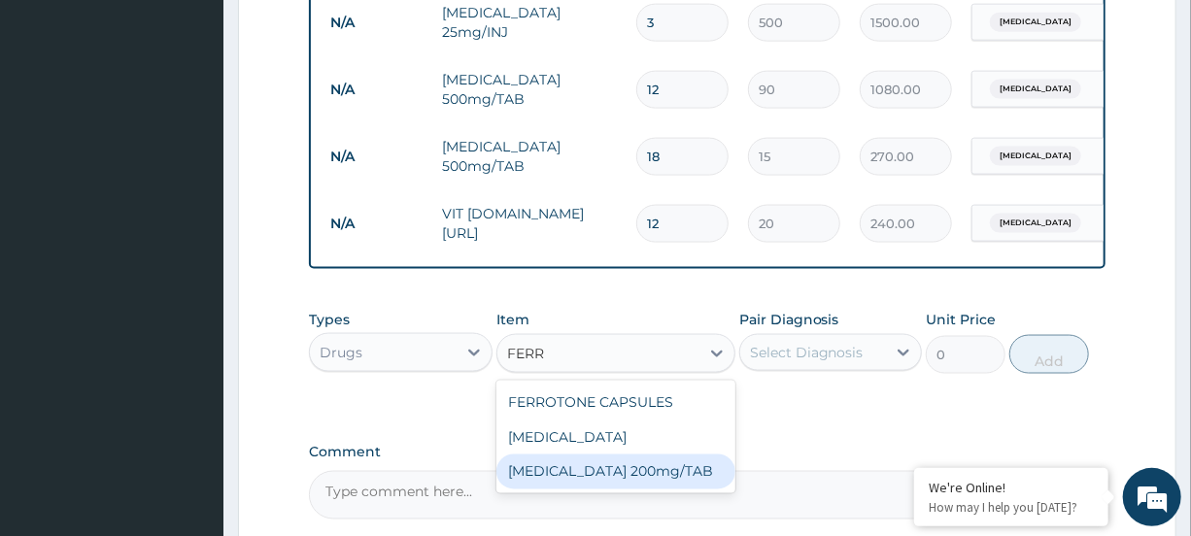
click at [624, 487] on div "[MEDICAL_DATA] 200mg/TAB" at bounding box center [616, 472] width 239 height 35
type input "4"
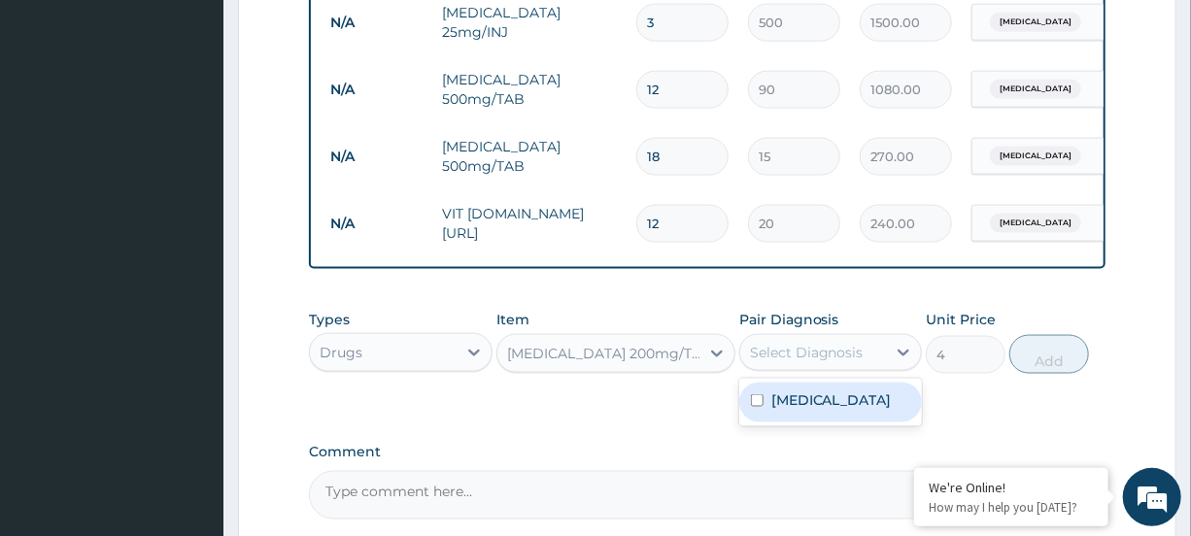
click at [809, 362] on div "Select Diagnosis" at bounding box center [807, 352] width 114 height 19
drag, startPoint x: 797, startPoint y: 421, endPoint x: 830, endPoint y: 408, distance: 35.4
click at [797, 410] on label "[MEDICAL_DATA]" at bounding box center [832, 400] width 120 height 19
checkbox input "true"
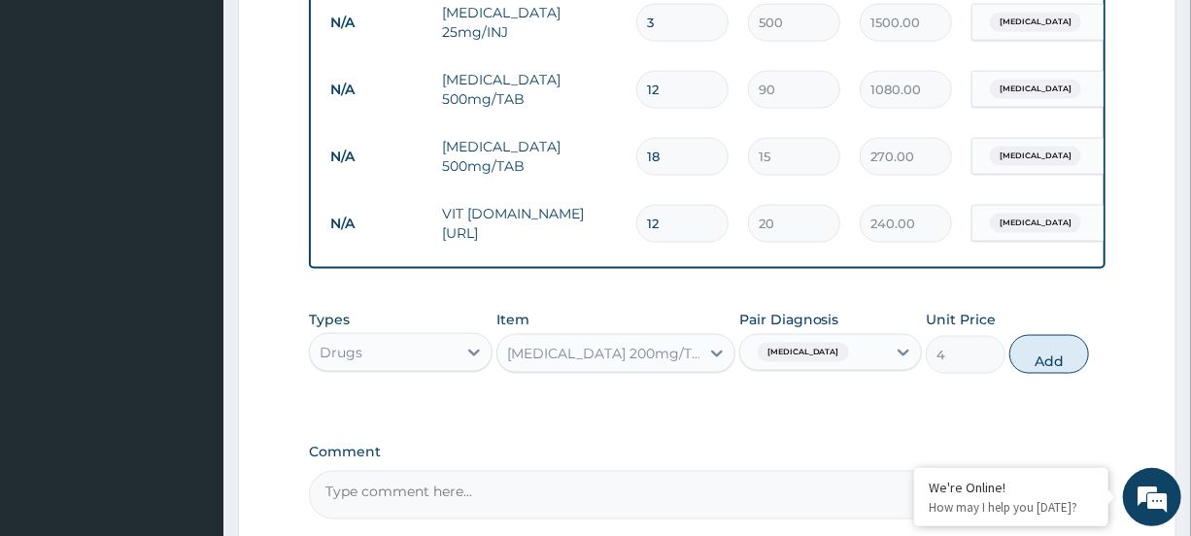
click at [1010, 379] on div "Types Drugs Item FERROUS SULPHATE 200mg/TAB Pair Diagnosis Falciparum malaria U…" at bounding box center [707, 342] width 796 height 84
click at [1022, 374] on button "Add" at bounding box center [1050, 354] width 80 height 39
type input "0"
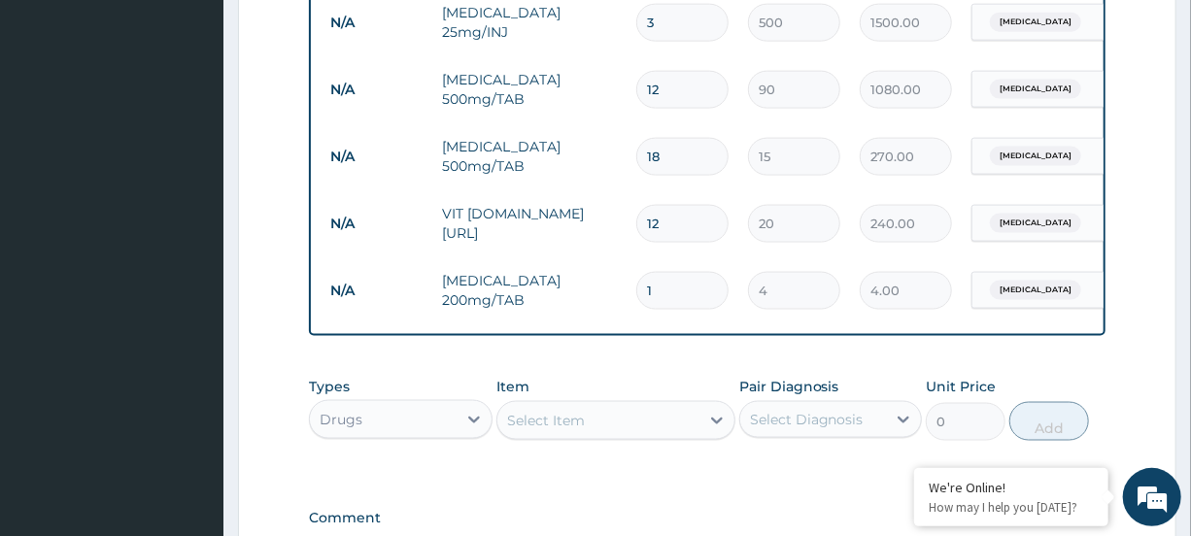
type input "12"
type input "48.00"
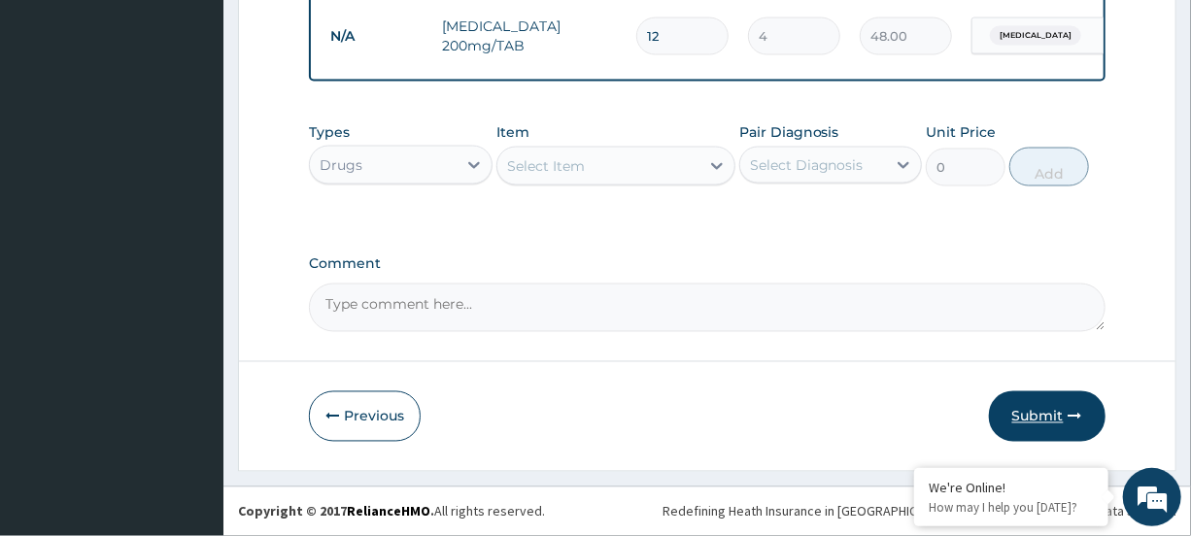
click at [1050, 413] on button "Submit" at bounding box center [1047, 417] width 117 height 51
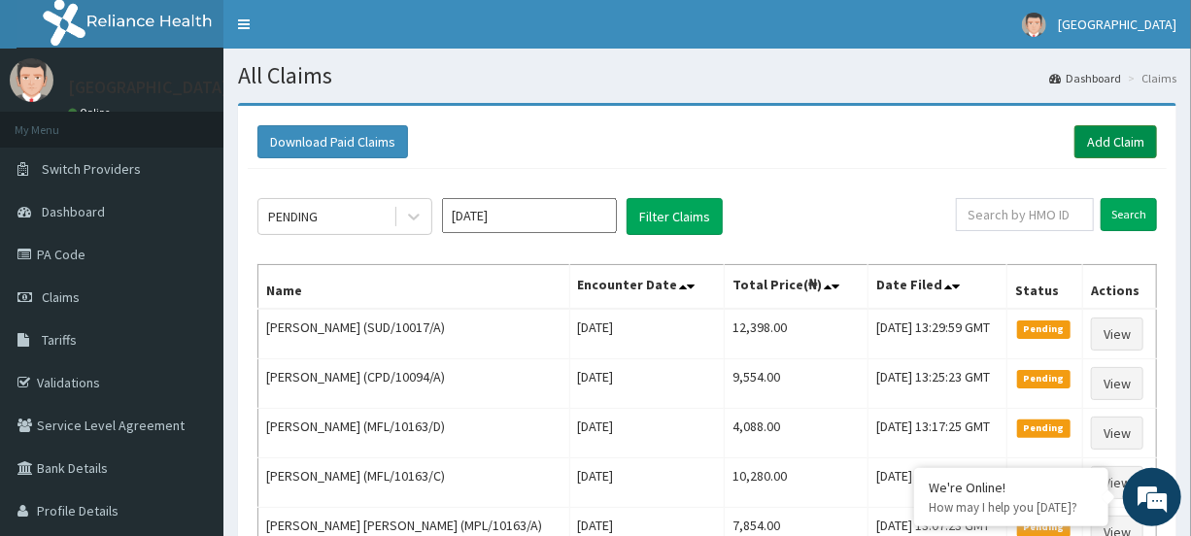
click at [1124, 136] on link "Add Claim" at bounding box center [1116, 141] width 83 height 33
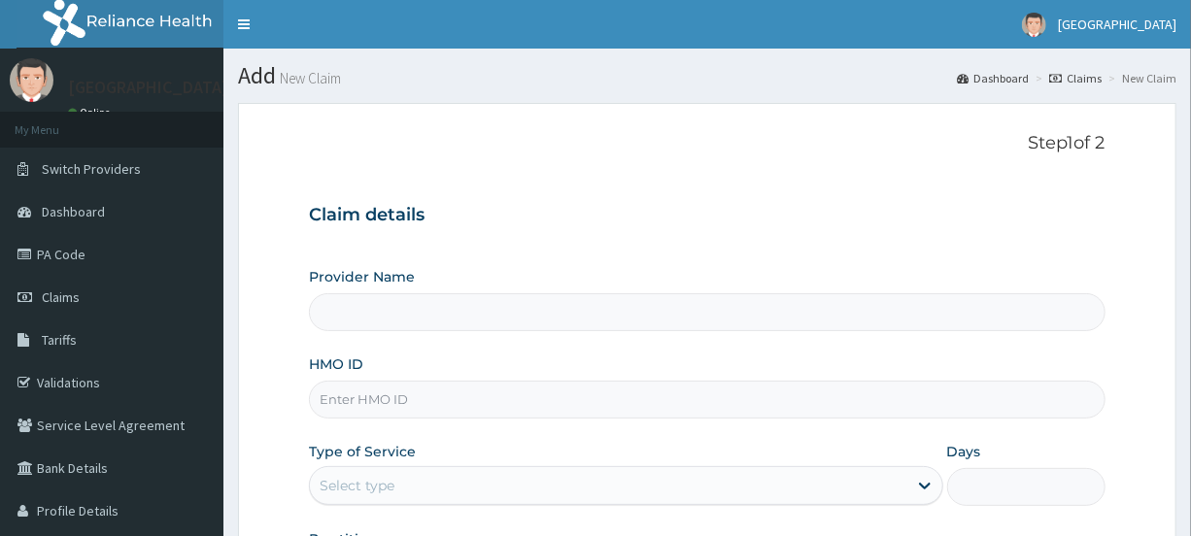
type input "[GEOGRAPHIC_DATA]"
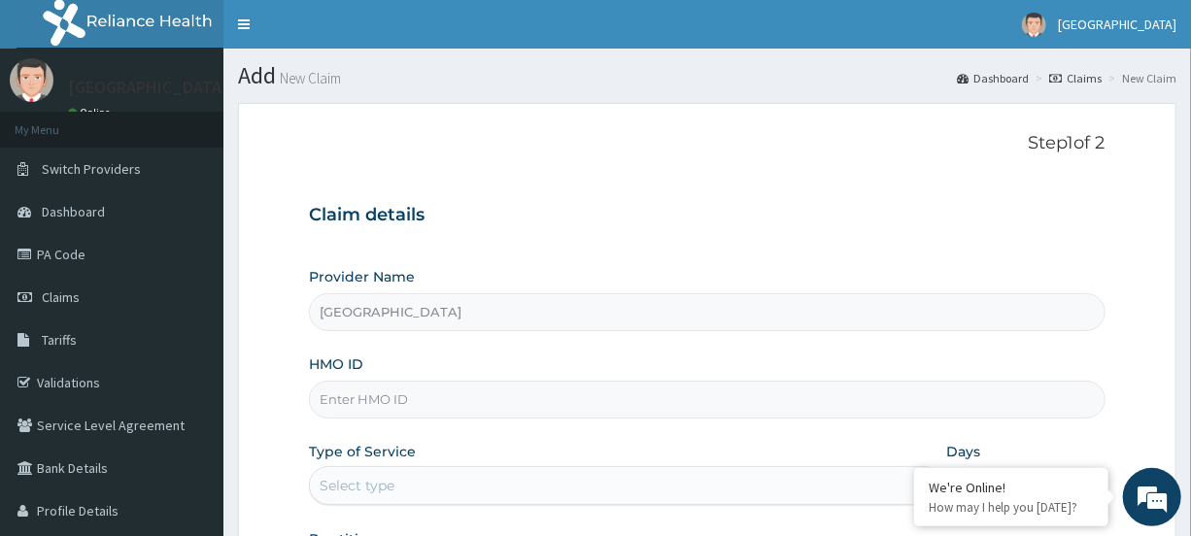
click at [415, 398] on input "HMO ID" at bounding box center [707, 400] width 796 height 38
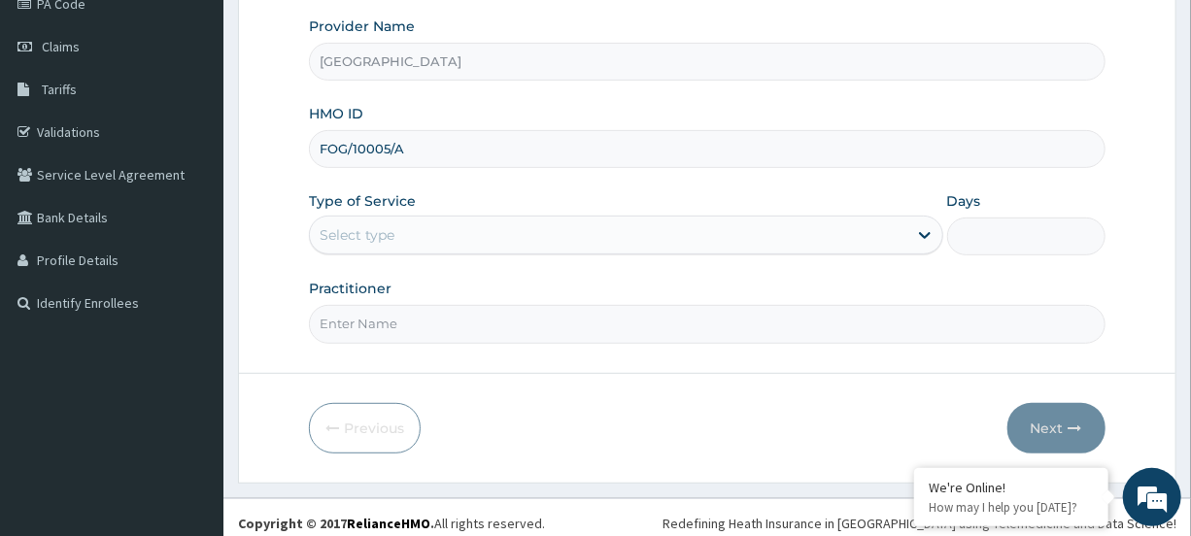
scroll to position [260, 0]
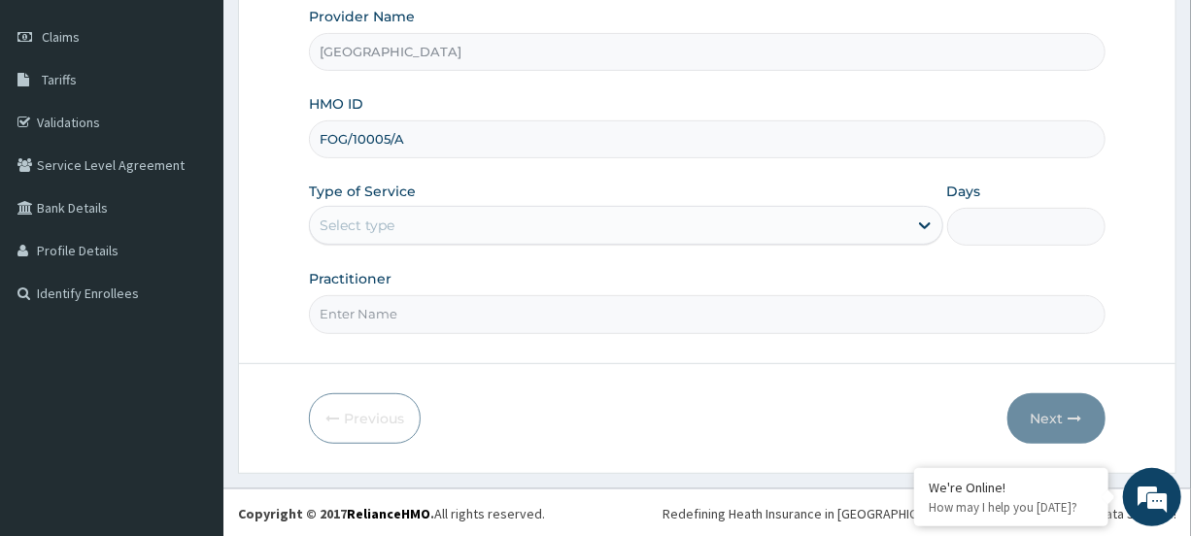
type input "FOG/10005/A"
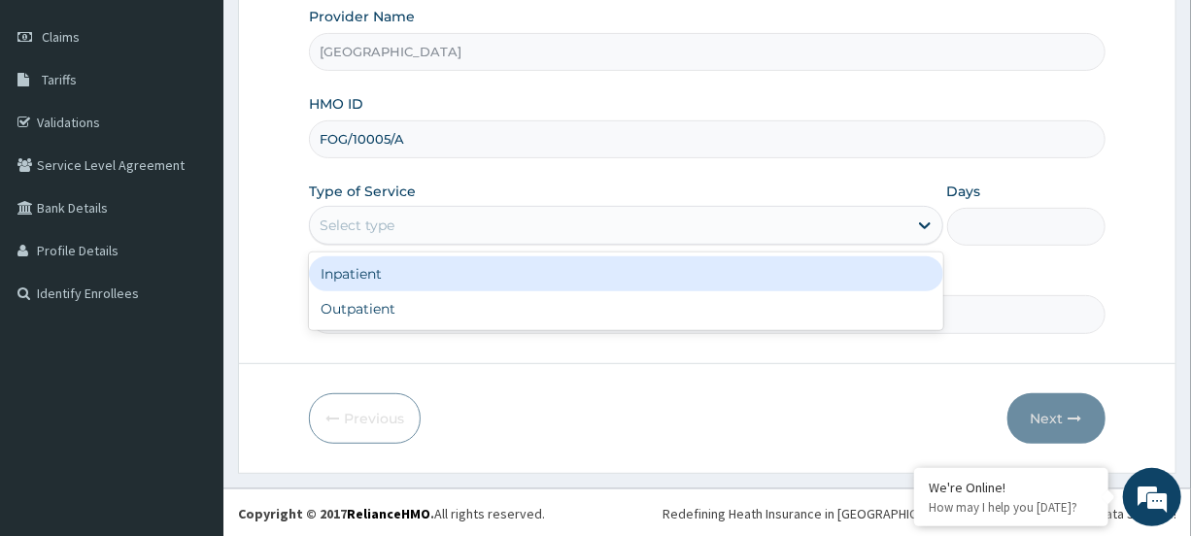
click at [433, 226] on div "Select type" at bounding box center [608, 225] width 597 height 31
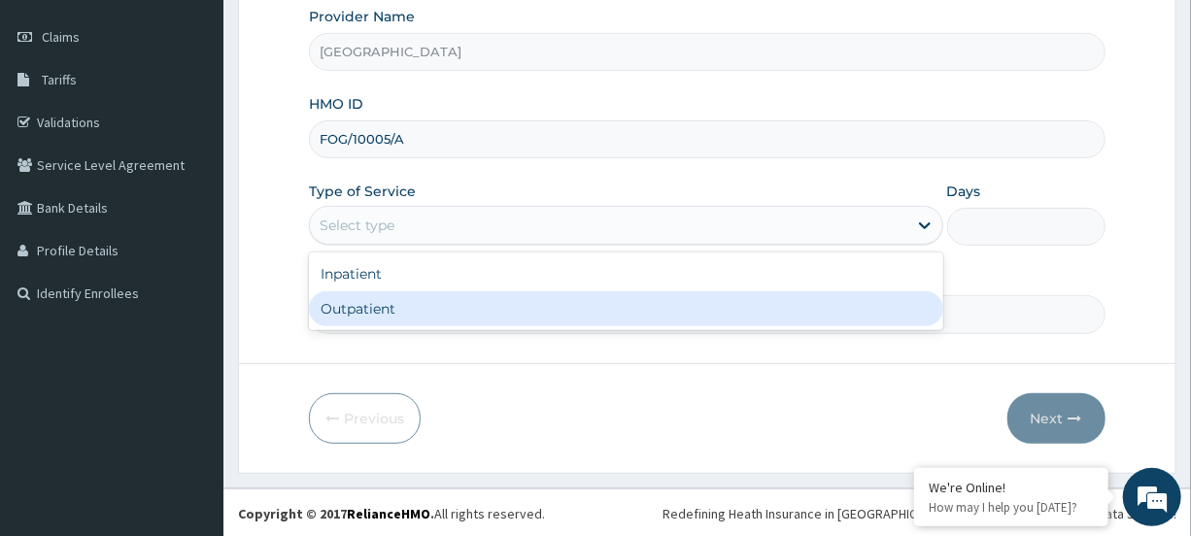
click at [439, 295] on div "Outpatient" at bounding box center [626, 309] width 634 height 35
type input "1"
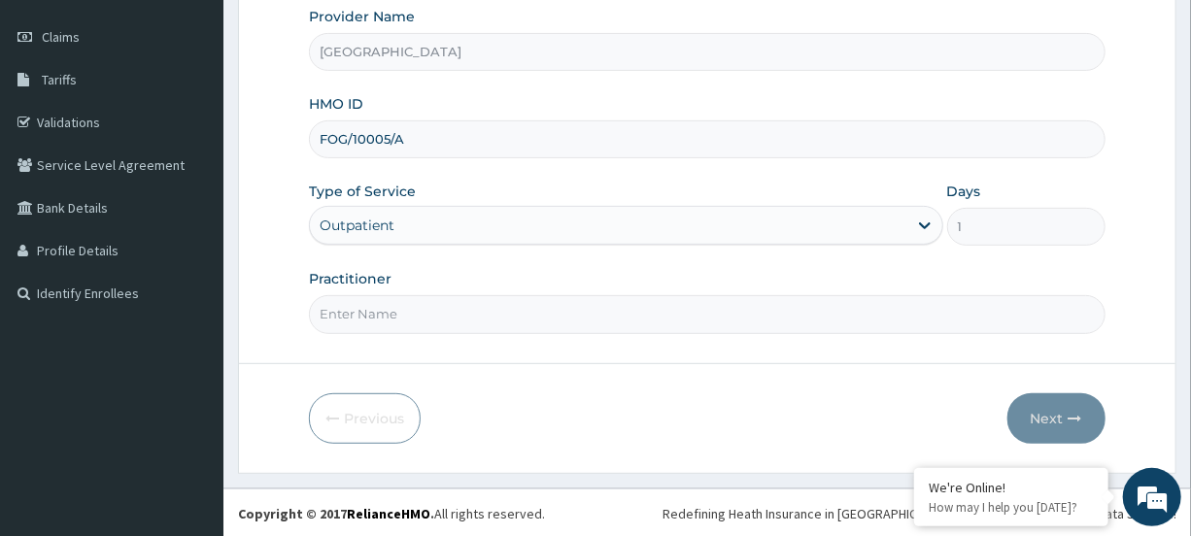
click at [439, 306] on input "Practitioner" at bounding box center [707, 314] width 796 height 38
type input "[PERSON_NAME]"
click at [1030, 404] on button "Next" at bounding box center [1057, 419] width 98 height 51
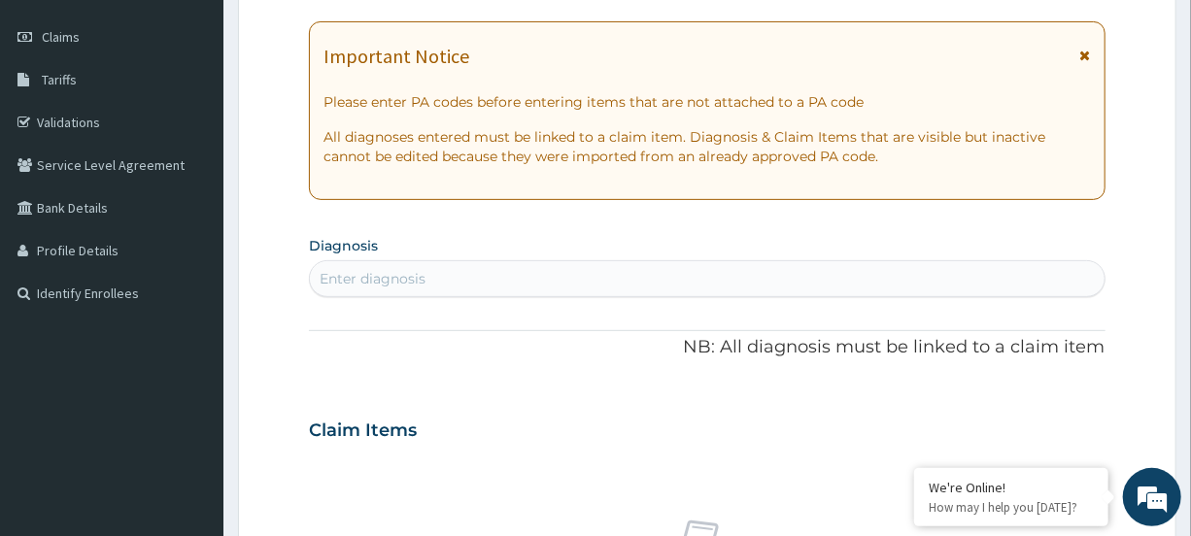
click at [1096, 52] on div "Important Notice Please enter PA codes before entering items that are not attac…" at bounding box center [707, 110] width 796 height 179
click at [1094, 57] on div "Important Notice Please enter PA codes before entering items that are not attac…" at bounding box center [707, 110] width 796 height 179
click at [1091, 58] on div "Important Notice Please enter PA codes before entering items that are not attac…" at bounding box center [707, 110] width 796 height 179
click at [1086, 55] on icon at bounding box center [1086, 56] width 11 height 14
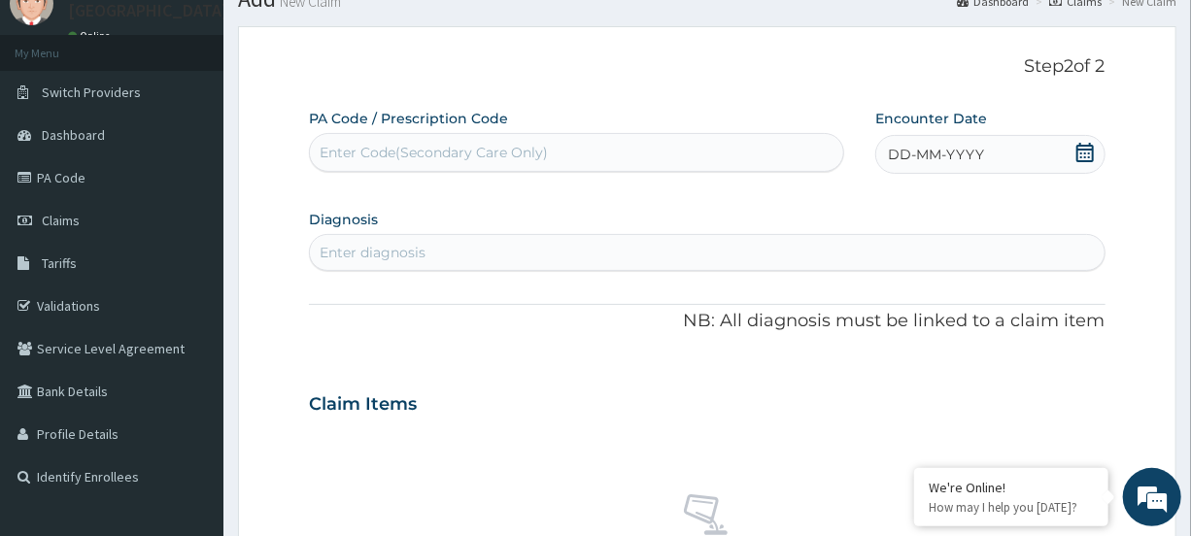
scroll to position [75, 0]
click at [1088, 155] on icon at bounding box center [1085, 154] width 19 height 19
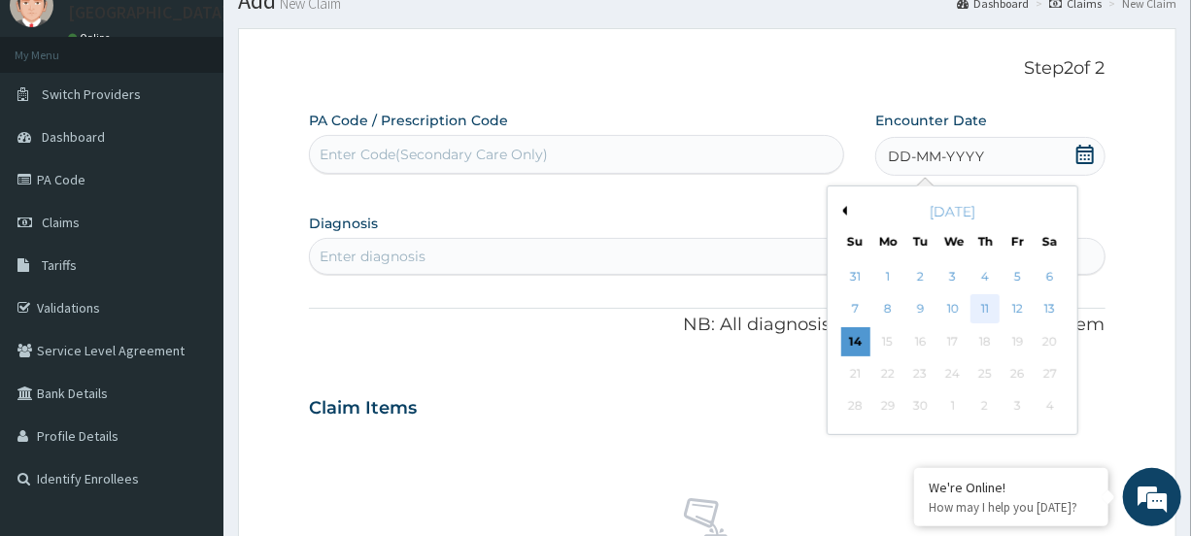
click at [990, 305] on div "11" at bounding box center [985, 309] width 29 height 29
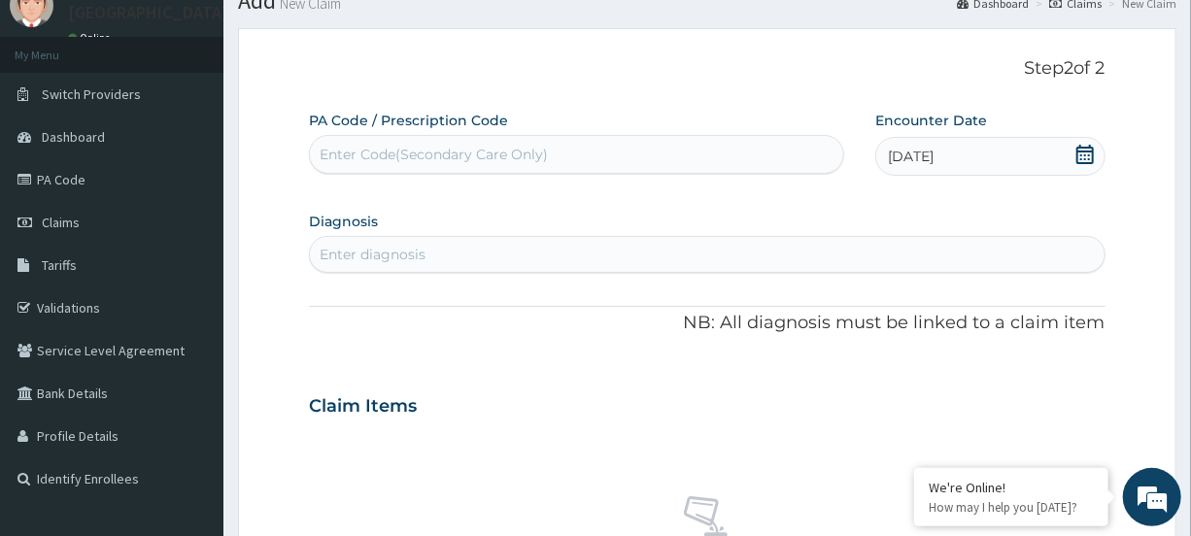
click at [342, 243] on div "Enter diagnosis" at bounding box center [707, 254] width 794 height 31
type input "PLASMO"
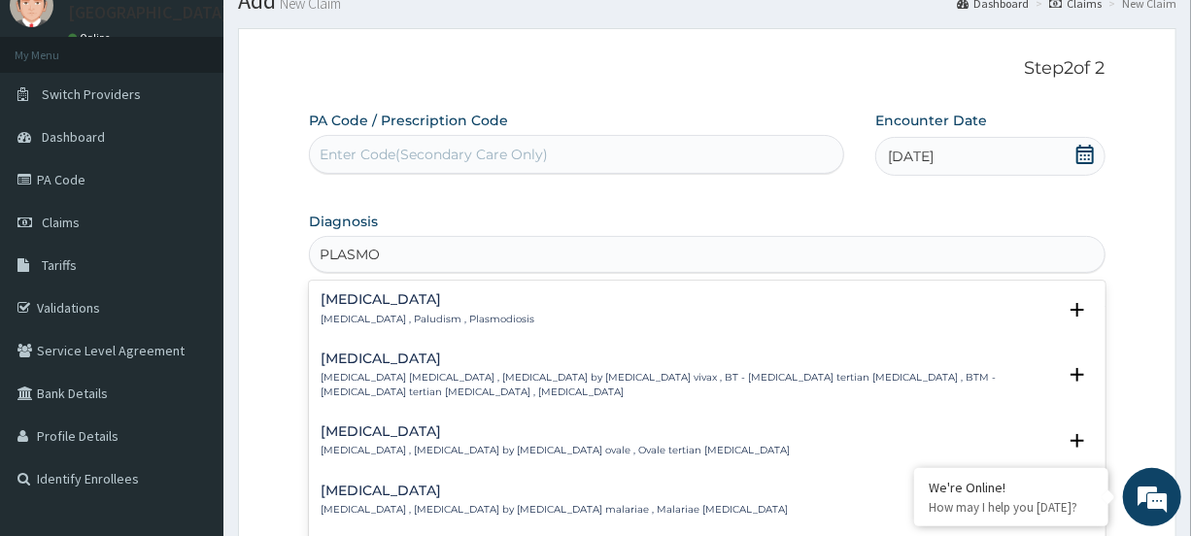
click at [338, 305] on h4 "[MEDICAL_DATA]" at bounding box center [428, 299] width 214 height 15
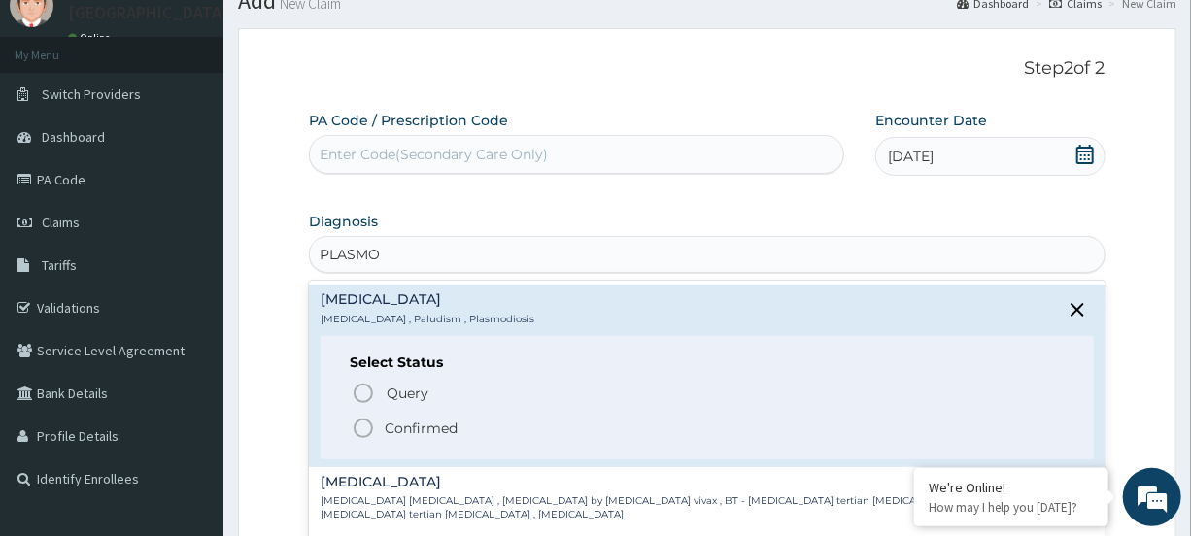
click at [369, 422] on icon "status option filled" at bounding box center [363, 428] width 23 height 23
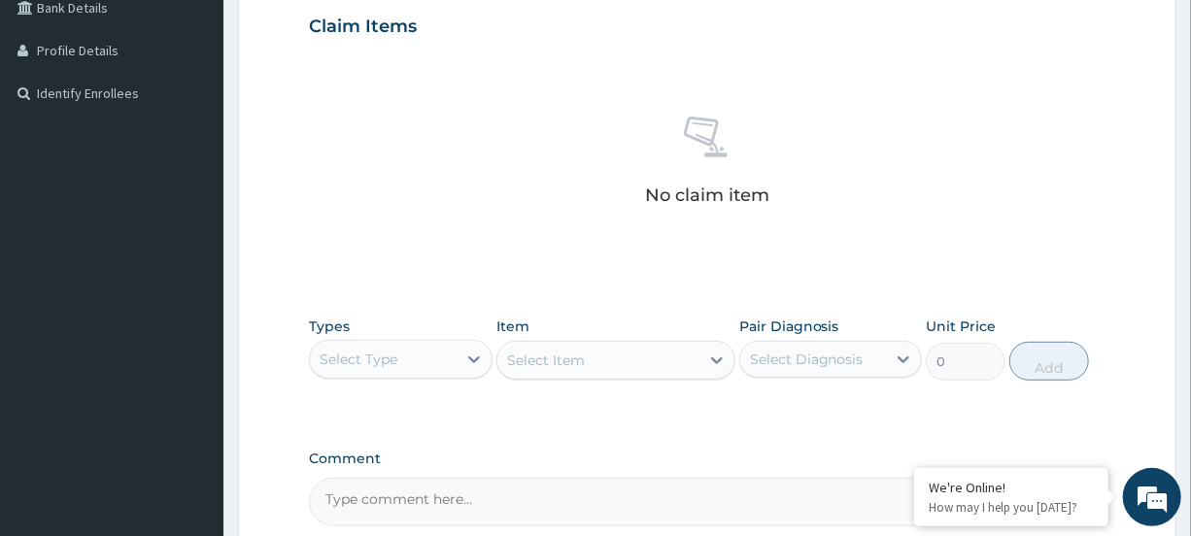
scroll to position [455, 0]
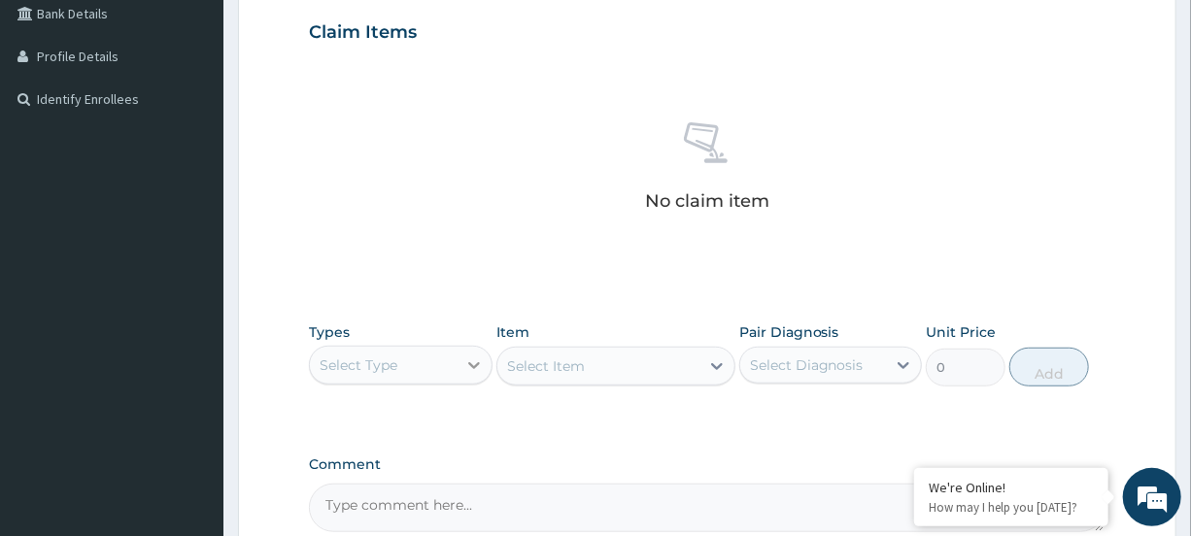
click at [462, 361] on div at bounding box center [474, 365] width 35 height 35
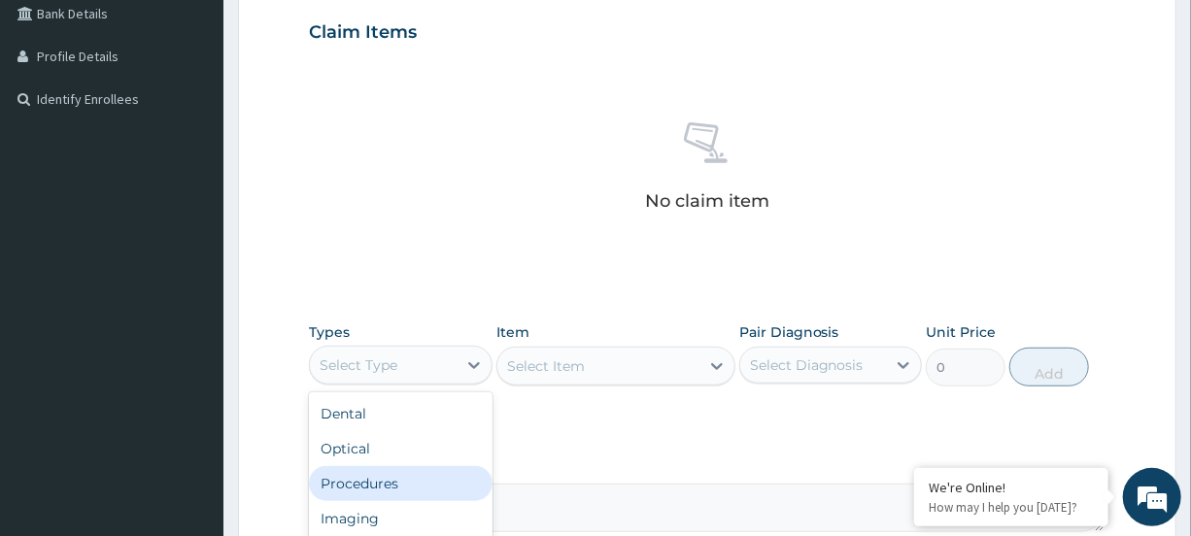
drag, startPoint x: 423, startPoint y: 477, endPoint x: 460, endPoint y: 447, distance: 47.7
click at [424, 473] on div "Procedures" at bounding box center [400, 483] width 183 height 35
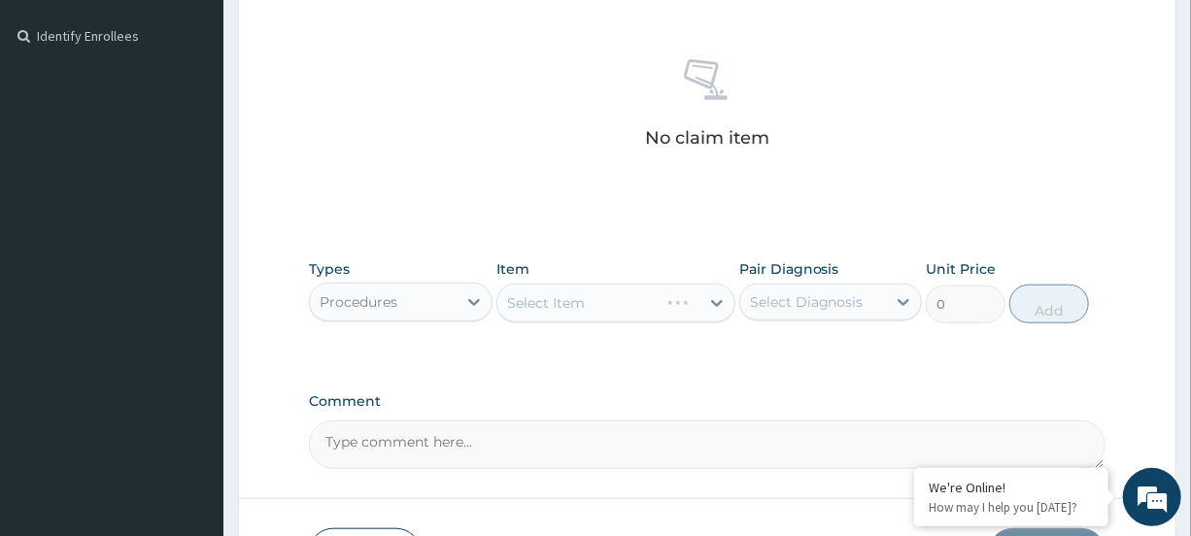
scroll to position [653, 0]
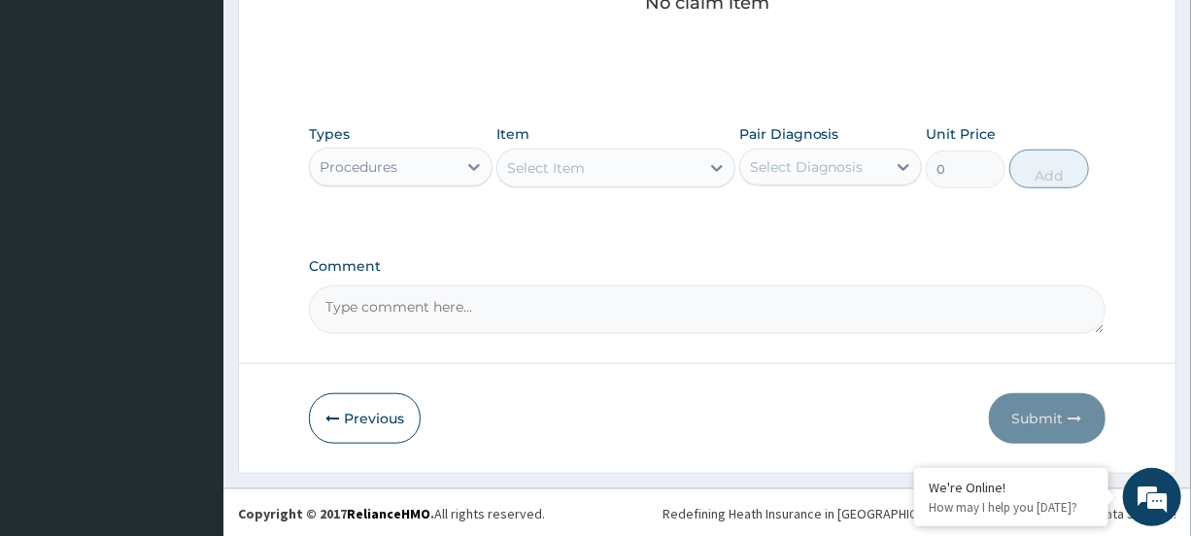
click at [661, 163] on div "Select Item" at bounding box center [599, 168] width 202 height 31
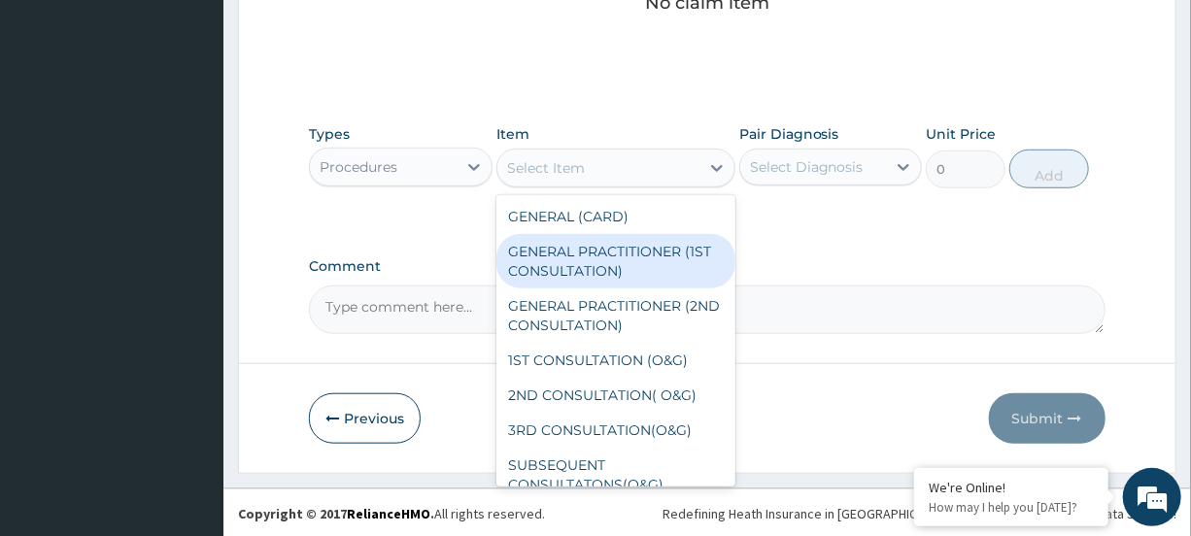
click at [656, 239] on div "GENERAL PRACTITIONER (1ST CONSULTATION)" at bounding box center [616, 261] width 239 height 54
type input "1500"
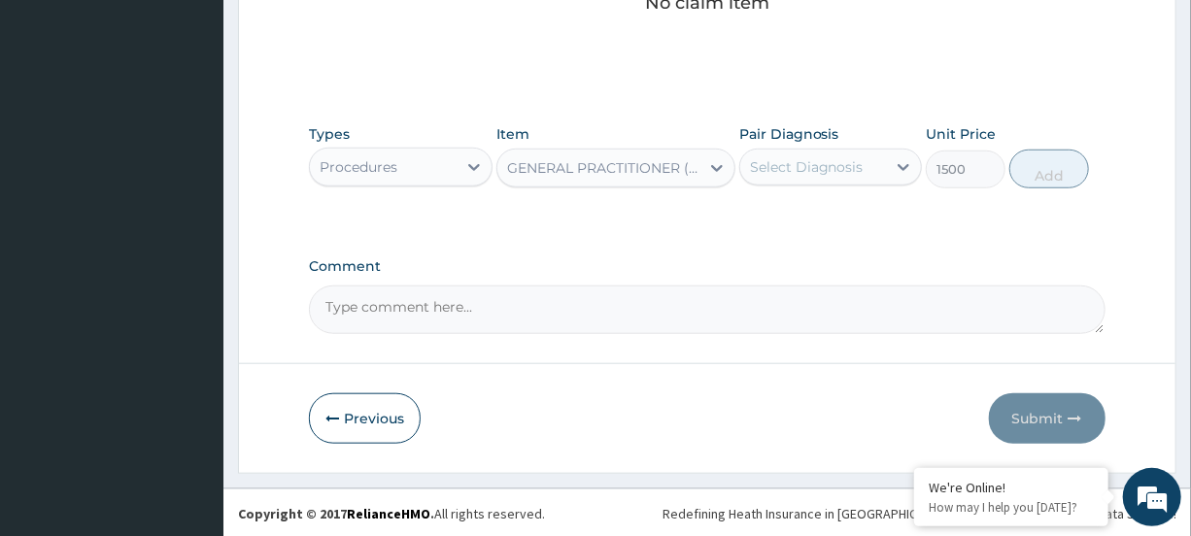
click at [829, 168] on div "Select Diagnosis" at bounding box center [807, 166] width 114 height 19
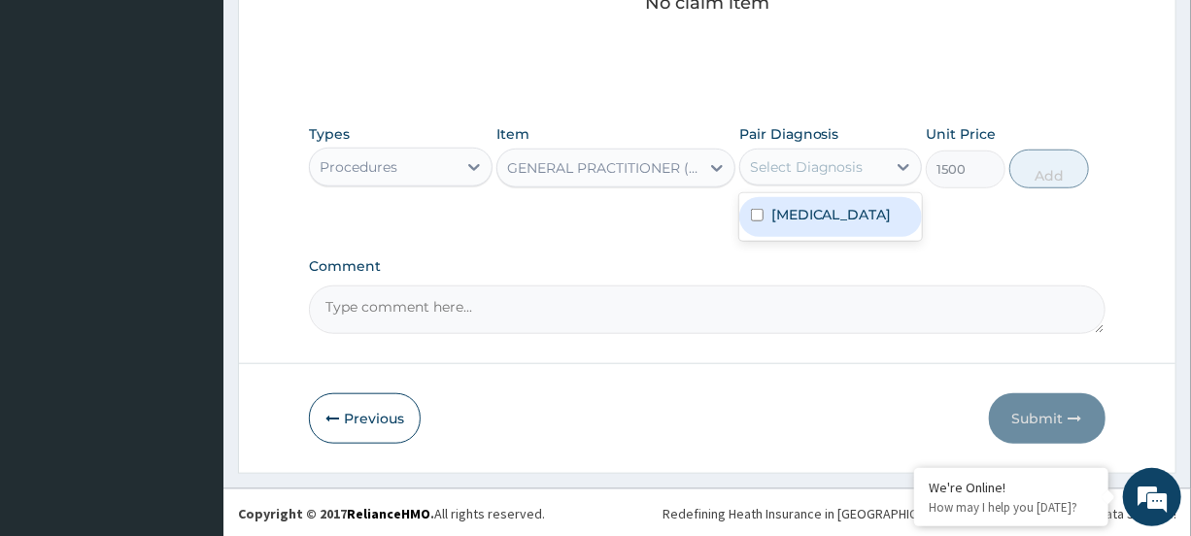
click at [821, 208] on div "[MEDICAL_DATA]" at bounding box center [830, 217] width 183 height 40
checkbox input "true"
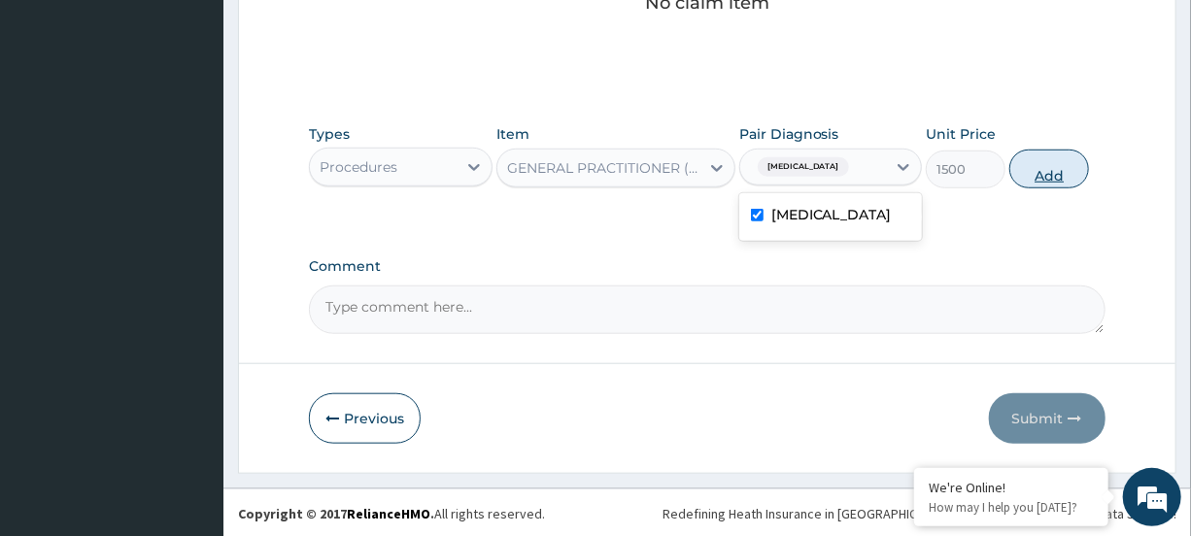
click at [1063, 153] on button "Add" at bounding box center [1050, 169] width 80 height 39
type input "0"
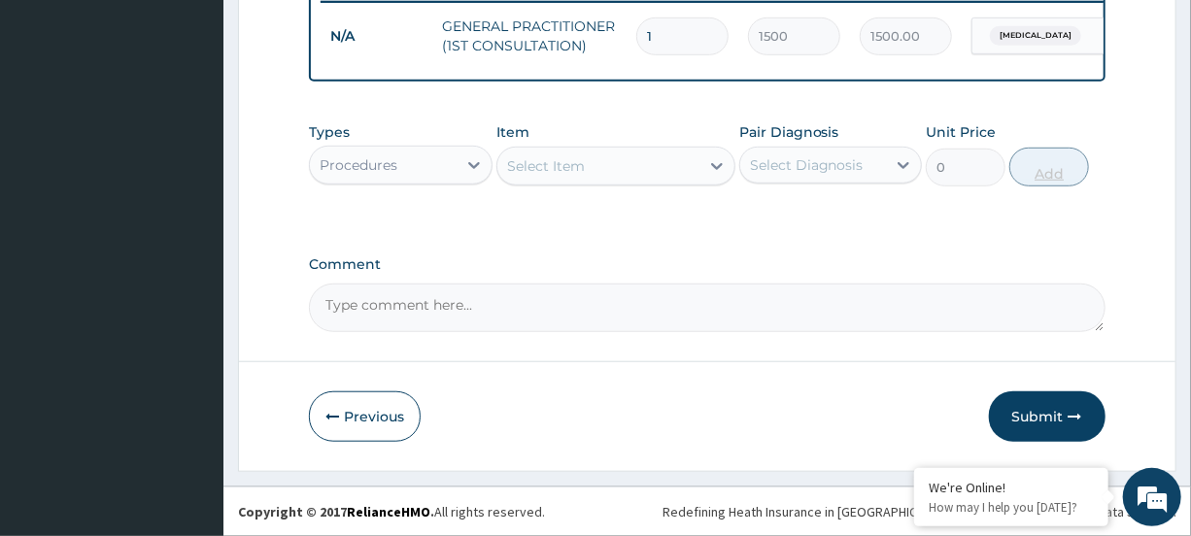
scroll to position [576, 0]
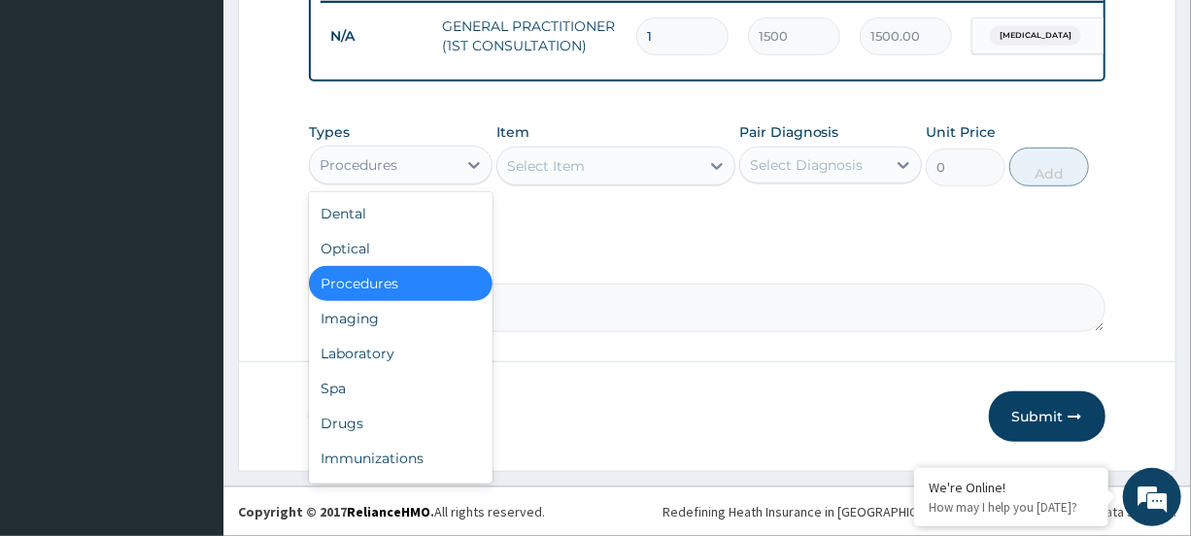
drag, startPoint x: 401, startPoint y: 165, endPoint x: 403, endPoint y: 178, distance: 12.8
click at [403, 166] on div "Procedures" at bounding box center [383, 165] width 146 height 31
click at [388, 414] on div "Drugs" at bounding box center [400, 423] width 183 height 35
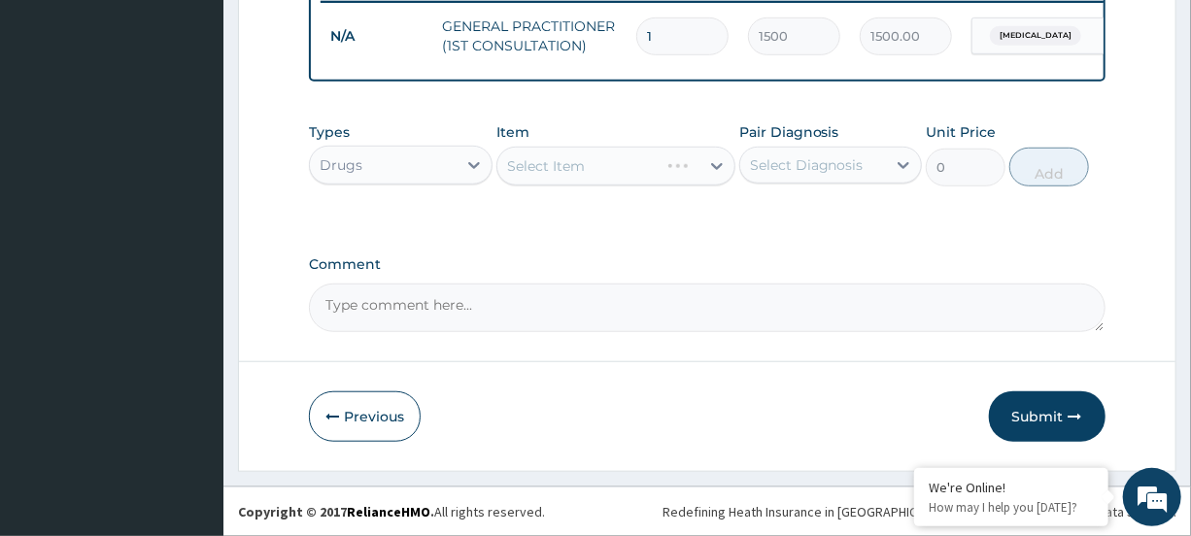
click at [631, 169] on div "Select Item" at bounding box center [616, 166] width 239 height 39
click at [631, 167] on div "Select Item" at bounding box center [599, 166] width 202 height 31
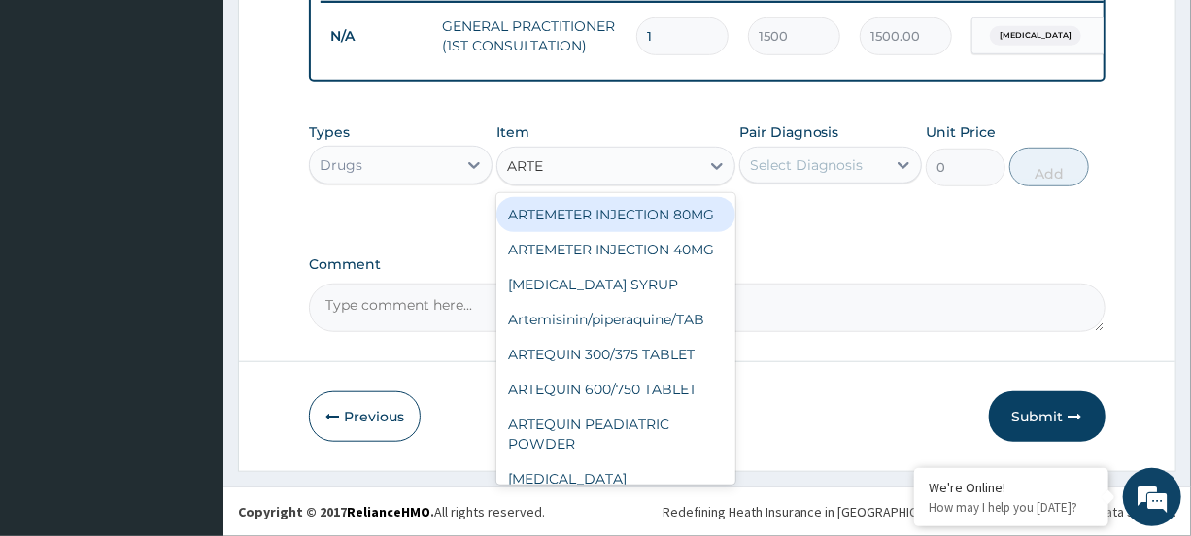
type input "ARTEM"
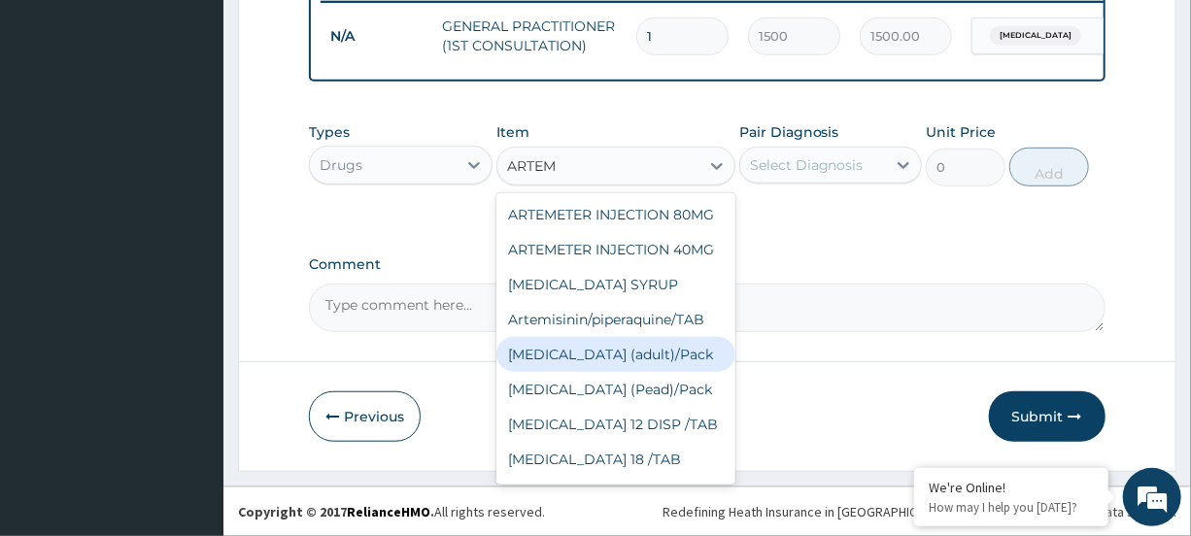
click at [628, 372] on div "[MEDICAL_DATA] (adult)/Pack" at bounding box center [616, 354] width 239 height 35
type input "2500"
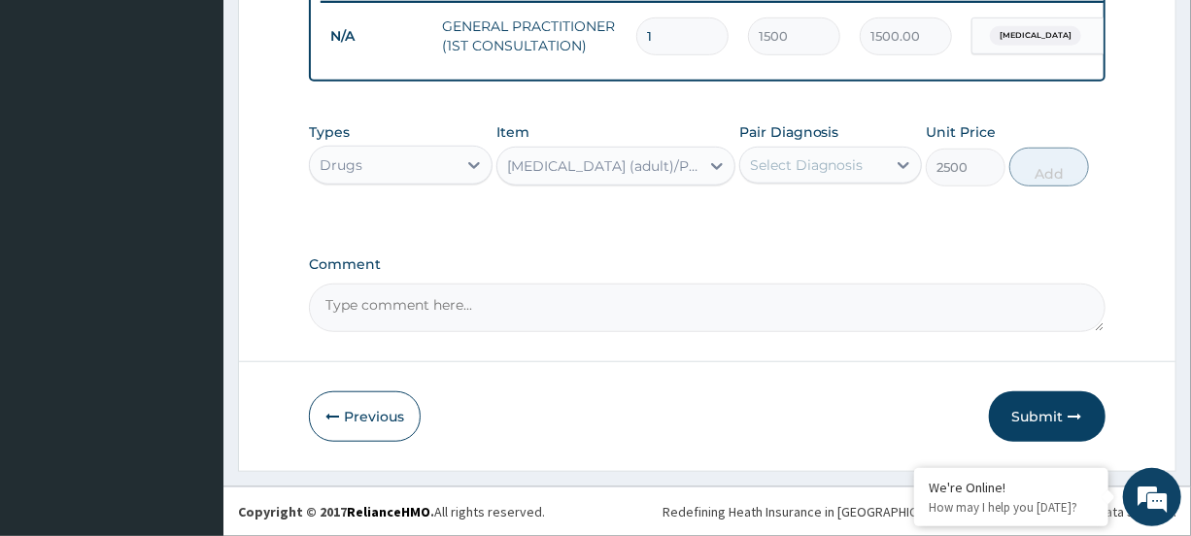
click at [841, 167] on div "Select Diagnosis" at bounding box center [807, 164] width 114 height 19
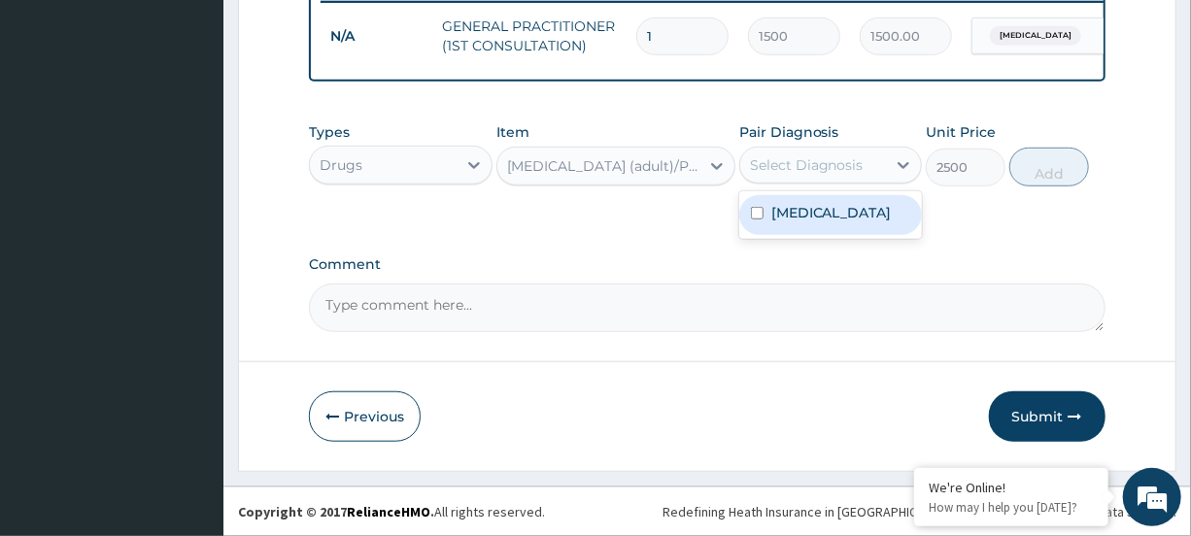
click at [836, 218] on div "[MEDICAL_DATA]" at bounding box center [830, 215] width 183 height 40
checkbox input "true"
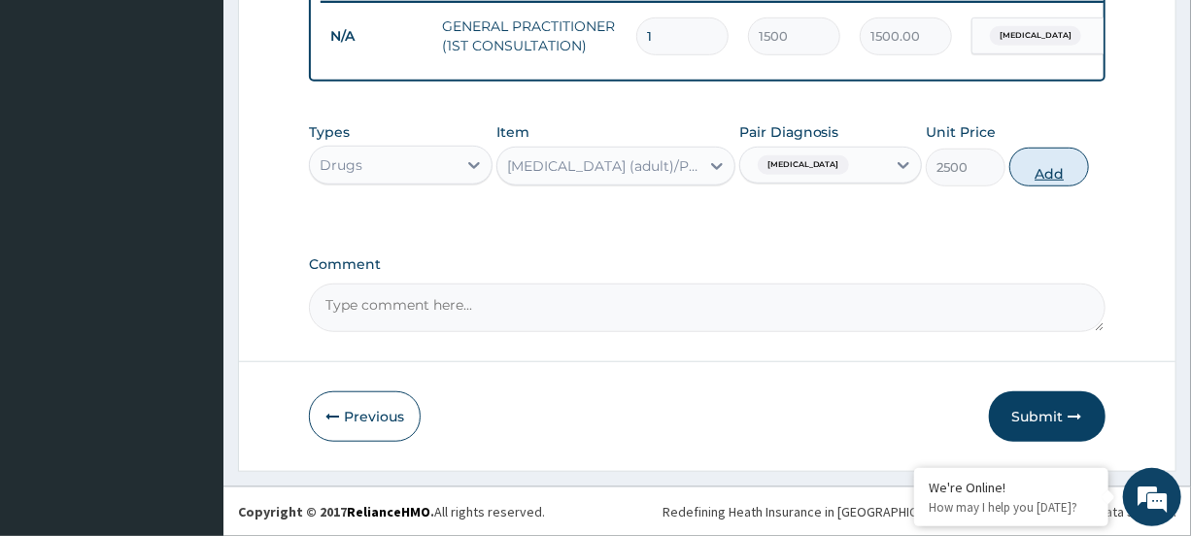
click at [1018, 169] on button "Add" at bounding box center [1050, 167] width 80 height 39
type input "0"
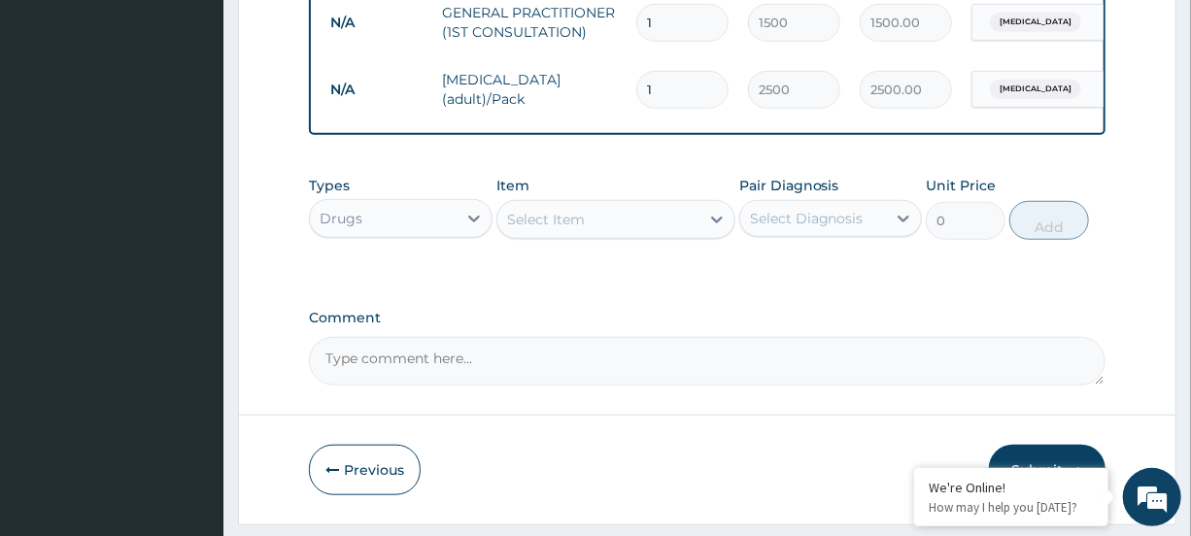
click at [675, 235] on div "Select Item" at bounding box center [599, 219] width 202 height 31
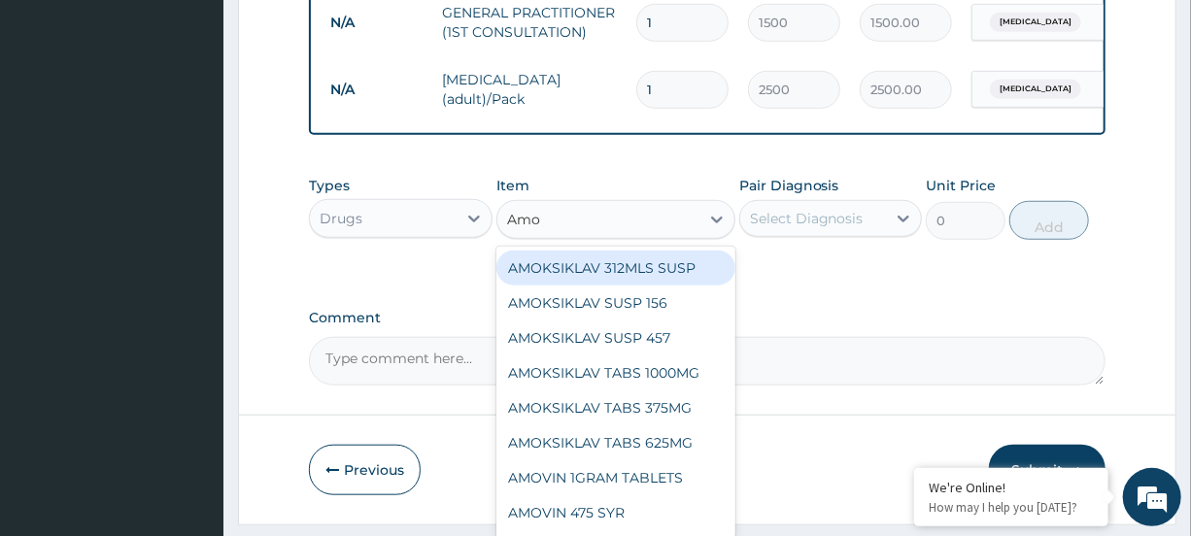
type input "Amox"
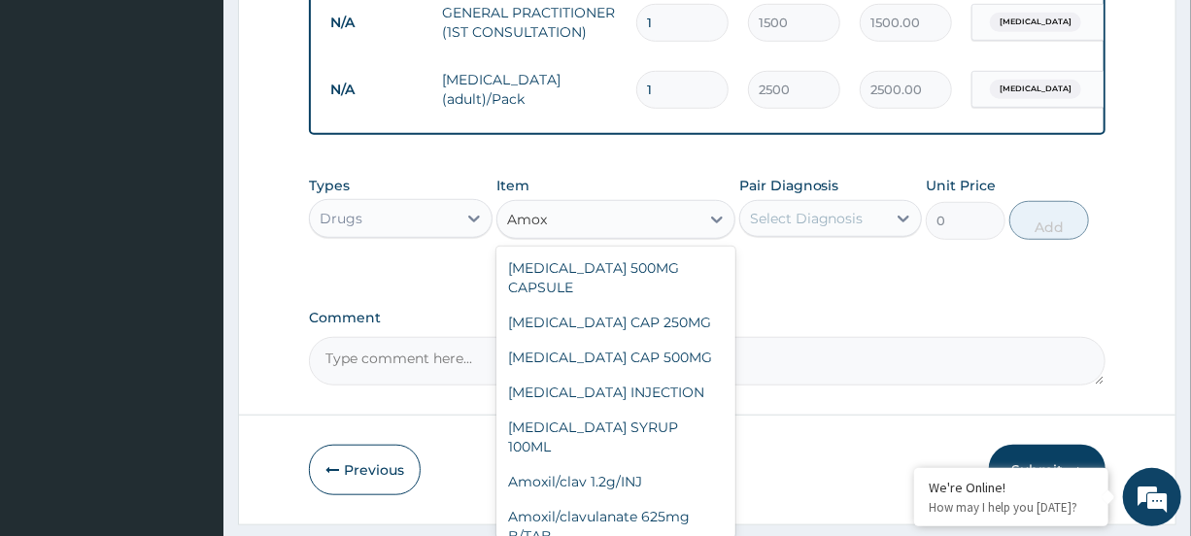
scroll to position [343, 0]
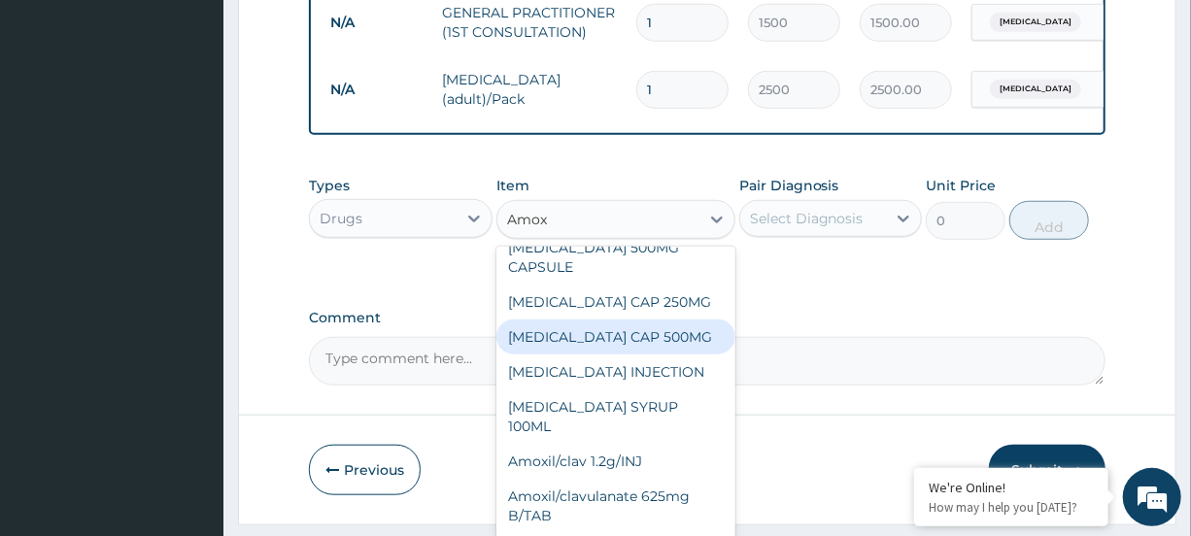
click at [617, 320] on div "[MEDICAL_DATA] CAP 500MG" at bounding box center [616, 337] width 239 height 35
type input "50"
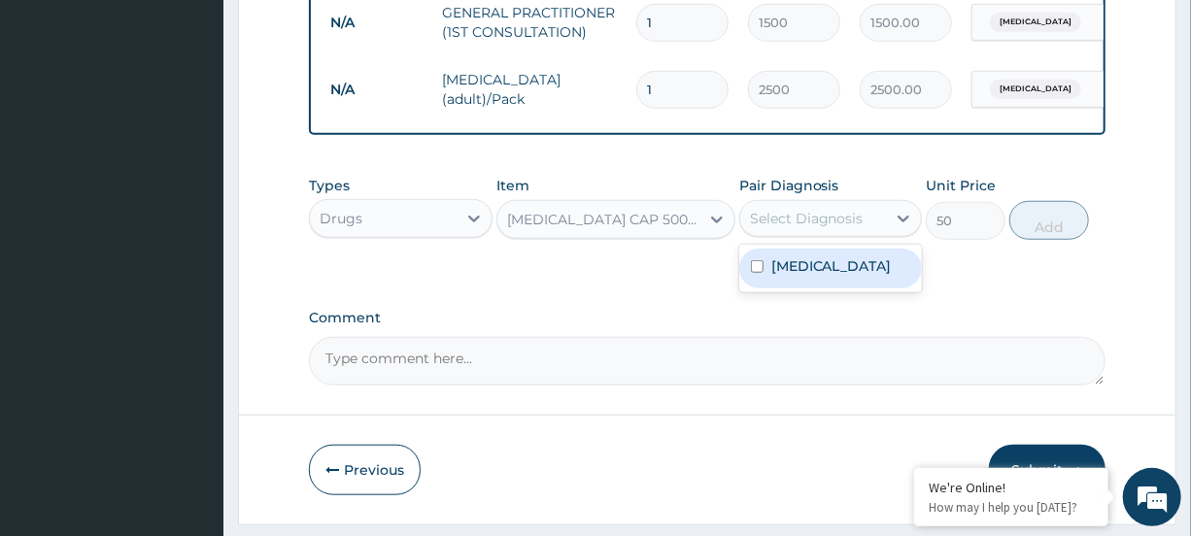
click at [794, 228] on div "Select Diagnosis" at bounding box center [807, 218] width 114 height 19
click at [799, 275] on label "[MEDICAL_DATA]" at bounding box center [832, 266] width 120 height 19
checkbox input "true"
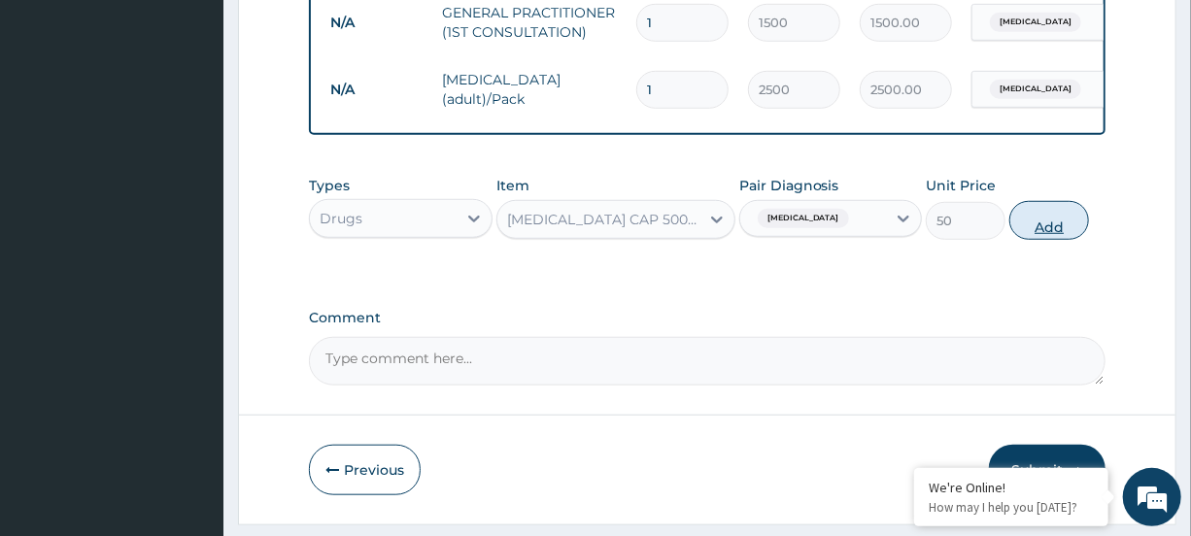
click at [1027, 239] on button "Add" at bounding box center [1050, 220] width 80 height 39
type input "0"
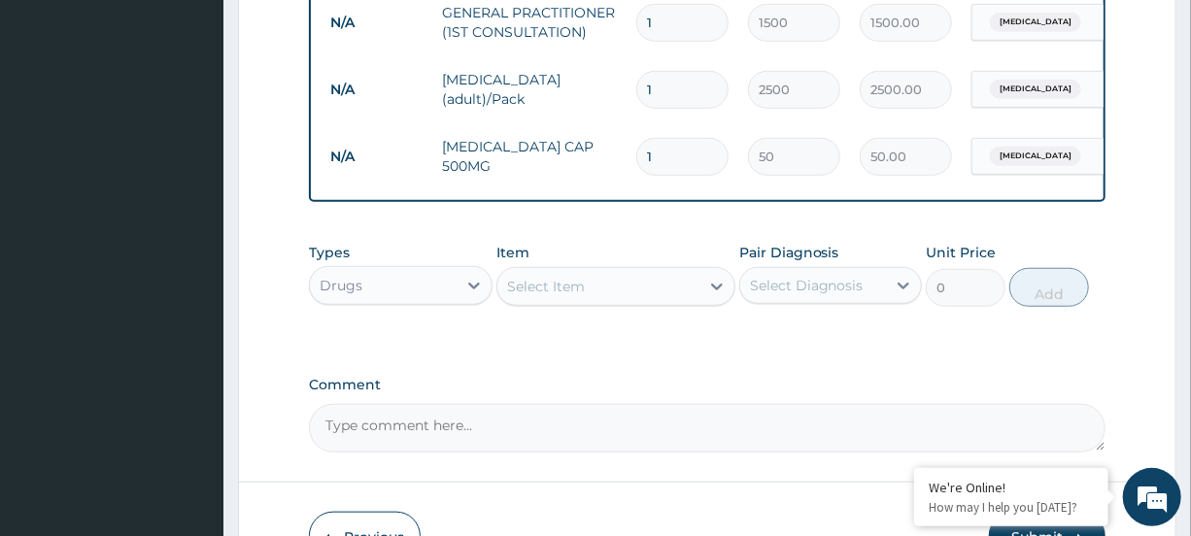
type input "12"
type input "600.00"
type input "12"
click at [626, 302] on div "Select Item" at bounding box center [599, 286] width 202 height 31
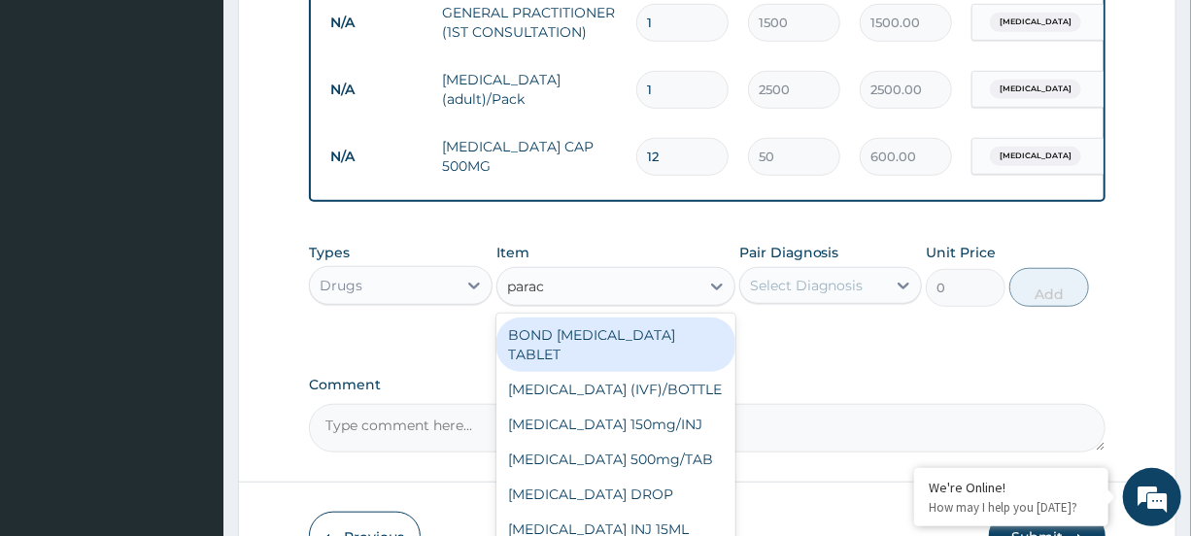
type input "parace"
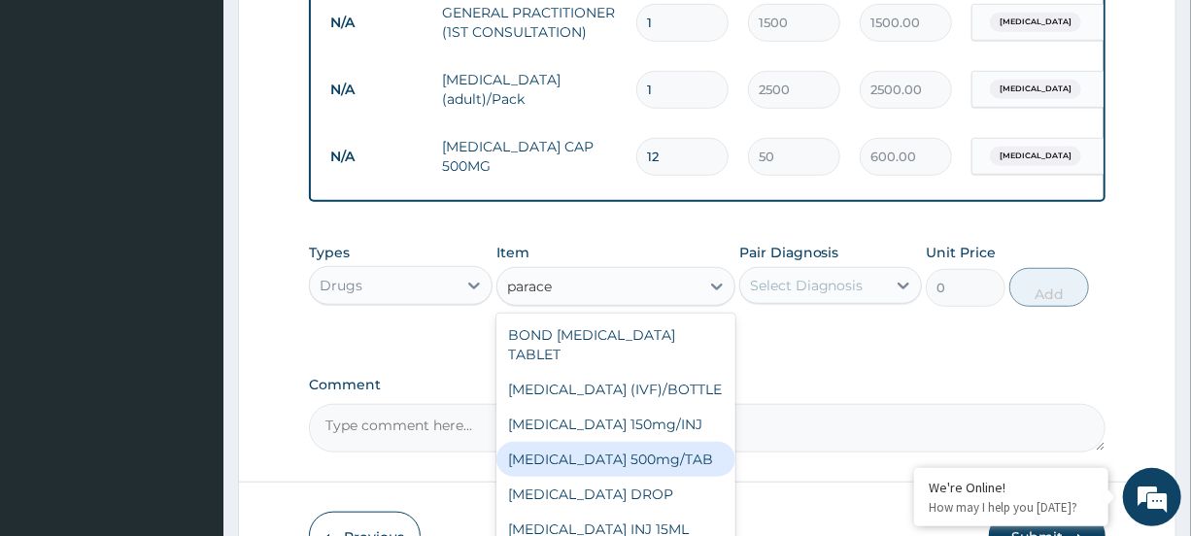
click at [632, 466] on div "PARACETAMOL 500mg/TAB" at bounding box center [616, 459] width 239 height 35
type input "15"
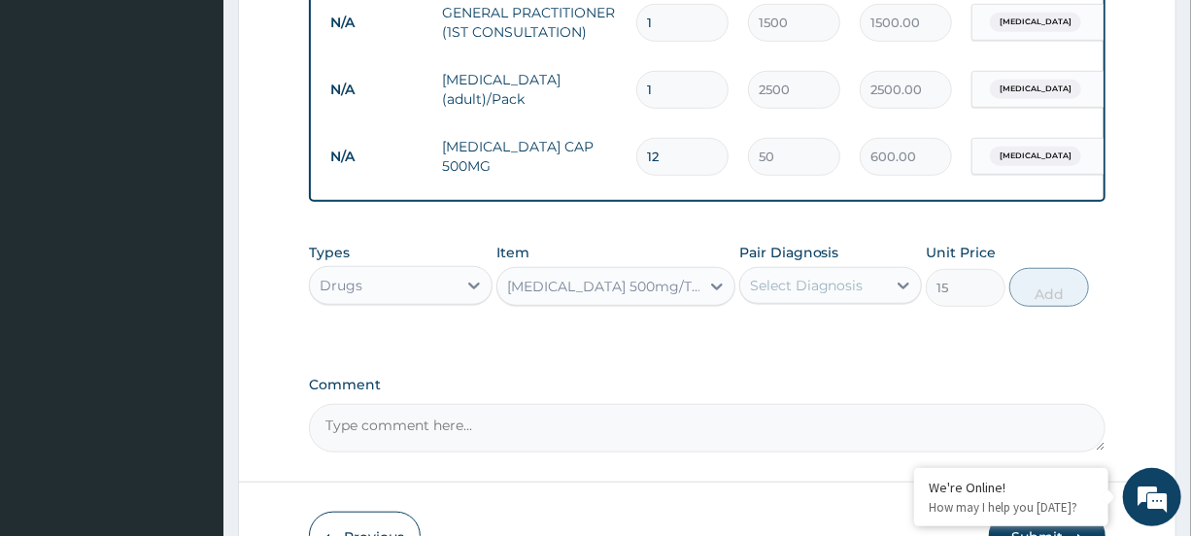
click at [817, 295] on div "Select Diagnosis" at bounding box center [807, 285] width 114 height 19
click at [822, 348] on div "Malaria" at bounding box center [830, 336] width 183 height 40
checkbox input "true"
click at [1032, 303] on button "Add" at bounding box center [1050, 287] width 80 height 39
type input "0"
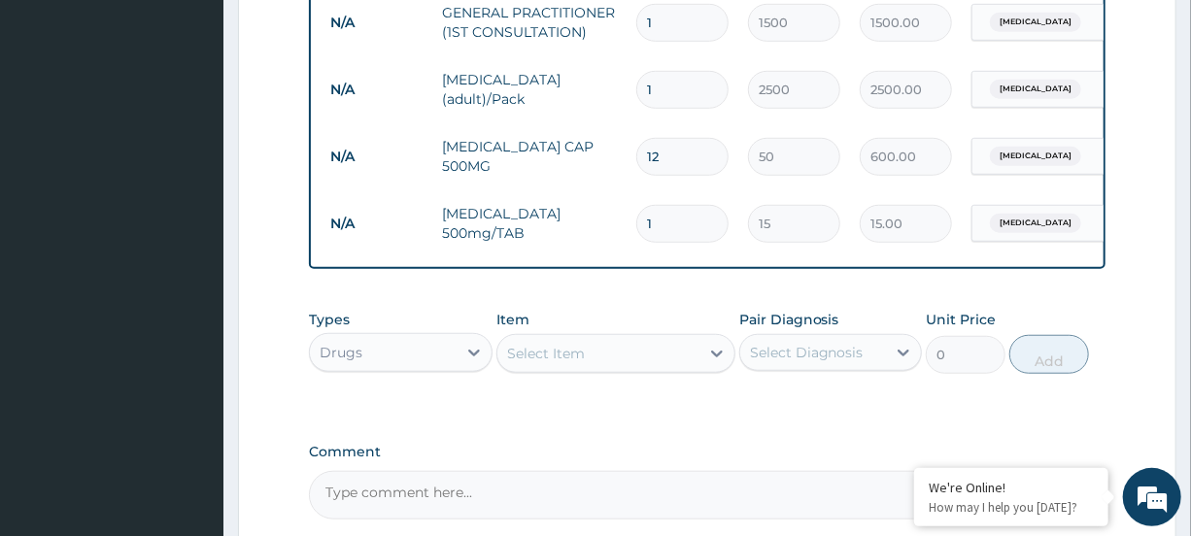
type input "18"
type input "270.00"
type input "18"
click at [661, 366] on div "Select Item" at bounding box center [599, 353] width 202 height 31
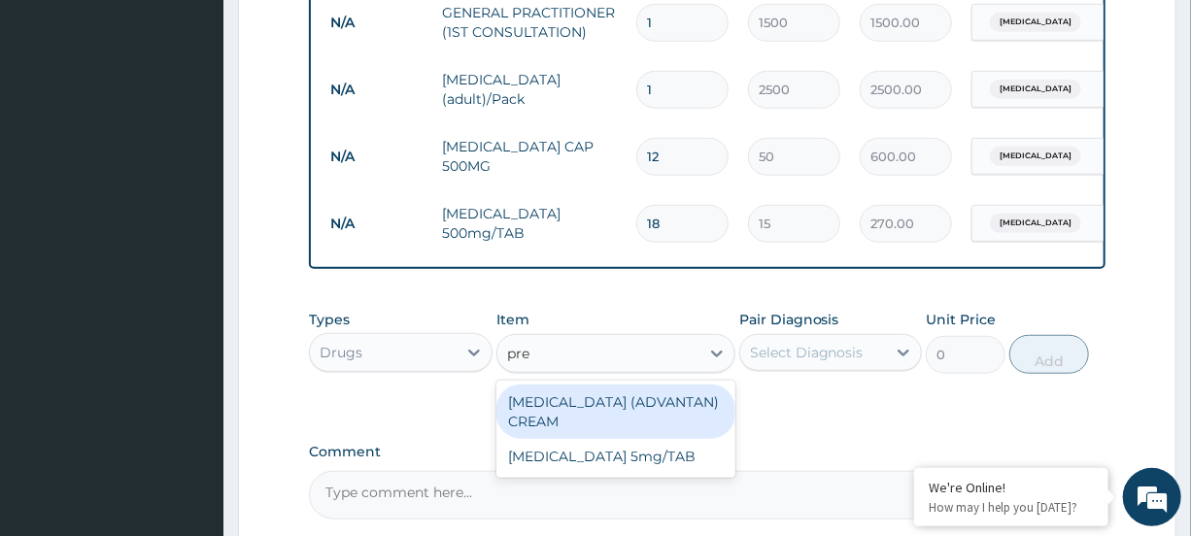
type input "pred"
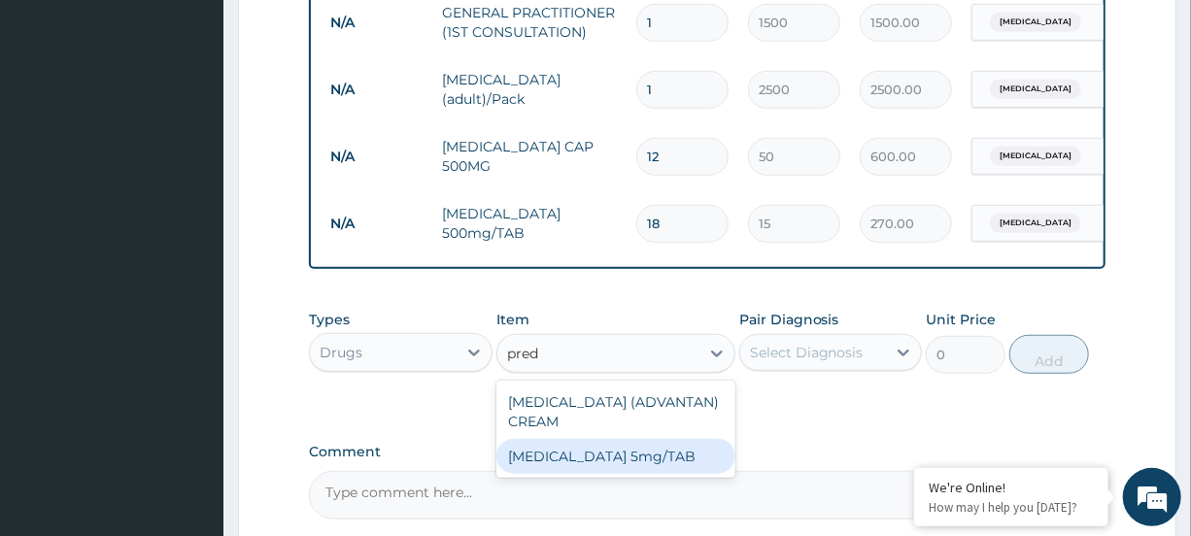
click at [620, 465] on div "PREDNISOLONE 5mg/TAB" at bounding box center [616, 456] width 239 height 35
type input "8"
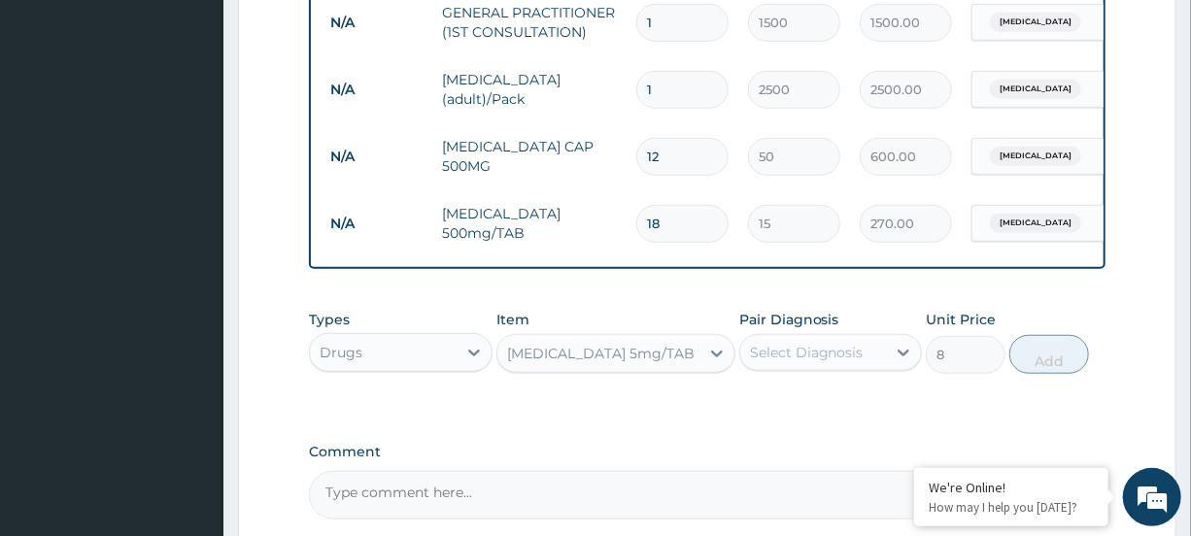
click at [823, 362] on div "Select Diagnosis" at bounding box center [807, 352] width 114 height 19
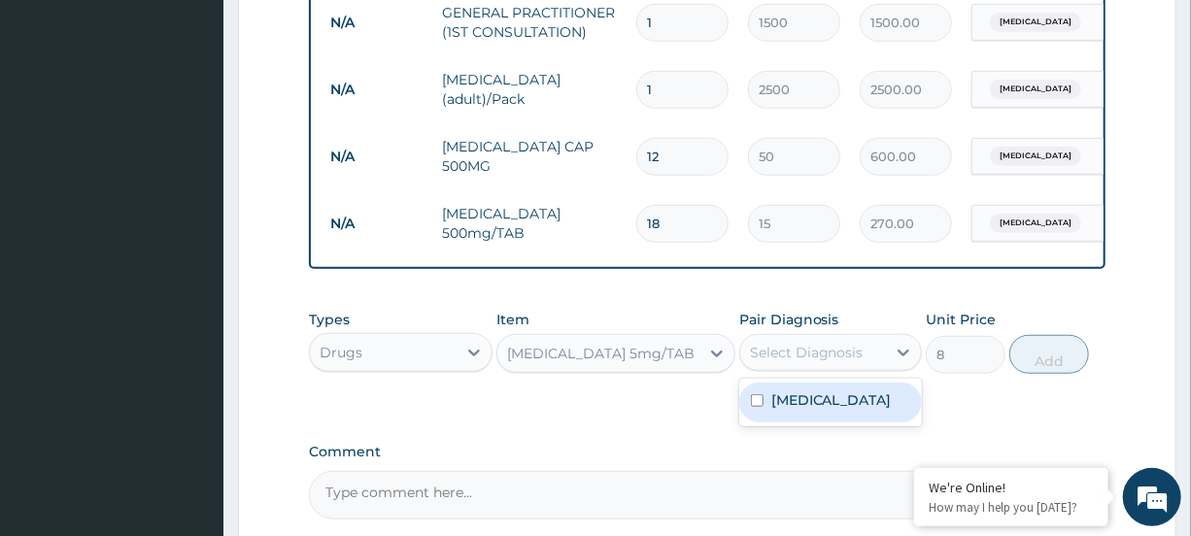
click at [821, 415] on div "Malaria" at bounding box center [830, 403] width 183 height 40
checkbox input "true"
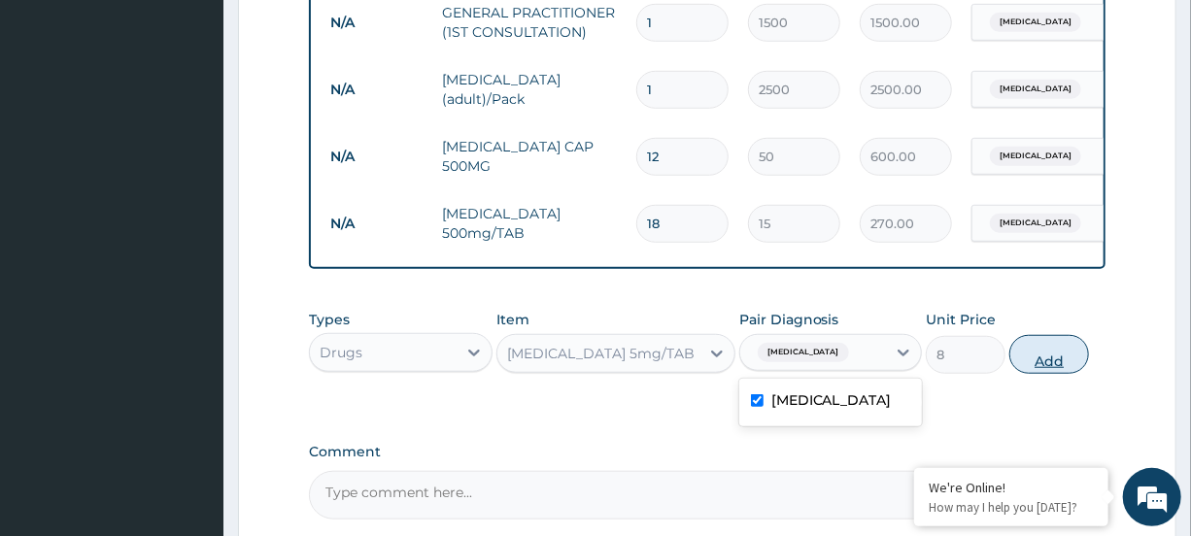
click at [1060, 365] on button "Add" at bounding box center [1050, 354] width 80 height 39
type input "0"
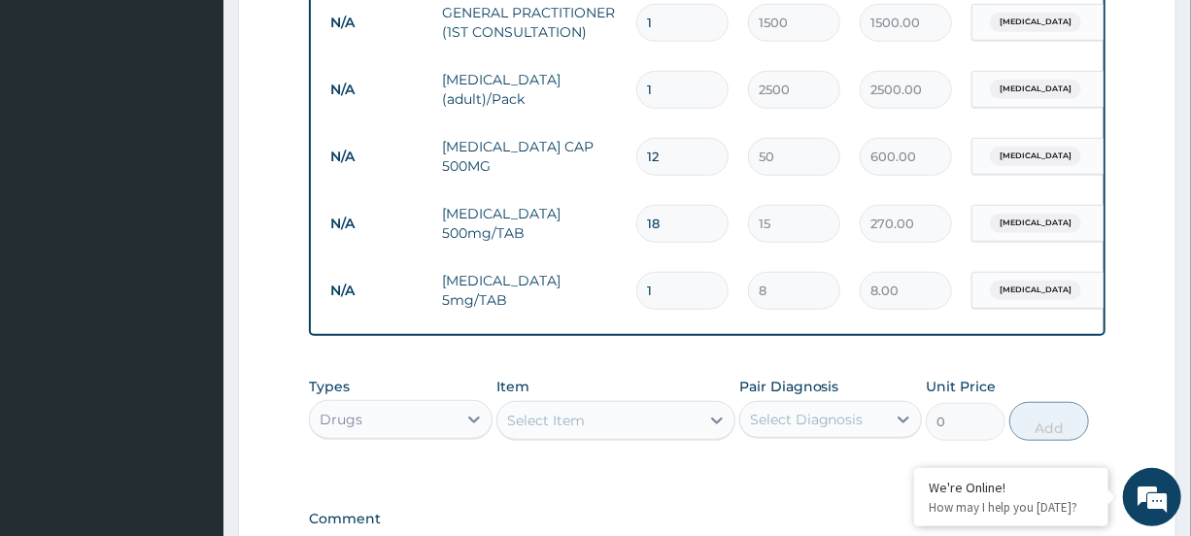
type input "12"
type input "96.00"
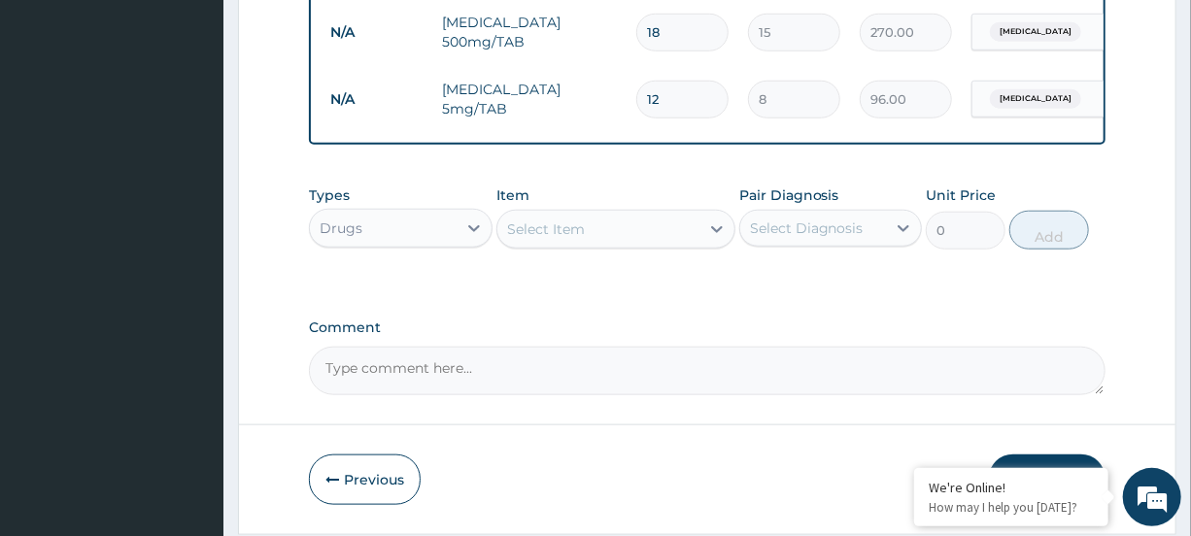
type input "12"
click at [681, 240] on div "Select Item" at bounding box center [599, 229] width 202 height 31
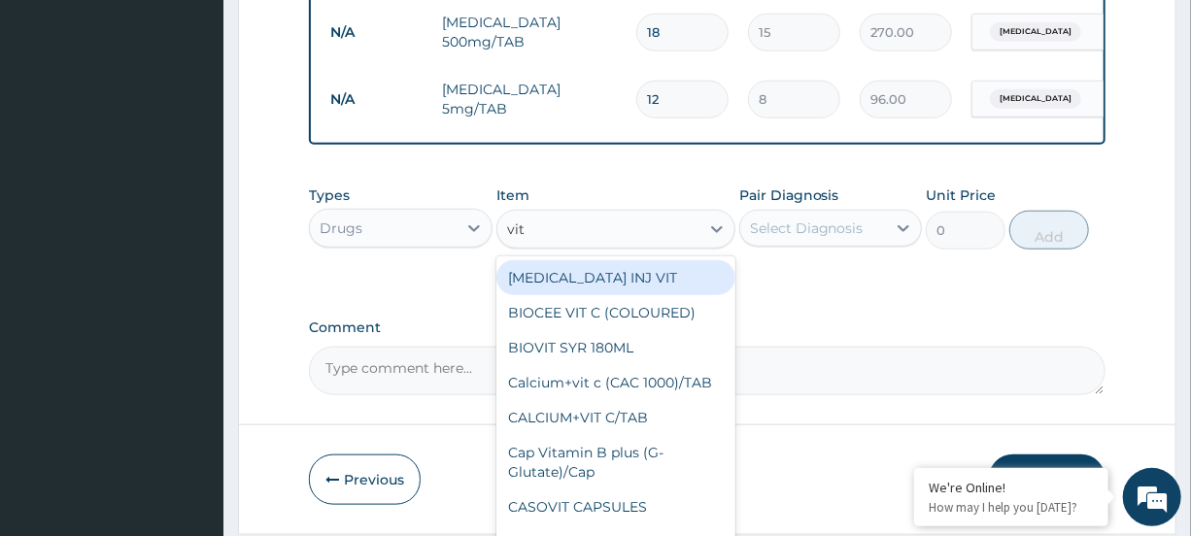
type input "vit b"
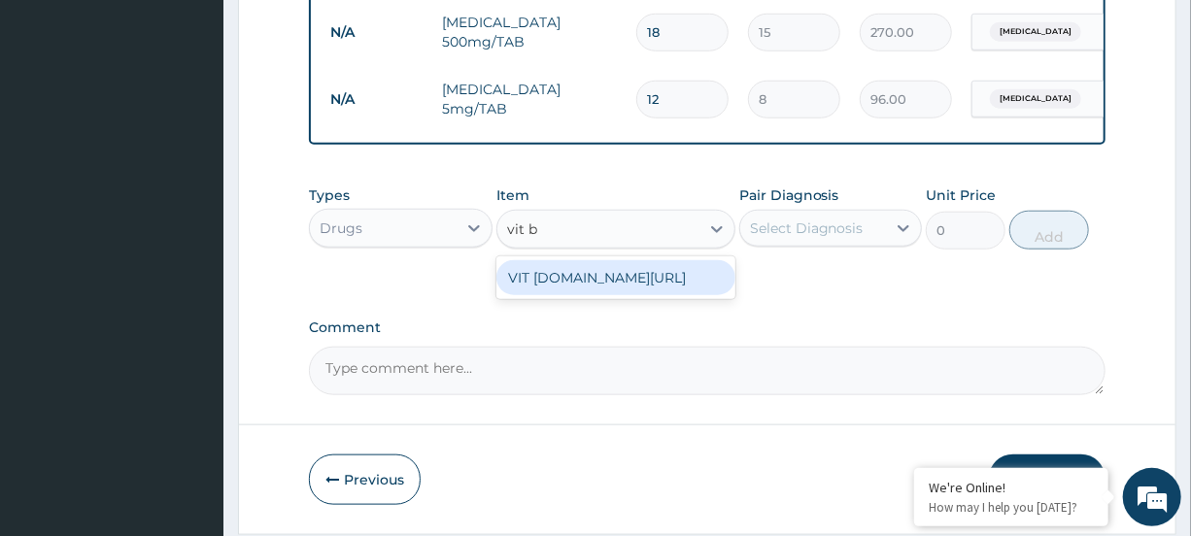
click at [544, 283] on div "VIT [DOMAIN_NAME][URL]" at bounding box center [616, 277] width 239 height 35
type input "20"
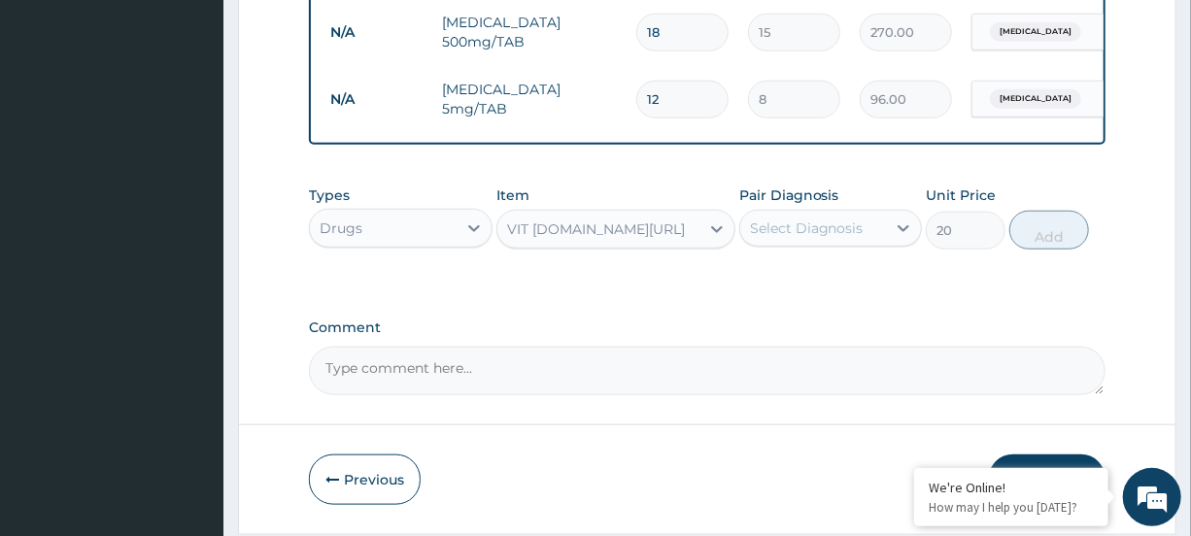
click at [780, 232] on div "Select Diagnosis" at bounding box center [813, 228] width 146 height 31
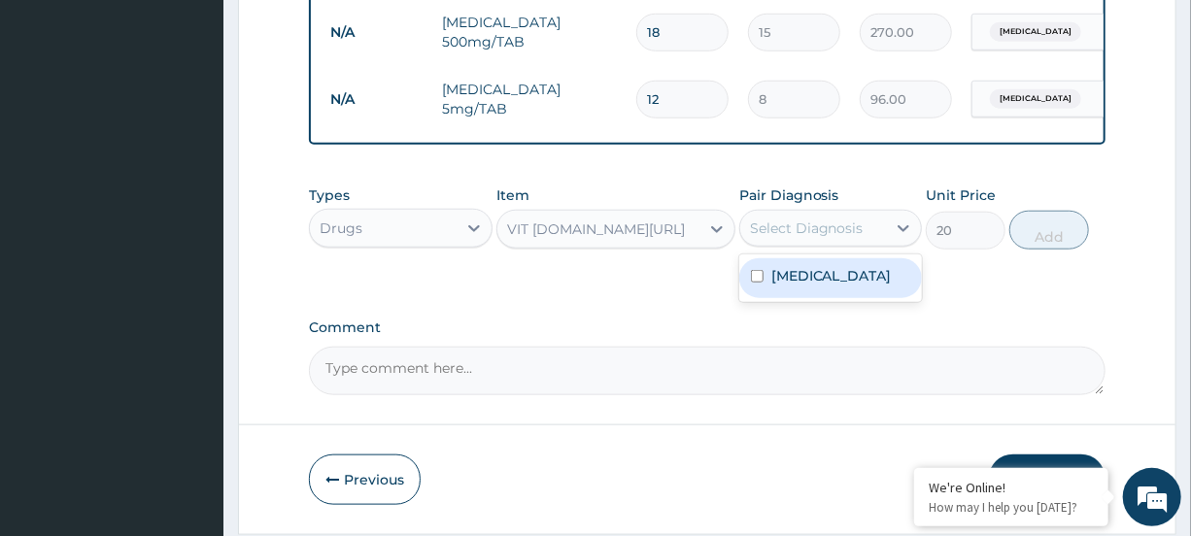
click at [792, 285] on label "Malaria" at bounding box center [832, 275] width 120 height 19
checkbox input "true"
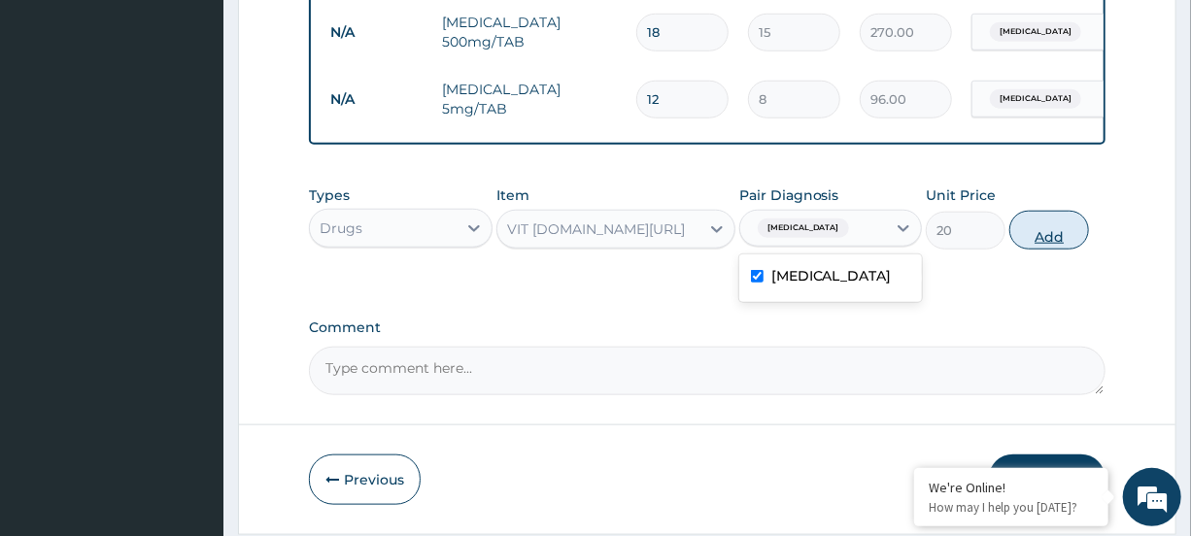
click at [1011, 244] on button "Add" at bounding box center [1050, 230] width 80 height 39
type input "0"
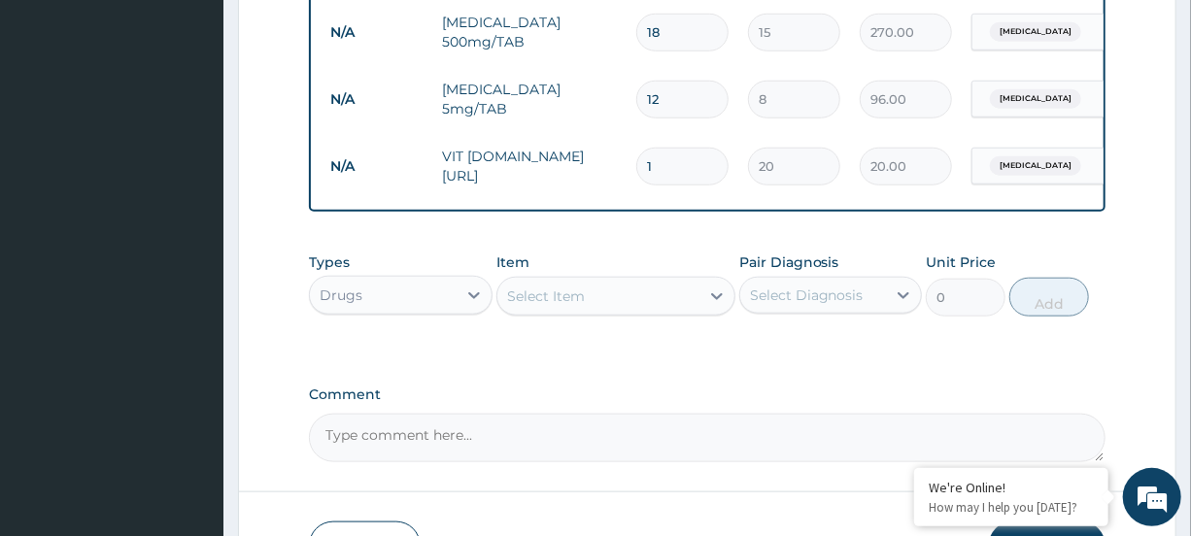
type input "12"
type input "240.00"
type input "12"
click at [670, 312] on div "Select Item" at bounding box center [599, 296] width 202 height 31
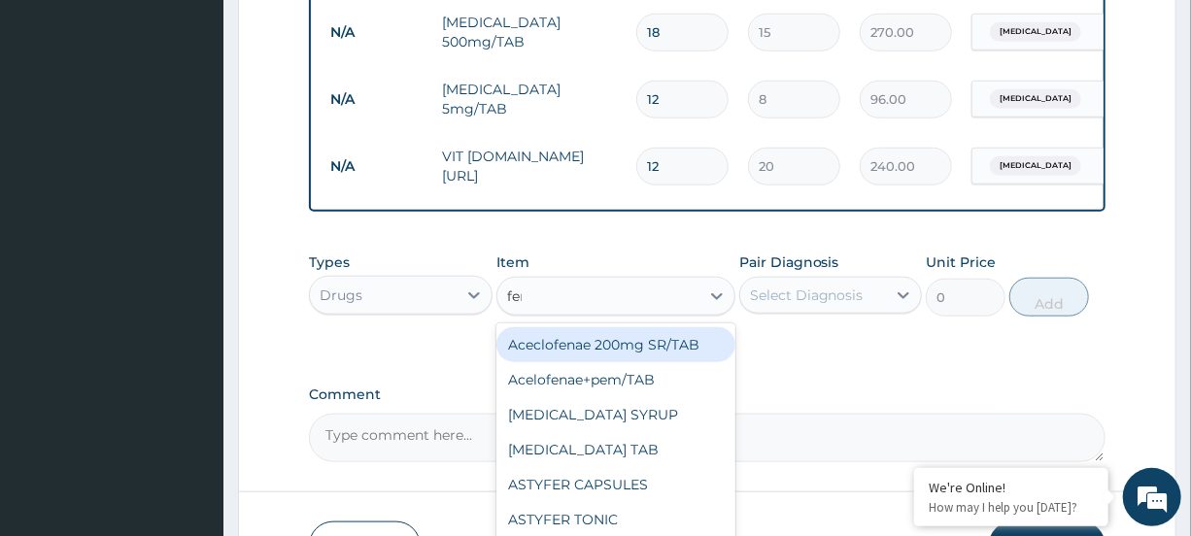
type input "ferr"
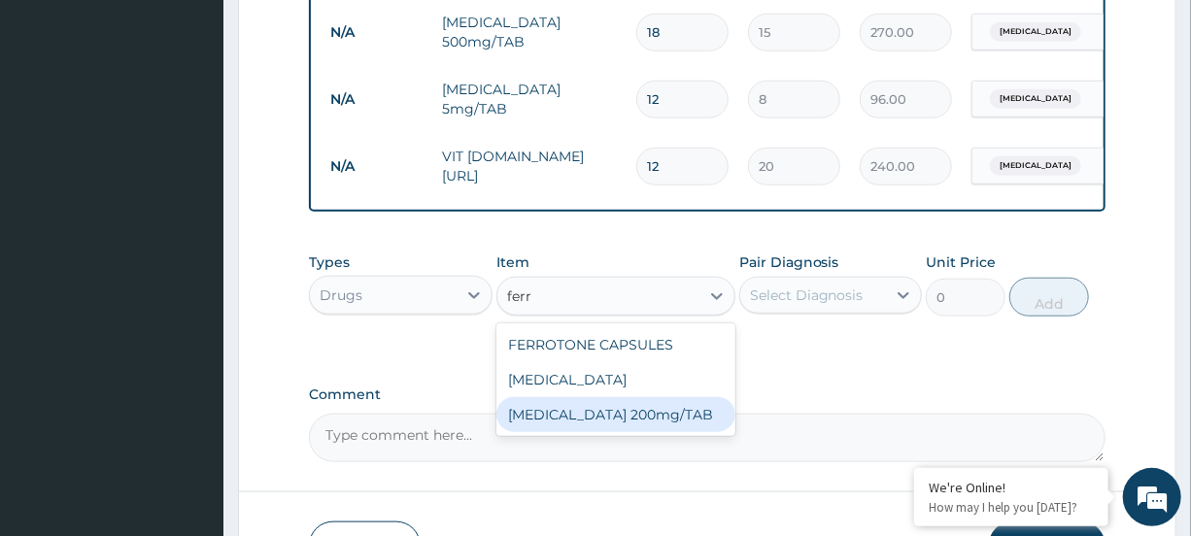
click at [689, 431] on div "[MEDICAL_DATA] 200mg/TAB" at bounding box center [616, 414] width 239 height 35
type input "4"
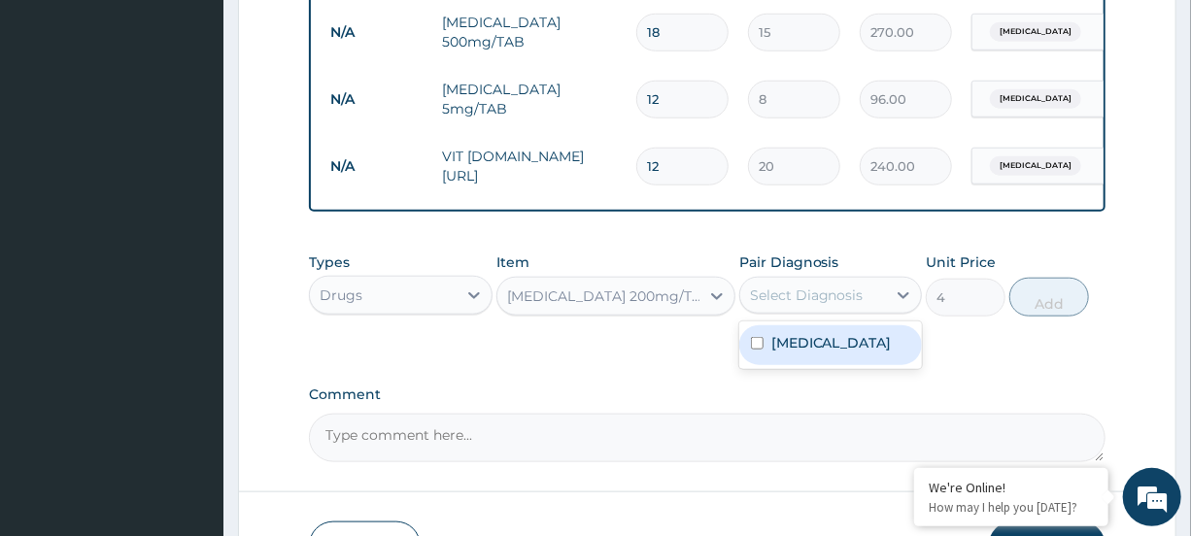
click at [847, 305] on div "Select Diagnosis" at bounding box center [807, 295] width 114 height 19
click at [841, 347] on div "Malaria" at bounding box center [830, 346] width 183 height 40
checkbox input "true"
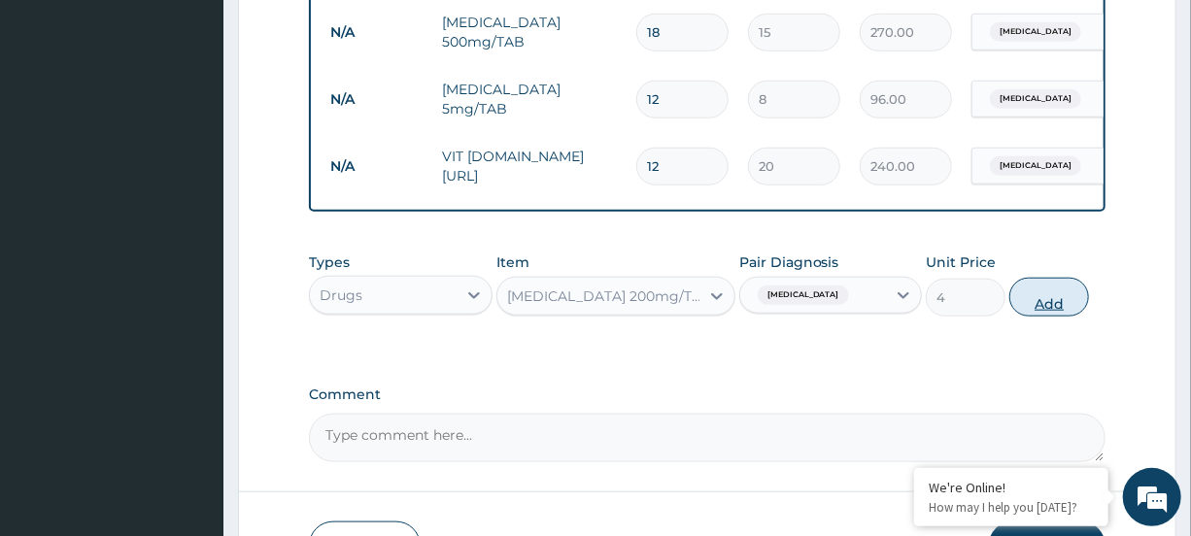
click at [1044, 304] on button "Add" at bounding box center [1050, 297] width 80 height 39
type input "0"
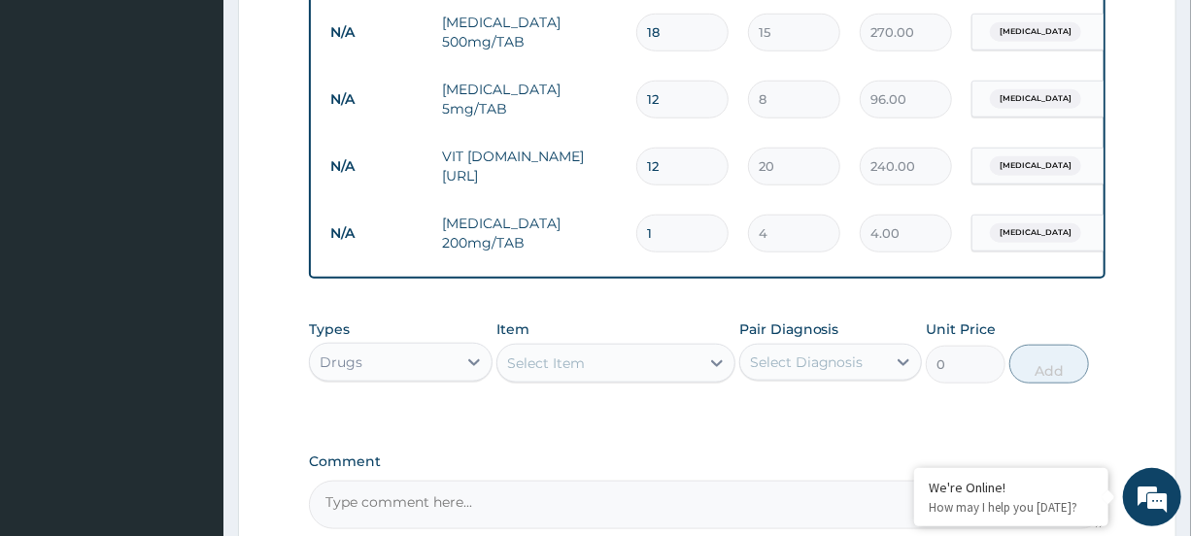
type input "12"
type input "48.00"
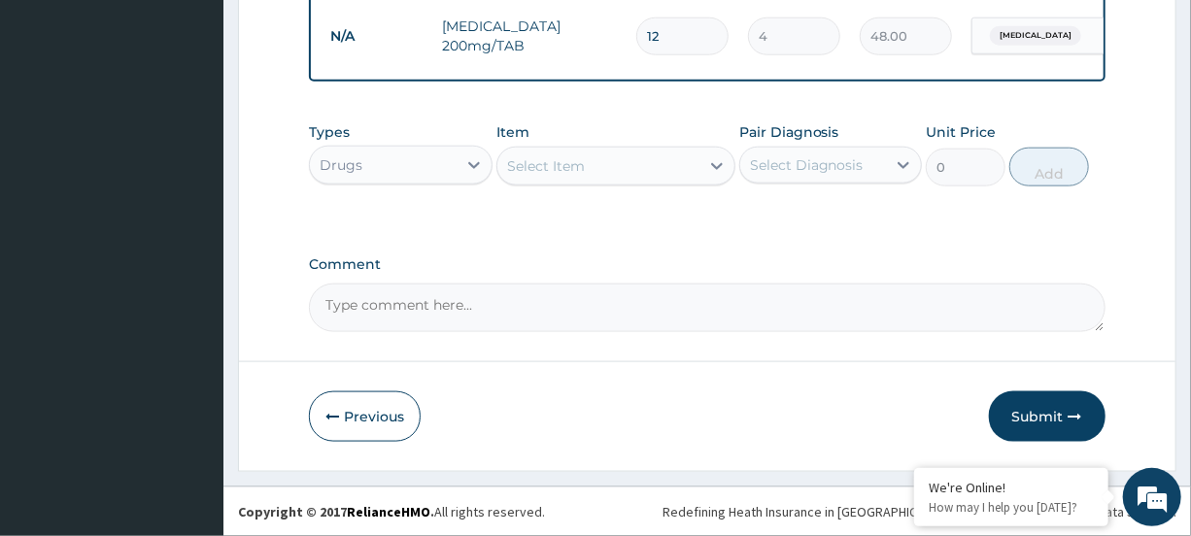
scroll to position [981, 0]
type input "12"
drag, startPoint x: 1085, startPoint y: 416, endPoint x: 1077, endPoint y: 409, distance: 11.1
click at [1083, 415] on button "Submit" at bounding box center [1047, 417] width 117 height 51
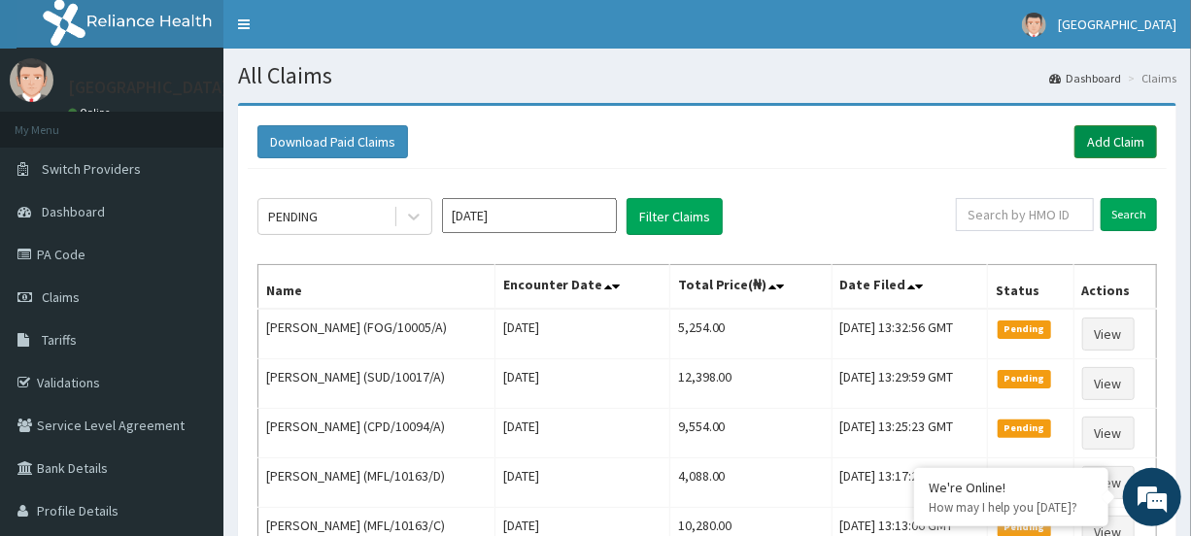
click at [1113, 138] on link "Add Claim" at bounding box center [1116, 141] width 83 height 33
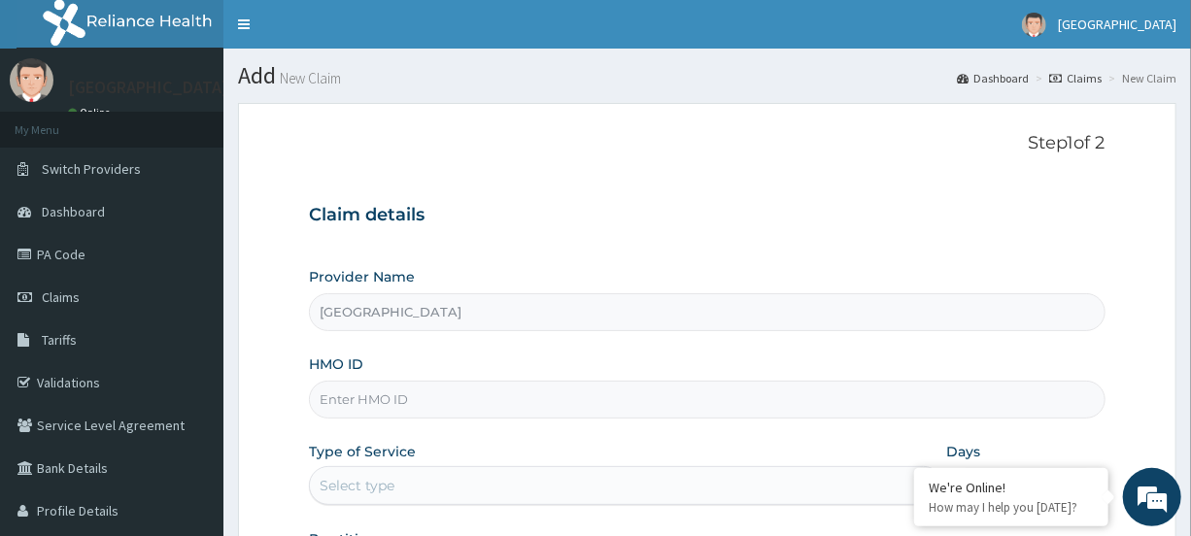
type input "[GEOGRAPHIC_DATA]"
click at [384, 390] on input "HMO ID" at bounding box center [707, 400] width 796 height 38
type input "s"
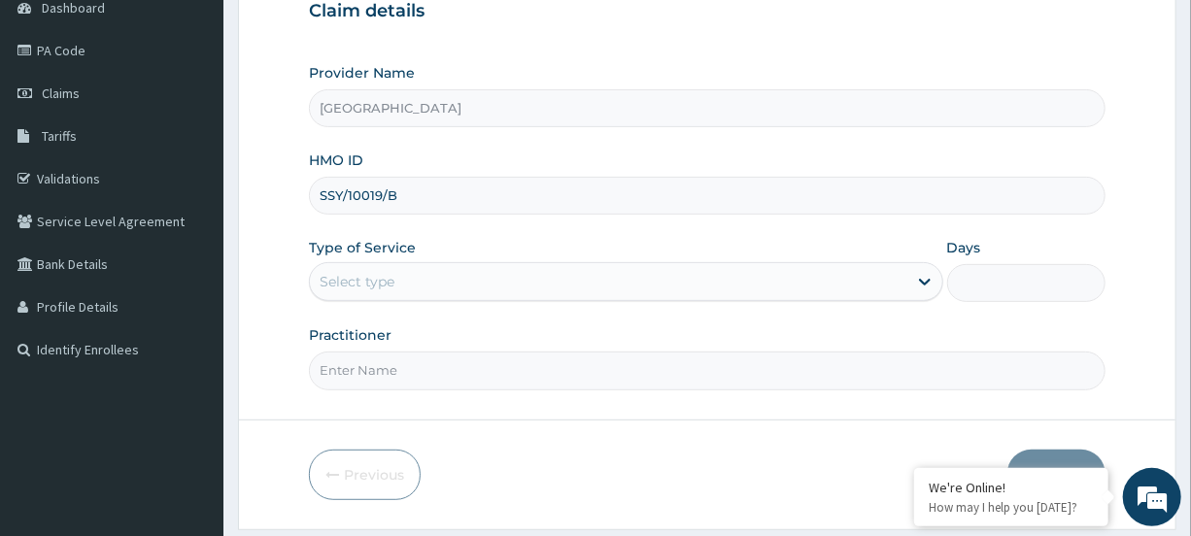
scroll to position [207, 0]
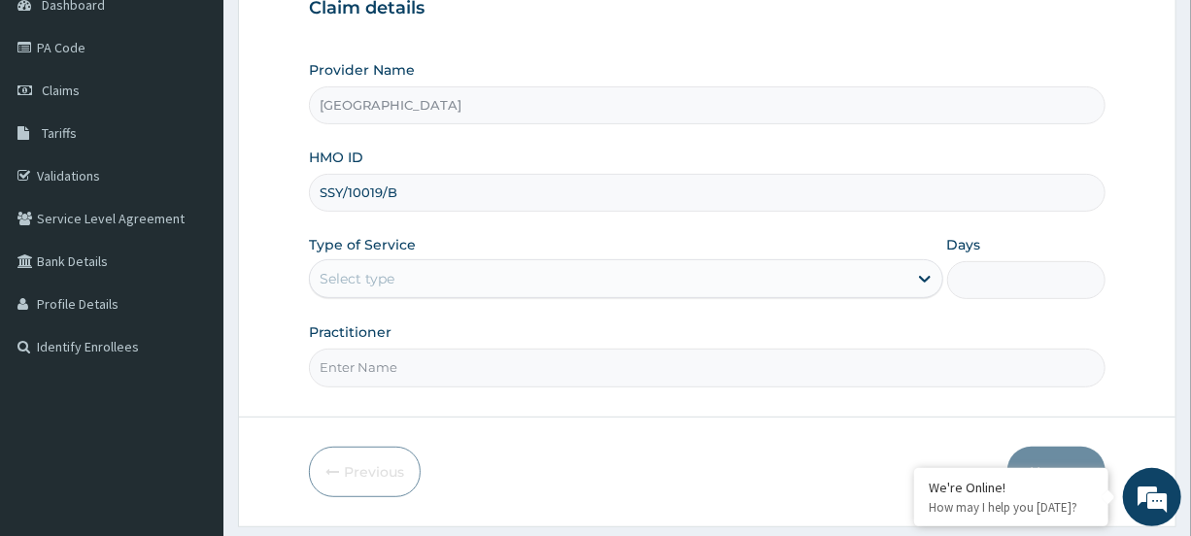
type input "SSY/10019/B"
drag, startPoint x: 588, startPoint y: 292, endPoint x: 588, endPoint y: 282, distance: 10.7
click at [588, 287] on div "Select type" at bounding box center [608, 278] width 597 height 31
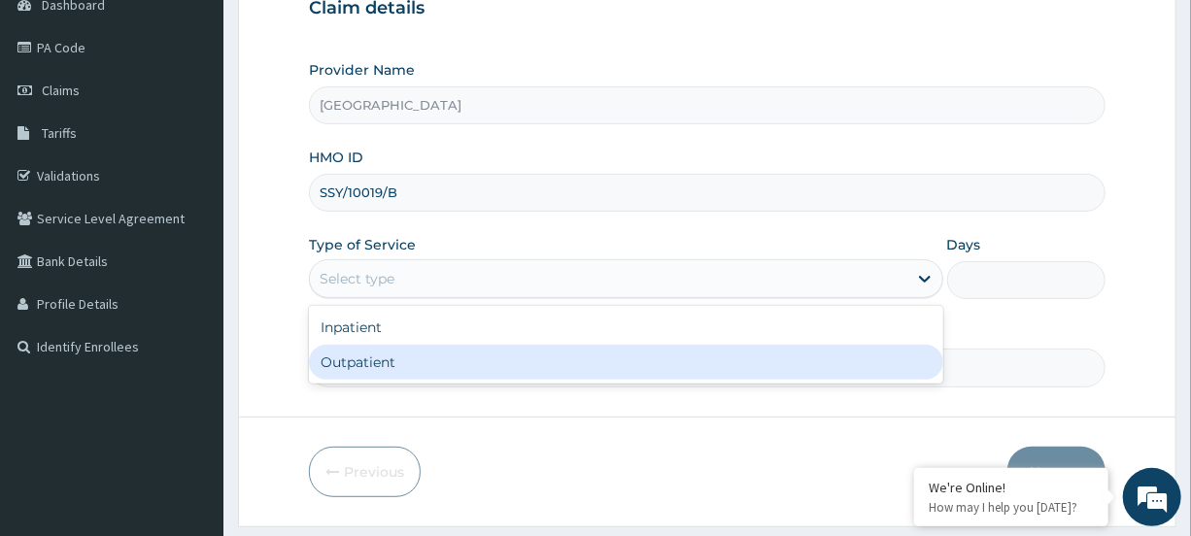
click at [577, 351] on div "Outpatient" at bounding box center [626, 362] width 634 height 35
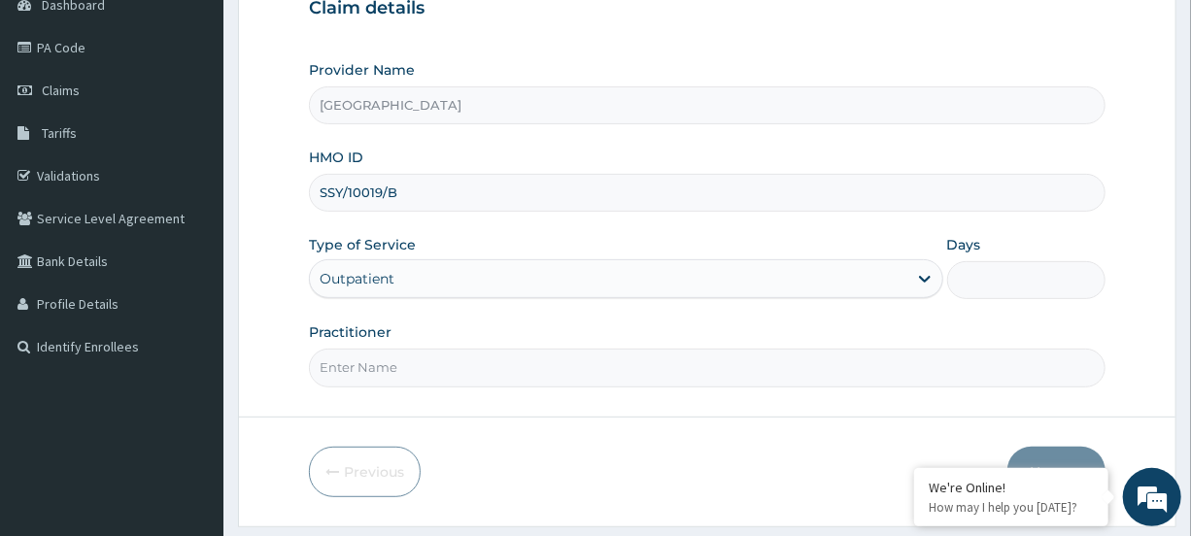
type input "1"
click at [582, 369] on input "Practitioner" at bounding box center [707, 368] width 796 height 38
type input "[PERSON_NAME]"
click at [1055, 443] on form "Step 1 of 2 Claim details Provider Name [GEOGRAPHIC_DATA] HMO ID SSY/10019/B Ty…" at bounding box center [707, 211] width 939 height 631
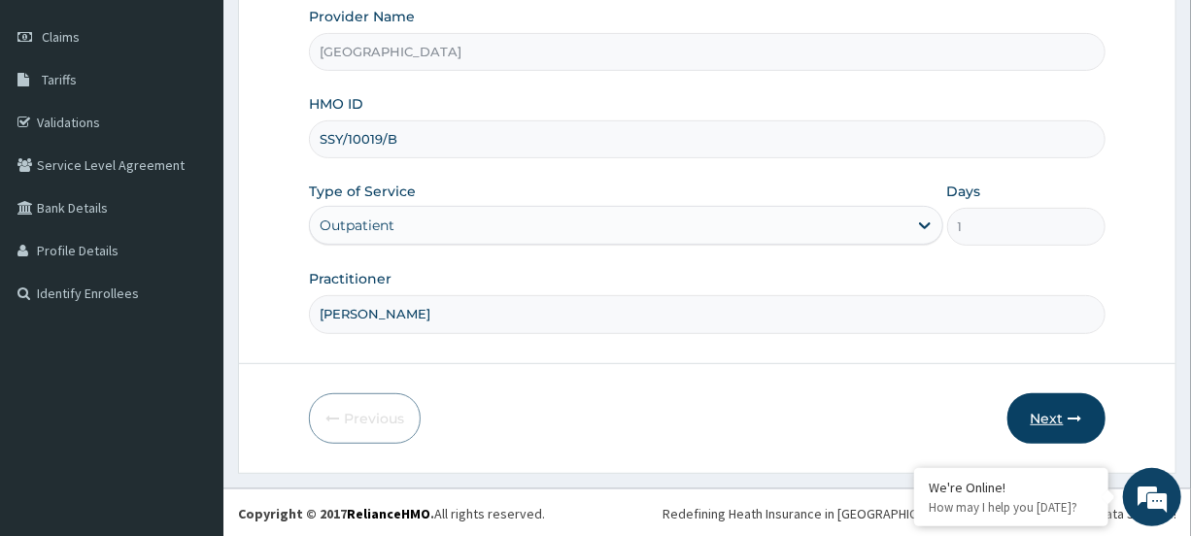
click at [1043, 429] on button "Next" at bounding box center [1057, 419] width 98 height 51
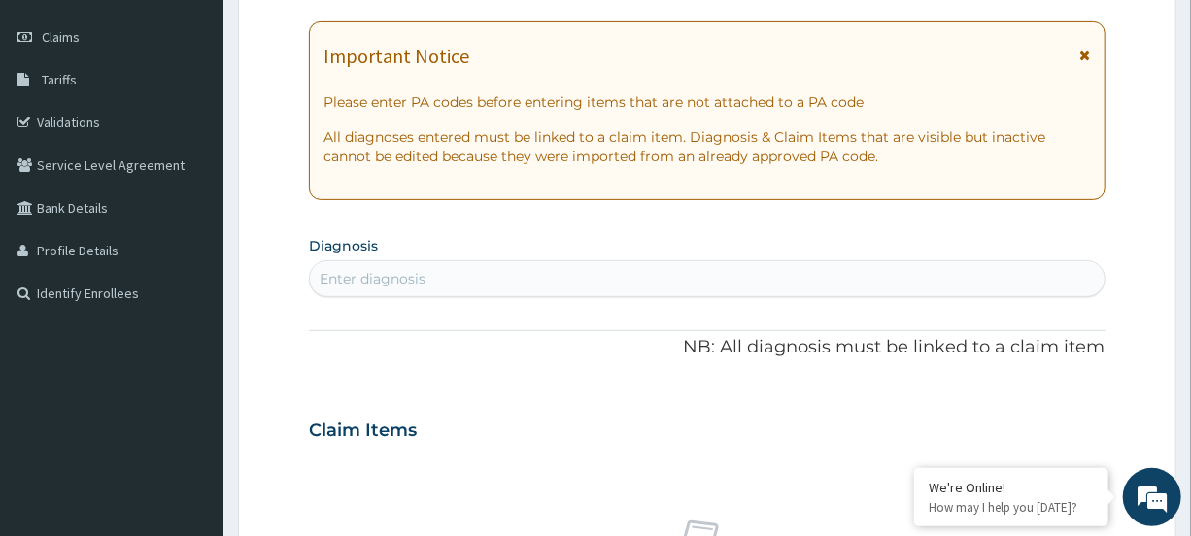
click at [1089, 52] on icon at bounding box center [1086, 56] width 11 height 14
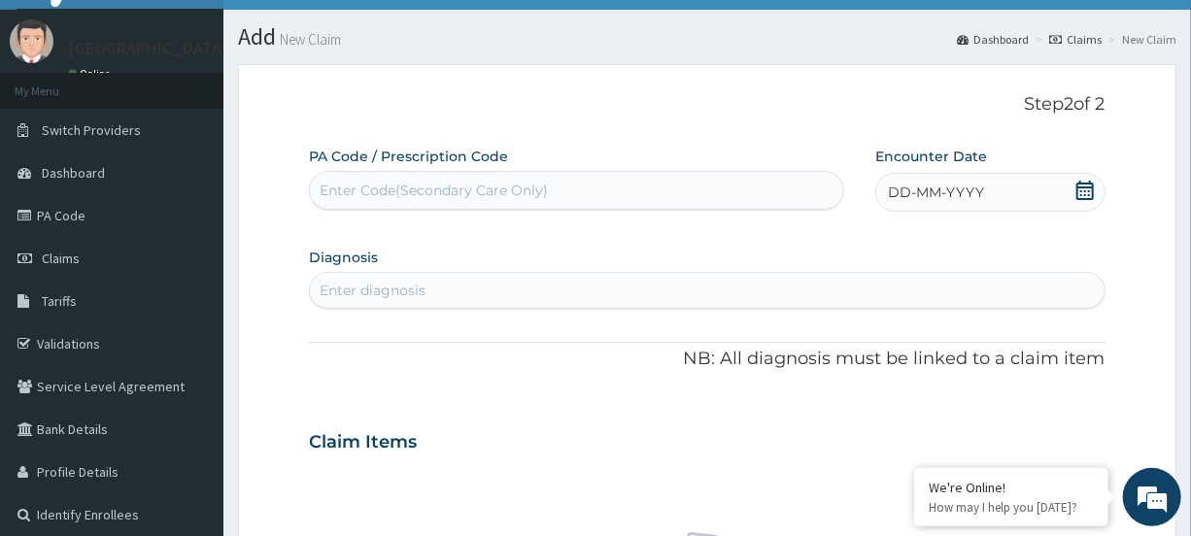
scroll to position [25, 0]
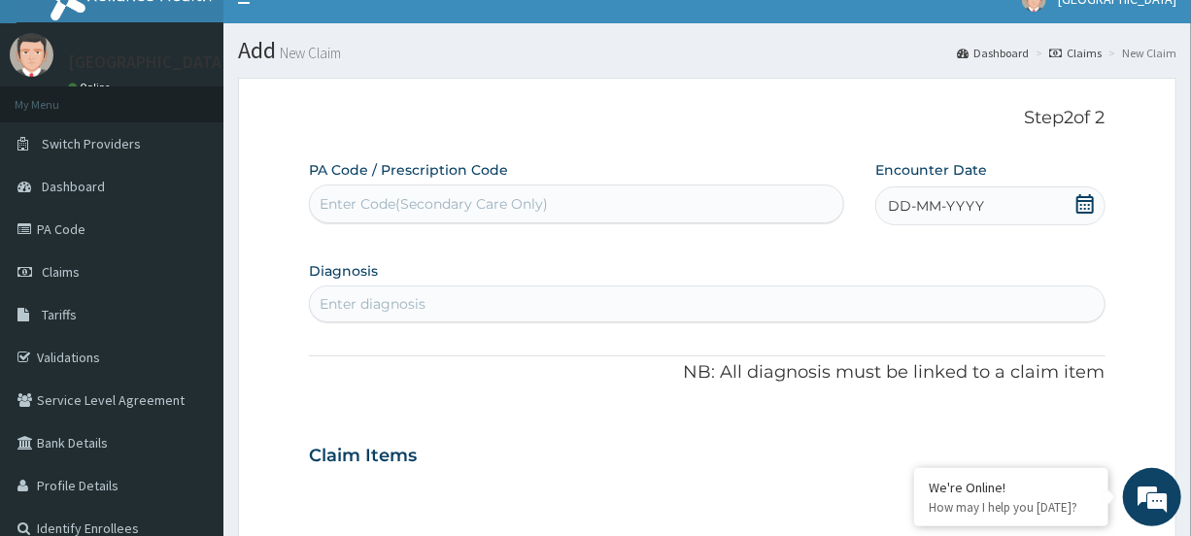
click at [1082, 199] on icon at bounding box center [1085, 203] width 17 height 19
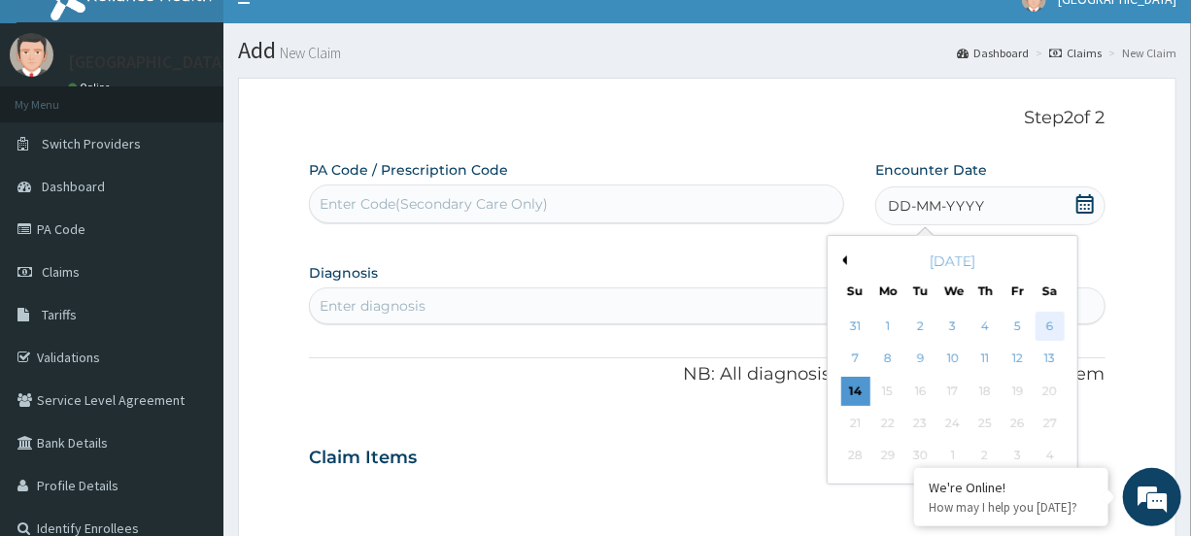
click at [1047, 323] on div "6" at bounding box center [1050, 326] width 29 height 29
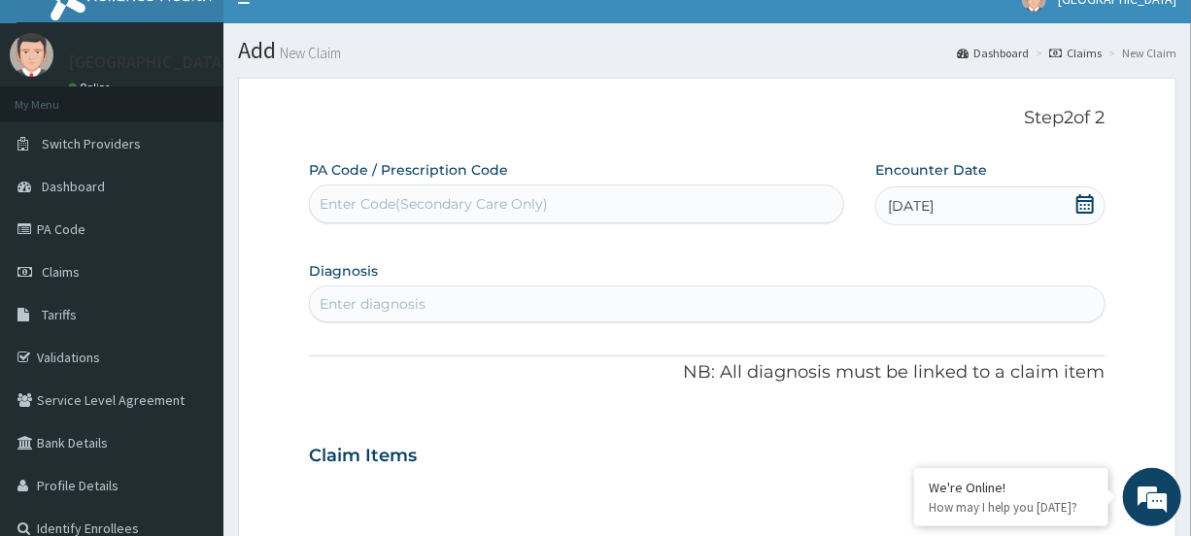
click at [573, 314] on div "Enter diagnosis" at bounding box center [707, 304] width 794 height 31
type input "T"
type input "L"
type input "TEST"
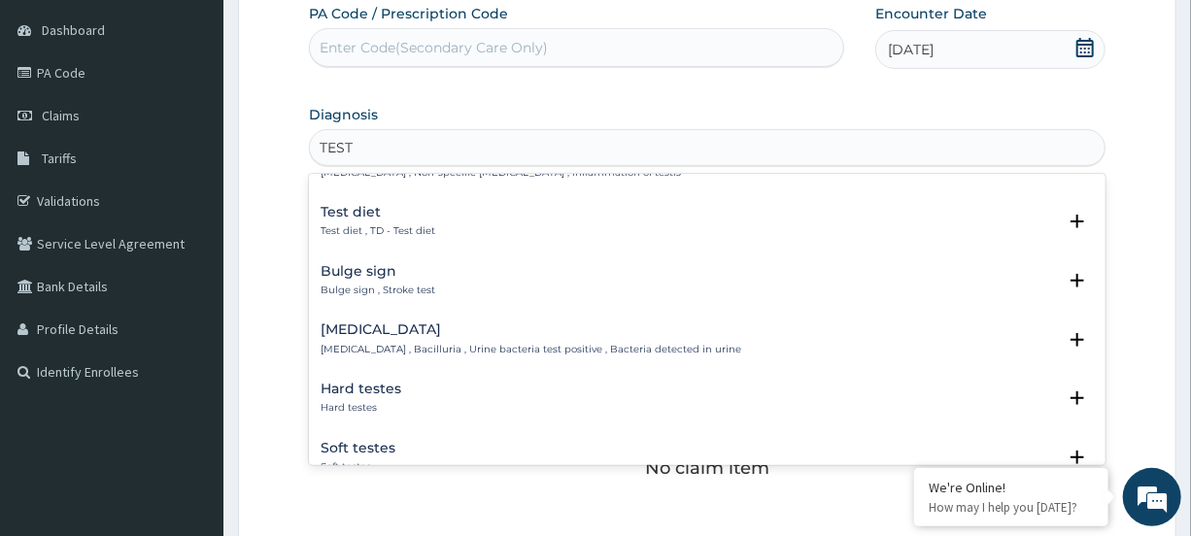
scroll to position [0, 0]
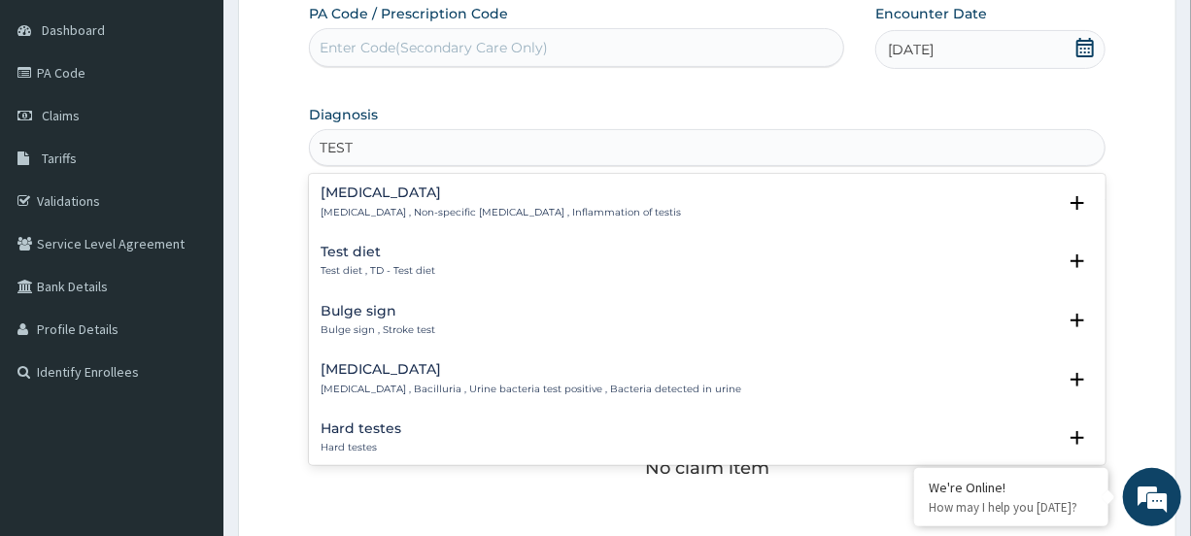
click at [380, 145] on div "TEST TEST" at bounding box center [707, 147] width 794 height 31
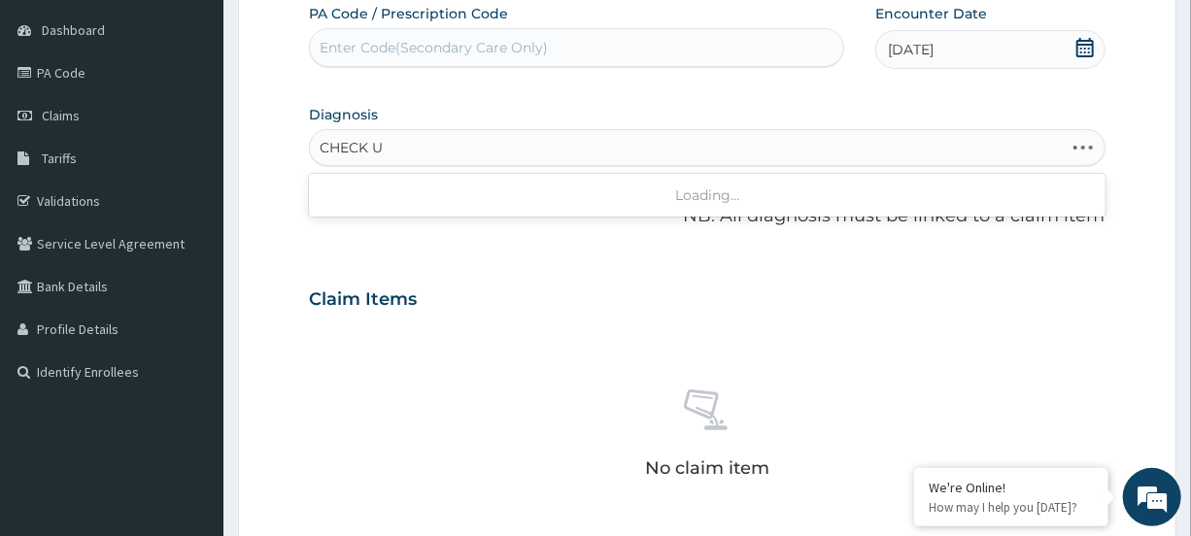
type input "CHECK UP"
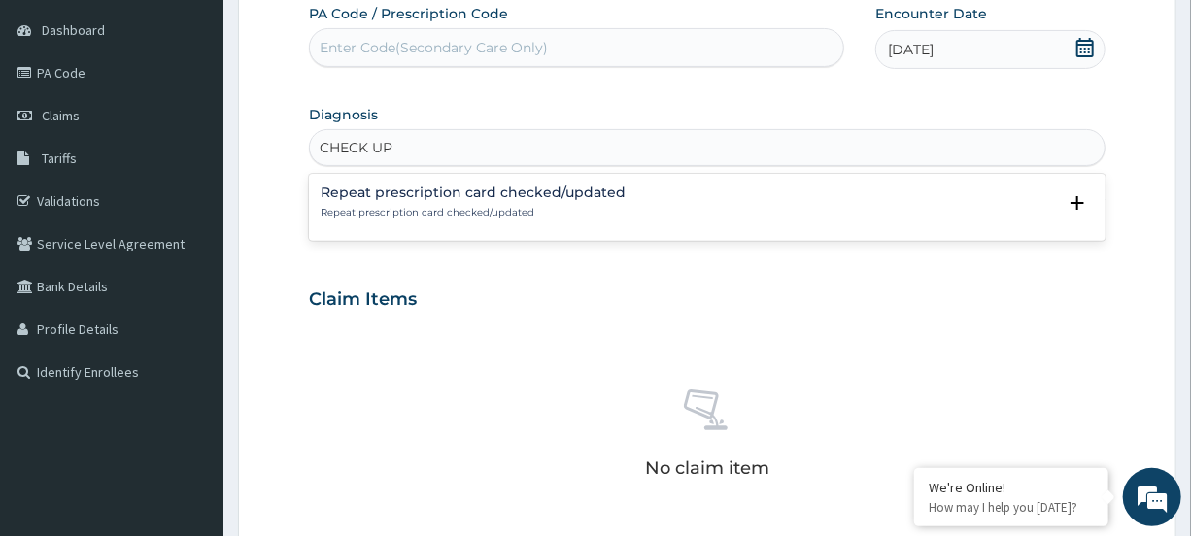
click at [442, 189] on h4 "Repeat prescription card checked/updated" at bounding box center [473, 193] width 305 height 15
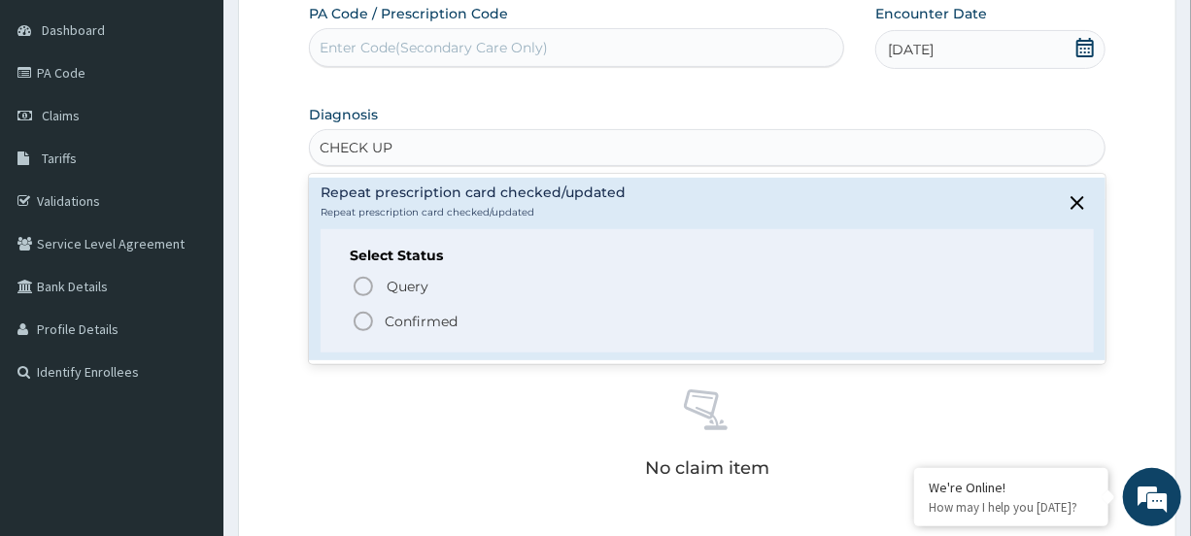
click at [367, 303] on div "Query Query covers suspected (?), Keep in view (kiv), Ruled out (r/o) Confirmed" at bounding box center [707, 302] width 714 height 59
click at [373, 317] on icon "status option filled" at bounding box center [363, 321] width 23 height 23
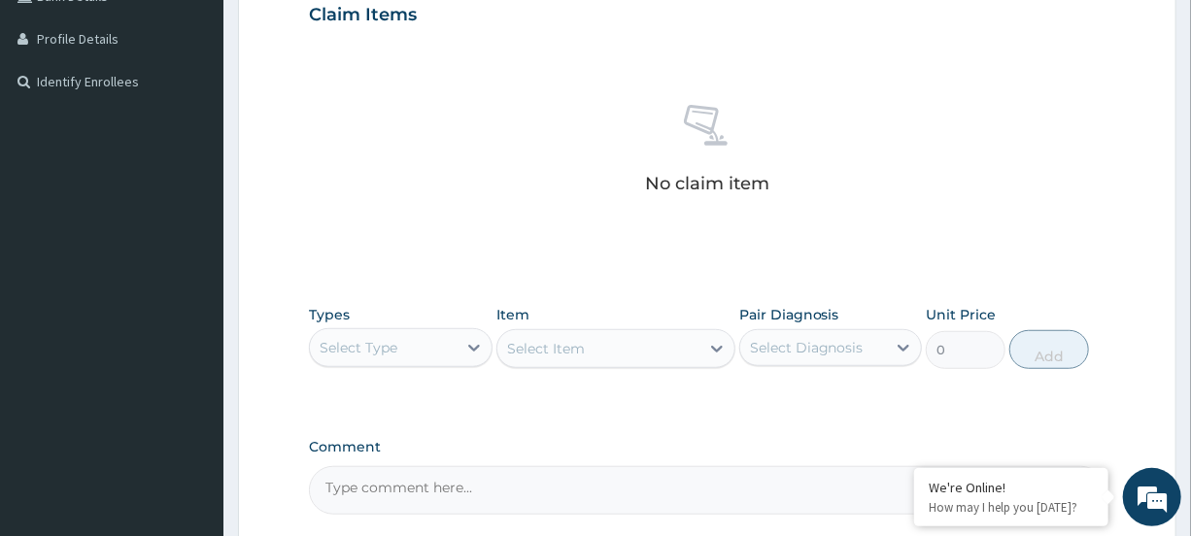
scroll to position [456, 0]
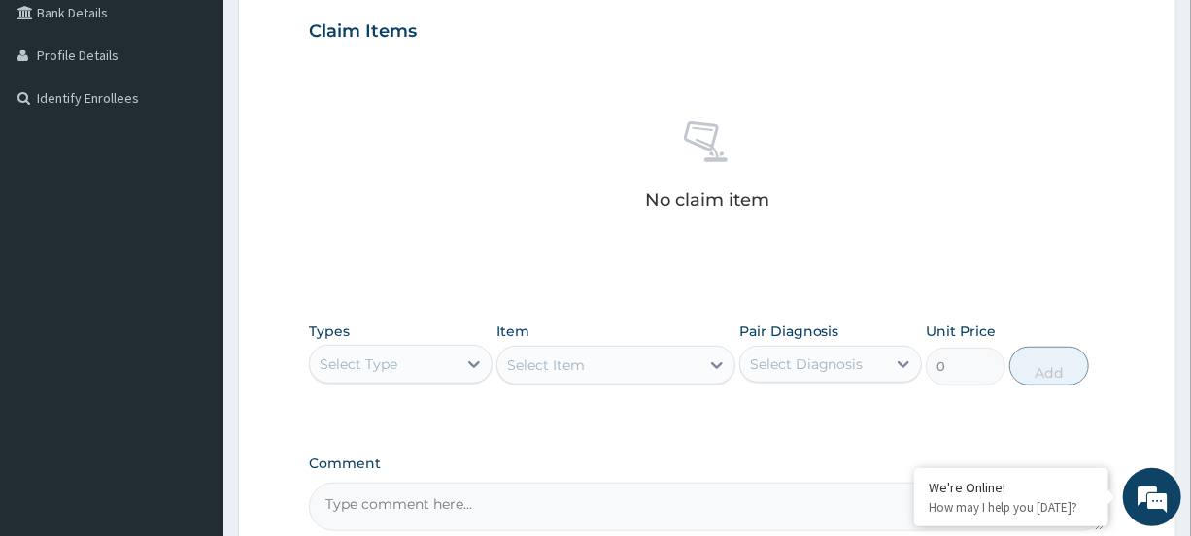
click at [456, 356] on div "Select Type" at bounding box center [383, 364] width 146 height 31
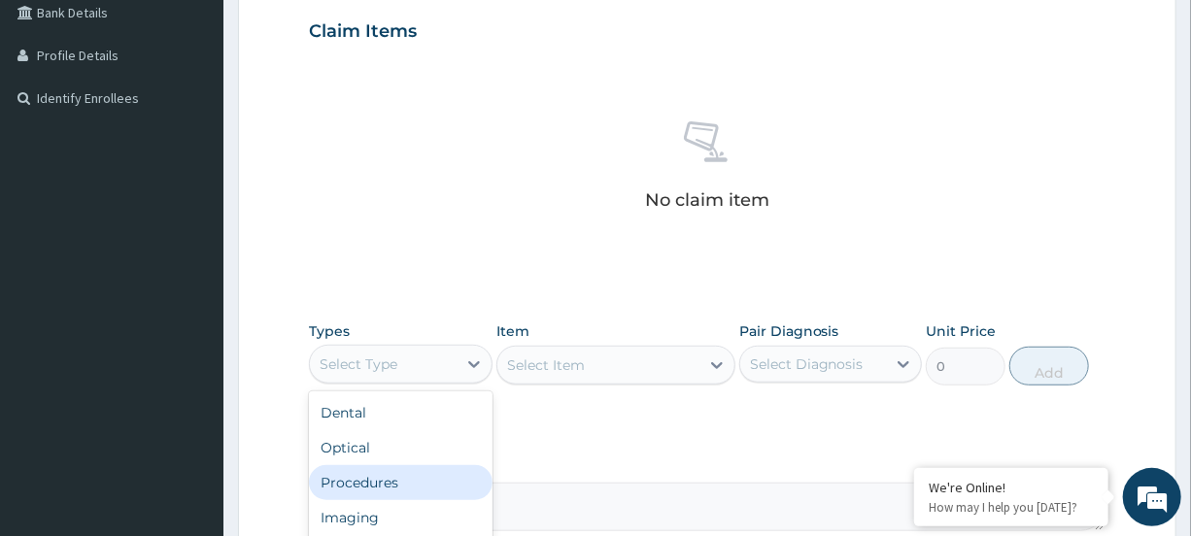
click at [390, 486] on div "Procedures" at bounding box center [400, 482] width 183 height 35
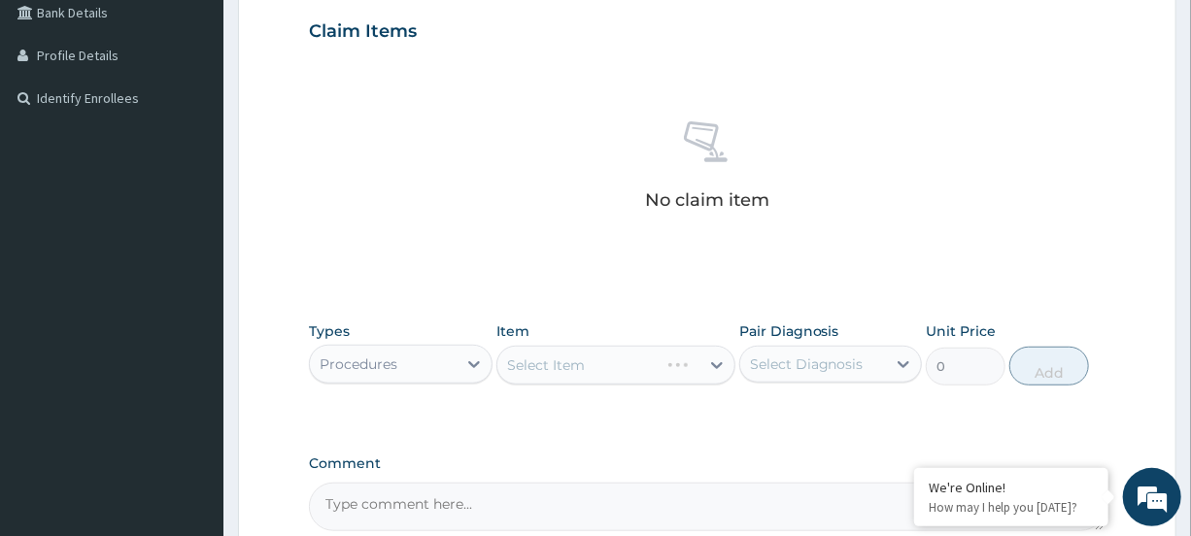
click at [599, 360] on div "Select Item" at bounding box center [616, 365] width 239 height 39
click at [599, 360] on div "Select Item" at bounding box center [599, 365] width 202 height 31
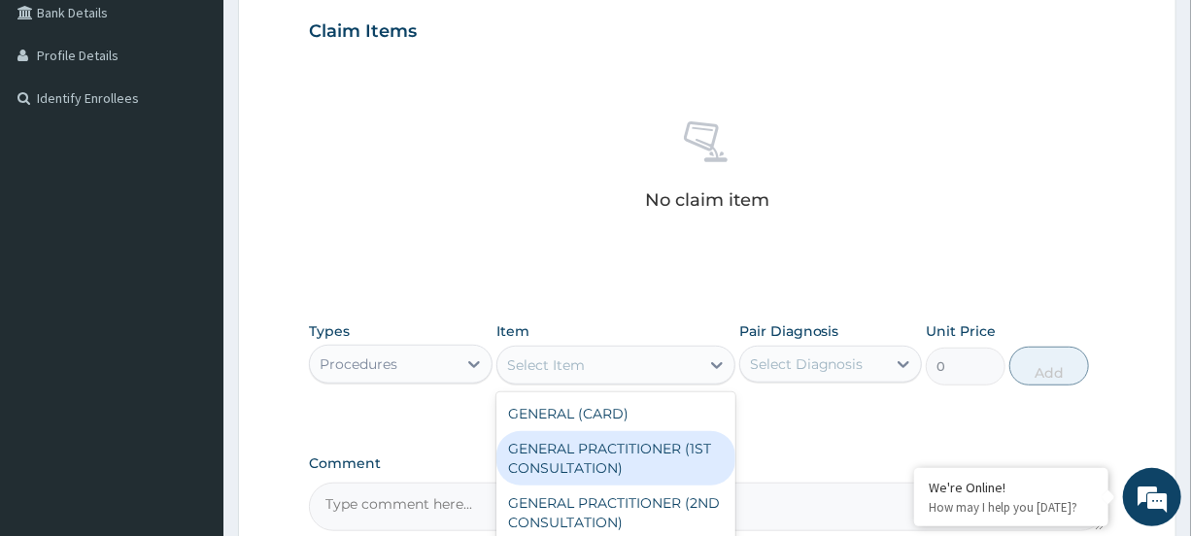
click at [605, 438] on div "GENERAL PRACTITIONER (1ST CONSULTATION)" at bounding box center [616, 458] width 239 height 54
type input "1500"
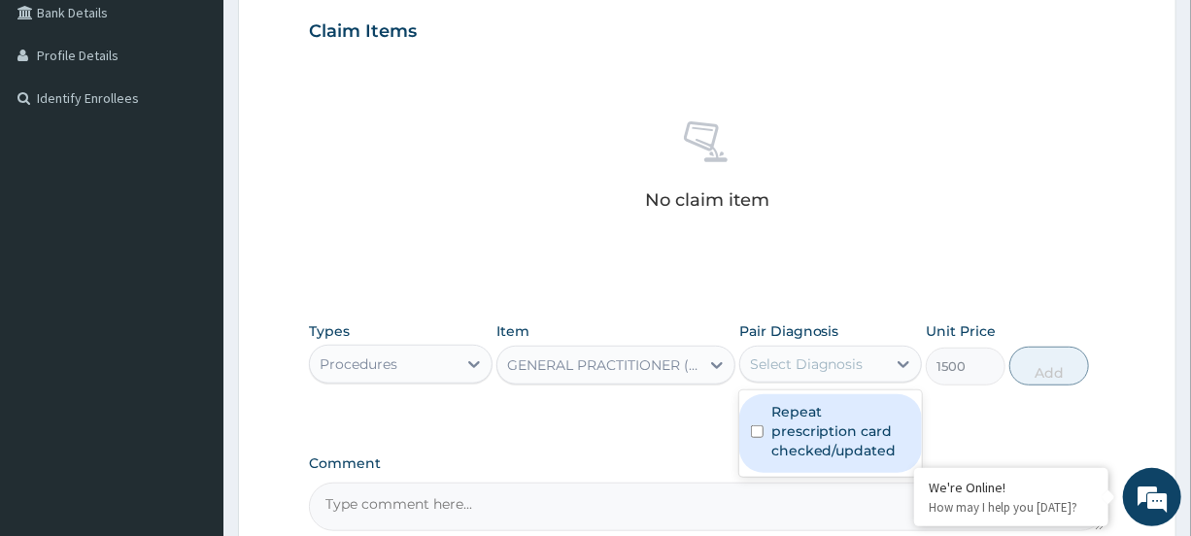
click at [784, 367] on div "Select Diagnosis" at bounding box center [807, 364] width 114 height 19
click at [787, 423] on label "Repeat prescription card checked/updated" at bounding box center [841, 431] width 139 height 58
checkbox input "true"
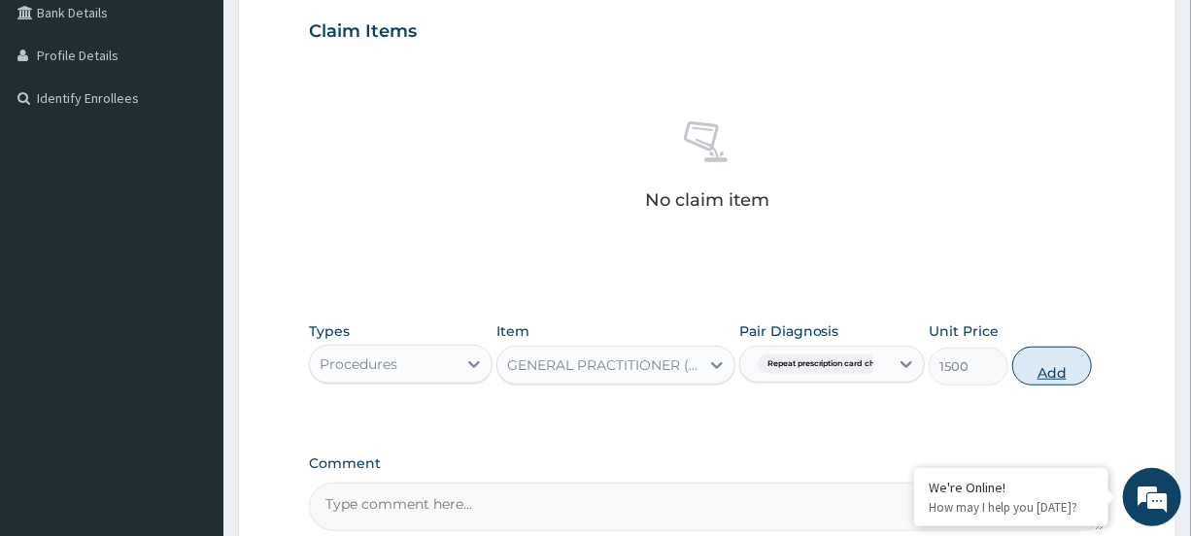
click at [1062, 361] on button "Add" at bounding box center [1053, 366] width 80 height 39
type input "0"
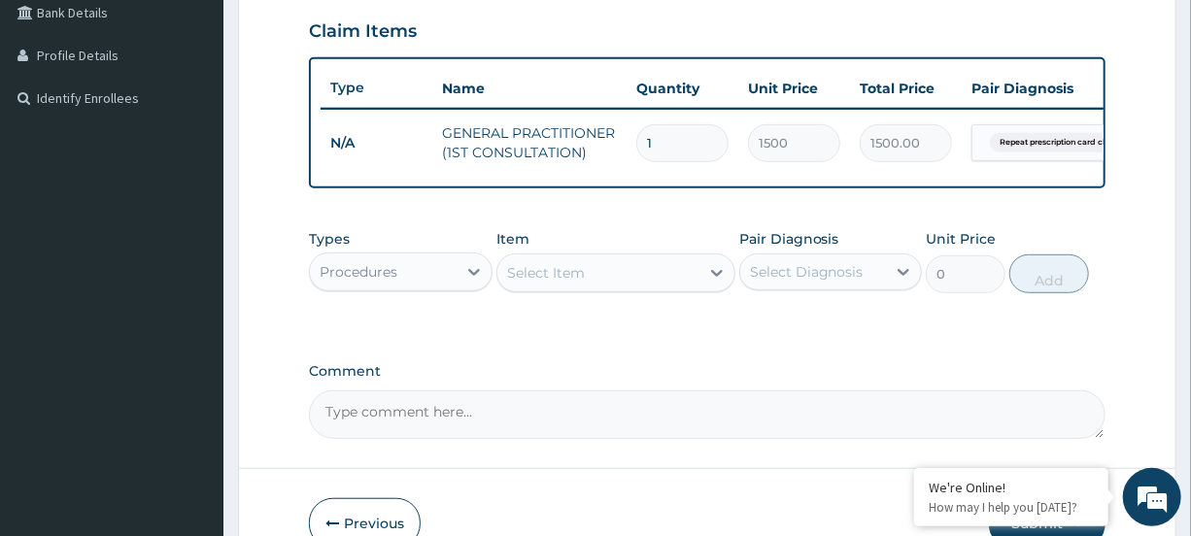
click at [419, 273] on div "Procedures" at bounding box center [383, 272] width 146 height 31
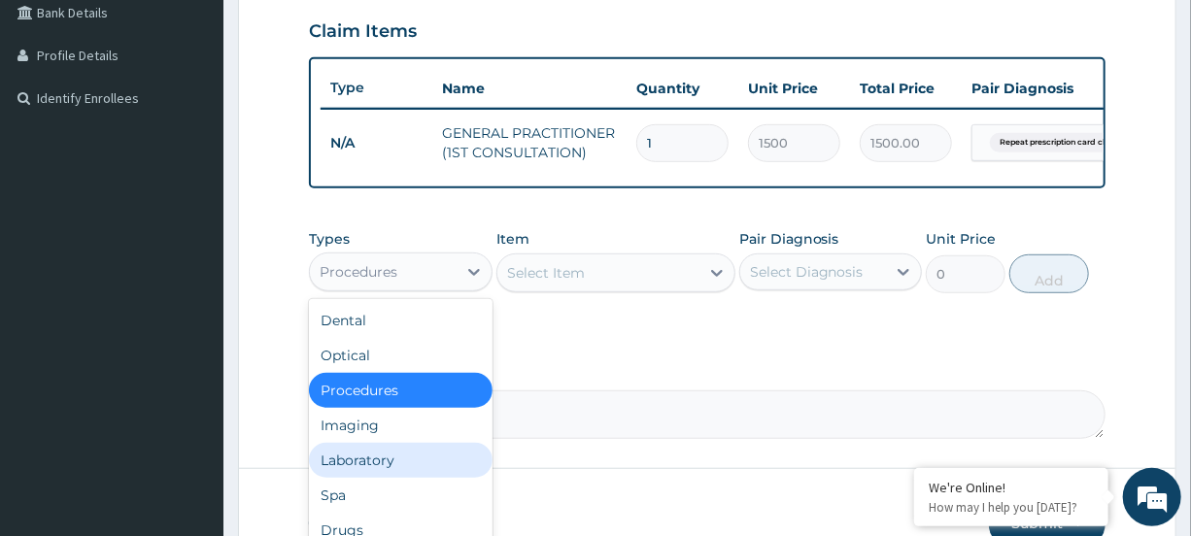
click at [393, 478] on div "Laboratory" at bounding box center [400, 460] width 183 height 35
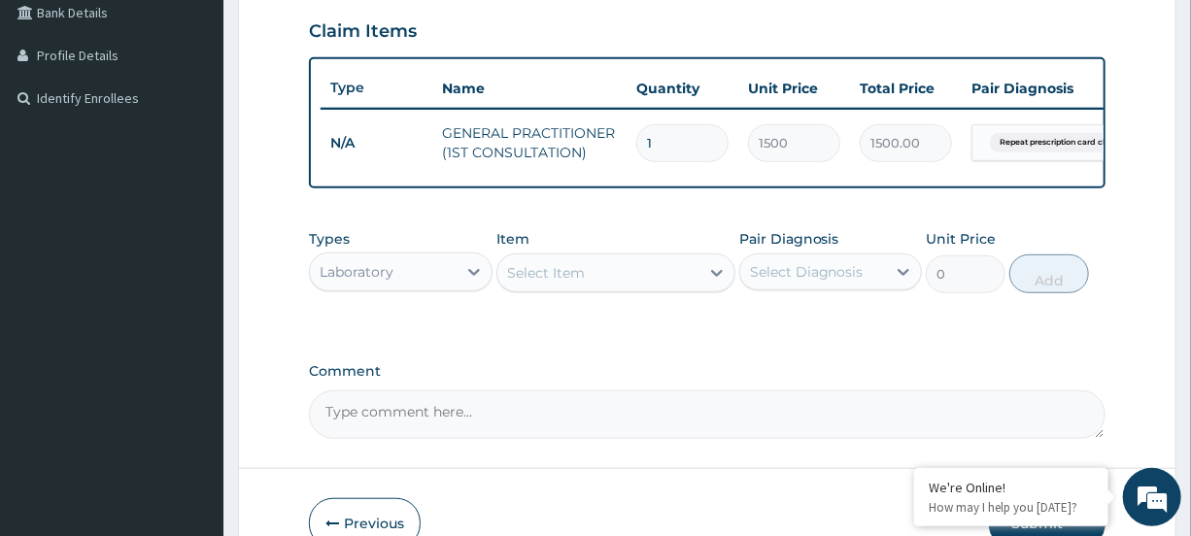
click at [623, 288] on div "Select Item" at bounding box center [599, 273] width 202 height 31
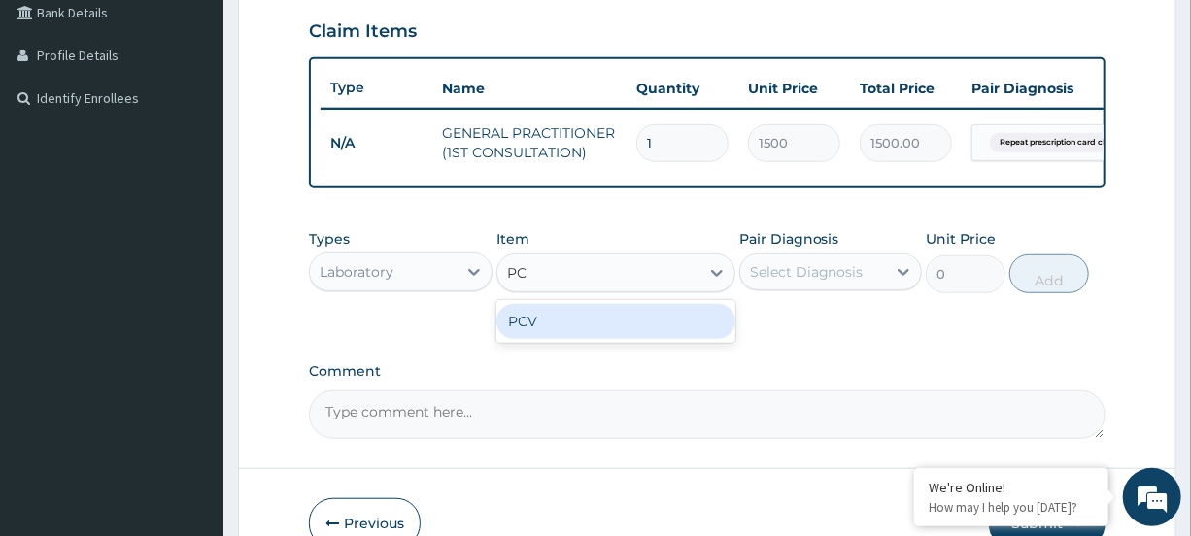
type input "PCV"
click at [649, 339] on div "PCV" at bounding box center [616, 321] width 239 height 35
type input "400"
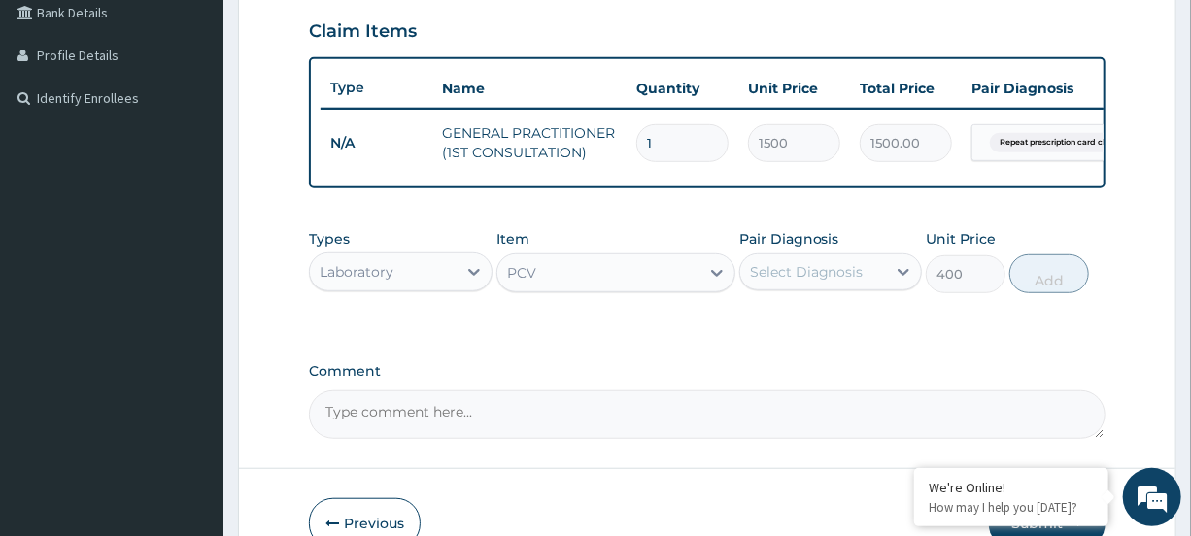
click at [768, 282] on div "Select Diagnosis" at bounding box center [807, 271] width 114 height 19
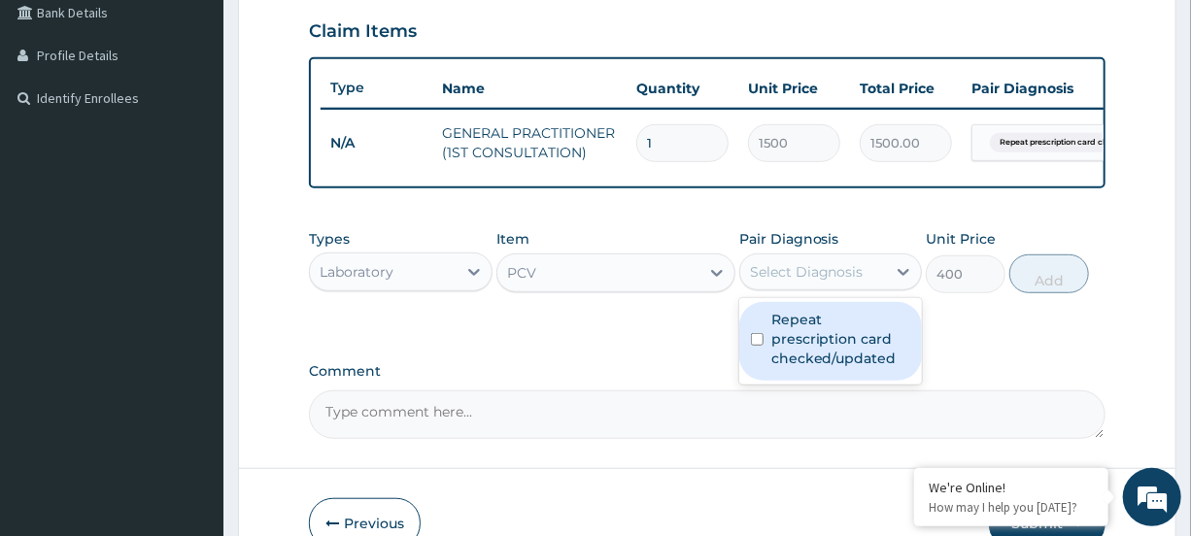
click at [757, 346] on input "checkbox" at bounding box center [757, 339] width 13 height 13
checkbox input "true"
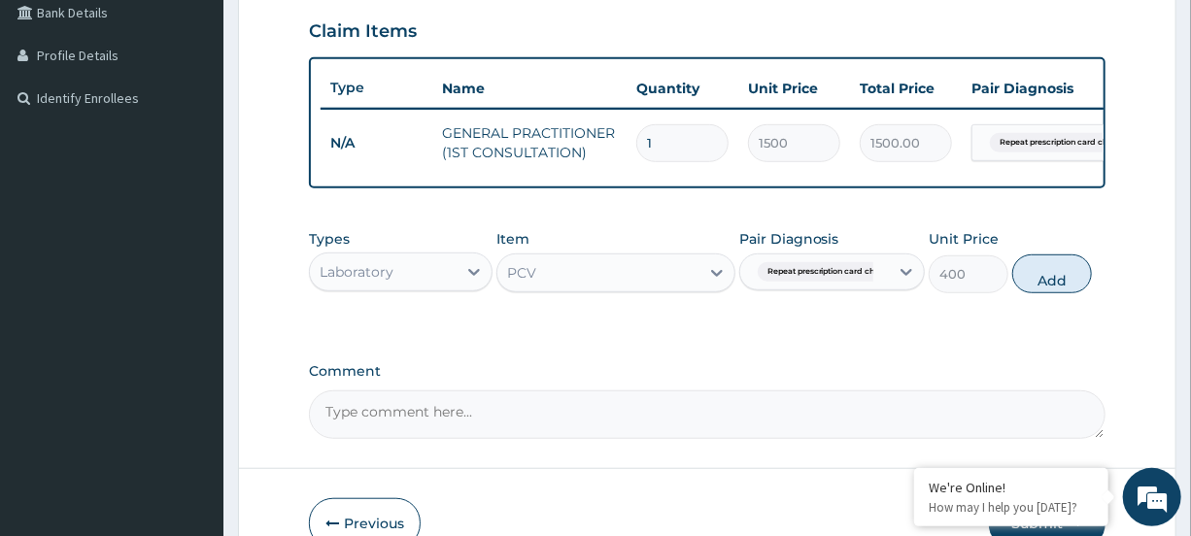
click at [1040, 293] on button "Add" at bounding box center [1053, 274] width 80 height 39
type input "0"
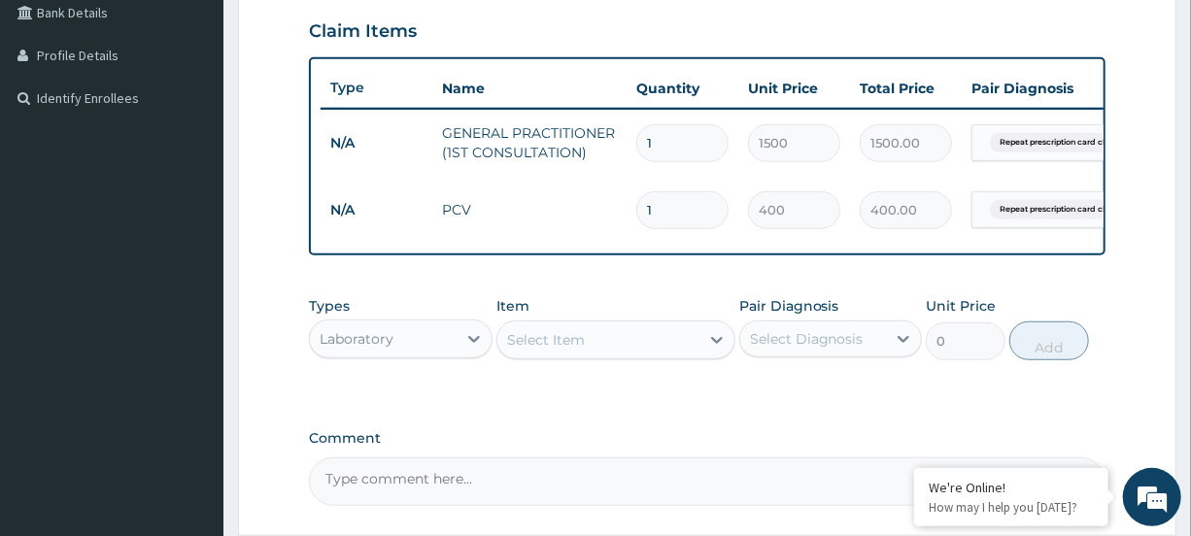
click at [648, 356] on div "Select Item" at bounding box center [599, 340] width 202 height 31
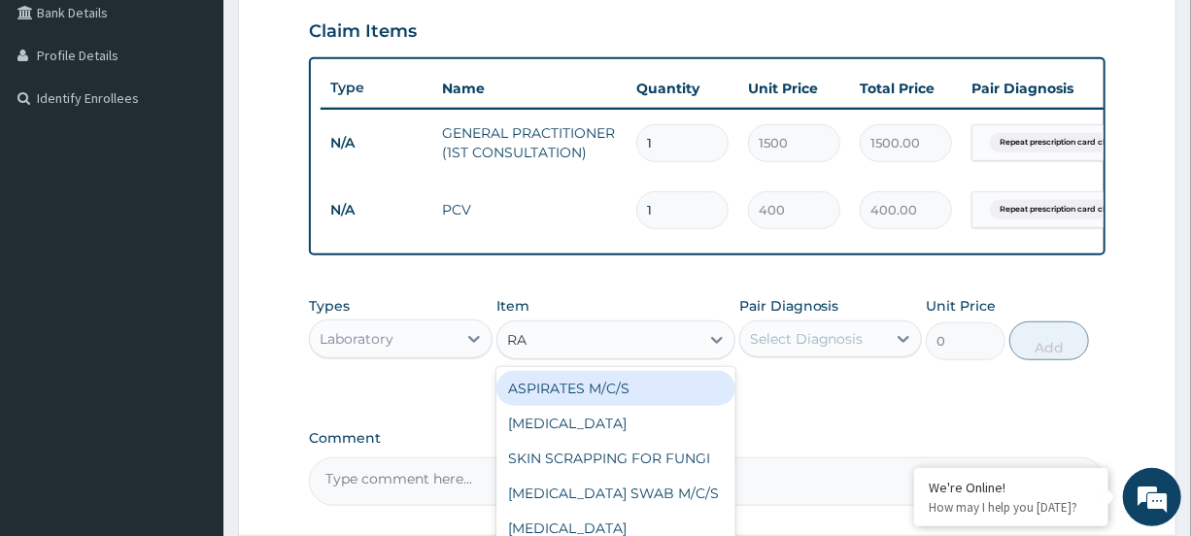
type input "RAN"
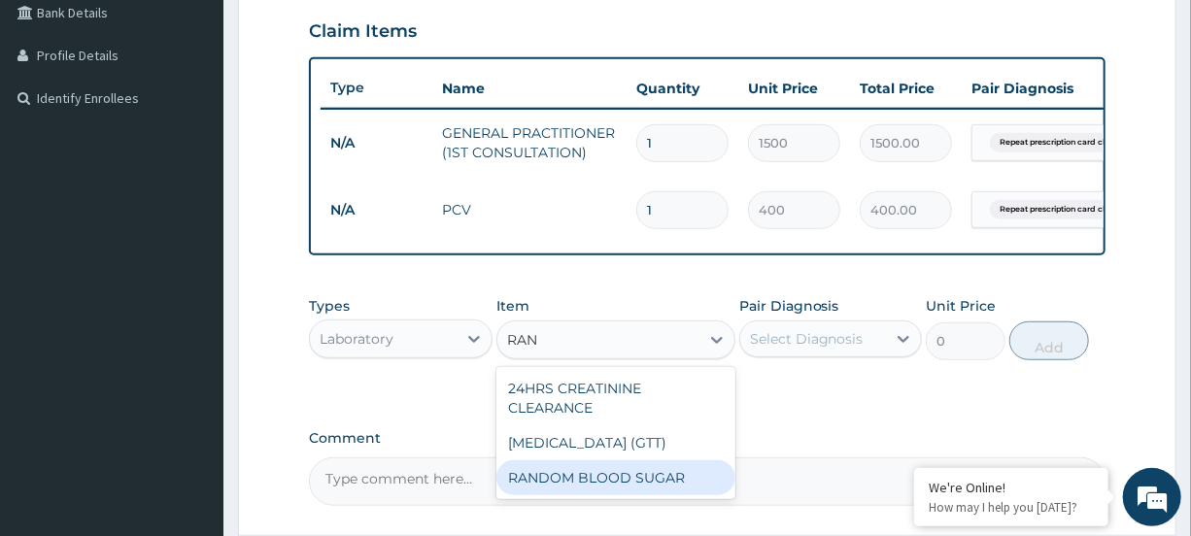
click at [635, 494] on div "RANDOM BLOOD SUGAR" at bounding box center [616, 478] width 239 height 35
type input "240"
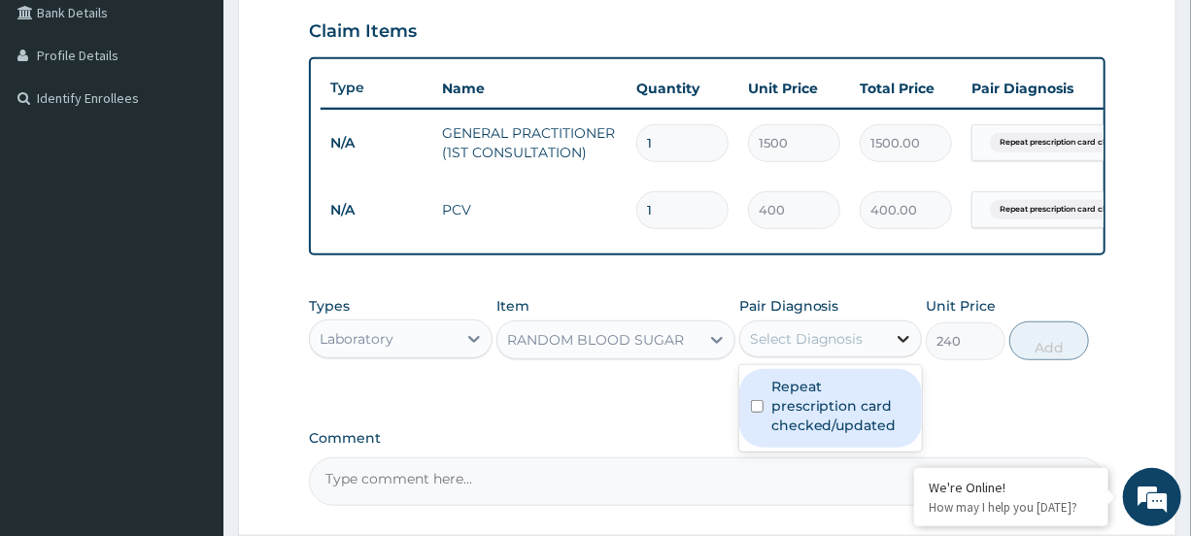
click at [897, 349] on icon at bounding box center [903, 338] width 19 height 19
click at [863, 403] on label "Repeat prescription card checked/updated" at bounding box center [841, 406] width 139 height 58
checkbox input "true"
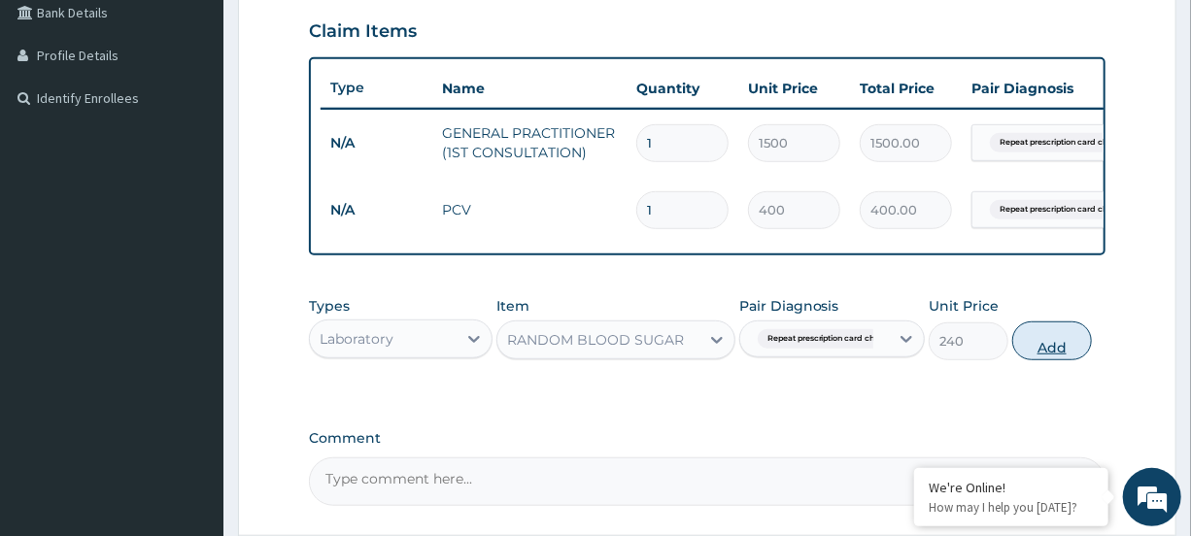
click at [1058, 359] on button "Add" at bounding box center [1053, 341] width 80 height 39
type input "0"
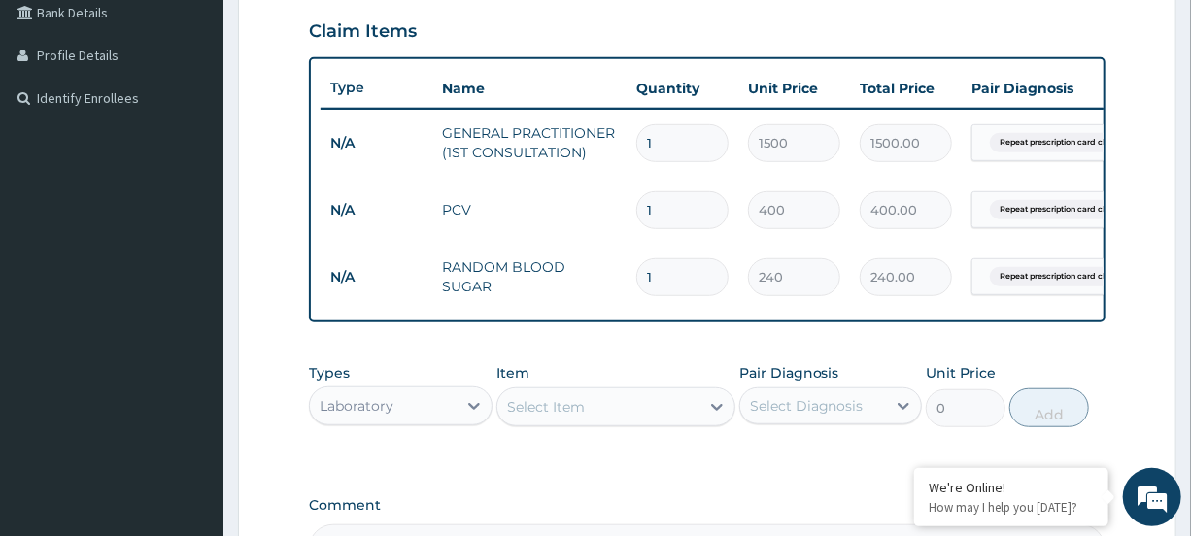
click at [650, 416] on div "Select Item" at bounding box center [599, 407] width 202 height 31
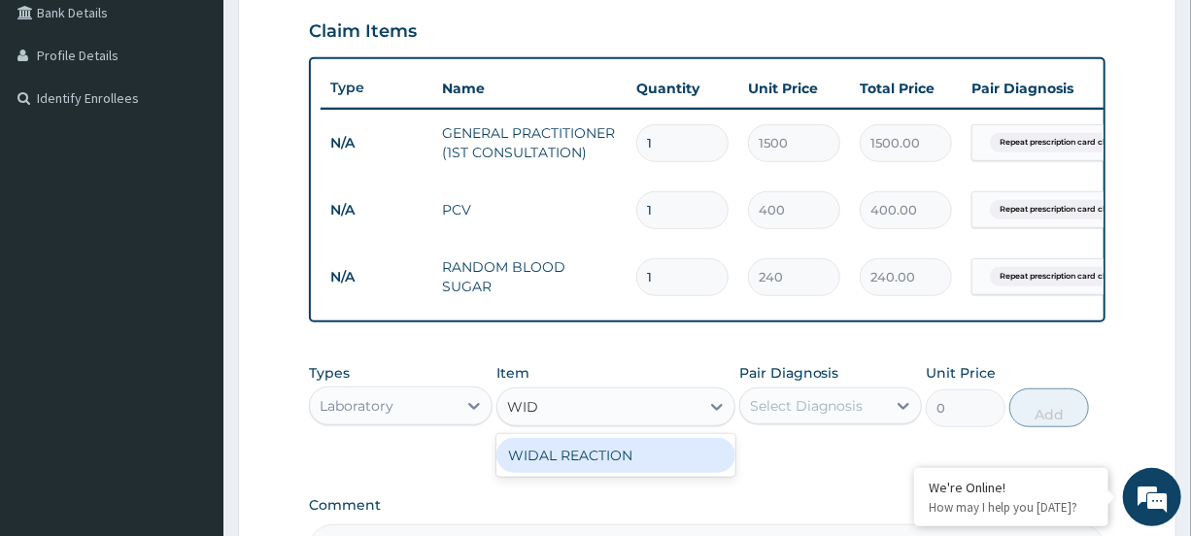
type input "WIDA"
click at [628, 469] on div "WIDAL REACTION" at bounding box center [616, 455] width 239 height 35
type input "800"
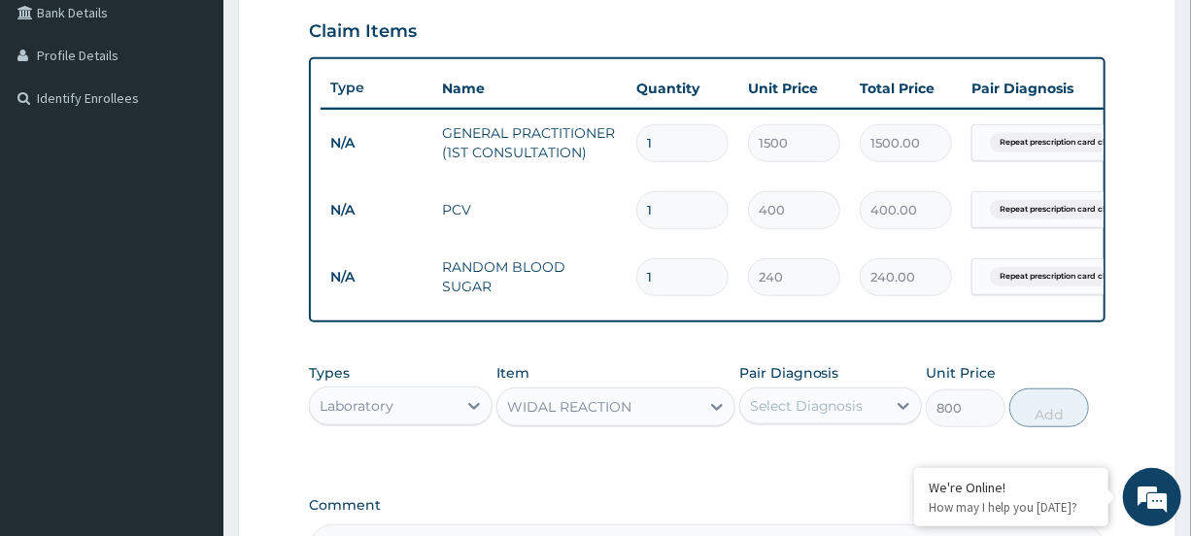
click at [808, 422] on div "Select Diagnosis" at bounding box center [813, 406] width 146 height 31
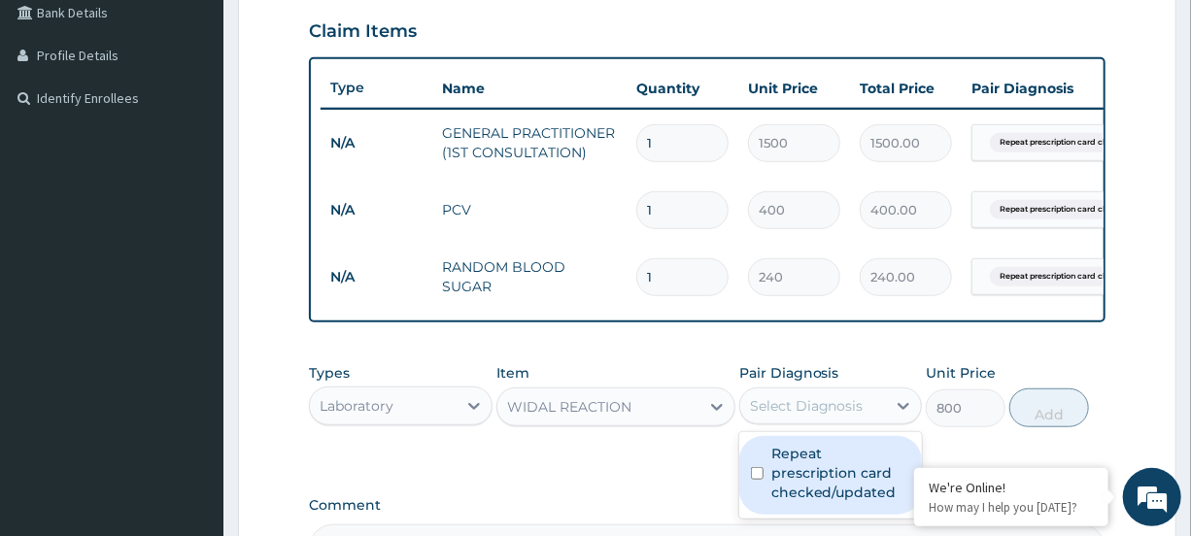
click at [816, 458] on label "Repeat prescription card checked/updated" at bounding box center [841, 473] width 139 height 58
checkbox input "true"
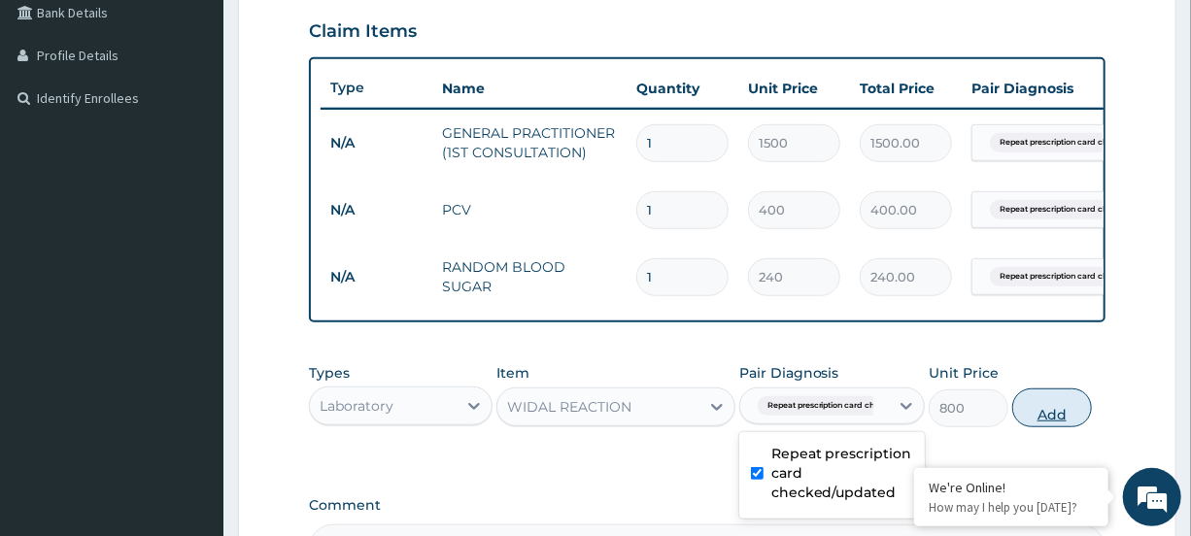
click at [1063, 428] on button "Add" at bounding box center [1053, 408] width 80 height 39
type input "0"
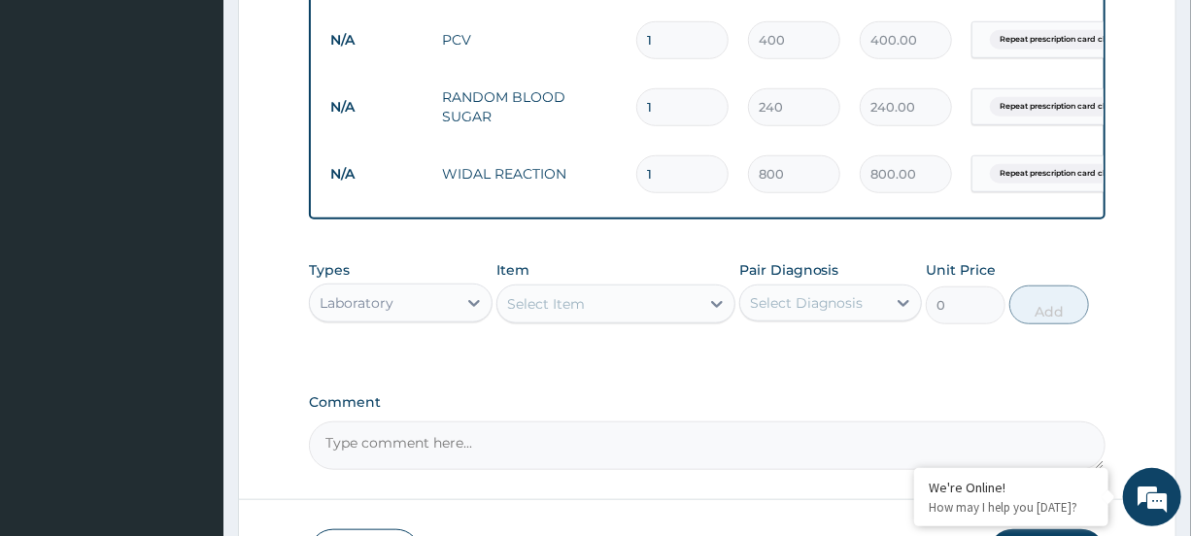
scroll to position [623, 0]
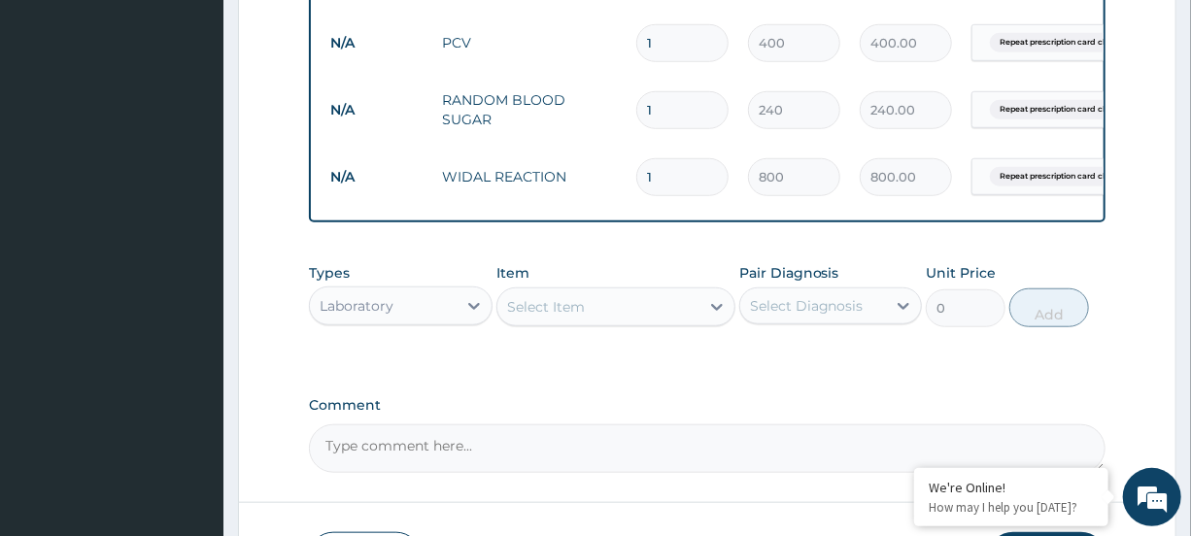
click at [444, 313] on div "Laboratory" at bounding box center [383, 306] width 146 height 31
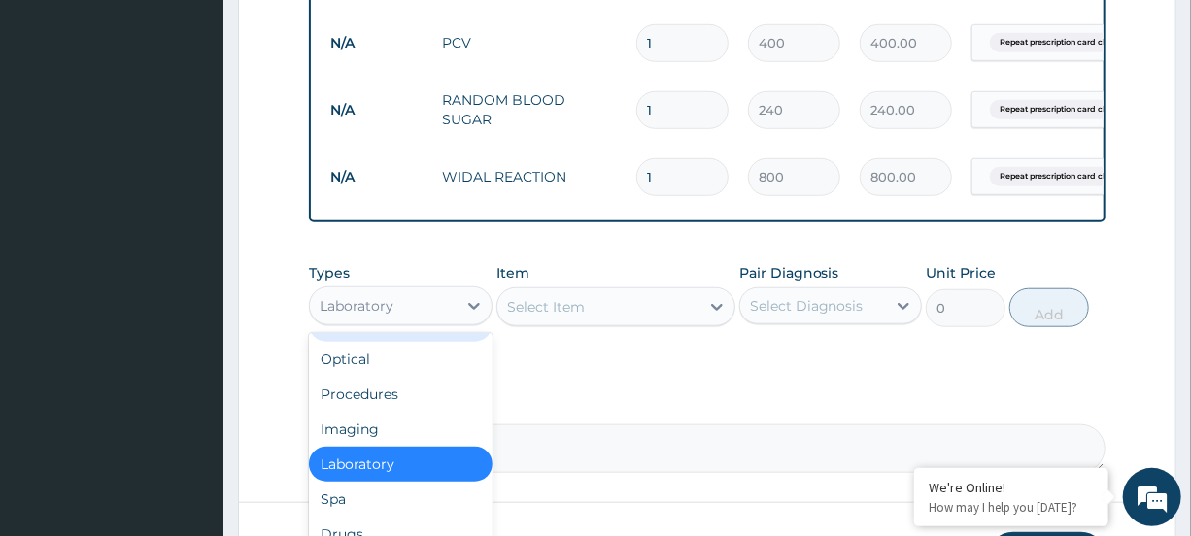
scroll to position [66, 0]
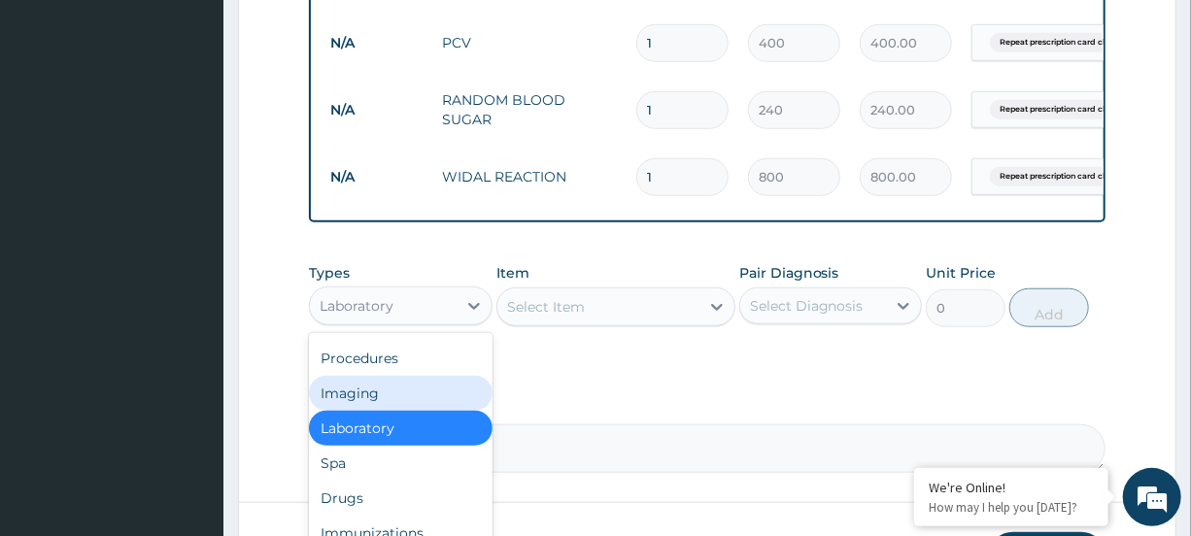
click at [382, 410] on div "Imaging" at bounding box center [400, 393] width 183 height 35
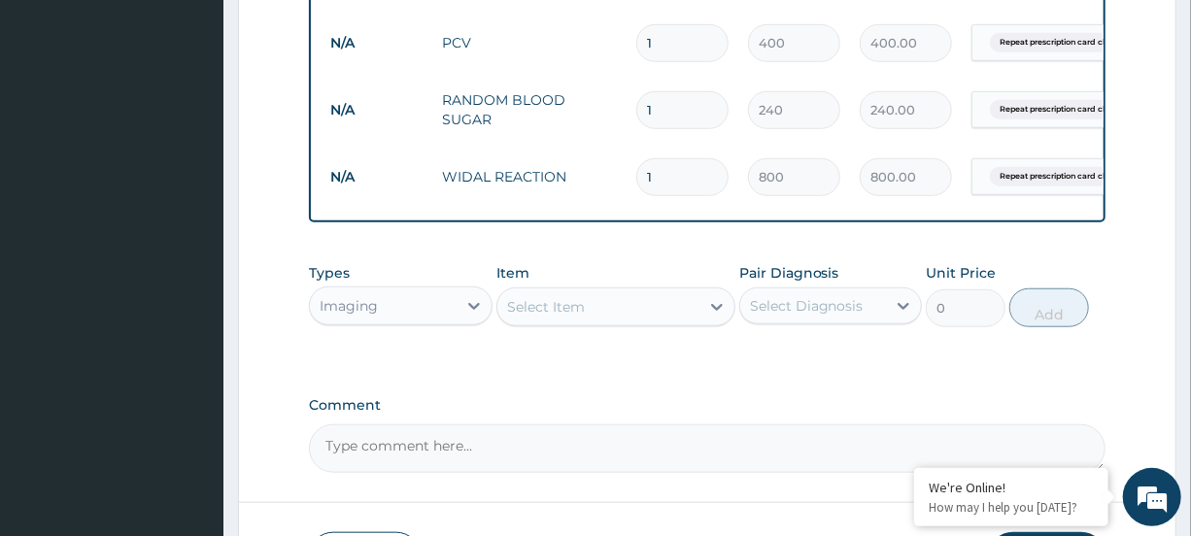
click at [588, 322] on div "Select Item" at bounding box center [599, 307] width 202 height 31
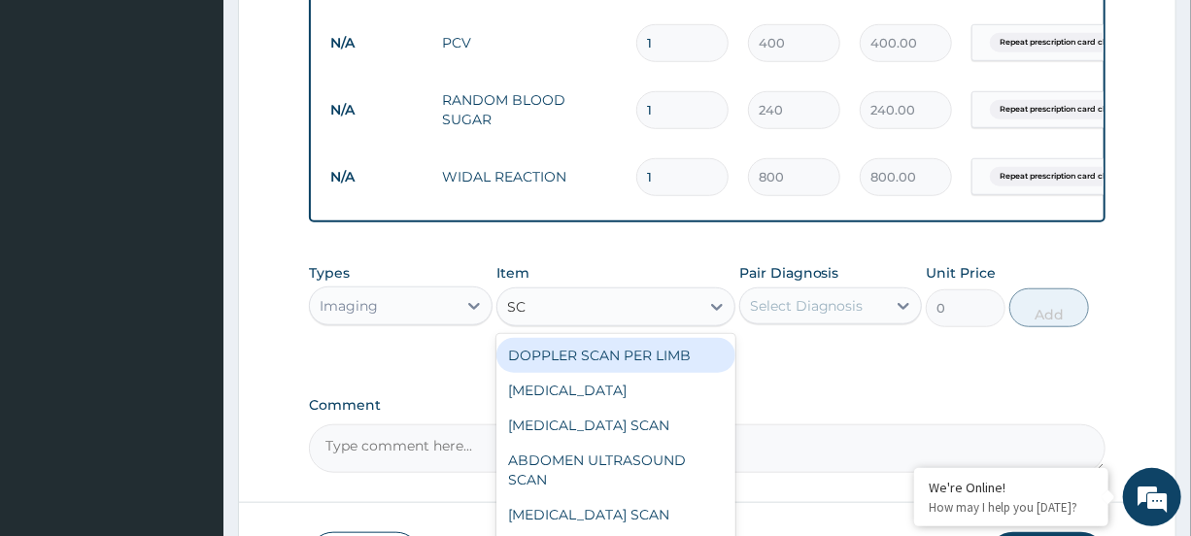
type input "SCA"
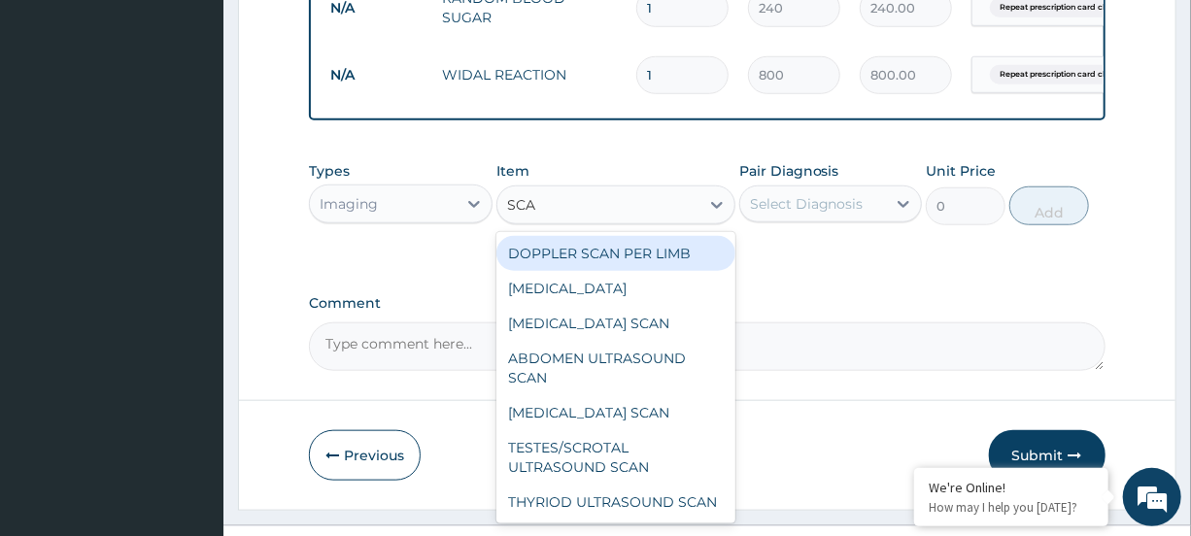
scroll to position [734, 0]
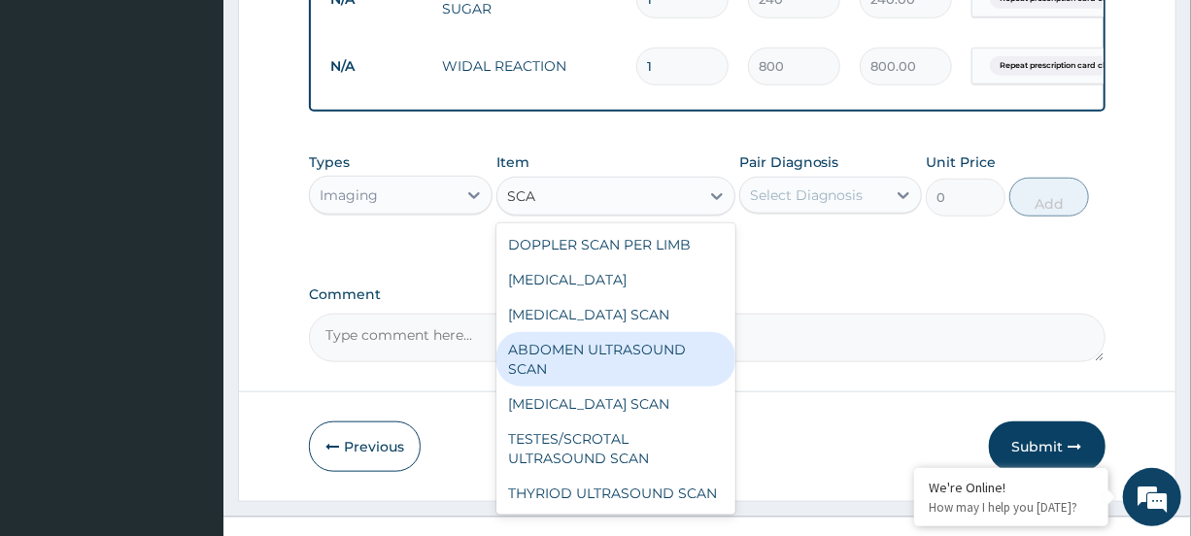
click at [622, 387] on div "ABDOMEN ULTRASOUND SCAN" at bounding box center [616, 359] width 239 height 54
type input "1600"
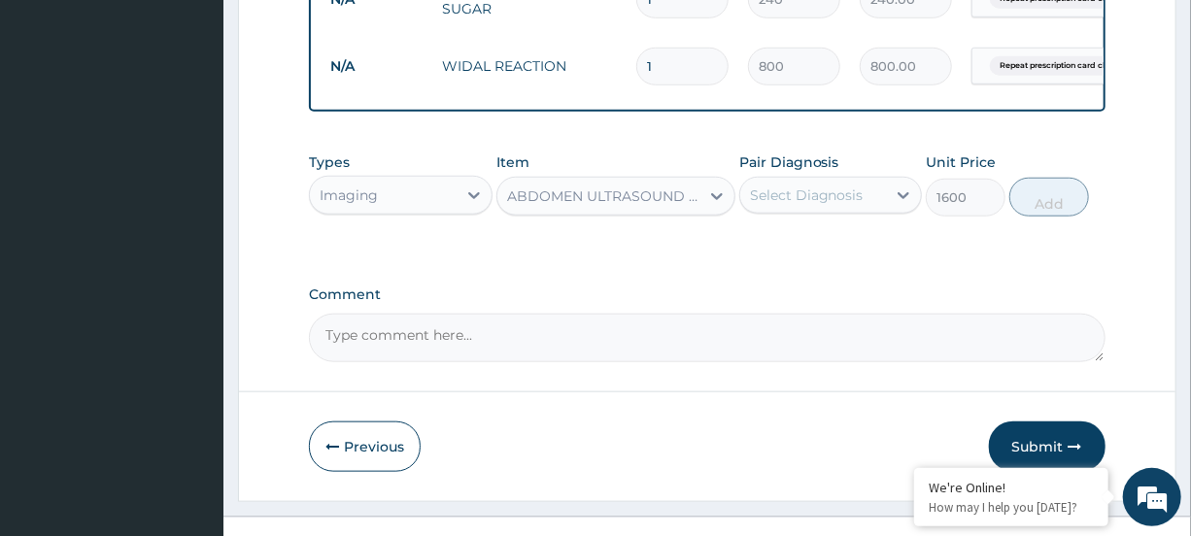
click at [833, 226] on div "Types Imaging Item option ABDOMEN ULTRASOUND SCAN, selected. Select is focused …" at bounding box center [707, 185] width 796 height 84
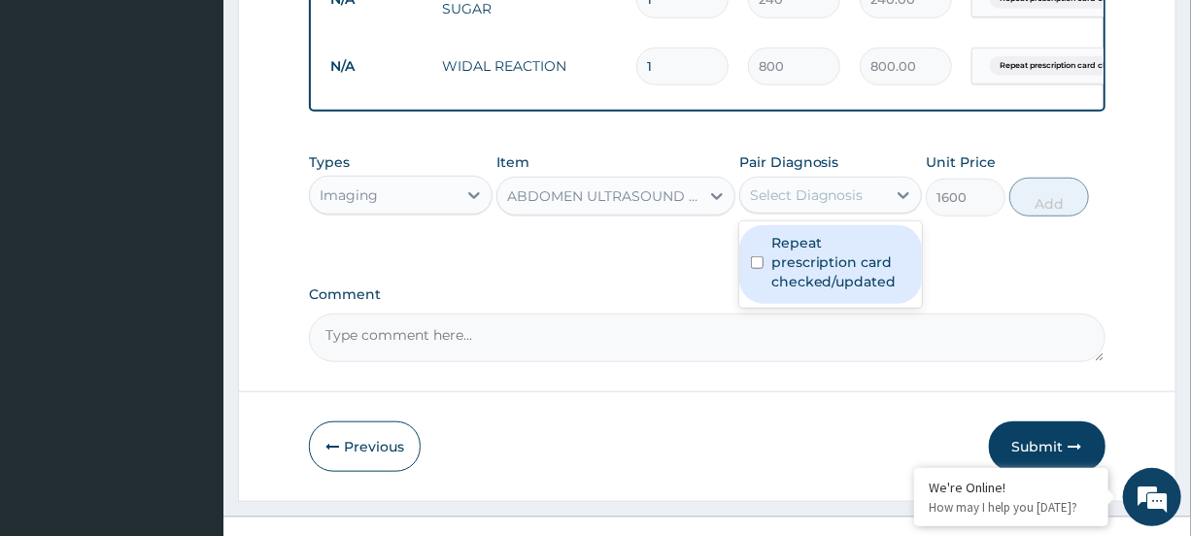
click at [853, 197] on div "Select Diagnosis" at bounding box center [813, 195] width 146 height 31
click at [840, 255] on label "Repeat prescription card checked/updated" at bounding box center [841, 262] width 139 height 58
checkbox input "true"
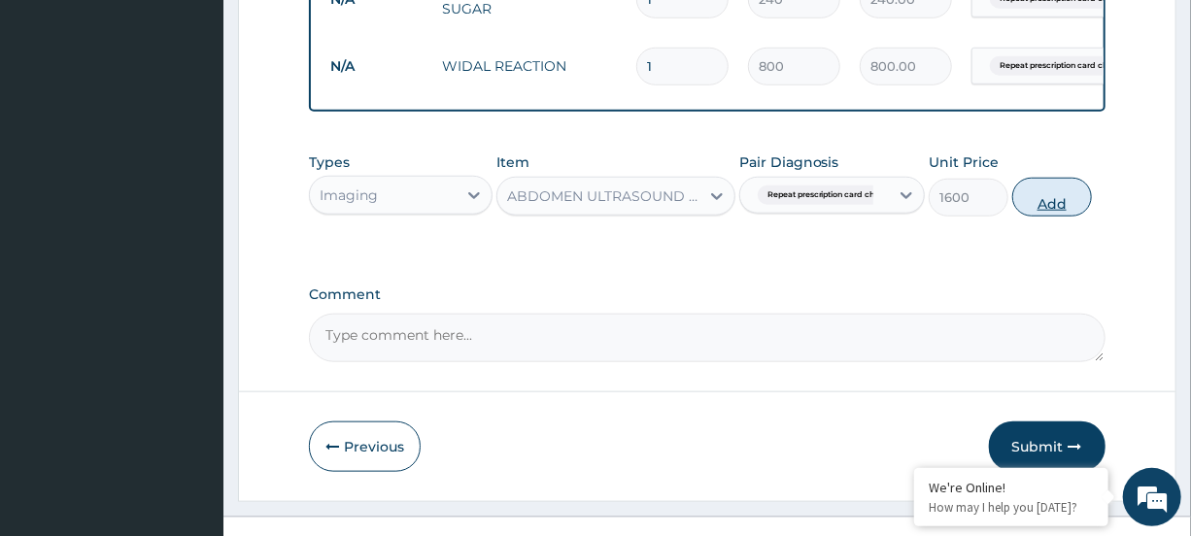
click at [1063, 213] on button "Add" at bounding box center [1053, 197] width 80 height 39
type input "0"
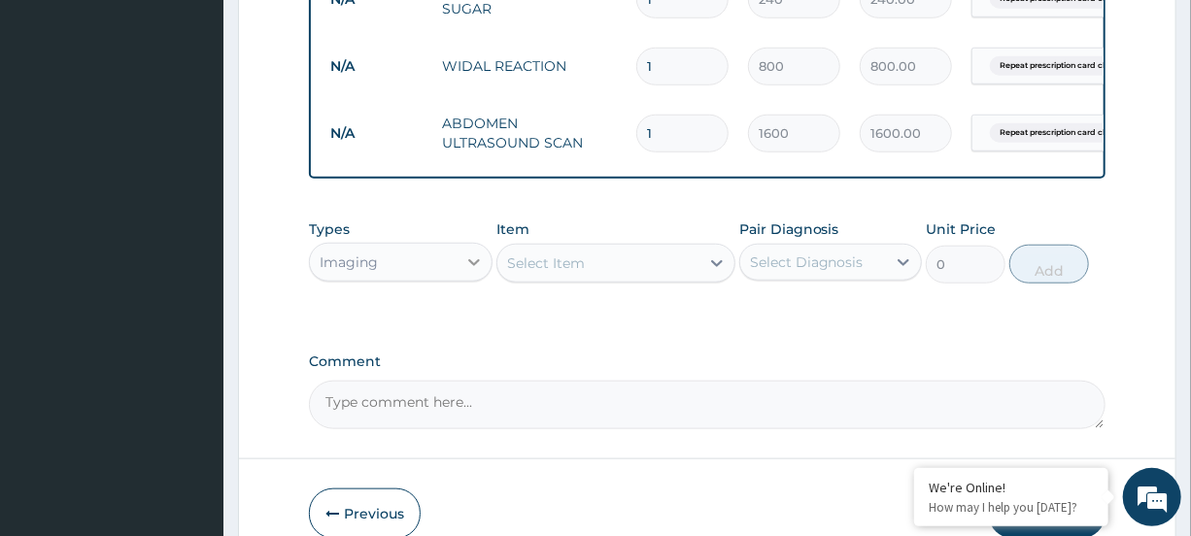
click at [473, 267] on icon at bounding box center [473, 262] width 19 height 19
click at [659, 279] on div "Select Item" at bounding box center [599, 263] width 202 height 31
type input "ARTEM"
click at [458, 280] on div at bounding box center [474, 262] width 35 height 35
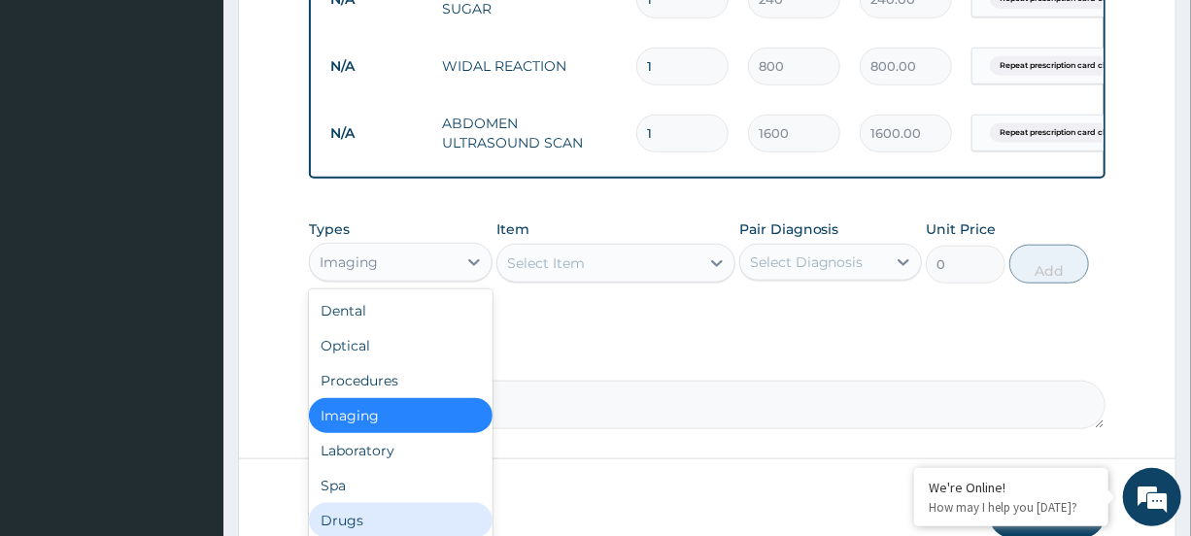
click at [404, 525] on div "Drugs" at bounding box center [400, 520] width 183 height 35
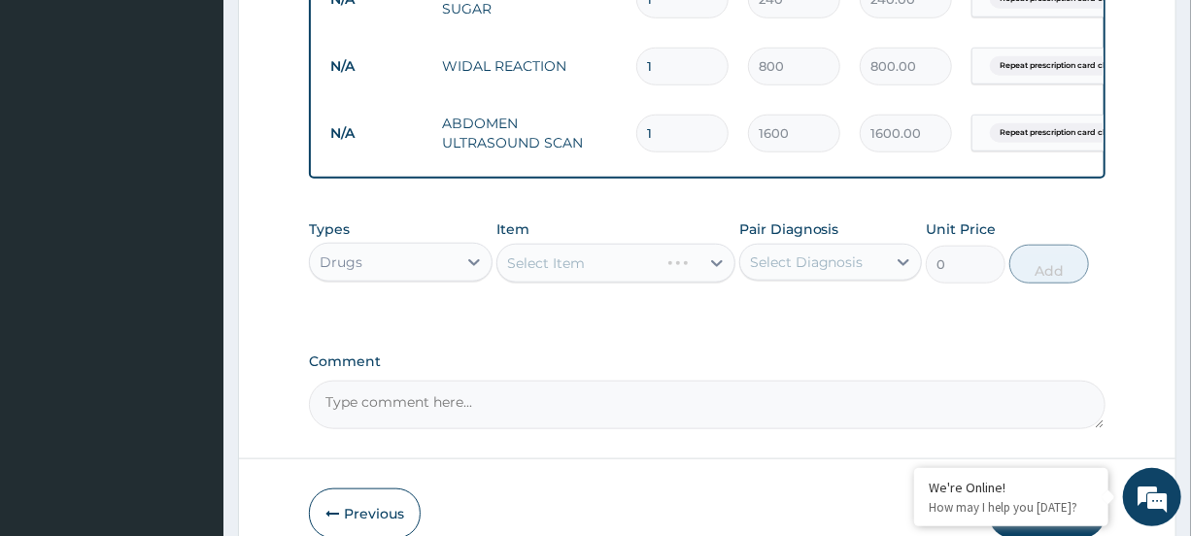
click at [588, 279] on div "Select Item" at bounding box center [616, 263] width 239 height 39
click at [588, 278] on div "Select Item" at bounding box center [599, 263] width 202 height 31
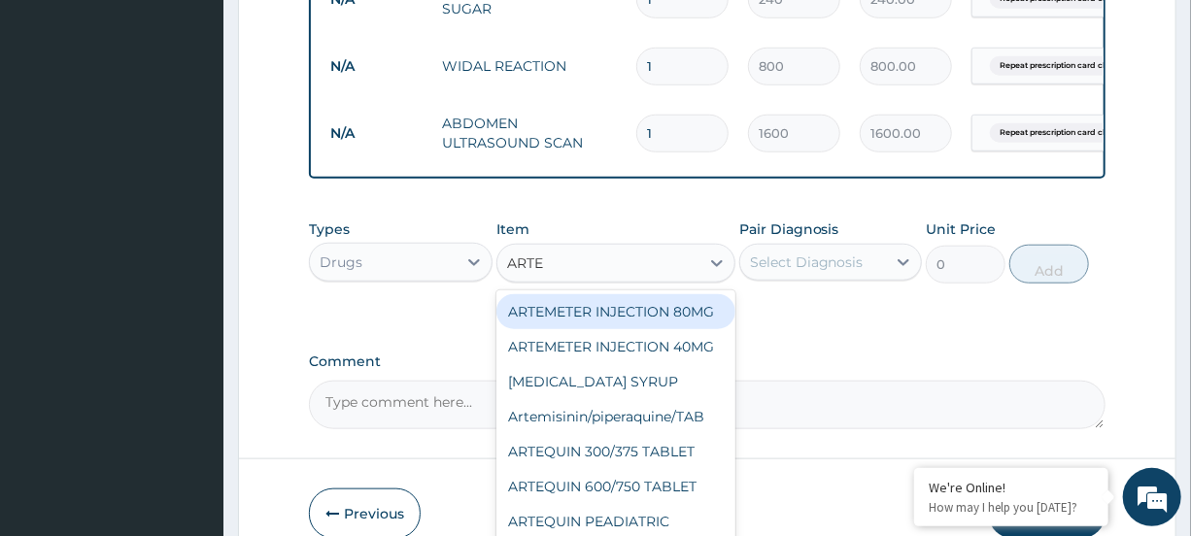
type input "ARTEM"
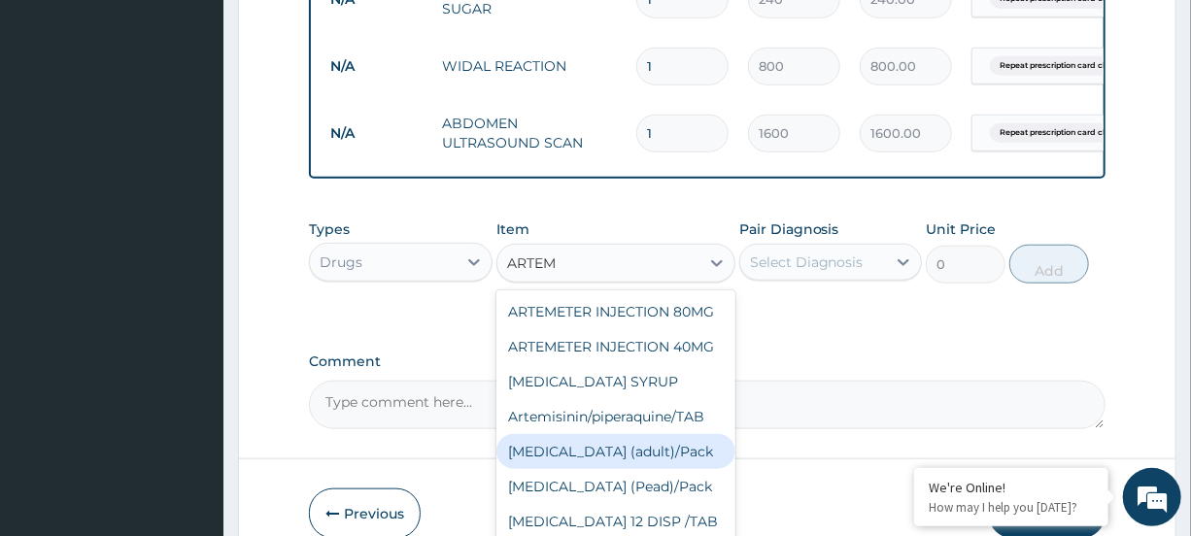
click at [614, 469] on div "Coartem (adult)/Pack" at bounding box center [616, 451] width 239 height 35
type input "2500"
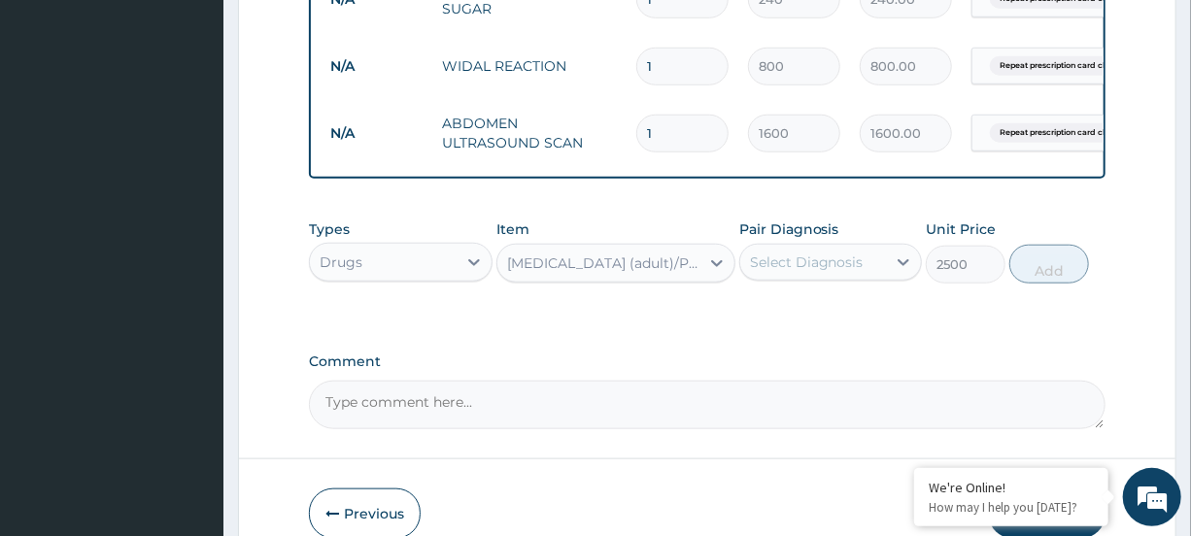
click at [844, 272] on div "Select Diagnosis" at bounding box center [807, 262] width 114 height 19
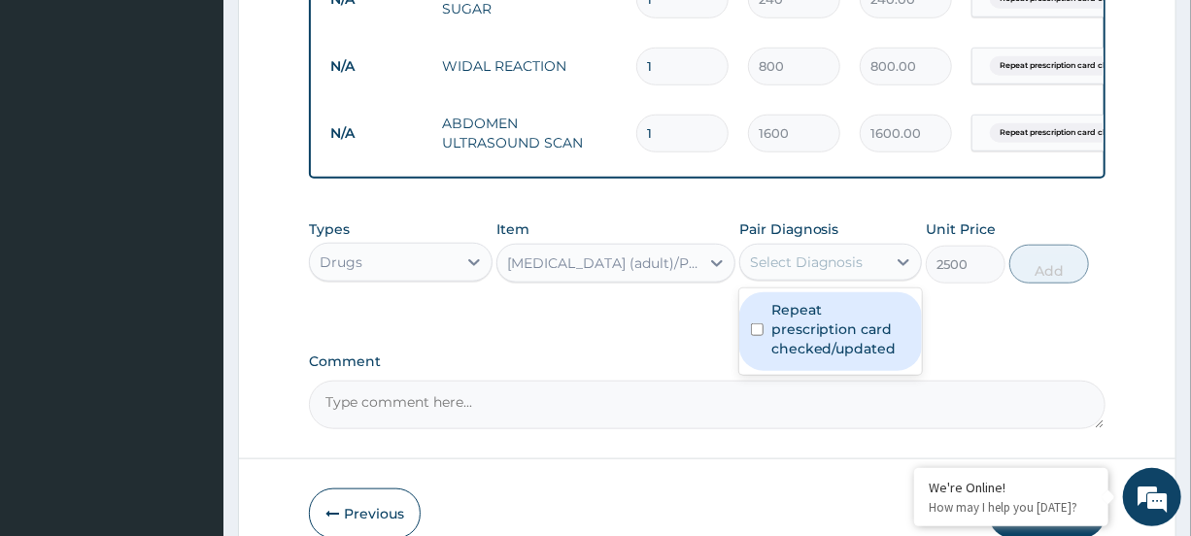
click at [837, 330] on label "Repeat prescription card checked/updated" at bounding box center [841, 329] width 139 height 58
checkbox input "true"
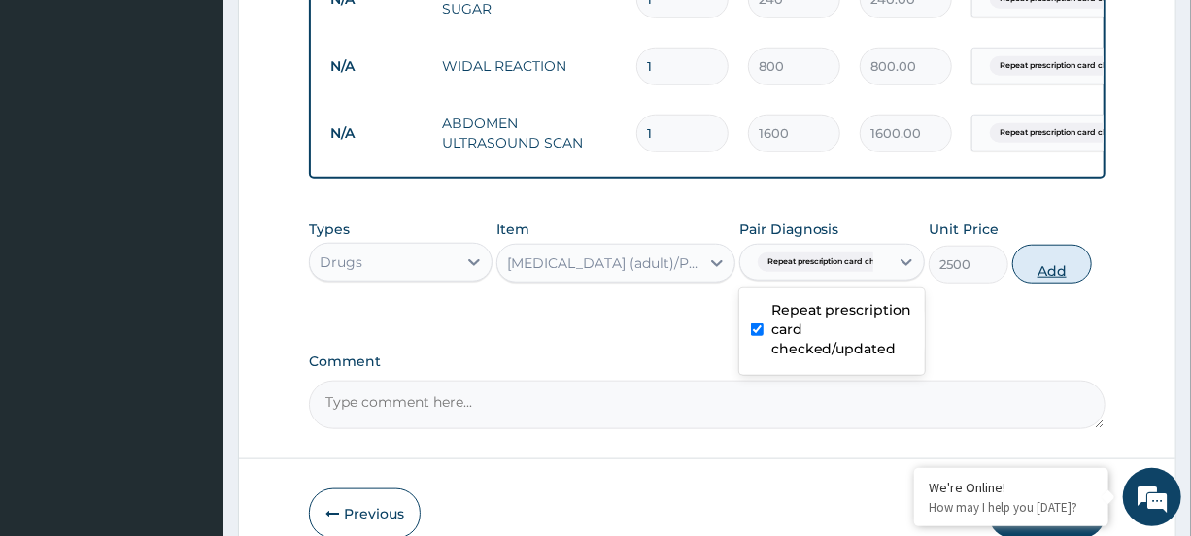
click at [1061, 284] on button "Add" at bounding box center [1053, 264] width 80 height 39
type input "0"
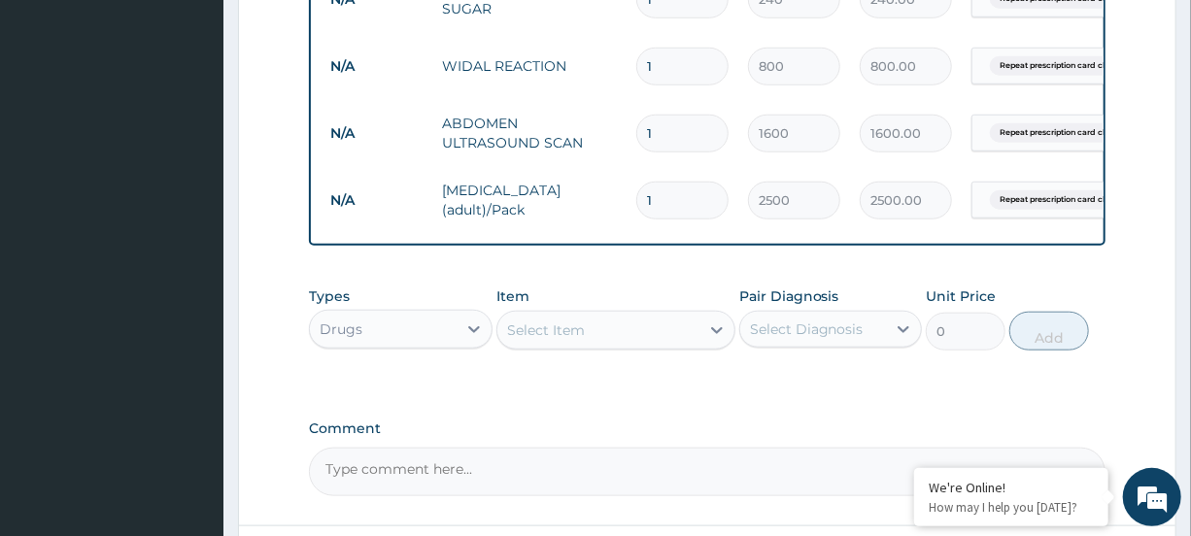
click at [679, 346] on div "Select Item" at bounding box center [599, 330] width 202 height 31
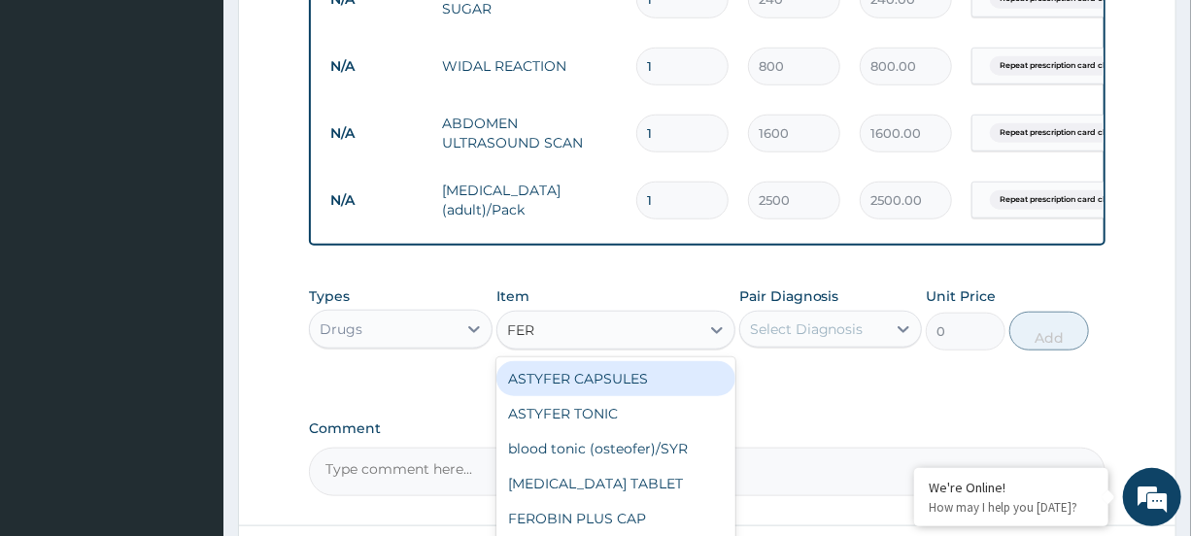
type input "FERR"
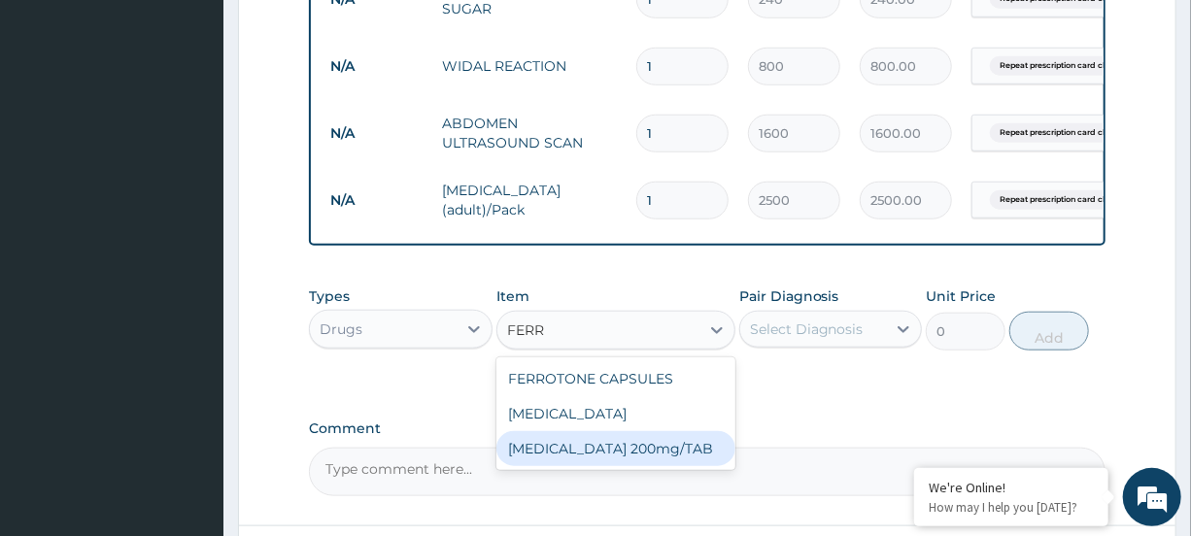
click at [659, 466] on div "FERROUS SULPHATE 200mg/TAB" at bounding box center [616, 448] width 239 height 35
type input "4"
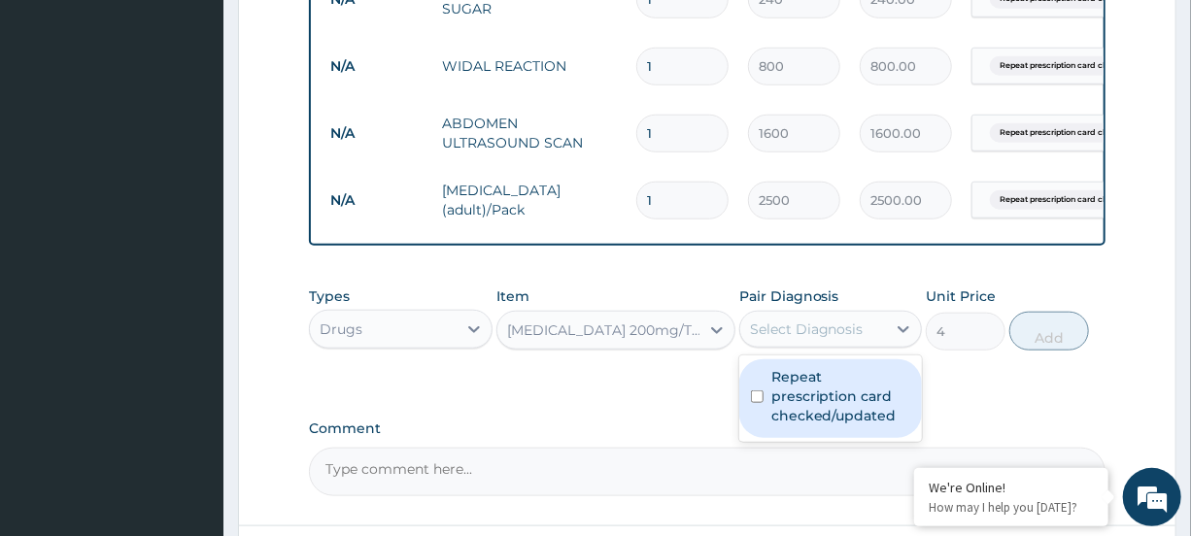
click at [864, 335] on div "Select Diagnosis" at bounding box center [813, 329] width 146 height 31
click at [851, 408] on label "Repeat prescription card checked/updated" at bounding box center [841, 396] width 139 height 58
checkbox input "true"
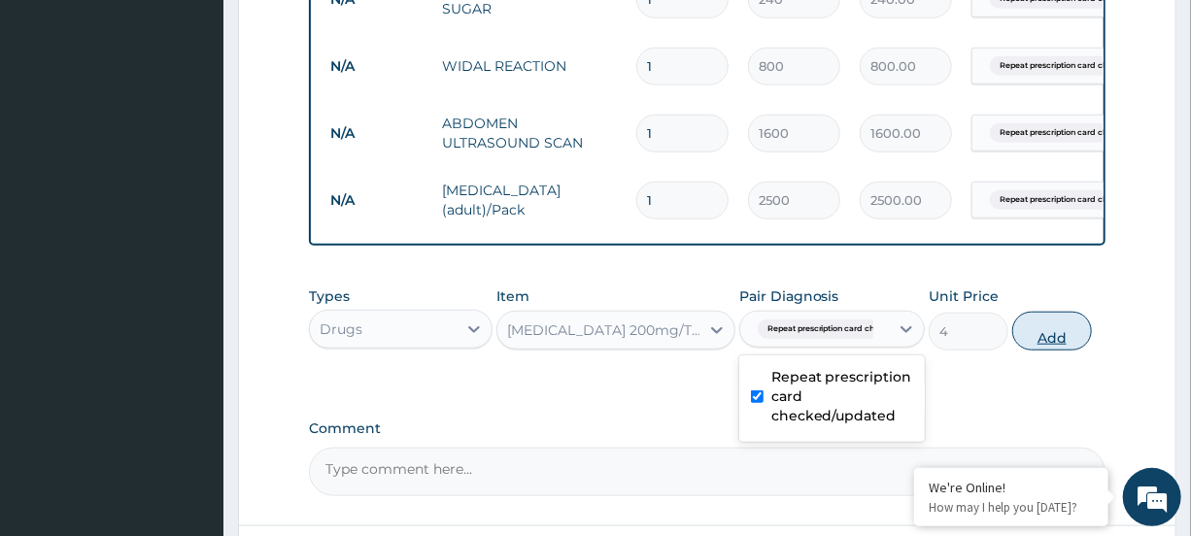
click at [1042, 349] on button "Add" at bounding box center [1053, 331] width 80 height 39
type input "0"
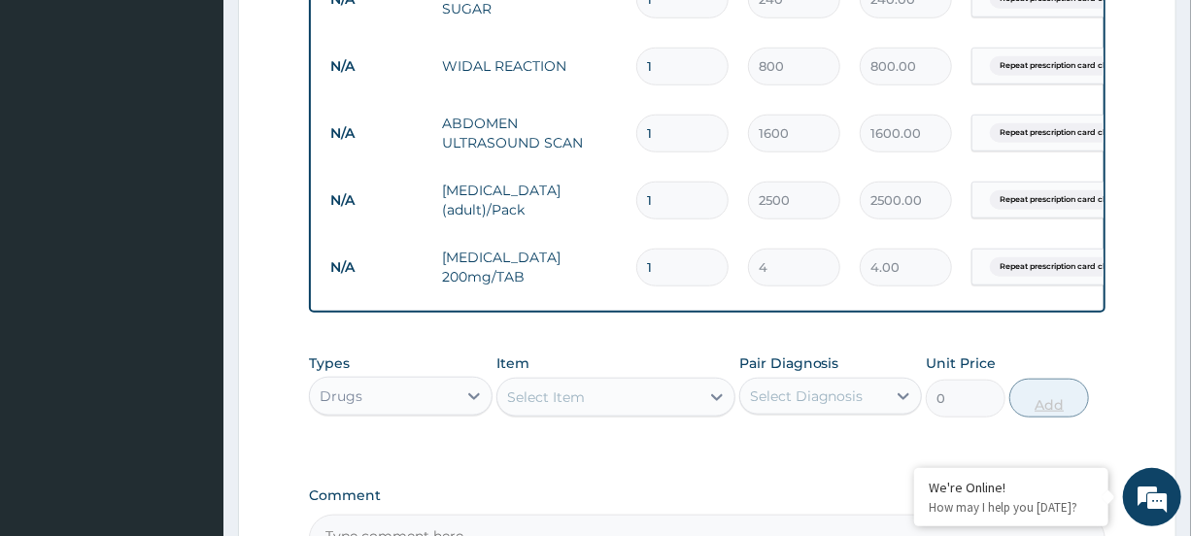
type input "12"
type input "48.00"
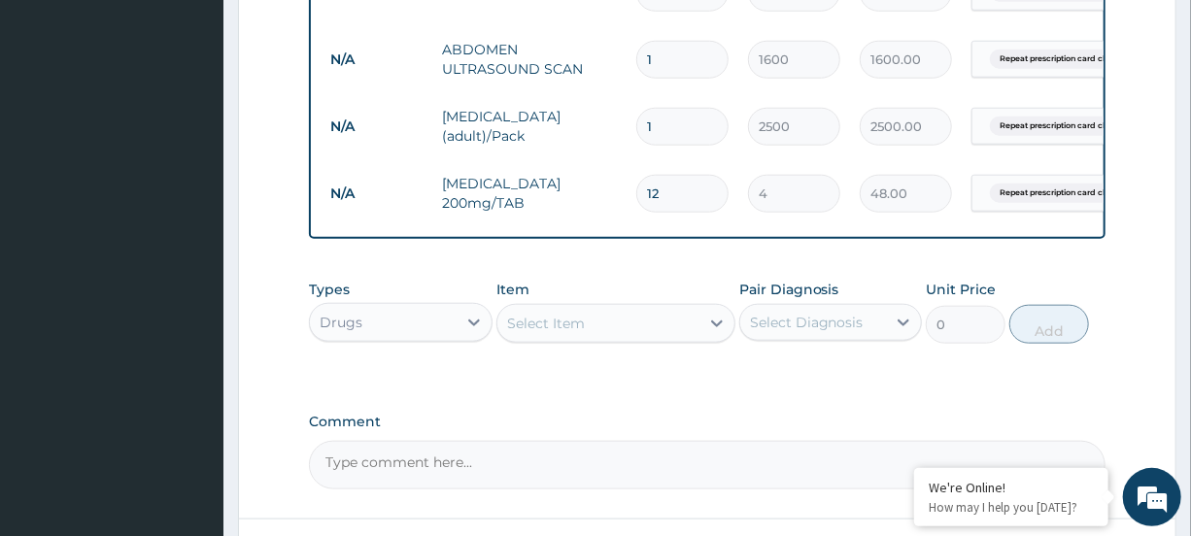
scroll to position [824, 0]
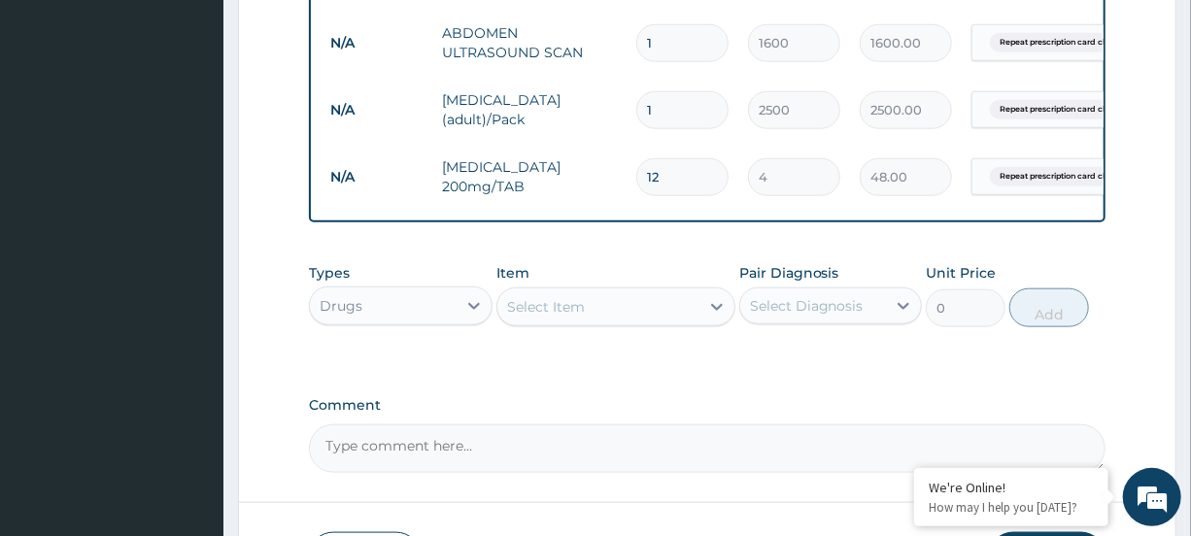
type input "12"
click at [691, 322] on div "Select Item" at bounding box center [599, 307] width 202 height 31
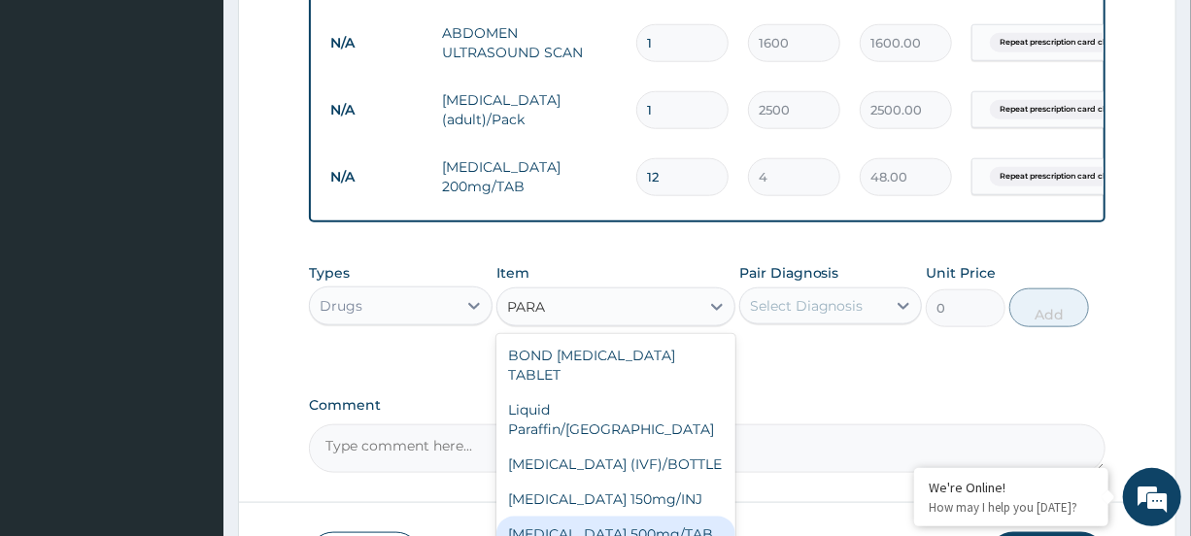
type input "PARA"
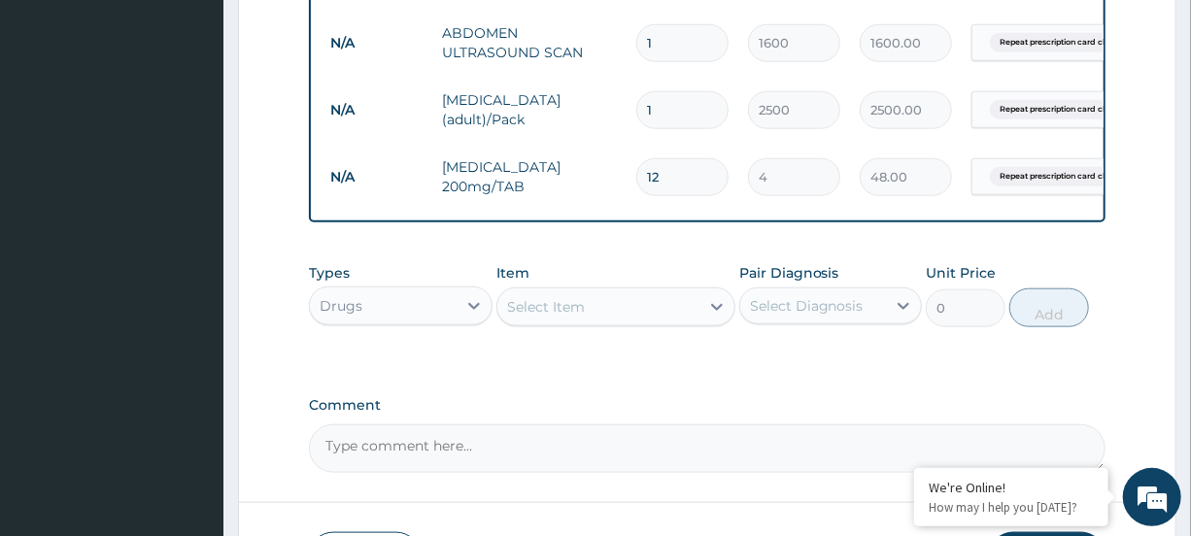
click at [680, 323] on div "Select Item" at bounding box center [599, 307] width 202 height 31
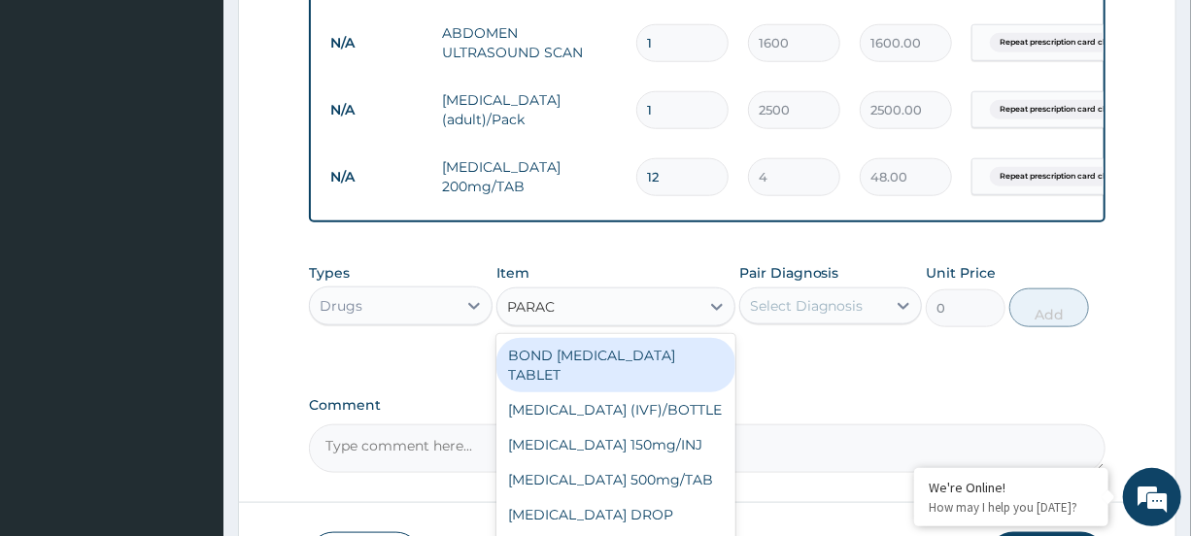
type input "PARACE"
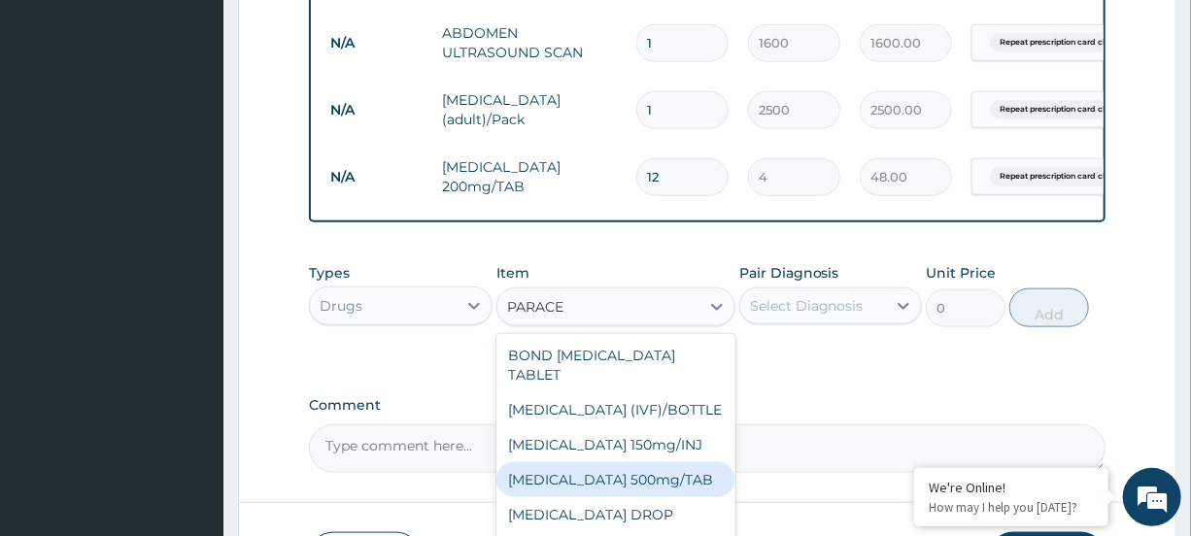
click at [662, 489] on div "PARACETAMOL 500mg/TAB" at bounding box center [616, 480] width 239 height 35
type input "15"
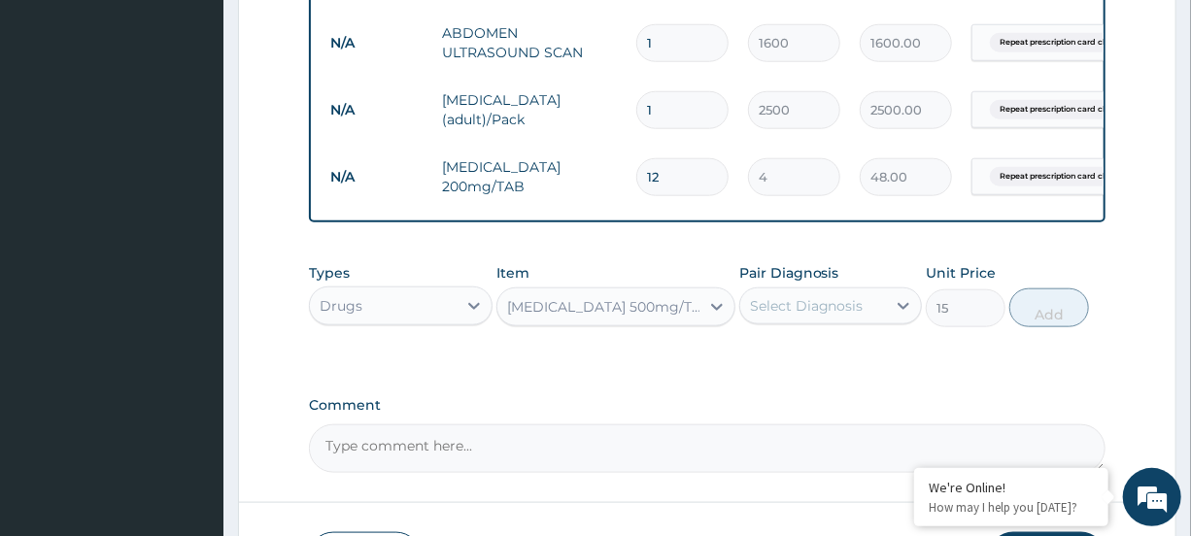
click at [849, 294] on div "Pair Diagnosis Select Diagnosis" at bounding box center [830, 295] width 183 height 64
click at [852, 314] on div "Select Diagnosis" at bounding box center [807, 305] width 114 height 19
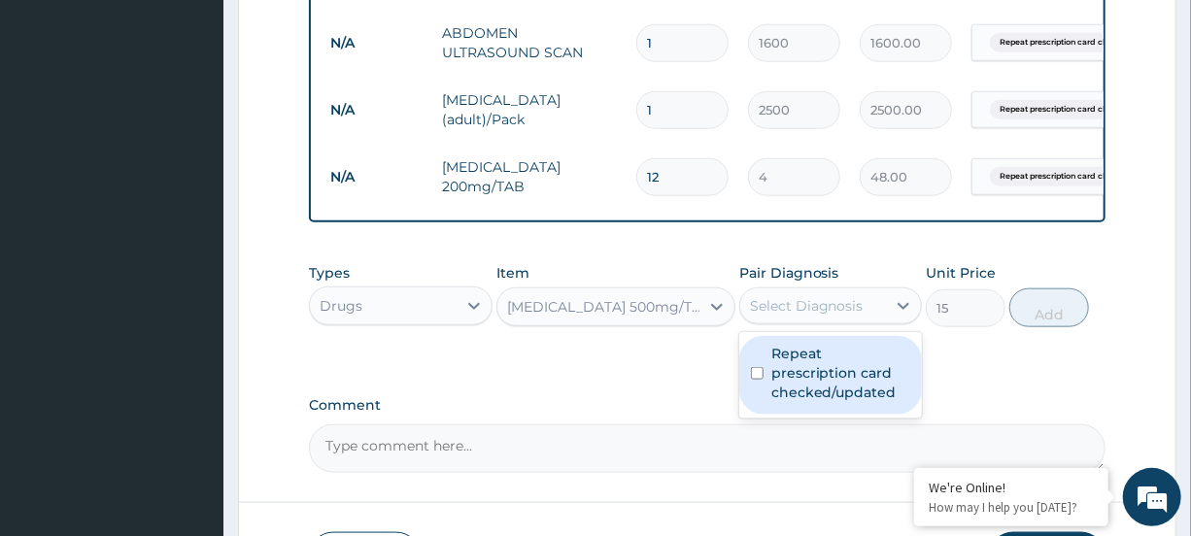
drag, startPoint x: 839, startPoint y: 389, endPoint x: 854, endPoint y: 378, distance: 18.9
click at [838, 389] on label "Repeat prescription card checked/updated" at bounding box center [841, 373] width 139 height 58
checkbox input "true"
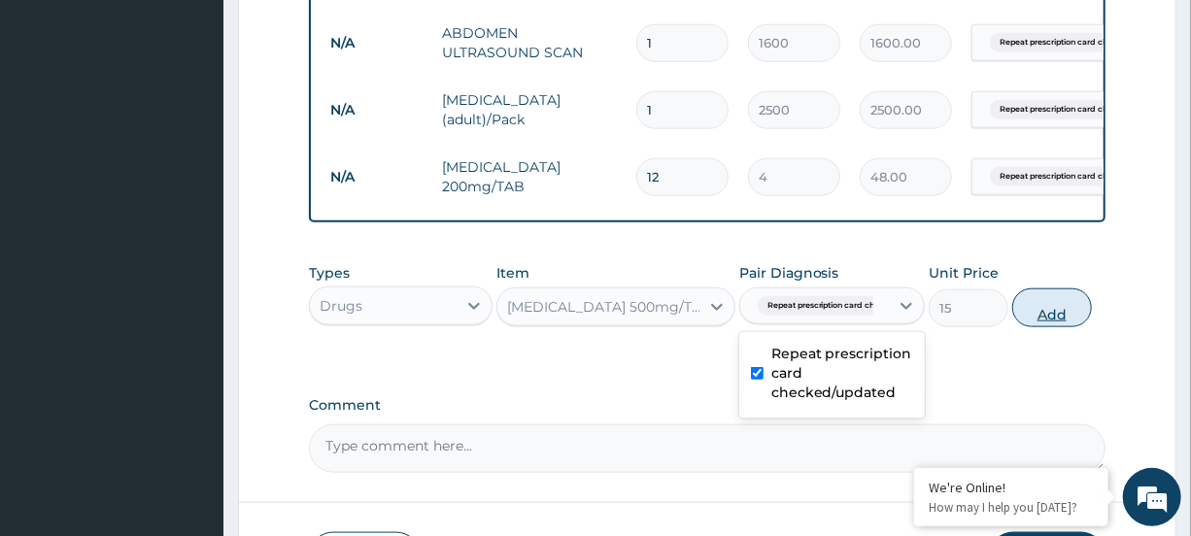
click at [1055, 324] on button "Add" at bounding box center [1053, 308] width 80 height 39
type input "0"
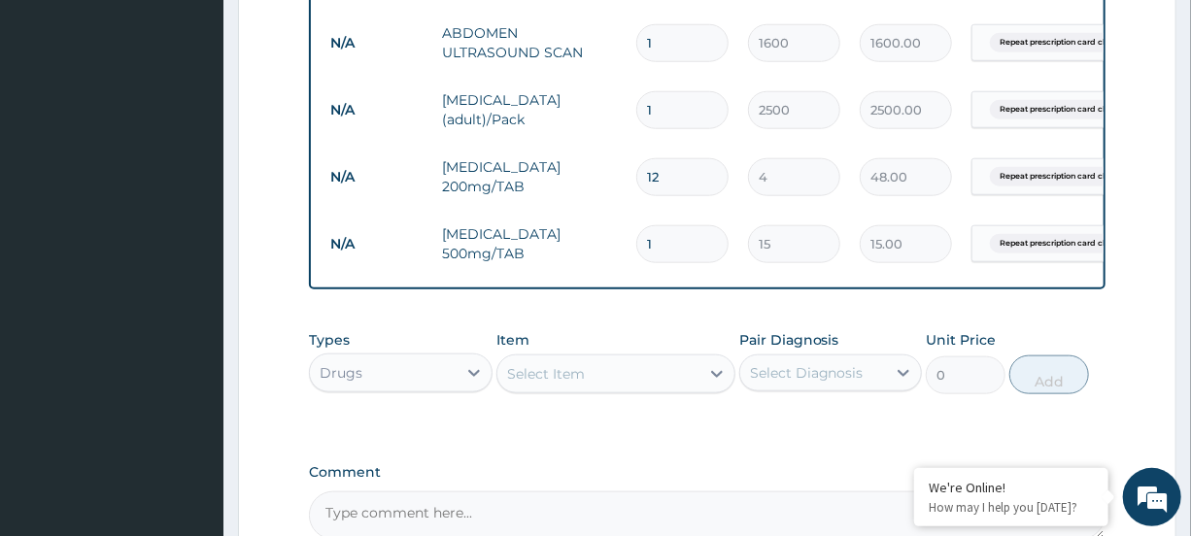
type input "18"
type input "270.00"
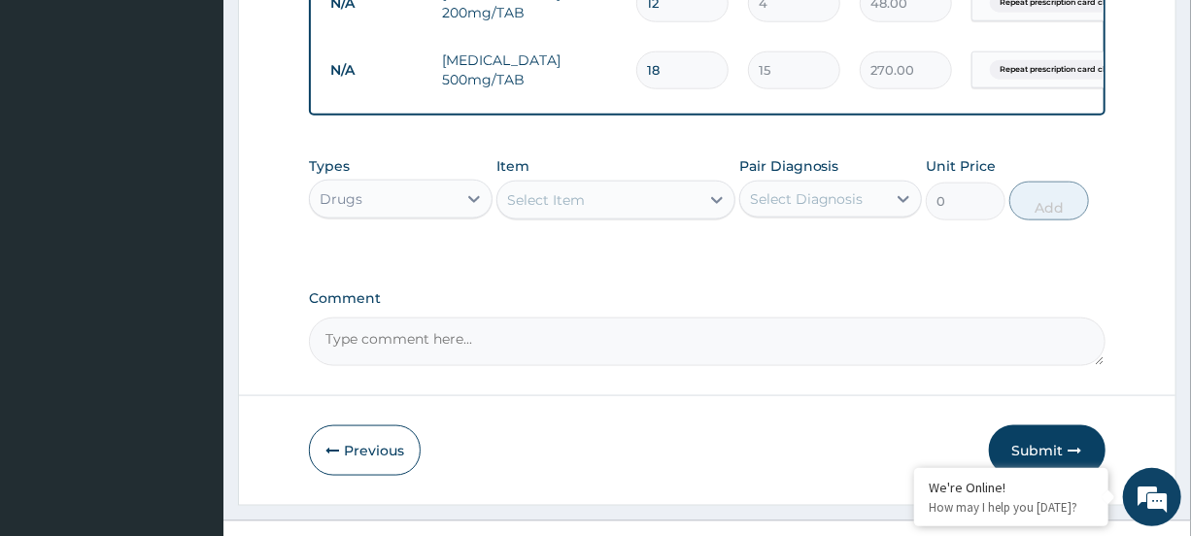
scroll to position [995, 0]
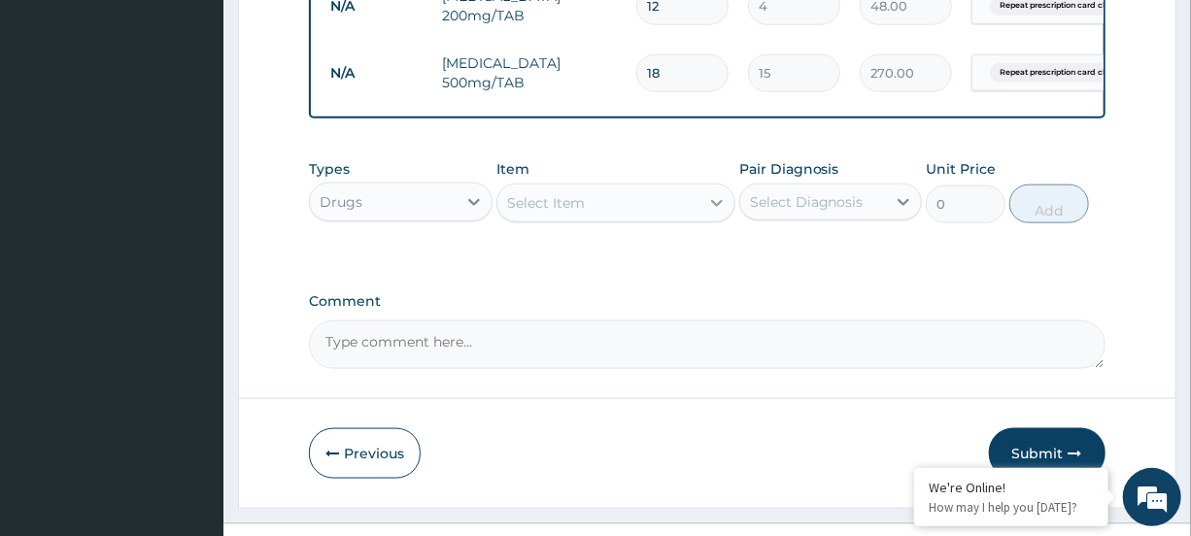
type input "18"
click at [703, 221] on div at bounding box center [717, 203] width 35 height 35
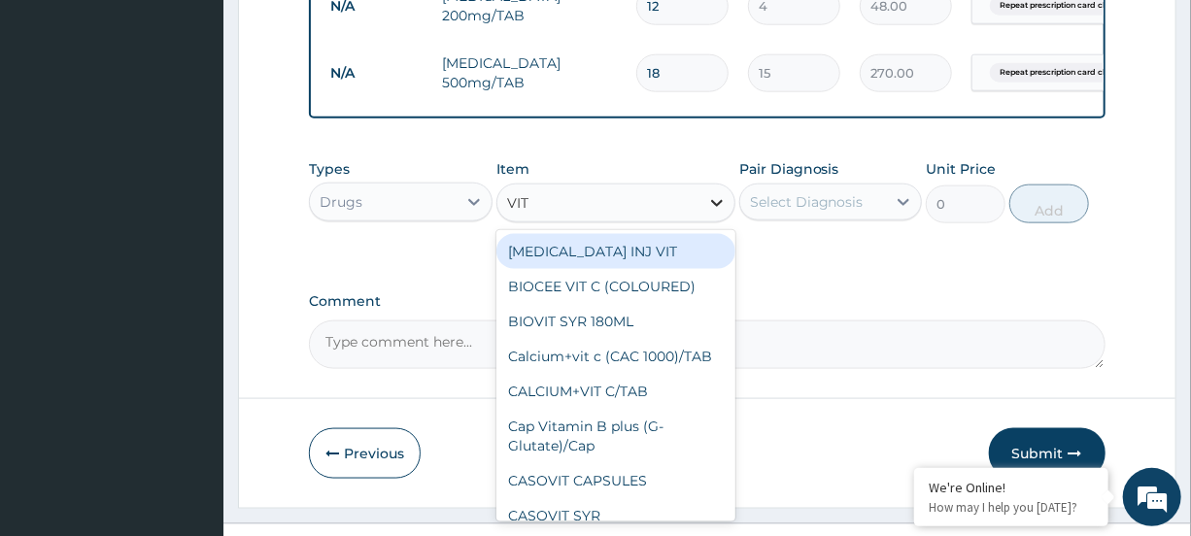
type input "VIT B"
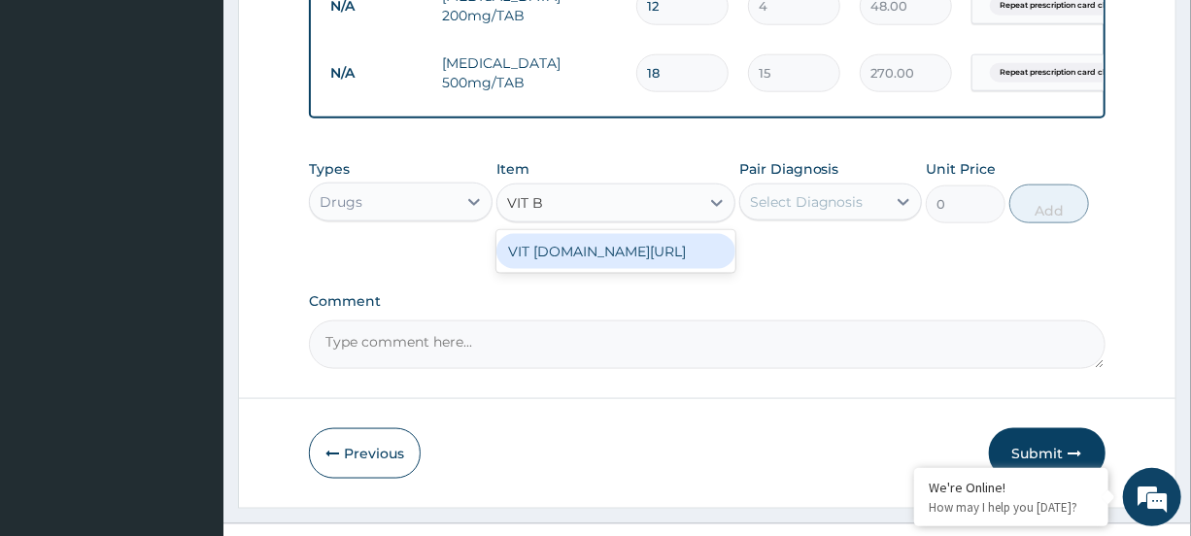
click at [649, 269] on div "VIT B.co/TAB" at bounding box center [616, 251] width 239 height 35
type input "20"
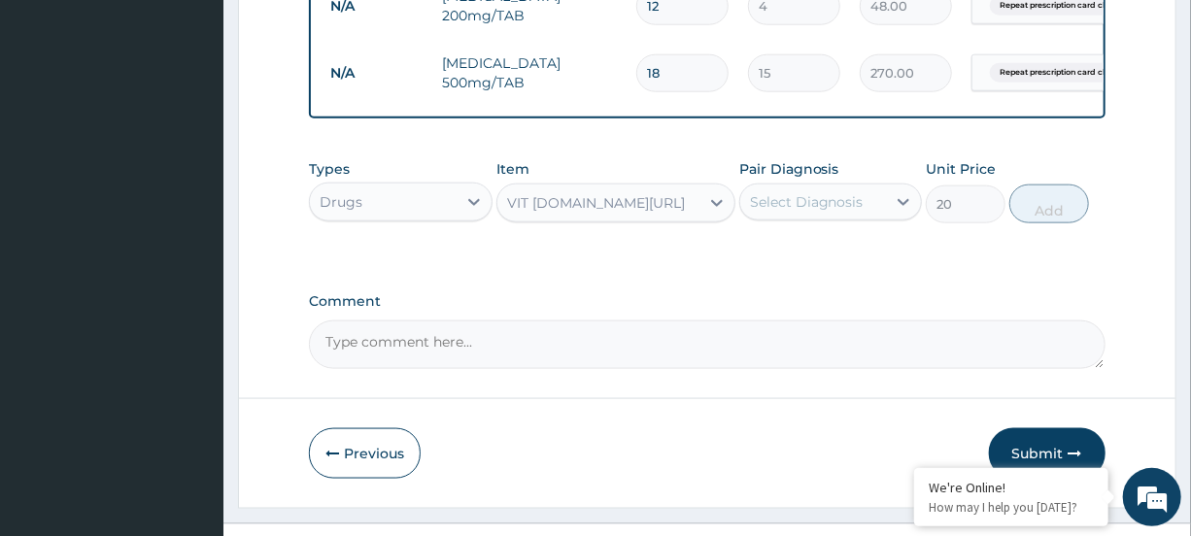
click at [826, 212] on div "Select Diagnosis" at bounding box center [807, 201] width 114 height 19
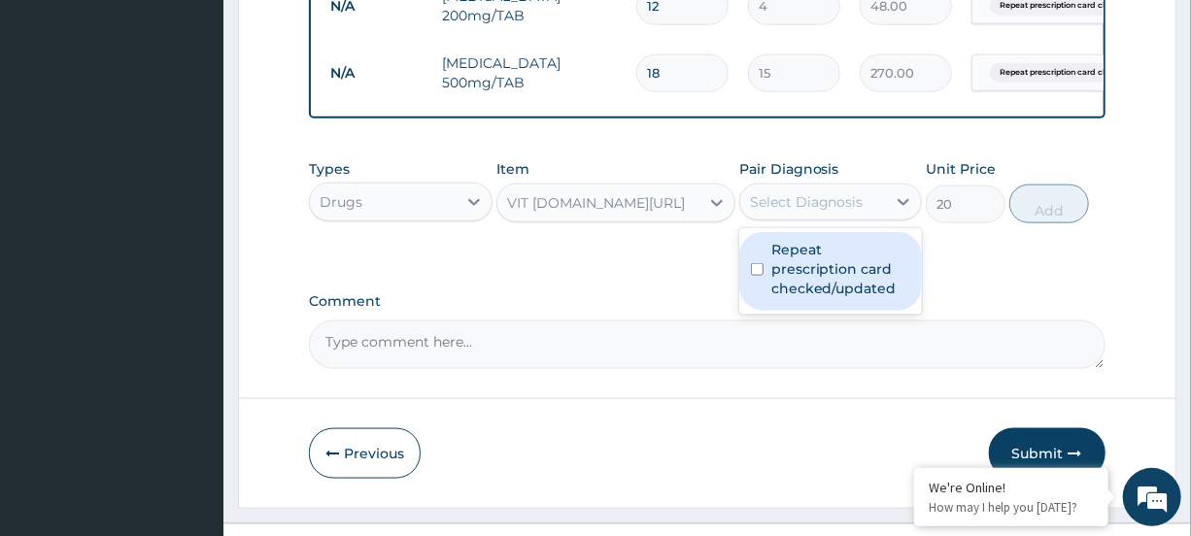
click at [816, 297] on label "Repeat prescription card checked/updated" at bounding box center [841, 269] width 139 height 58
checkbox input "true"
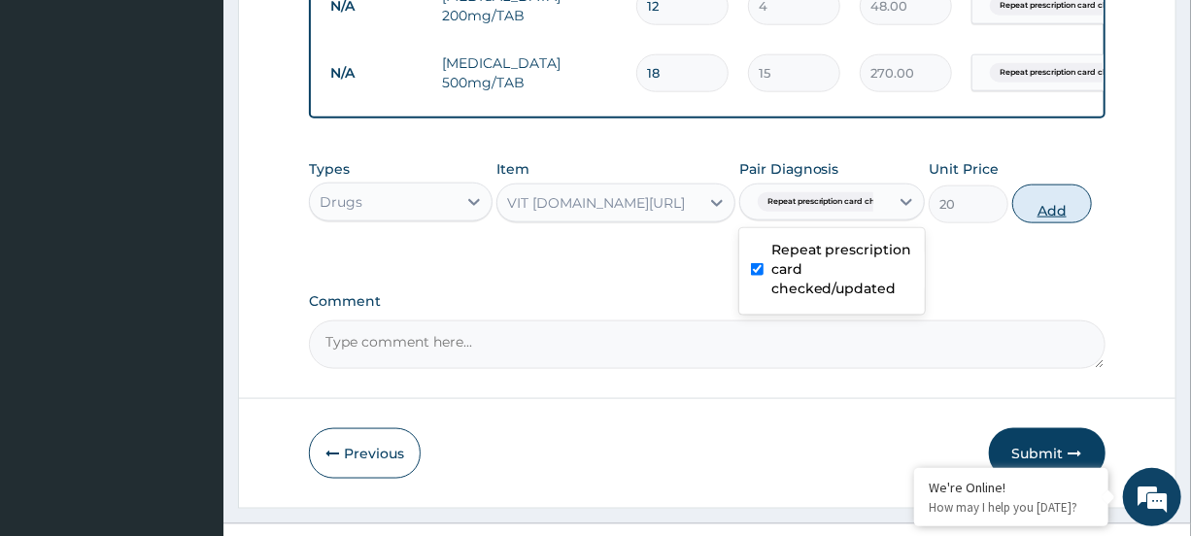
click at [1036, 223] on button "Add" at bounding box center [1053, 204] width 80 height 39
type input "0"
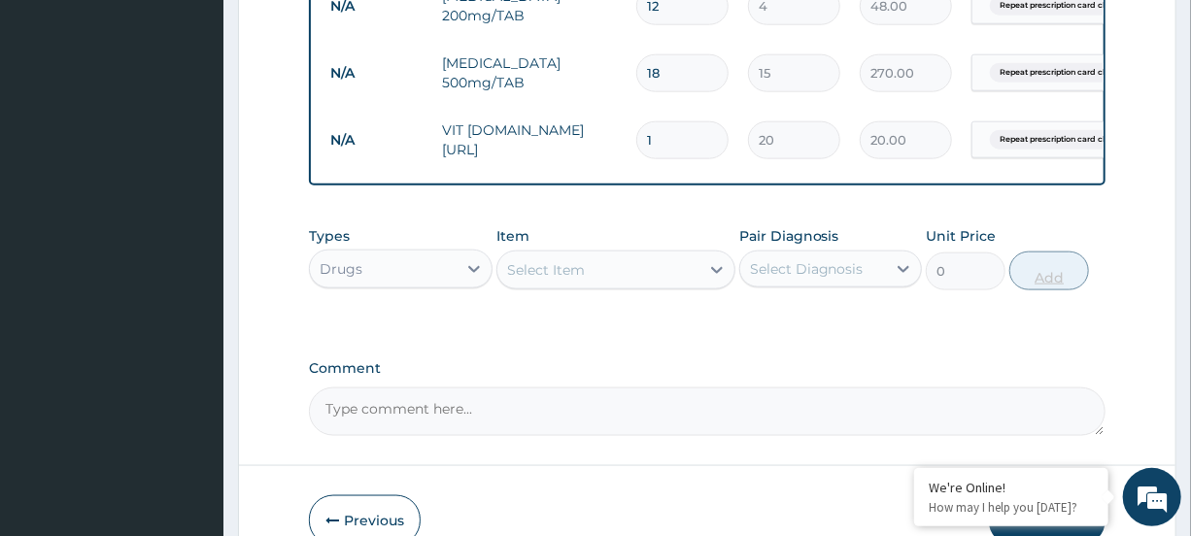
type input "12"
type input "240.00"
type input "12"
click at [690, 286] on div "Select Item" at bounding box center [599, 270] width 202 height 31
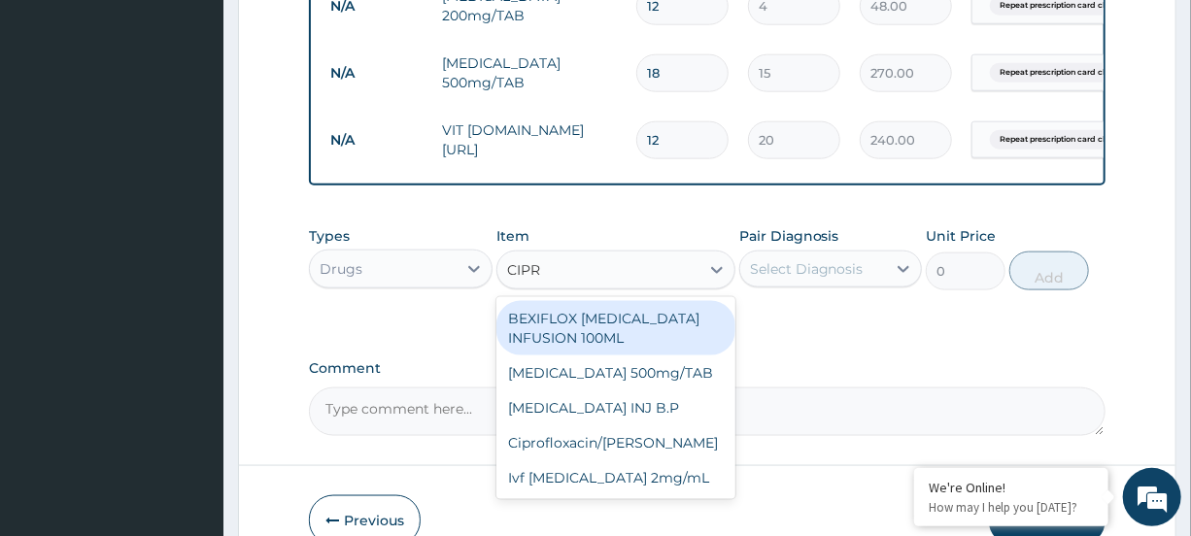
type input "CIPRO"
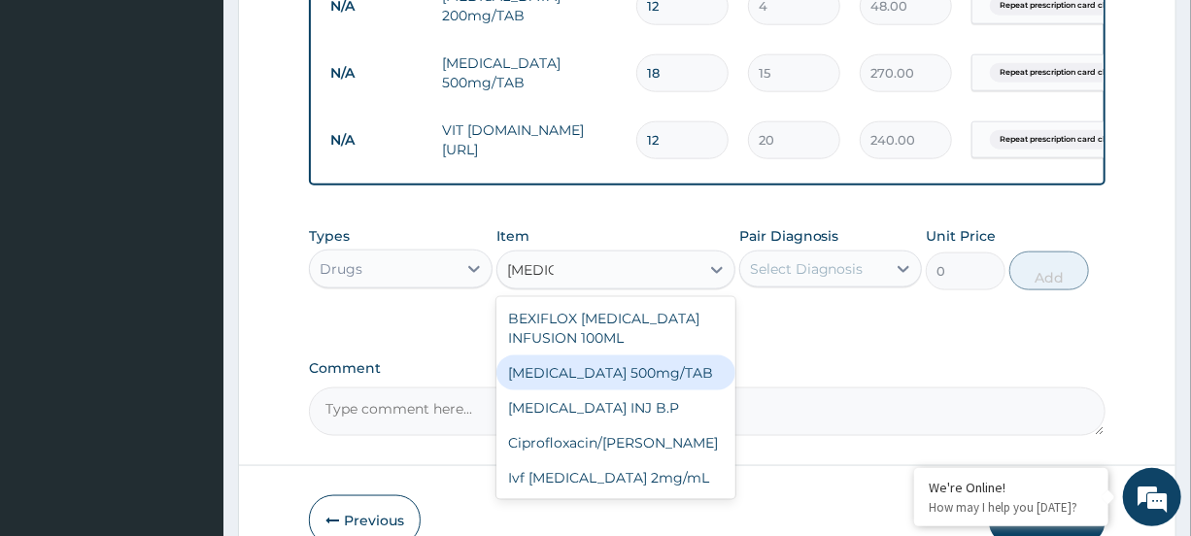
click at [642, 391] on div "Ciprofloxacin 500mg/TAB" at bounding box center [616, 373] width 239 height 35
type input "90"
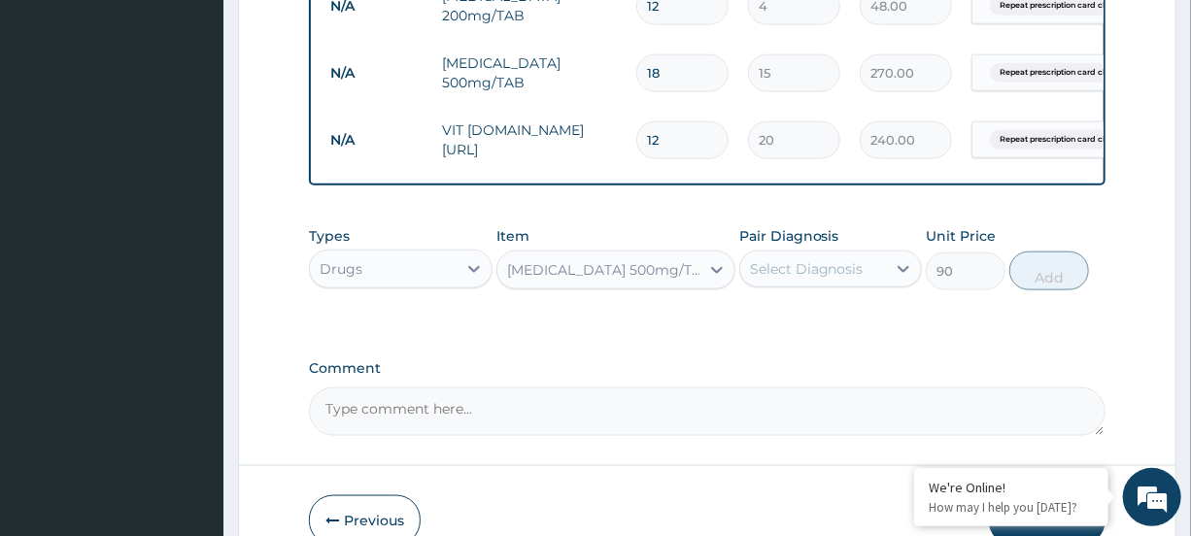
click at [862, 285] on div "Select Diagnosis" at bounding box center [813, 269] width 146 height 31
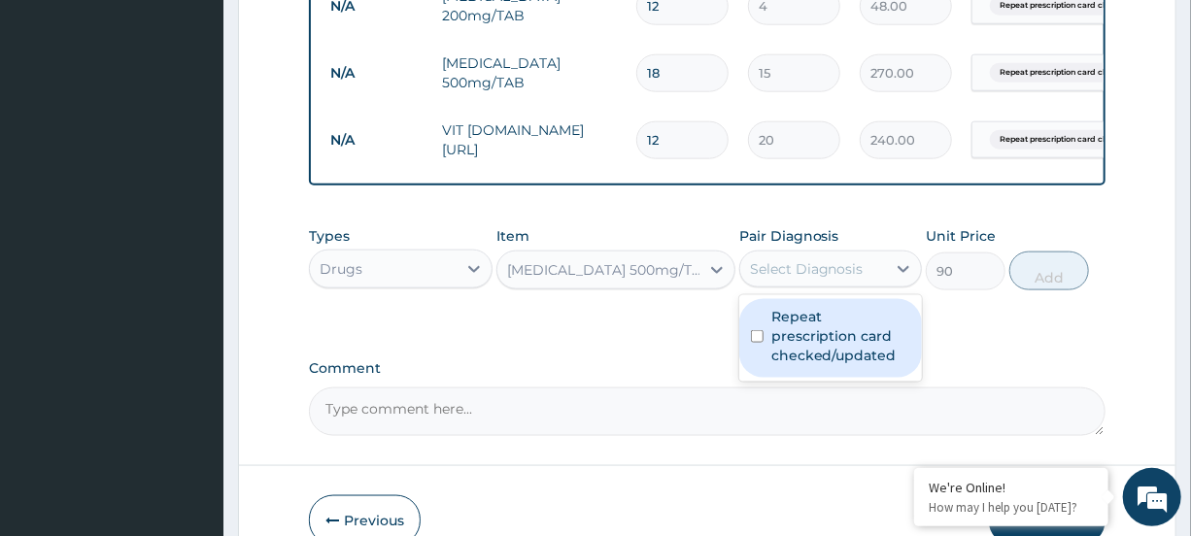
click at [835, 347] on label "Repeat prescription card checked/updated" at bounding box center [841, 336] width 139 height 58
checkbox input "true"
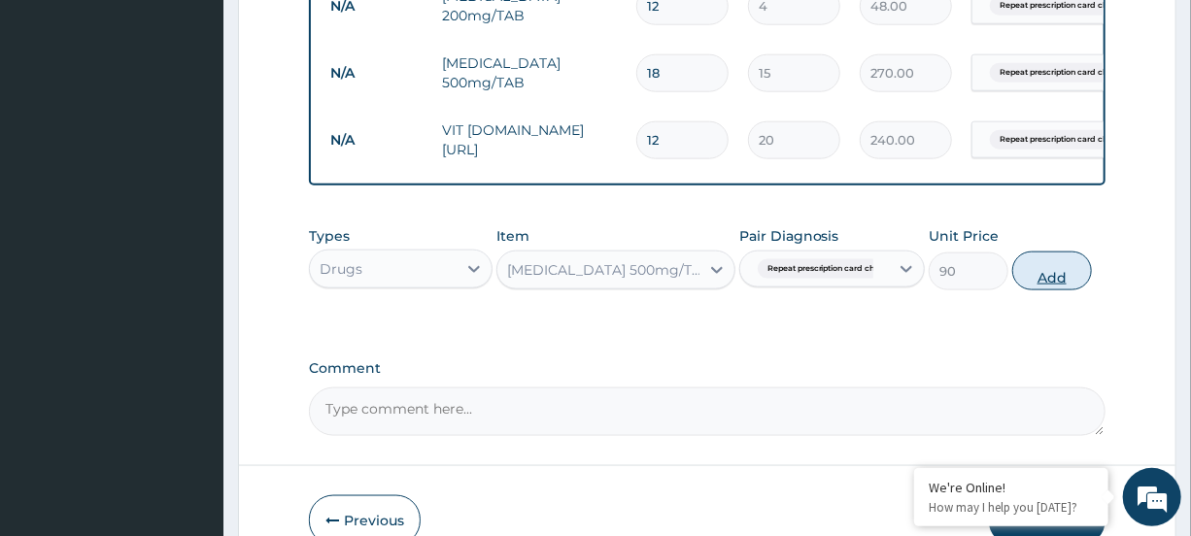
click at [1059, 291] on button "Add" at bounding box center [1053, 271] width 80 height 39
type input "0"
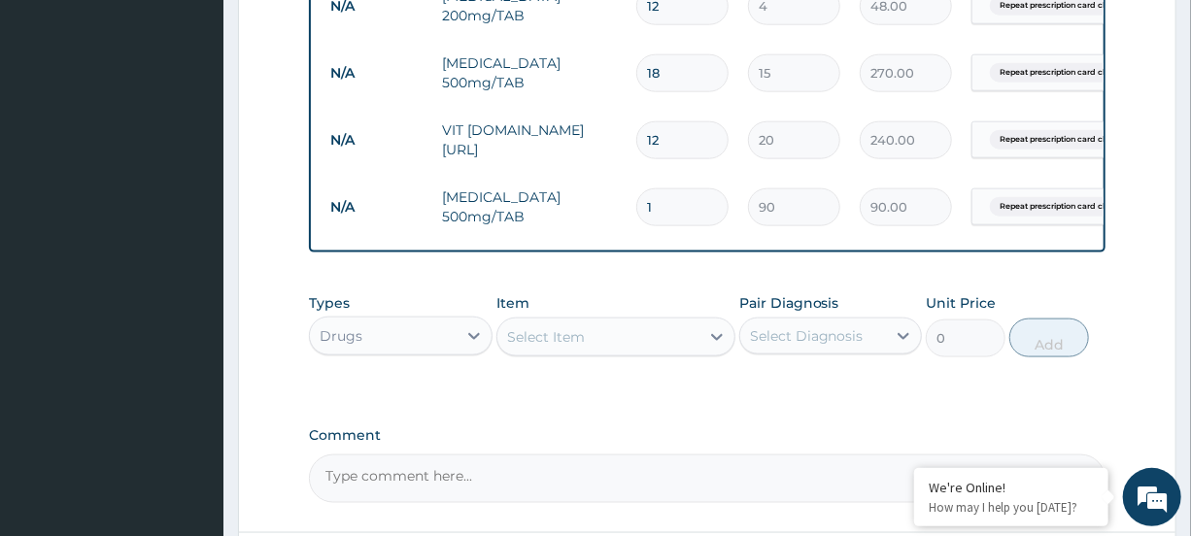
type input "12"
type input "1080.00"
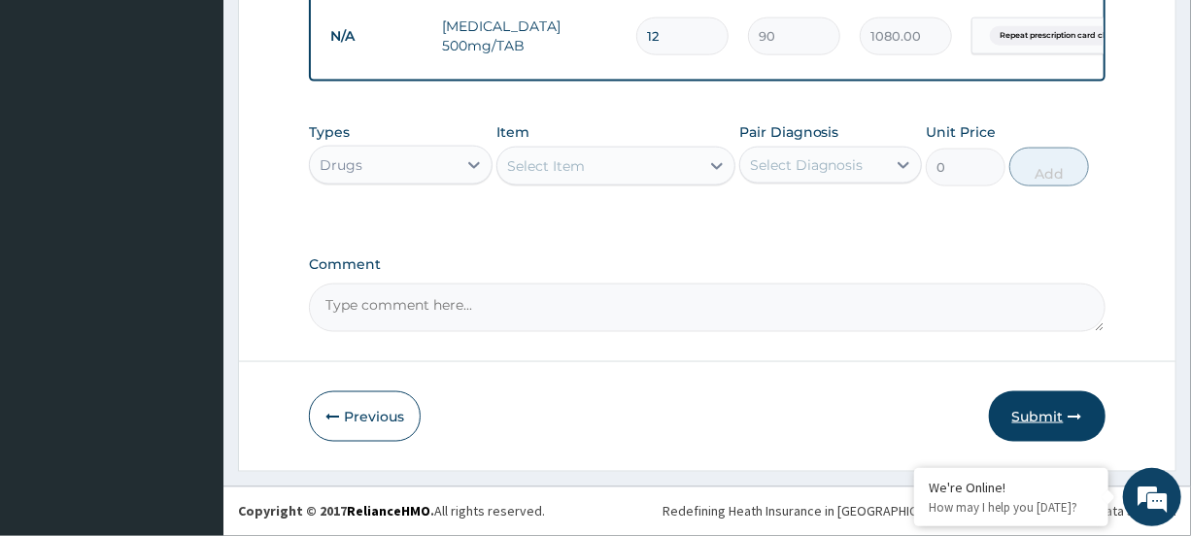
type input "12"
click at [1061, 398] on button "Submit" at bounding box center [1047, 417] width 117 height 51
